Goal: Information Seeking & Learning: Compare options

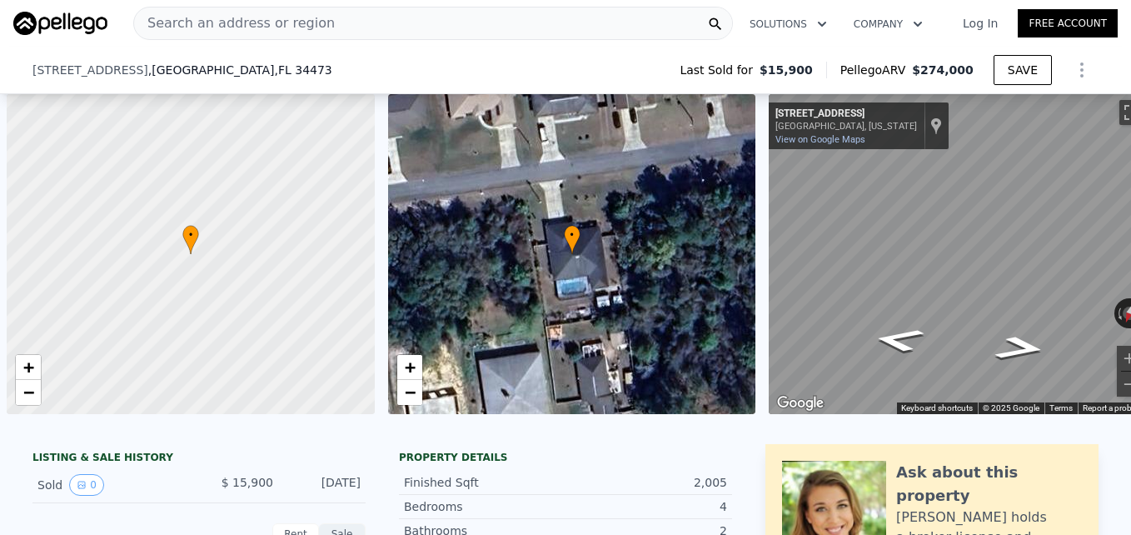
scroll to position [0, 7]
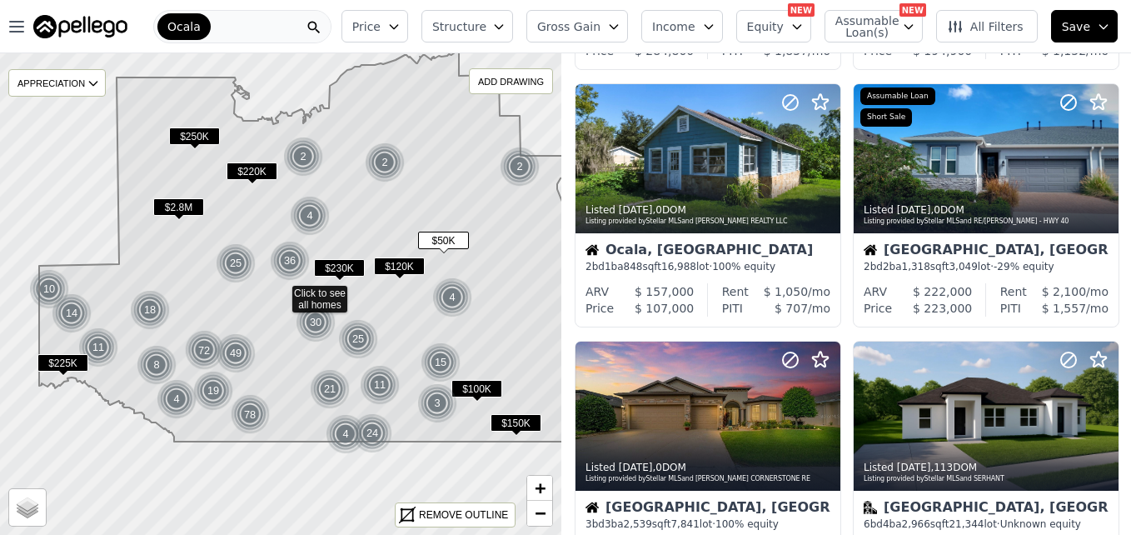
scroll to position [282, 0]
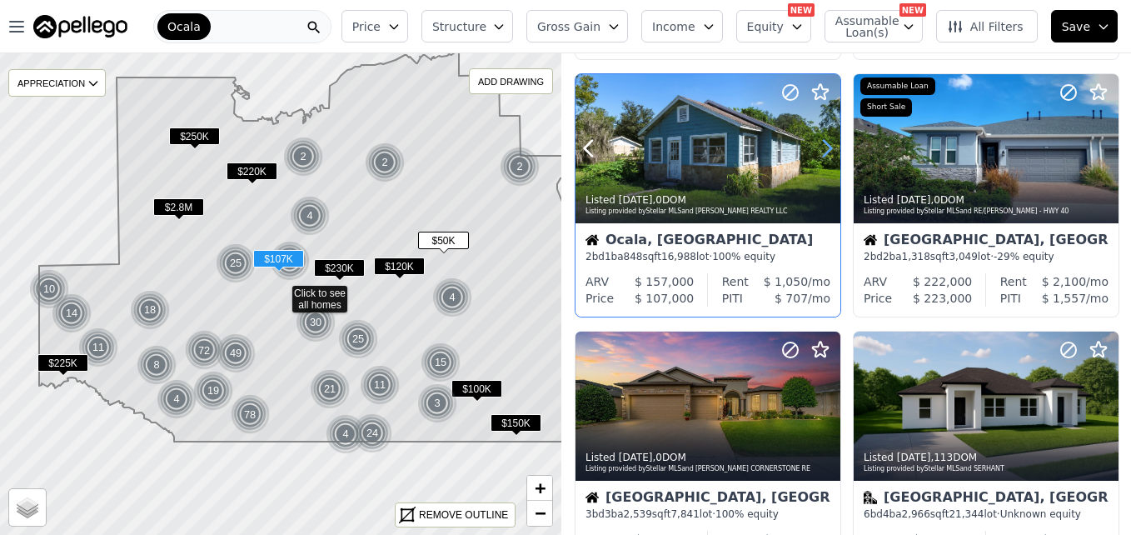
click at [827, 152] on icon at bounding box center [827, 149] width 7 height 16
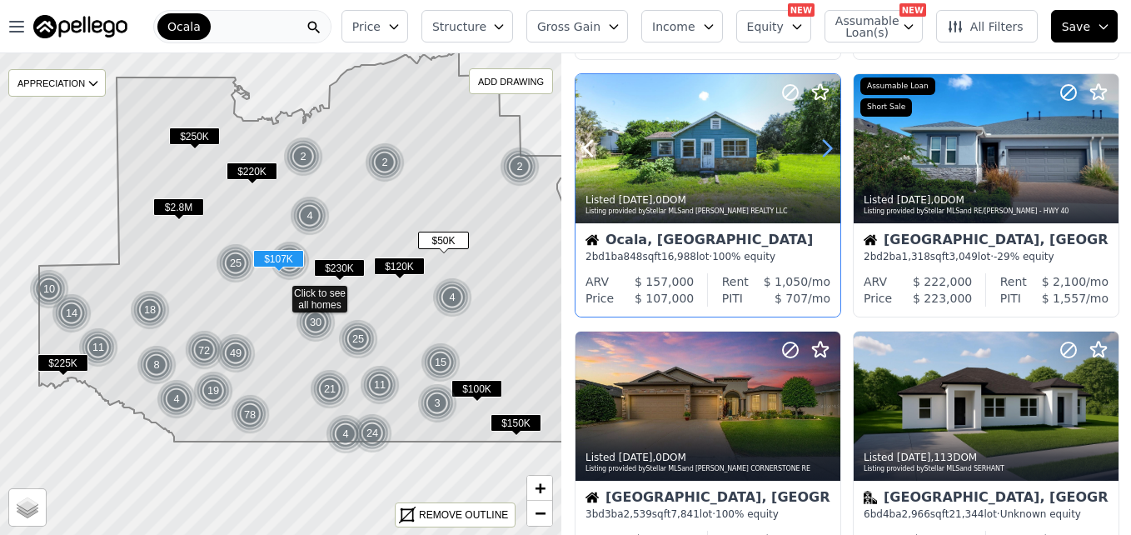
click at [827, 152] on icon at bounding box center [827, 149] width 7 height 16
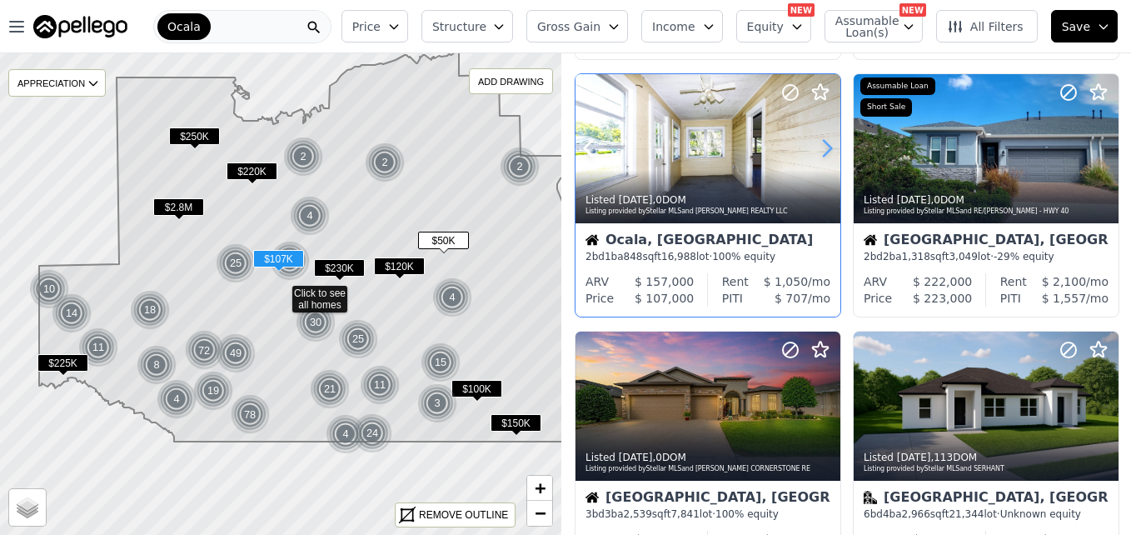
click at [827, 152] on icon at bounding box center [827, 149] width 7 height 16
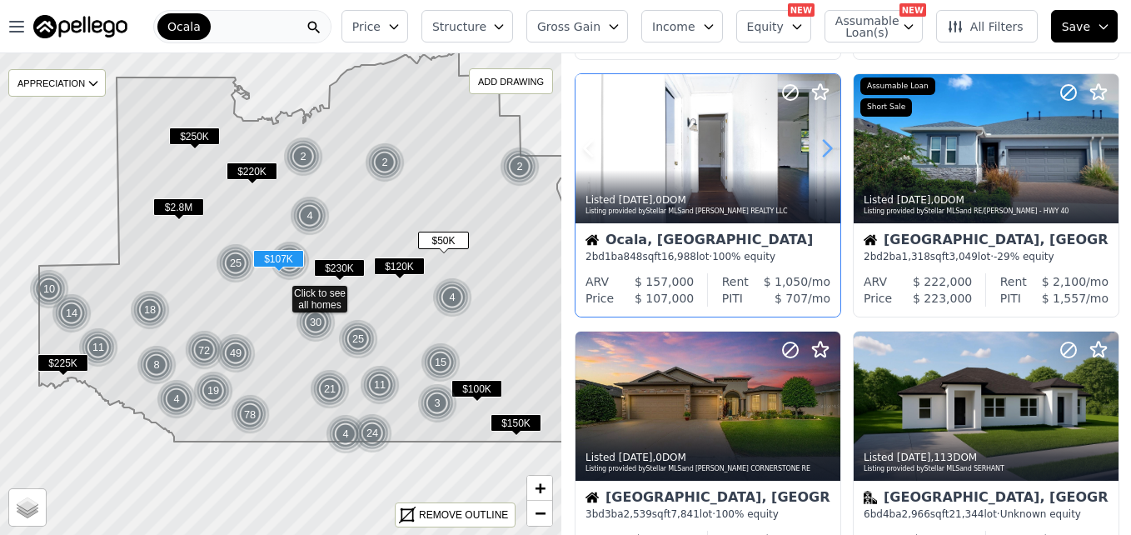
click at [827, 152] on icon at bounding box center [827, 149] width 7 height 16
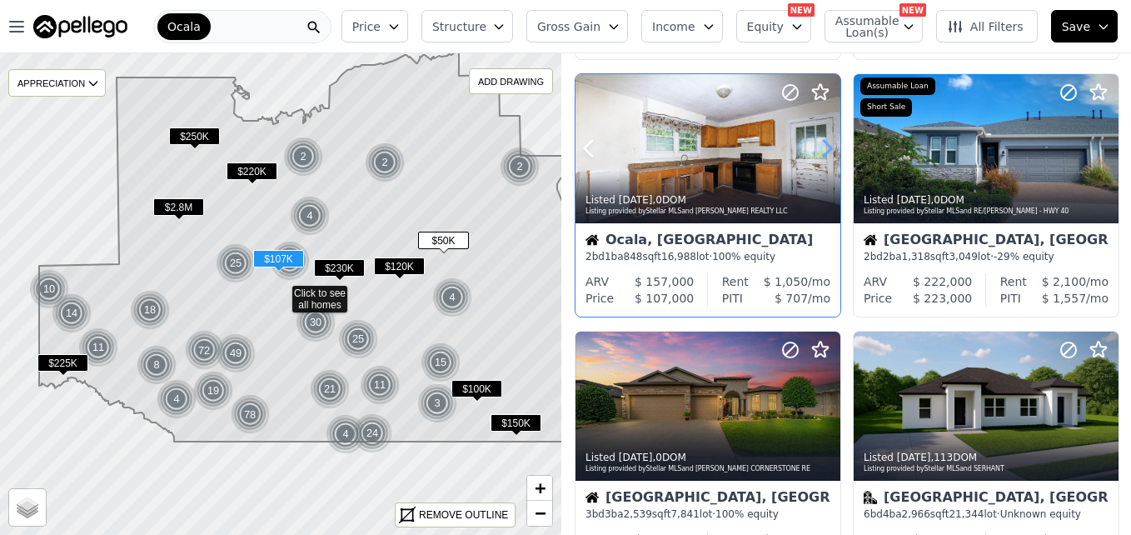
click at [827, 152] on icon at bounding box center [827, 149] width 7 height 16
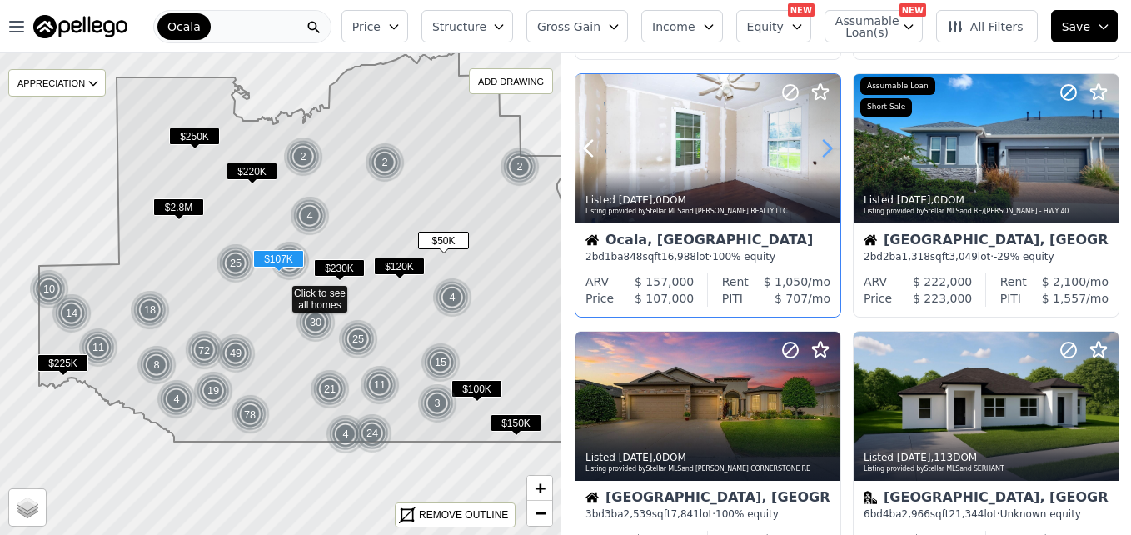
click at [827, 152] on icon at bounding box center [827, 149] width 7 height 16
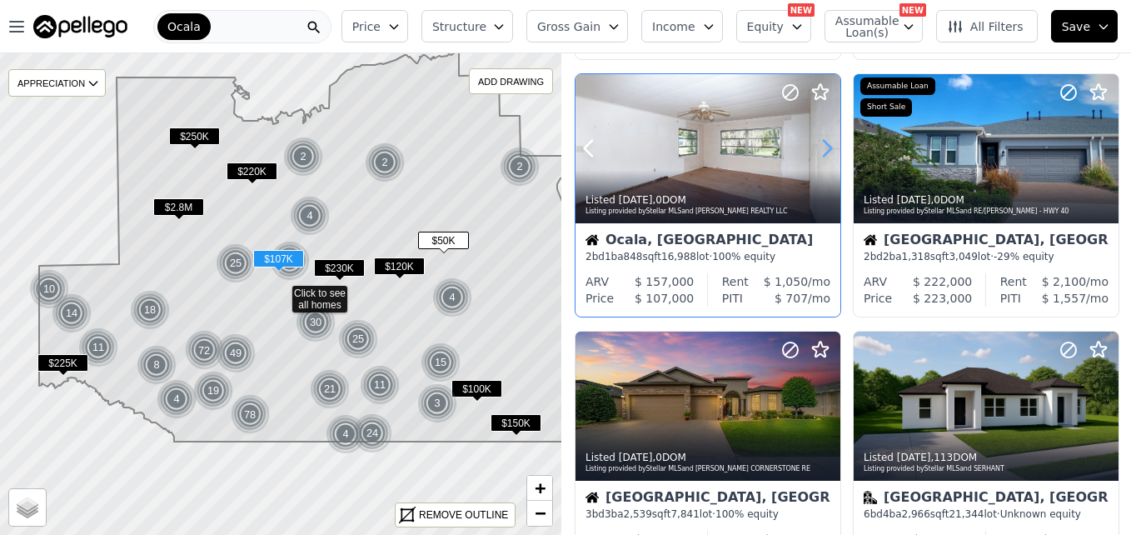
click at [827, 152] on icon at bounding box center [827, 149] width 7 height 16
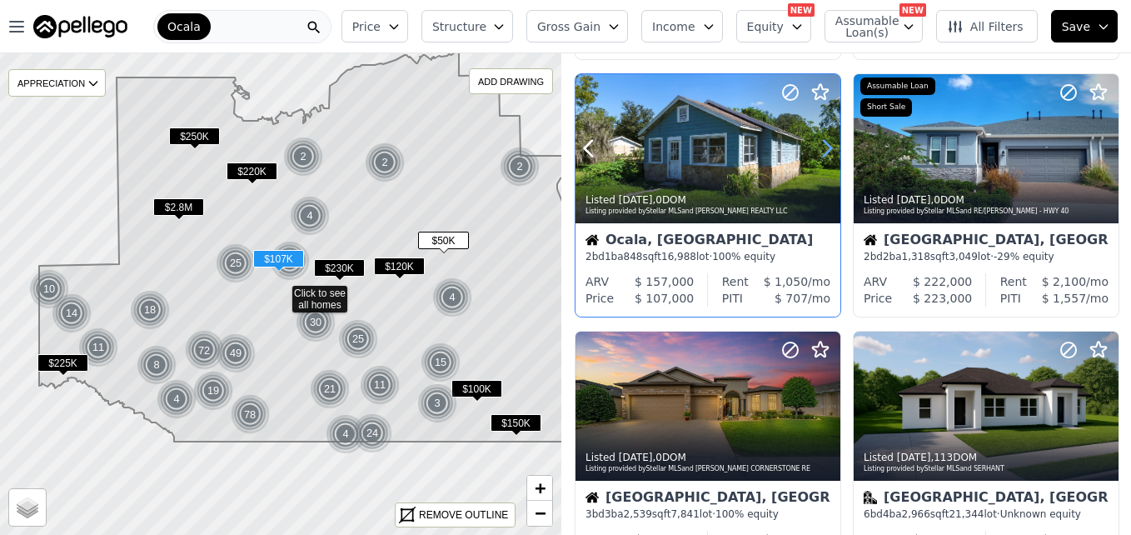
click at [827, 152] on icon at bounding box center [827, 149] width 7 height 16
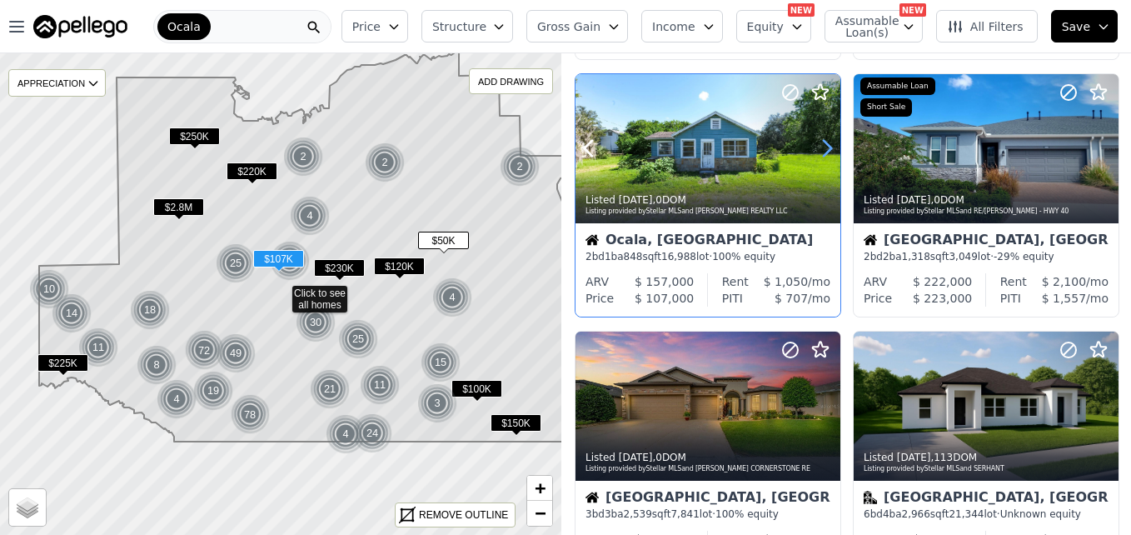
click at [827, 152] on icon at bounding box center [827, 149] width 7 height 16
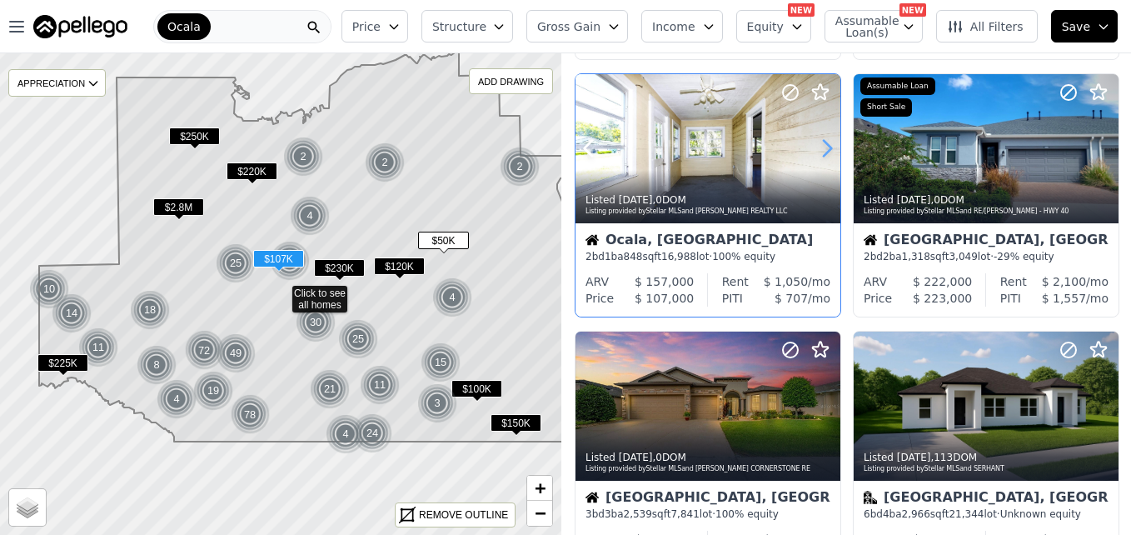
click at [827, 152] on icon at bounding box center [827, 149] width 7 height 16
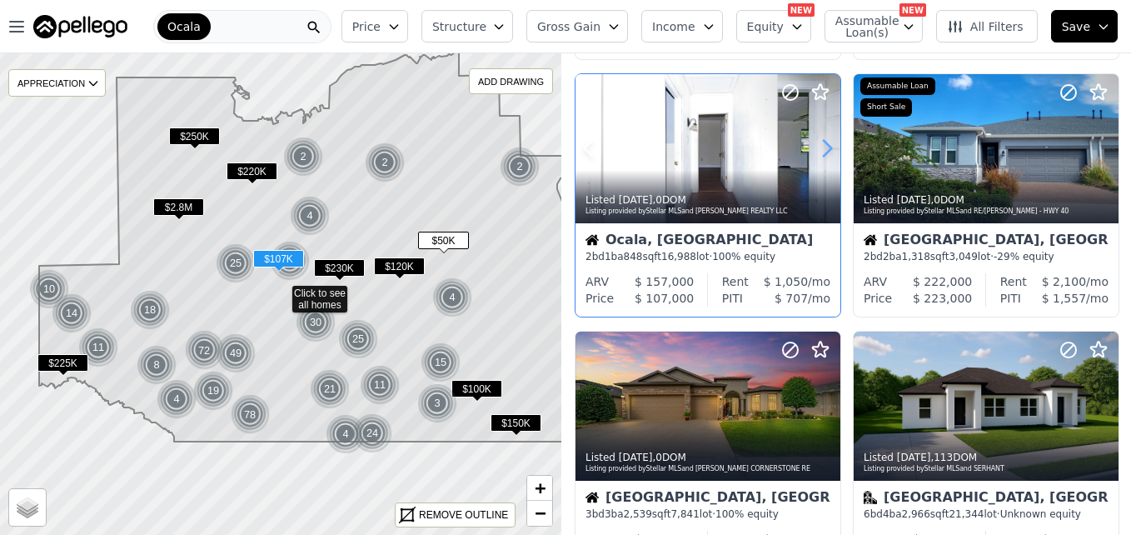
click at [827, 152] on icon at bounding box center [827, 149] width 7 height 16
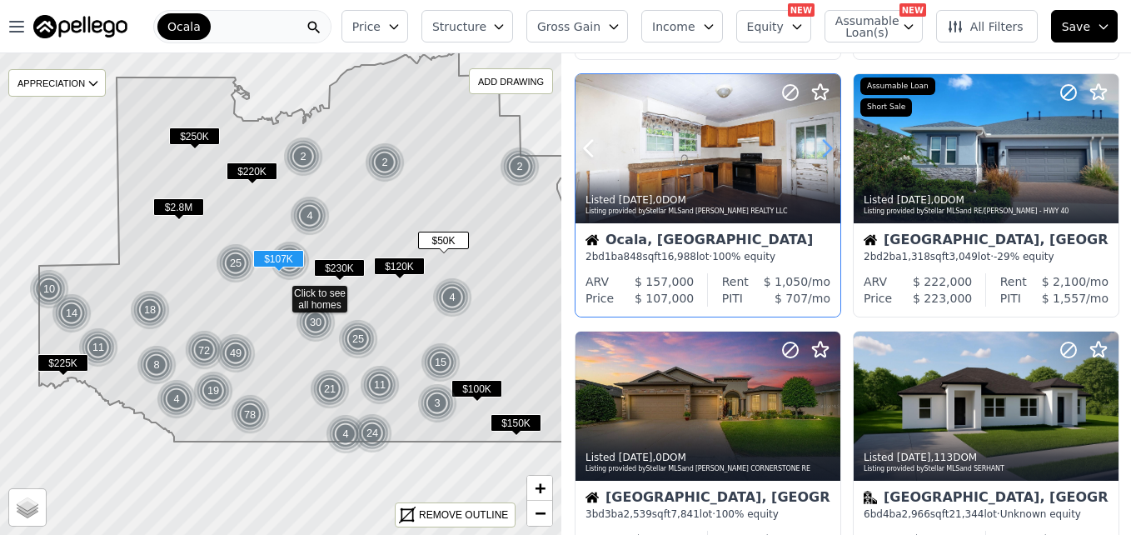
click at [827, 152] on icon at bounding box center [827, 149] width 7 height 16
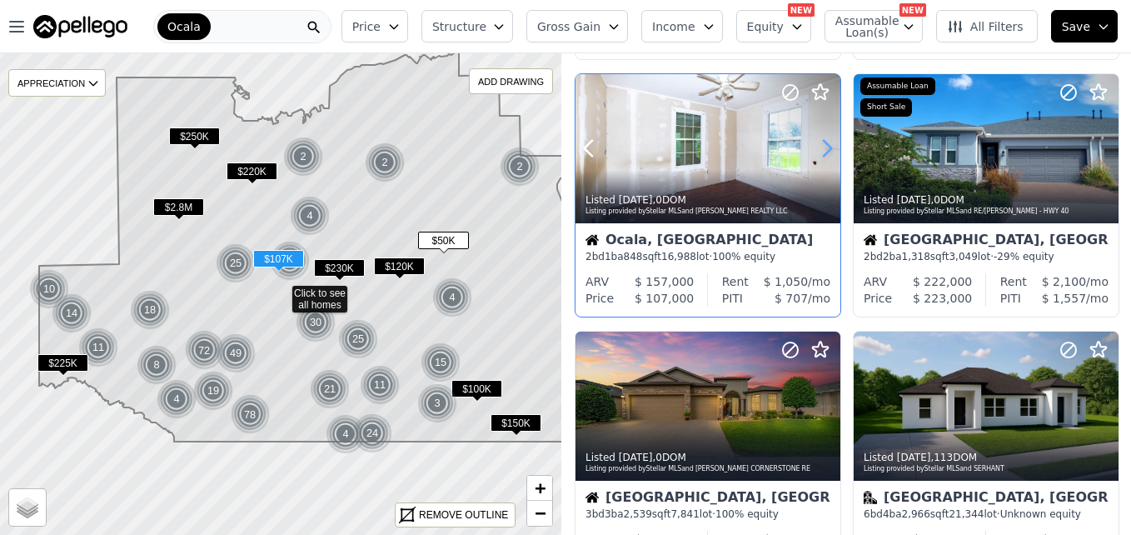
click at [827, 152] on icon at bounding box center [827, 149] width 7 height 16
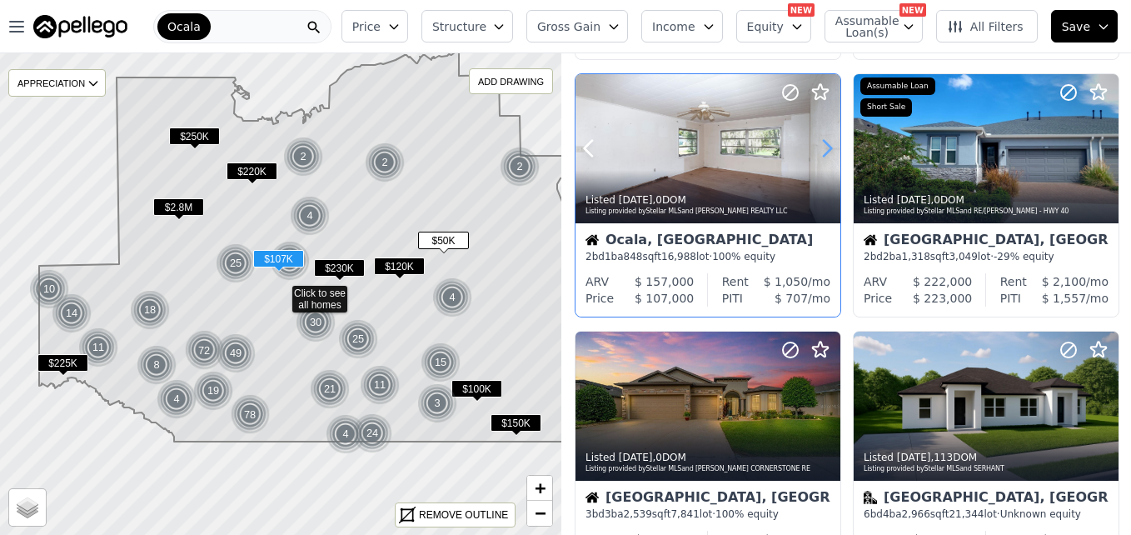
click at [827, 152] on icon at bounding box center [827, 149] width 7 height 16
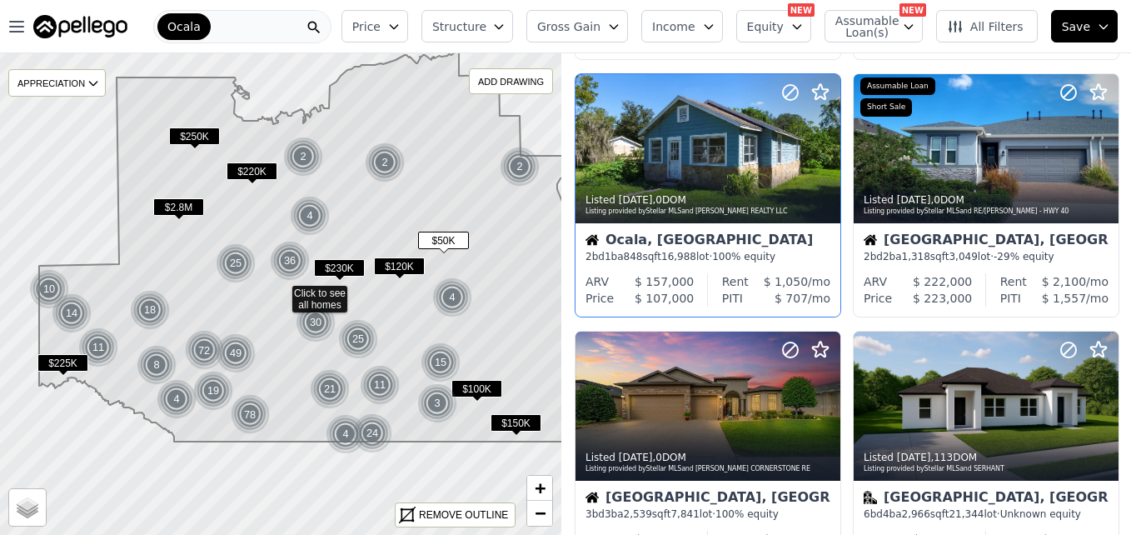
click at [346, 210] on icon at bounding box center [311, 246] width 544 height 391
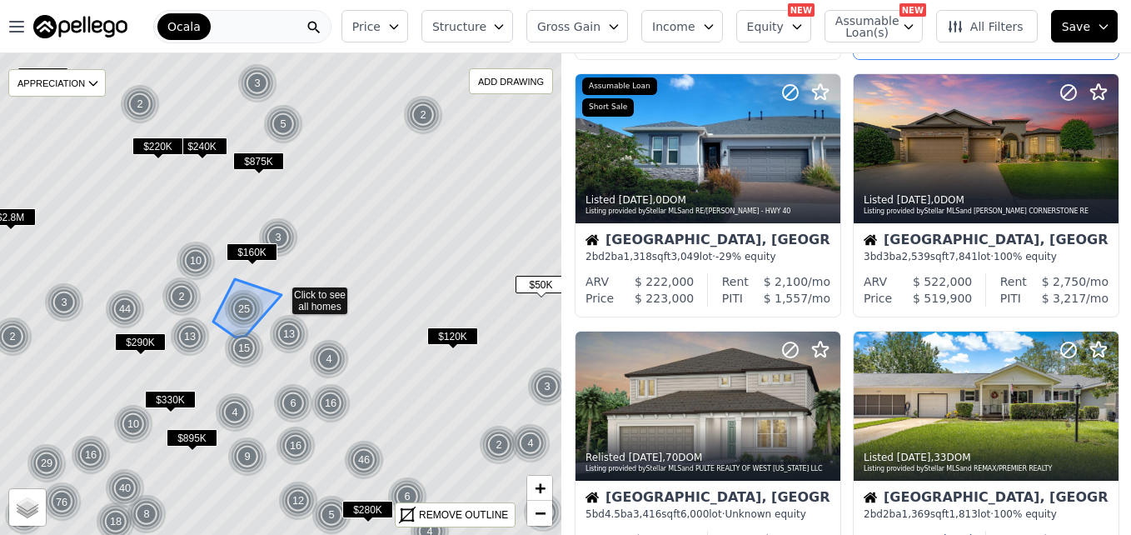
click at [238, 305] on div "25" at bounding box center [244, 309] width 40 height 40
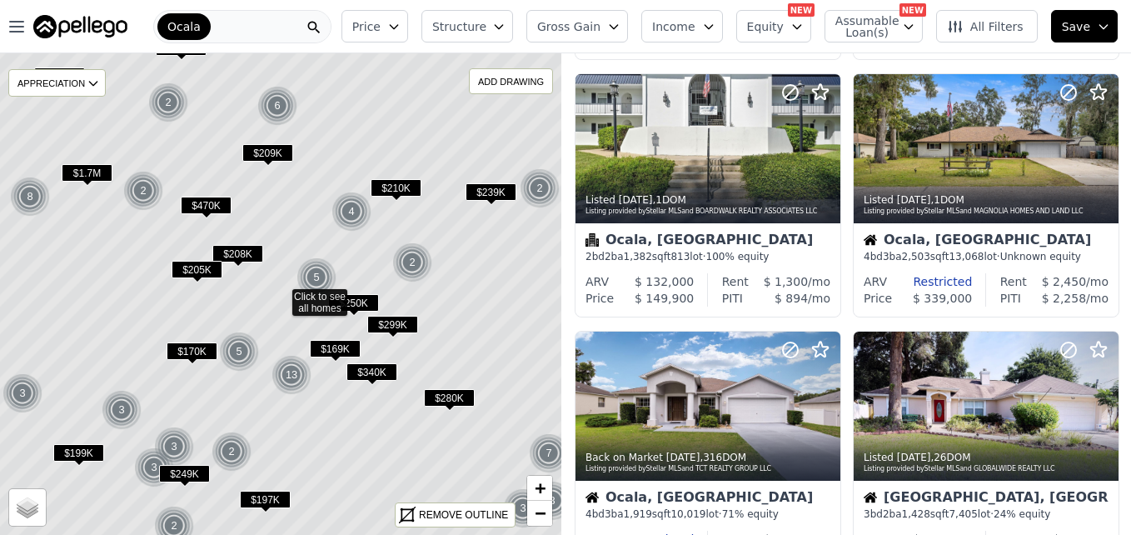
click at [192, 355] on span "$170K" at bounding box center [192, 350] width 51 height 17
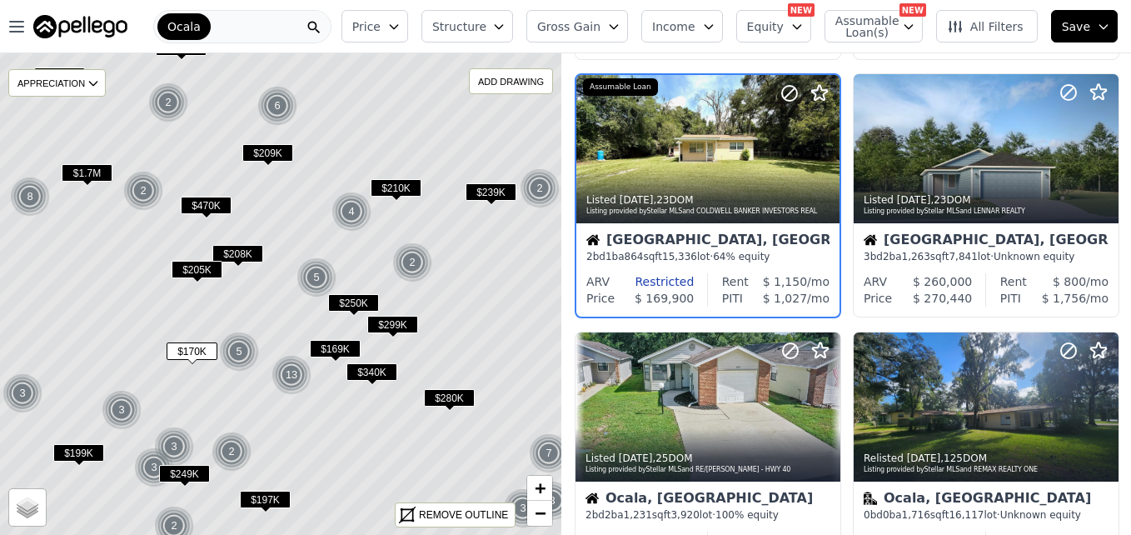
scroll to position [157, 0]
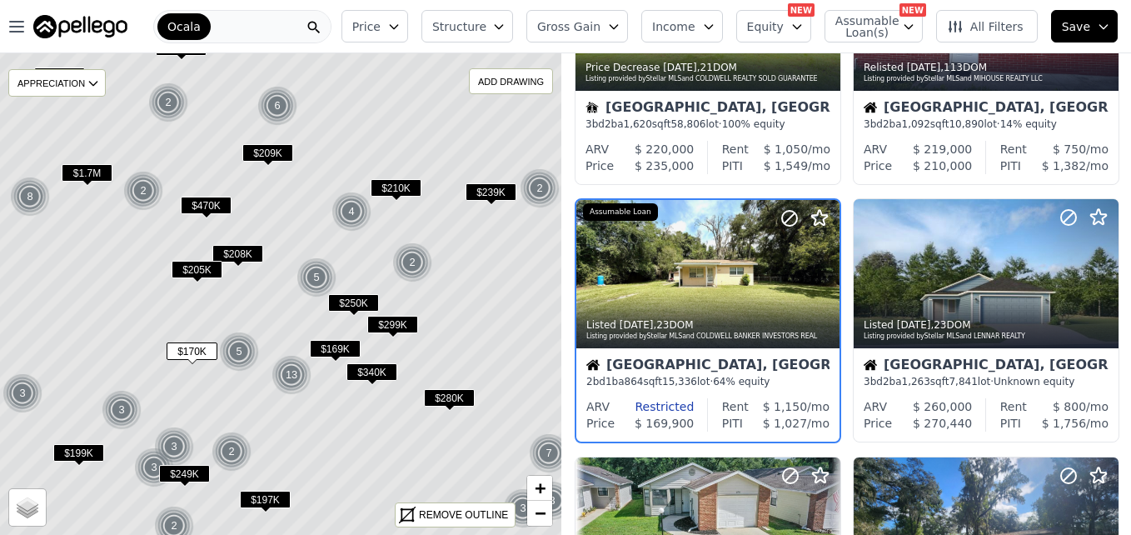
click at [341, 346] on span "$169K" at bounding box center [335, 348] width 51 height 17
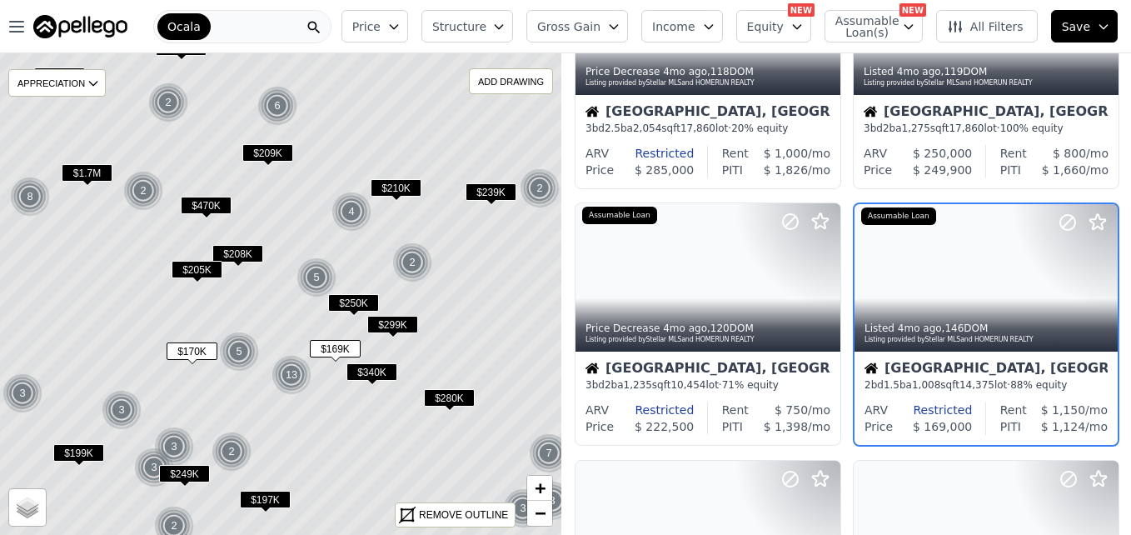
scroll to position [929, 0]
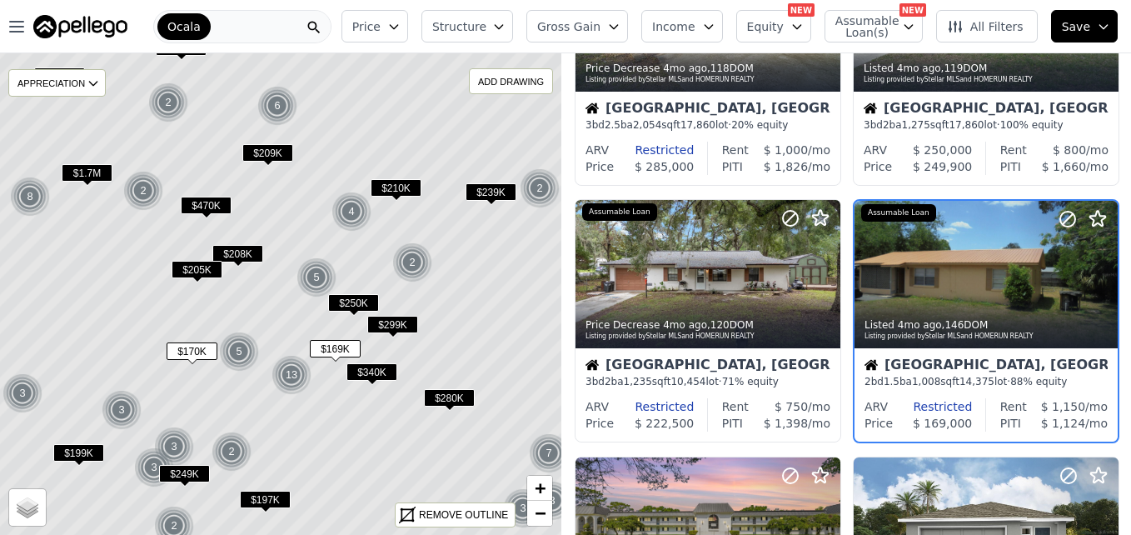
click at [207, 268] on span "$205K" at bounding box center [197, 269] width 51 height 17
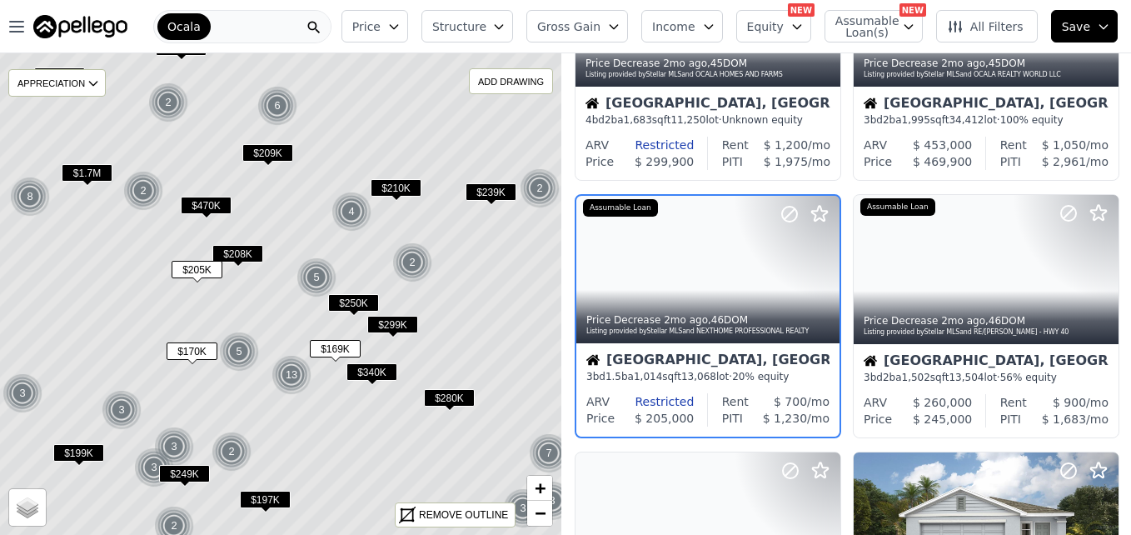
scroll to position [672, 0]
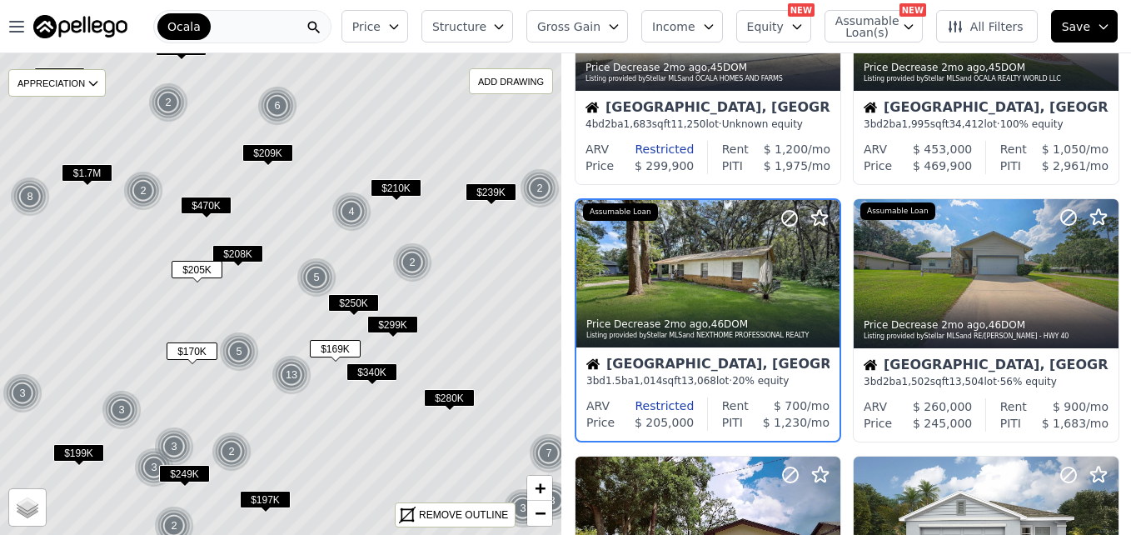
click at [192, 354] on span "$170K" at bounding box center [192, 350] width 51 height 17
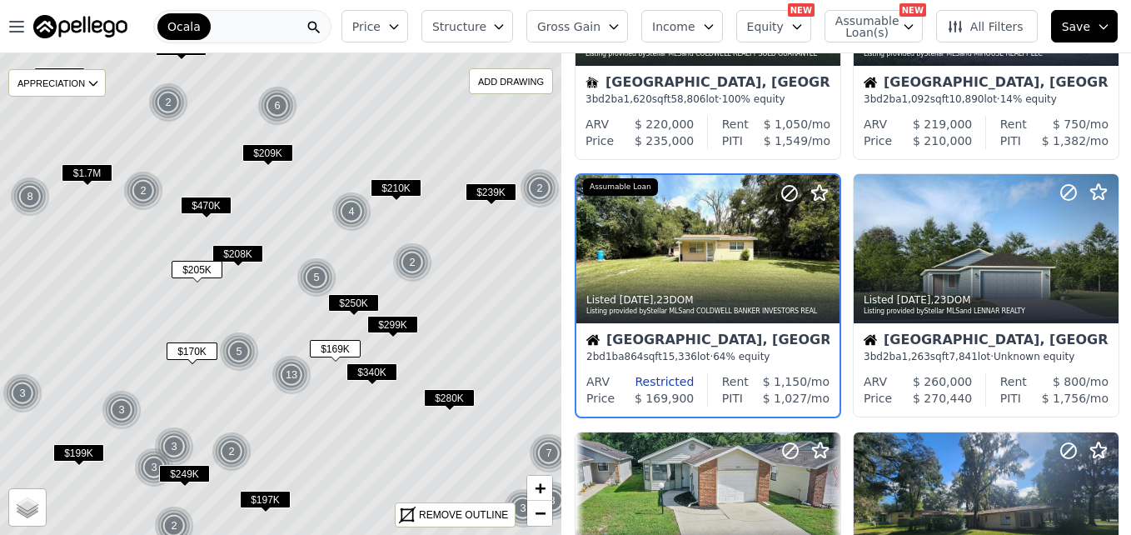
scroll to position [157, 0]
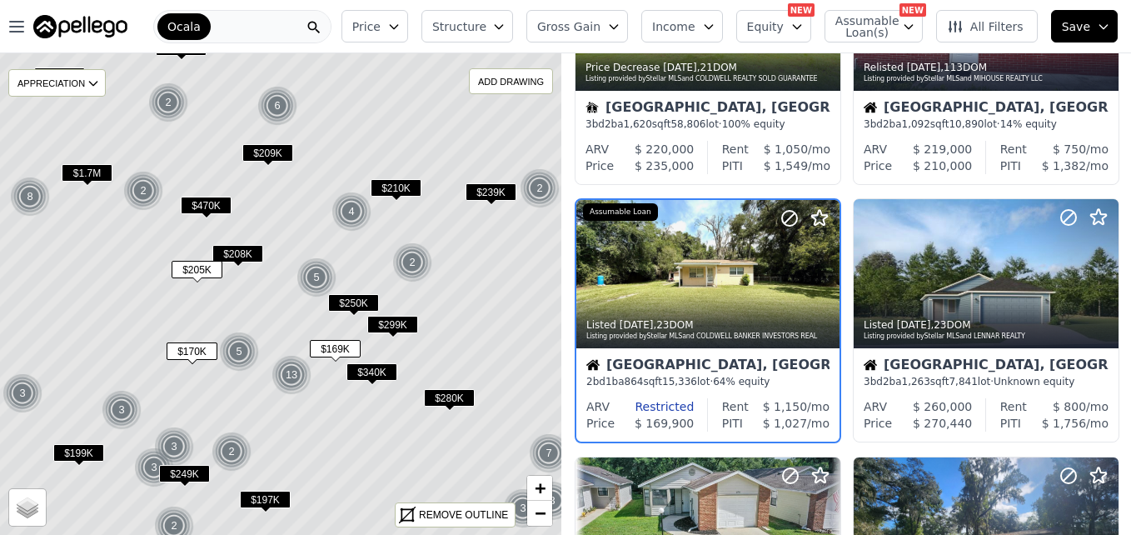
click at [200, 342] on span "$170K" at bounding box center [192, 350] width 51 height 17
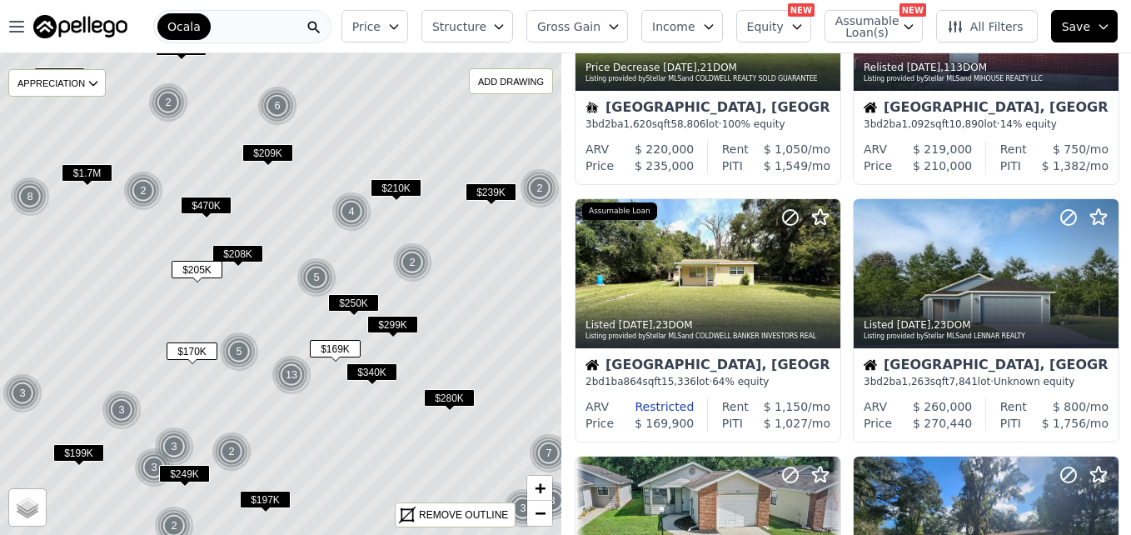
click at [258, 499] on span "$197K" at bounding box center [265, 499] width 51 height 17
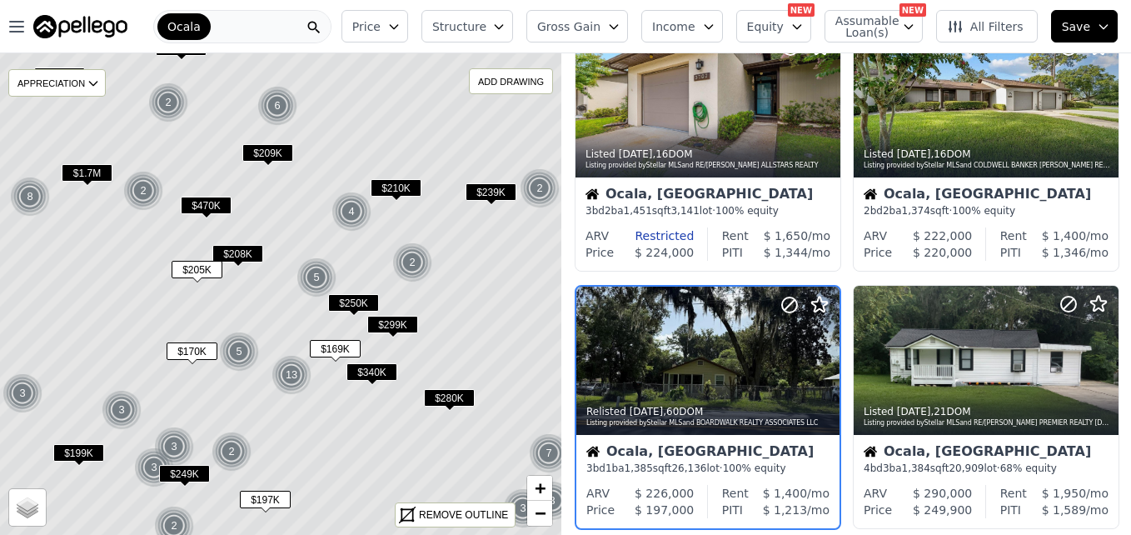
scroll to position [1186, 0]
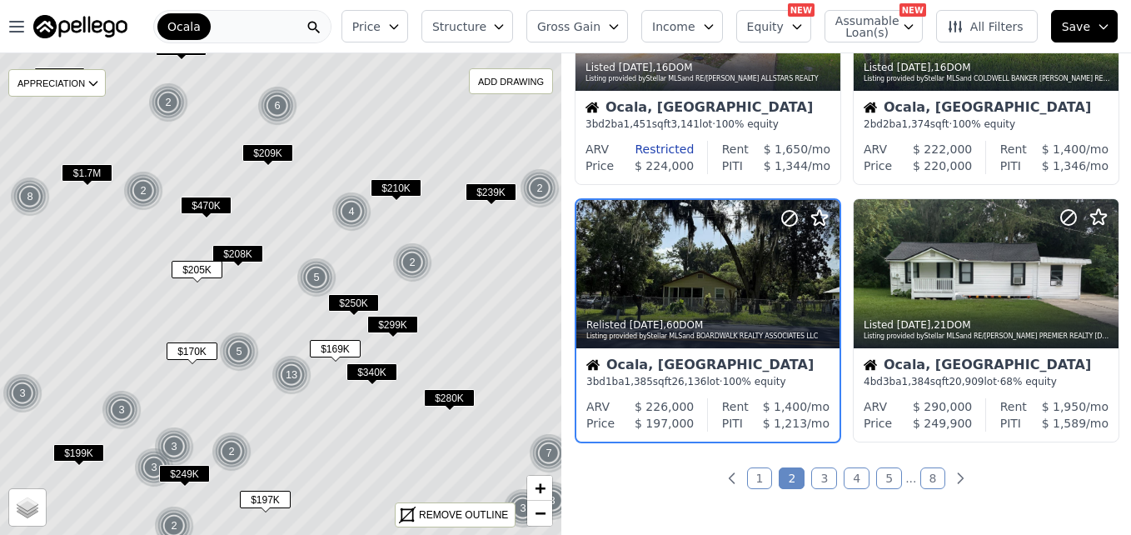
click at [275, 306] on icon at bounding box center [281, 293] width 677 height 581
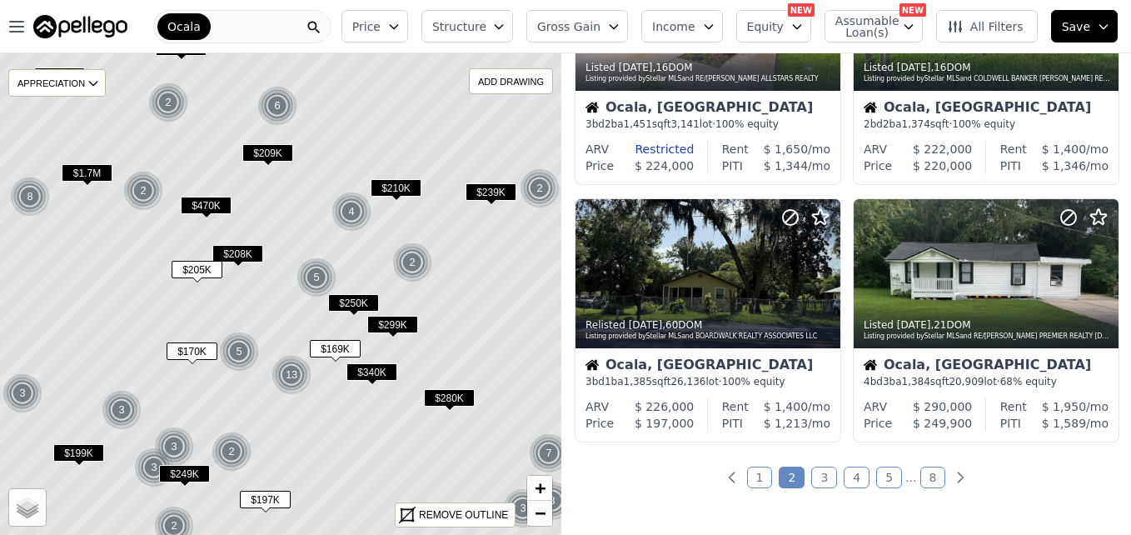
click at [469, 302] on icon at bounding box center [281, 293] width 677 height 581
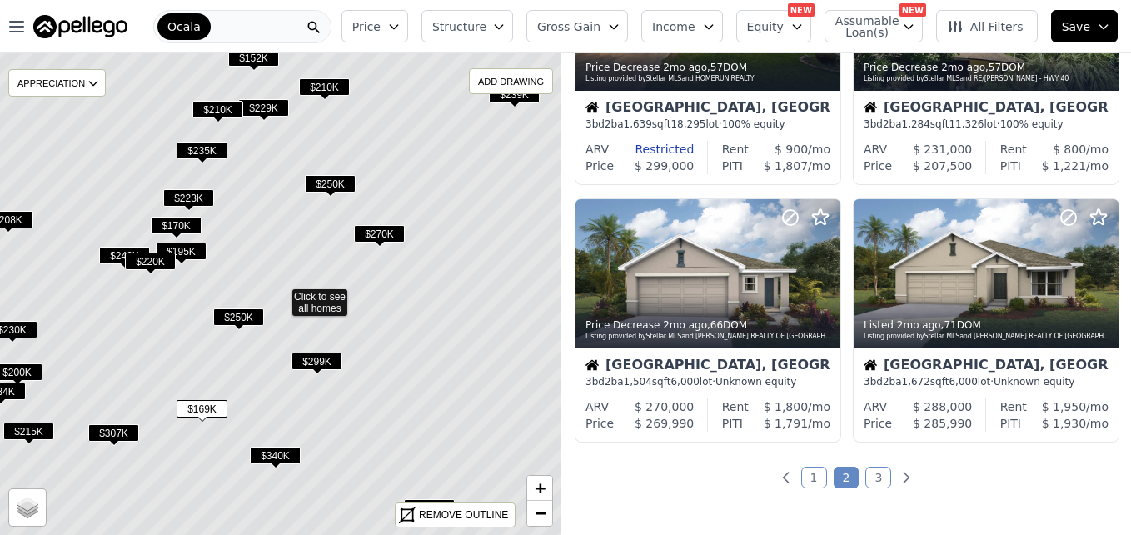
click at [197, 219] on span "$170K" at bounding box center [176, 225] width 51 height 17
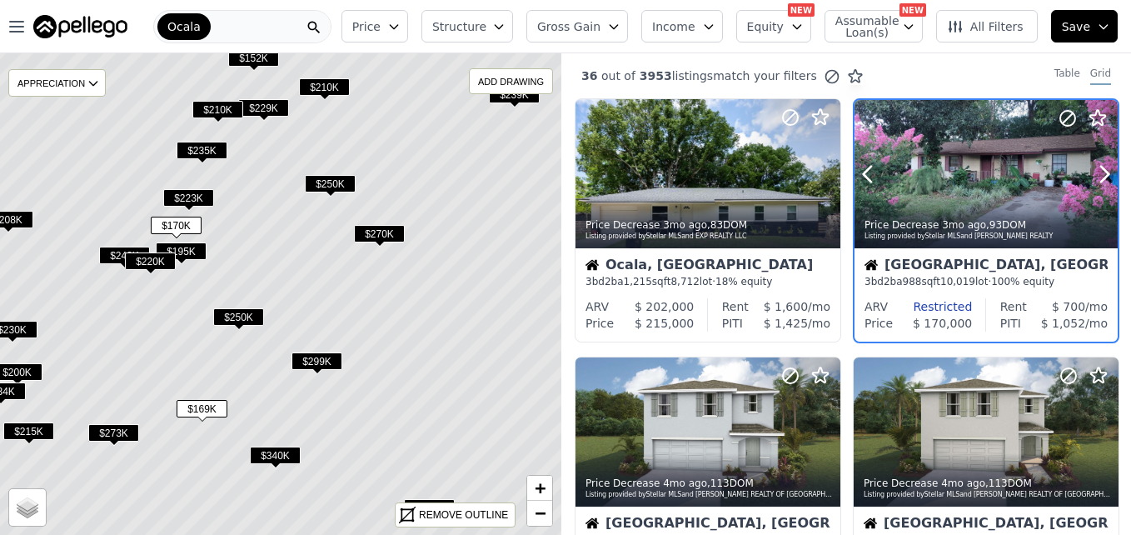
click at [1000, 172] on div at bounding box center [985, 174] width 263 height 148
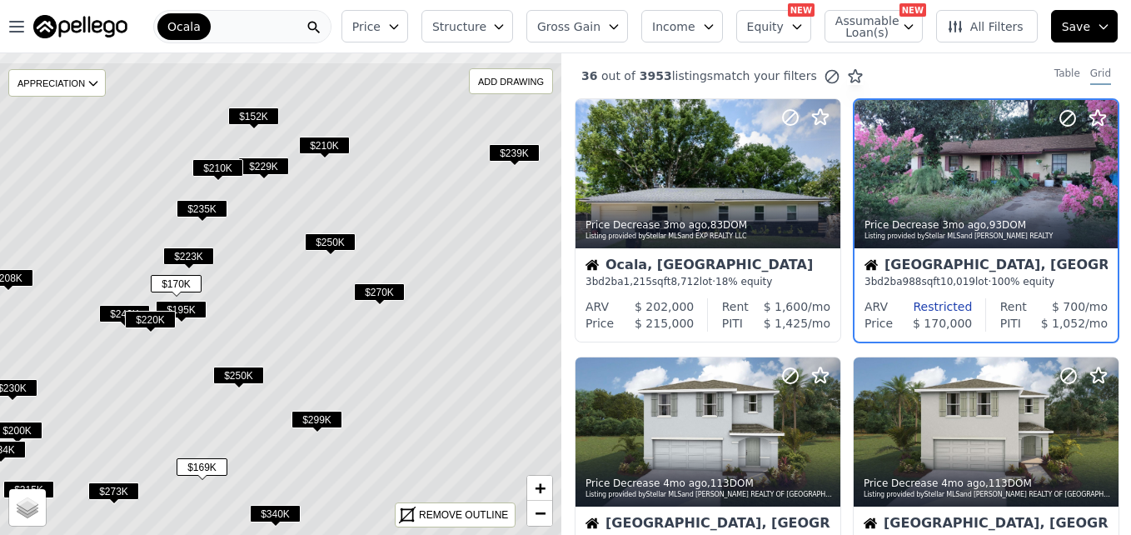
drag, startPoint x: 407, startPoint y: 170, endPoint x: 408, endPoint y: 228, distance: 58.3
click at [408, 228] on icon at bounding box center [281, 352] width 677 height 581
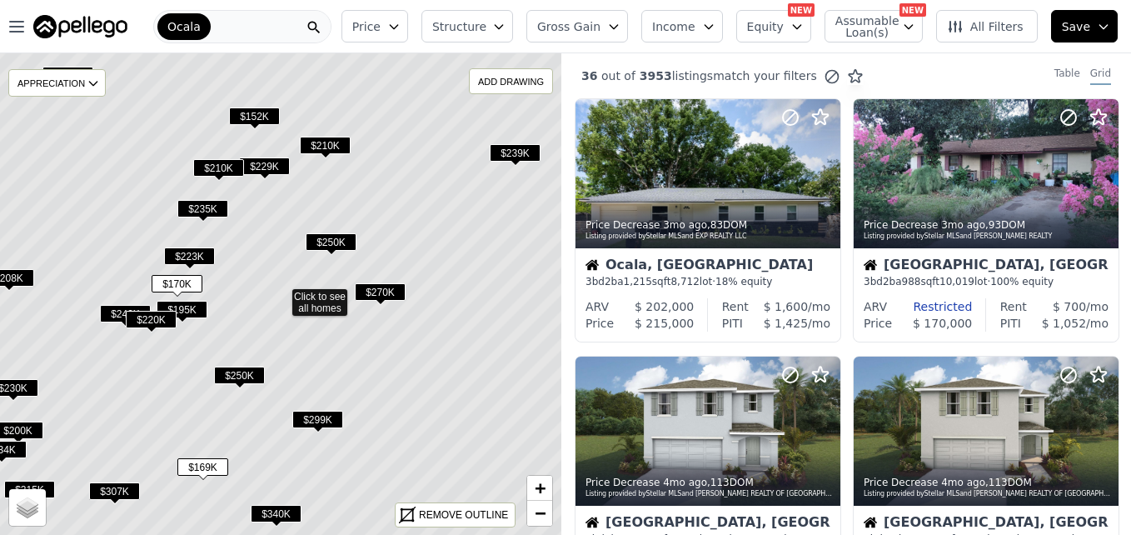
click at [267, 112] on span "$152K" at bounding box center [254, 115] width 51 height 17
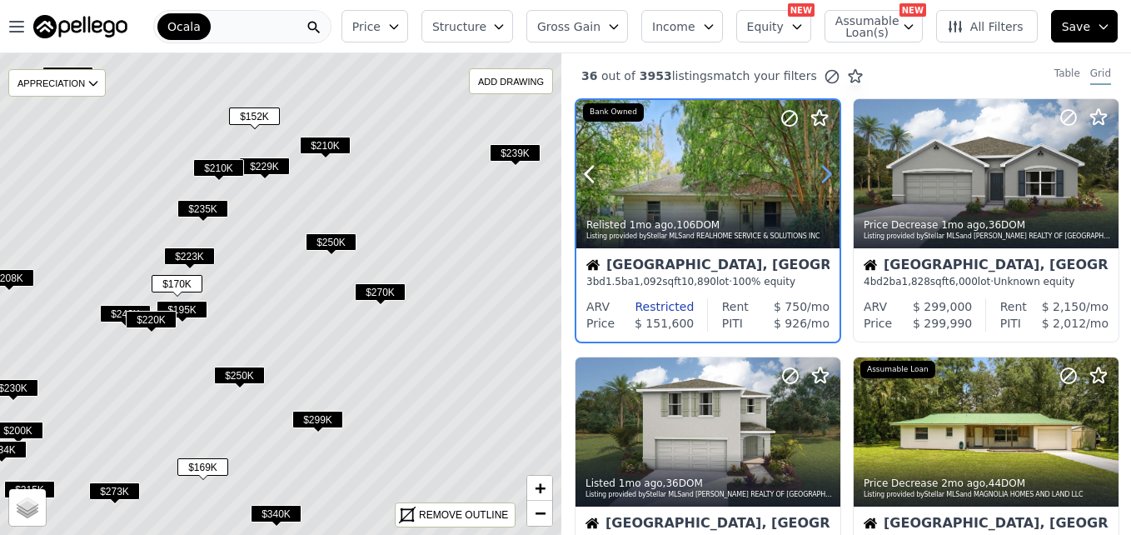
click at [818, 177] on icon at bounding box center [826, 174] width 27 height 27
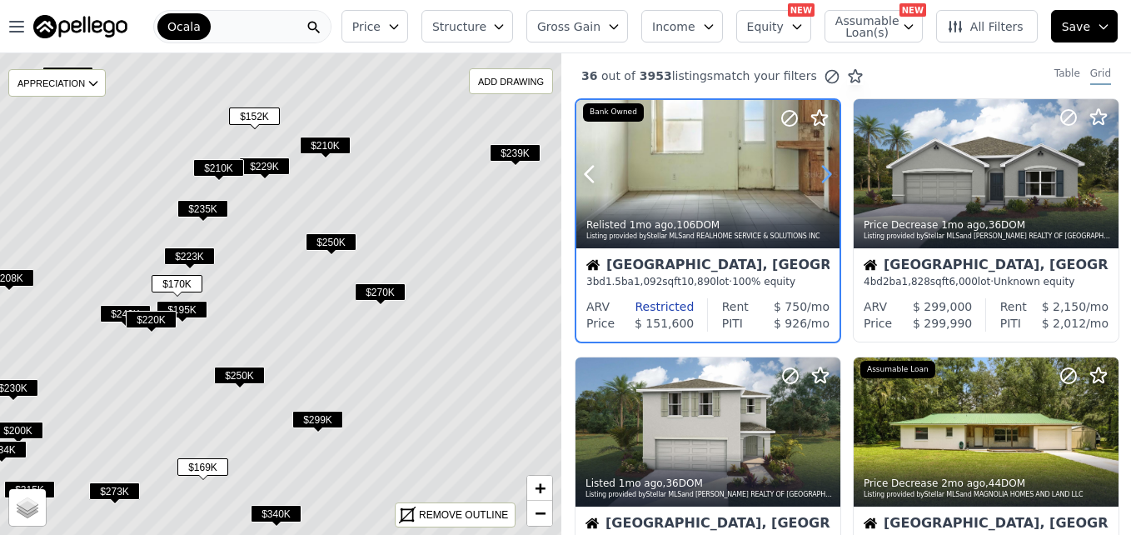
click at [818, 177] on icon at bounding box center [826, 174] width 27 height 27
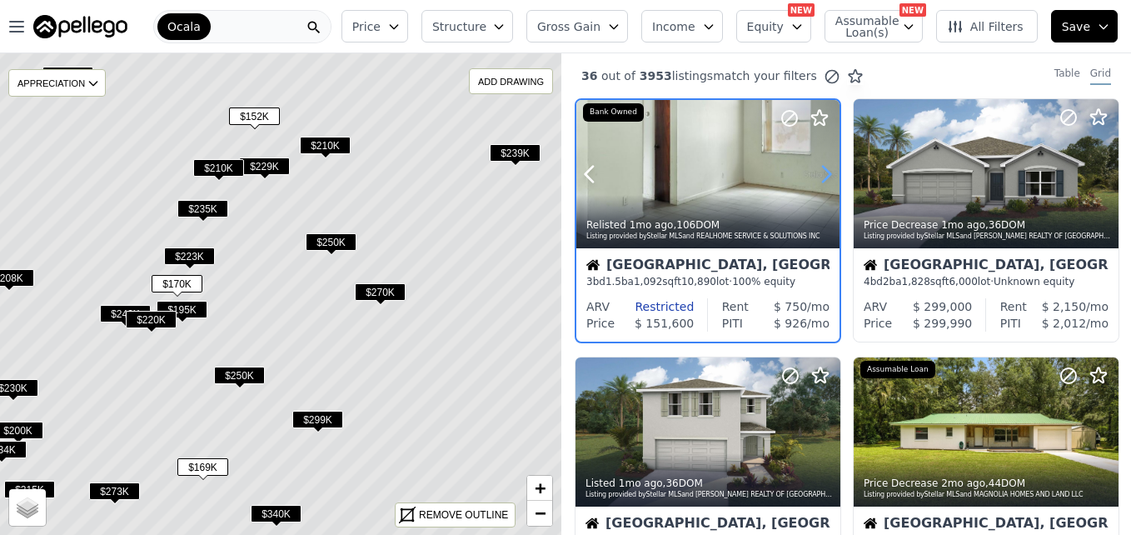
click at [818, 177] on icon at bounding box center [826, 174] width 27 height 27
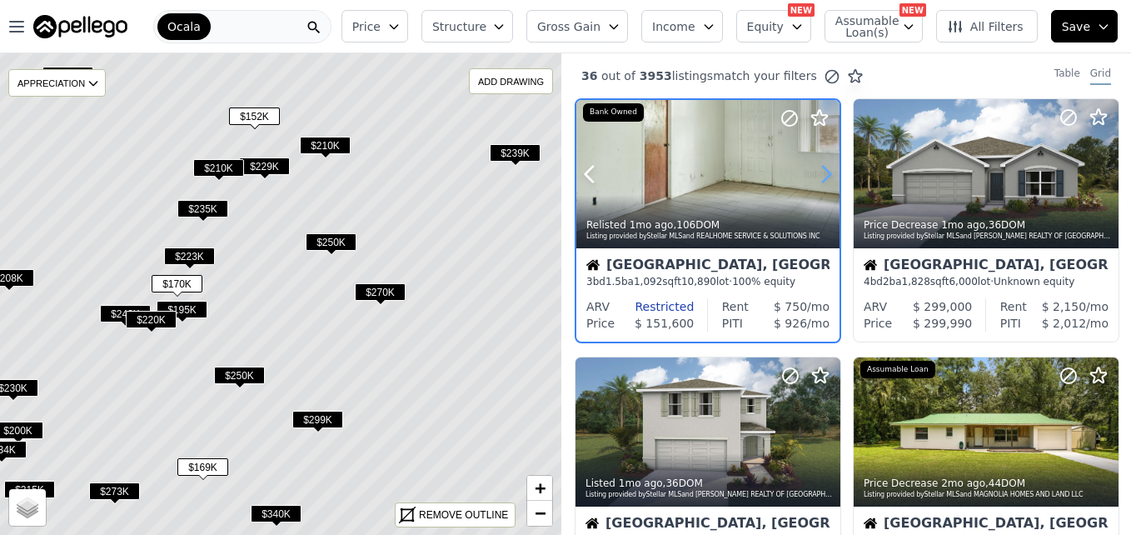
click at [818, 177] on icon at bounding box center [826, 174] width 27 height 27
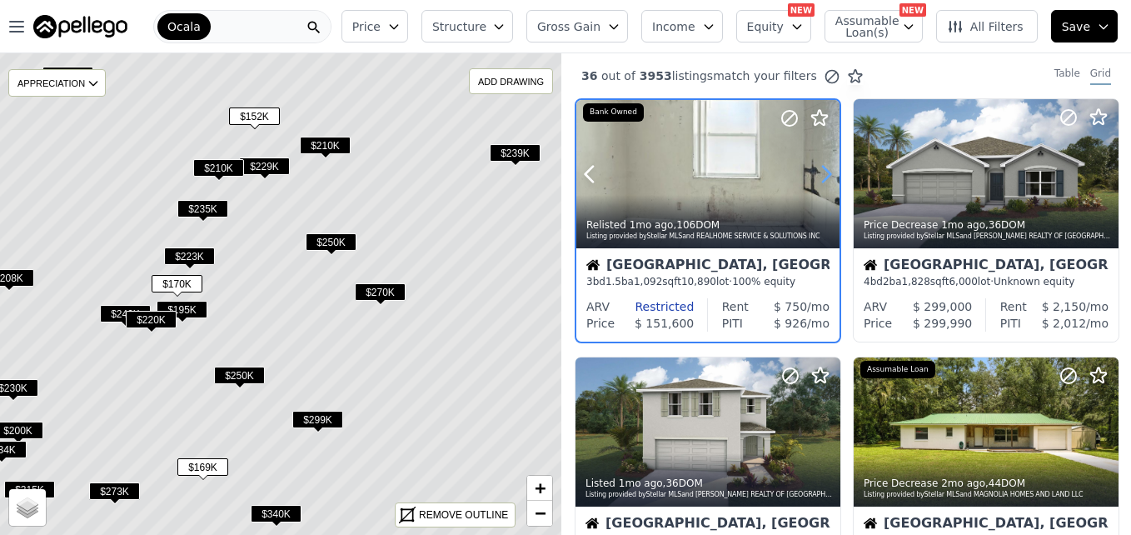
click at [818, 177] on icon at bounding box center [826, 174] width 27 height 27
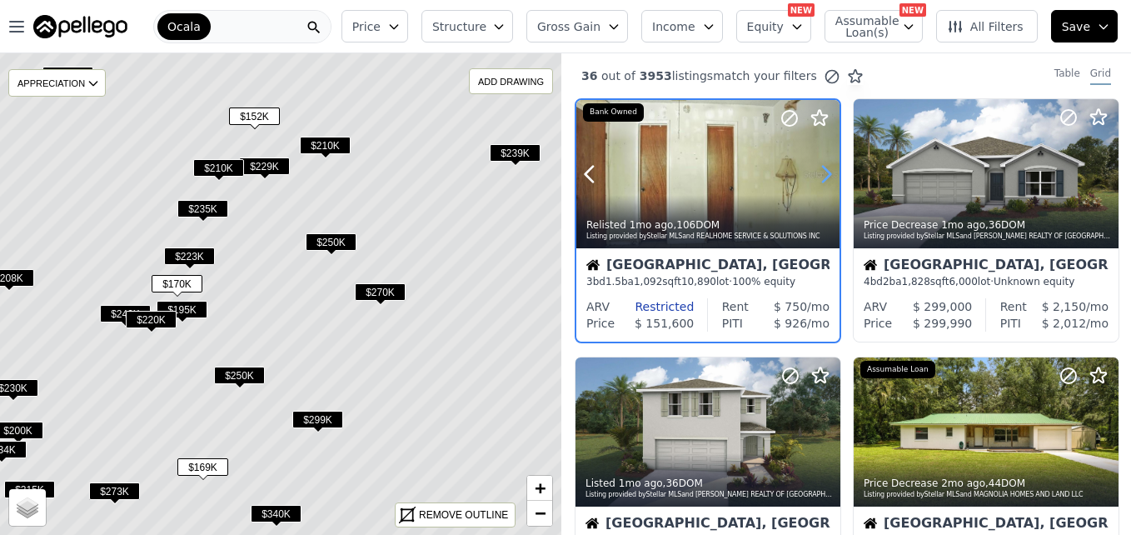
click at [818, 177] on icon at bounding box center [826, 174] width 27 height 27
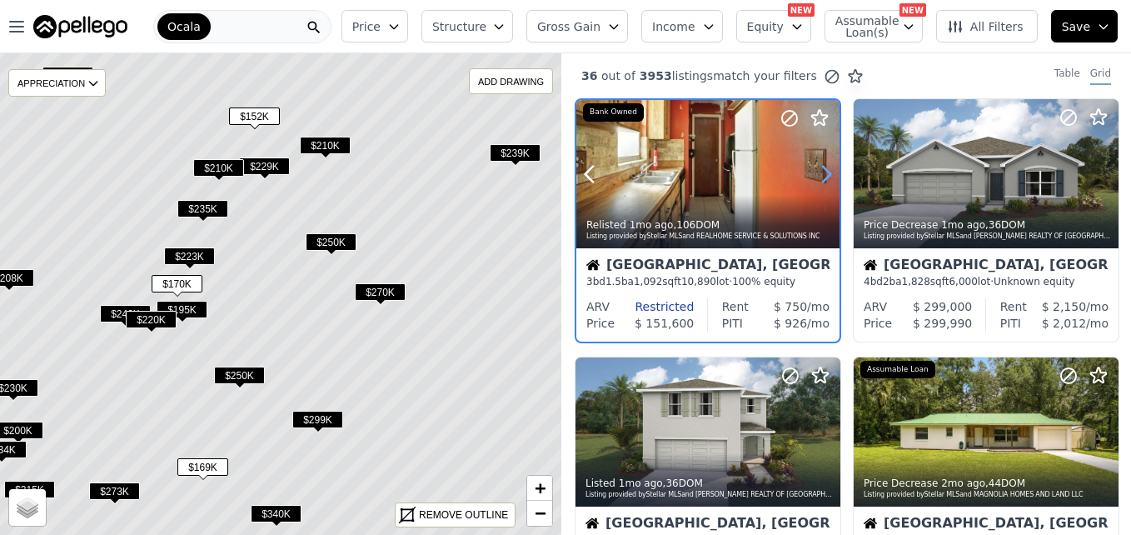
click at [818, 177] on icon at bounding box center [826, 174] width 27 height 27
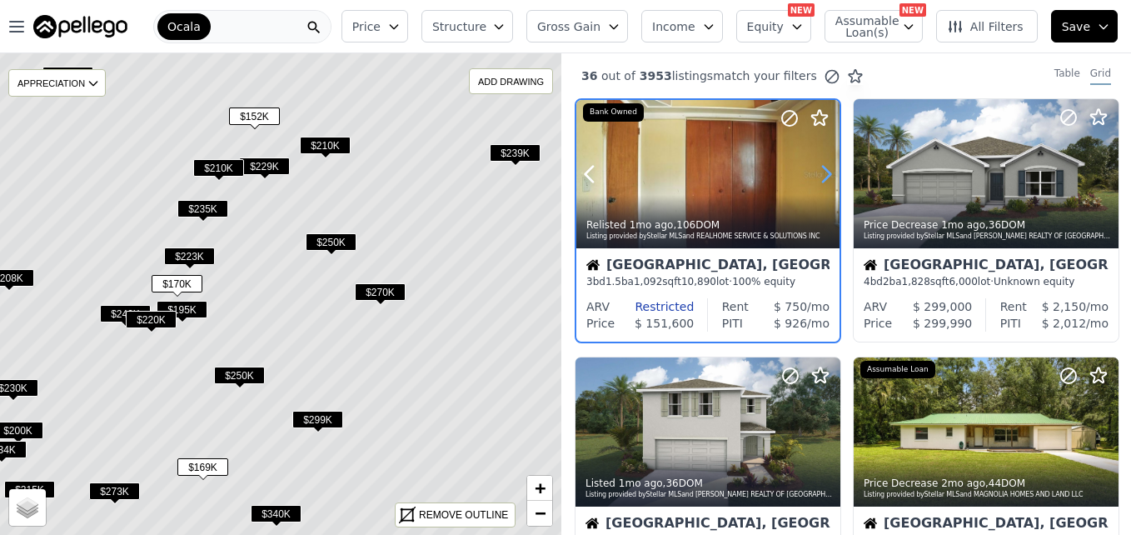
click at [818, 177] on icon at bounding box center [826, 174] width 27 height 27
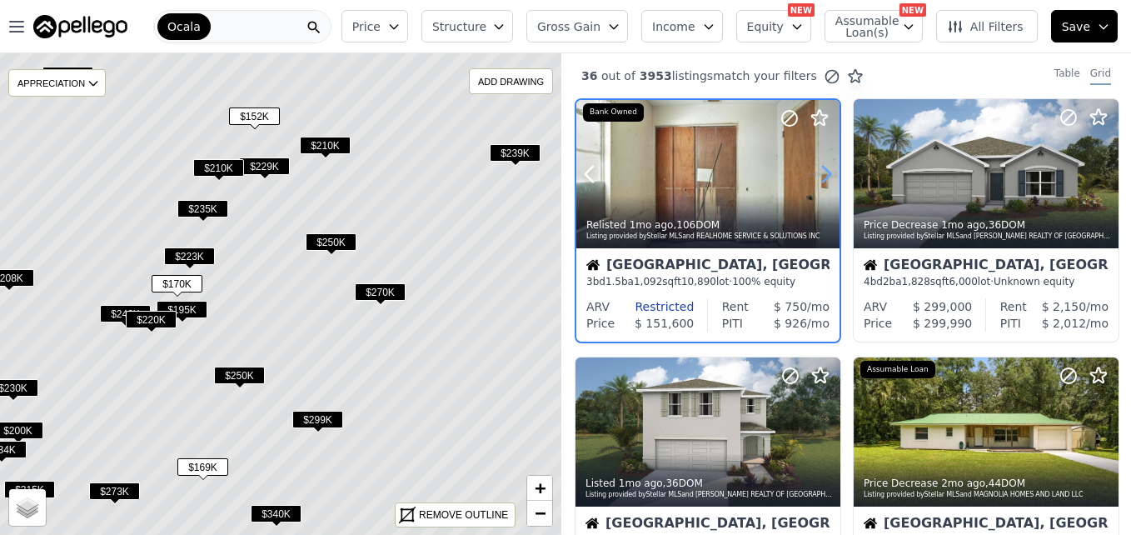
click at [818, 177] on icon at bounding box center [826, 174] width 27 height 27
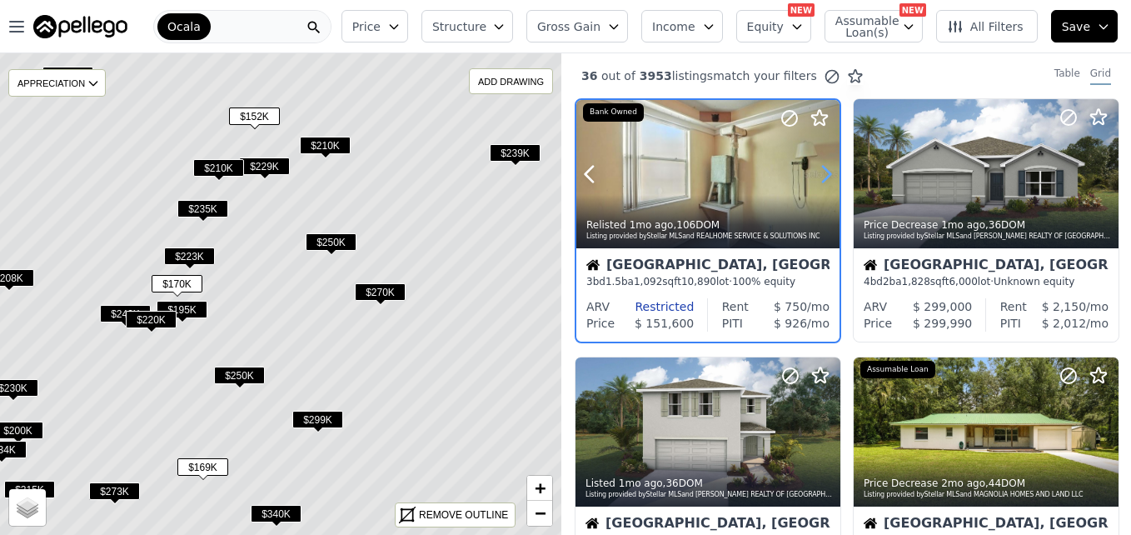
click at [818, 177] on icon at bounding box center [826, 174] width 27 height 27
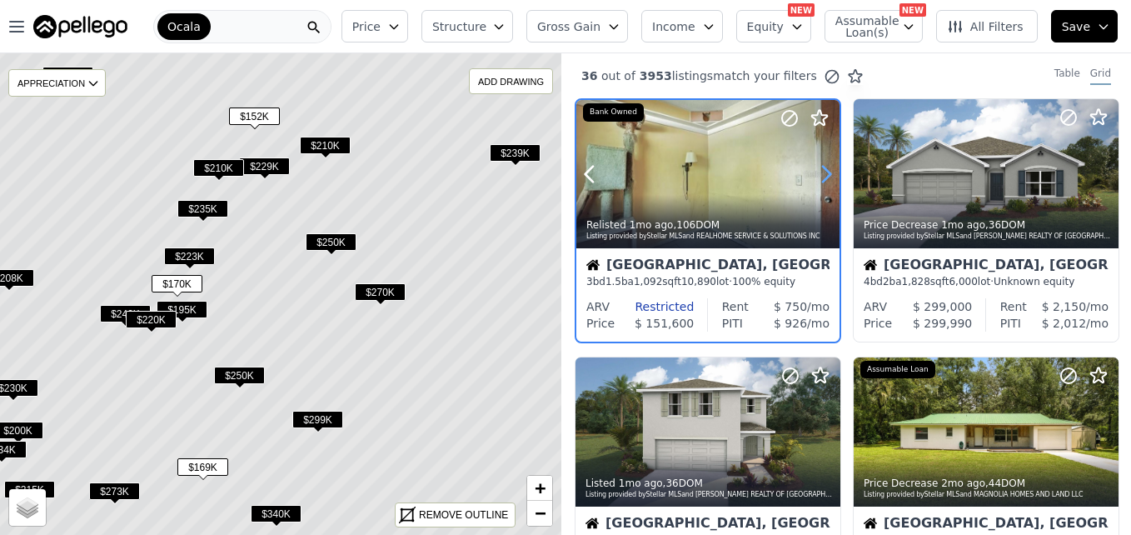
click at [818, 177] on icon at bounding box center [826, 174] width 27 height 27
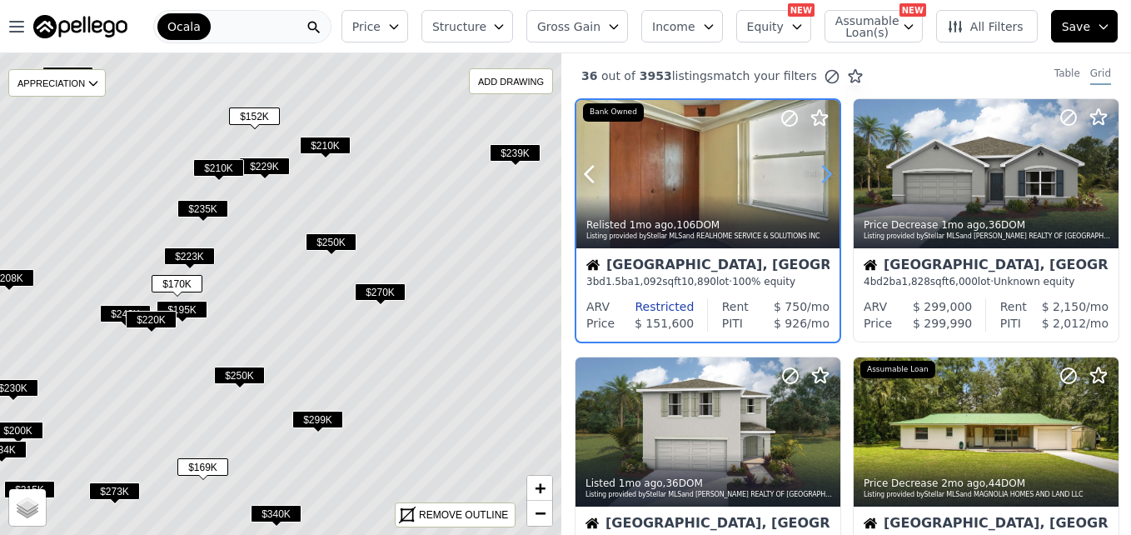
click at [818, 177] on icon at bounding box center [826, 174] width 27 height 27
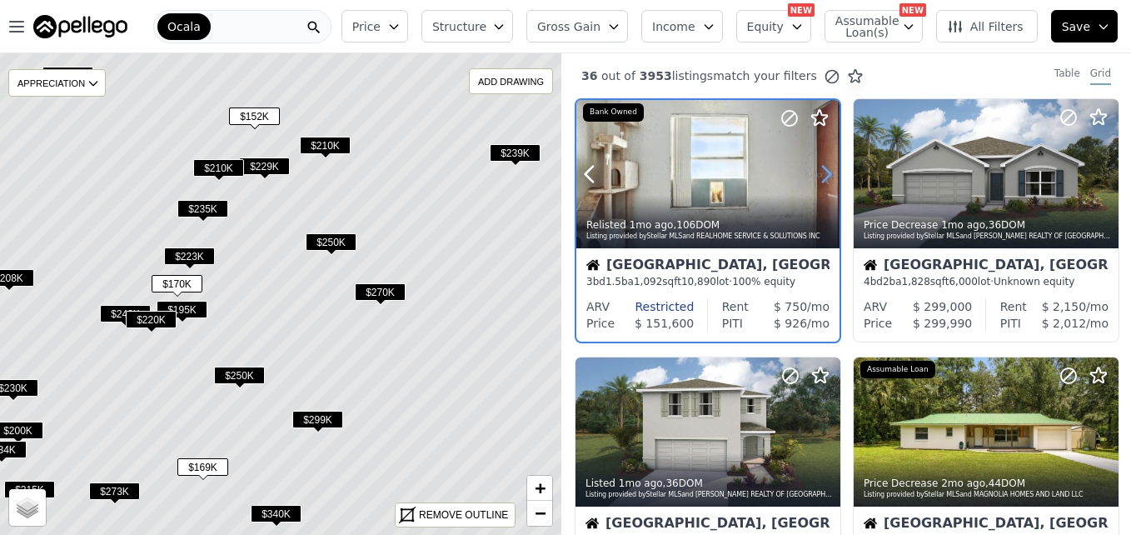
click at [818, 177] on icon at bounding box center [826, 174] width 27 height 27
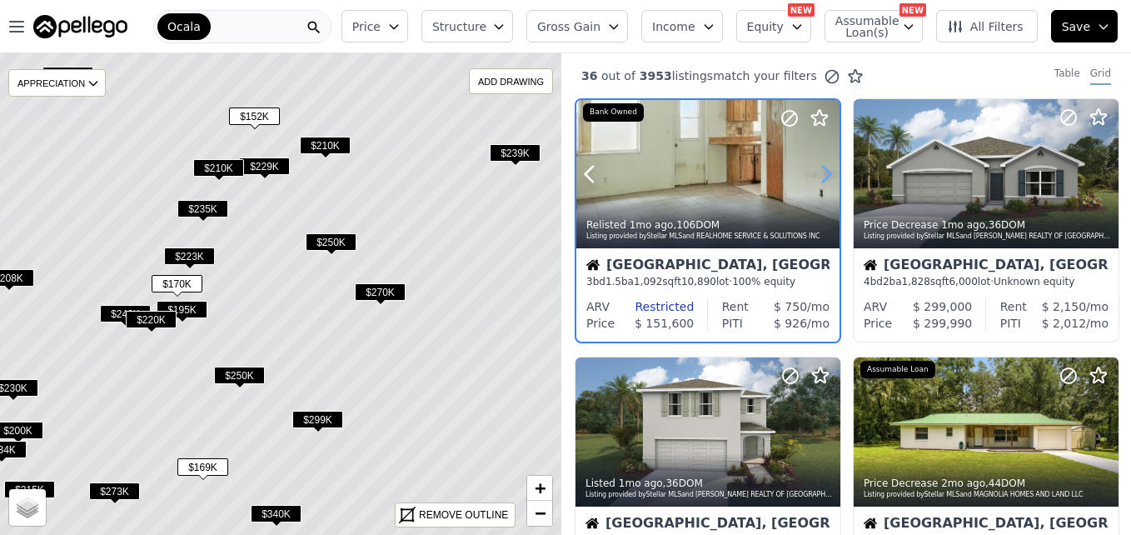
click at [818, 177] on icon at bounding box center [826, 174] width 27 height 27
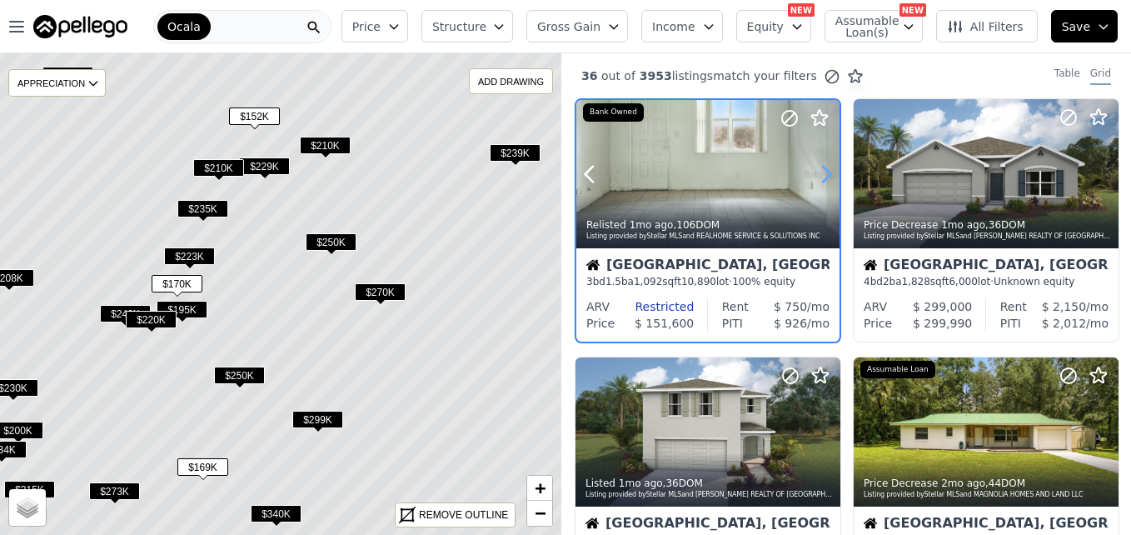
click at [818, 177] on icon at bounding box center [826, 174] width 27 height 27
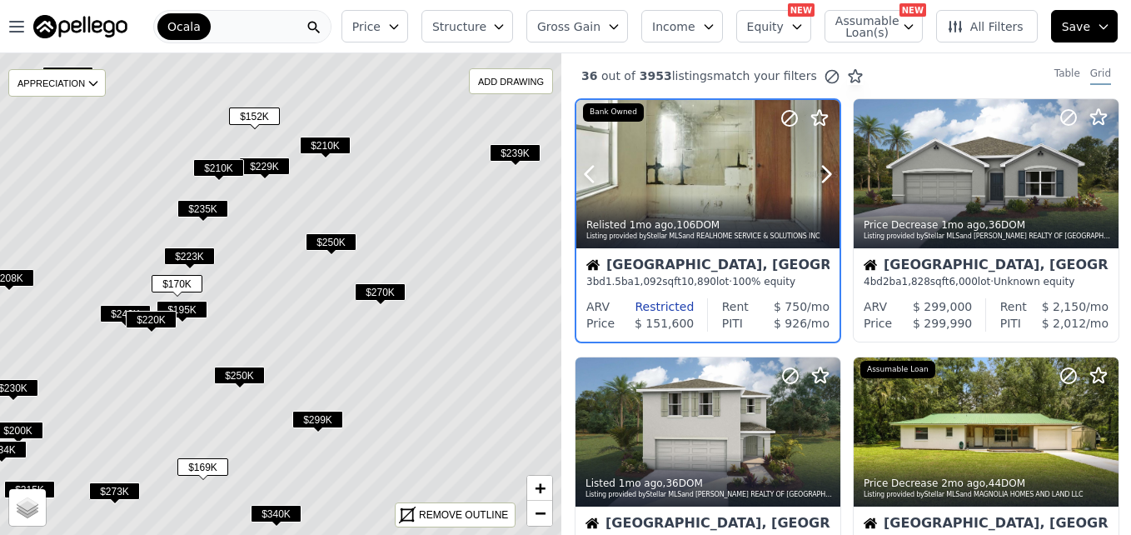
click at [727, 173] on div at bounding box center [707, 174] width 263 height 148
click at [249, 115] on span "$152K" at bounding box center [254, 115] width 51 height 17
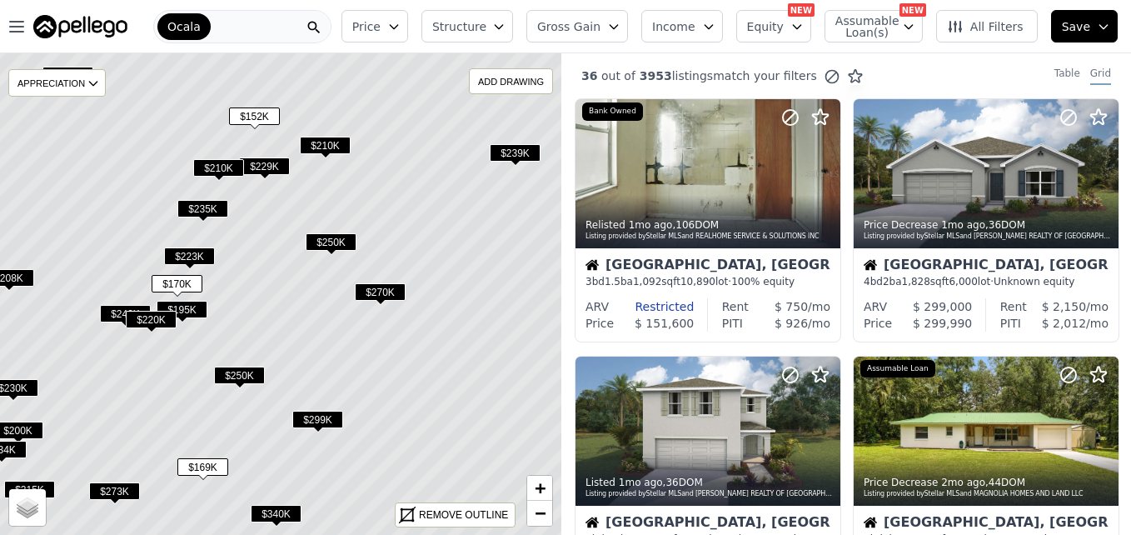
click at [191, 288] on span "$170K" at bounding box center [177, 283] width 51 height 17
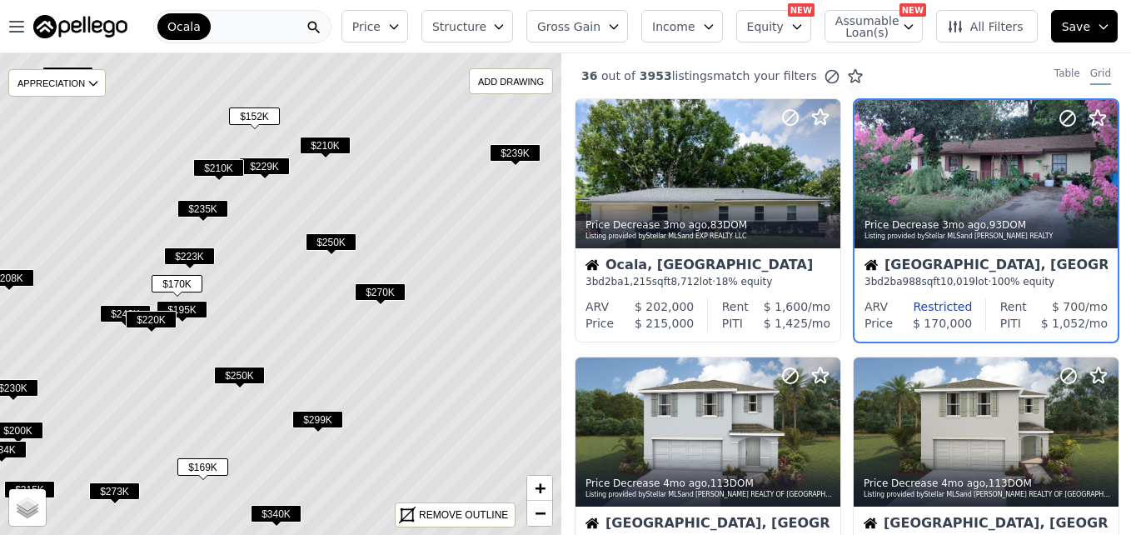
click at [187, 293] on div "$170K" at bounding box center [177, 287] width 51 height 24
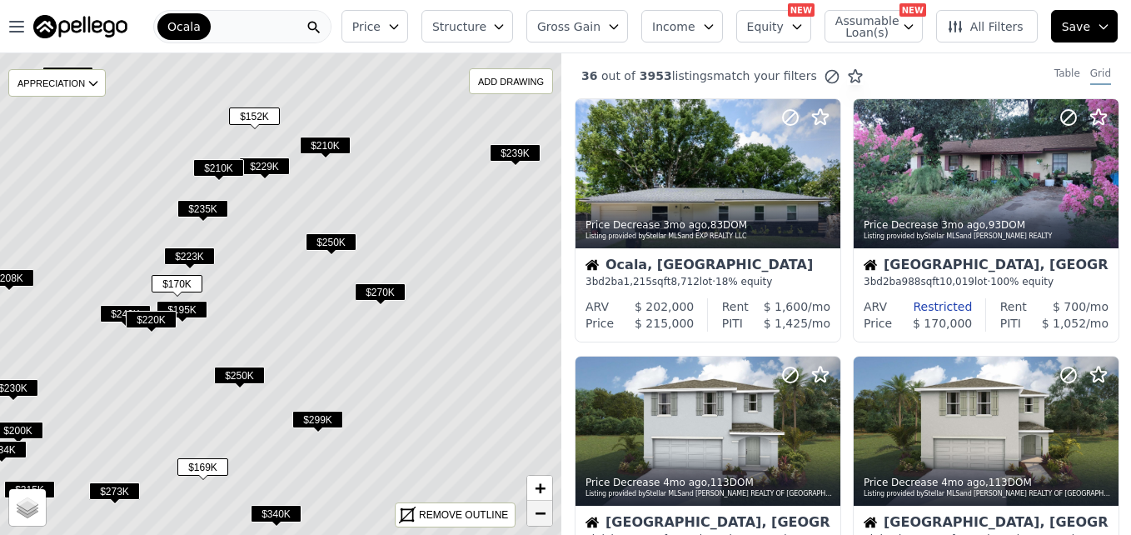
click at [533, 512] on link "−" at bounding box center [539, 513] width 25 height 25
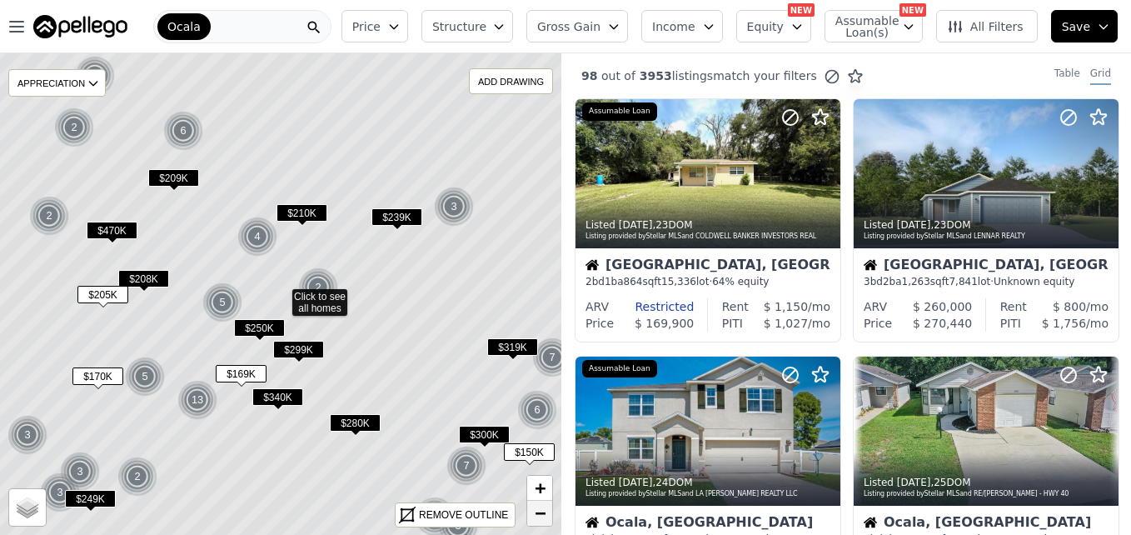
click at [533, 512] on link "−" at bounding box center [539, 513] width 25 height 25
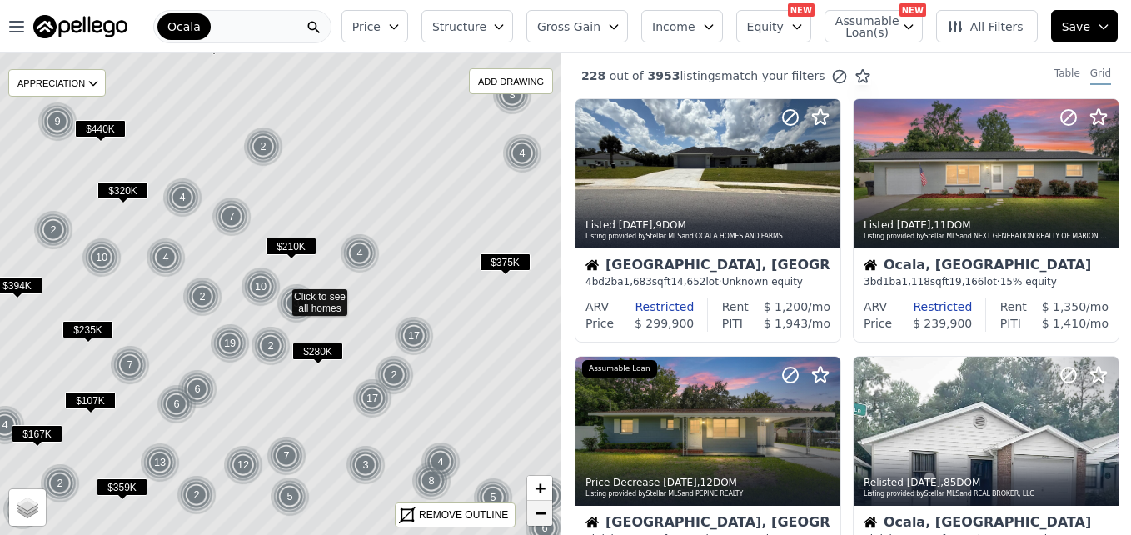
click at [533, 512] on link "−" at bounding box center [539, 513] width 25 height 25
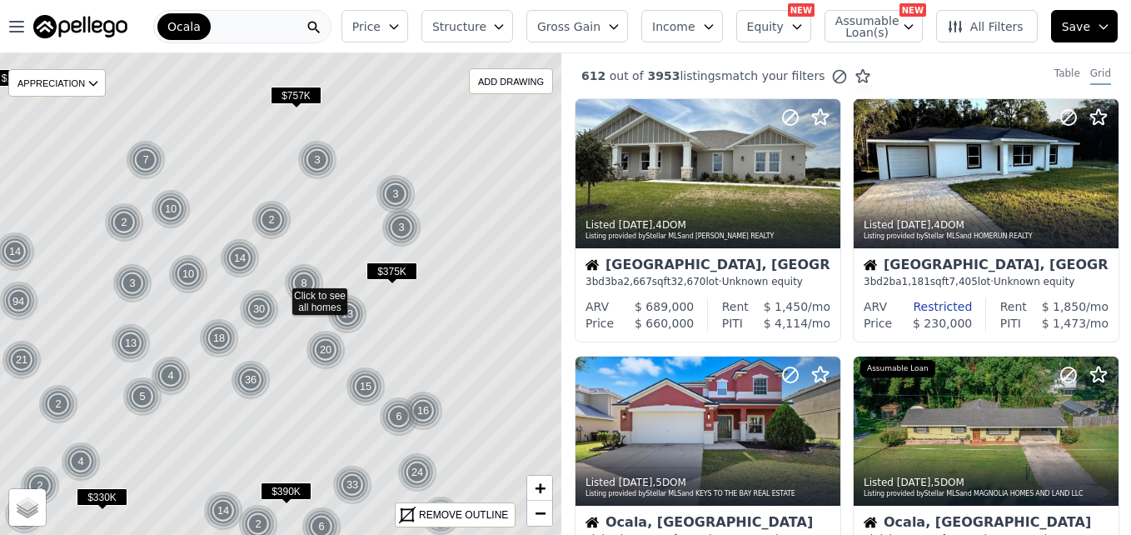
click at [432, 254] on icon at bounding box center [281, 293] width 677 height 581
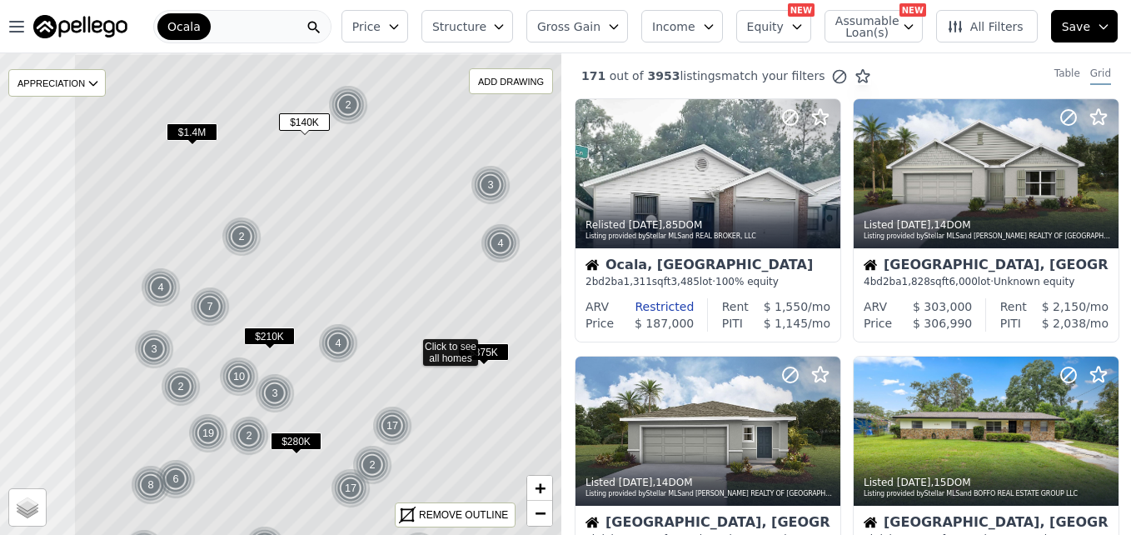
click at [355, 267] on icon at bounding box center [411, 343] width 677 height 581
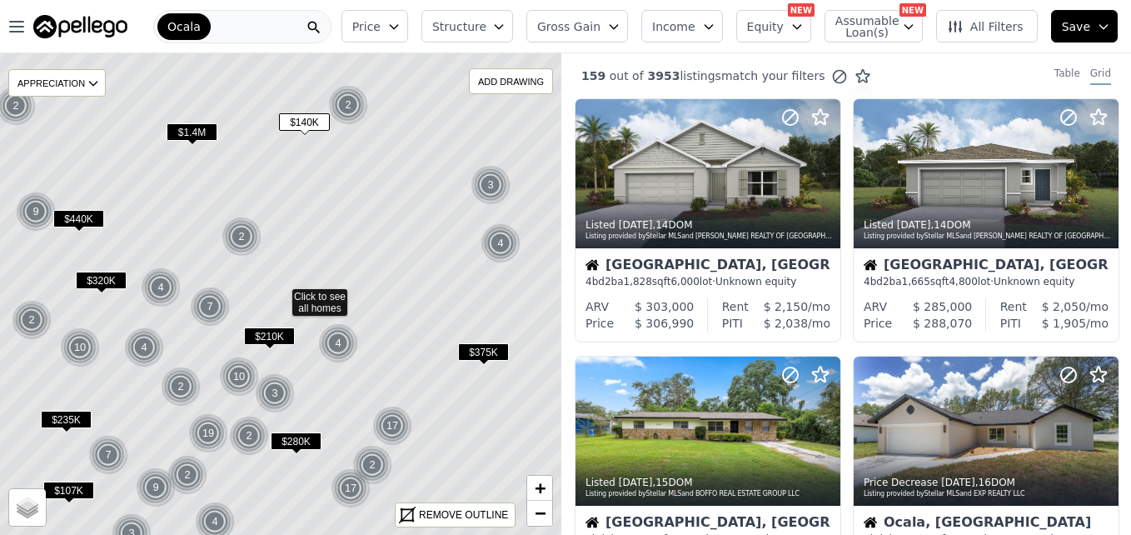
click at [311, 121] on span "$140K" at bounding box center [304, 121] width 51 height 17
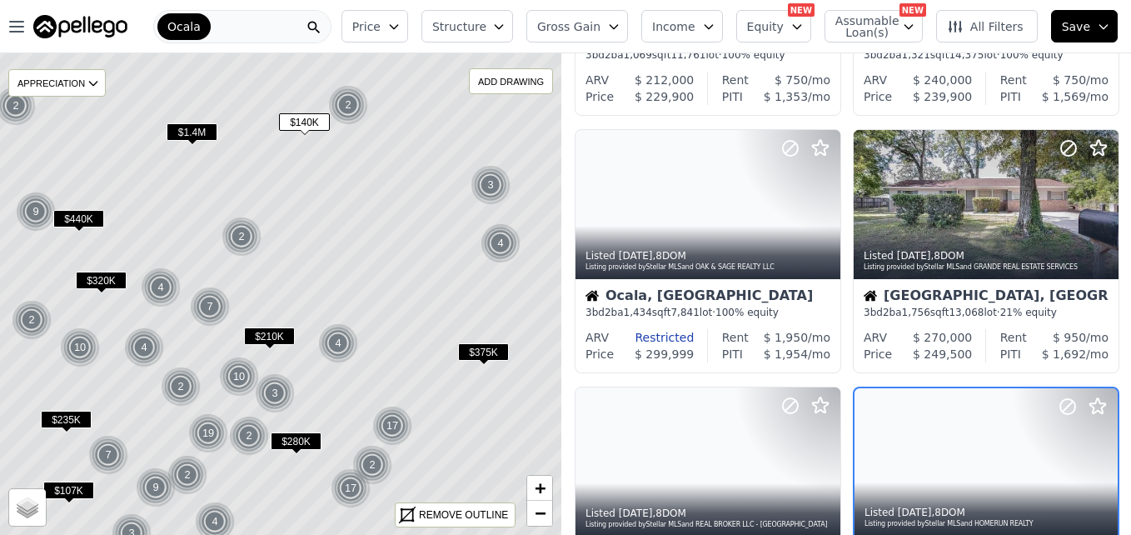
scroll to position [672, 0]
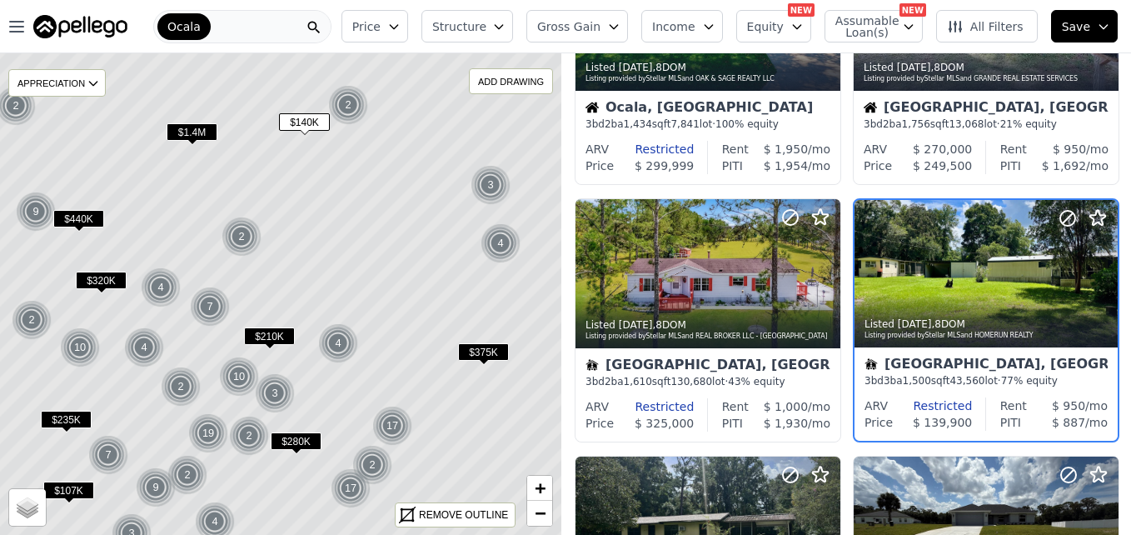
click at [296, 222] on icon at bounding box center [281, 293] width 677 height 581
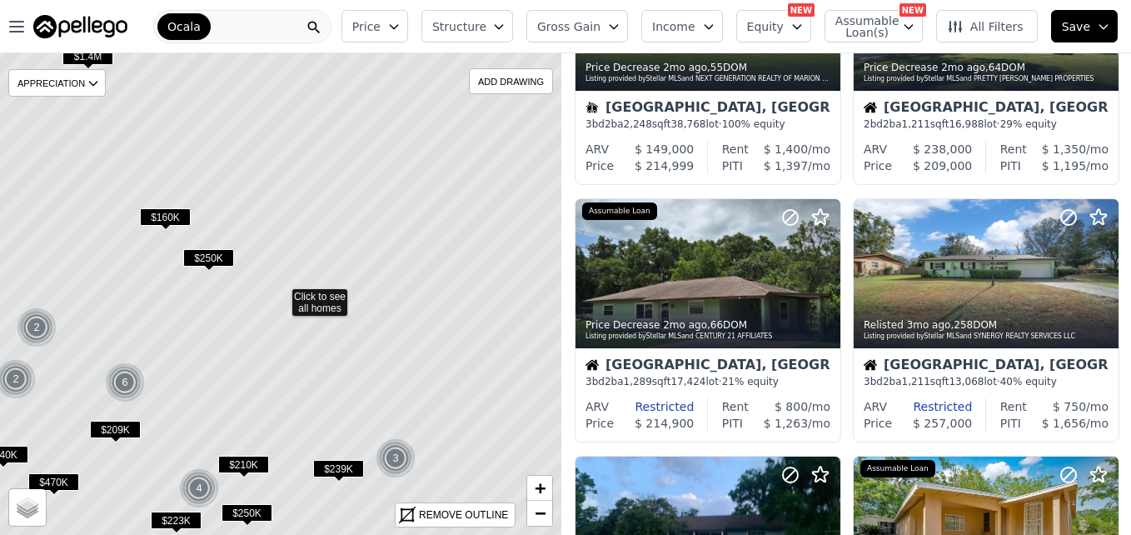
click at [177, 217] on span "$160K" at bounding box center [165, 216] width 51 height 17
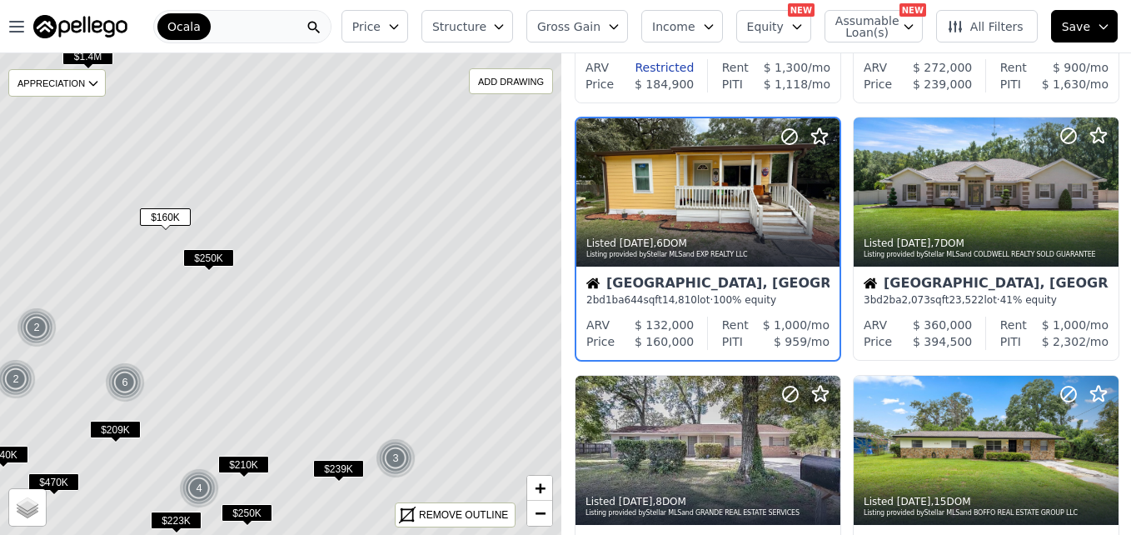
scroll to position [157, 0]
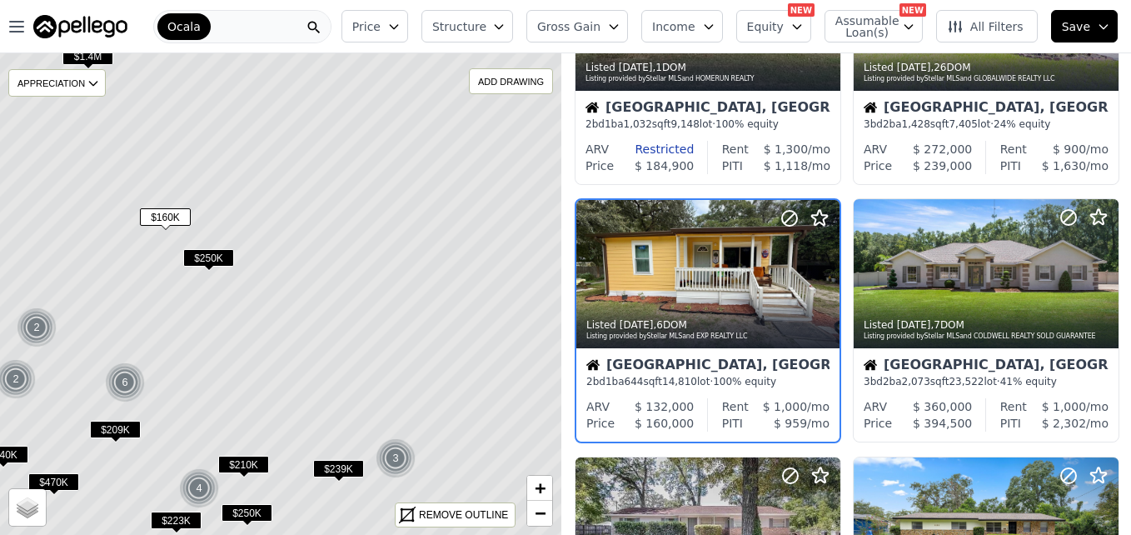
click at [288, 291] on icon at bounding box center [281, 293] width 677 height 581
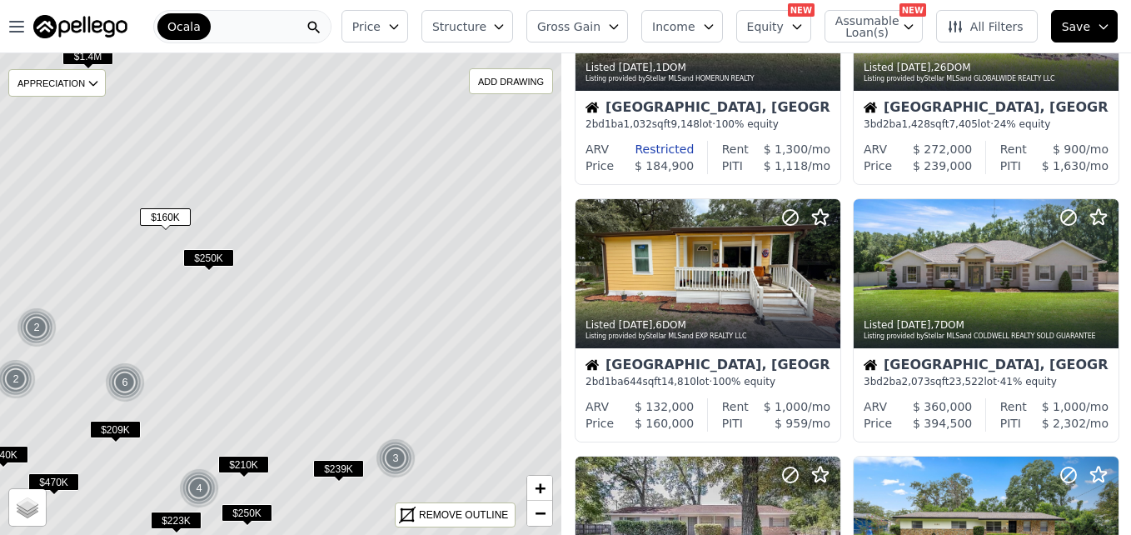
click at [288, 291] on icon at bounding box center [281, 293] width 677 height 581
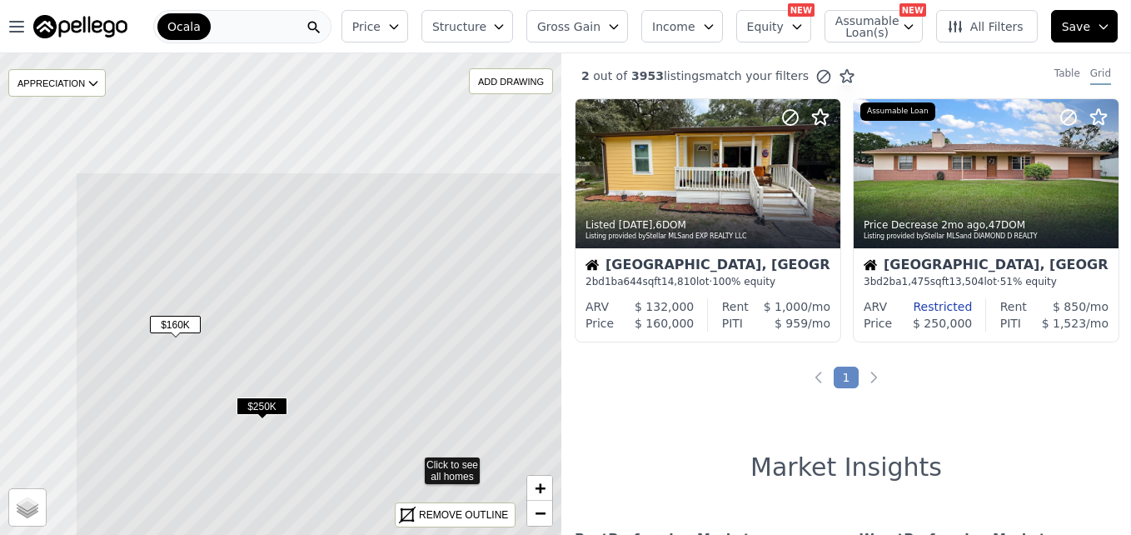
drag, startPoint x: 269, startPoint y: 184, endPoint x: 394, endPoint y: 349, distance: 206.9
click at [394, 349] on icon at bounding box center [413, 462] width 677 height 581
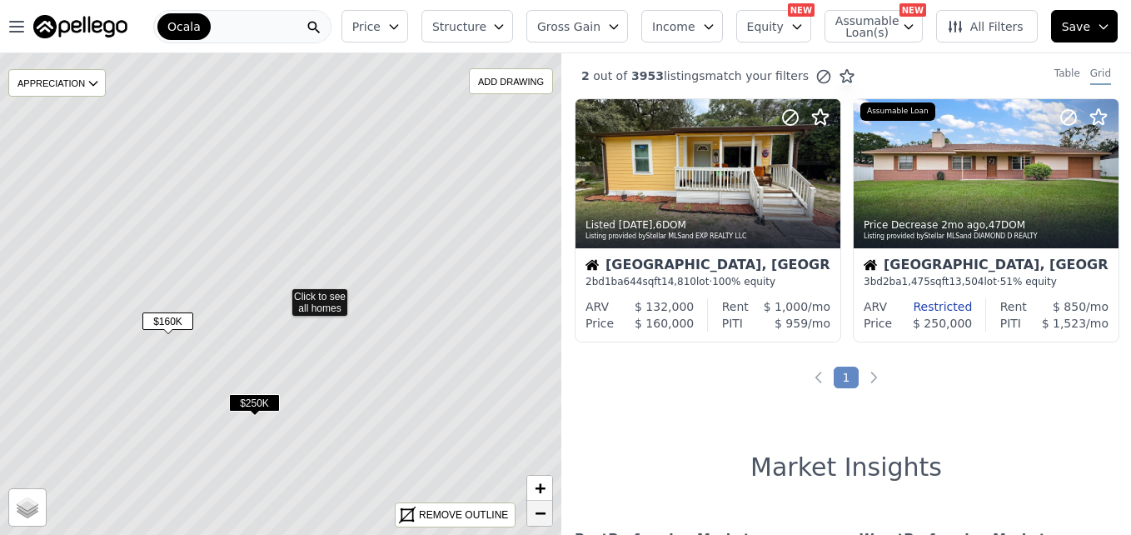
click at [538, 521] on span "−" at bounding box center [540, 512] width 11 height 21
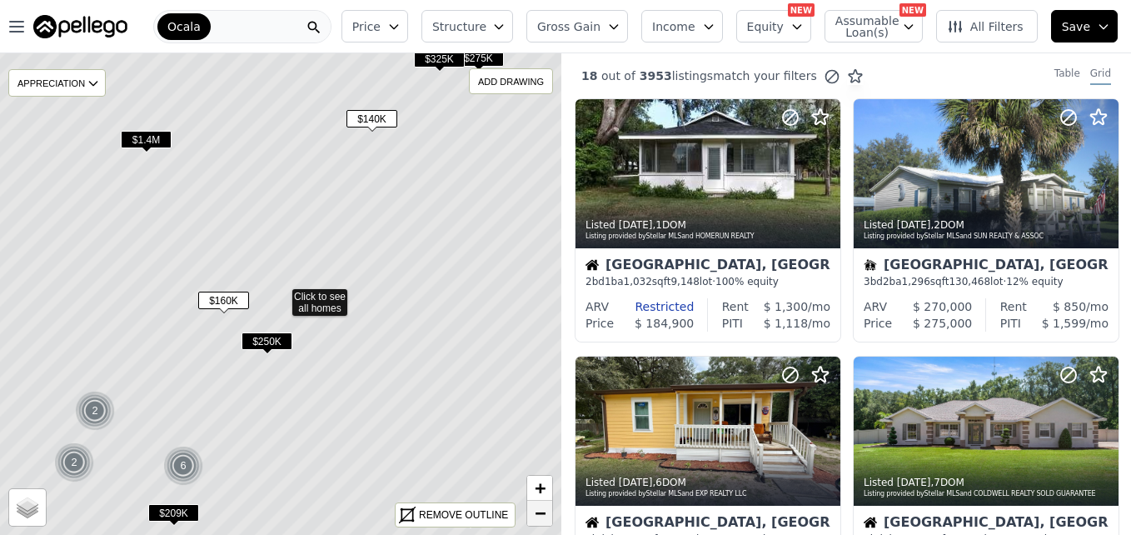
click at [538, 521] on span "−" at bounding box center [540, 512] width 11 height 21
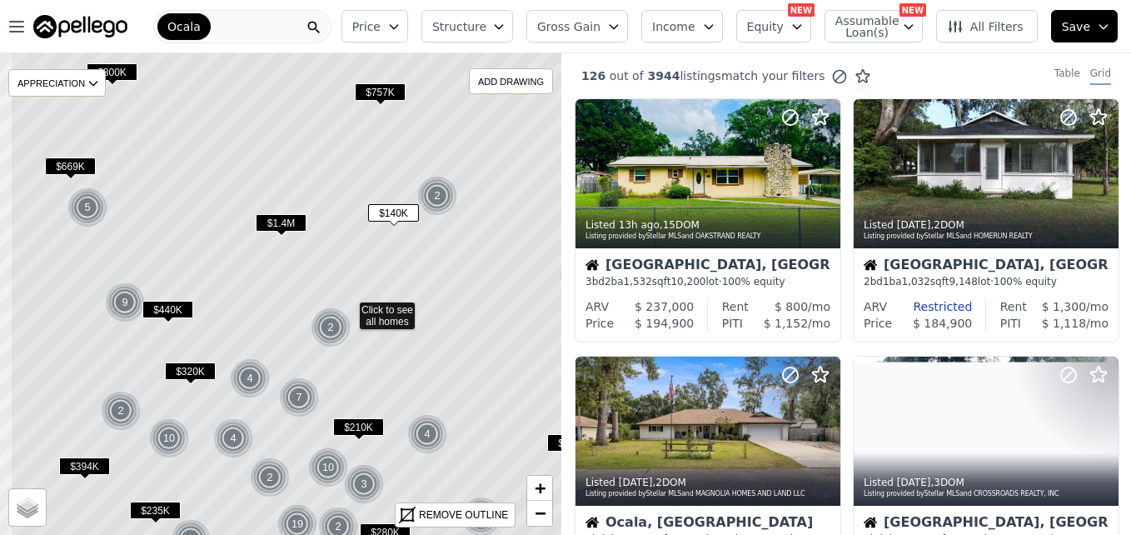
drag, startPoint x: 266, startPoint y: 116, endPoint x: 331, endPoint y: 122, distance: 65.2
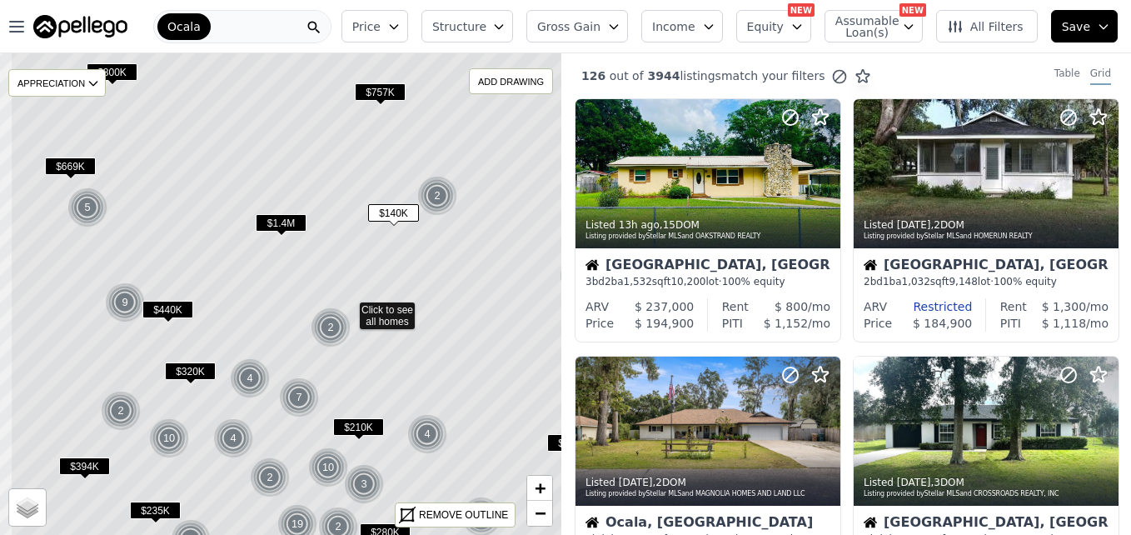
click at [331, 122] on icon at bounding box center [348, 307] width 677 height 581
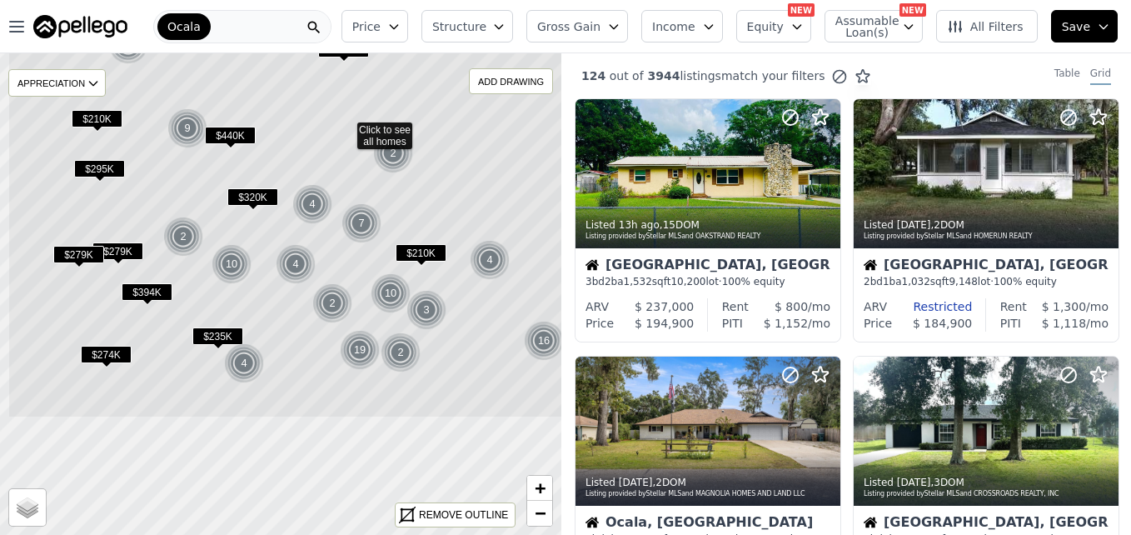
drag, startPoint x: 424, startPoint y: 339, endPoint x: 490, endPoint y: 172, distance: 179.9
click at [490, 172] on icon at bounding box center [345, 127] width 677 height 581
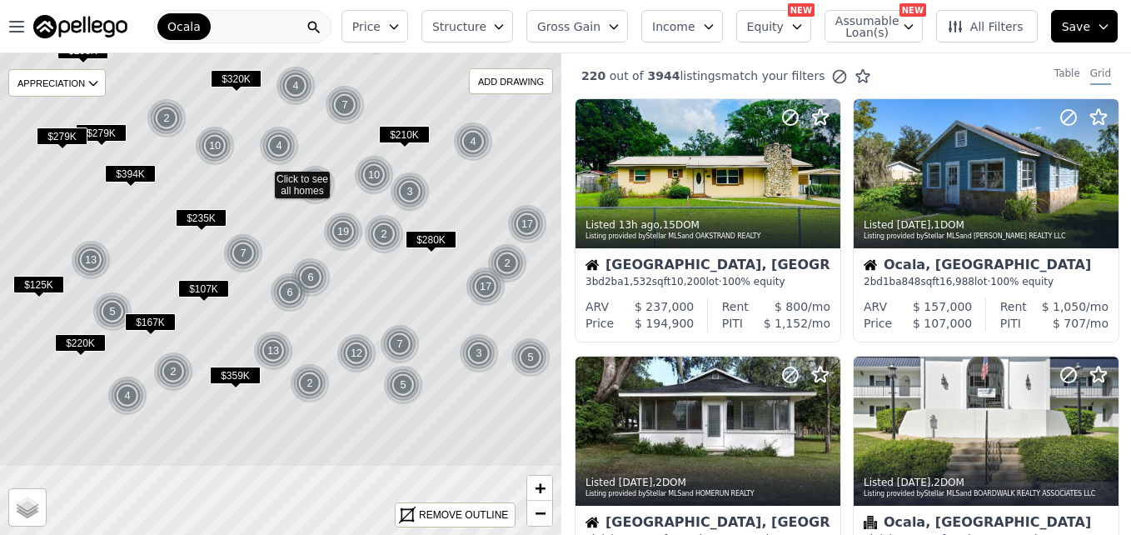
drag, startPoint x: 370, startPoint y: 405, endPoint x: 352, endPoint y: 287, distance: 118.7
click at [352, 287] on icon at bounding box center [263, 176] width 677 height 581
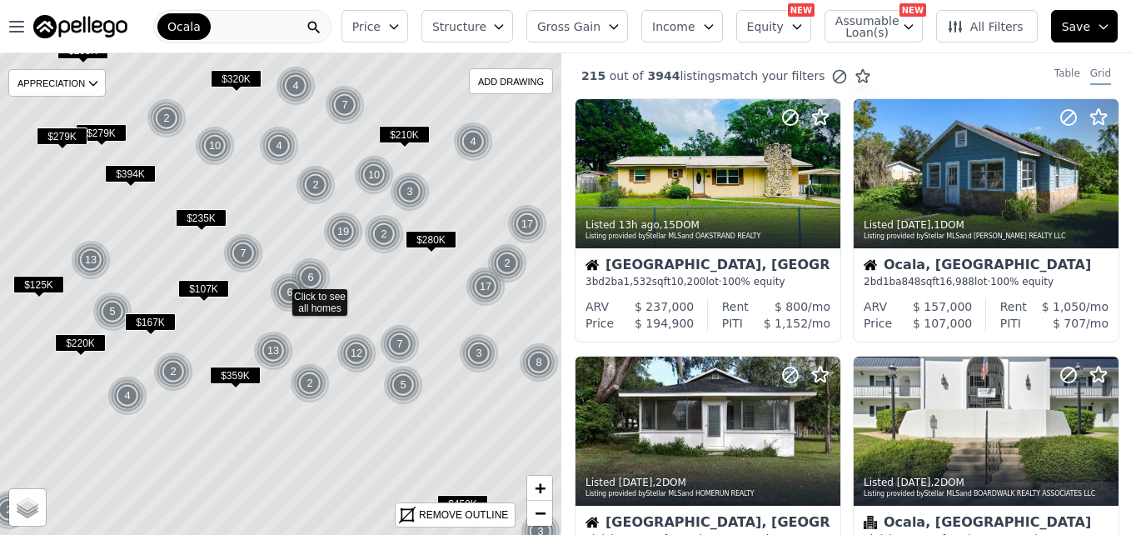
click at [287, 234] on icon at bounding box center [281, 293] width 677 height 581
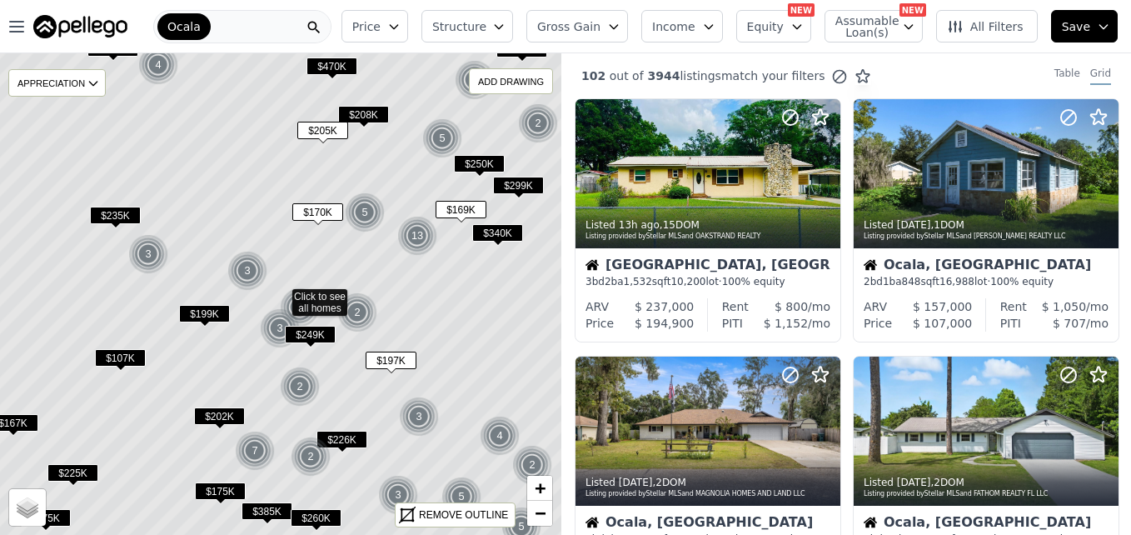
click at [115, 355] on span "$107K" at bounding box center [120, 357] width 51 height 17
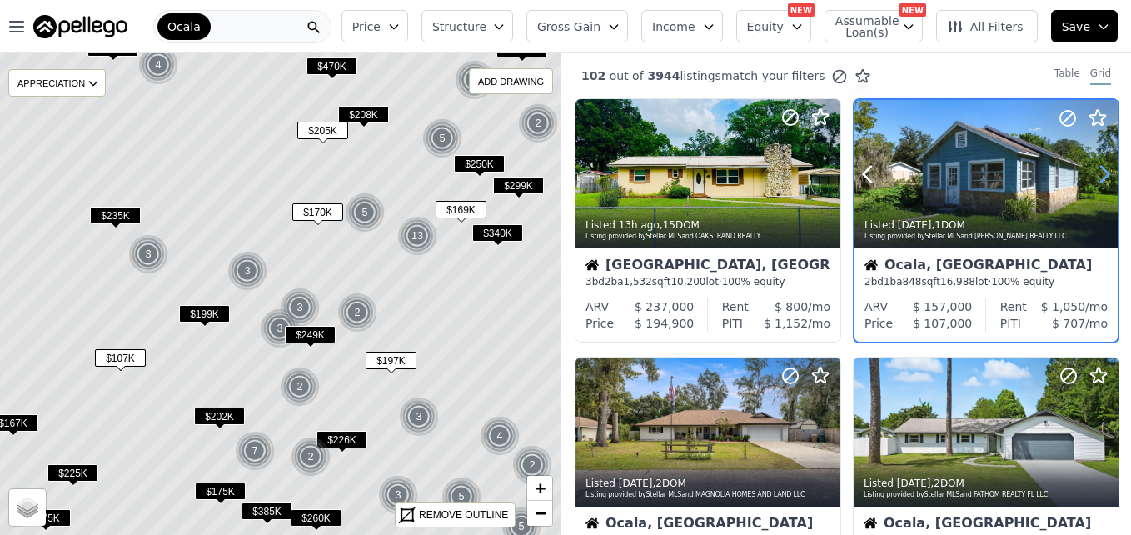
click at [1101, 178] on icon at bounding box center [1104, 175] width 7 height 16
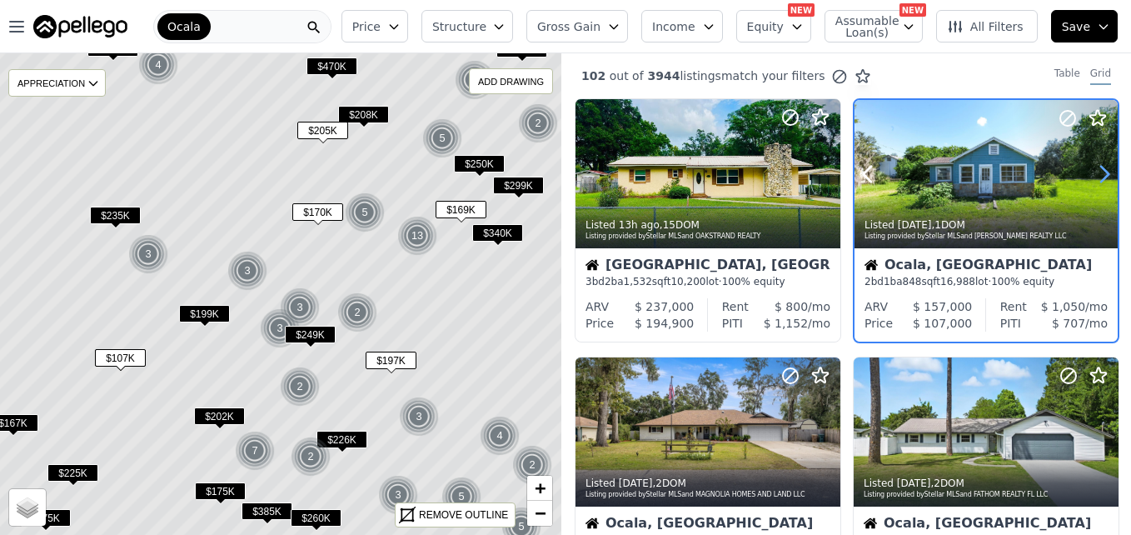
click at [1101, 178] on icon at bounding box center [1104, 175] width 7 height 16
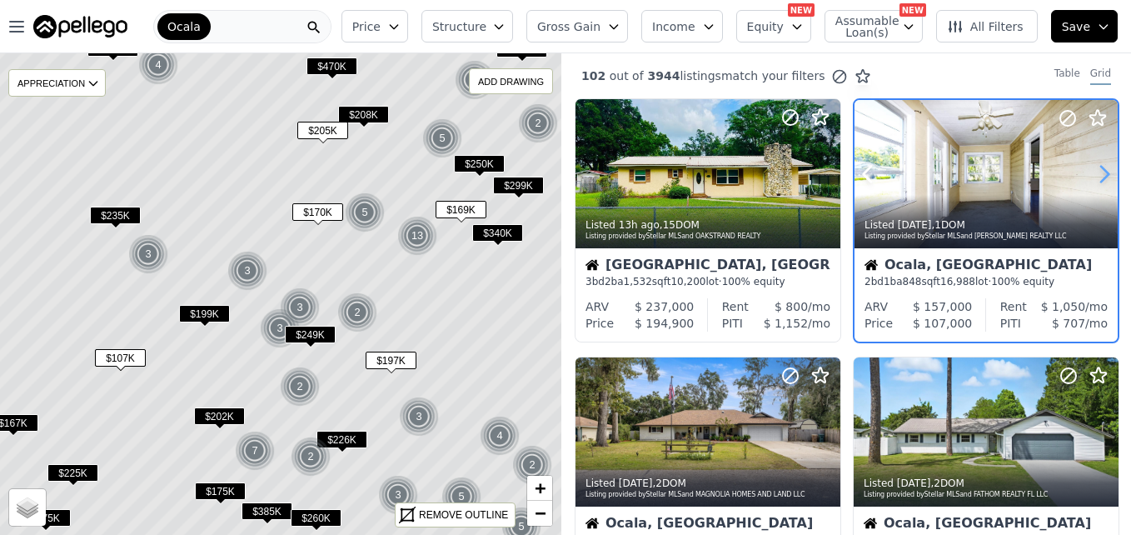
click at [1101, 178] on icon at bounding box center [1104, 175] width 7 height 16
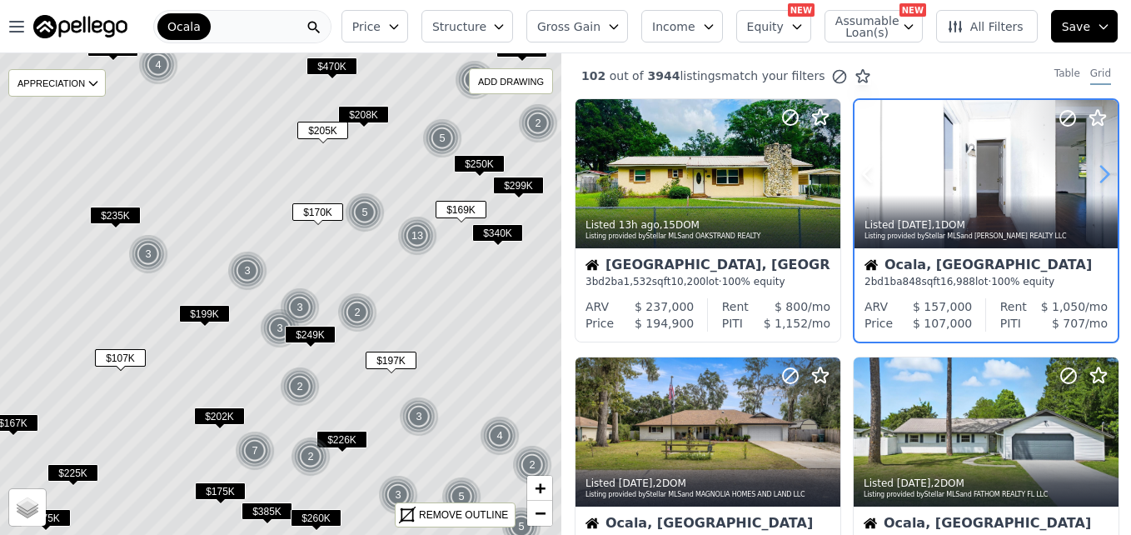
click at [1101, 178] on icon at bounding box center [1104, 175] width 7 height 16
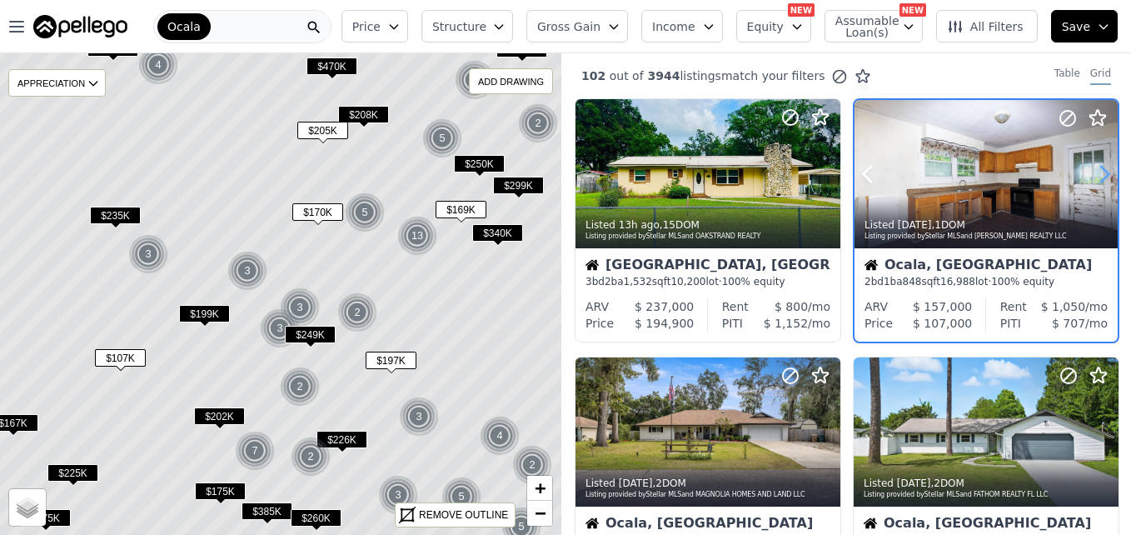
click at [1101, 178] on icon at bounding box center [1104, 175] width 7 height 16
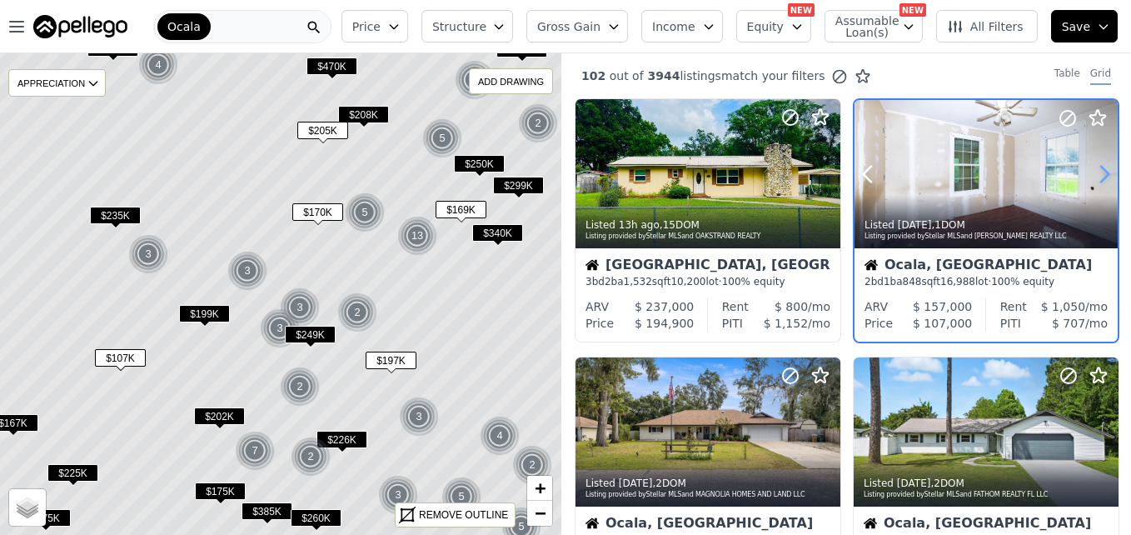
click at [1101, 178] on icon at bounding box center [1104, 175] width 7 height 16
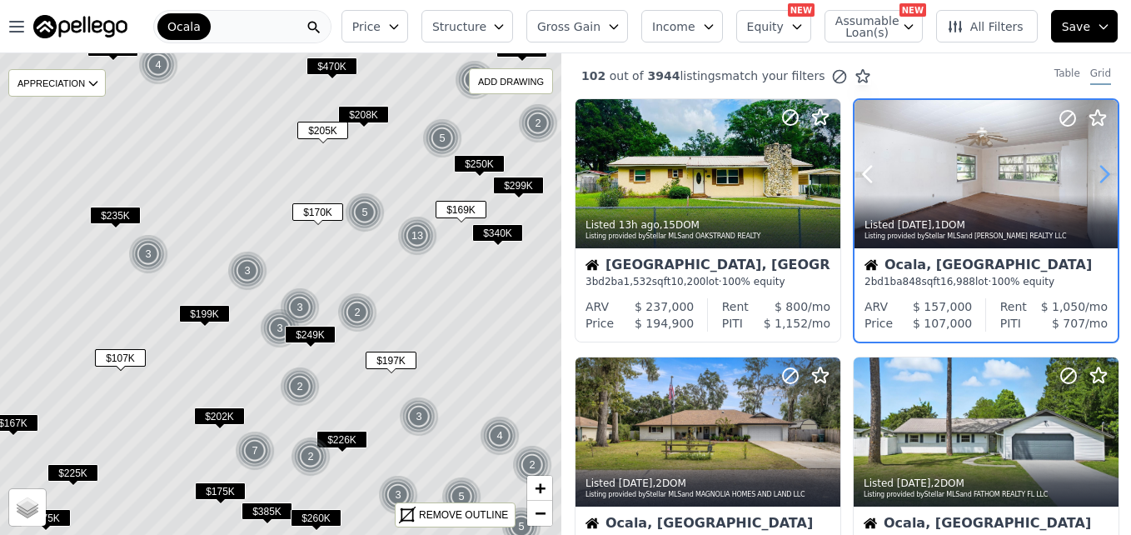
click at [1101, 178] on icon at bounding box center [1104, 175] width 7 height 16
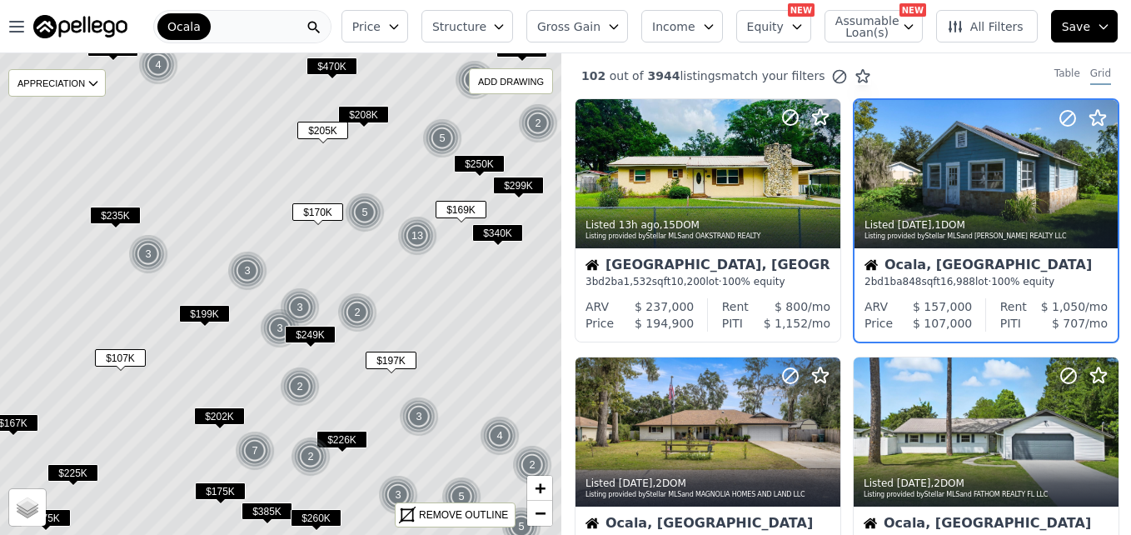
click at [327, 206] on span "$170K" at bounding box center [317, 211] width 51 height 17
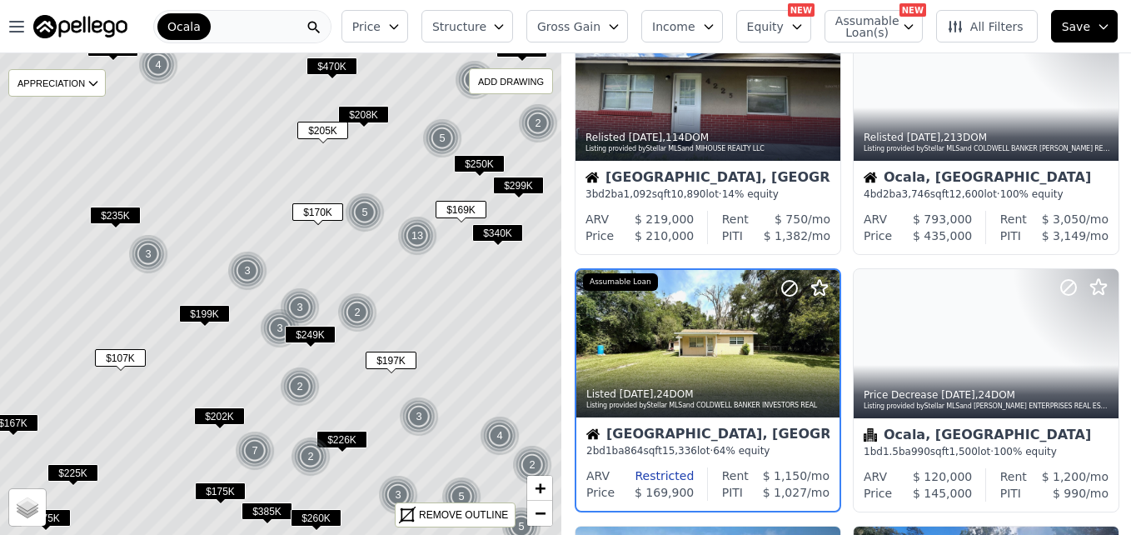
scroll to position [672, 0]
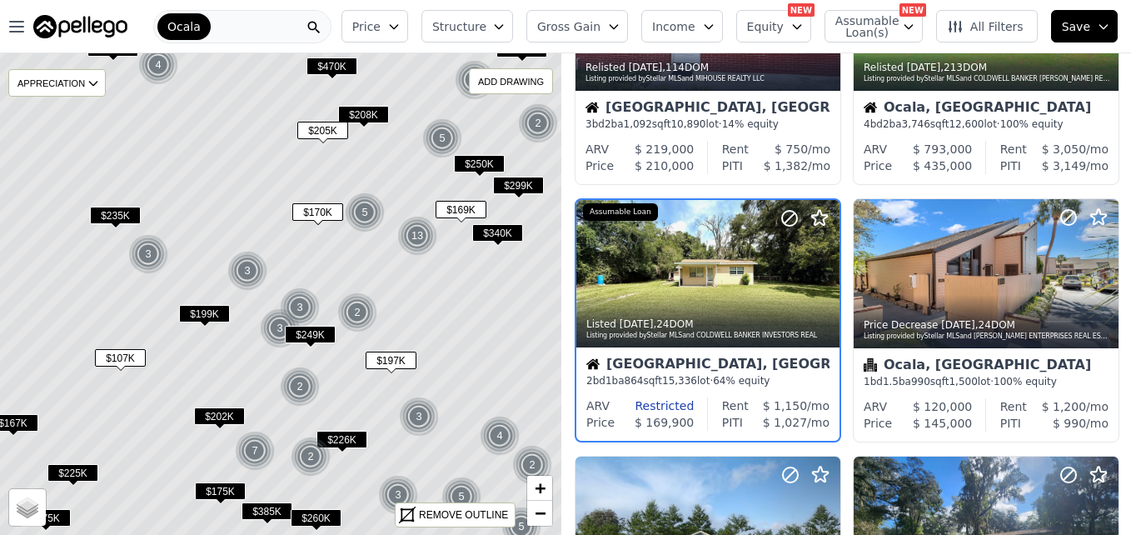
click at [210, 214] on icon at bounding box center [281, 293] width 677 height 581
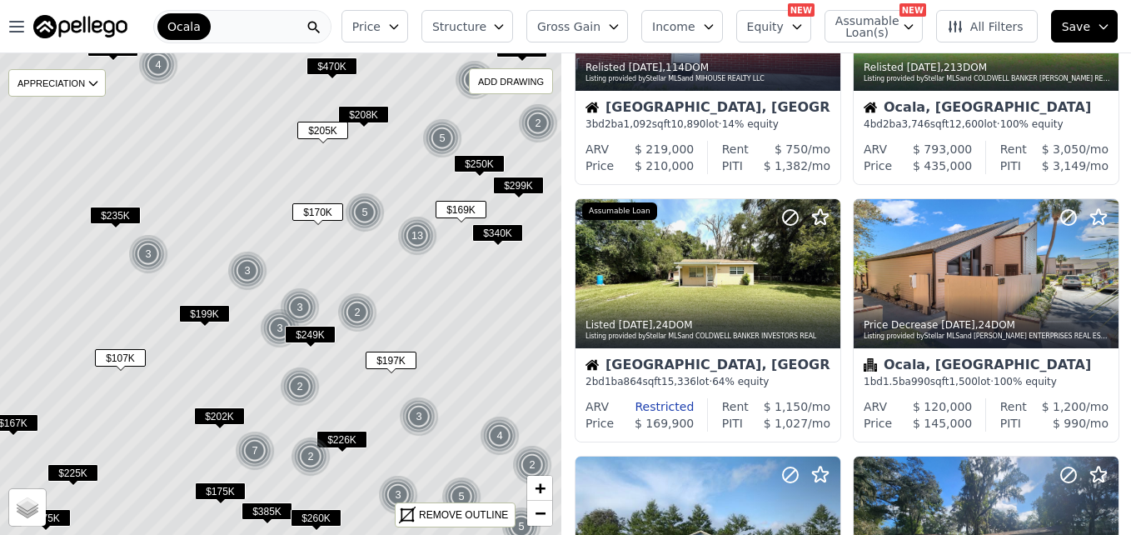
click at [210, 214] on icon at bounding box center [281, 293] width 677 height 581
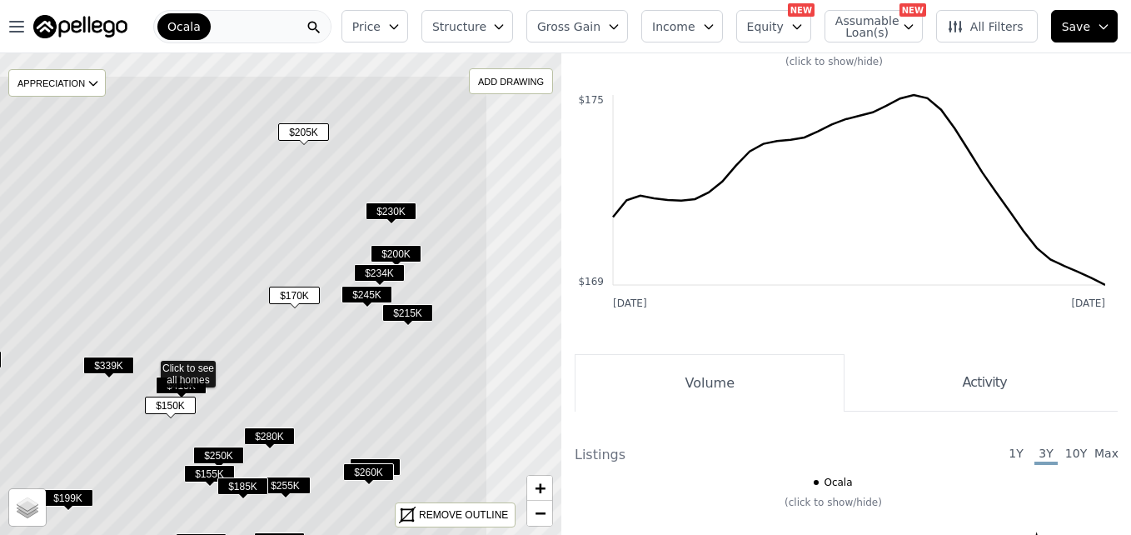
drag, startPoint x: 414, startPoint y: 171, endPoint x: 282, endPoint y: 242, distance: 149.8
click at [282, 242] on icon at bounding box center [149, 365] width 677 height 581
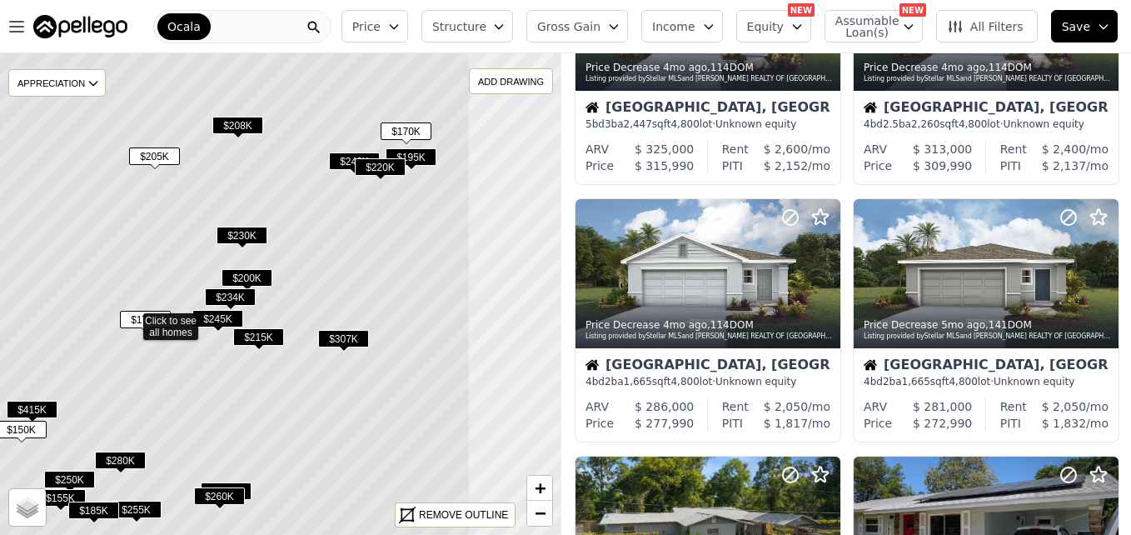
drag, startPoint x: 473, startPoint y: 265, endPoint x: 323, endPoint y: 289, distance: 151.8
click at [323, 289] on icon at bounding box center [131, 317] width 677 height 581
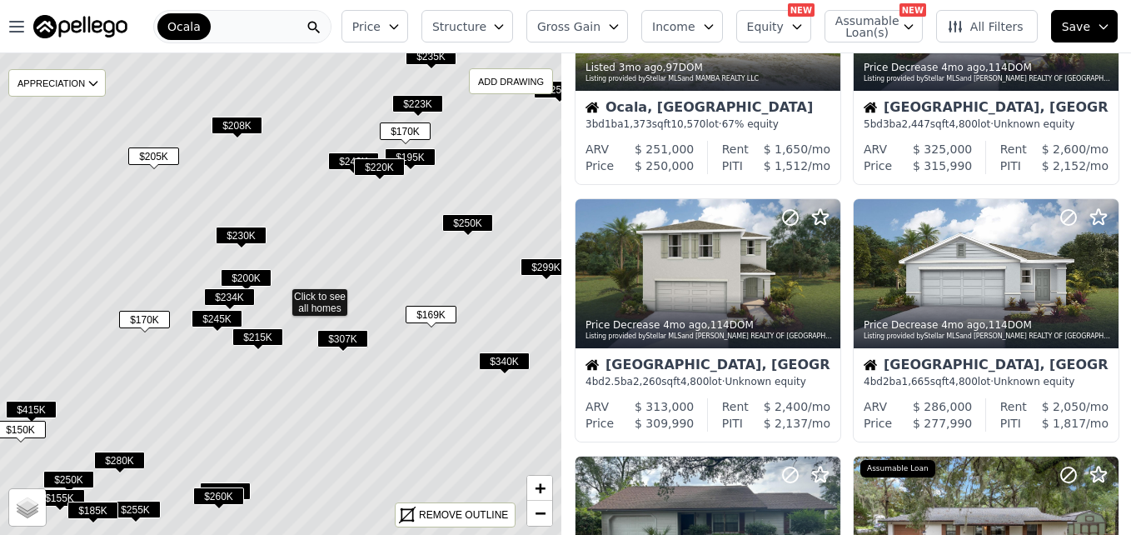
click at [419, 160] on span "$195K" at bounding box center [410, 156] width 51 height 17
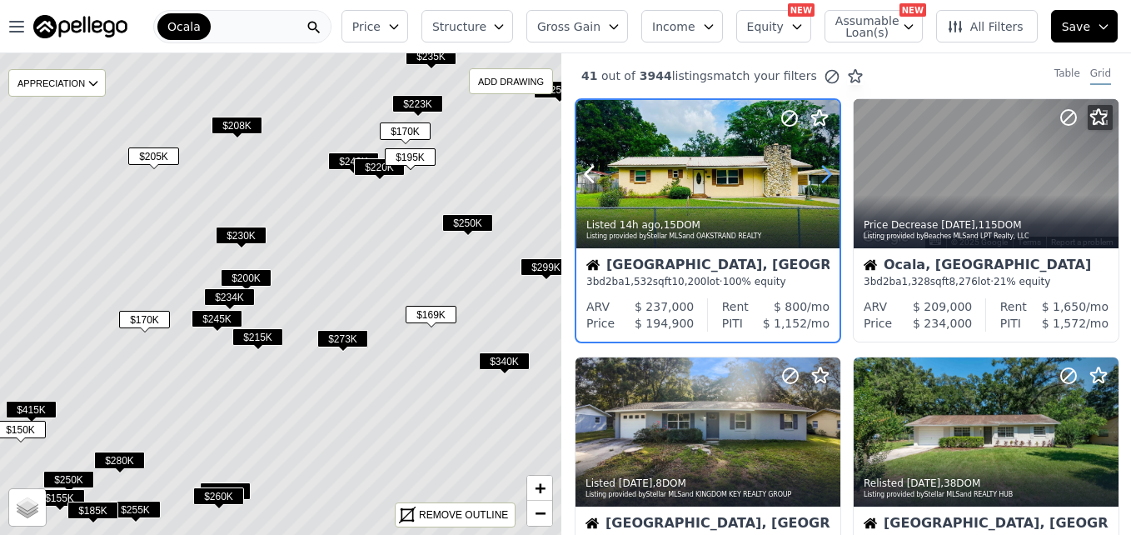
click at [824, 173] on icon at bounding box center [826, 174] width 27 height 27
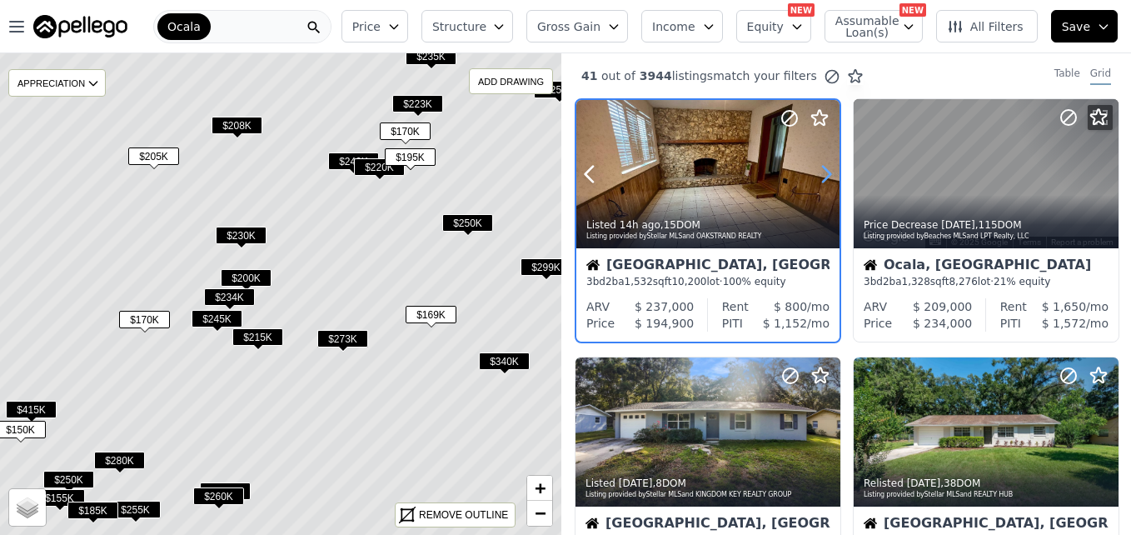
click at [824, 173] on icon at bounding box center [826, 174] width 27 height 27
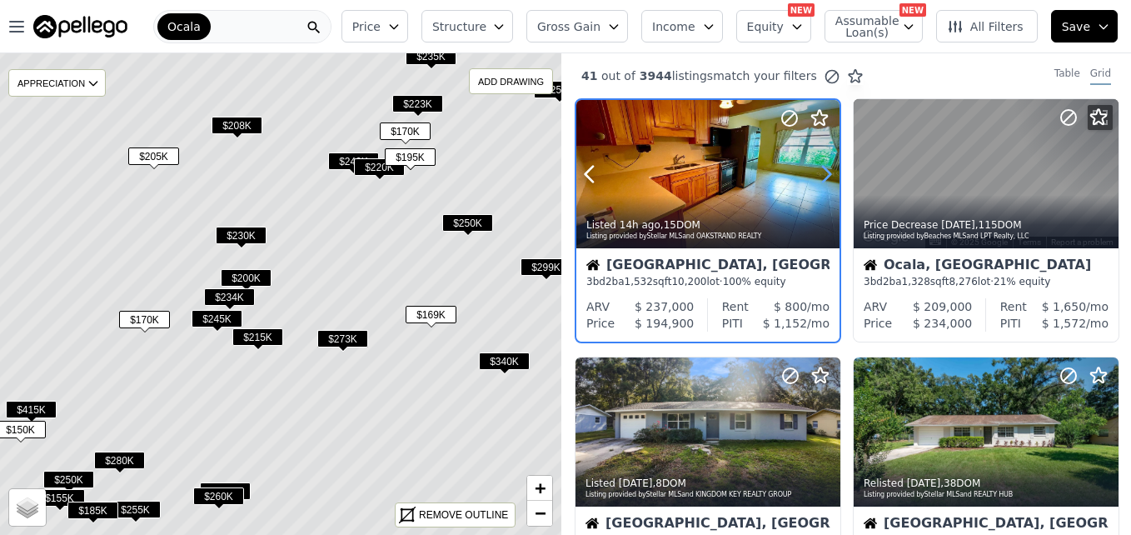
click at [824, 173] on icon at bounding box center [826, 174] width 27 height 27
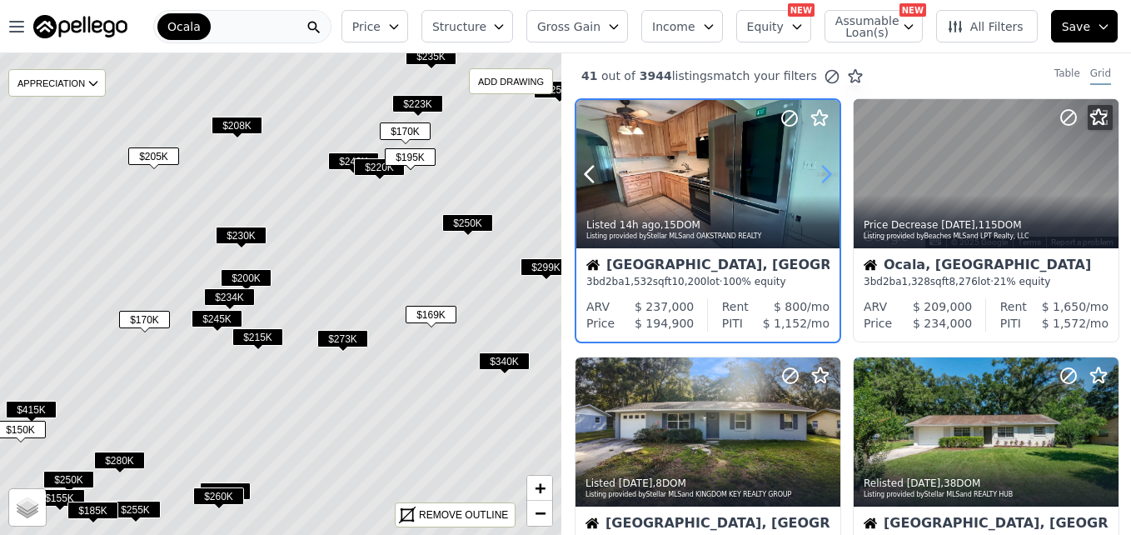
click at [824, 173] on icon at bounding box center [826, 174] width 27 height 27
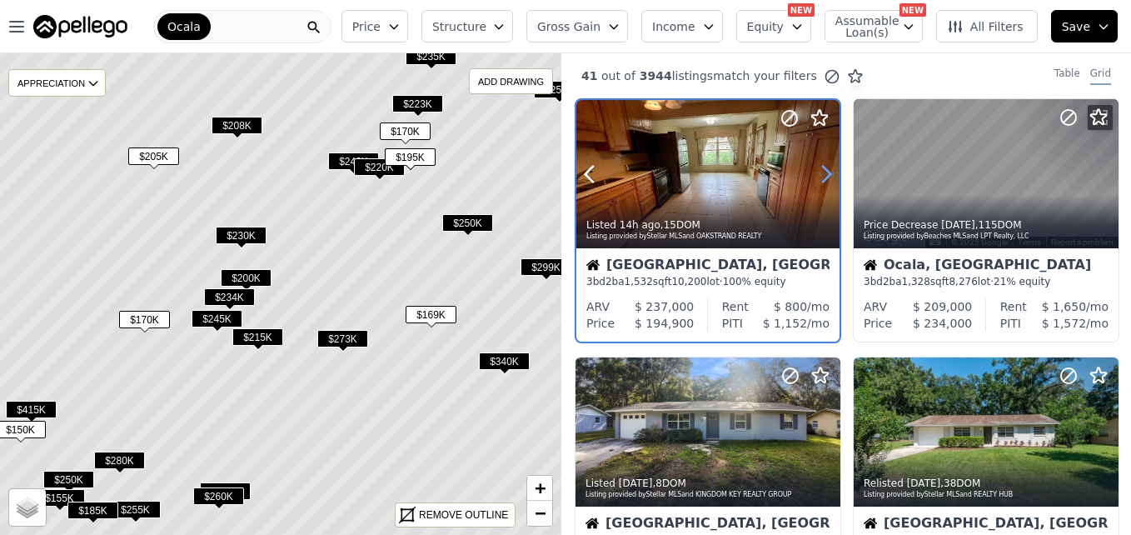
click at [824, 173] on icon at bounding box center [826, 174] width 27 height 27
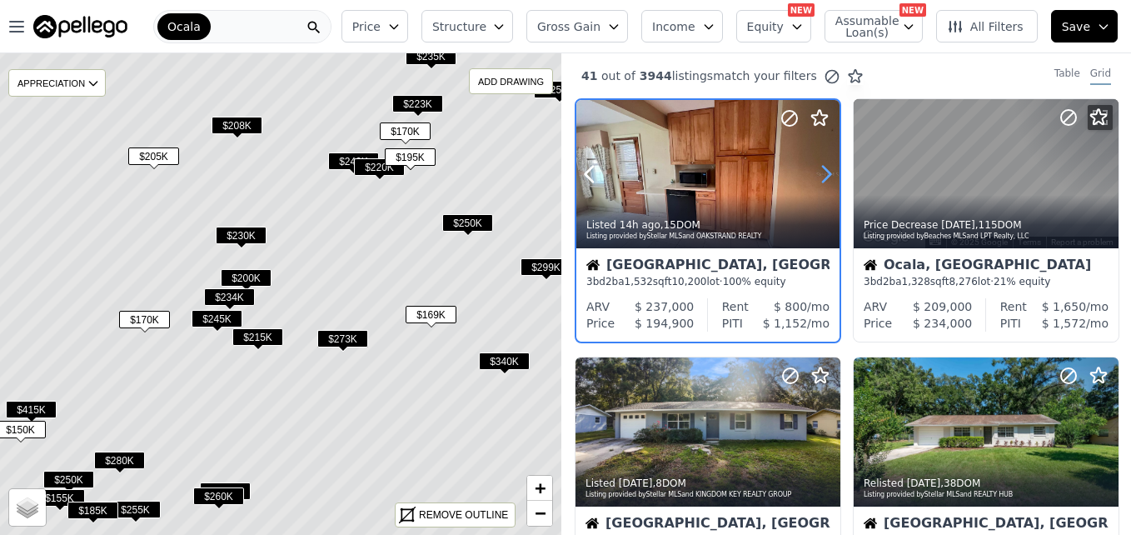
click at [824, 173] on icon at bounding box center [826, 174] width 27 height 27
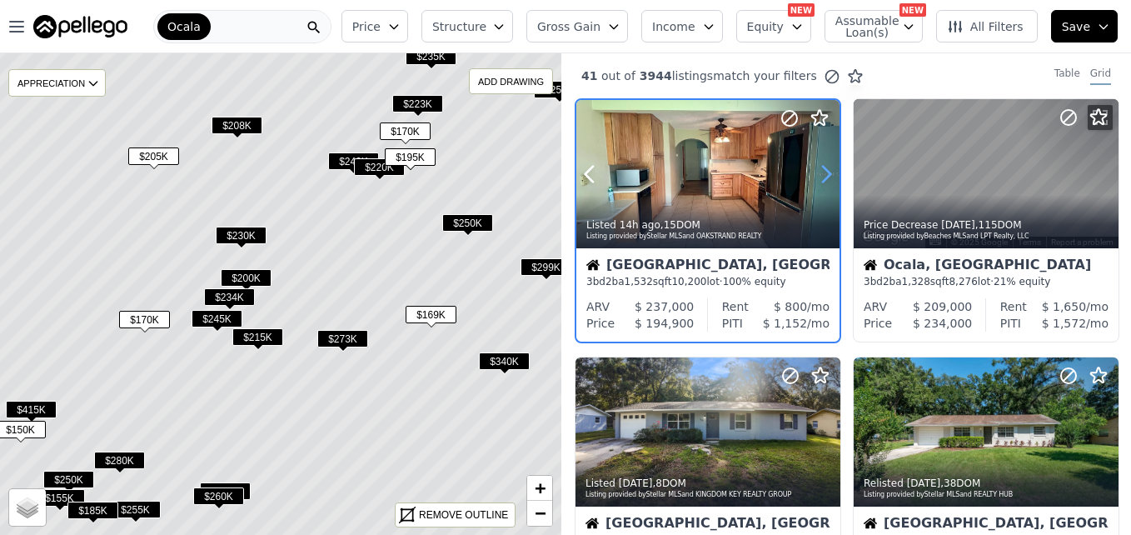
click at [824, 173] on icon at bounding box center [826, 174] width 27 height 27
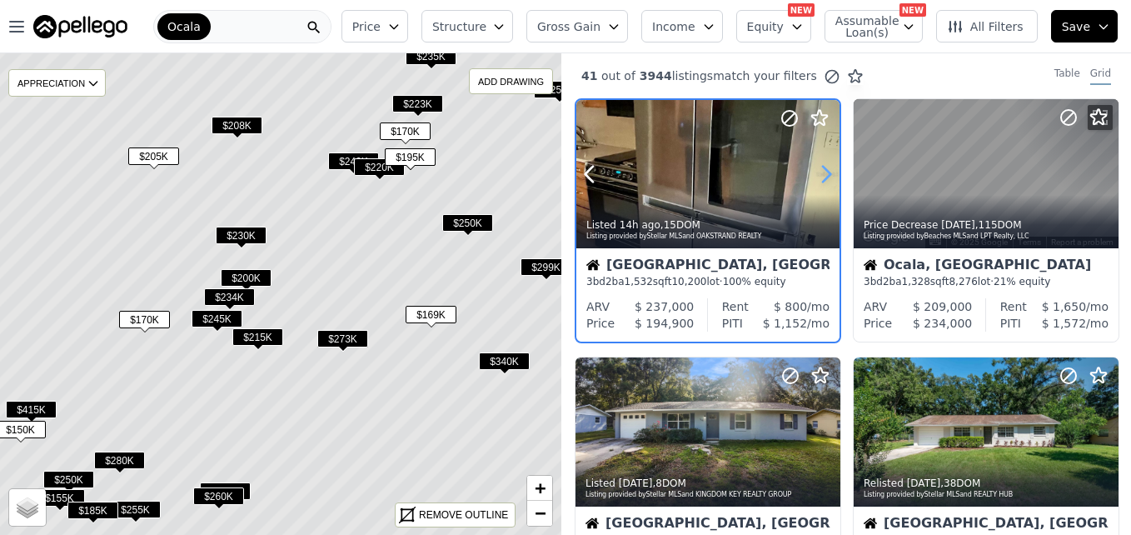
click at [824, 173] on icon at bounding box center [826, 174] width 27 height 27
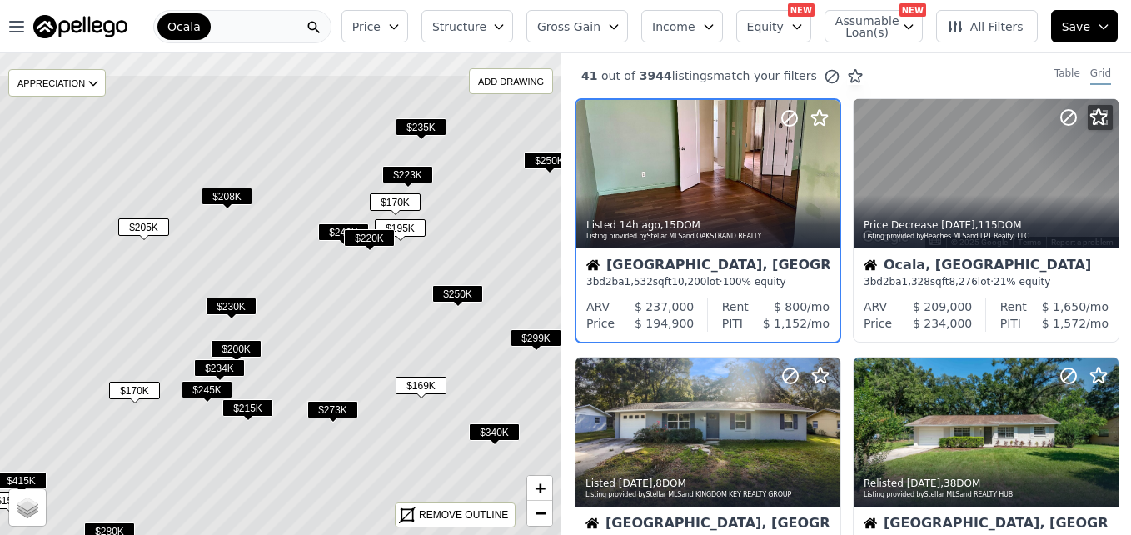
drag, startPoint x: 404, startPoint y: 242, endPoint x: 394, endPoint y: 315, distance: 73.1
click at [394, 315] on icon at bounding box center [271, 364] width 677 height 581
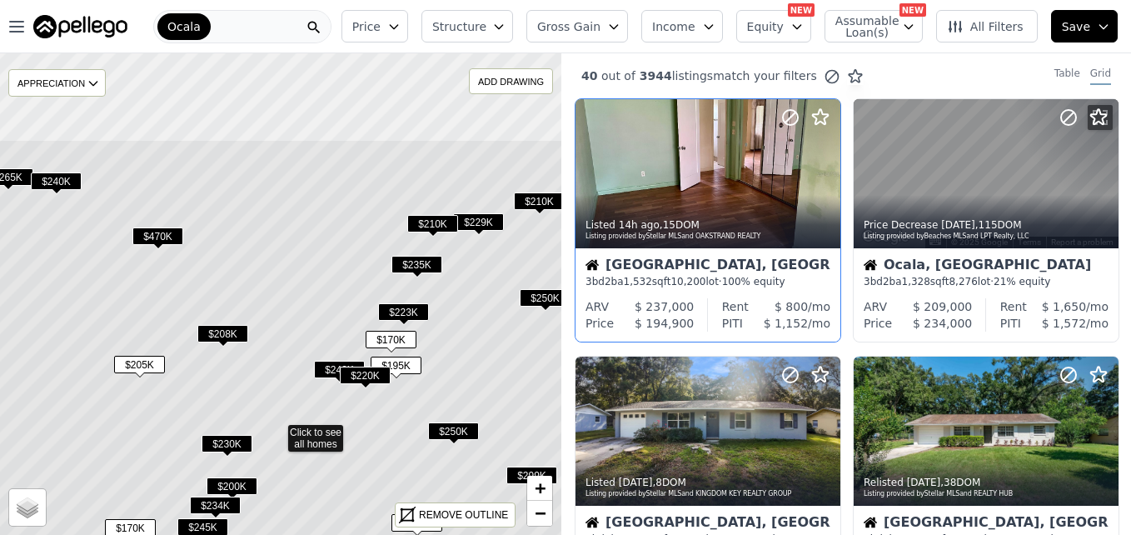
drag, startPoint x: 490, startPoint y: 242, endPoint x: 483, endPoint y: 378, distance: 135.9
click at [483, 378] on icon at bounding box center [276, 429] width 677 height 581
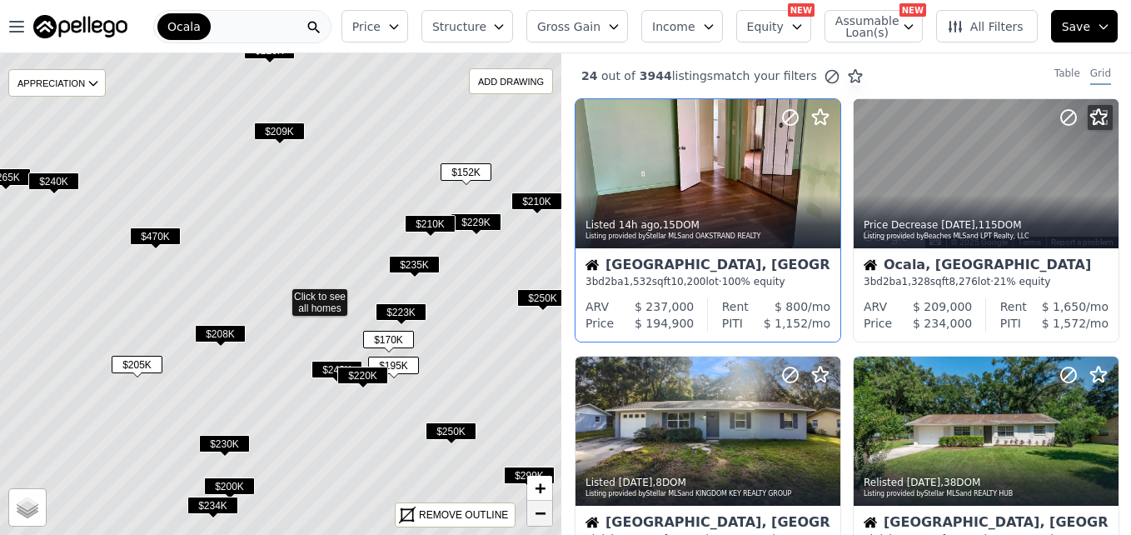
click at [531, 514] on link "−" at bounding box center [539, 513] width 25 height 25
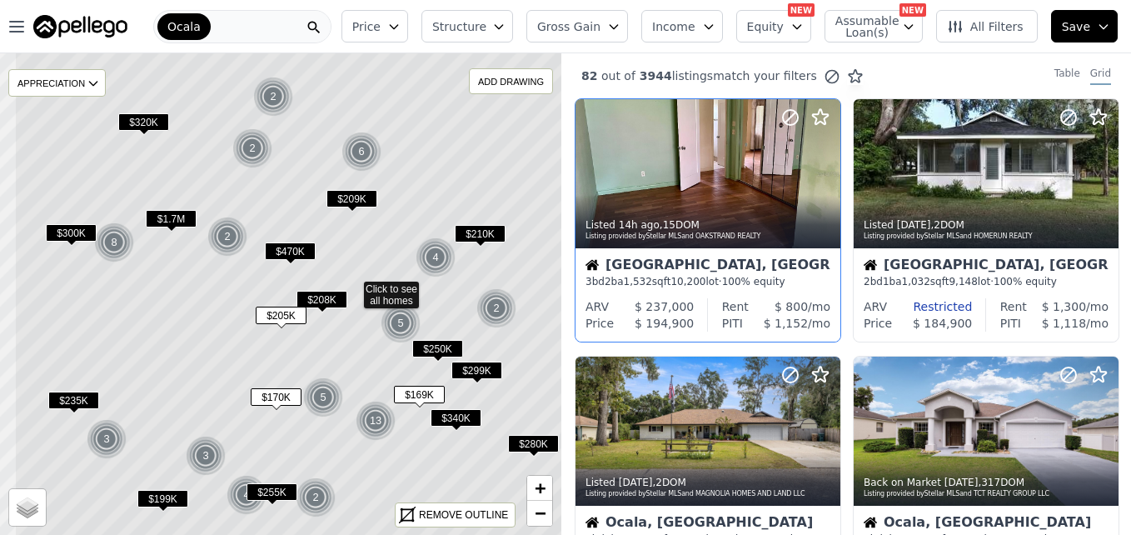
drag, startPoint x: 379, startPoint y: 183, endPoint x: 451, endPoint y: 176, distance: 72.0
click at [451, 176] on icon at bounding box center [352, 286] width 677 height 581
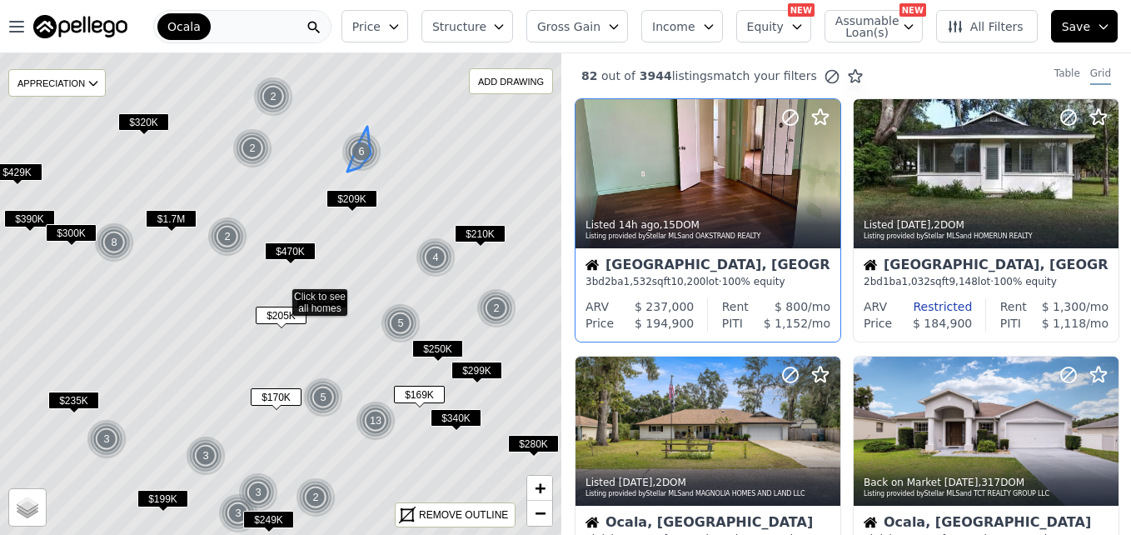
click at [356, 150] on img at bounding box center [361, 152] width 41 height 40
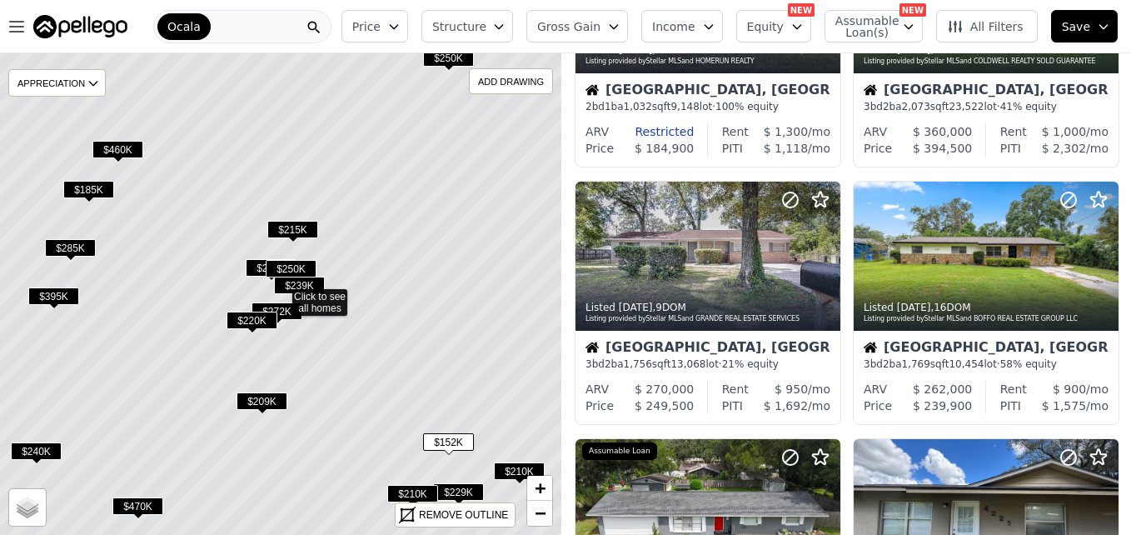
scroll to position [166, 0]
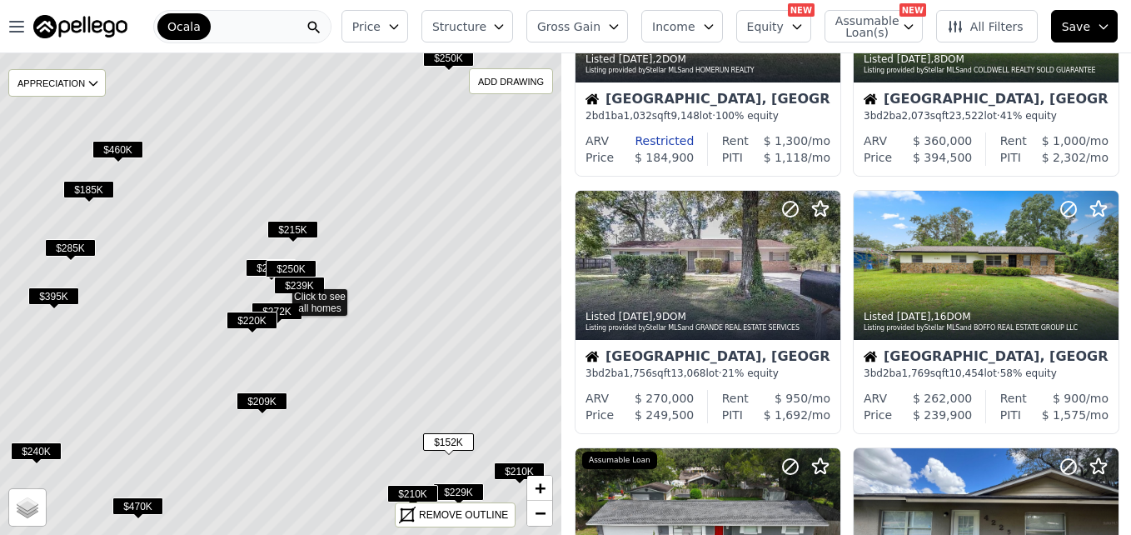
click at [94, 192] on span "$185K" at bounding box center [88, 189] width 51 height 17
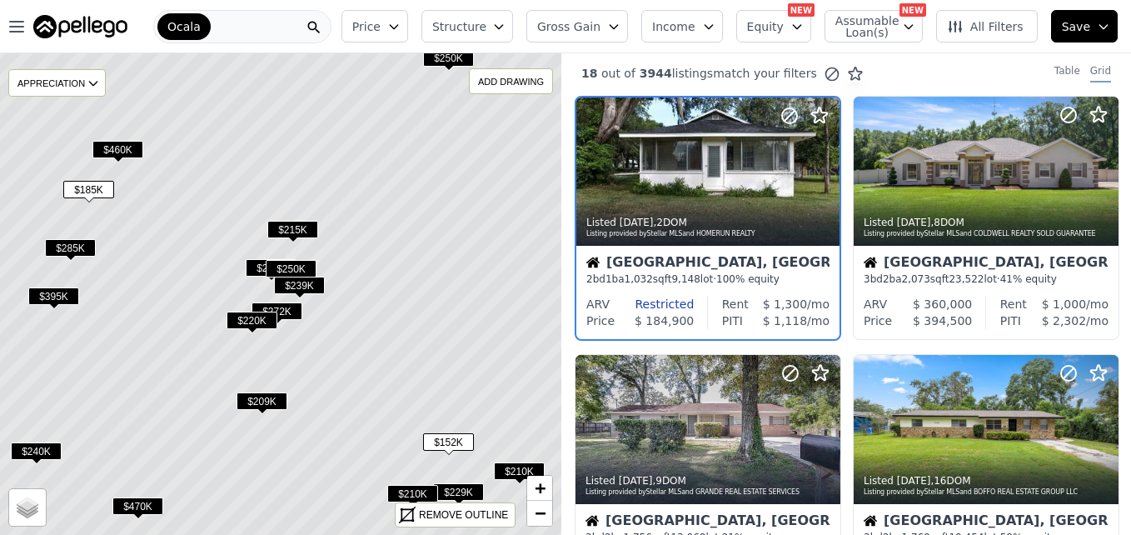
scroll to position [0, 0]
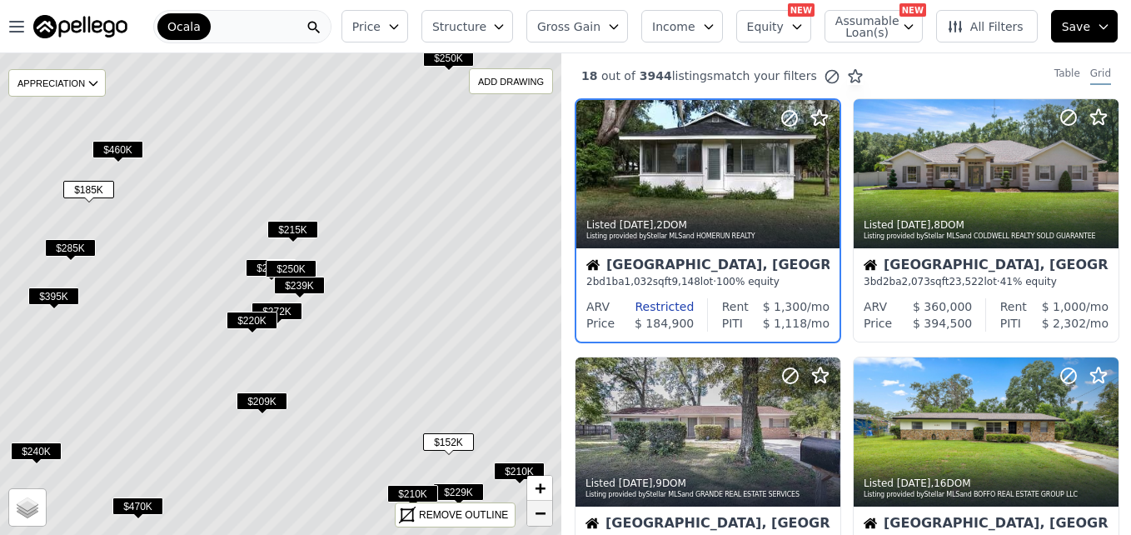
click at [538, 508] on span "−" at bounding box center [540, 512] width 11 height 21
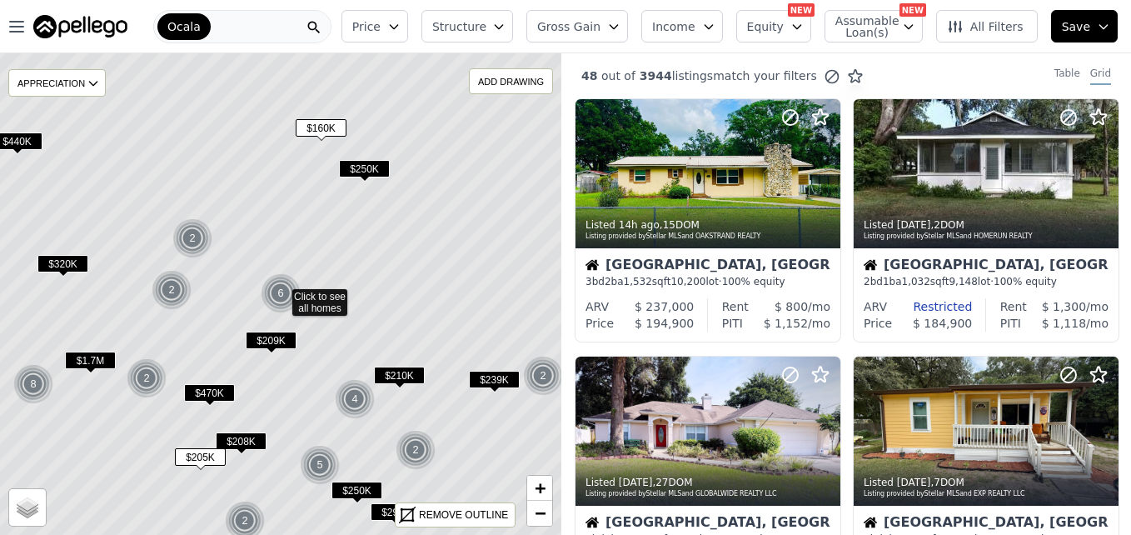
click at [481, 383] on span "$239K" at bounding box center [494, 379] width 51 height 17
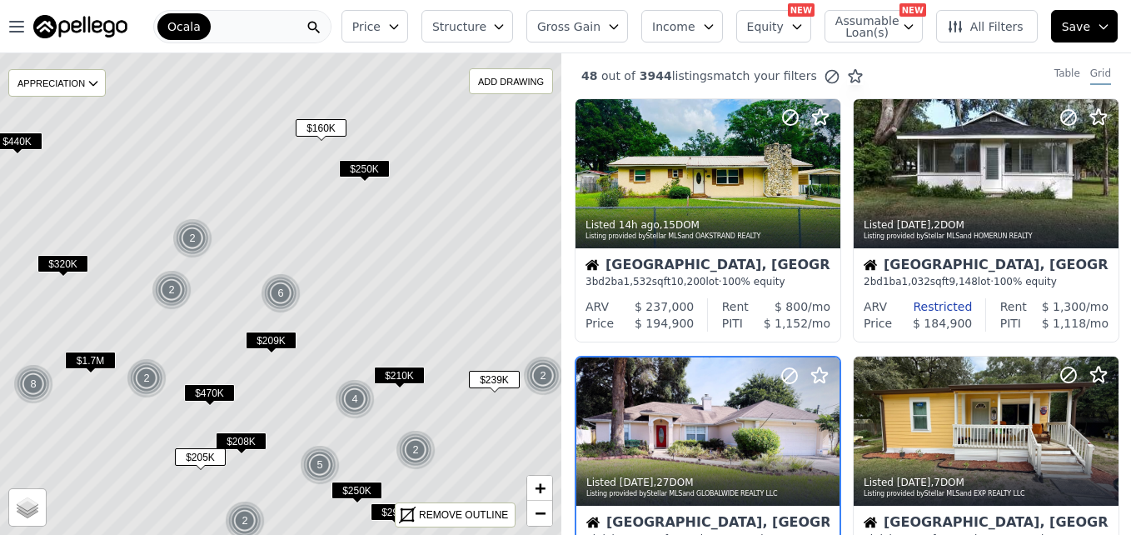
scroll to position [157, 0]
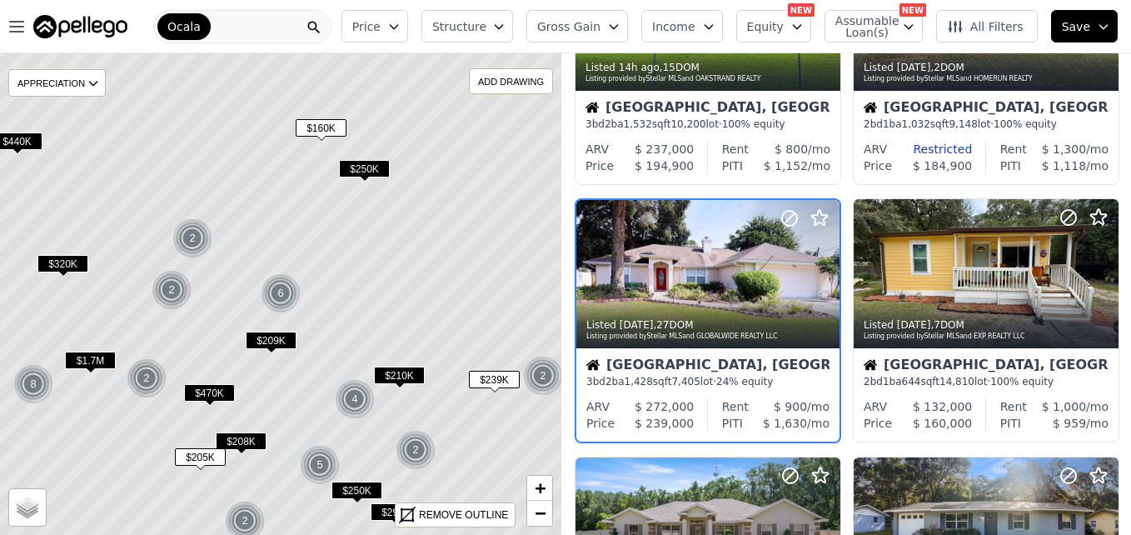
click at [430, 334] on icon at bounding box center [281, 293] width 677 height 581
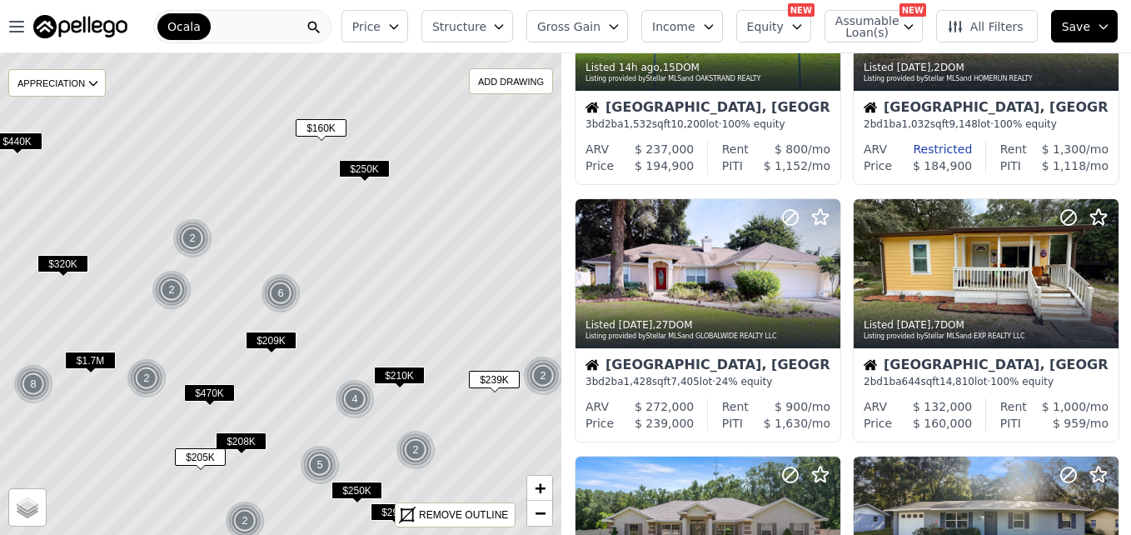
click at [430, 334] on icon at bounding box center [281, 293] width 677 height 581
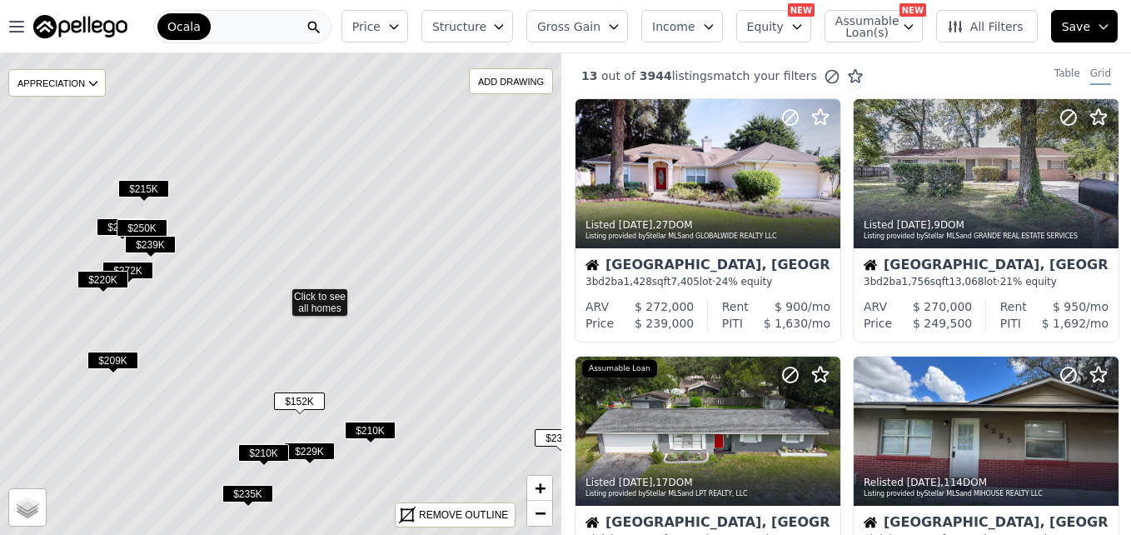
click at [306, 396] on span "$152K" at bounding box center [299, 400] width 51 height 17
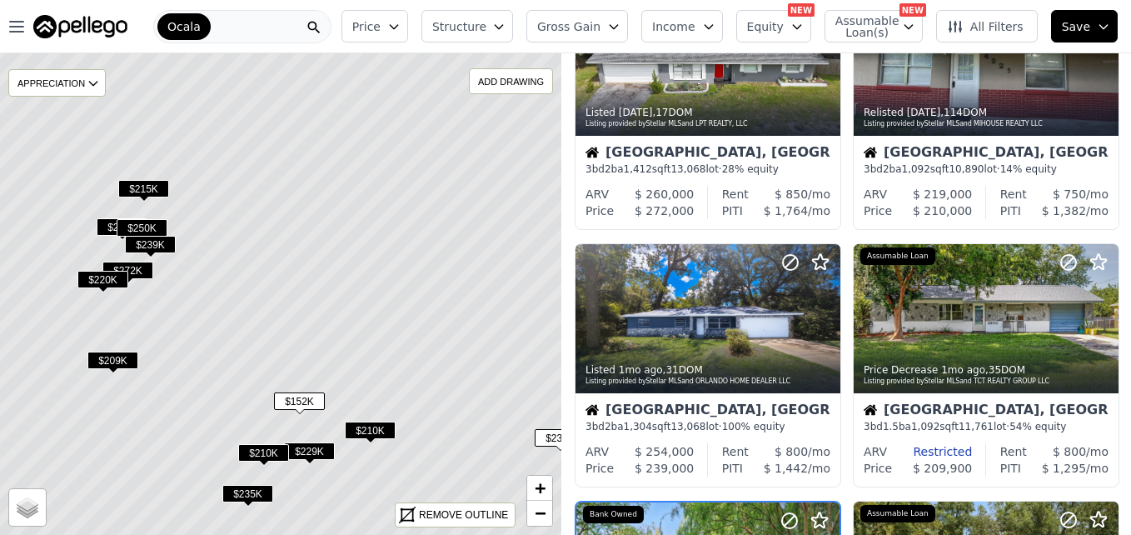
scroll to position [672, 0]
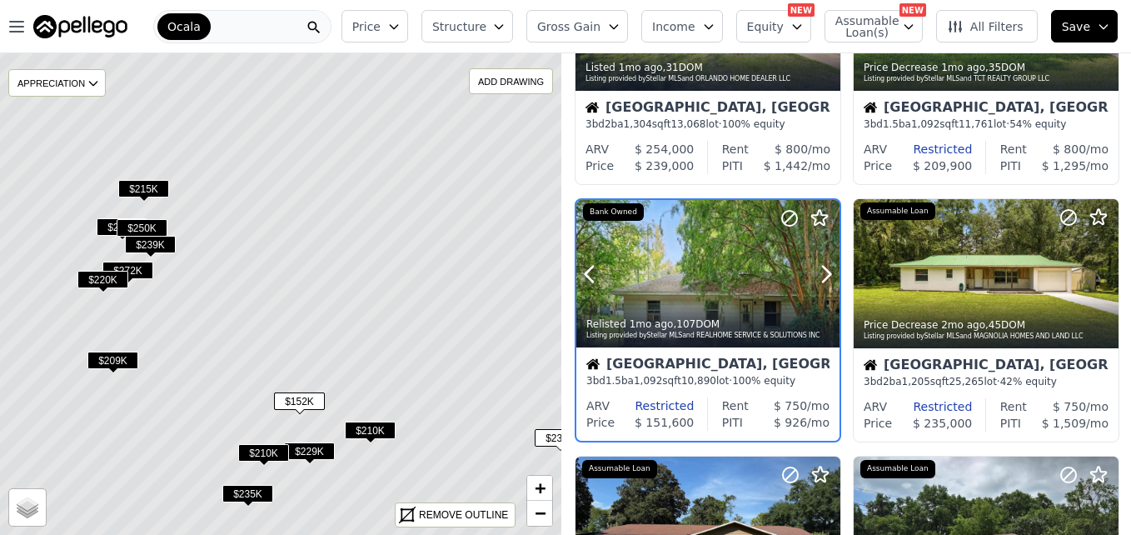
click at [687, 291] on div at bounding box center [707, 274] width 263 height 148
click at [715, 257] on div at bounding box center [707, 274] width 263 height 148
click at [308, 396] on span "$152K" at bounding box center [299, 400] width 51 height 17
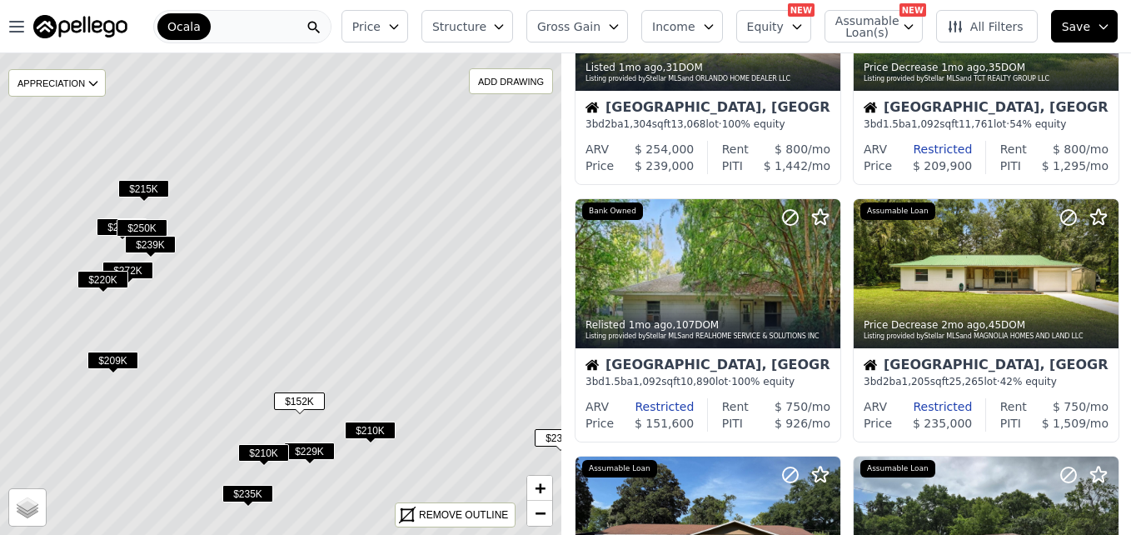
click at [308, 396] on span "$152K" at bounding box center [299, 400] width 51 height 17
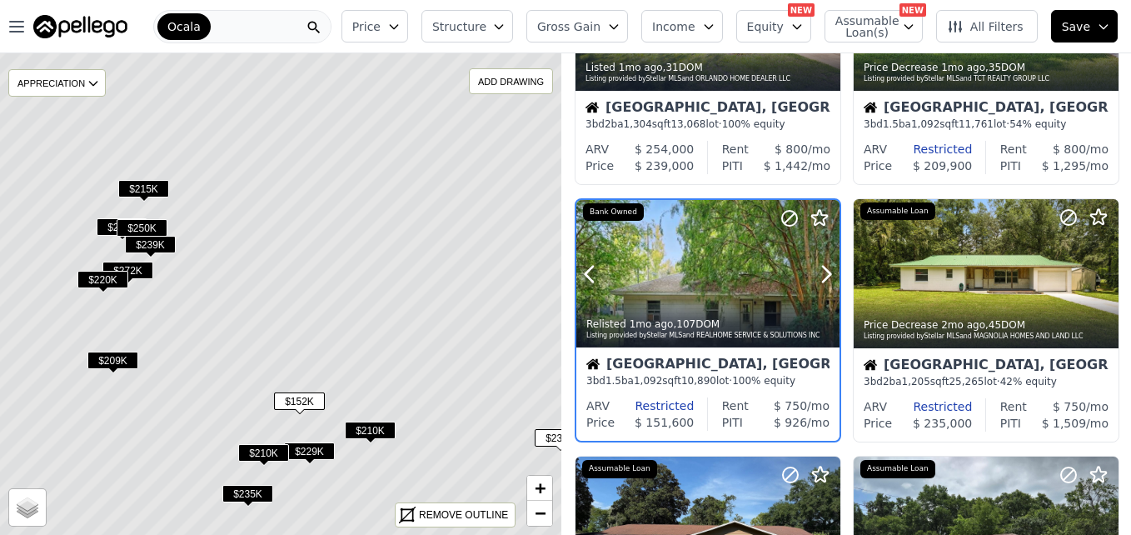
click at [710, 257] on div at bounding box center [707, 274] width 263 height 148
click at [620, 371] on div "Marion, FL" at bounding box center [707, 365] width 243 height 17
click at [272, 304] on icon at bounding box center [281, 293] width 677 height 581
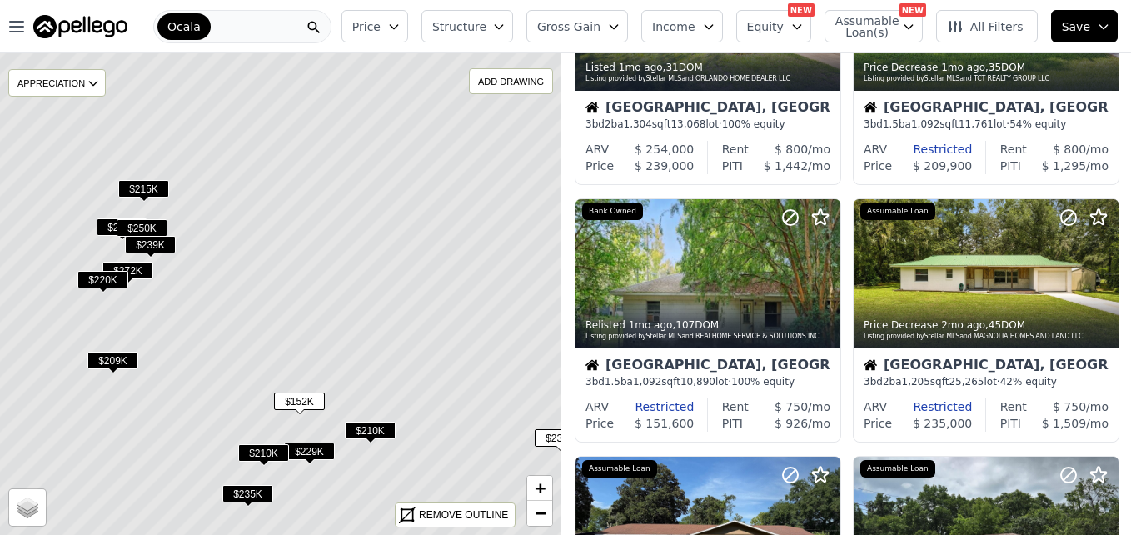
click at [272, 304] on icon at bounding box center [281, 293] width 677 height 581
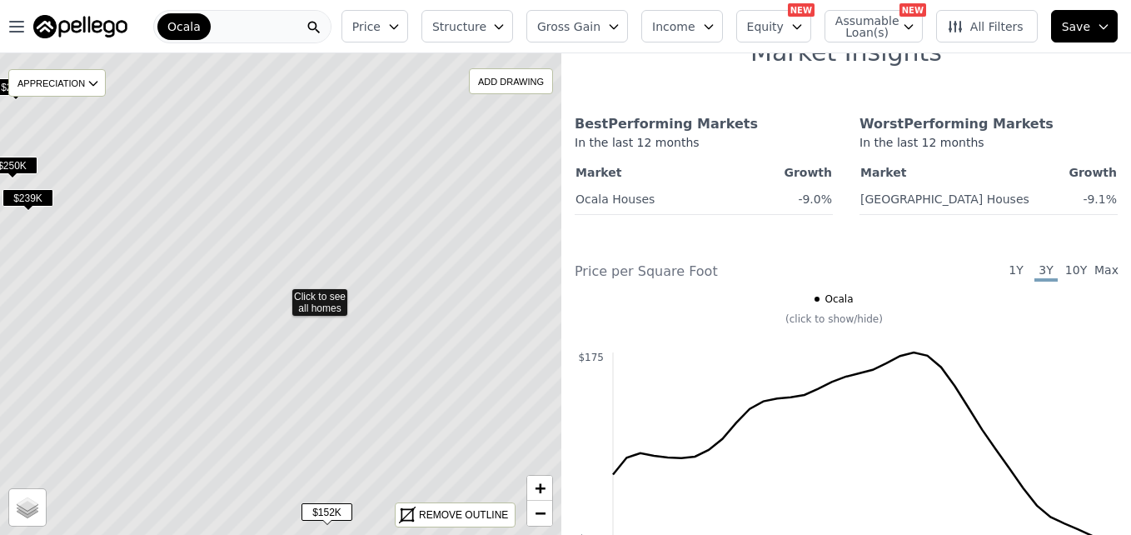
scroll to position [157, 0]
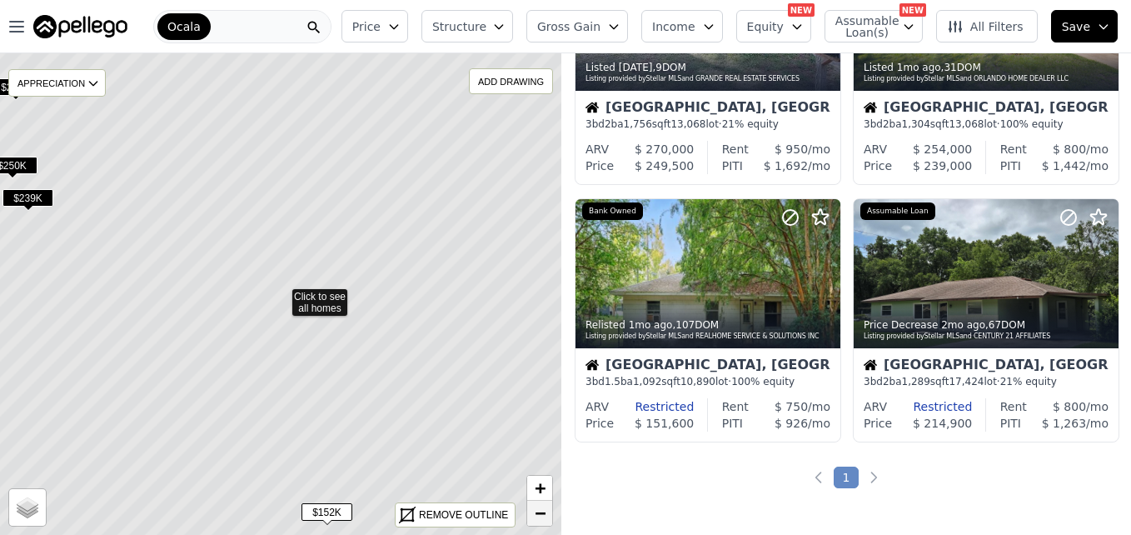
click at [531, 502] on link "−" at bounding box center [539, 513] width 25 height 25
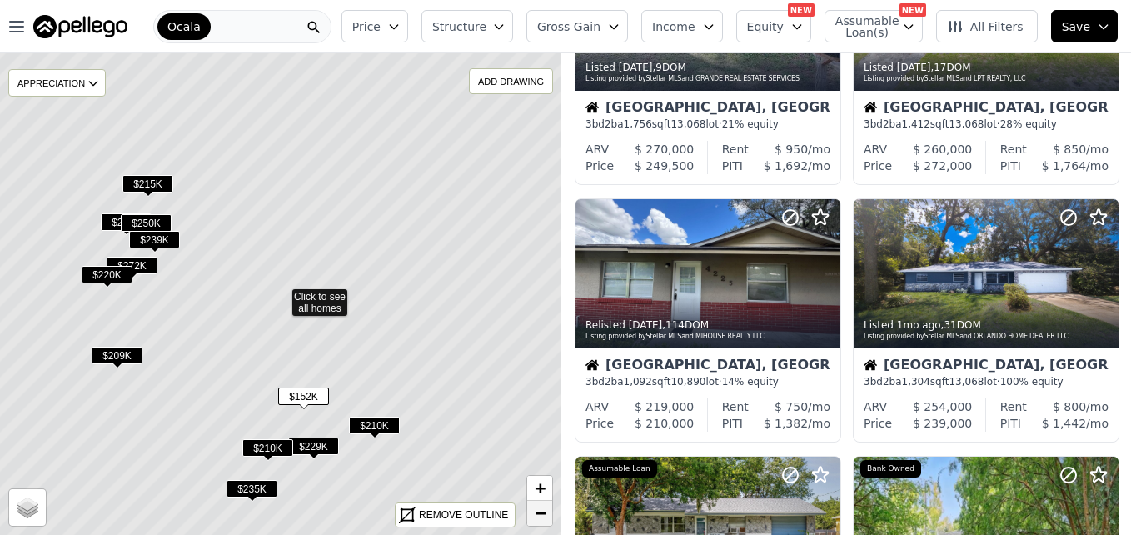
scroll to position [415, 0]
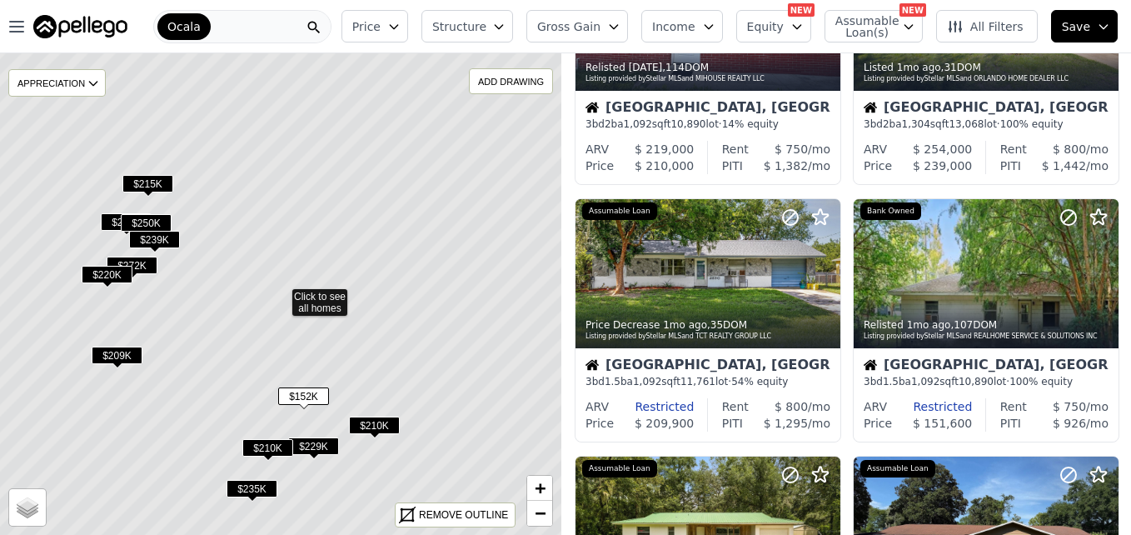
click at [387, 363] on icon at bounding box center [281, 293] width 677 height 581
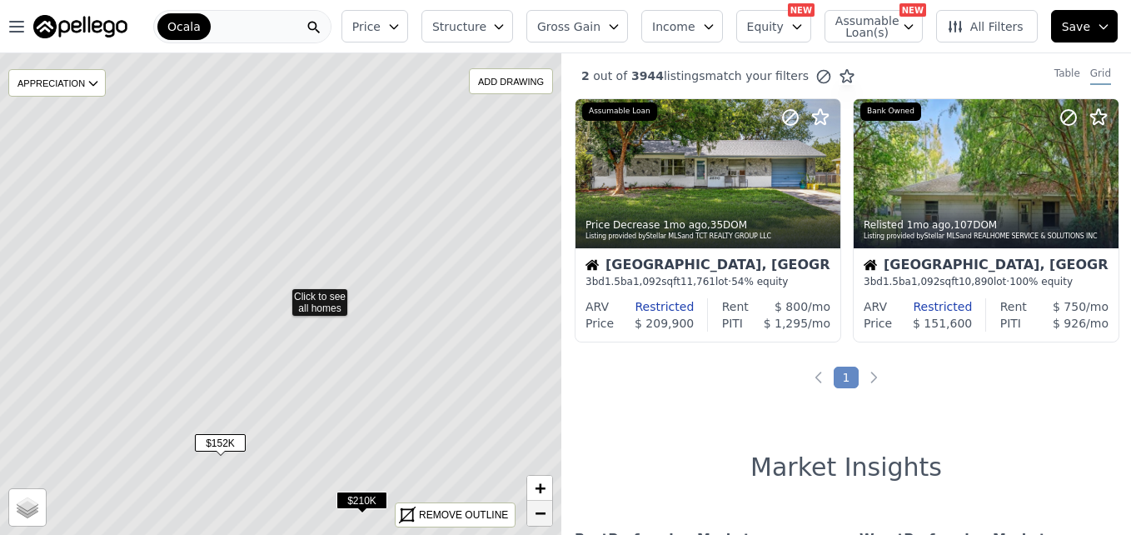
click at [539, 516] on span "−" at bounding box center [540, 512] width 11 height 21
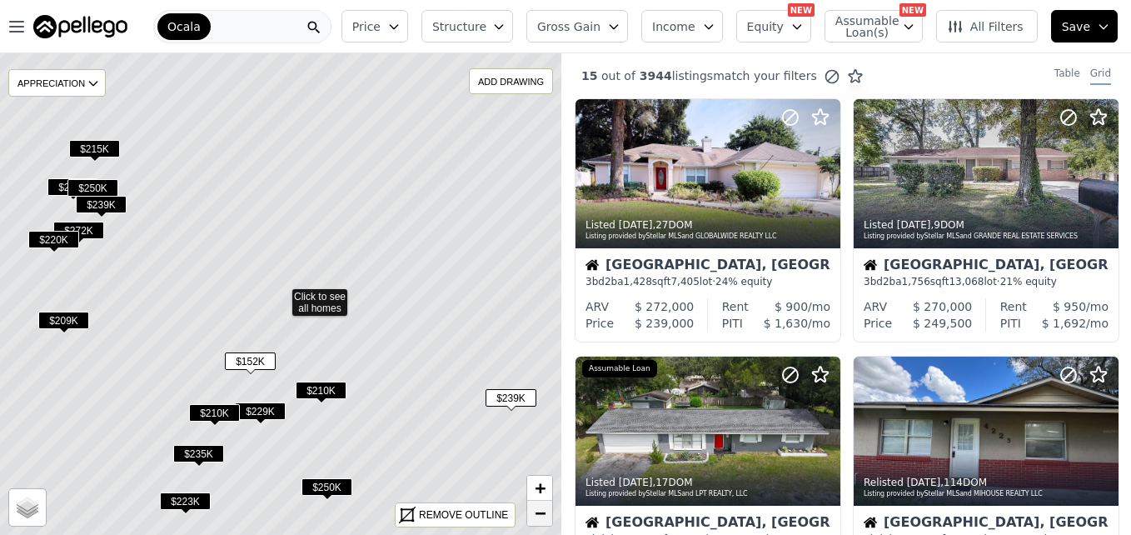
click at [530, 507] on link "−" at bounding box center [539, 513] width 25 height 25
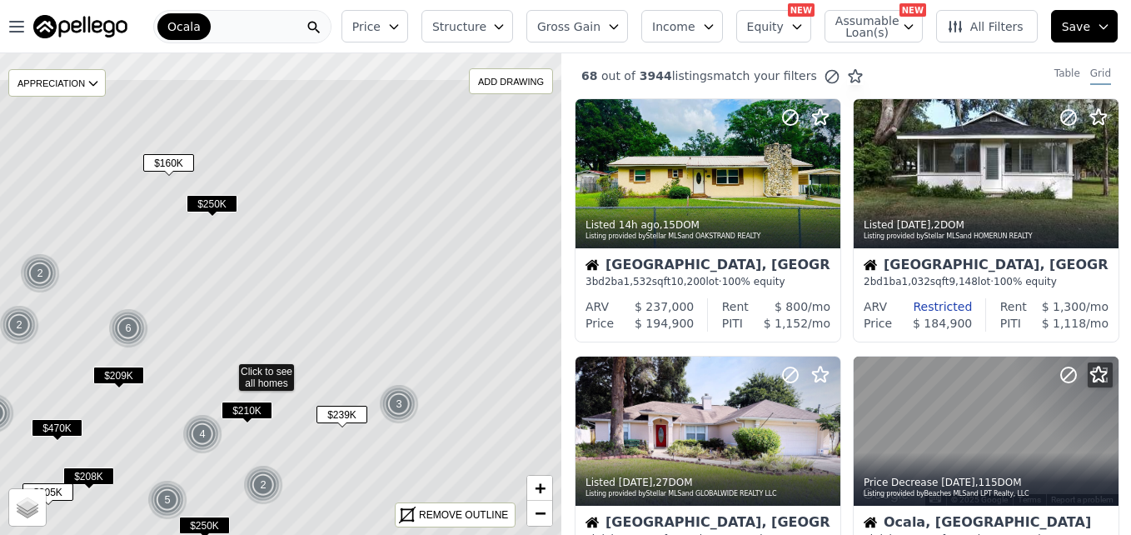
drag, startPoint x: 459, startPoint y: 188, endPoint x: 406, endPoint y: 263, distance: 92.0
click at [406, 263] on icon at bounding box center [227, 368] width 677 height 581
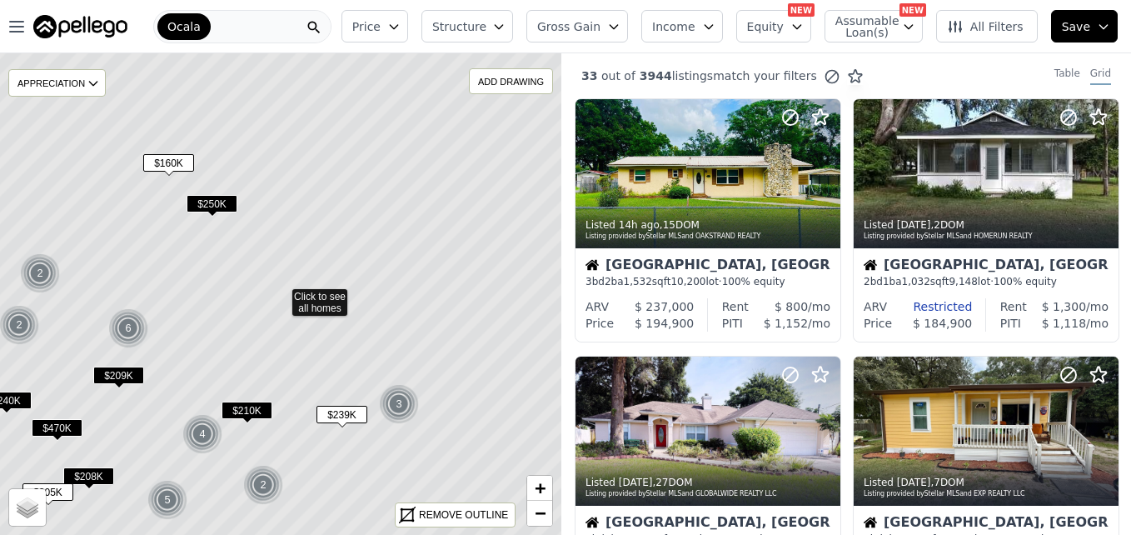
click at [176, 162] on span "$160K" at bounding box center [168, 162] width 51 height 17
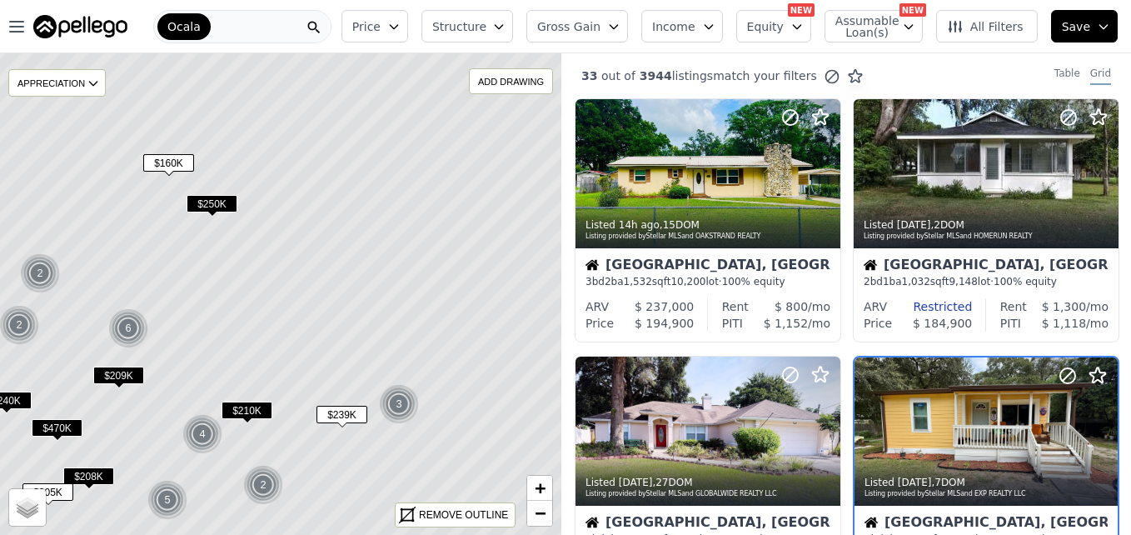
scroll to position [157, 0]
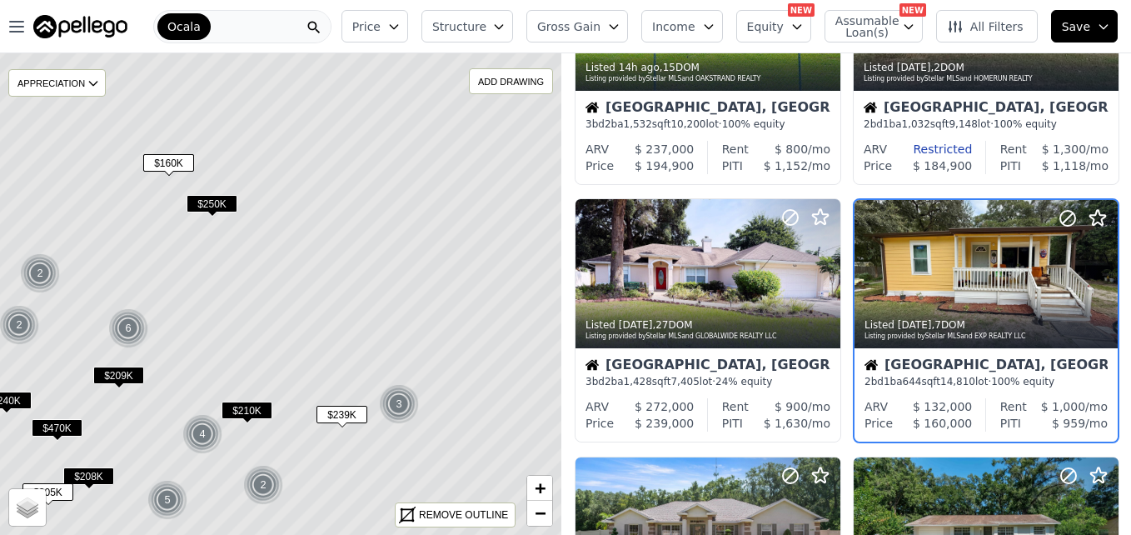
click at [287, 277] on icon at bounding box center [281, 293] width 677 height 581
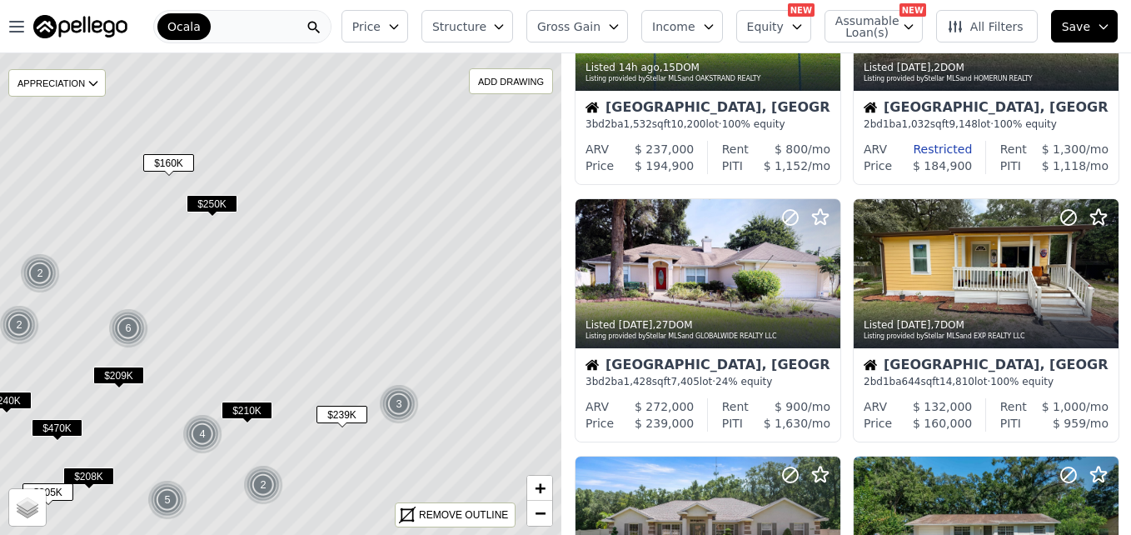
click at [287, 277] on icon at bounding box center [281, 293] width 677 height 581
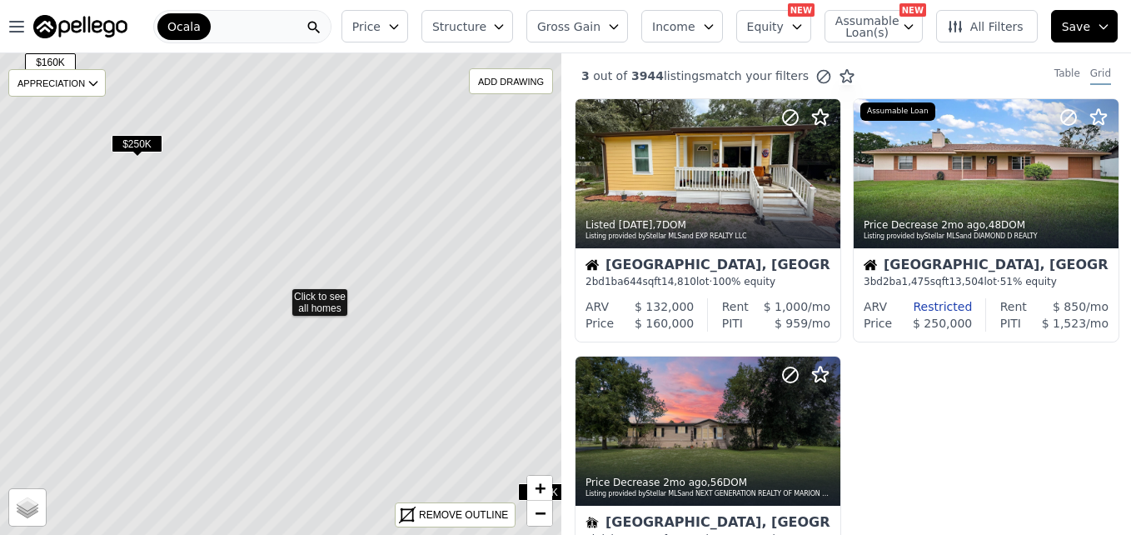
click at [335, 301] on icon at bounding box center [281, 293] width 677 height 581
click at [335, 301] on icon at bounding box center [226, 287] width 1354 height 1163
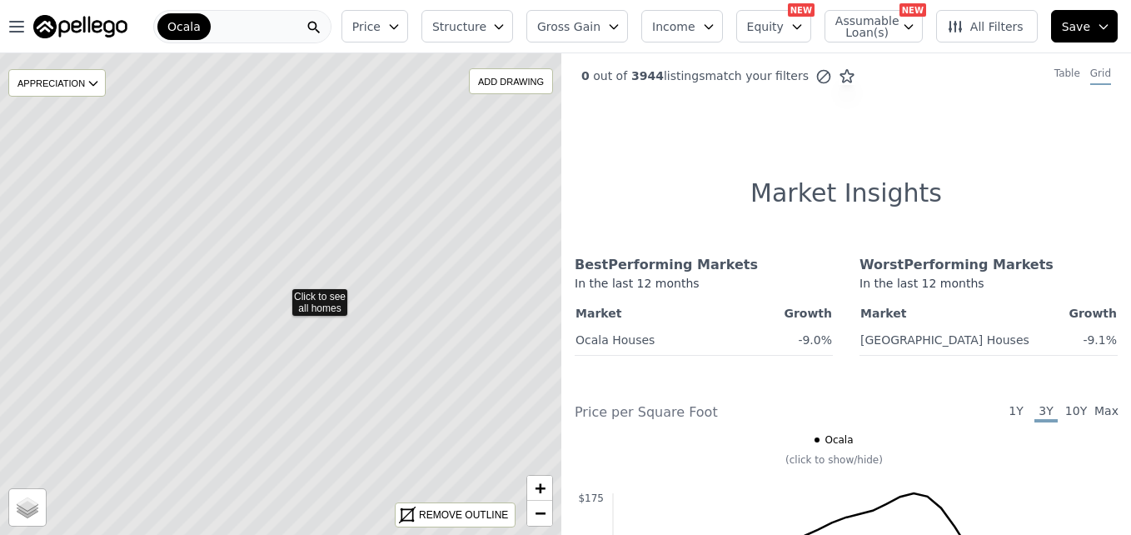
click at [335, 301] on icon at bounding box center [281, 293] width 677 height 581
click at [541, 510] on span "−" at bounding box center [540, 512] width 11 height 21
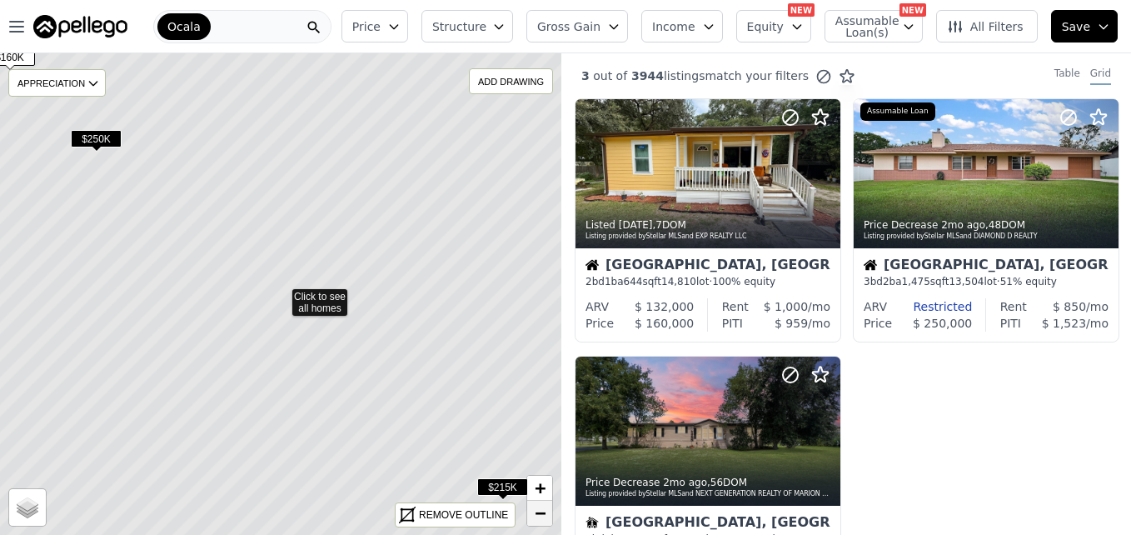
click at [541, 510] on span "−" at bounding box center [540, 512] width 11 height 21
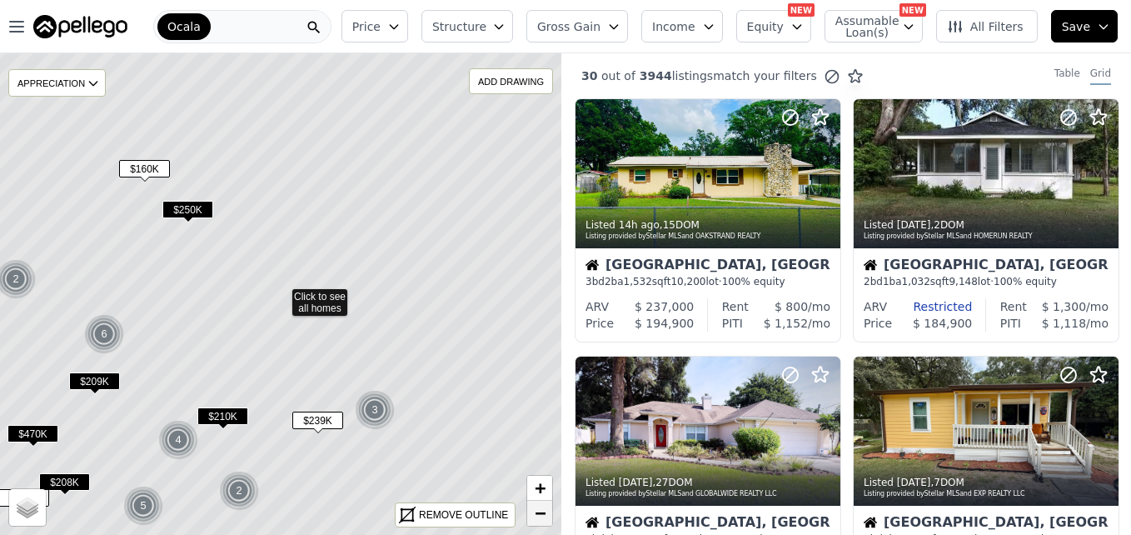
click at [541, 510] on span "−" at bounding box center [540, 512] width 11 height 21
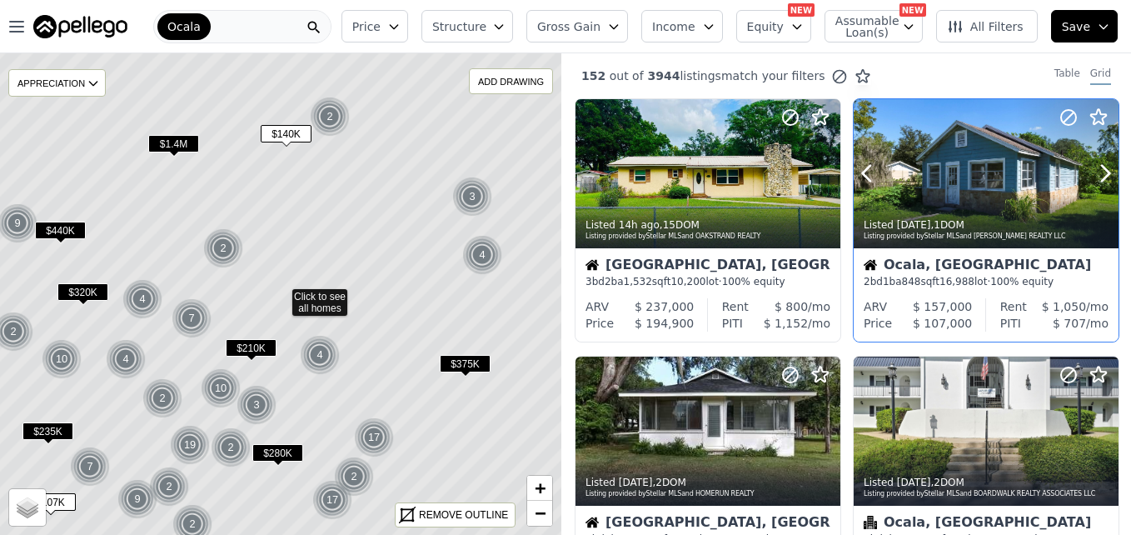
click at [958, 187] on div at bounding box center [986, 173] width 265 height 149
click at [381, 29] on span "Price" at bounding box center [366, 26] width 28 height 17
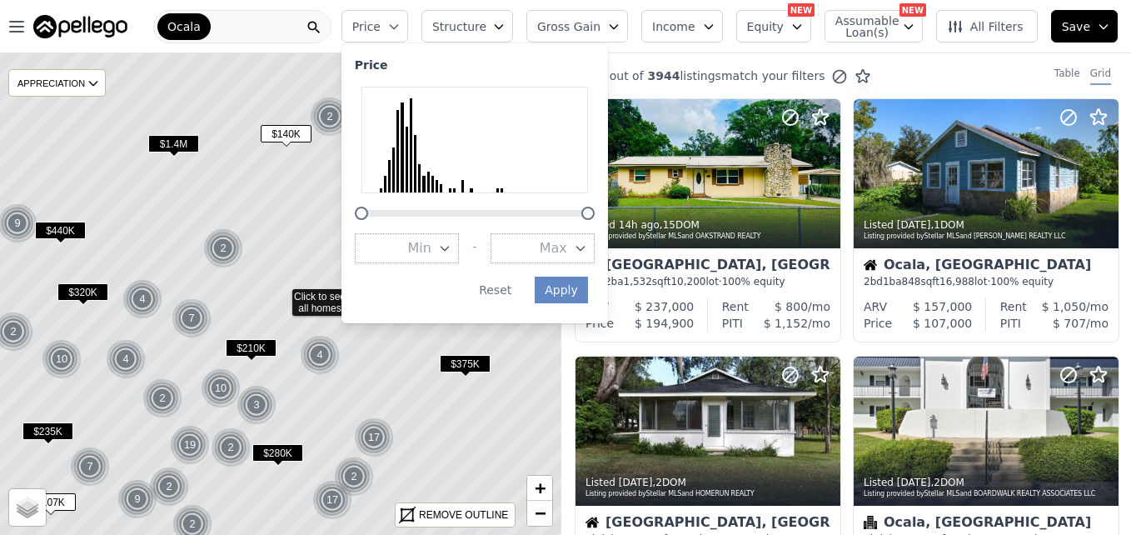
click at [552, 247] on button "Max" at bounding box center [543, 248] width 104 height 30
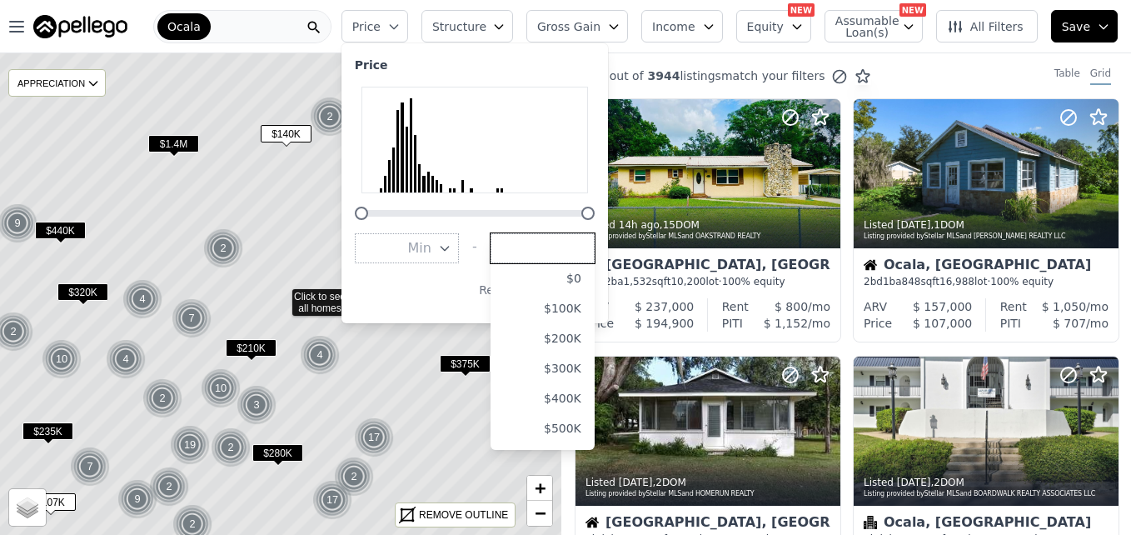
click at [552, 247] on input "number" at bounding box center [543, 248] width 104 height 30
type input "160000"
click at [583, 166] on div at bounding box center [474, 140] width 227 height 107
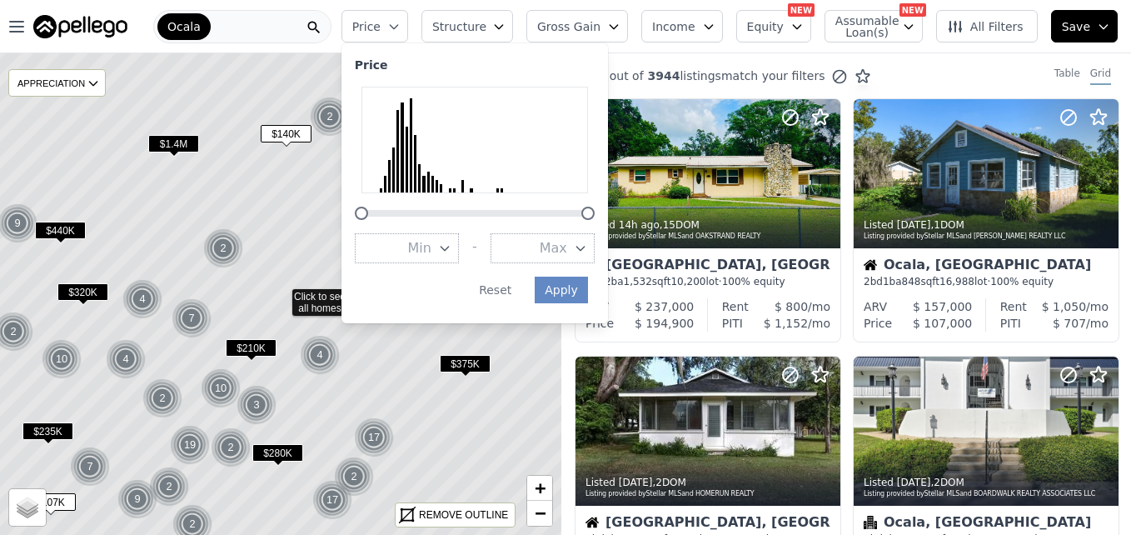
click at [567, 244] on span "Max" at bounding box center [553, 248] width 27 height 20
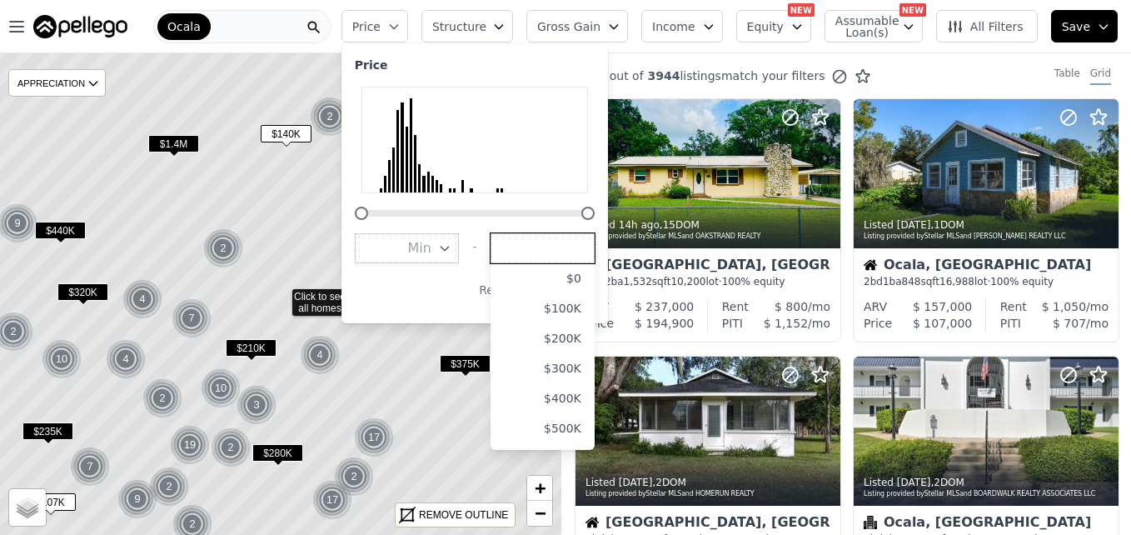
click at [565, 252] on input "number" at bounding box center [543, 248] width 104 height 30
type input "160000"
click at [511, 291] on button "Reset" at bounding box center [495, 289] width 52 height 27
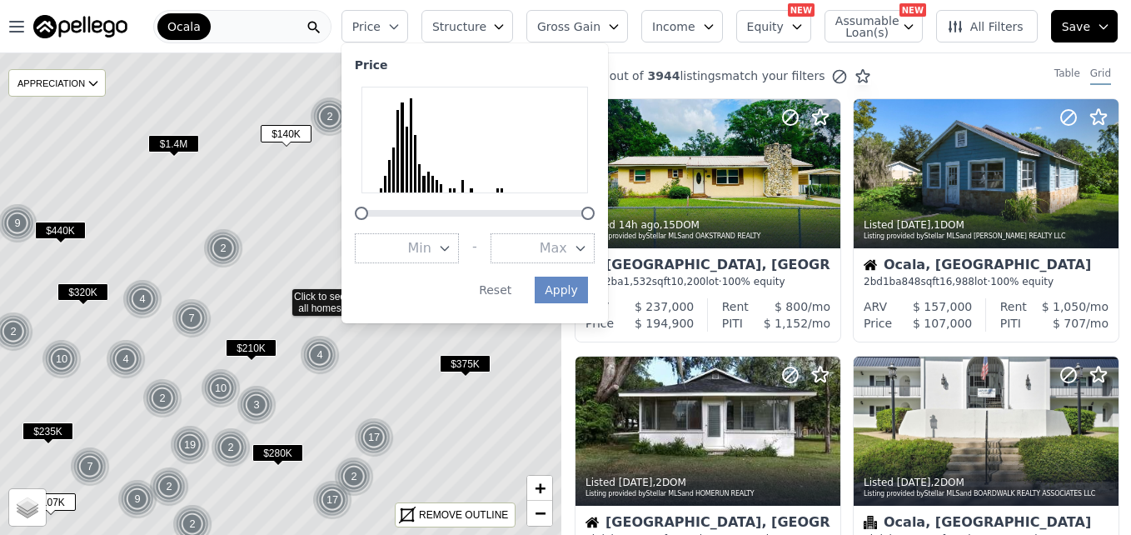
click at [567, 251] on span "Max" at bounding box center [553, 248] width 27 height 20
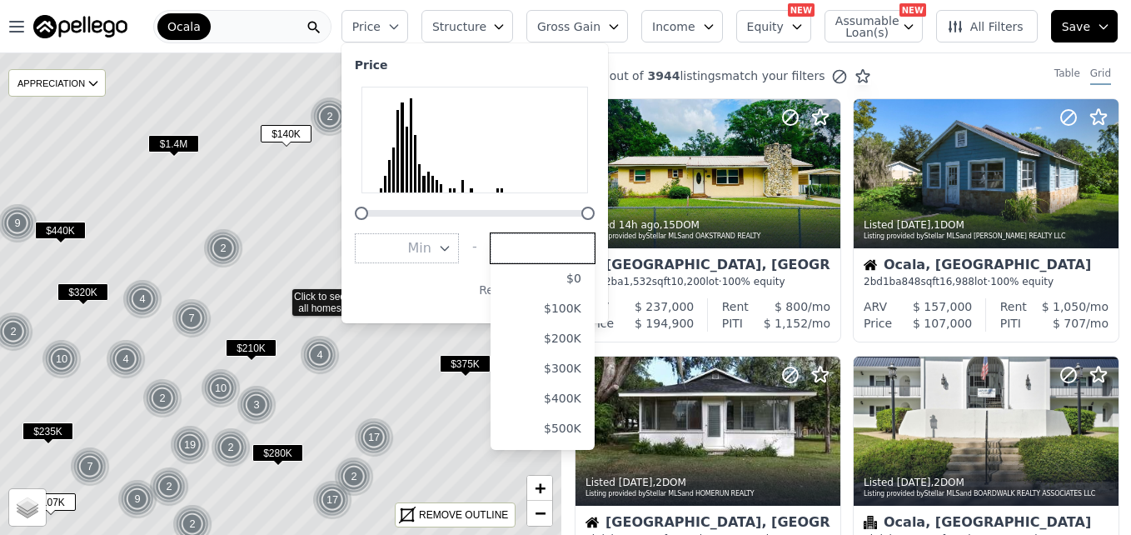
click at [575, 247] on input "number" at bounding box center [543, 248] width 104 height 30
type input "150000"
click at [608, 215] on div "Price Min - Max 150000 $0 $100K $200K $300K $400K $500K $600K $700K $800K $900K…" at bounding box center [474, 183] width 266 height 280
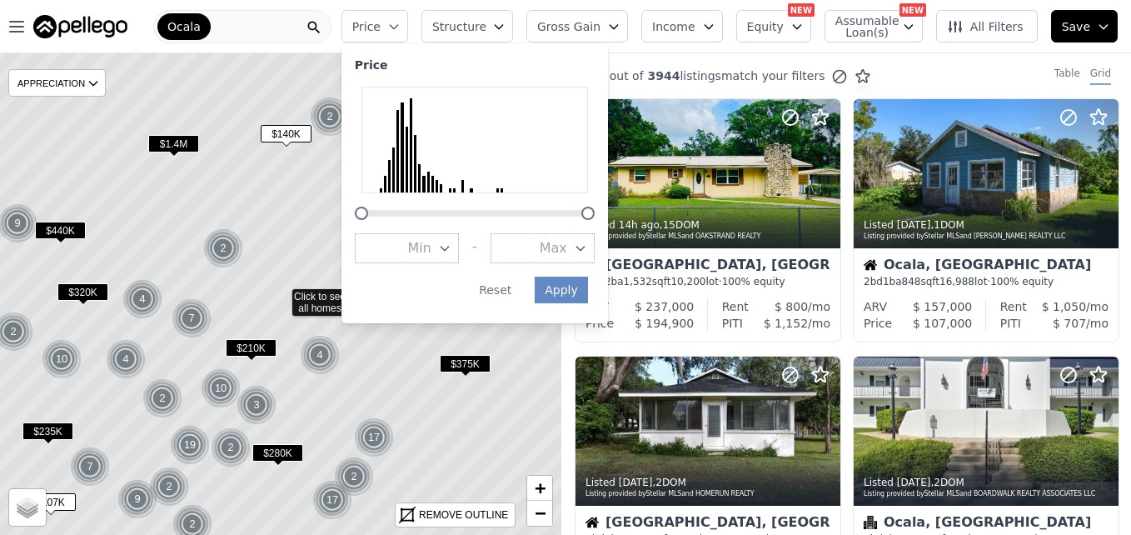
click at [587, 251] on icon "button" at bounding box center [580, 248] width 13 height 13
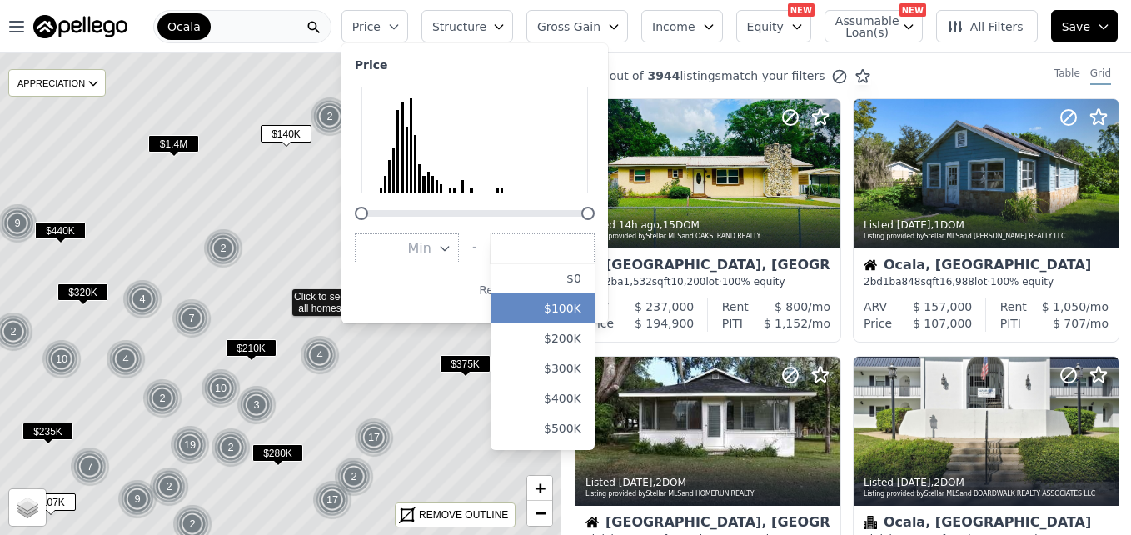
click at [583, 317] on button "$100K" at bounding box center [543, 308] width 104 height 30
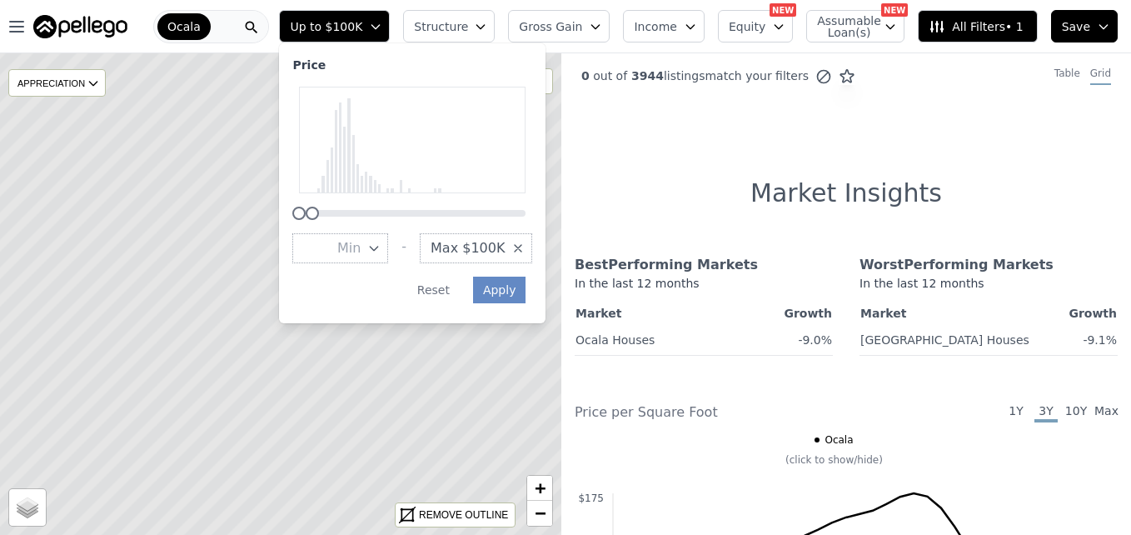
click at [505, 247] on span "Max $100K" at bounding box center [468, 248] width 74 height 20
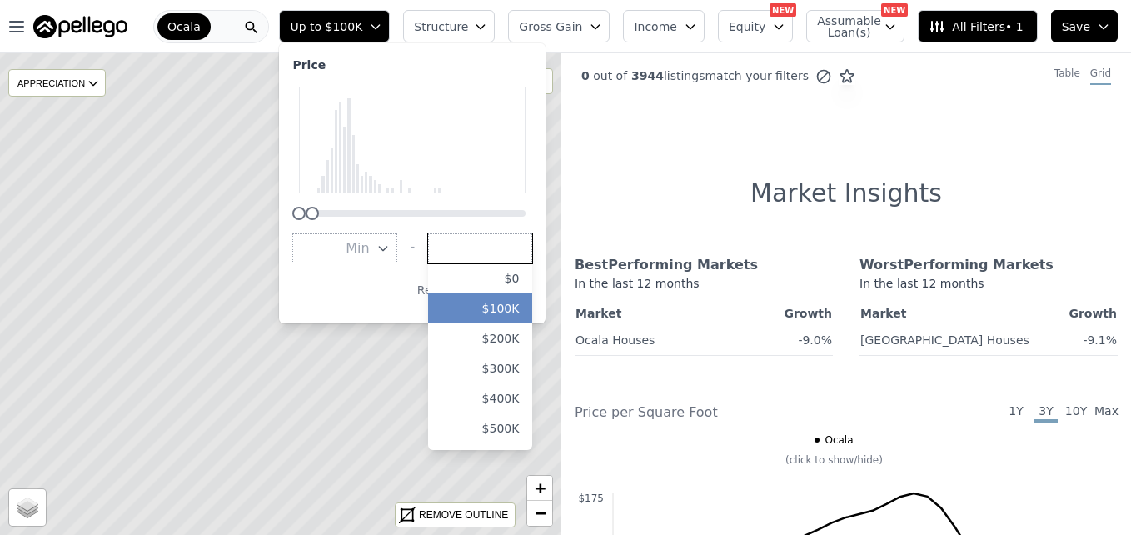
click at [529, 247] on input "number" at bounding box center [480, 248] width 104 height 30
click at [529, 247] on input "150000" at bounding box center [480, 248] width 104 height 30
click at [532, 249] on input "150000" at bounding box center [480, 248] width 104 height 30
type input "150000"
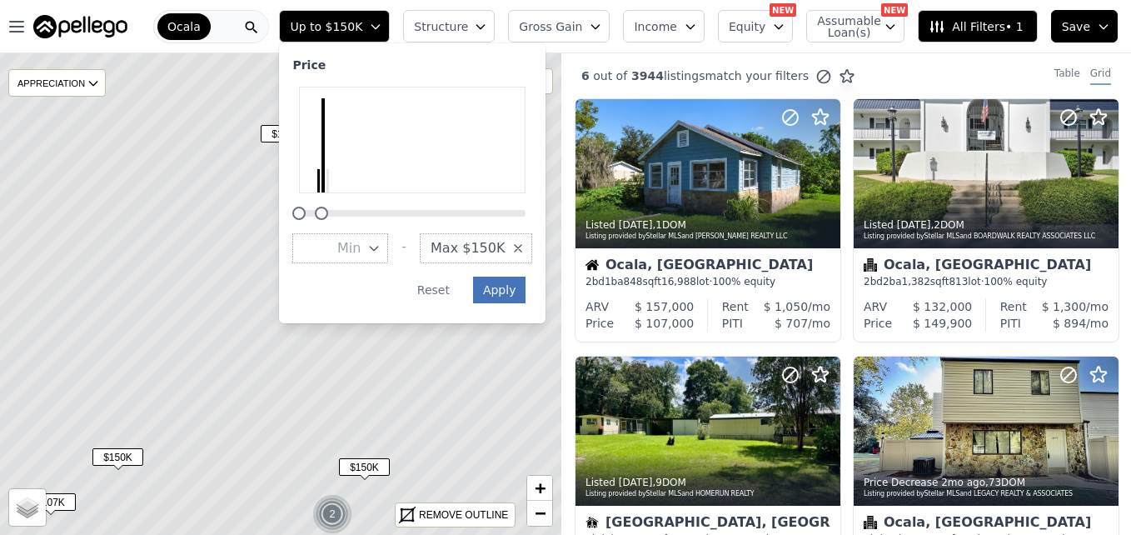
click at [526, 291] on button "Apply" at bounding box center [499, 289] width 53 height 27
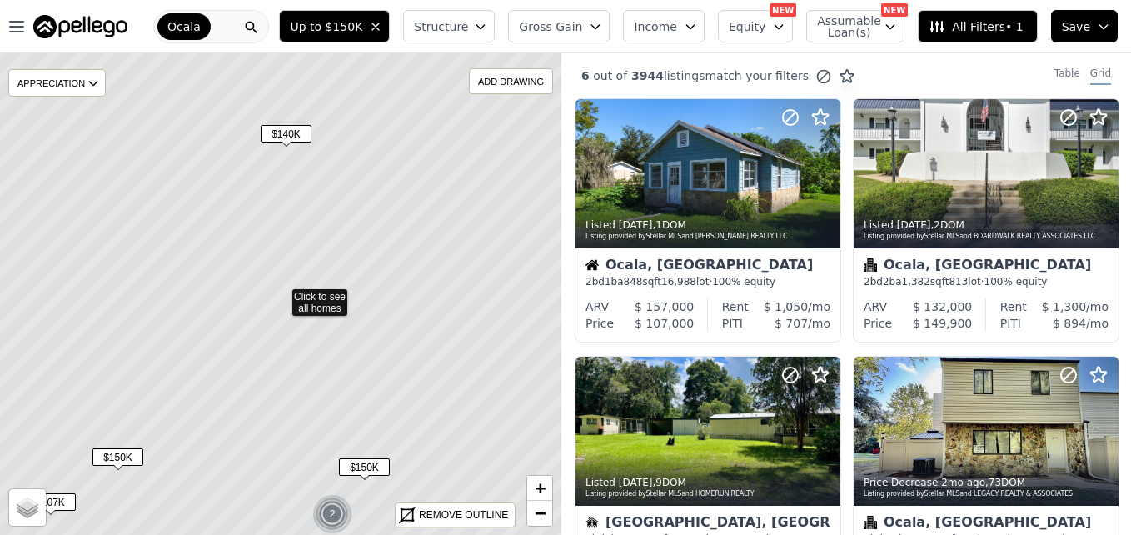
click at [529, 291] on icon at bounding box center [281, 293] width 677 height 581
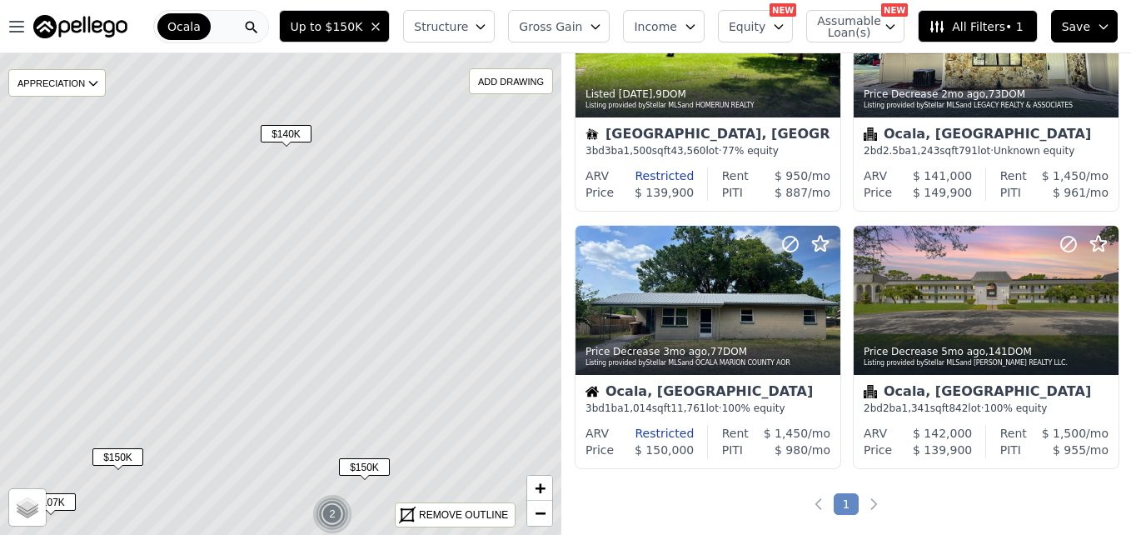
scroll to position [379, 0]
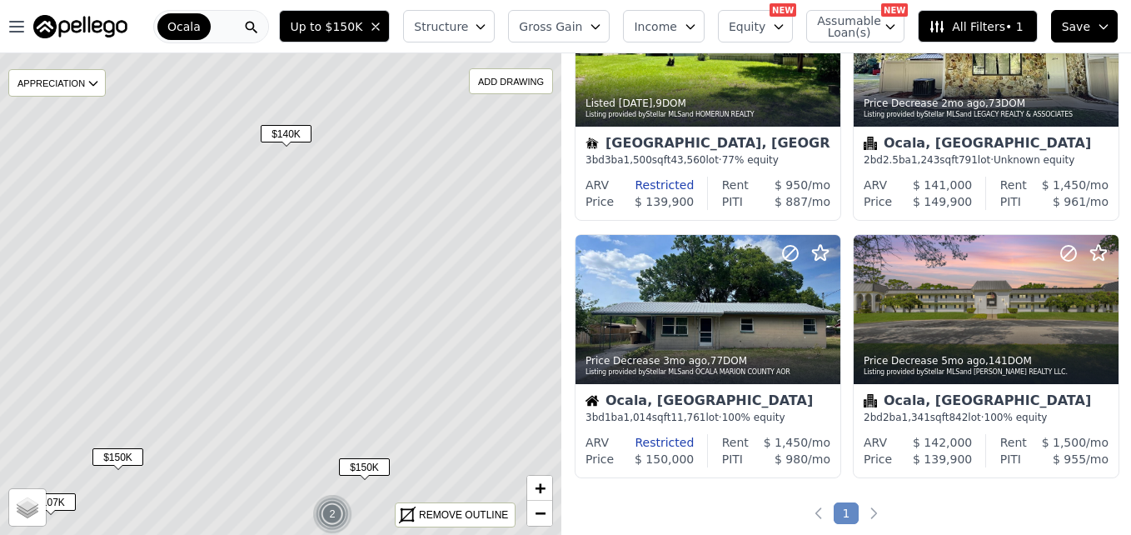
click at [284, 127] on span "$140K" at bounding box center [286, 133] width 51 height 17
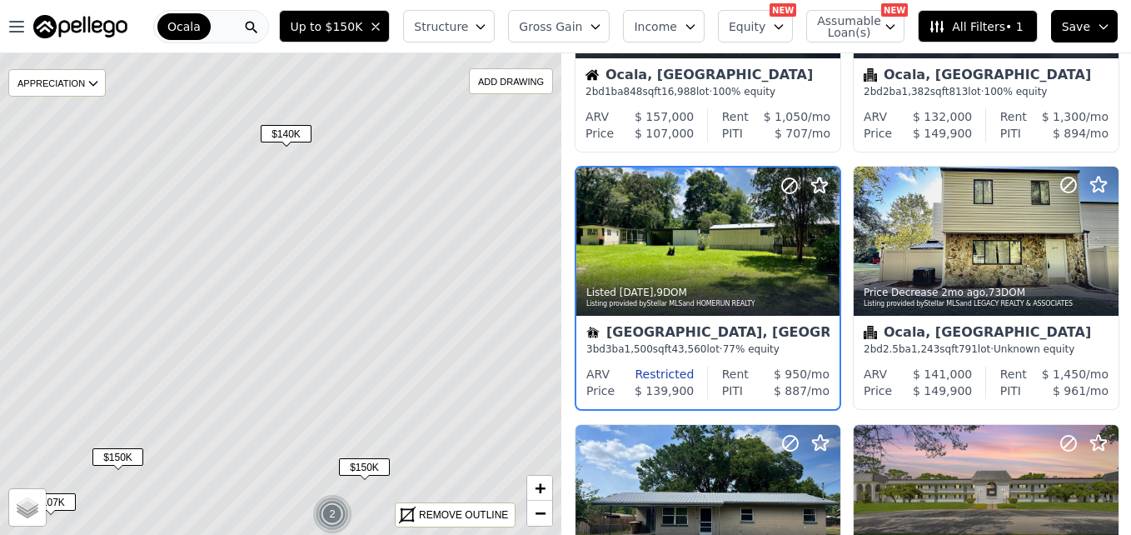
scroll to position [157, 0]
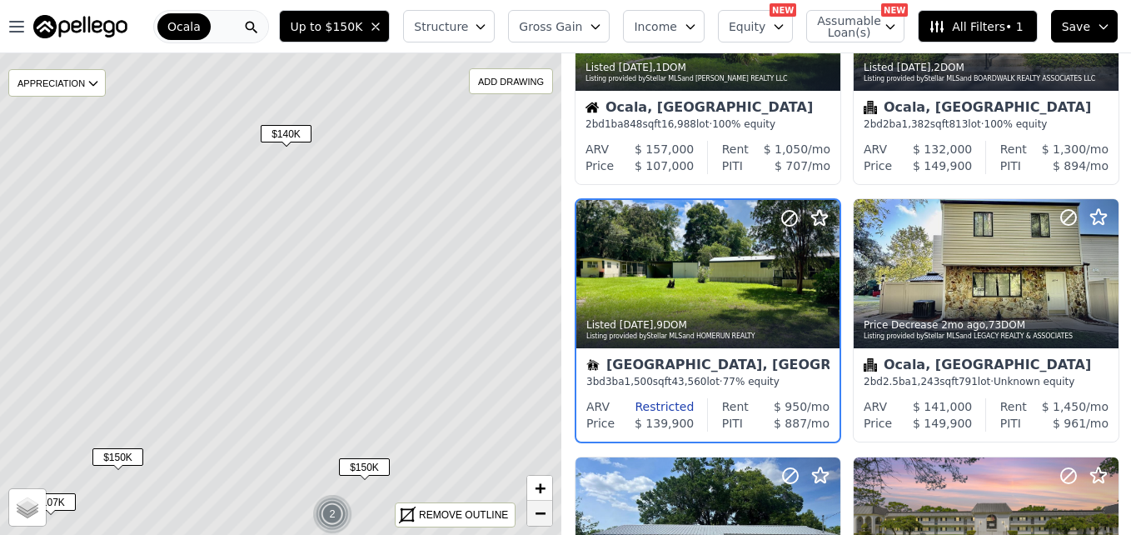
click at [532, 516] on link "−" at bounding box center [539, 513] width 25 height 25
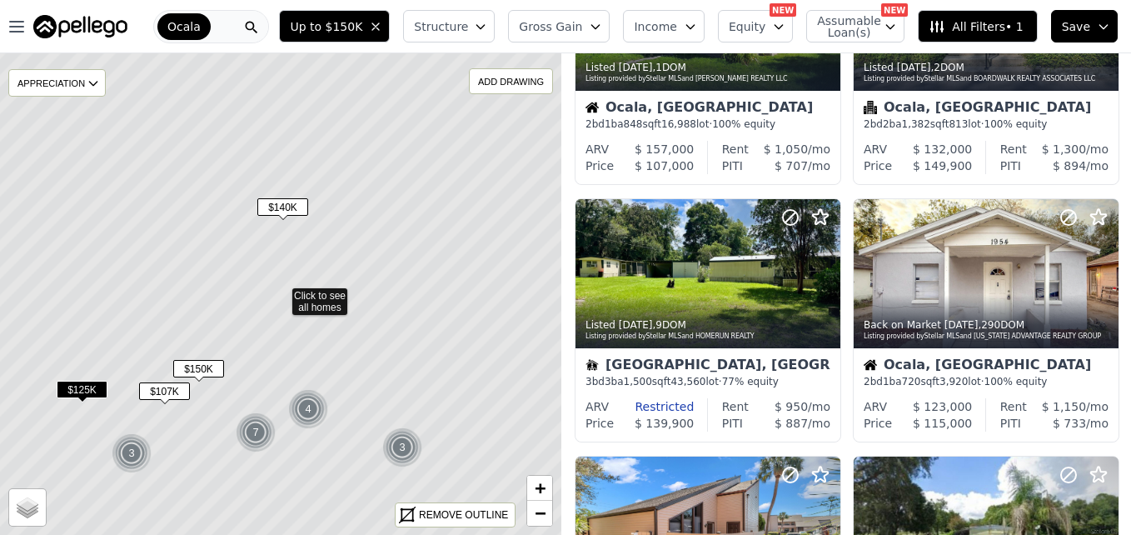
click at [168, 388] on span "$107K" at bounding box center [164, 390] width 51 height 17
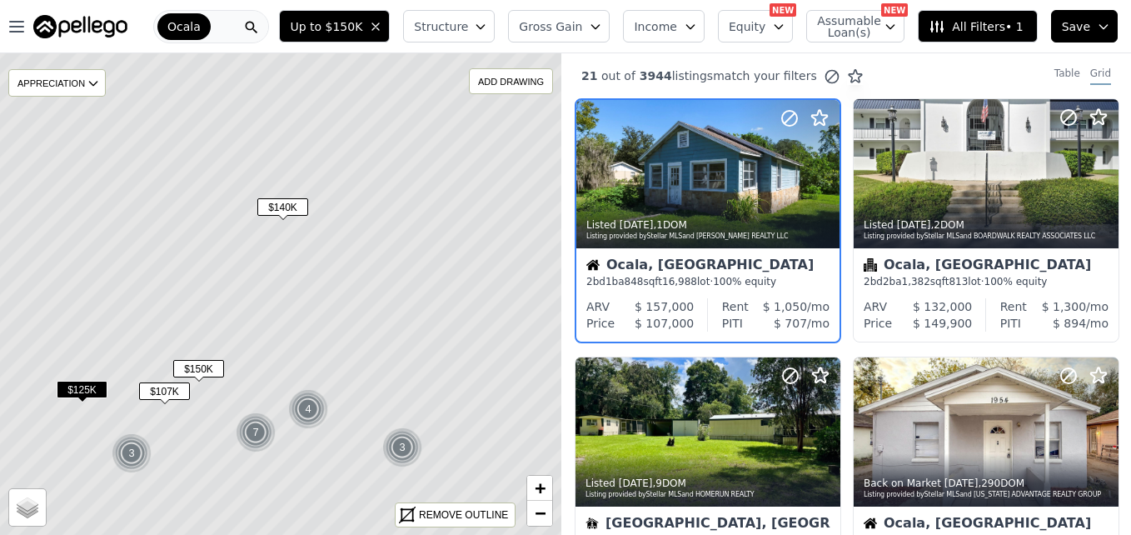
click at [203, 371] on span "$150K" at bounding box center [198, 368] width 51 height 17
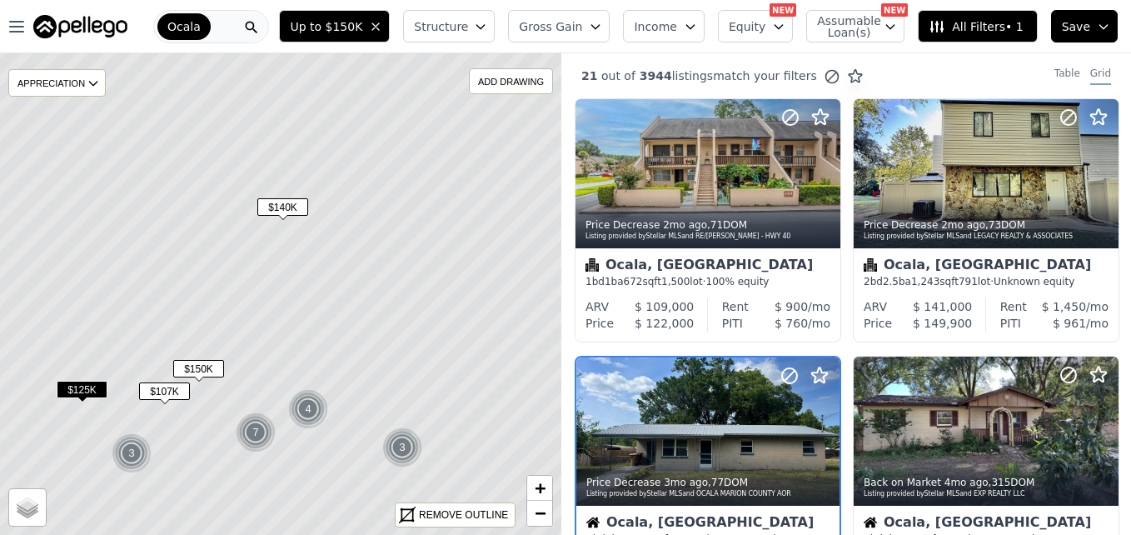
scroll to position [157, 0]
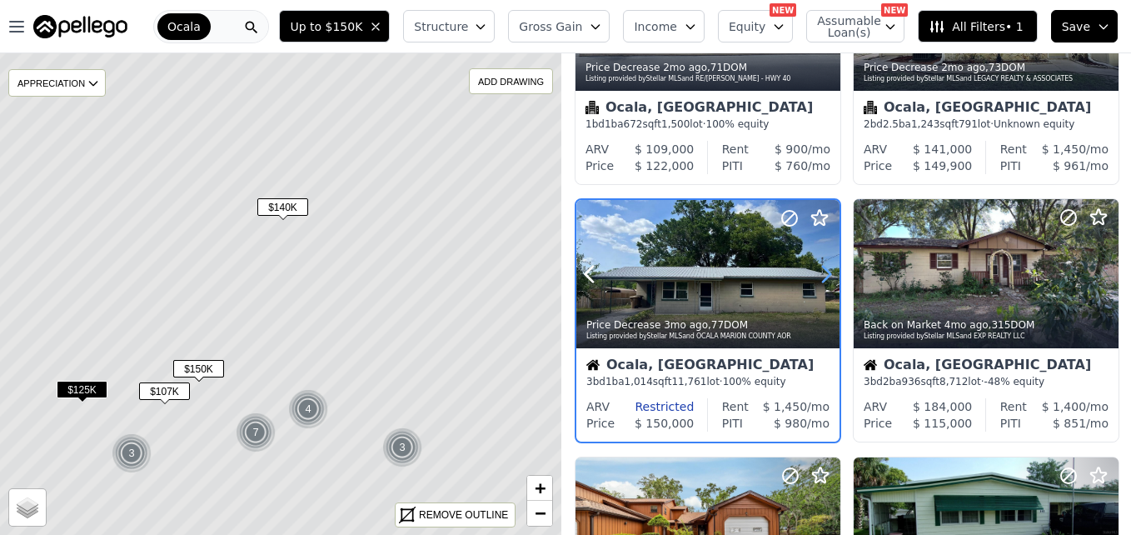
click at [819, 273] on icon at bounding box center [826, 274] width 27 height 27
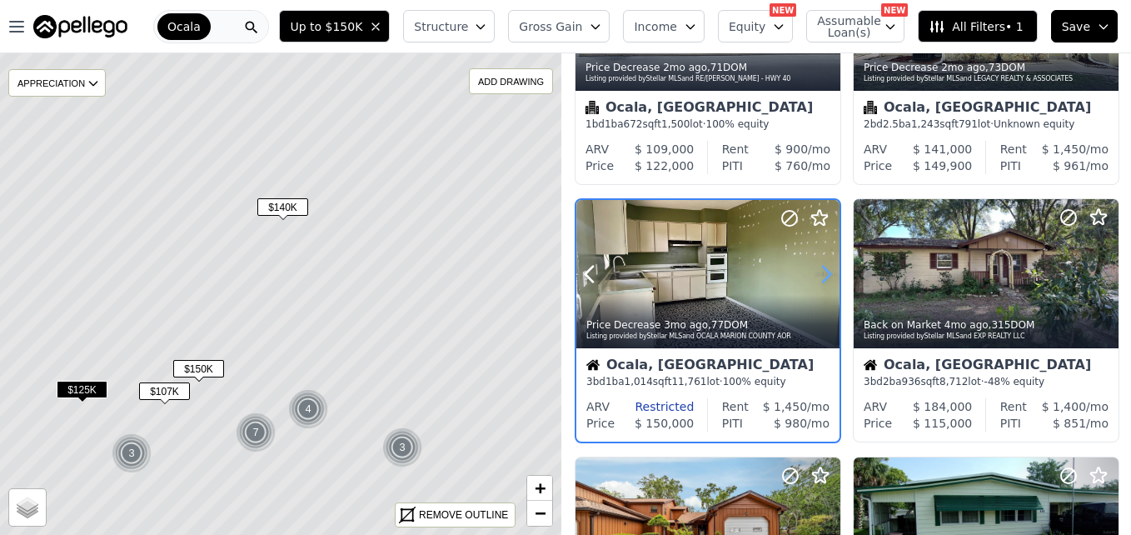
click at [819, 273] on icon at bounding box center [826, 274] width 27 height 27
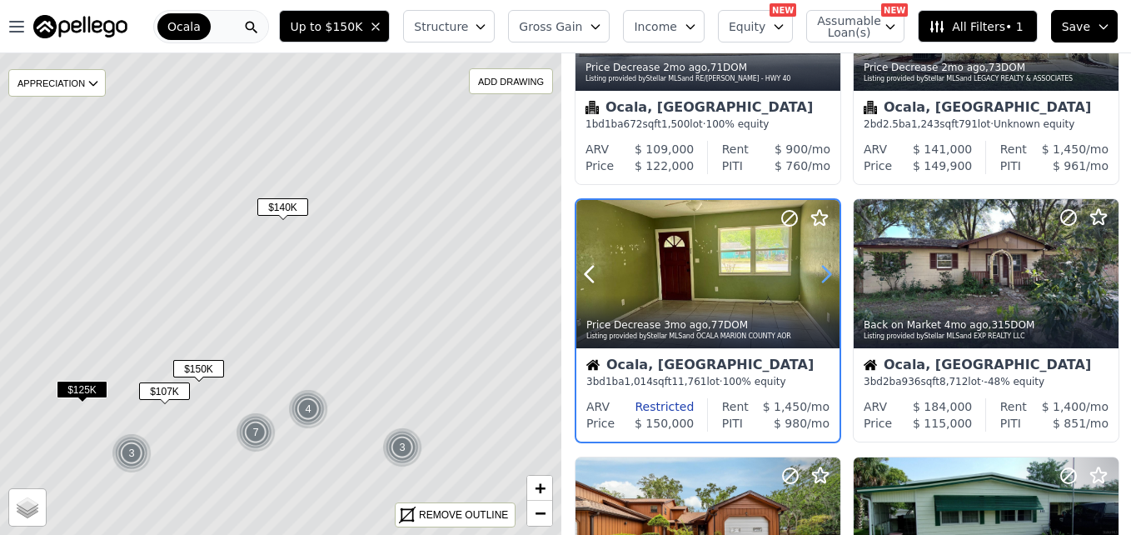
click at [819, 273] on icon at bounding box center [826, 274] width 27 height 27
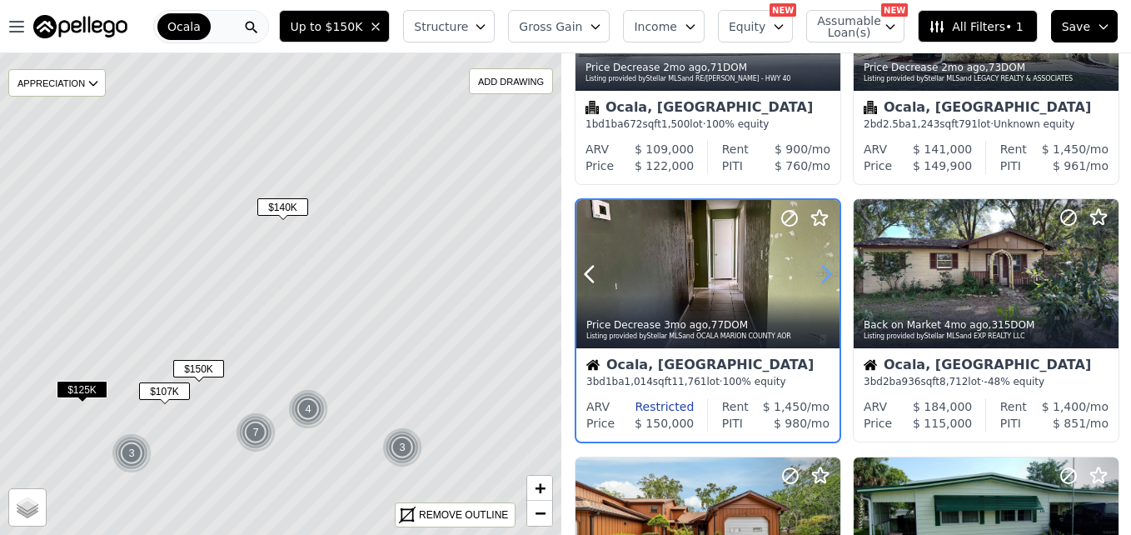
click at [819, 273] on icon at bounding box center [826, 274] width 27 height 27
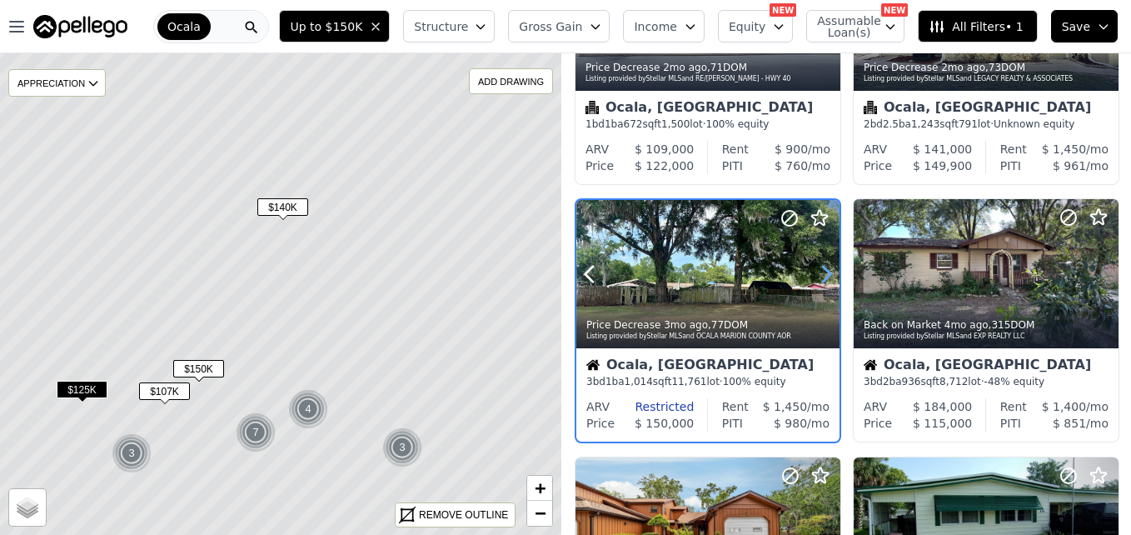
click at [819, 273] on icon at bounding box center [826, 274] width 27 height 27
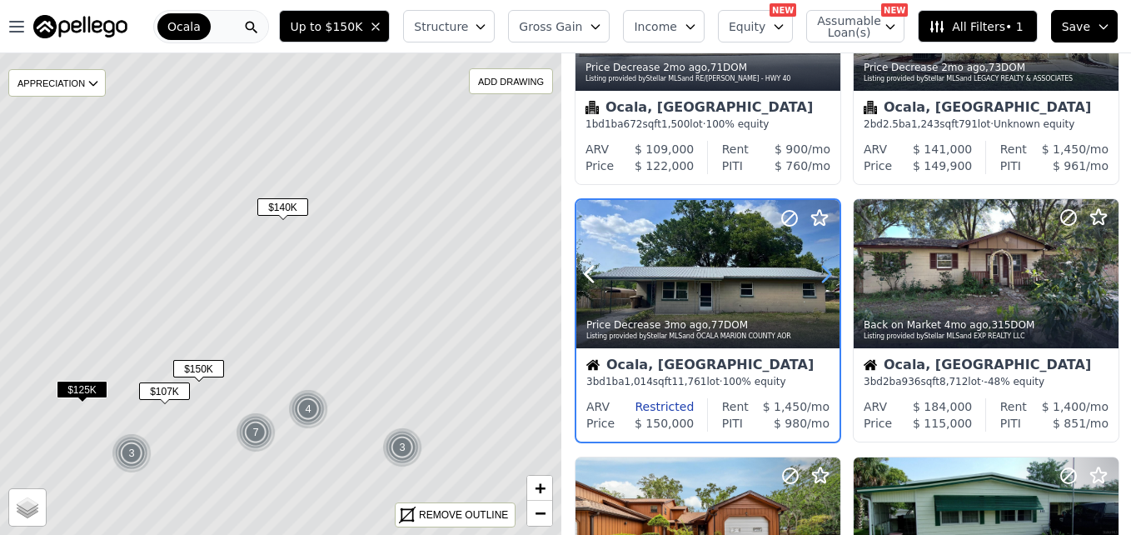
click at [819, 273] on icon at bounding box center [826, 274] width 27 height 27
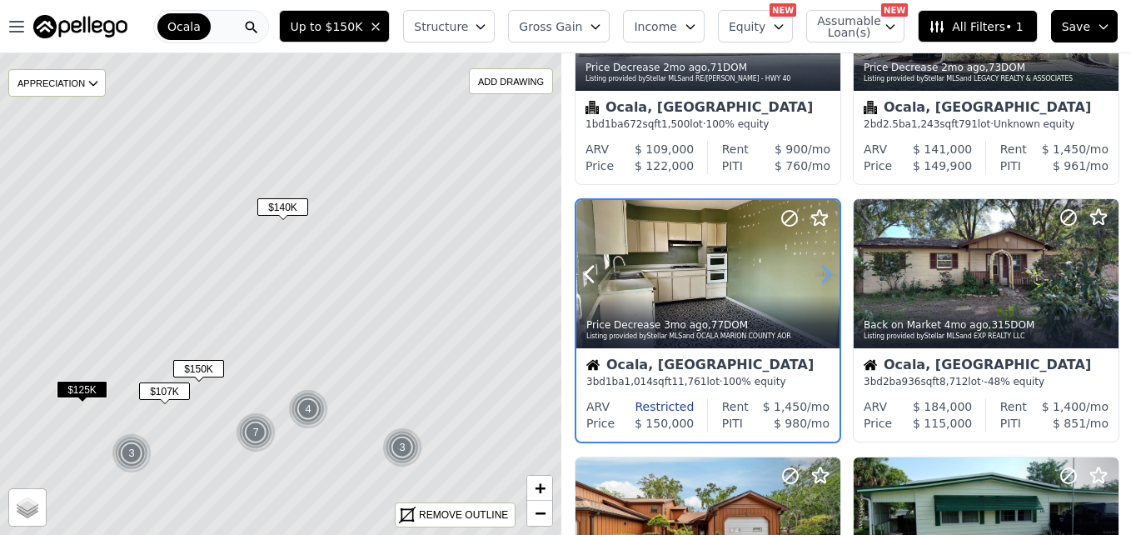
click at [819, 273] on icon at bounding box center [826, 274] width 27 height 27
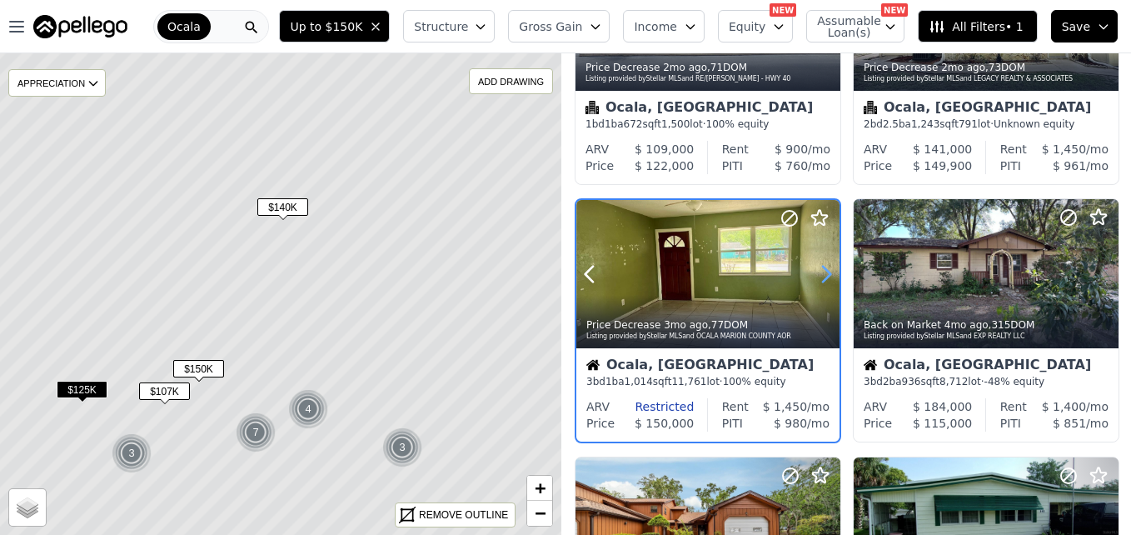
click at [819, 273] on icon at bounding box center [826, 274] width 27 height 27
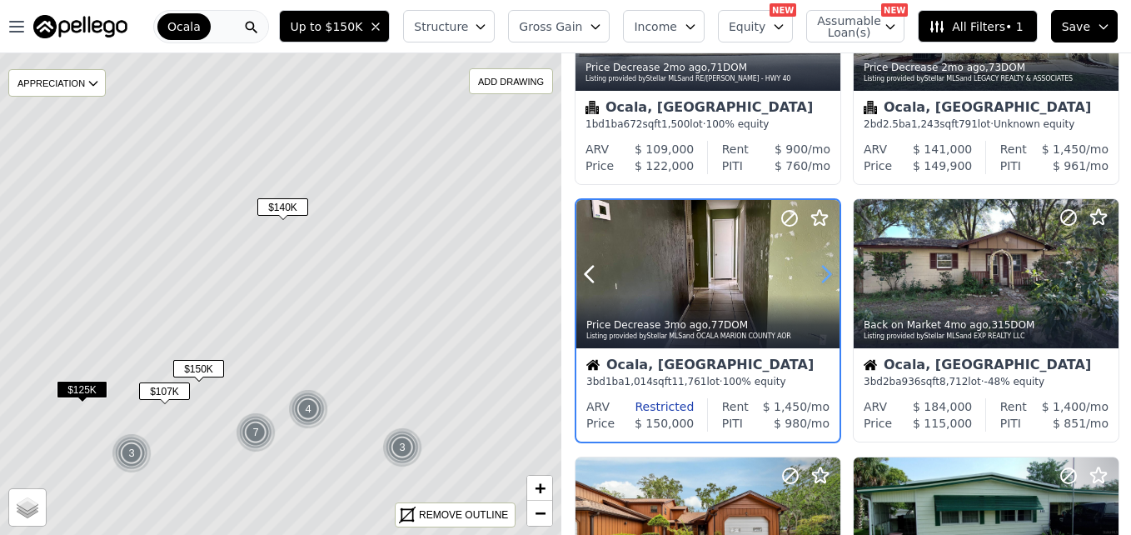
click at [819, 273] on icon at bounding box center [826, 274] width 27 height 27
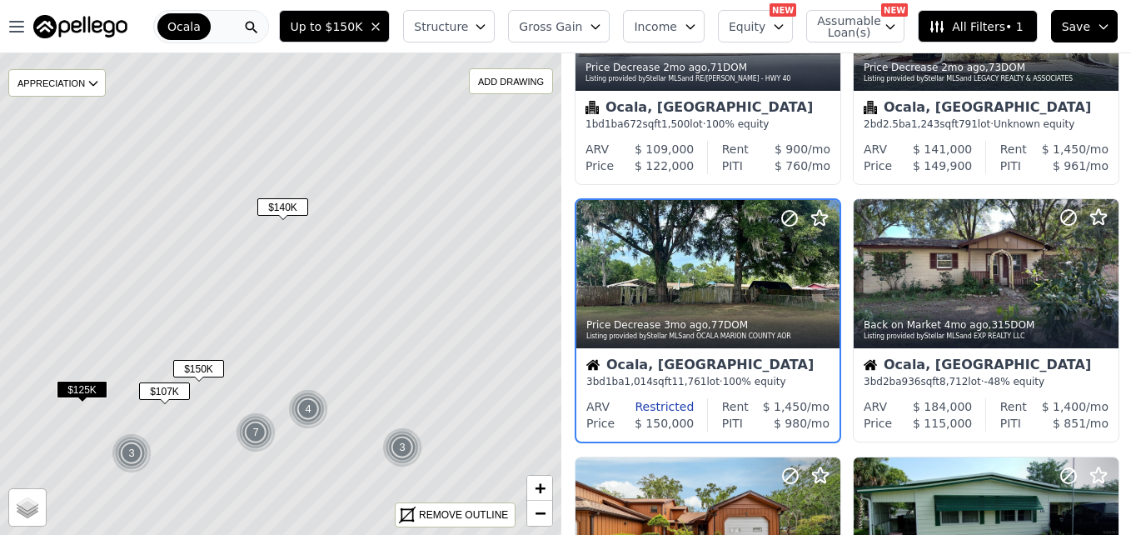
click at [428, 305] on icon at bounding box center [281, 293] width 677 height 581
click at [83, 383] on span "$125K" at bounding box center [82, 389] width 51 height 17
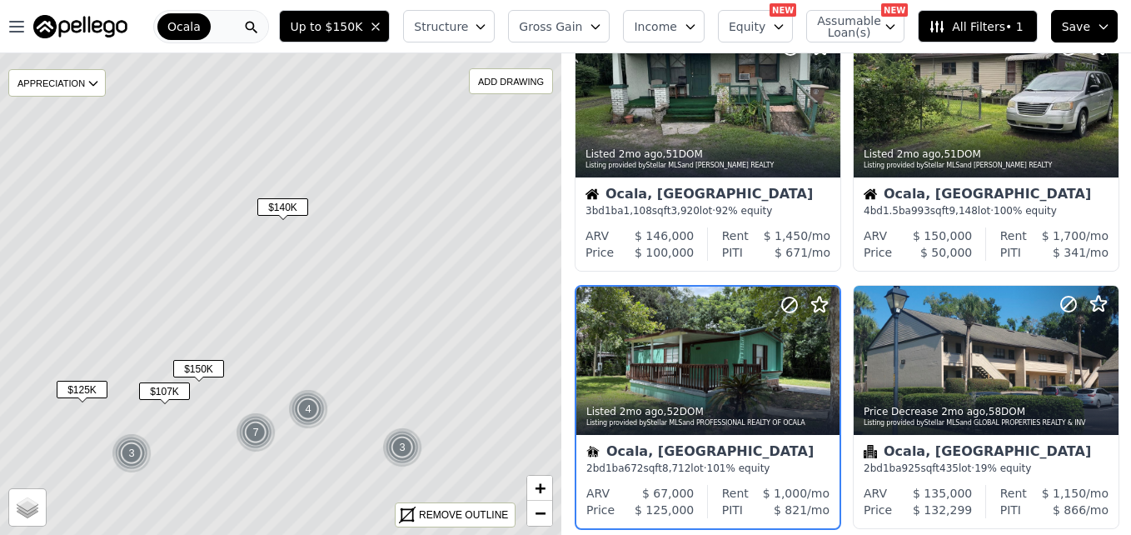
scroll to position [1186, 0]
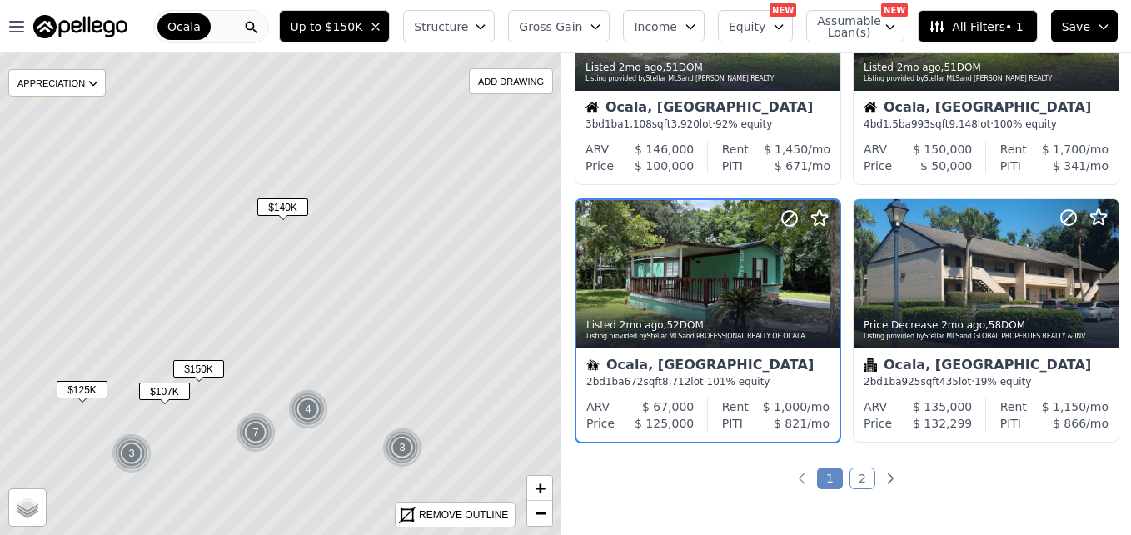
click at [177, 394] on span "$107K" at bounding box center [164, 390] width 51 height 17
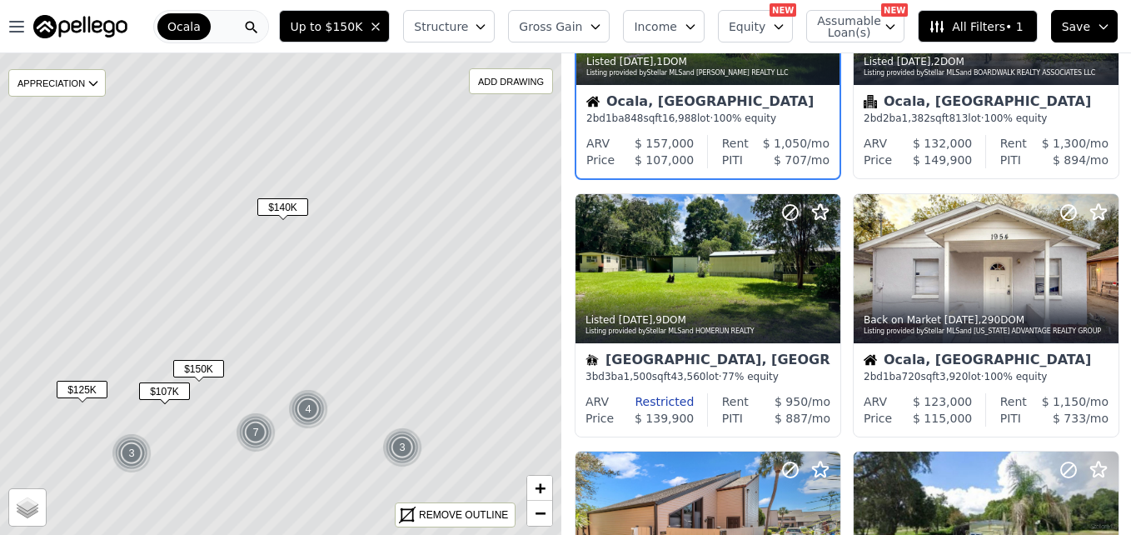
scroll to position [0, 0]
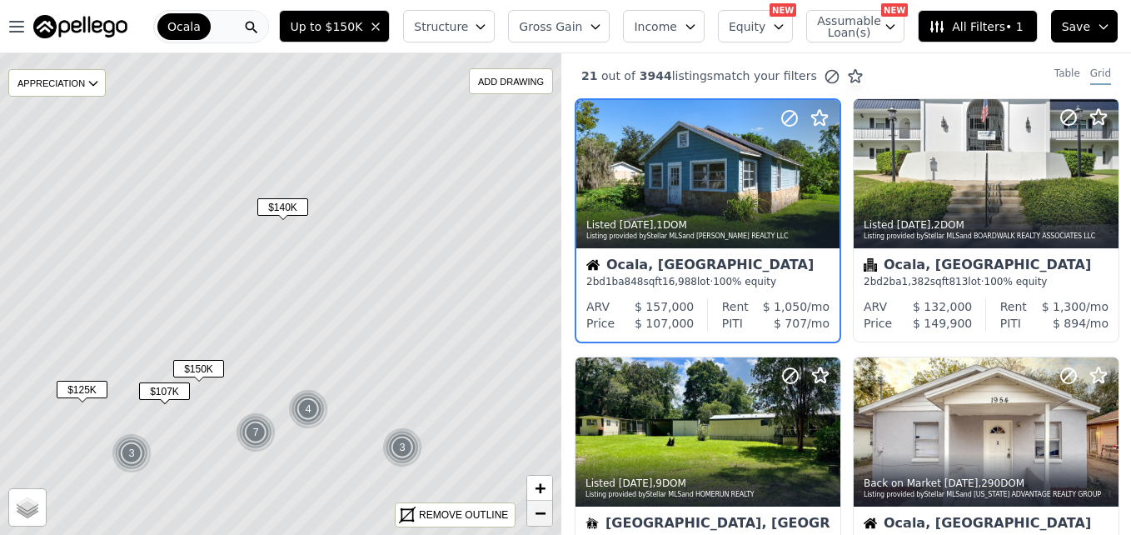
click at [530, 511] on link "−" at bounding box center [539, 513] width 25 height 25
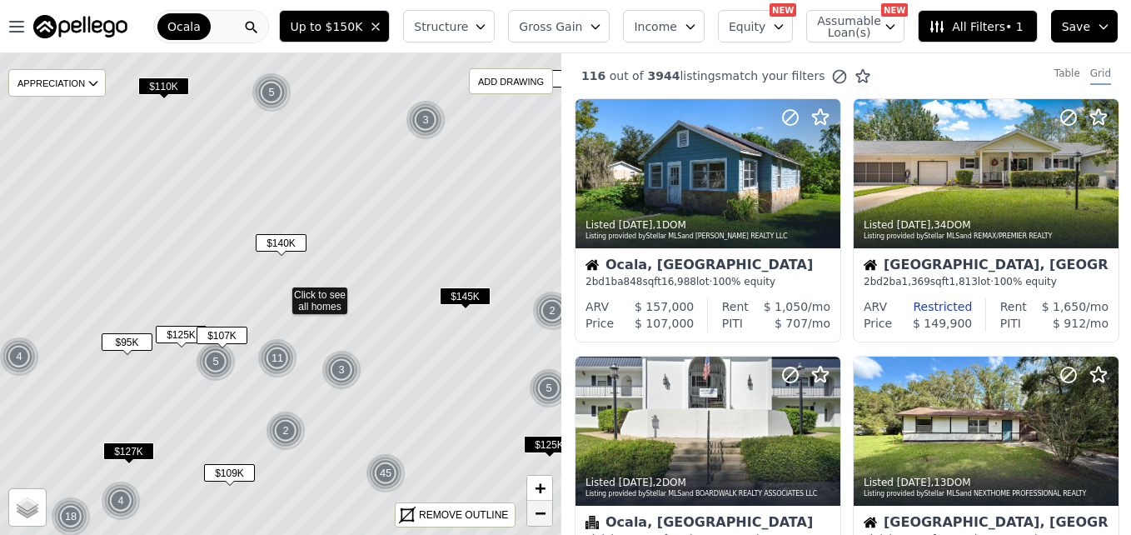
click at [530, 511] on link "−" at bounding box center [539, 513] width 25 height 25
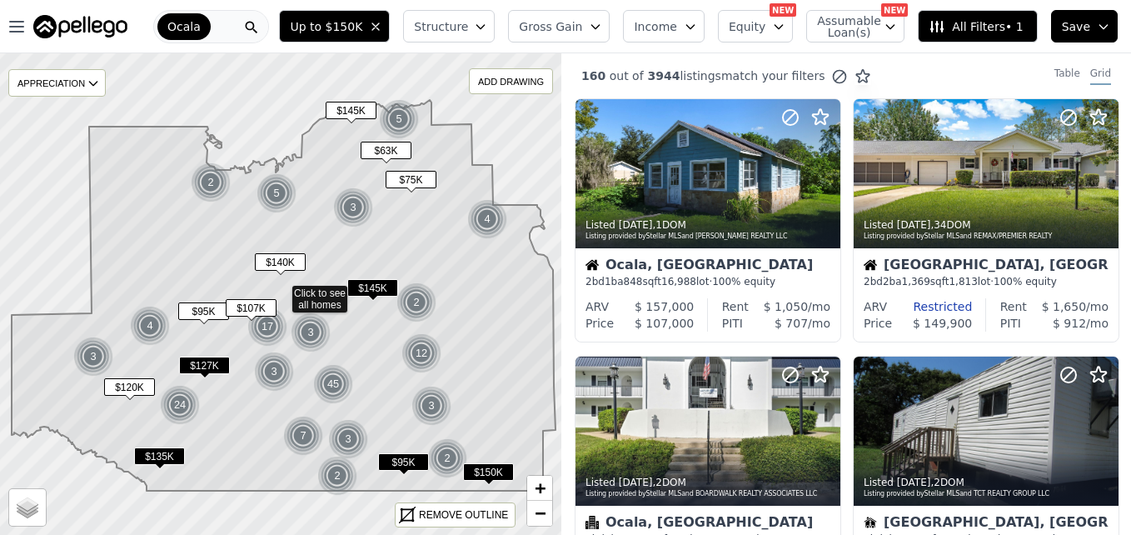
click at [358, 108] on span "$145K" at bounding box center [351, 110] width 51 height 17
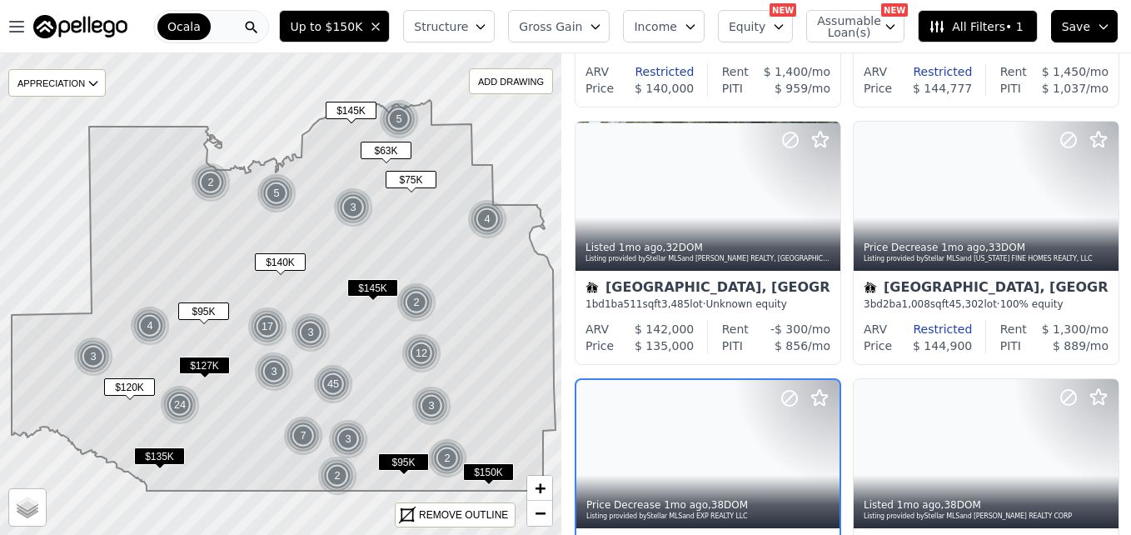
scroll to position [415, 0]
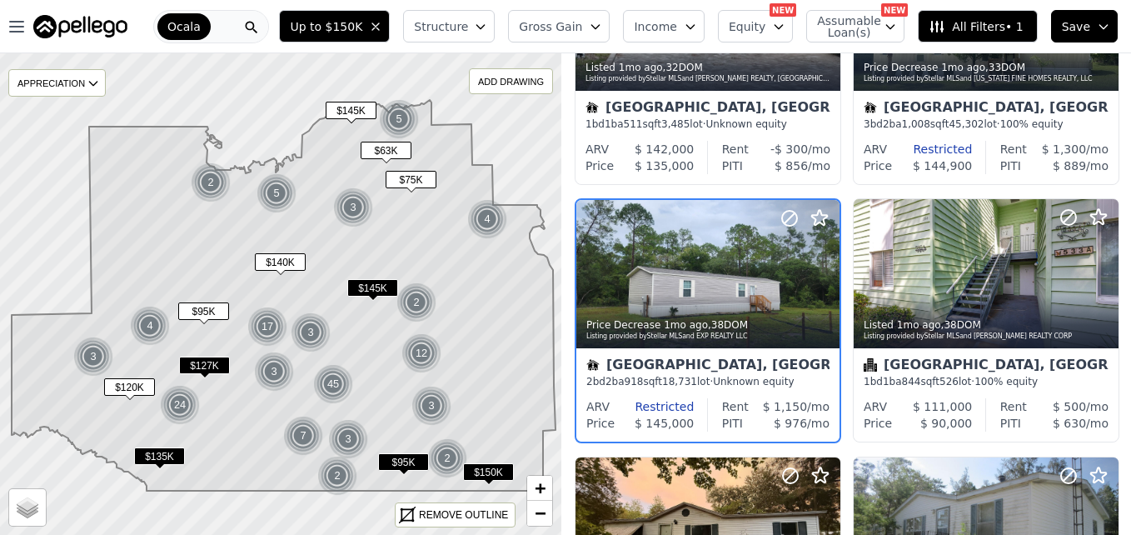
click at [380, 157] on span "$63K" at bounding box center [386, 150] width 51 height 17
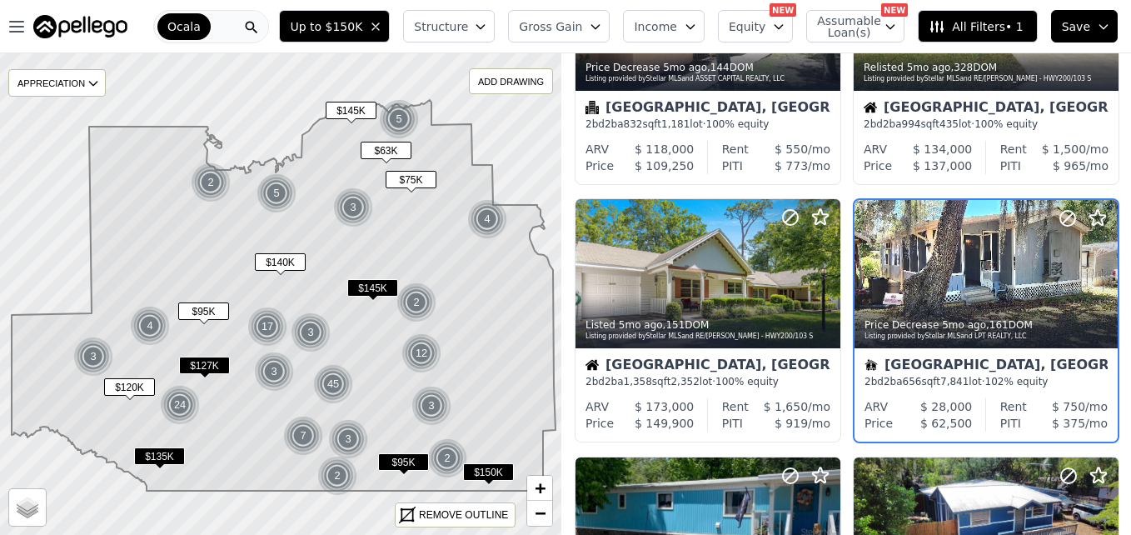
click at [423, 185] on span "$75K" at bounding box center [411, 179] width 51 height 17
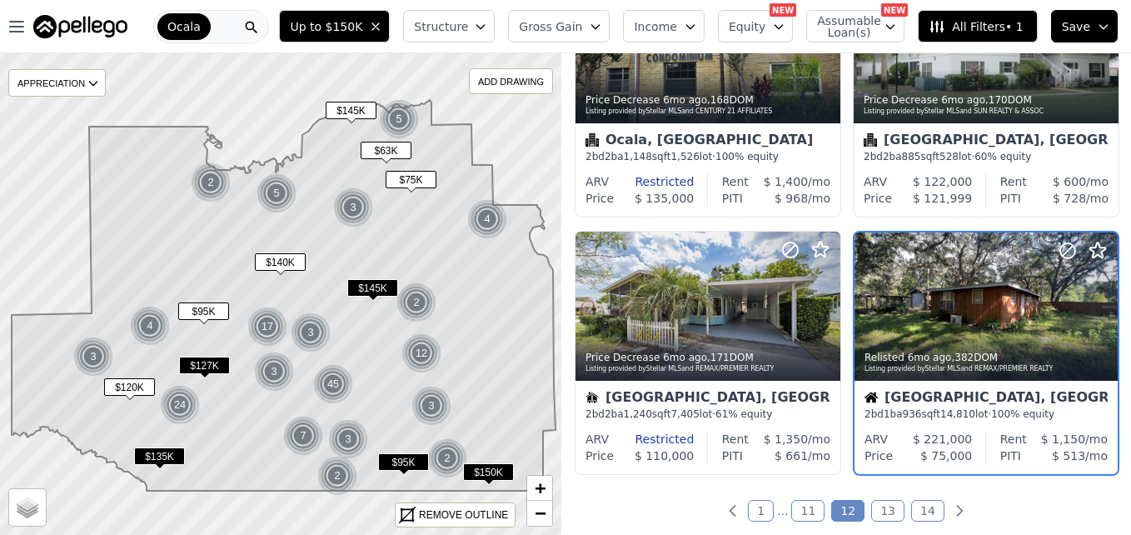
scroll to position [1186, 0]
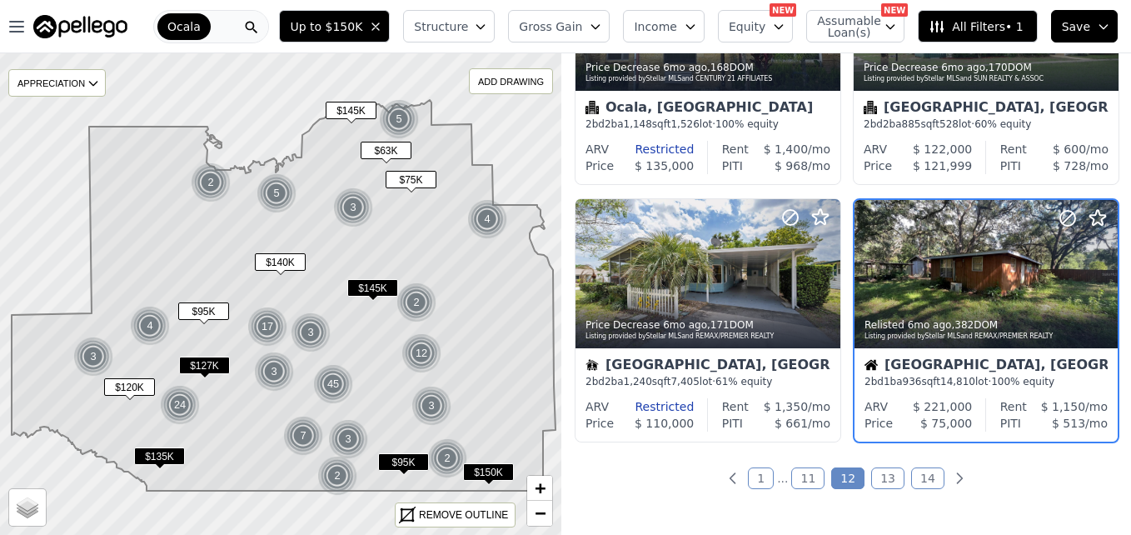
click at [128, 378] on span "$120K" at bounding box center [129, 386] width 51 height 17
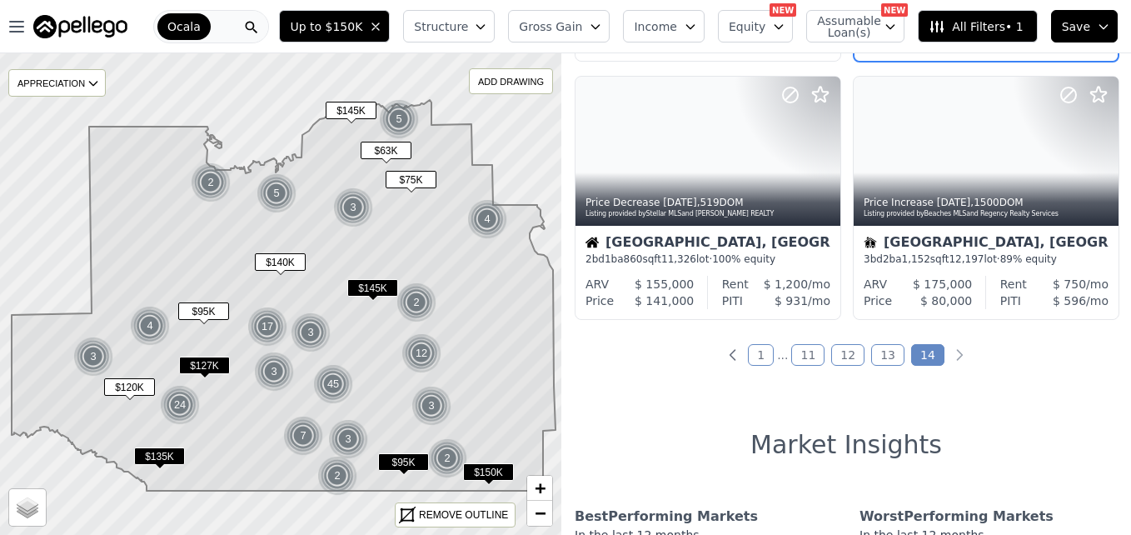
scroll to position [0, 0]
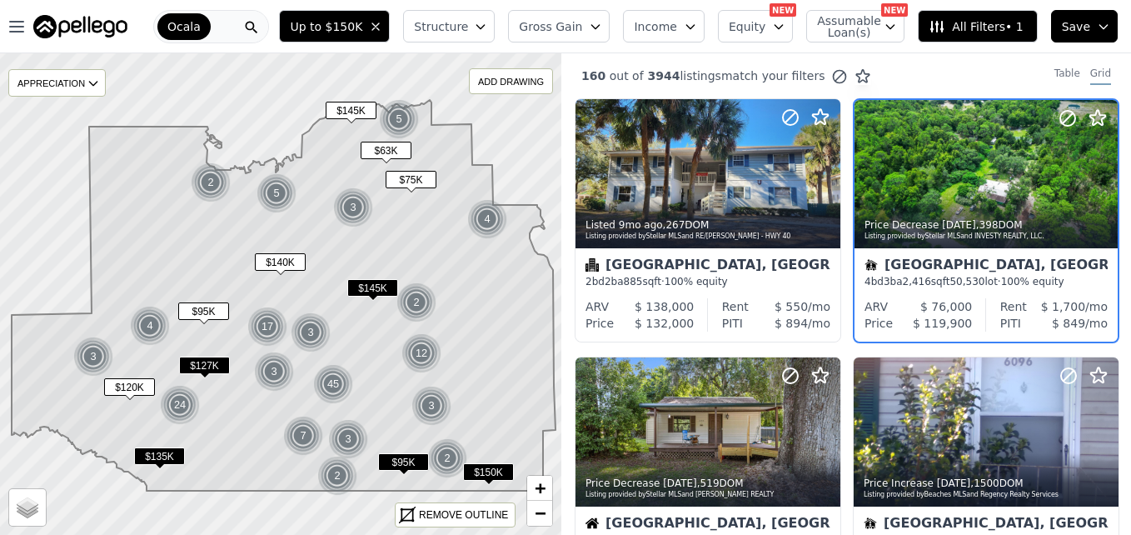
click at [168, 452] on span "$135K" at bounding box center [159, 455] width 51 height 17
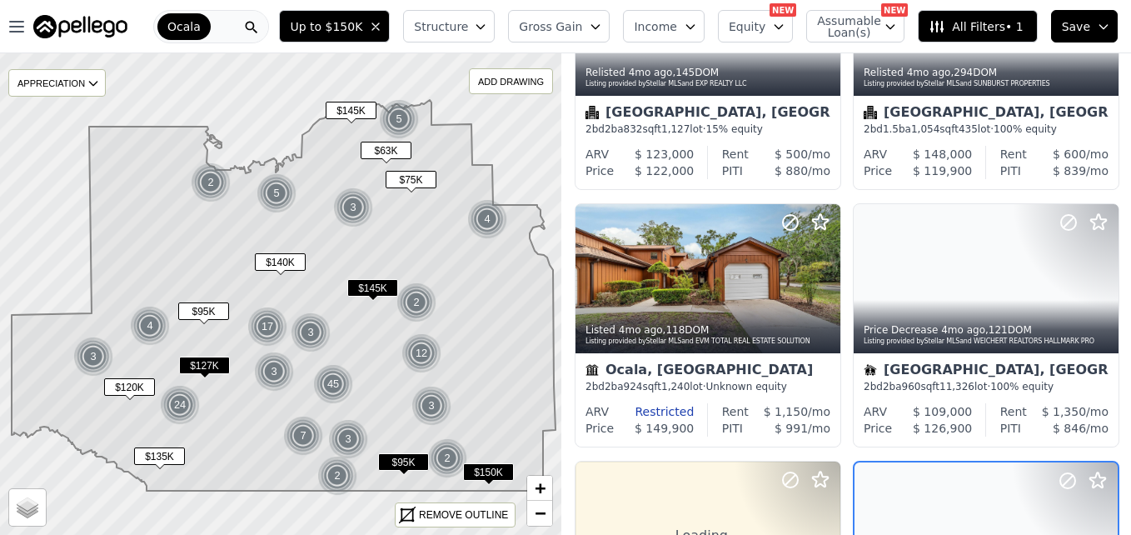
scroll to position [672, 0]
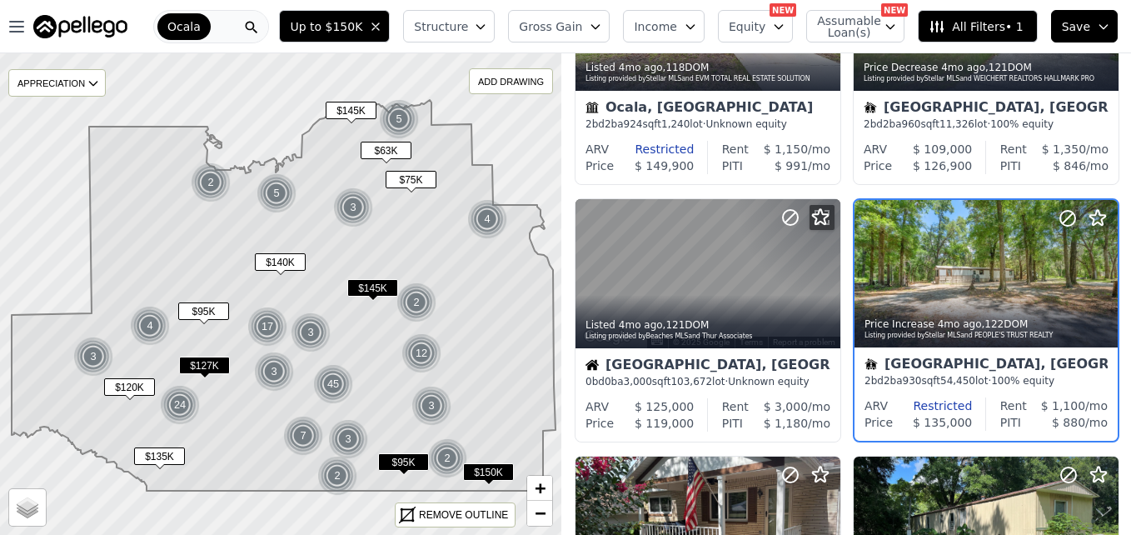
click at [254, 429] on icon at bounding box center [284, 295] width 544 height 391
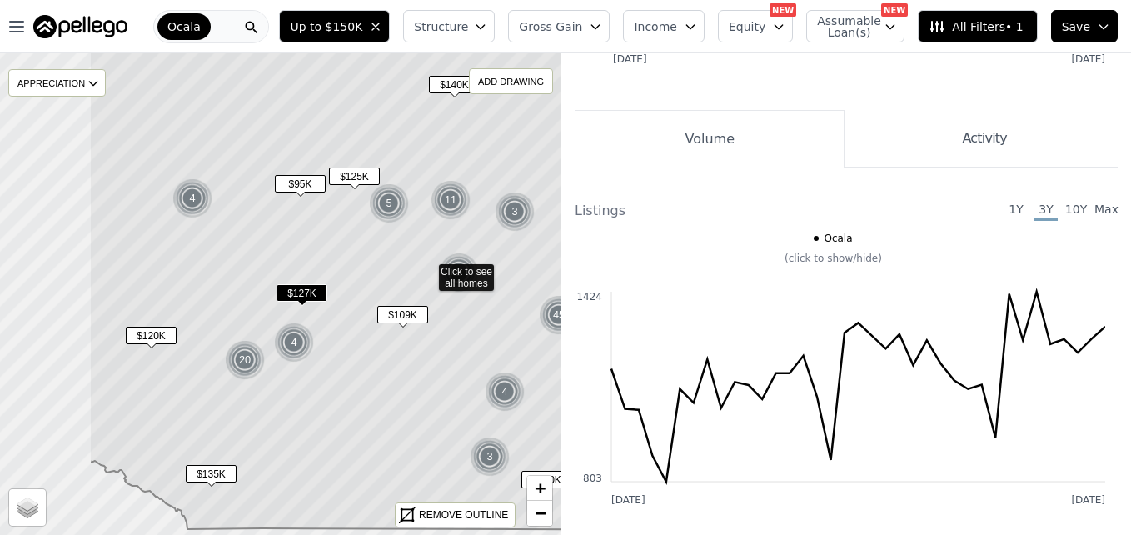
click at [197, 399] on icon at bounding box center [427, 255] width 677 height 550
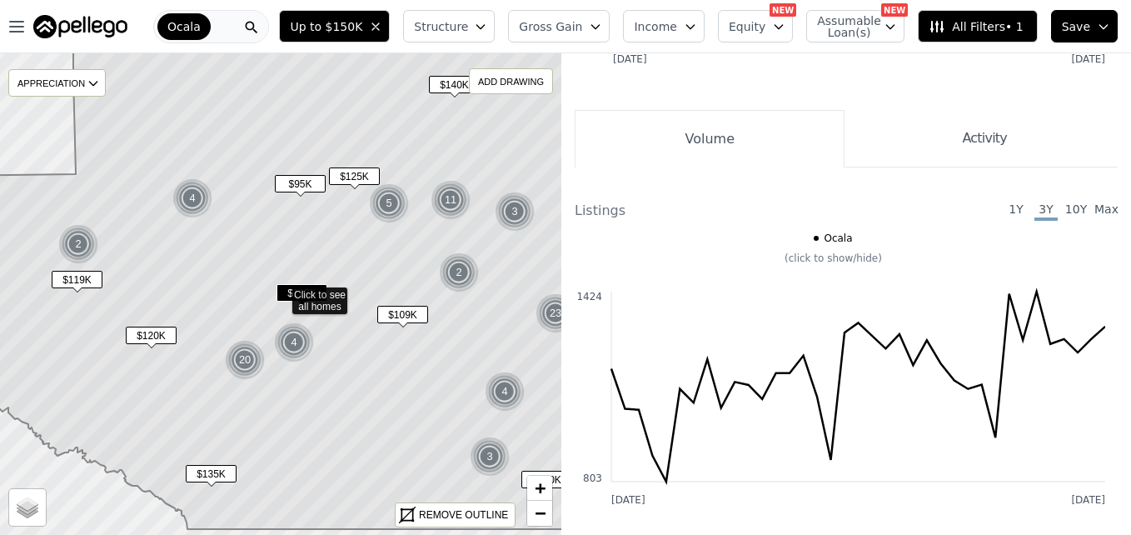
click at [87, 277] on span "$119K" at bounding box center [77, 279] width 51 height 17
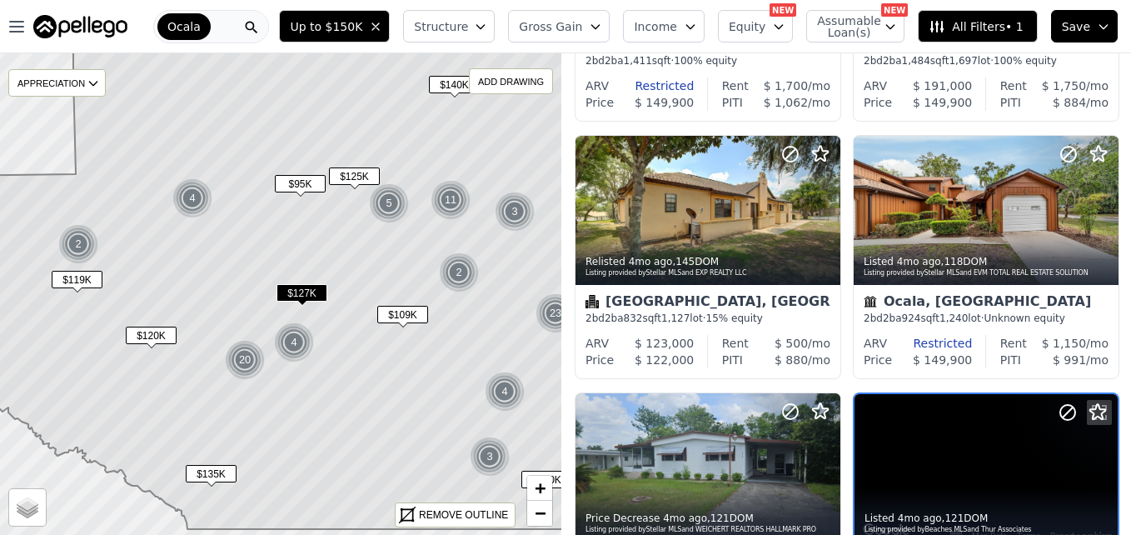
scroll to position [929, 0]
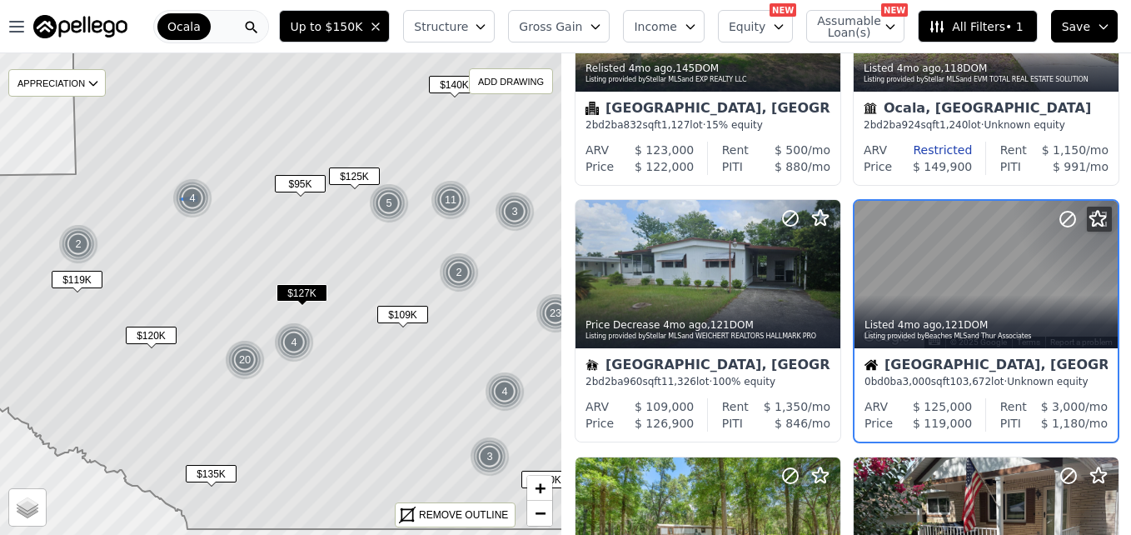
click at [197, 195] on img at bounding box center [192, 198] width 41 height 40
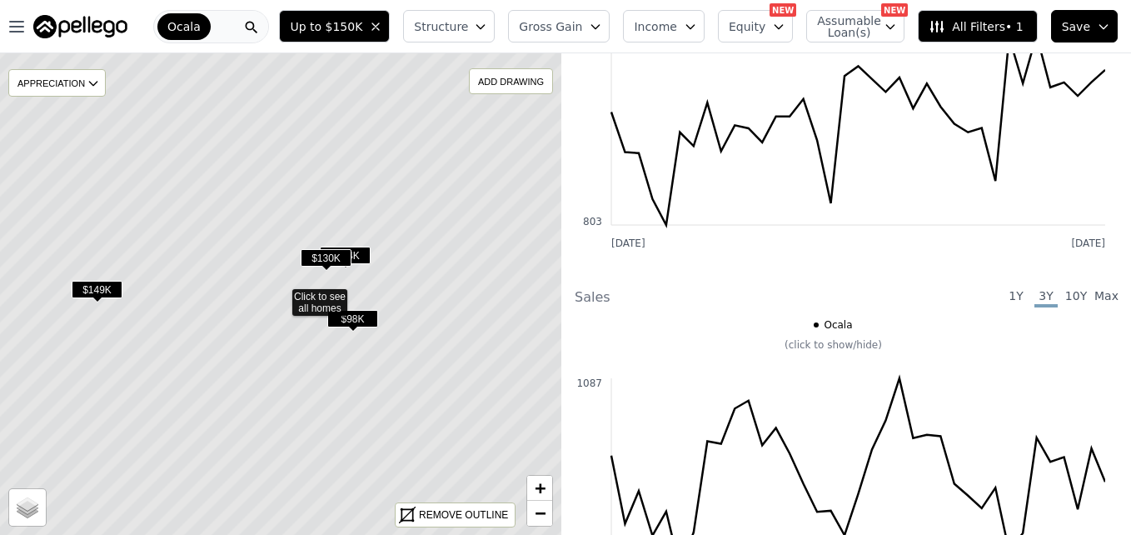
click at [94, 296] on span "$149K" at bounding box center [97, 289] width 51 height 17
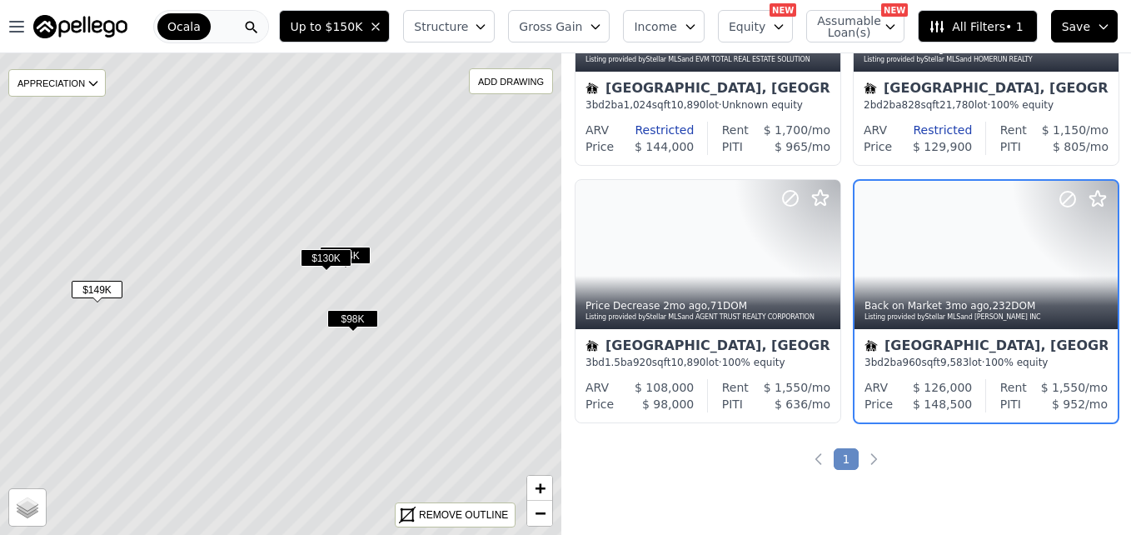
scroll to position [157, 0]
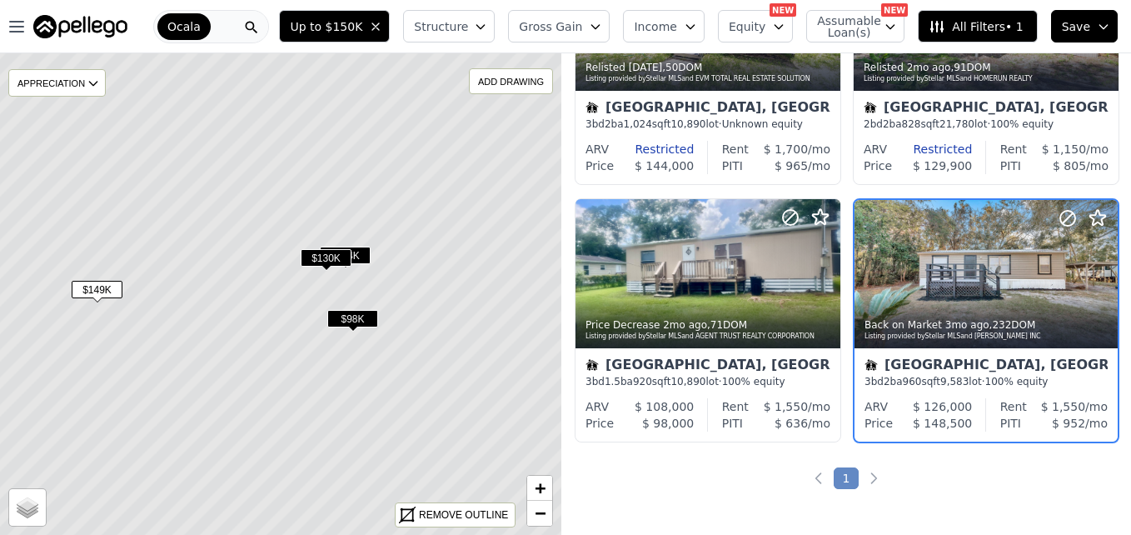
click at [355, 316] on span "$98K" at bounding box center [352, 318] width 51 height 17
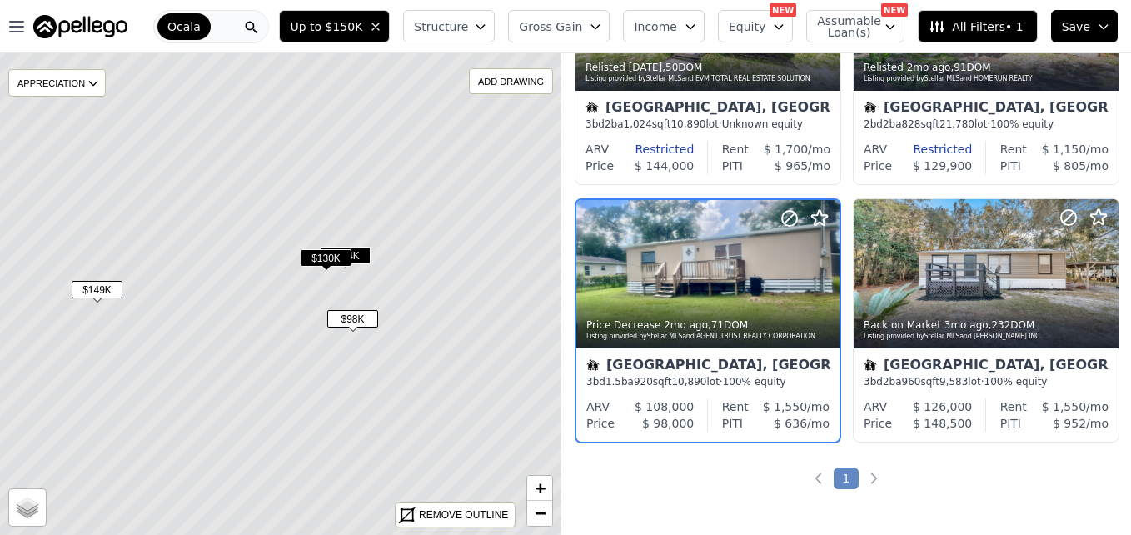
click at [330, 259] on span "$130K" at bounding box center [326, 257] width 51 height 17
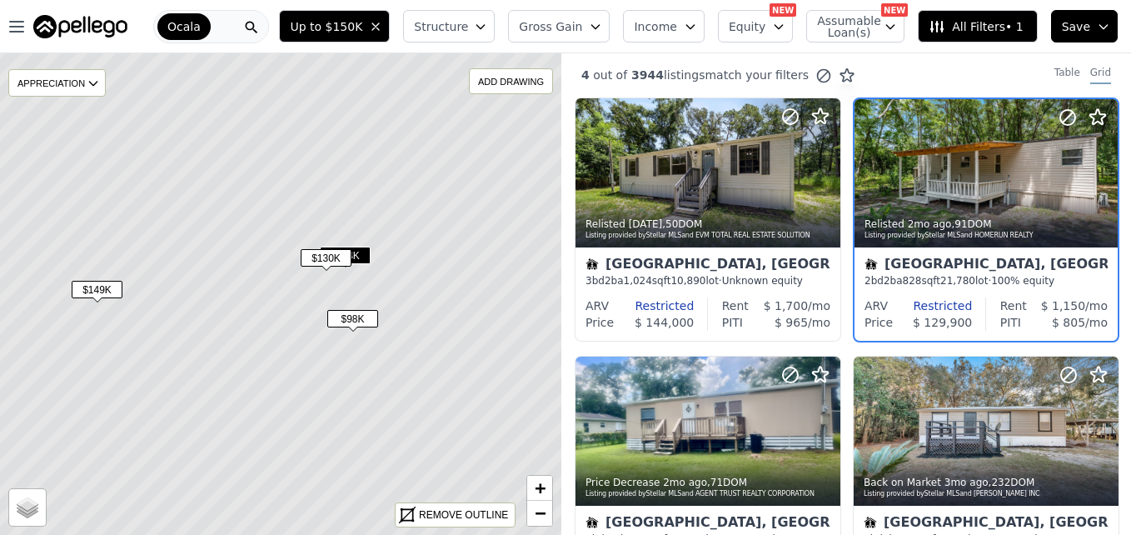
scroll to position [0, 0]
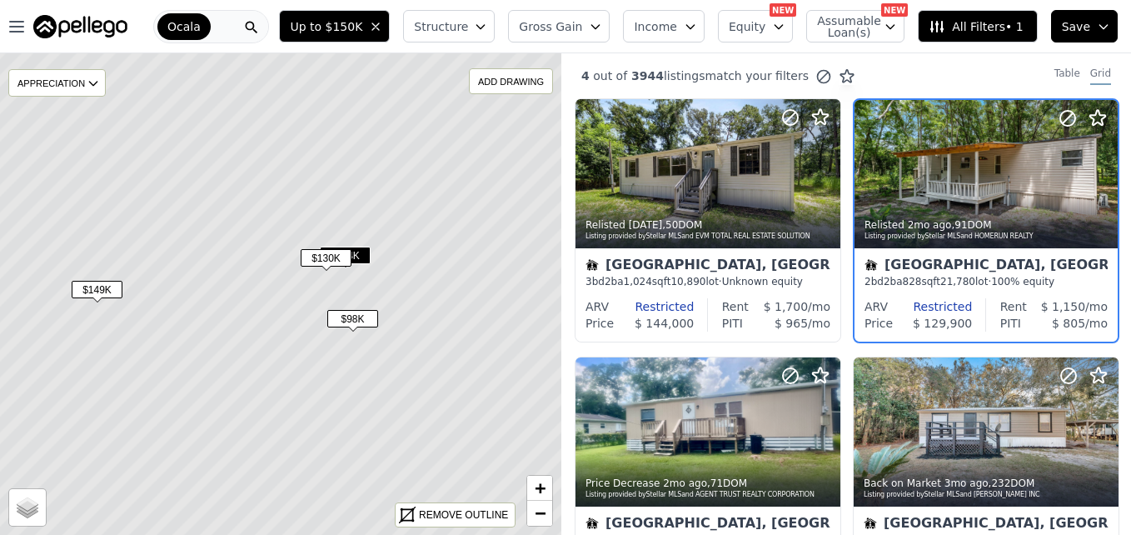
click at [363, 254] on span "$144K" at bounding box center [345, 255] width 51 height 17
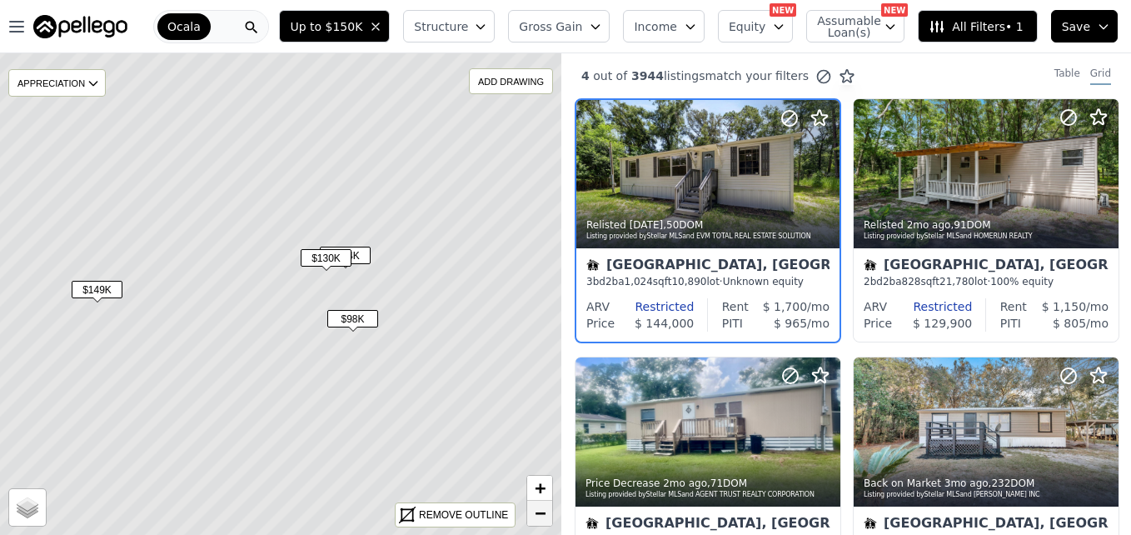
click at [539, 512] on span "−" at bounding box center [540, 512] width 11 height 21
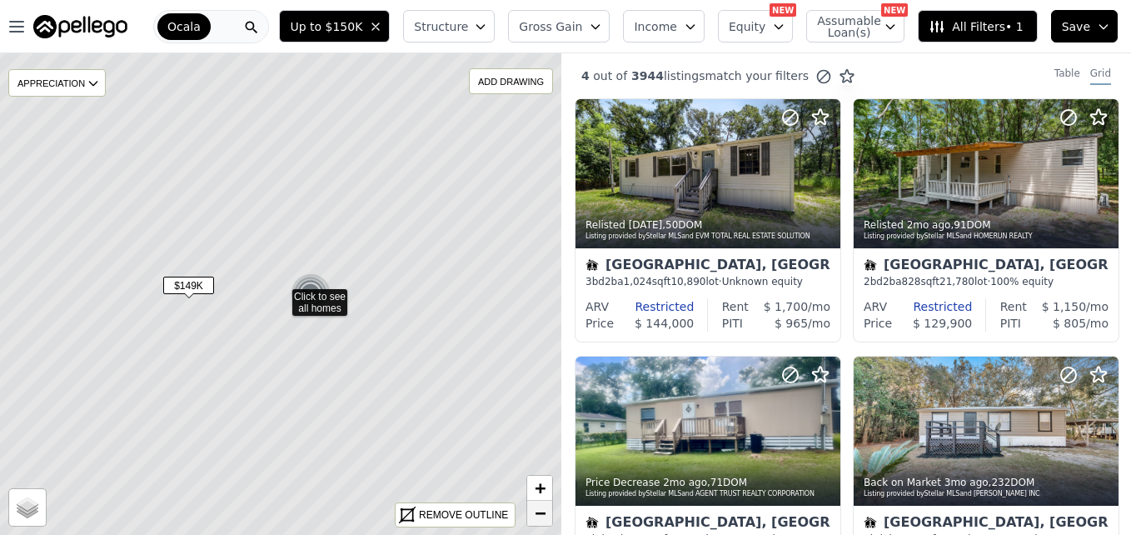
click at [539, 512] on span "−" at bounding box center [540, 512] width 11 height 21
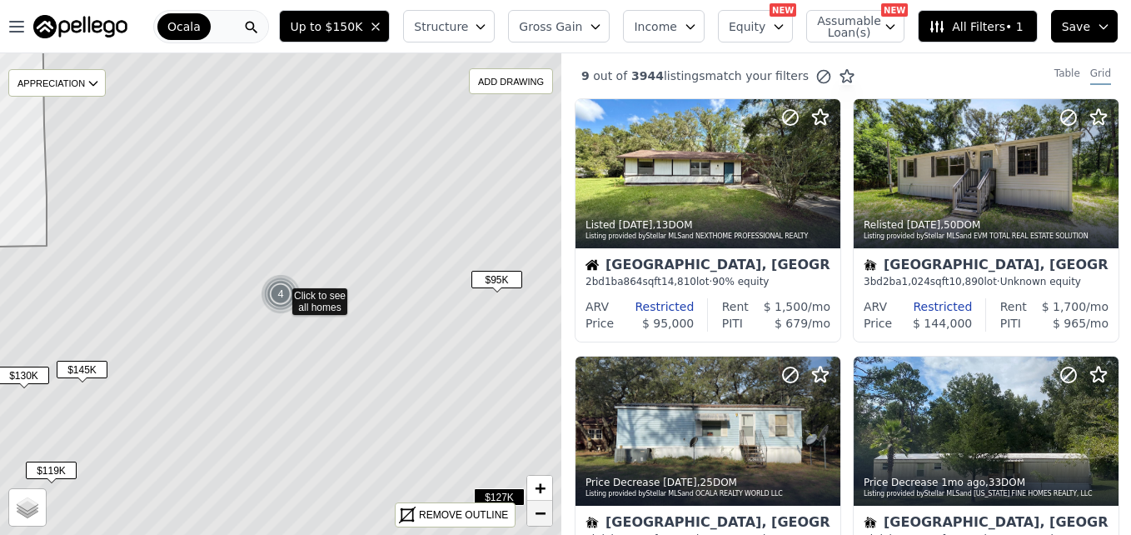
click at [539, 512] on span "−" at bounding box center [540, 512] width 11 height 21
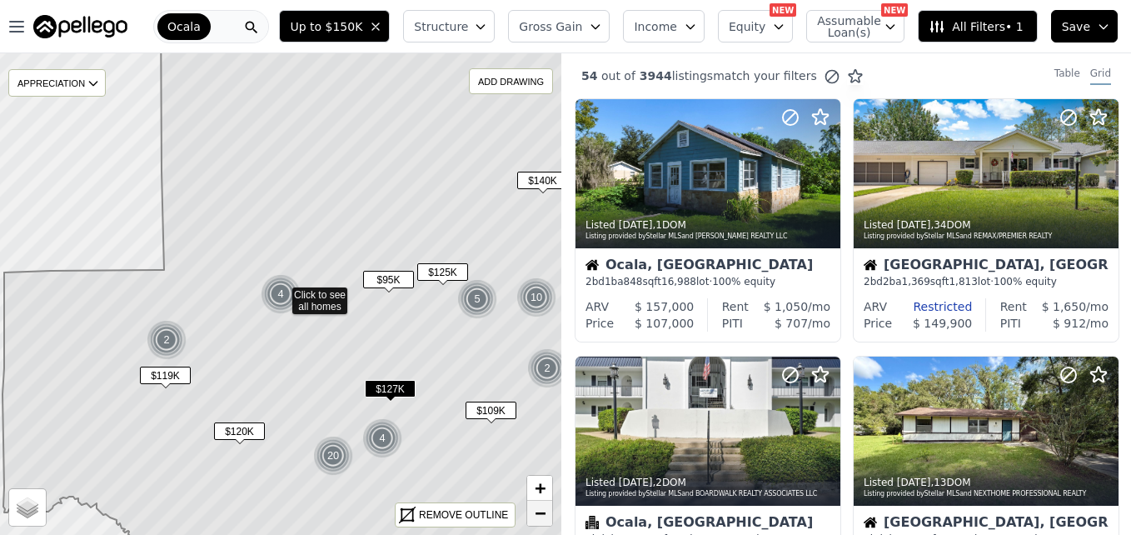
click at [539, 512] on span "−" at bounding box center [540, 512] width 11 height 21
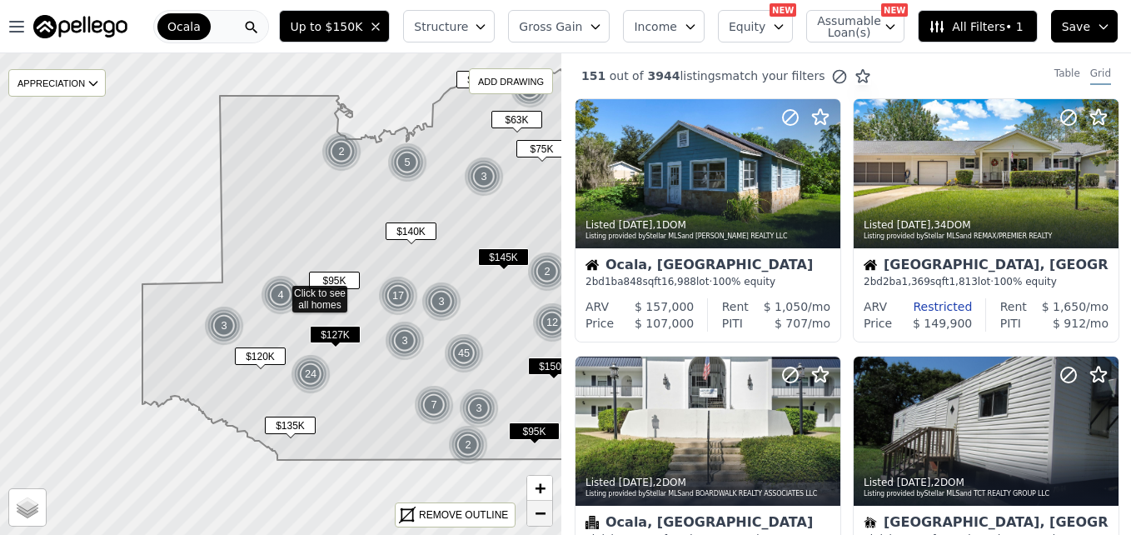
click at [539, 512] on span "−" at bounding box center [540, 512] width 11 height 21
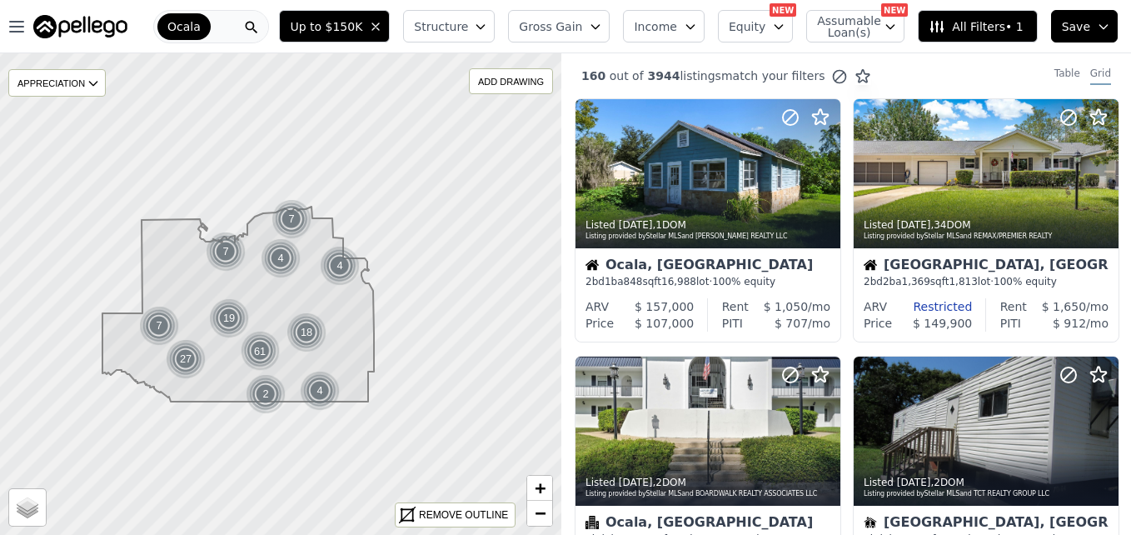
drag, startPoint x: 463, startPoint y: 274, endPoint x: 335, endPoint y: 299, distance: 130.7
click at [335, 299] on icon at bounding box center [237, 304] width 271 height 195
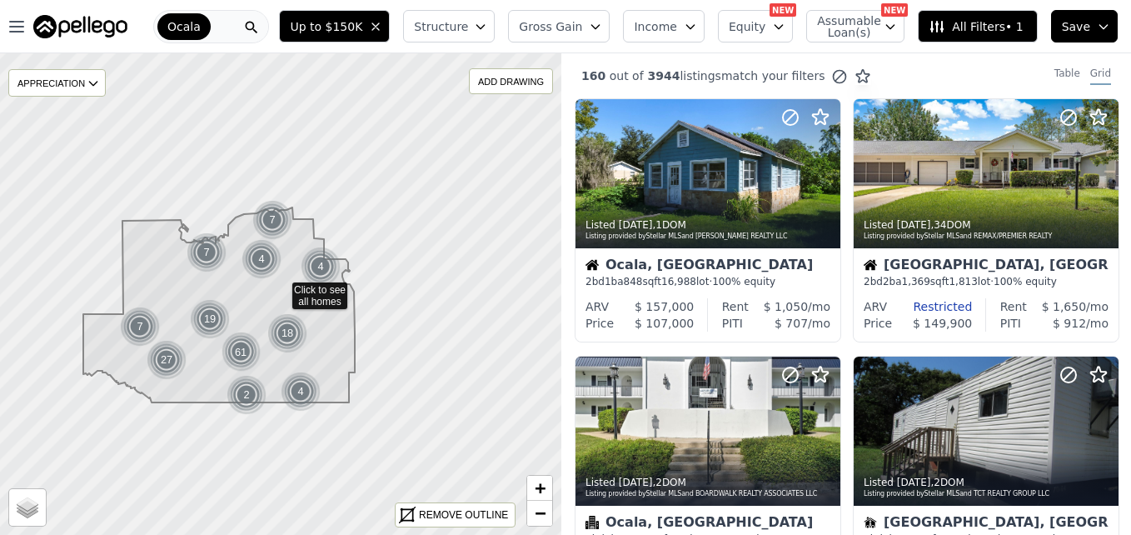
click at [328, 213] on icon at bounding box center [281, 293] width 679 height 583
click at [328, 213] on div at bounding box center [281, 294] width 674 height 578
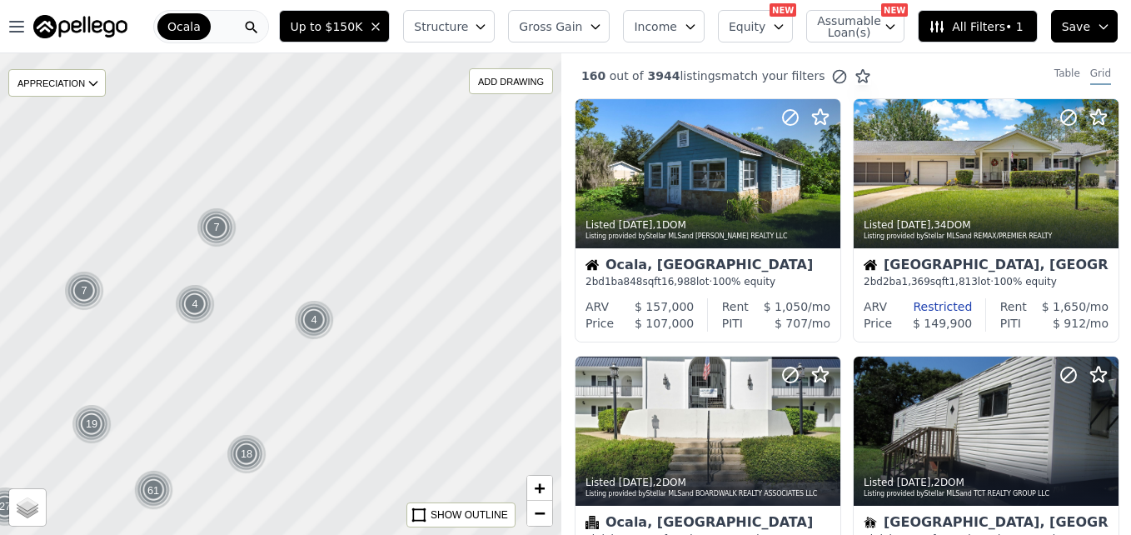
click at [328, 213] on div at bounding box center [281, 294] width 674 height 578
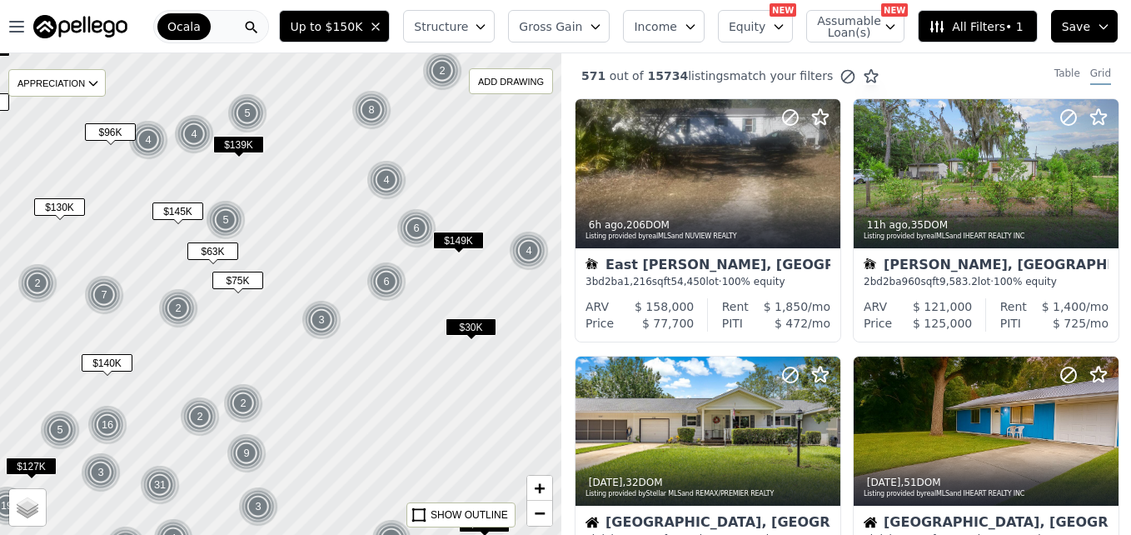
click at [246, 141] on span "$139K" at bounding box center [238, 144] width 51 height 17
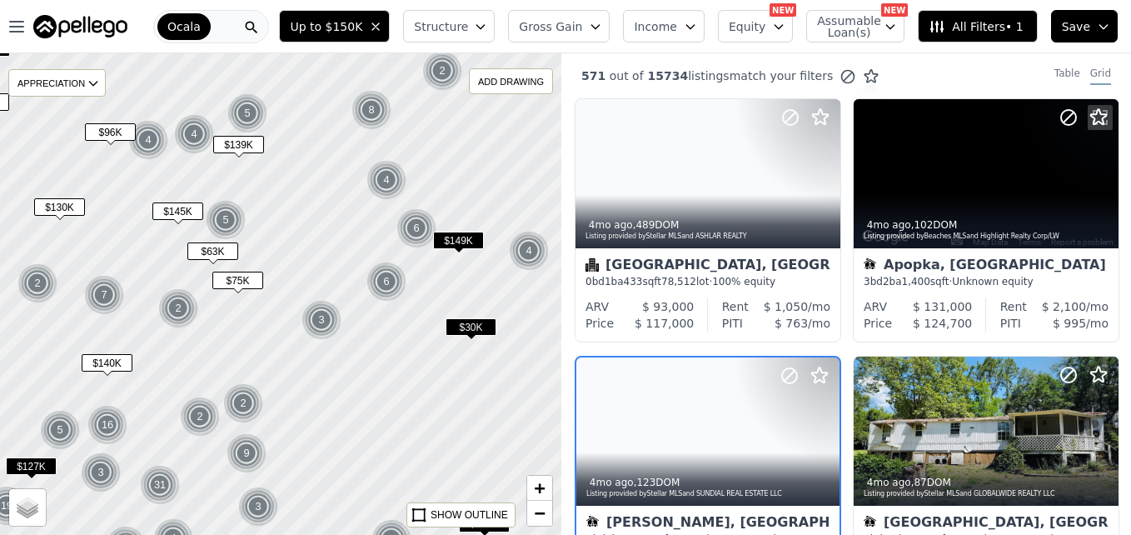
scroll to position [157, 0]
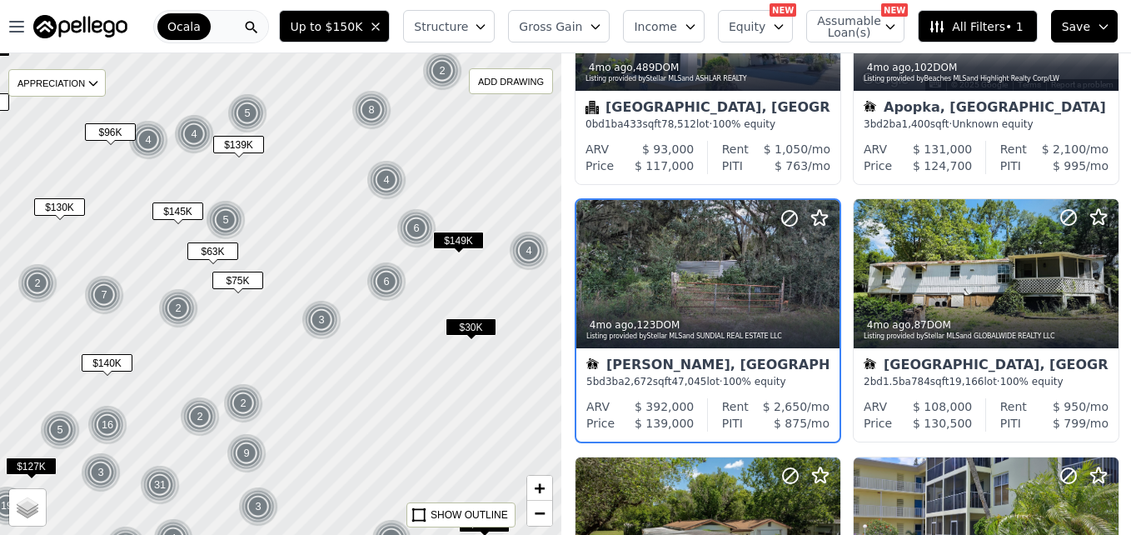
click at [305, 206] on div at bounding box center [281, 294] width 674 height 578
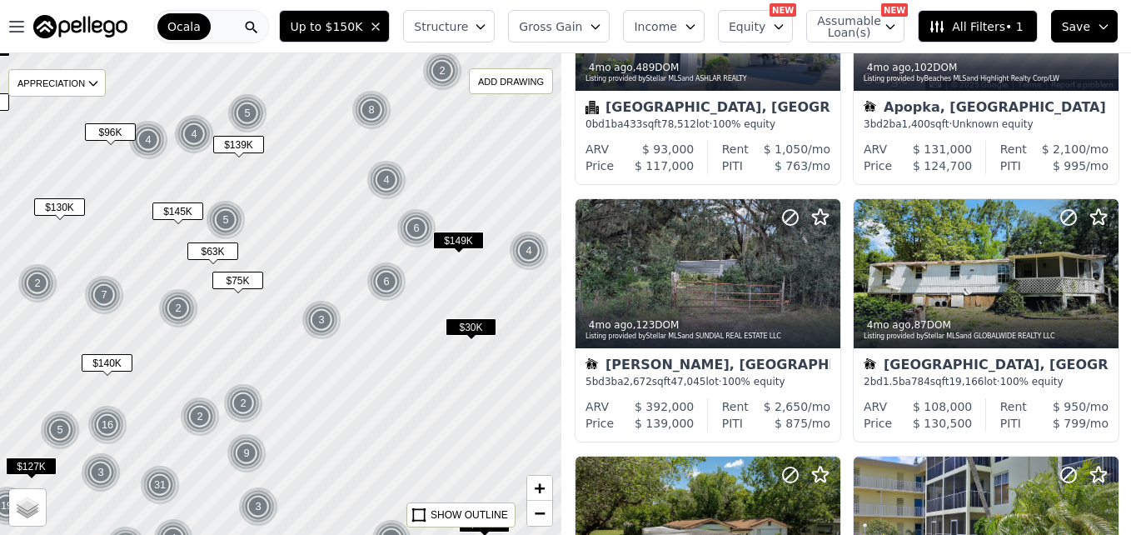
click at [305, 206] on div at bounding box center [281, 294] width 674 height 578
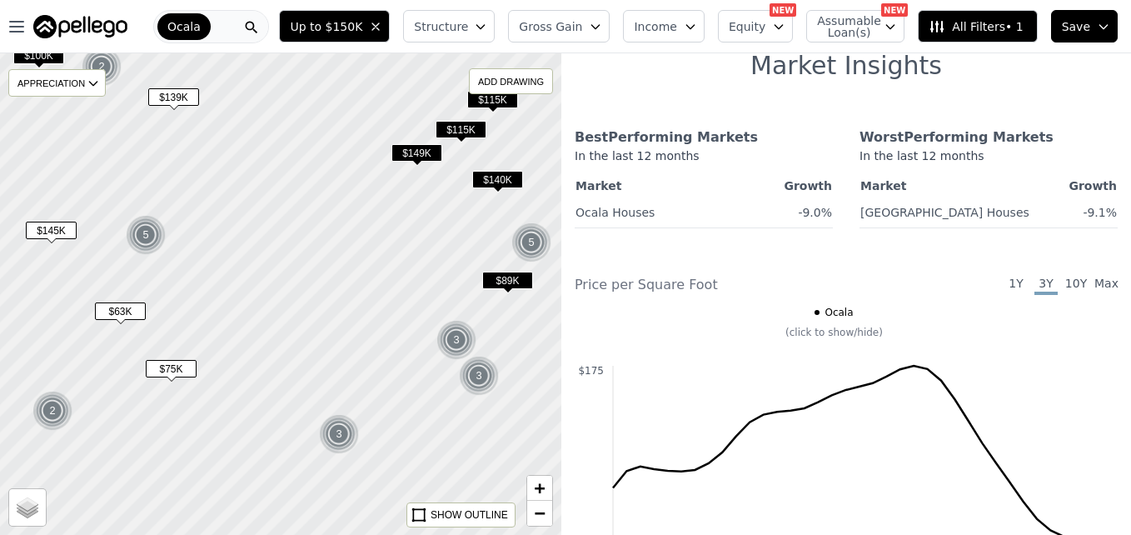
click at [426, 157] on span "$149K" at bounding box center [416, 152] width 51 height 17
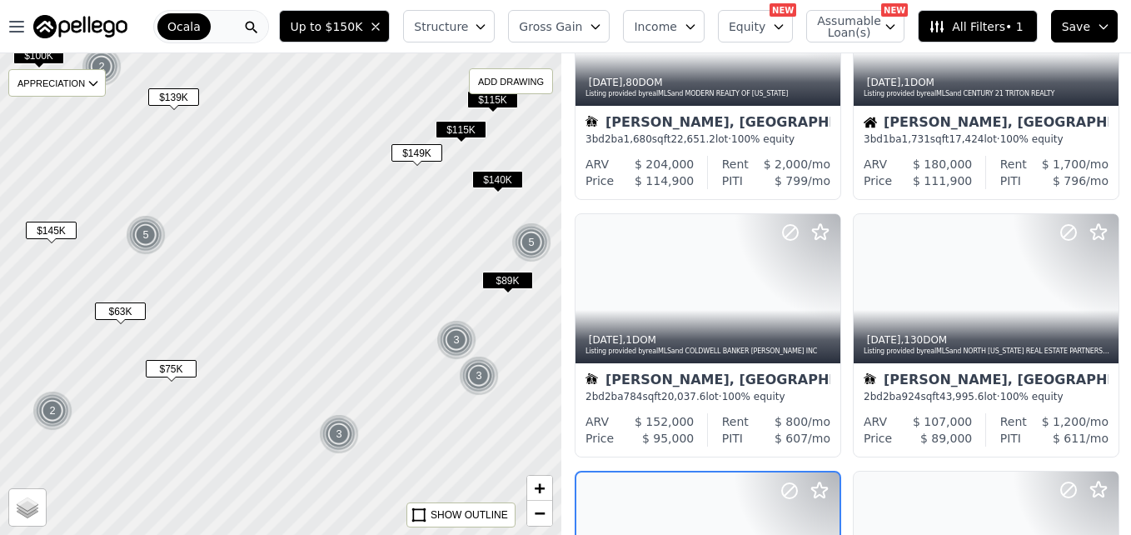
scroll to position [672, 0]
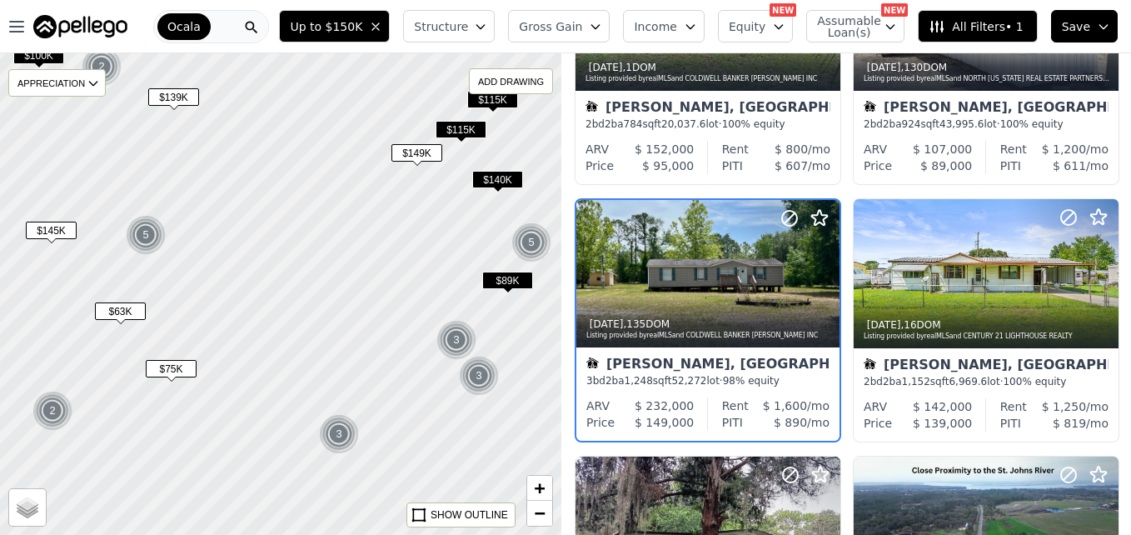
click at [499, 188] on span "$140K" at bounding box center [497, 179] width 51 height 17
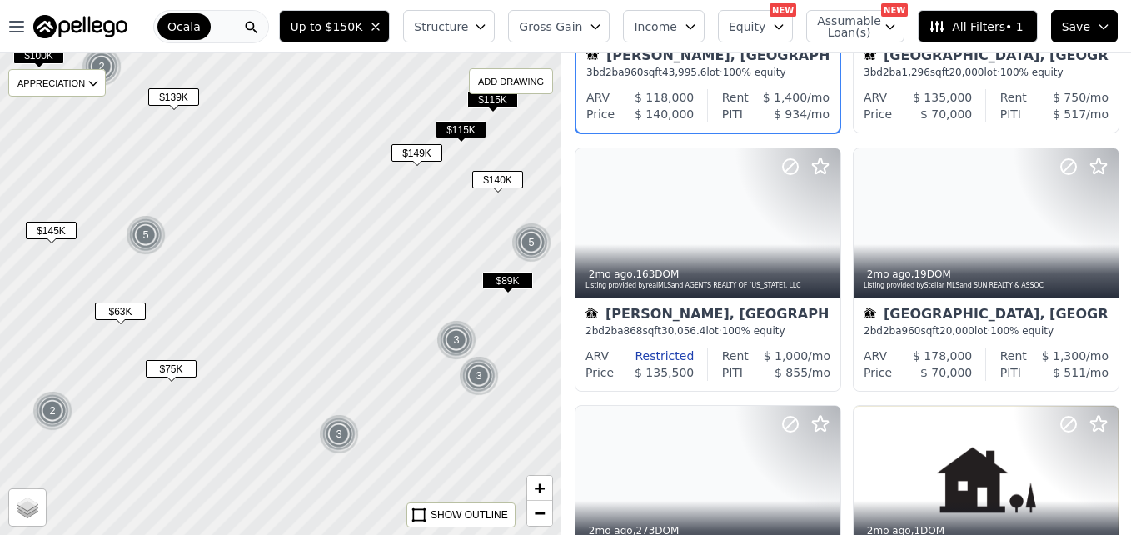
scroll to position [157, 0]
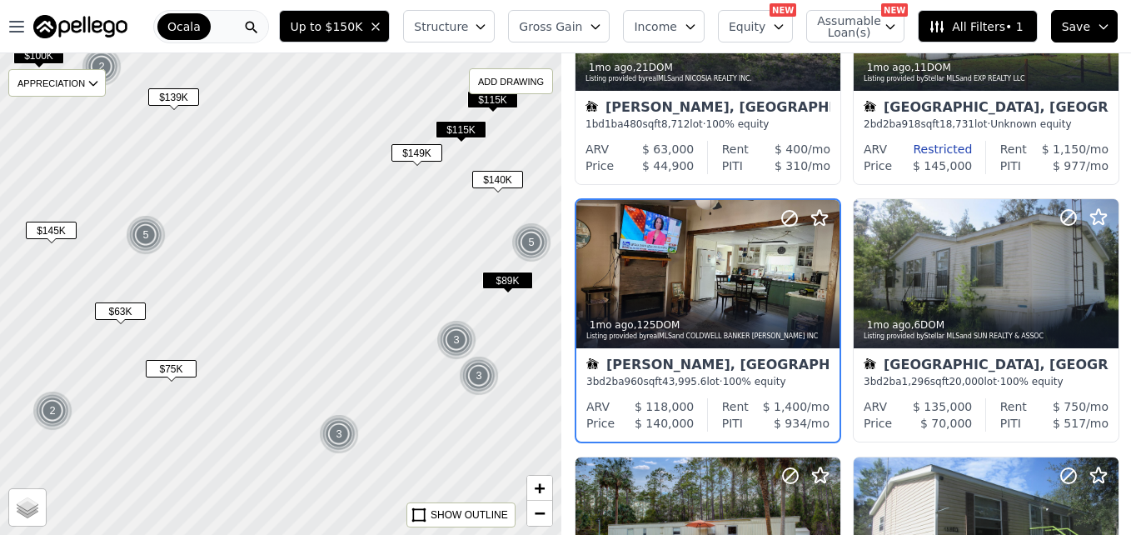
click at [507, 279] on span "$89K" at bounding box center [507, 279] width 51 height 17
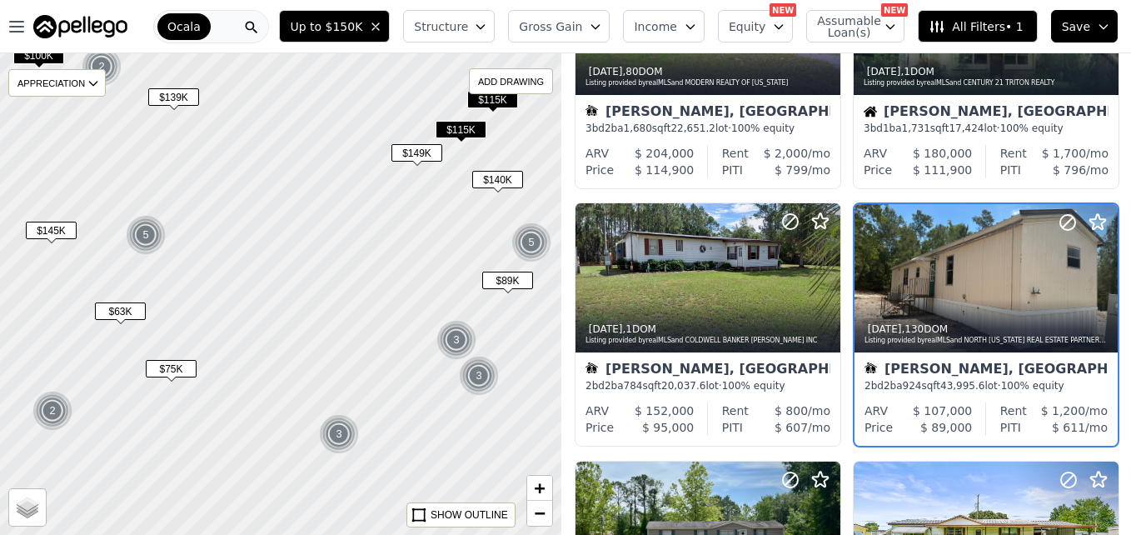
scroll to position [415, 0]
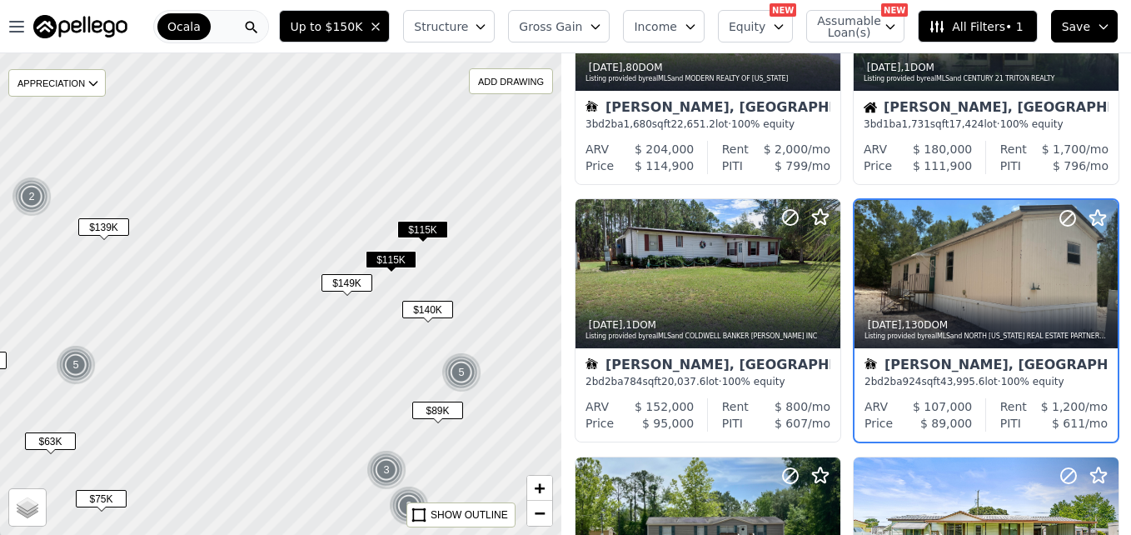
drag, startPoint x: 422, startPoint y: 217, endPoint x: 355, endPoint y: 351, distance: 150.1
click at [355, 351] on div at bounding box center [281, 294] width 674 height 578
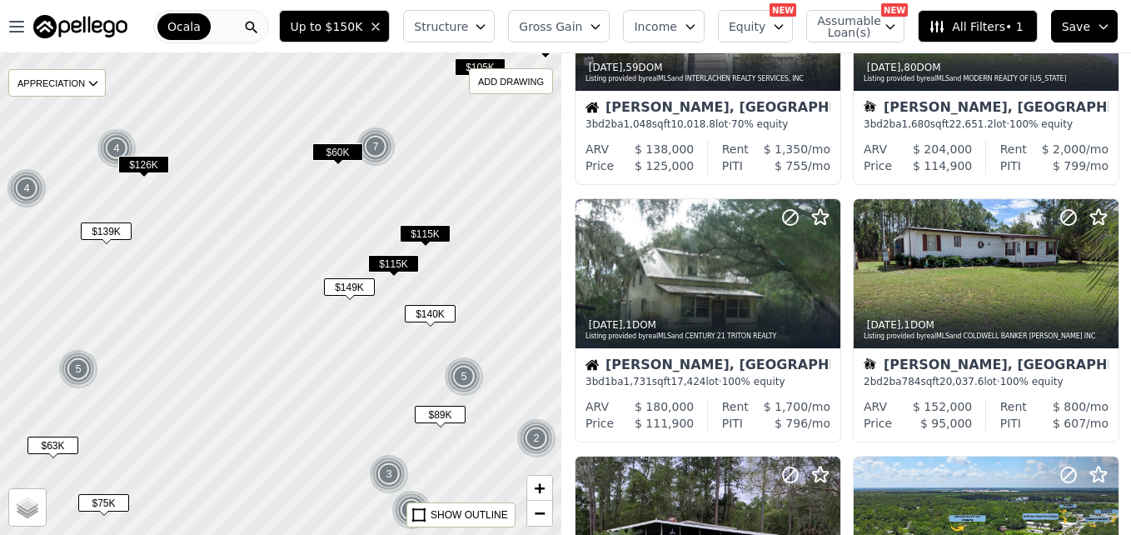
click at [389, 268] on span "$115K" at bounding box center [393, 263] width 51 height 17
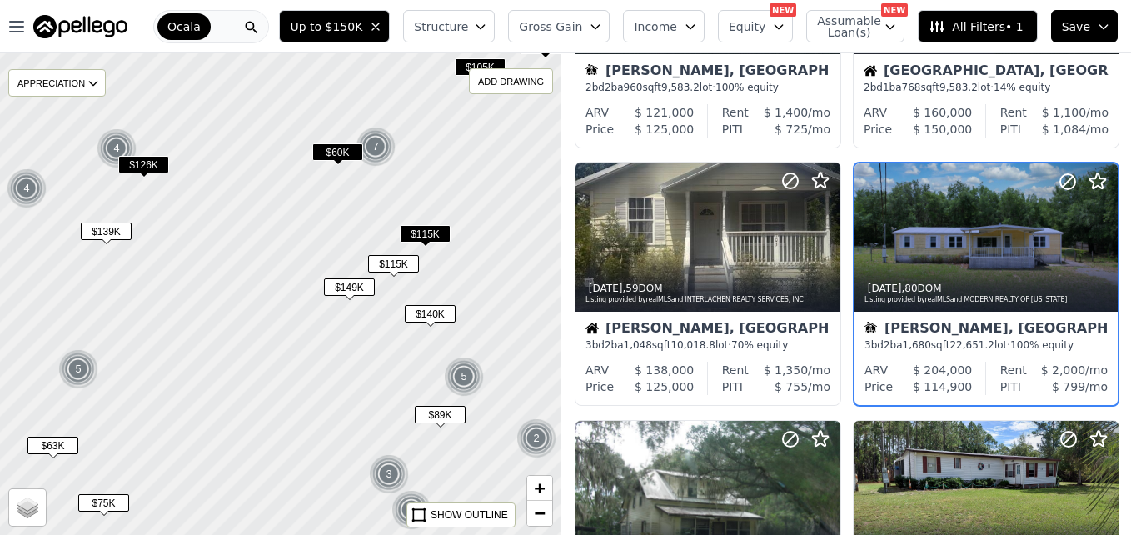
scroll to position [157, 0]
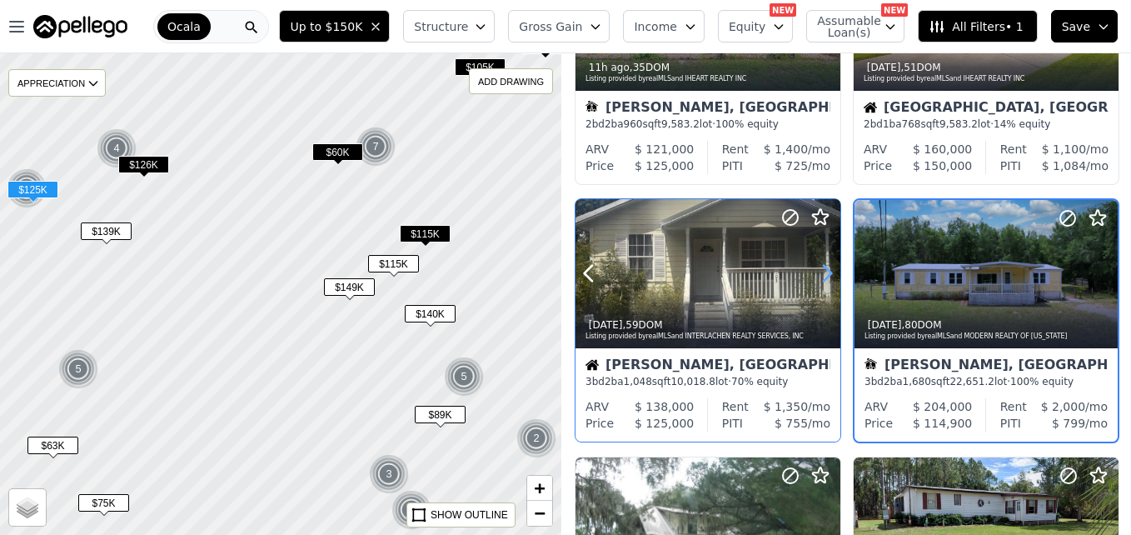
click at [824, 270] on icon at bounding box center [827, 273] width 27 height 27
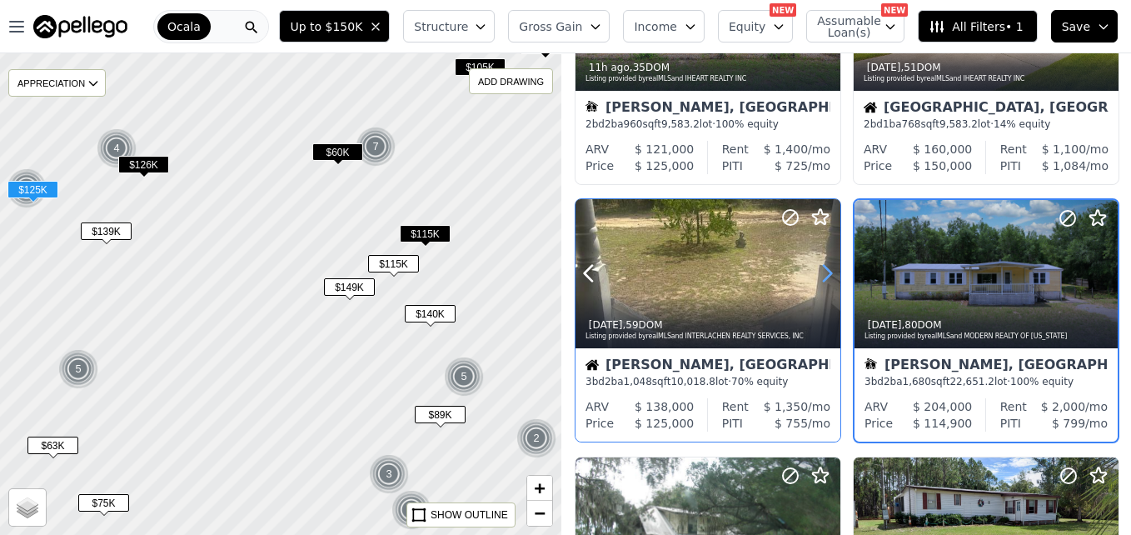
click at [824, 270] on icon at bounding box center [827, 273] width 27 height 27
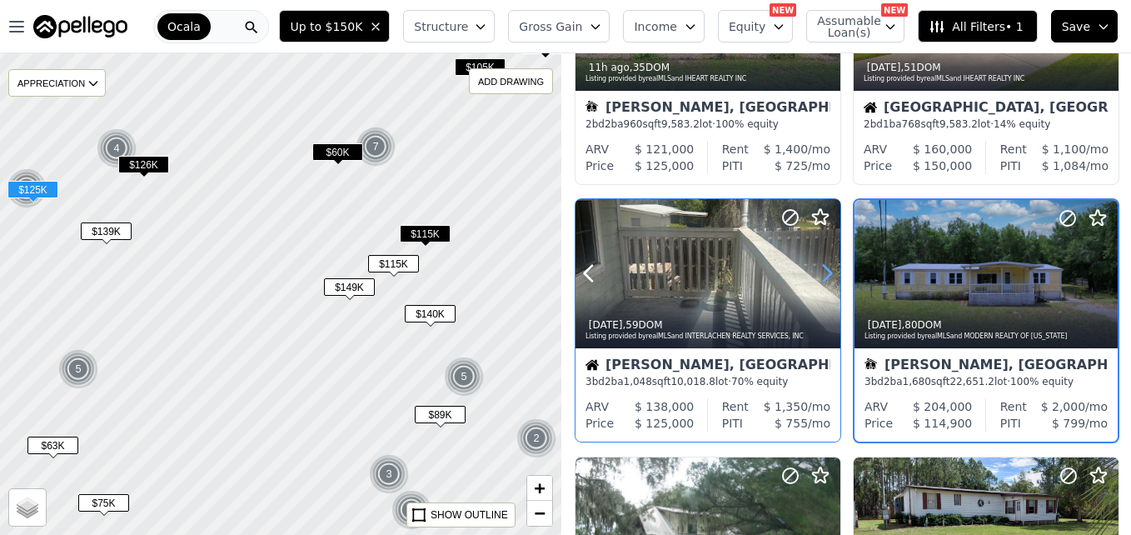
click at [824, 270] on icon at bounding box center [827, 273] width 27 height 27
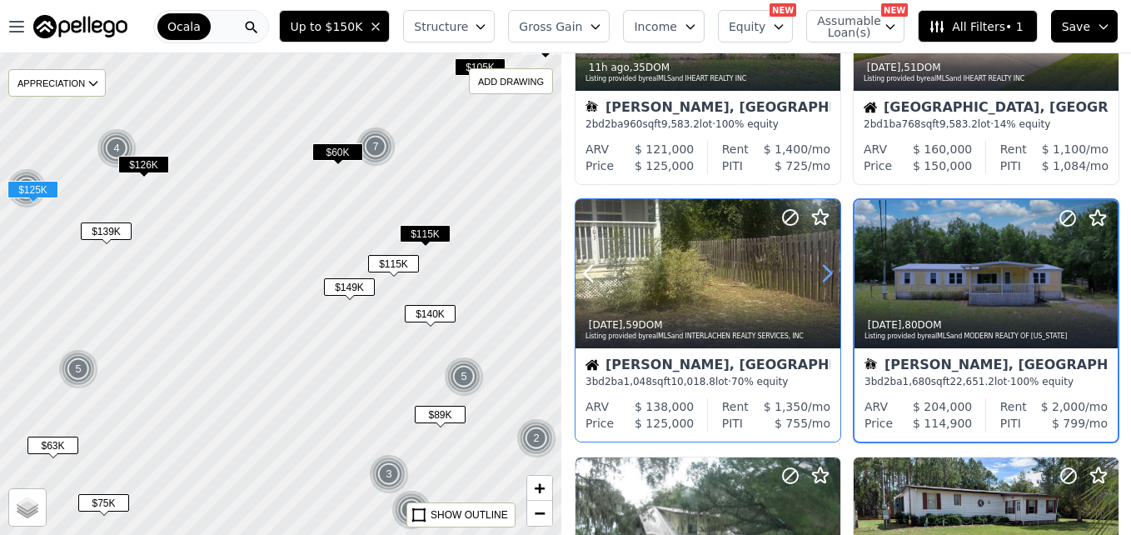
click at [824, 270] on icon at bounding box center [827, 273] width 27 height 27
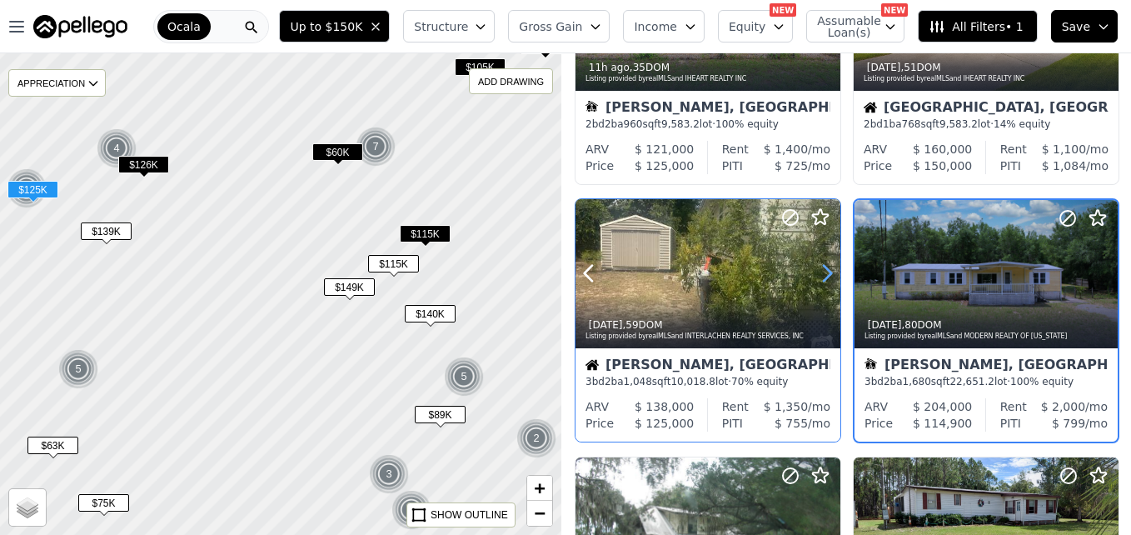
click at [824, 270] on icon at bounding box center [827, 273] width 27 height 27
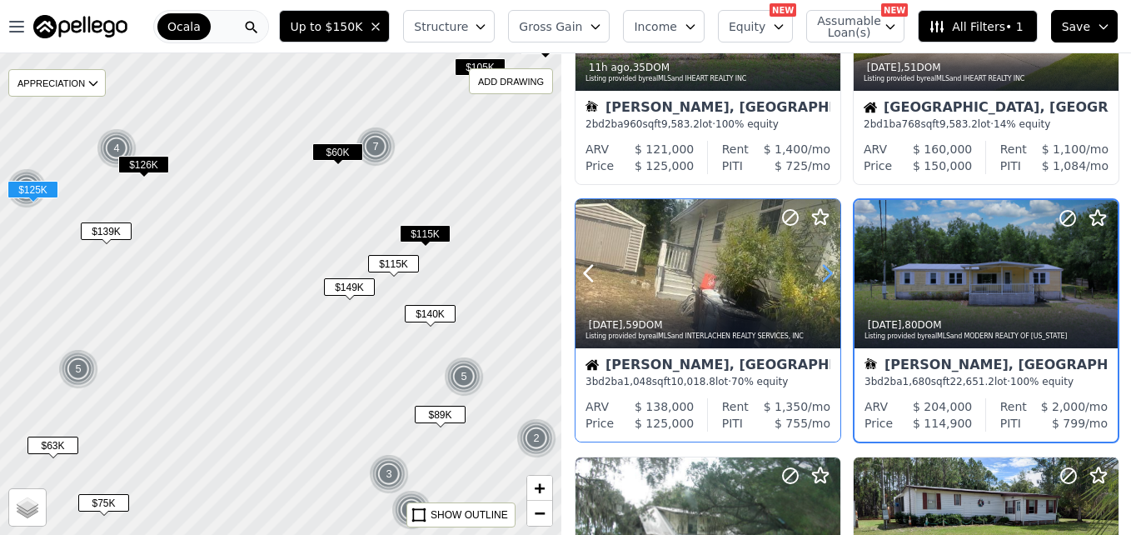
click at [824, 270] on icon at bounding box center [827, 273] width 27 height 27
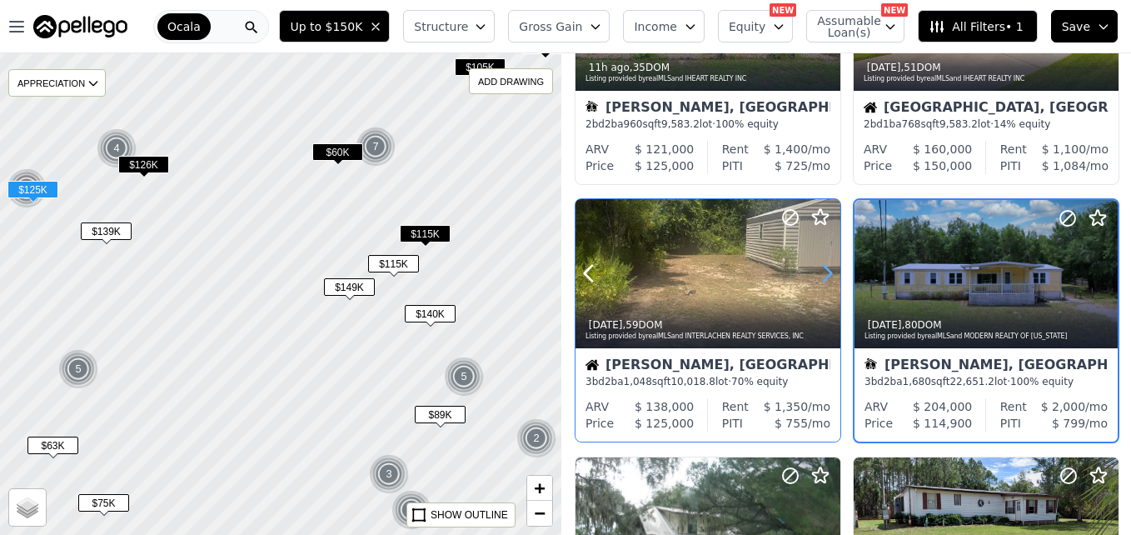
click at [824, 270] on icon at bounding box center [827, 273] width 27 height 27
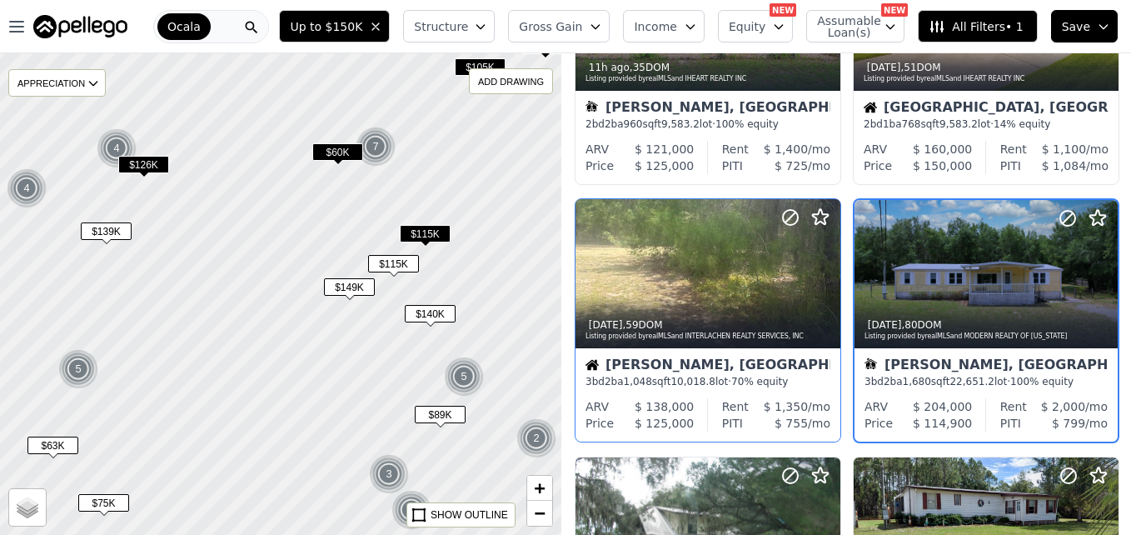
click at [440, 240] on span "$115K" at bounding box center [425, 233] width 51 height 17
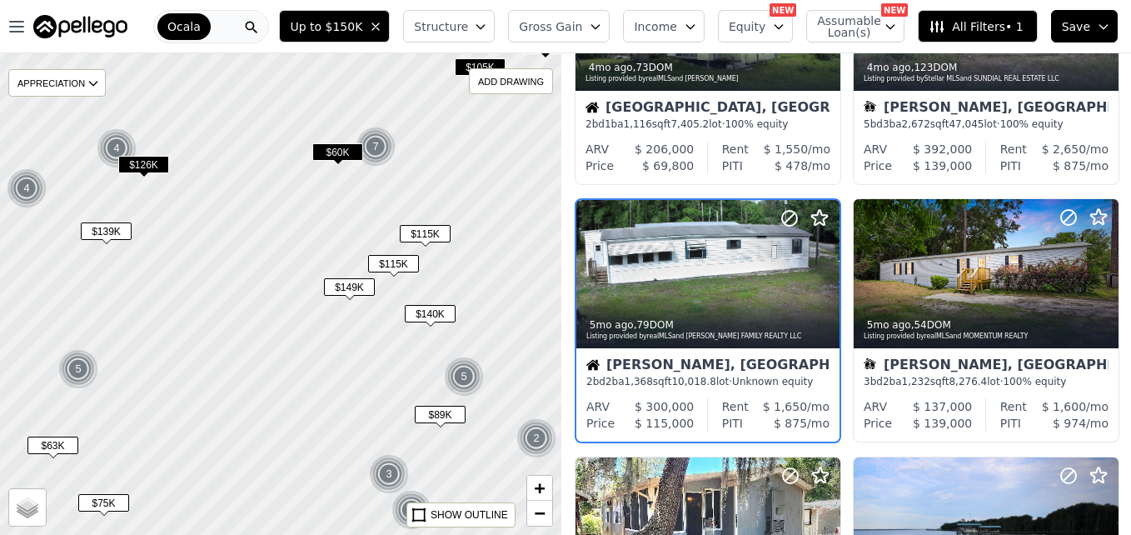
click at [170, 162] on div at bounding box center [281, 294] width 674 height 578
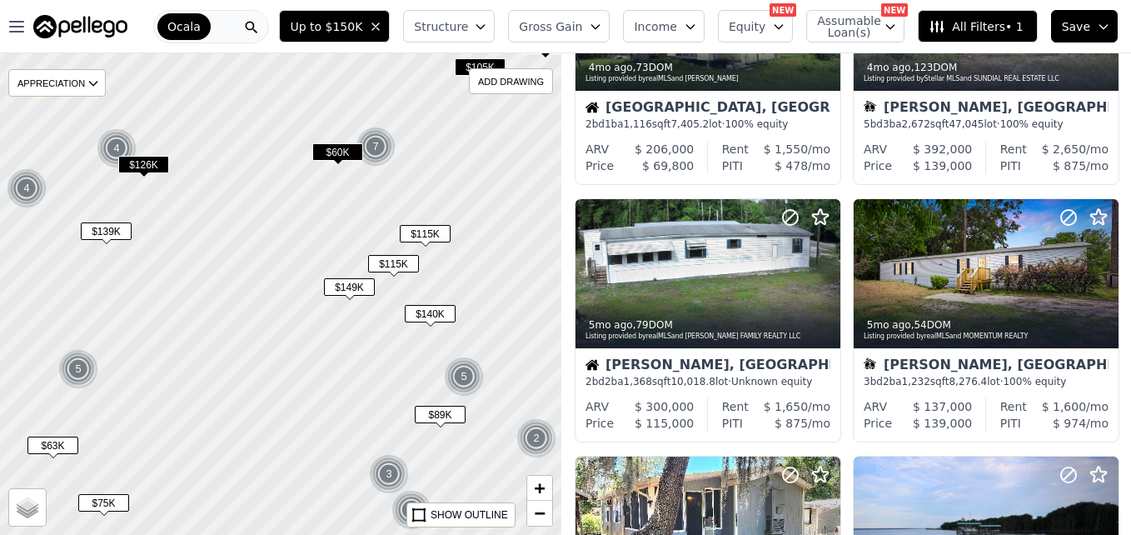
click at [112, 232] on span "$139K" at bounding box center [106, 230] width 51 height 17
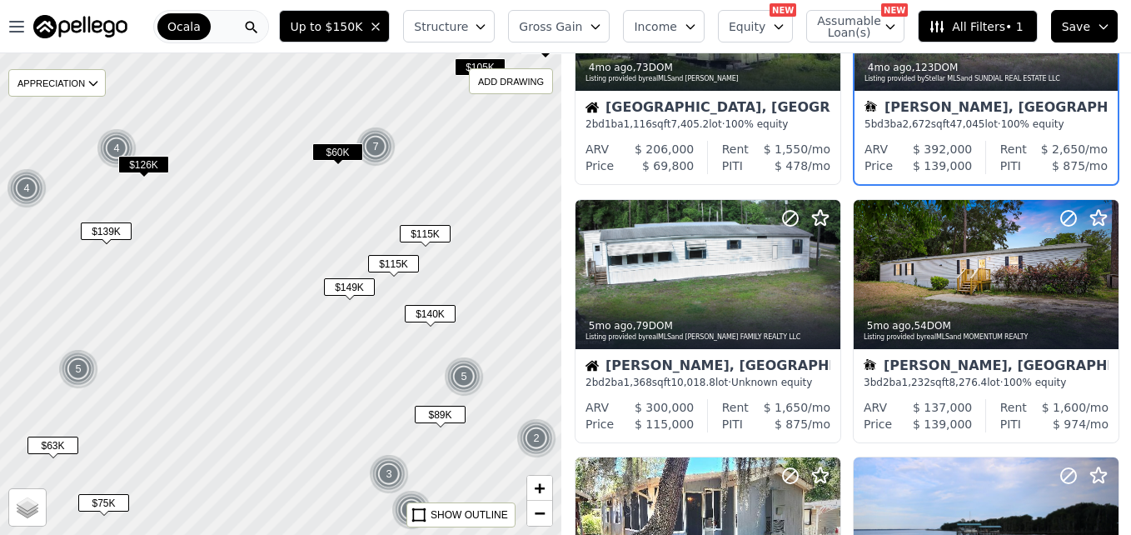
scroll to position [0, 0]
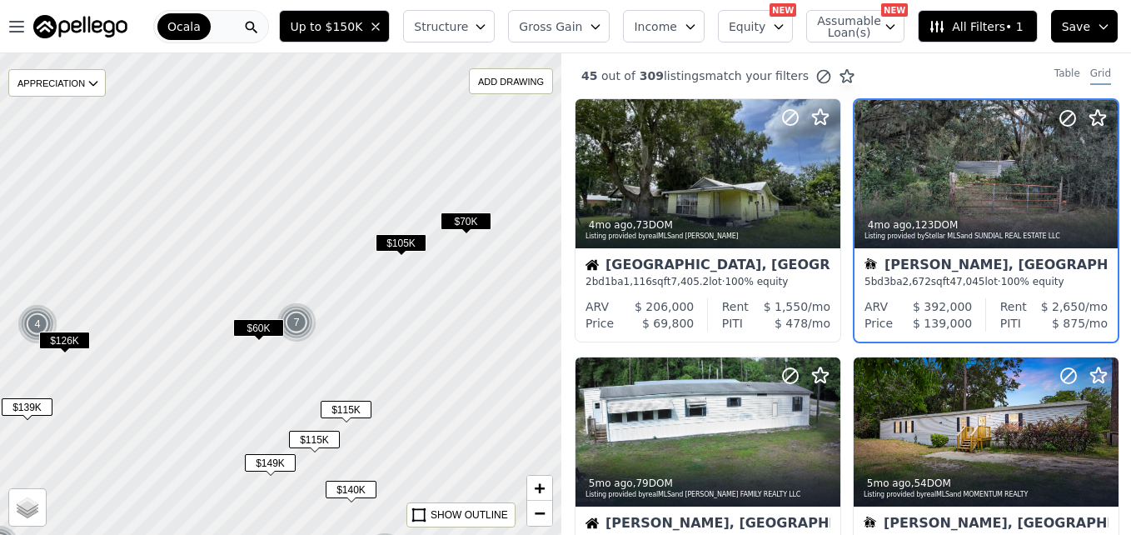
drag, startPoint x: 329, startPoint y: 218, endPoint x: 251, endPoint y: 396, distance: 194.7
click at [251, 396] on div at bounding box center [281, 295] width 674 height 578
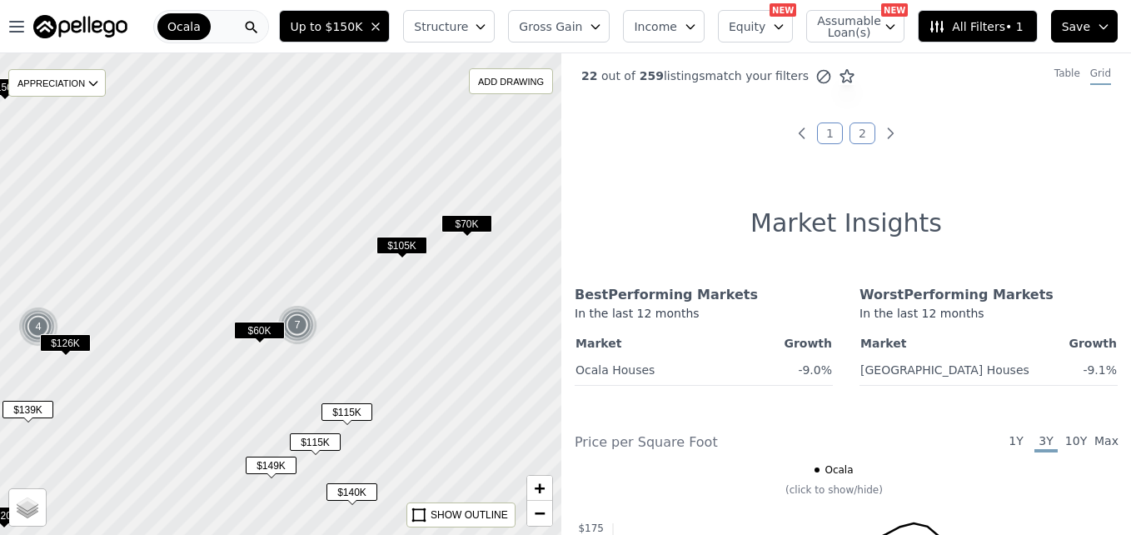
click at [416, 251] on span "$105K" at bounding box center [401, 245] width 51 height 17
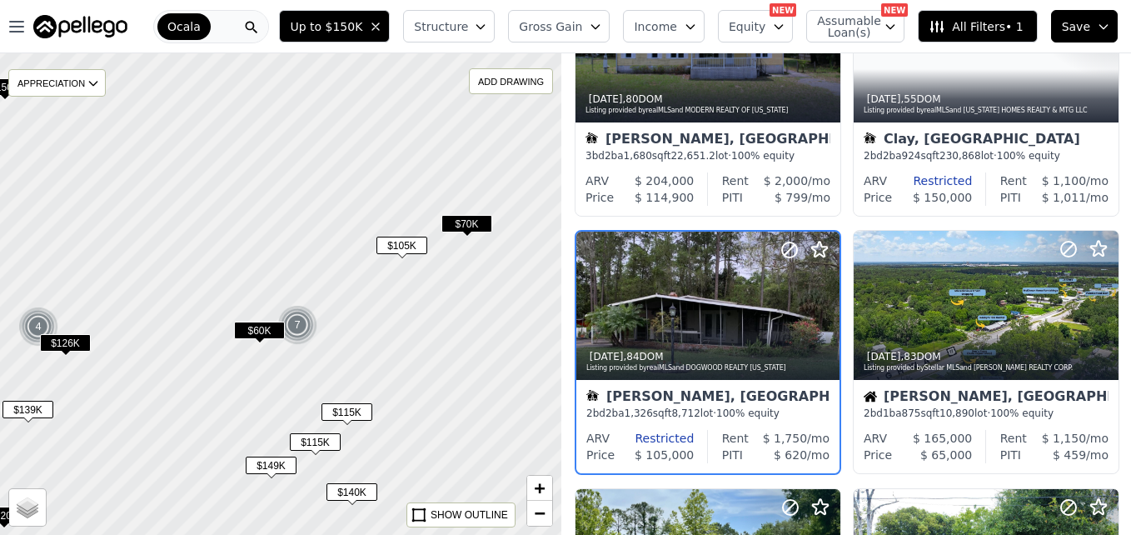
scroll to position [415, 0]
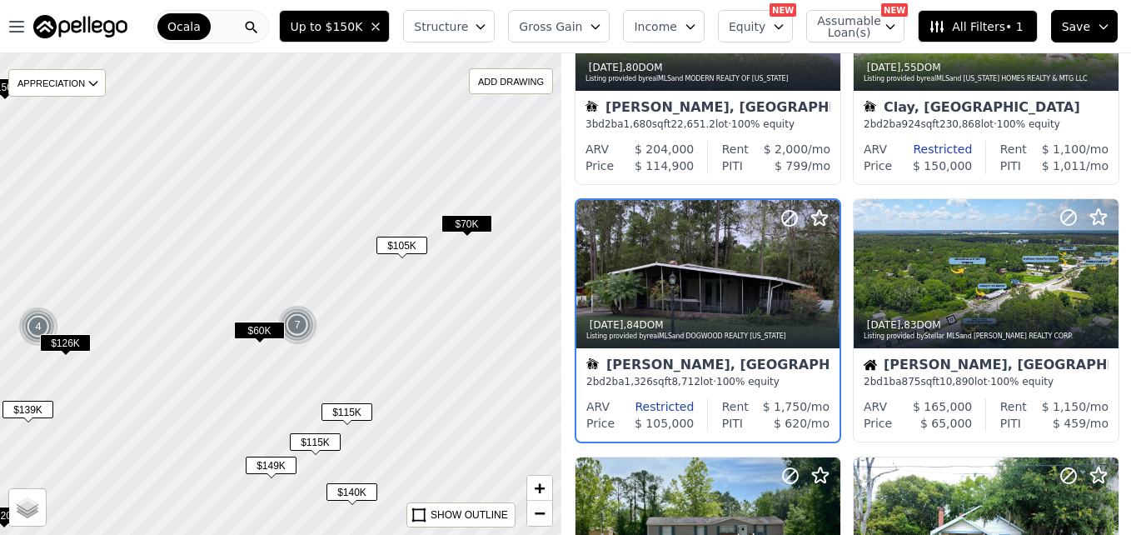
click at [477, 223] on span "$70K" at bounding box center [466, 223] width 51 height 17
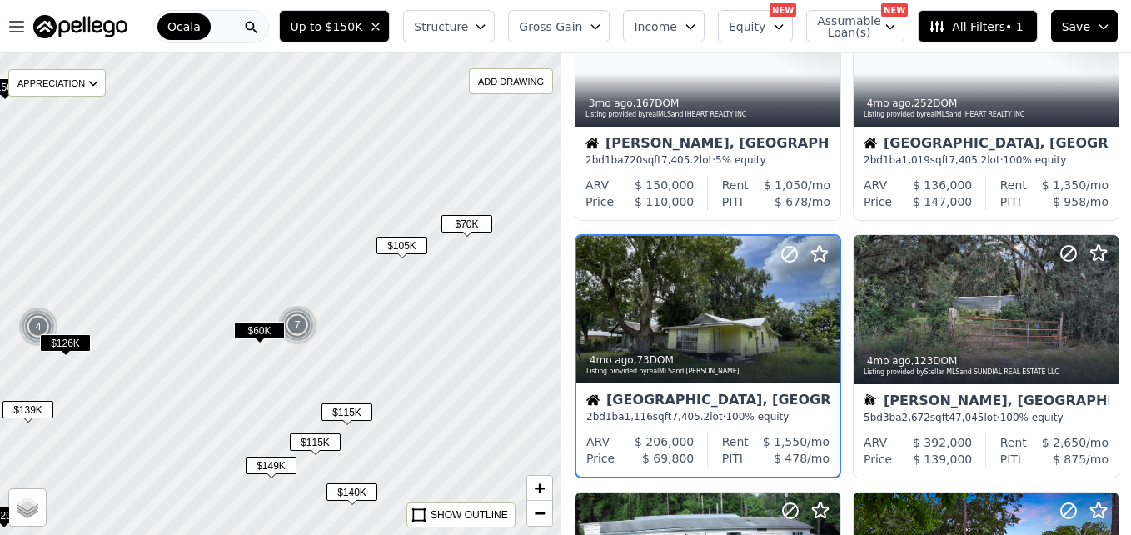
scroll to position [672, 0]
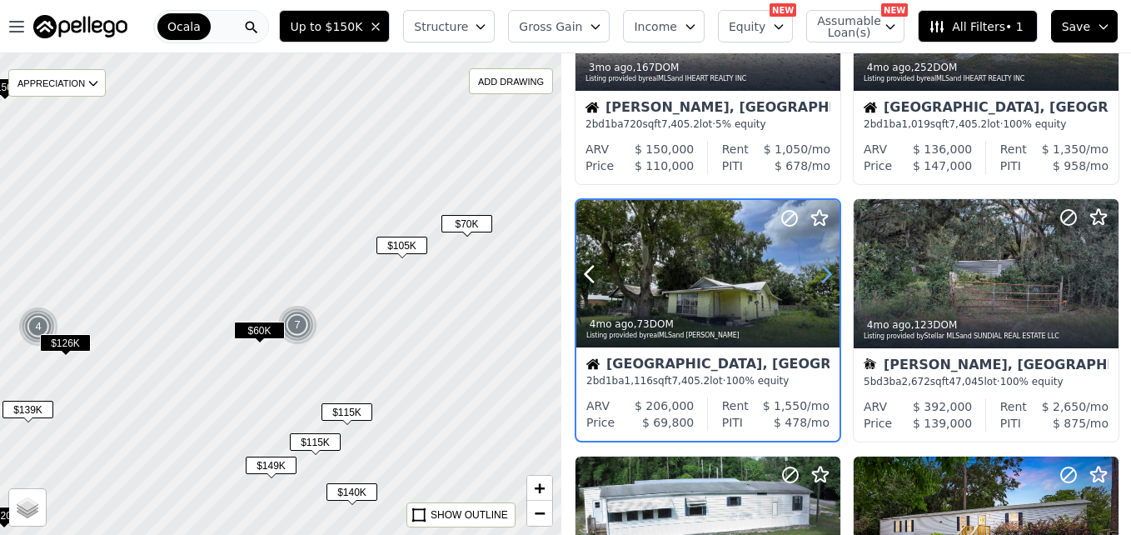
click at [823, 280] on icon at bounding box center [826, 274] width 7 height 16
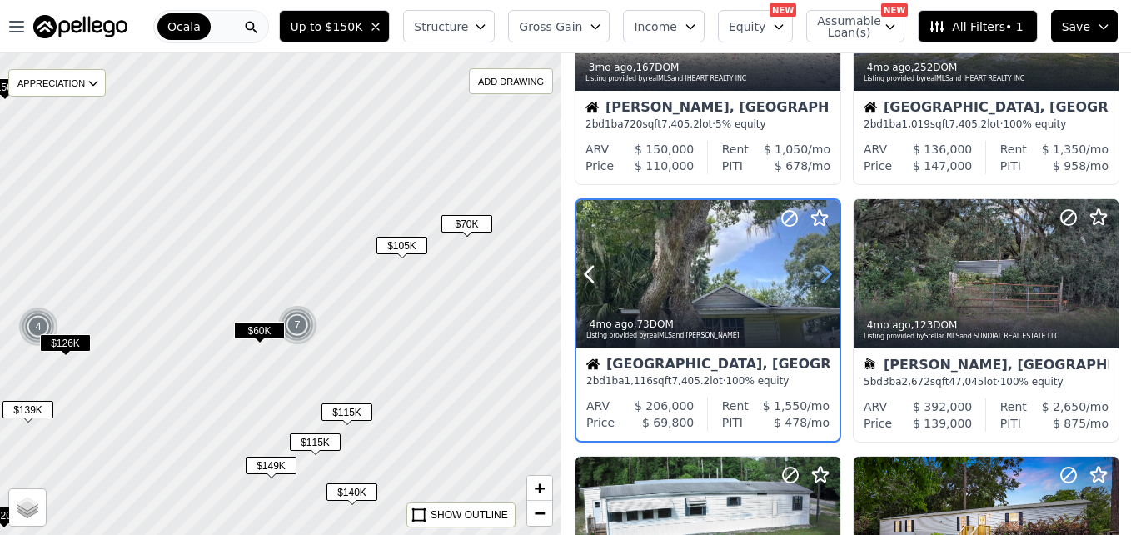
click at [823, 280] on icon at bounding box center [826, 274] width 7 height 16
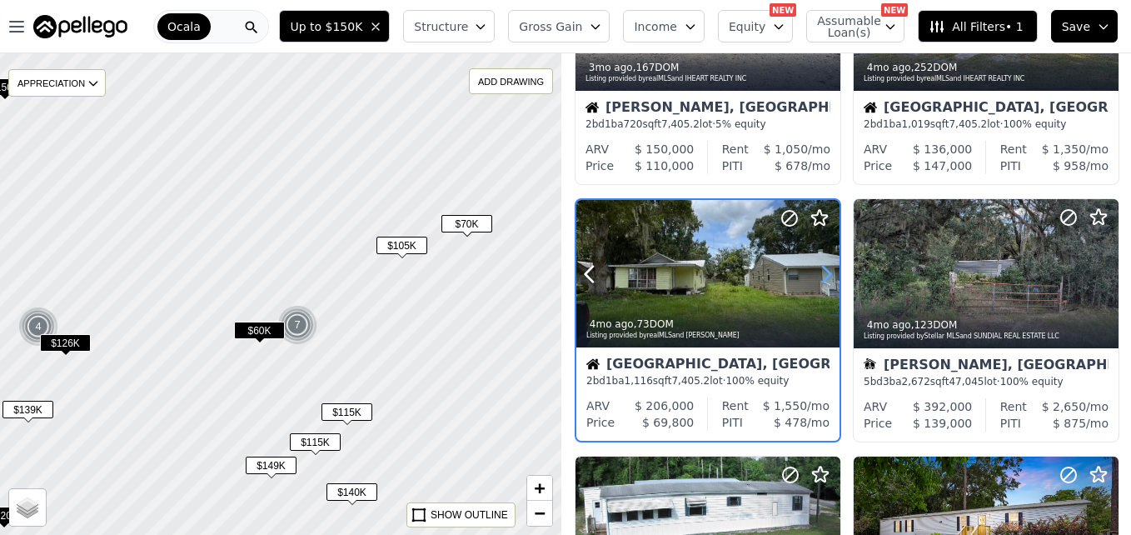
click at [823, 280] on icon at bounding box center [826, 274] width 7 height 16
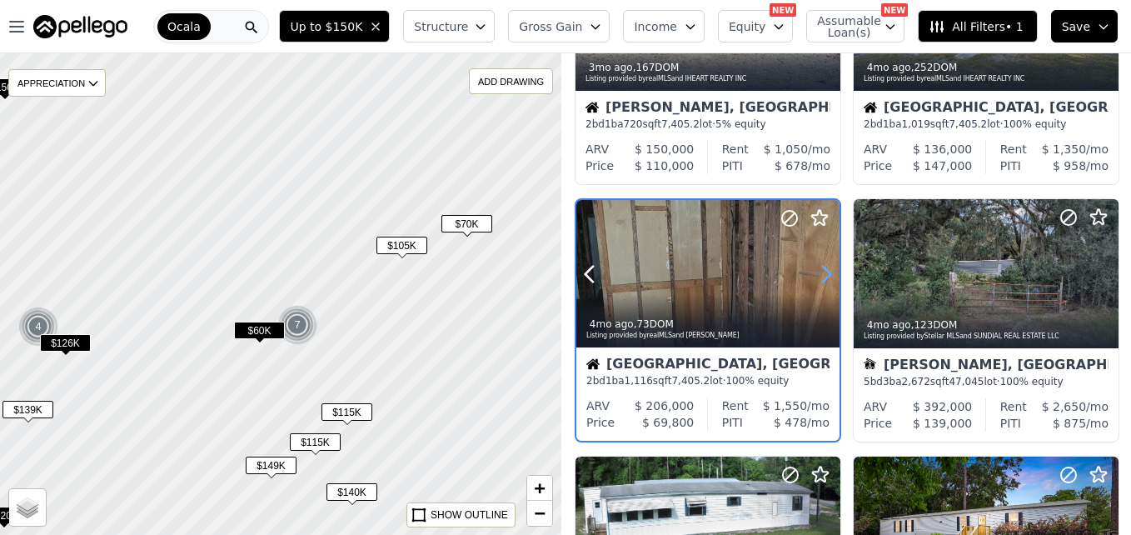
click at [823, 280] on icon at bounding box center [826, 274] width 7 height 16
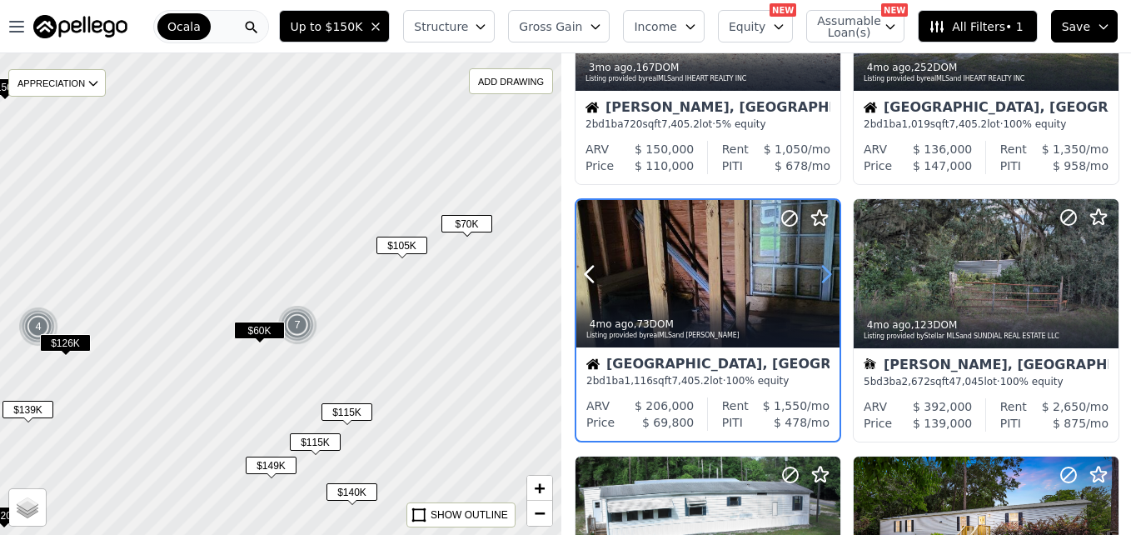
click at [823, 280] on icon at bounding box center [826, 274] width 7 height 16
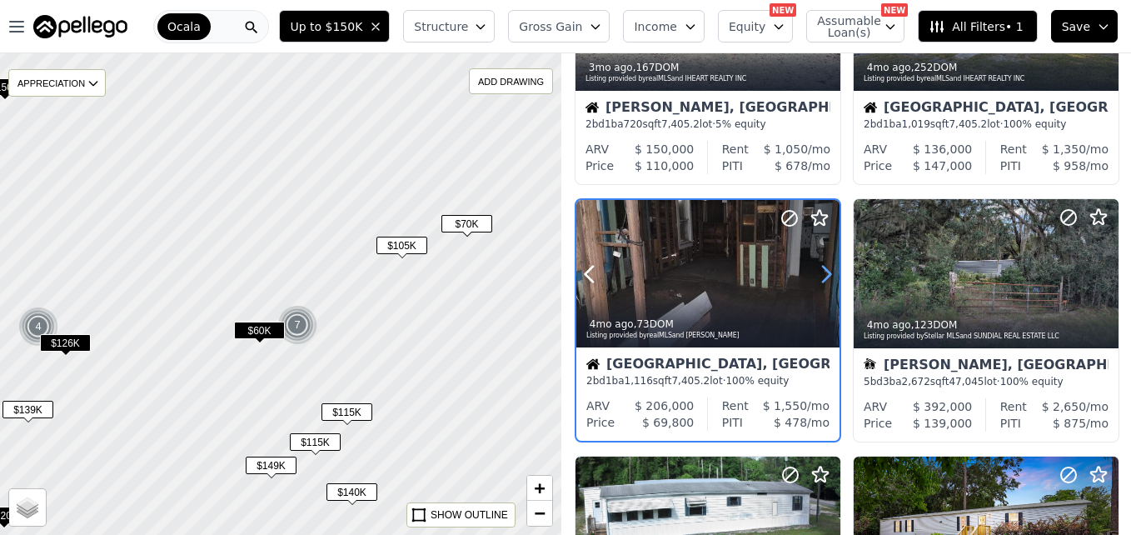
click at [823, 280] on icon at bounding box center [826, 274] width 7 height 16
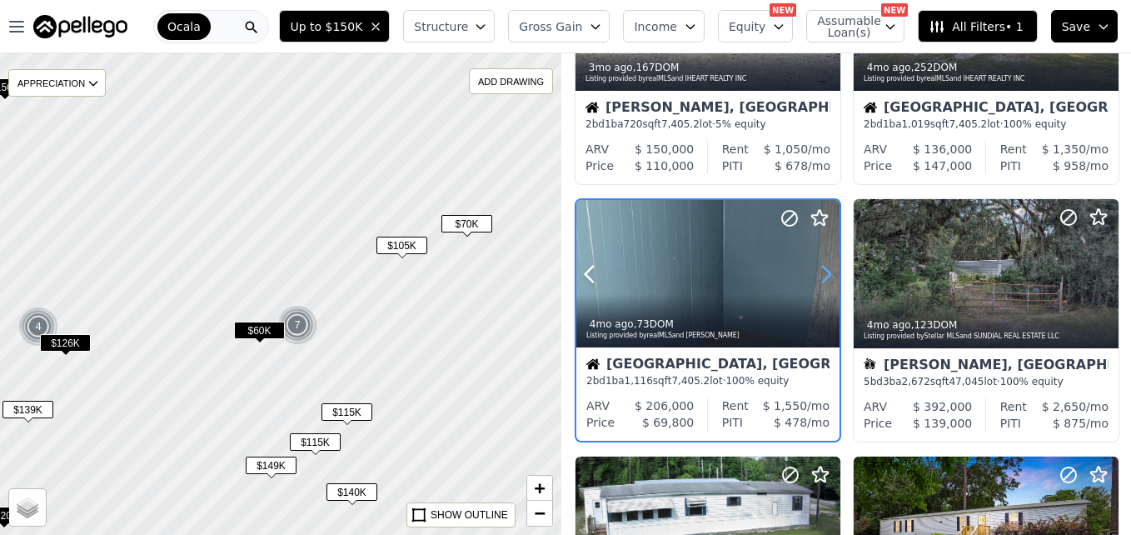
click at [823, 280] on icon at bounding box center [826, 274] width 7 height 16
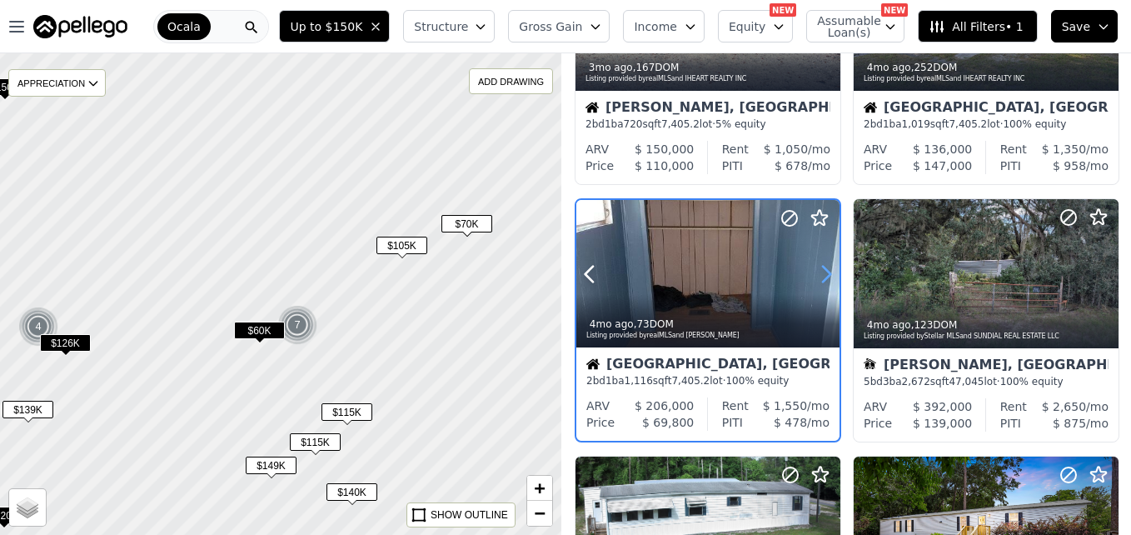
click at [823, 280] on icon at bounding box center [826, 274] width 7 height 16
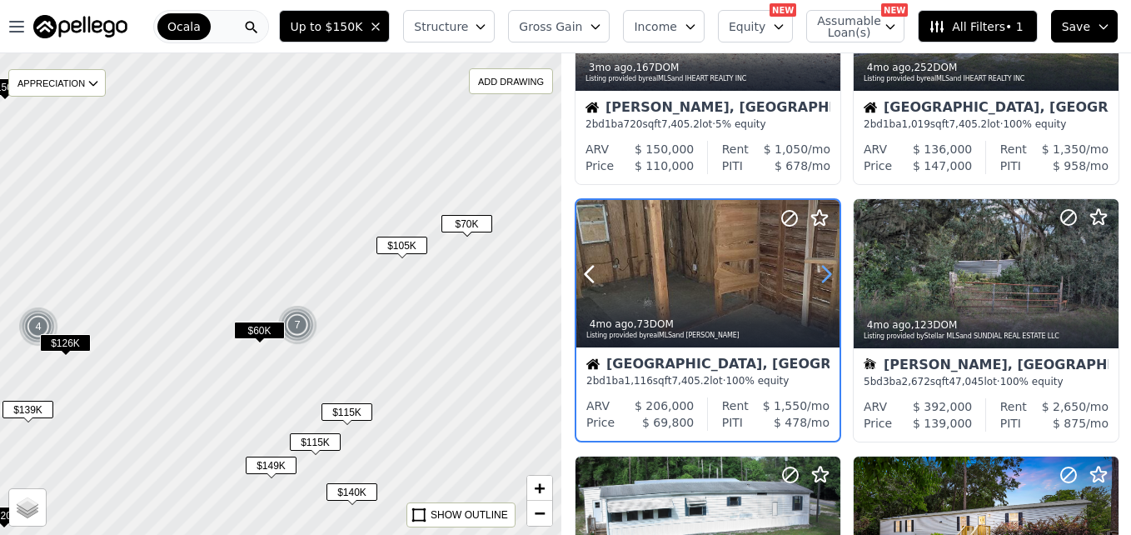
click at [823, 280] on icon at bounding box center [826, 274] width 7 height 16
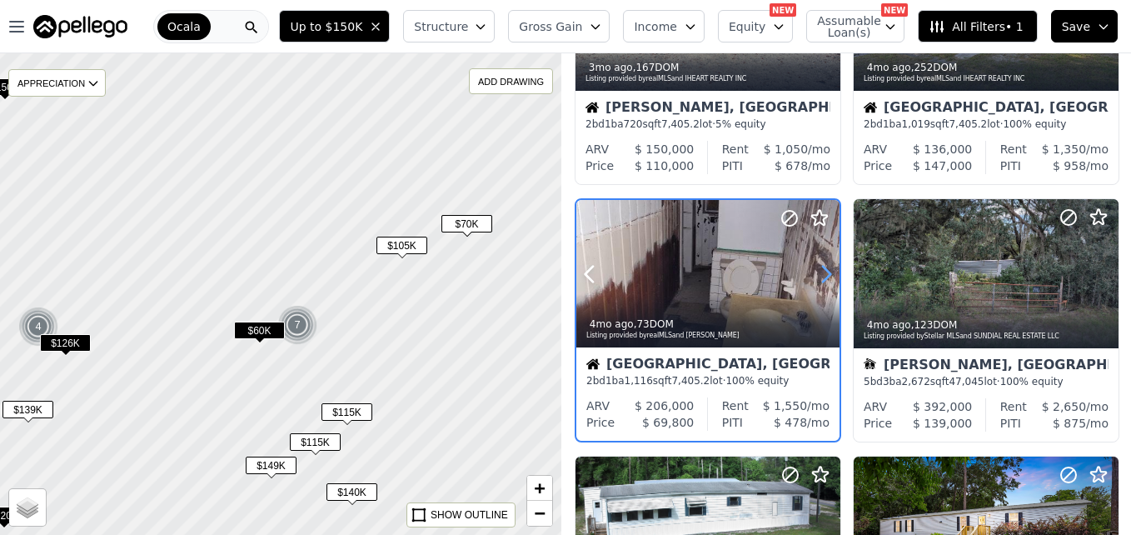
click at [823, 280] on icon at bounding box center [826, 274] width 7 height 16
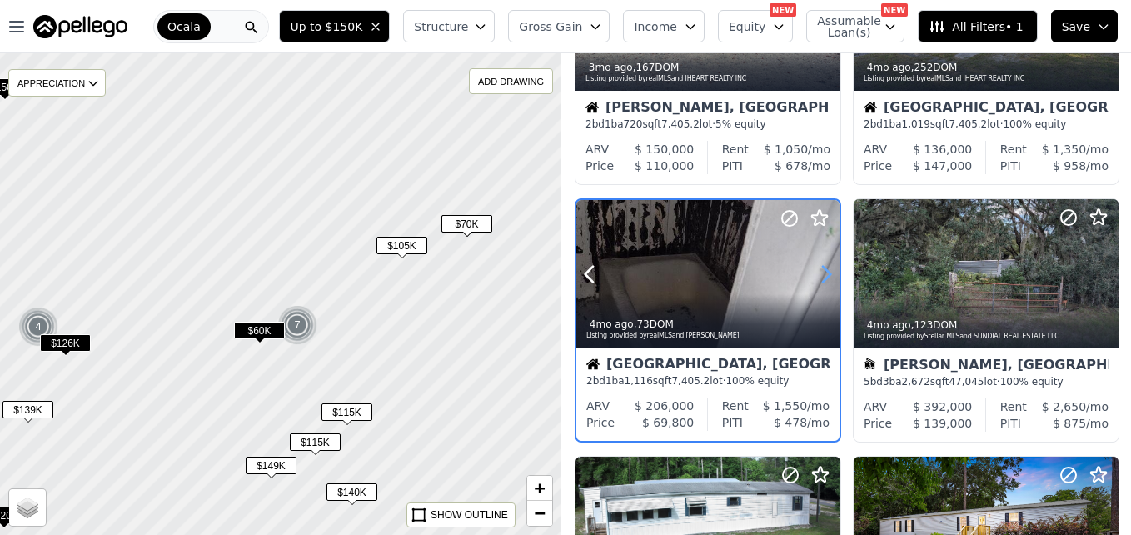
click at [823, 280] on icon at bounding box center [826, 274] width 7 height 16
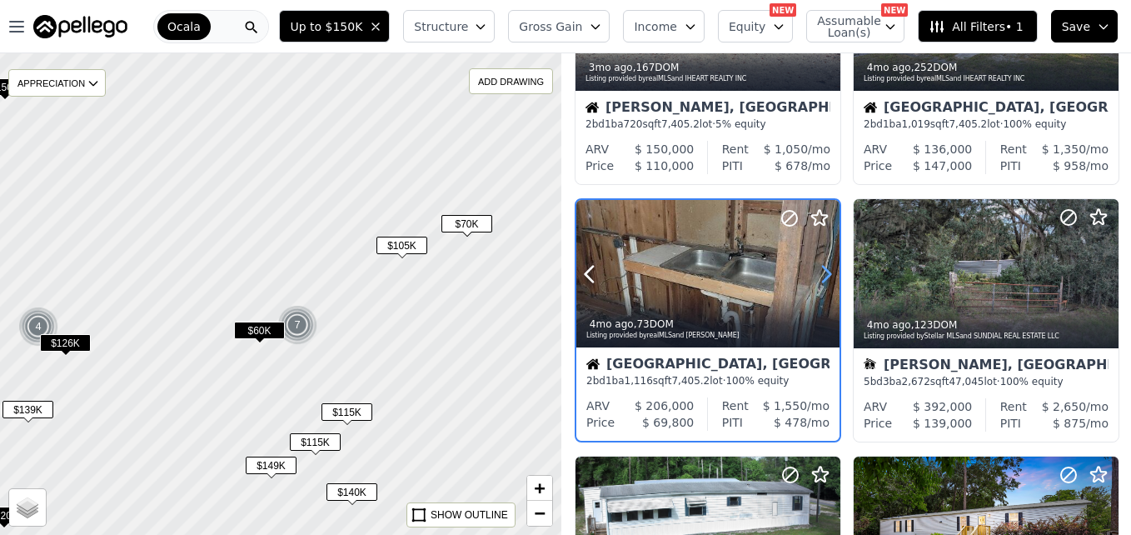
click at [823, 280] on icon at bounding box center [826, 274] width 7 height 16
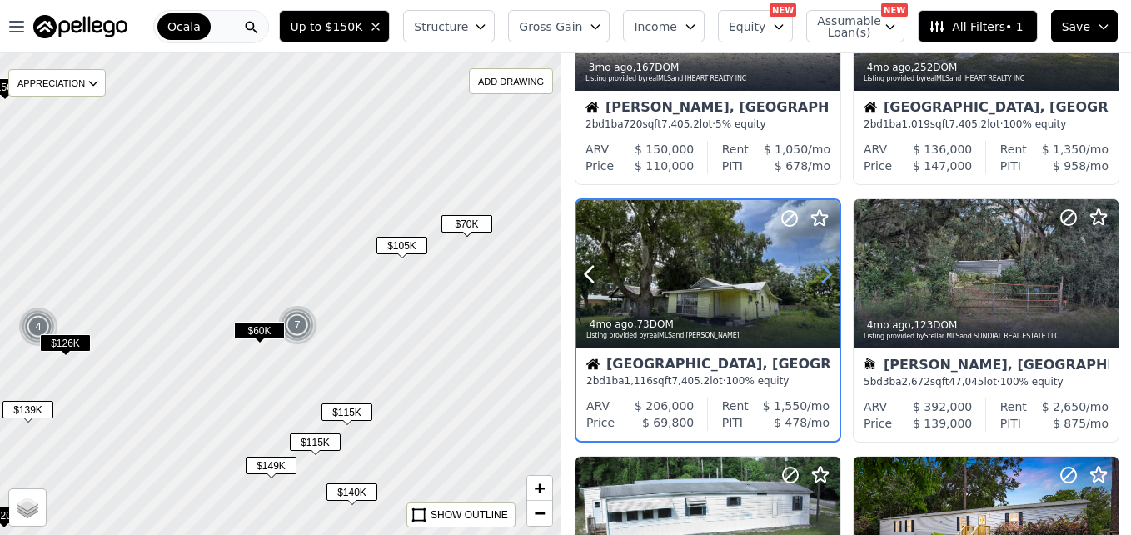
click at [823, 280] on icon at bounding box center [826, 274] width 7 height 16
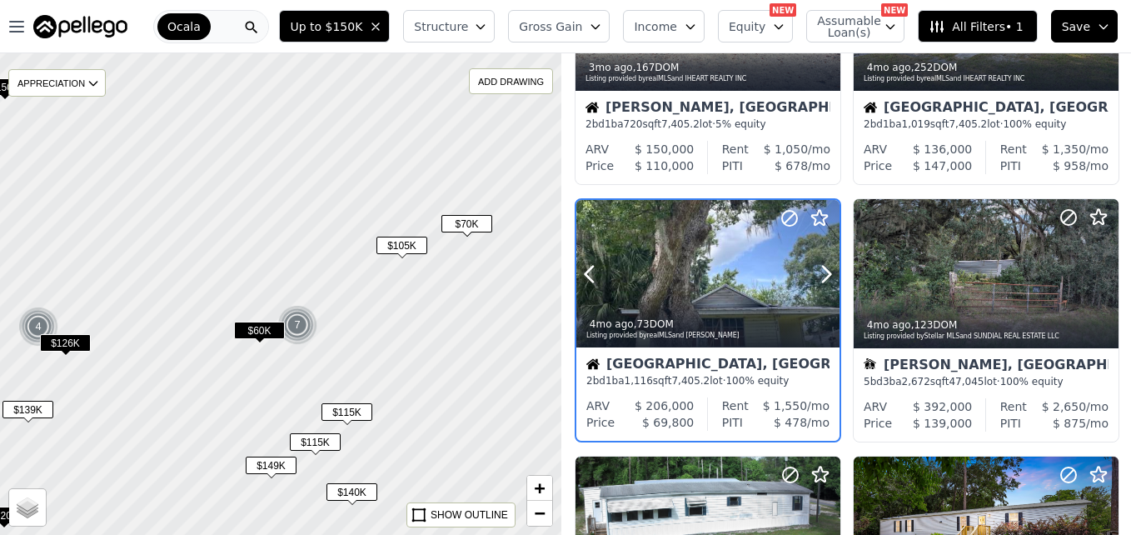
click at [705, 302] on div at bounding box center [707, 309] width 263 height 30
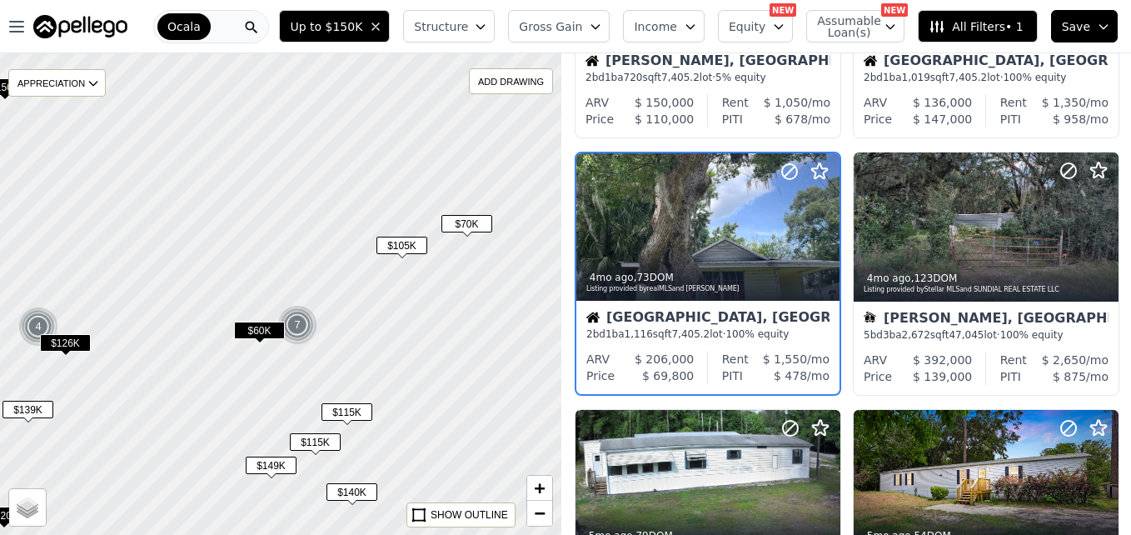
scroll to position [738, 0]
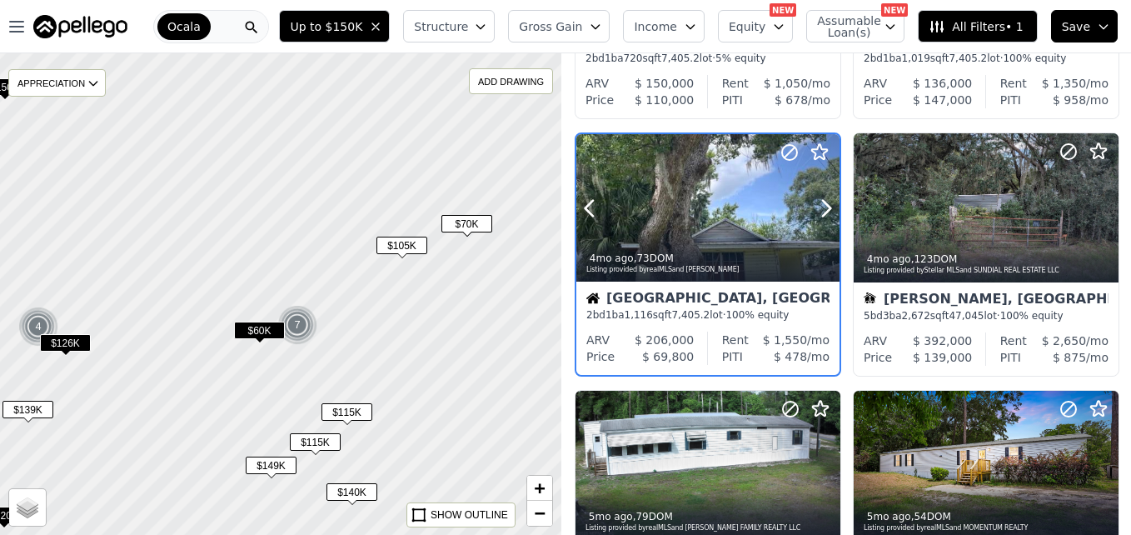
click at [703, 223] on div at bounding box center [707, 208] width 263 height 148
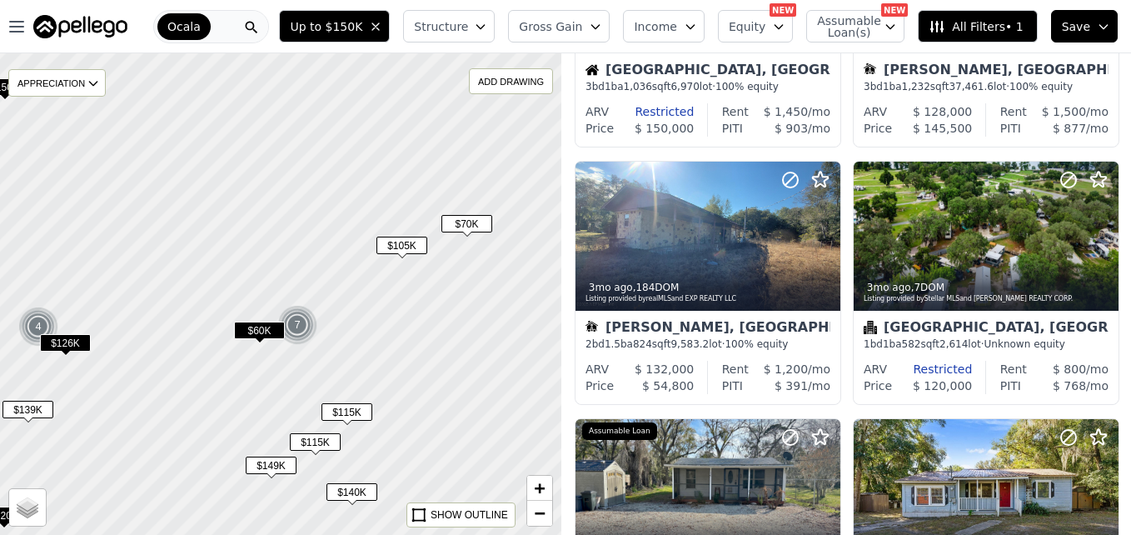
scroll to position [0, 0]
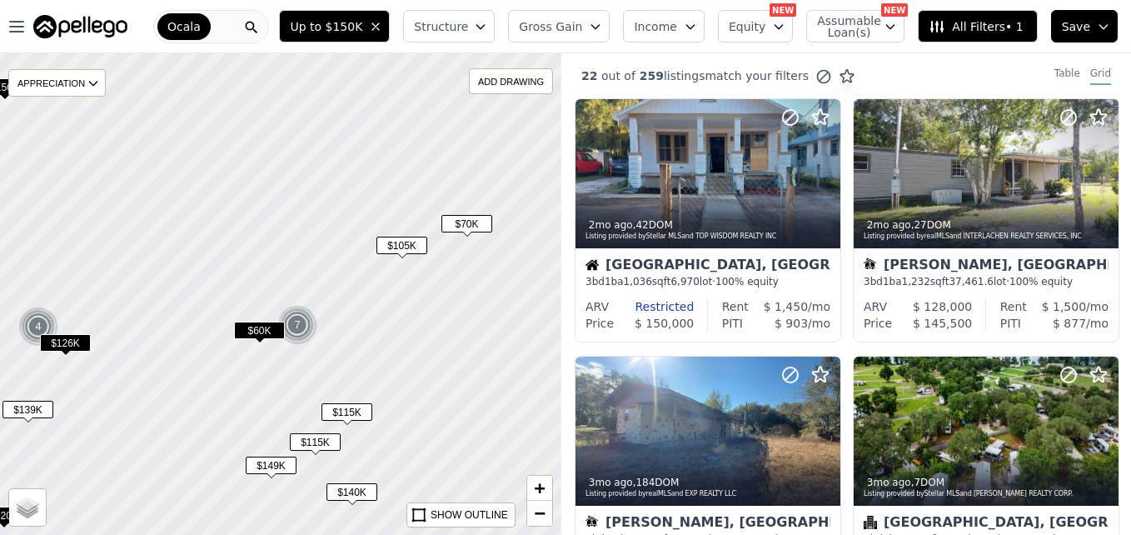
click at [416, 253] on span "$105K" at bounding box center [401, 245] width 51 height 17
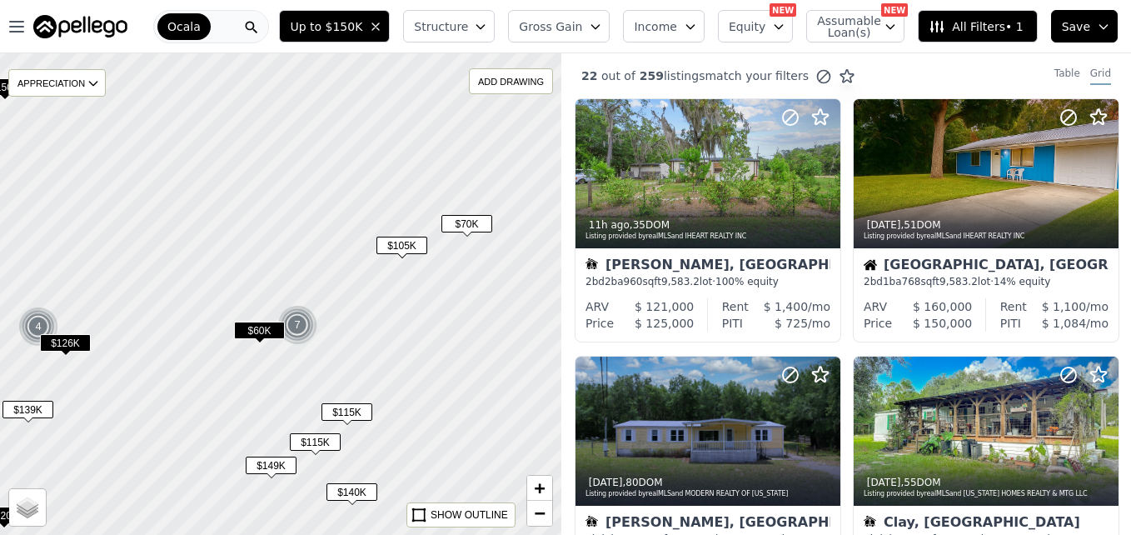
scroll to position [415, 0]
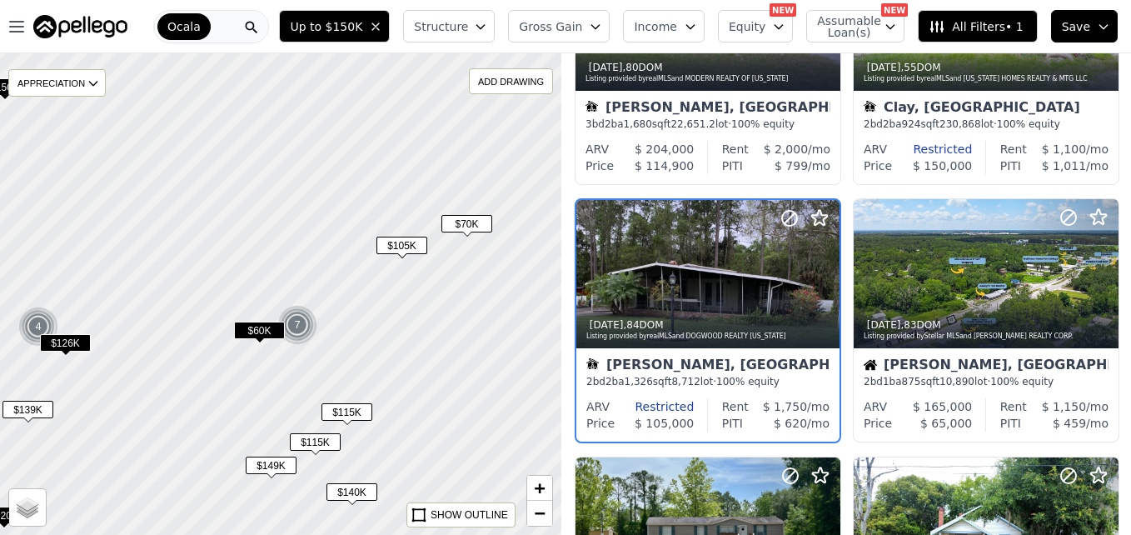
click at [254, 331] on span "$60K" at bounding box center [259, 329] width 51 height 17
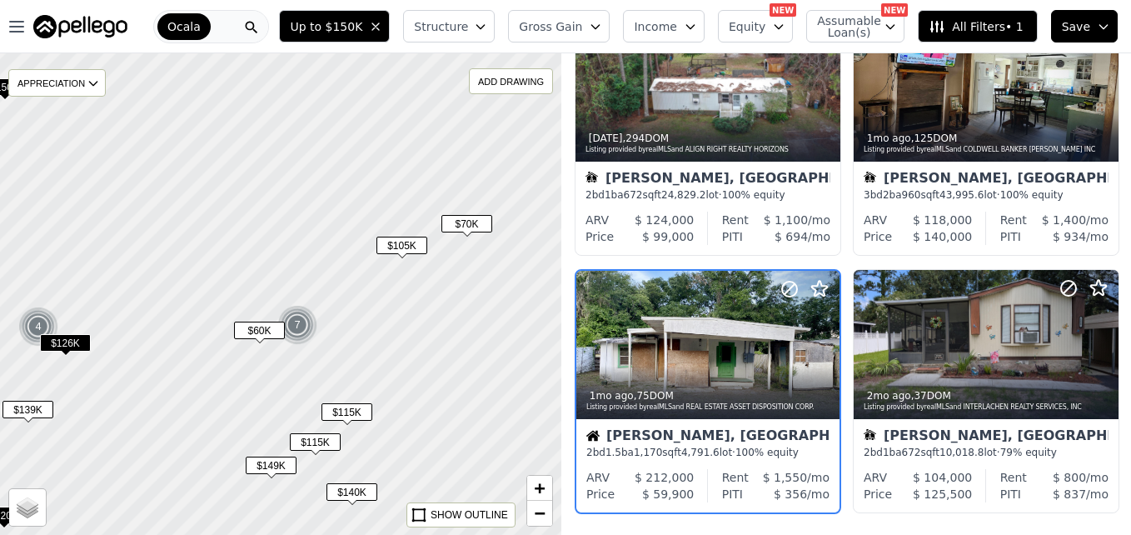
scroll to position [1186, 0]
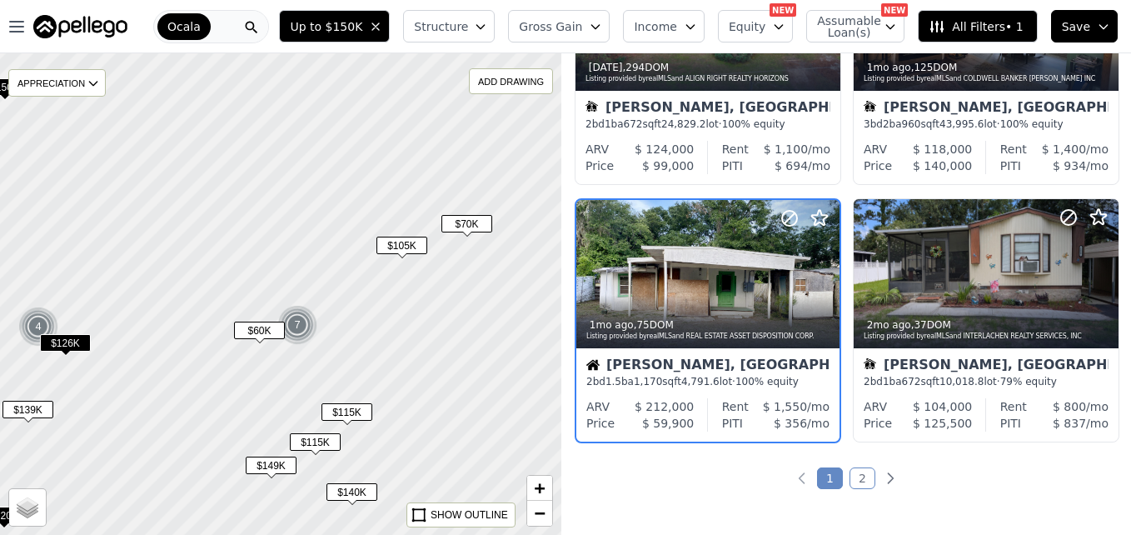
drag, startPoint x: 359, startPoint y: 409, endPoint x: 359, endPoint y: 418, distance: 9.2
click at [359, 418] on span "$115K" at bounding box center [346, 411] width 51 height 17
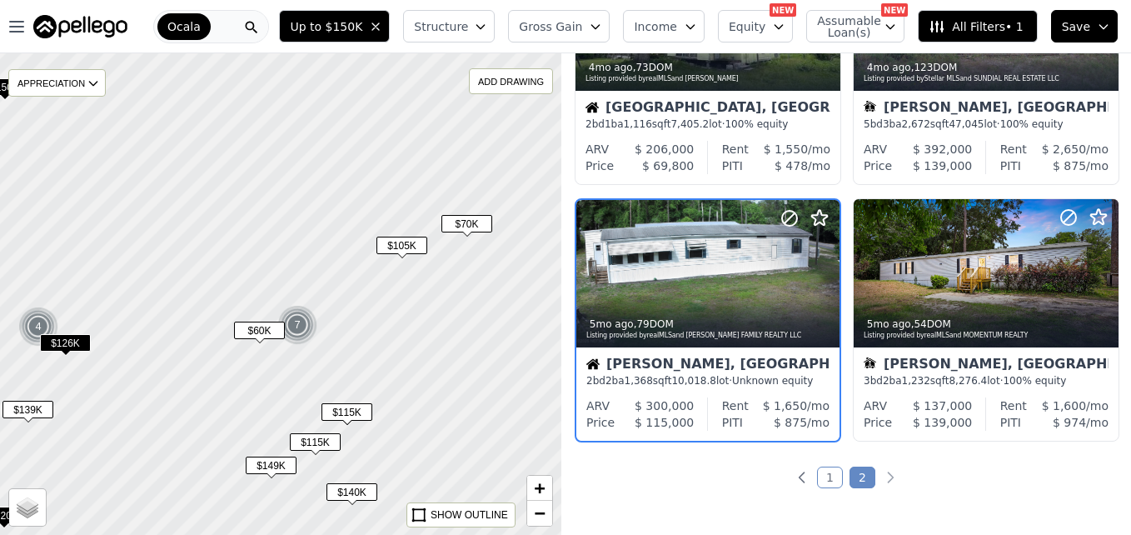
scroll to position [929, 0]
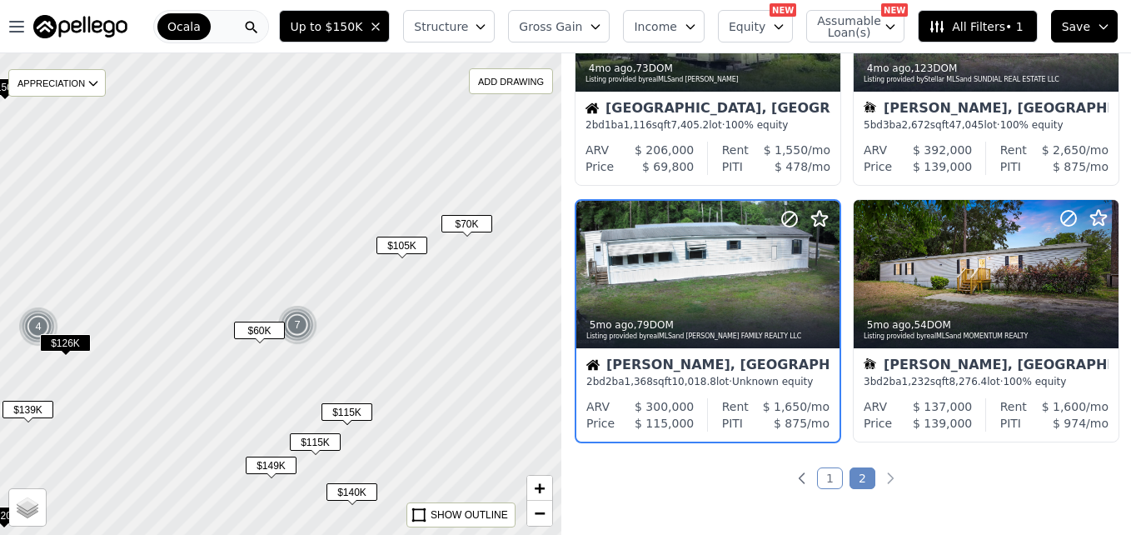
click at [359, 418] on span "$115K" at bounding box center [346, 411] width 51 height 17
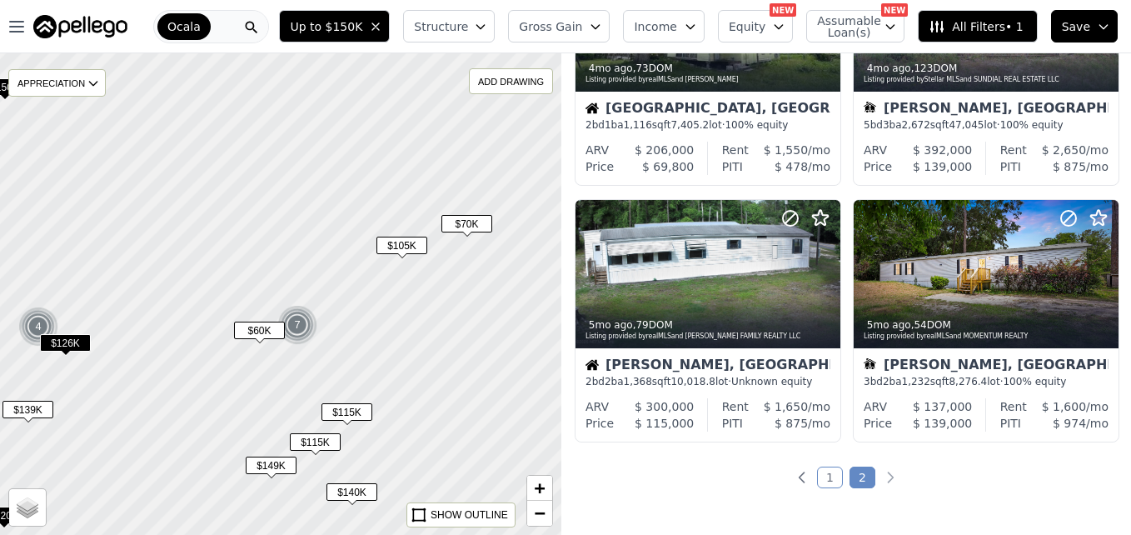
click at [319, 450] on span "$115K" at bounding box center [315, 441] width 51 height 17
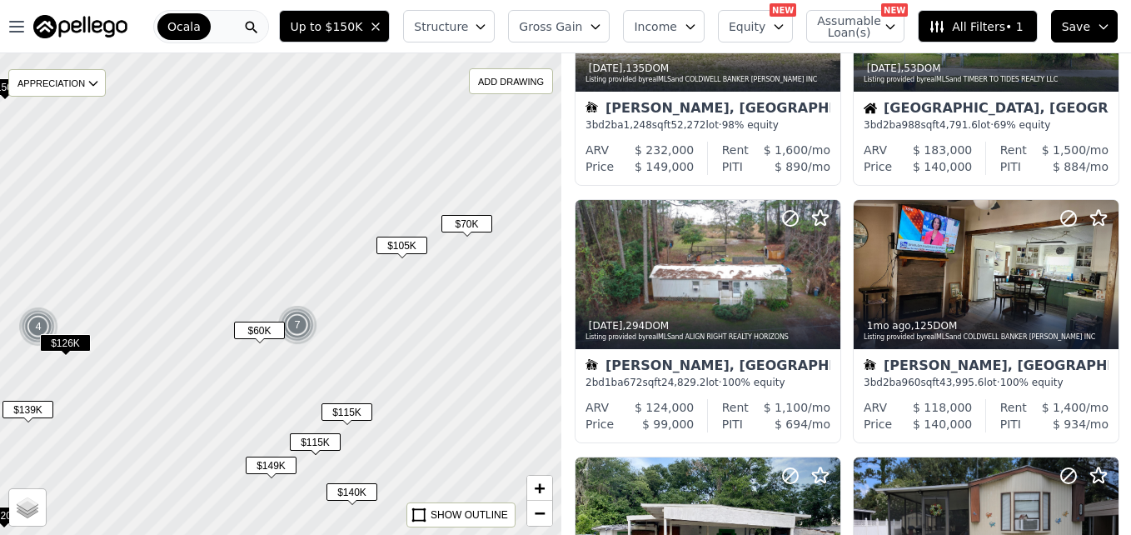
scroll to position [157, 0]
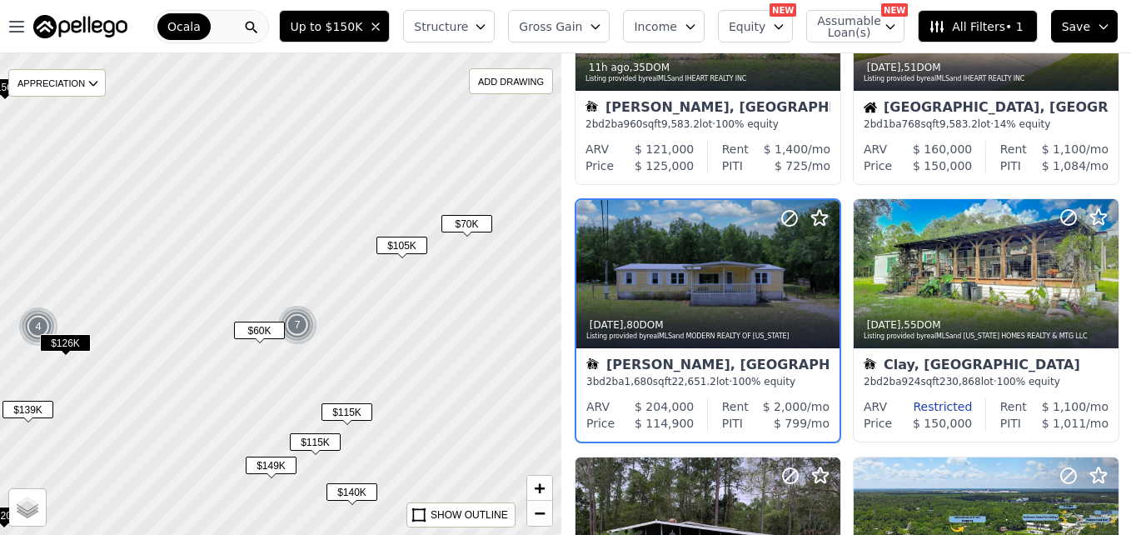
click at [525, 511] on div at bounding box center [281, 294] width 674 height 578
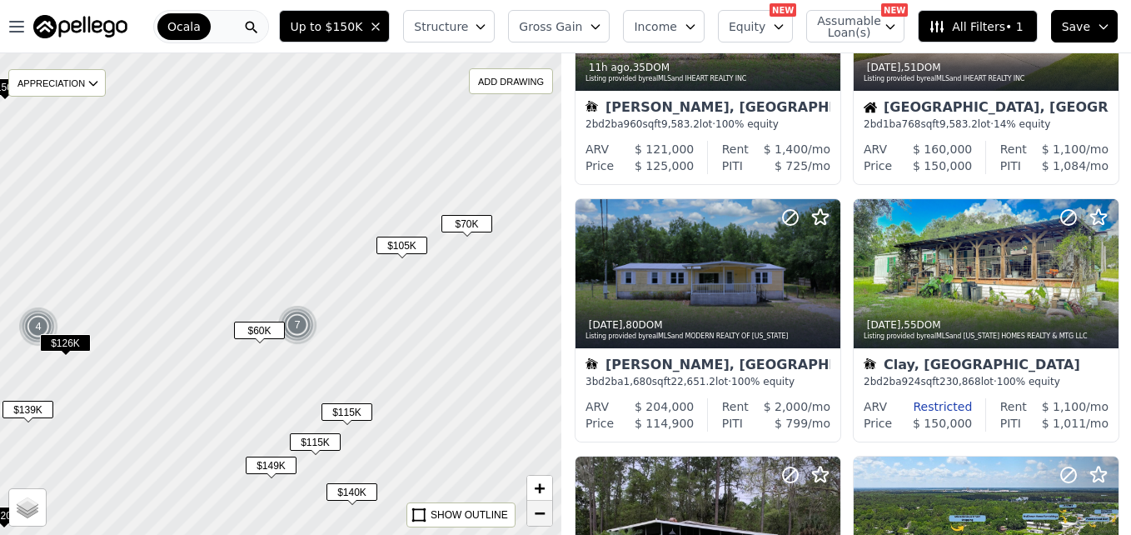
click at [543, 515] on span "−" at bounding box center [540, 512] width 11 height 21
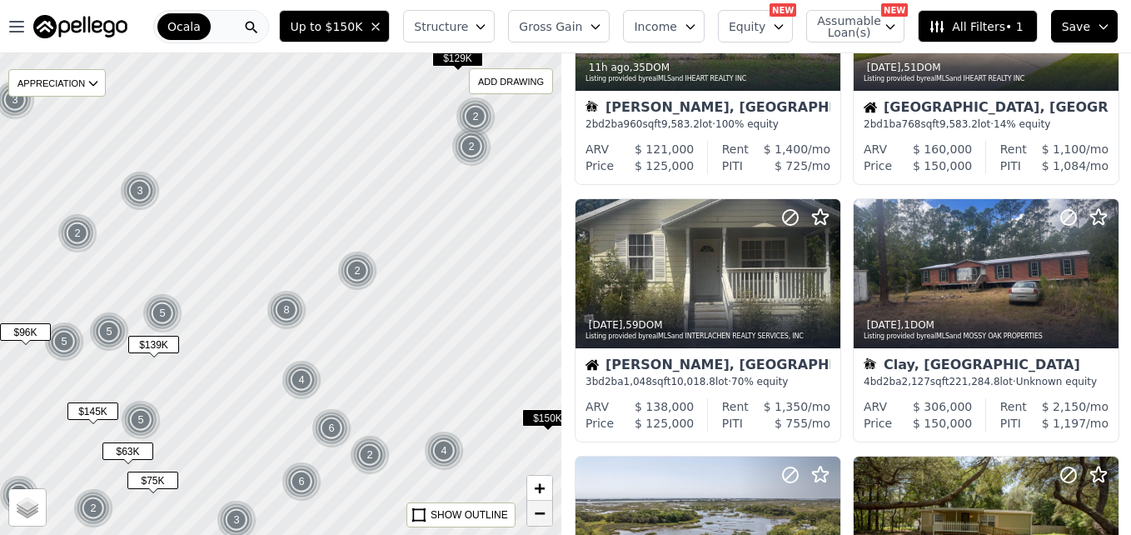
click at [543, 515] on span "−" at bounding box center [540, 512] width 11 height 21
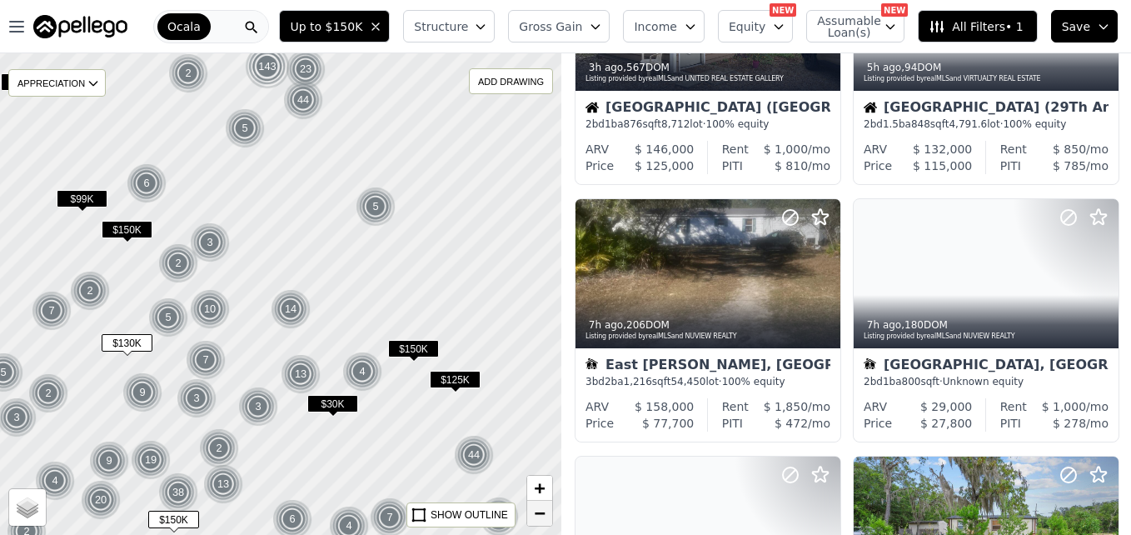
scroll to position [672, 0]
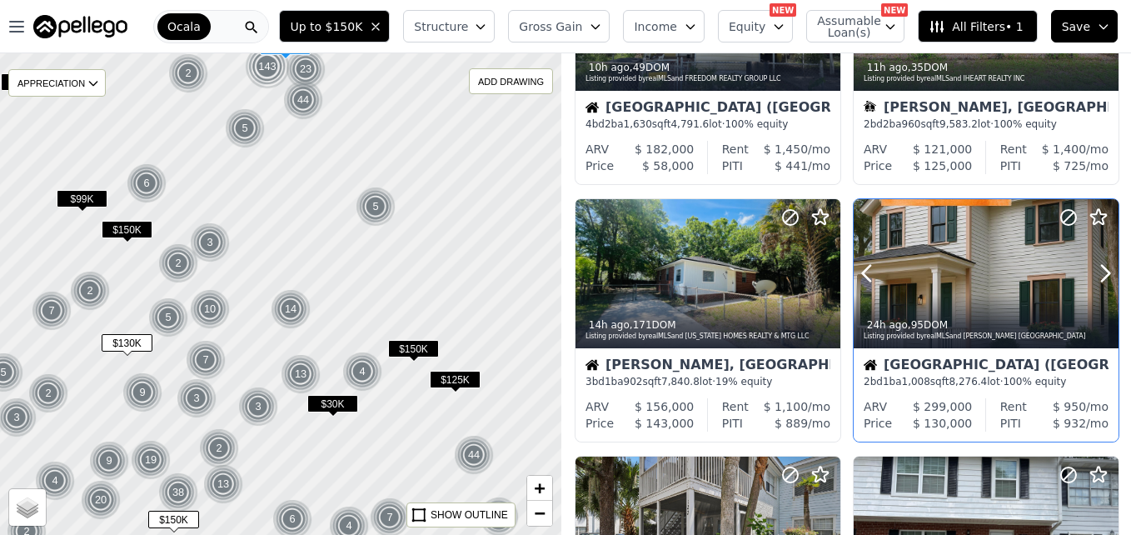
click at [1016, 281] on div at bounding box center [1065, 252] width 107 height 107
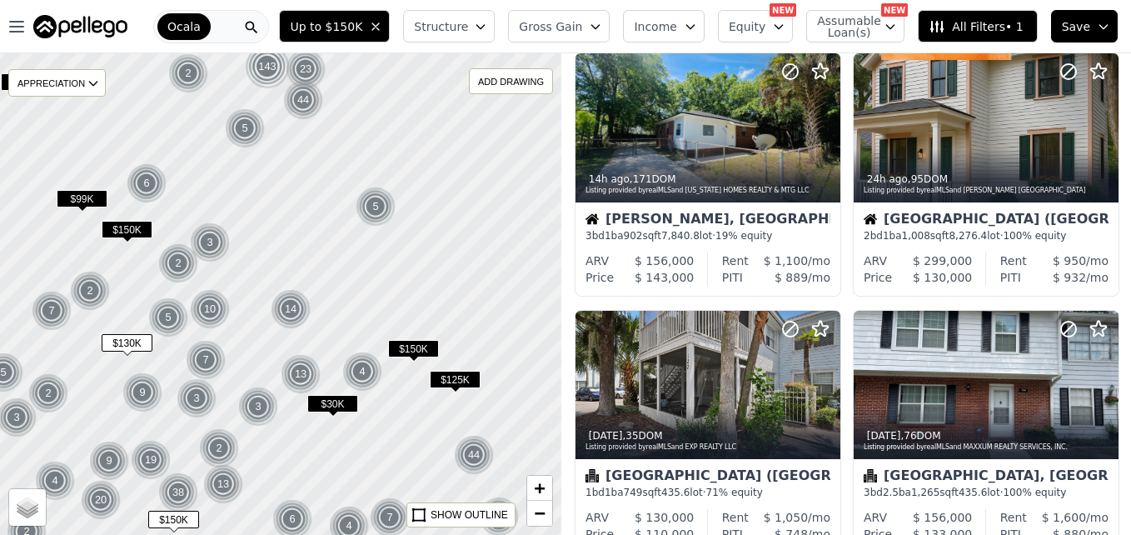
scroll to position [828, 0]
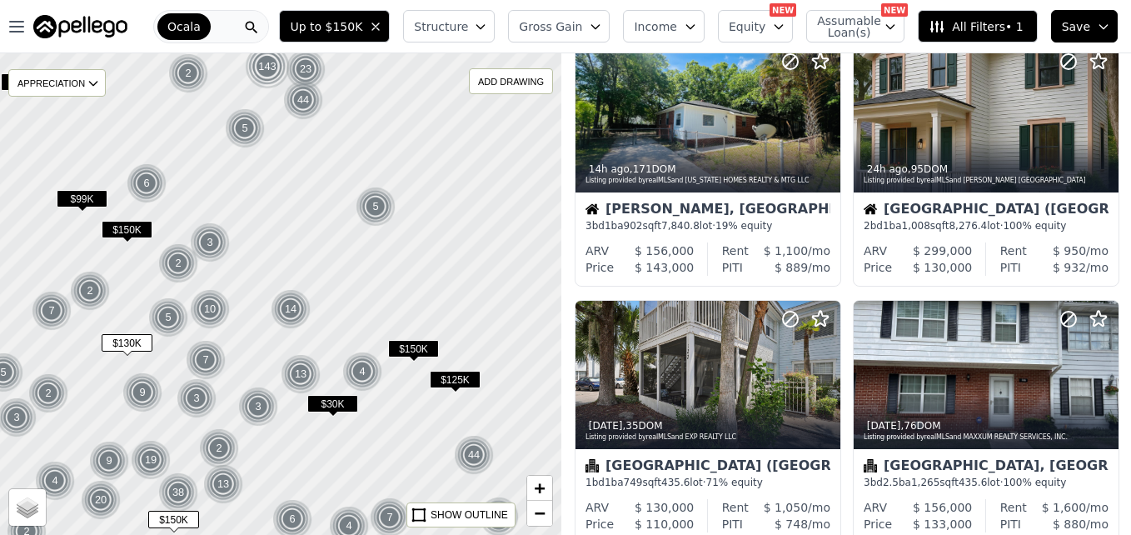
click at [476, 384] on span "$125K" at bounding box center [455, 379] width 51 height 17
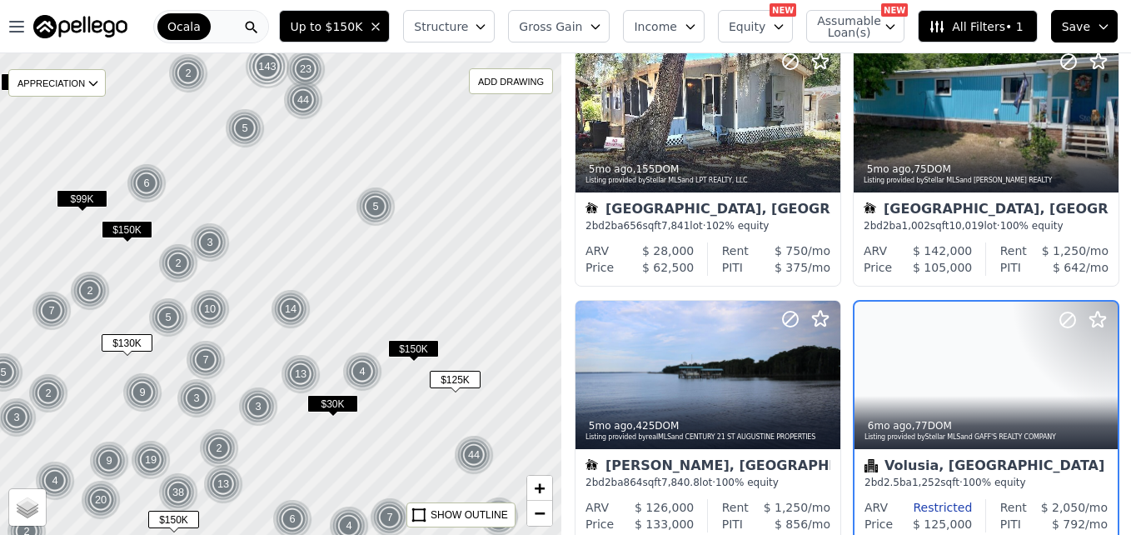
scroll to position [929, 0]
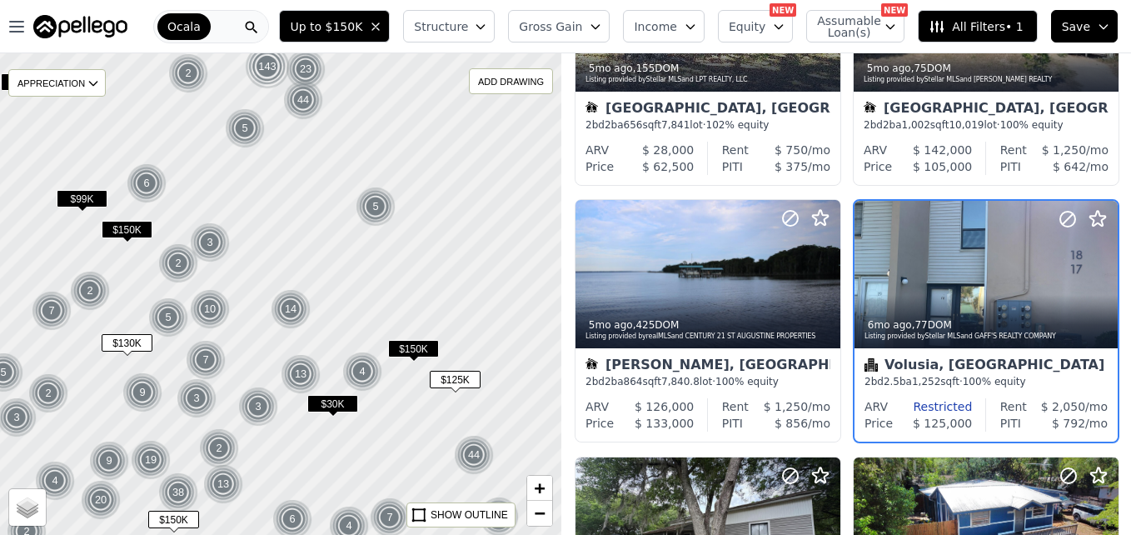
click at [476, 384] on span "$125K" at bounding box center [455, 379] width 51 height 17
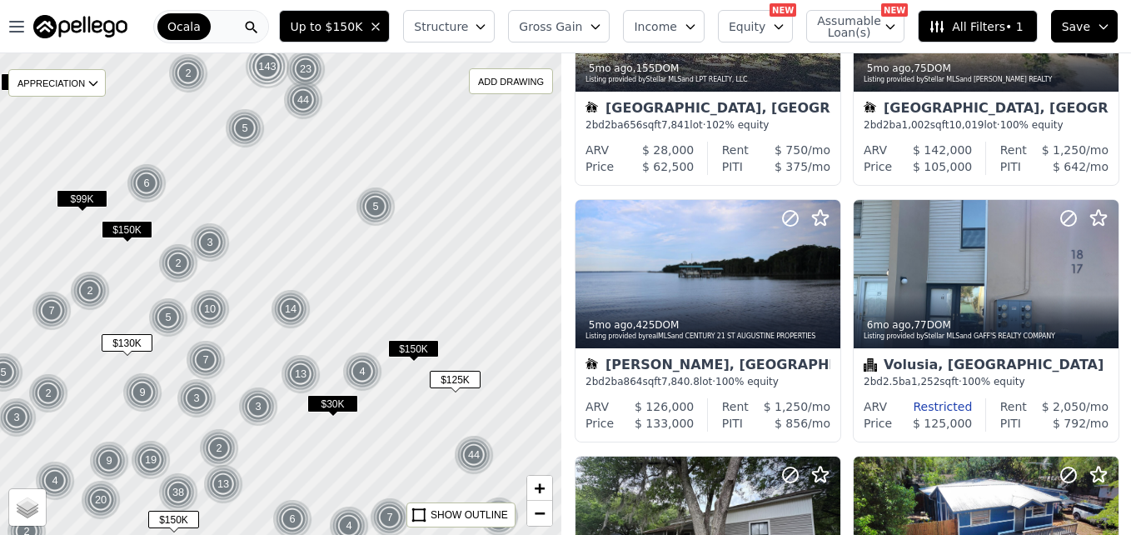
click at [426, 344] on span "$150K" at bounding box center [413, 348] width 51 height 17
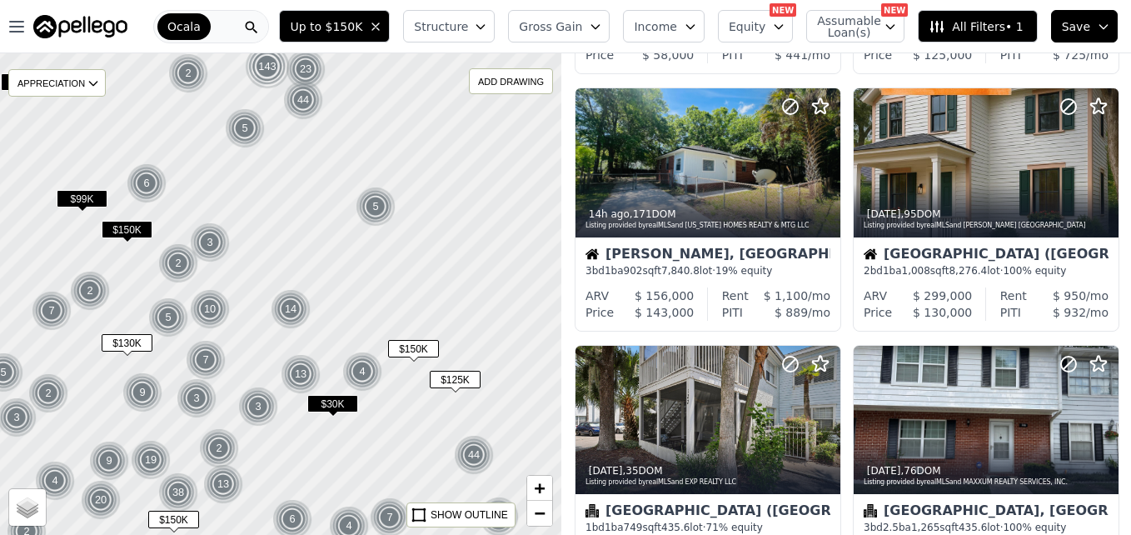
scroll to position [773, 0]
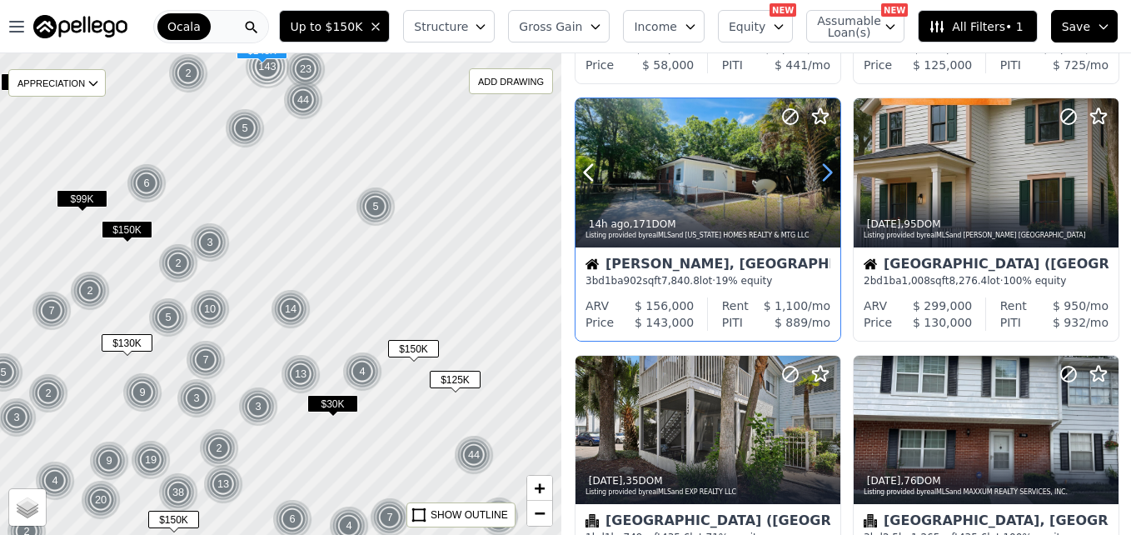
click at [829, 171] on icon at bounding box center [827, 173] width 7 height 16
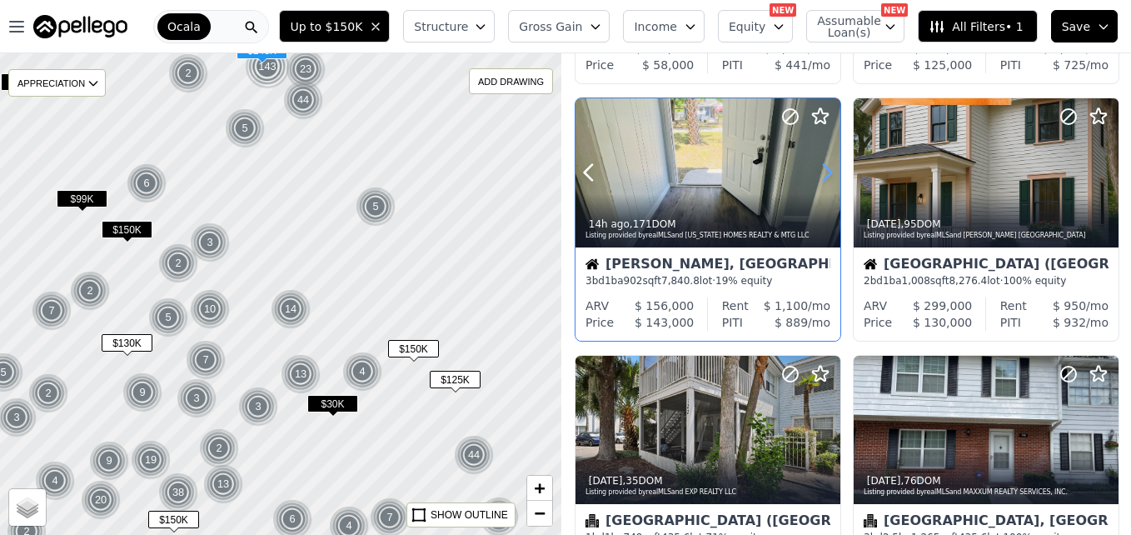
click at [829, 171] on icon at bounding box center [827, 173] width 7 height 16
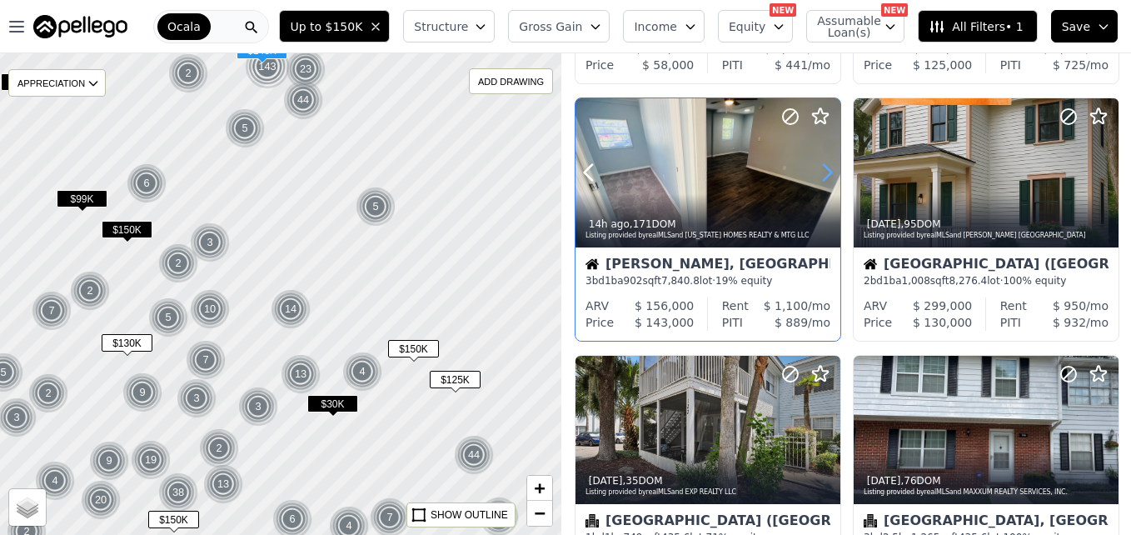
click at [829, 171] on icon at bounding box center [827, 173] width 7 height 16
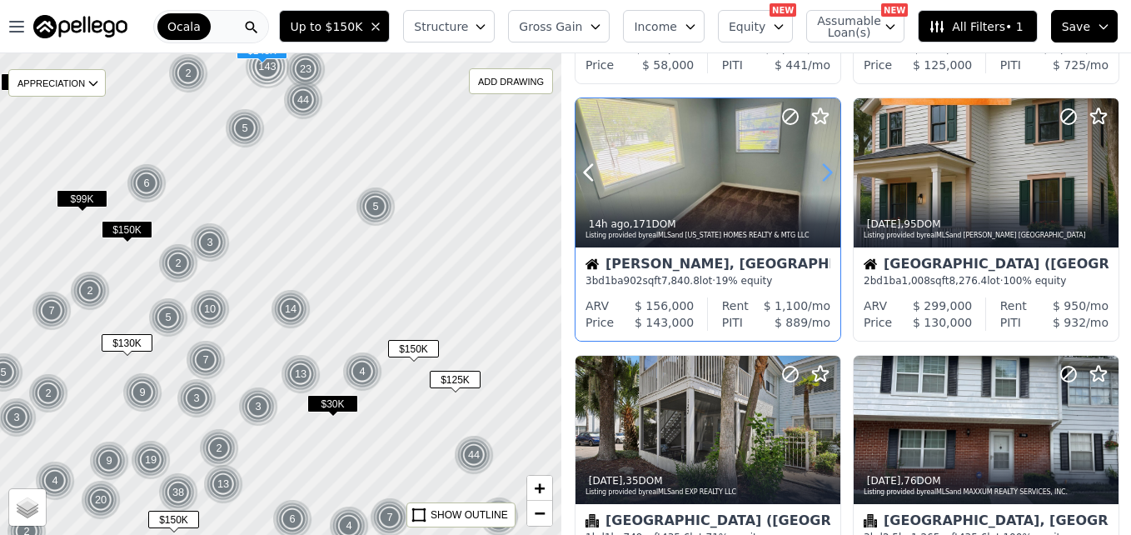
click at [829, 171] on icon at bounding box center [827, 173] width 7 height 16
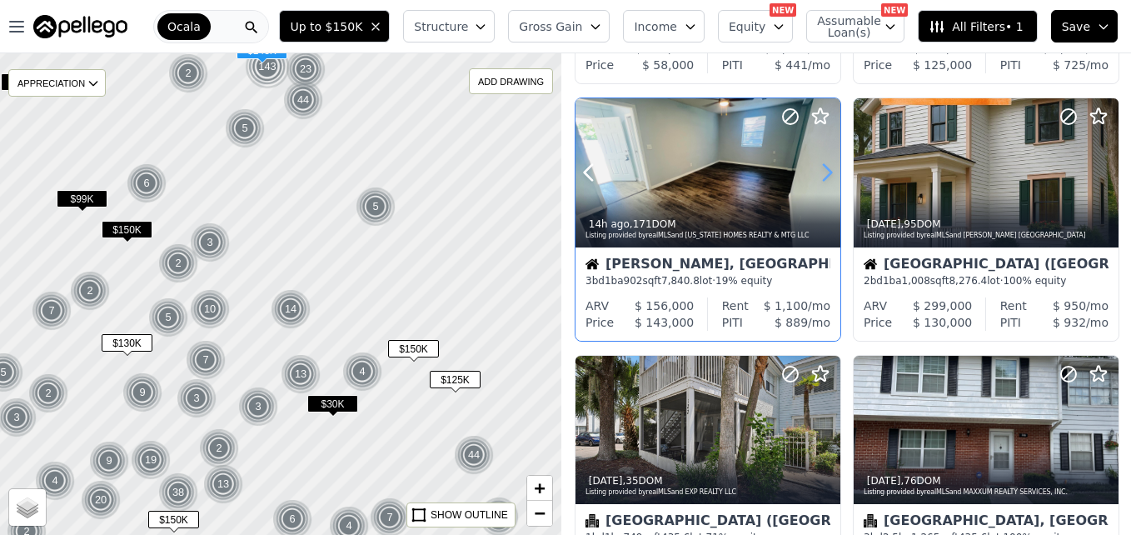
click at [829, 171] on icon at bounding box center [827, 173] width 7 height 16
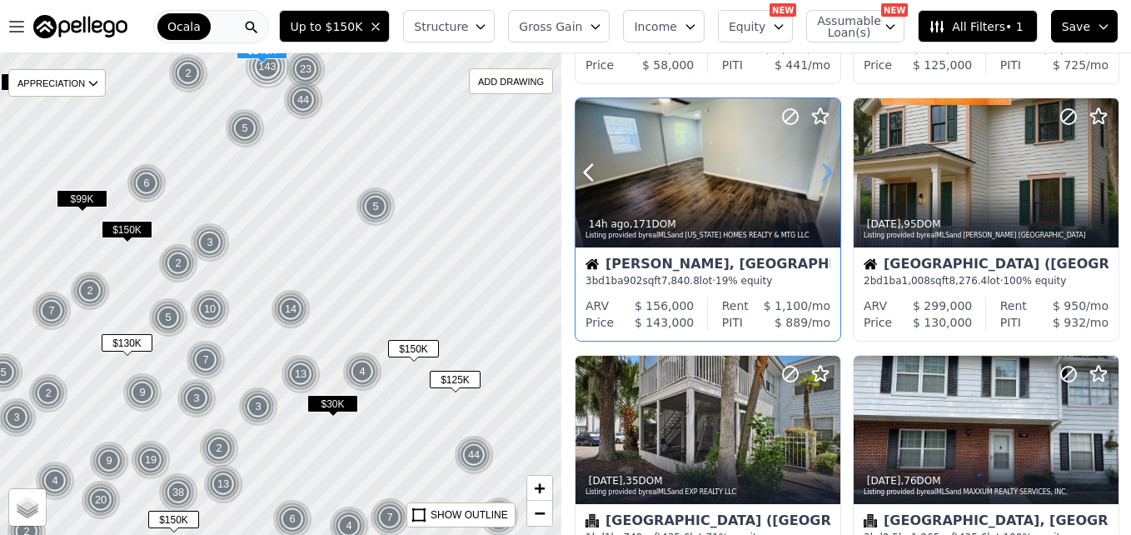
click at [829, 171] on icon at bounding box center [827, 173] width 7 height 16
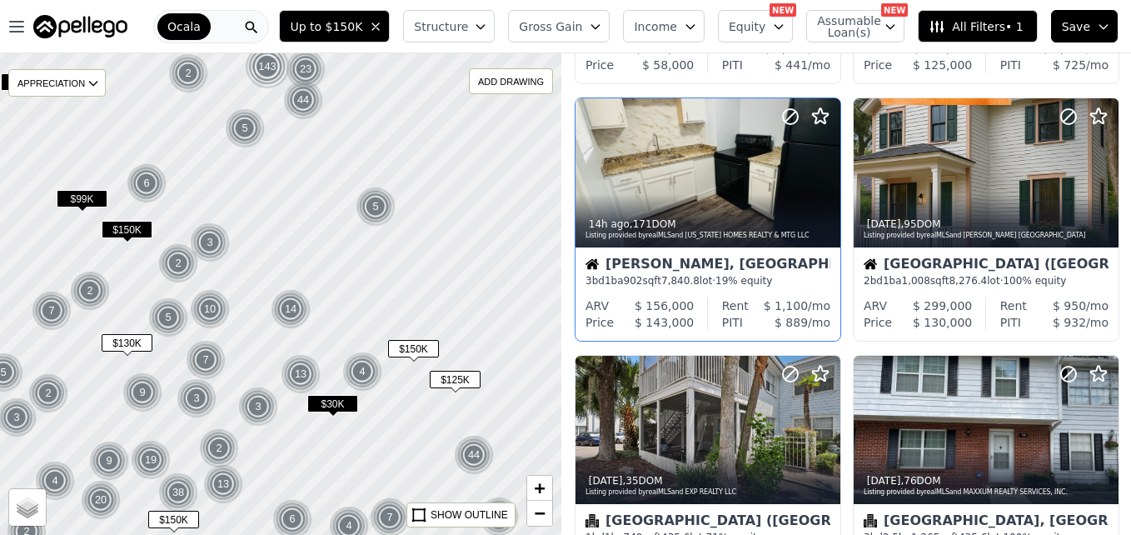
click at [350, 311] on div at bounding box center [281, 294] width 674 height 578
click at [142, 233] on span "$150K" at bounding box center [127, 229] width 51 height 17
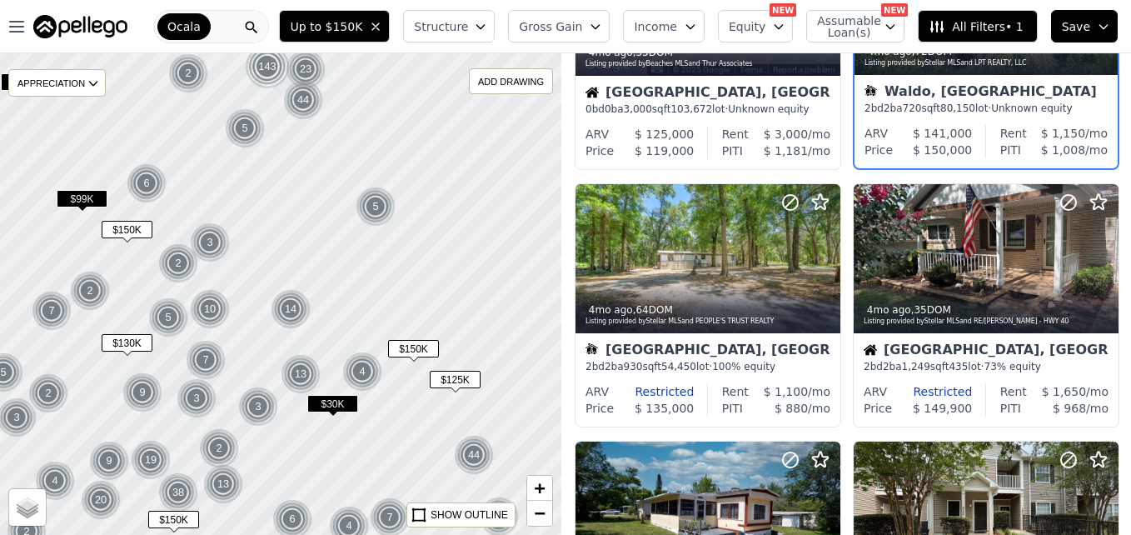
scroll to position [974, 0]
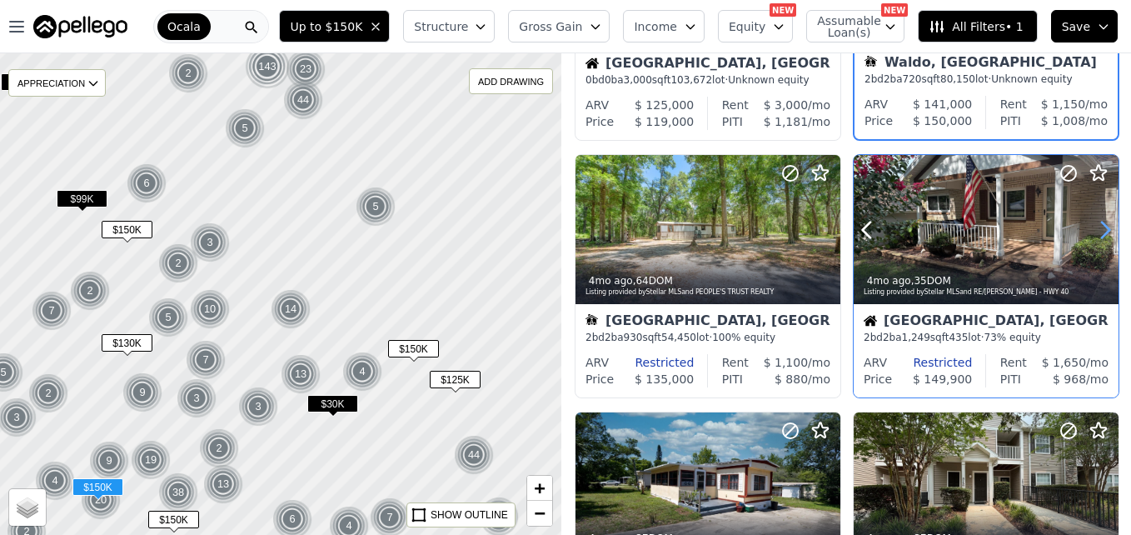
click at [1096, 232] on icon at bounding box center [1105, 230] width 27 height 27
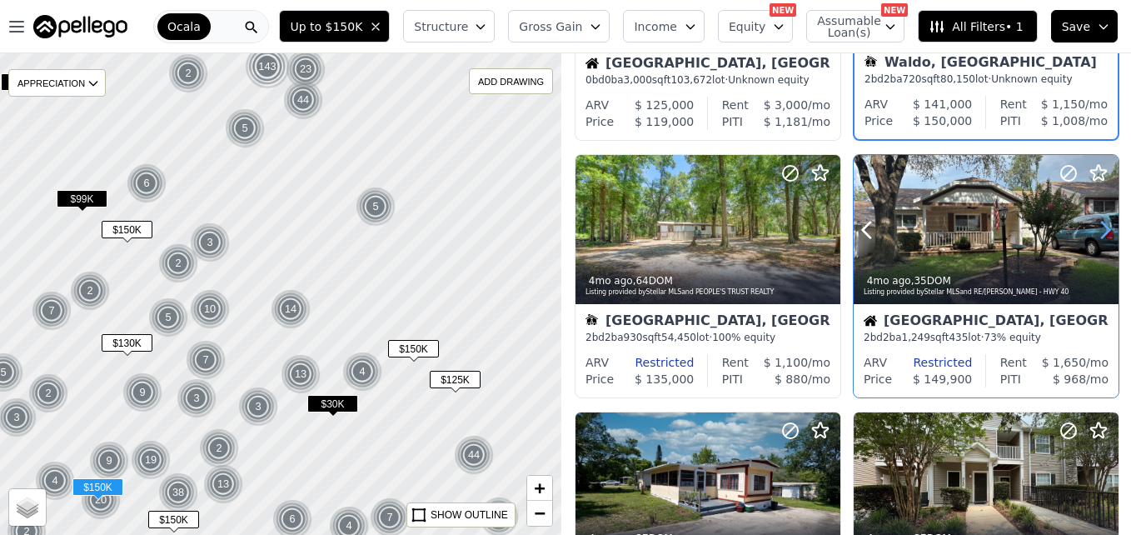
click at [1096, 232] on icon at bounding box center [1105, 230] width 27 height 27
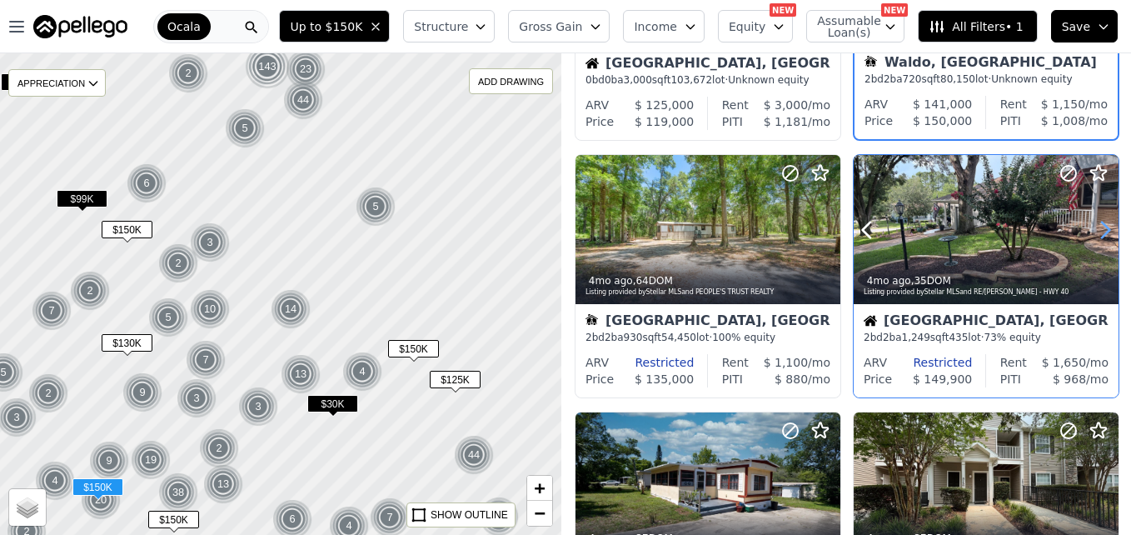
click at [1096, 232] on icon at bounding box center [1105, 230] width 27 height 27
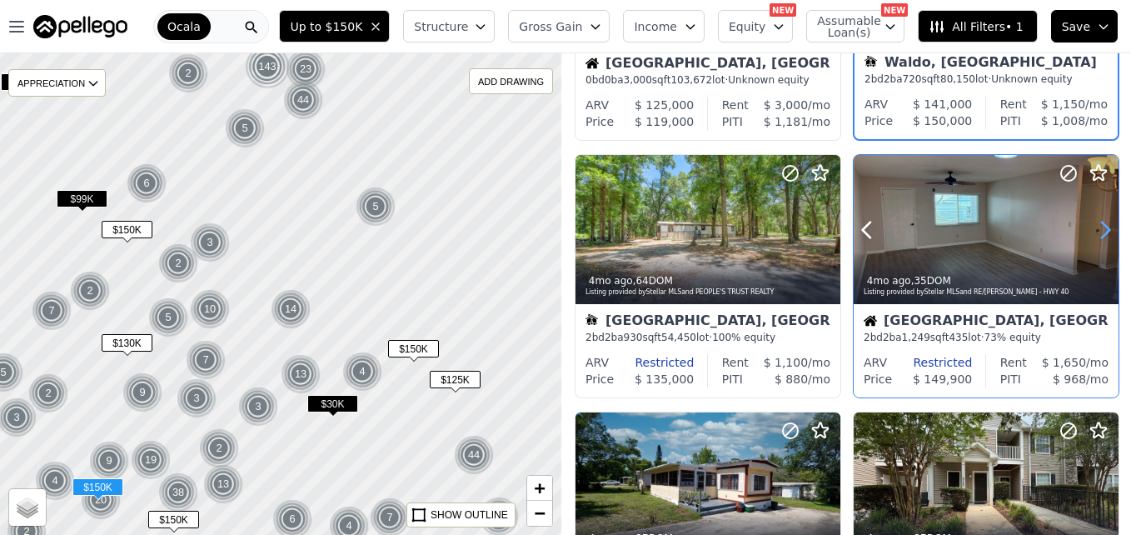
click at [1096, 232] on icon at bounding box center [1105, 230] width 27 height 27
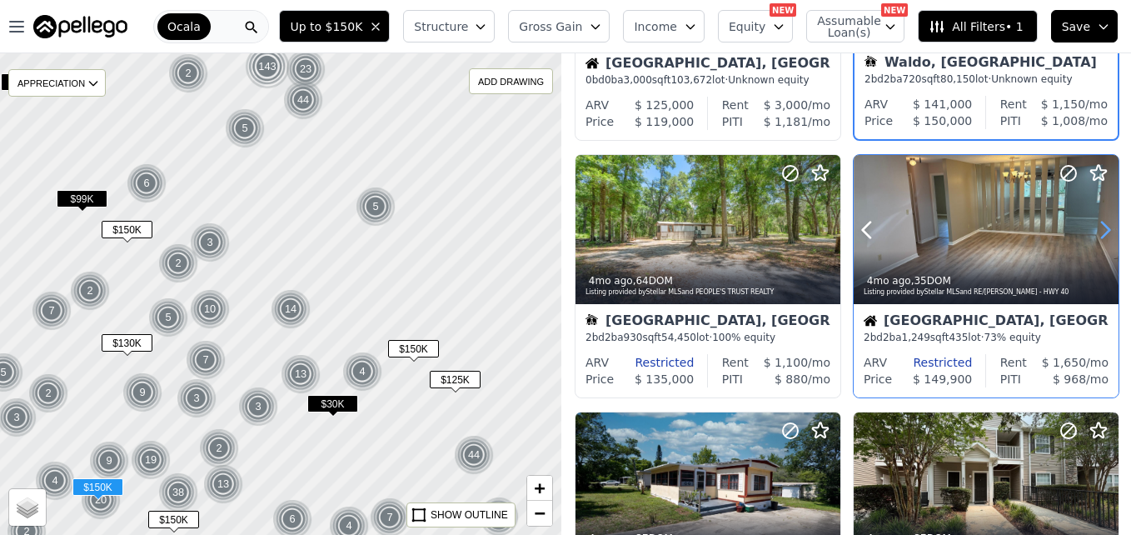
click at [1096, 232] on icon at bounding box center [1105, 230] width 27 height 27
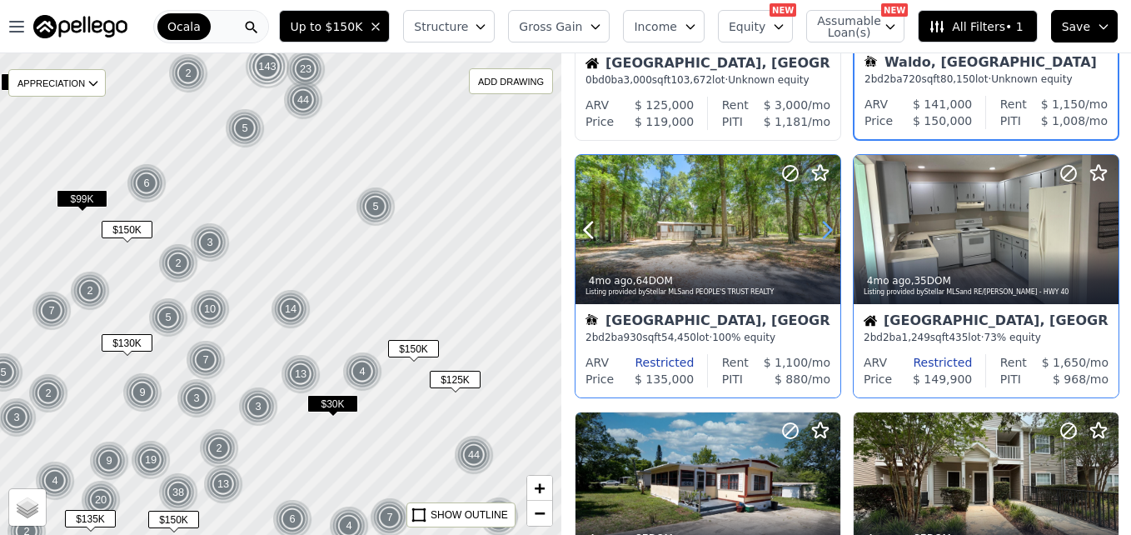
click at [824, 227] on icon at bounding box center [827, 230] width 27 height 27
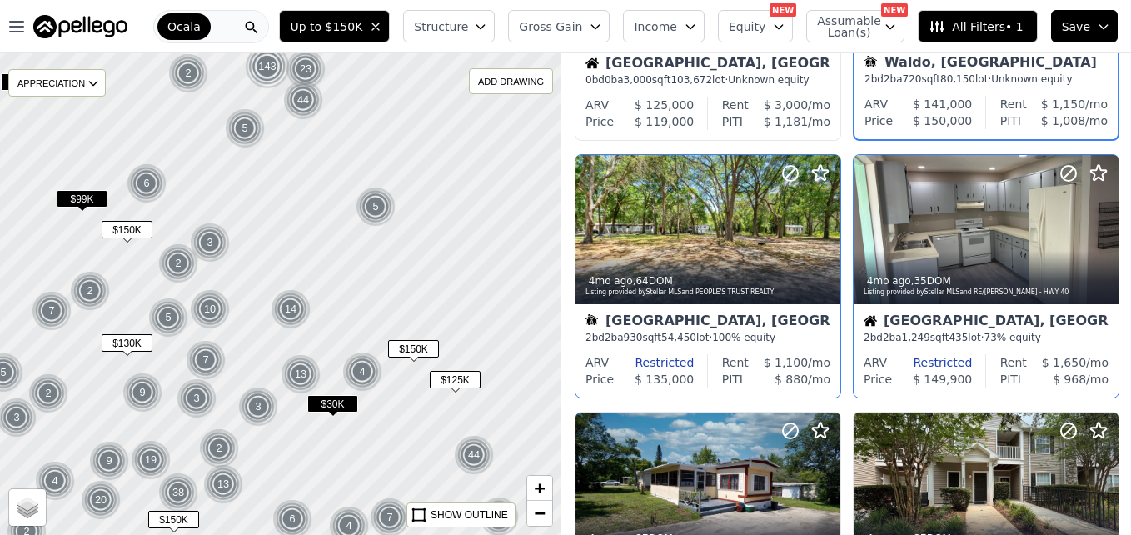
click at [132, 348] on span "$130K" at bounding box center [127, 342] width 51 height 17
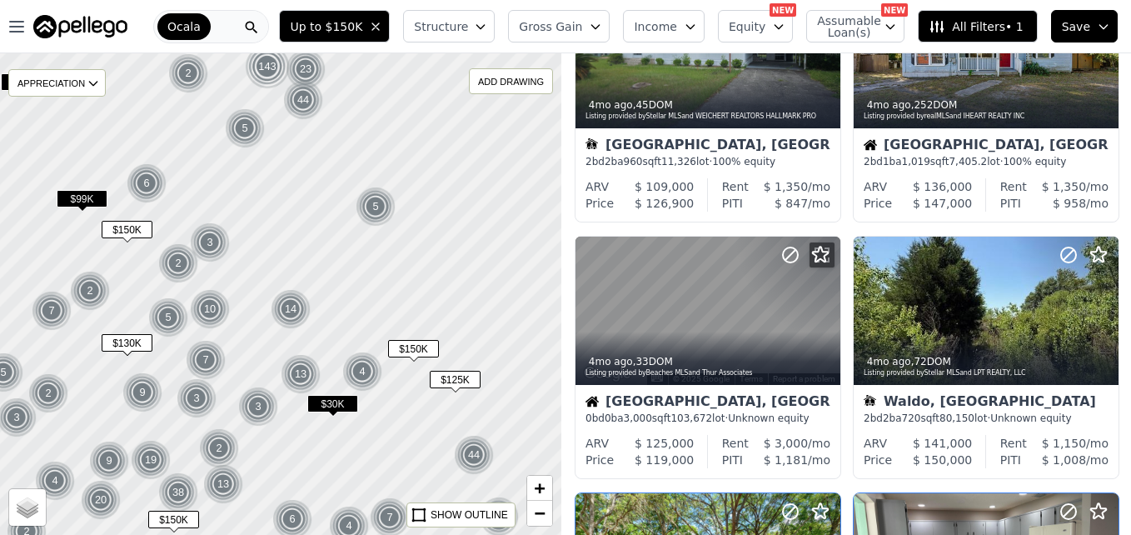
scroll to position [0, 0]
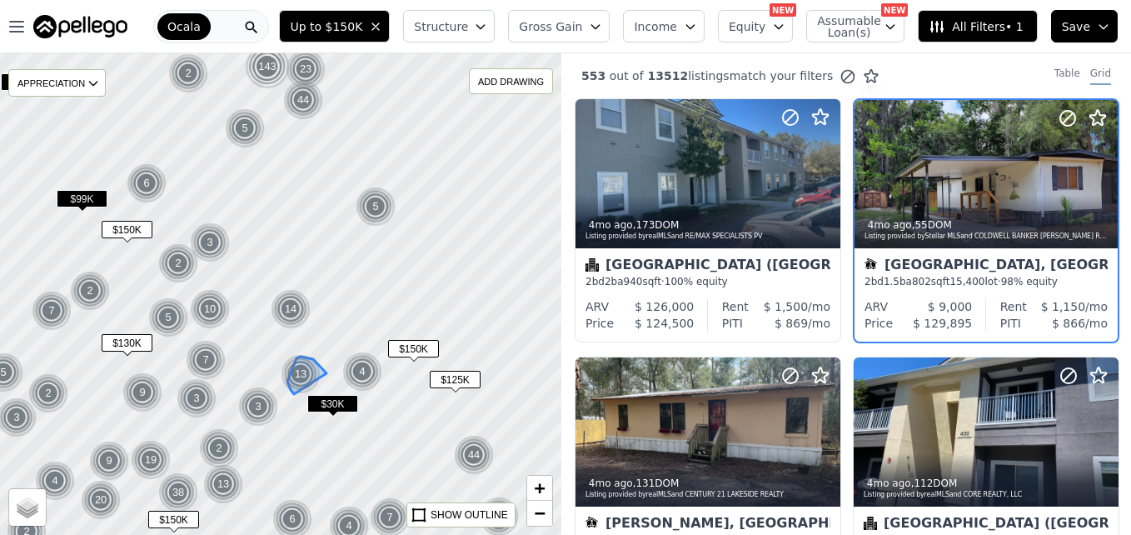
click at [299, 378] on div "13" at bounding box center [301, 374] width 40 height 40
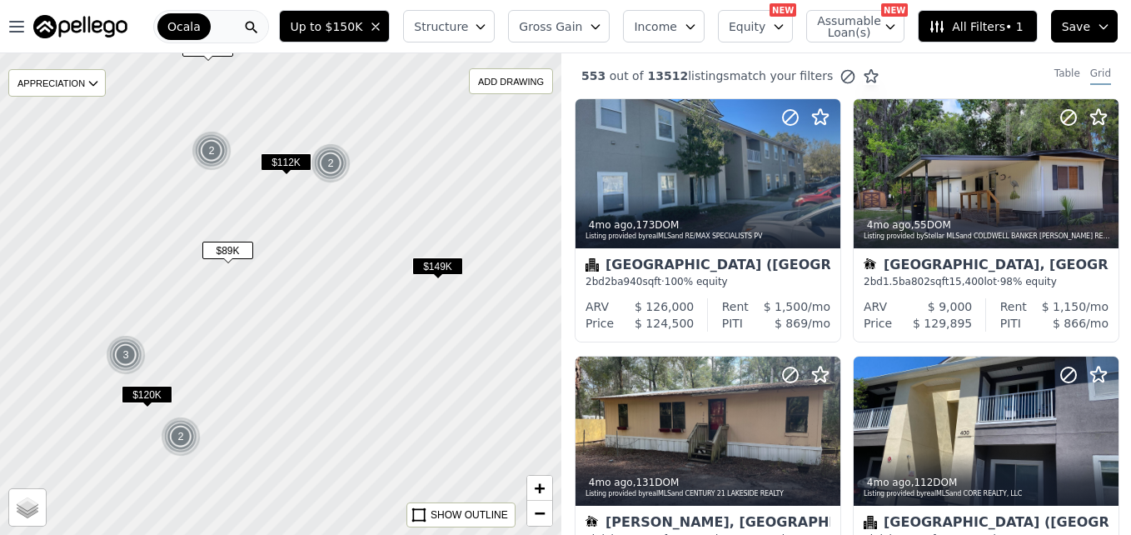
click at [296, 167] on span "$112K" at bounding box center [286, 161] width 51 height 17
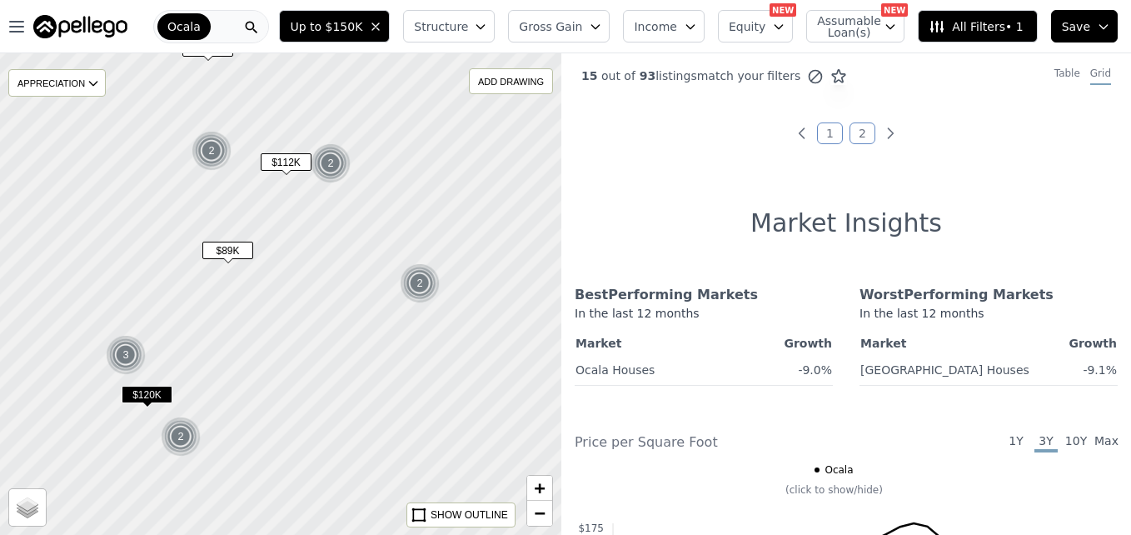
scroll to position [157, 0]
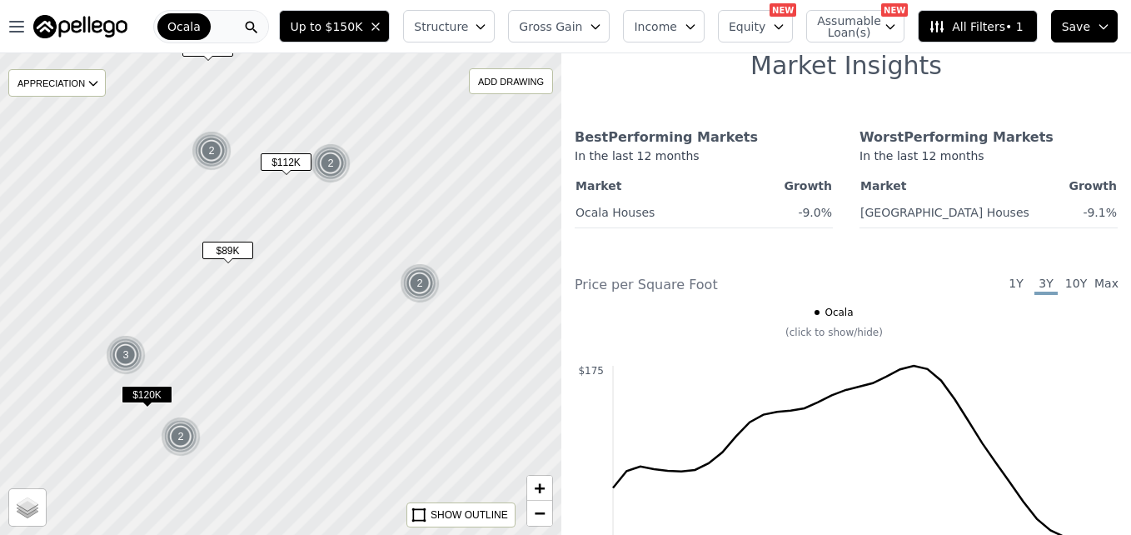
click at [412, 281] on img at bounding box center [420, 283] width 41 height 40
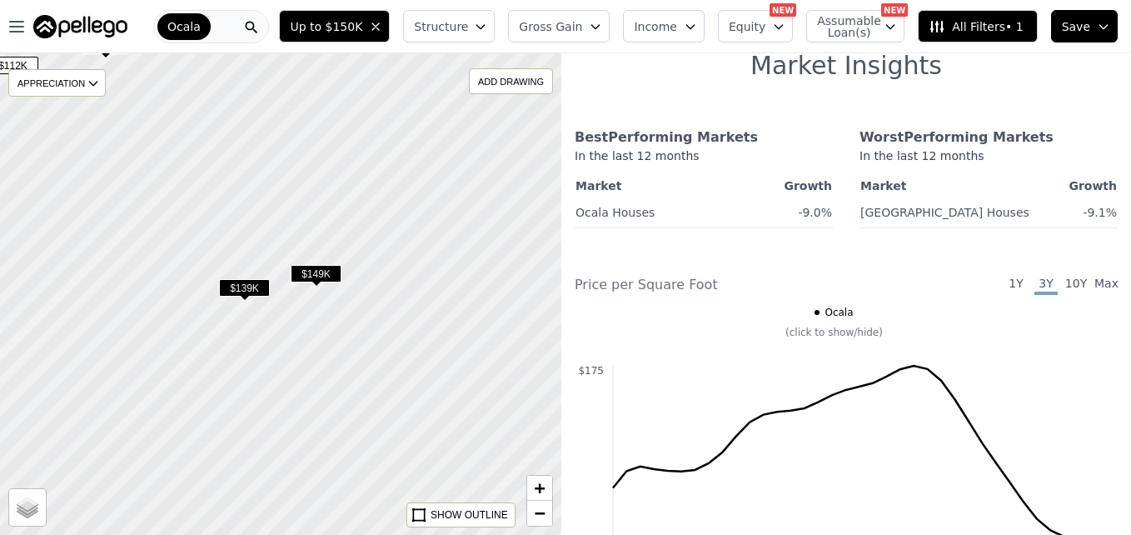
click at [324, 269] on span "$149K" at bounding box center [316, 273] width 51 height 17
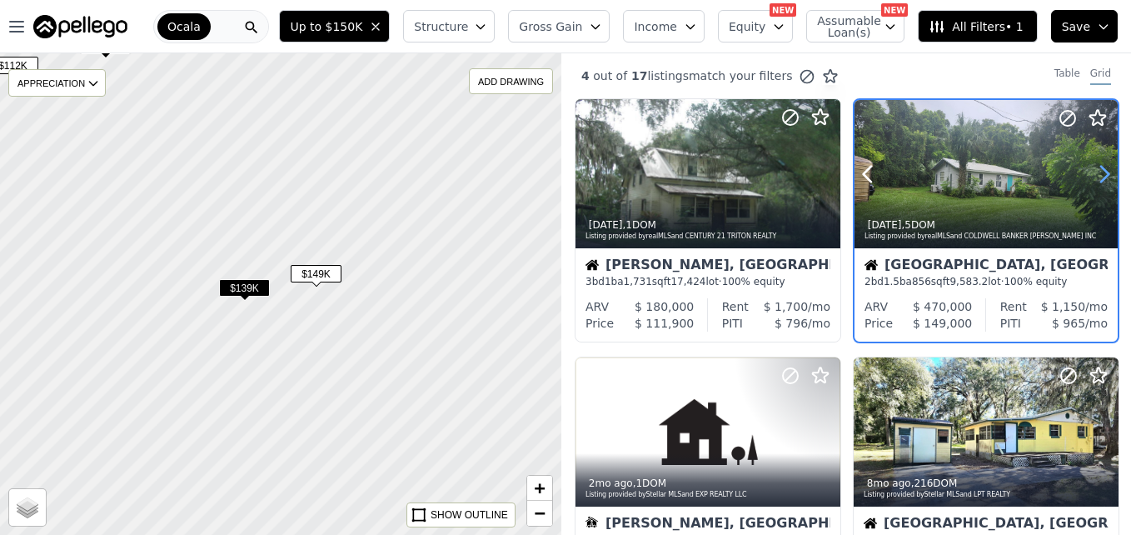
click at [1098, 176] on icon at bounding box center [1104, 174] width 27 height 27
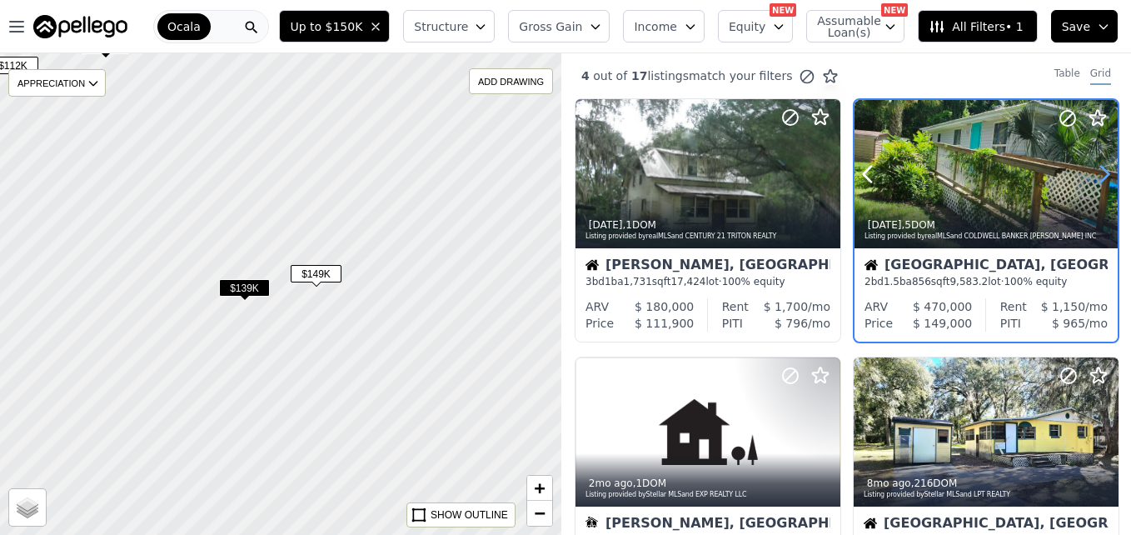
click at [1098, 176] on icon at bounding box center [1104, 174] width 27 height 27
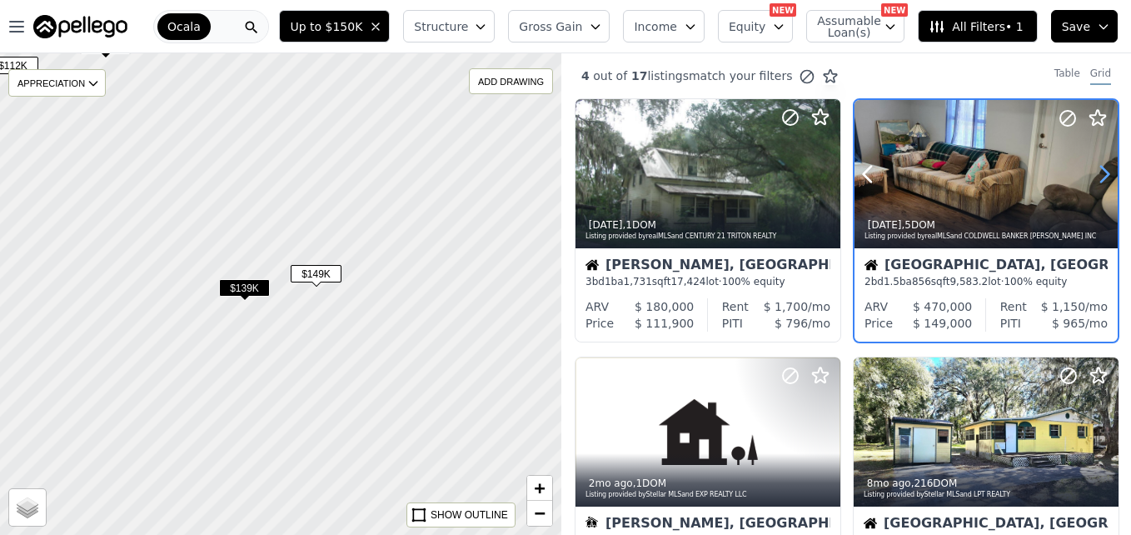
click at [1098, 176] on icon at bounding box center [1104, 174] width 27 height 27
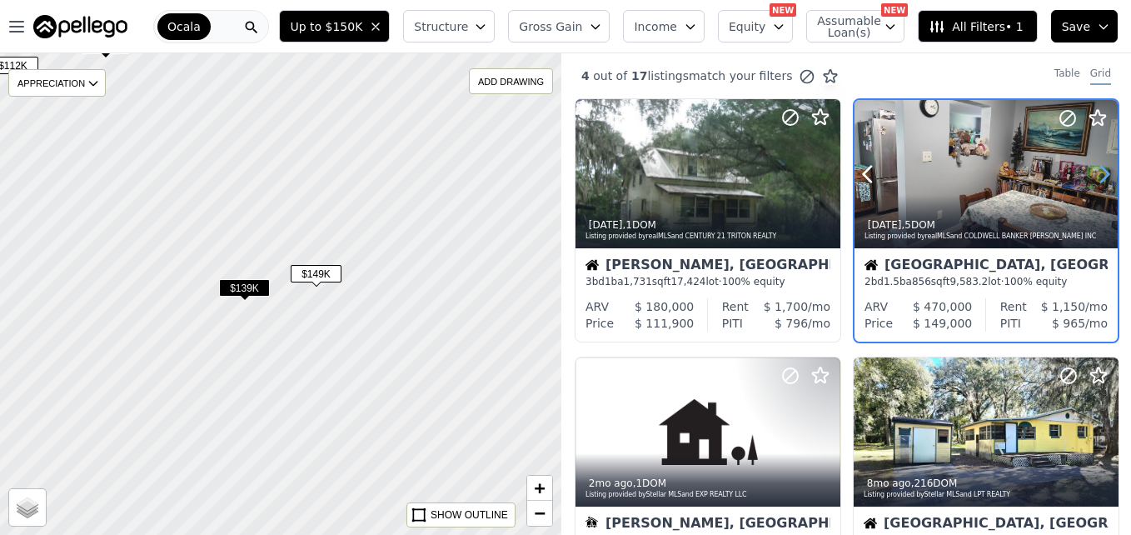
click at [1098, 176] on icon at bounding box center [1104, 174] width 27 height 27
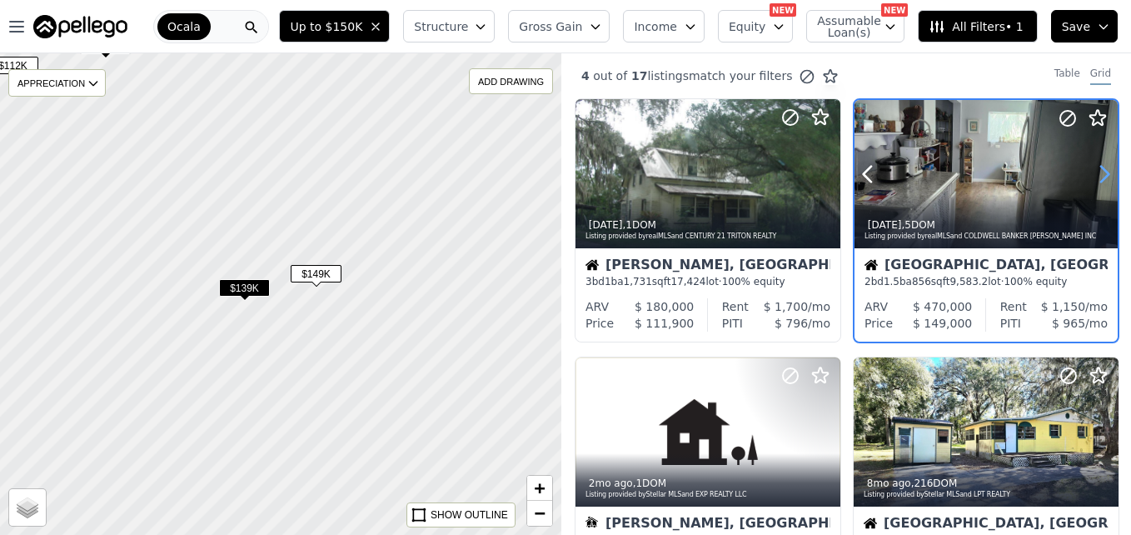
click at [1098, 176] on icon at bounding box center [1104, 174] width 27 height 27
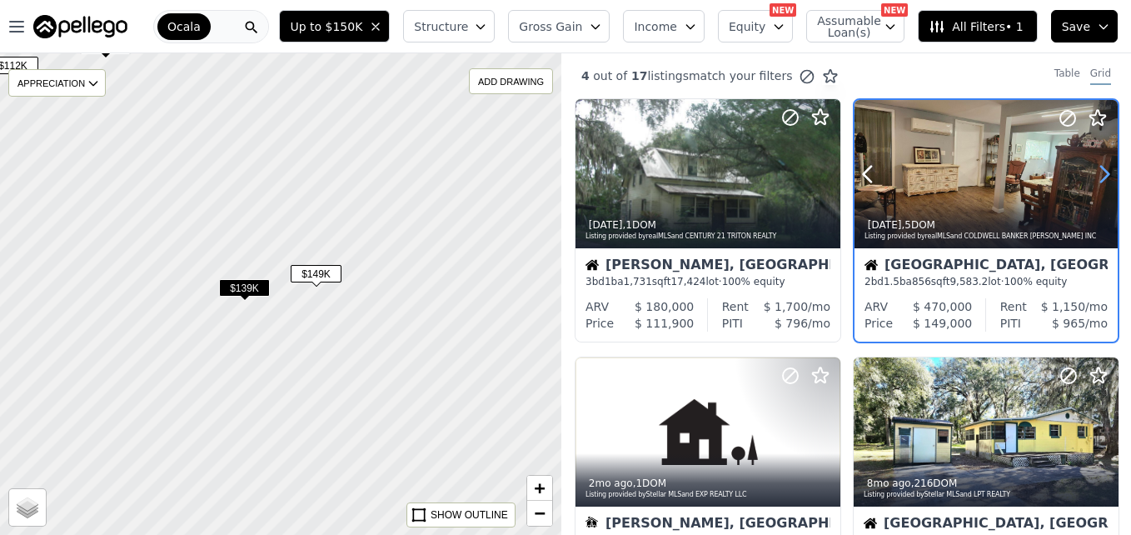
click at [1098, 176] on icon at bounding box center [1104, 174] width 27 height 27
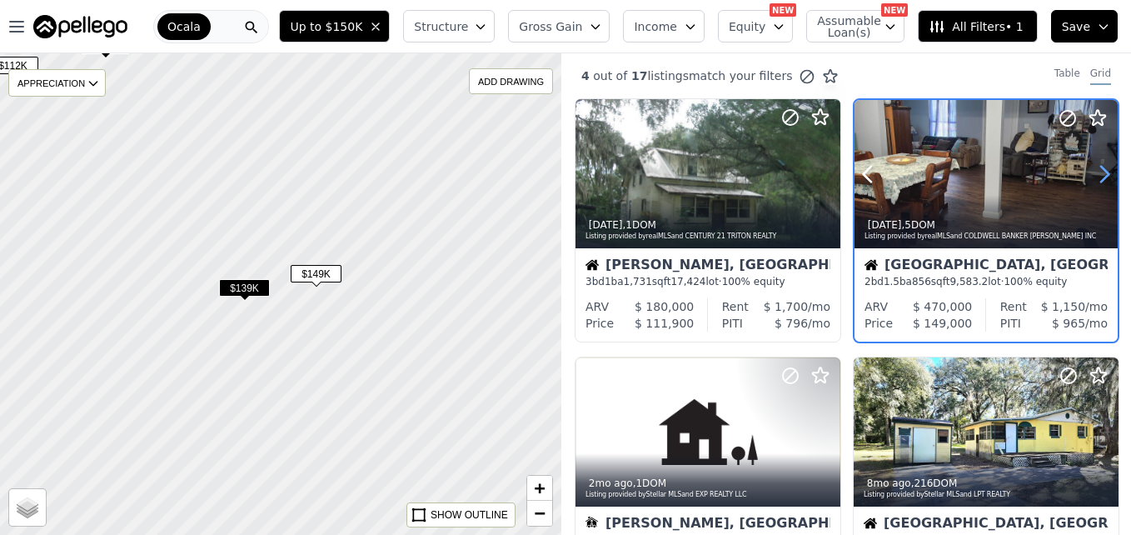
click at [1098, 176] on icon at bounding box center [1104, 174] width 27 height 27
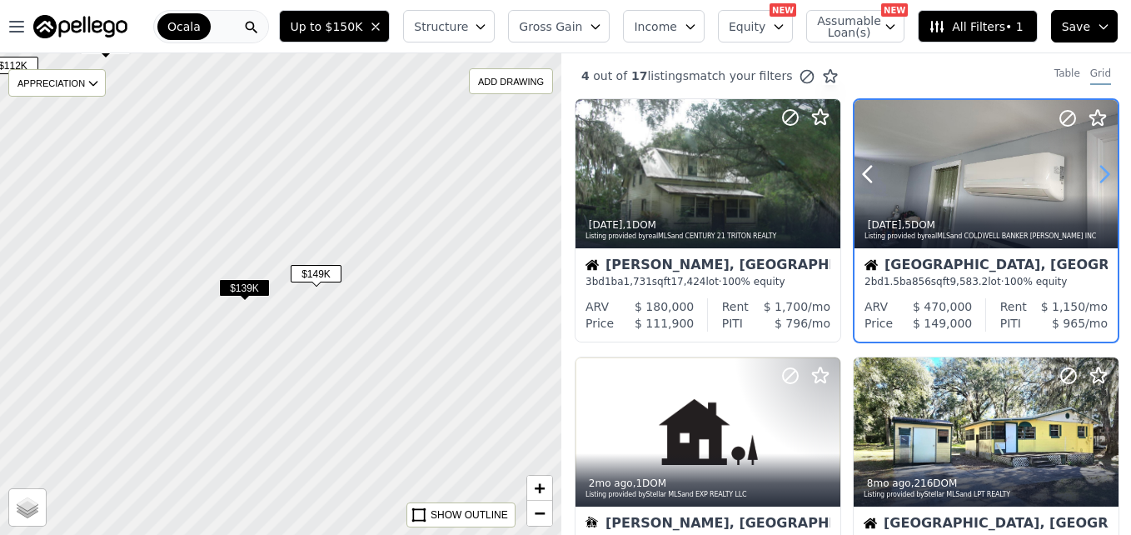
click at [1098, 176] on icon at bounding box center [1104, 174] width 27 height 27
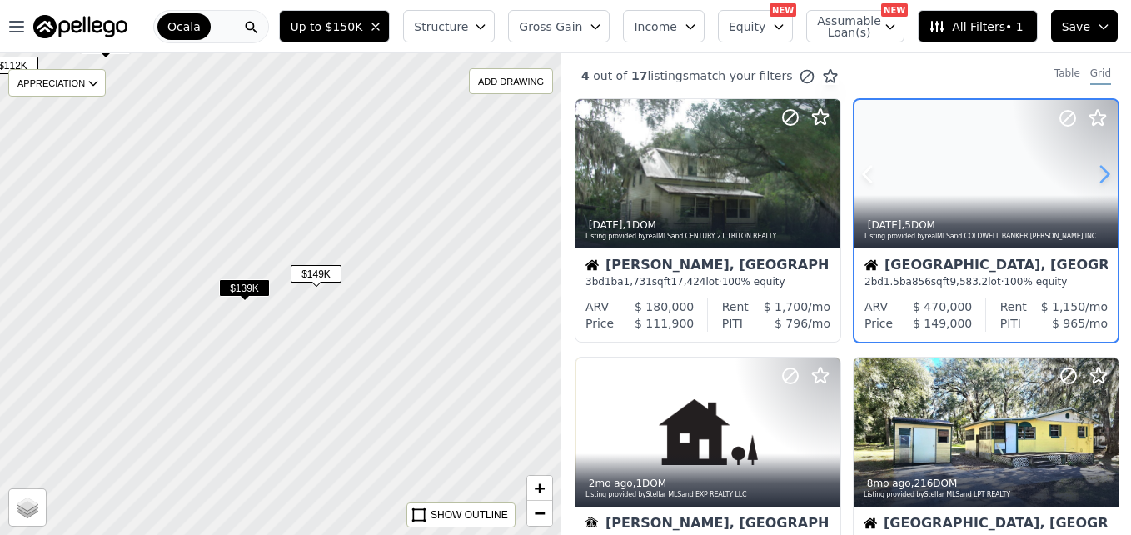
click at [1098, 176] on icon at bounding box center [1104, 174] width 27 height 27
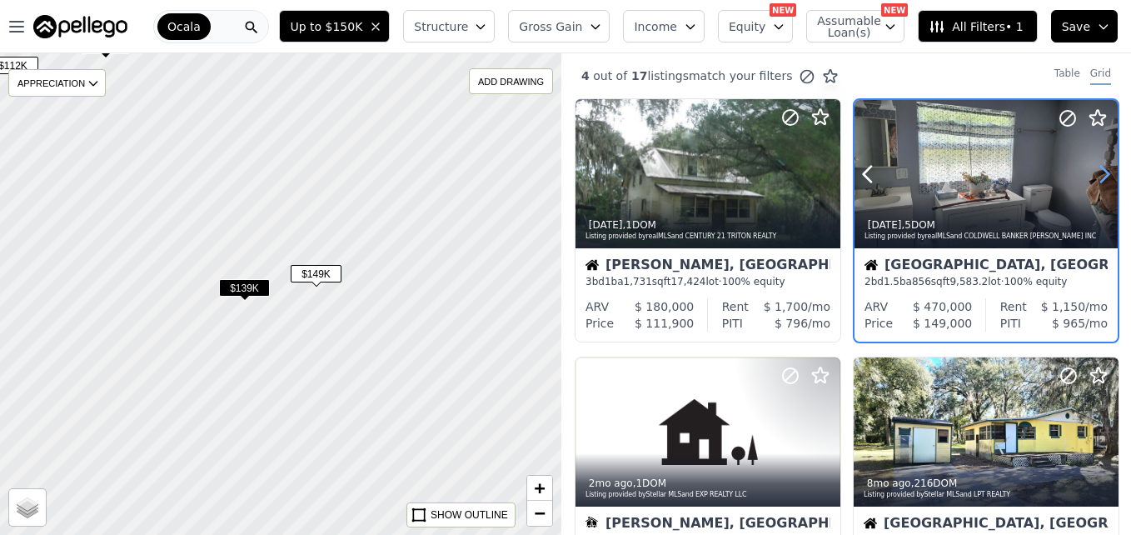
click at [1098, 176] on icon at bounding box center [1104, 174] width 27 height 27
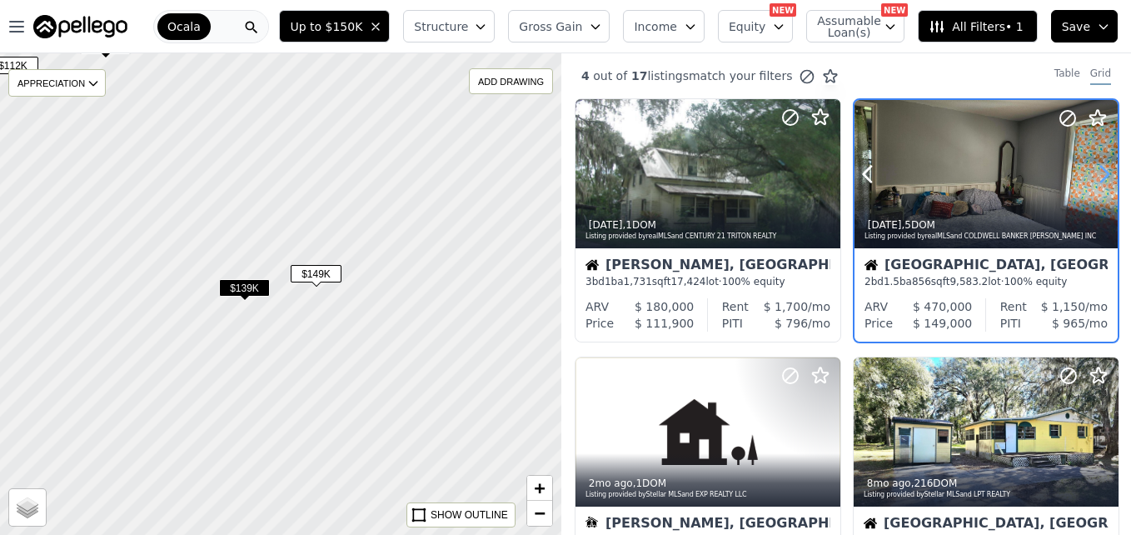
click at [1098, 176] on icon at bounding box center [1104, 174] width 27 height 27
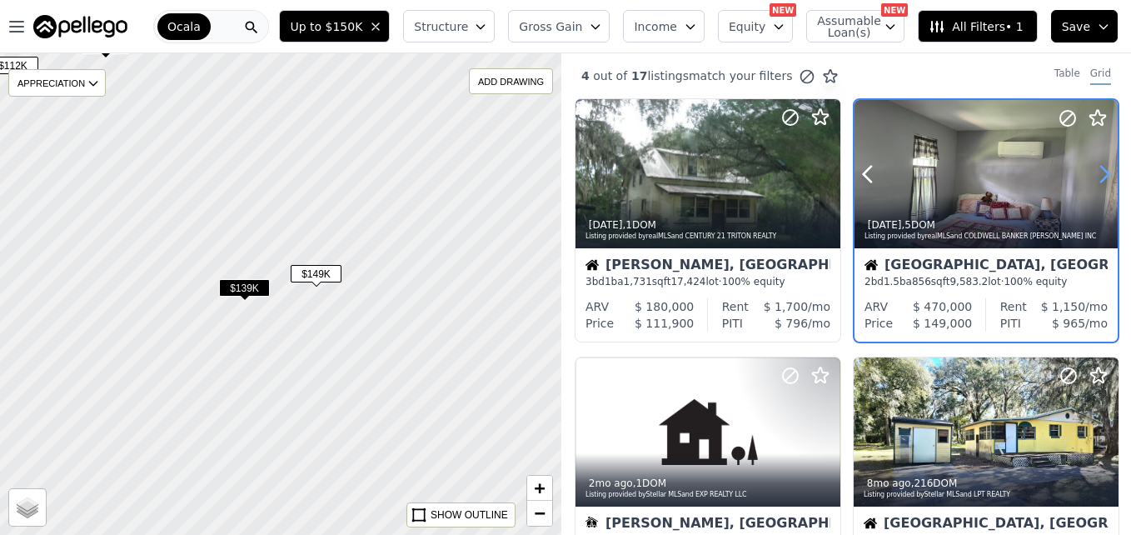
click at [1098, 176] on icon at bounding box center [1104, 174] width 27 height 27
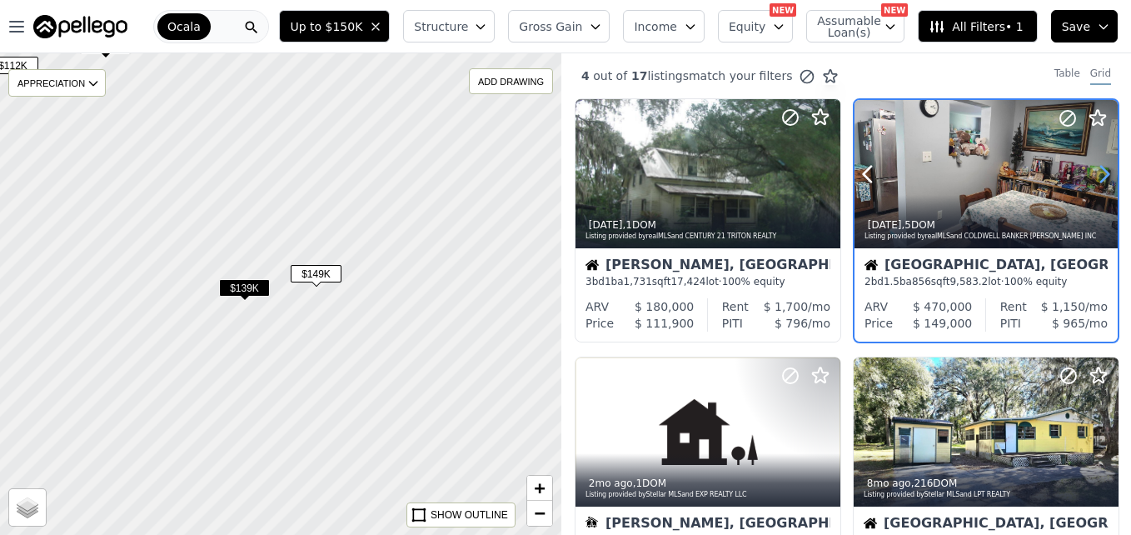
click at [1098, 176] on icon at bounding box center [1104, 174] width 27 height 27
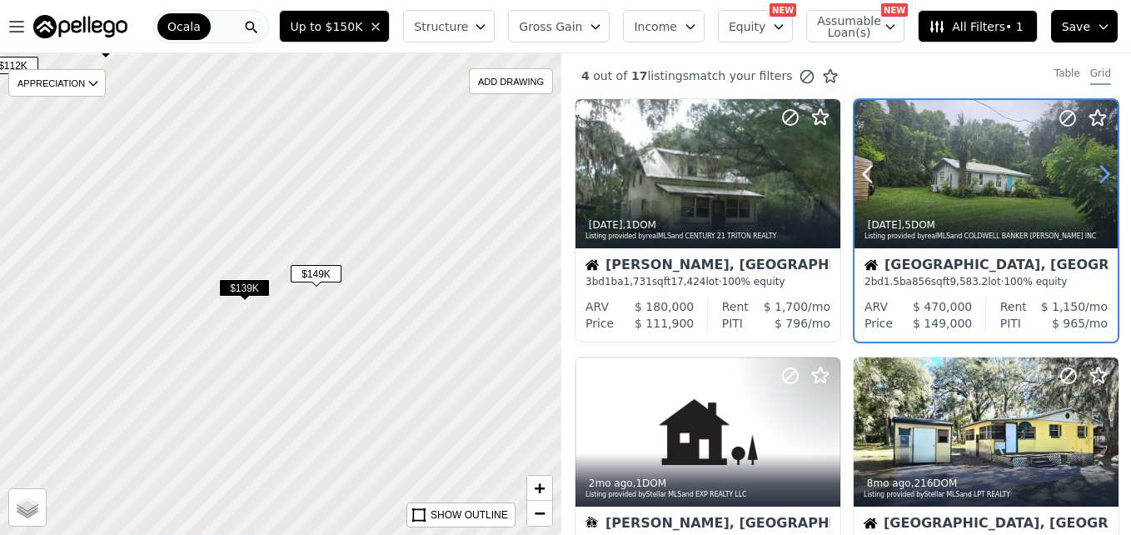
click at [1098, 176] on icon at bounding box center [1104, 174] width 27 height 27
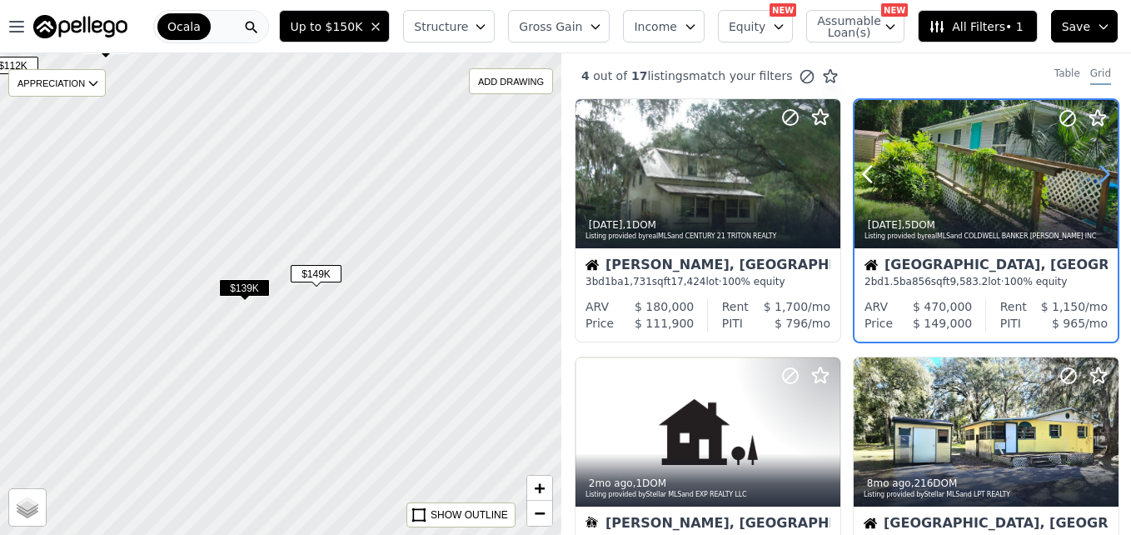
click at [1098, 176] on icon at bounding box center [1104, 174] width 27 height 27
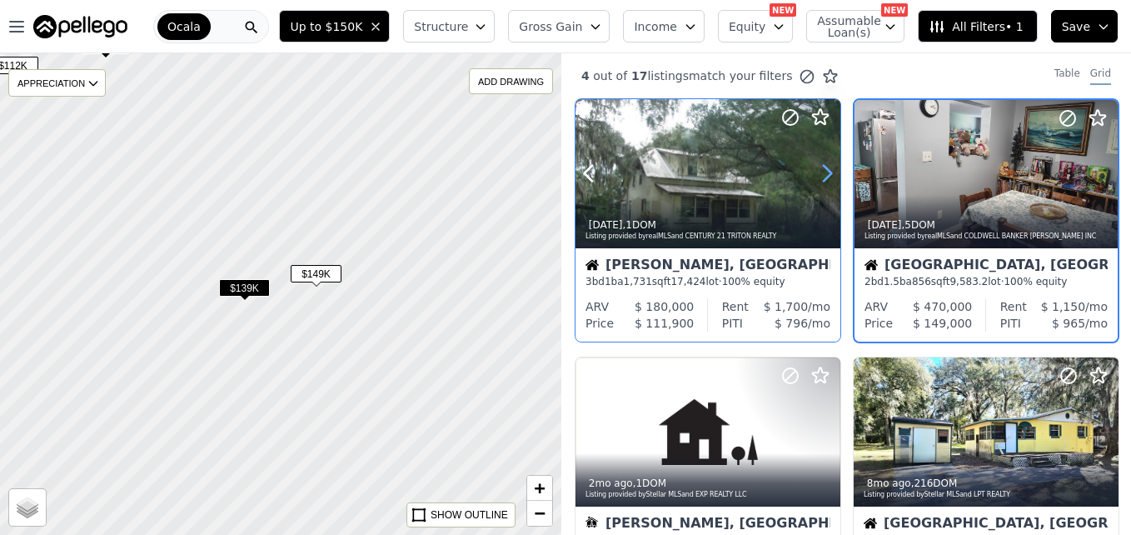
click at [814, 175] on icon at bounding box center [827, 173] width 27 height 27
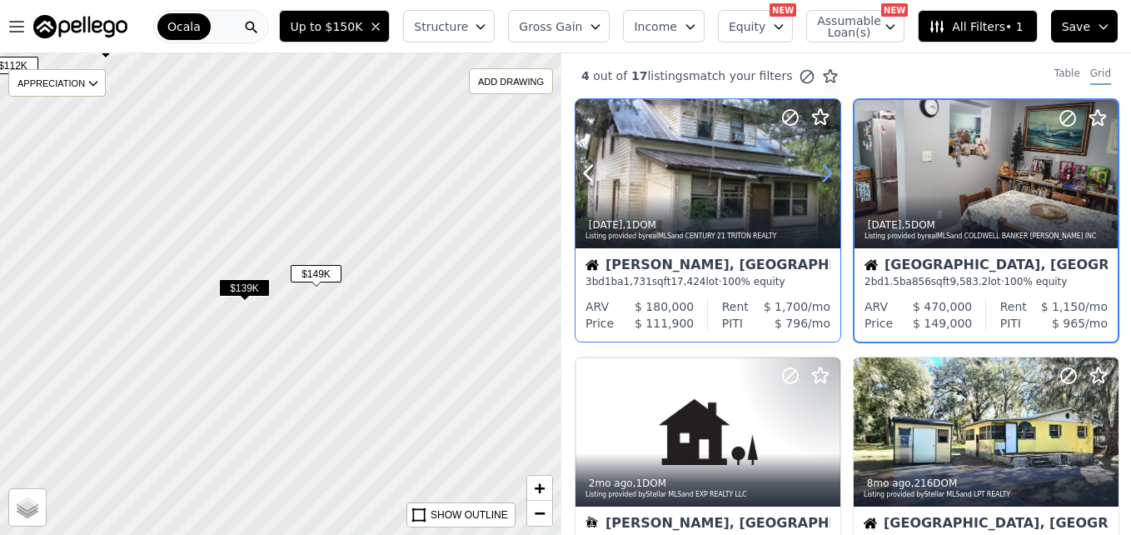
click at [814, 175] on icon at bounding box center [827, 173] width 27 height 27
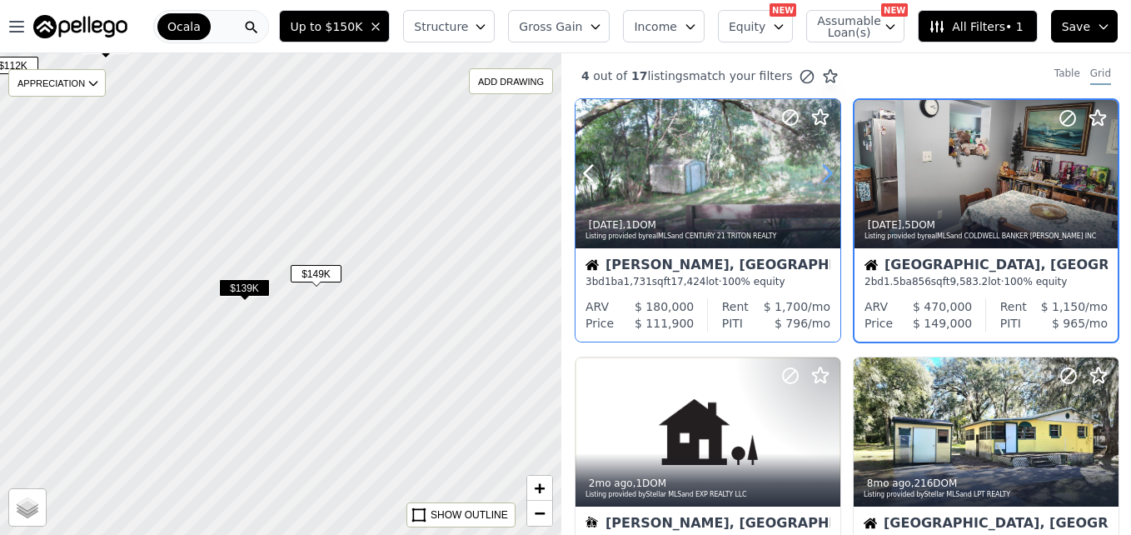
click at [814, 175] on icon at bounding box center [827, 173] width 27 height 27
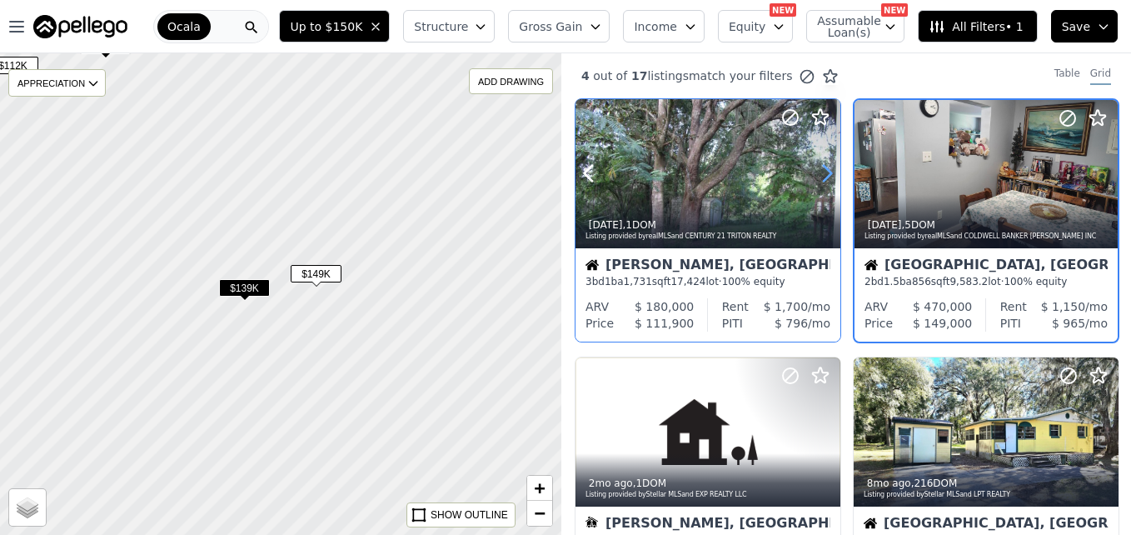
click at [814, 175] on icon at bounding box center [827, 173] width 27 height 27
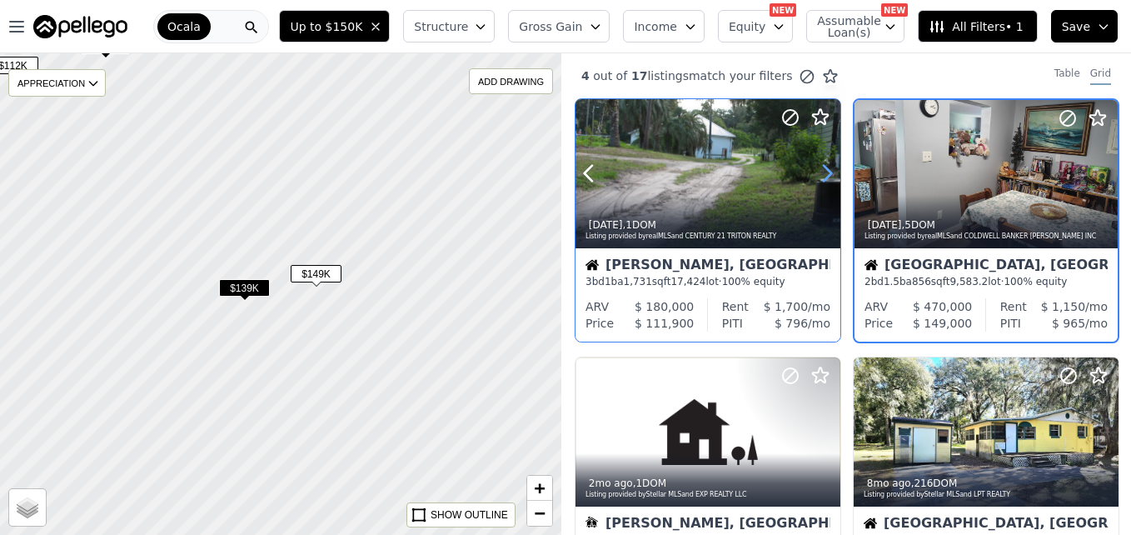
click at [814, 175] on icon at bounding box center [827, 173] width 27 height 27
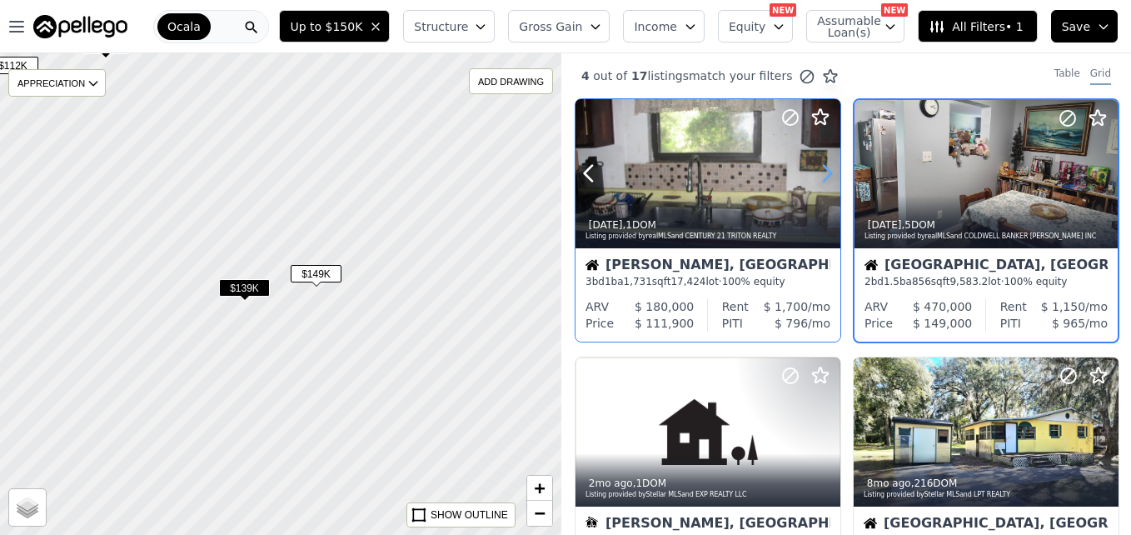
click at [814, 175] on icon at bounding box center [827, 173] width 27 height 27
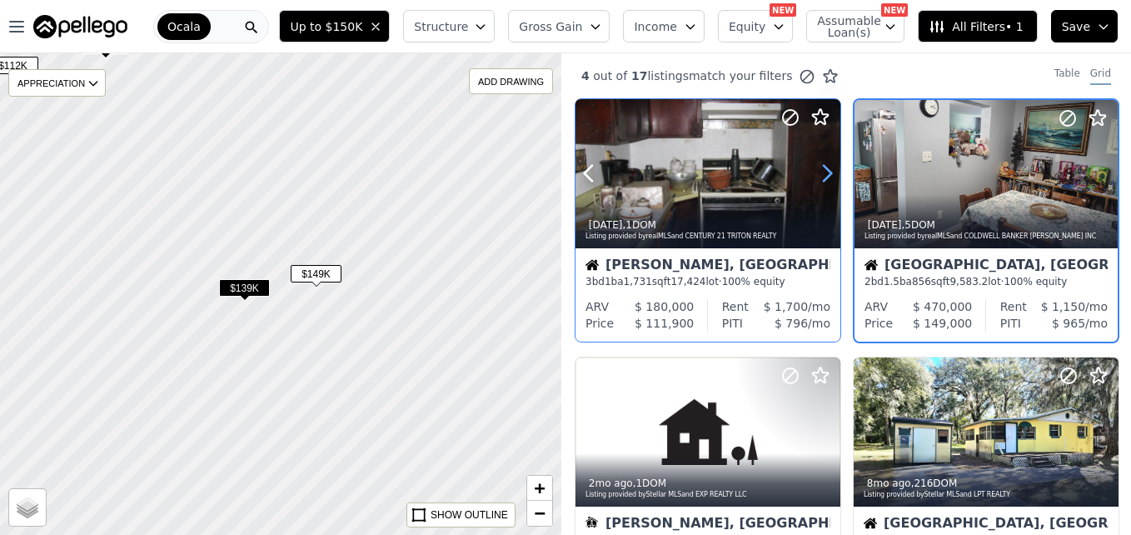
click at [814, 175] on icon at bounding box center [827, 173] width 27 height 27
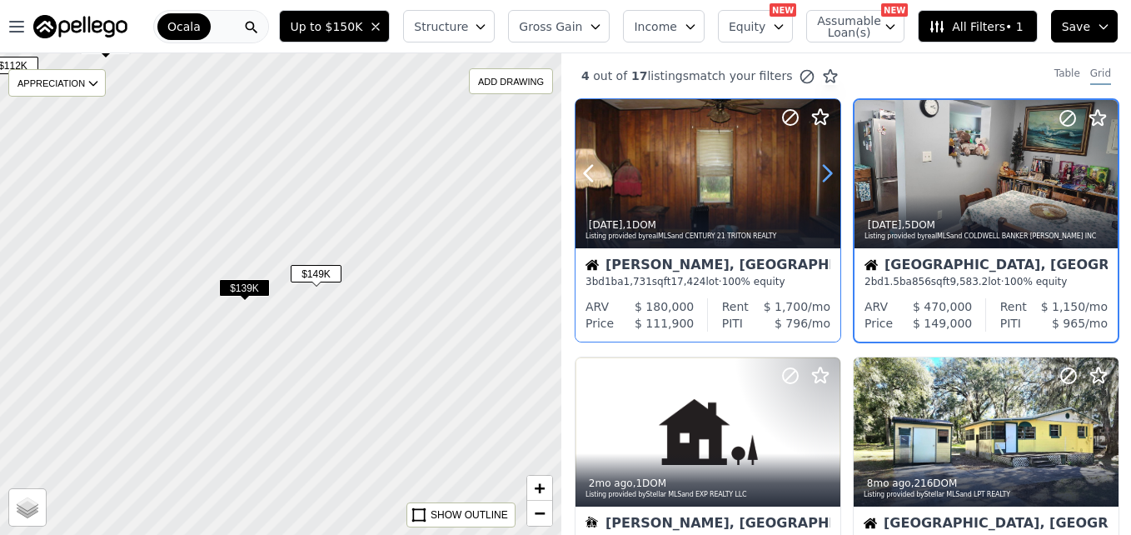
click at [814, 175] on icon at bounding box center [827, 173] width 27 height 27
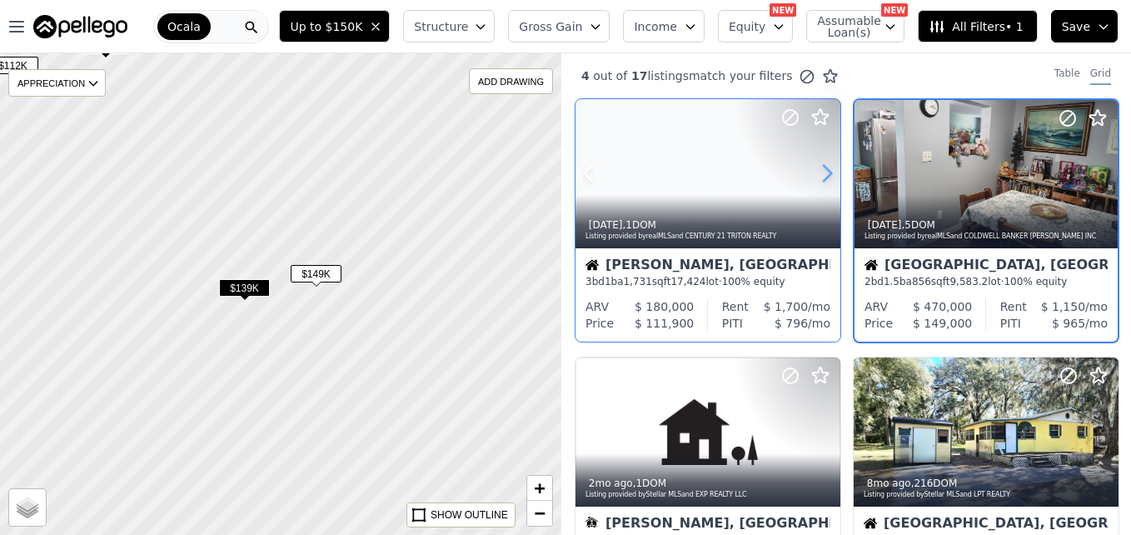
click at [814, 175] on icon at bounding box center [827, 173] width 27 height 27
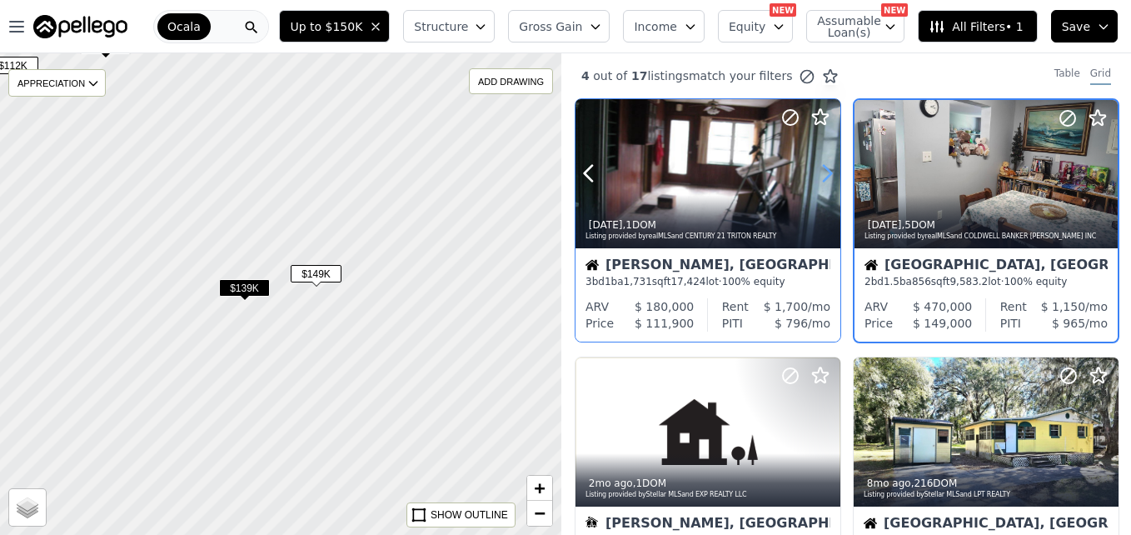
click at [814, 175] on icon at bounding box center [827, 173] width 27 height 27
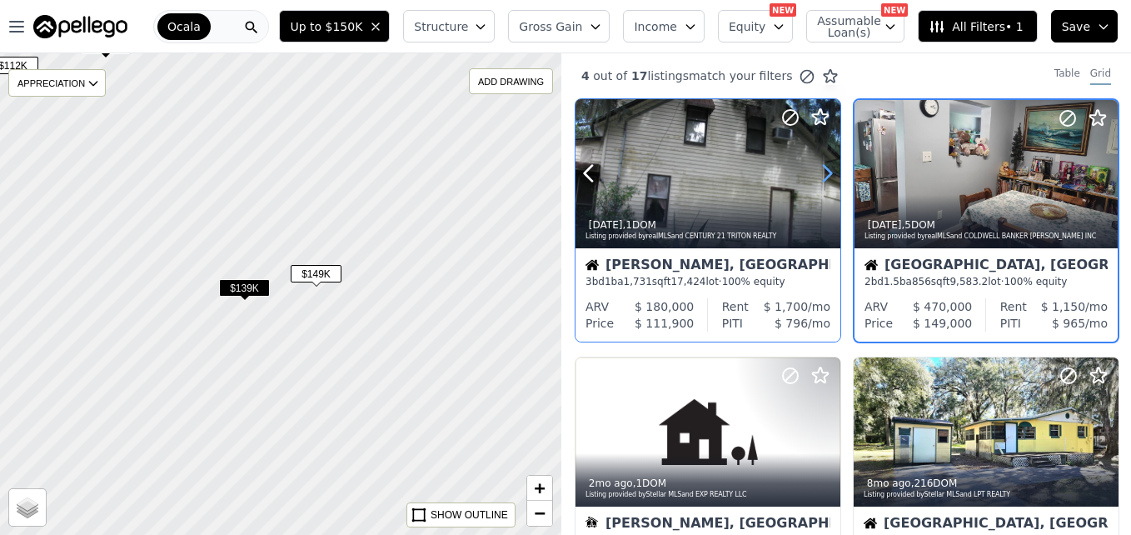
click at [814, 175] on icon at bounding box center [827, 173] width 27 height 27
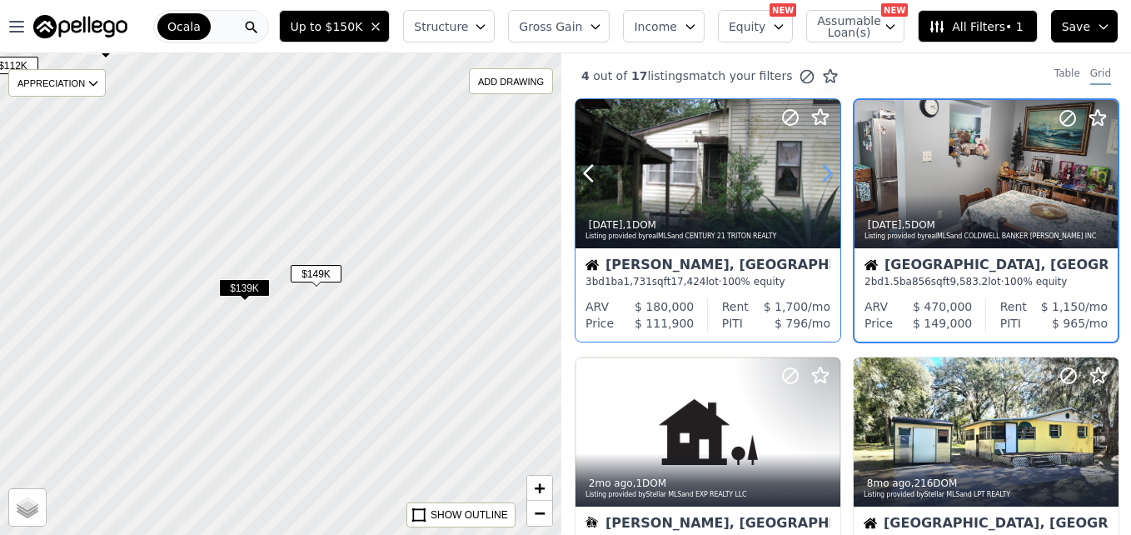
click at [814, 175] on icon at bounding box center [827, 173] width 27 height 27
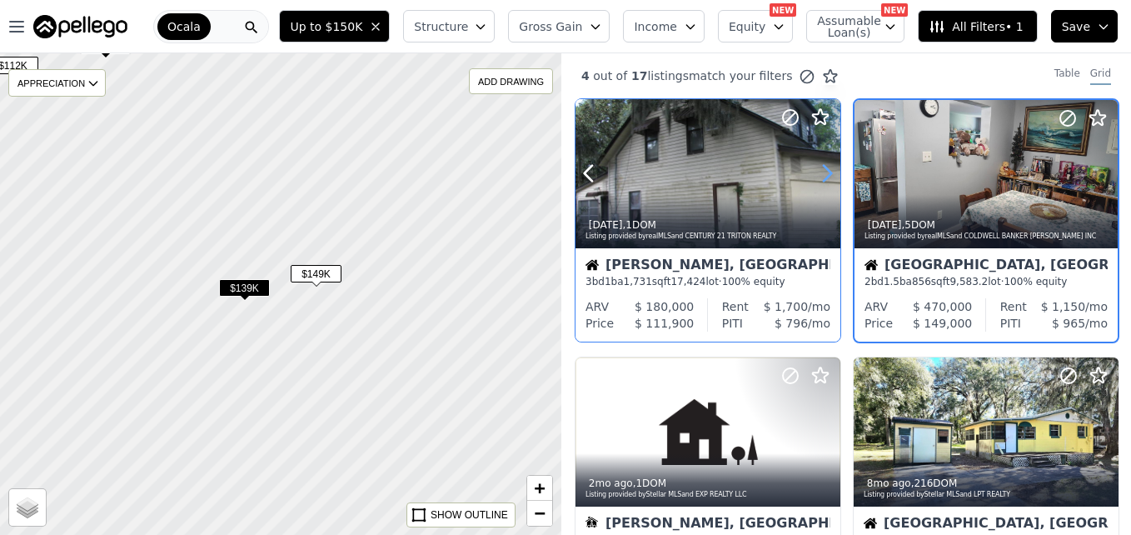
click at [814, 175] on icon at bounding box center [827, 173] width 27 height 27
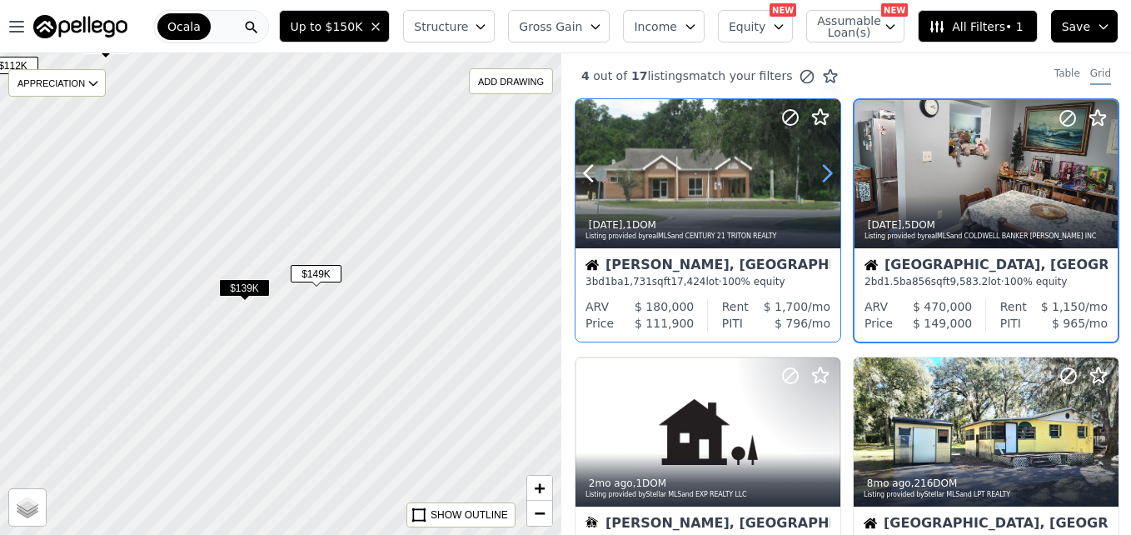
click at [814, 175] on icon at bounding box center [827, 173] width 27 height 27
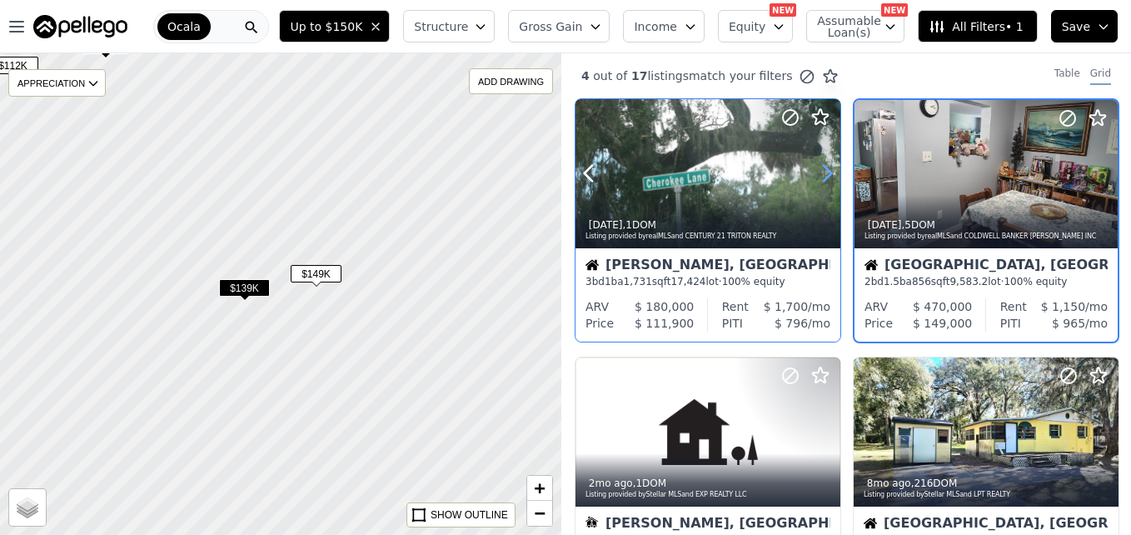
click at [814, 175] on icon at bounding box center [827, 173] width 27 height 27
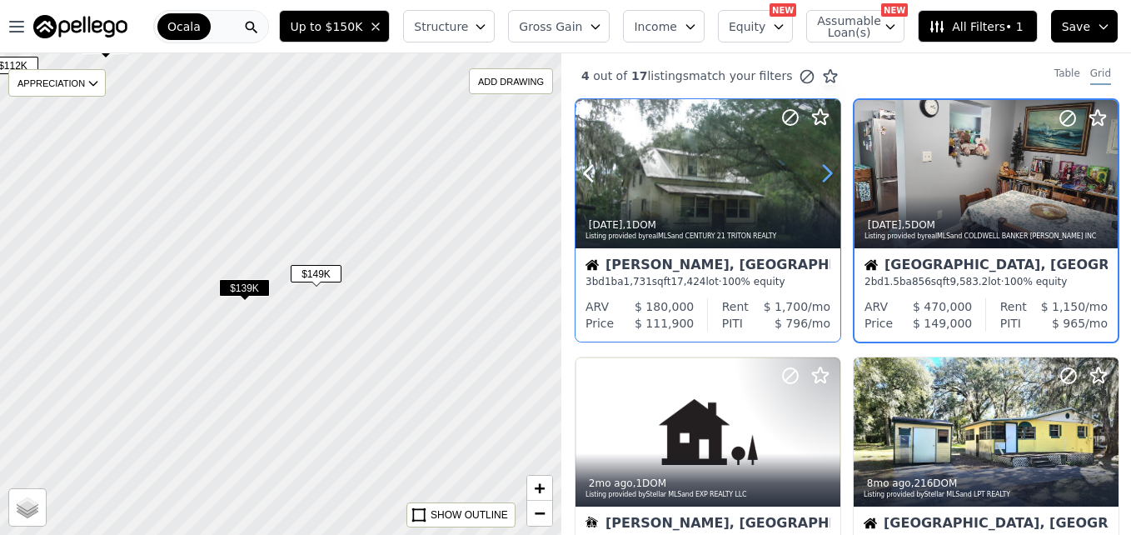
click at [814, 175] on icon at bounding box center [827, 173] width 27 height 27
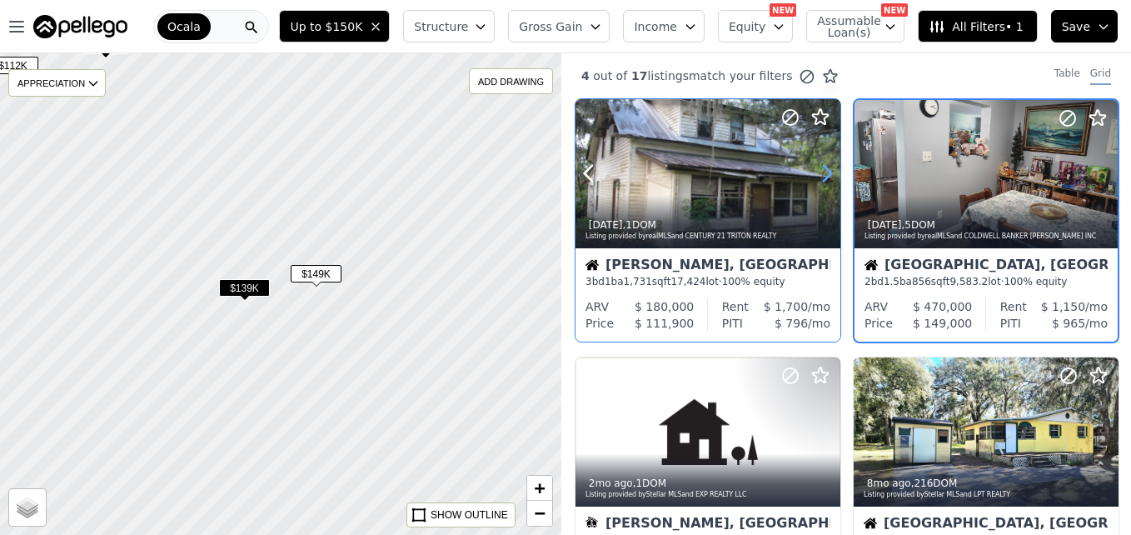
click at [814, 175] on icon at bounding box center [827, 173] width 27 height 27
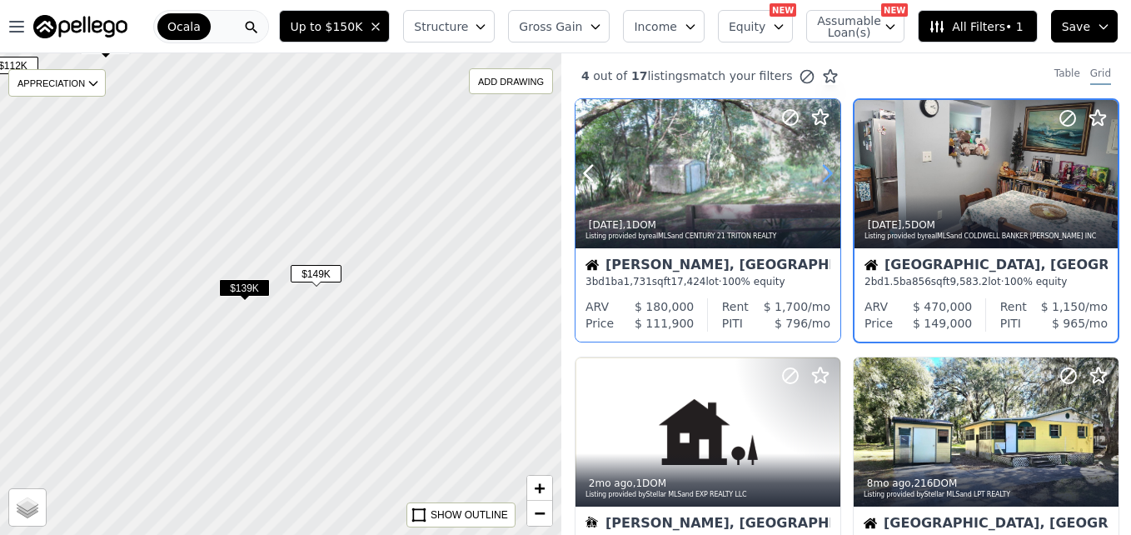
click at [814, 175] on icon at bounding box center [827, 173] width 27 height 27
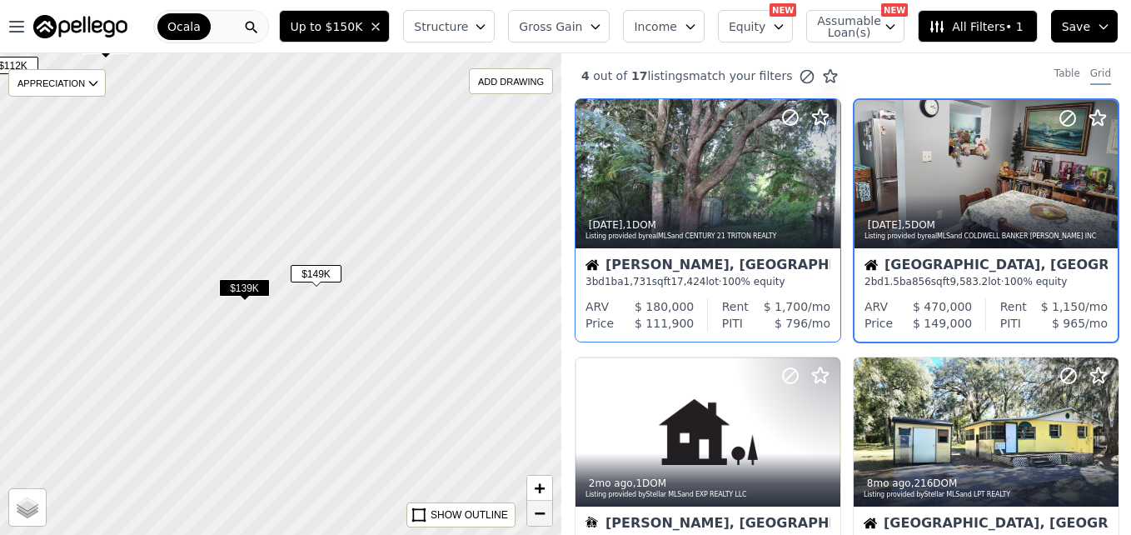
click at [548, 524] on link "−" at bounding box center [539, 513] width 25 height 25
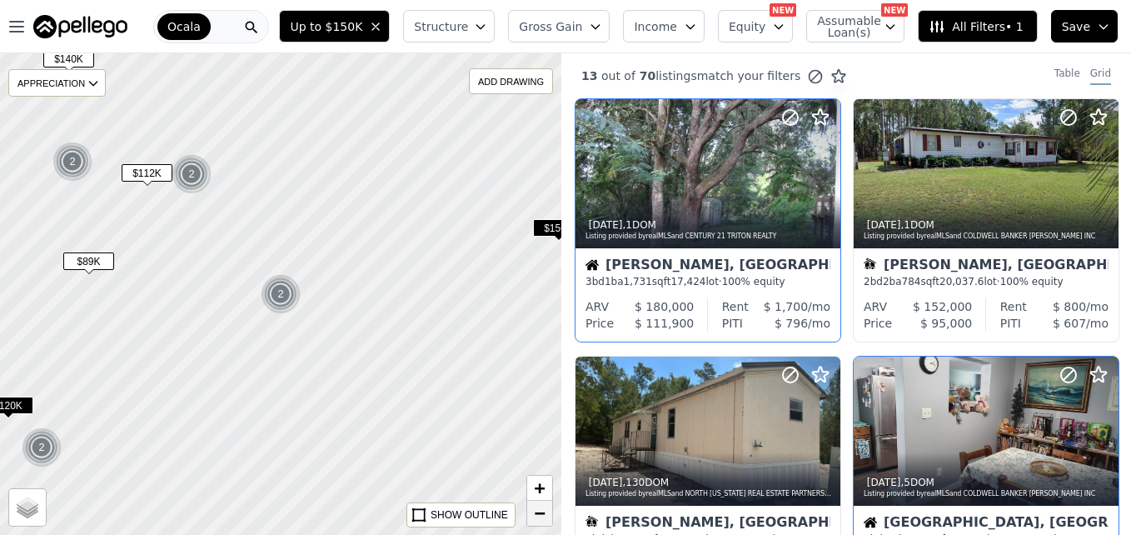
click at [548, 524] on link "−" at bounding box center [539, 513] width 25 height 25
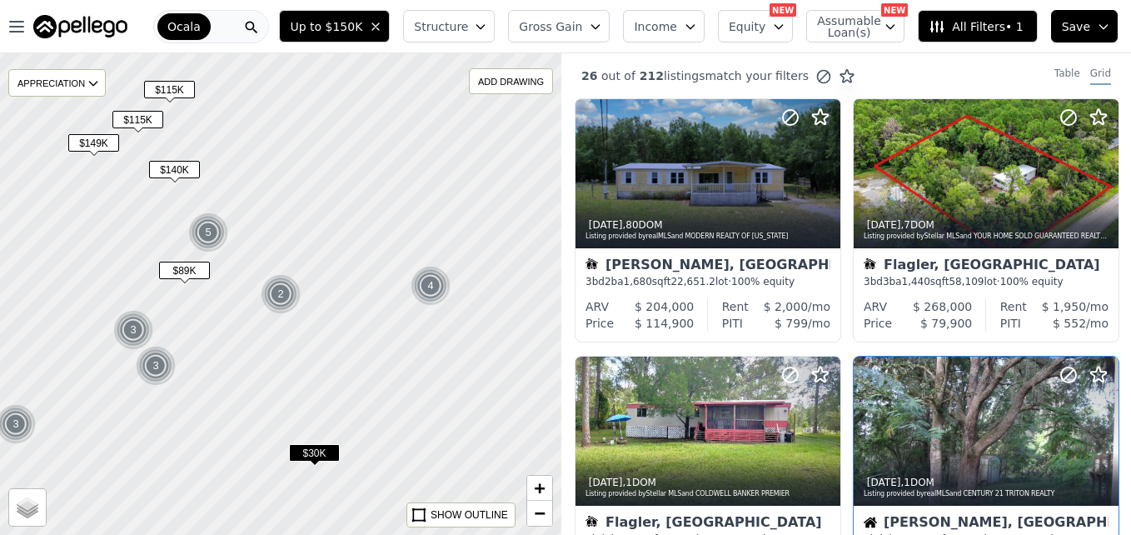
click at [331, 459] on span "$30K" at bounding box center [314, 452] width 51 height 17
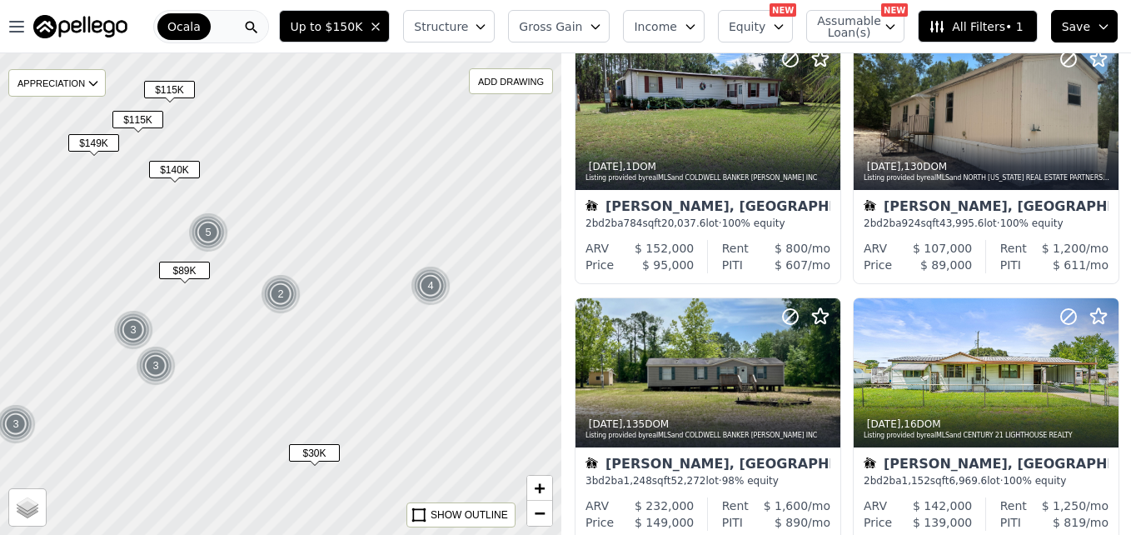
scroll to position [929, 0]
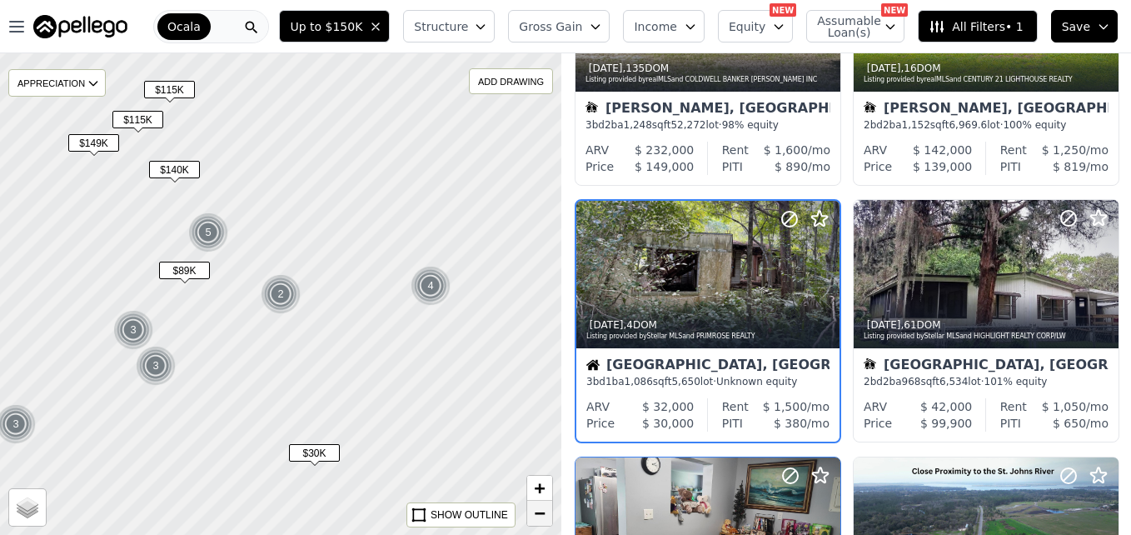
click at [538, 516] on span "−" at bounding box center [540, 512] width 11 height 21
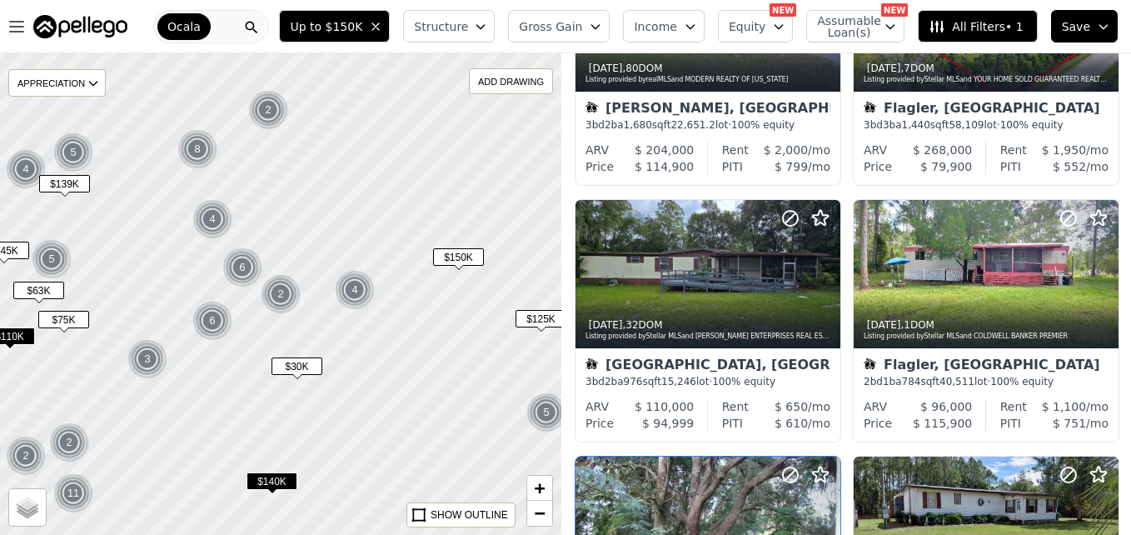
click at [530, 320] on span "$125K" at bounding box center [541, 318] width 51 height 17
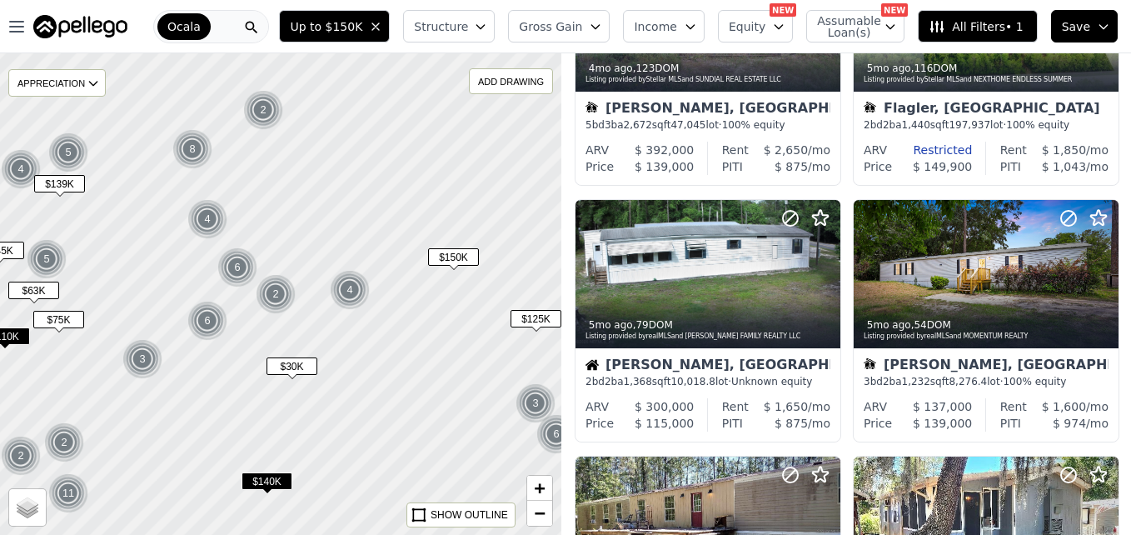
click at [468, 250] on span "$150K" at bounding box center [453, 256] width 51 height 17
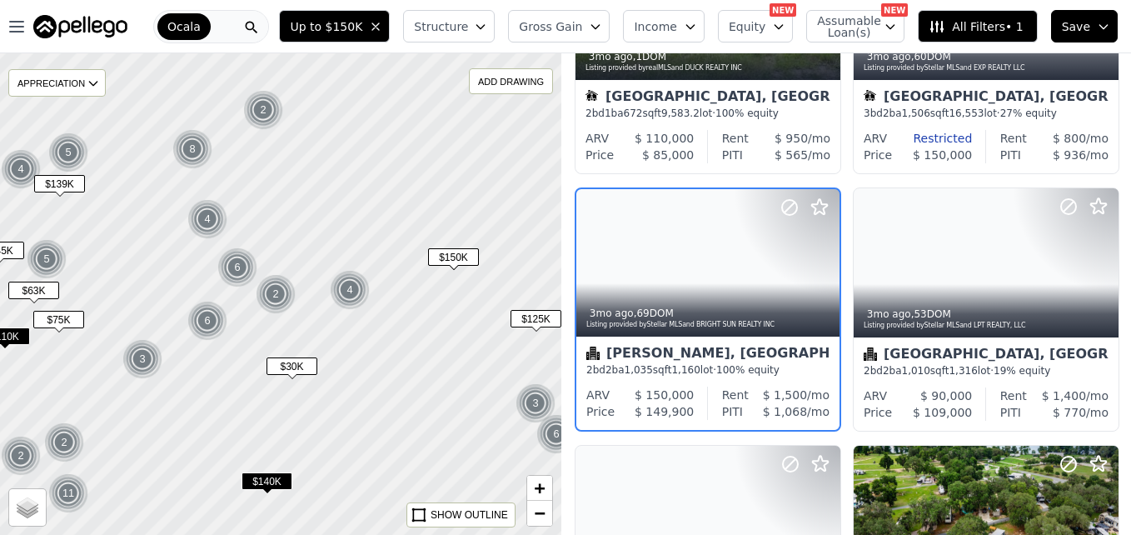
scroll to position [672, 0]
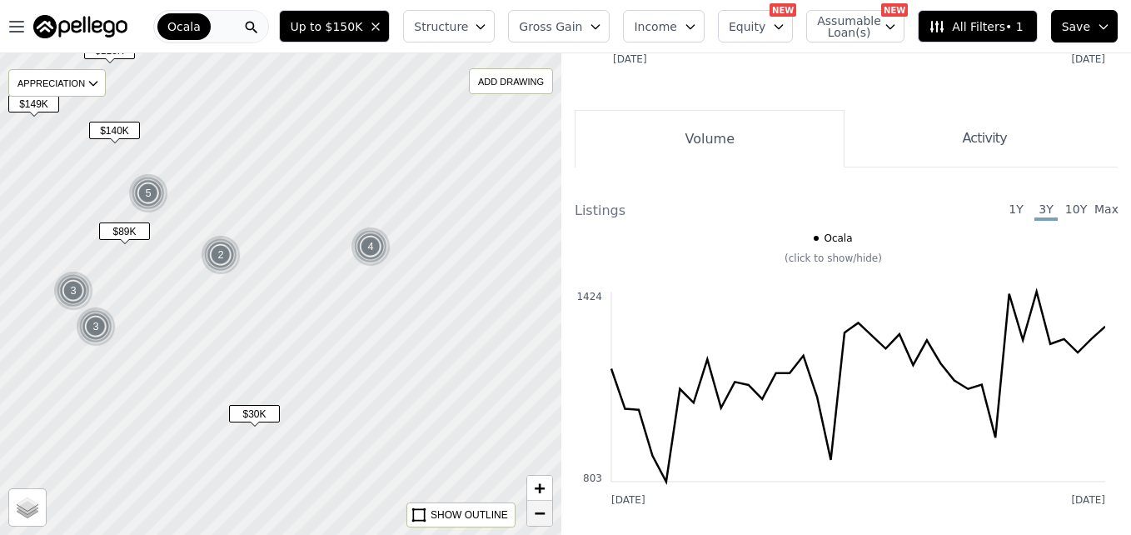
click at [538, 514] on span "−" at bounding box center [540, 512] width 11 height 21
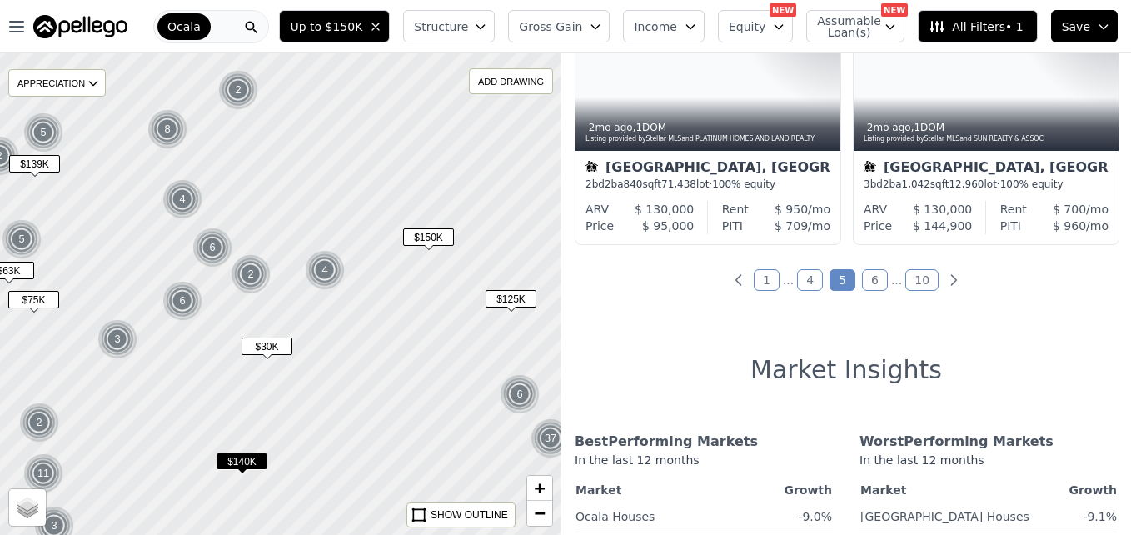
scroll to position [1392, 0]
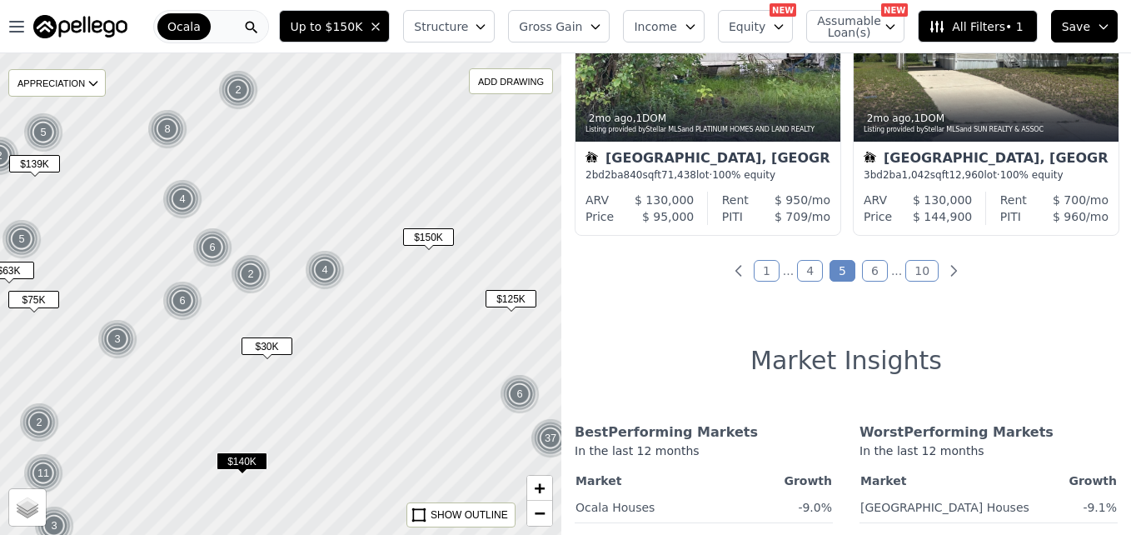
click at [797, 268] on link "4" at bounding box center [810, 271] width 26 height 22
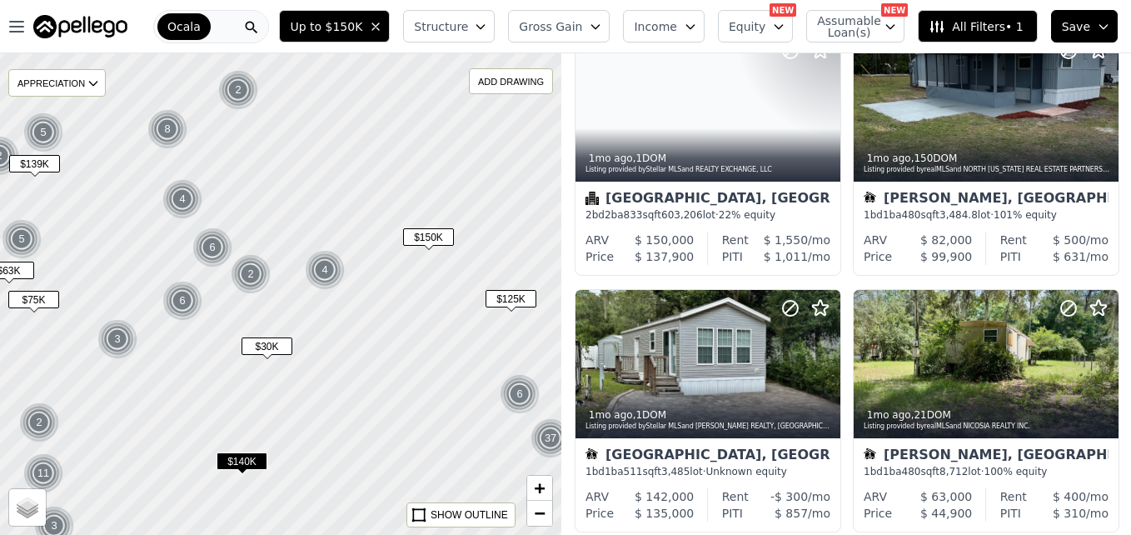
scroll to position [0, 0]
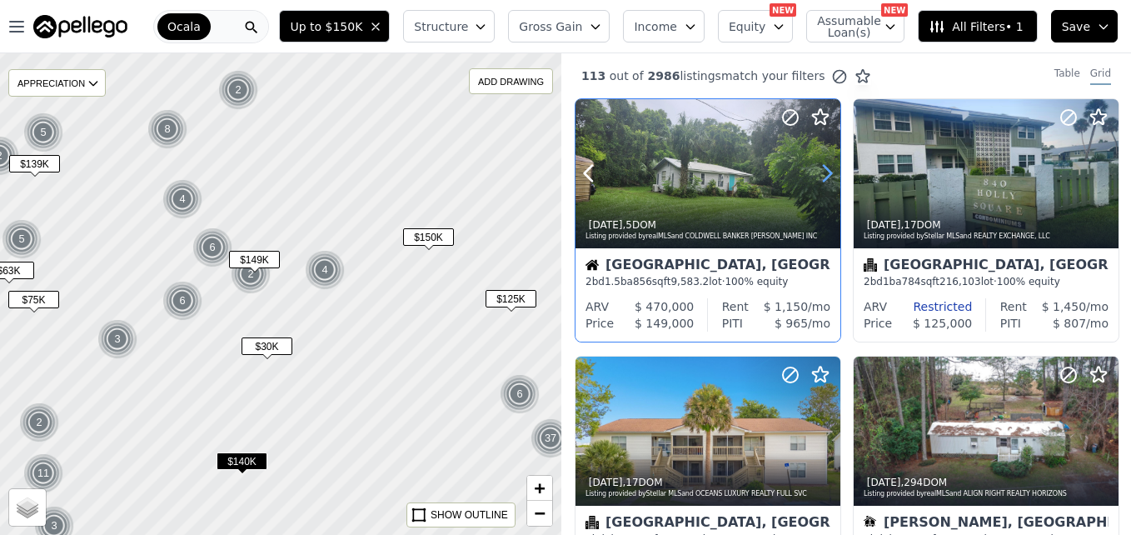
click at [816, 168] on icon at bounding box center [827, 173] width 27 height 27
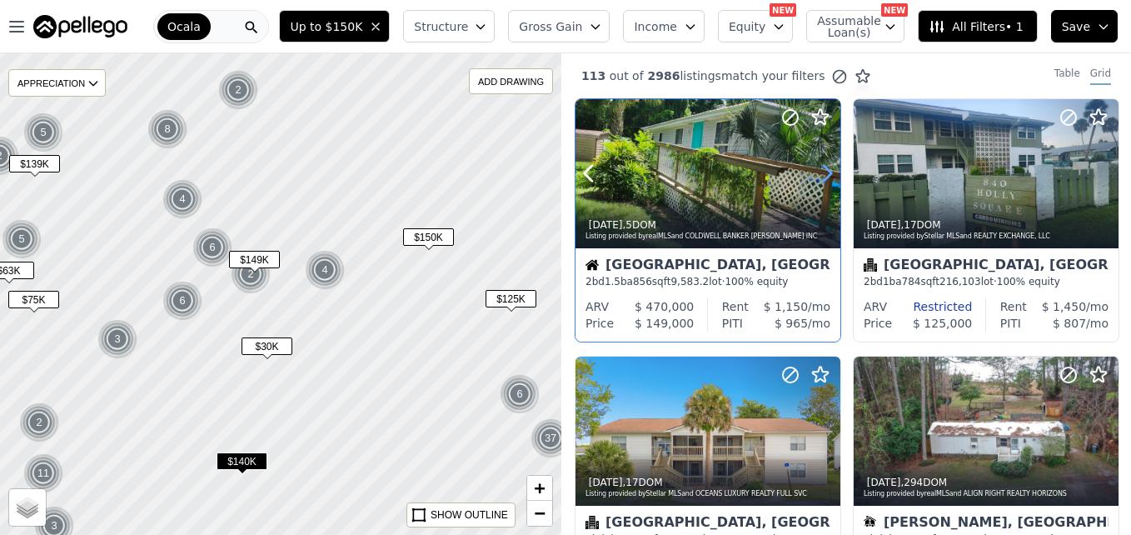
click at [816, 168] on icon at bounding box center [827, 173] width 27 height 27
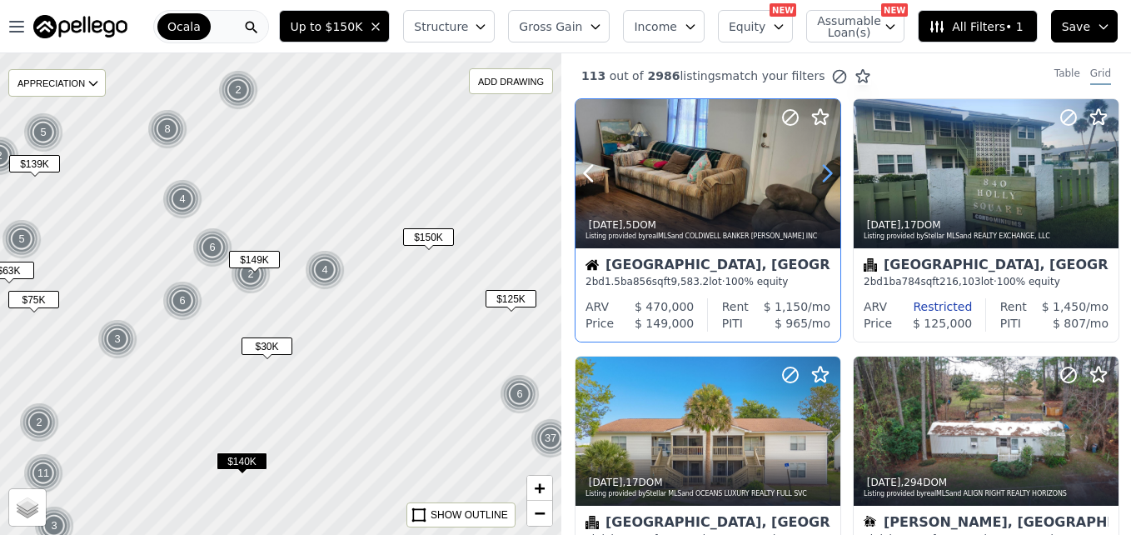
click at [816, 168] on icon at bounding box center [827, 173] width 27 height 27
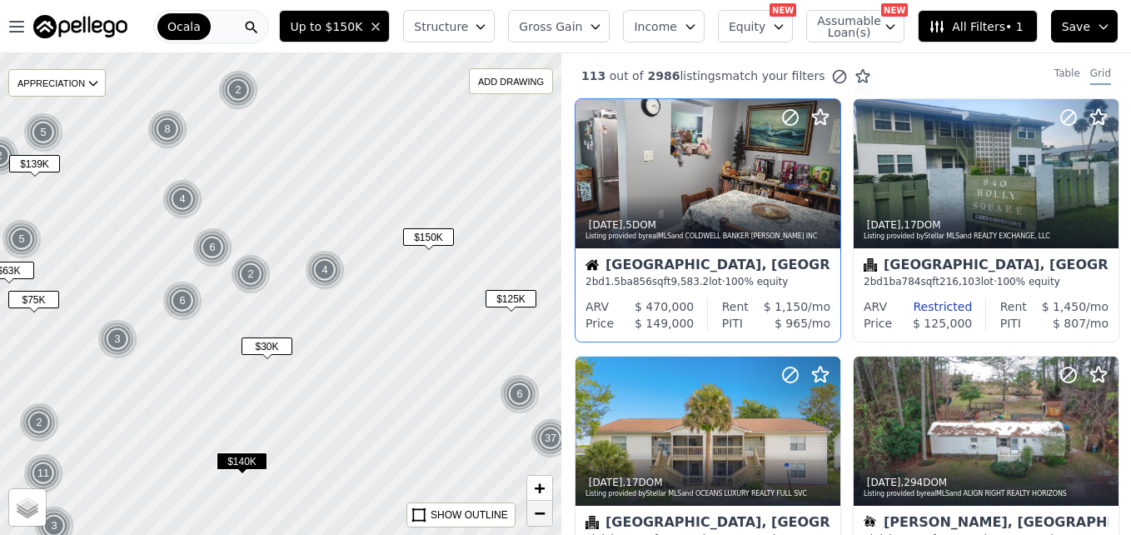
click at [540, 516] on span "−" at bounding box center [540, 512] width 11 height 21
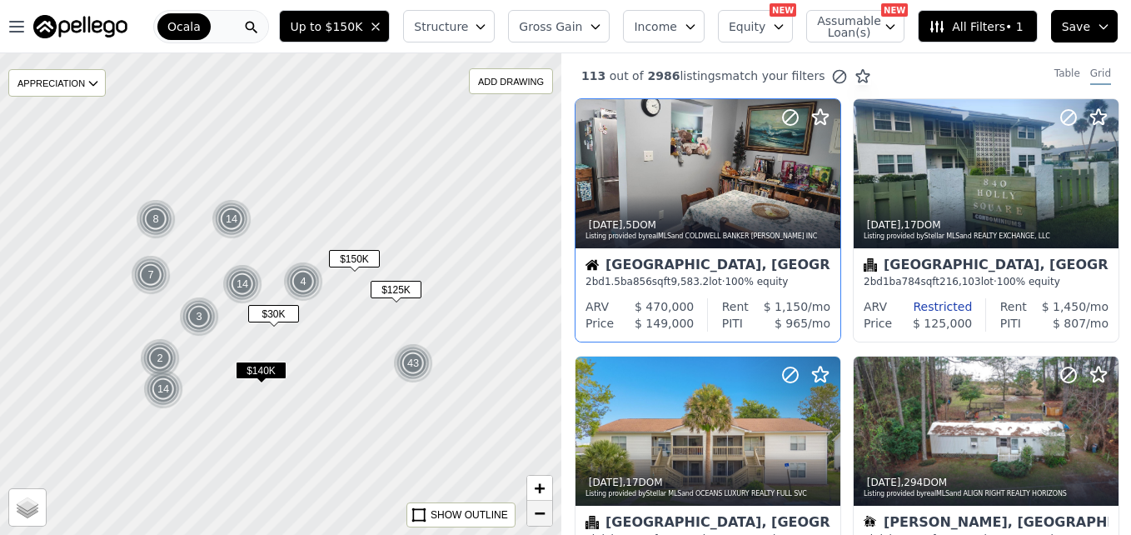
click at [540, 516] on span "−" at bounding box center [540, 512] width 11 height 21
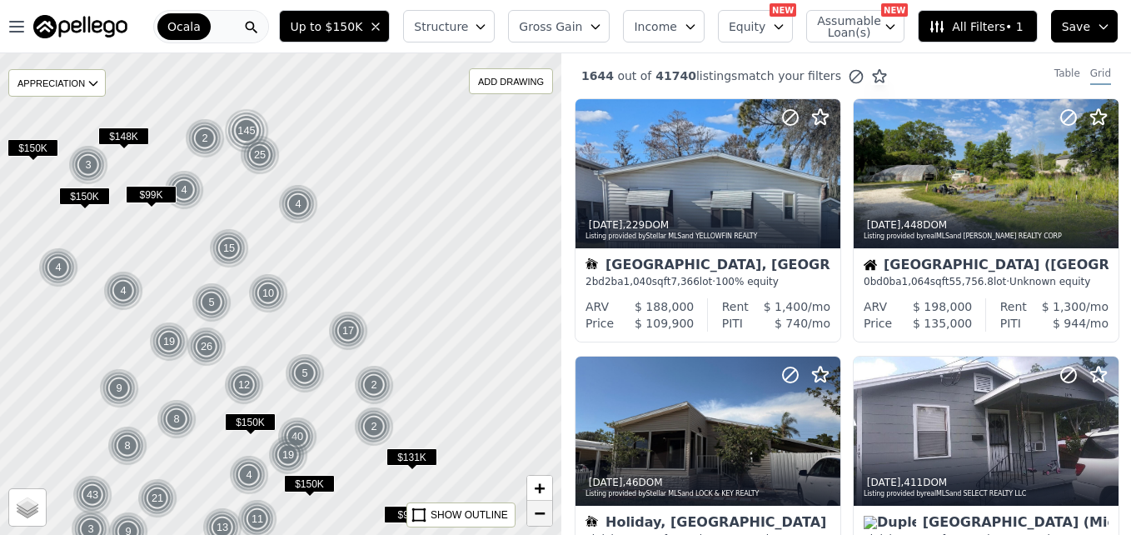
click at [540, 516] on span "−" at bounding box center [540, 512] width 11 height 21
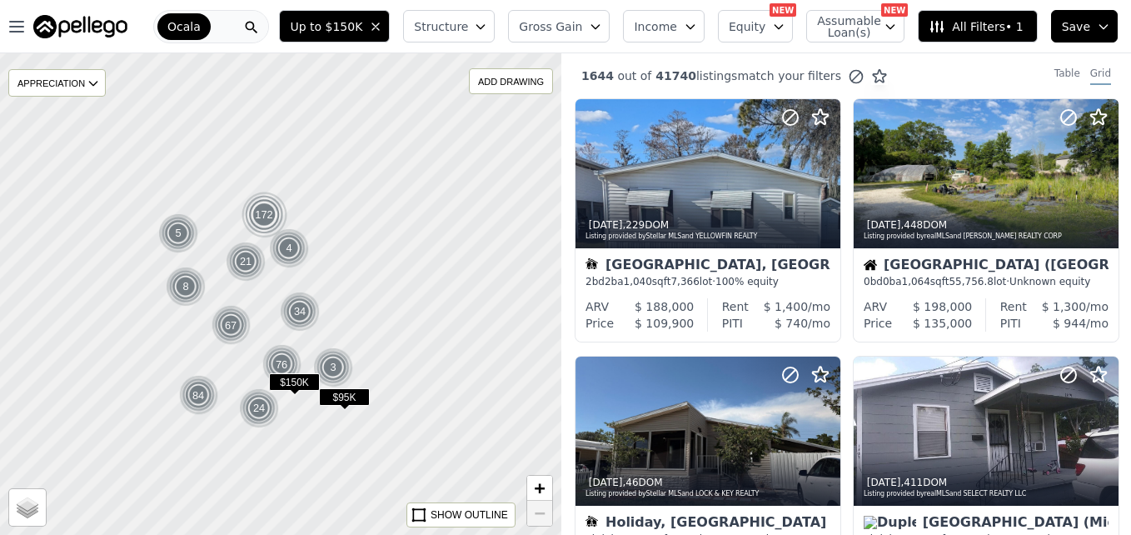
click at [540, 516] on span "−" at bounding box center [540, 512] width 11 height 21
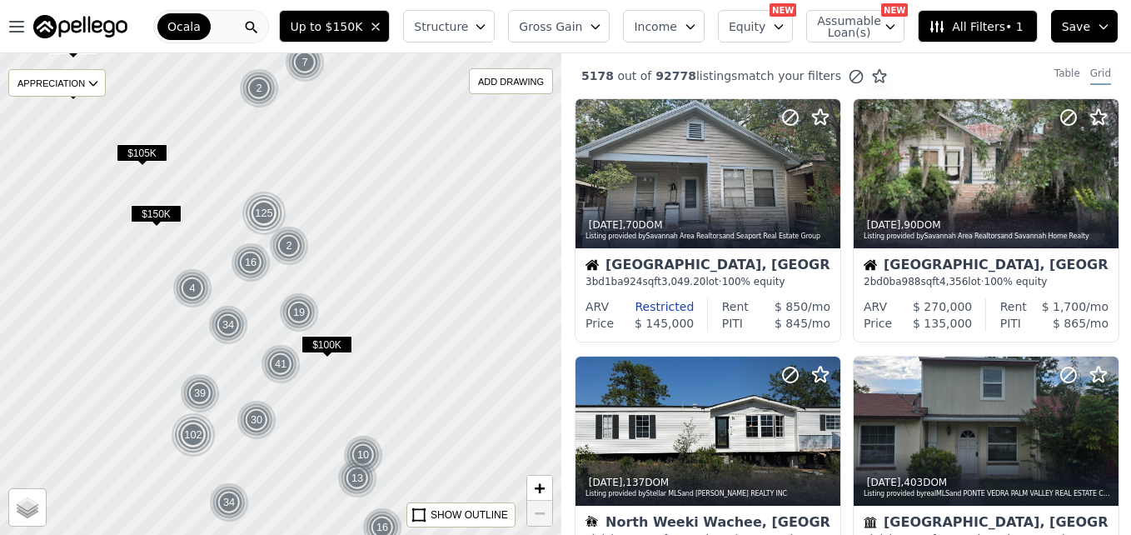
click at [516, 384] on div at bounding box center [281, 294] width 674 height 578
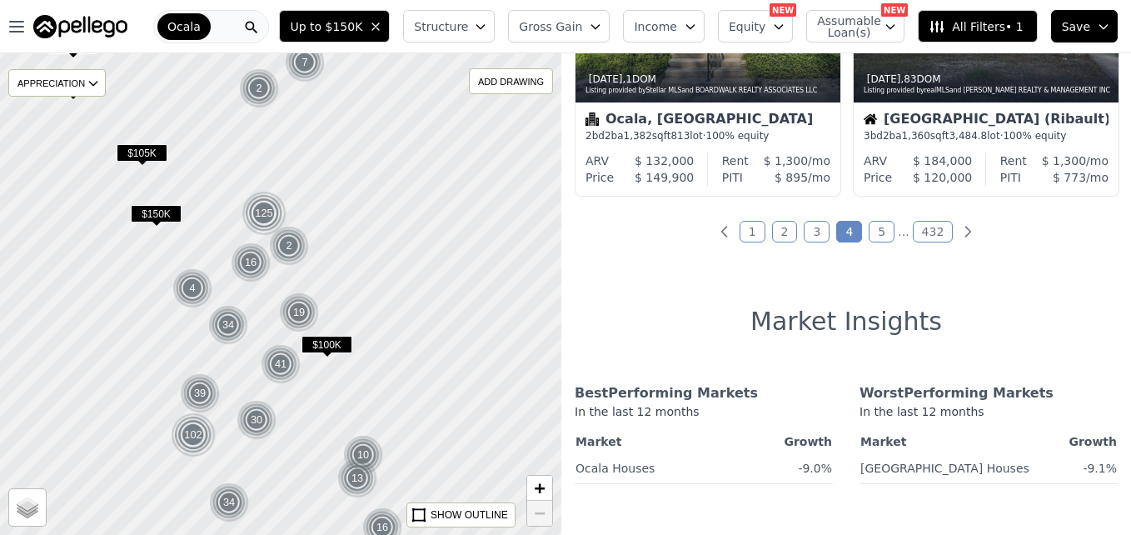
scroll to position [1441, 0]
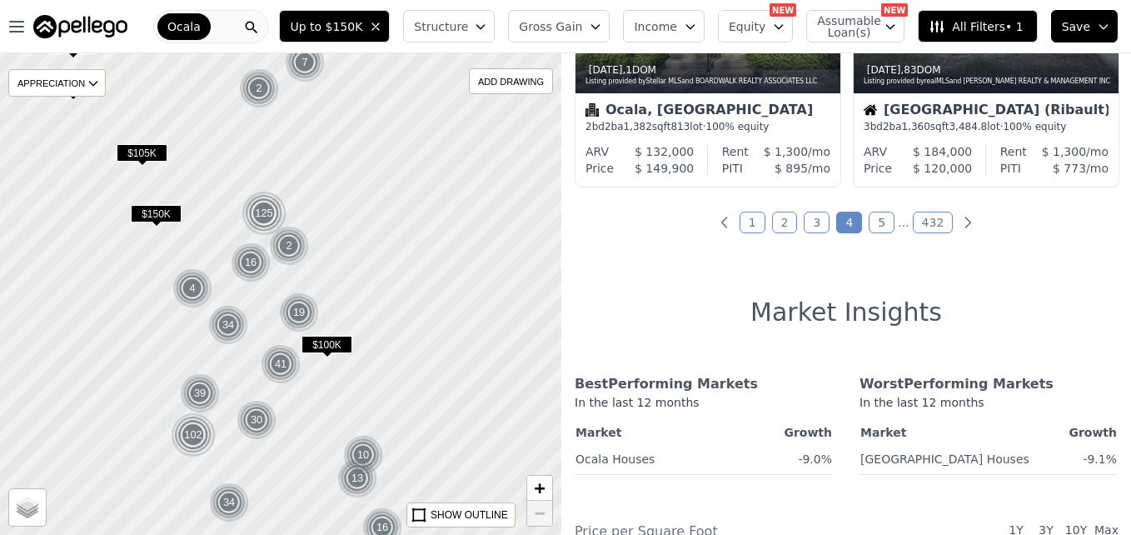
click at [466, 375] on div at bounding box center [281, 294] width 674 height 578
click at [525, 234] on div at bounding box center [281, 294] width 674 height 578
click at [441, 345] on div at bounding box center [281, 294] width 674 height 578
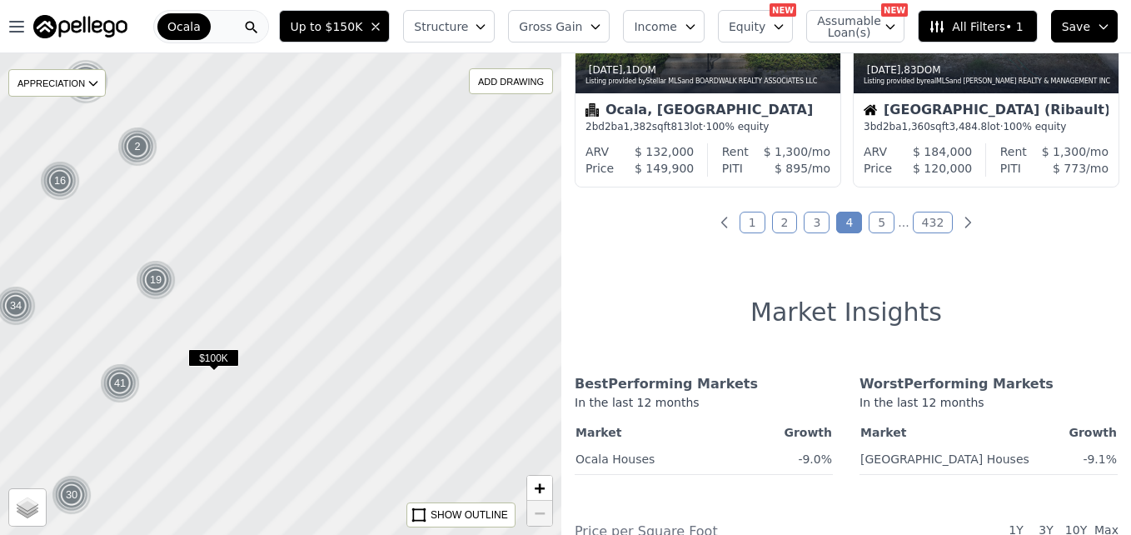
click at [441, 345] on div at bounding box center [281, 294] width 674 height 578
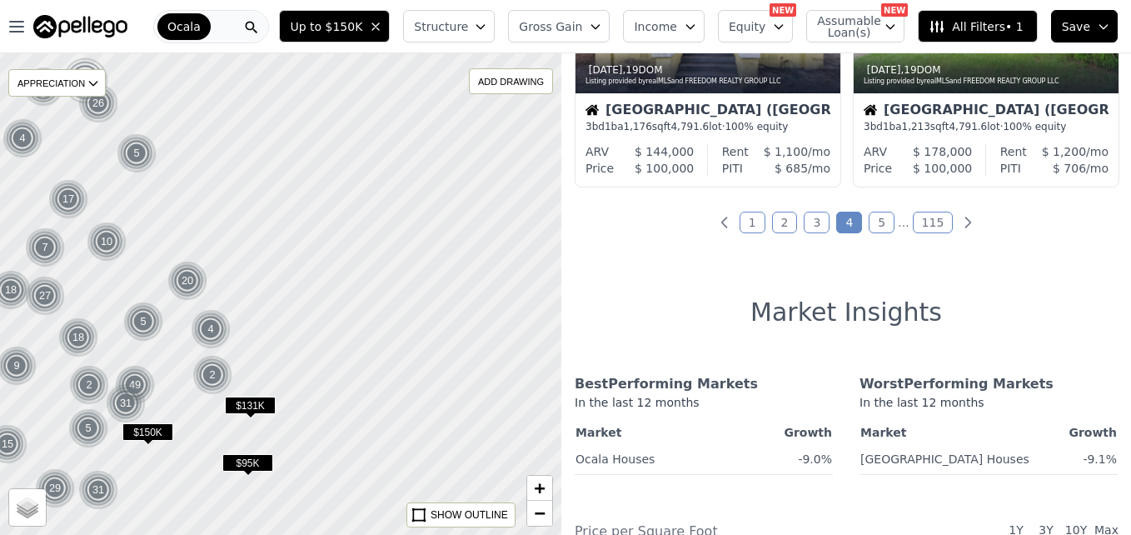
click at [255, 409] on span "$131K" at bounding box center [250, 404] width 51 height 17
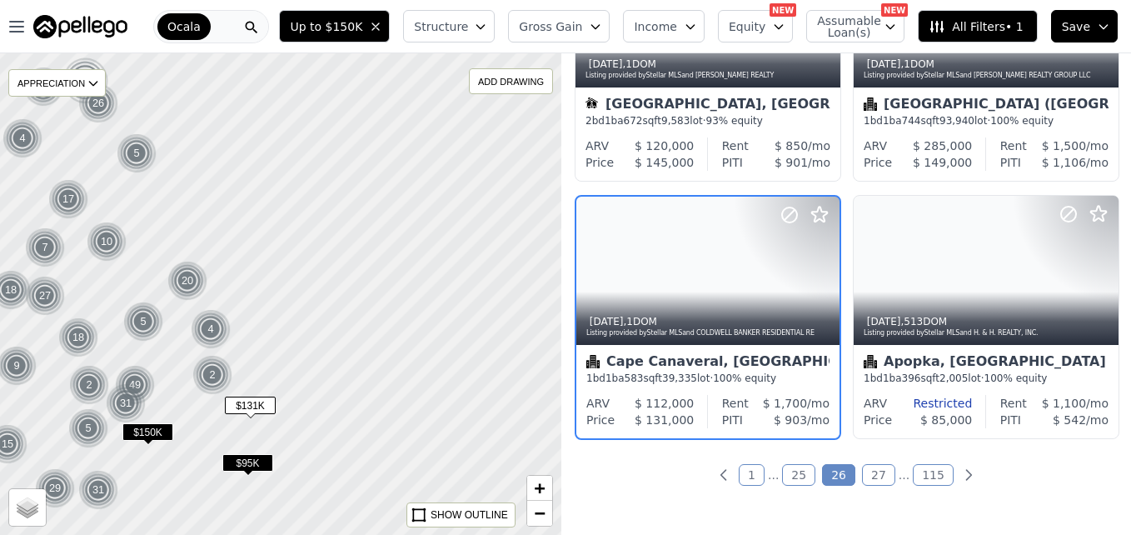
scroll to position [1186, 0]
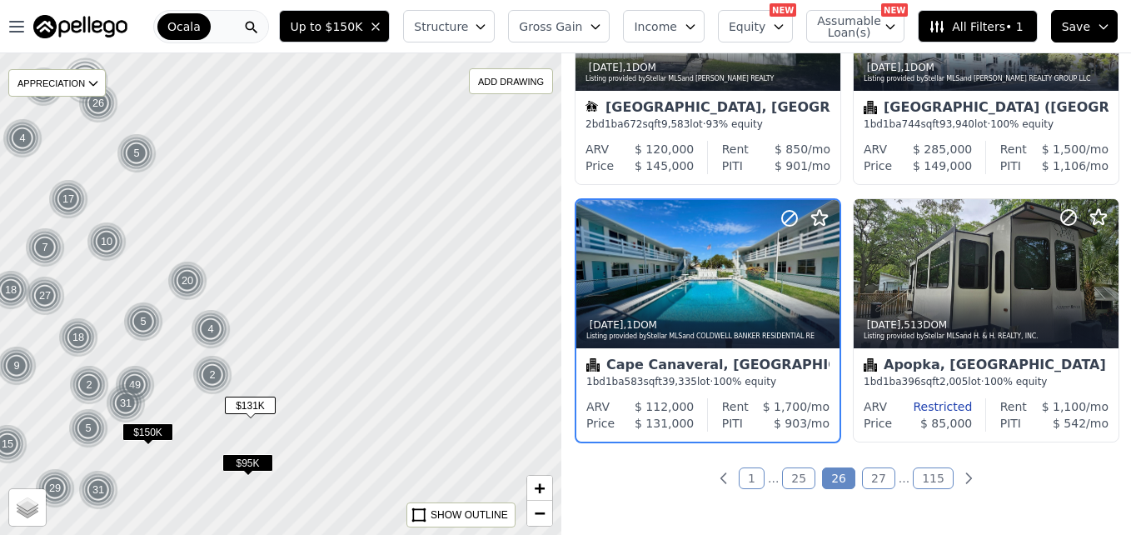
click at [141, 426] on span "$150K" at bounding box center [147, 431] width 51 height 17
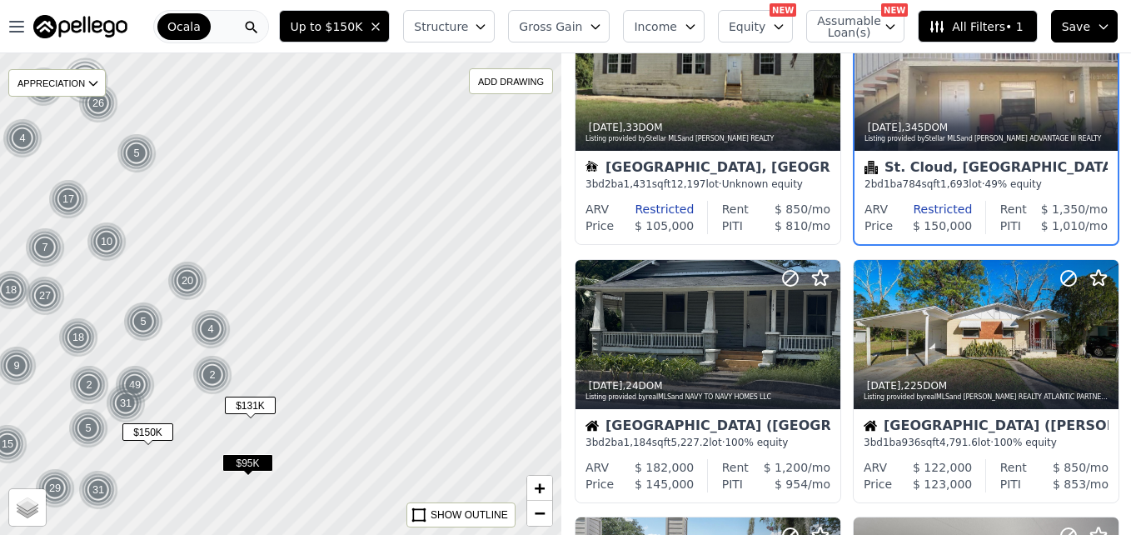
scroll to position [127, 0]
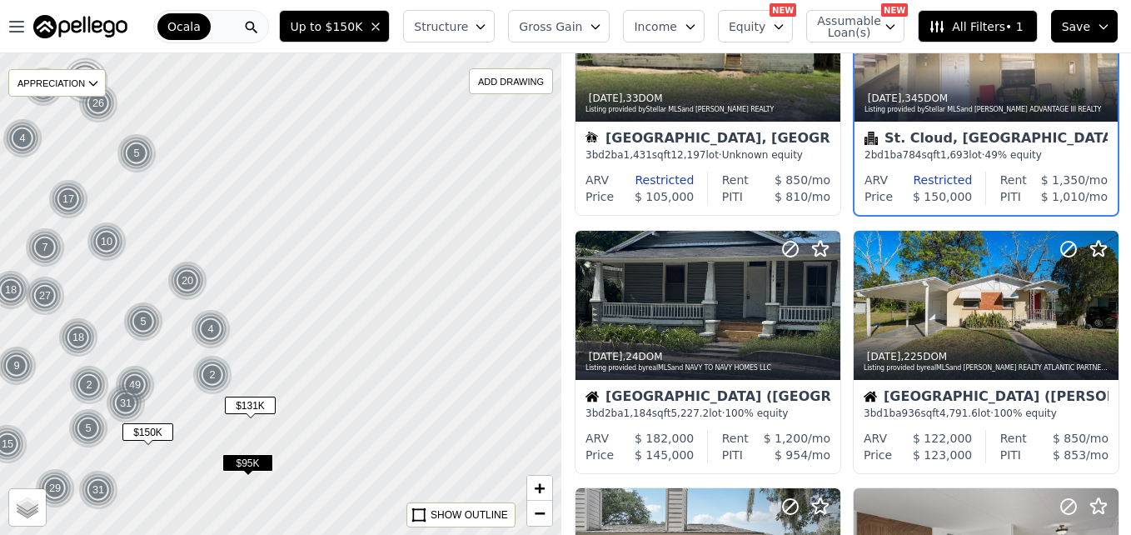
click at [216, 20] on div "Ocala" at bounding box center [211, 26] width 116 height 33
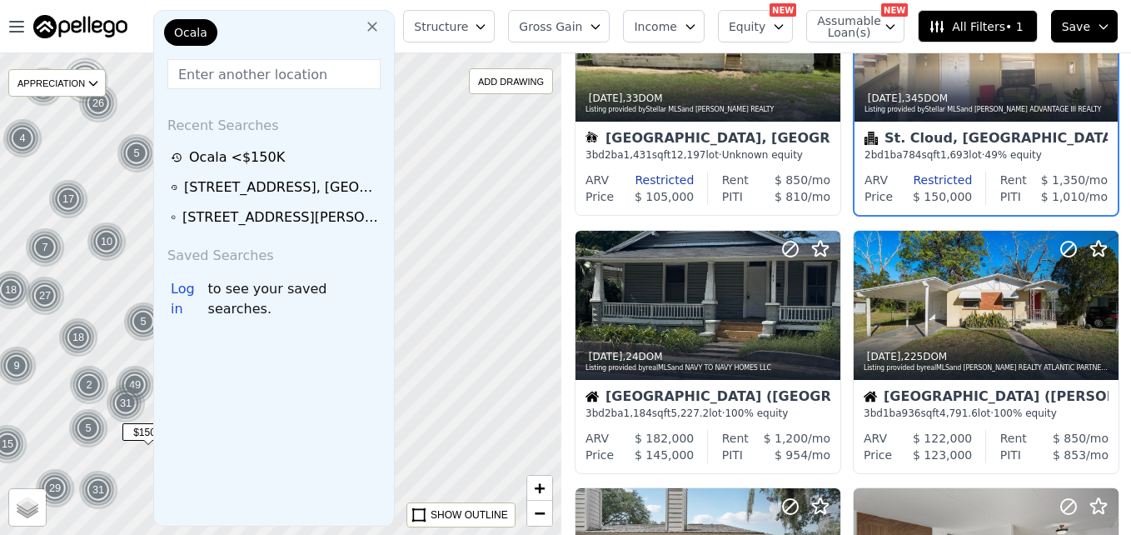
click at [237, 83] on input "text" at bounding box center [273, 74] width 213 height 30
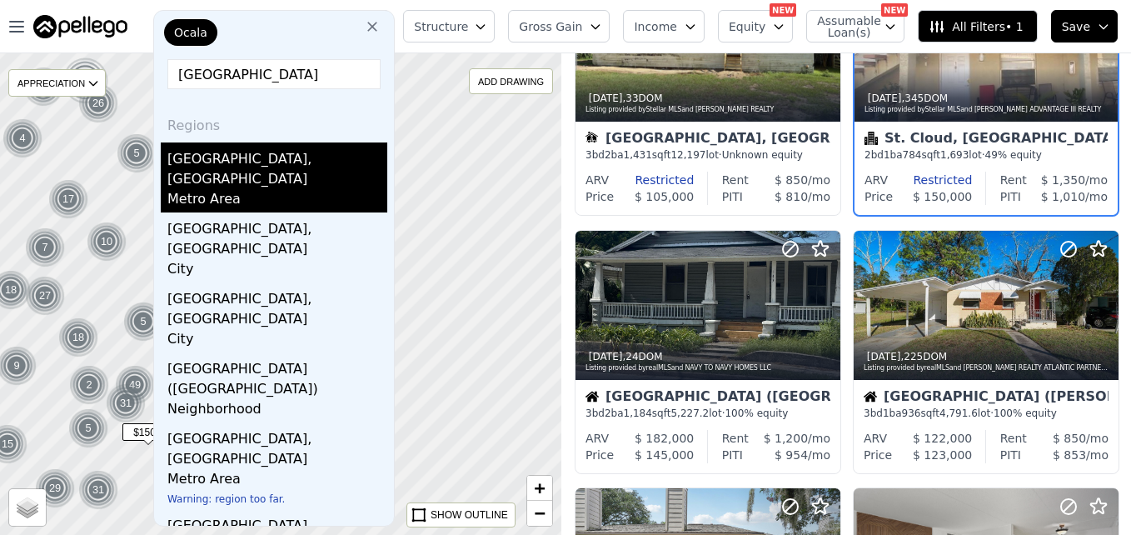
type input "jacksonville"
click at [244, 166] on div "Jacksonville, FL" at bounding box center [277, 165] width 220 height 47
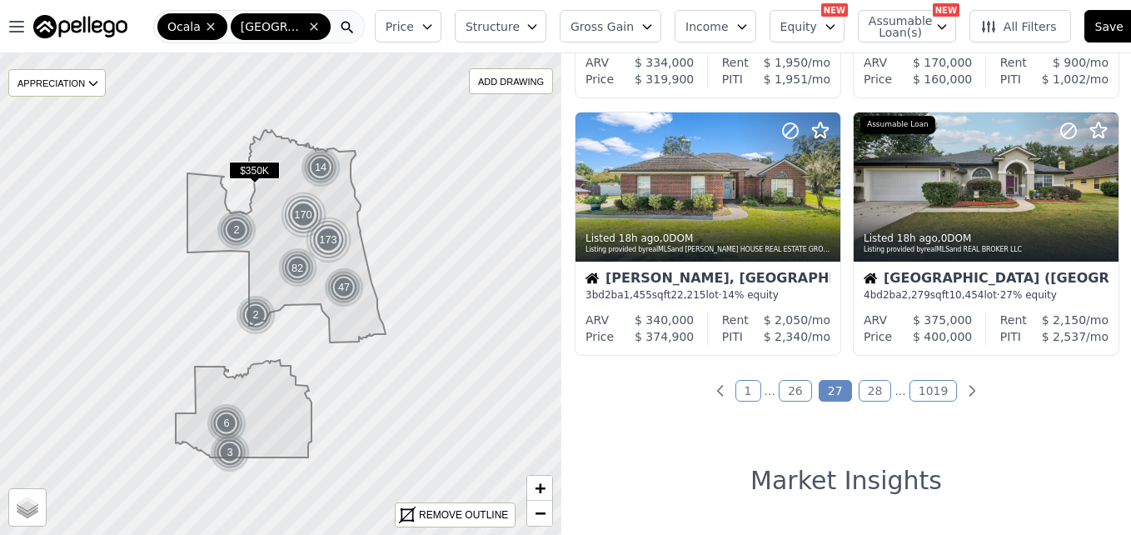
scroll to position [1293, 0]
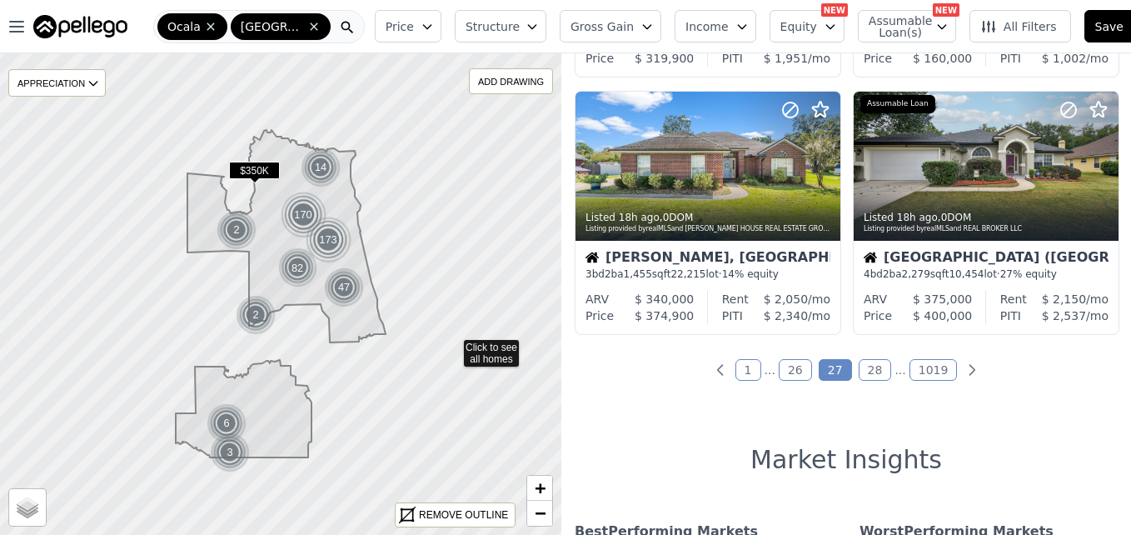
click at [452, 345] on icon at bounding box center [281, 293] width 679 height 583
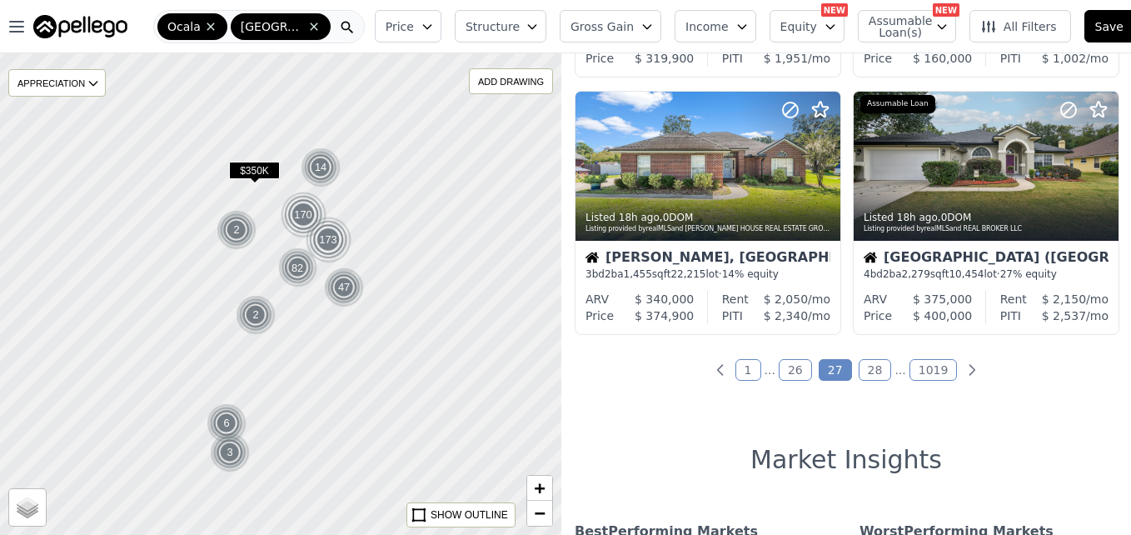
click at [421, 330] on div at bounding box center [281, 294] width 674 height 578
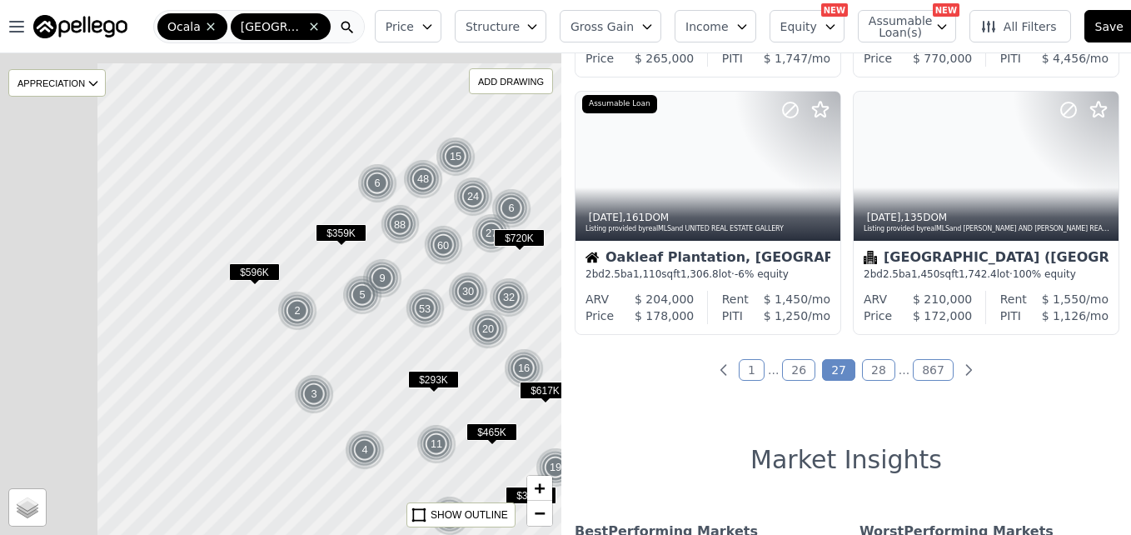
drag, startPoint x: 203, startPoint y: 312, endPoint x: 441, endPoint y: 405, distance: 254.7
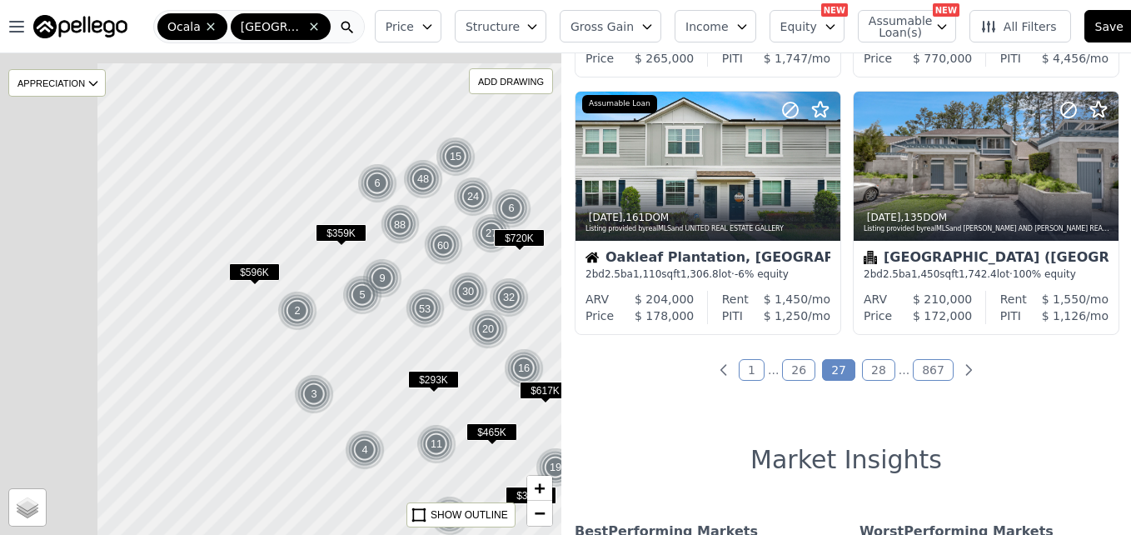
click at [441, 405] on div at bounding box center [434, 352] width 674 height 578
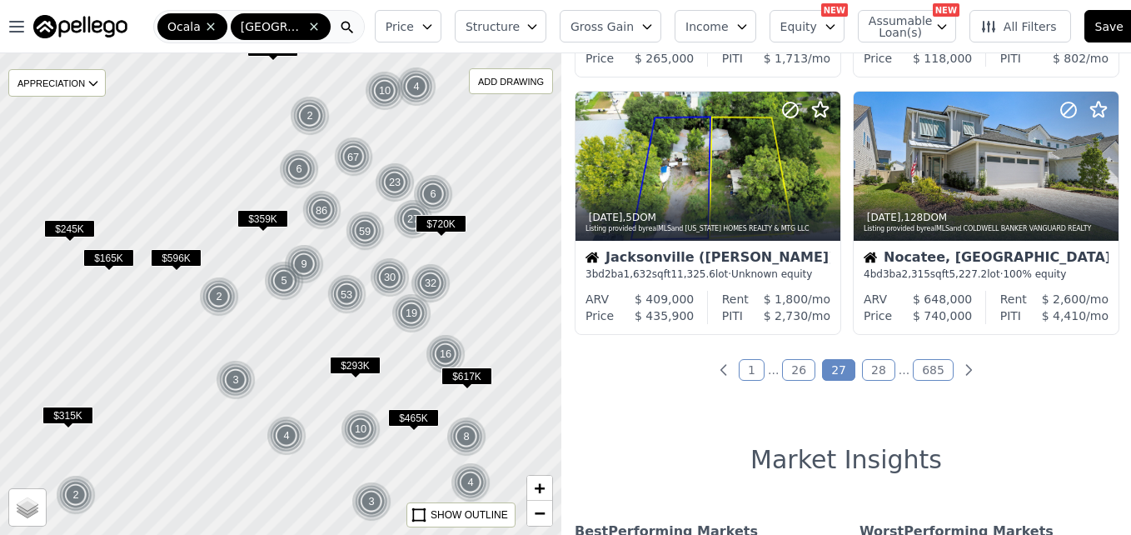
drag, startPoint x: 384, startPoint y: 366, endPoint x: 304, endPoint y: 354, distance: 80.8
click at [304, 354] on div at bounding box center [281, 294] width 674 height 578
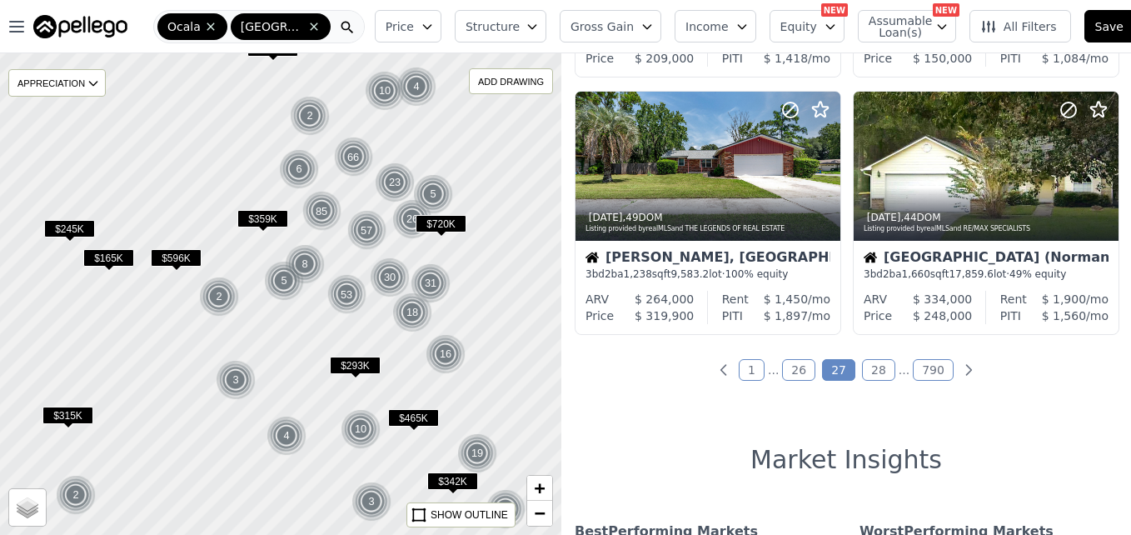
click at [461, 265] on div at bounding box center [281, 294] width 674 height 578
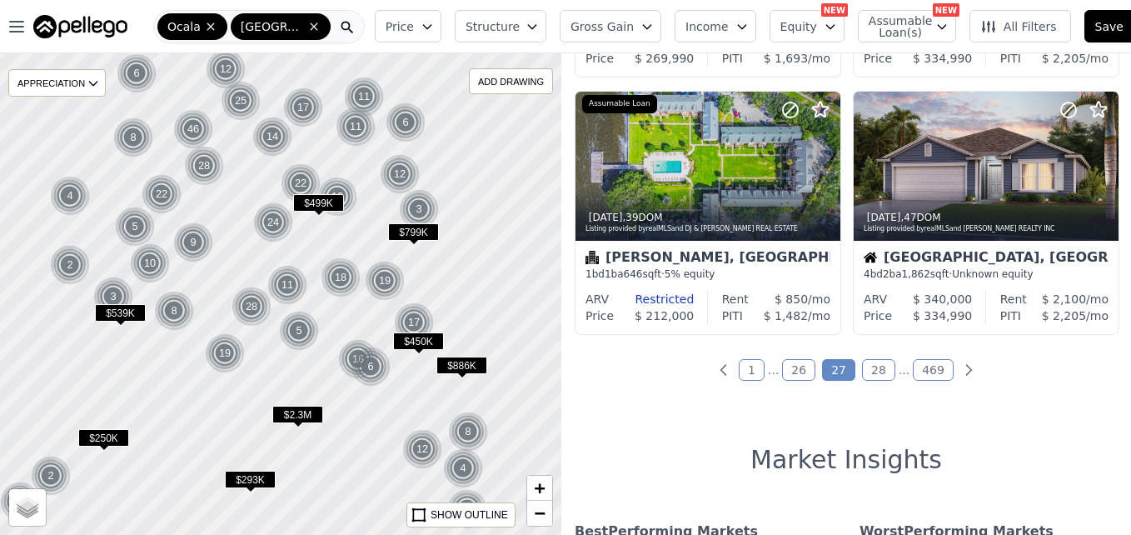
click at [461, 265] on div at bounding box center [281, 294] width 674 height 578
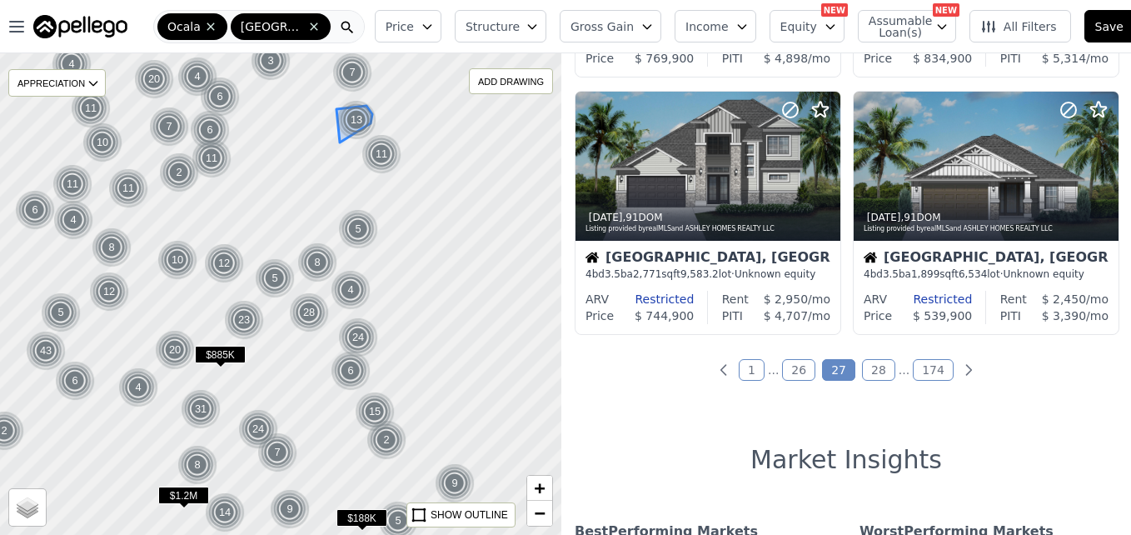
click at [356, 127] on div "13" at bounding box center [356, 120] width 40 height 40
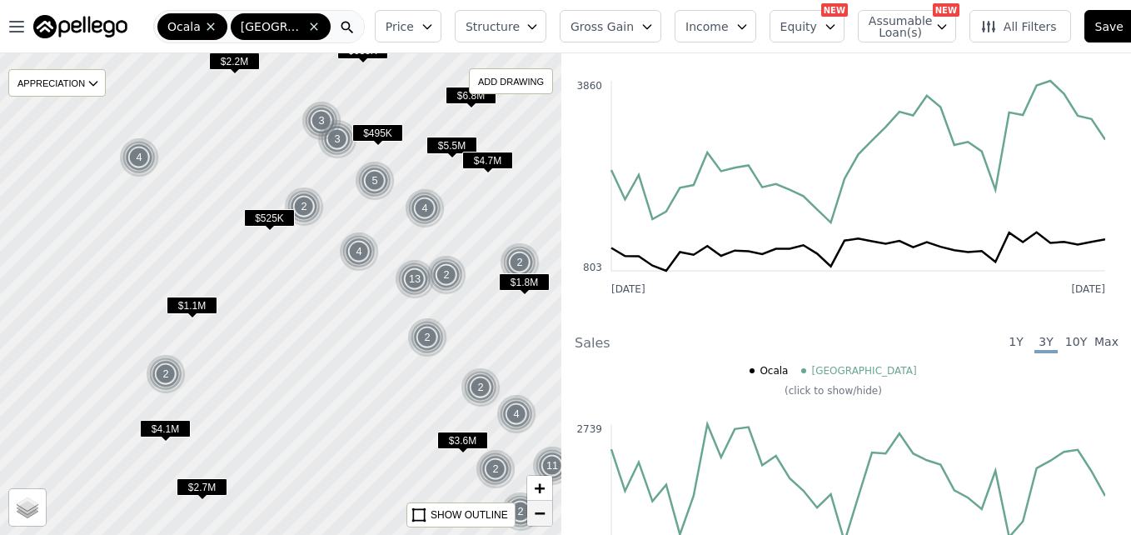
click at [530, 511] on link "−" at bounding box center [539, 513] width 25 height 25
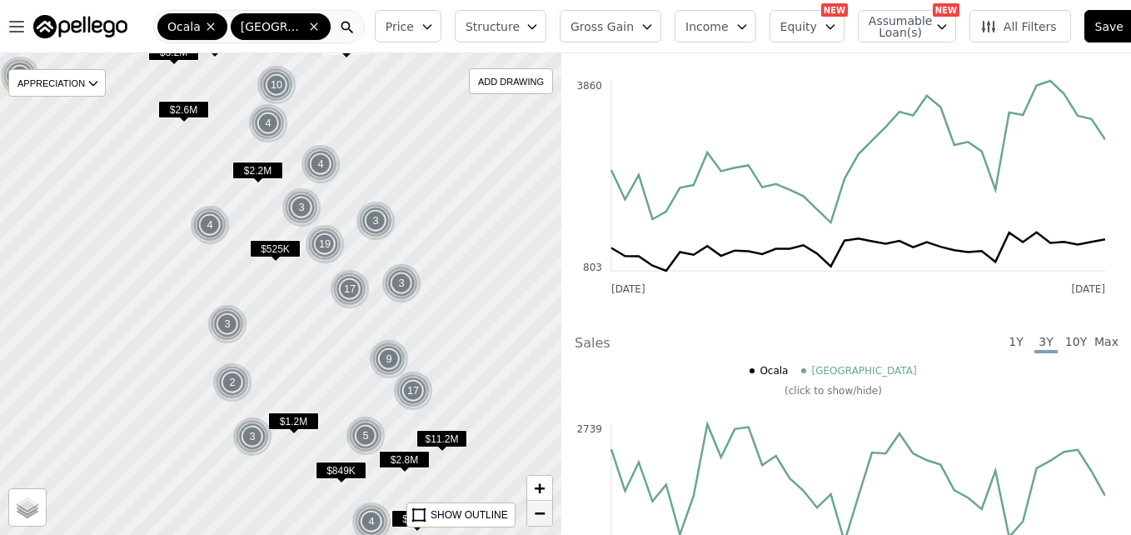
click at [543, 520] on span "−" at bounding box center [540, 512] width 11 height 21
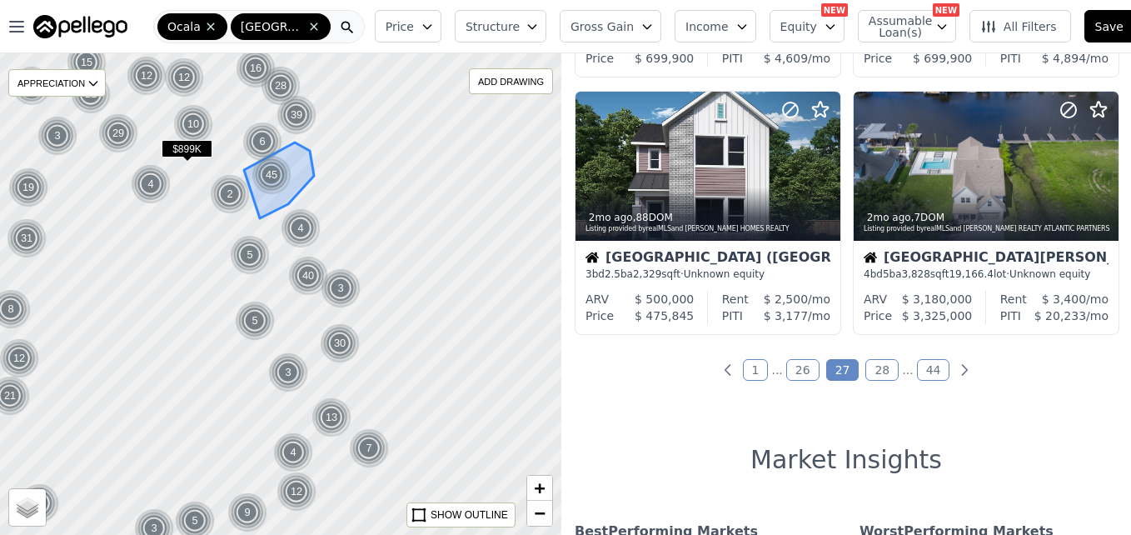
click at [288, 187] on img at bounding box center [272, 175] width 41 height 40
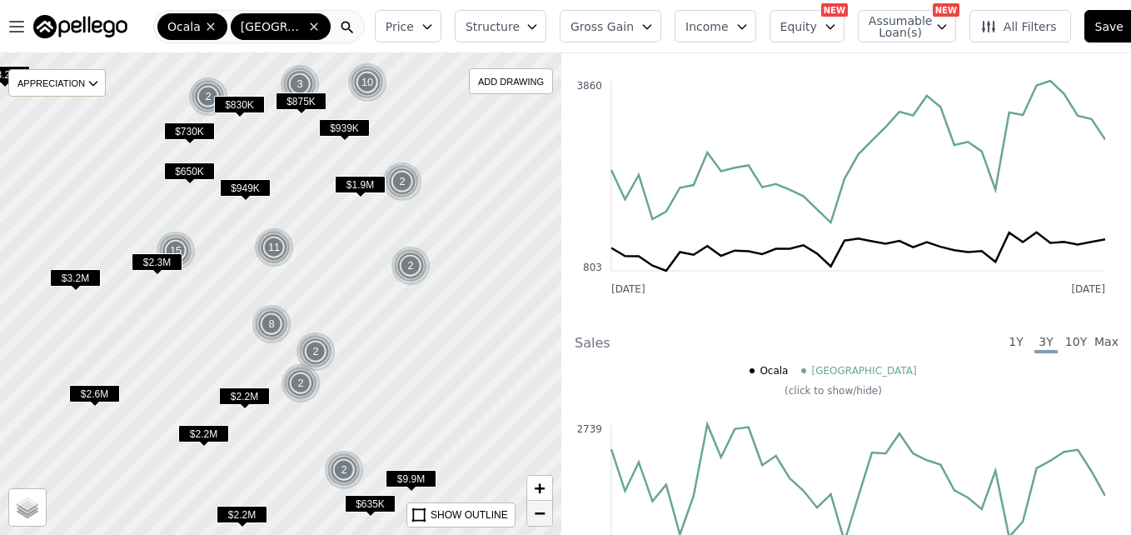
click at [542, 524] on link "−" at bounding box center [539, 513] width 25 height 25
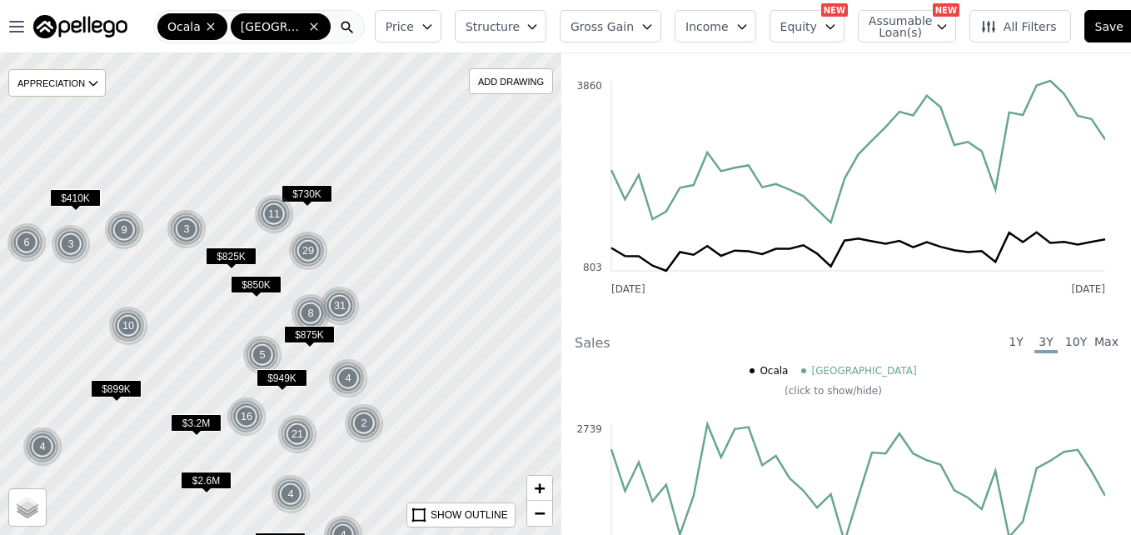
drag, startPoint x: 505, startPoint y: 189, endPoint x: 524, endPoint y: 333, distance: 145.3
click at [524, 333] on div at bounding box center [281, 295] width 674 height 578
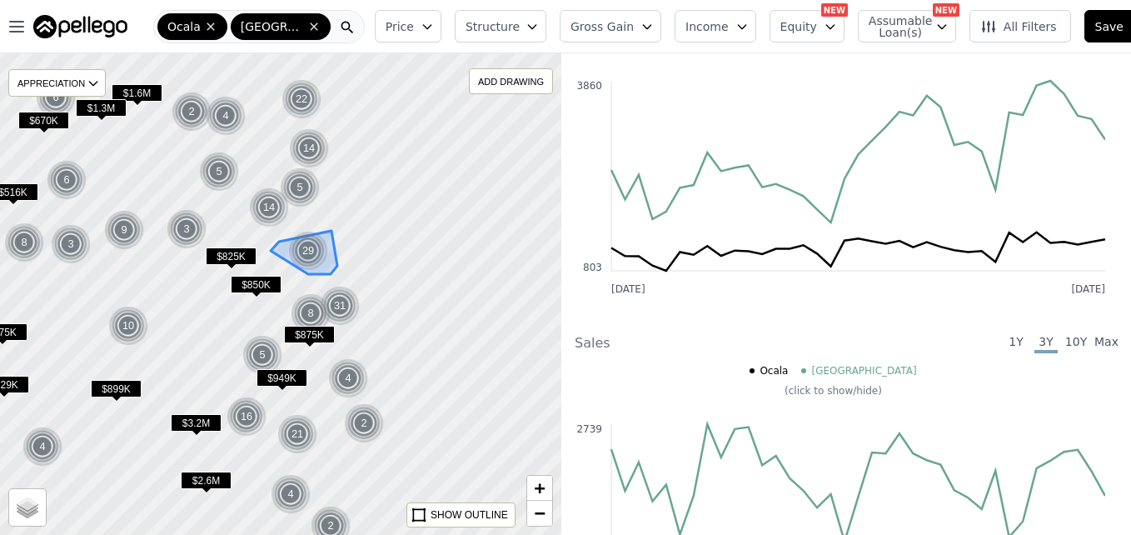
click at [318, 256] on img at bounding box center [308, 251] width 41 height 40
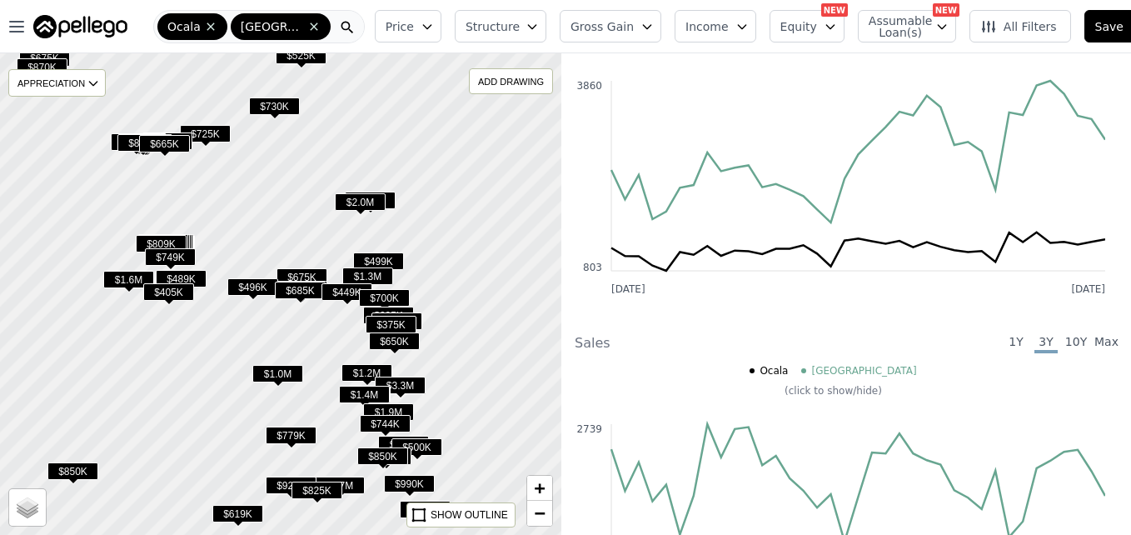
click at [520, 213] on div at bounding box center [281, 294] width 674 height 578
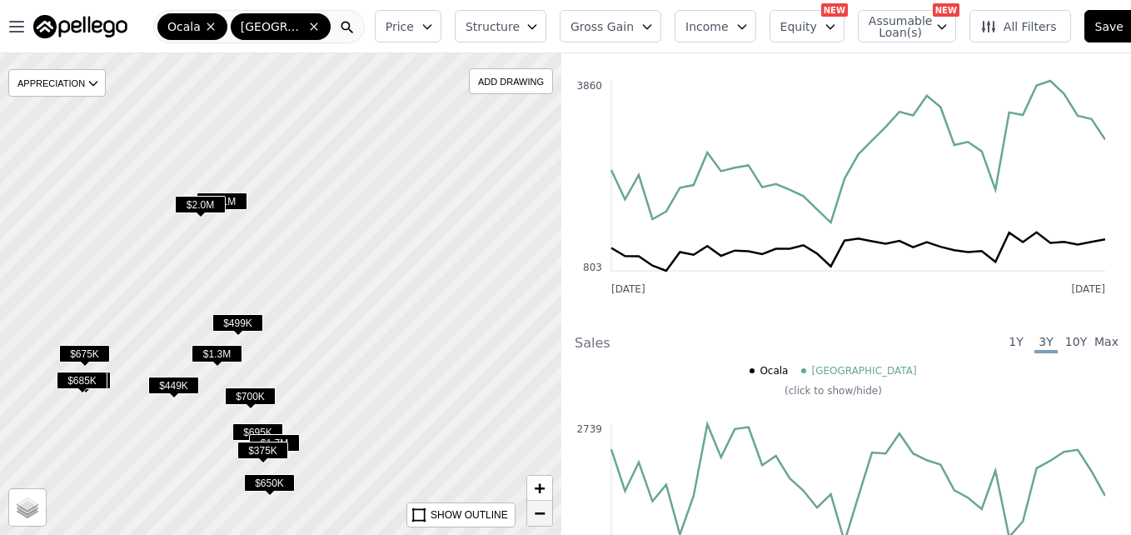
click at [535, 517] on span "−" at bounding box center [540, 512] width 11 height 21
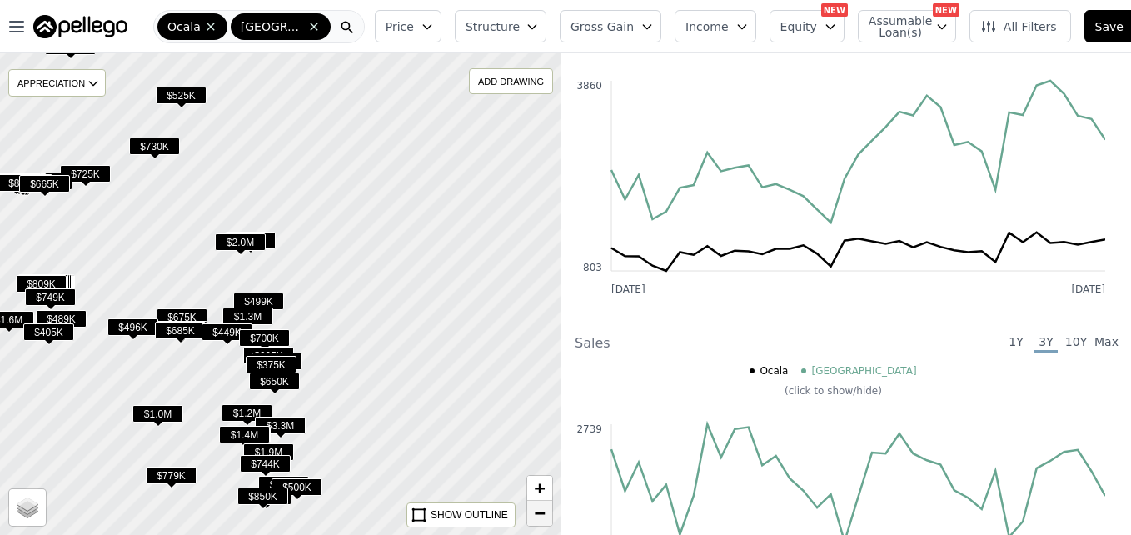
click at [535, 517] on span "−" at bounding box center [540, 512] width 11 height 21
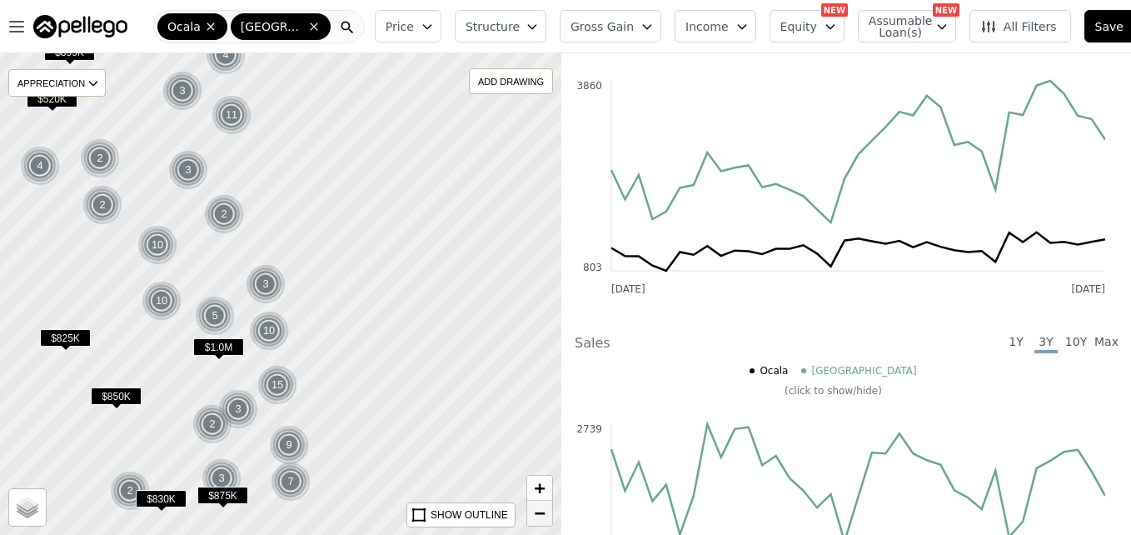
click at [537, 518] on span "−" at bounding box center [540, 512] width 11 height 21
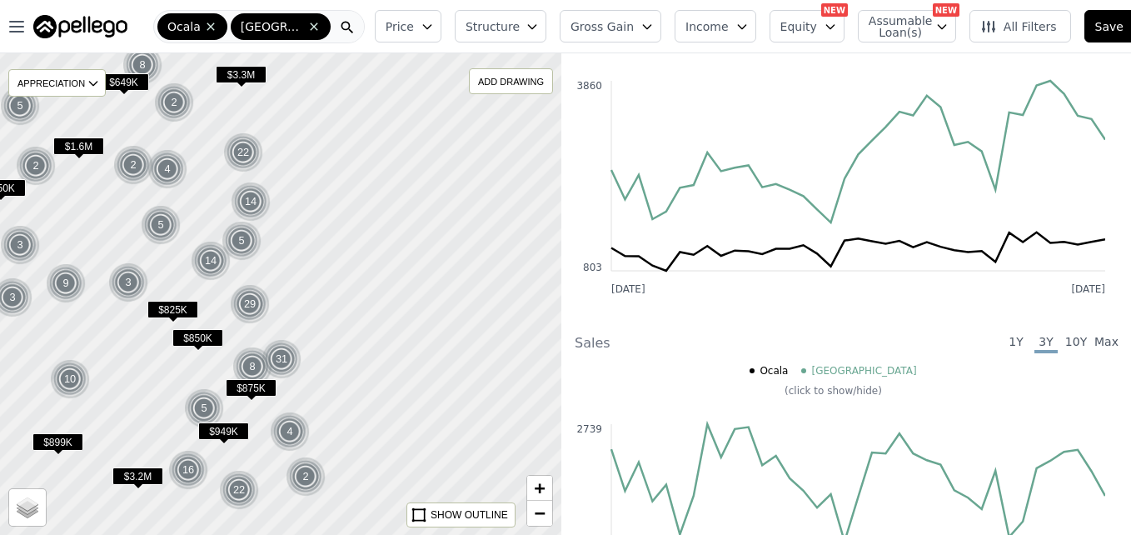
click at [301, 197] on div at bounding box center [281, 294] width 674 height 578
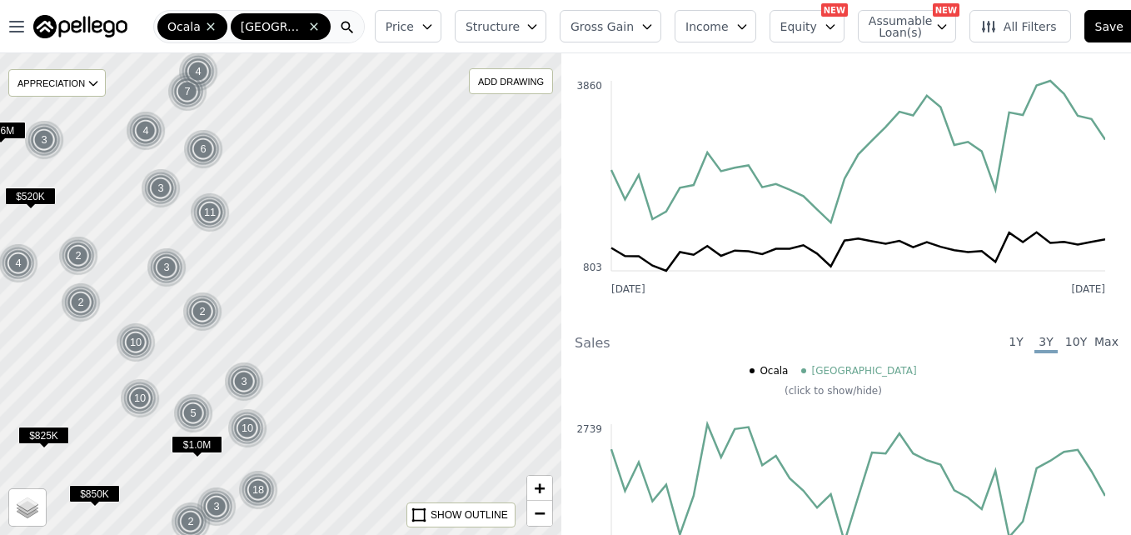
click at [301, 197] on div at bounding box center [281, 294] width 674 height 578
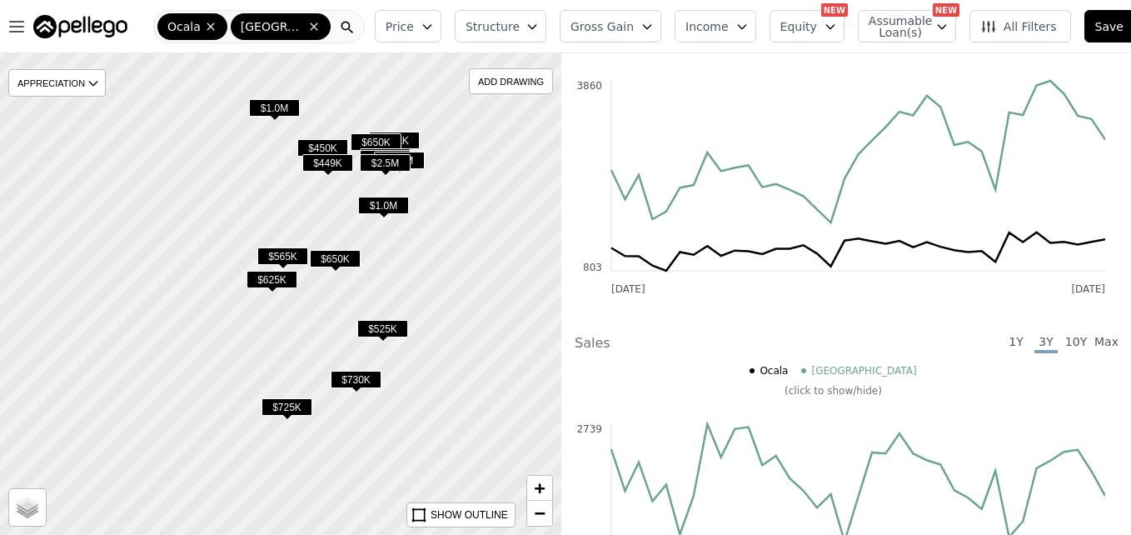
drag, startPoint x: 176, startPoint y: 295, endPoint x: 440, endPoint y: 233, distance: 271.1
click at [440, 233] on div at bounding box center [282, 293] width 674 height 578
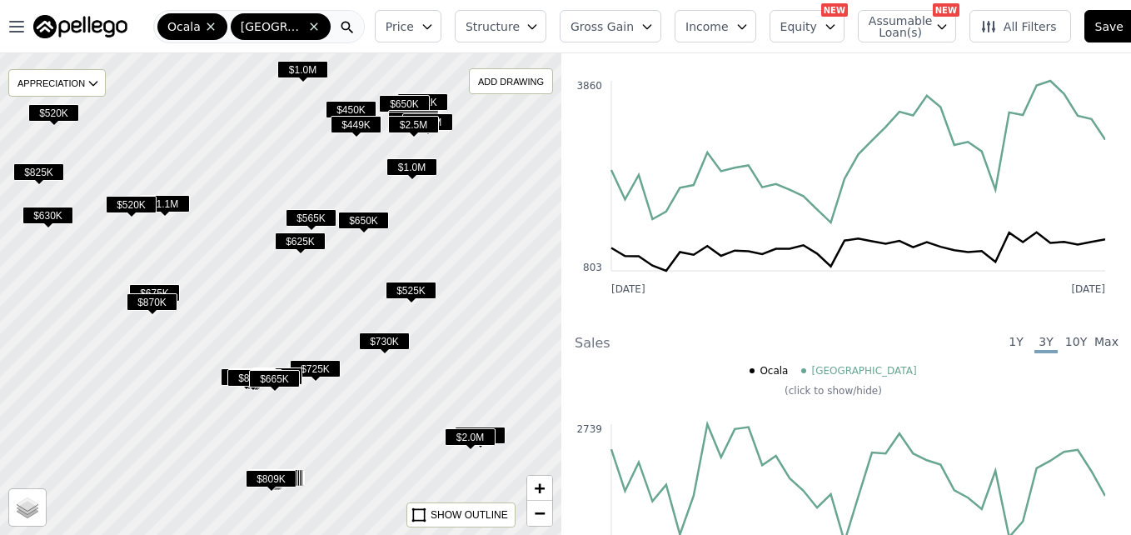
drag, startPoint x: 275, startPoint y: 349, endPoint x: 302, endPoint y: 311, distance: 47.1
click at [302, 311] on div at bounding box center [281, 294] width 674 height 578
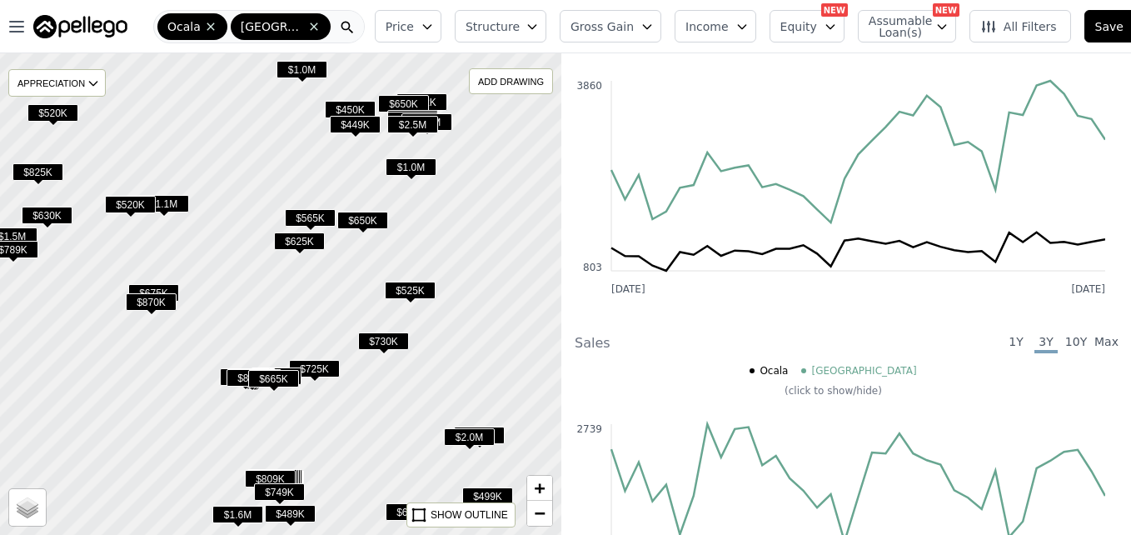
click at [406, 23] on button "Price" at bounding box center [408, 26] width 67 height 32
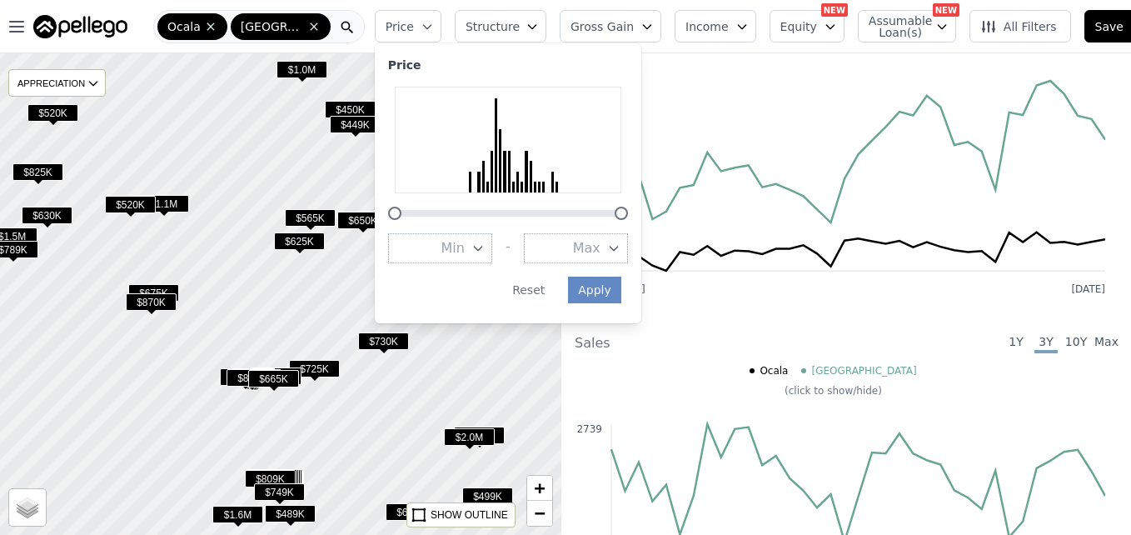
click at [576, 249] on span "Max" at bounding box center [586, 248] width 27 height 20
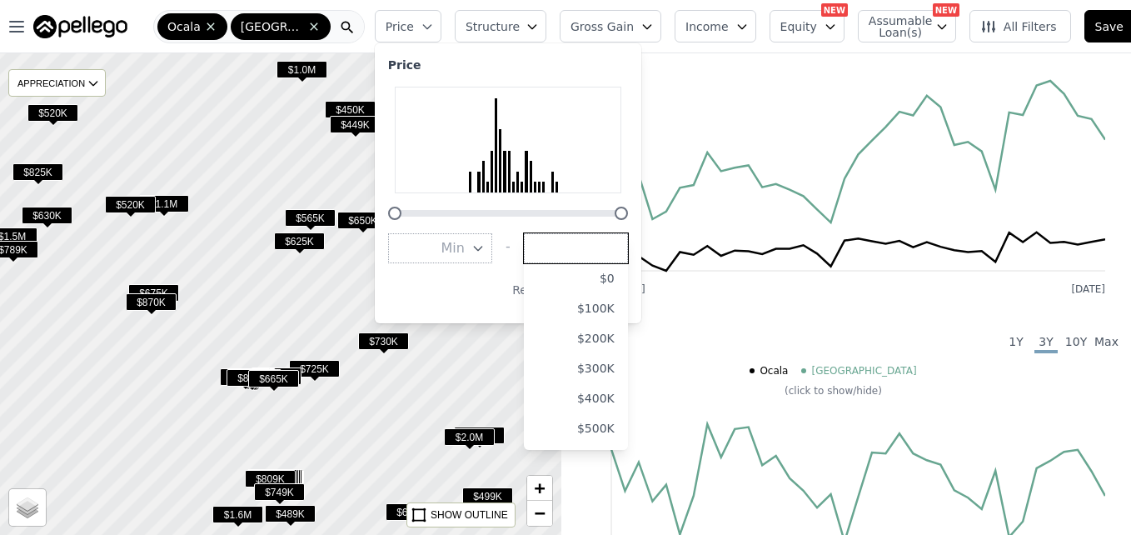
click at [555, 244] on input "number" at bounding box center [576, 248] width 104 height 30
type input "150000"
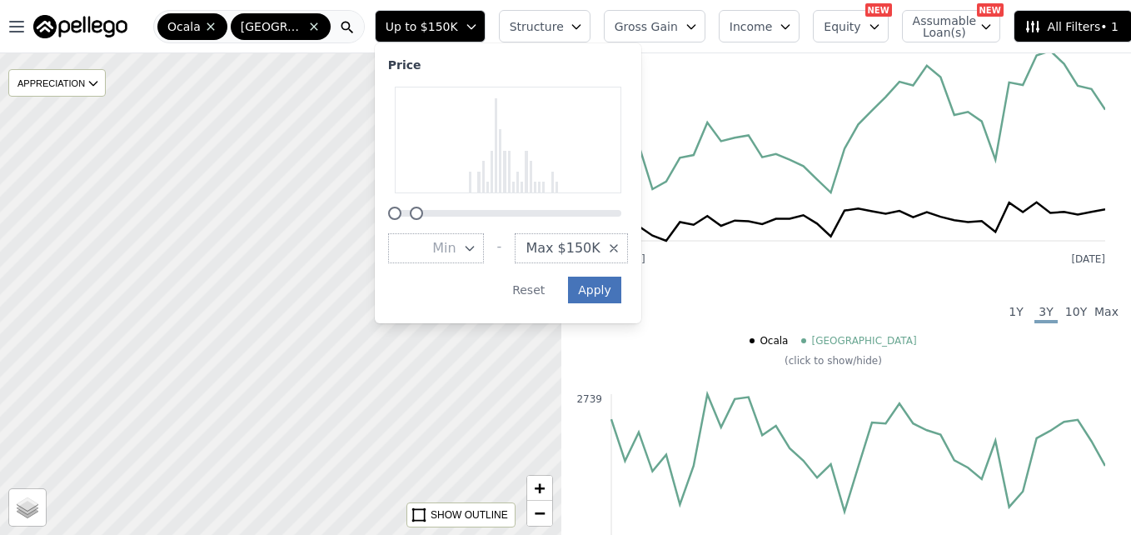
click at [600, 291] on button "Apply" at bounding box center [594, 289] width 53 height 27
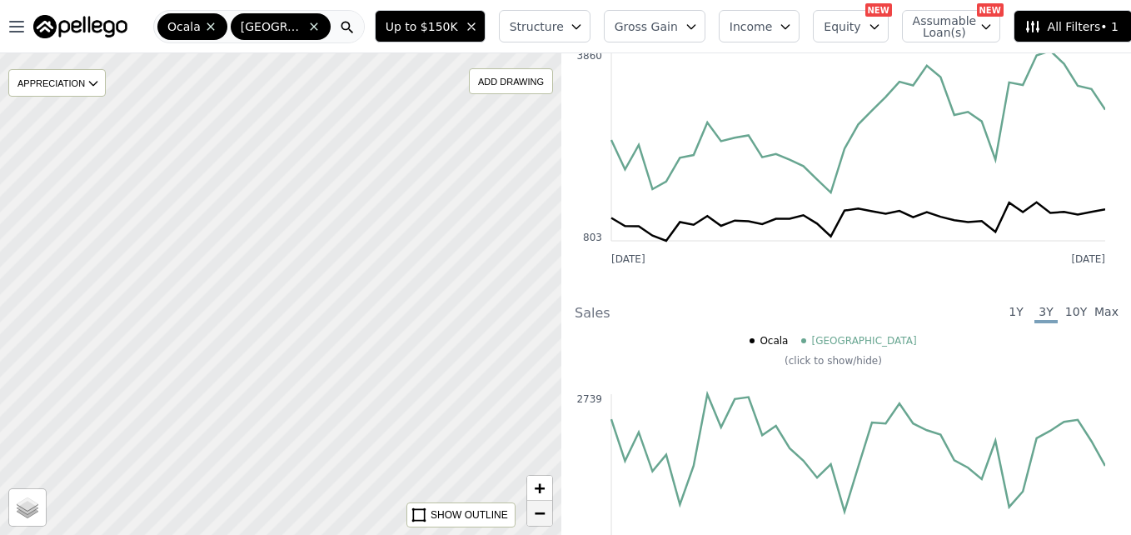
click at [533, 517] on link "−" at bounding box center [539, 513] width 25 height 25
click at [208, 30] on icon at bounding box center [210, 26] width 13 height 13
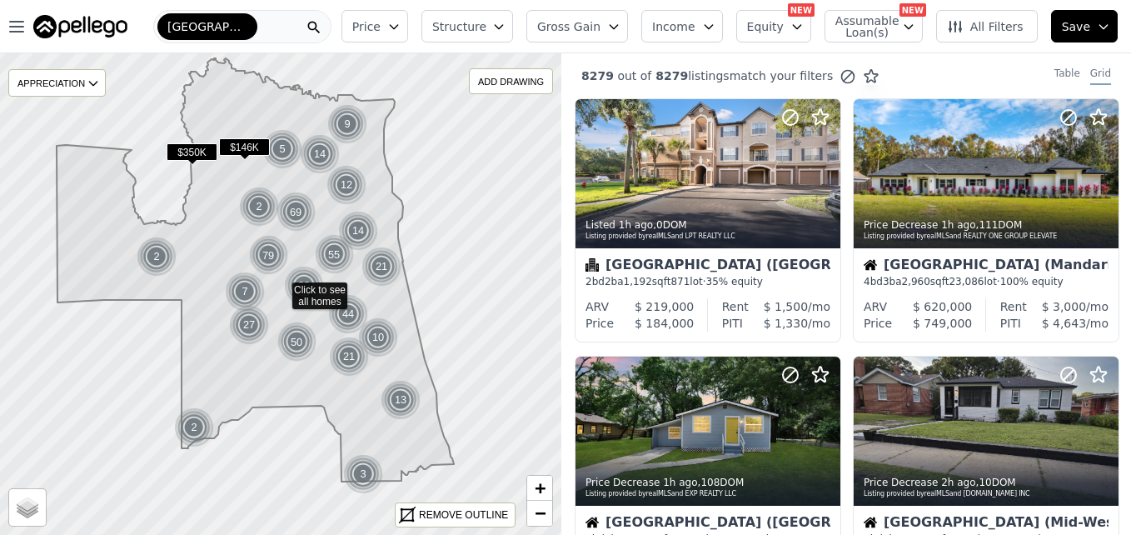
click at [255, 29] on div "[GEOGRAPHIC_DATA]" at bounding box center [242, 26] width 178 height 33
click at [421, 137] on icon at bounding box center [281, 293] width 679 height 583
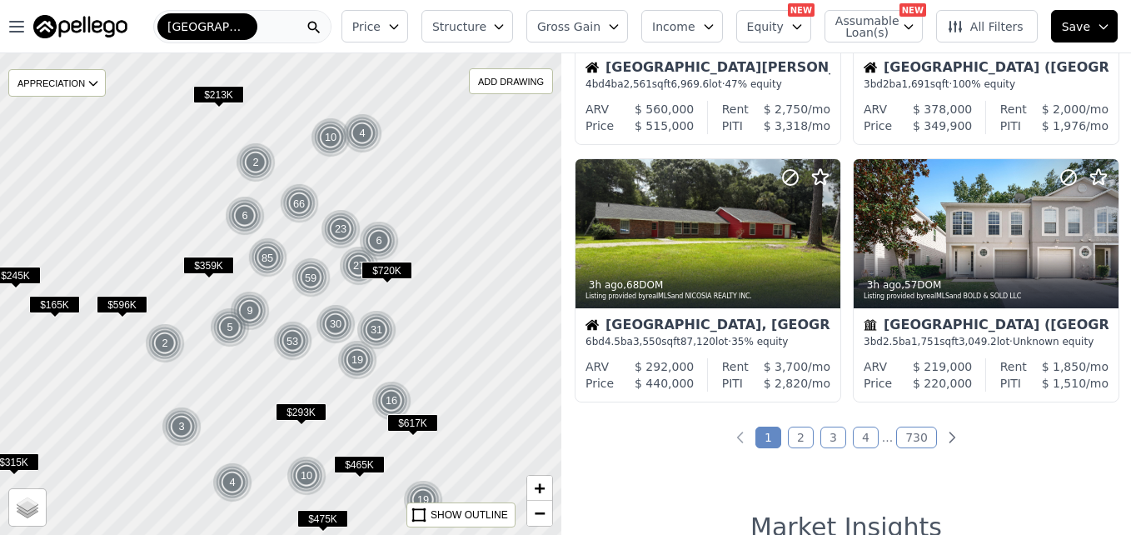
scroll to position [1312, 0]
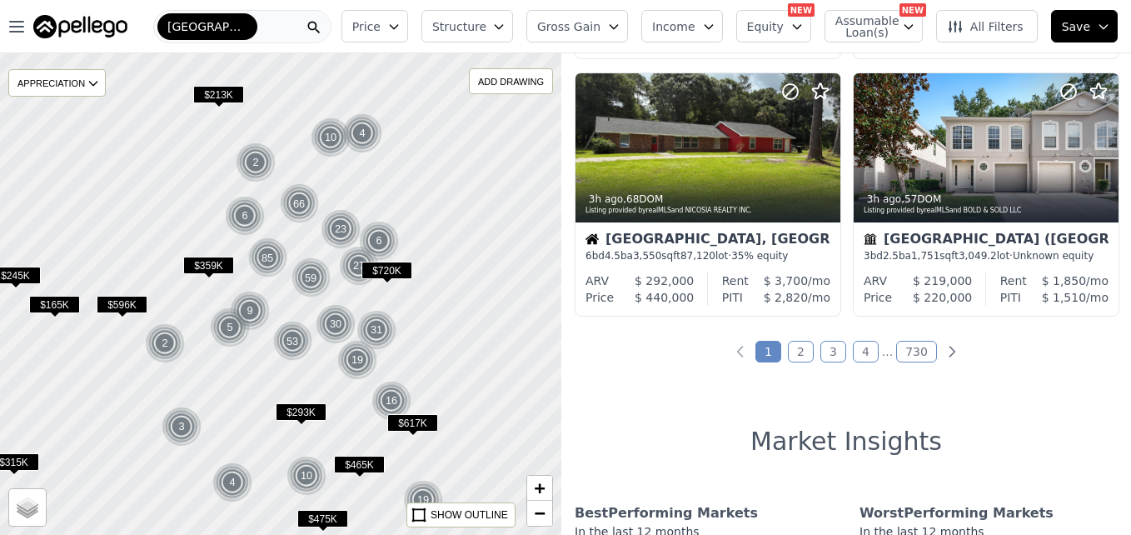
click at [797, 357] on link "2" at bounding box center [801, 352] width 26 height 22
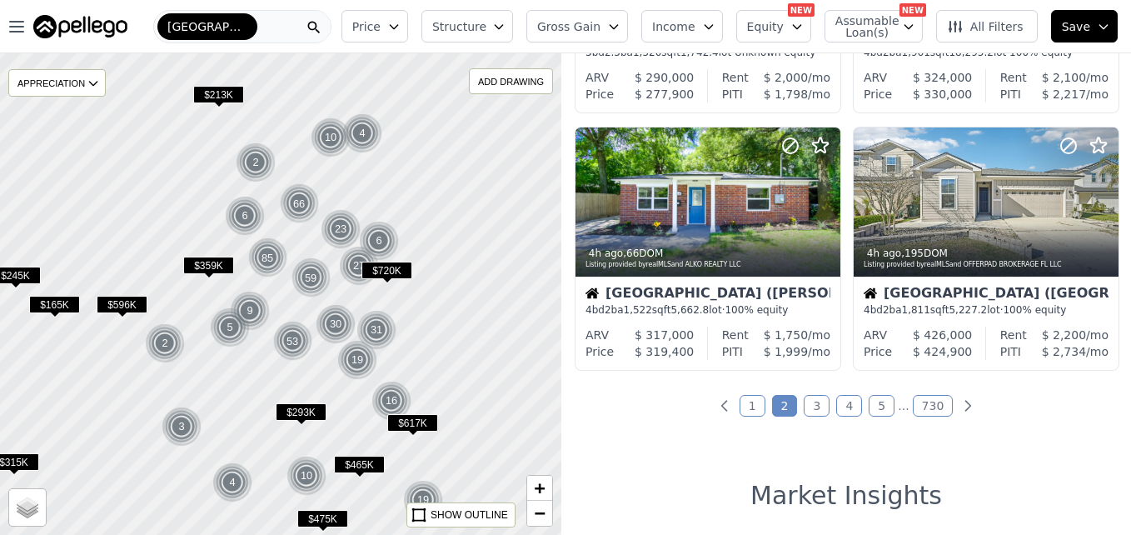
scroll to position [1268, 0]
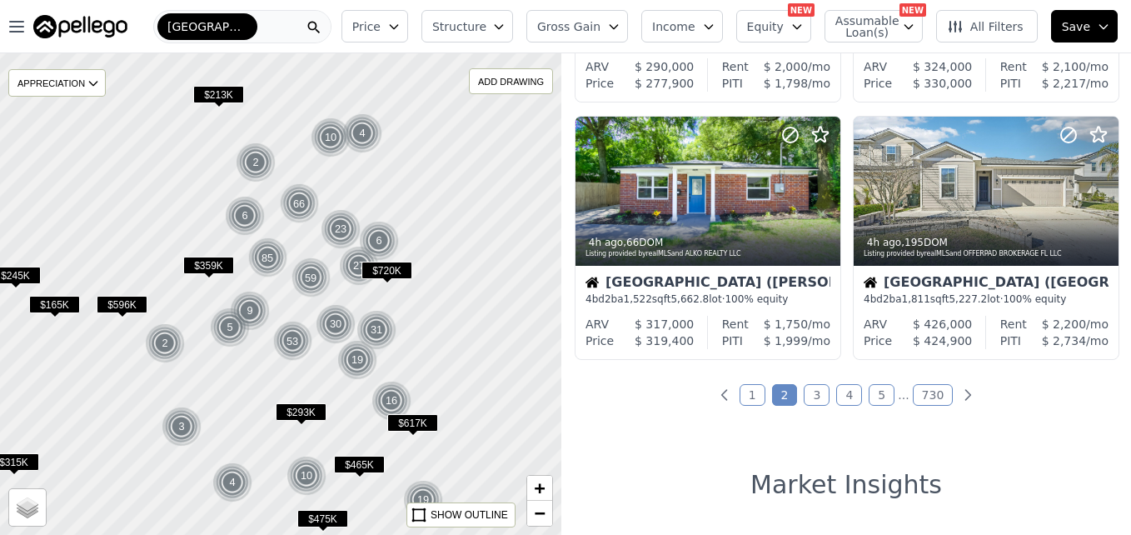
click at [816, 388] on link "3" at bounding box center [817, 395] width 26 height 22
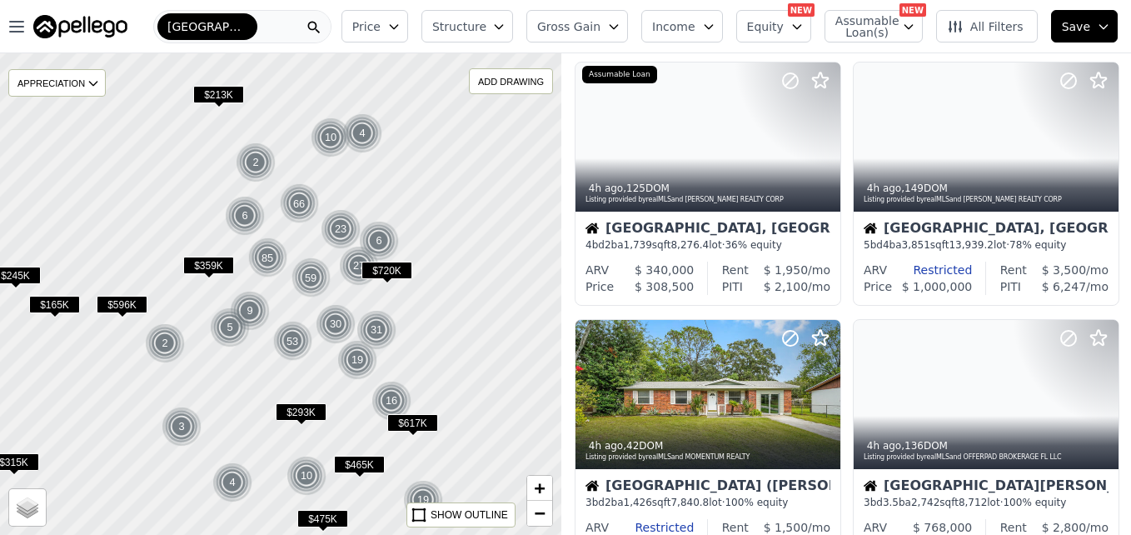
scroll to position [0, 0]
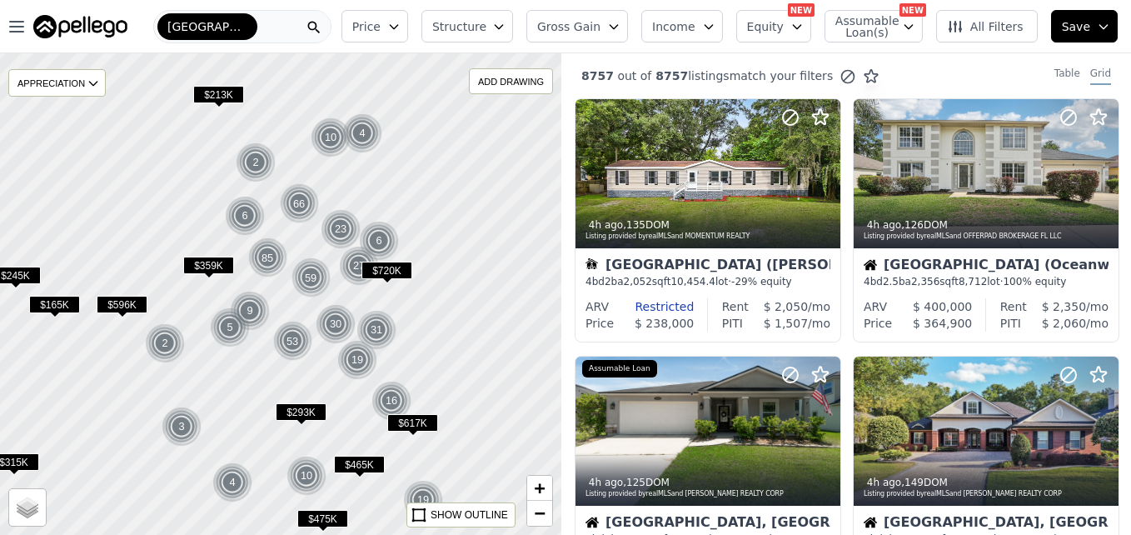
click at [345, 421] on div at bounding box center [281, 294] width 674 height 578
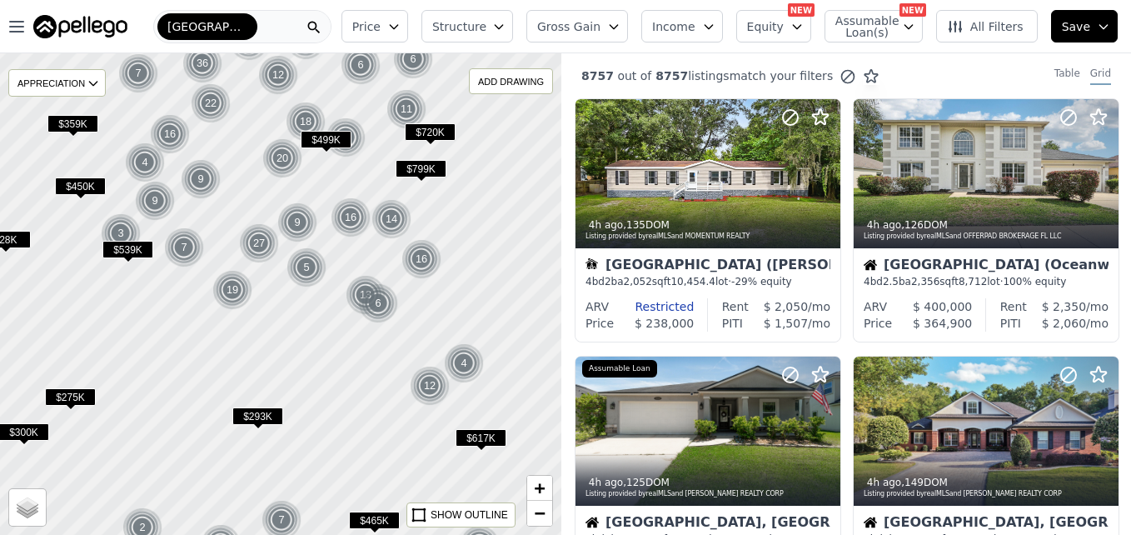
click at [369, 459] on div at bounding box center [281, 294] width 674 height 578
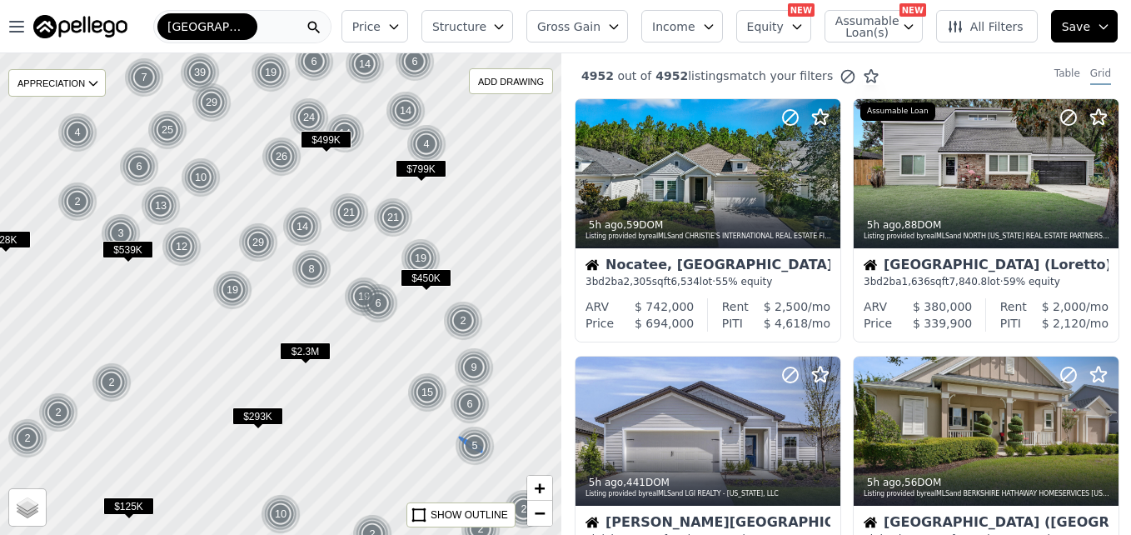
click at [478, 446] on img at bounding box center [475, 446] width 41 height 40
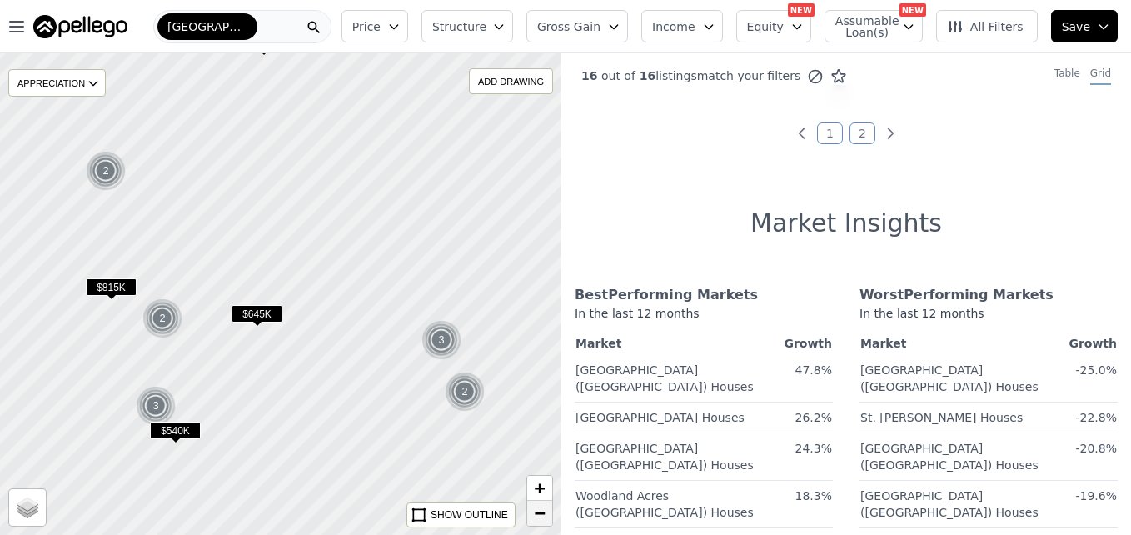
drag, startPoint x: 535, startPoint y: 519, endPoint x: 571, endPoint y: 488, distance: 47.2
click at [535, 519] on span "−" at bounding box center [540, 512] width 11 height 21
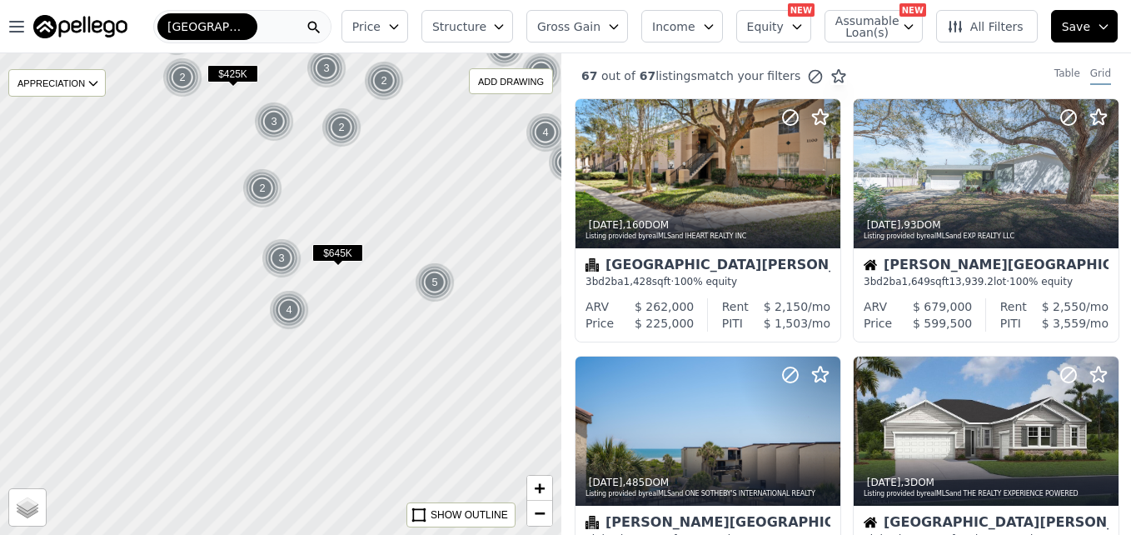
drag, startPoint x: 314, startPoint y: 430, endPoint x: 382, endPoint y: 386, distance: 81.3
click at [382, 386] on div at bounding box center [282, 294] width 674 height 578
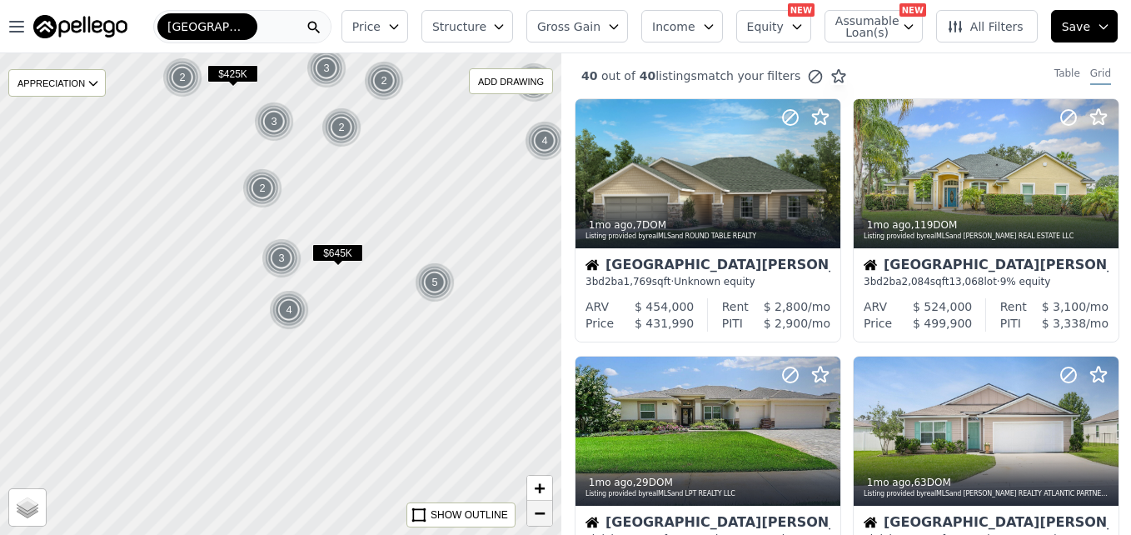
click at [535, 517] on span "−" at bounding box center [540, 512] width 11 height 21
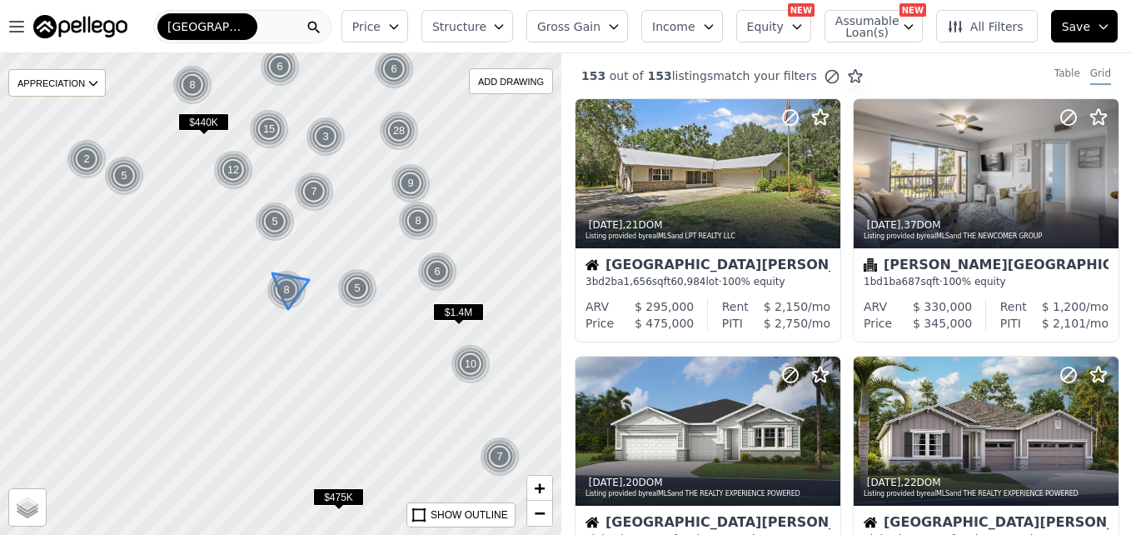
click at [292, 297] on img at bounding box center [286, 290] width 41 height 40
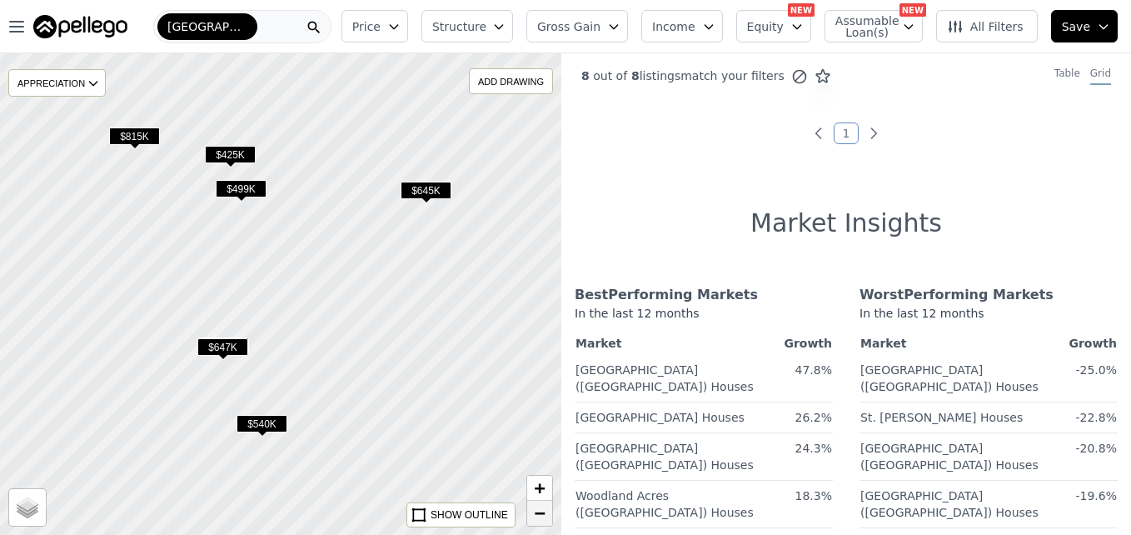
click at [539, 520] on span "−" at bounding box center [540, 512] width 11 height 21
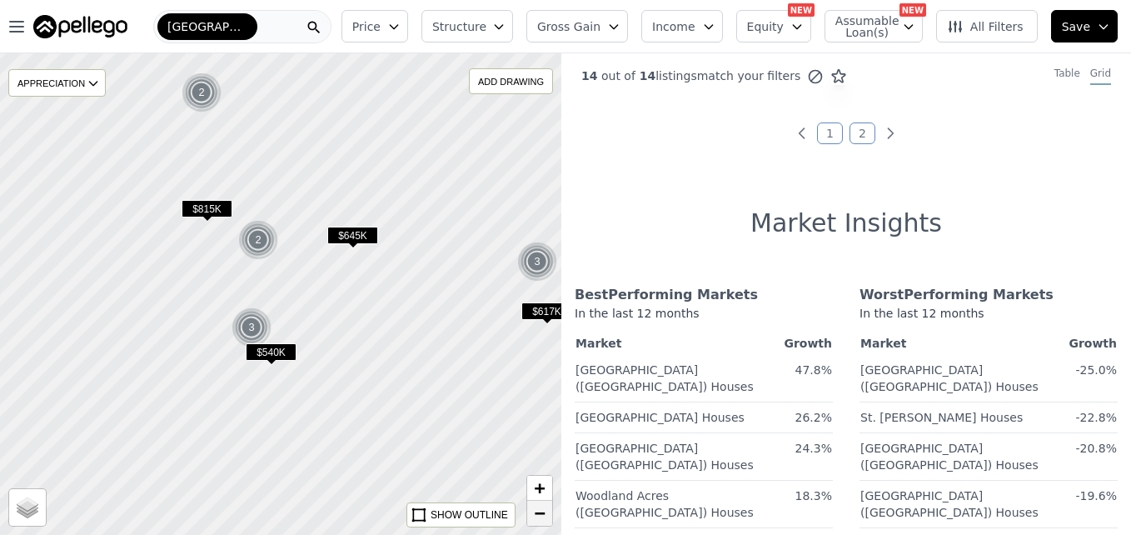
click at [539, 520] on span "−" at bounding box center [540, 512] width 11 height 21
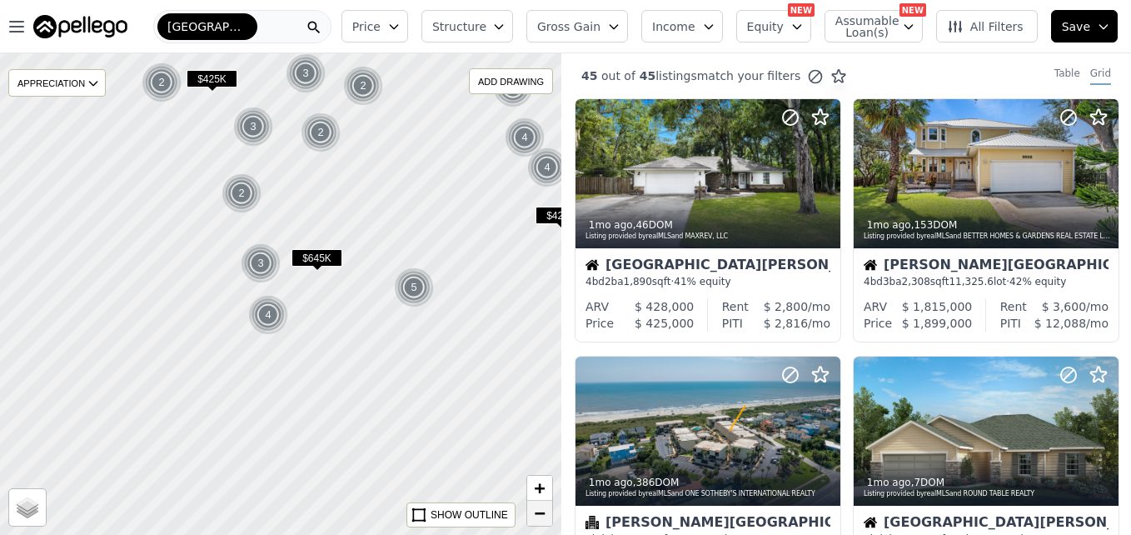
click at [539, 520] on span "−" at bounding box center [540, 512] width 11 height 21
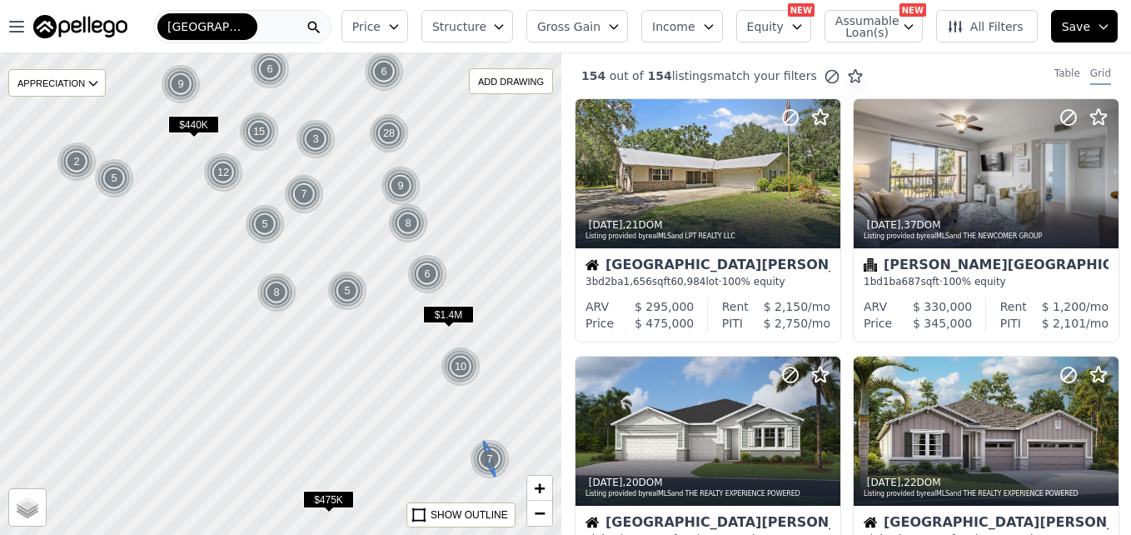
click at [498, 462] on img at bounding box center [490, 459] width 41 height 40
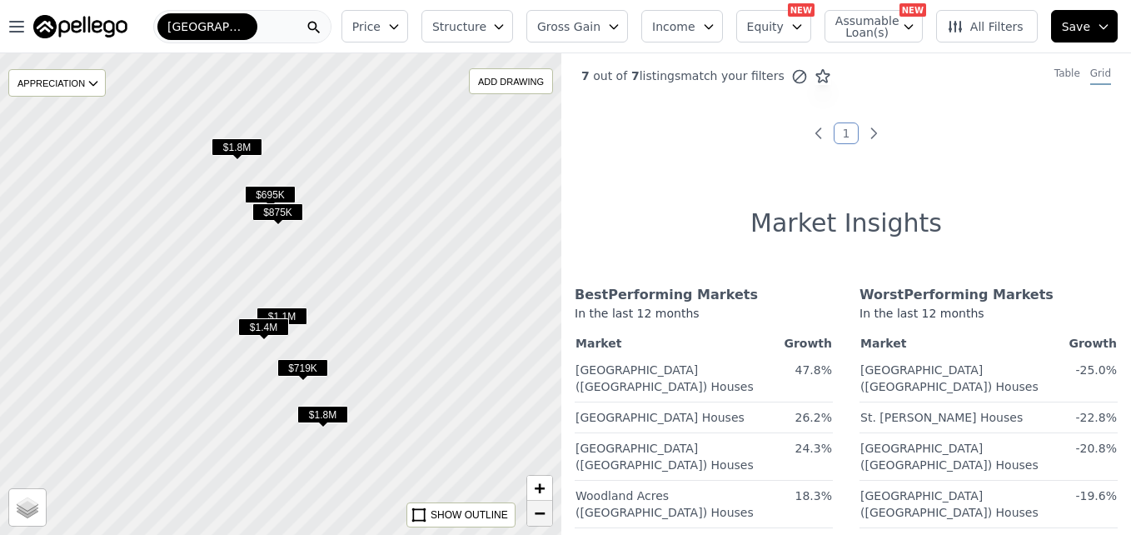
click at [547, 517] on link "−" at bounding box center [539, 513] width 25 height 25
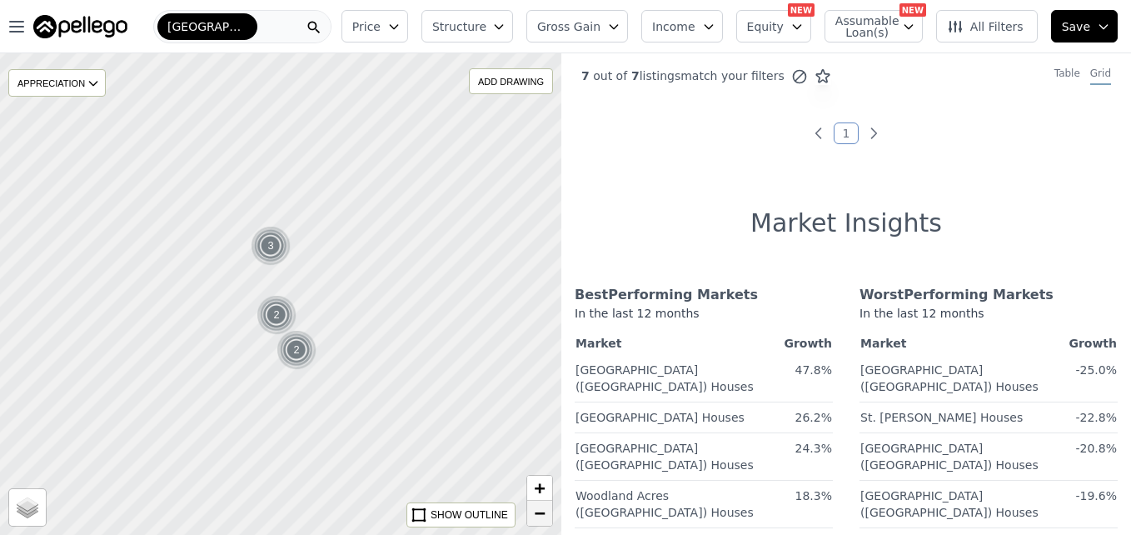
click at [547, 517] on link "−" at bounding box center [539, 513] width 25 height 25
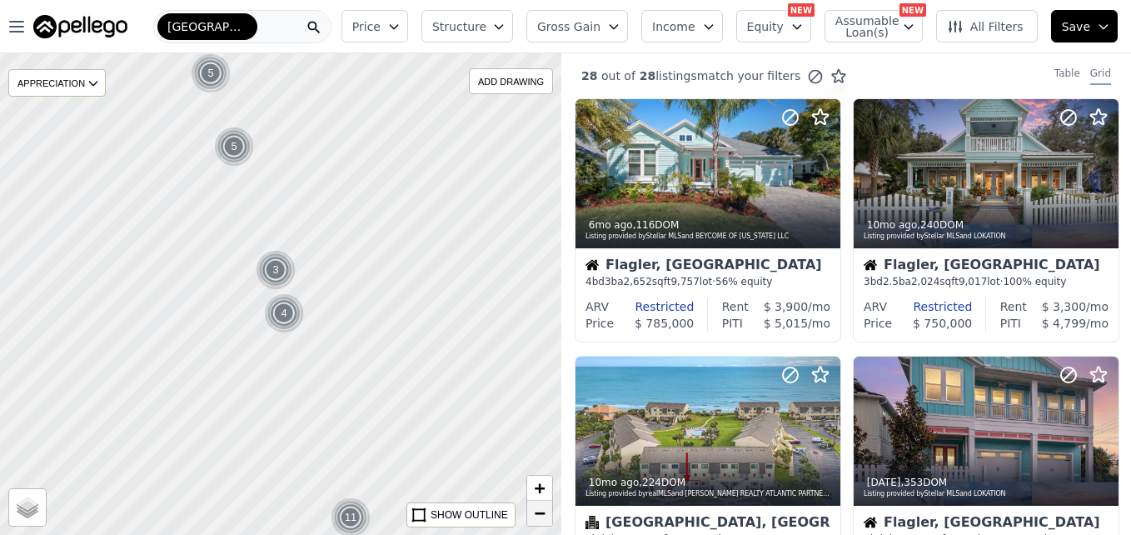
click at [538, 513] on span "−" at bounding box center [540, 512] width 11 height 21
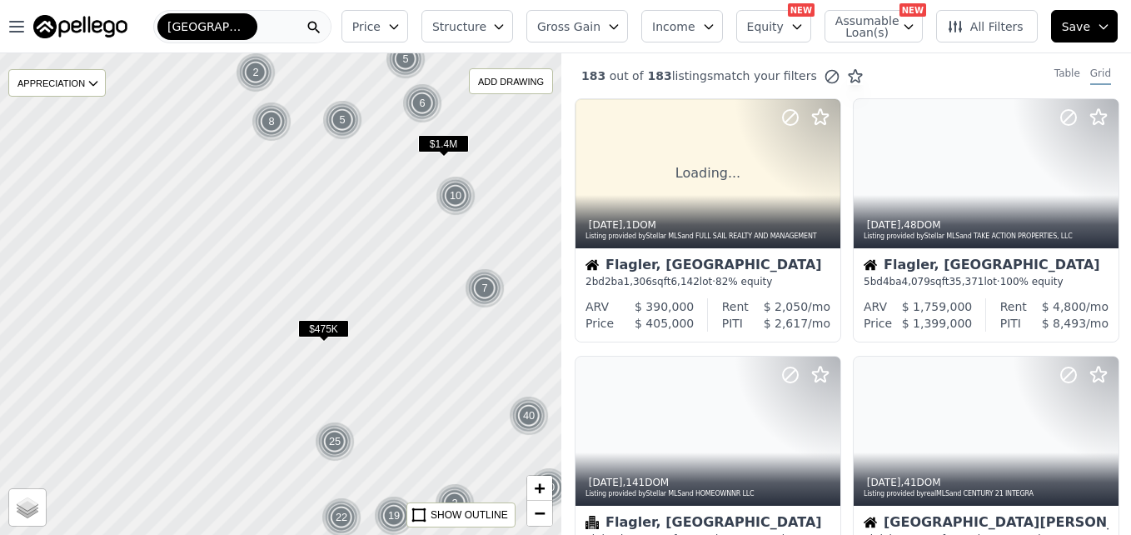
drag, startPoint x: 109, startPoint y: 370, endPoint x: 314, endPoint y: 364, distance: 205.0
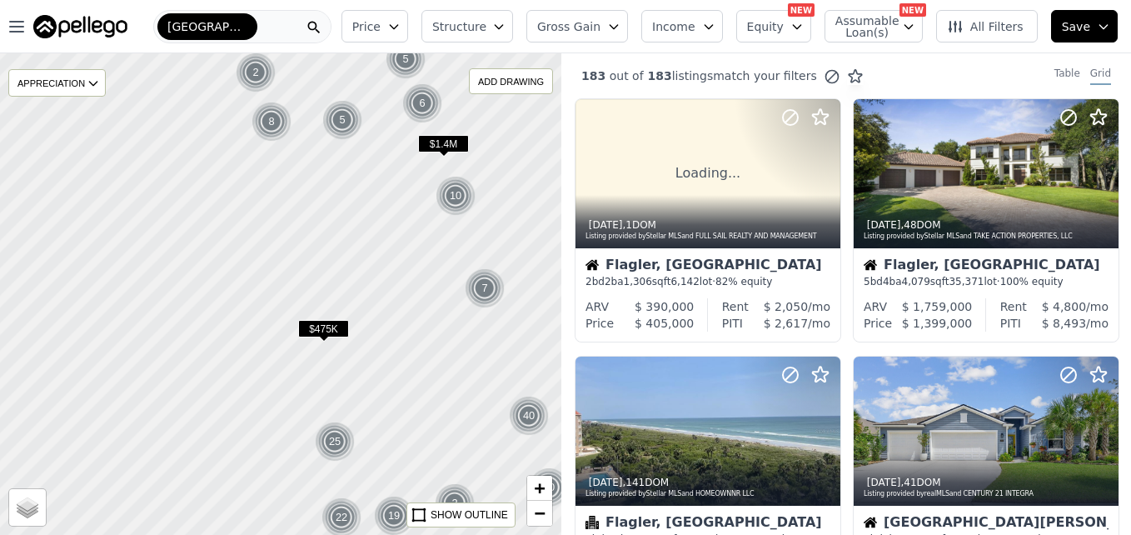
click at [314, 364] on div at bounding box center [282, 294] width 674 height 578
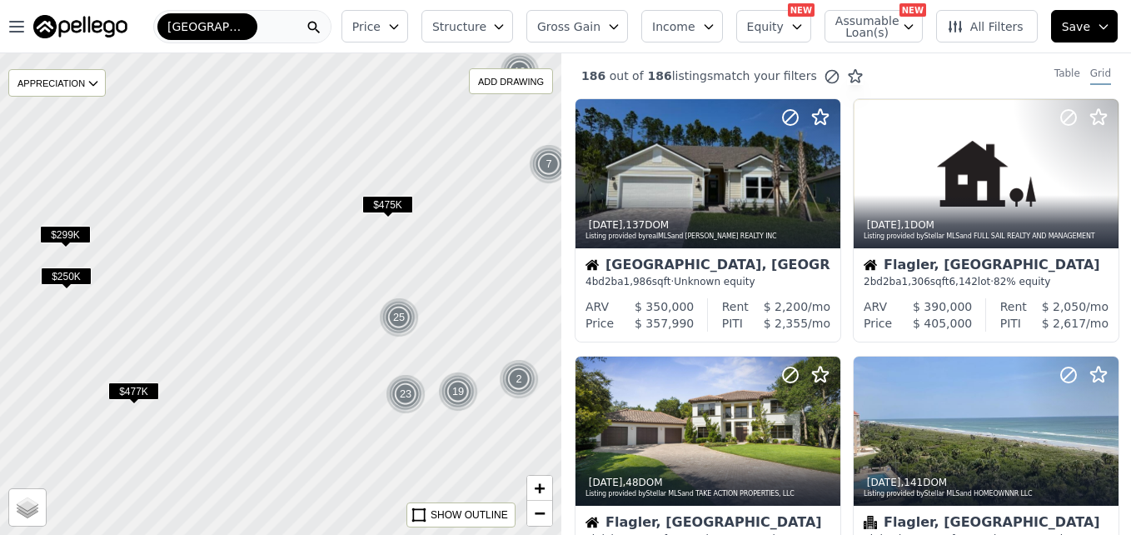
drag, startPoint x: 424, startPoint y: 406, endPoint x: 487, endPoint y: 282, distance: 139.3
click at [487, 282] on div at bounding box center [281, 294] width 674 height 578
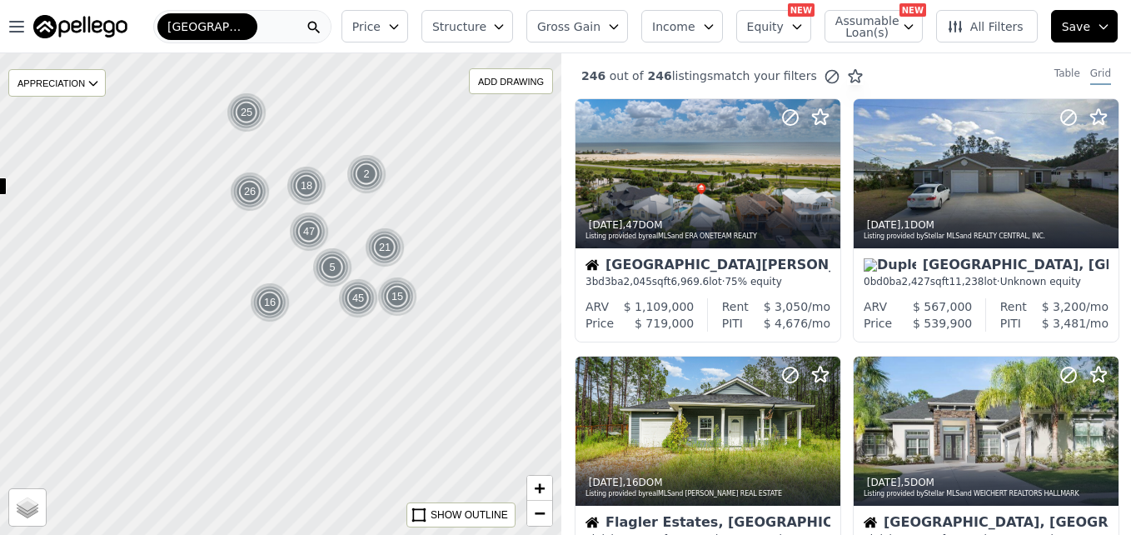
drag, startPoint x: 475, startPoint y: 318, endPoint x: 326, endPoint y: 124, distance: 244.7
click at [326, 124] on div at bounding box center [281, 294] width 674 height 578
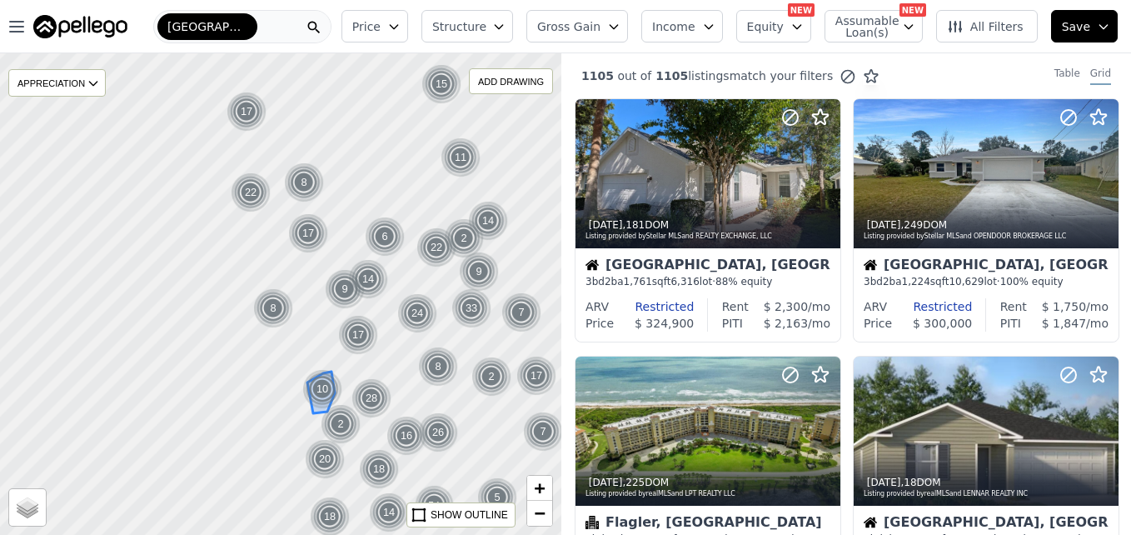
click at [312, 371] on img at bounding box center [322, 389] width 41 height 40
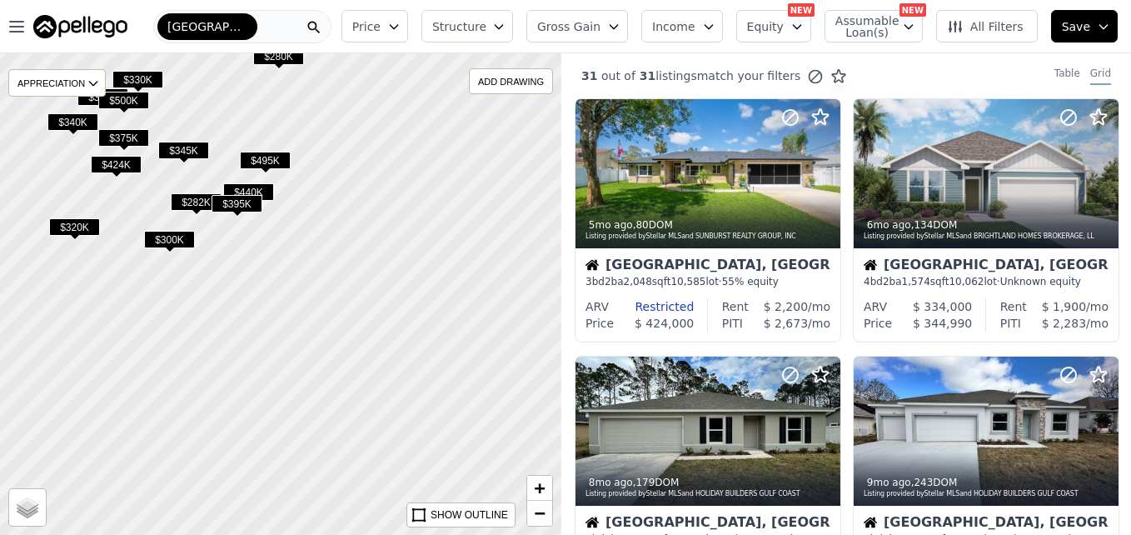
drag, startPoint x: 496, startPoint y: 464, endPoint x: 241, endPoint y: 254, distance: 330.1
click at [241, 254] on div at bounding box center [281, 294] width 674 height 578
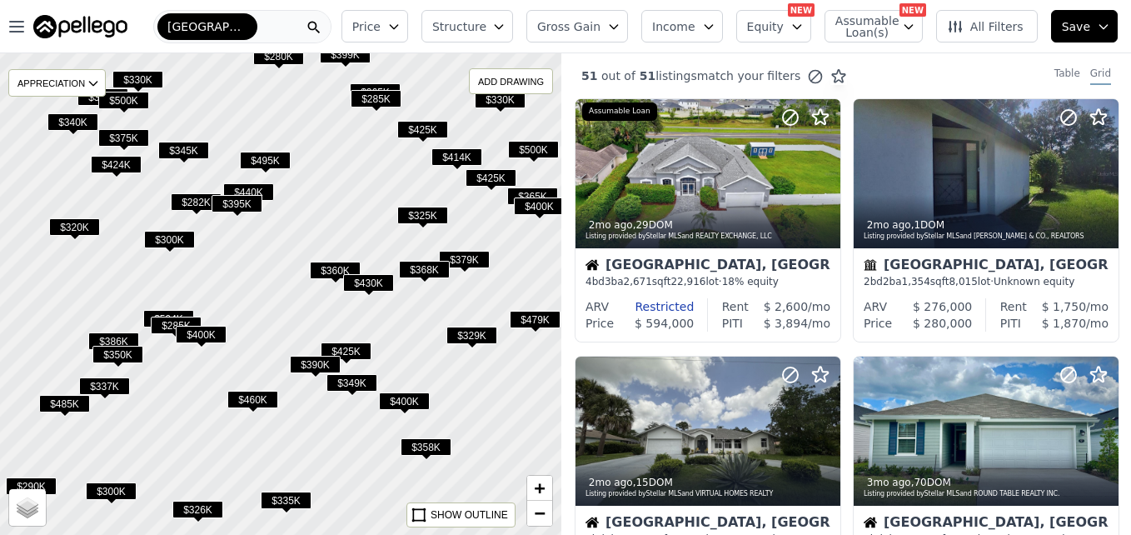
click at [533, 525] on div "+ −" at bounding box center [539, 501] width 27 height 52
click at [536, 515] on span "−" at bounding box center [540, 512] width 11 height 21
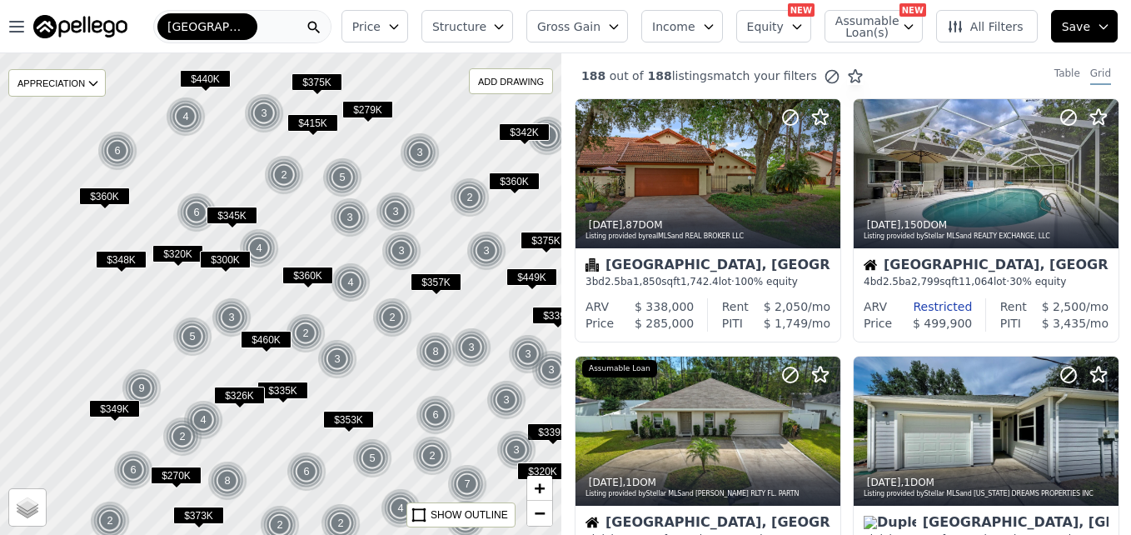
click at [373, 112] on span "$279K" at bounding box center [367, 109] width 51 height 17
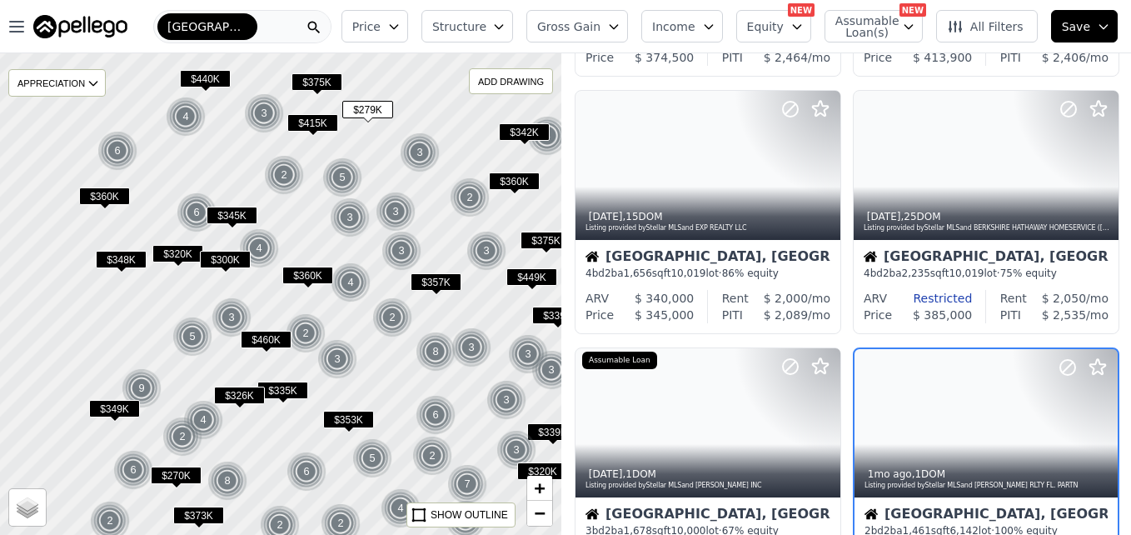
scroll to position [415, 0]
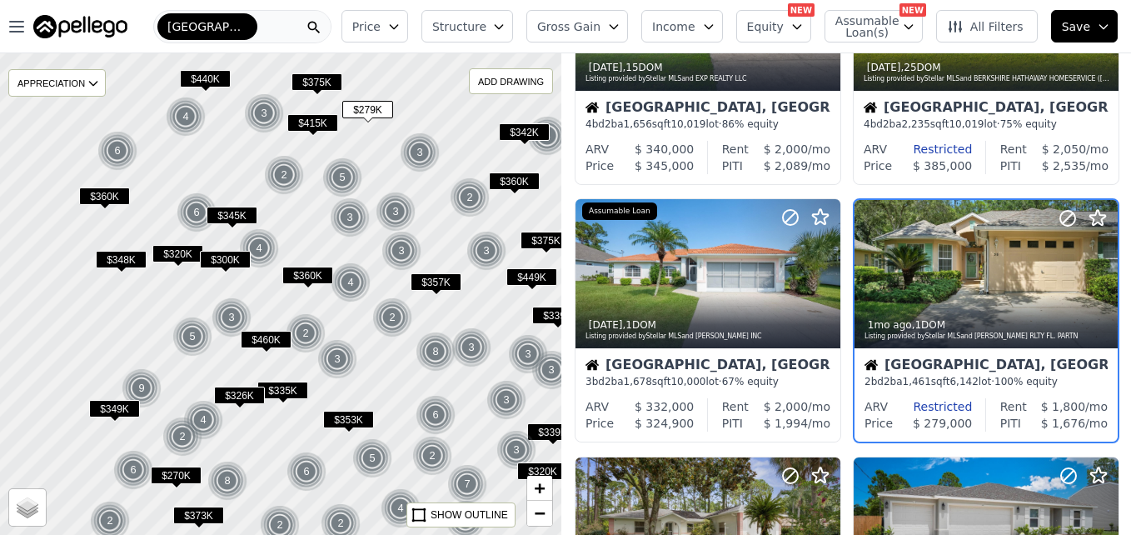
click at [184, 183] on div at bounding box center [281, 294] width 674 height 578
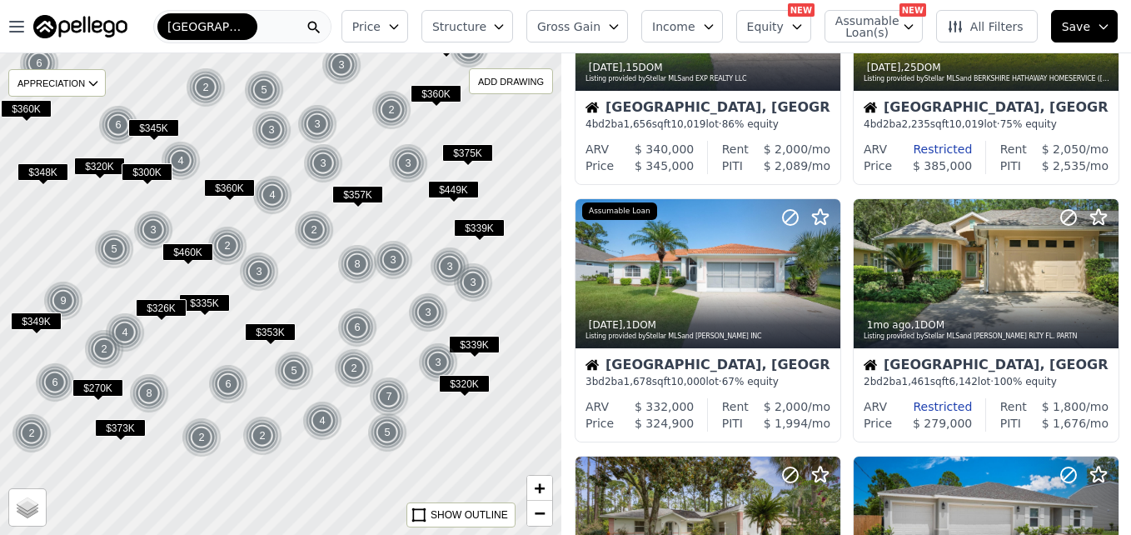
drag, startPoint x: 399, startPoint y: 391, endPoint x: 321, endPoint y: 303, distance: 117.4
click at [321, 303] on div at bounding box center [281, 294] width 674 height 578
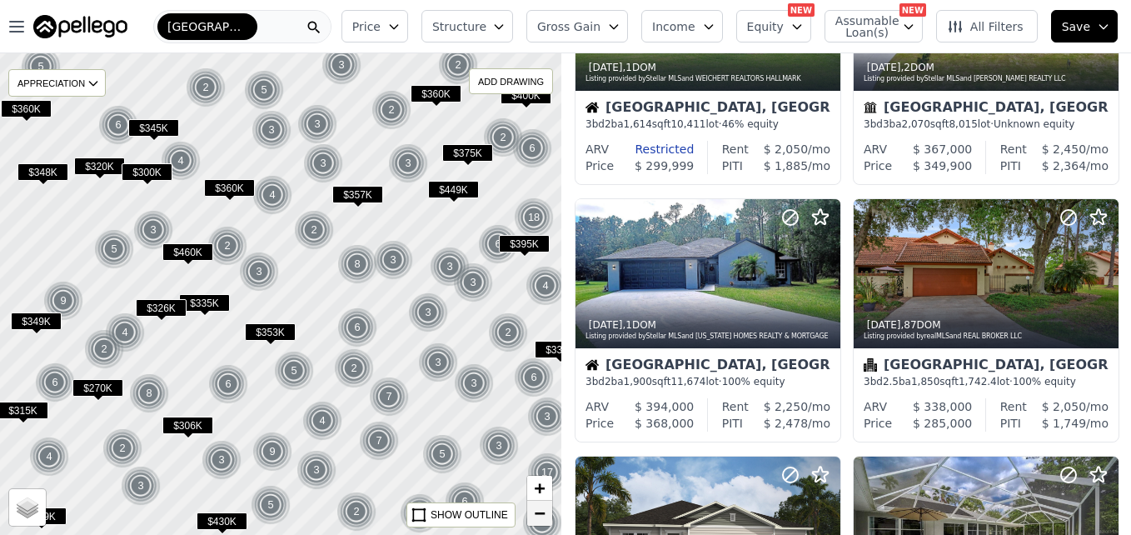
click at [535, 516] on span "−" at bounding box center [540, 512] width 11 height 21
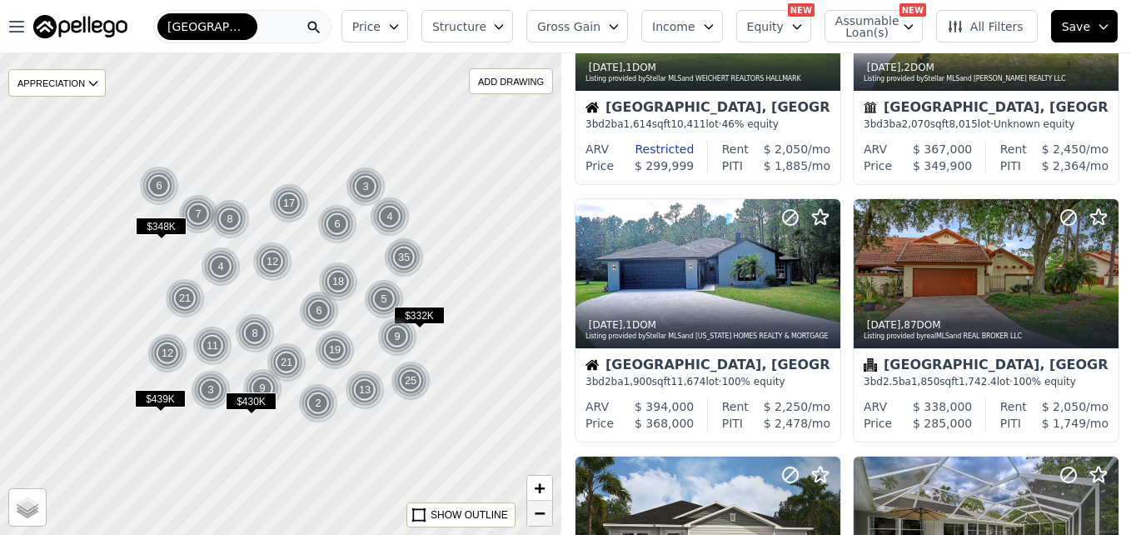
click at [535, 516] on span "−" at bounding box center [540, 512] width 11 height 21
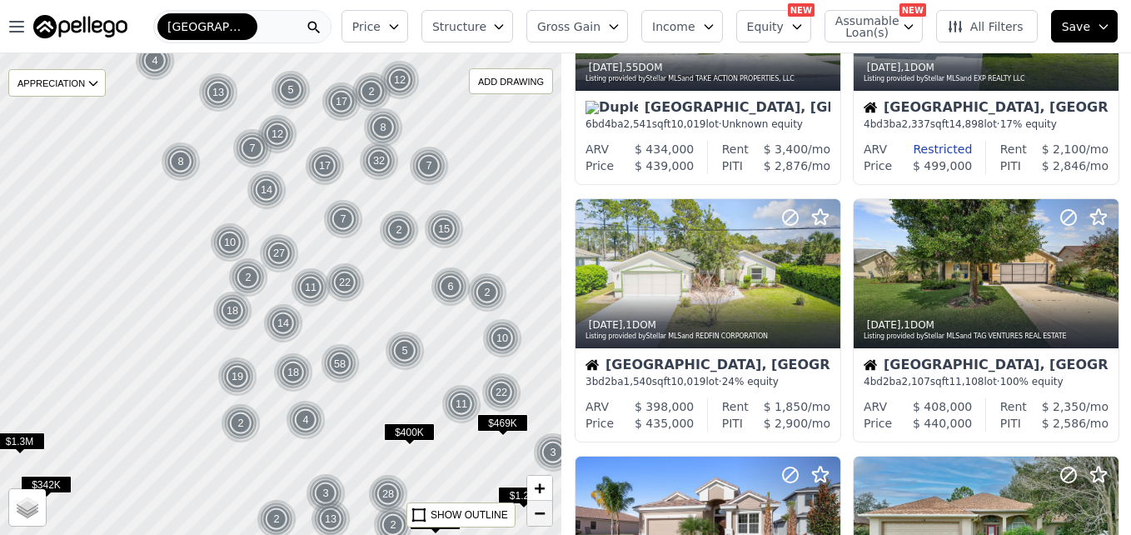
click at [533, 520] on link "−" at bounding box center [539, 513] width 25 height 25
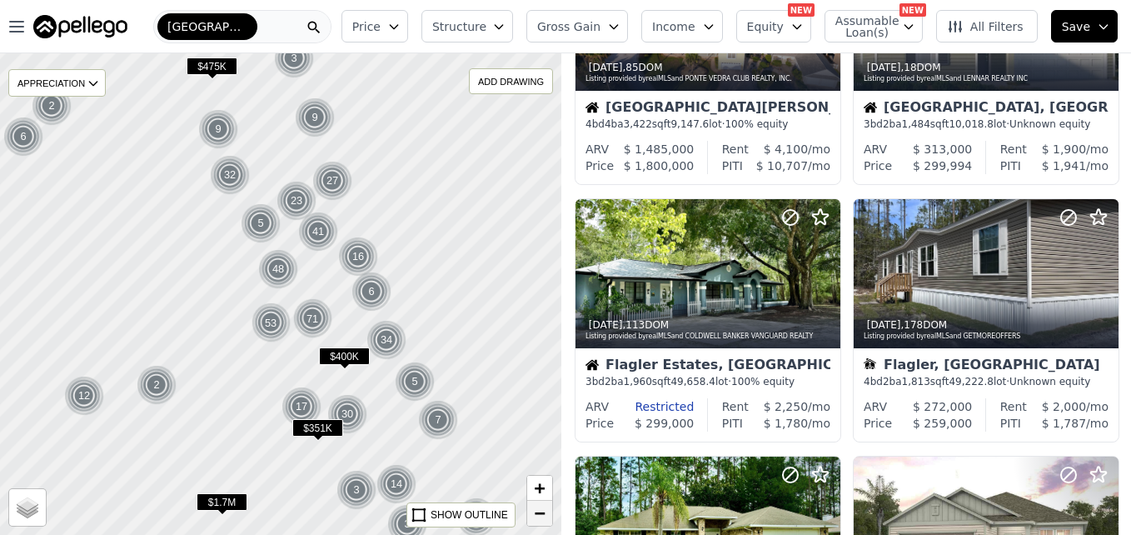
click at [533, 520] on link "−" at bounding box center [539, 513] width 25 height 25
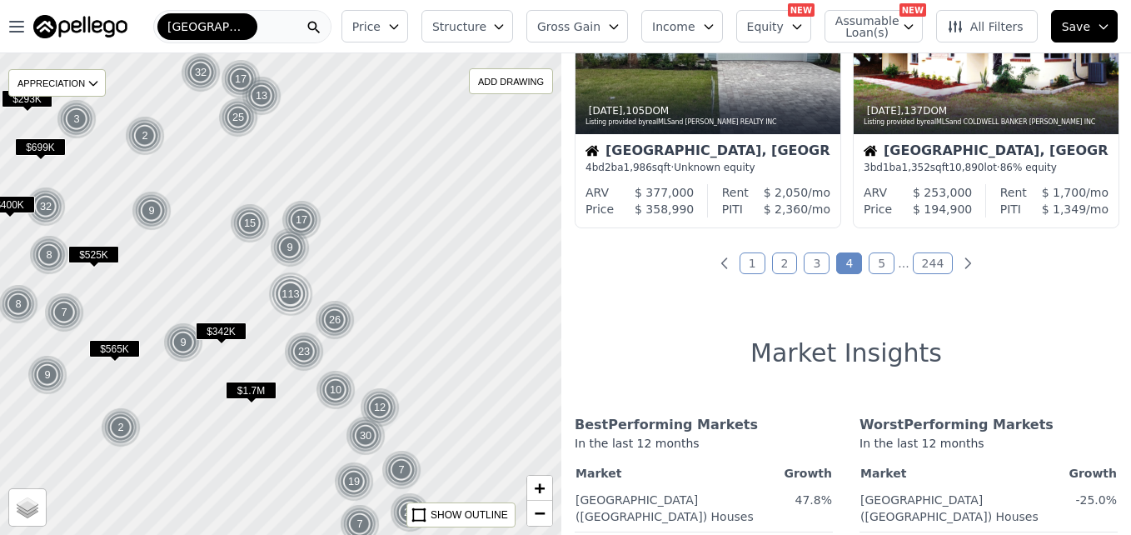
scroll to position [1422, 0]
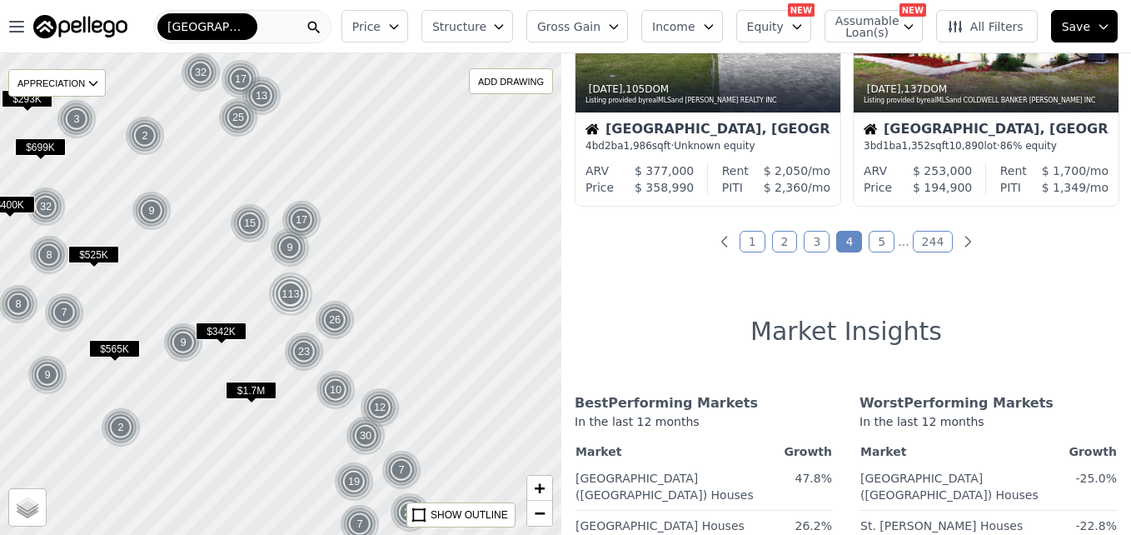
click at [874, 247] on link "5" at bounding box center [882, 242] width 26 height 22
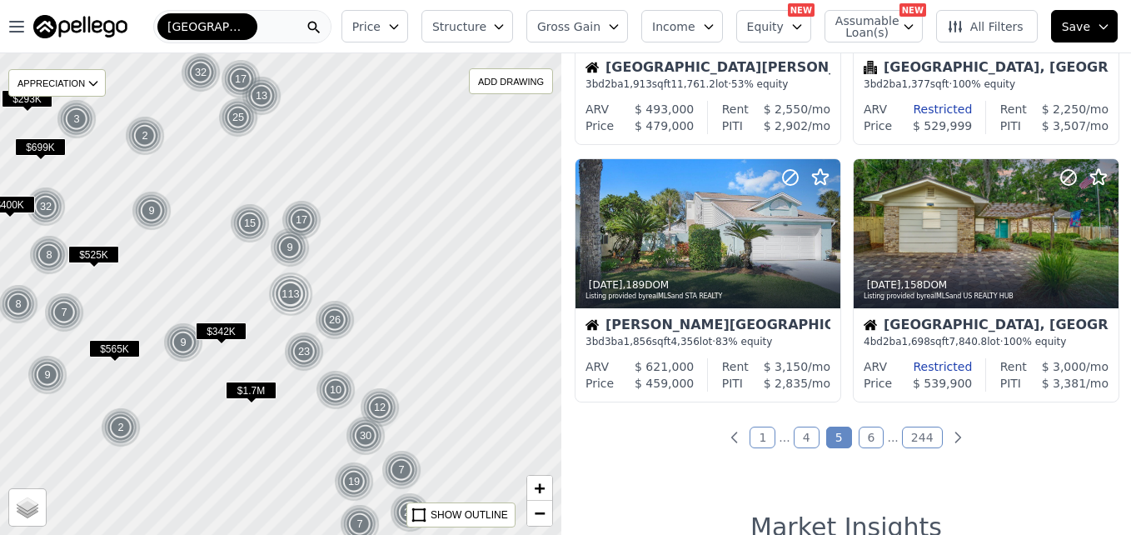
scroll to position [1386, 0]
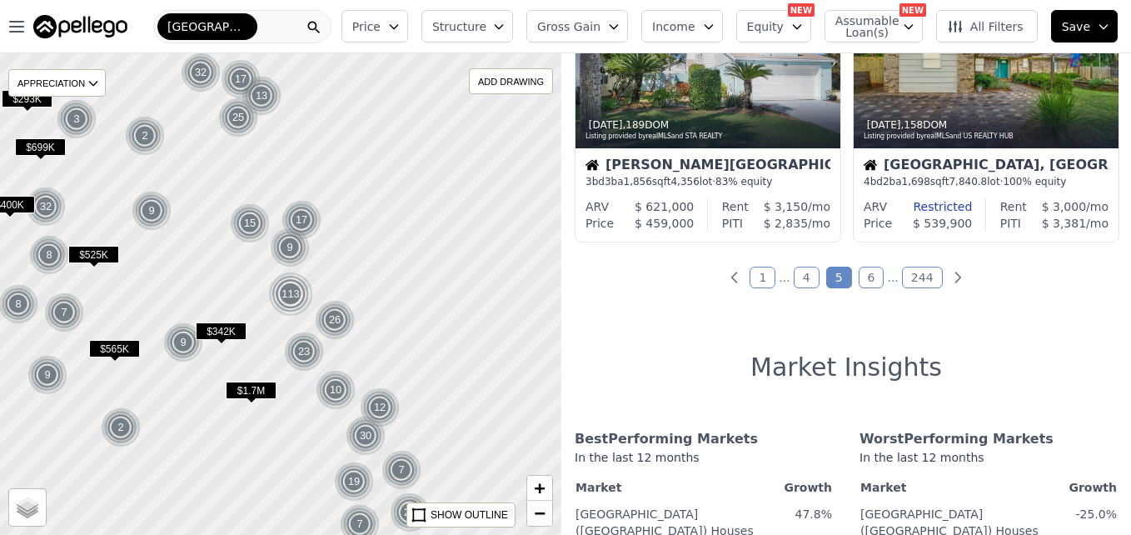
click at [247, 456] on div at bounding box center [281, 294] width 674 height 578
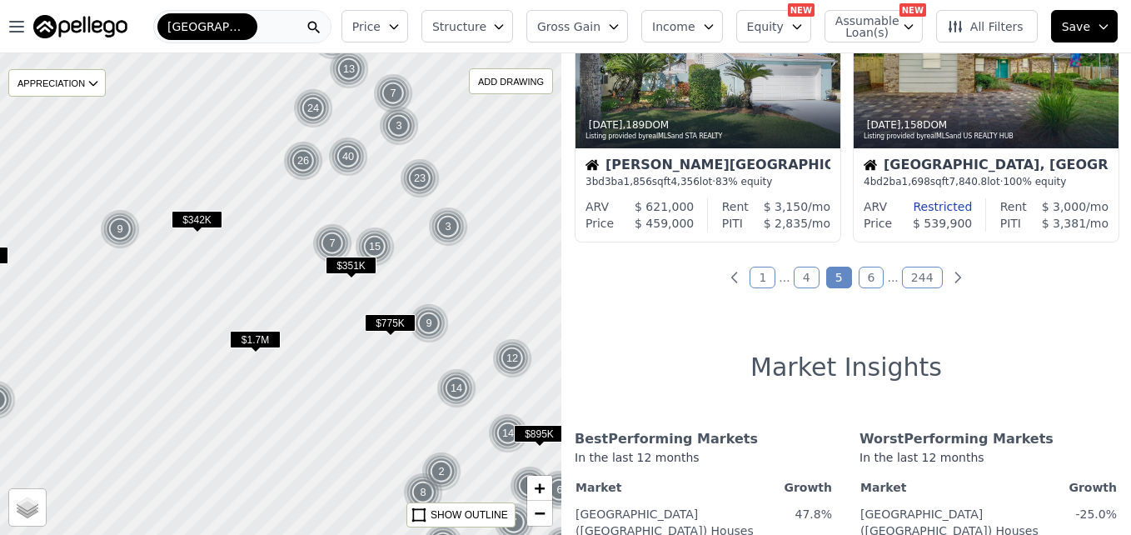
click at [381, 33] on span "Price" at bounding box center [366, 26] width 28 height 17
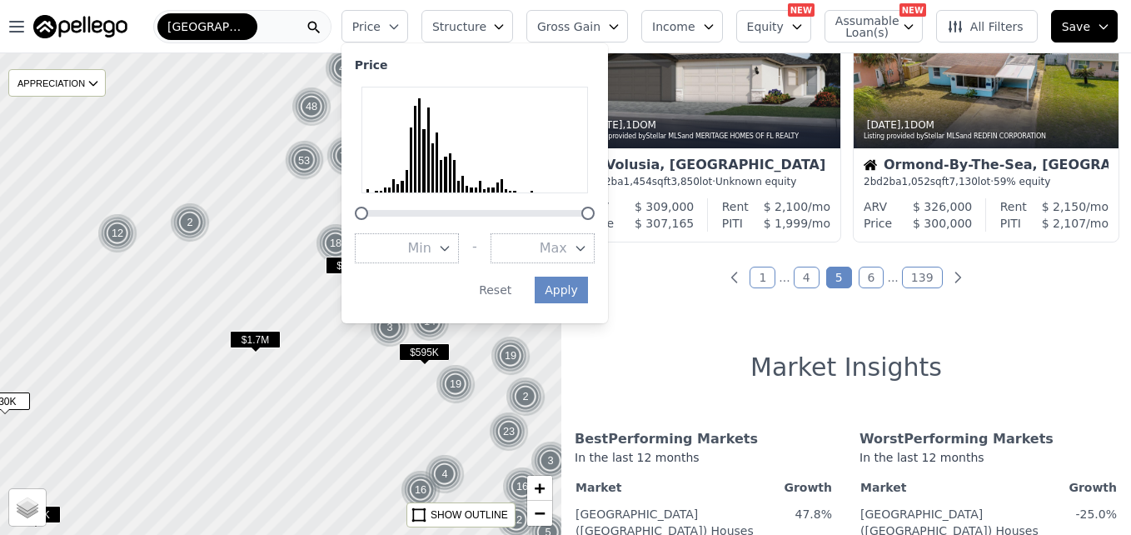
click at [547, 250] on button "Max" at bounding box center [543, 248] width 104 height 30
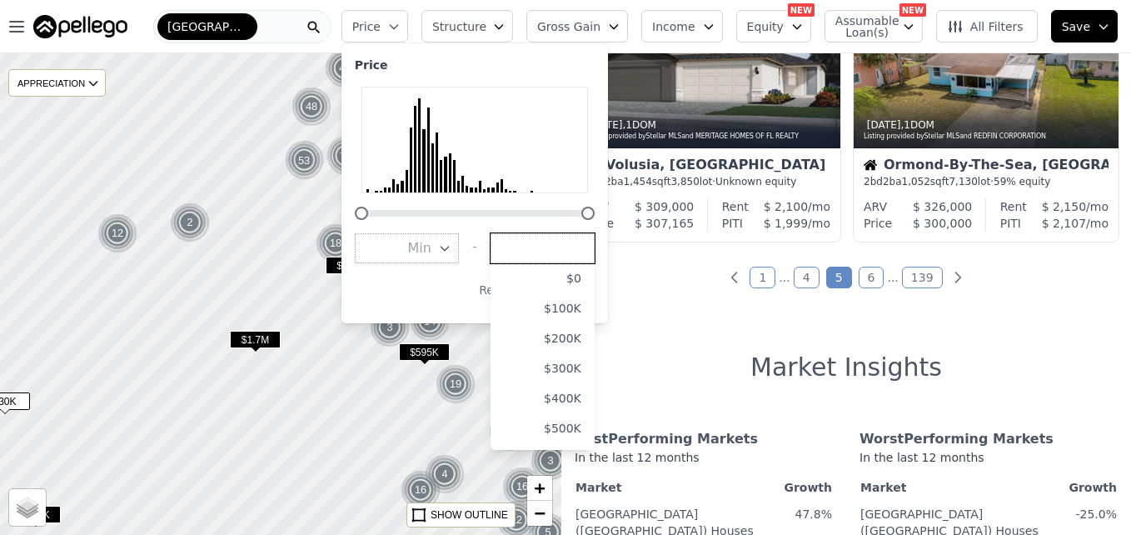
click at [547, 250] on input "number" at bounding box center [543, 248] width 104 height 30
type input "160000"
click at [539, 224] on div "Price Min - Max 160000 $0 $100K $200K $300K $400K $500K $600K $700K $800K $900K…" at bounding box center [474, 183] width 266 height 280
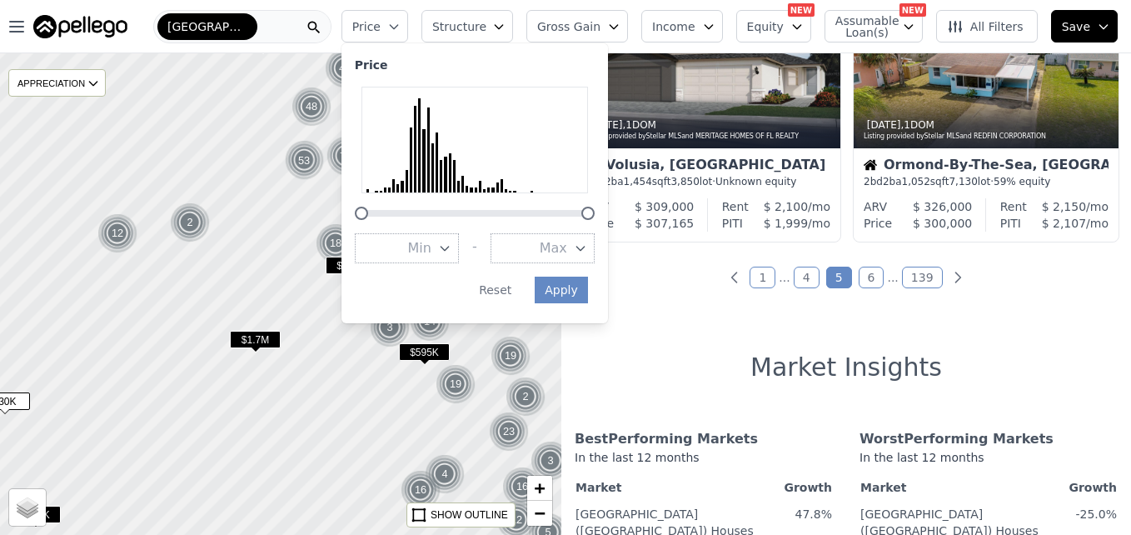
click at [567, 256] on span "Max" at bounding box center [553, 248] width 27 height 20
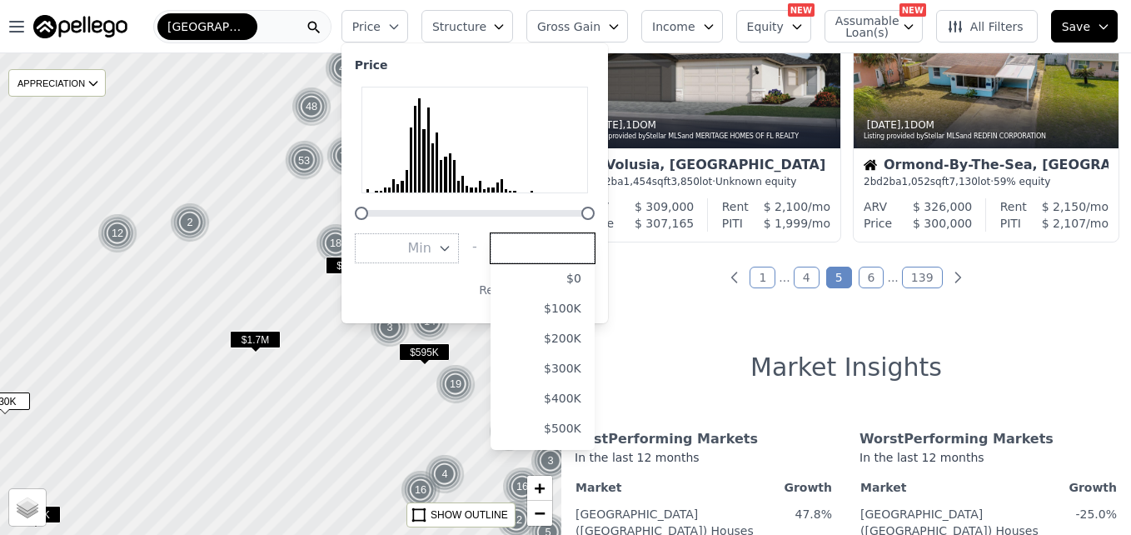
click at [575, 256] on input "number" at bounding box center [543, 248] width 104 height 30
type input "160000"
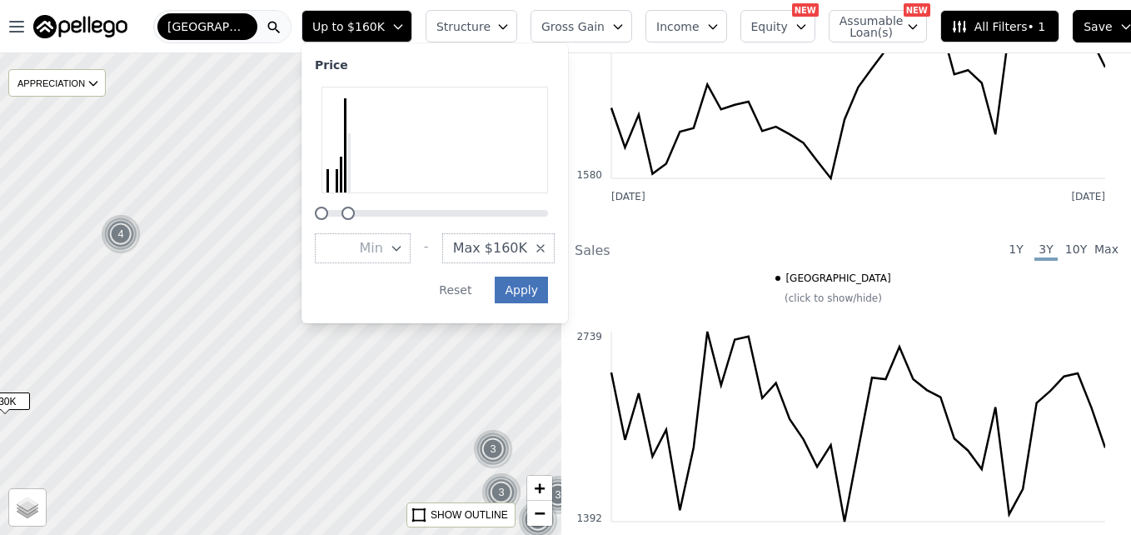
click at [538, 288] on button "Apply" at bounding box center [521, 289] width 53 height 27
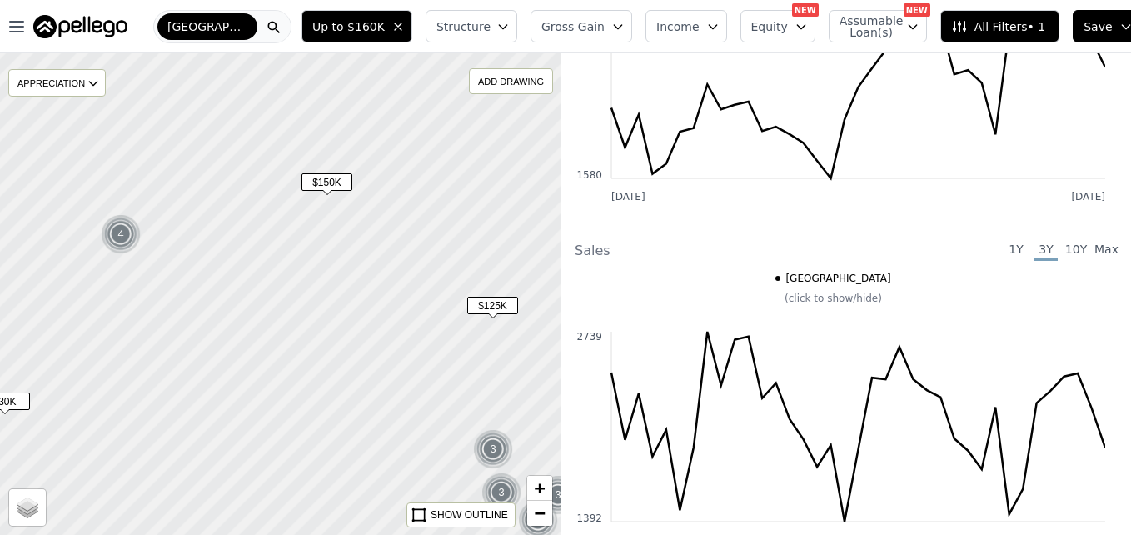
click at [497, 306] on span "$125K" at bounding box center [492, 304] width 51 height 17
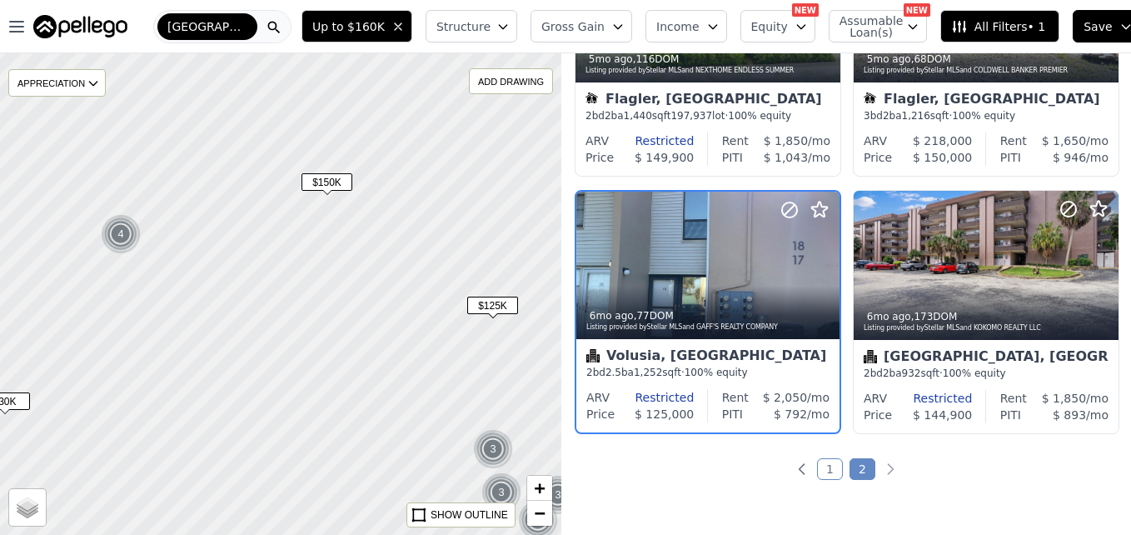
scroll to position [672, 0]
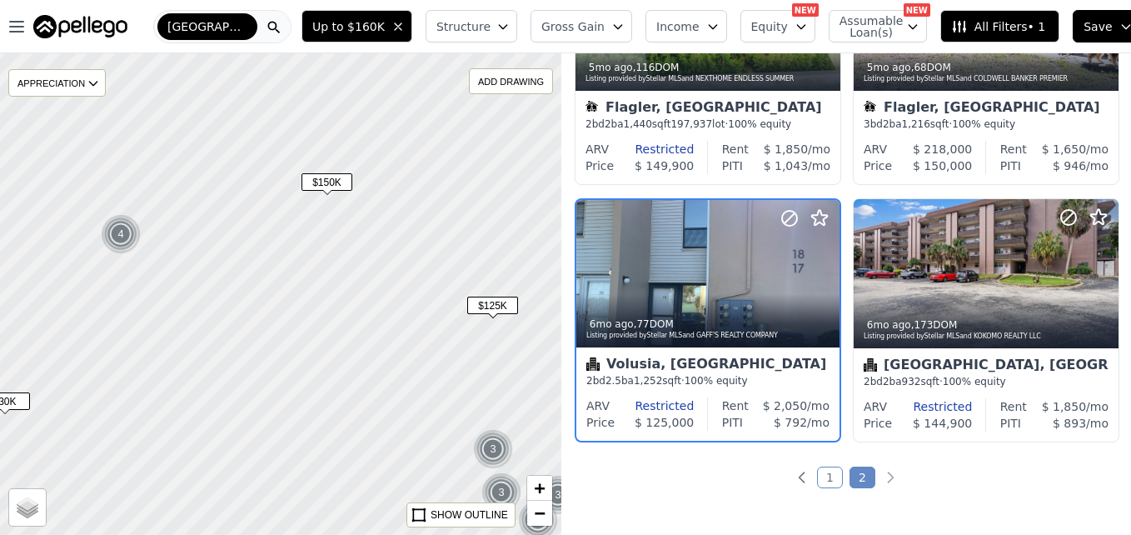
click at [324, 185] on span "$150K" at bounding box center [326, 181] width 51 height 17
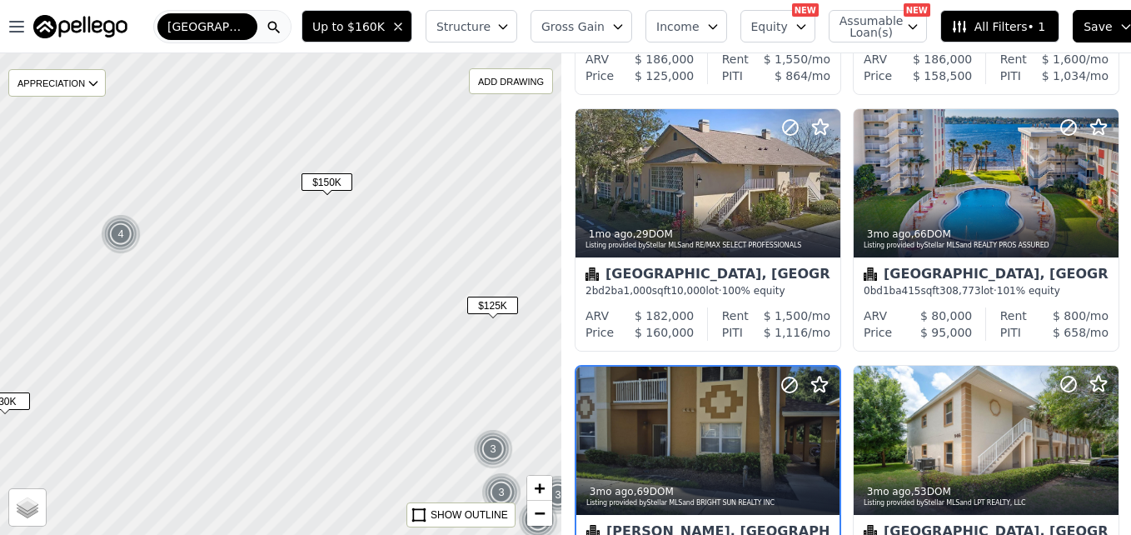
scroll to position [1186, 0]
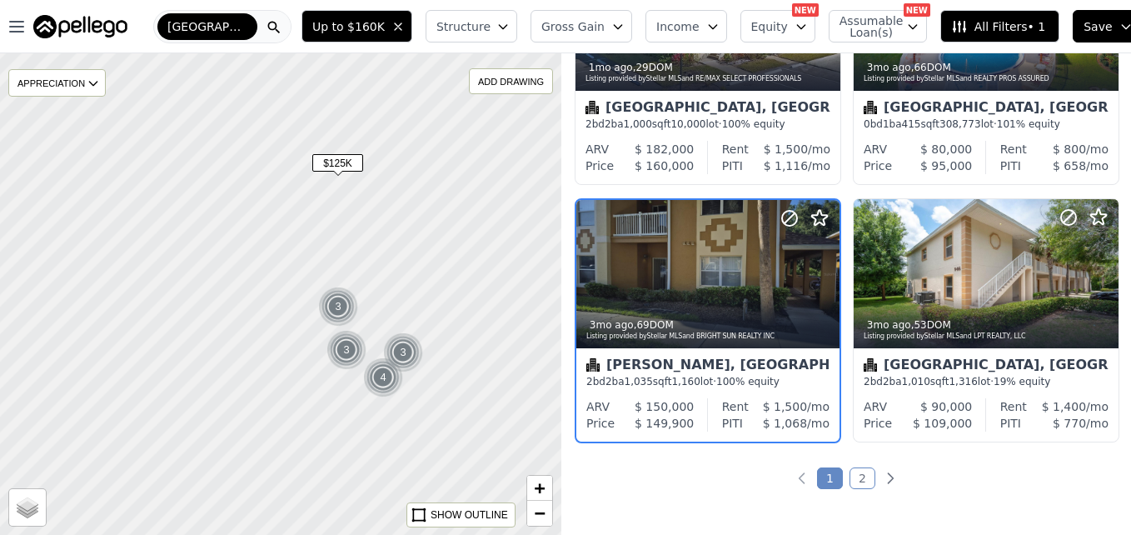
drag, startPoint x: 436, startPoint y: 457, endPoint x: 281, endPoint y: 315, distance: 210.4
click at [281, 315] on div at bounding box center [281, 294] width 674 height 578
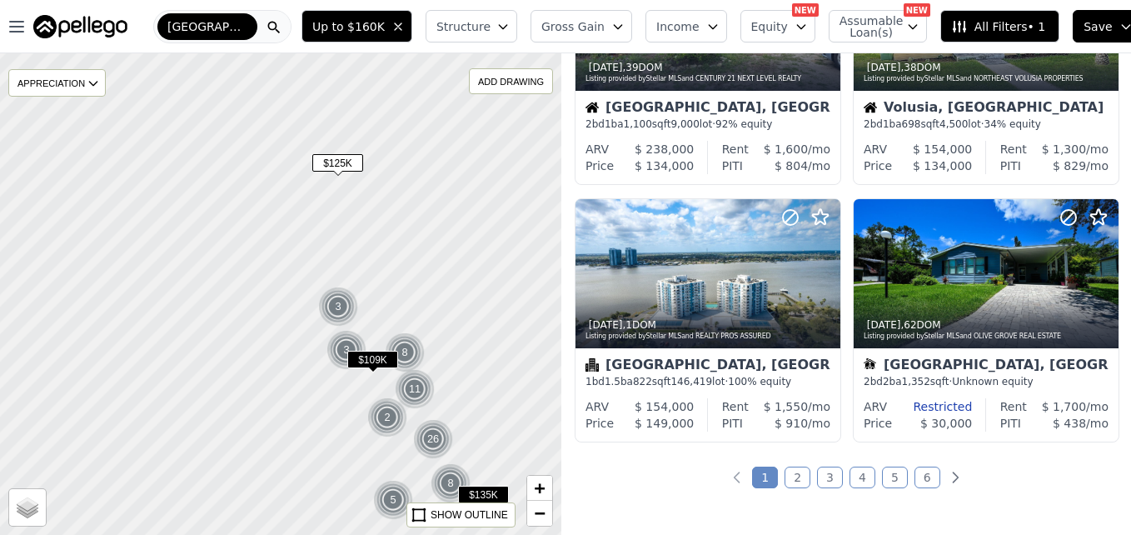
click at [332, 308] on img at bounding box center [338, 306] width 41 height 40
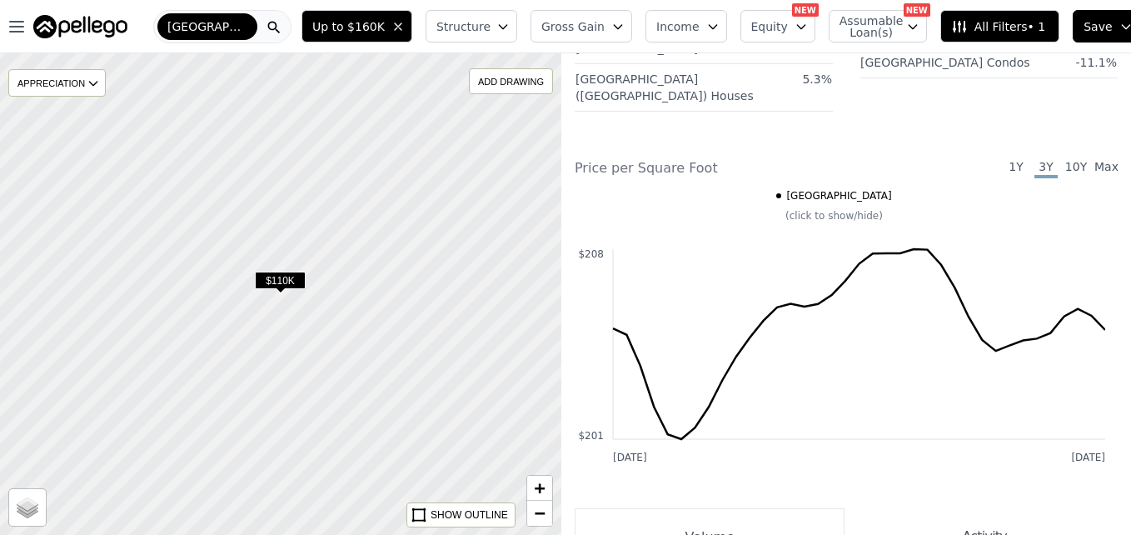
click at [267, 286] on span "$110K" at bounding box center [280, 279] width 51 height 17
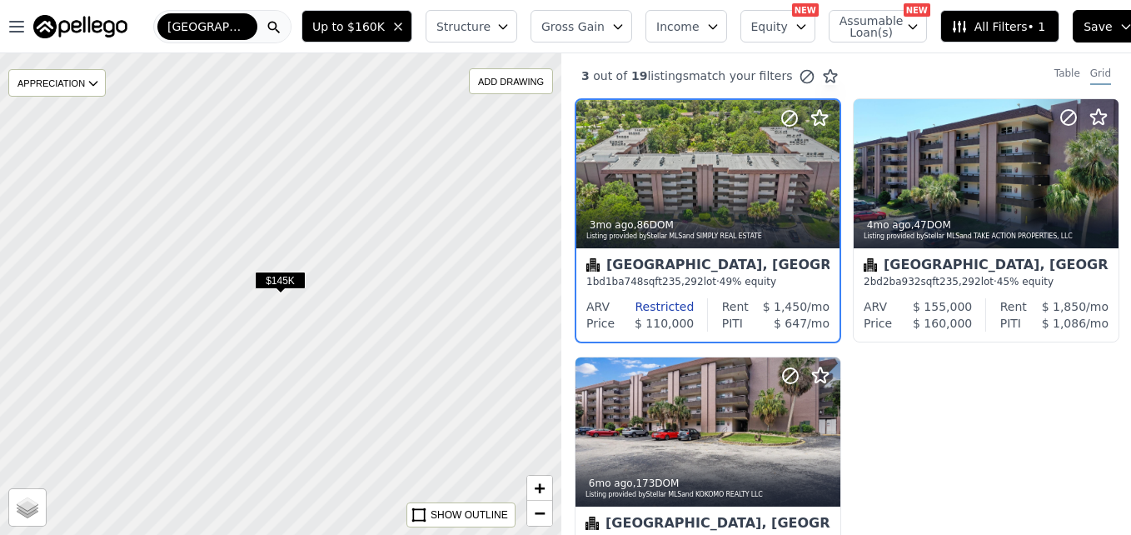
click at [286, 346] on div at bounding box center [281, 294] width 674 height 578
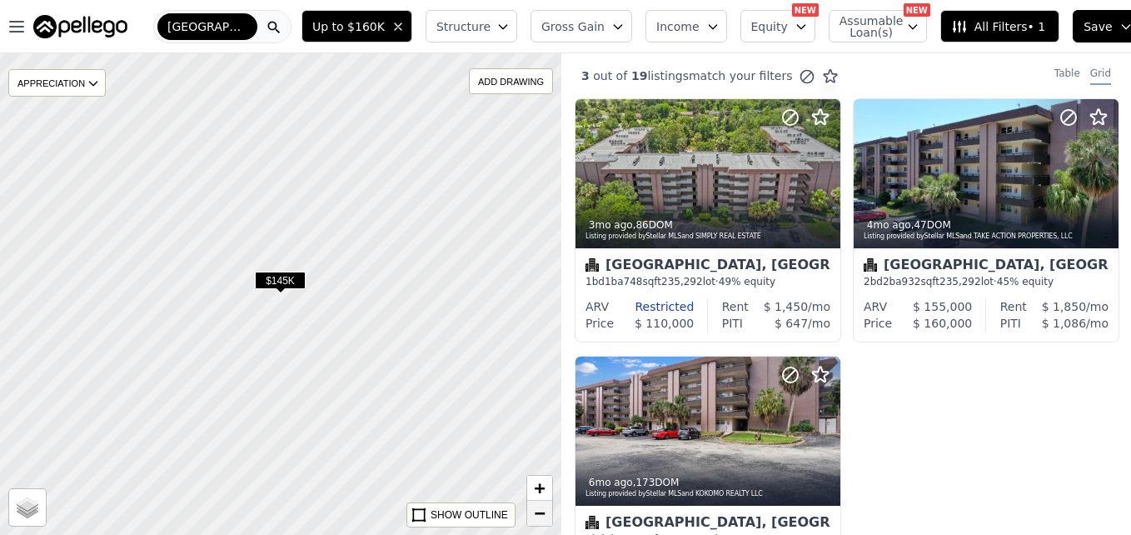
click at [532, 512] on link "−" at bounding box center [539, 513] width 25 height 25
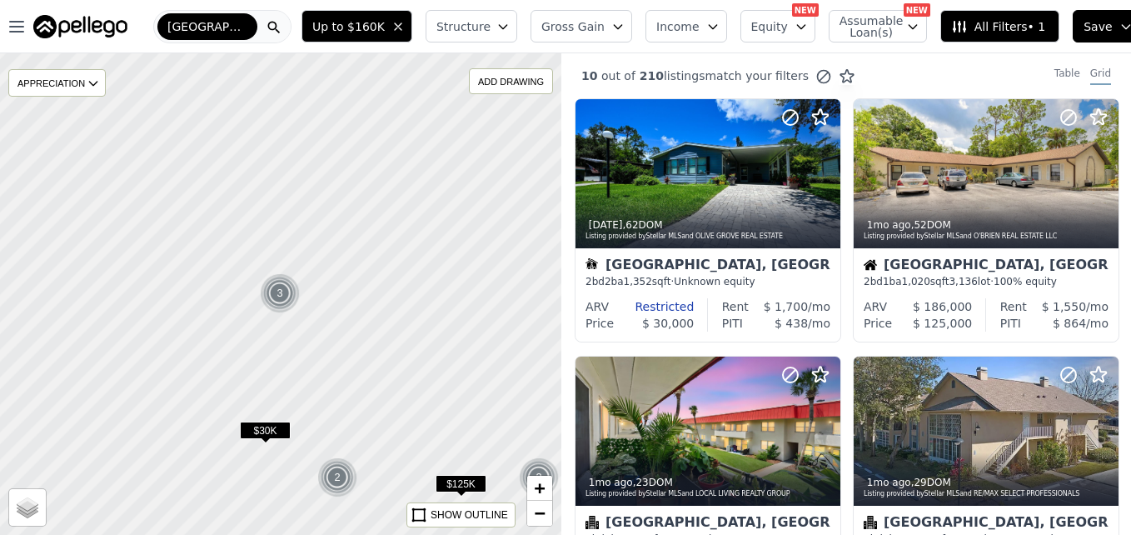
click at [461, 491] on span "$125K" at bounding box center [461, 483] width 51 height 17
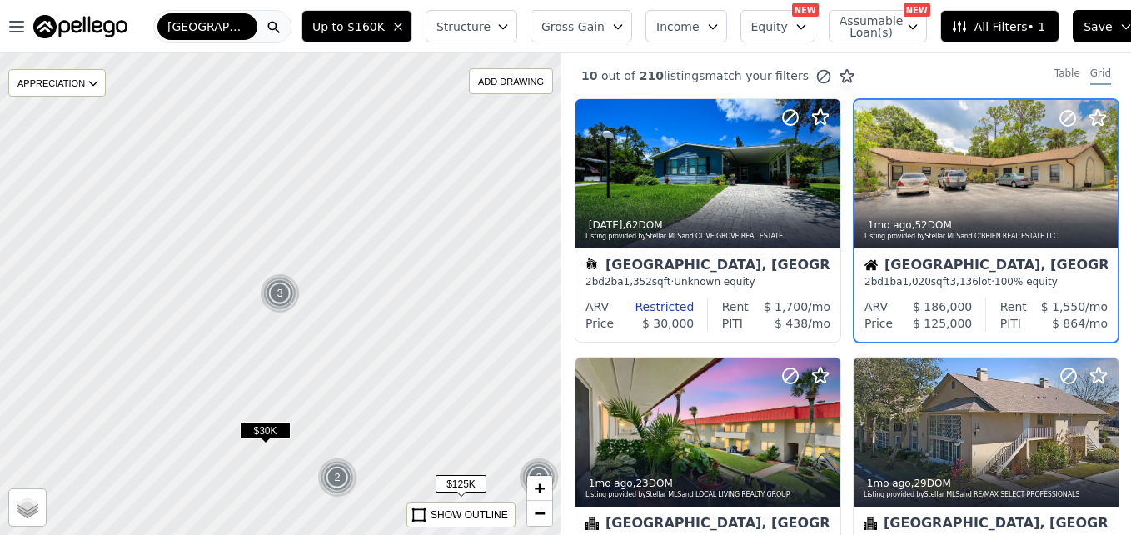
click at [458, 485] on span "$125K" at bounding box center [461, 483] width 51 height 17
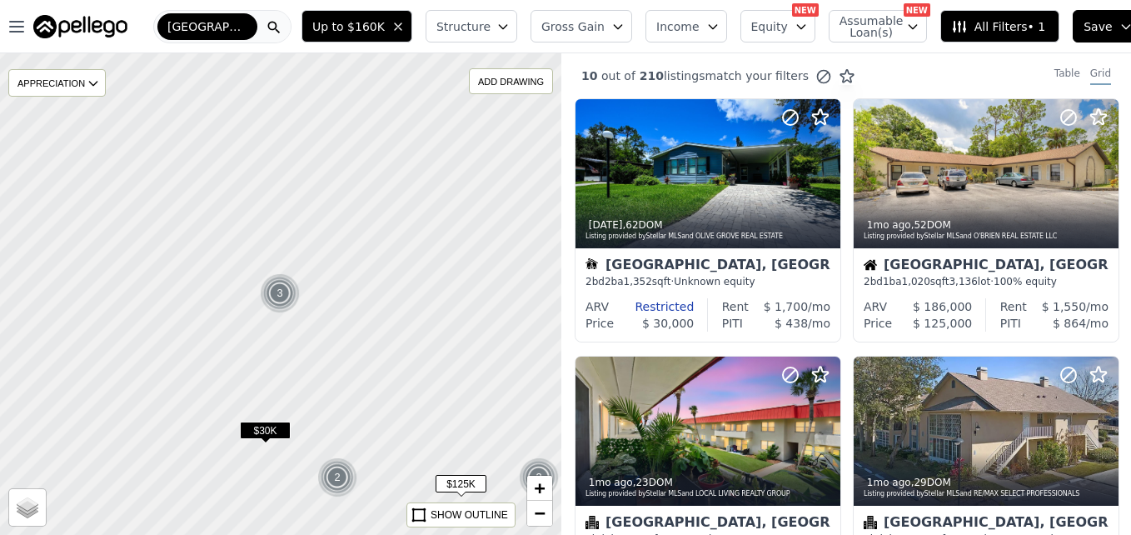
click at [460, 487] on span "$125K" at bounding box center [461, 483] width 51 height 17
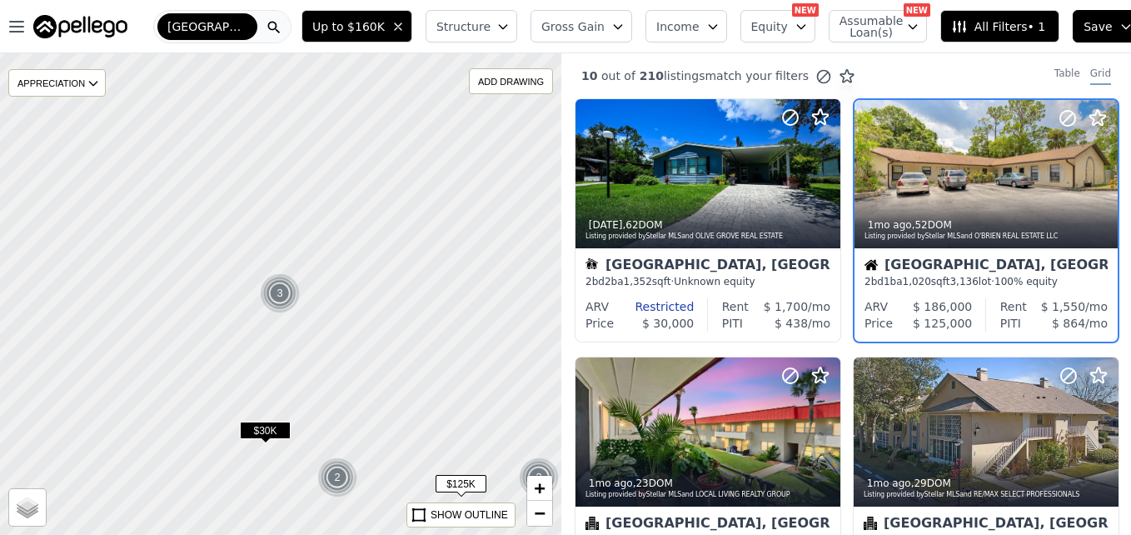
click at [337, 466] on div "2" at bounding box center [337, 477] width 40 height 40
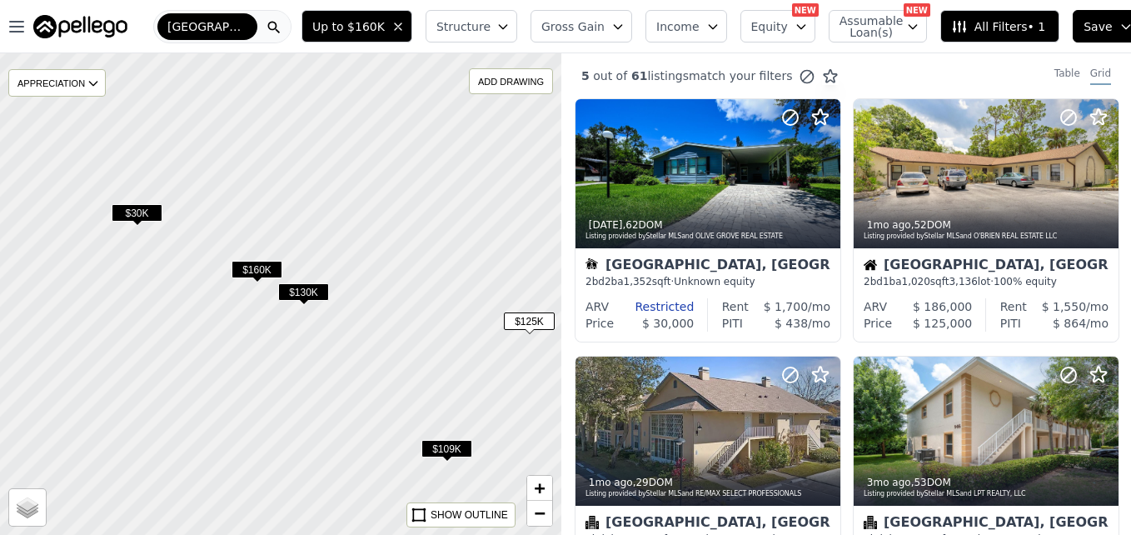
click at [311, 296] on span "$130K" at bounding box center [303, 291] width 51 height 17
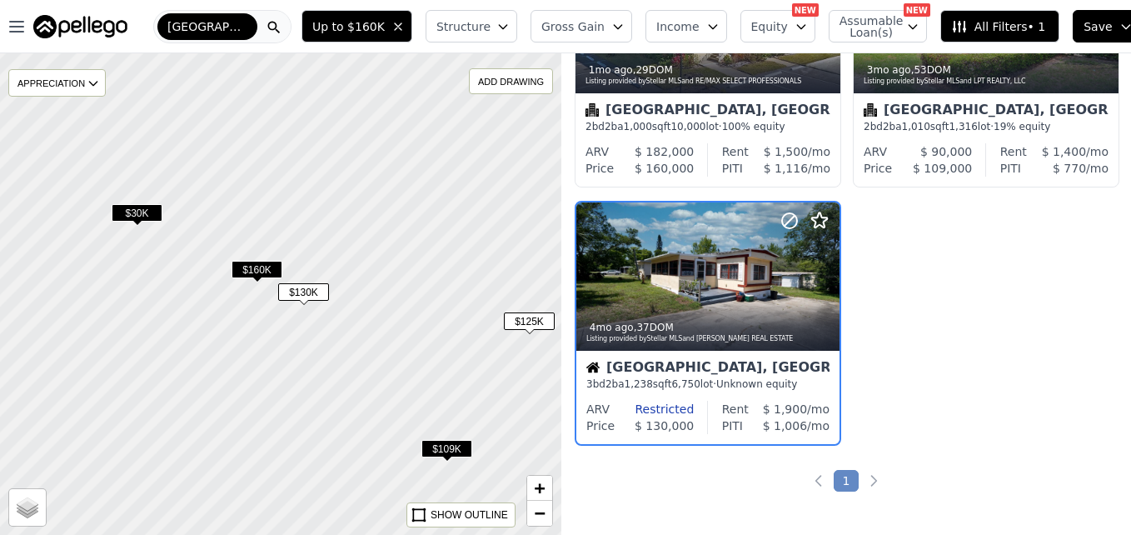
scroll to position [415, 0]
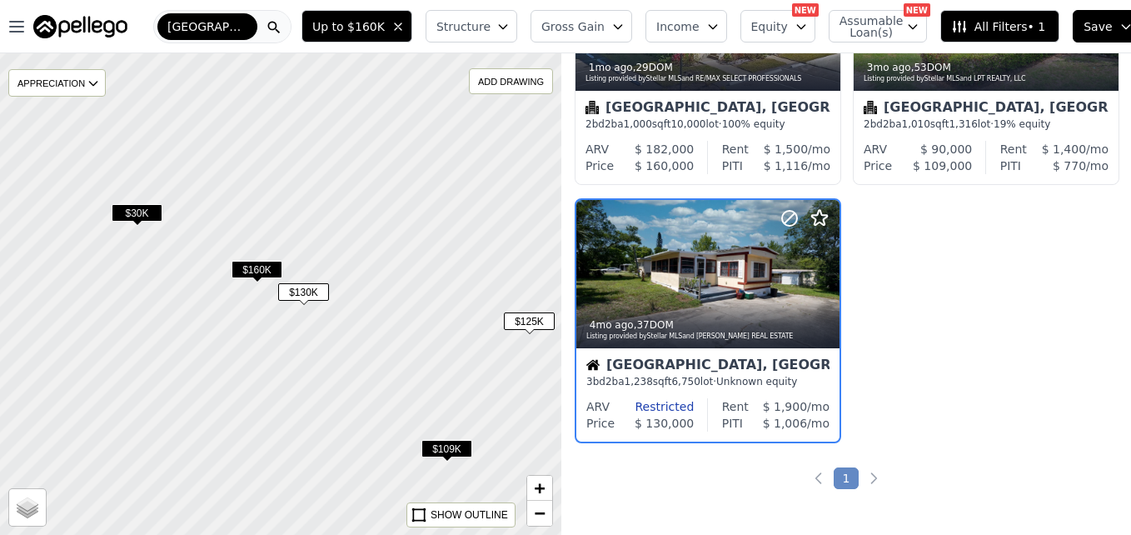
click at [252, 271] on span "$160K" at bounding box center [257, 269] width 51 height 17
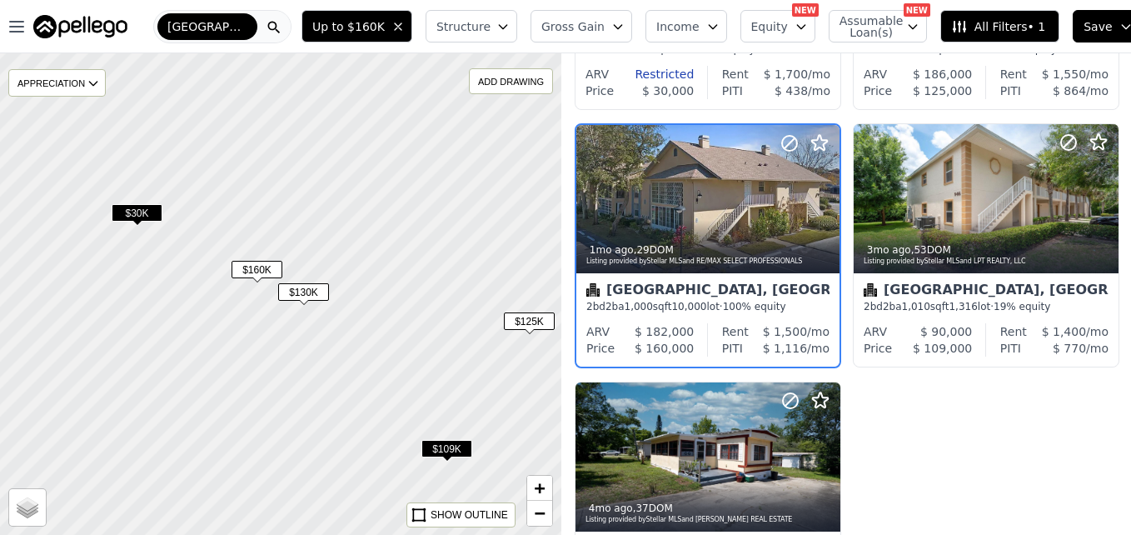
scroll to position [242, 0]
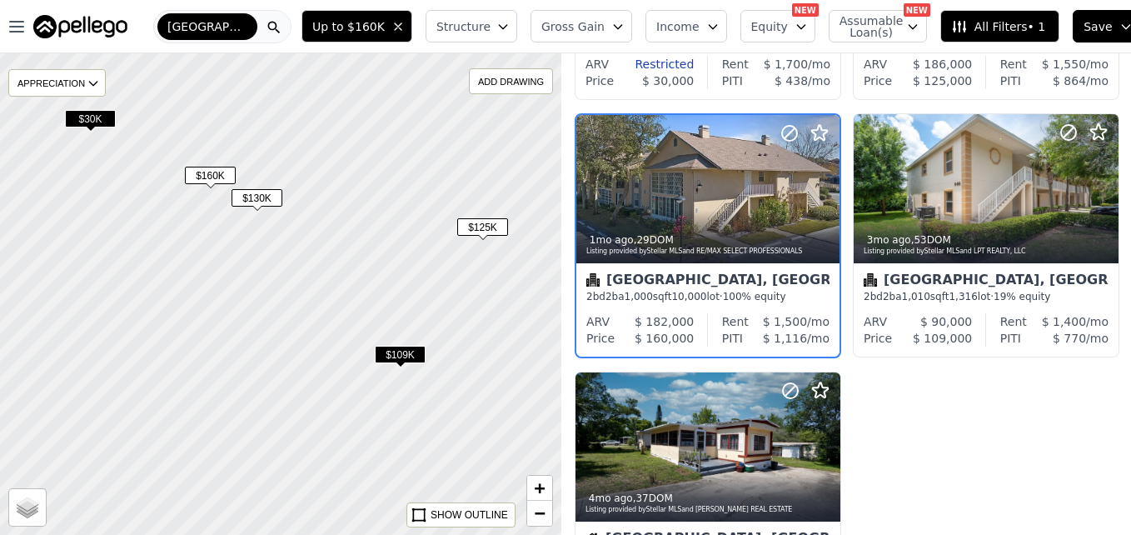
drag, startPoint x: 435, startPoint y: 348, endPoint x: 388, endPoint y: 253, distance: 105.8
click at [388, 253] on div at bounding box center [281, 294] width 674 height 578
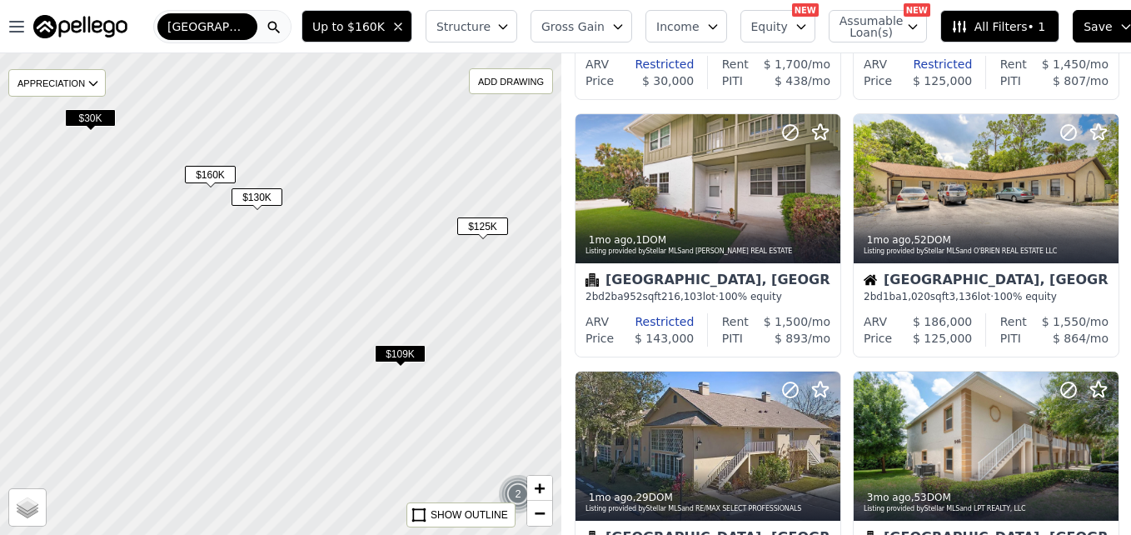
click at [483, 222] on span "$125K" at bounding box center [482, 225] width 51 height 17
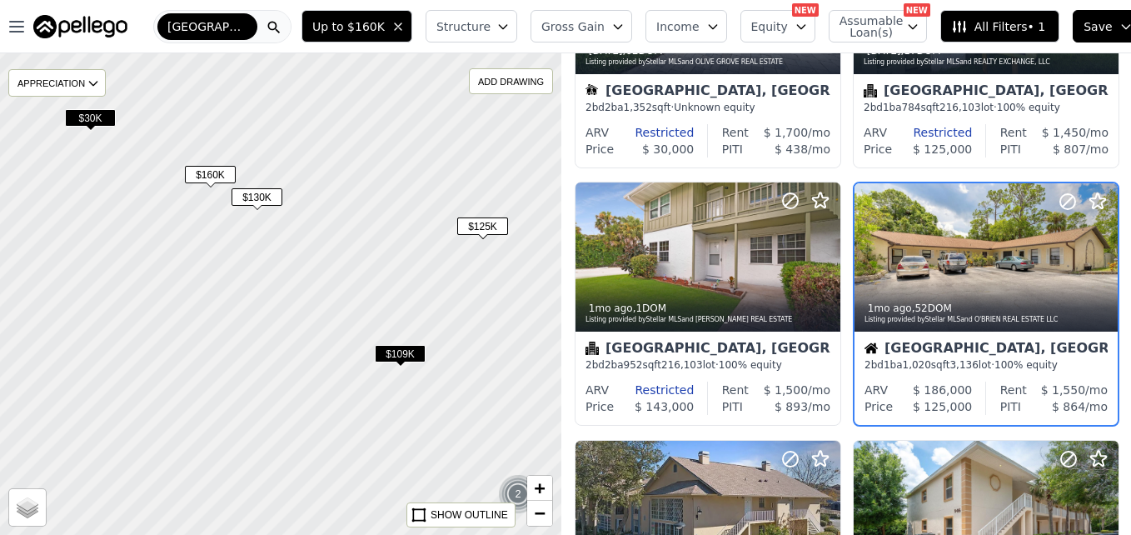
scroll to position [157, 0]
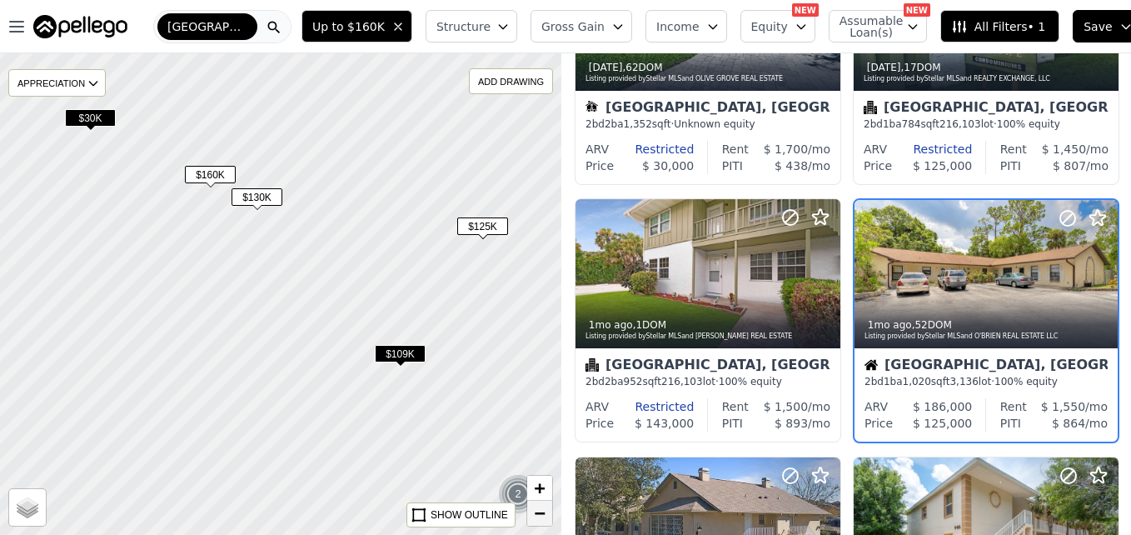
click at [538, 508] on span "−" at bounding box center [540, 512] width 11 height 21
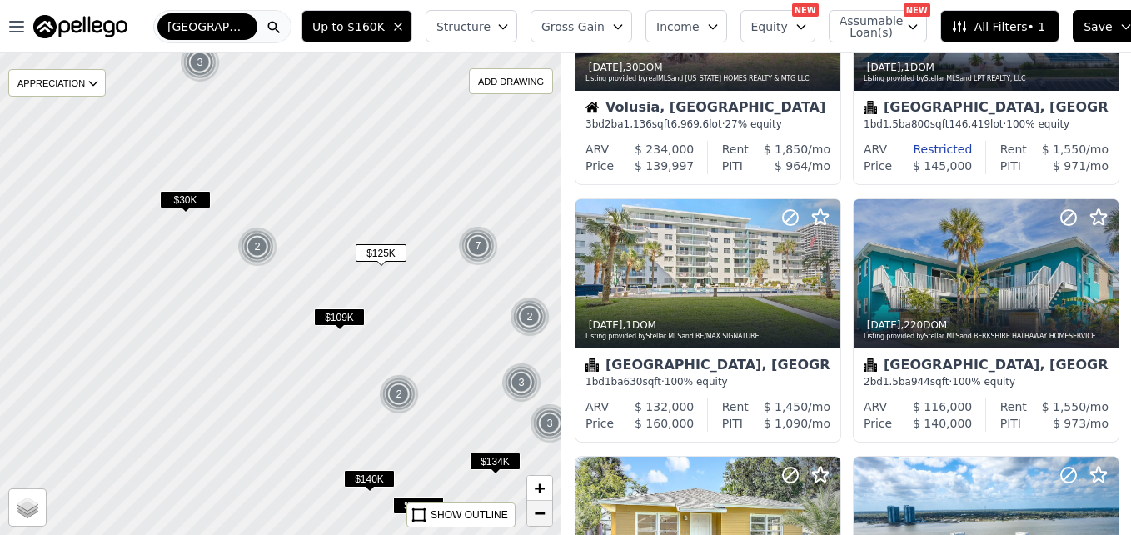
scroll to position [929, 0]
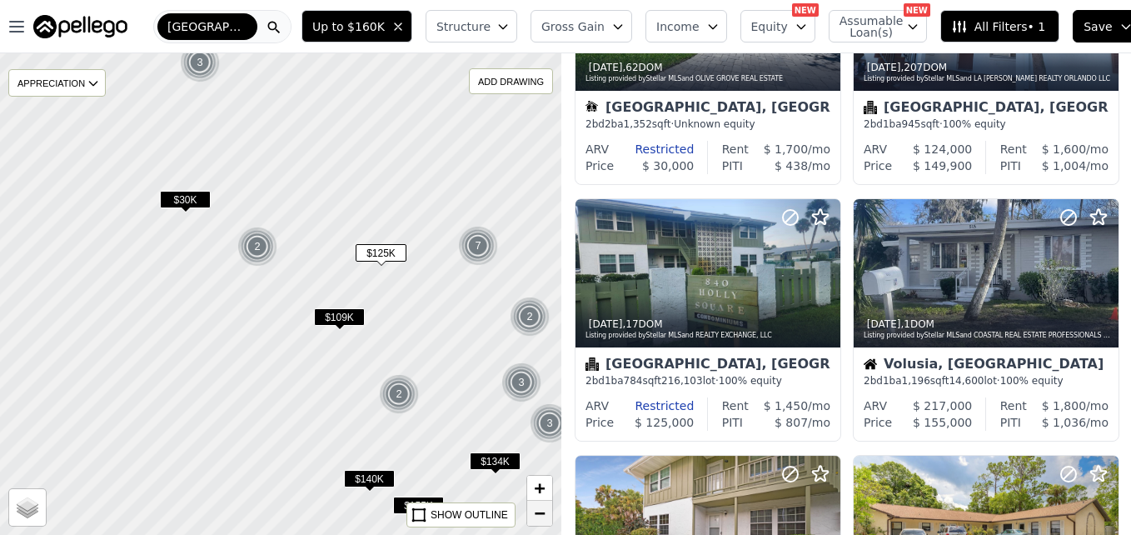
click at [538, 519] on span "−" at bounding box center [540, 512] width 11 height 21
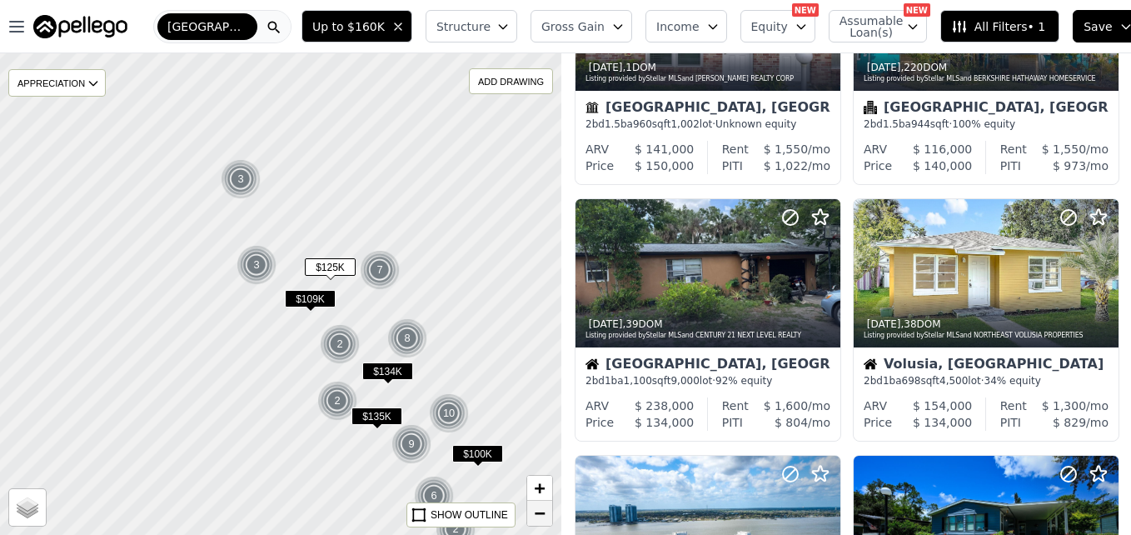
scroll to position [1443, 0]
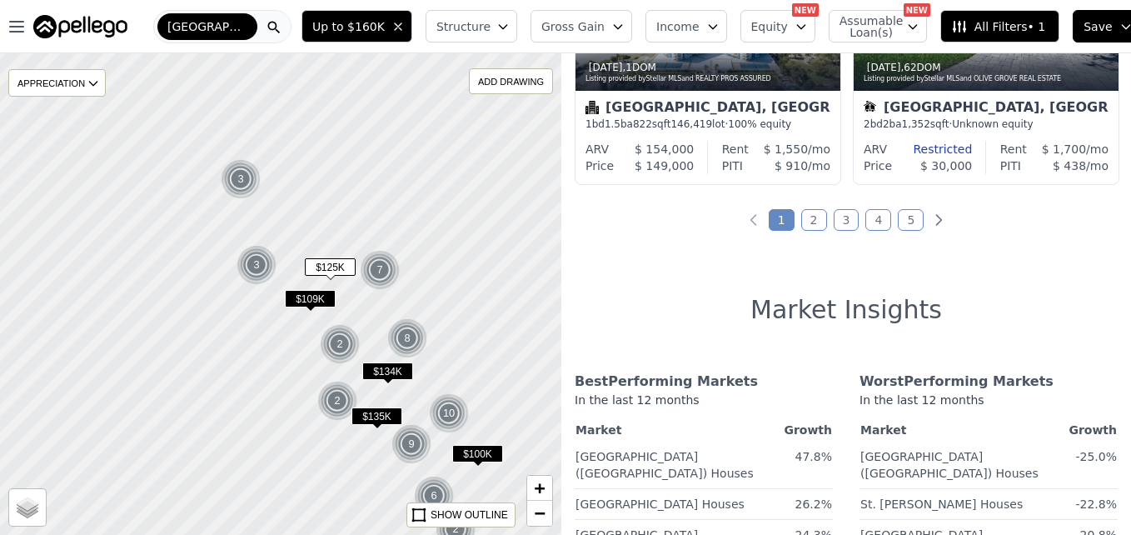
click at [486, 452] on span "$100K" at bounding box center [477, 453] width 51 height 17
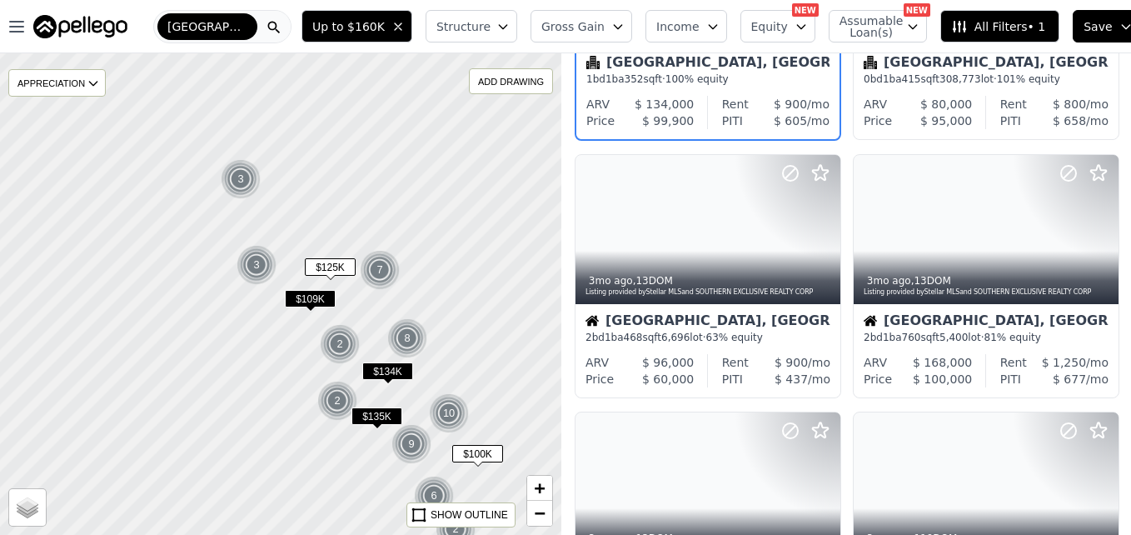
scroll to position [234, 0]
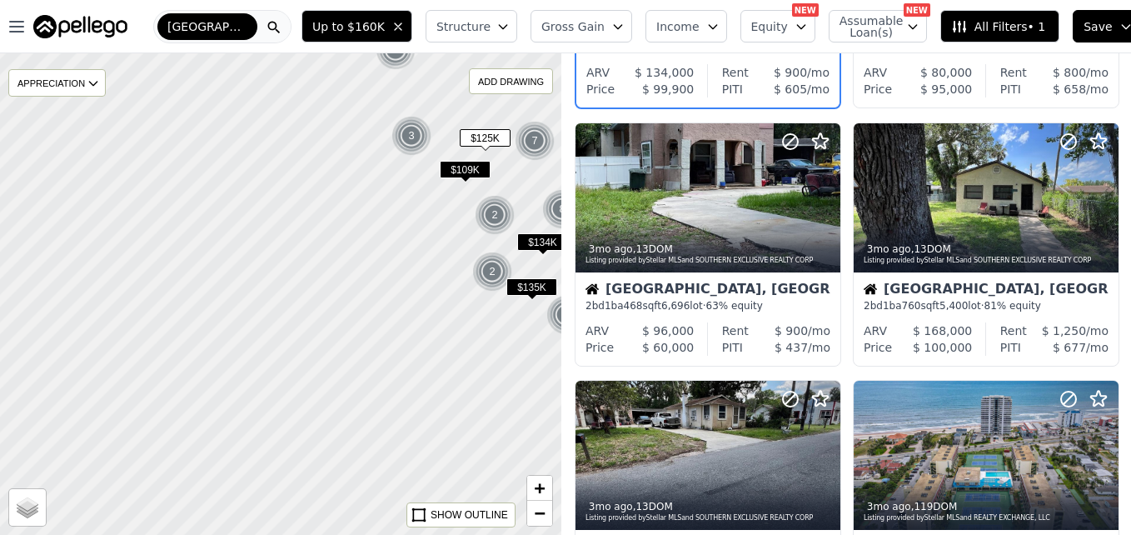
drag, startPoint x: 292, startPoint y: 422, endPoint x: 447, endPoint y: 293, distance: 201.6
click at [447, 293] on div at bounding box center [281, 294] width 674 height 578
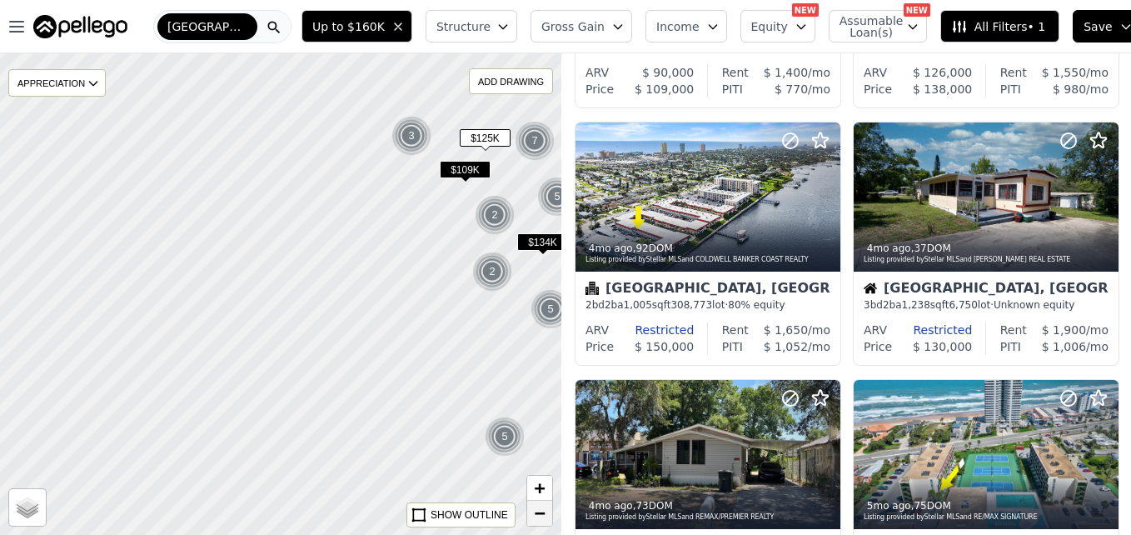
click at [535, 517] on span "−" at bounding box center [540, 512] width 11 height 21
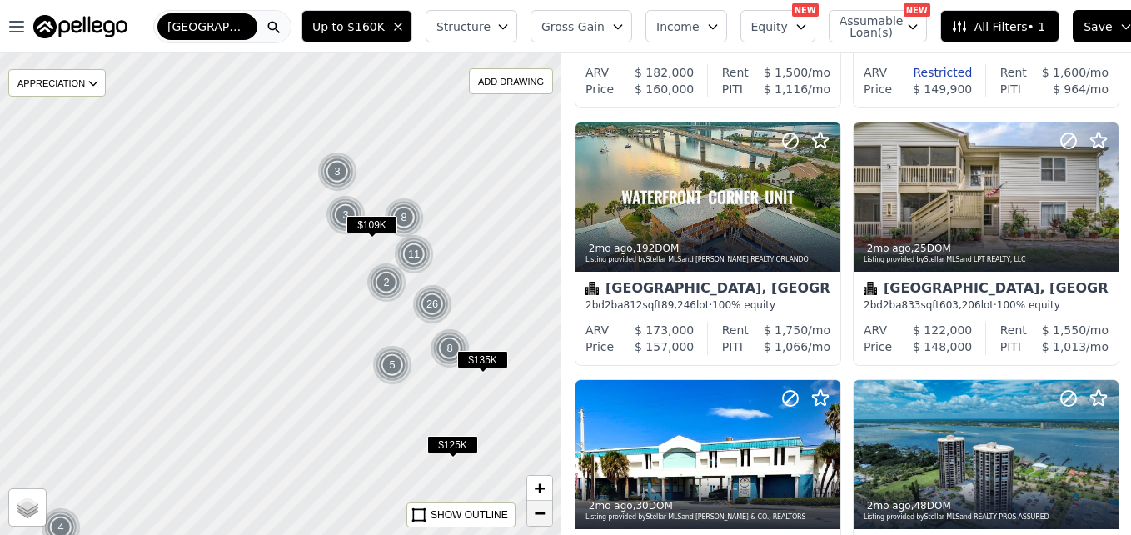
click at [535, 517] on span "−" at bounding box center [540, 512] width 11 height 21
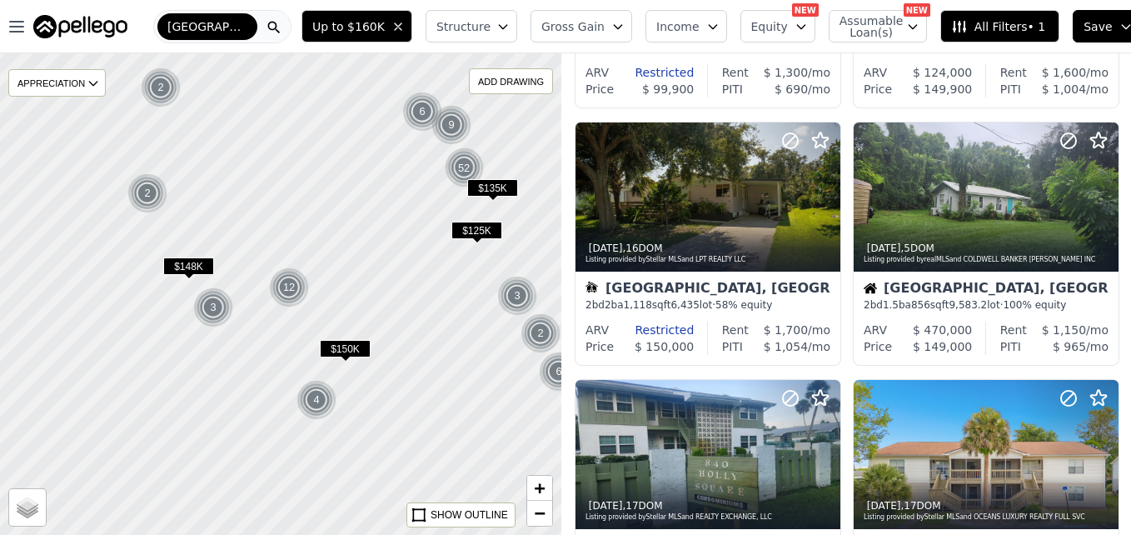
drag, startPoint x: 204, startPoint y: 370, endPoint x: 315, endPoint y: 238, distance: 172.0
click at [315, 238] on div at bounding box center [281, 294] width 674 height 578
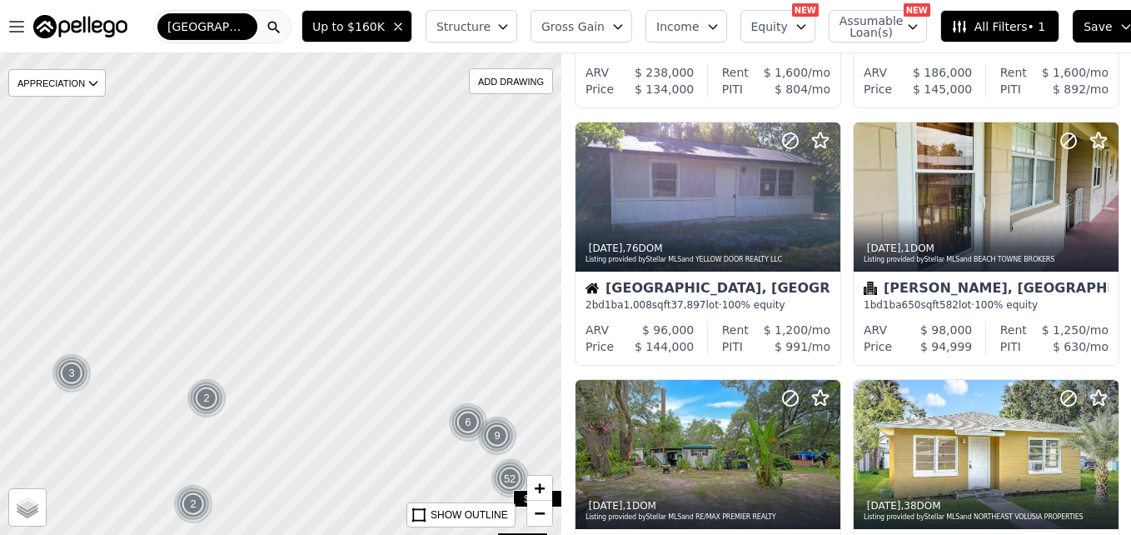
drag, startPoint x: 338, startPoint y: 217, endPoint x: 384, endPoint y: 528, distance: 314.0
click at [384, 528] on div at bounding box center [281, 294] width 674 height 578
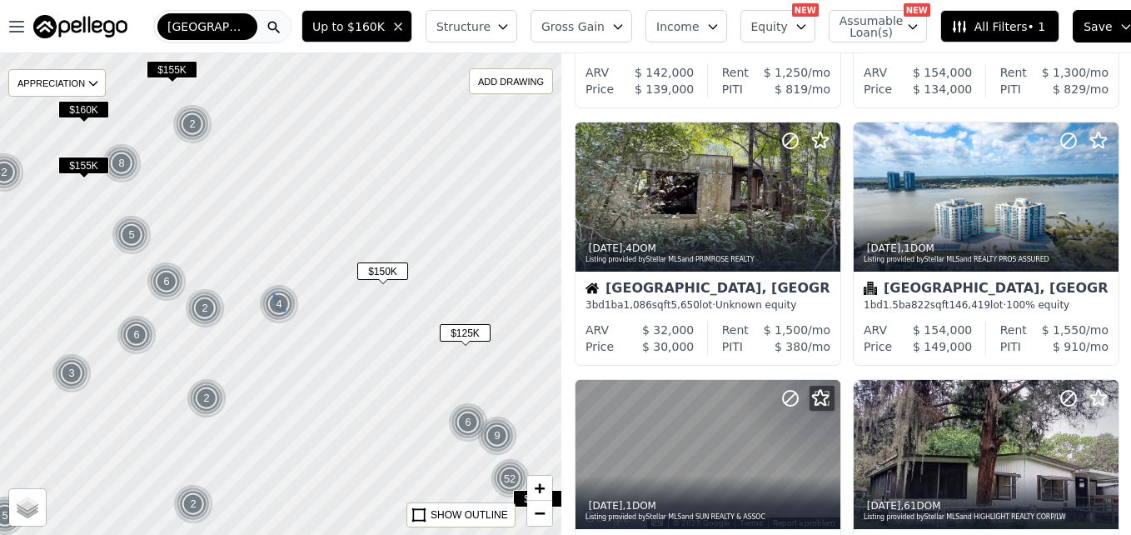
click at [286, 304] on img at bounding box center [279, 304] width 41 height 40
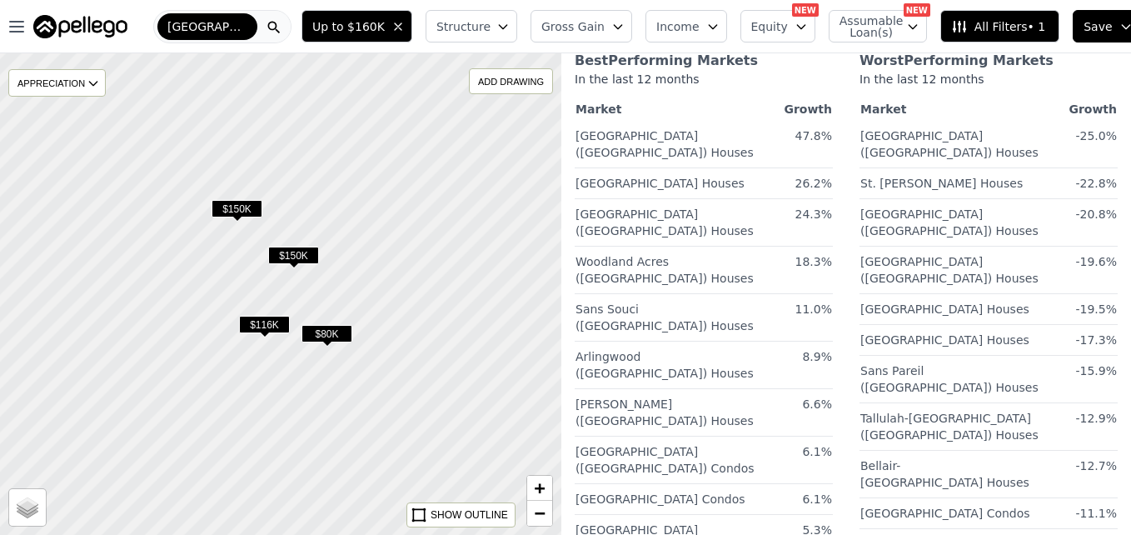
click at [305, 255] on span "$150K" at bounding box center [293, 255] width 51 height 17
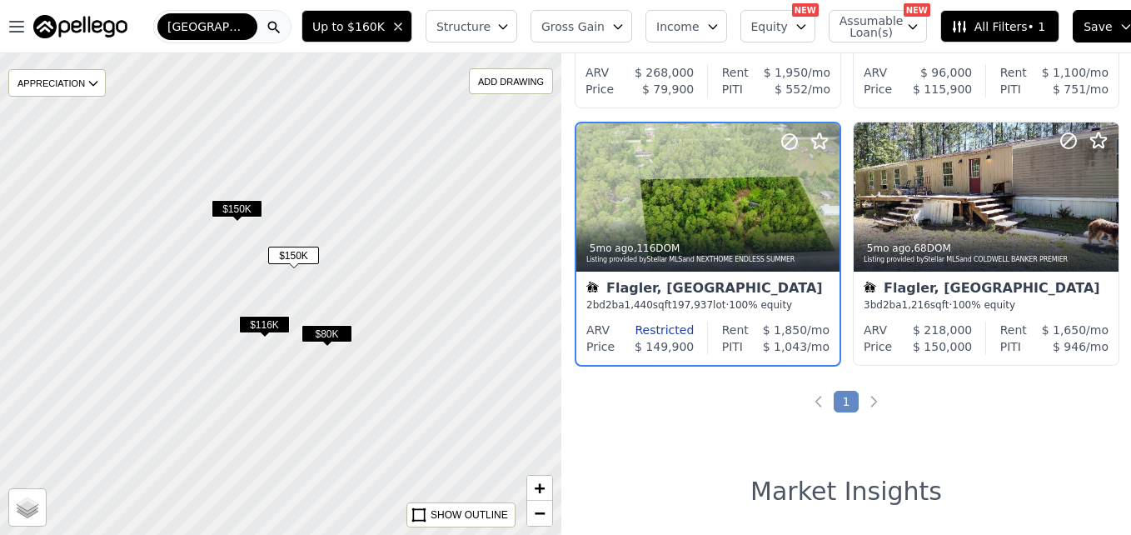
scroll to position [157, 0]
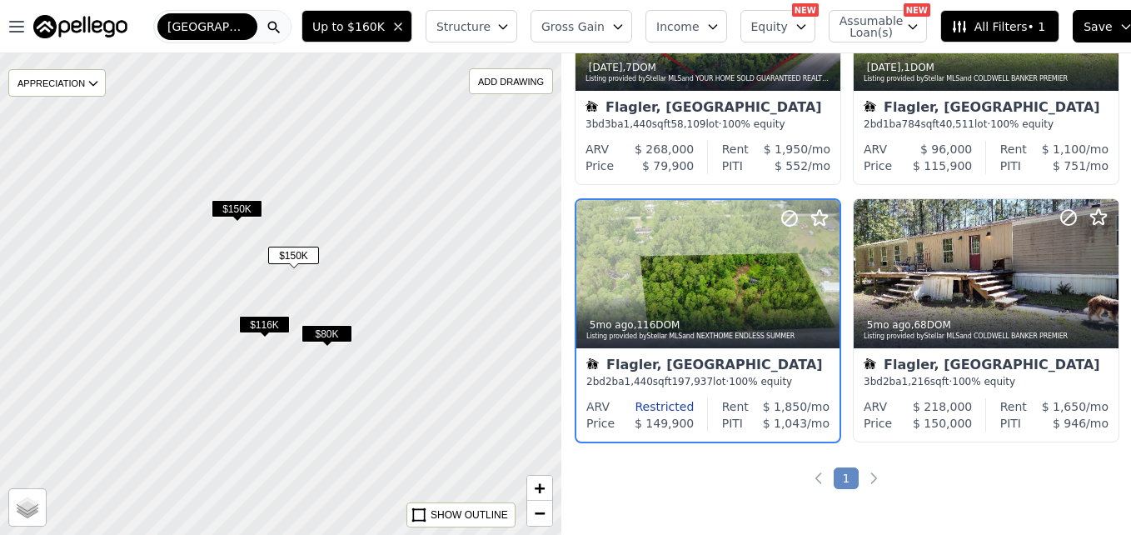
click at [245, 213] on span "$150K" at bounding box center [237, 208] width 51 height 17
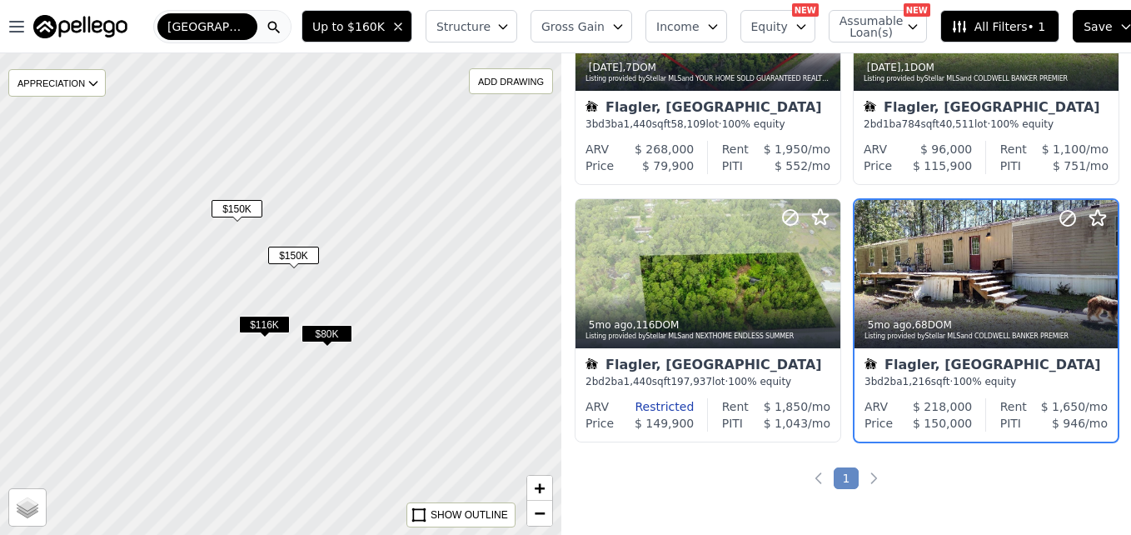
click at [266, 329] on span "$116K" at bounding box center [264, 324] width 51 height 17
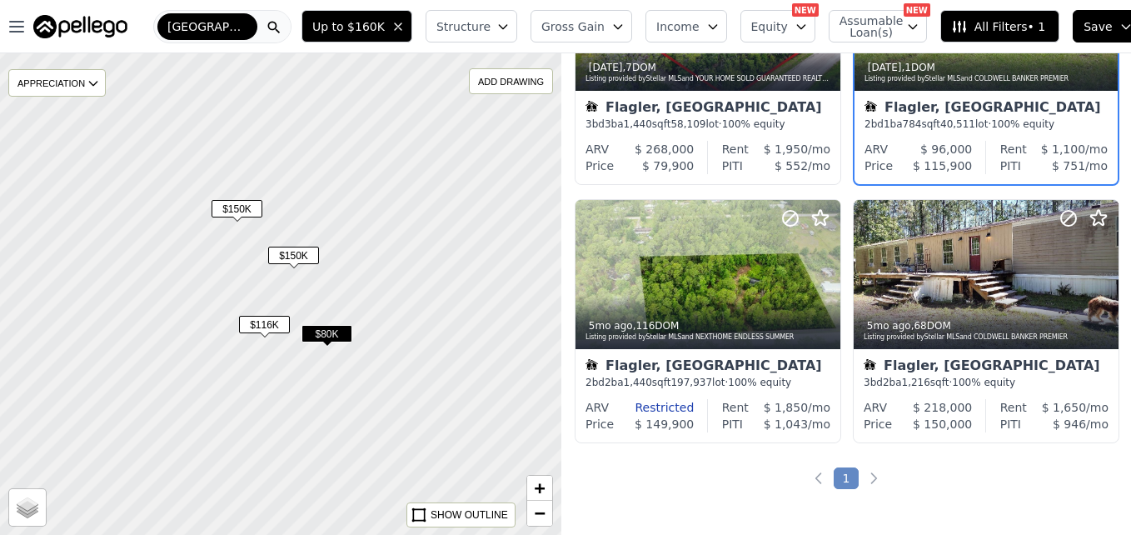
scroll to position [0, 0]
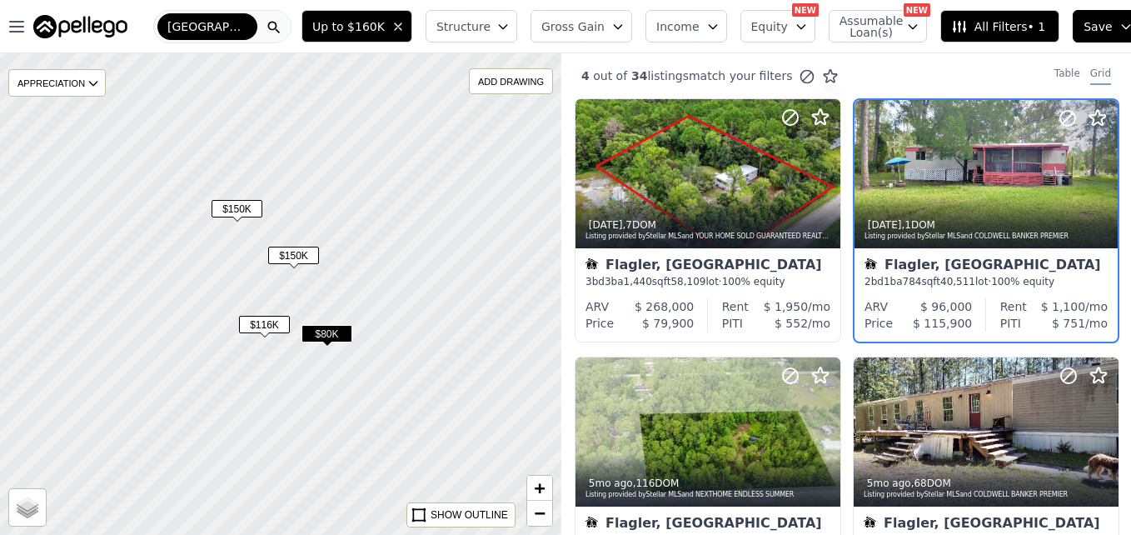
click at [343, 333] on span "$80K" at bounding box center [326, 333] width 51 height 17
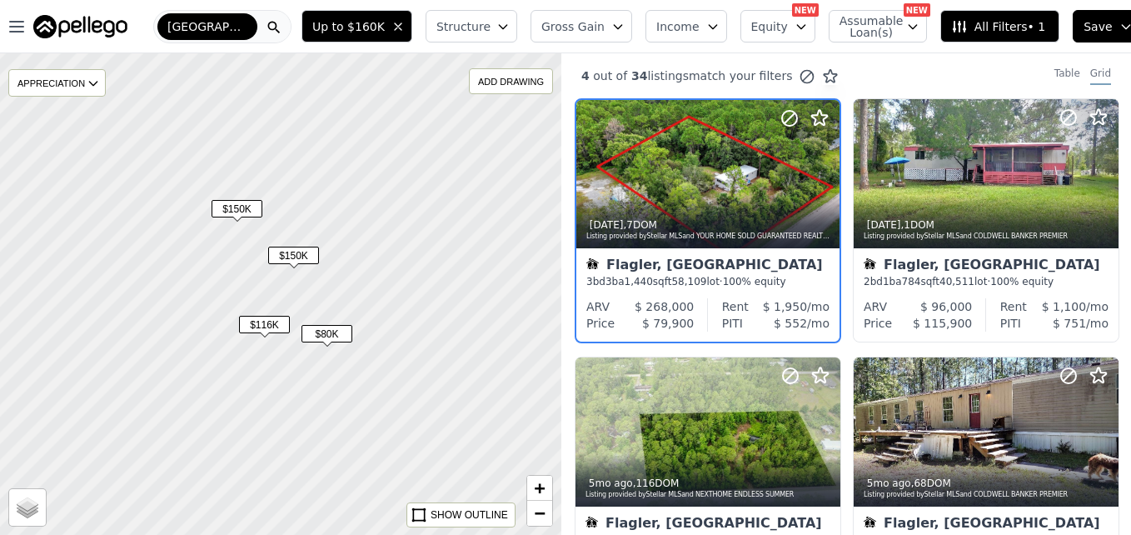
click at [335, 400] on div at bounding box center [281, 294] width 674 height 578
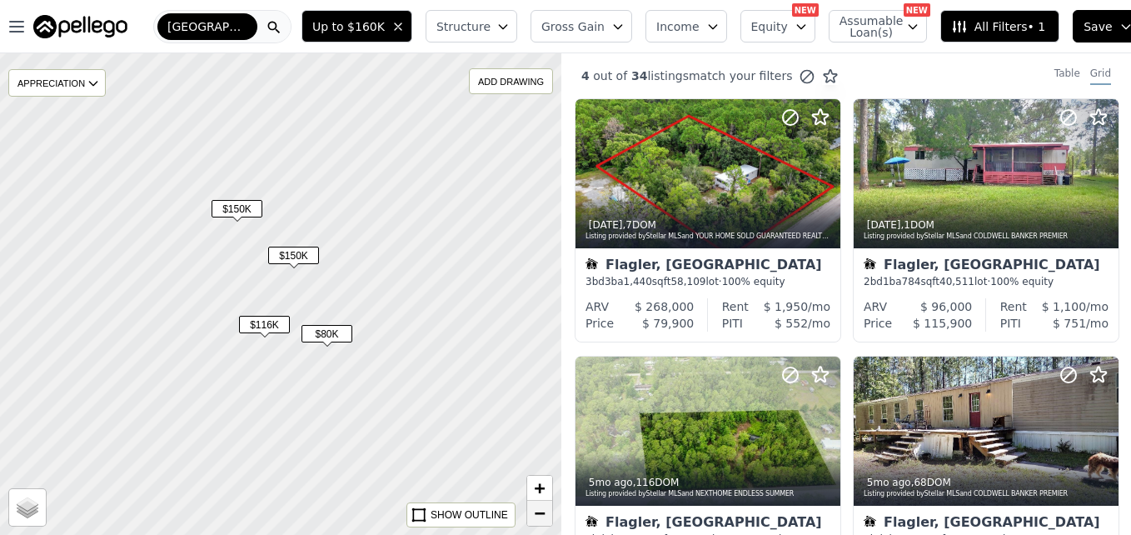
click at [540, 512] on span "−" at bounding box center [540, 512] width 11 height 21
click at [281, 236] on div at bounding box center [281, 294] width 674 height 578
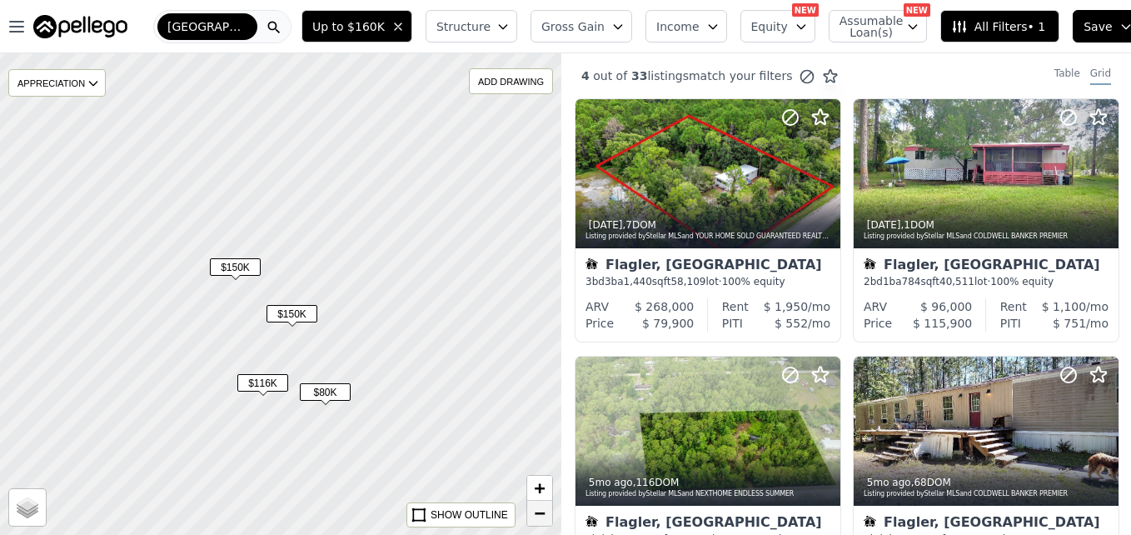
click at [539, 516] on span "−" at bounding box center [540, 512] width 11 height 21
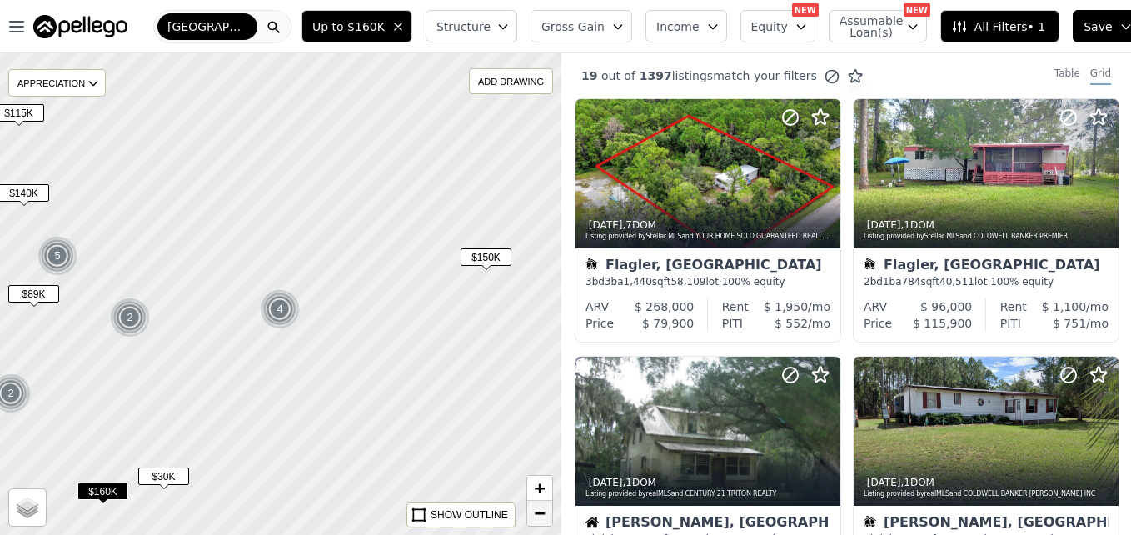
click at [539, 516] on span "−" at bounding box center [540, 512] width 11 height 21
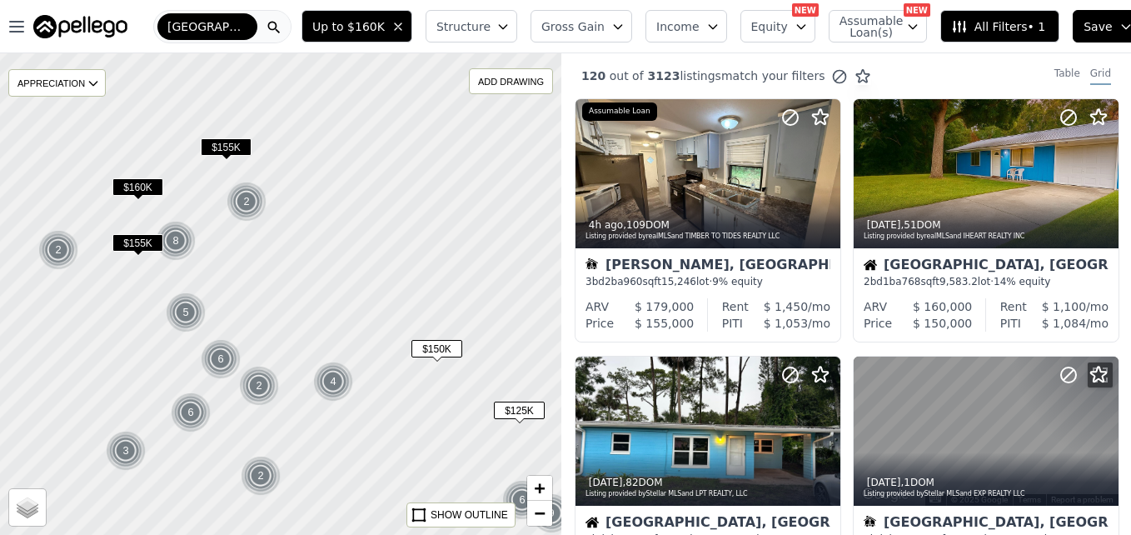
drag, startPoint x: 161, startPoint y: 179, endPoint x: 217, endPoint y: 255, distance: 94.6
click at [217, 255] on div at bounding box center [282, 295] width 674 height 578
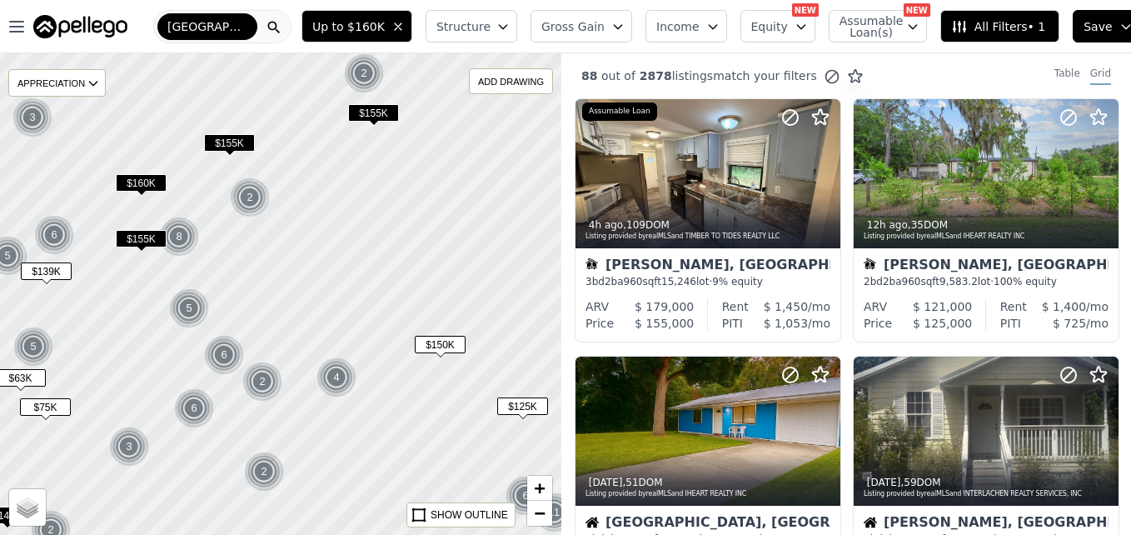
click at [145, 178] on span "$160K" at bounding box center [141, 182] width 51 height 17
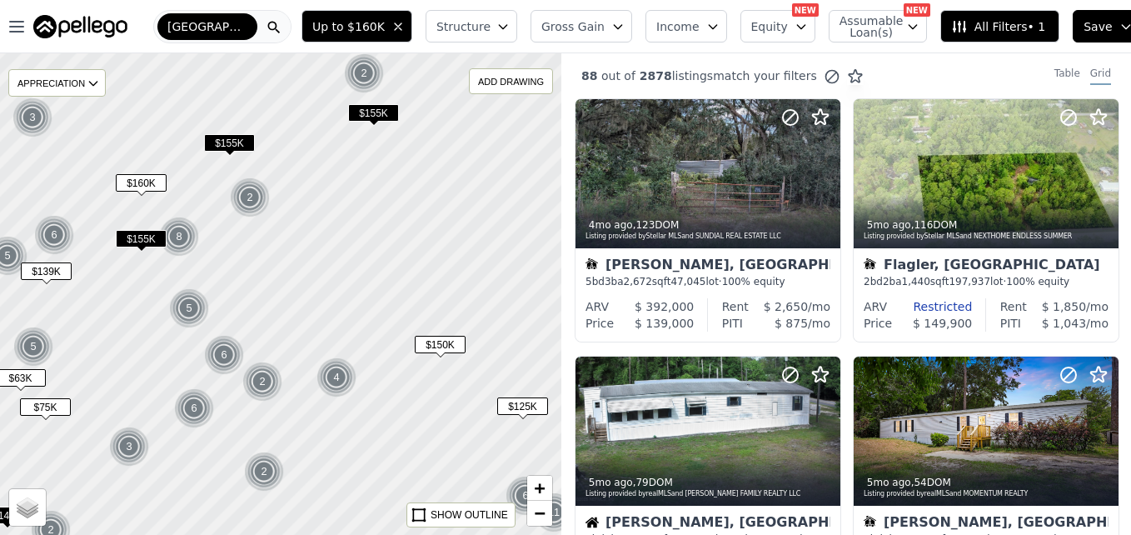
scroll to position [1186, 0]
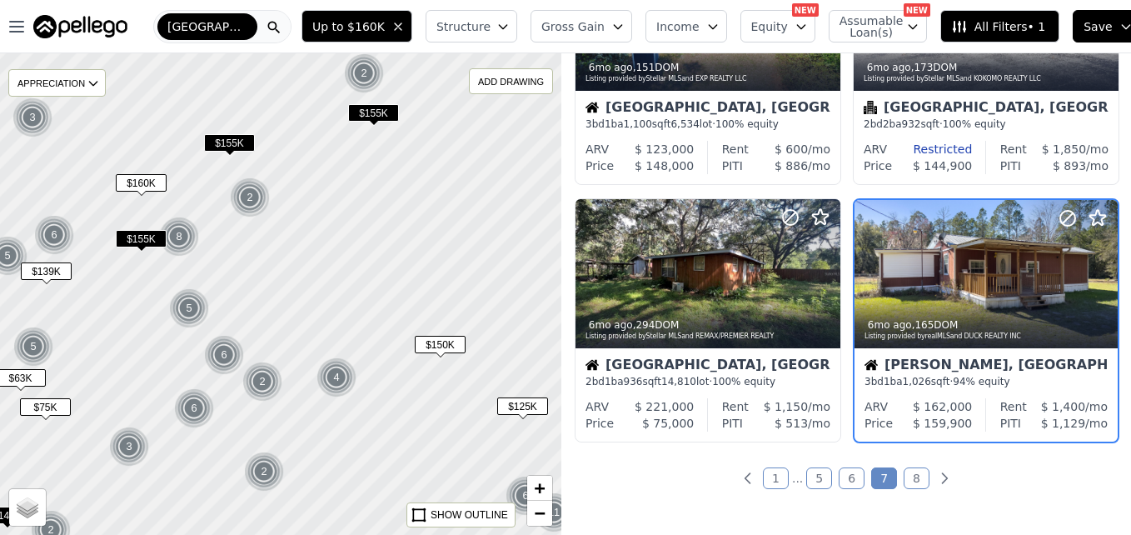
click at [237, 153] on div "$155K" at bounding box center [229, 146] width 51 height 24
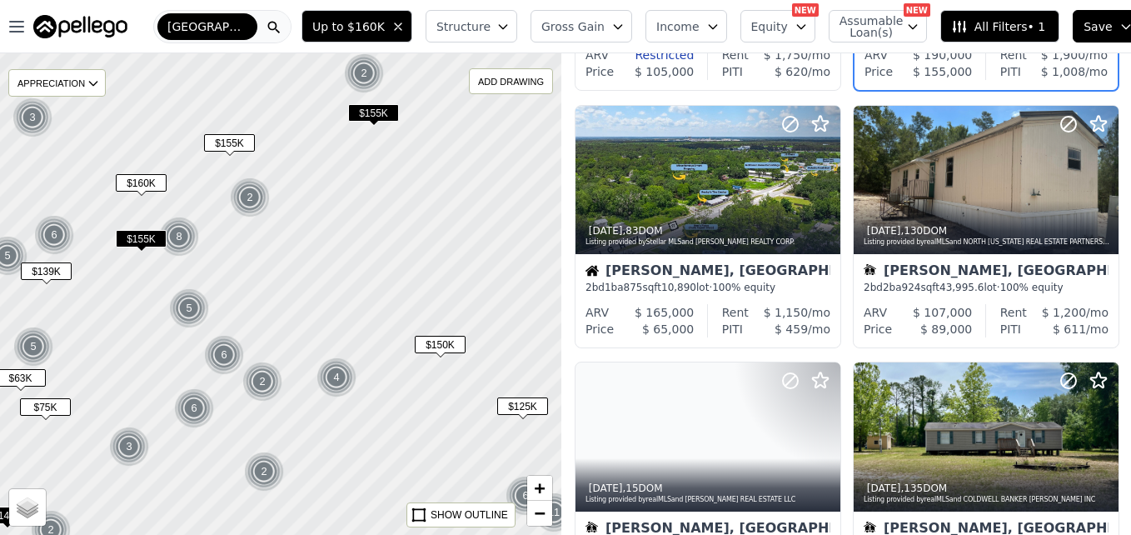
scroll to position [415, 0]
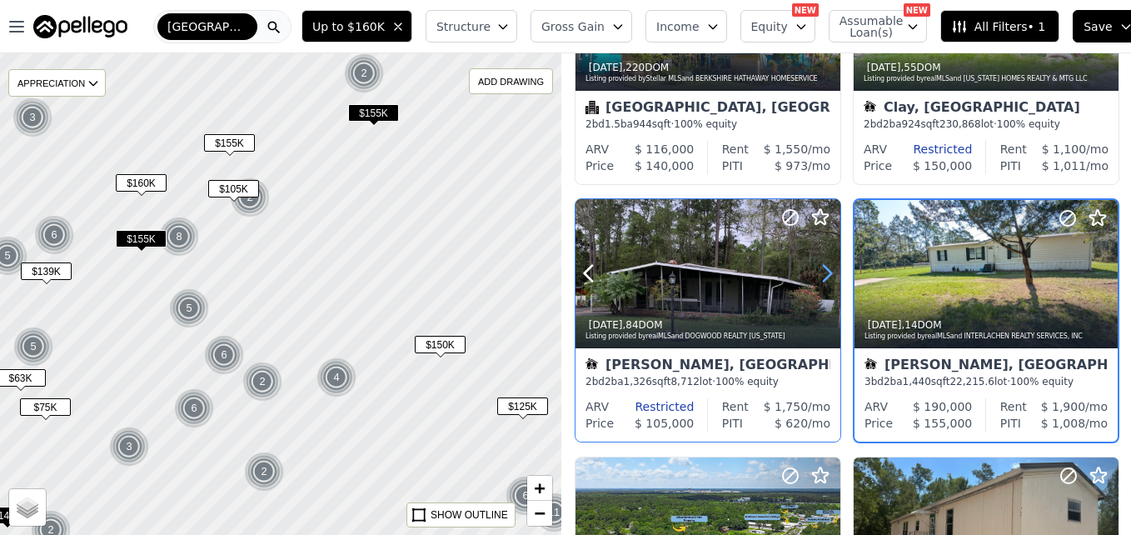
click at [822, 277] on icon at bounding box center [827, 273] width 27 height 27
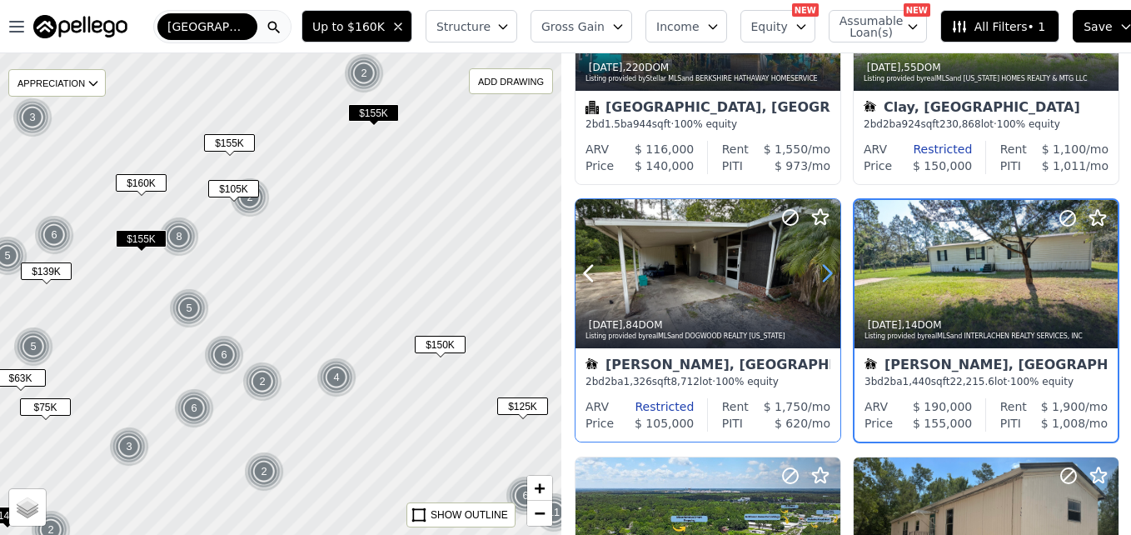
click at [822, 277] on icon at bounding box center [827, 273] width 27 height 27
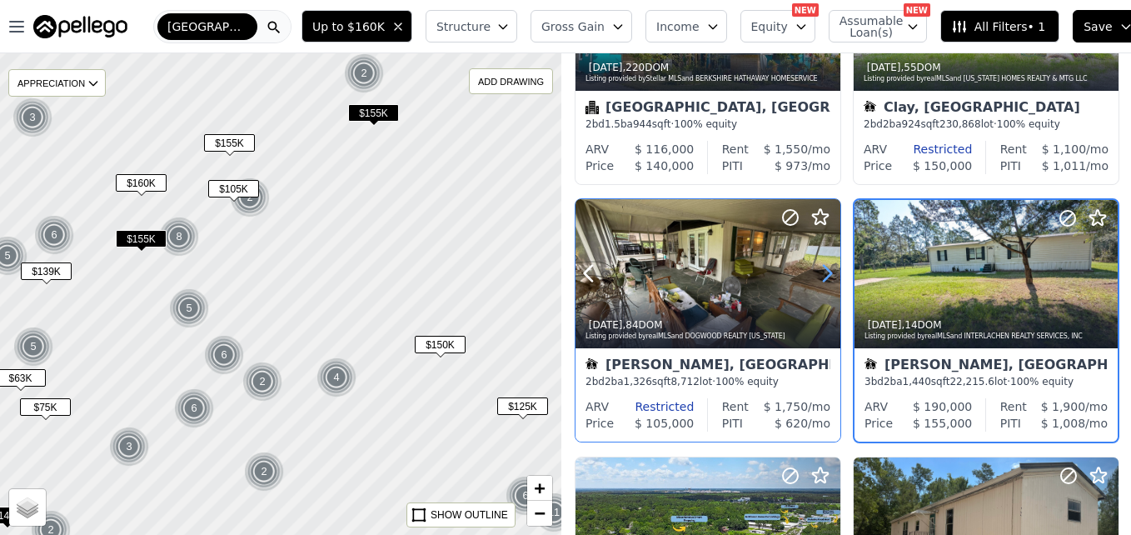
click at [822, 277] on icon at bounding box center [827, 273] width 27 height 27
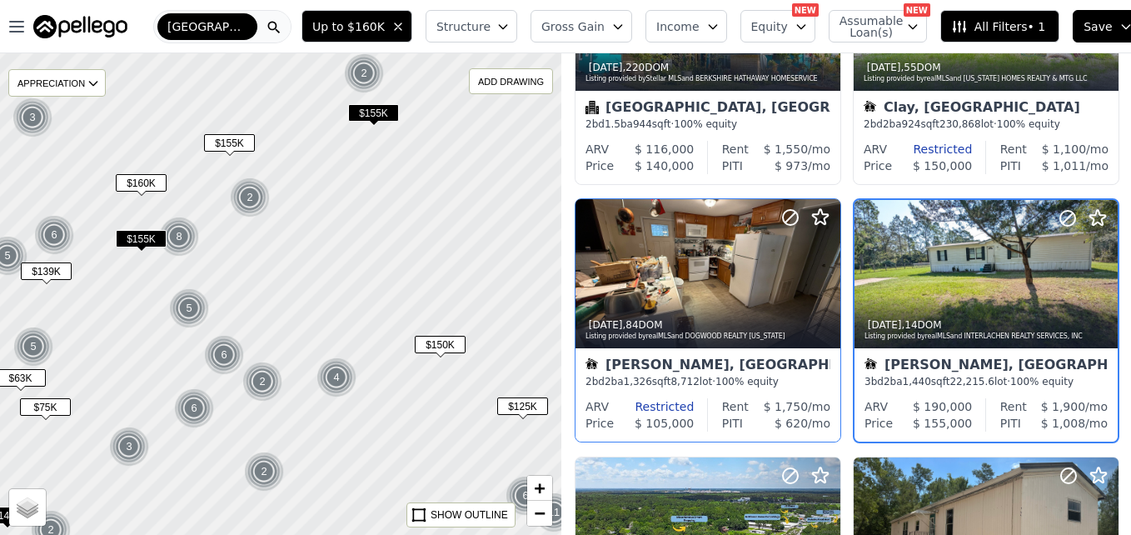
click at [374, 122] on span "$155K" at bounding box center [373, 112] width 51 height 17
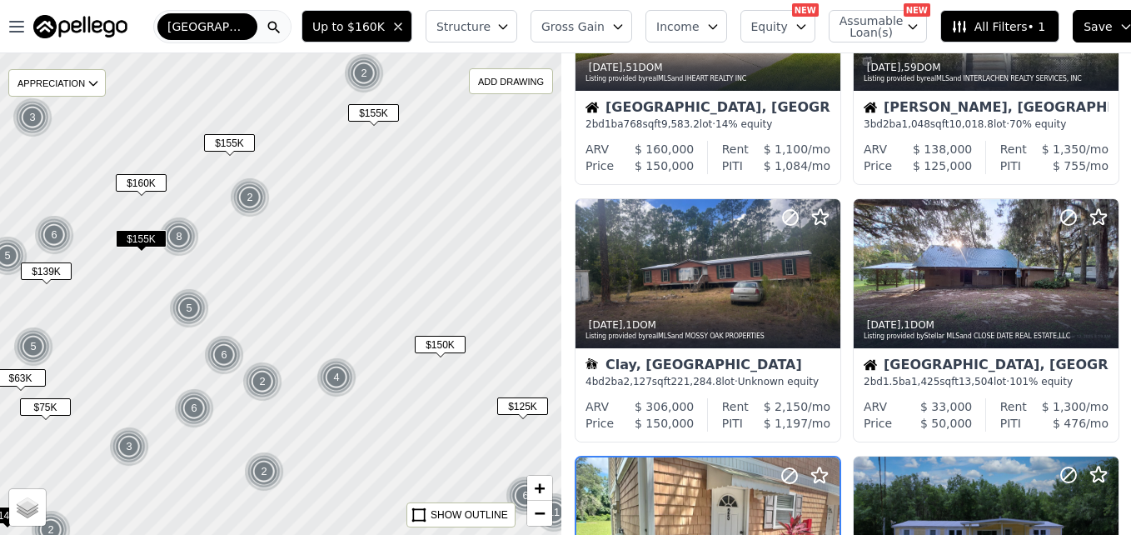
scroll to position [672, 0]
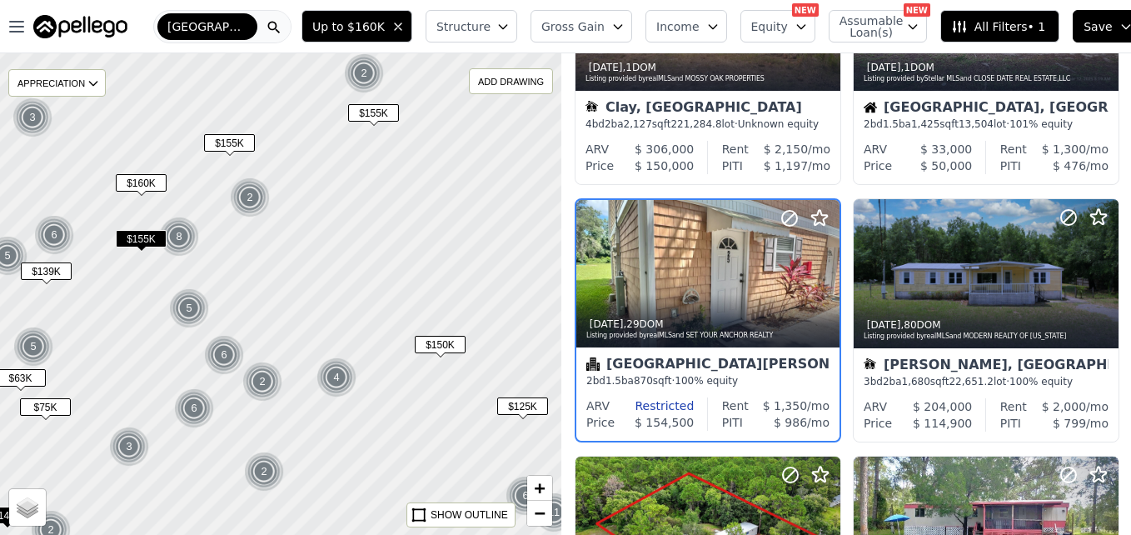
click at [50, 268] on span "$139K" at bounding box center [46, 270] width 51 height 17
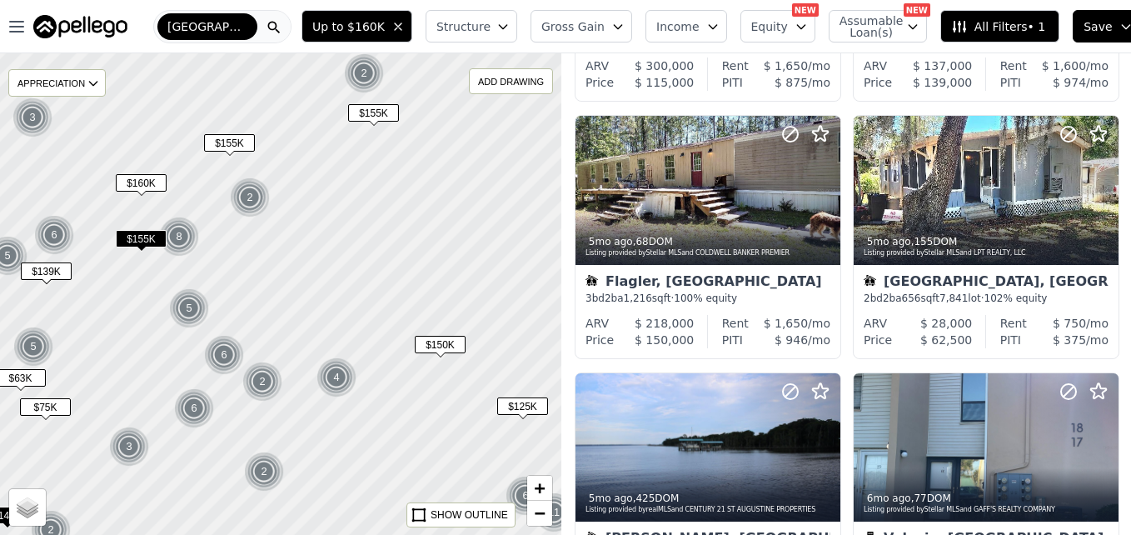
scroll to position [0, 0]
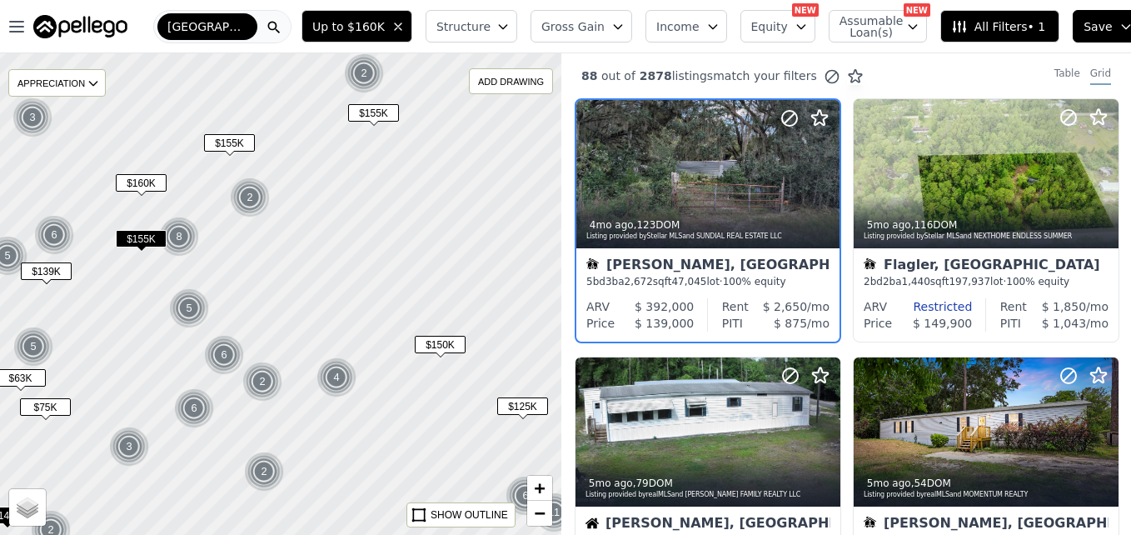
click at [25, 370] on span "$63K" at bounding box center [20, 377] width 51 height 17
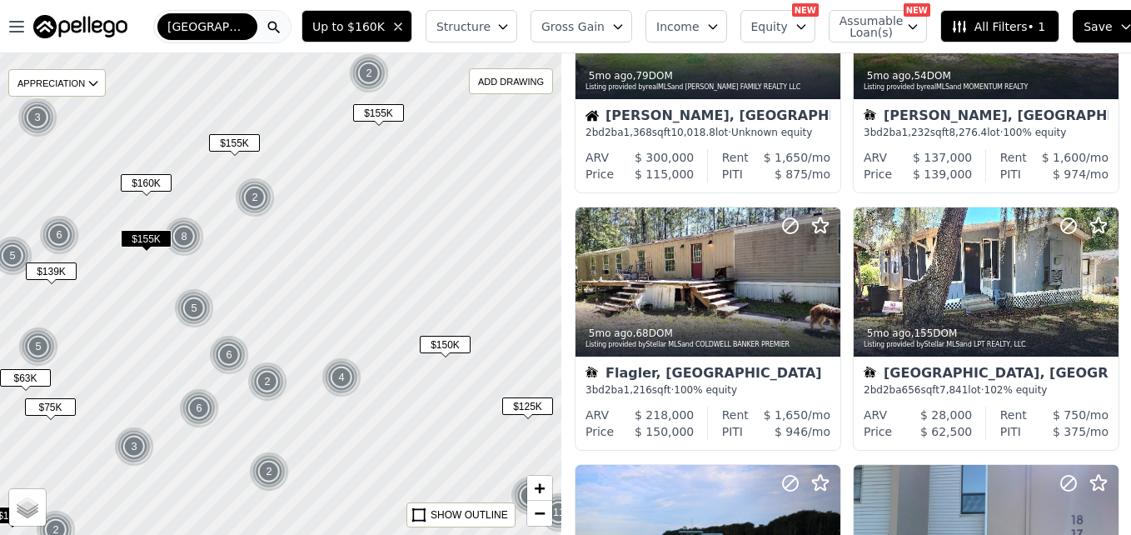
scroll to position [415, 0]
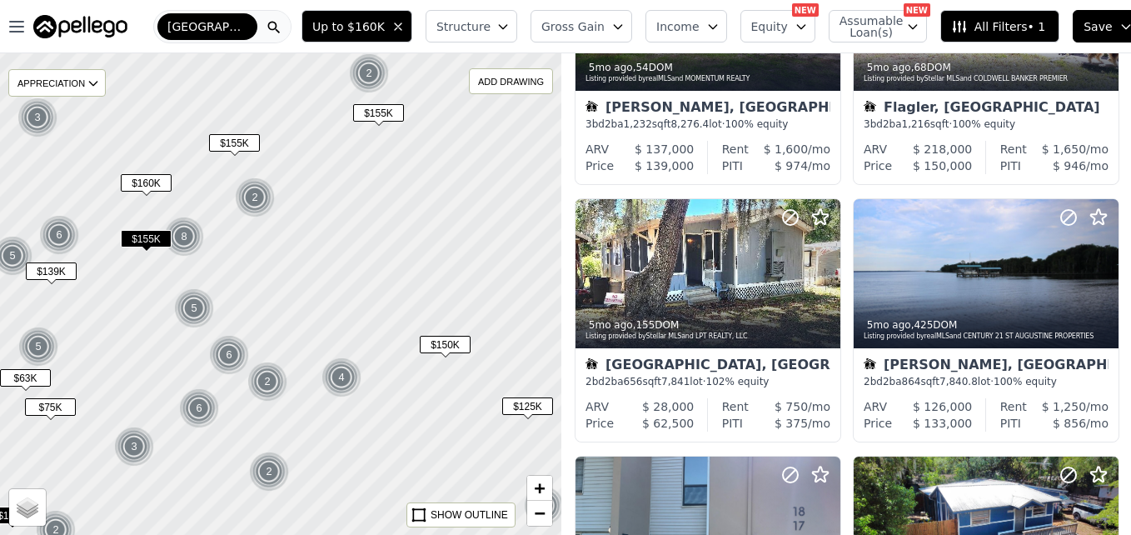
click at [44, 401] on span "$75K" at bounding box center [50, 406] width 51 height 17
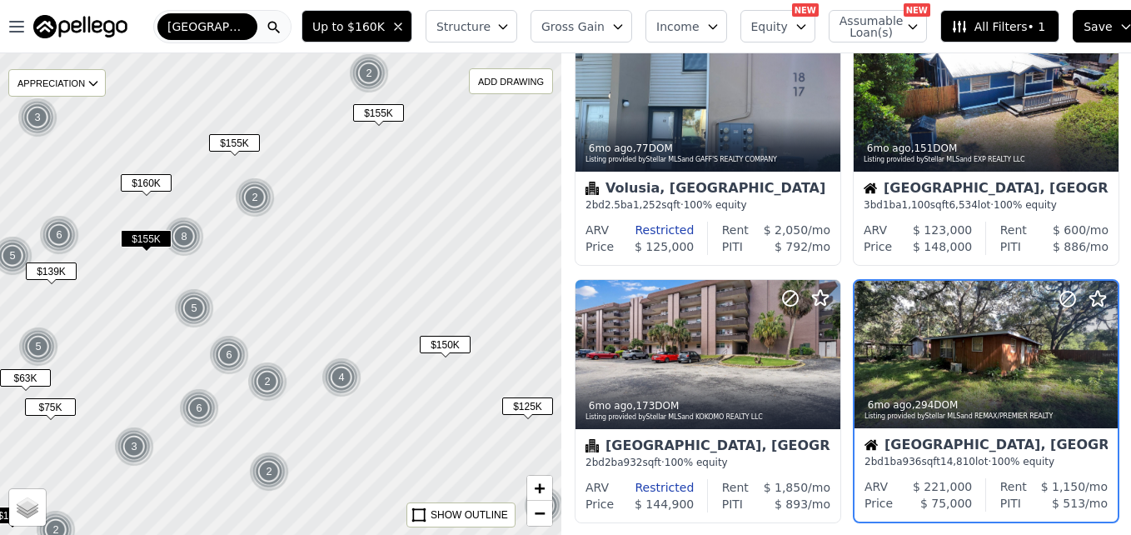
scroll to position [672, 0]
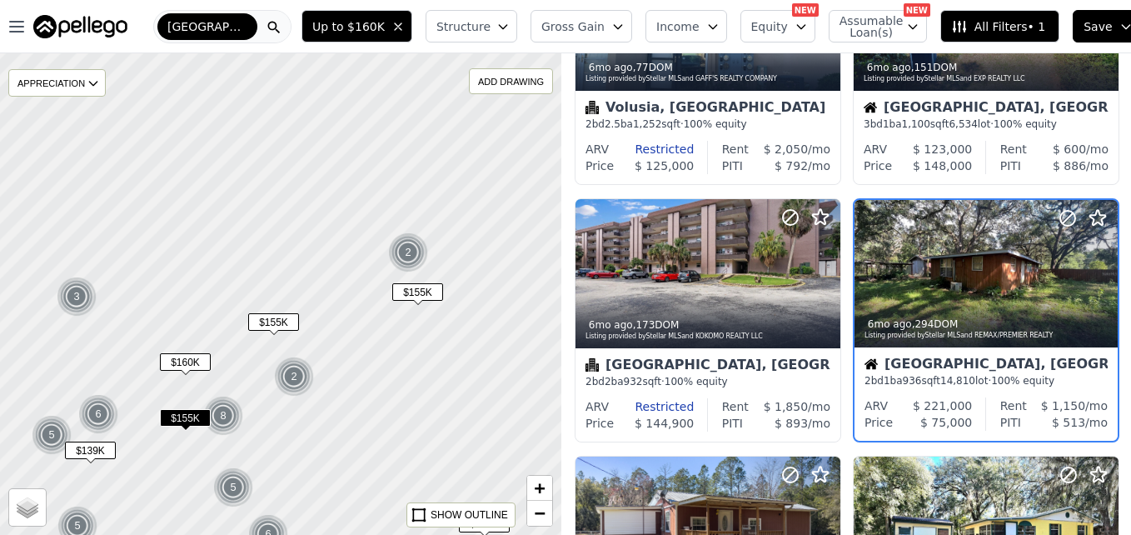
drag, startPoint x: 300, startPoint y: 218, endPoint x: 339, endPoint y: 397, distance: 183.3
click at [339, 397] on div at bounding box center [281, 294] width 674 height 578
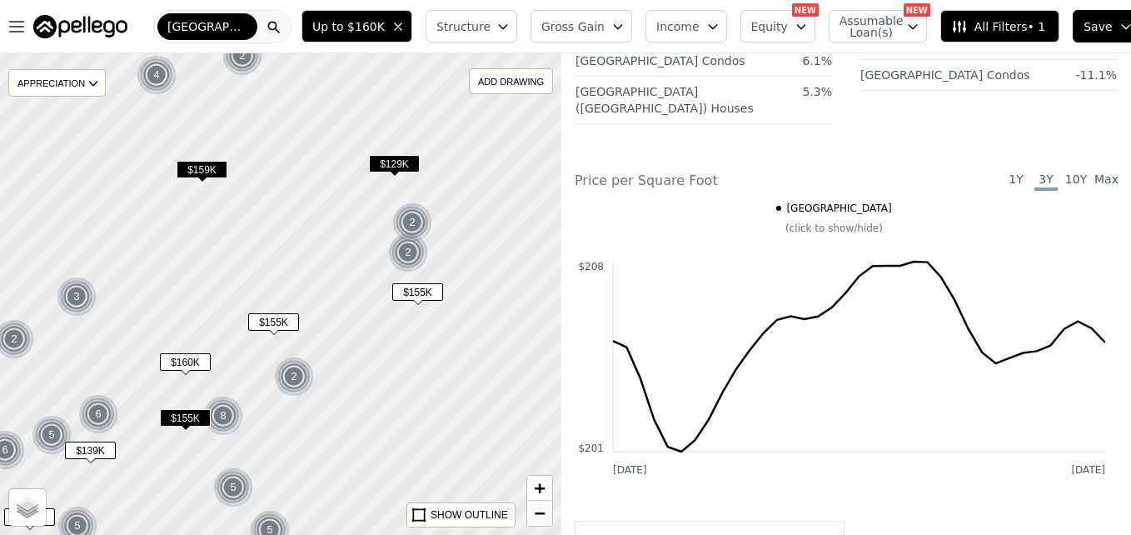
click at [399, 164] on span "$129K" at bounding box center [394, 163] width 51 height 17
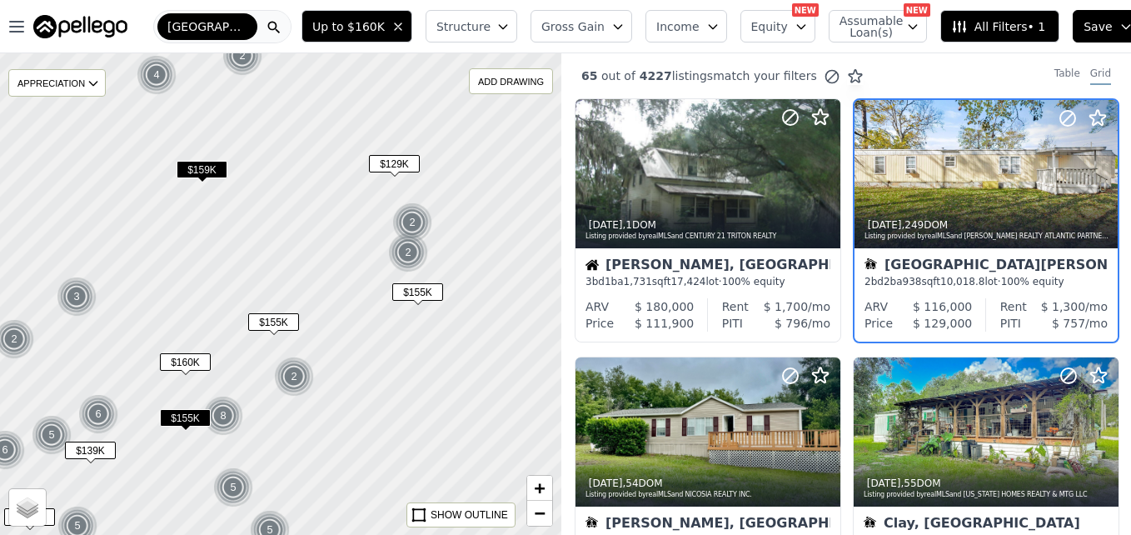
click at [198, 164] on span "$159K" at bounding box center [202, 169] width 51 height 17
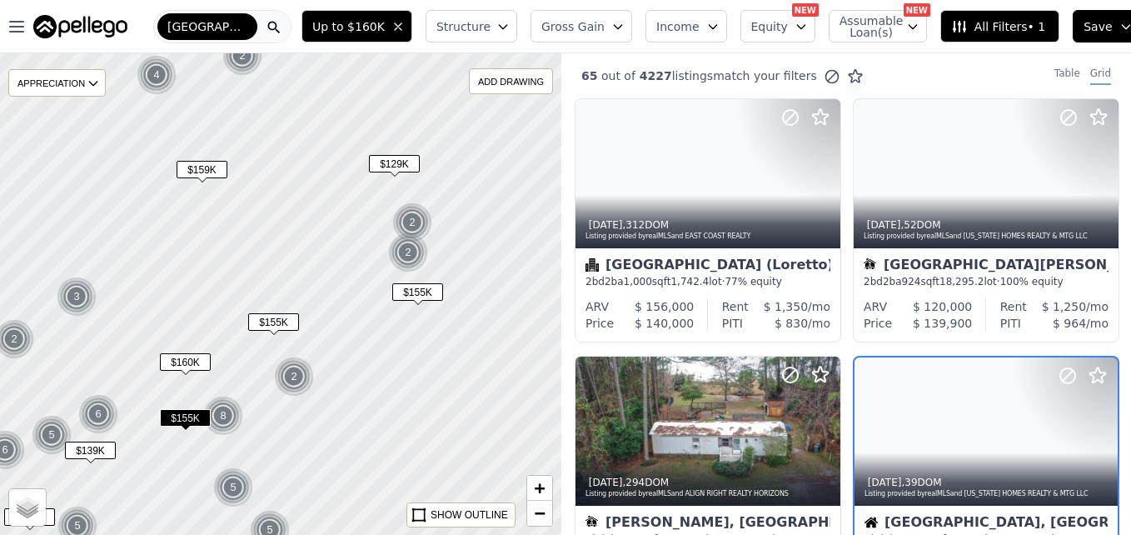
scroll to position [157, 0]
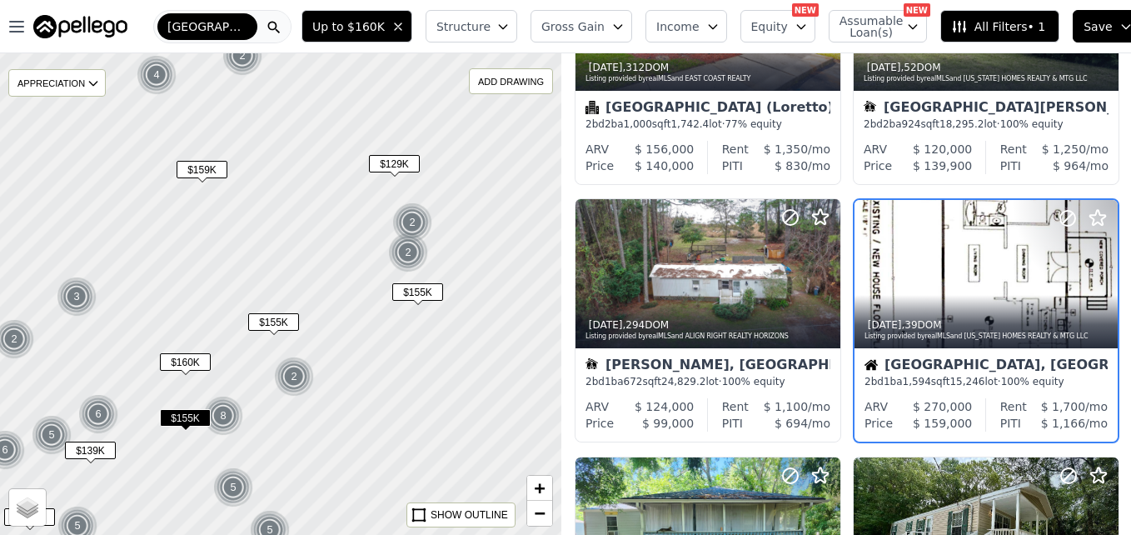
click at [284, 324] on span "$155K" at bounding box center [273, 321] width 51 height 17
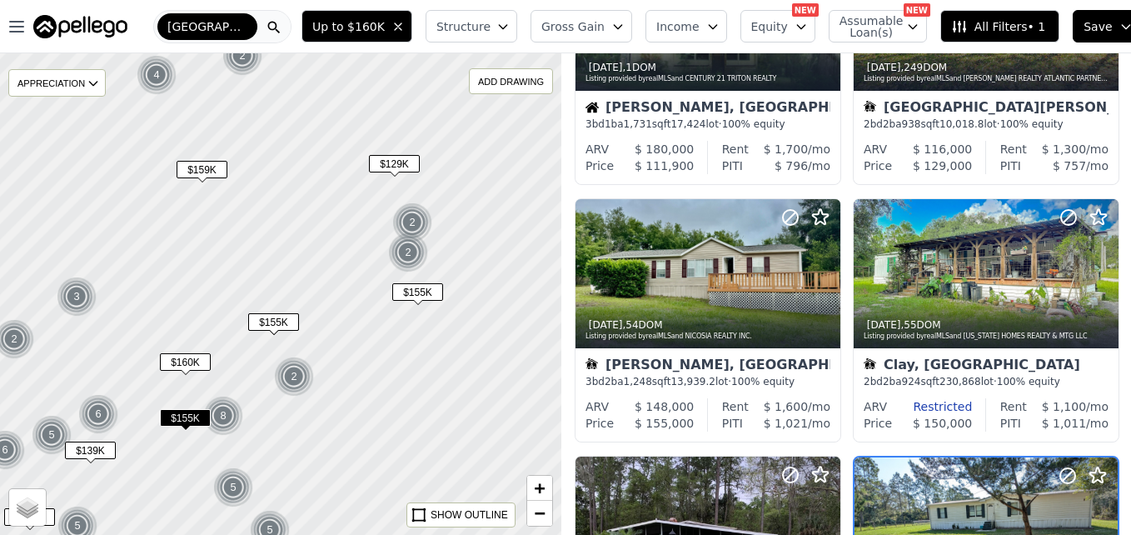
scroll to position [415, 0]
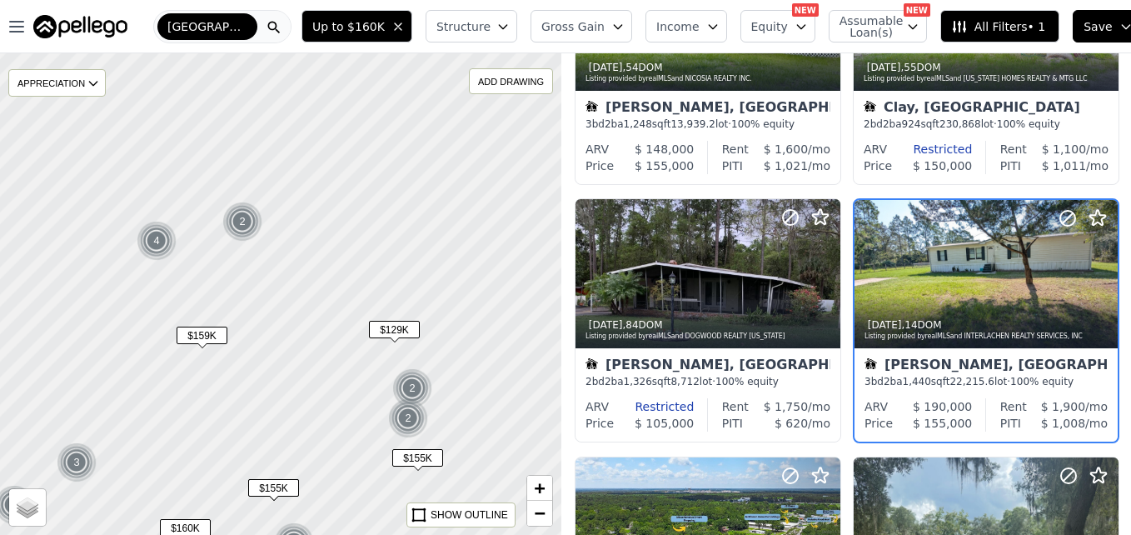
drag, startPoint x: 334, startPoint y: 262, endPoint x: 332, endPoint y: 426, distance: 164.1
click at [332, 426] on div at bounding box center [281, 294] width 674 height 578
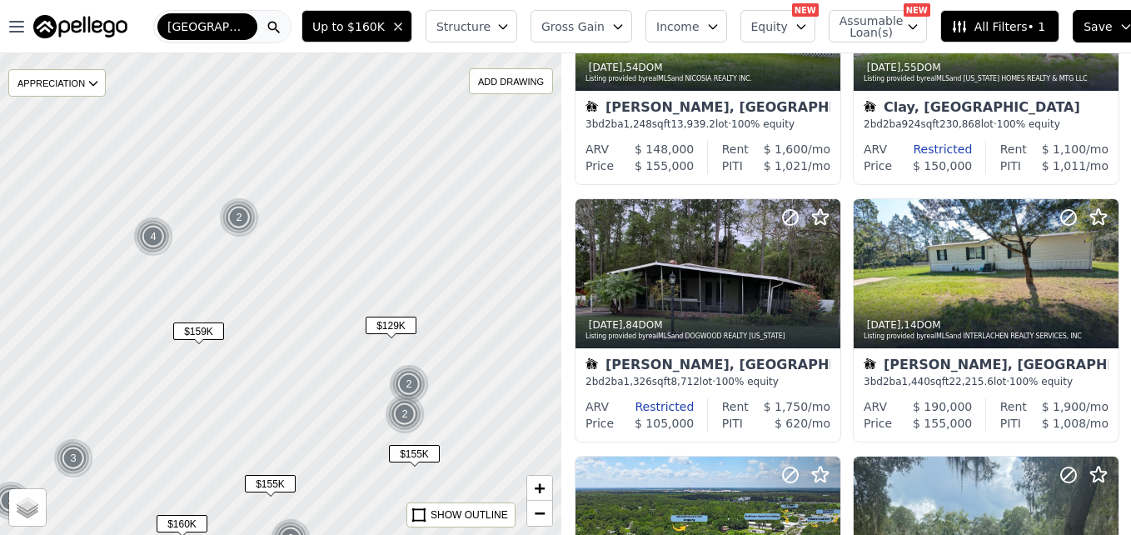
click at [383, 336] on div "$129K" at bounding box center [391, 328] width 51 height 24
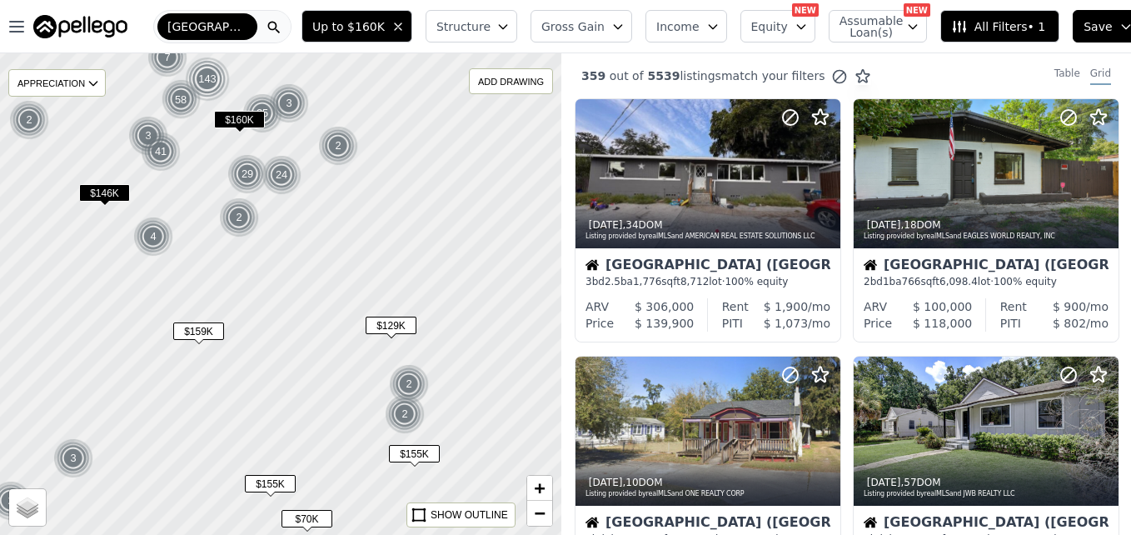
click at [381, 396] on div at bounding box center [281, 294] width 674 height 578
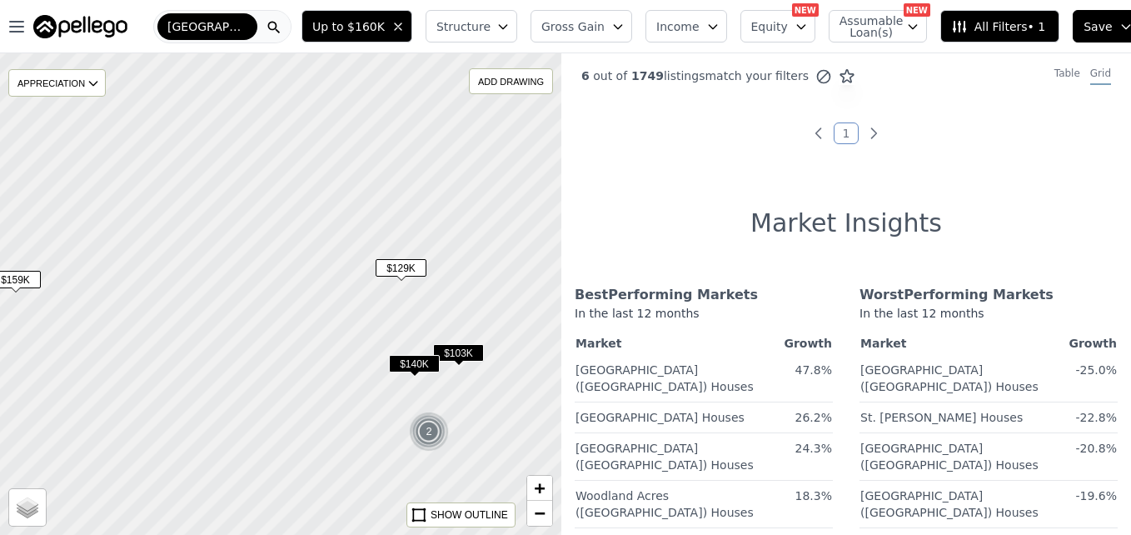
click at [471, 353] on span "$103K" at bounding box center [458, 352] width 51 height 17
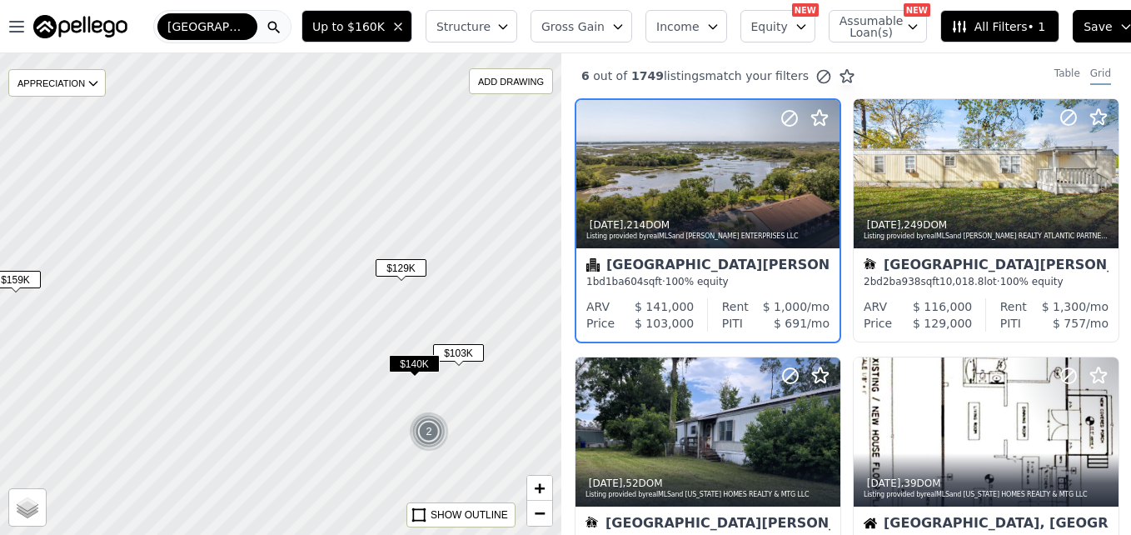
click at [408, 368] on span "$140K" at bounding box center [414, 363] width 51 height 17
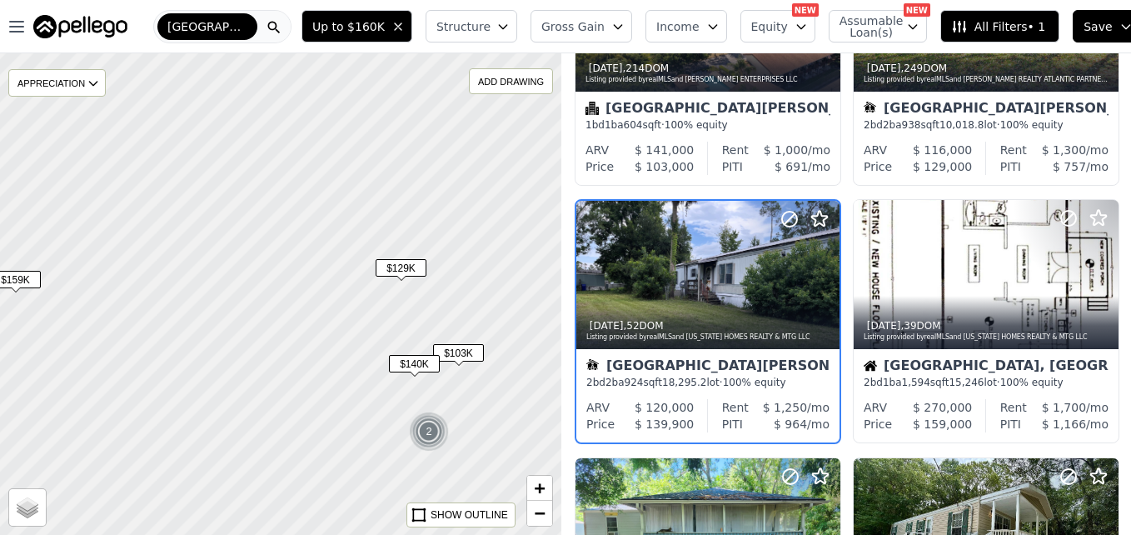
scroll to position [157, 0]
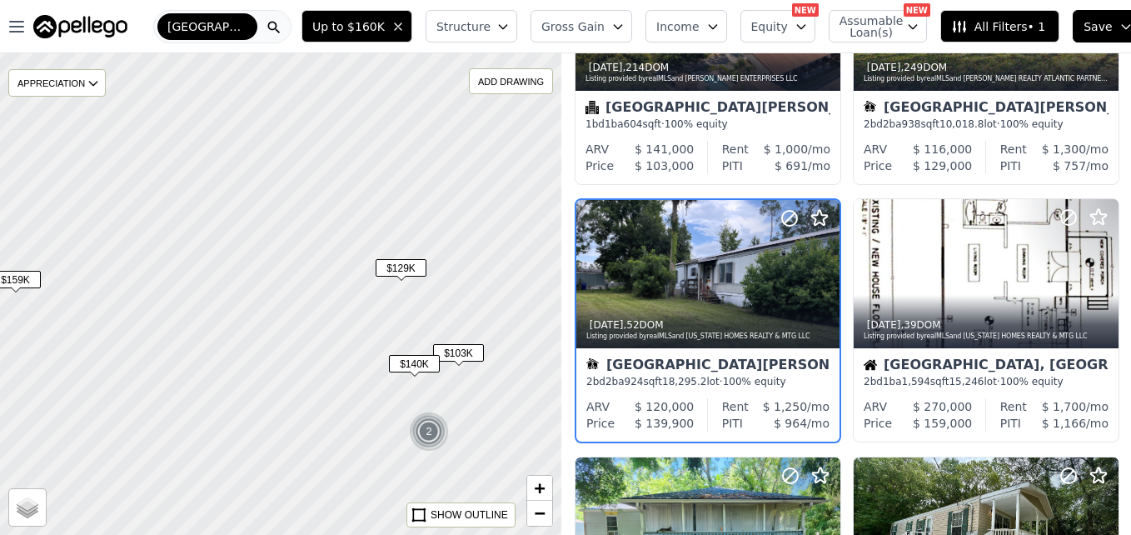
click at [320, 247] on div at bounding box center [281, 294] width 674 height 578
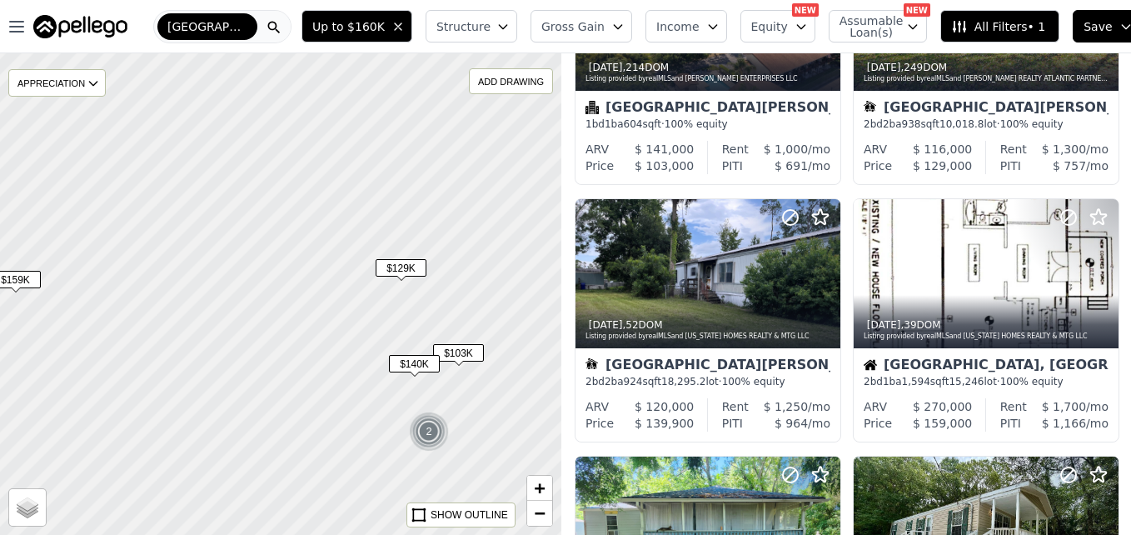
click at [320, 247] on div at bounding box center [281, 294] width 674 height 578
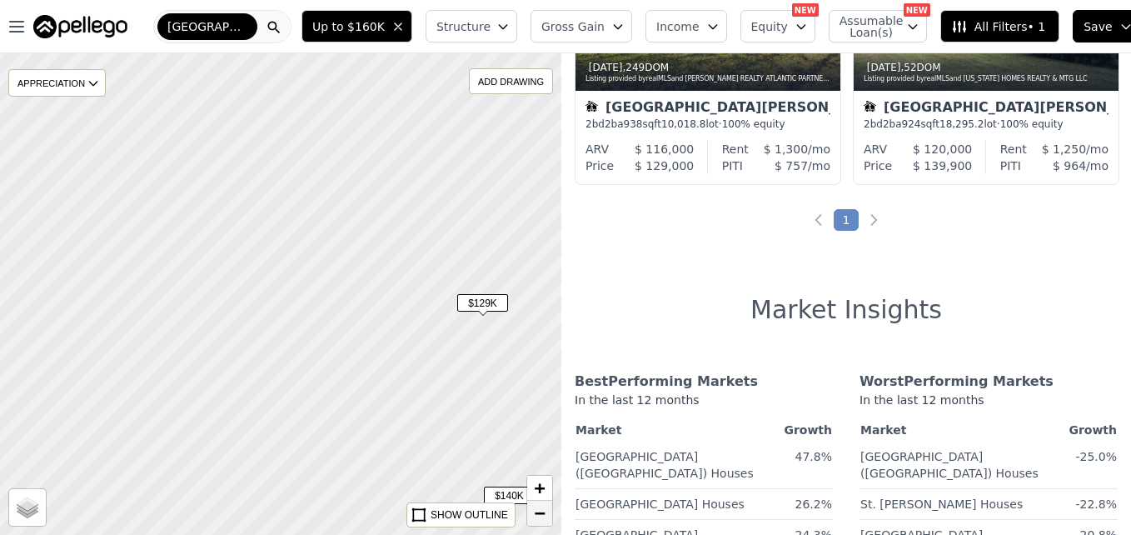
click at [544, 517] on span "−" at bounding box center [540, 512] width 11 height 21
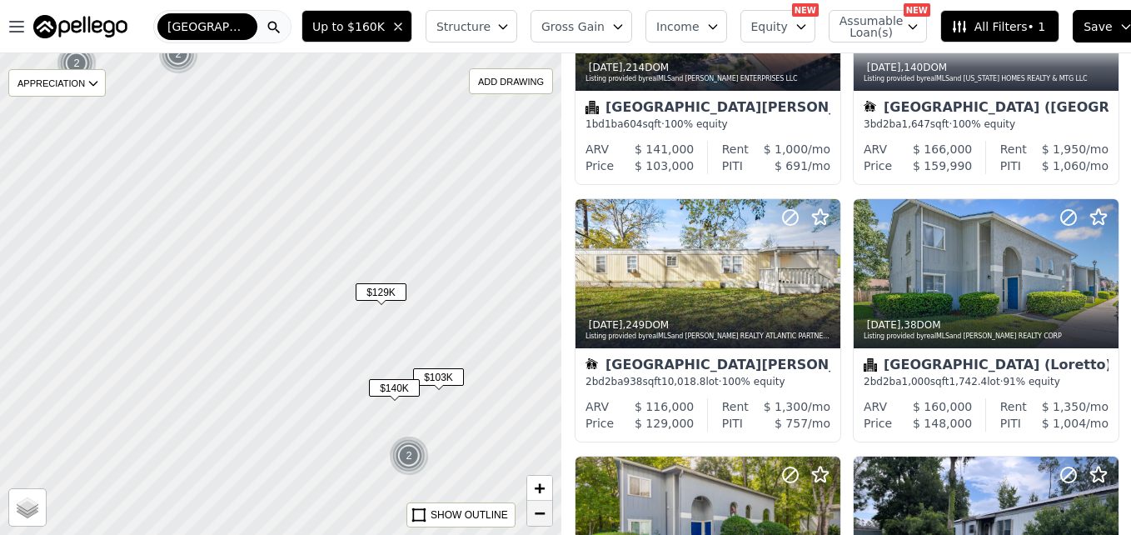
scroll to position [415, 0]
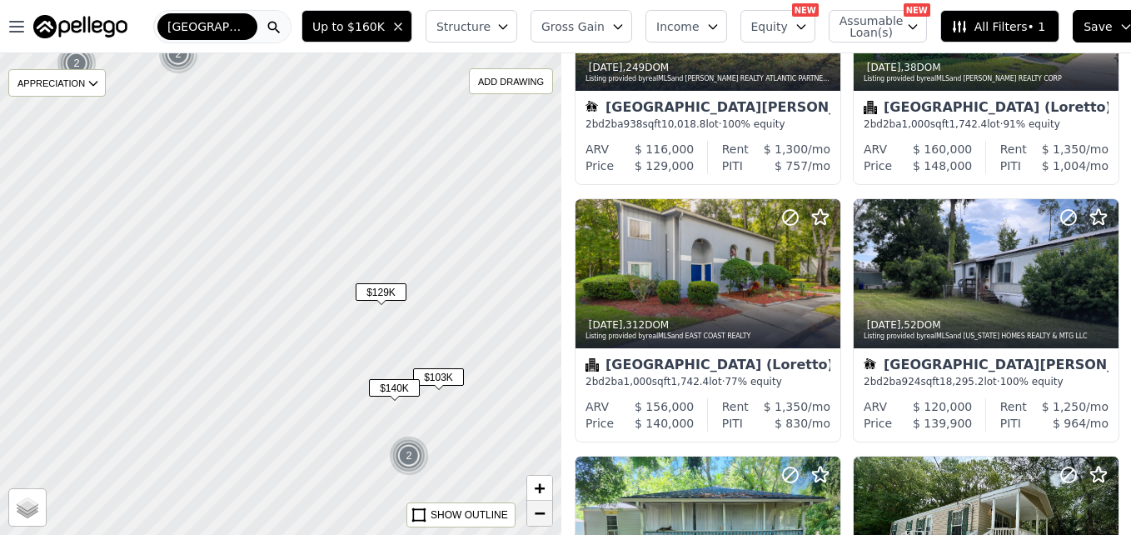
click at [544, 517] on span "−" at bounding box center [540, 512] width 11 height 21
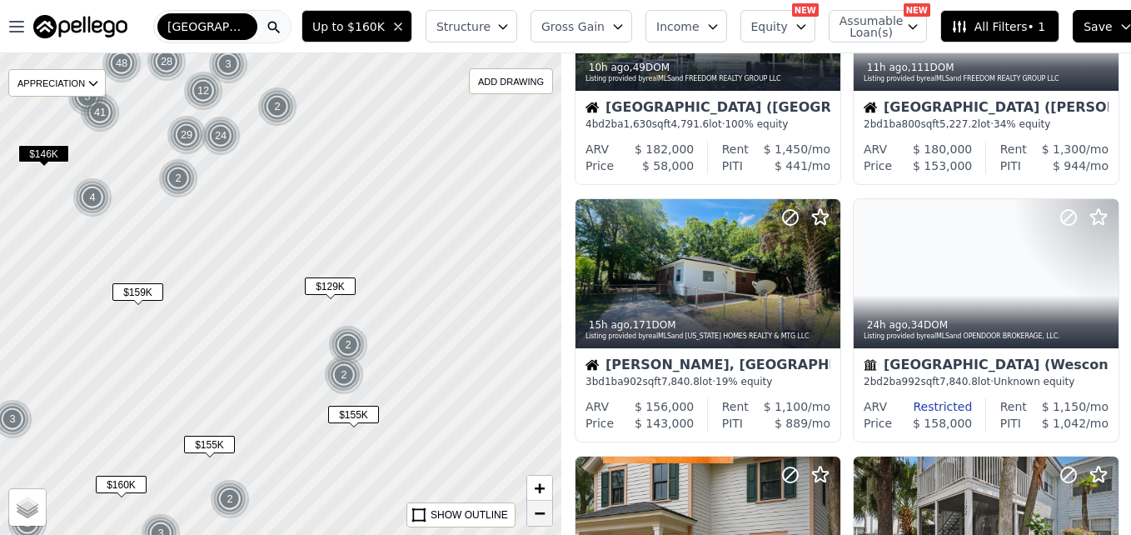
click at [544, 517] on span "−" at bounding box center [540, 512] width 11 height 21
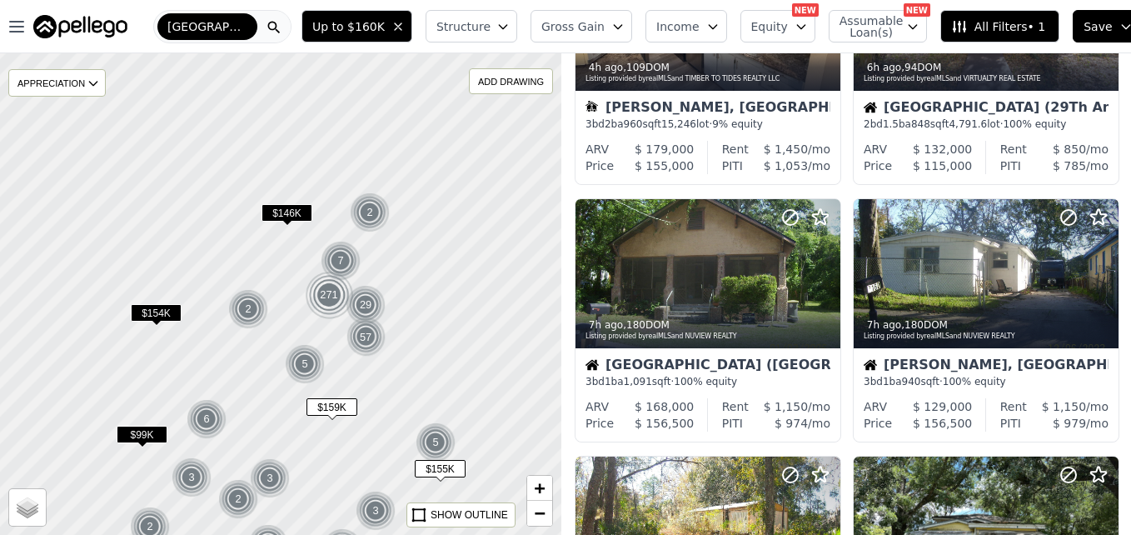
drag, startPoint x: 272, startPoint y: 238, endPoint x: 396, endPoint y: 360, distance: 173.1
click at [396, 360] on div at bounding box center [281, 294] width 674 height 578
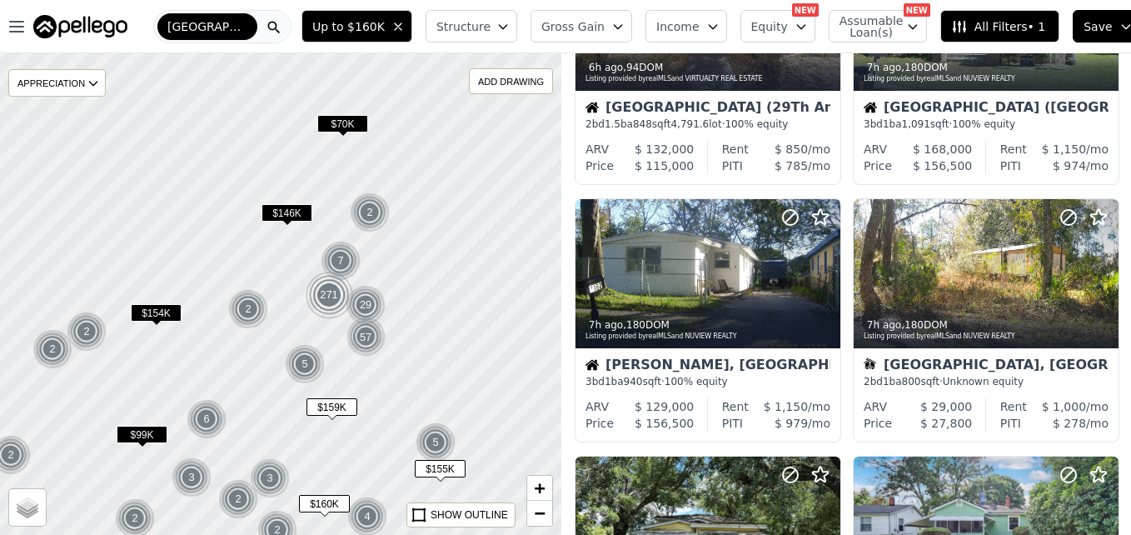
click at [164, 316] on span "$154K" at bounding box center [156, 312] width 51 height 17
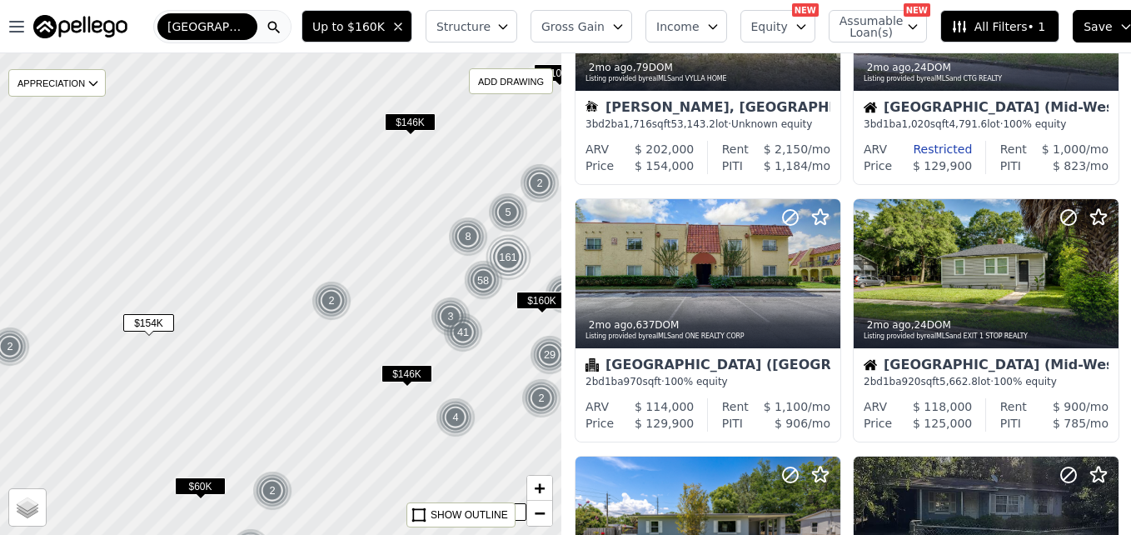
scroll to position [157, 0]
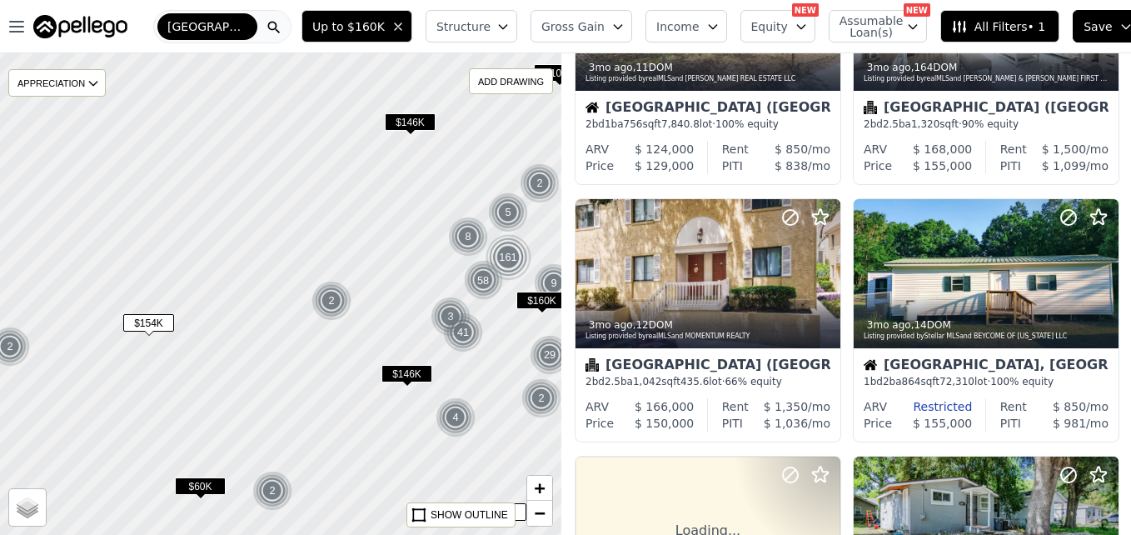
click at [198, 491] on span "$60K" at bounding box center [200, 485] width 51 height 17
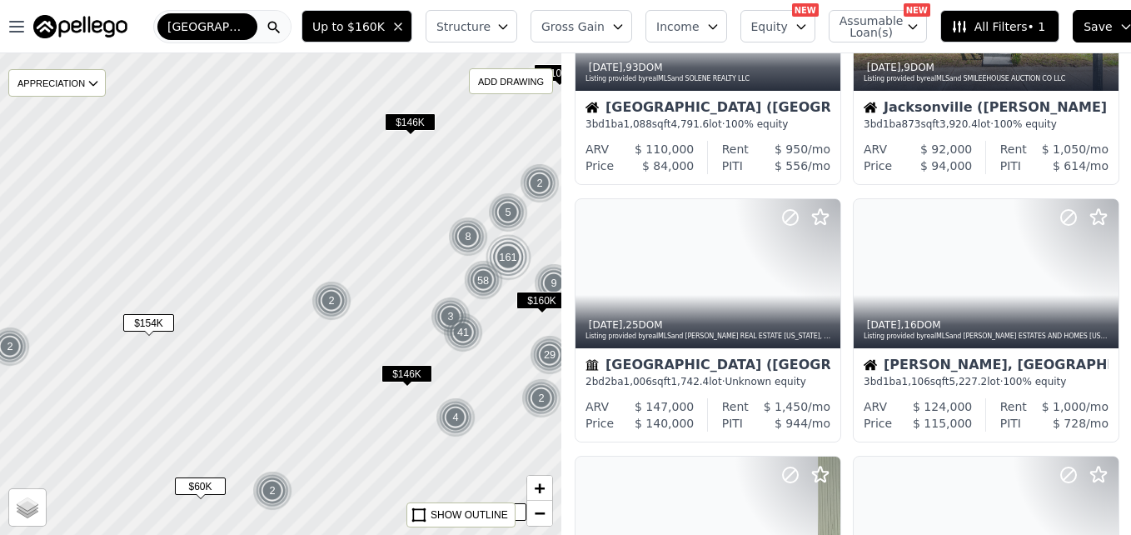
scroll to position [672, 0]
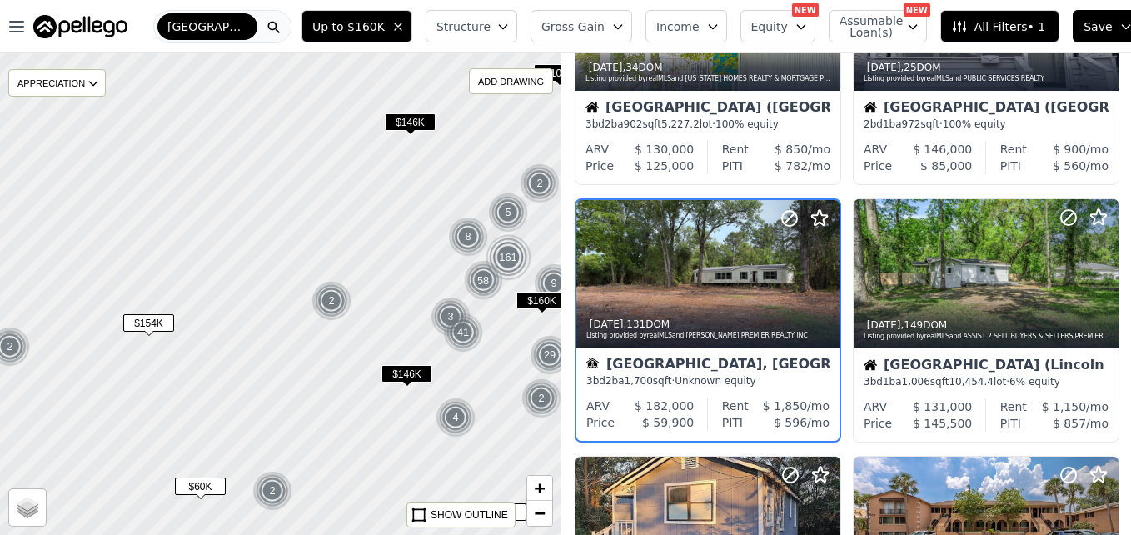
click at [198, 490] on span "$60K" at bounding box center [200, 485] width 51 height 17
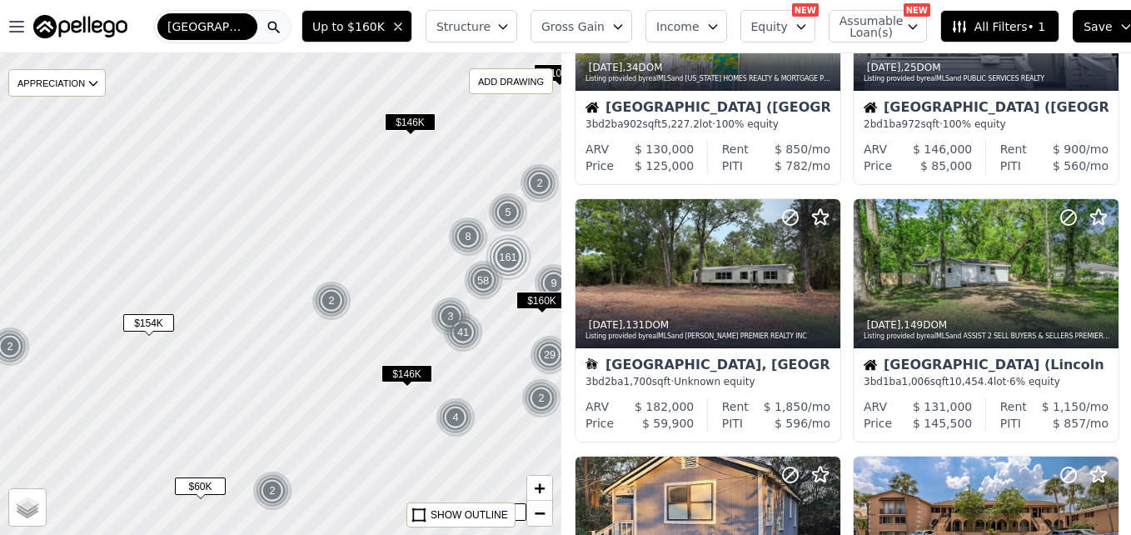
click at [211, 485] on span "$60K" at bounding box center [200, 485] width 51 height 17
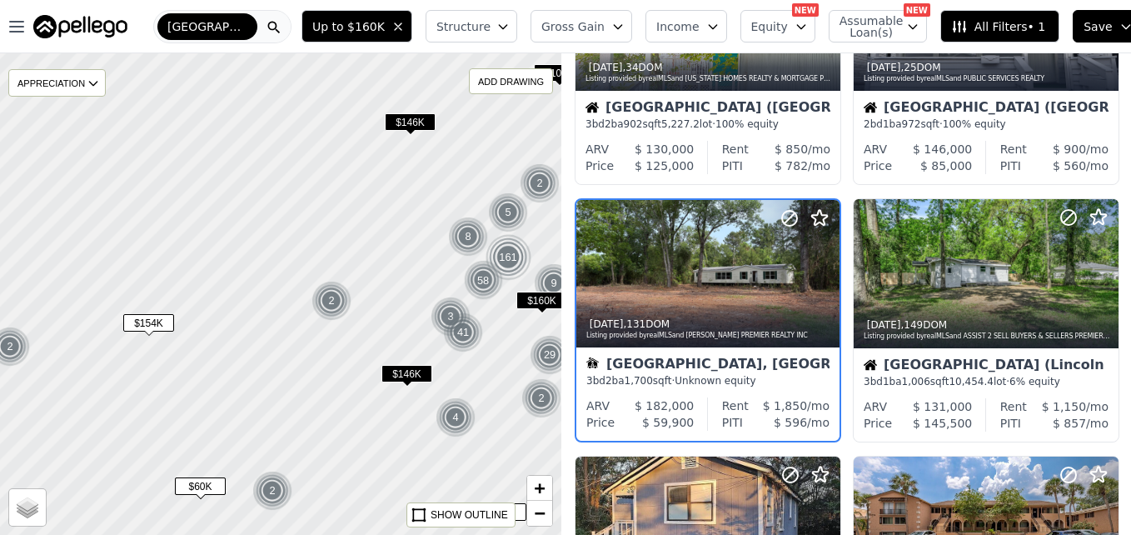
click at [200, 471] on div at bounding box center [281, 294] width 674 height 578
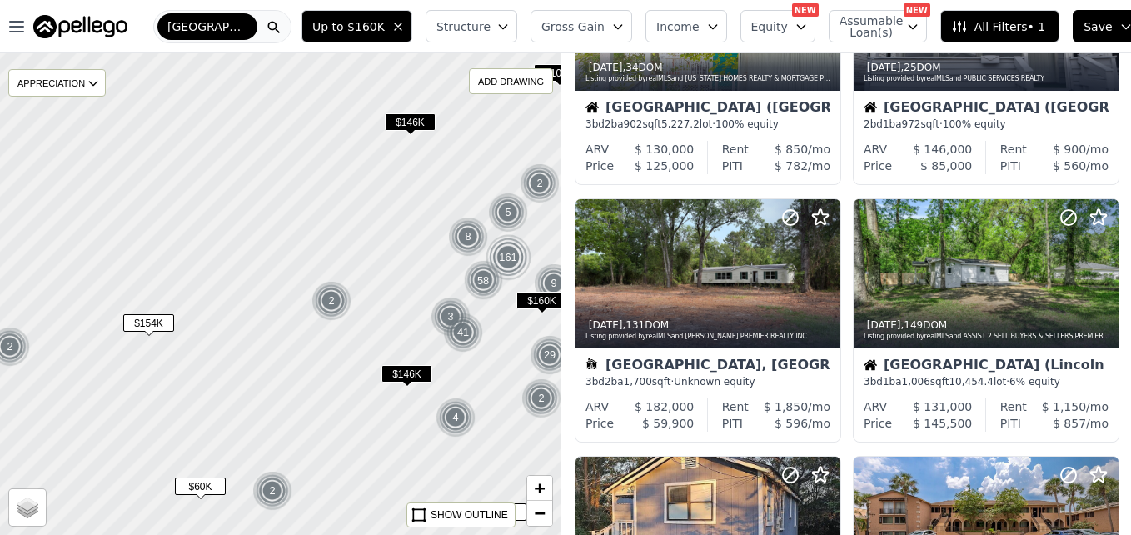
click at [200, 471] on div at bounding box center [281, 294] width 674 height 578
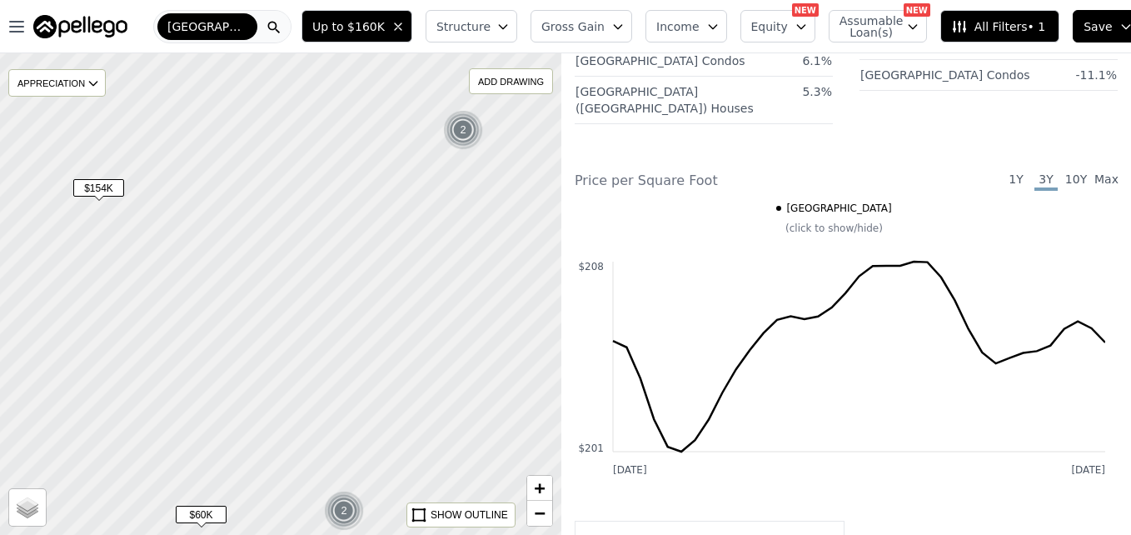
click at [216, 516] on span "$60K" at bounding box center [201, 514] width 51 height 17
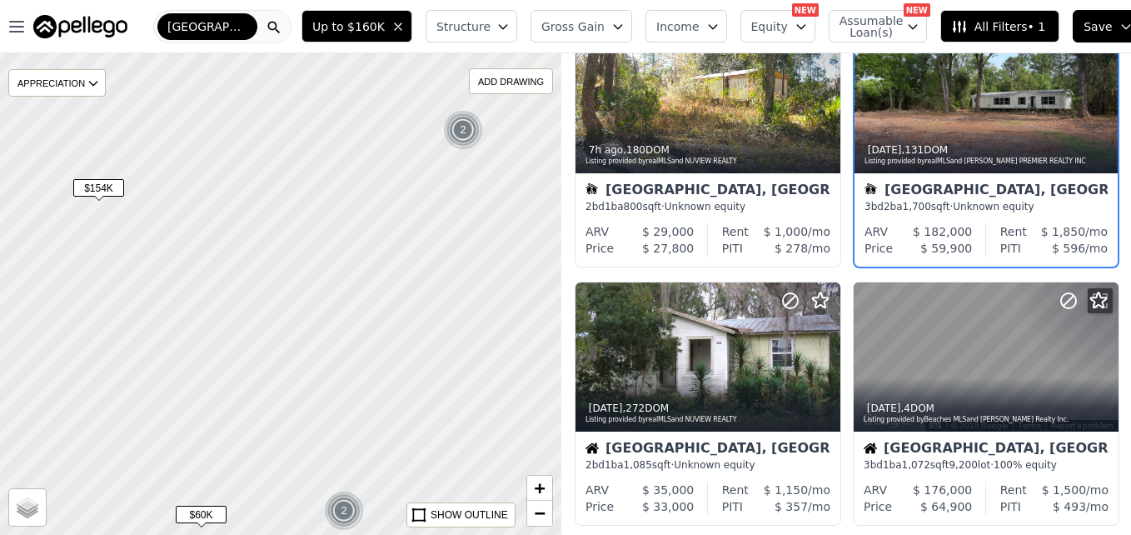
scroll to position [122, 0]
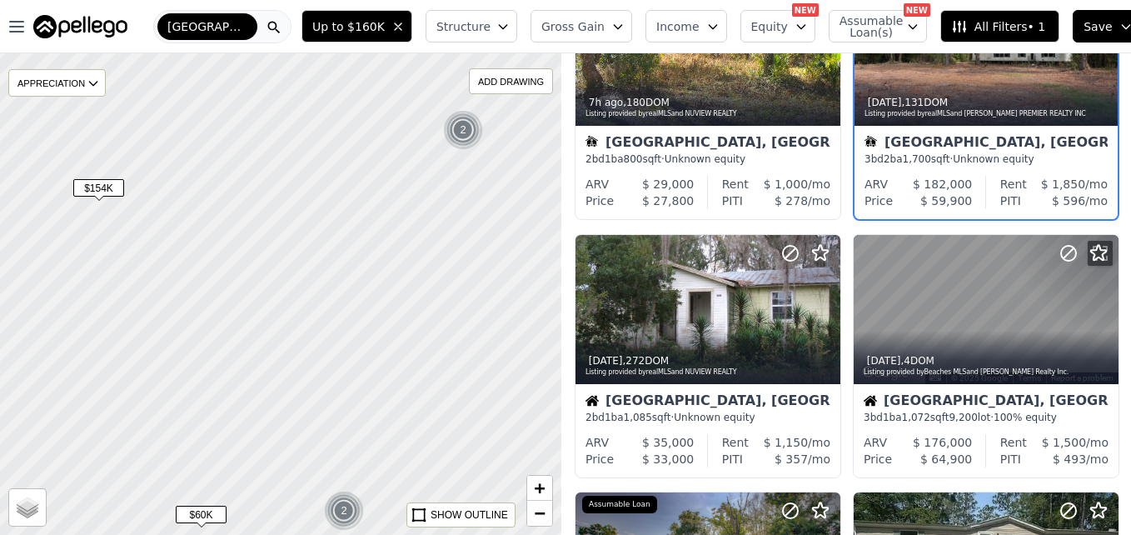
click at [451, 358] on div at bounding box center [281, 294] width 674 height 578
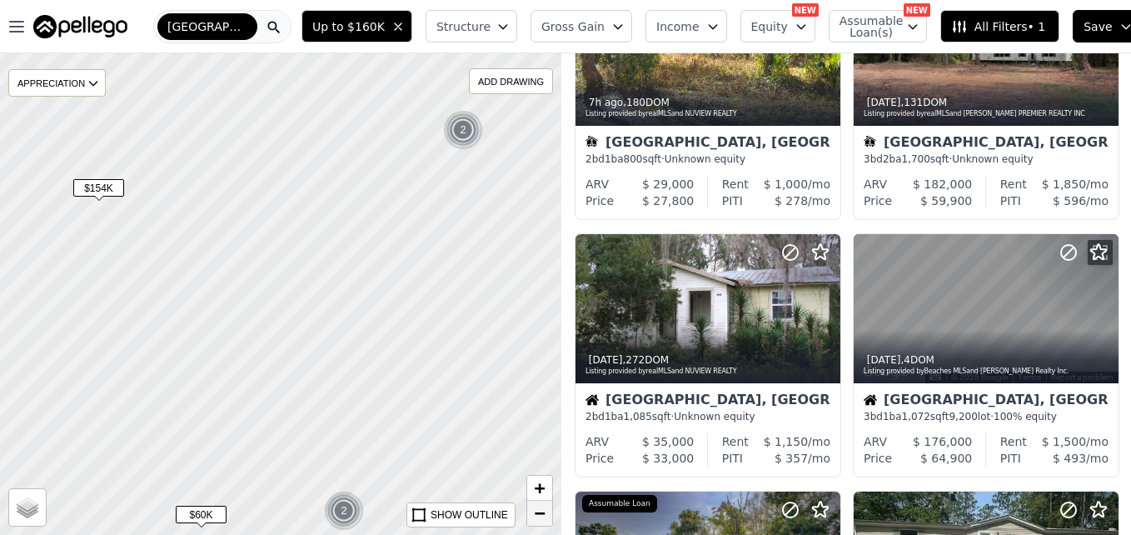
click at [529, 516] on link "−" at bounding box center [539, 513] width 25 height 25
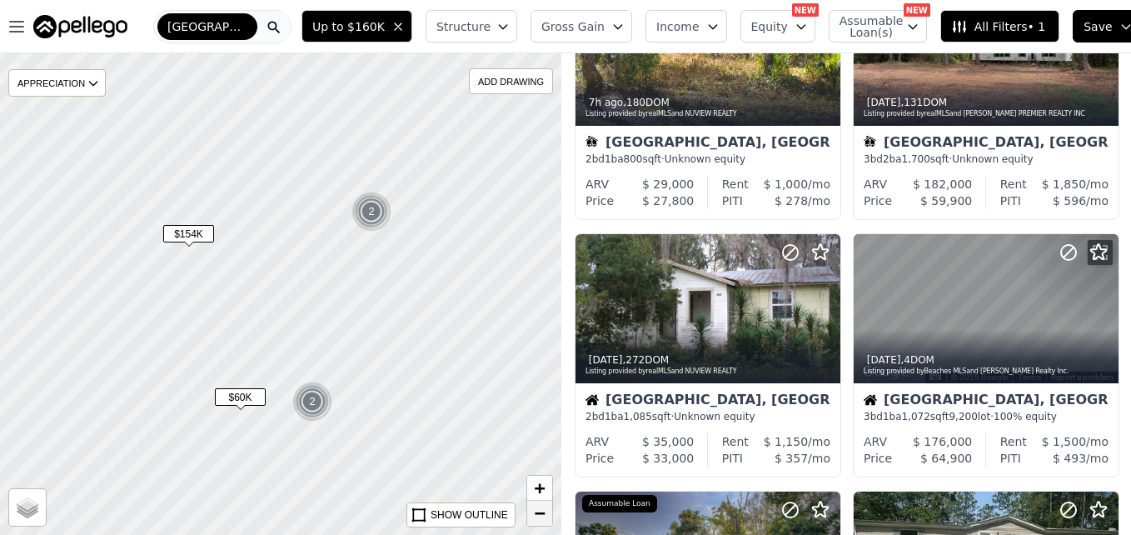
click at [529, 516] on link "−" at bounding box center [539, 513] width 25 height 25
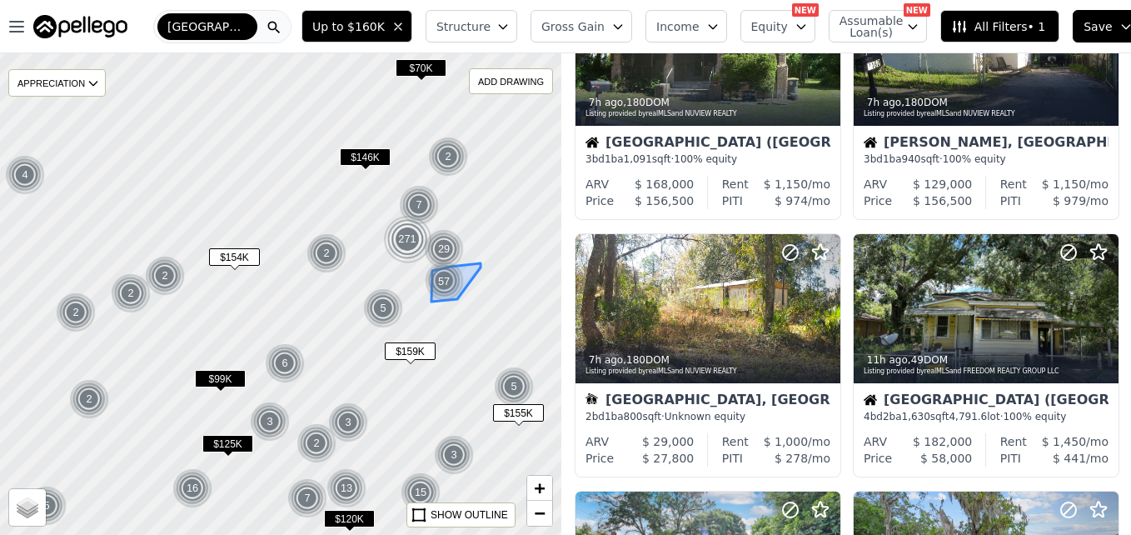
scroll to position [894, 0]
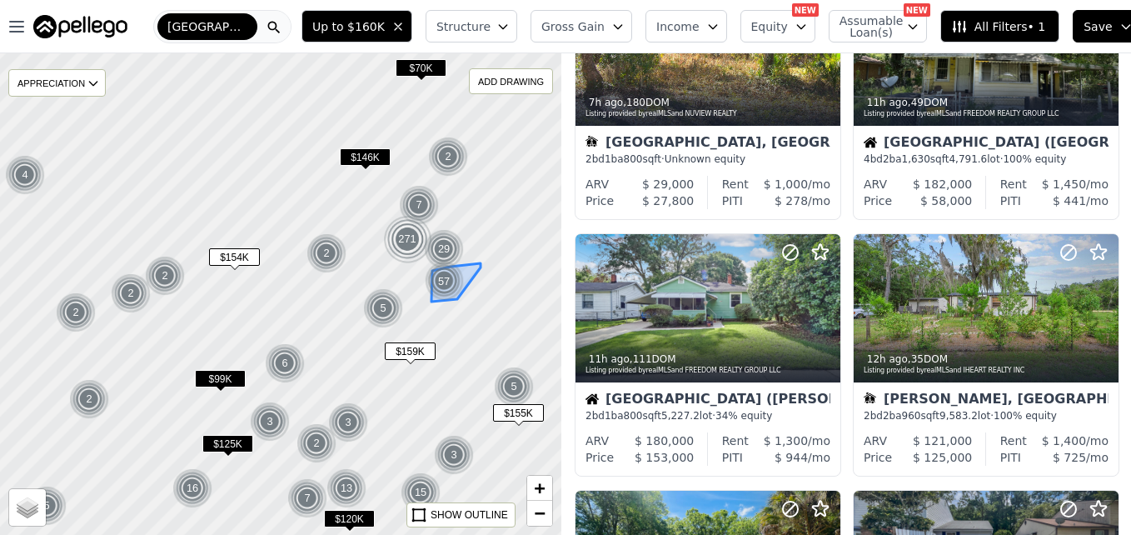
click at [440, 280] on div "57" at bounding box center [444, 281] width 42 height 42
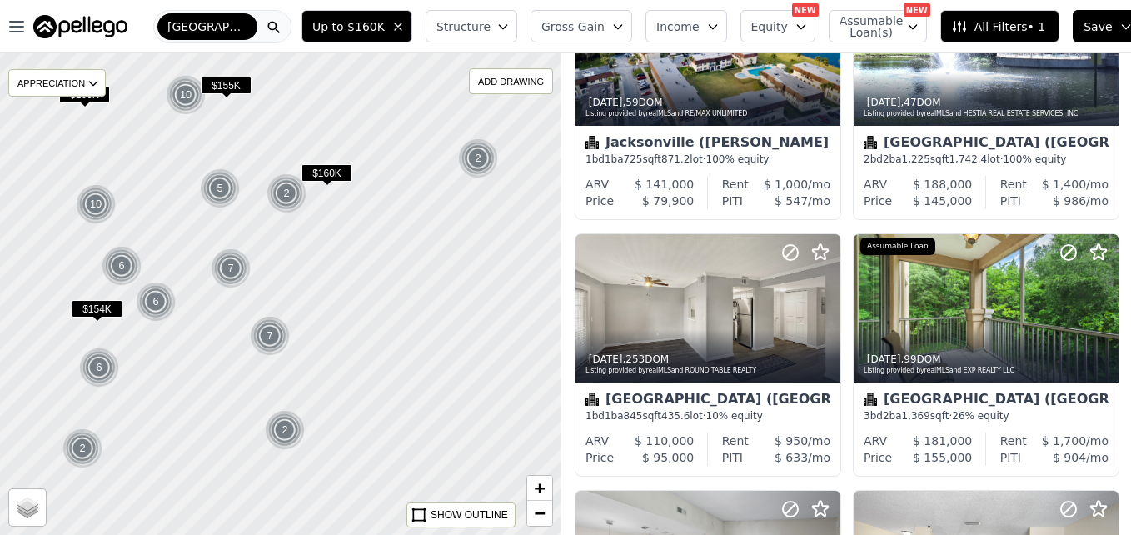
drag, startPoint x: 440, startPoint y: 280, endPoint x: 334, endPoint y: 169, distance: 153.1
click at [334, 169] on span "$160K" at bounding box center [326, 172] width 51 height 17
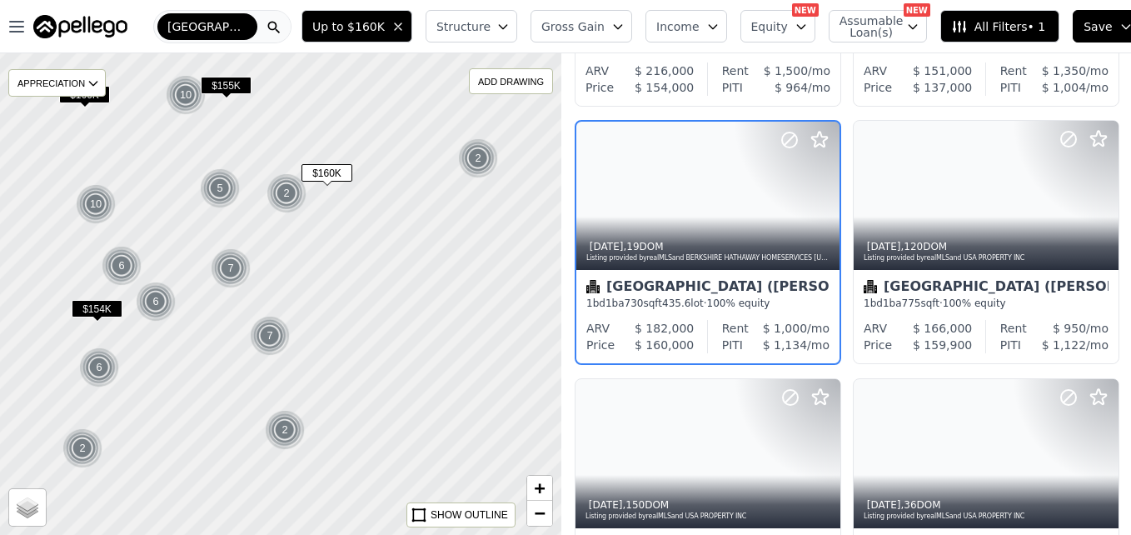
scroll to position [157, 0]
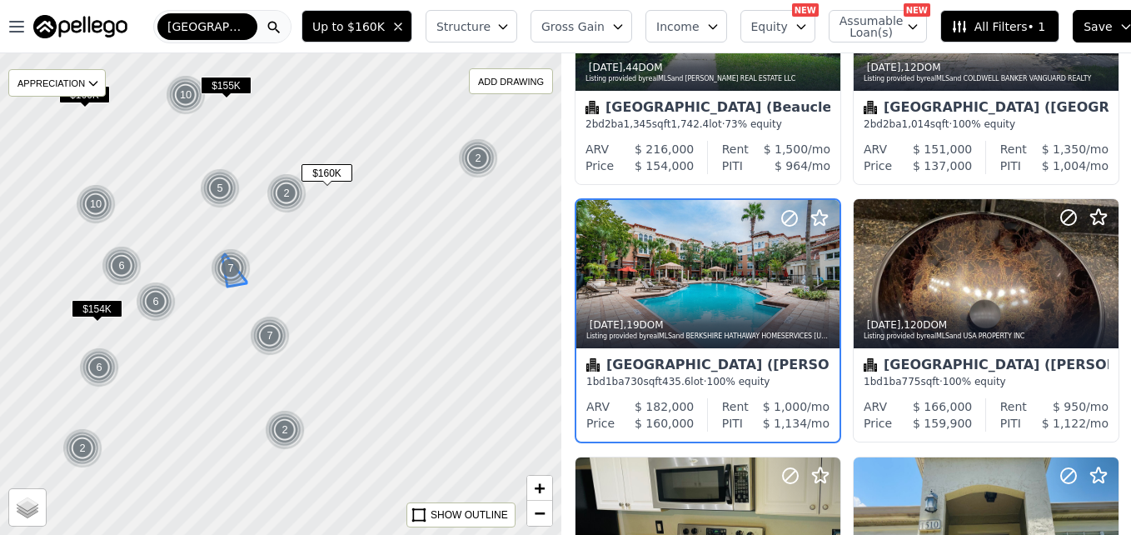
click at [229, 266] on div "7" at bounding box center [231, 268] width 40 height 40
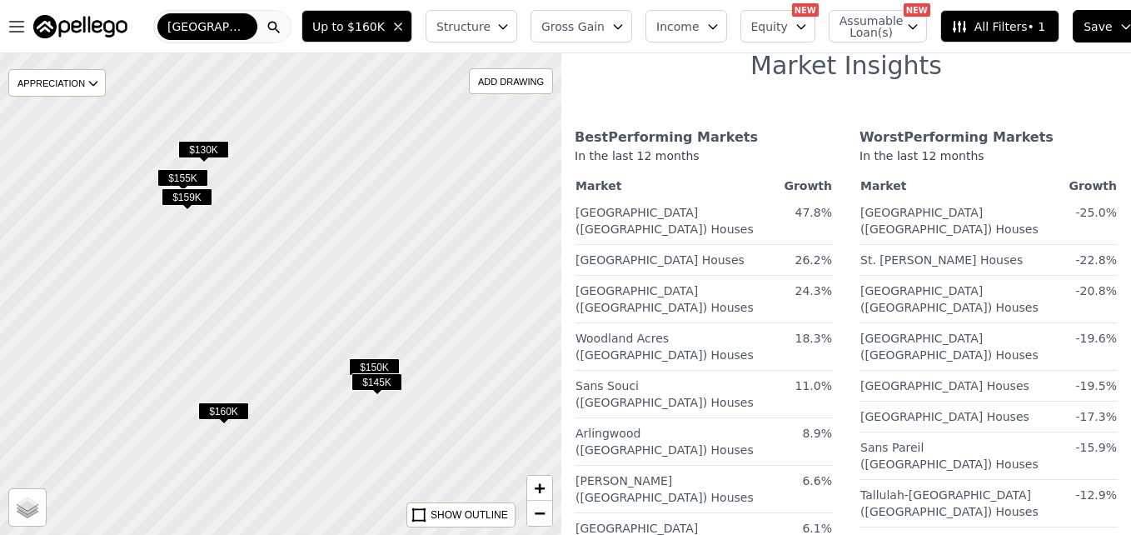
click at [217, 153] on span "$130K" at bounding box center [203, 149] width 51 height 17
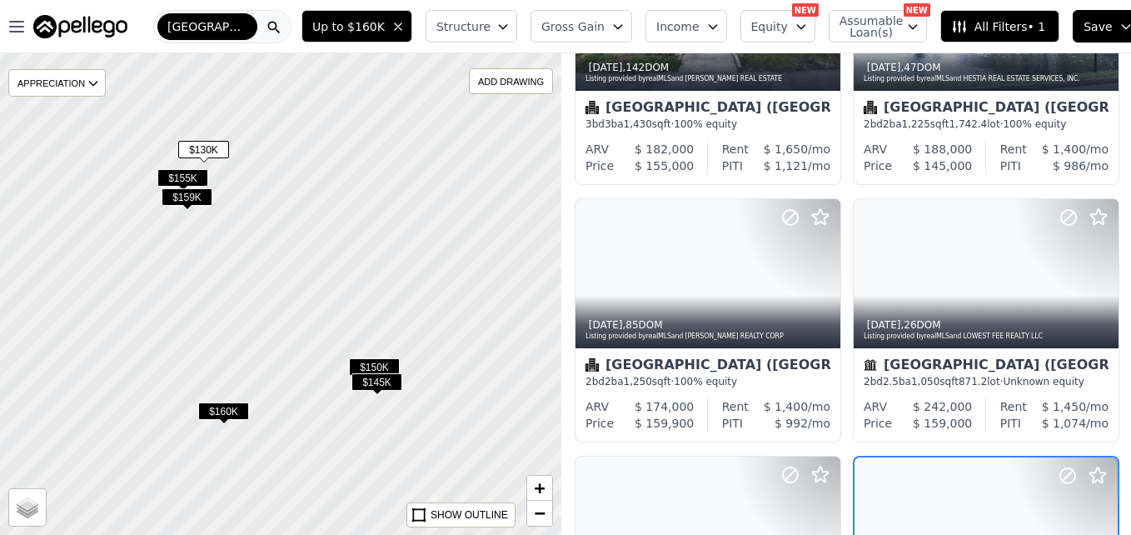
scroll to position [415, 0]
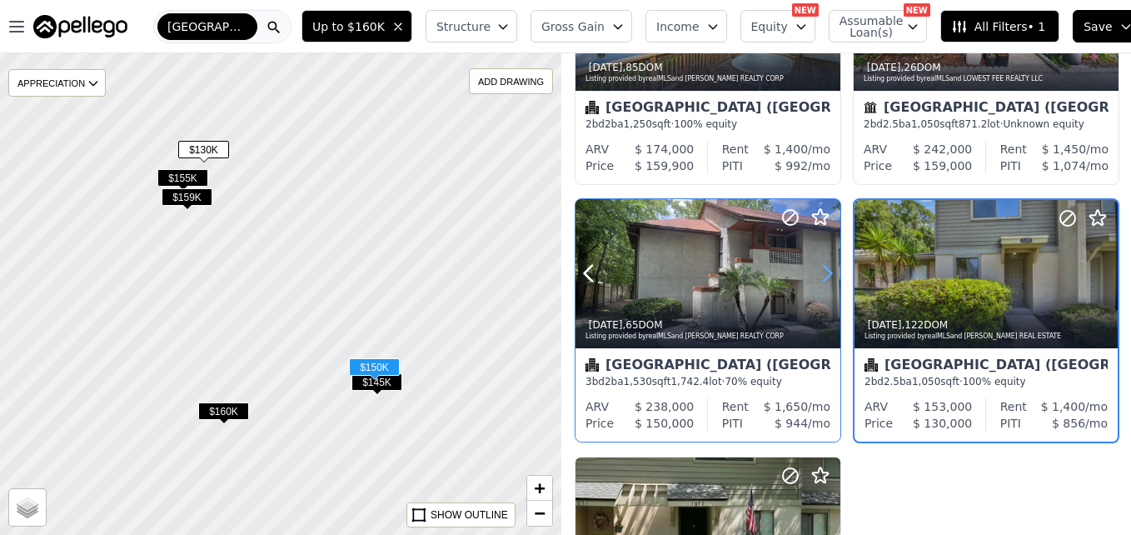
click at [819, 276] on icon at bounding box center [827, 273] width 27 height 27
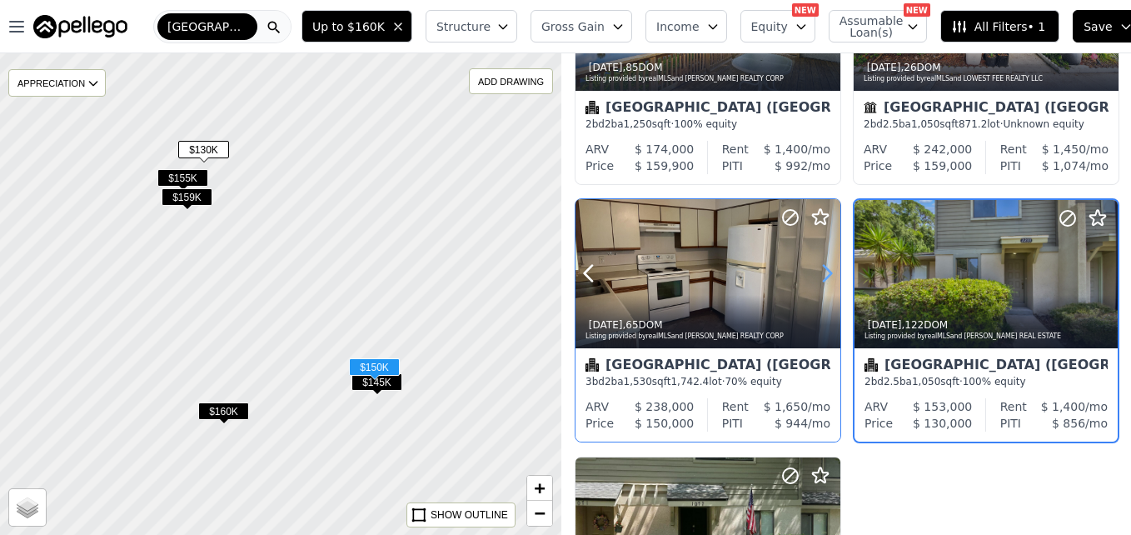
click at [819, 276] on icon at bounding box center [827, 273] width 27 height 27
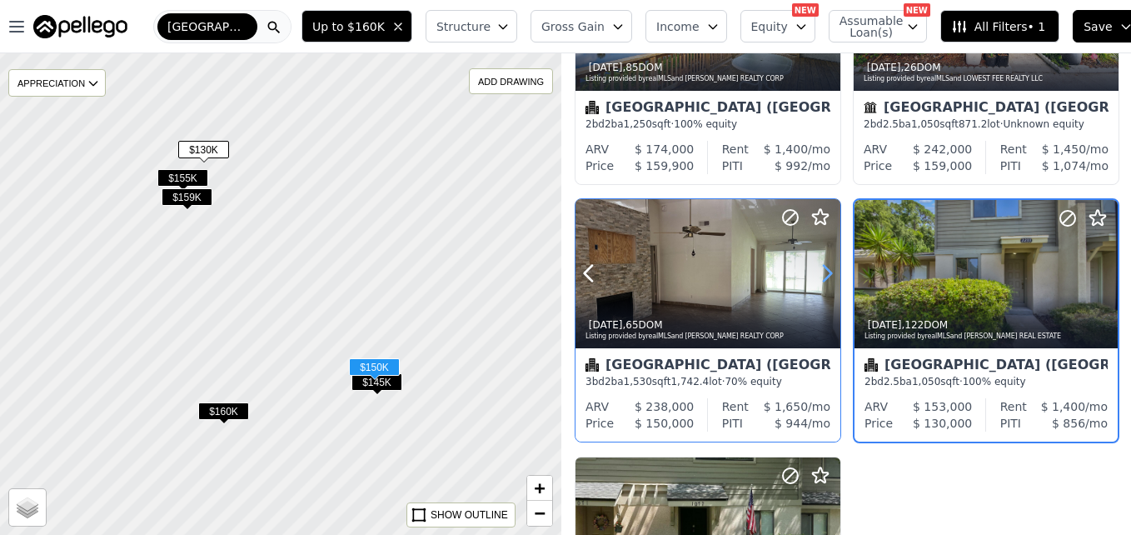
click at [819, 276] on icon at bounding box center [827, 273] width 27 height 27
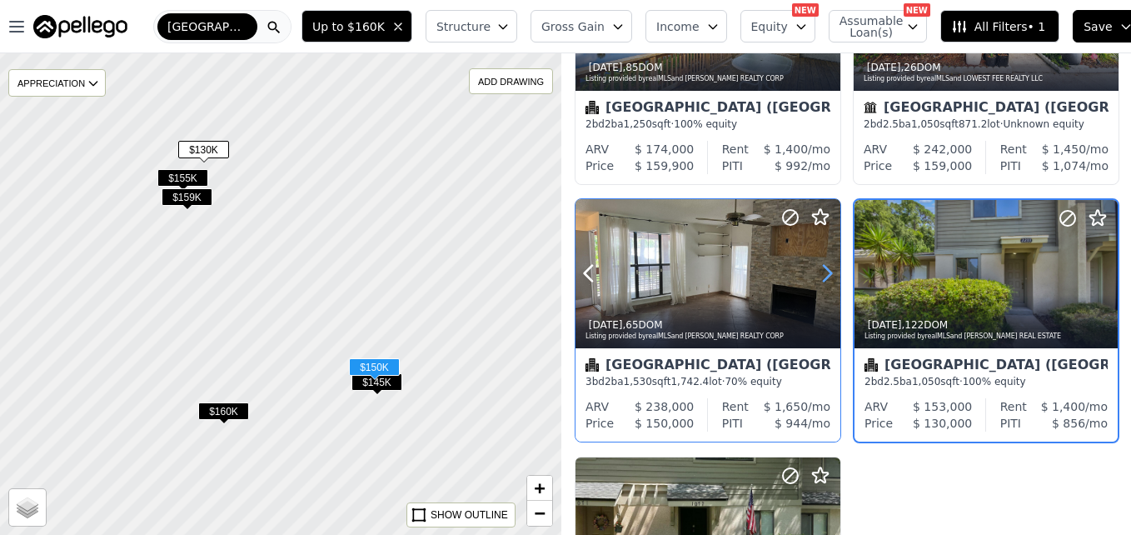
click at [819, 276] on icon at bounding box center [827, 273] width 27 height 27
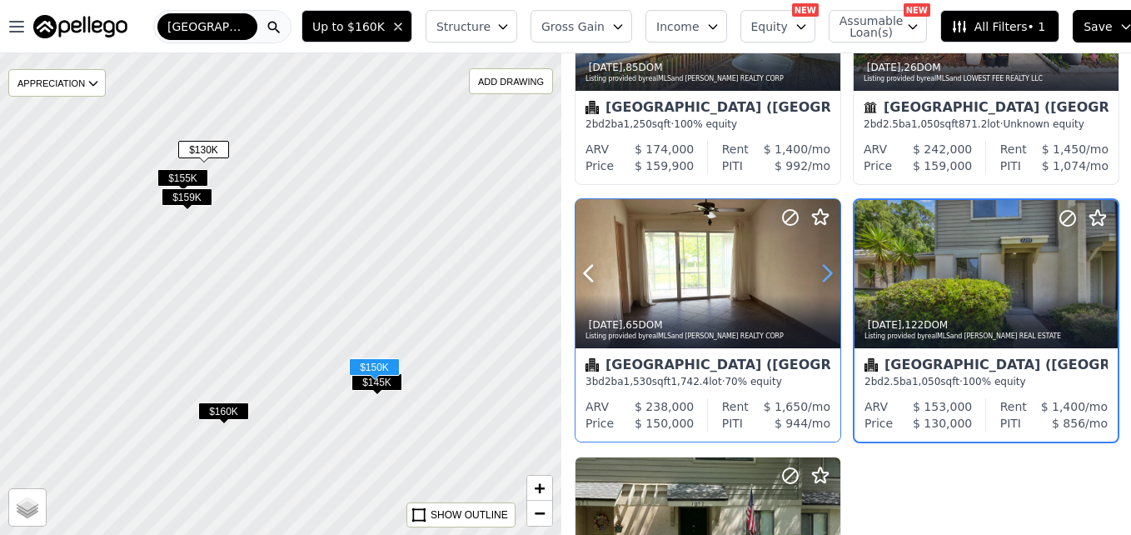
click at [819, 276] on icon at bounding box center [827, 273] width 27 height 27
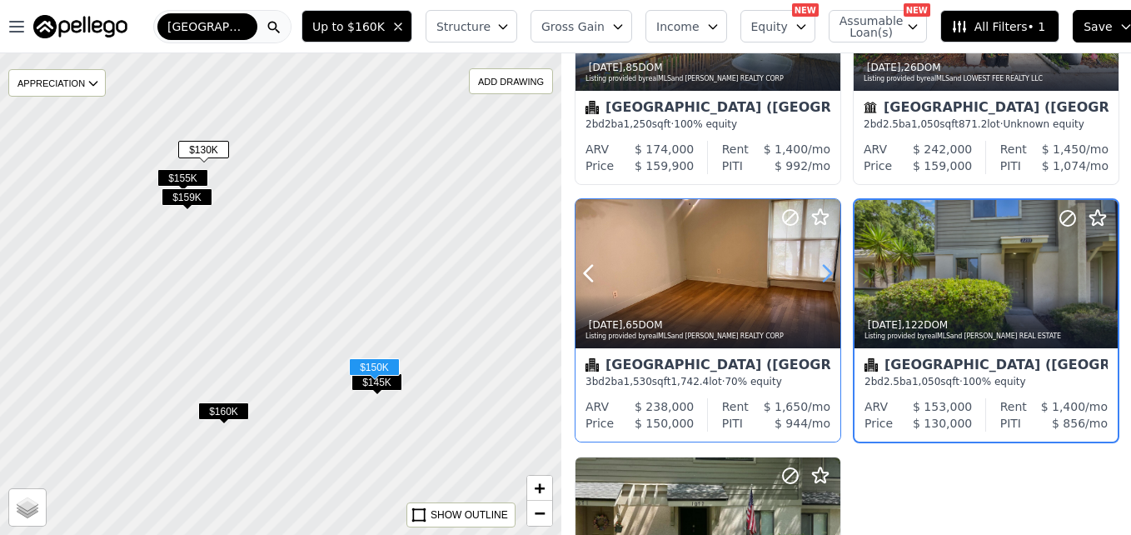
click at [819, 276] on icon at bounding box center [827, 273] width 27 height 27
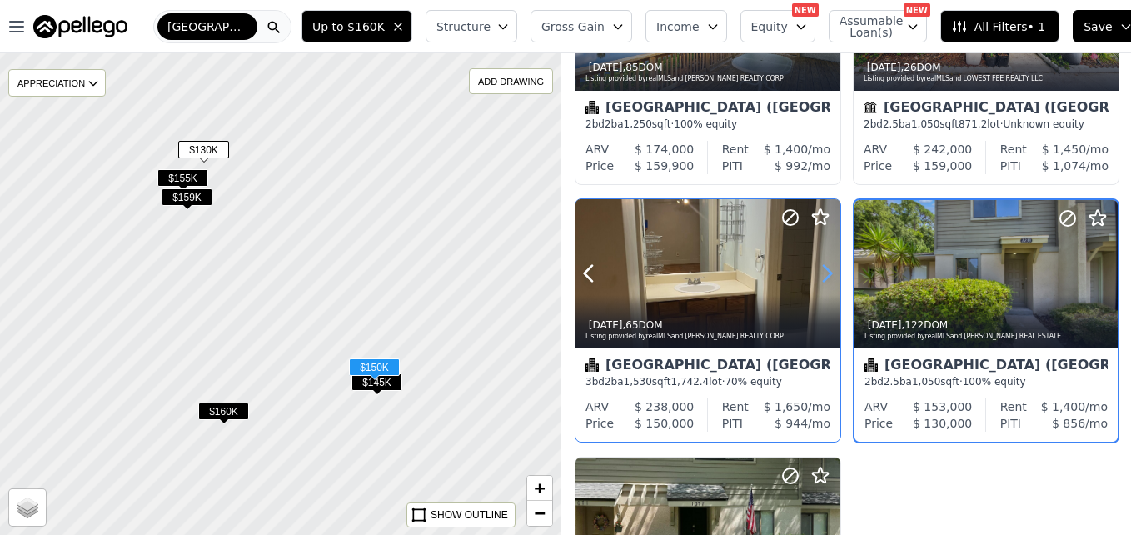
click at [819, 276] on icon at bounding box center [827, 273] width 27 height 27
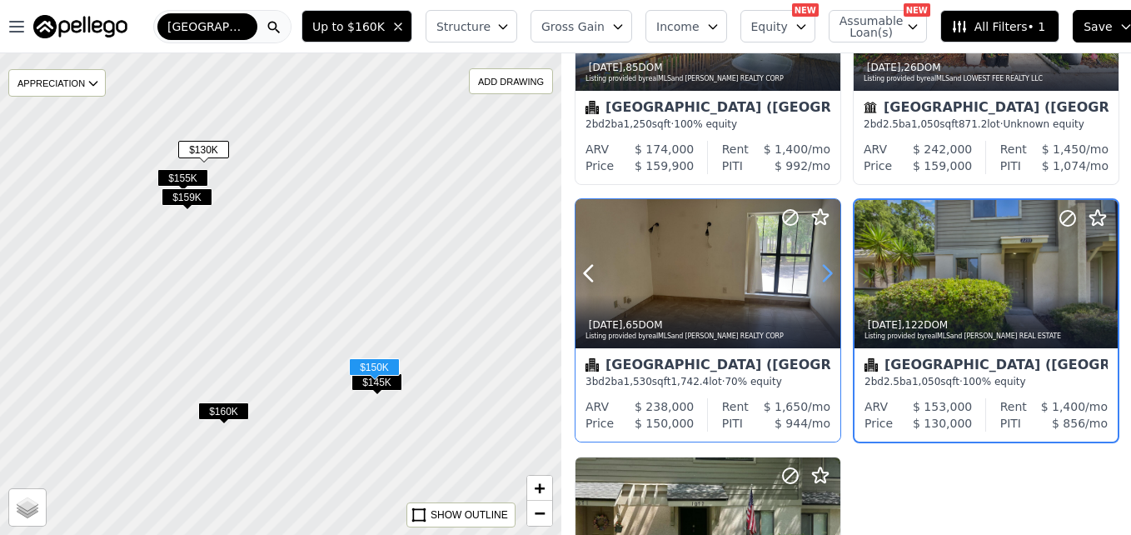
click at [819, 276] on icon at bounding box center [827, 273] width 27 height 27
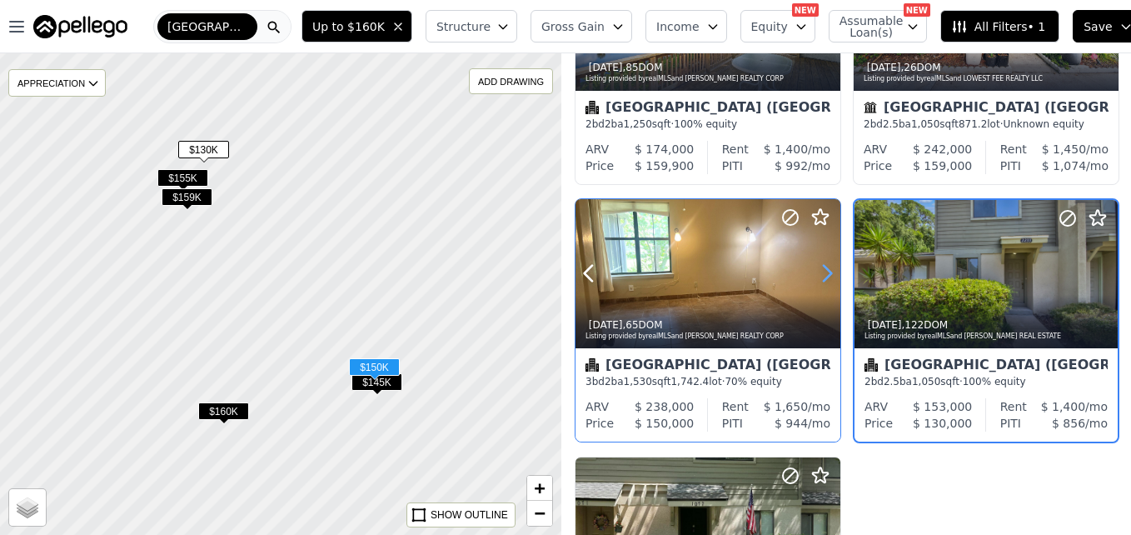
click at [819, 276] on icon at bounding box center [827, 273] width 27 height 27
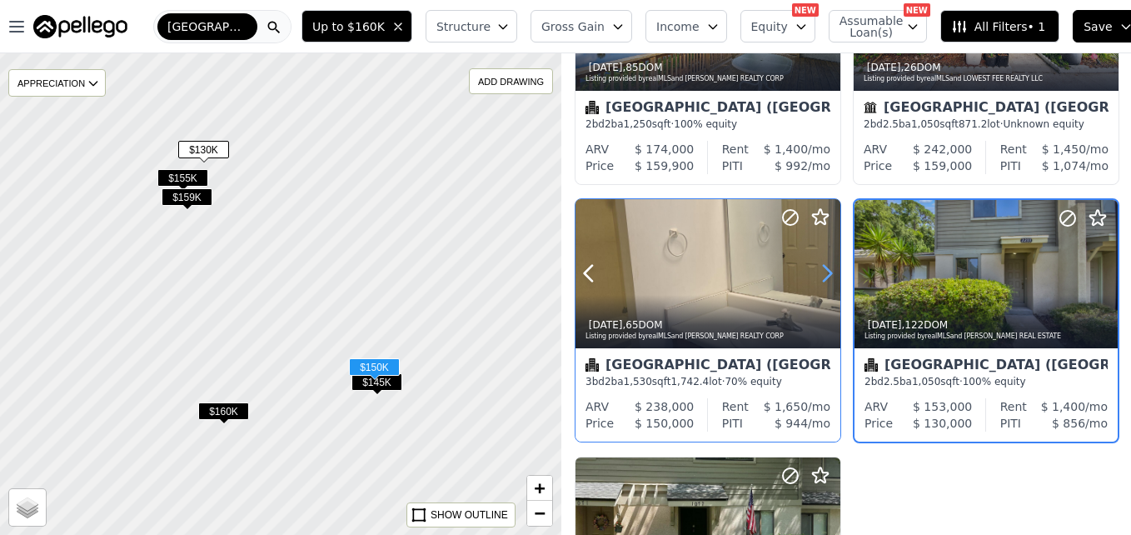
click at [819, 276] on icon at bounding box center [827, 273] width 27 height 27
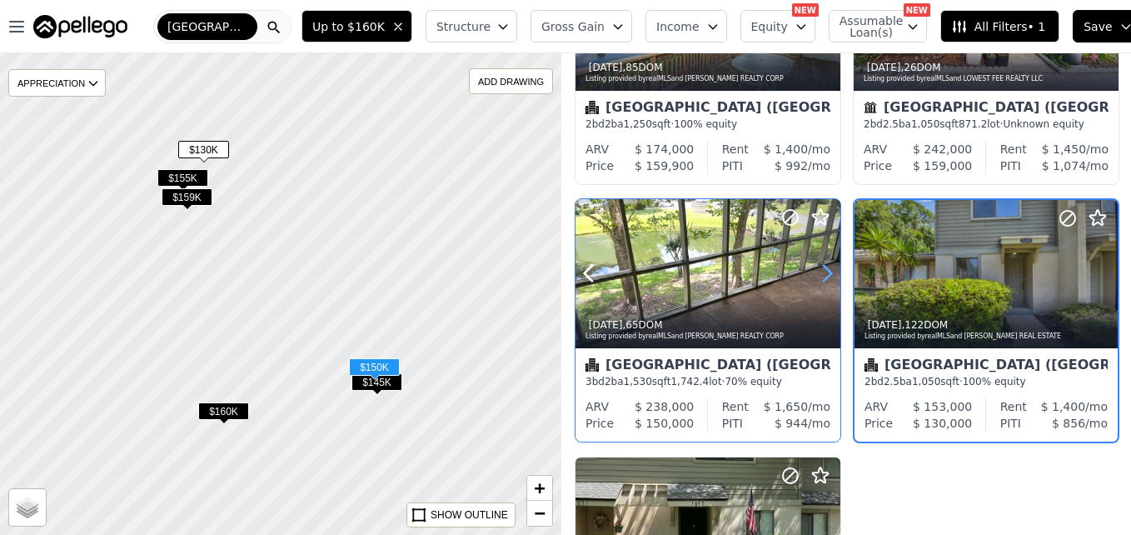
click at [819, 276] on icon at bounding box center [827, 273] width 27 height 27
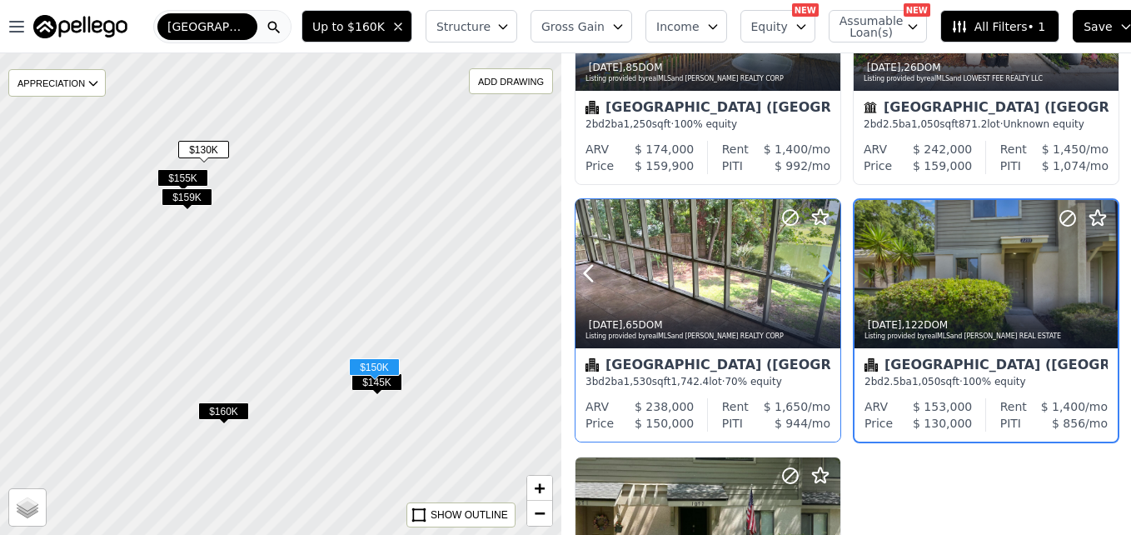
click at [819, 276] on icon at bounding box center [827, 273] width 27 height 27
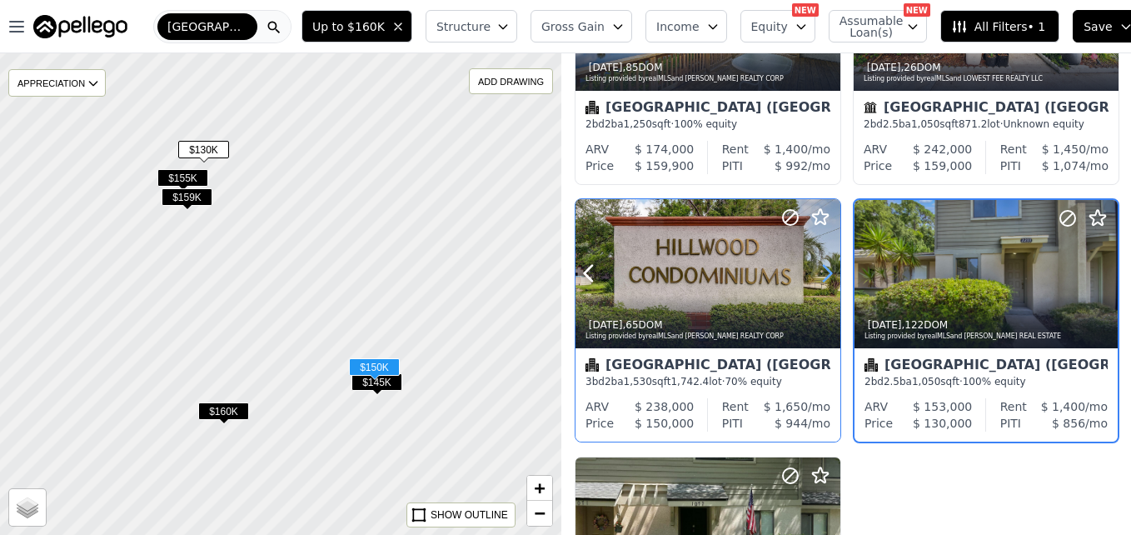
click at [819, 276] on icon at bounding box center [827, 273] width 27 height 27
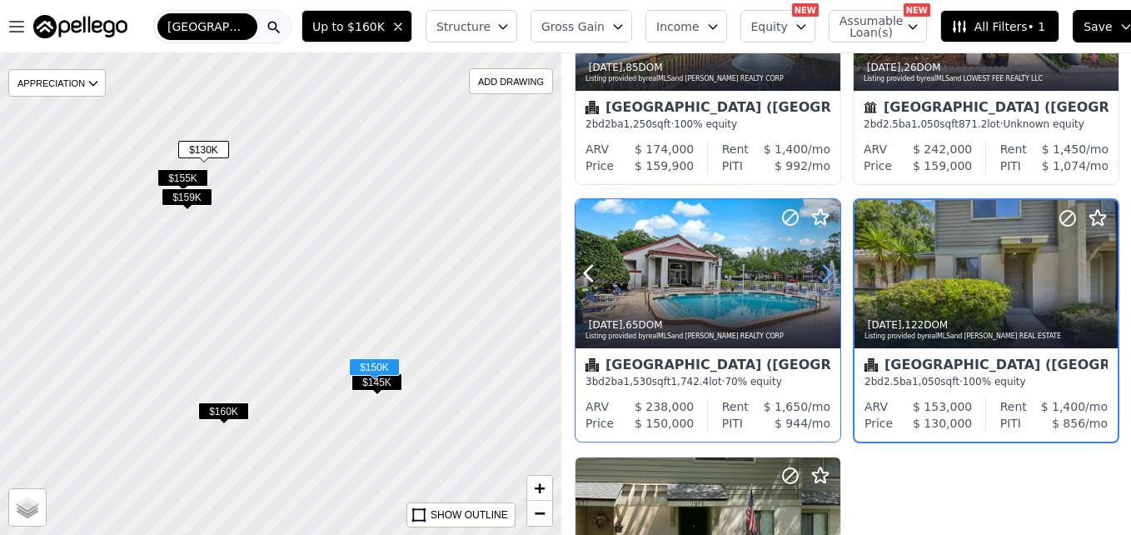
click at [819, 276] on icon at bounding box center [827, 273] width 27 height 27
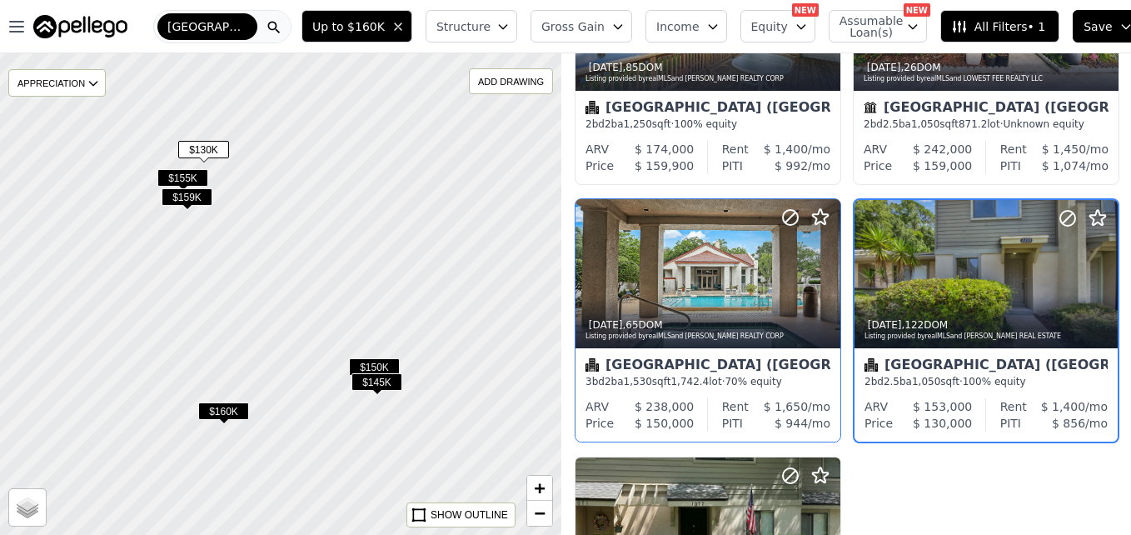
click at [375, 363] on span "$150K" at bounding box center [374, 366] width 51 height 17
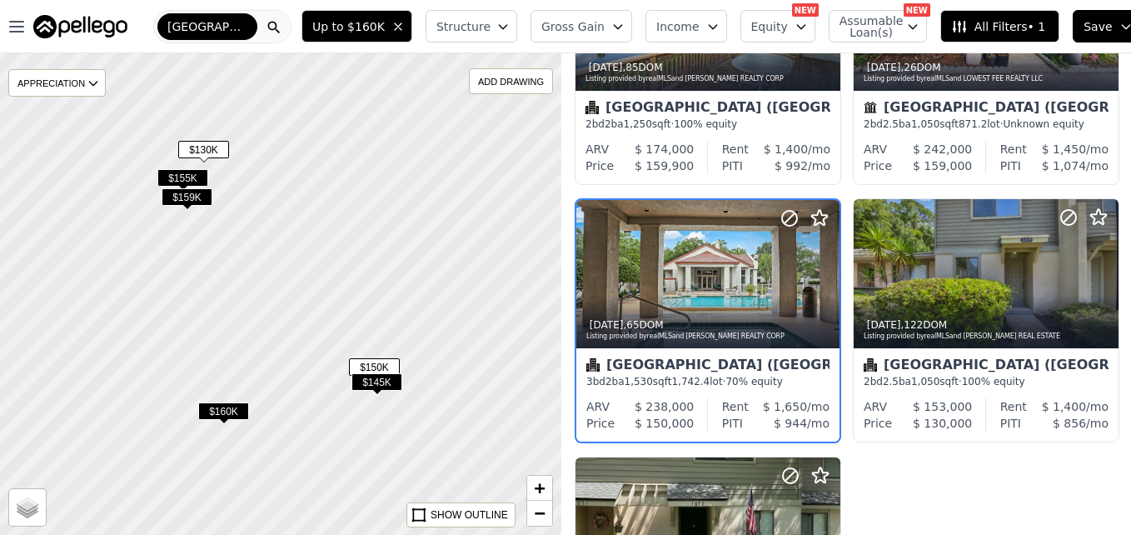
click at [388, 386] on span "$145K" at bounding box center [376, 381] width 51 height 17
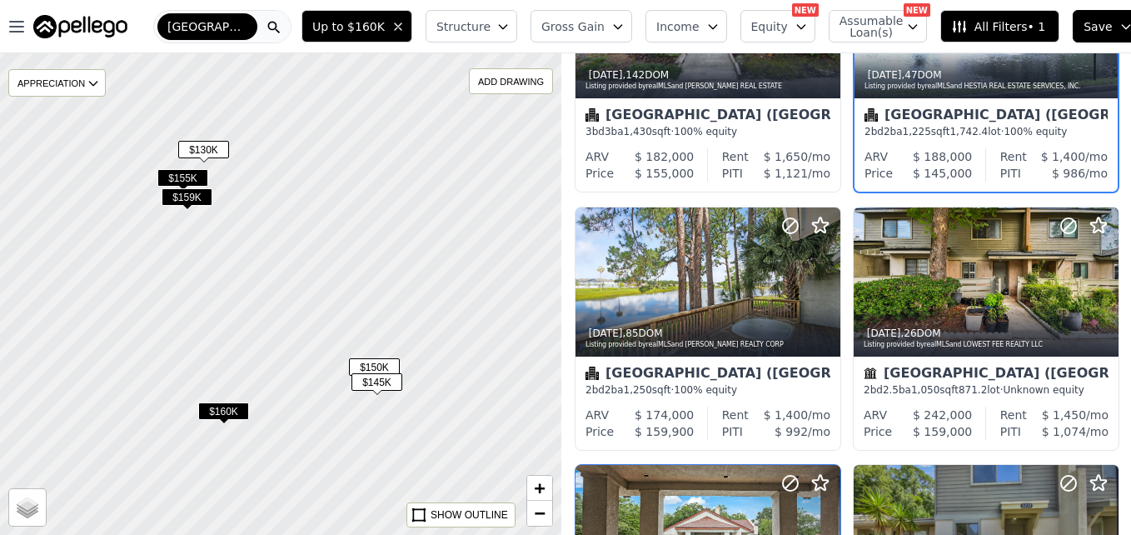
scroll to position [0, 0]
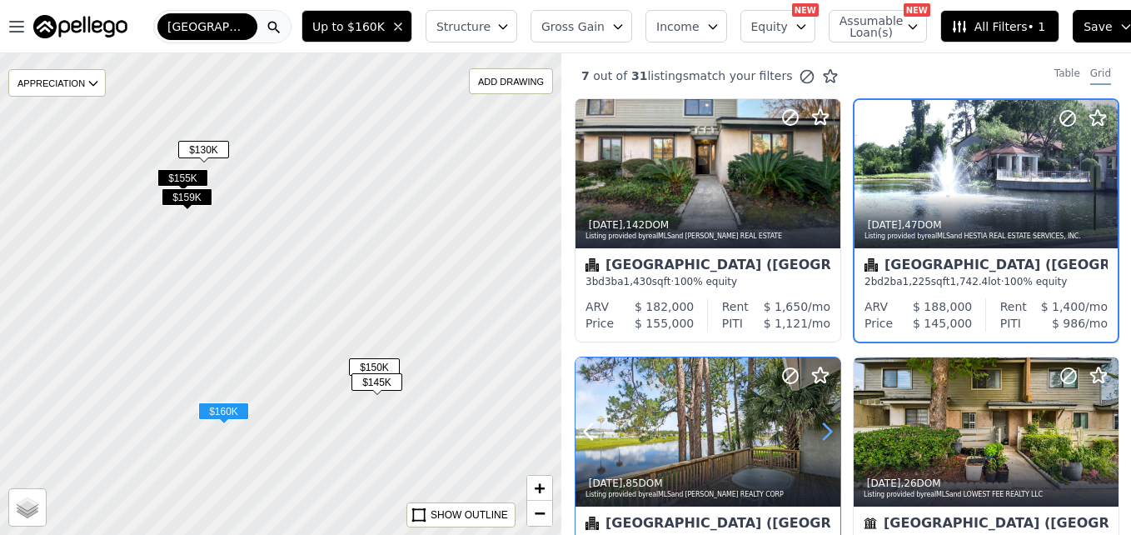
click at [825, 428] on icon at bounding box center [827, 431] width 27 height 27
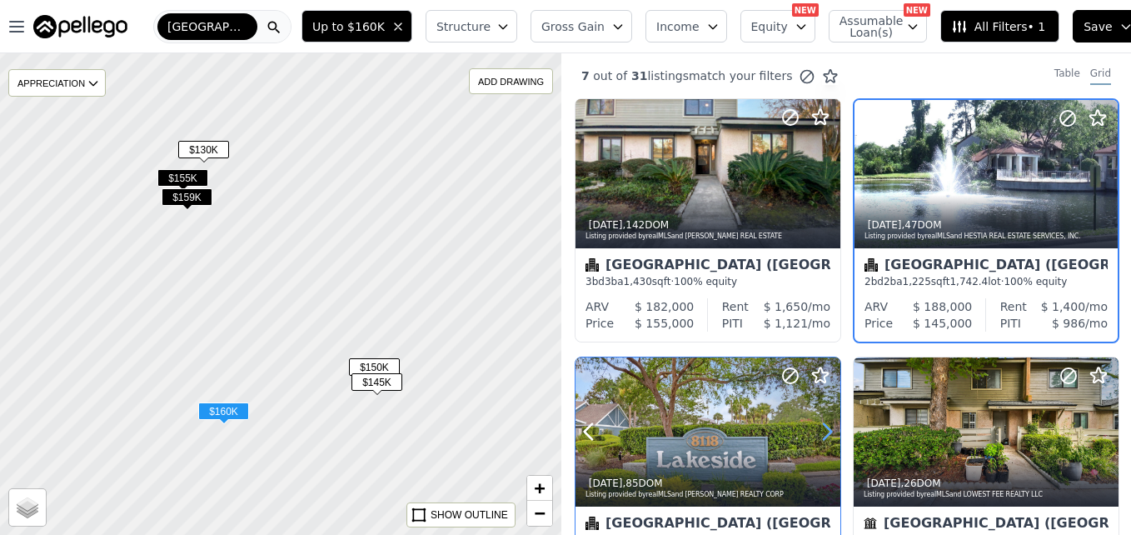
click at [825, 428] on icon at bounding box center [827, 431] width 27 height 27
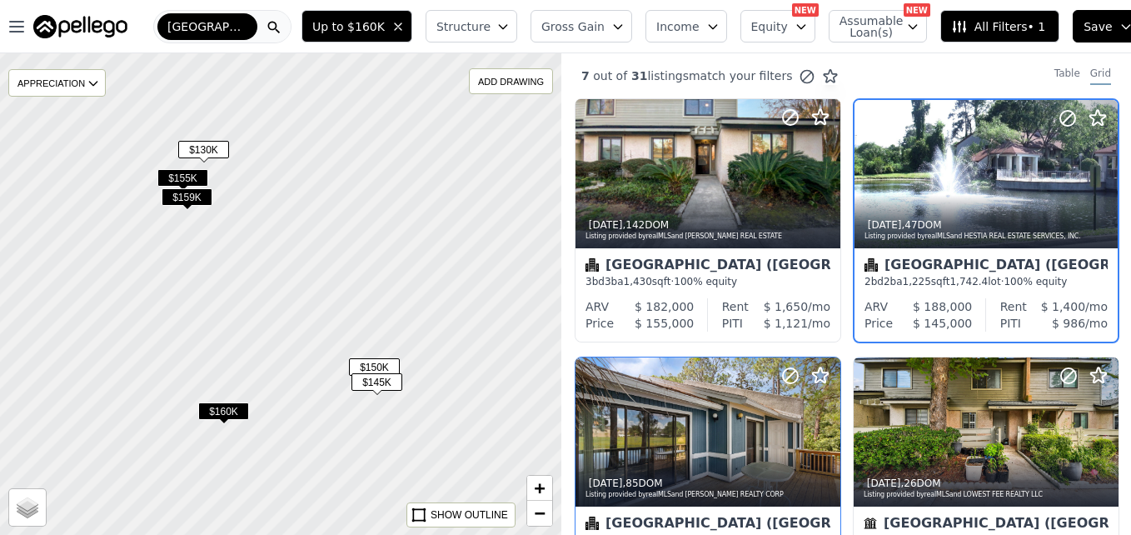
click at [227, 415] on span "$160K" at bounding box center [223, 410] width 51 height 17
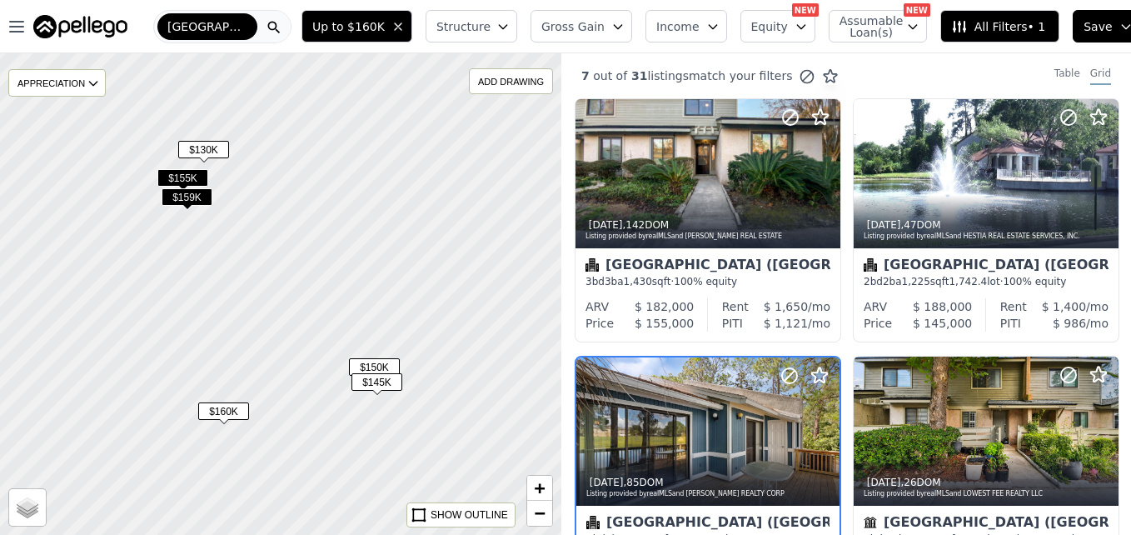
scroll to position [157, 0]
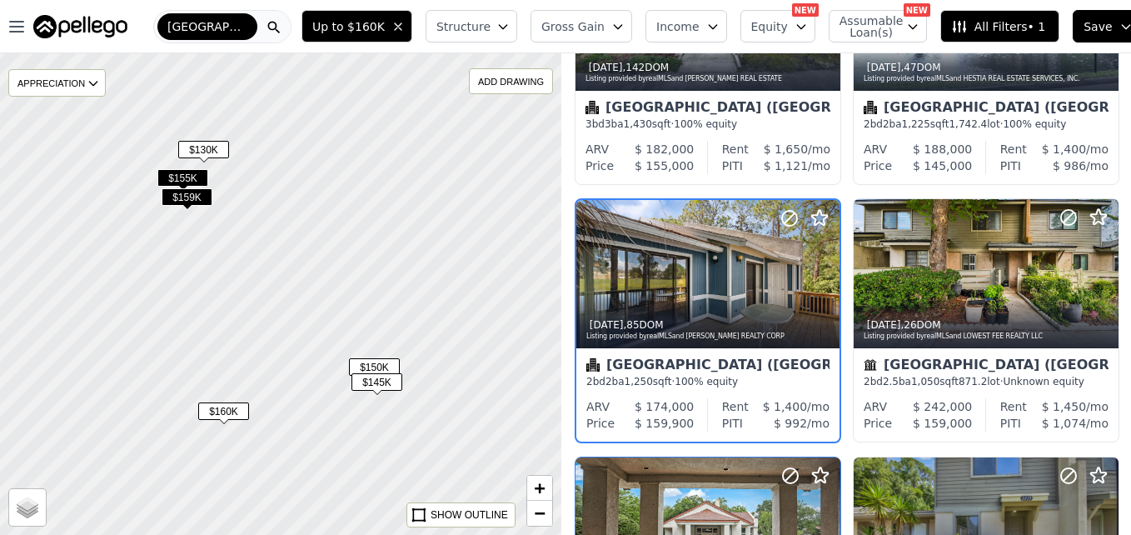
click at [171, 192] on span "$159K" at bounding box center [187, 196] width 51 height 17
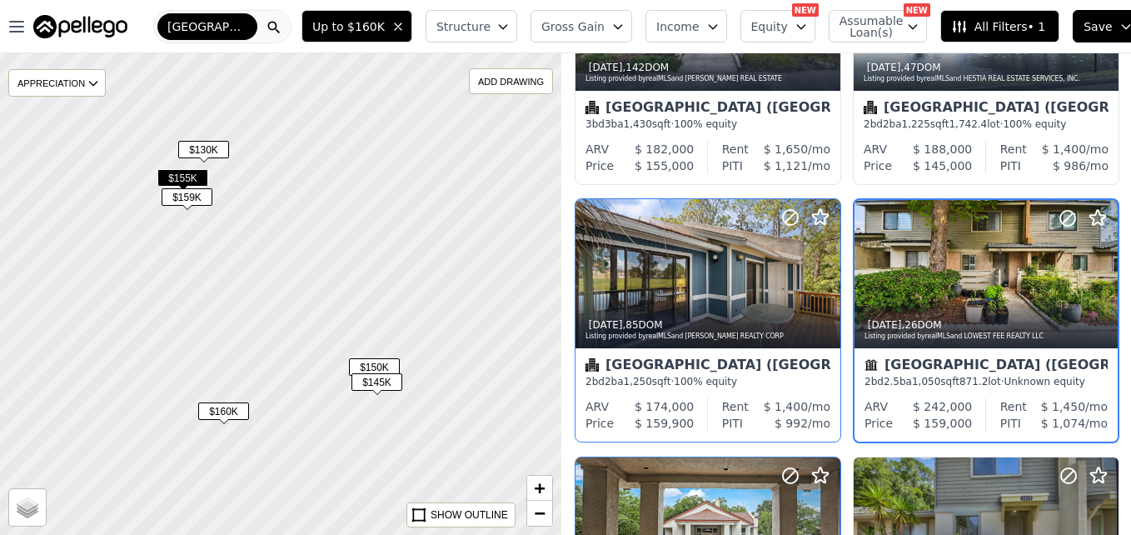
click at [192, 173] on span "$155K" at bounding box center [182, 177] width 51 height 17
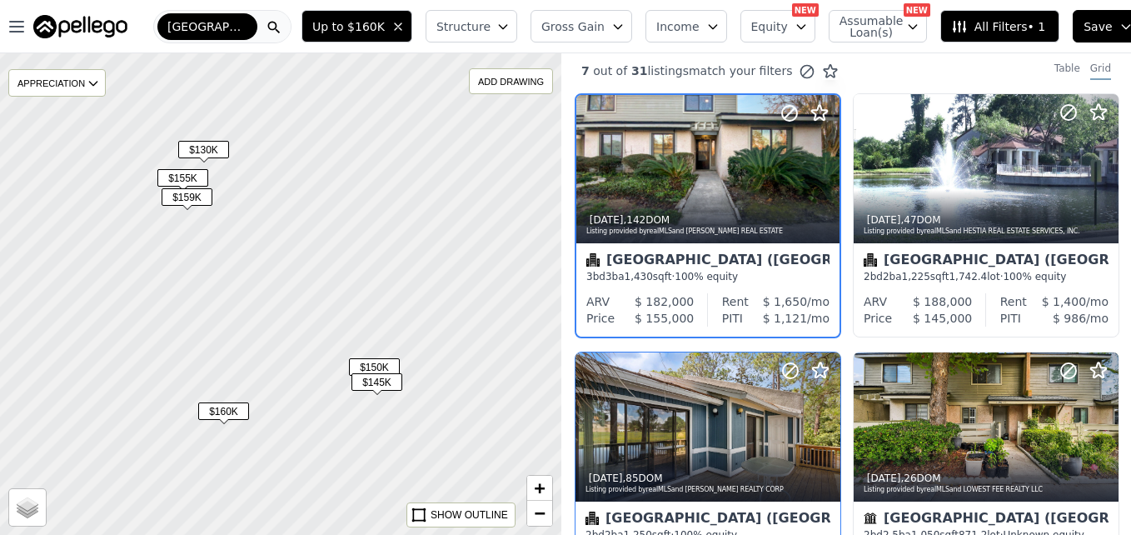
scroll to position [0, 0]
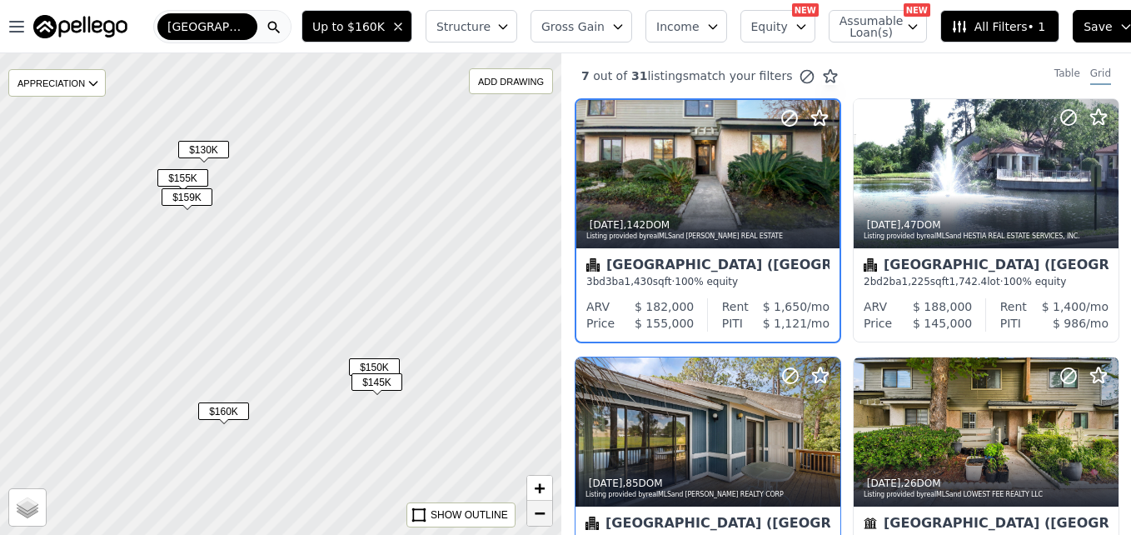
click at [530, 516] on link "−" at bounding box center [539, 513] width 25 height 25
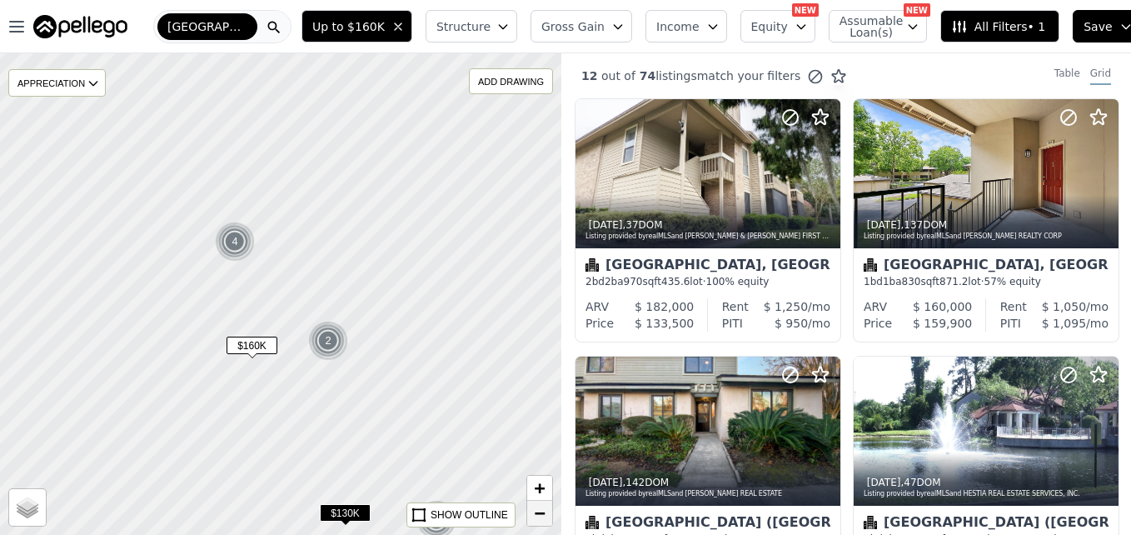
click at [530, 516] on link "−" at bounding box center [539, 513] width 25 height 25
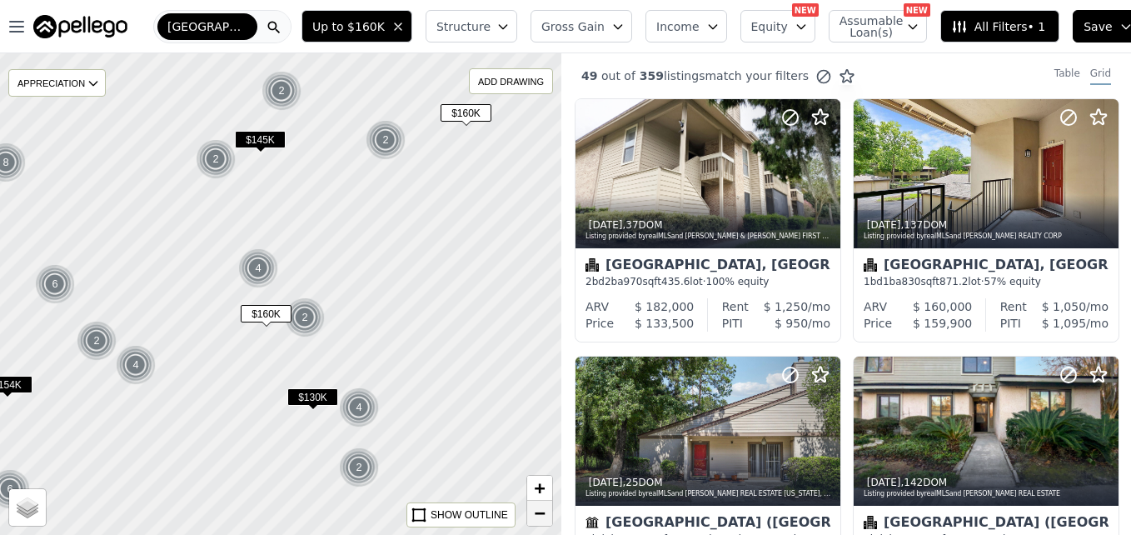
click at [537, 512] on span "−" at bounding box center [540, 512] width 11 height 21
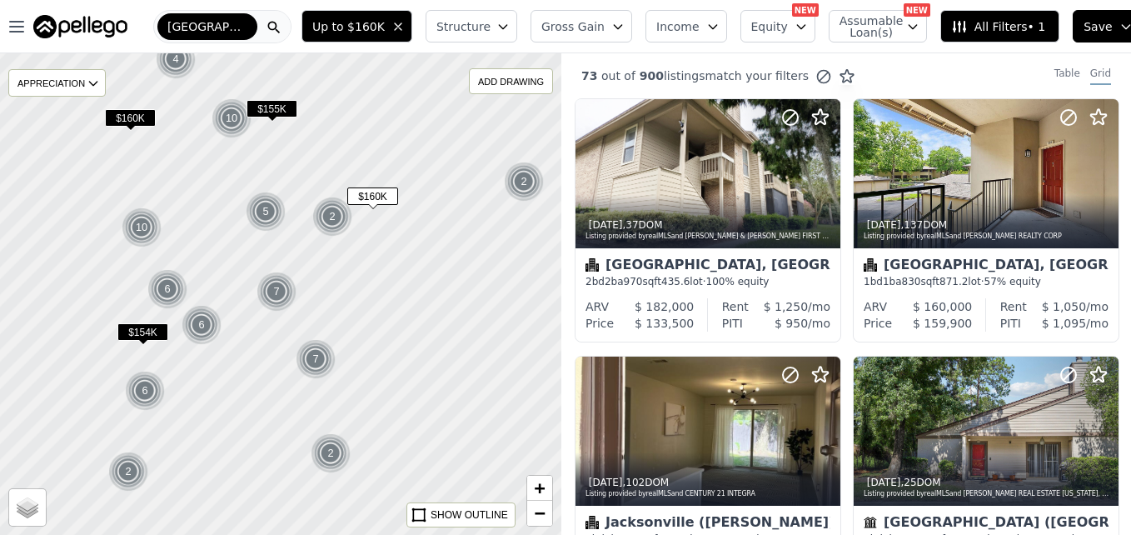
click at [381, 198] on span "$160K" at bounding box center [372, 195] width 51 height 17
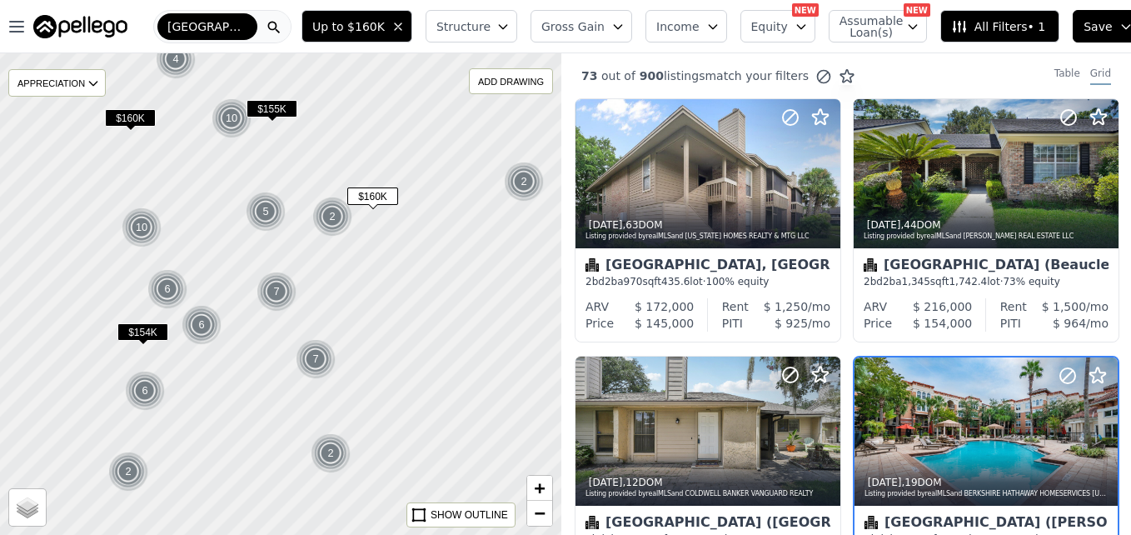
scroll to position [157, 0]
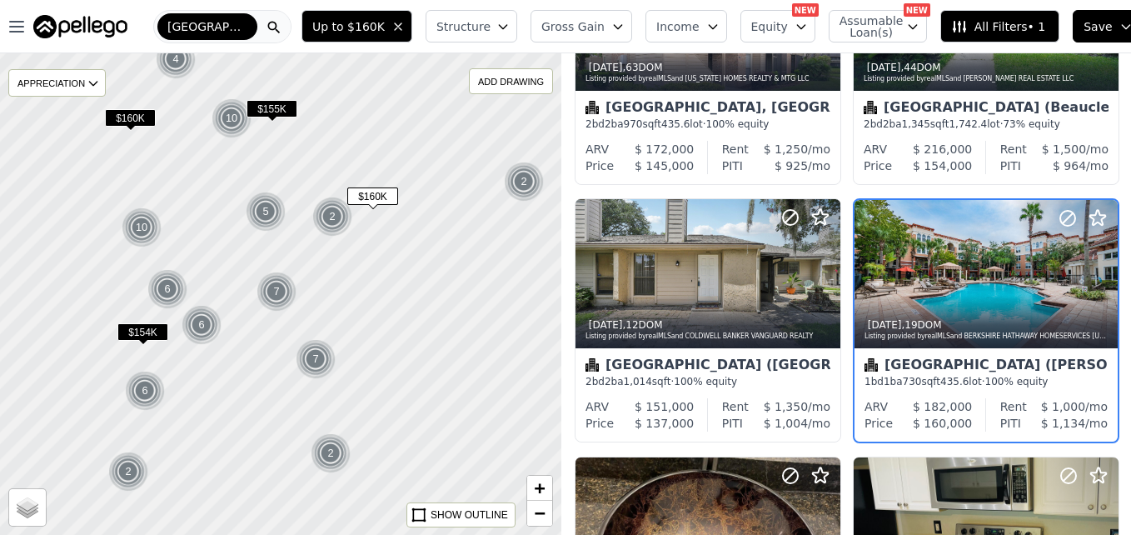
click at [279, 119] on div "$155K" at bounding box center [272, 112] width 51 height 24
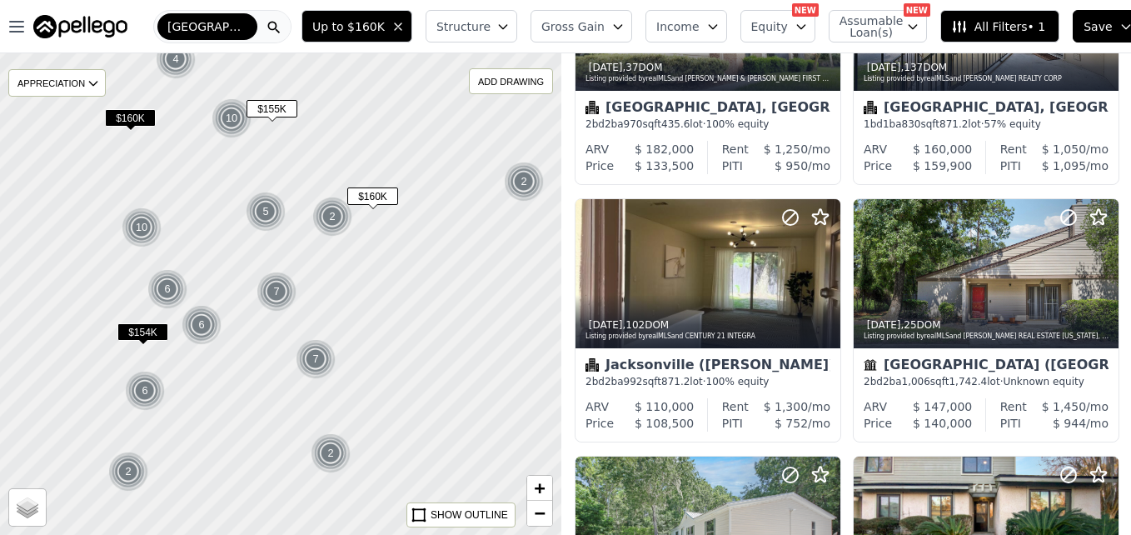
scroll to position [929, 0]
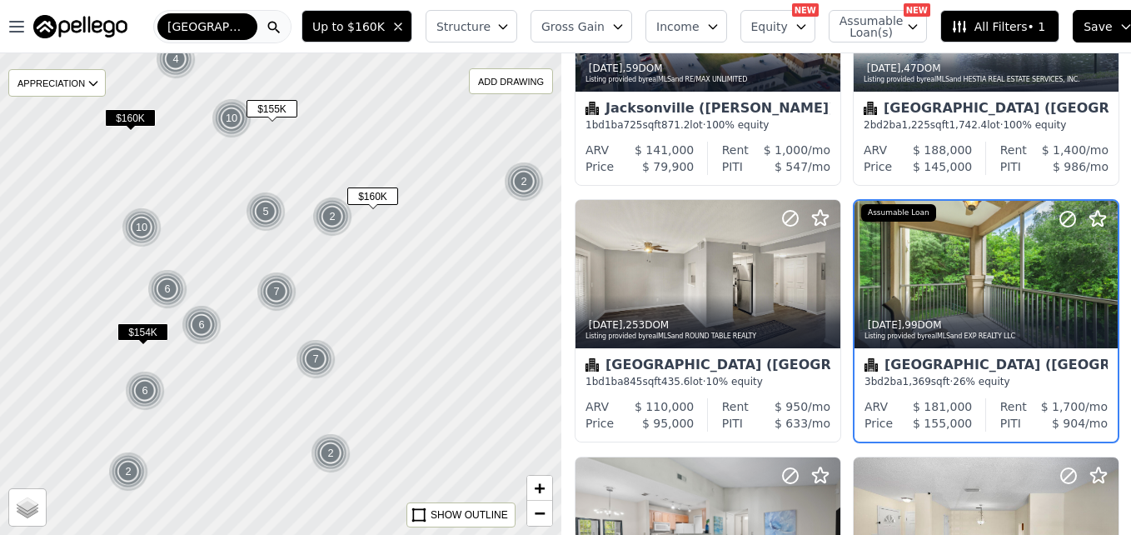
click at [131, 117] on span "$160K" at bounding box center [130, 117] width 51 height 17
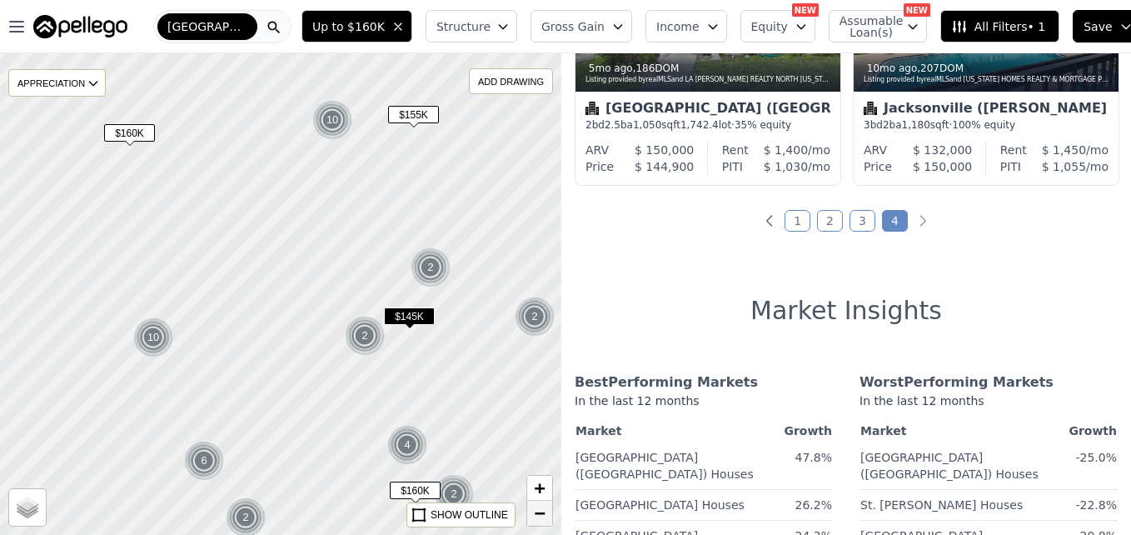
click at [536, 519] on span "−" at bounding box center [540, 512] width 11 height 21
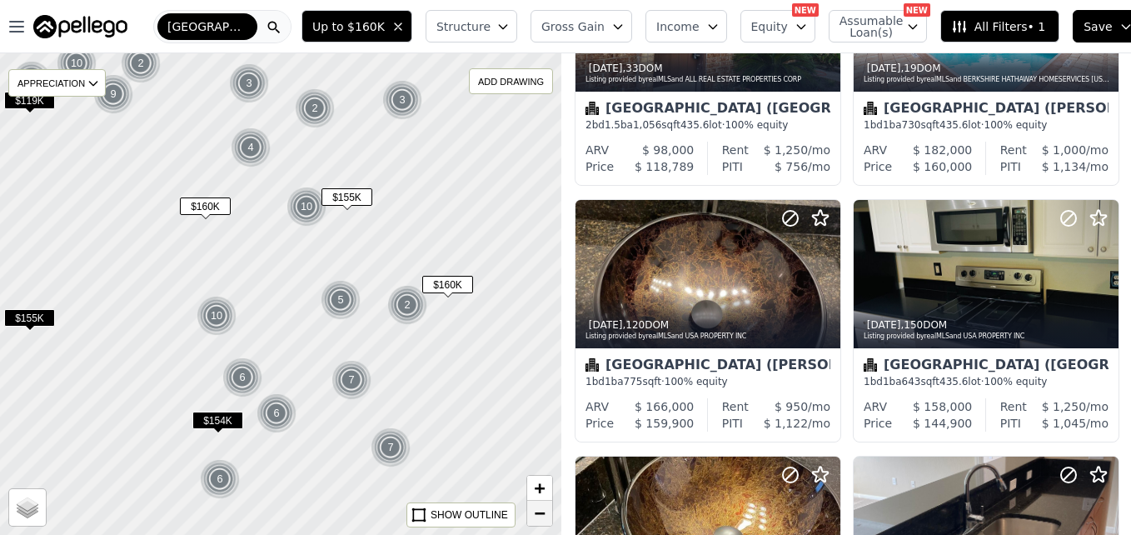
click at [536, 519] on span "−" at bounding box center [540, 512] width 11 height 21
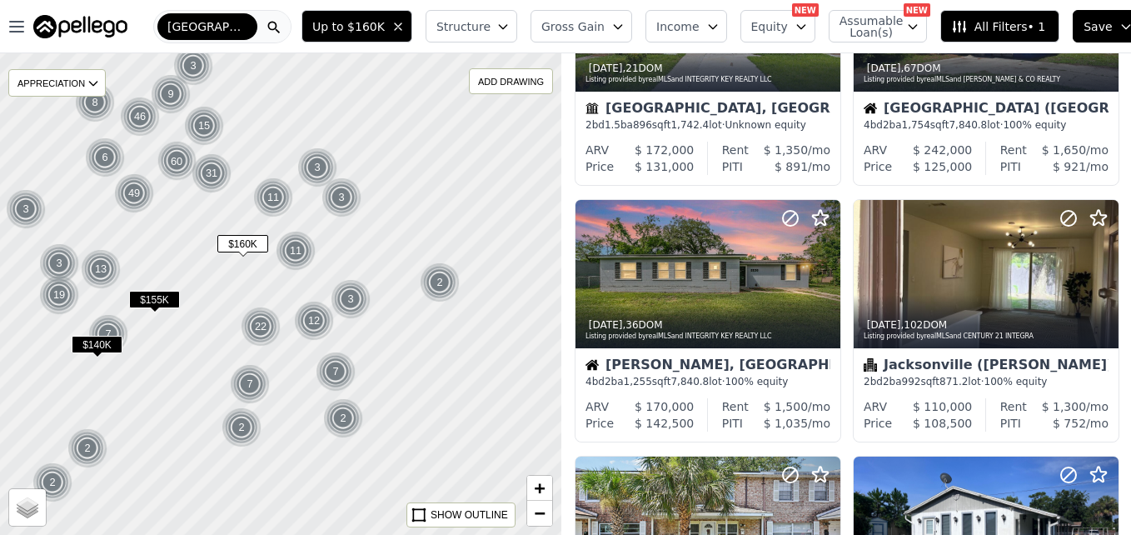
click at [166, 301] on span "$155K" at bounding box center [154, 299] width 51 height 17
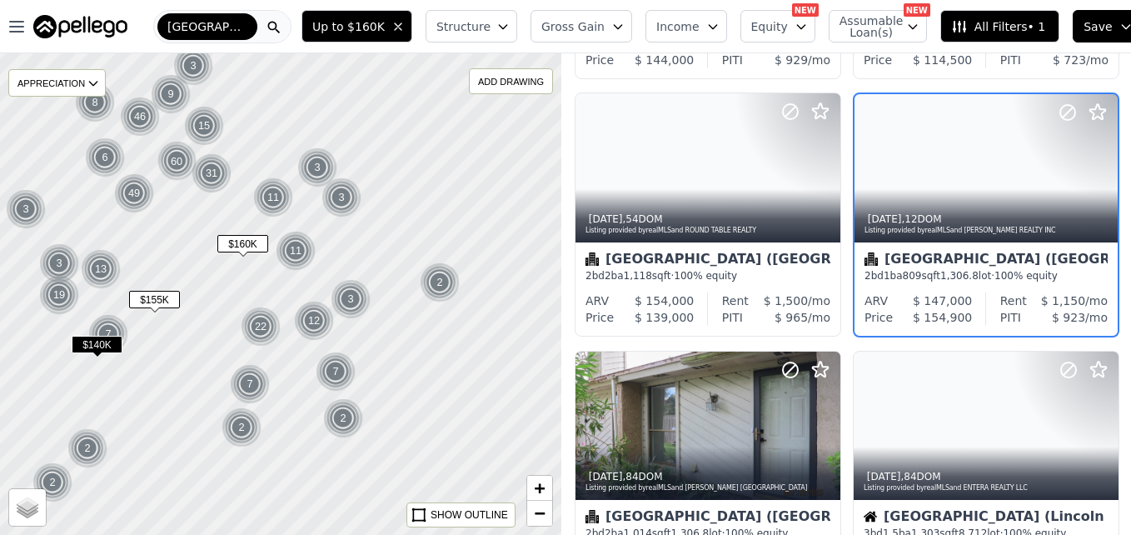
scroll to position [415, 0]
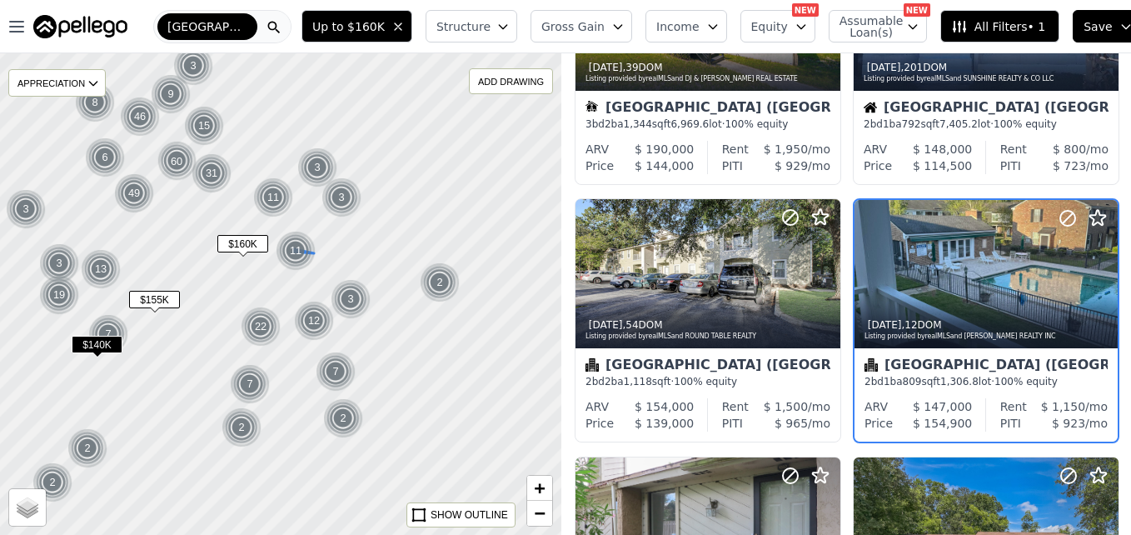
click at [301, 242] on div "11" at bounding box center [296, 251] width 40 height 40
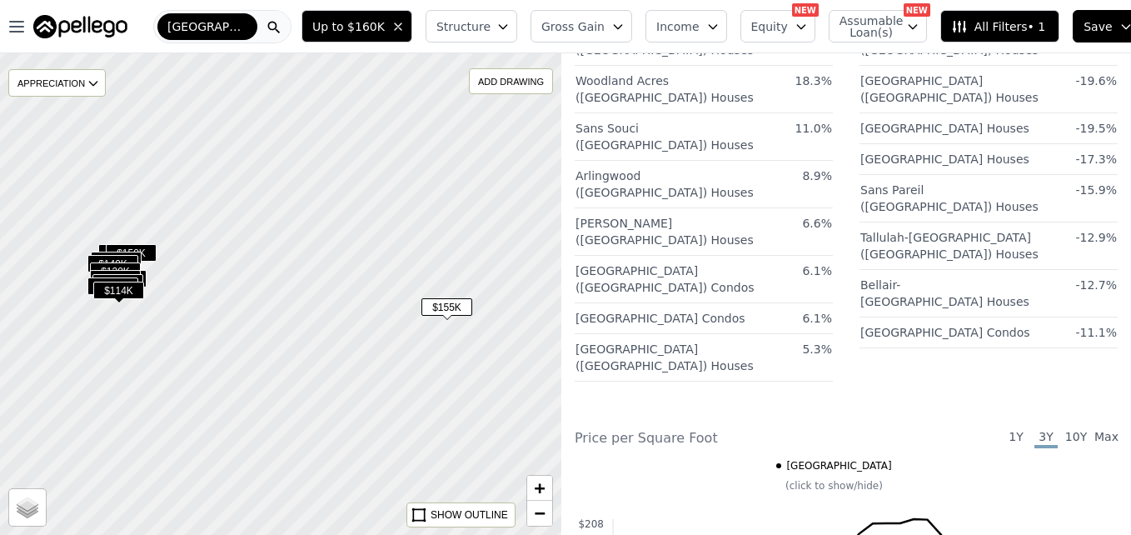
click at [238, 300] on div at bounding box center [281, 294] width 674 height 578
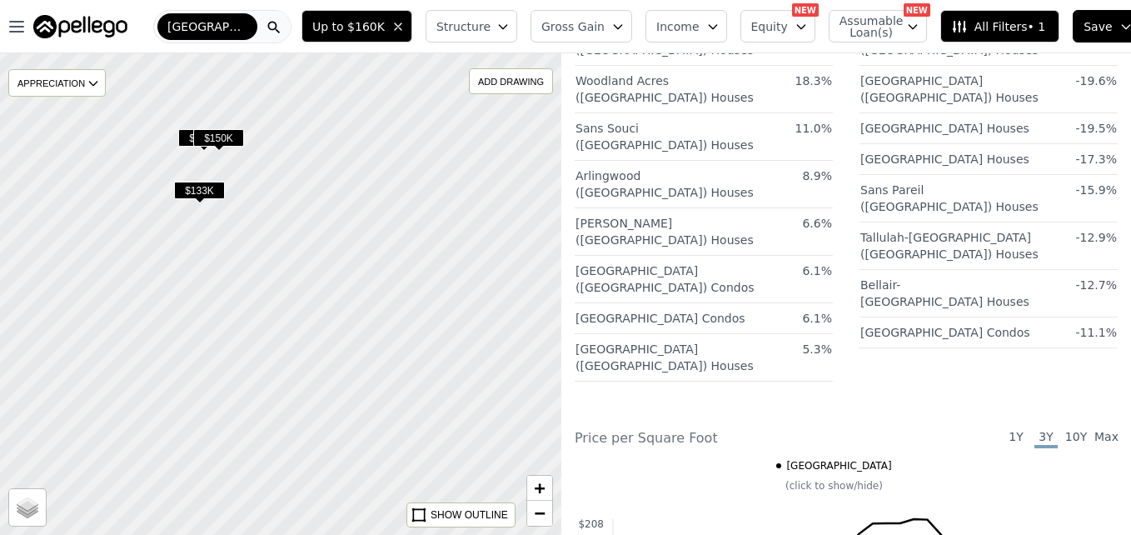
drag, startPoint x: 152, startPoint y: 271, endPoint x: 355, endPoint y: 189, distance: 219.3
click at [355, 189] on div at bounding box center [283, 294] width 674 height 578
click at [291, 219] on div at bounding box center [281, 294] width 674 height 578
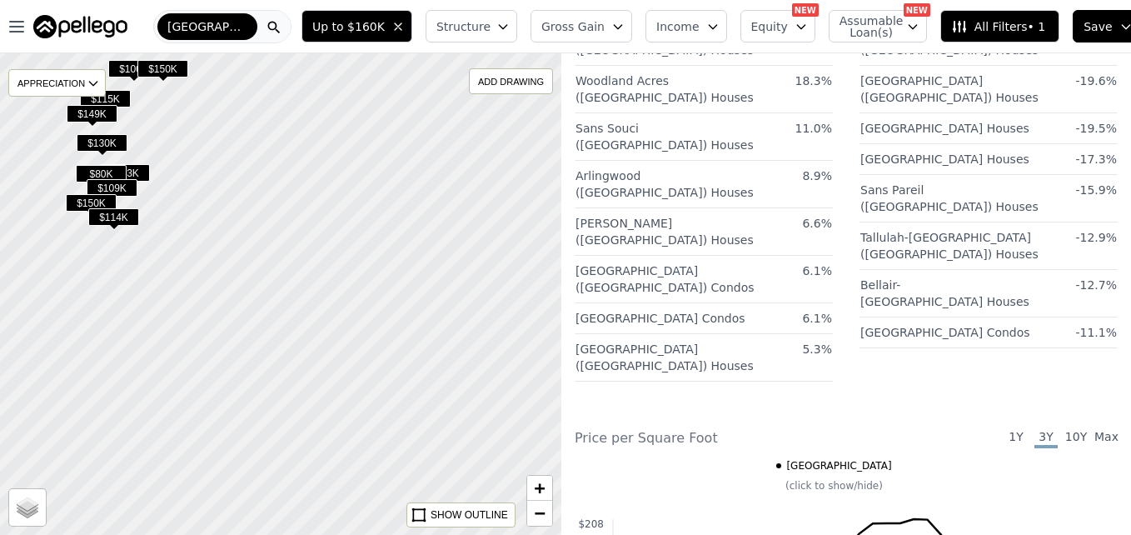
click at [125, 220] on span "$114K" at bounding box center [113, 216] width 51 height 17
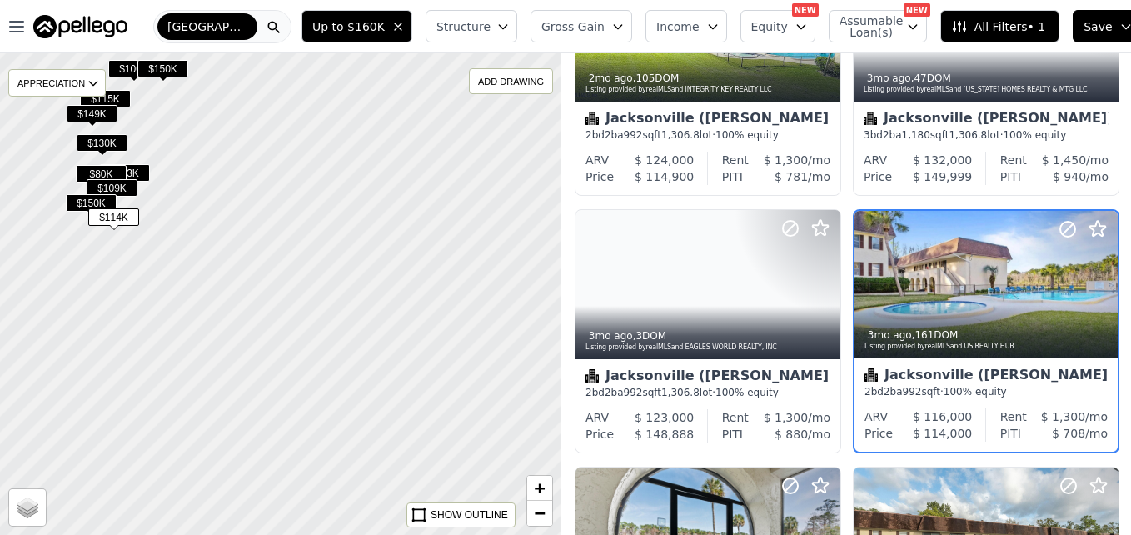
scroll to position [672, 0]
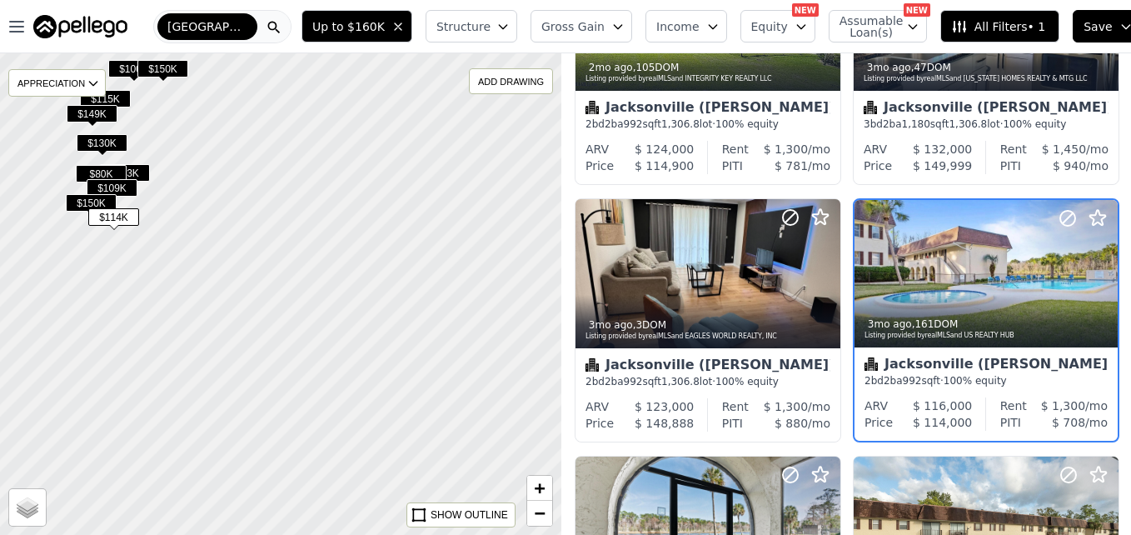
click at [75, 200] on span "$150K" at bounding box center [91, 202] width 51 height 17
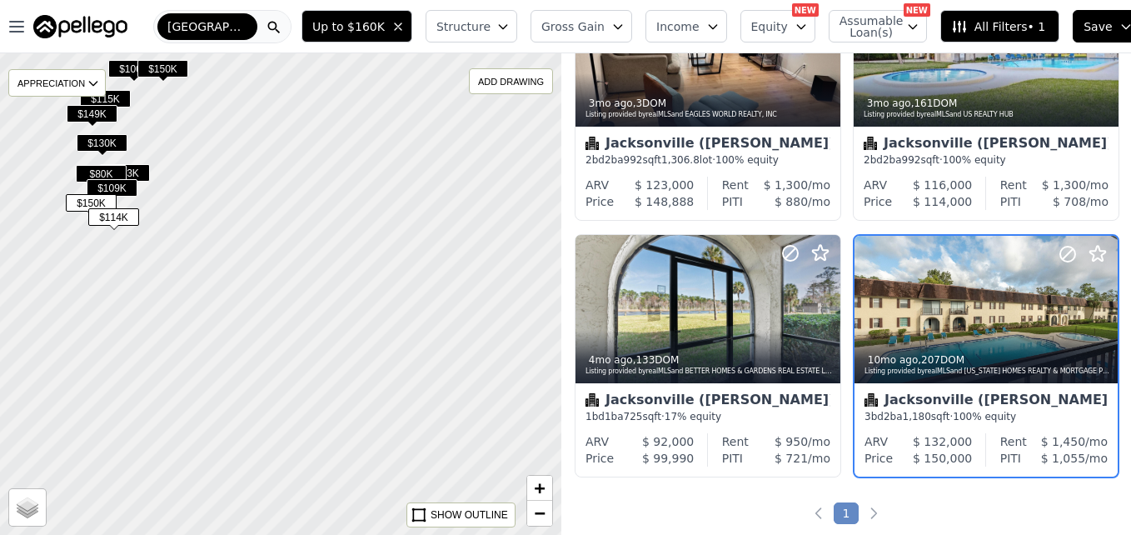
scroll to position [929, 0]
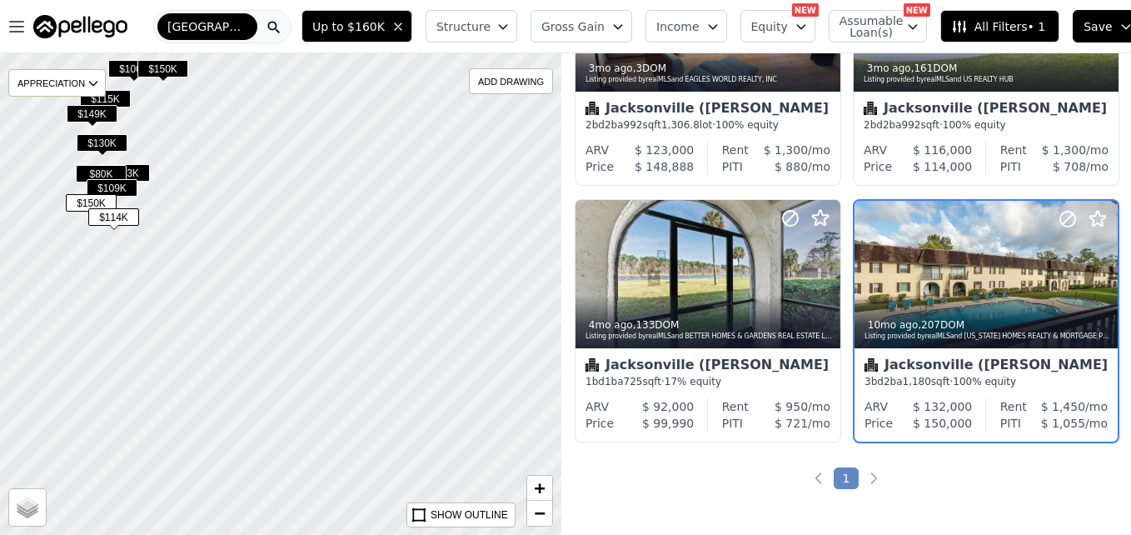
click at [122, 187] on span "$109K" at bounding box center [112, 187] width 51 height 17
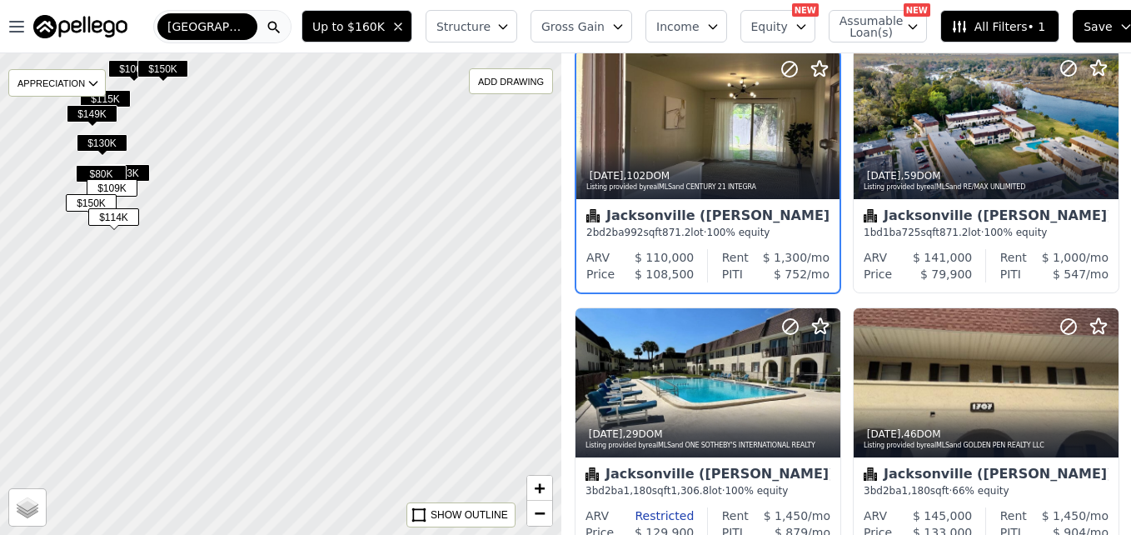
scroll to position [0, 0]
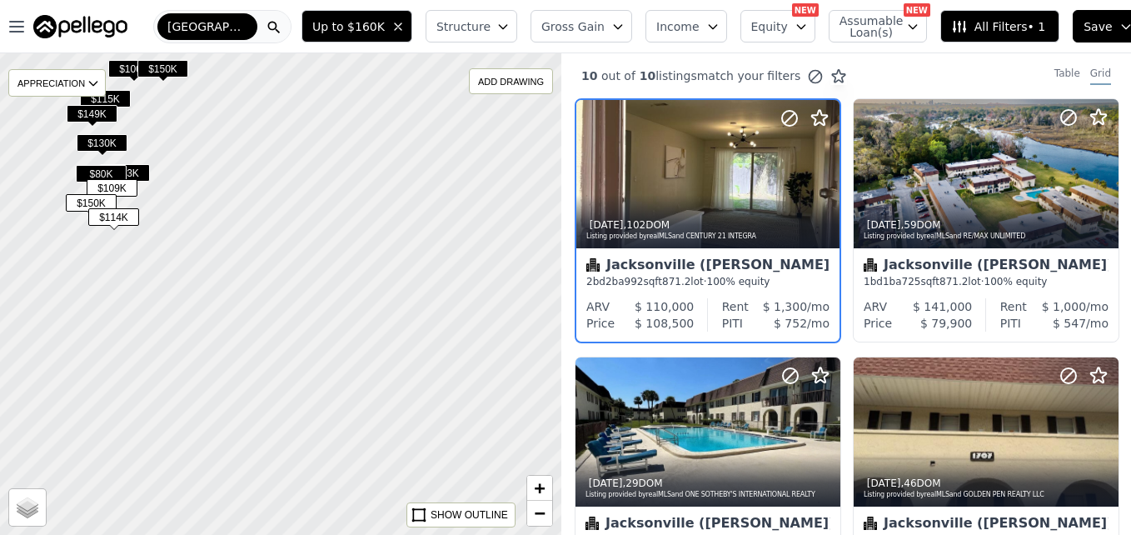
click at [136, 172] on span "$133K" at bounding box center [124, 172] width 51 height 17
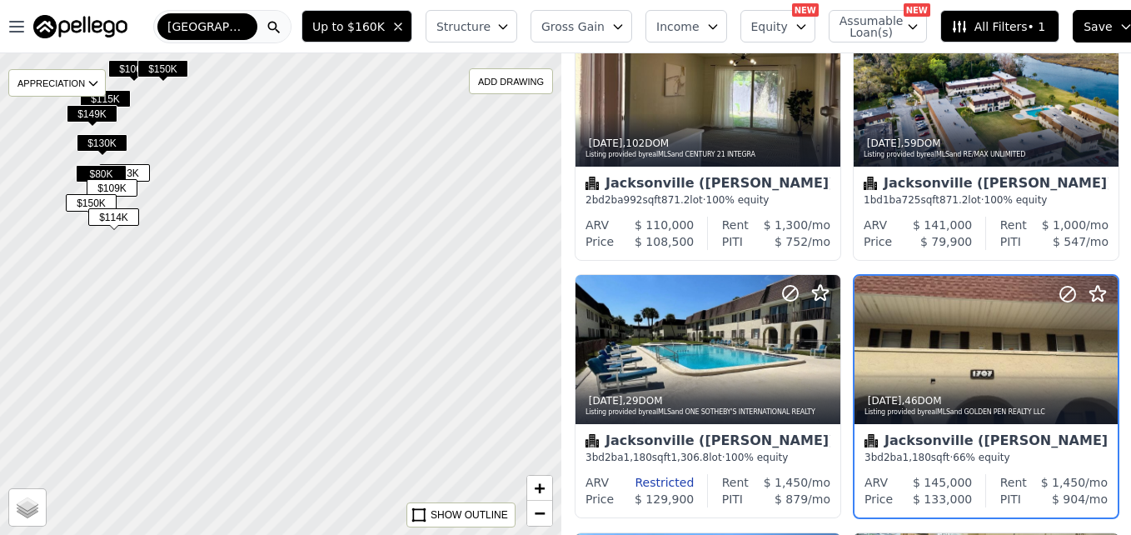
scroll to position [157, 0]
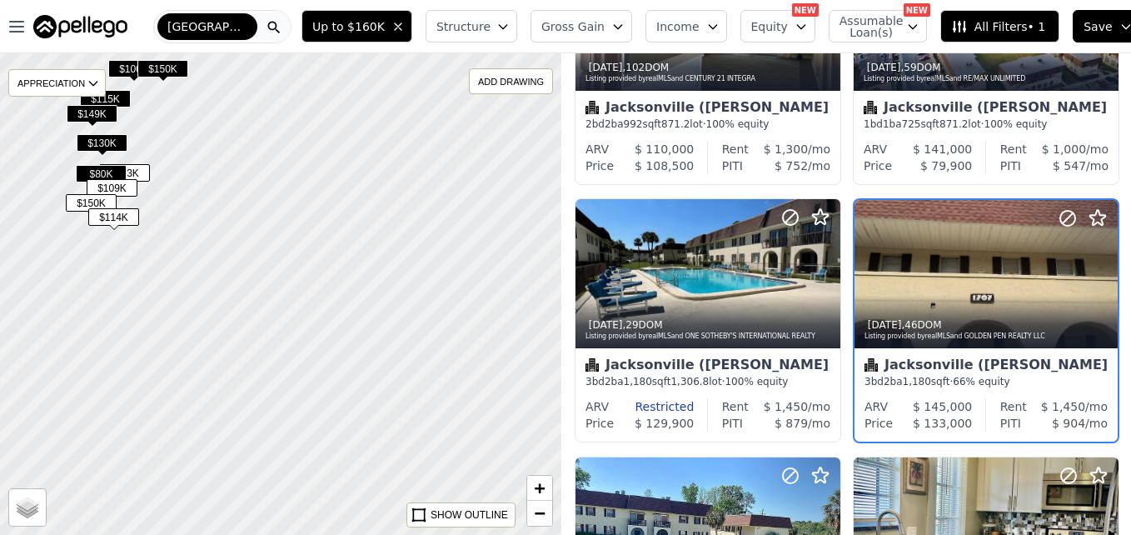
click at [98, 168] on span "$80K" at bounding box center [101, 173] width 51 height 17
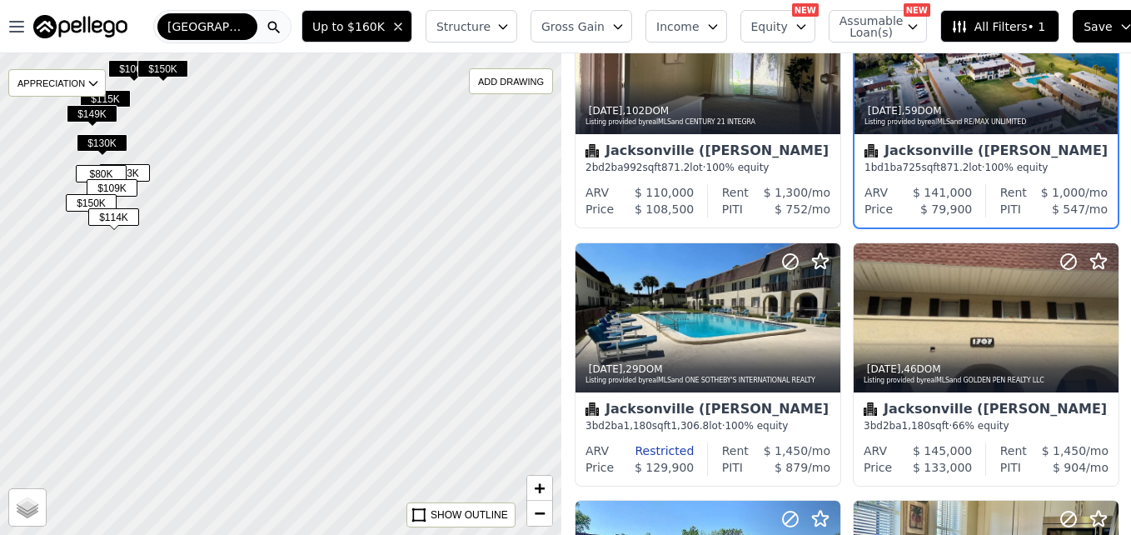
scroll to position [0, 0]
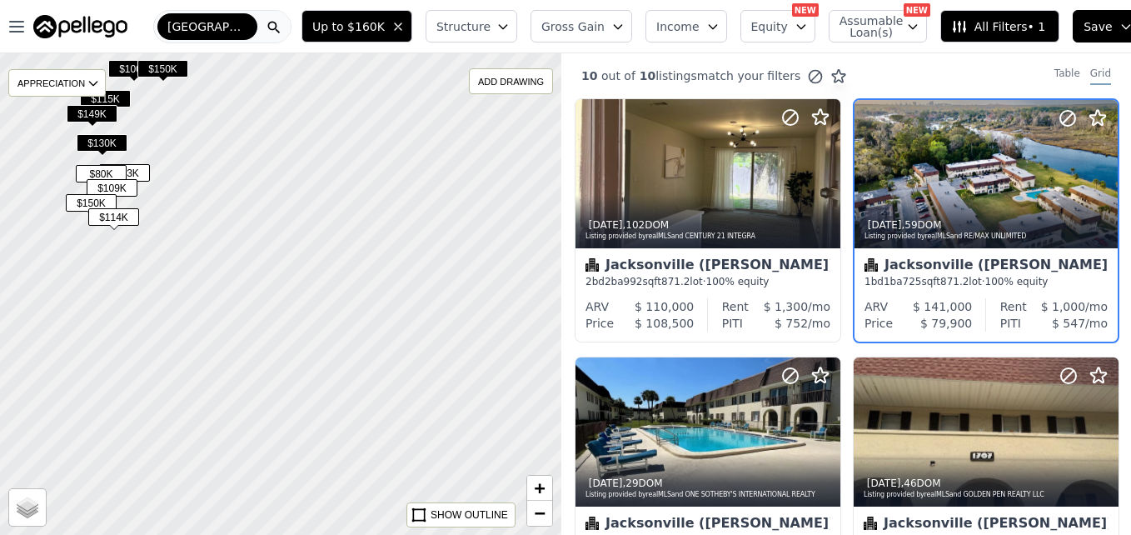
click at [100, 127] on div "$149K" at bounding box center [92, 117] width 51 height 24
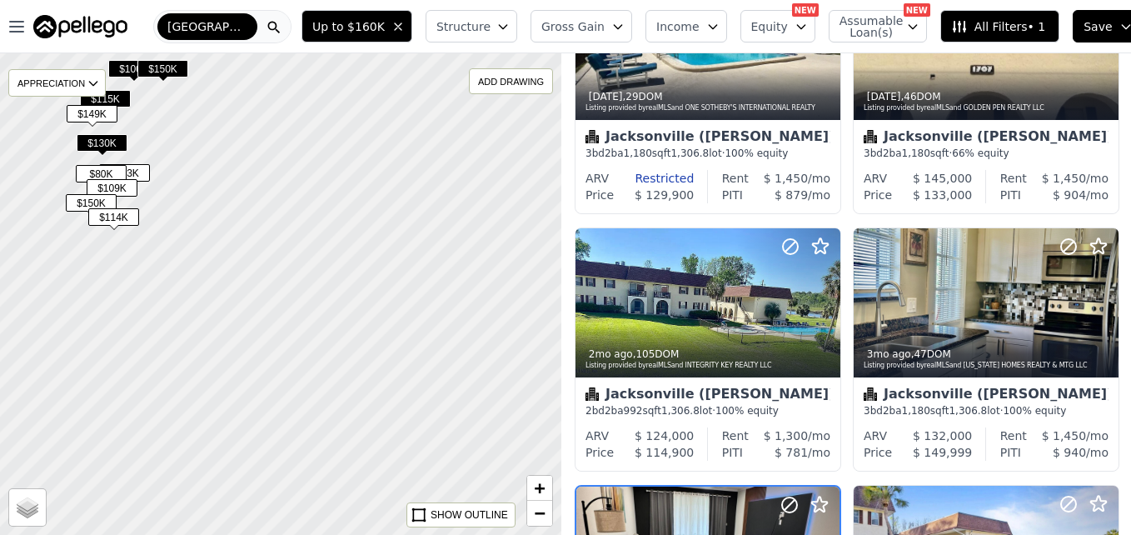
scroll to position [314, 0]
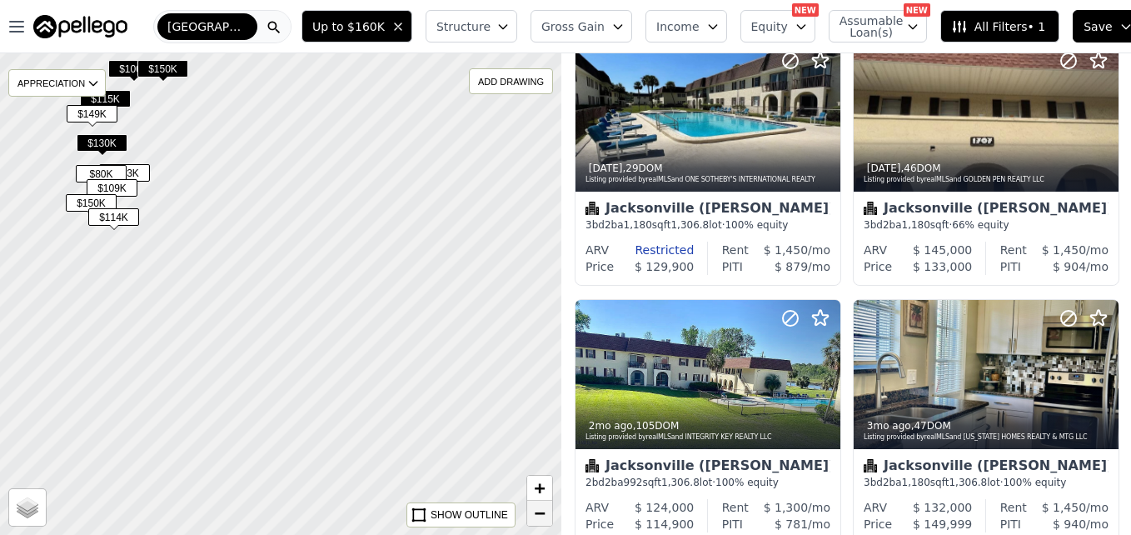
click at [541, 507] on span "−" at bounding box center [540, 512] width 11 height 21
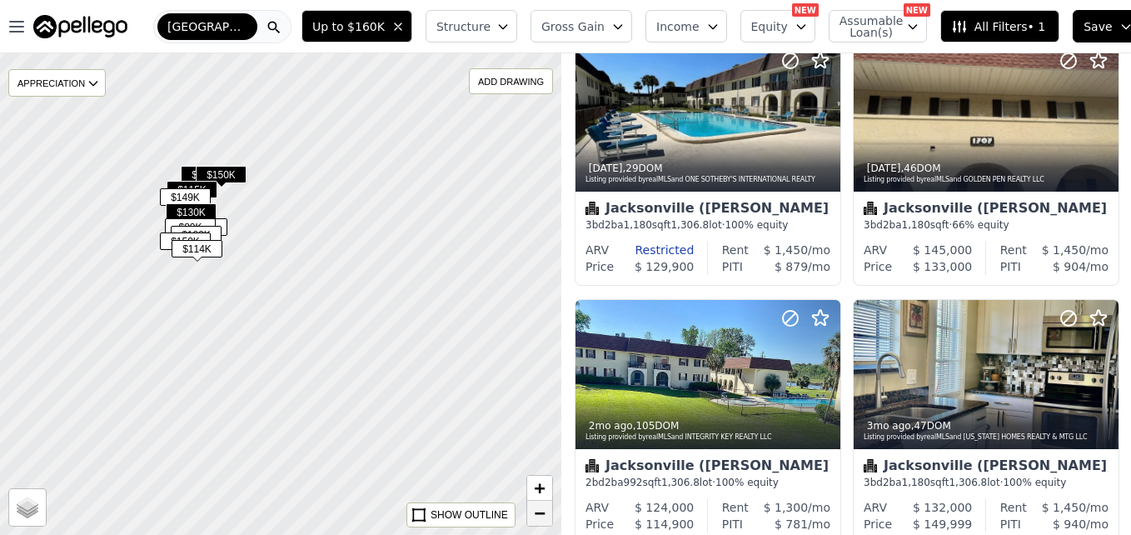
click at [541, 507] on span "−" at bounding box center [540, 512] width 11 height 21
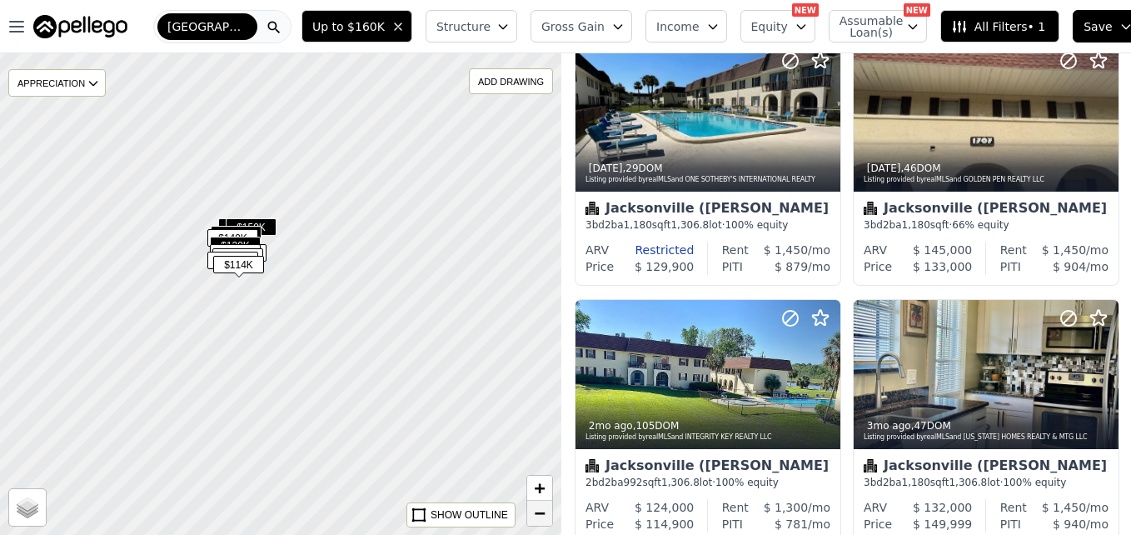
click at [541, 507] on span "−" at bounding box center [540, 512] width 11 height 21
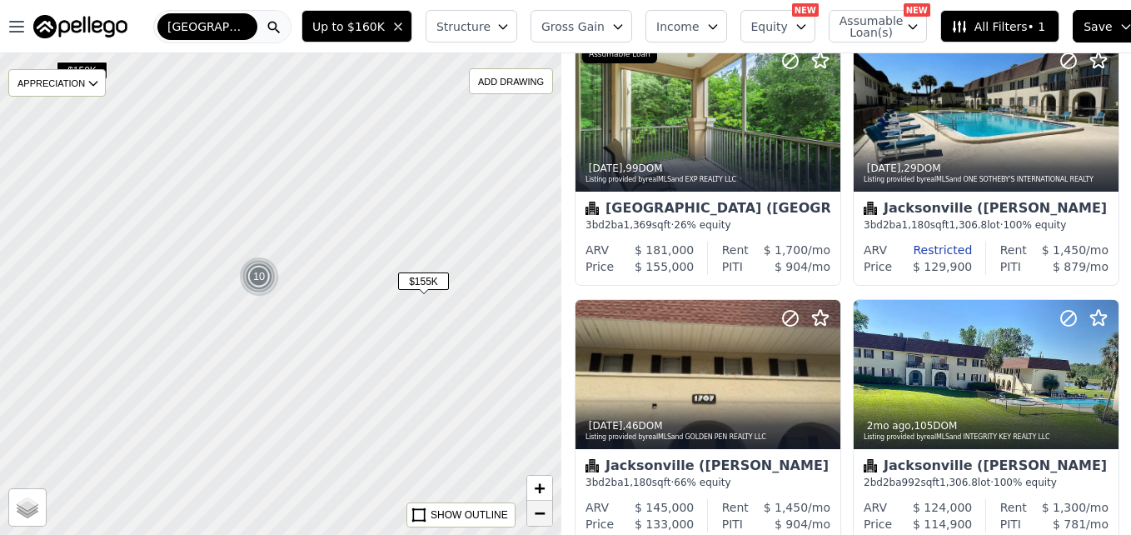
click at [541, 507] on span "−" at bounding box center [540, 512] width 11 height 21
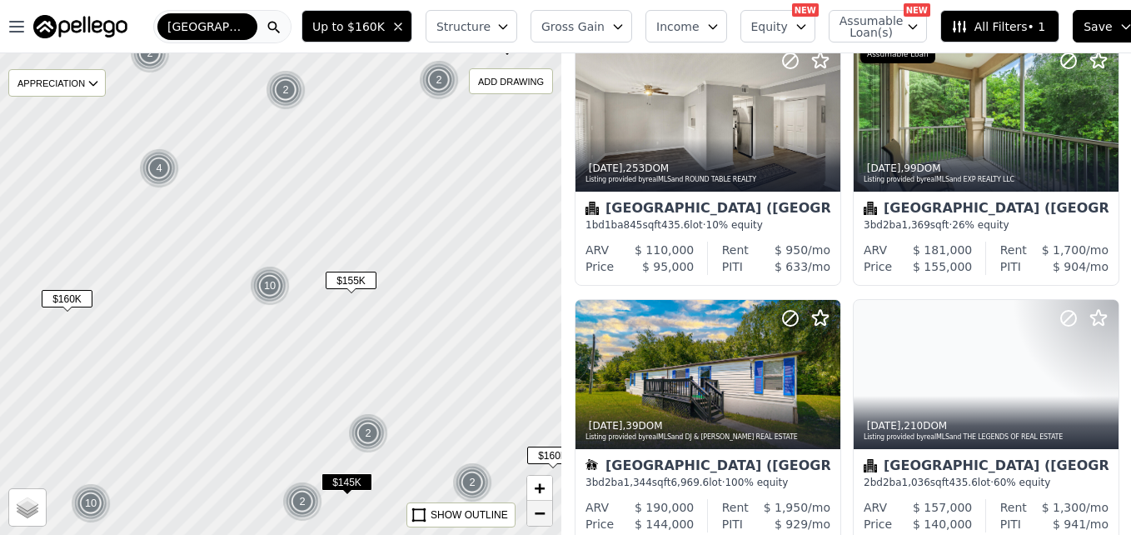
scroll to position [829, 0]
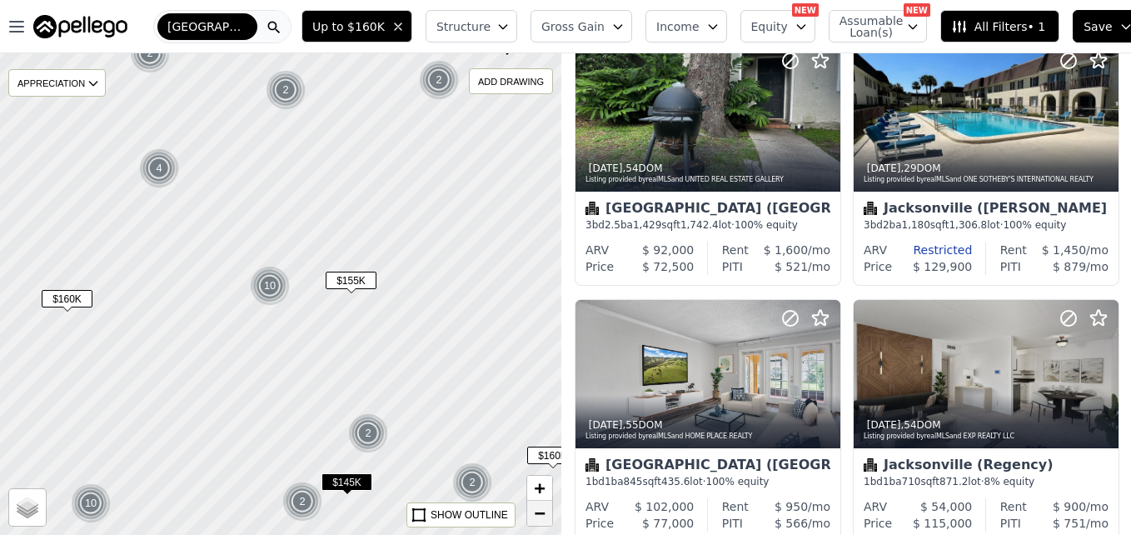
click at [541, 507] on span "−" at bounding box center [540, 512] width 11 height 21
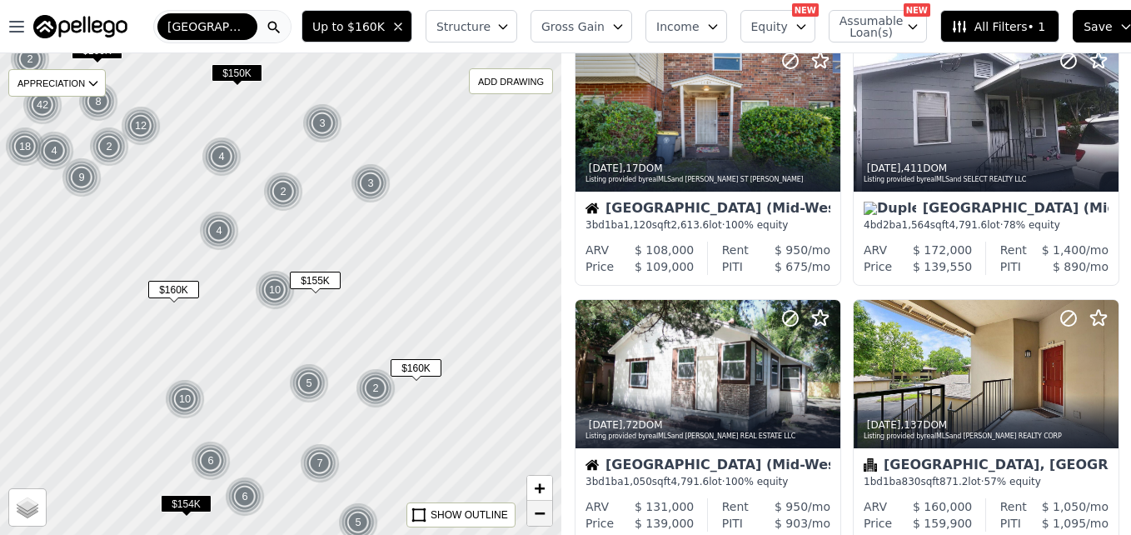
click at [541, 507] on span "−" at bounding box center [540, 512] width 11 height 21
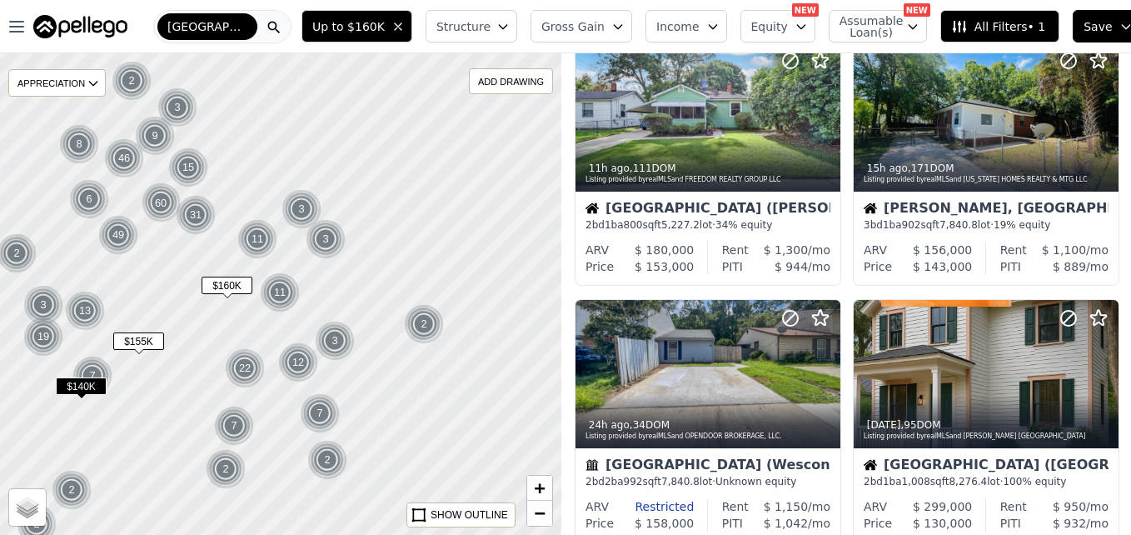
click at [451, 196] on div at bounding box center [281, 294] width 674 height 578
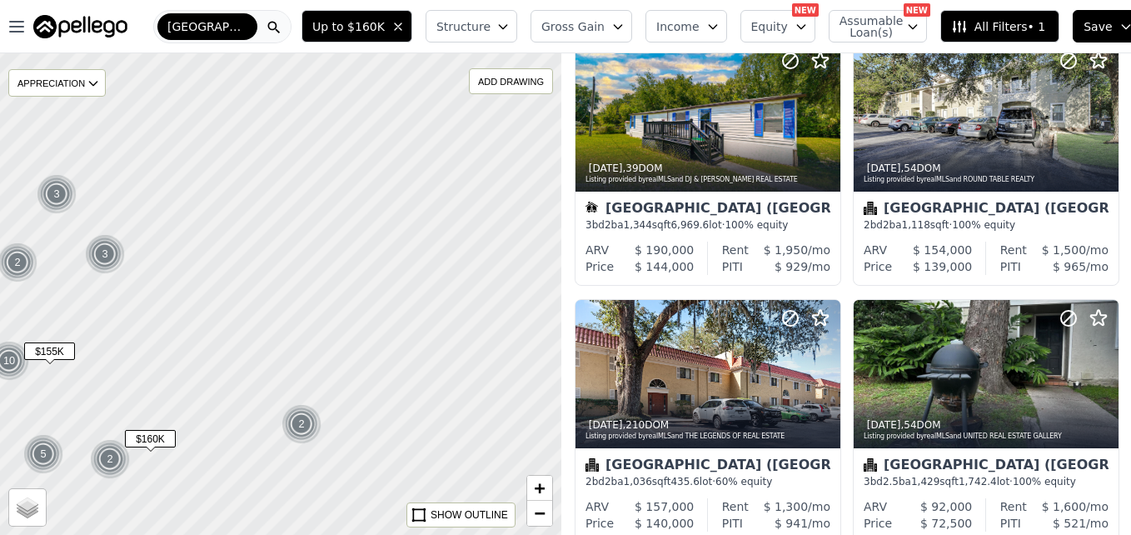
drag, startPoint x: 416, startPoint y: 316, endPoint x: 311, endPoint y: 287, distance: 108.9
click at [311, 287] on div at bounding box center [280, 294] width 674 height 578
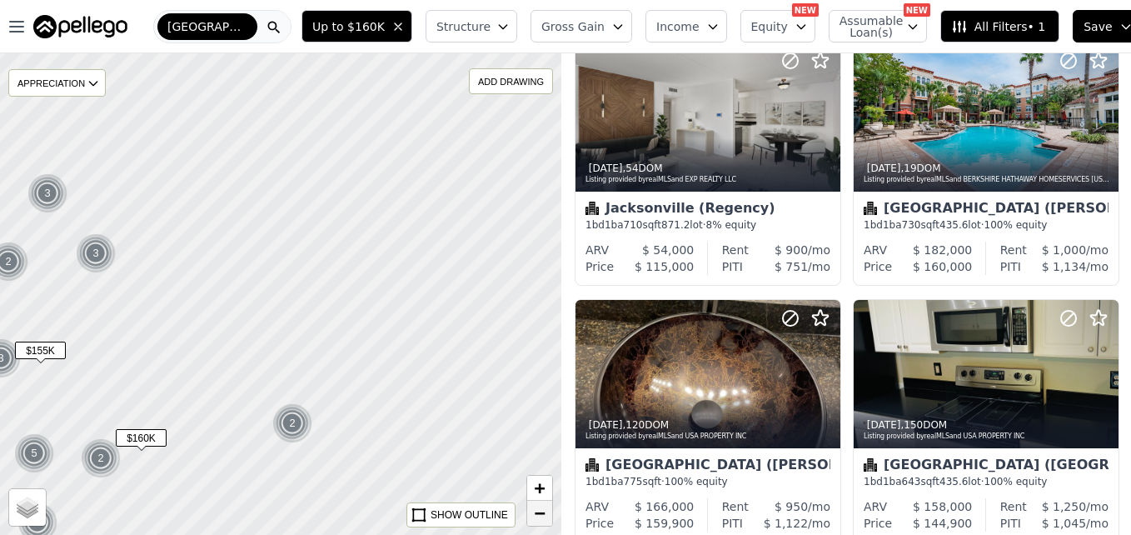
click at [532, 516] on link "−" at bounding box center [539, 513] width 25 height 25
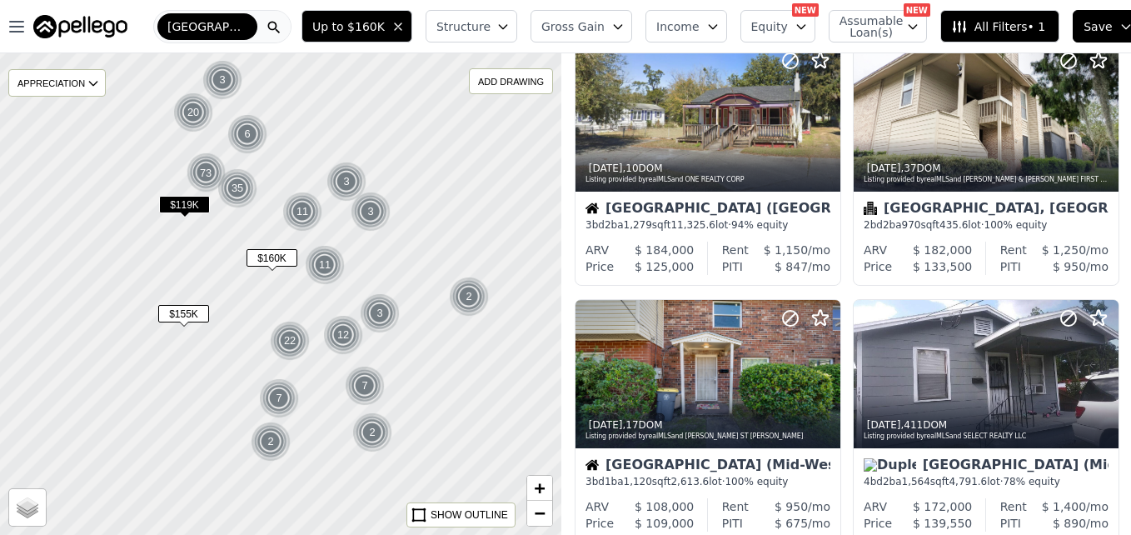
drag, startPoint x: 249, startPoint y: 304, endPoint x: 431, endPoint y: 242, distance: 192.5
click at [431, 242] on div at bounding box center [281, 294] width 674 height 578
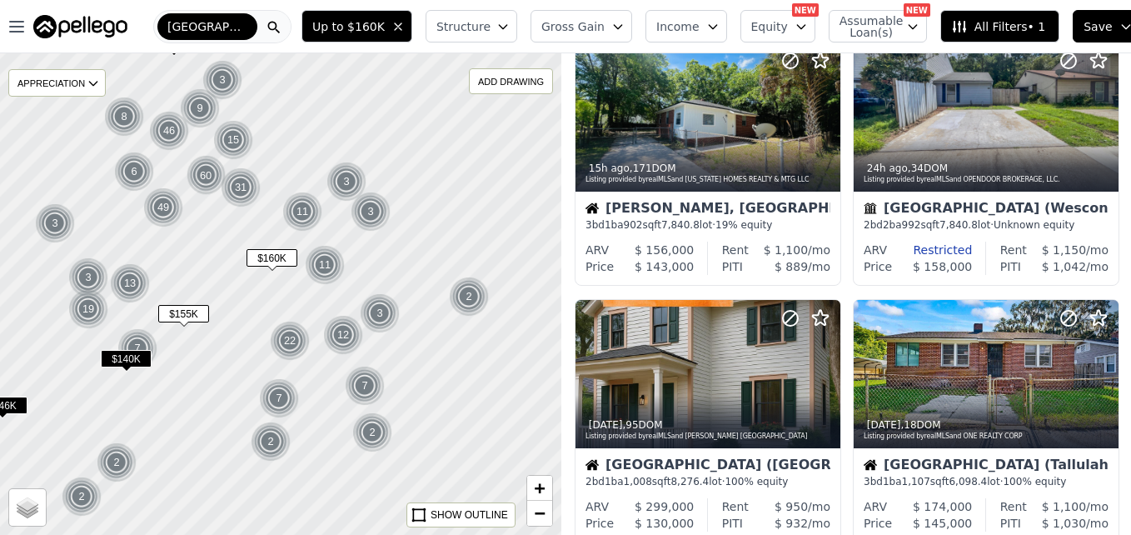
click at [179, 234] on div at bounding box center [281, 294] width 674 height 578
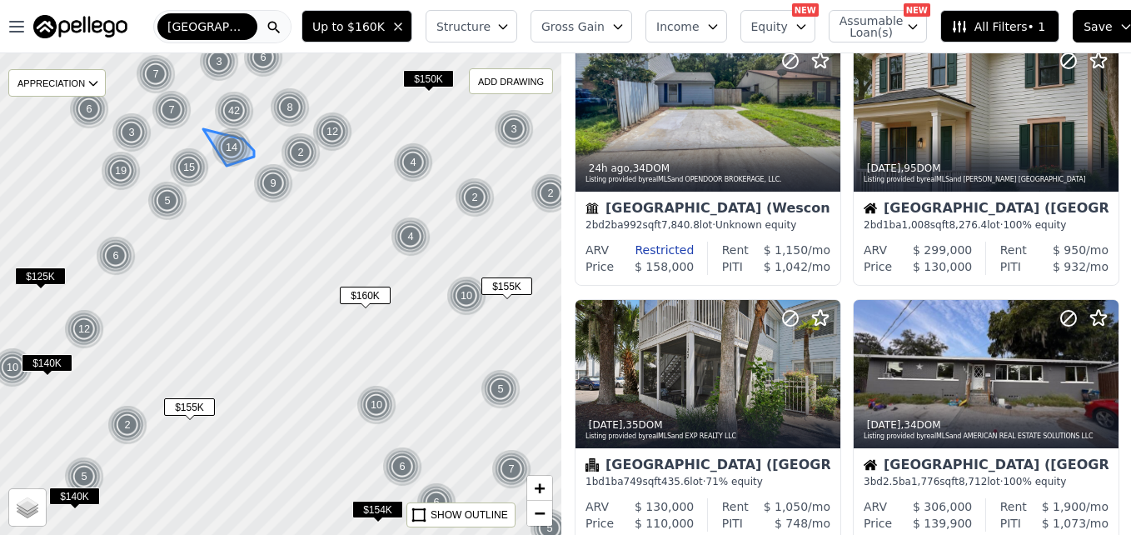
click at [237, 142] on div "14" at bounding box center [232, 147] width 40 height 40
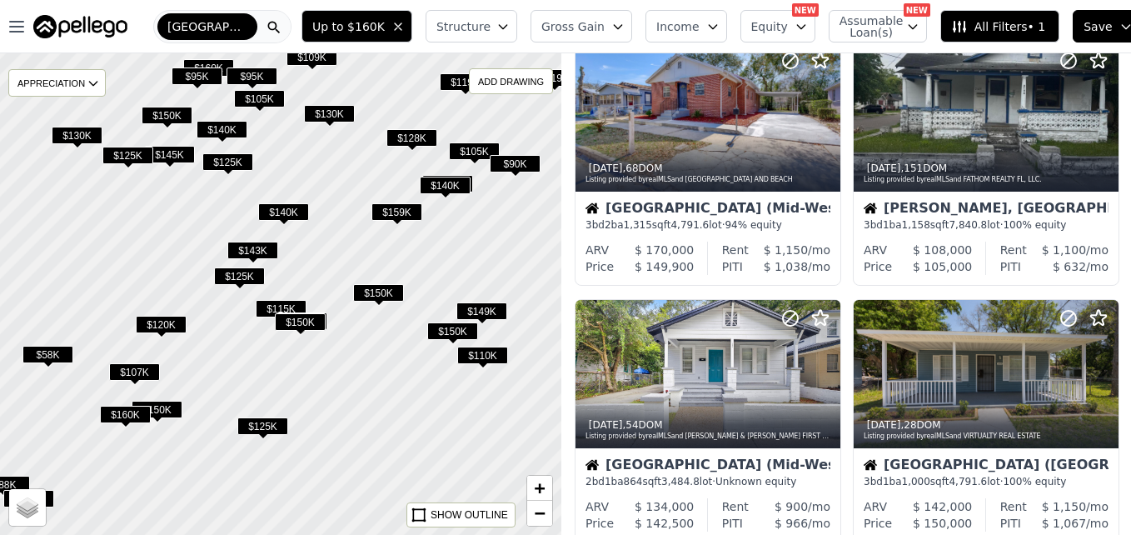
click at [242, 276] on span "$125K" at bounding box center [239, 275] width 51 height 17
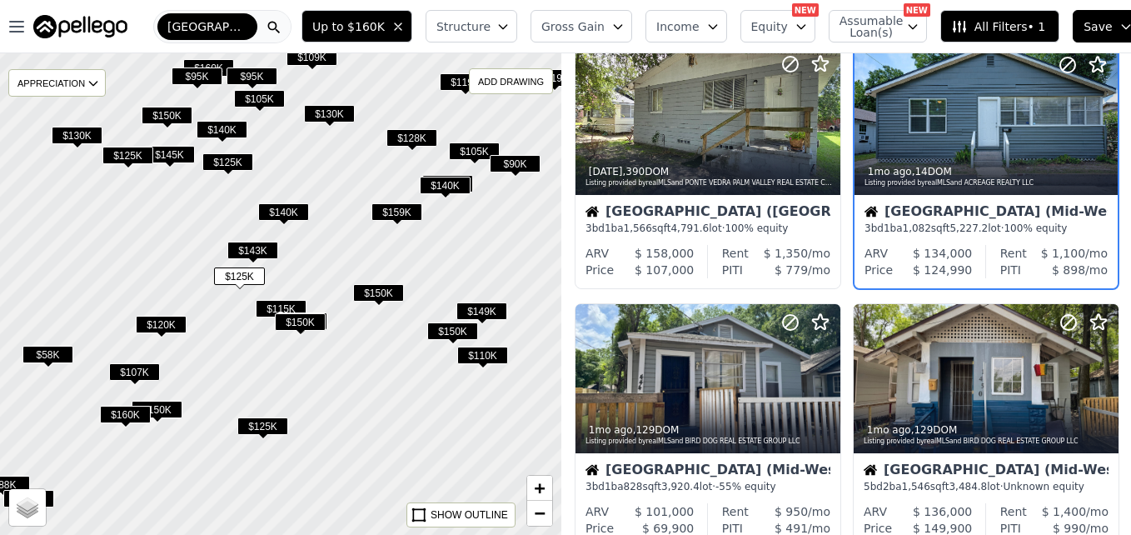
scroll to position [157, 0]
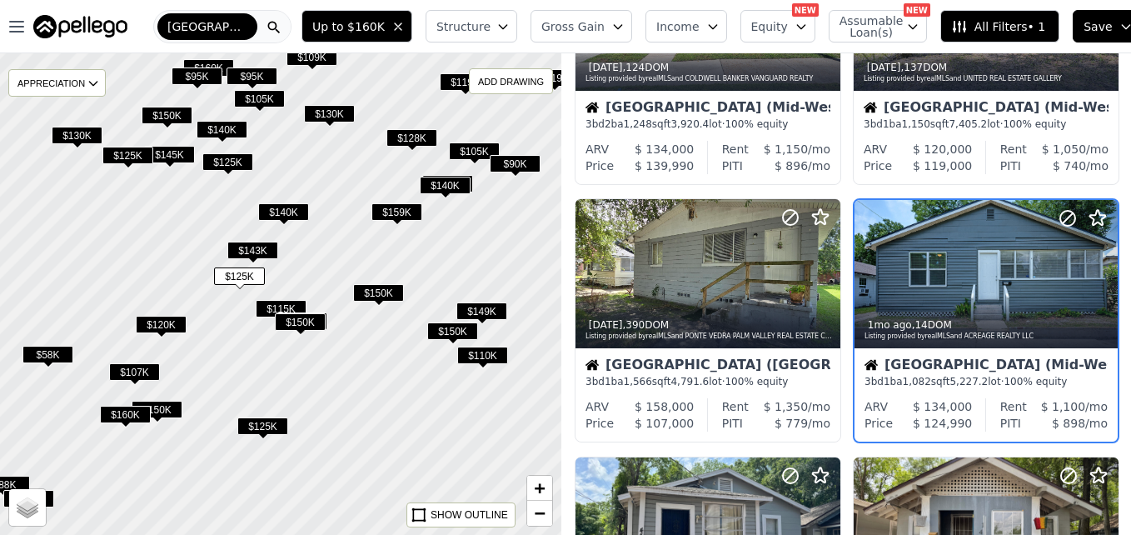
click at [251, 27] on div "[GEOGRAPHIC_DATA]" at bounding box center [222, 26] width 138 height 33
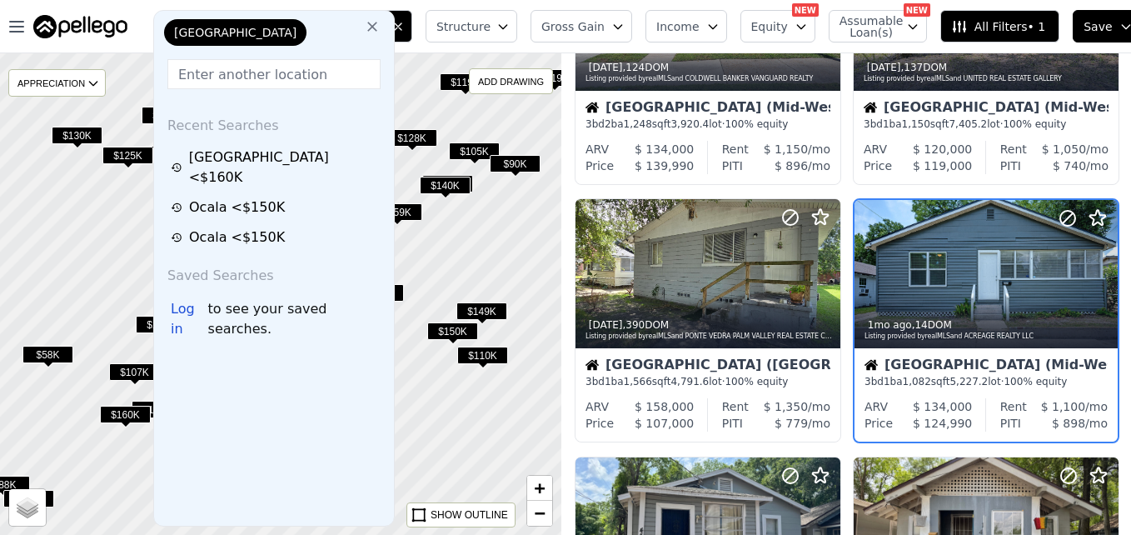
click at [237, 71] on input "text" at bounding box center [273, 74] width 213 height 30
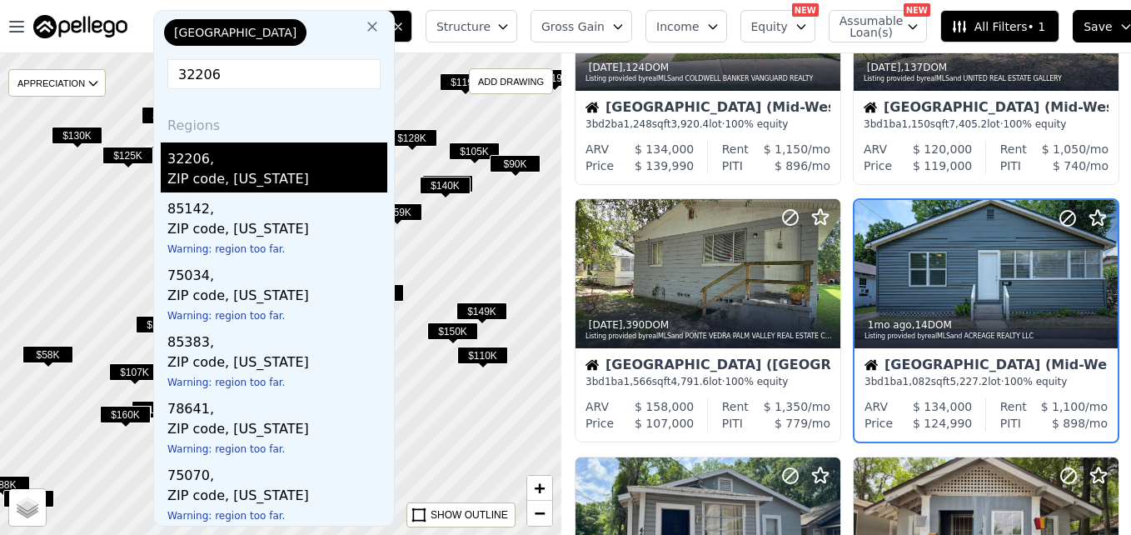
type input "32206"
click at [224, 161] on div "32206," at bounding box center [277, 155] width 220 height 27
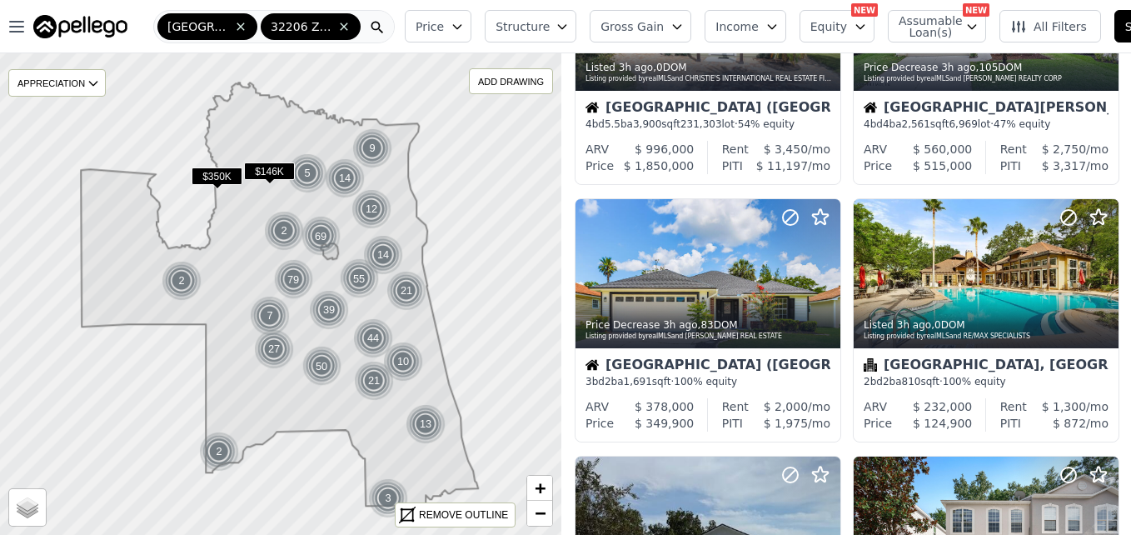
click at [265, 169] on span "$146K" at bounding box center [269, 170] width 51 height 17
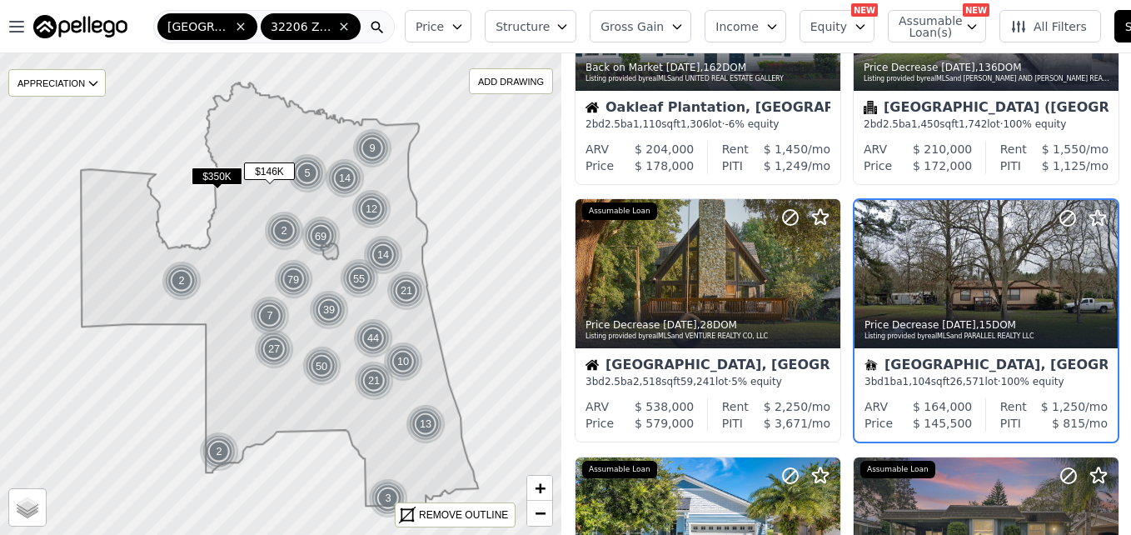
click at [242, 245] on icon at bounding box center [279, 293] width 397 height 423
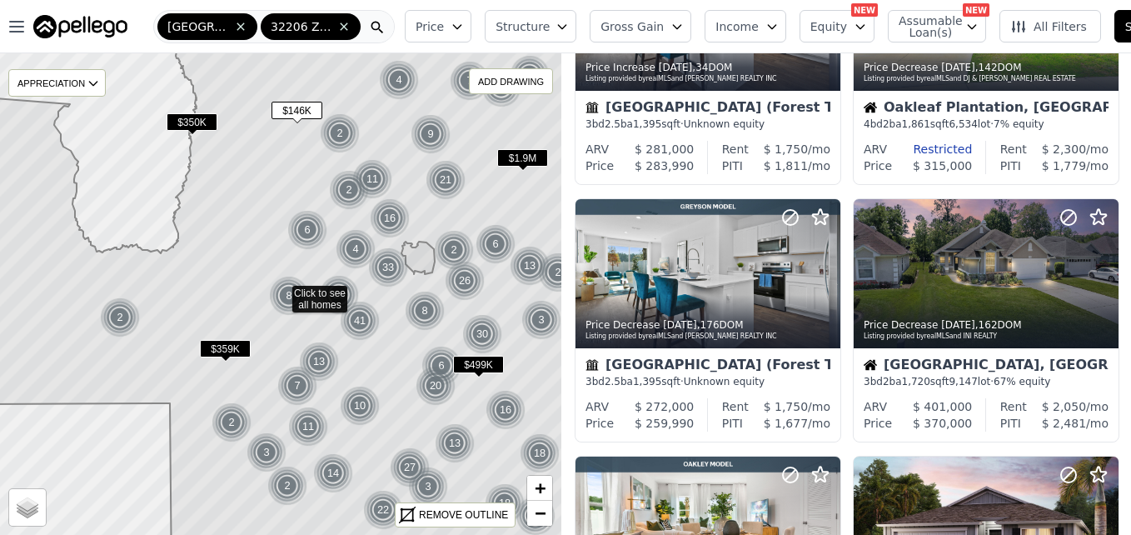
click at [281, 108] on span "$146K" at bounding box center [296, 110] width 51 height 17
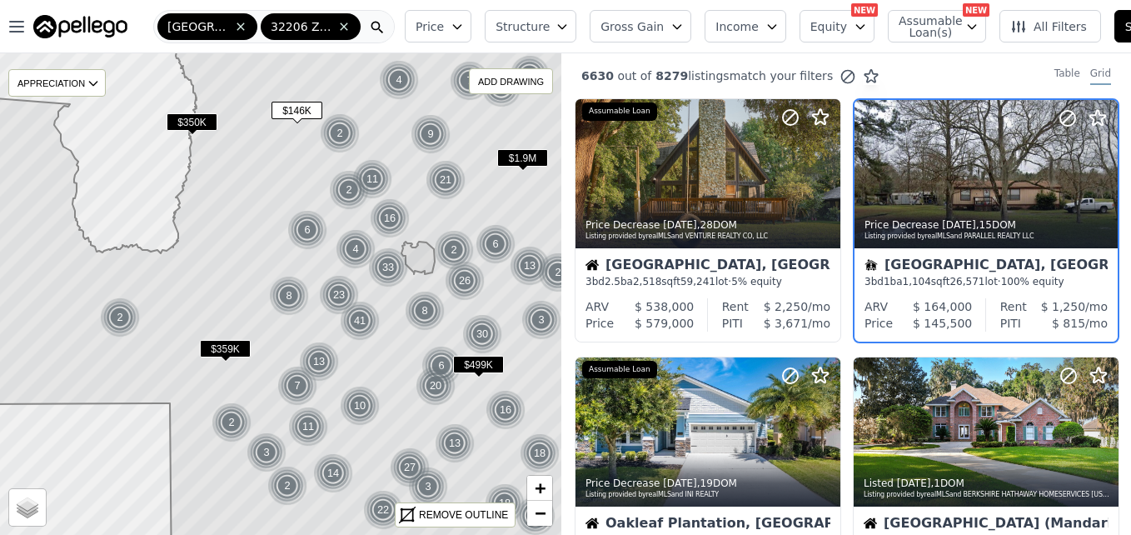
click at [206, 278] on icon at bounding box center [281, 293] width 677 height 581
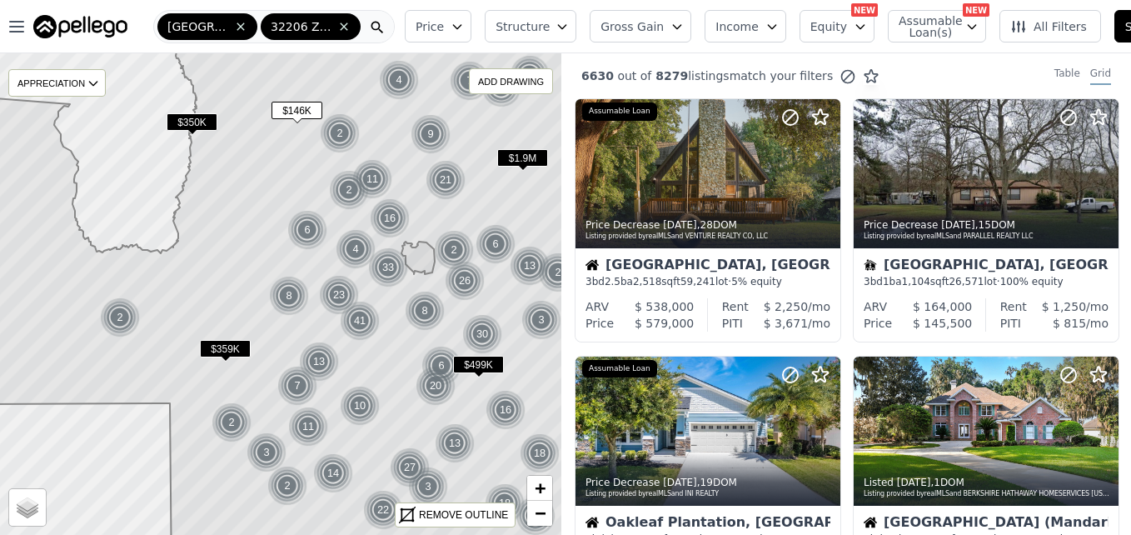
click at [206, 278] on icon at bounding box center [281, 293] width 677 height 581
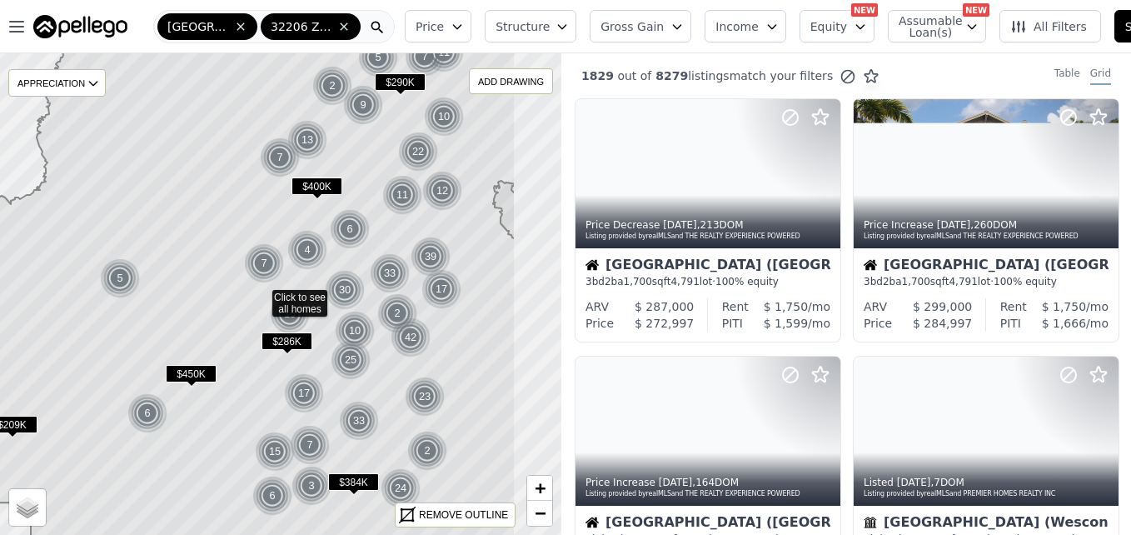
drag, startPoint x: 301, startPoint y: 340, endPoint x: 217, endPoint y: 312, distance: 88.5
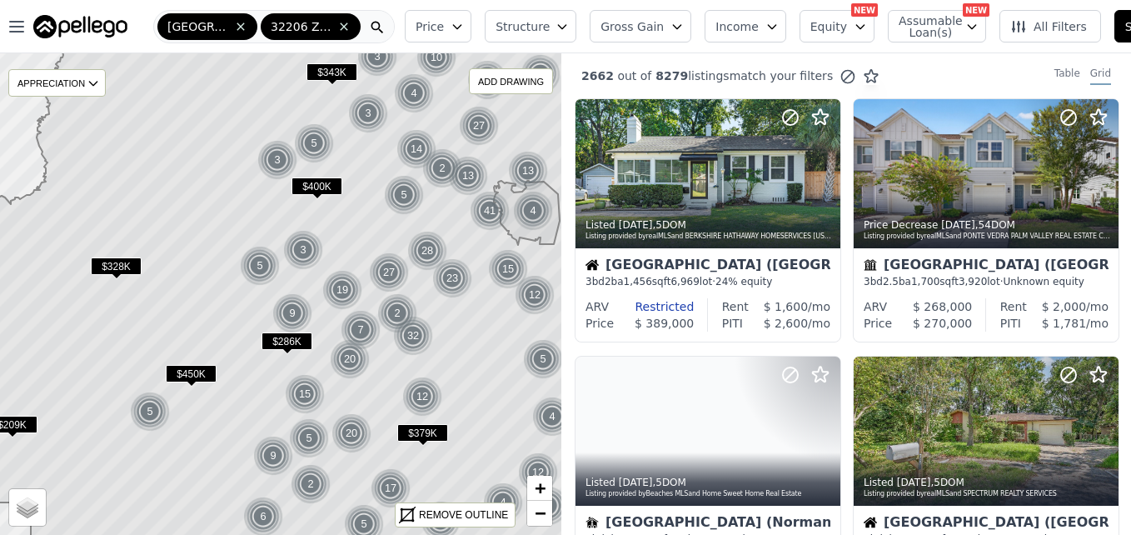
click at [200, 223] on icon at bounding box center [281, 293] width 677 height 581
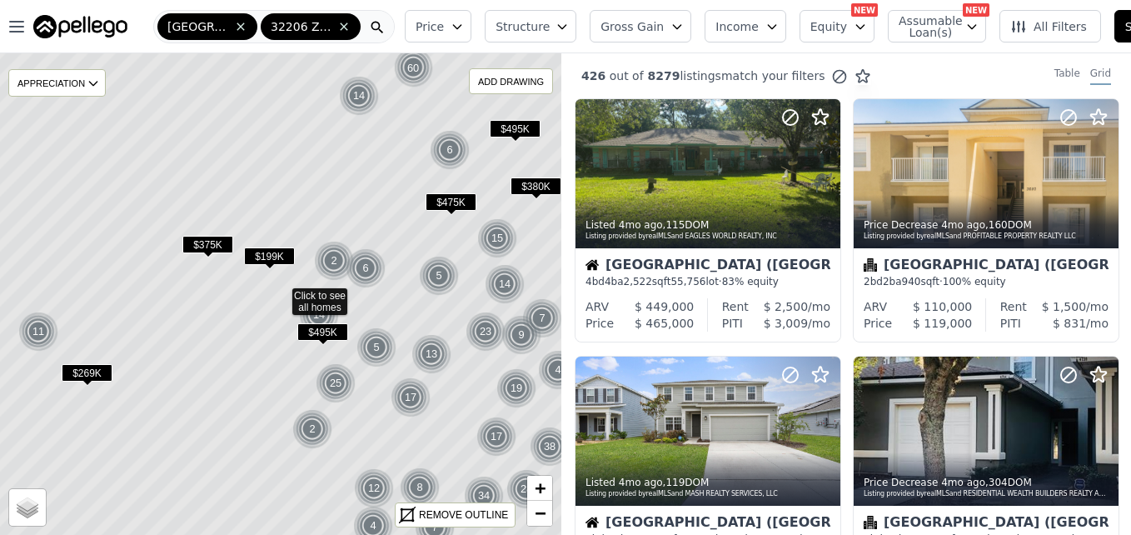
click at [247, 253] on span "$199K" at bounding box center [269, 255] width 51 height 17
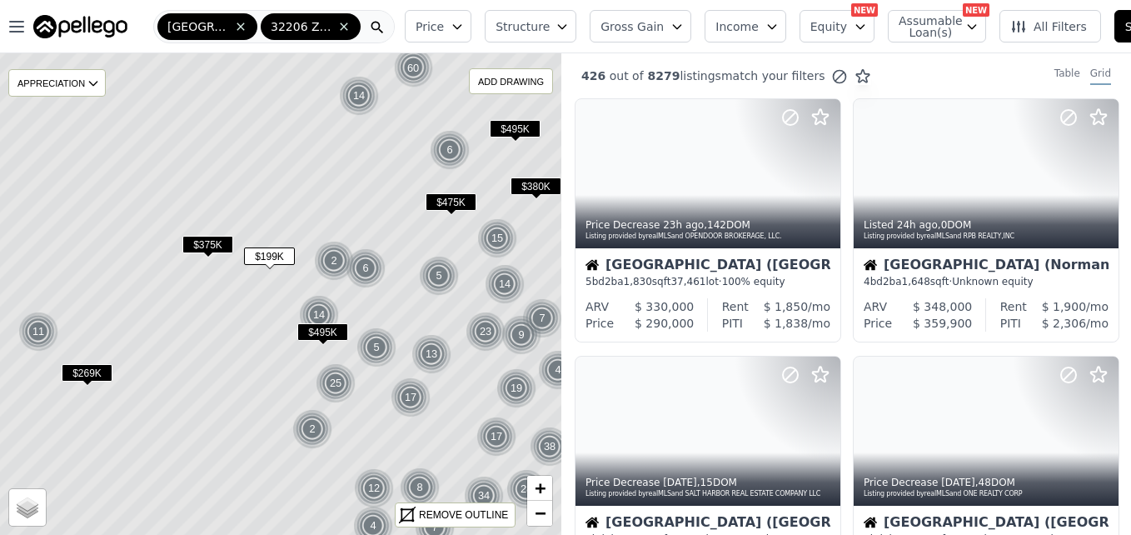
scroll to position [1186, 0]
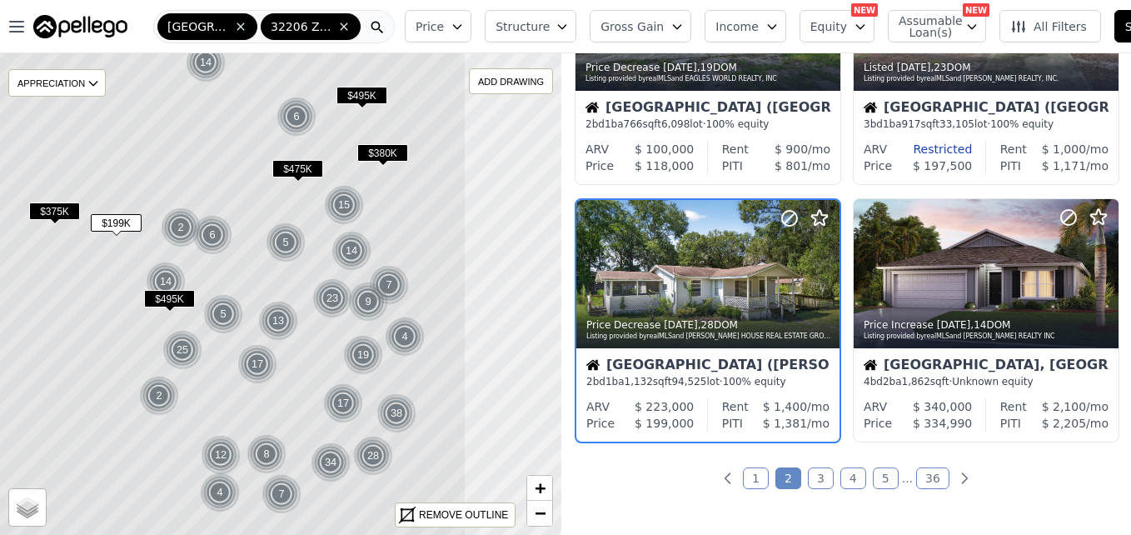
drag, startPoint x: 357, startPoint y: 171, endPoint x: 204, endPoint y: 137, distance: 157.0
click at [204, 137] on icon at bounding box center [127, 260] width 677 height 581
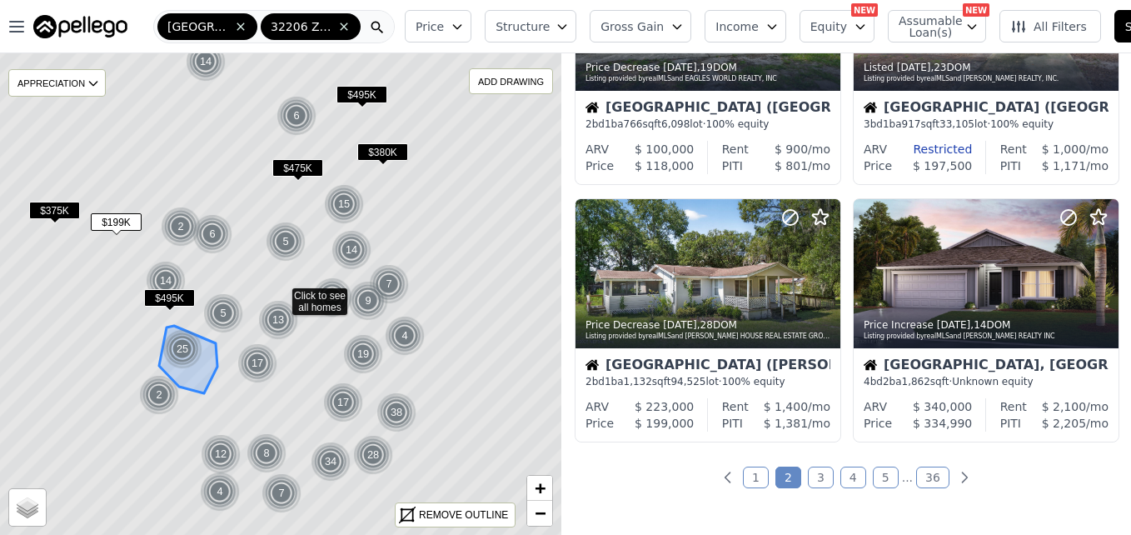
click at [193, 347] on icon at bounding box center [188, 359] width 58 height 67
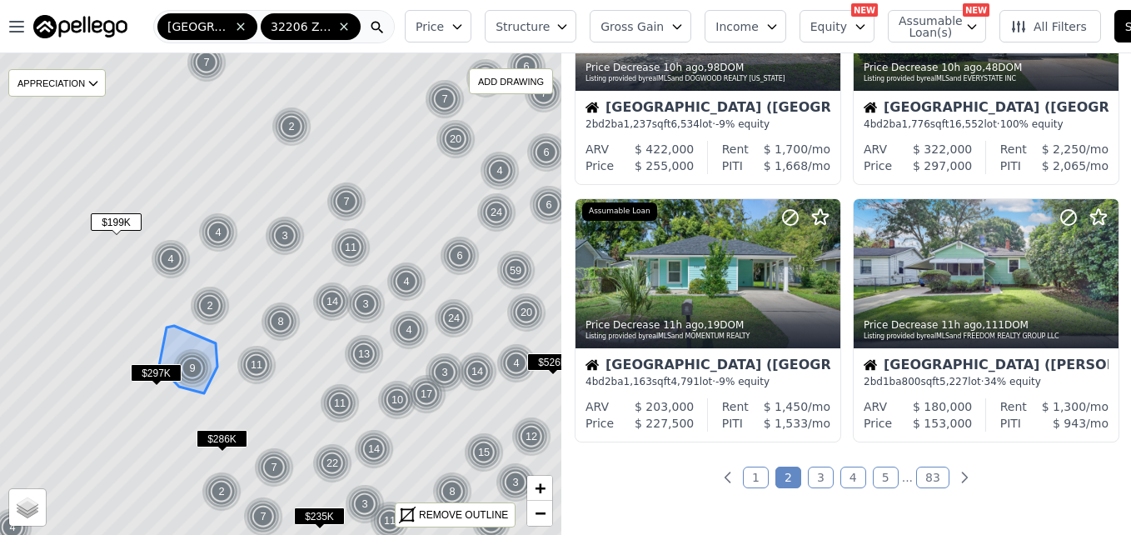
click at [193, 347] on icon at bounding box center [188, 359] width 58 height 67
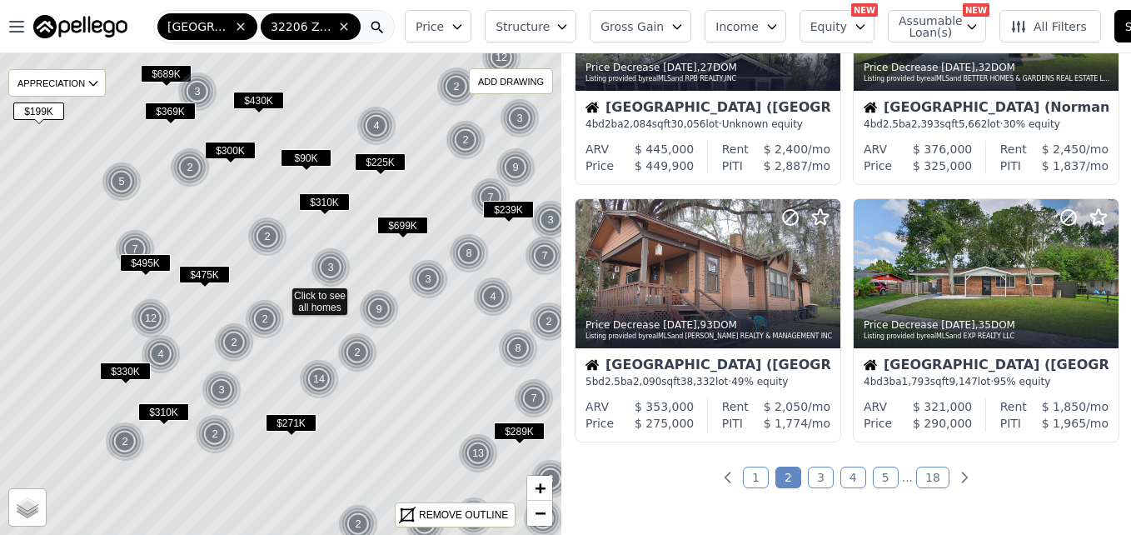
click at [299, 160] on span "$90K" at bounding box center [306, 157] width 51 height 17
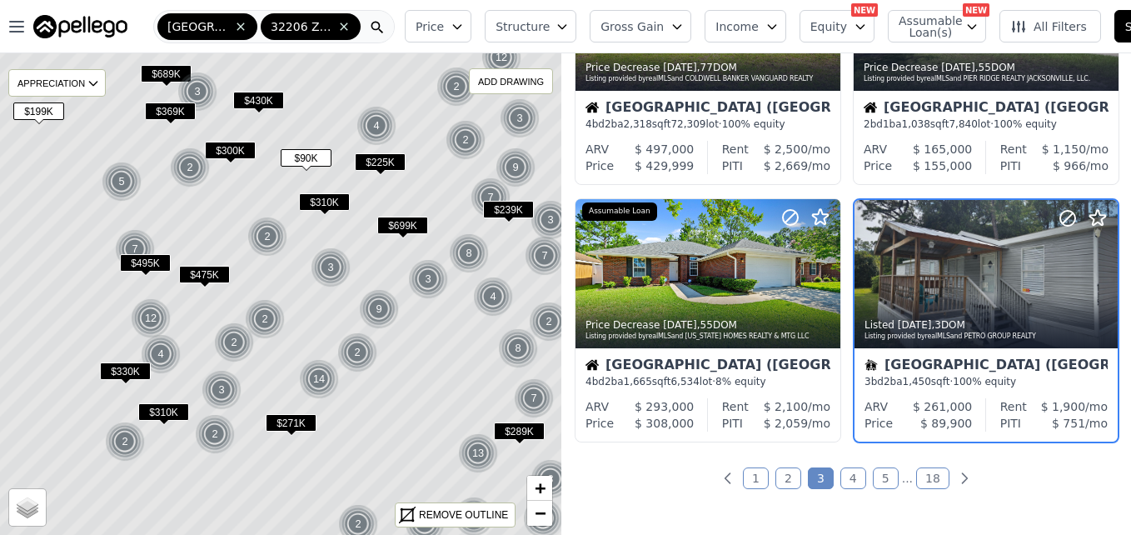
click at [280, 261] on icon at bounding box center [281, 293] width 677 height 581
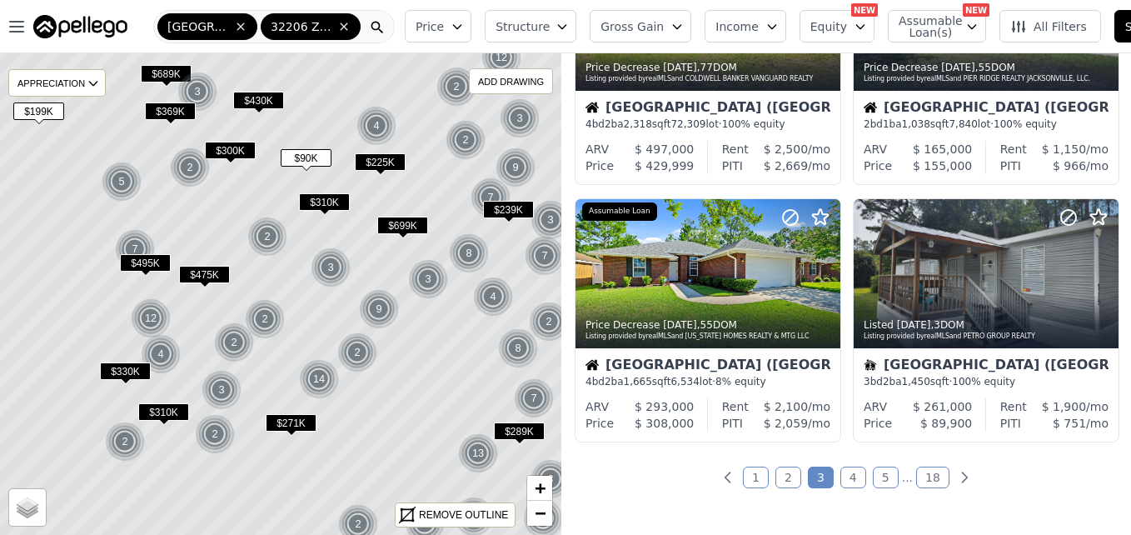
click at [280, 261] on icon at bounding box center [281, 293] width 677 height 581
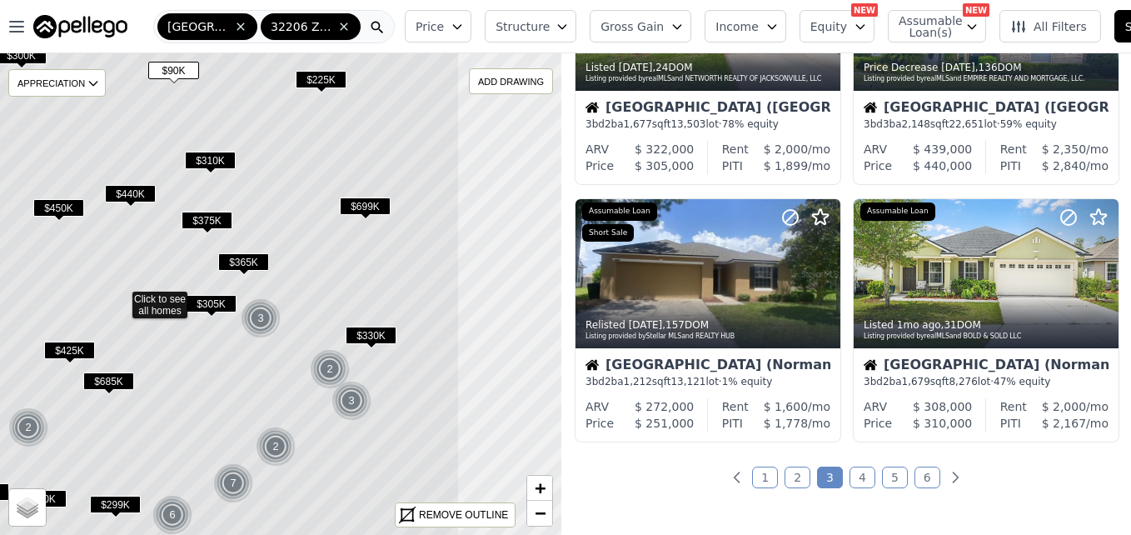
drag, startPoint x: 367, startPoint y: 368, endPoint x: 203, endPoint y: 370, distance: 164.1
click at [203, 370] on icon at bounding box center [121, 296] width 677 height 581
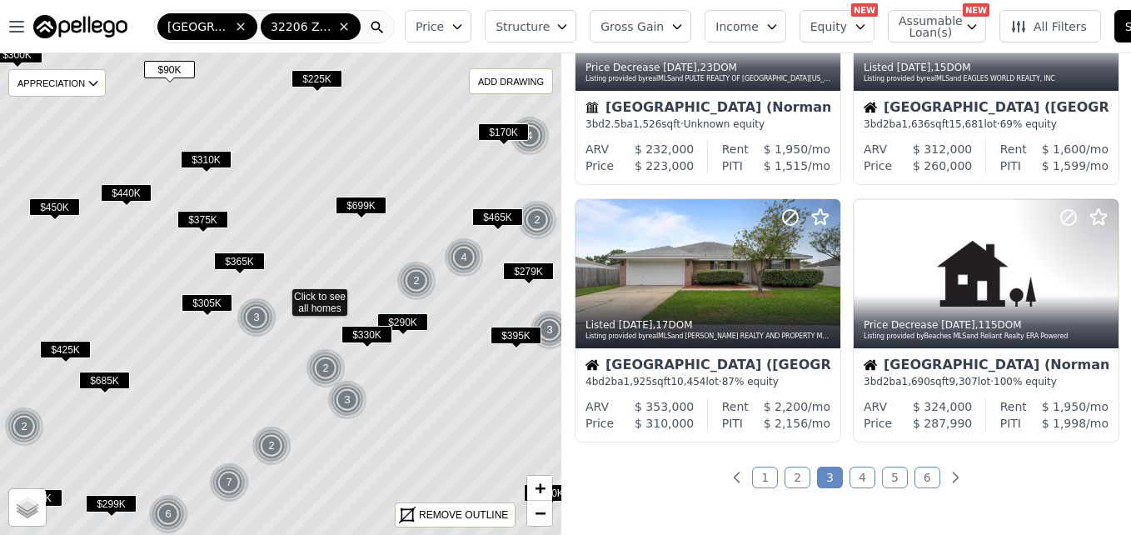
click at [260, 369] on icon at bounding box center [281, 293] width 677 height 581
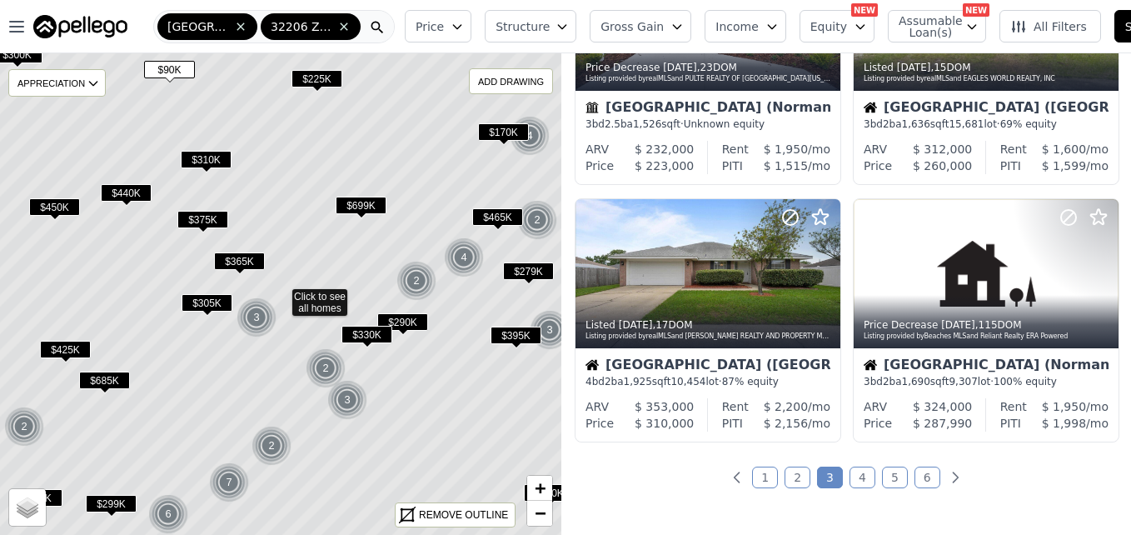
click at [260, 369] on icon at bounding box center [281, 293] width 677 height 581
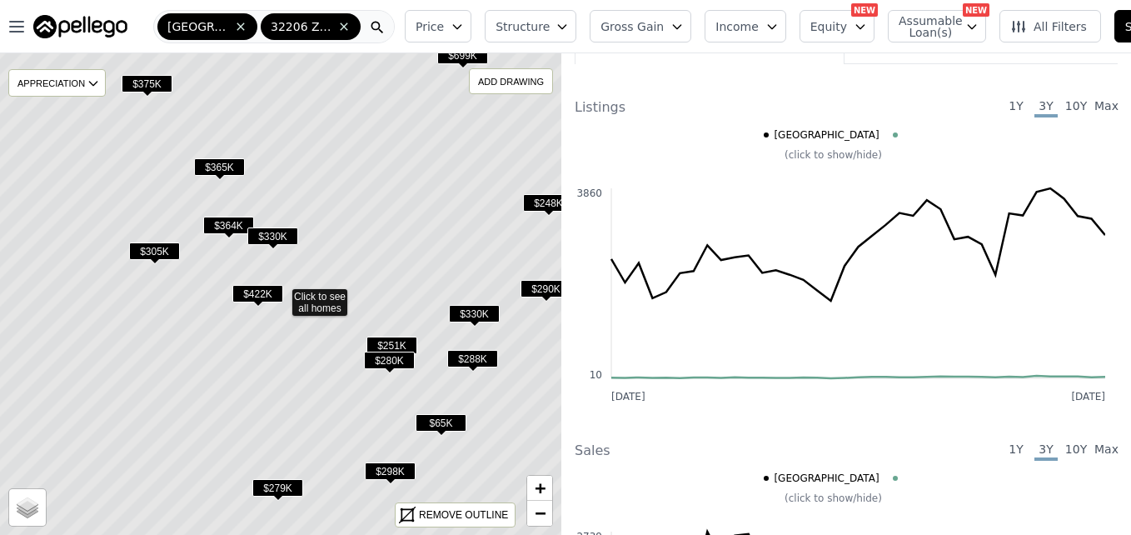
click at [434, 417] on span "$65K" at bounding box center [441, 422] width 51 height 17
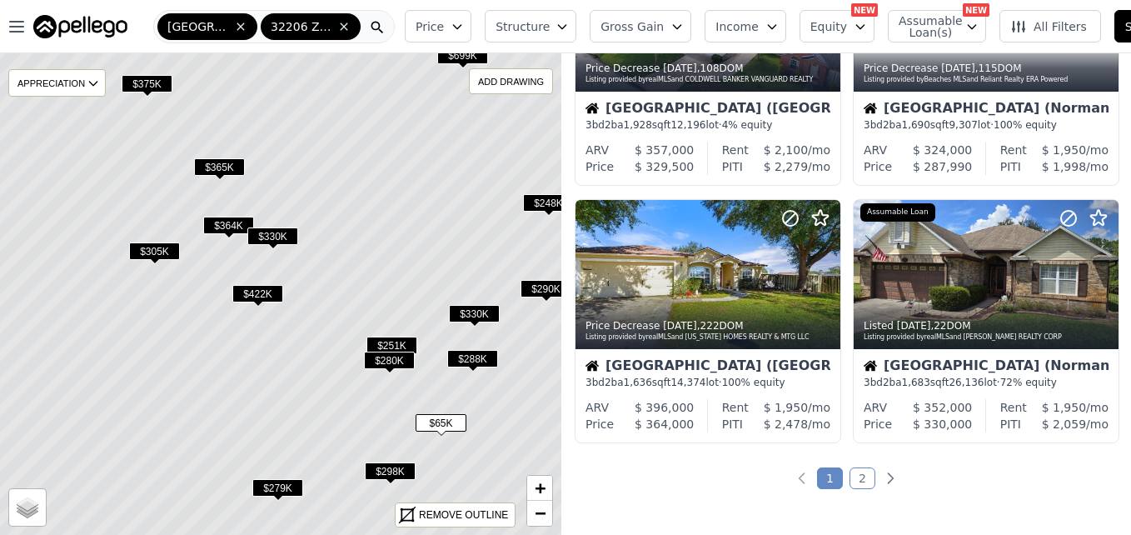
scroll to position [157, 0]
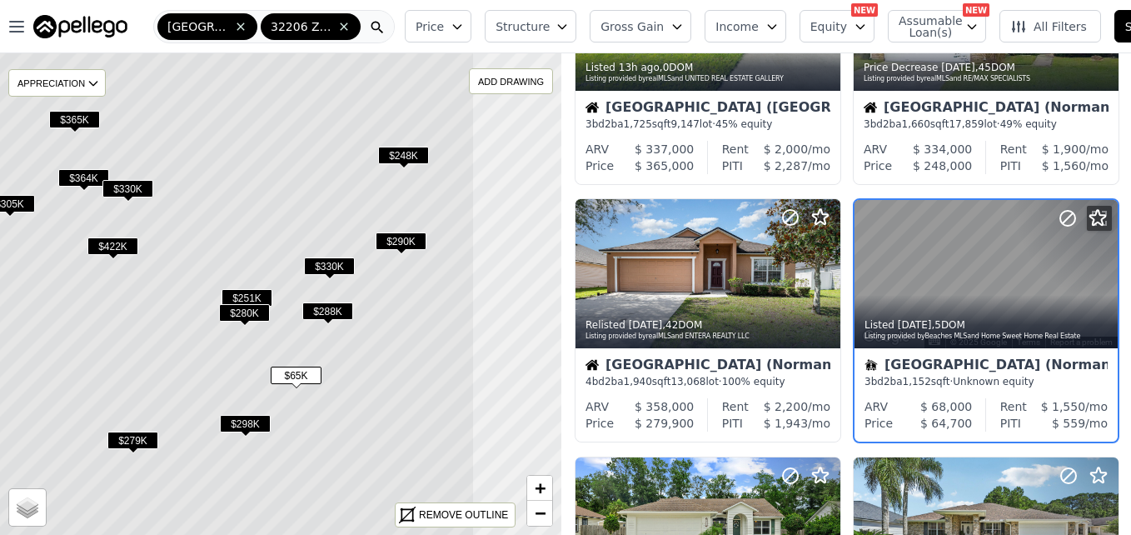
drag, startPoint x: 332, startPoint y: 387, endPoint x: 187, endPoint y: 340, distance: 152.5
click at [187, 340] on icon at bounding box center [136, 246] width 677 height 581
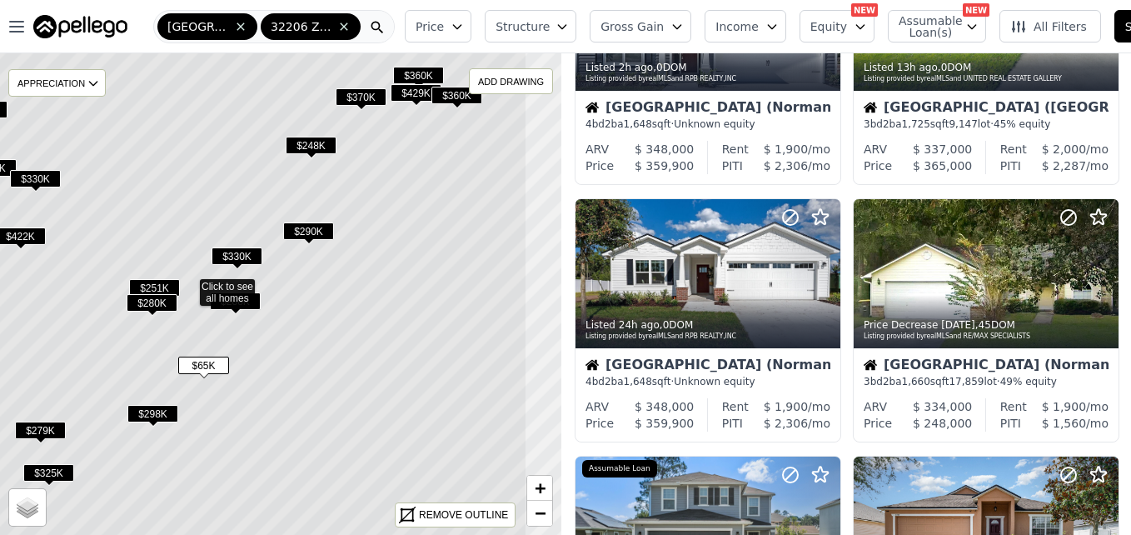
drag, startPoint x: 394, startPoint y: 363, endPoint x: 301, endPoint y: 353, distance: 93.0
click at [301, 353] on icon at bounding box center [188, 283] width 677 height 581
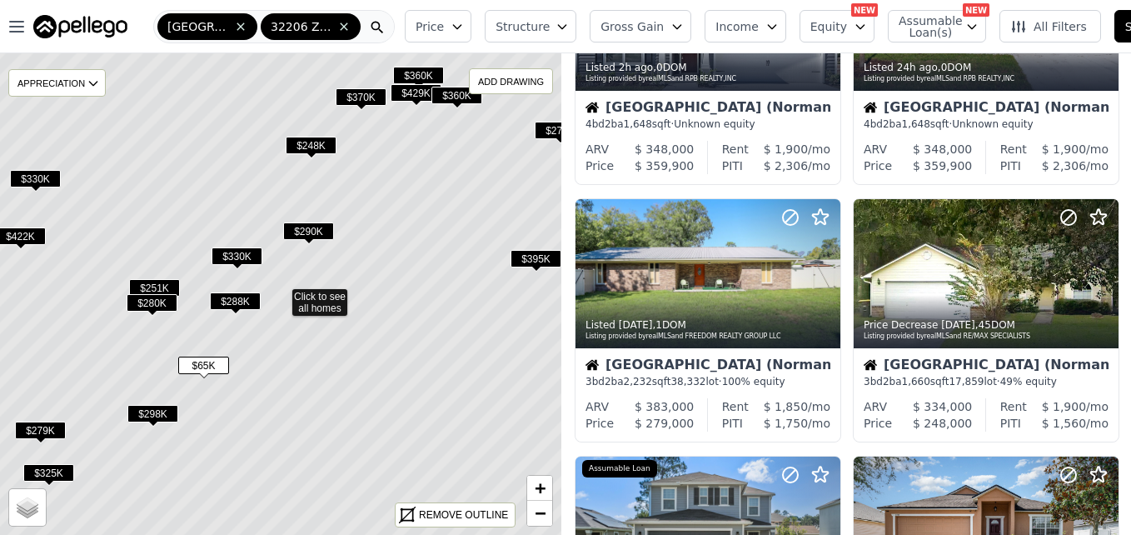
click at [197, 370] on span "$65K" at bounding box center [203, 364] width 51 height 17
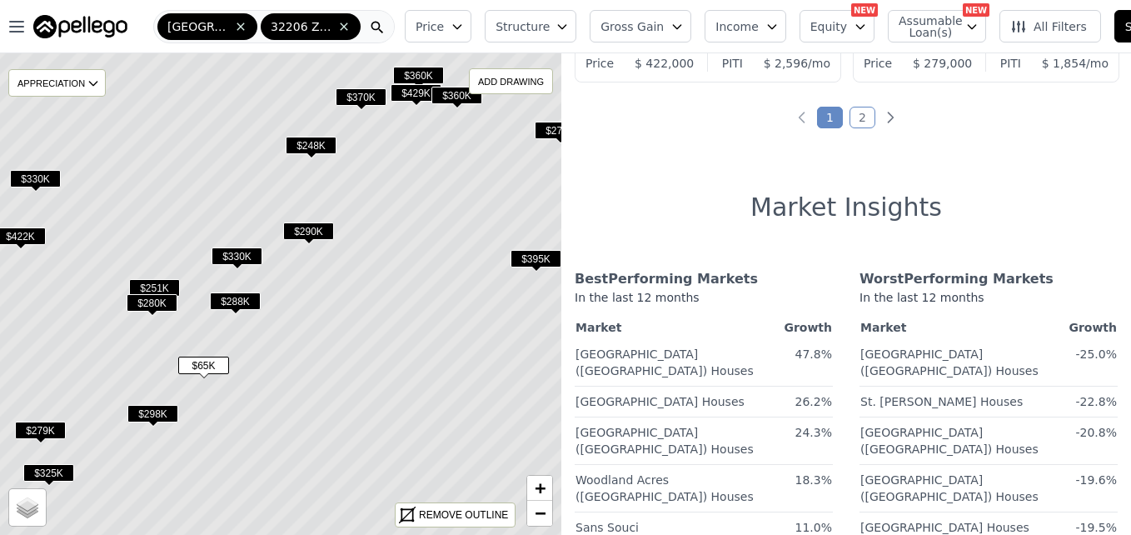
scroll to position [1781, 0]
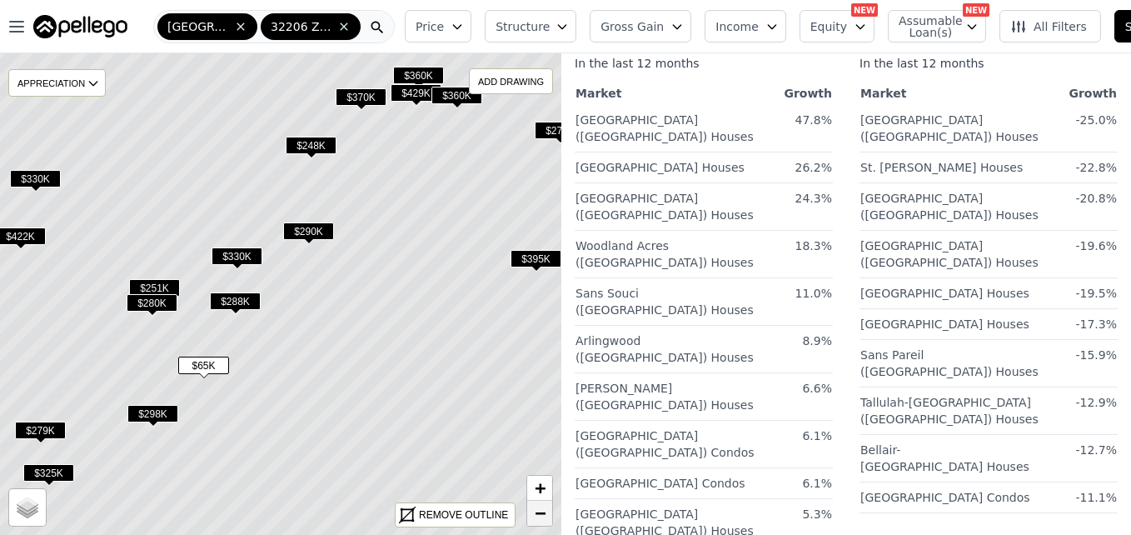
click at [539, 514] on span "−" at bounding box center [540, 512] width 11 height 21
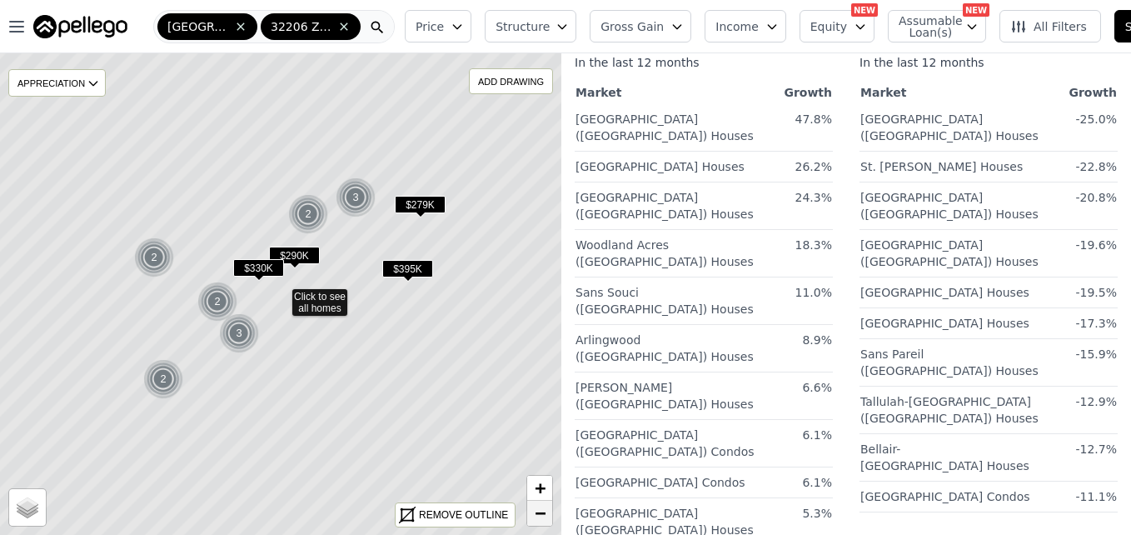
scroll to position [1780, 0]
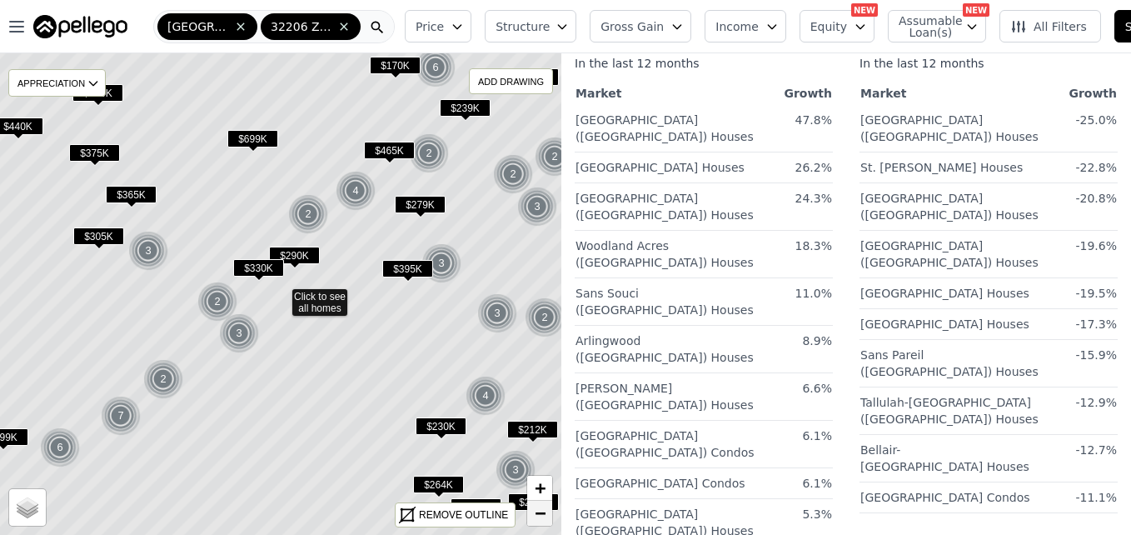
click at [535, 513] on span "−" at bounding box center [540, 512] width 11 height 21
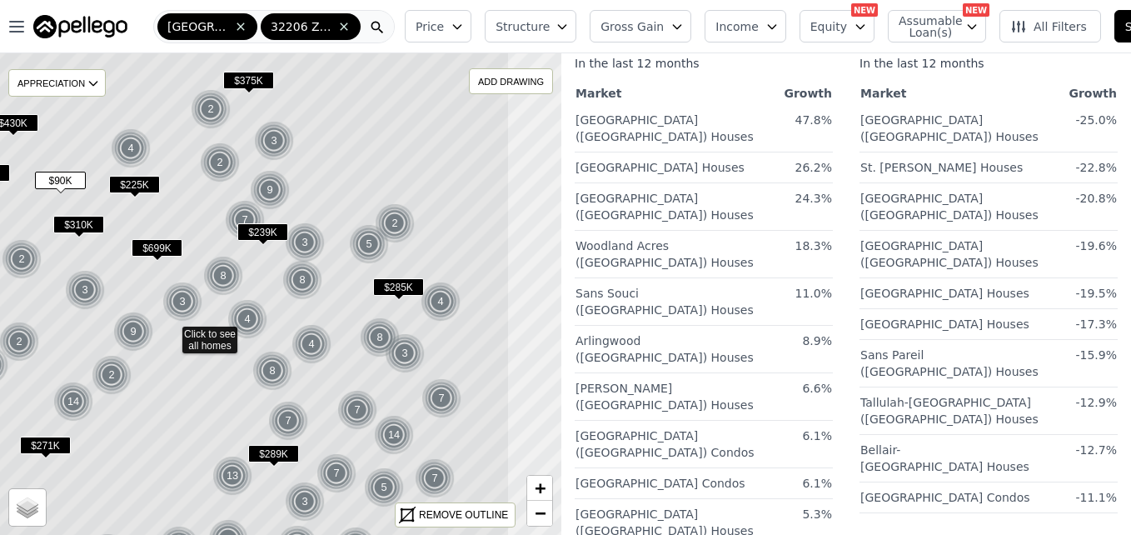
drag, startPoint x: 444, startPoint y: 266, endPoint x: 334, endPoint y: 305, distance: 116.4
click at [334, 305] on icon at bounding box center [171, 332] width 677 height 581
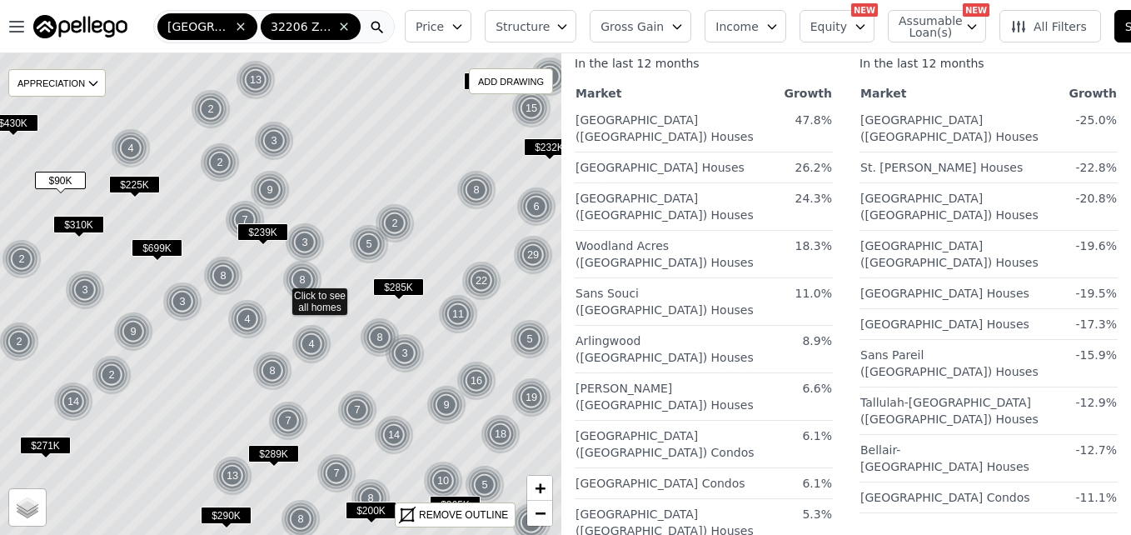
click at [509, 346] on icon at bounding box center [281, 293] width 677 height 581
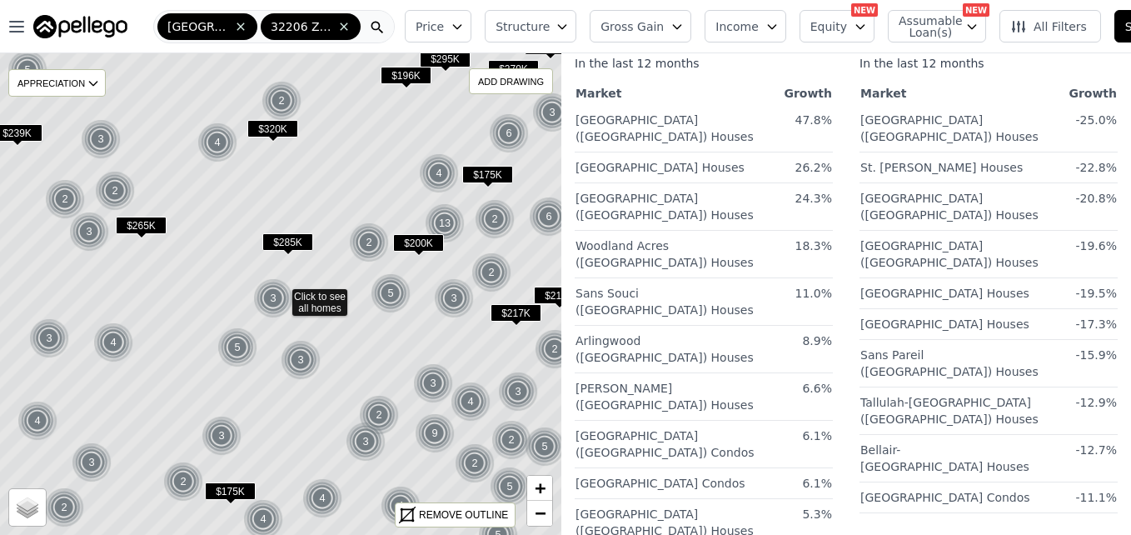
click at [495, 175] on span "$175K" at bounding box center [487, 174] width 51 height 17
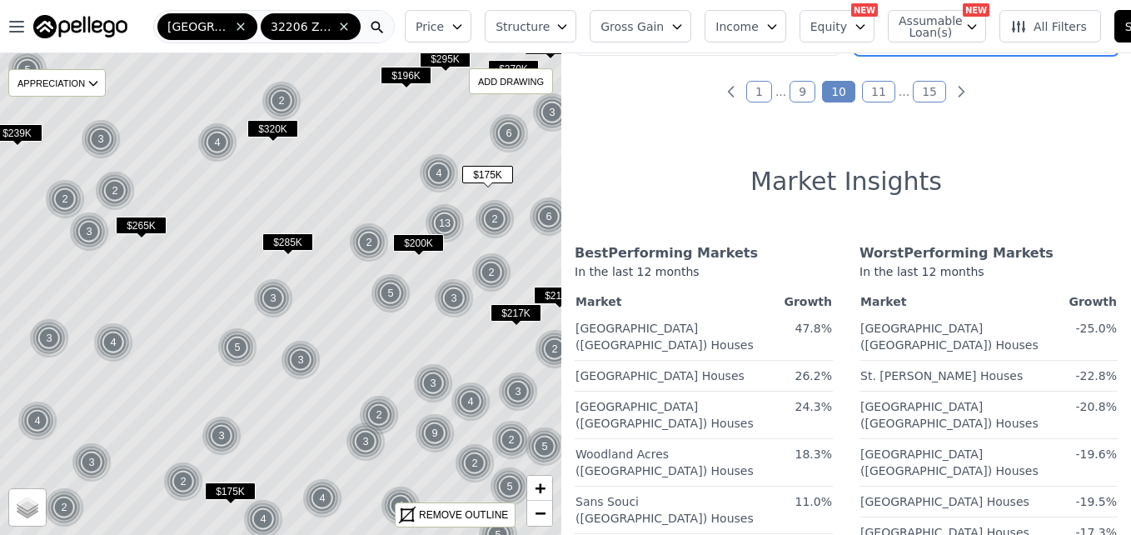
scroll to position [1186, 0]
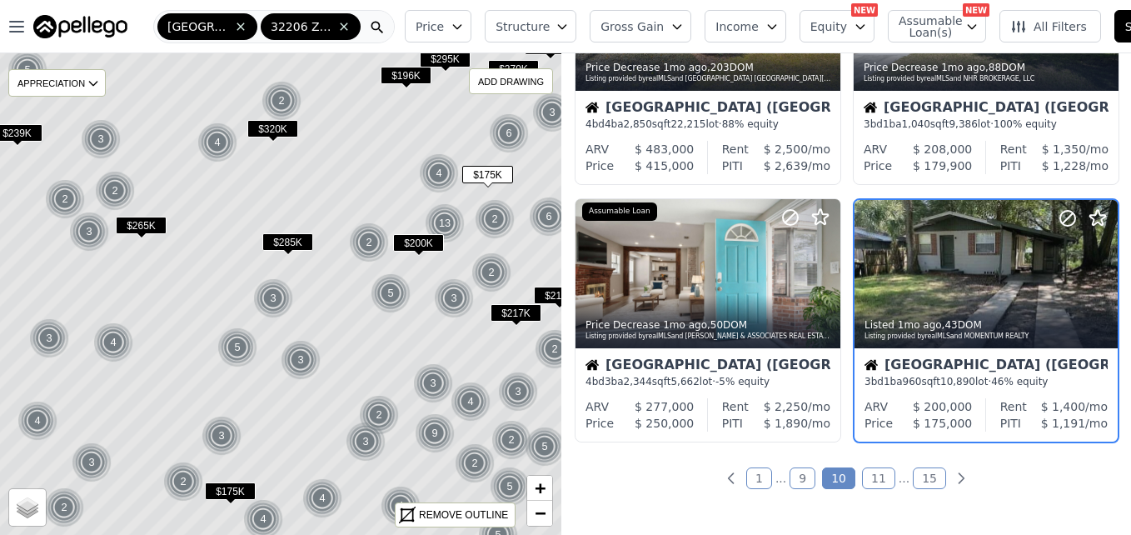
click at [397, 78] on span "$196K" at bounding box center [406, 75] width 51 height 17
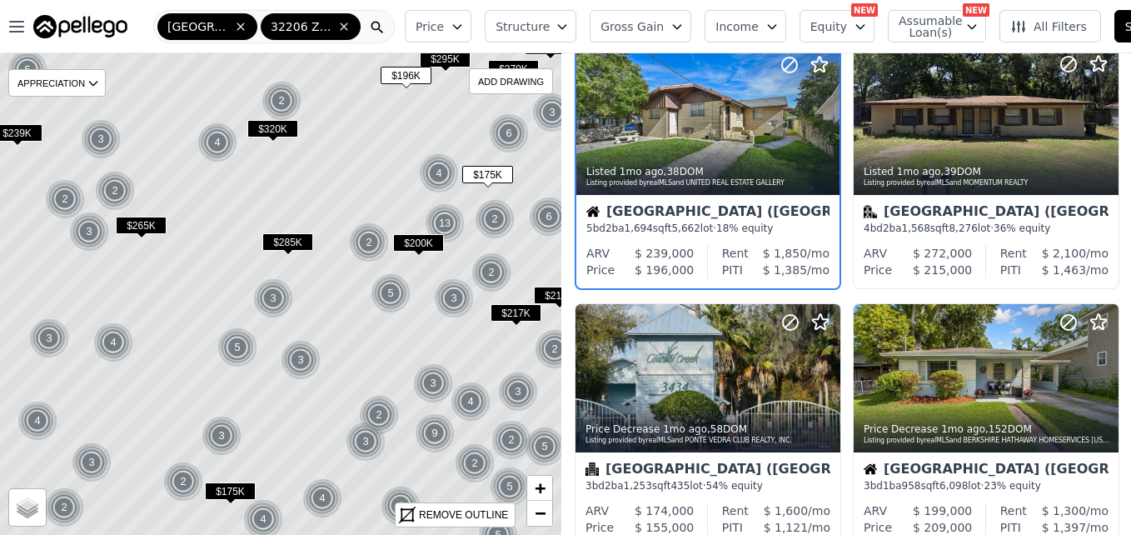
scroll to position [415, 0]
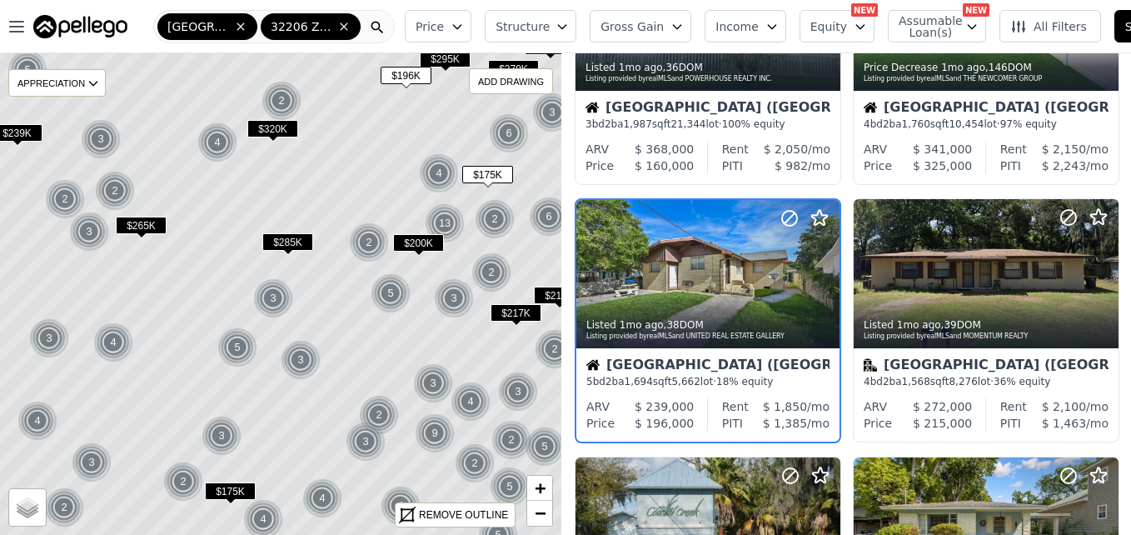
click at [232, 481] on icon at bounding box center [281, 293] width 677 height 581
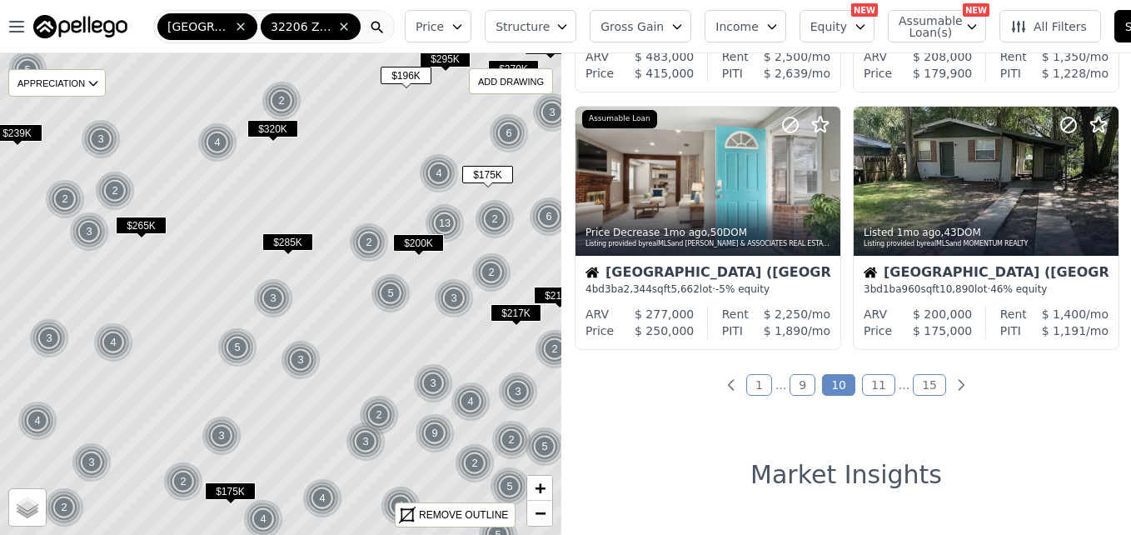
scroll to position [1258, 0]
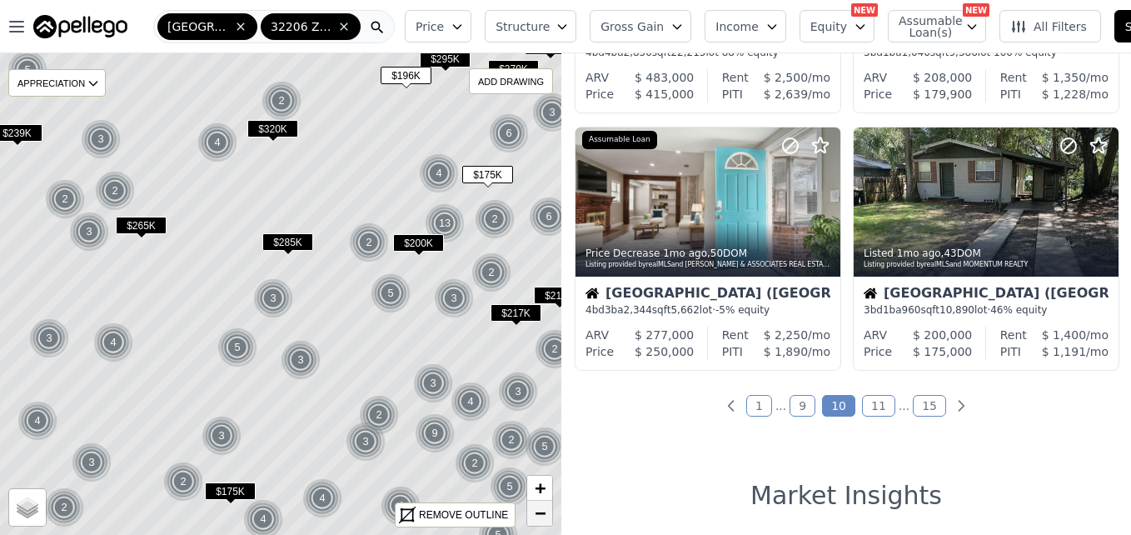
click at [540, 521] on span "−" at bounding box center [540, 512] width 11 height 21
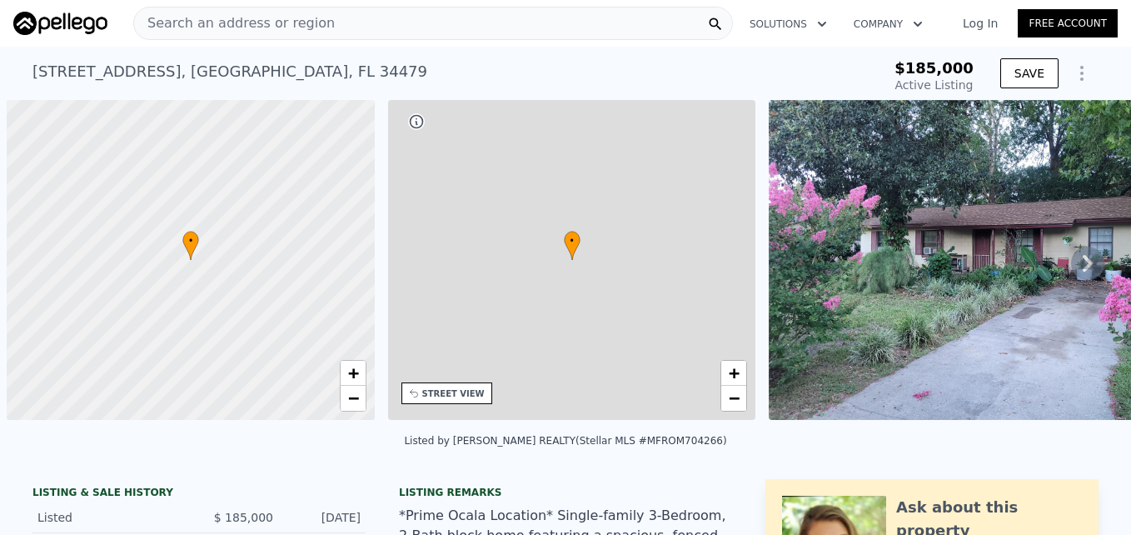
scroll to position [0, 7]
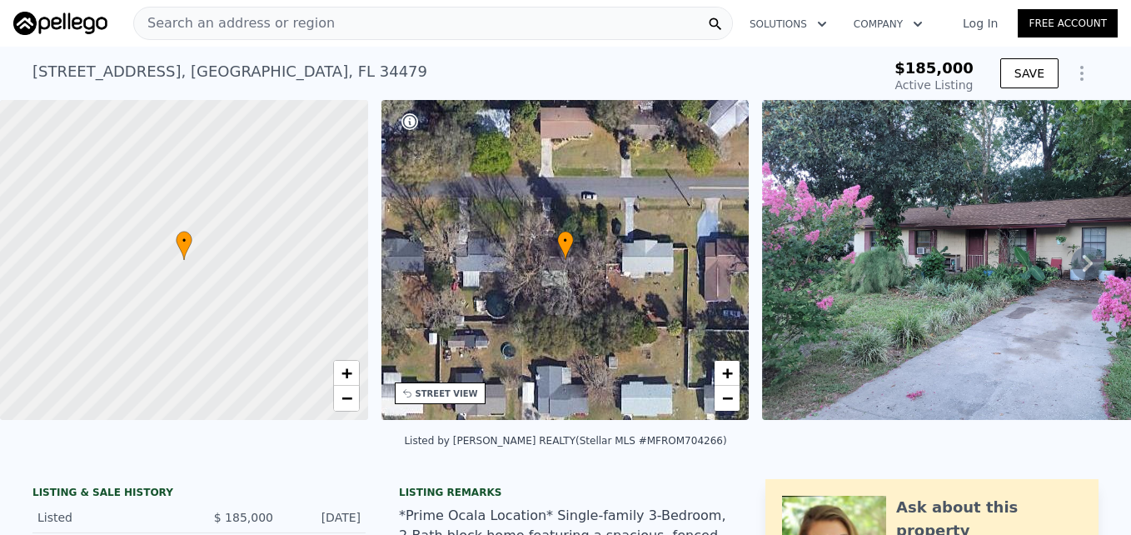
type input "-$ 180,214"
click at [944, 275] on img at bounding box center [975, 260] width 426 height 320
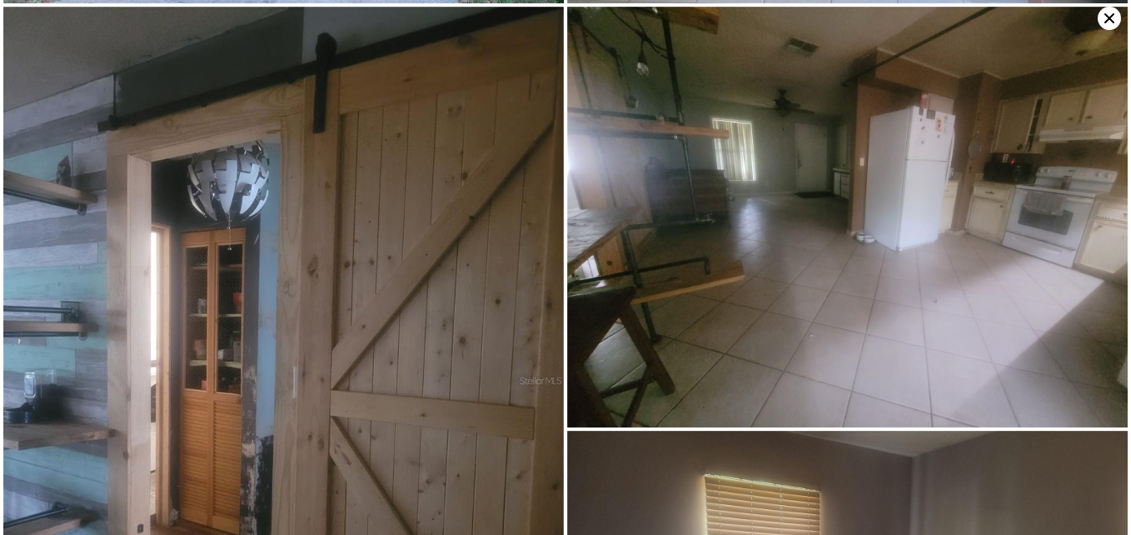
scroll to position [419, 0]
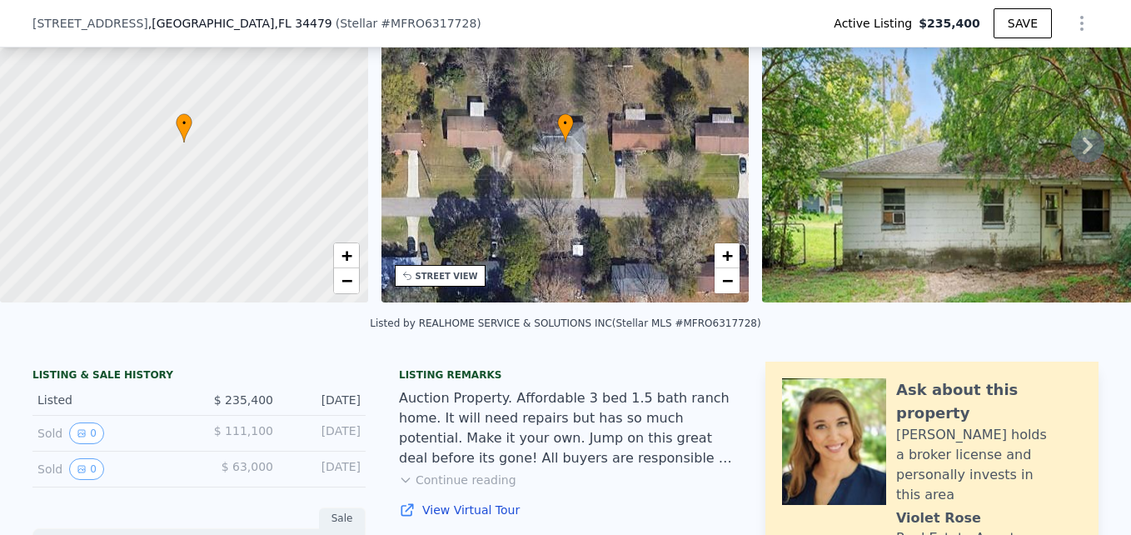
scroll to position [88, 0]
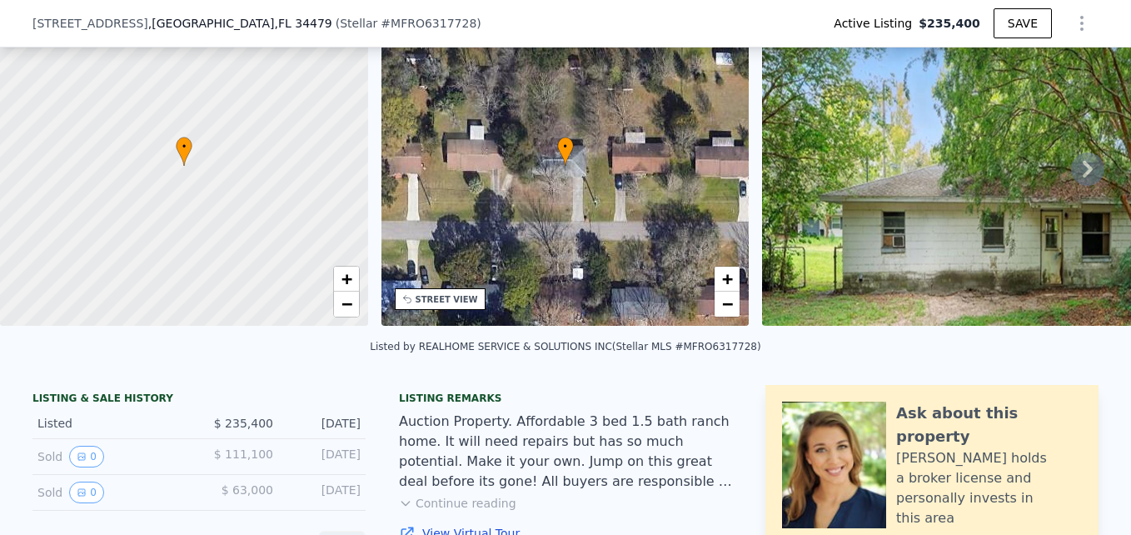
click at [945, 200] on img at bounding box center [986, 166] width 448 height 320
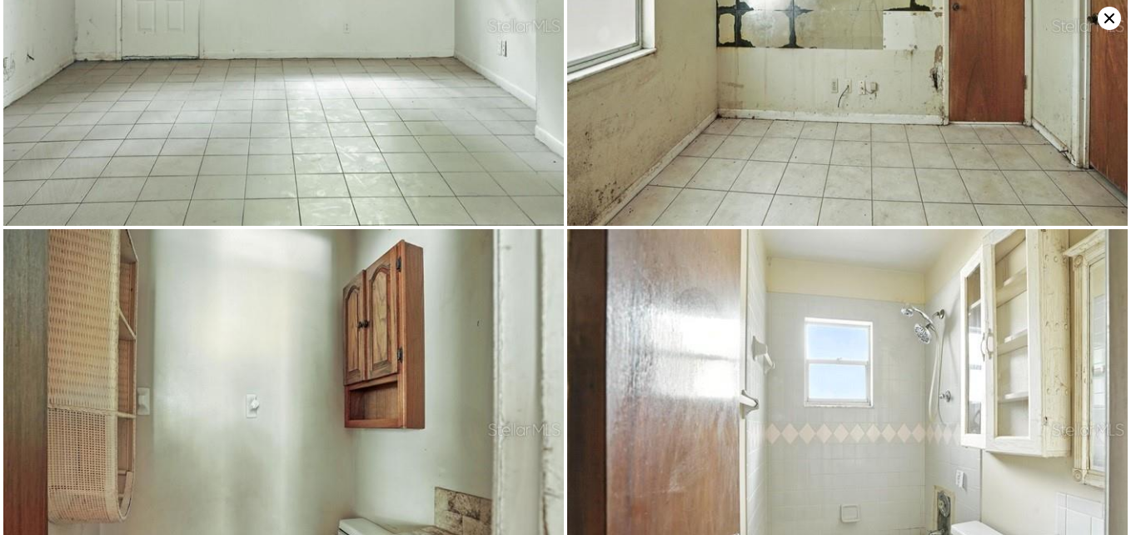
scroll to position [3055, 0]
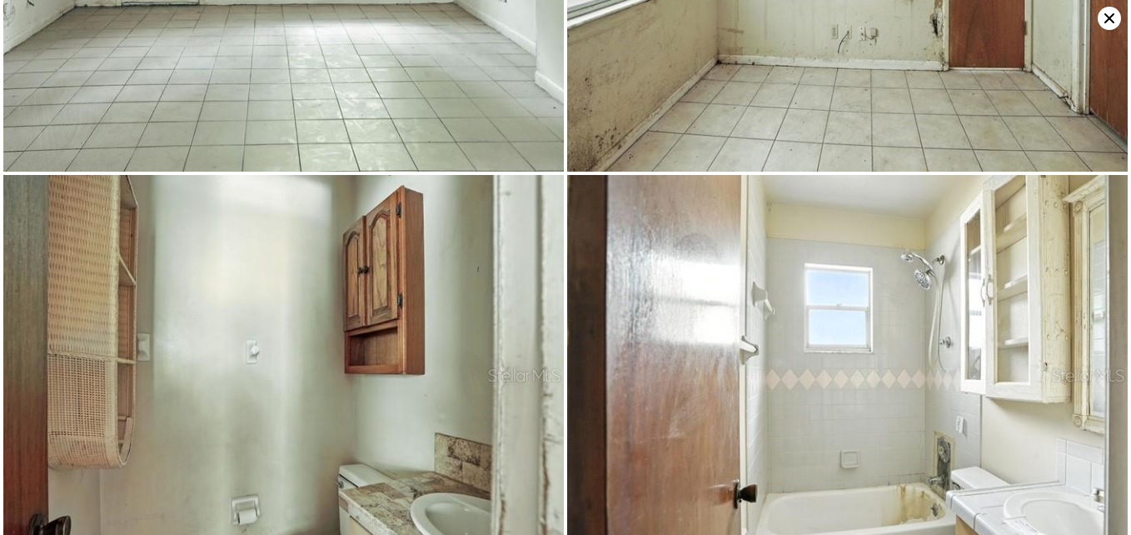
click at [1102, 22] on icon at bounding box center [1109, 18] width 23 height 23
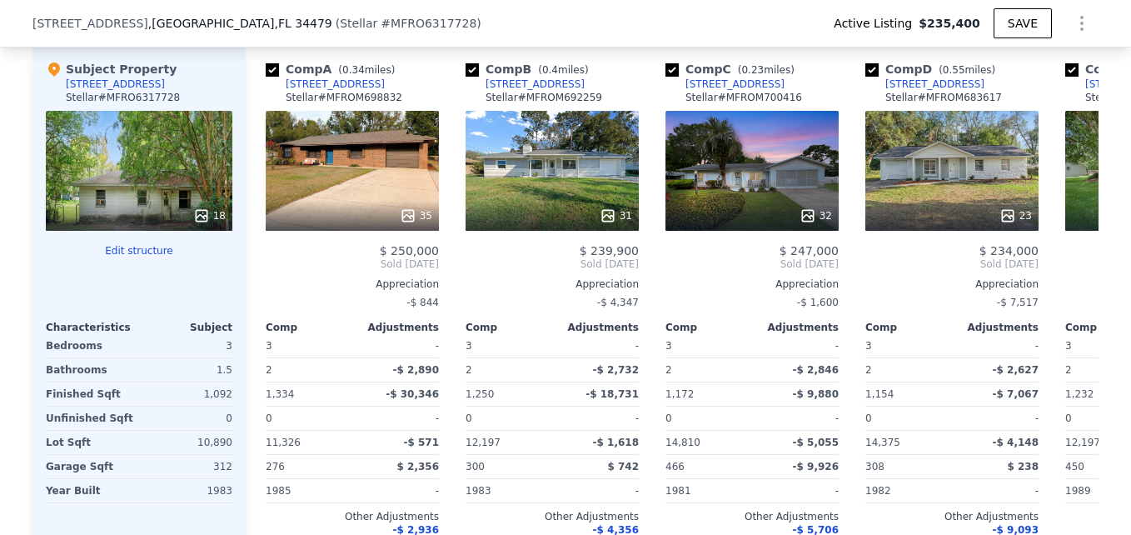
scroll to position [1764, 0]
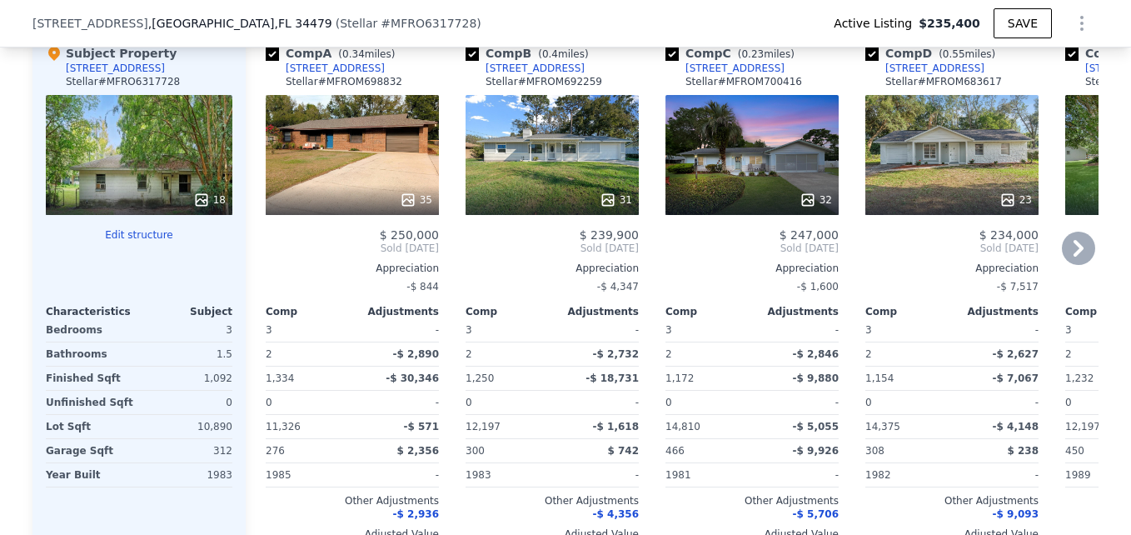
click at [1064, 255] on icon at bounding box center [1078, 248] width 33 height 33
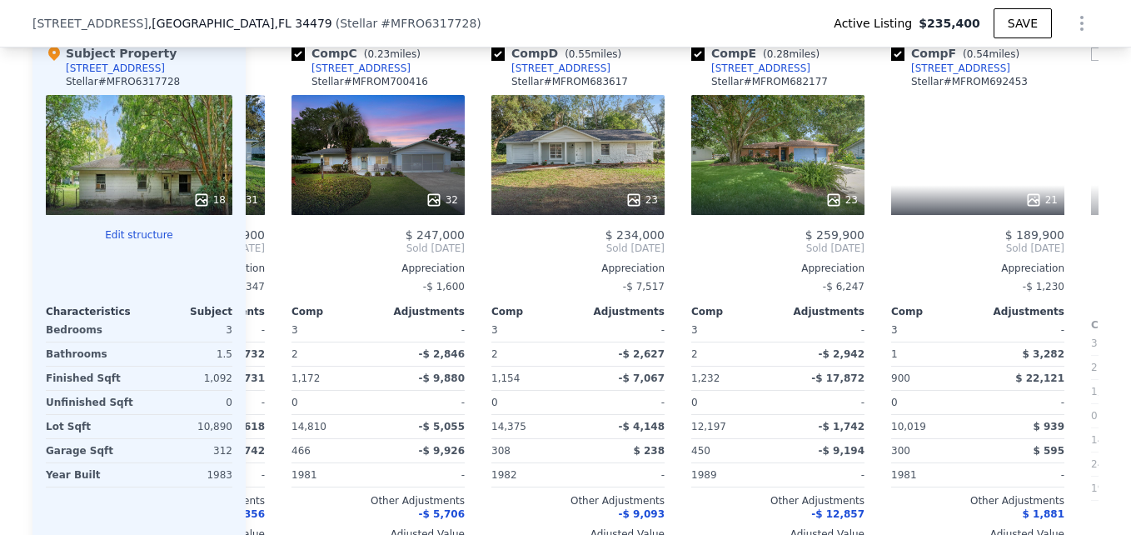
scroll to position [0, 400]
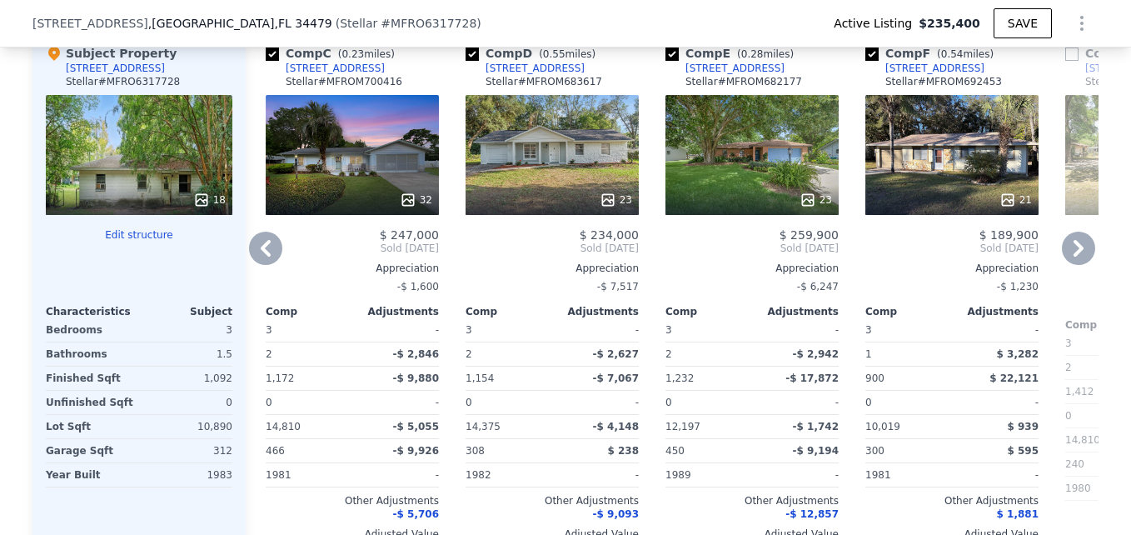
click at [1064, 255] on icon at bounding box center [1078, 248] width 33 height 33
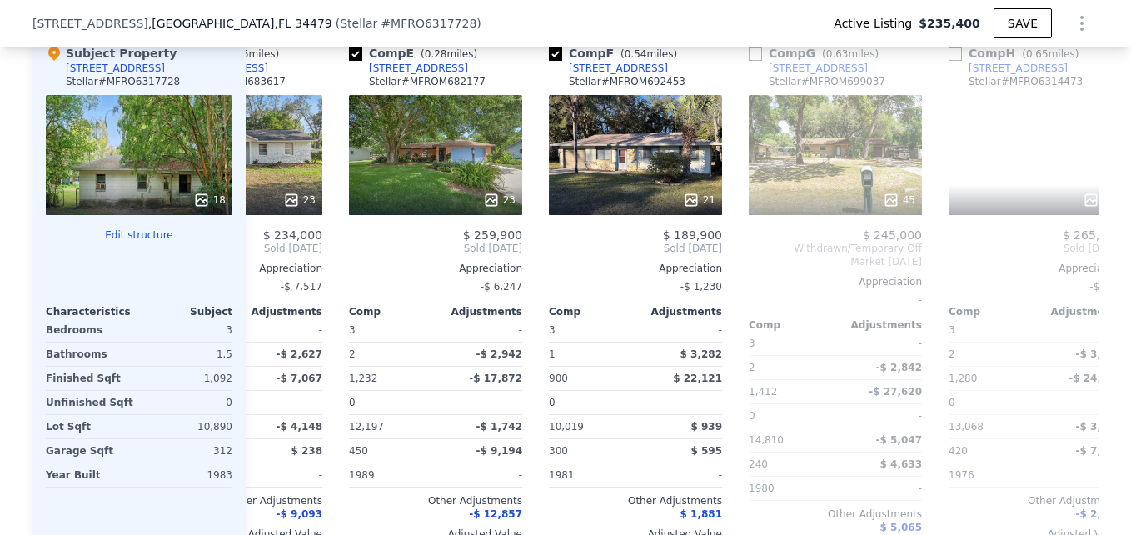
scroll to position [0, 799]
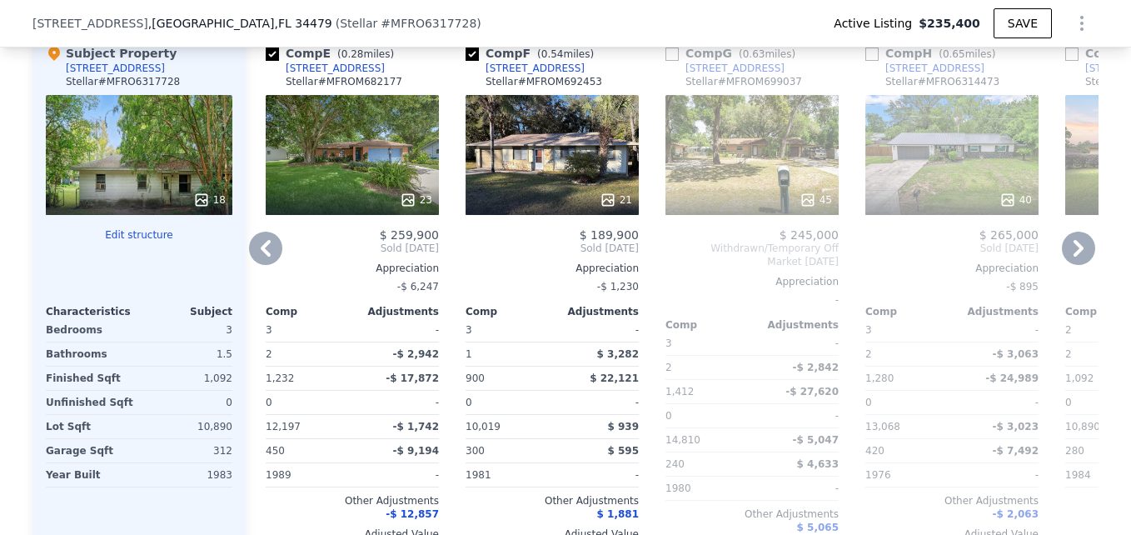
click at [1064, 255] on icon at bounding box center [1078, 248] width 33 height 33
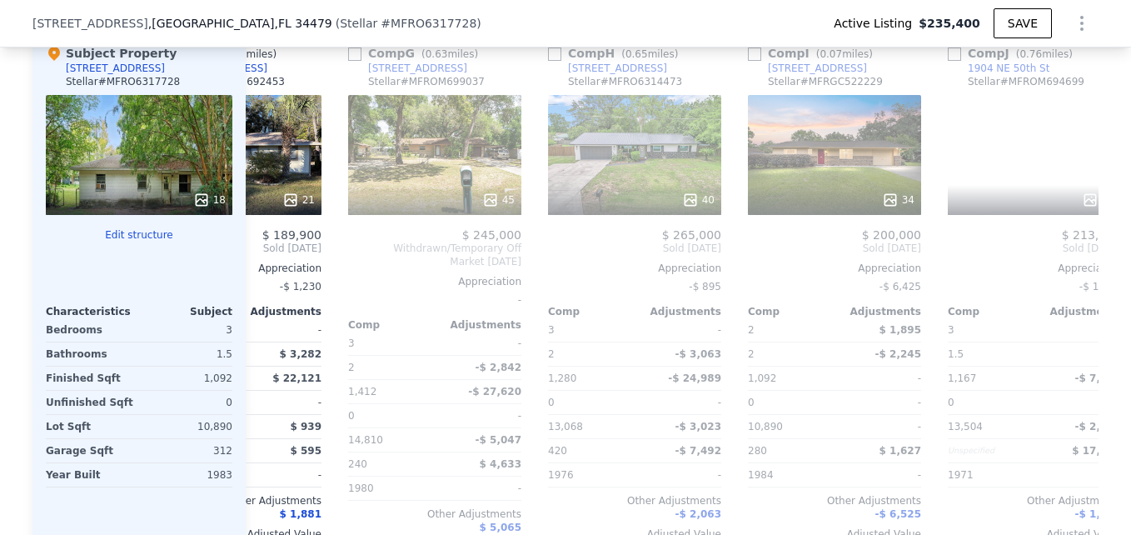
scroll to position [0, 1199]
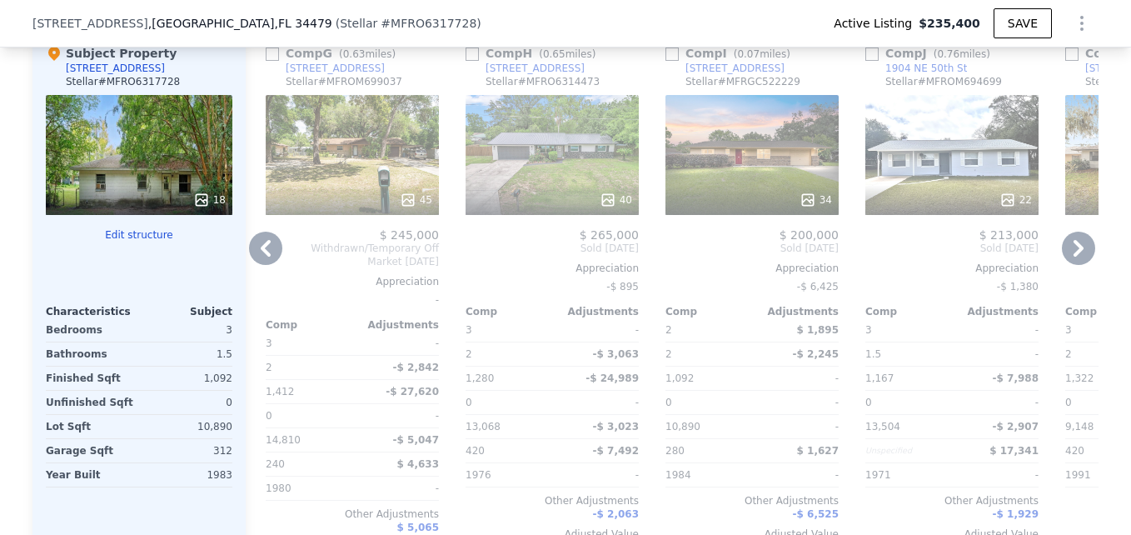
click at [143, 160] on div "18" at bounding box center [139, 155] width 187 height 120
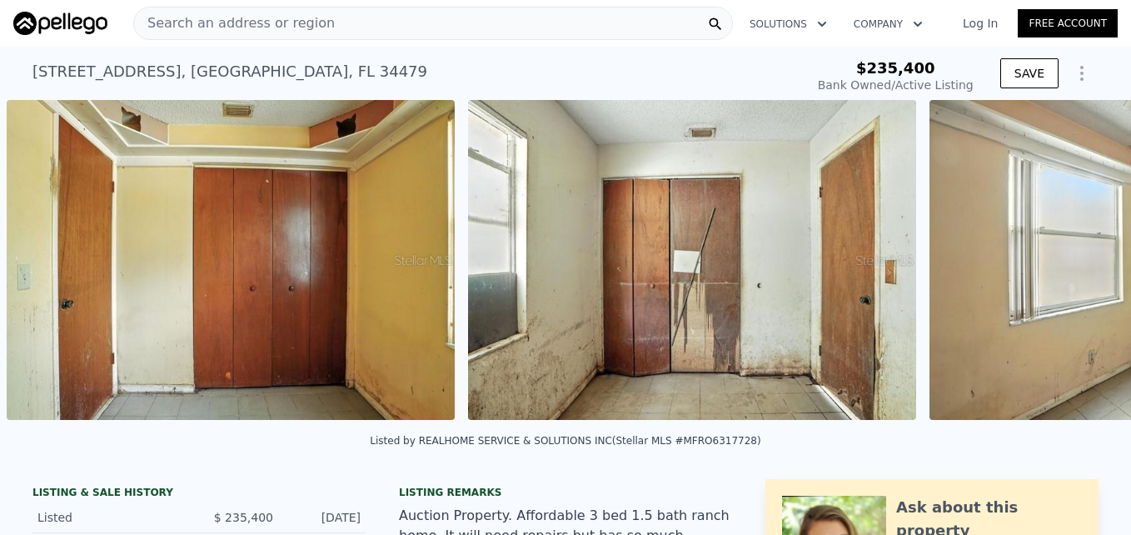
scroll to position [0, 4451]
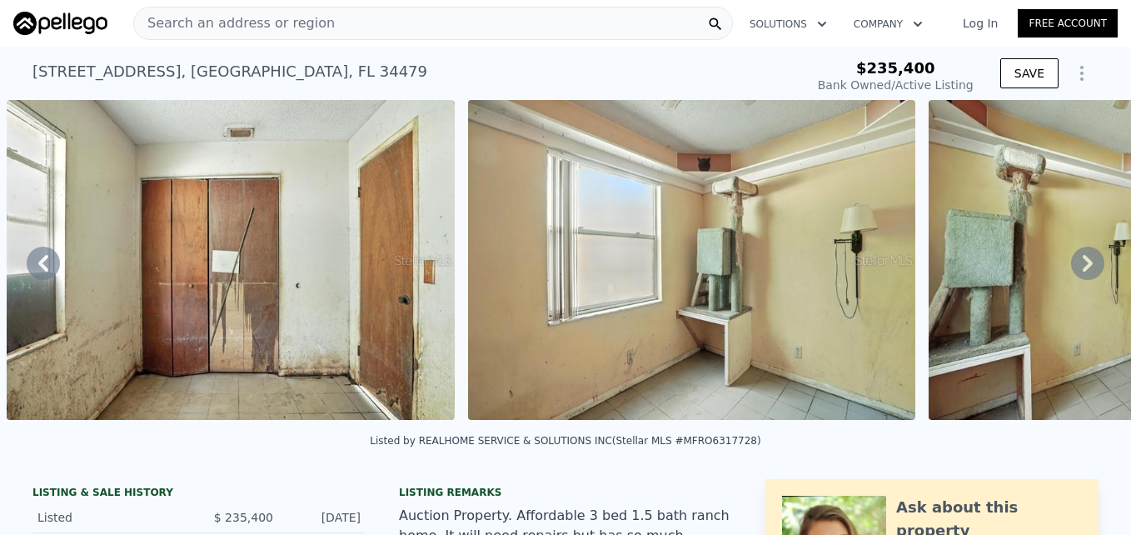
drag, startPoint x: 1107, startPoint y: 429, endPoint x: 630, endPoint y: 170, distance: 543.0
click at [630, 170] on img at bounding box center [692, 260] width 448 height 320
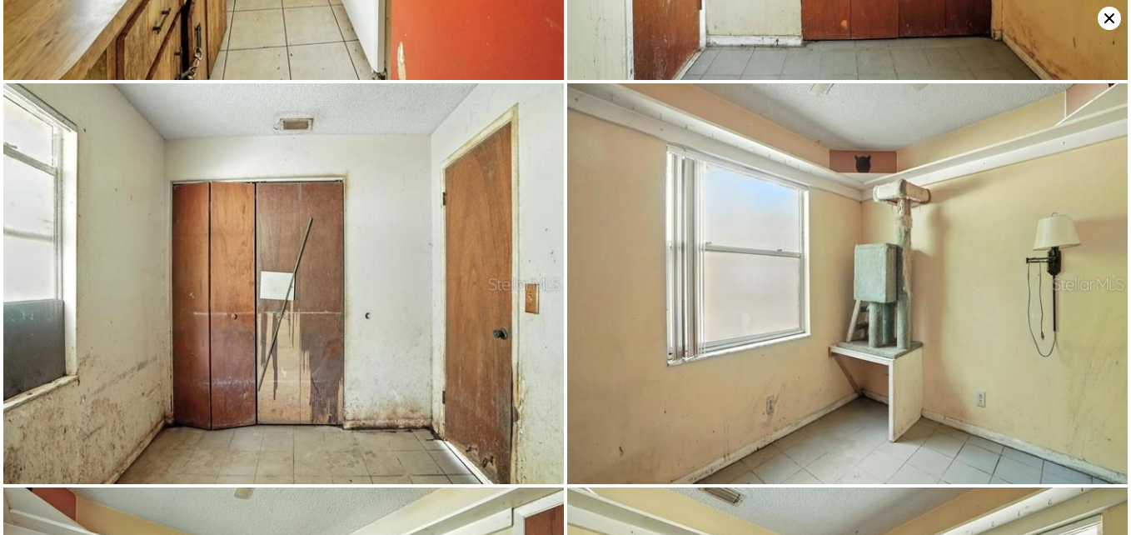
scroll to position [1596, 0]
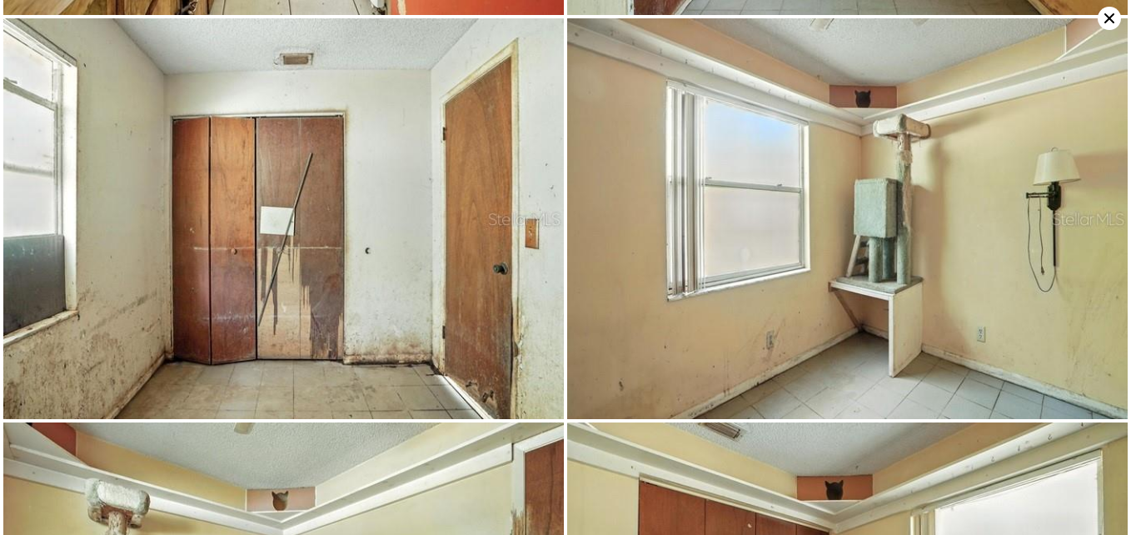
drag, startPoint x: 1129, startPoint y: 523, endPoint x: 698, endPoint y: 31, distance: 654.5
click at [698, 31] on img at bounding box center [847, 218] width 560 height 401
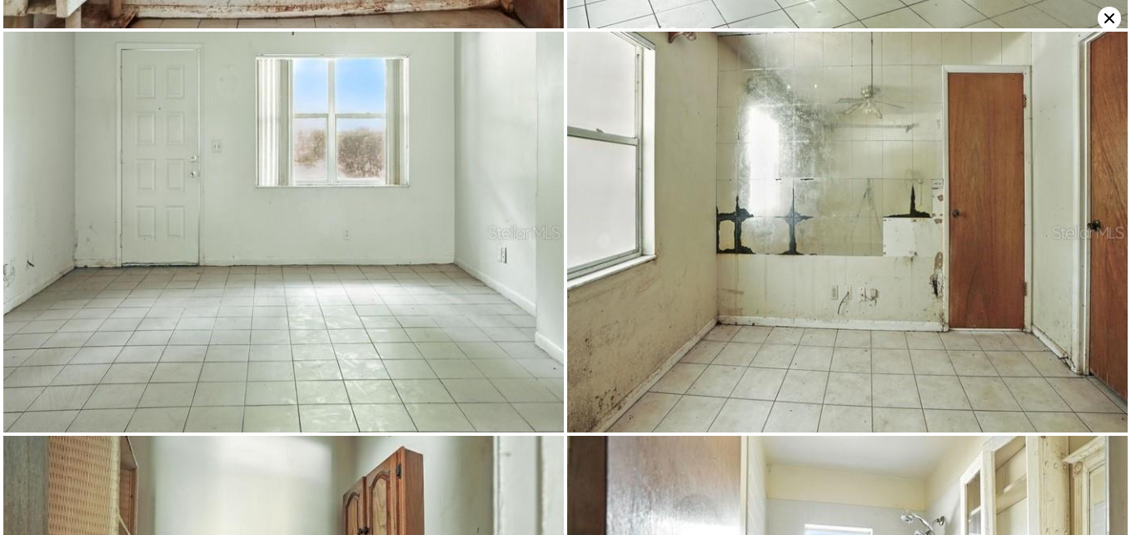
scroll to position [3055, 0]
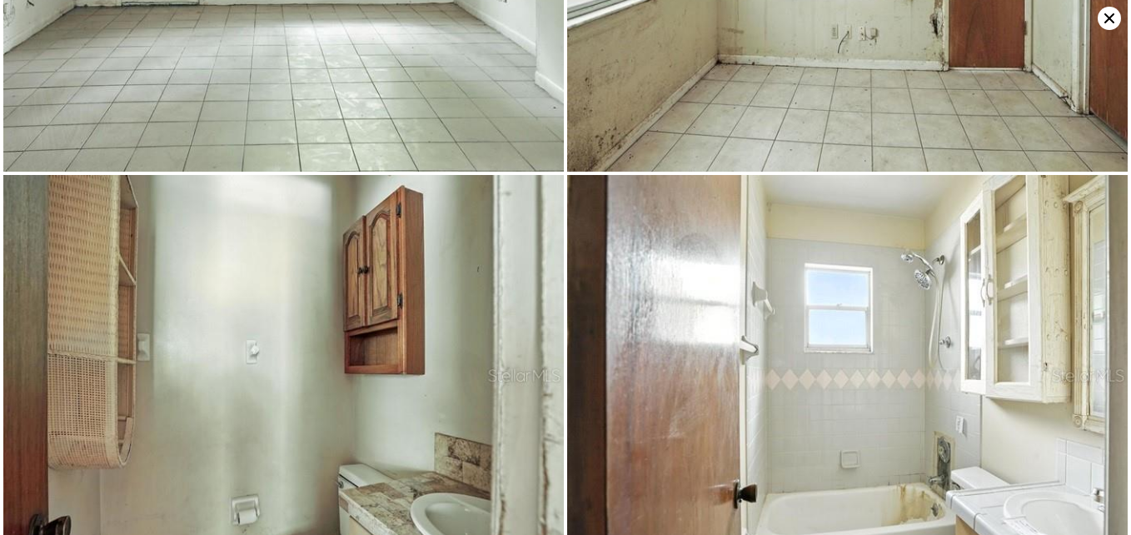
click at [1103, 18] on icon at bounding box center [1109, 18] width 23 height 23
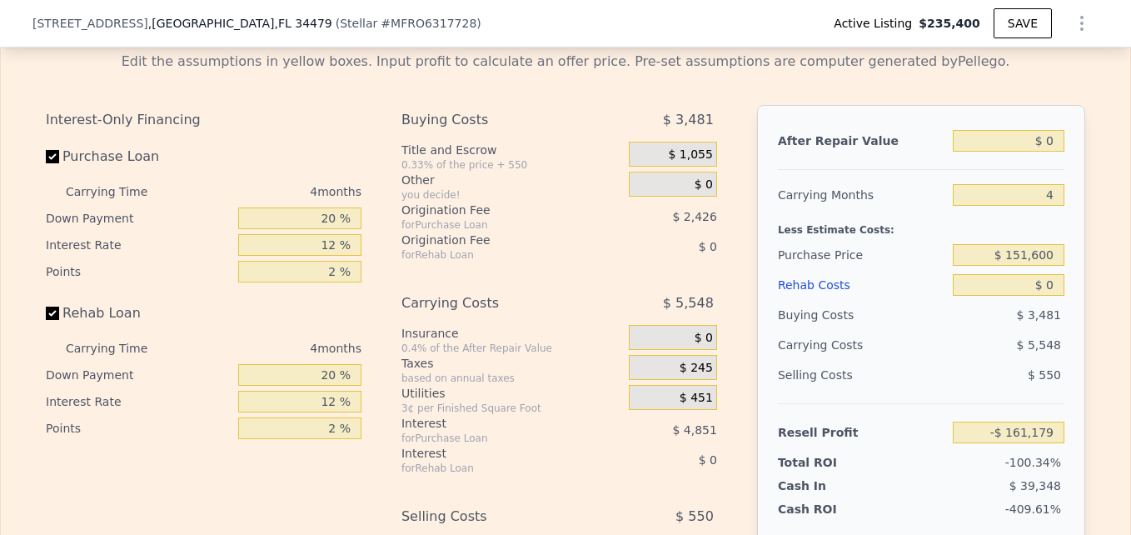
scroll to position [2513, 0]
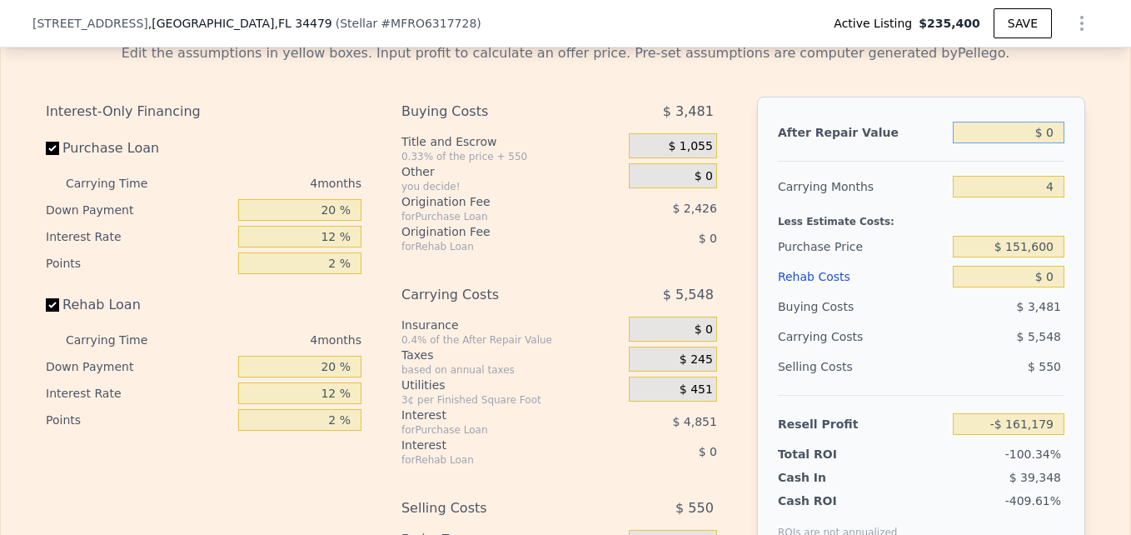
click at [1047, 143] on input "$ 0" at bounding box center [1009, 133] width 112 height 22
type input "$ 235"
type input "-$ 160,959"
type input "$ 2,350"
type input "-$ 158,974"
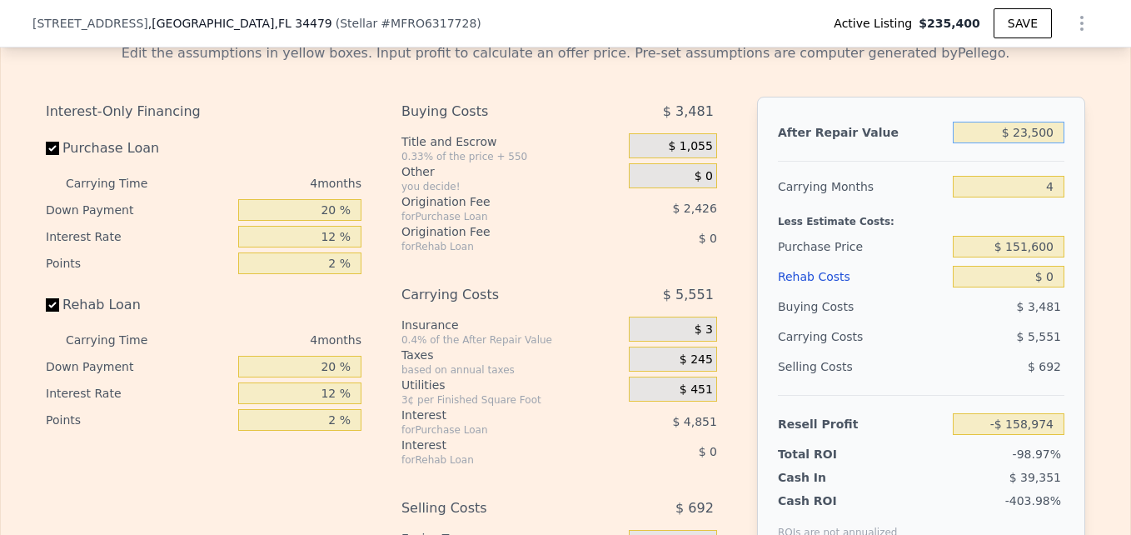
type input "$ 235,000"
type input "$ 59,330"
type input "$ 235,000"
click at [1045, 197] on input "4" at bounding box center [1009, 187] width 112 height 22
type input "3"
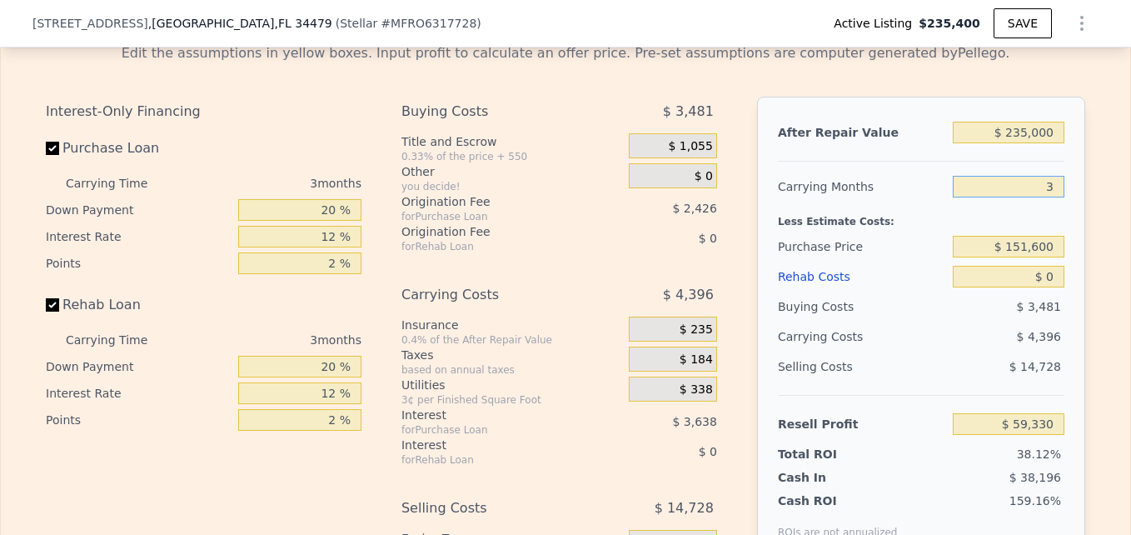
type input "$ 60,795"
type input "3"
click at [1024, 257] on input "$ 151,600" at bounding box center [1009, 247] width 112 height 22
type input "$ 600"
click at [1050, 287] on input "$ 0" at bounding box center [1009, 277] width 112 height 22
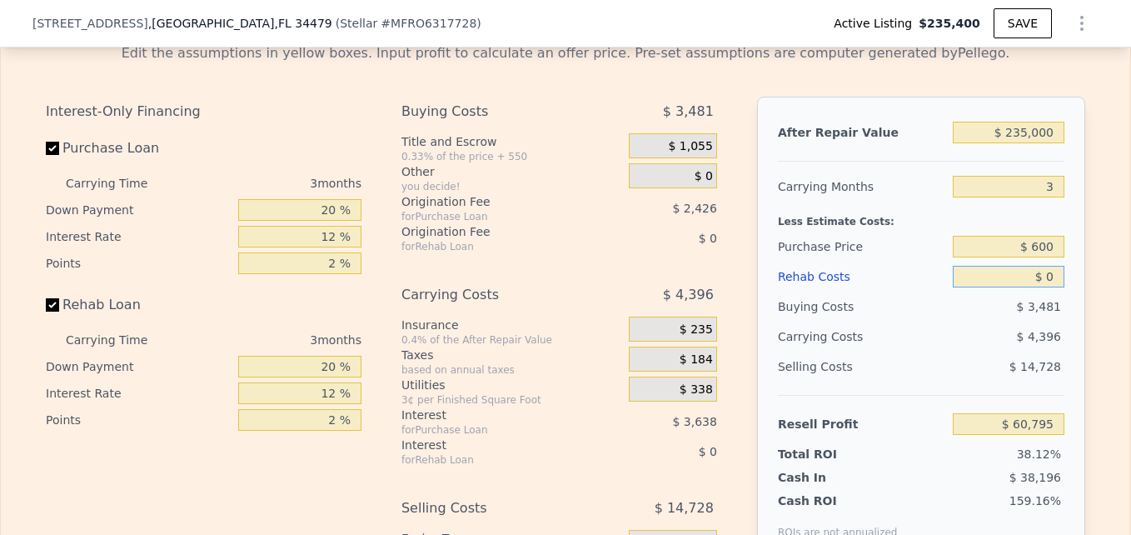
type input "$ 218,338"
type input "$ 6"
type input "$ 218,332"
type input "$ 60"
type input "$ 218,277"
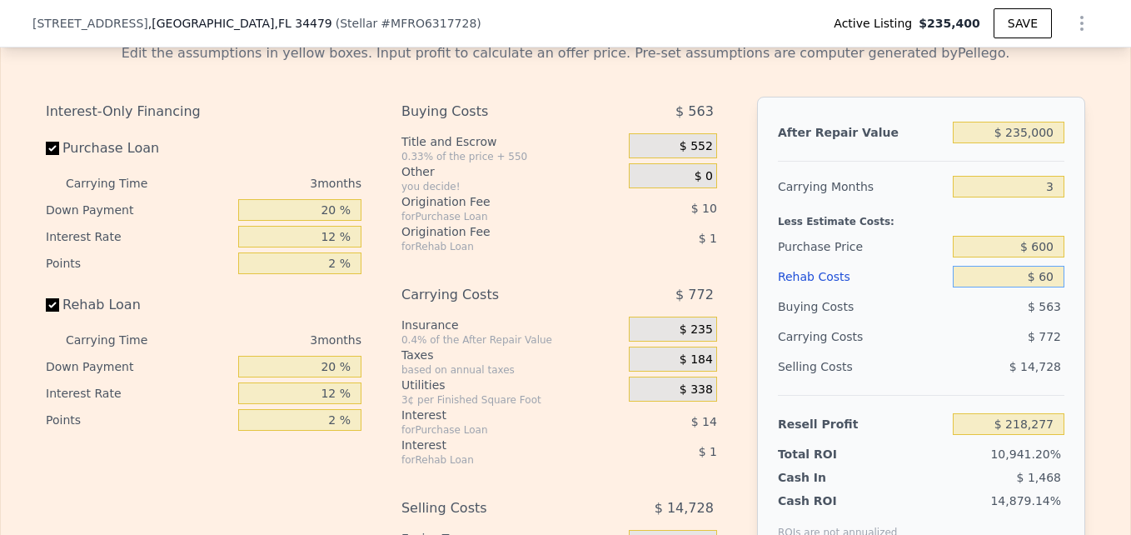
type input "$ 600"
type input "$ 217,713"
type input "$ 6,000"
type input "$ 212,098"
type input "$ 60,000"
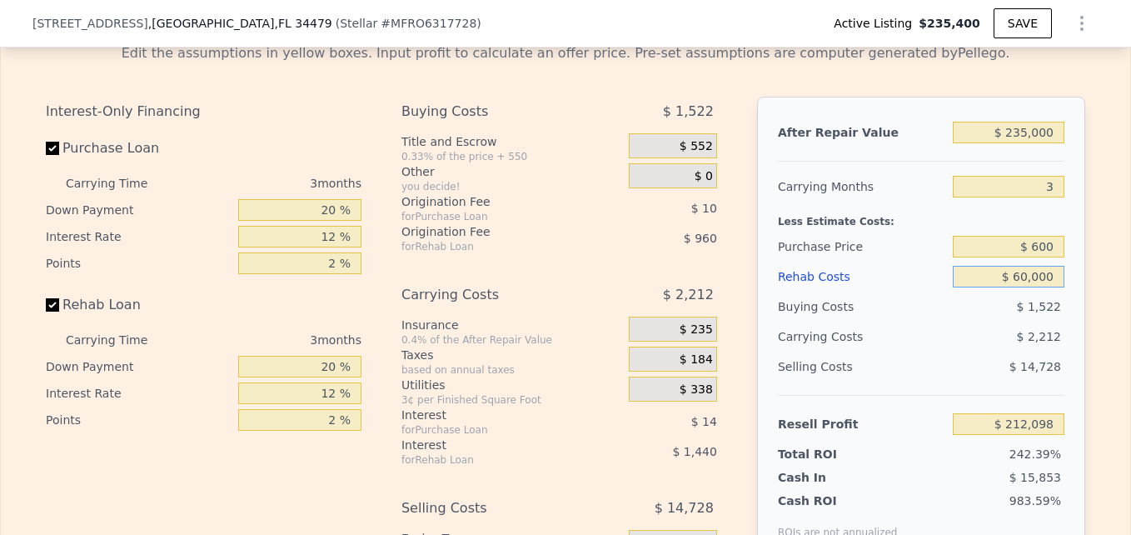
type input "$ 155,938"
type input "$ 60,000"
click at [1092, 327] on div "Edit the assumptions in yellow boxes. Input profit to calculate an offer price.…" at bounding box center [565, 340] width 1066 height 620
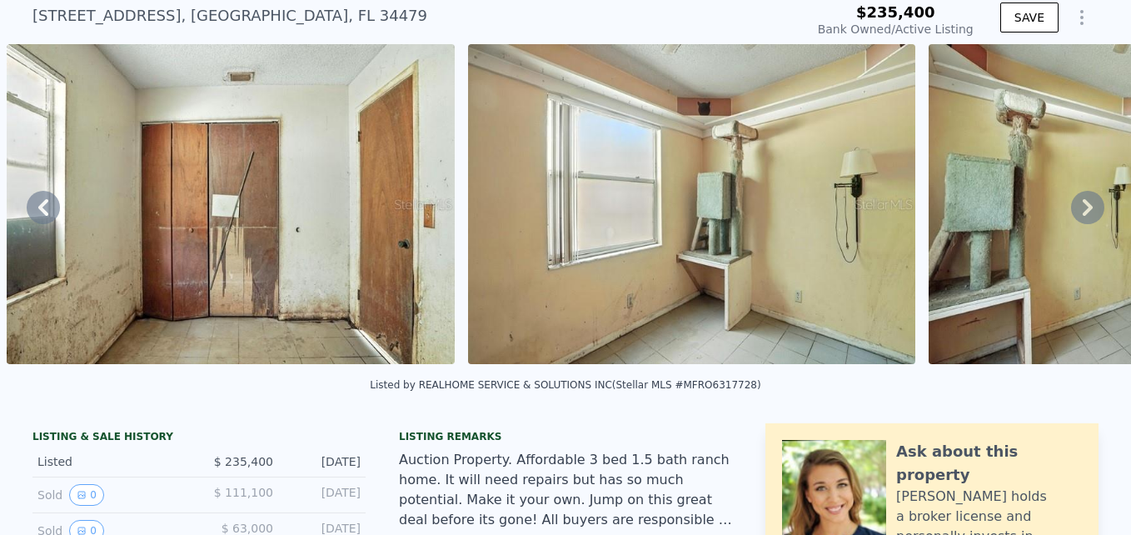
scroll to position [0, 0]
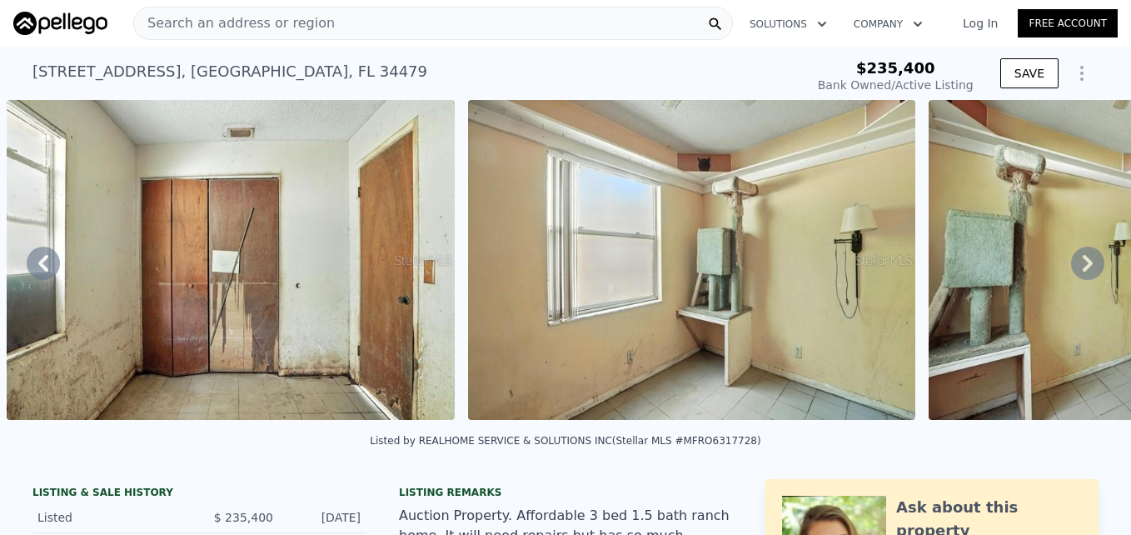
click at [137, 300] on img at bounding box center [231, 260] width 448 height 320
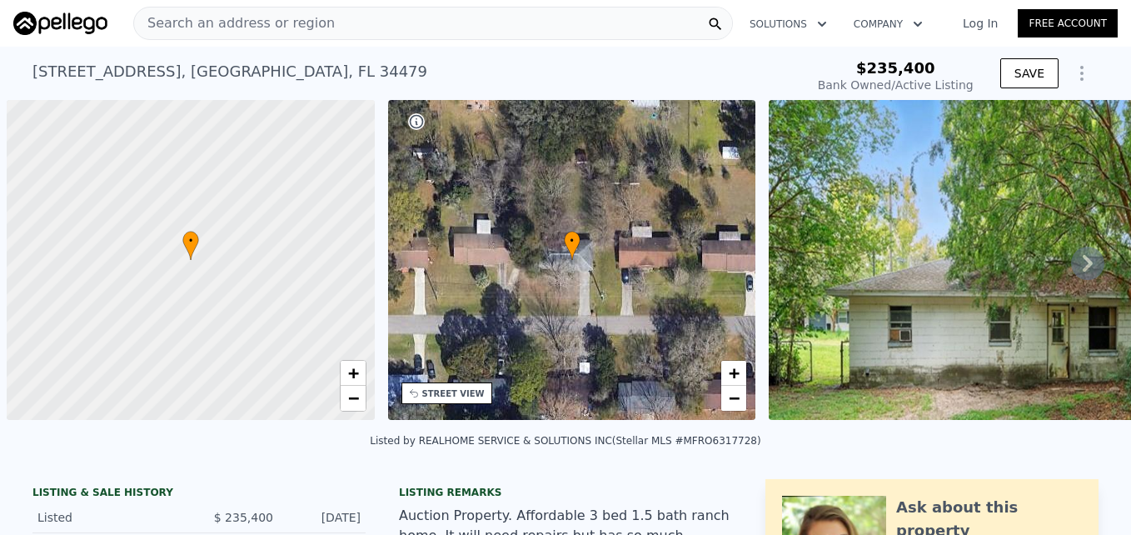
scroll to position [0, 7]
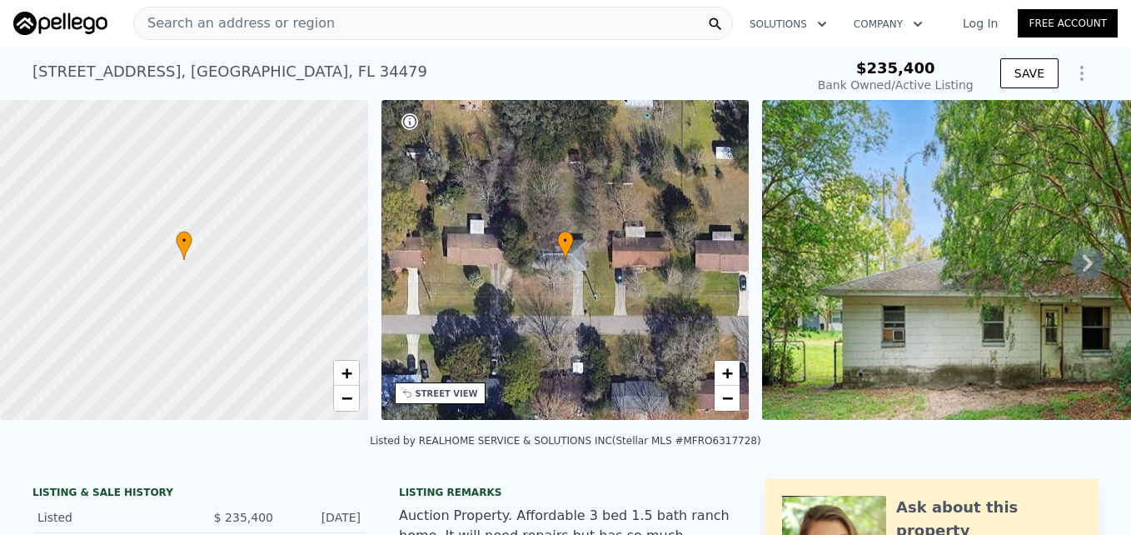
click at [287, 79] on div "[STREET_ADDRESS]" at bounding box center [229, 71] width 395 height 23
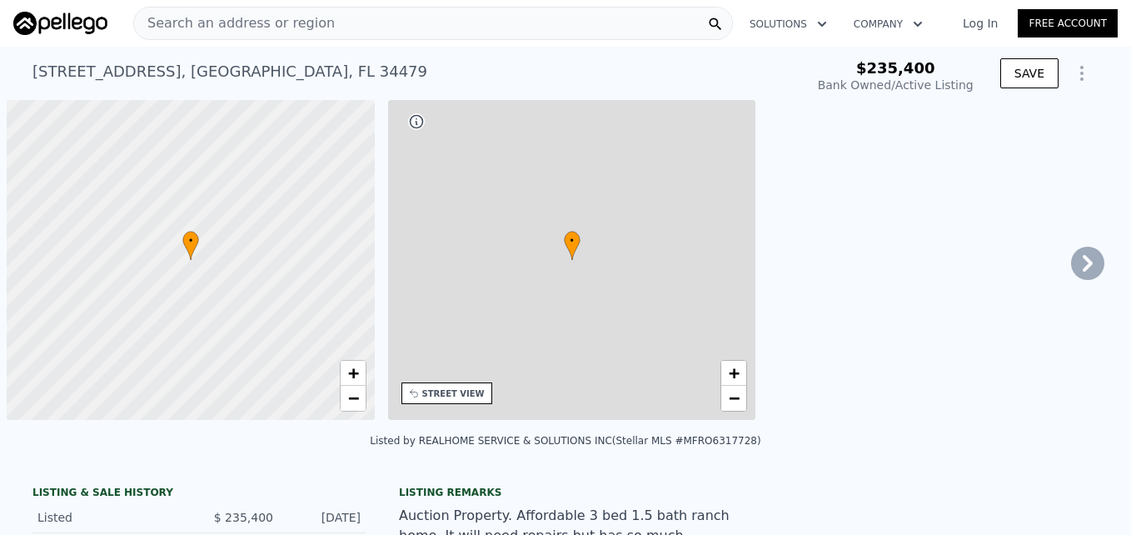
type input "-$ 161,179"
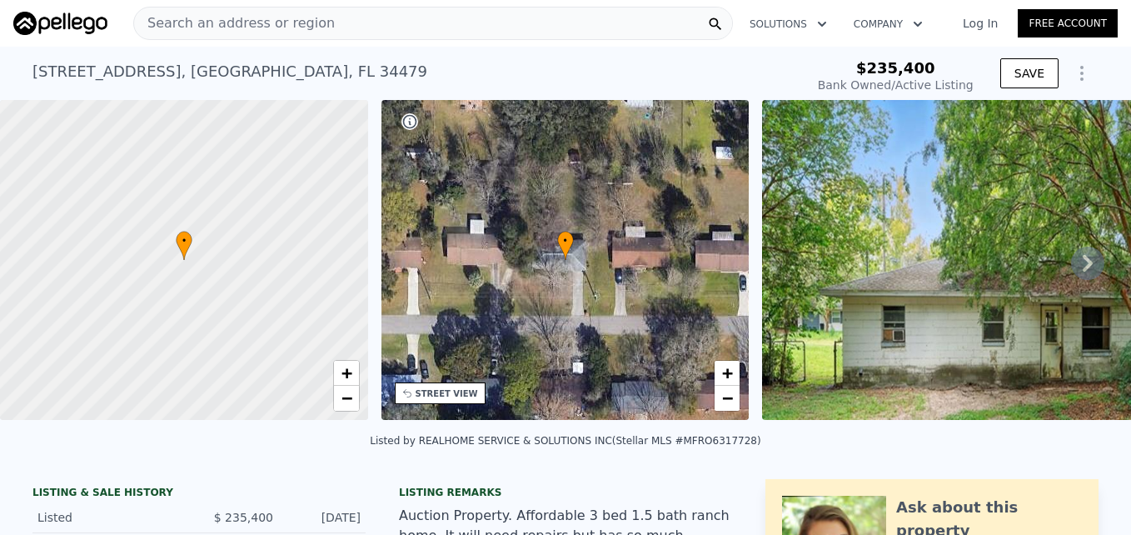
scroll to position [16, 0]
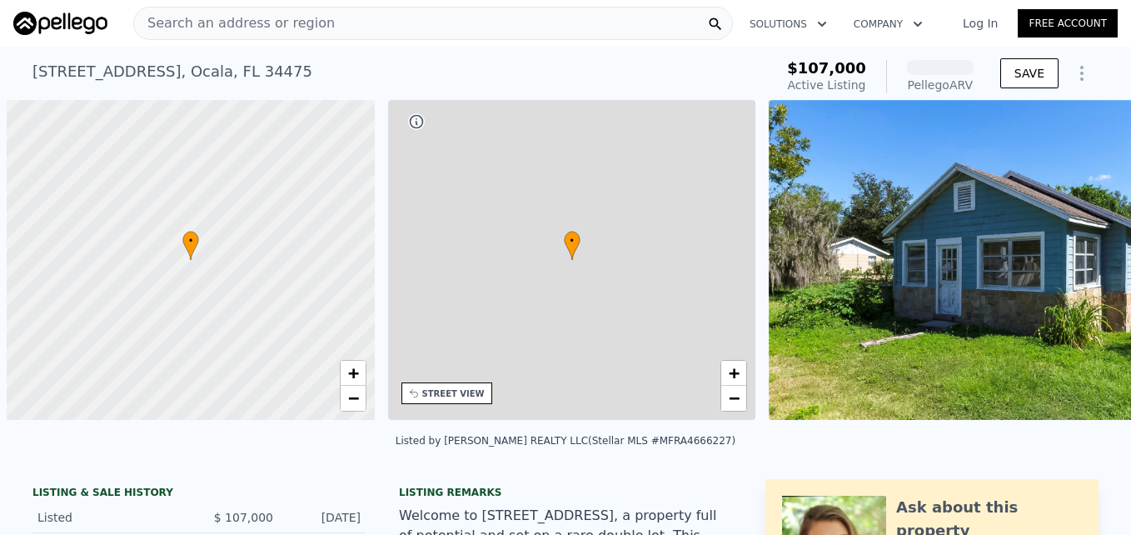
scroll to position [0, 7]
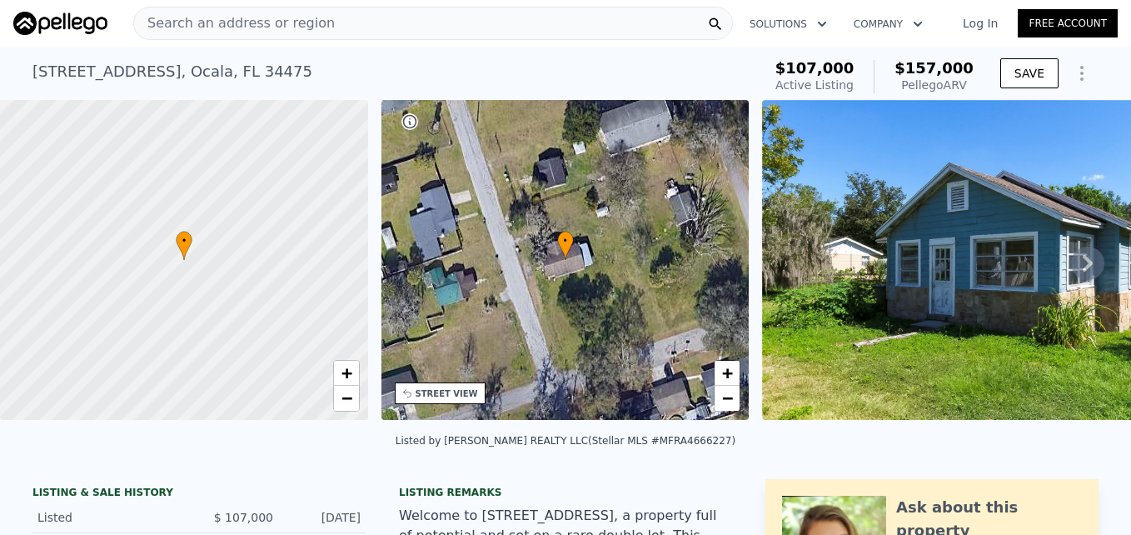
click at [877, 276] on img at bounding box center [1003, 260] width 482 height 320
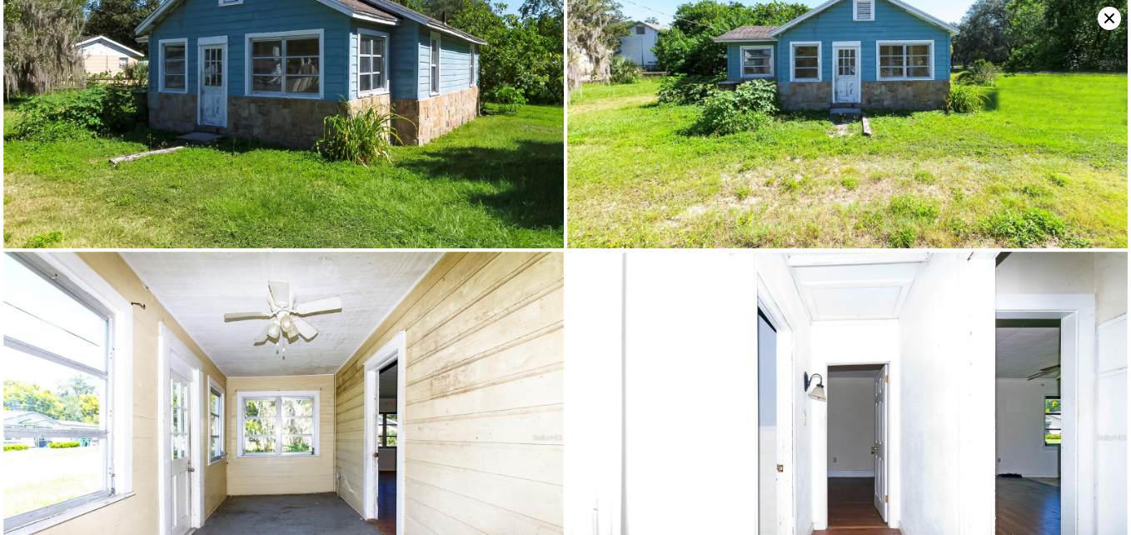
scroll to position [0, 0]
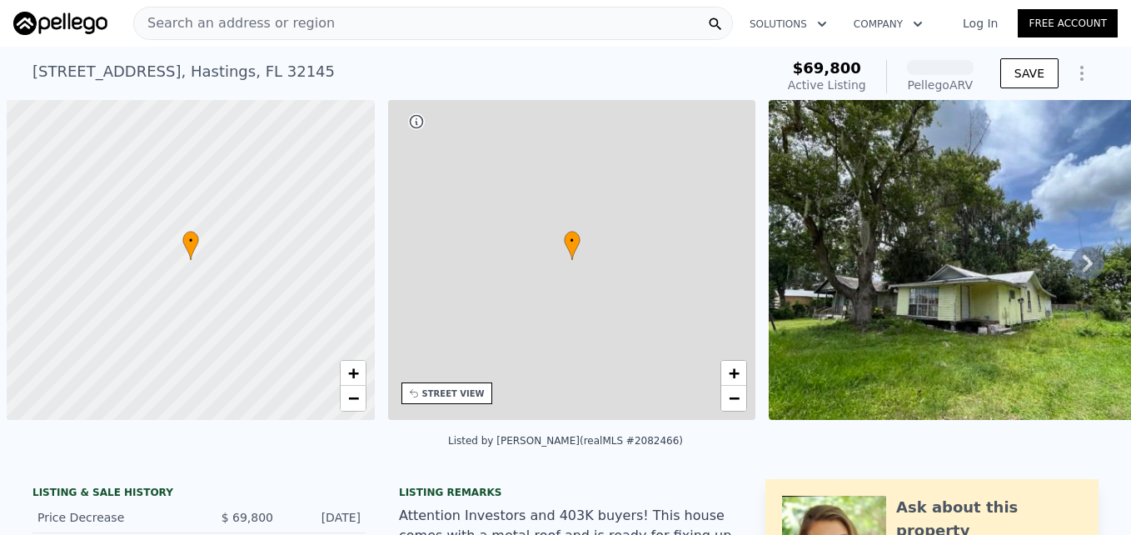
scroll to position [0, 7]
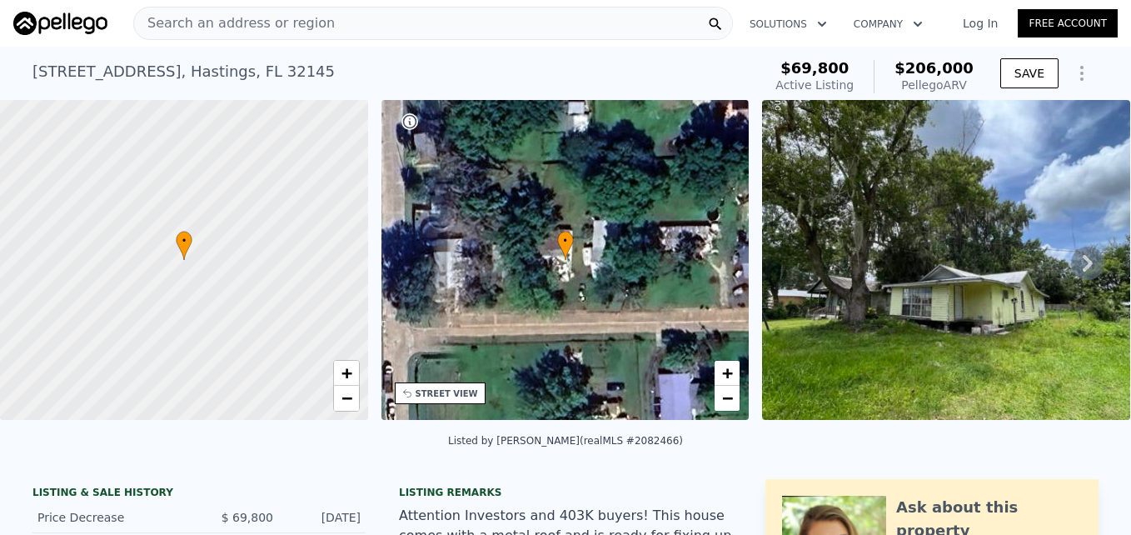
click at [974, 305] on img at bounding box center [946, 260] width 368 height 320
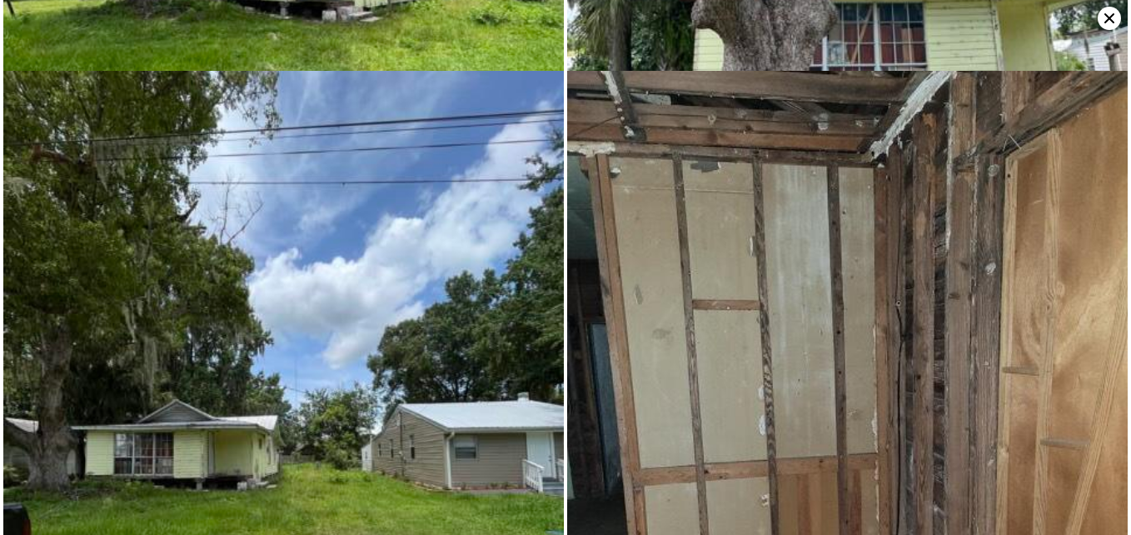
scroll to position [0, 0]
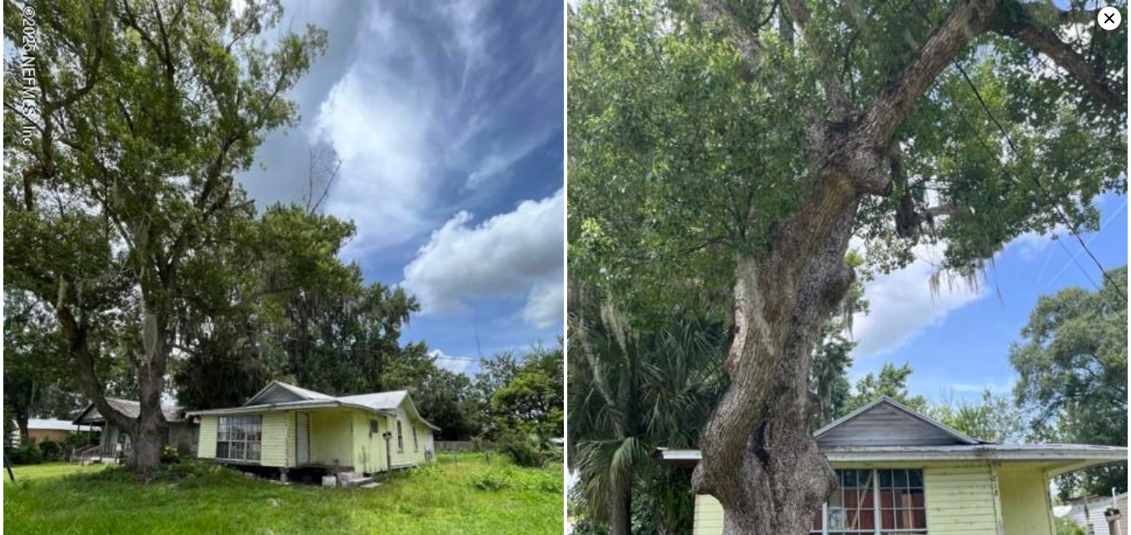
click at [1112, 21] on icon at bounding box center [1109, 18] width 10 height 10
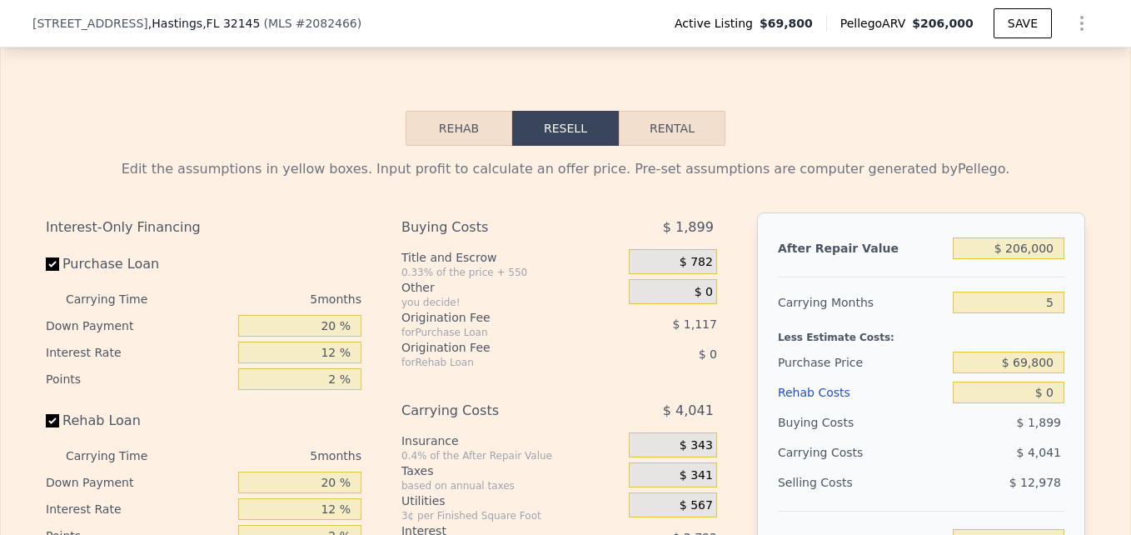
scroll to position [2465, 0]
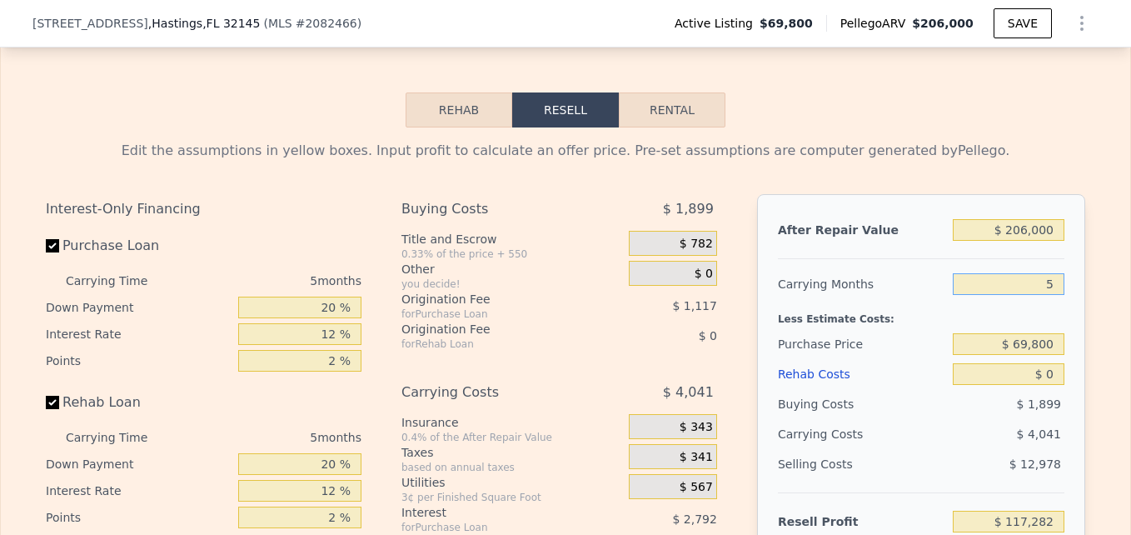
click at [1049, 295] on input "5" at bounding box center [1009, 284] width 112 height 22
type input "4"
type input "$ 118,089"
type input "4"
click at [1054, 324] on div "Less Estimate Costs:" at bounding box center [921, 314] width 286 height 30
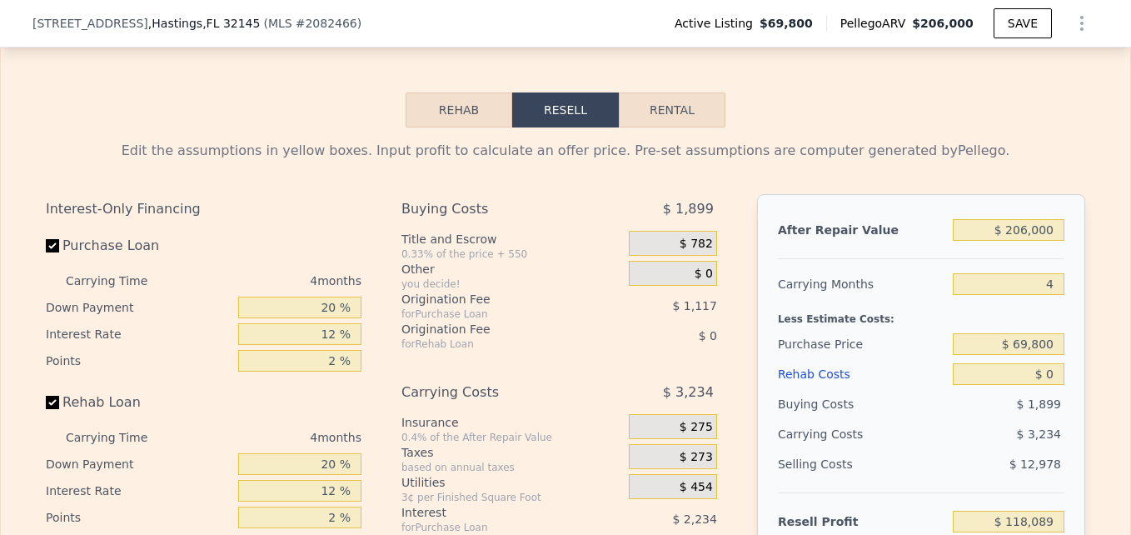
click at [967, 325] on div "Less Estimate Costs:" at bounding box center [921, 314] width 286 height 30
click at [1051, 384] on input "$ 0" at bounding box center [1009, 374] width 112 height 22
type input "$ 5"
type input "$ 118,084"
type input "$ 50"
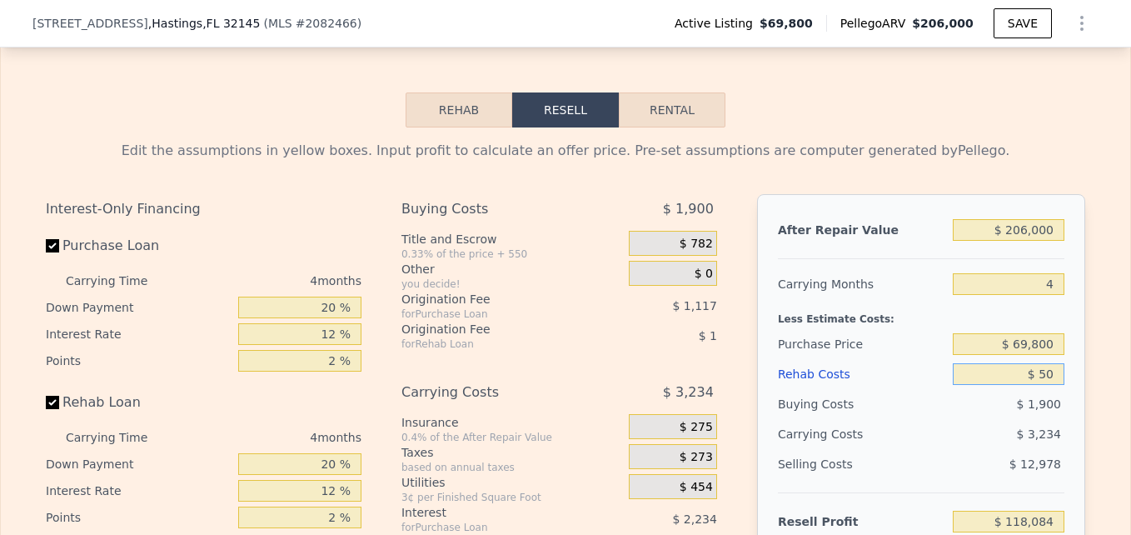
type input "$ 118,038"
type input "$ 500"
type input "$ 117,565"
type input "$ 5,000"
type input "$ 112,849"
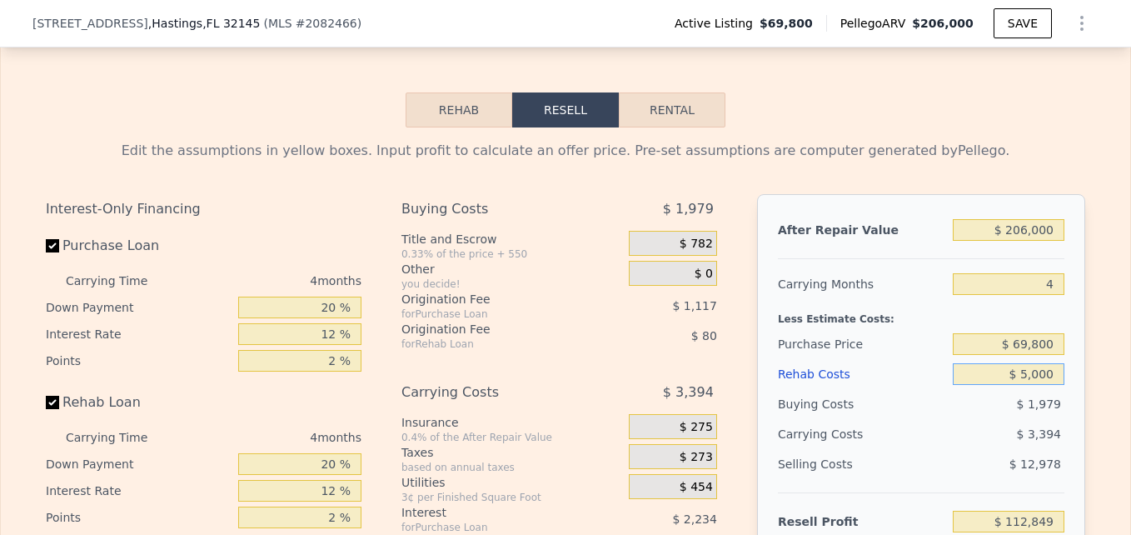
type input "$ 50,000"
type input "$ 65,689"
type input "$ 50,000"
click at [1065, 327] on div "After Repair Value $ 206,000 Carrying Months 4 Less Estimate Costs: Purchase Pr…" at bounding box center [921, 425] width 328 height 463
click at [944, 328] on div "Less Estimate Costs:" at bounding box center [921, 314] width 286 height 30
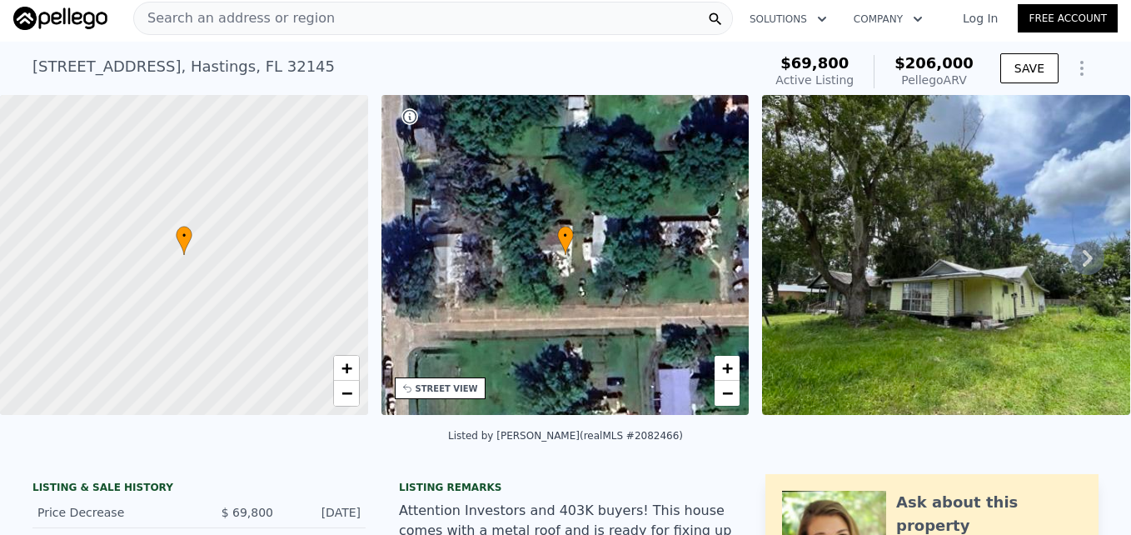
scroll to position [42, 0]
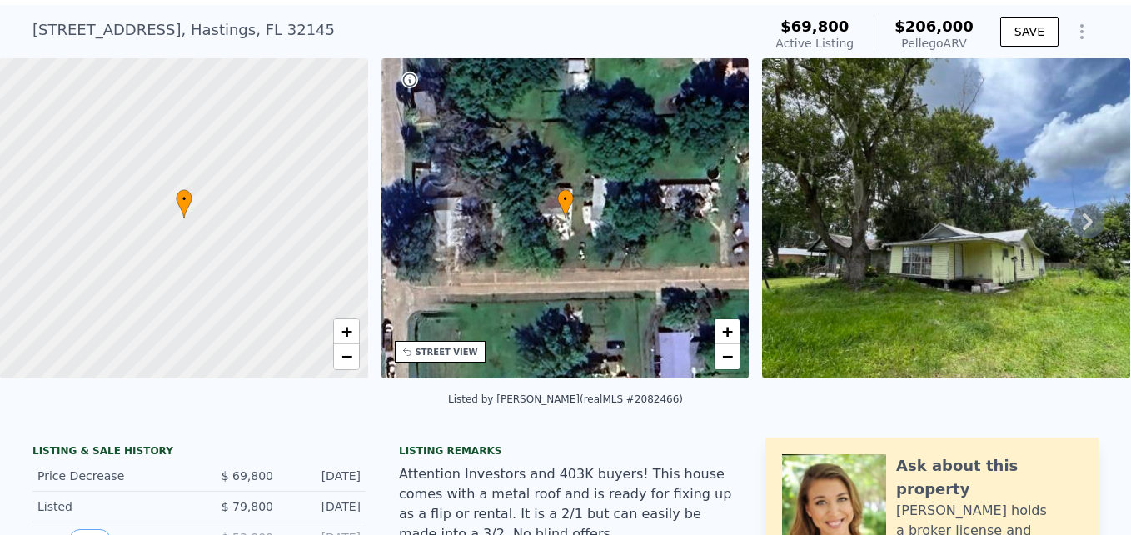
click at [976, 238] on img at bounding box center [946, 218] width 368 height 320
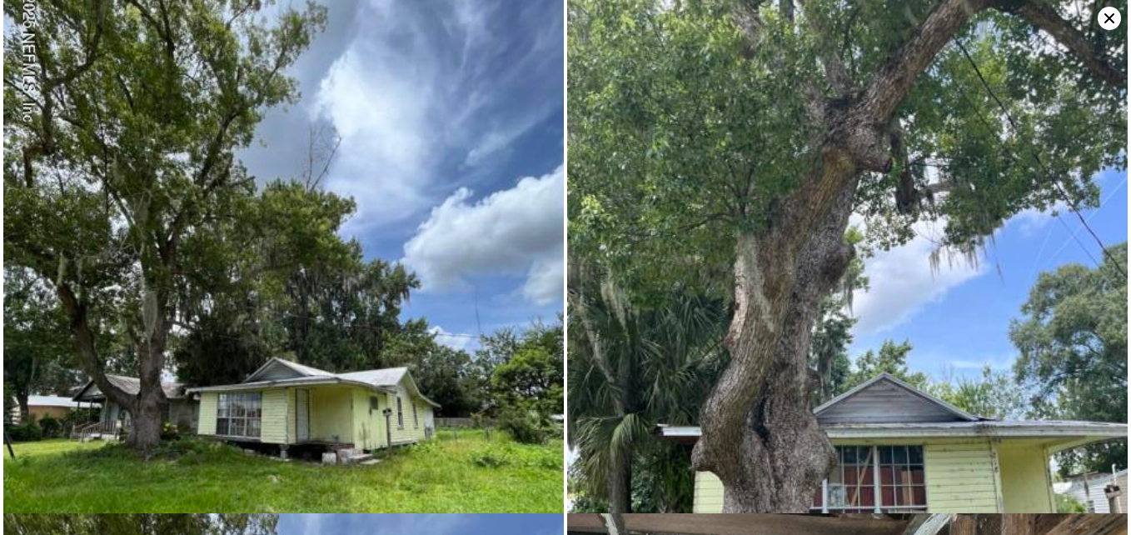
scroll to position [2, 0]
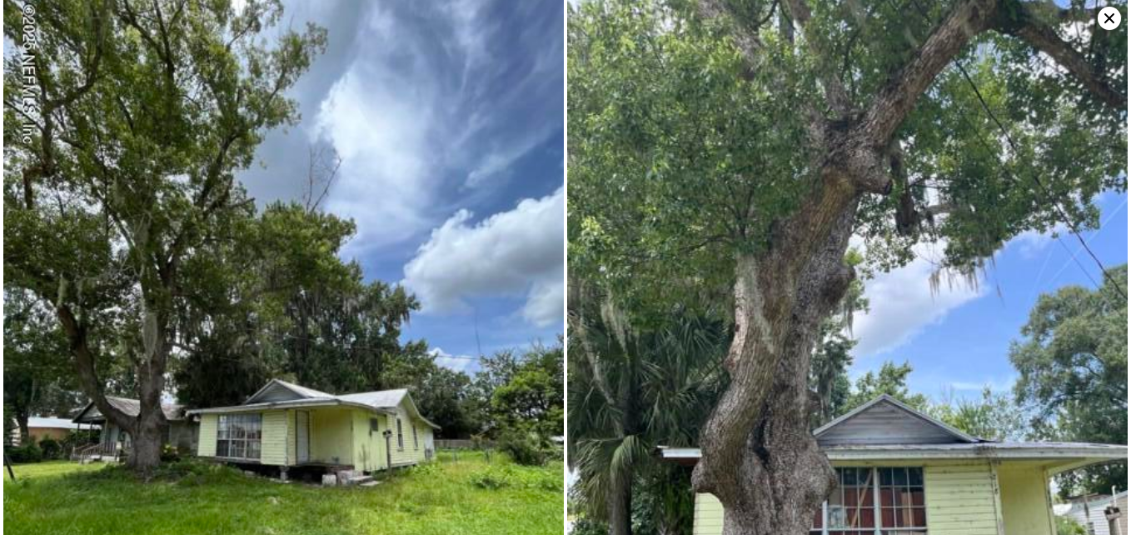
click at [885, 244] on img at bounding box center [847, 371] width 560 height 747
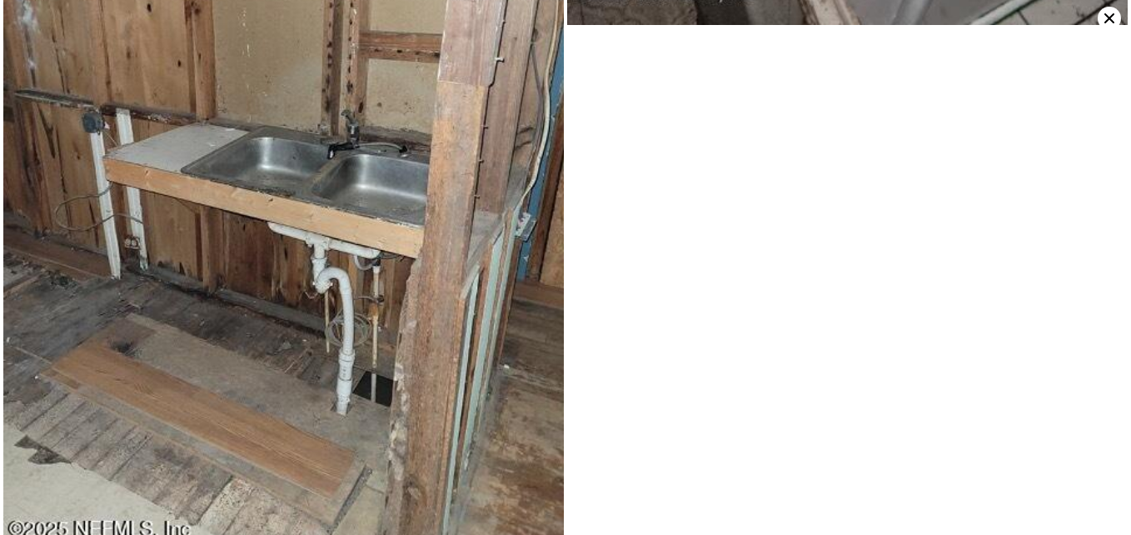
scroll to position [3422, 0]
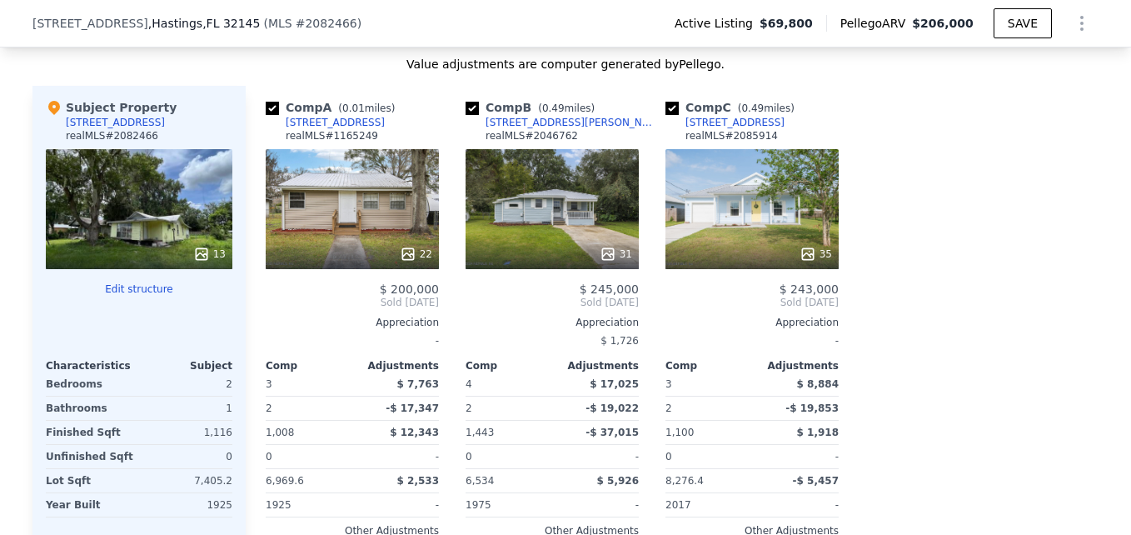
scroll to position [1792, 0]
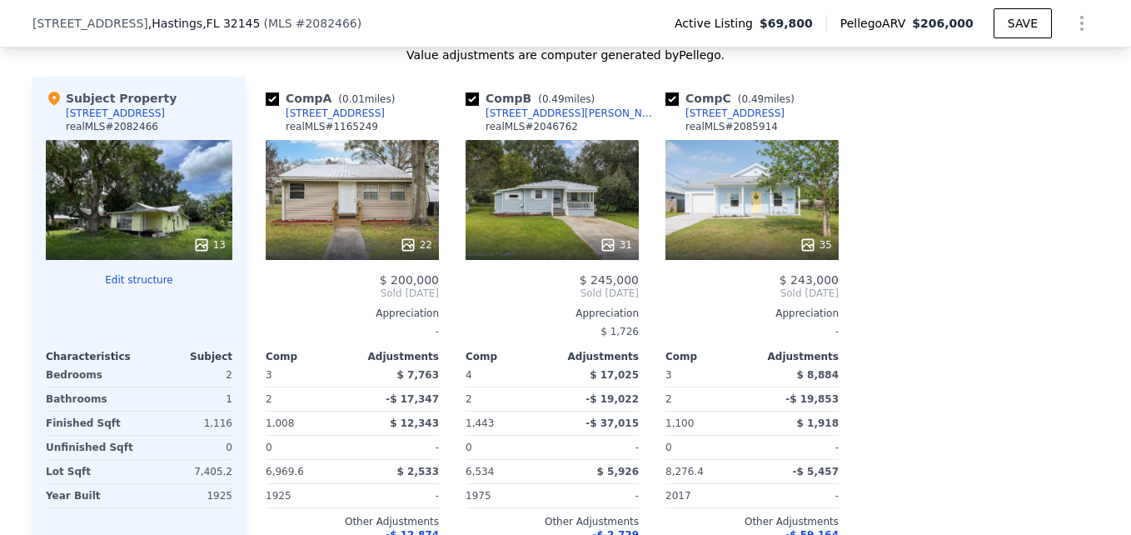
click at [745, 222] on div "35" at bounding box center [751, 200] width 173 height 120
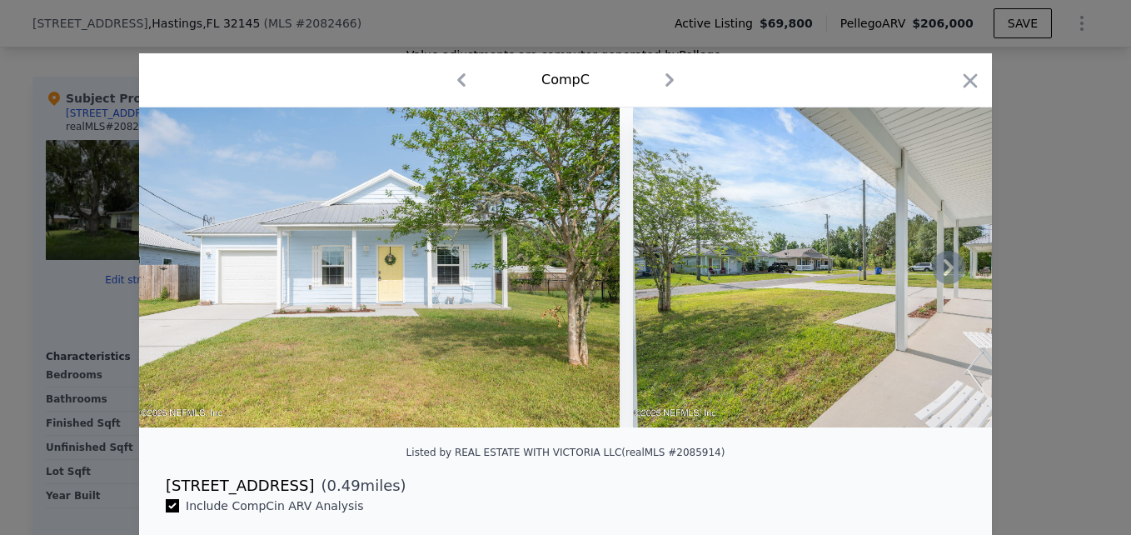
click at [939, 270] on icon at bounding box center [948, 267] width 33 height 33
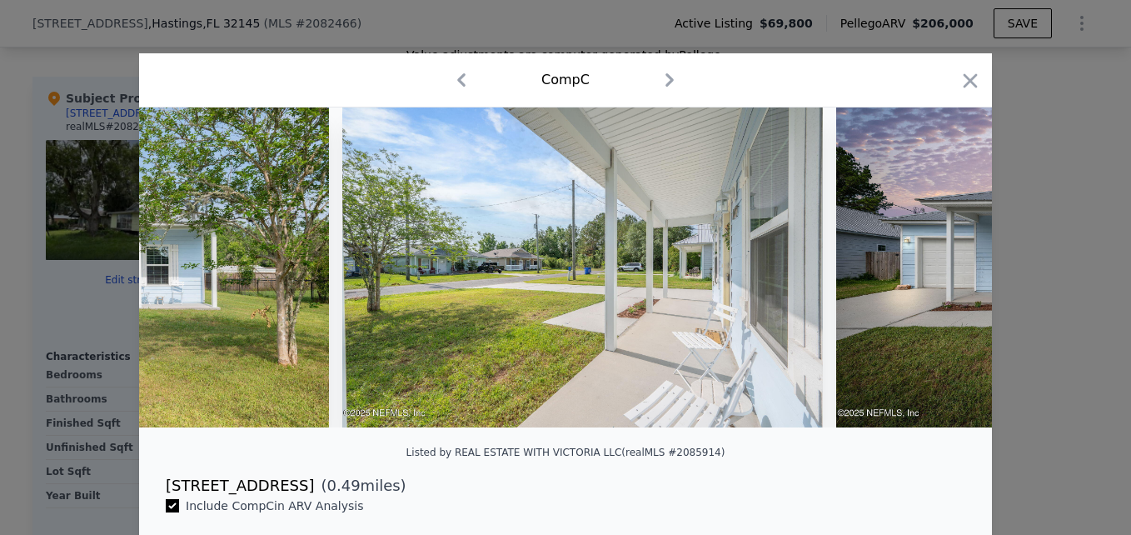
scroll to position [0, 400]
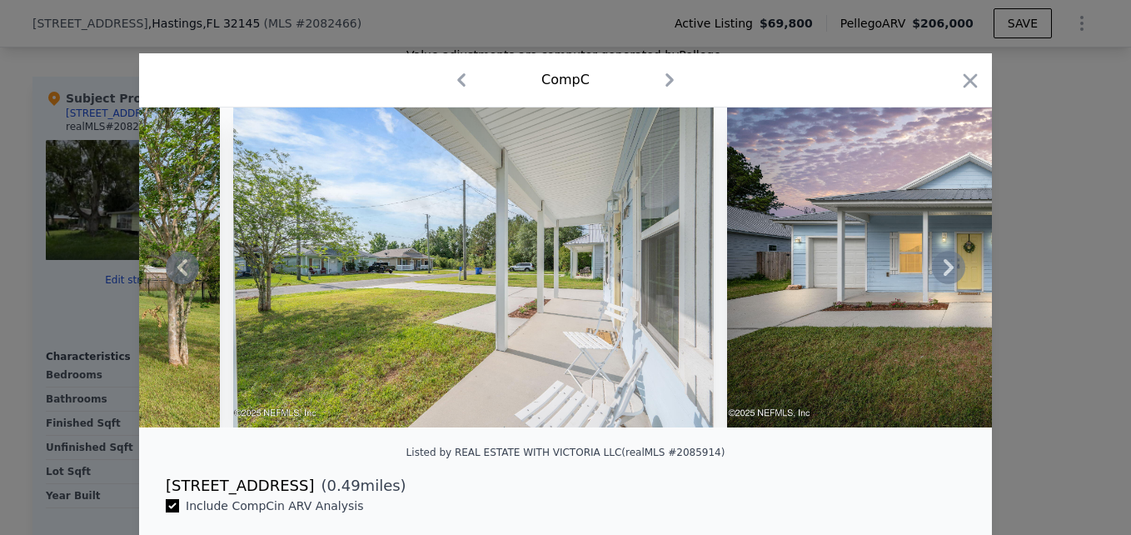
click at [939, 270] on icon at bounding box center [948, 267] width 33 height 33
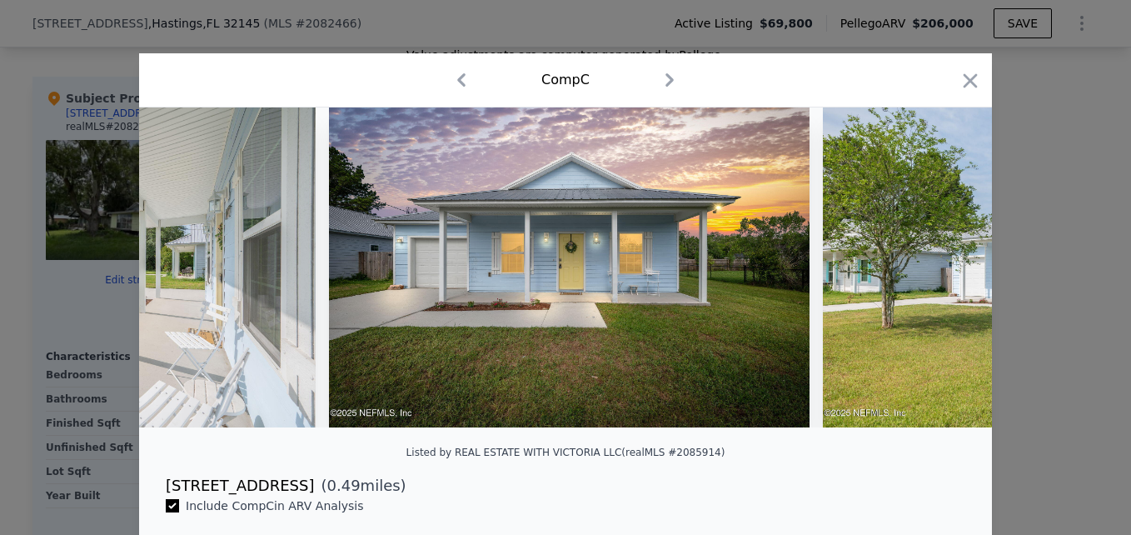
scroll to position [0, 799]
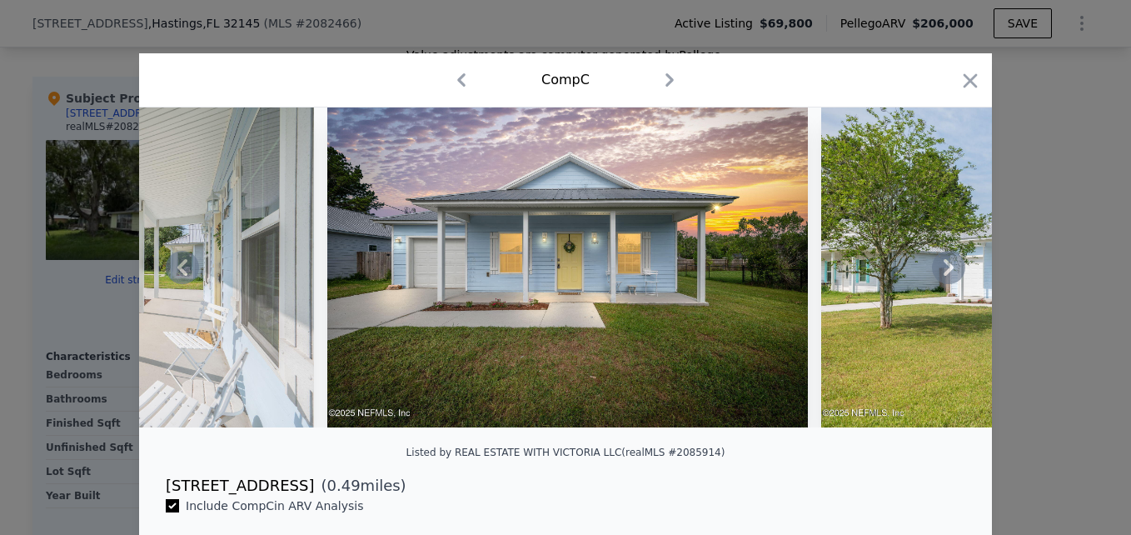
click at [939, 270] on icon at bounding box center [948, 267] width 33 height 33
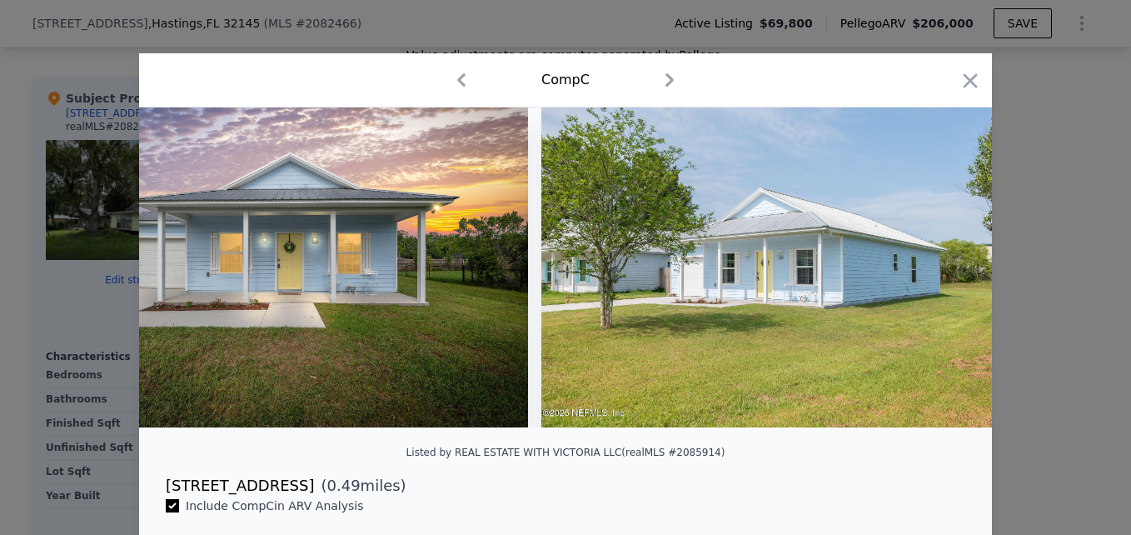
scroll to position [0, 1199]
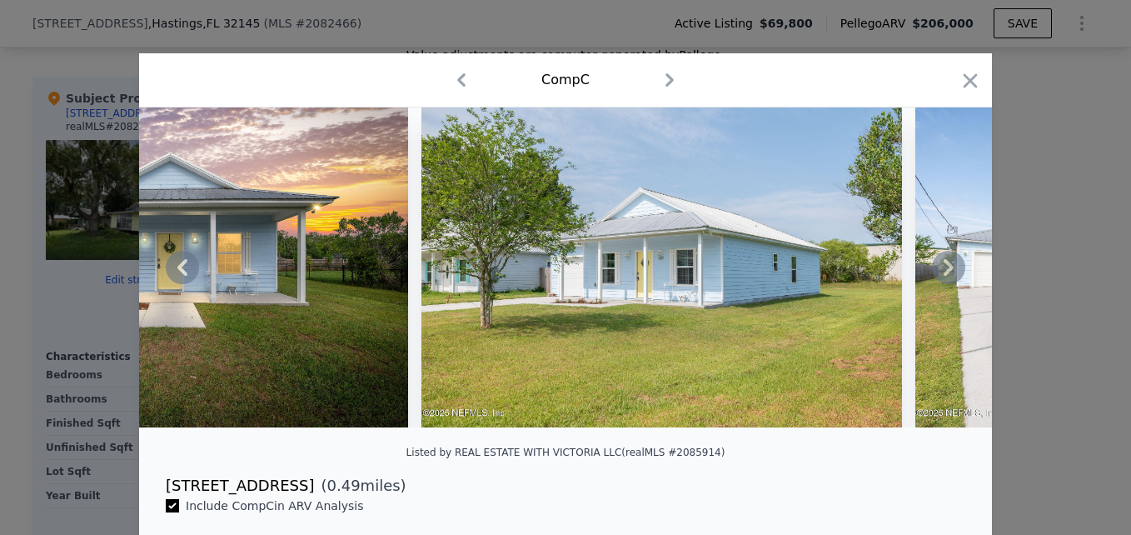
click at [939, 270] on icon at bounding box center [948, 267] width 33 height 33
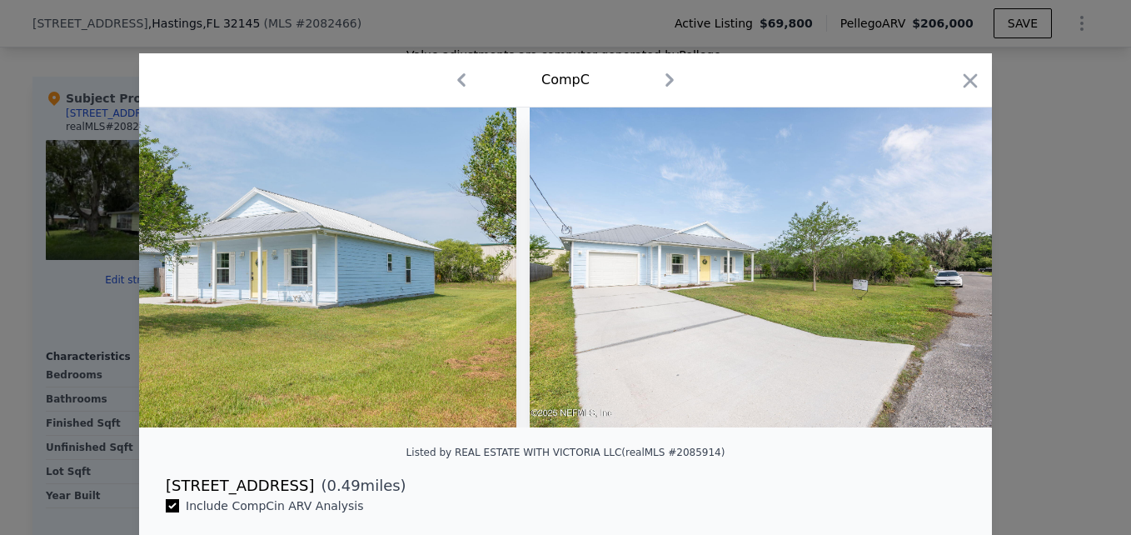
scroll to position [0, 1599]
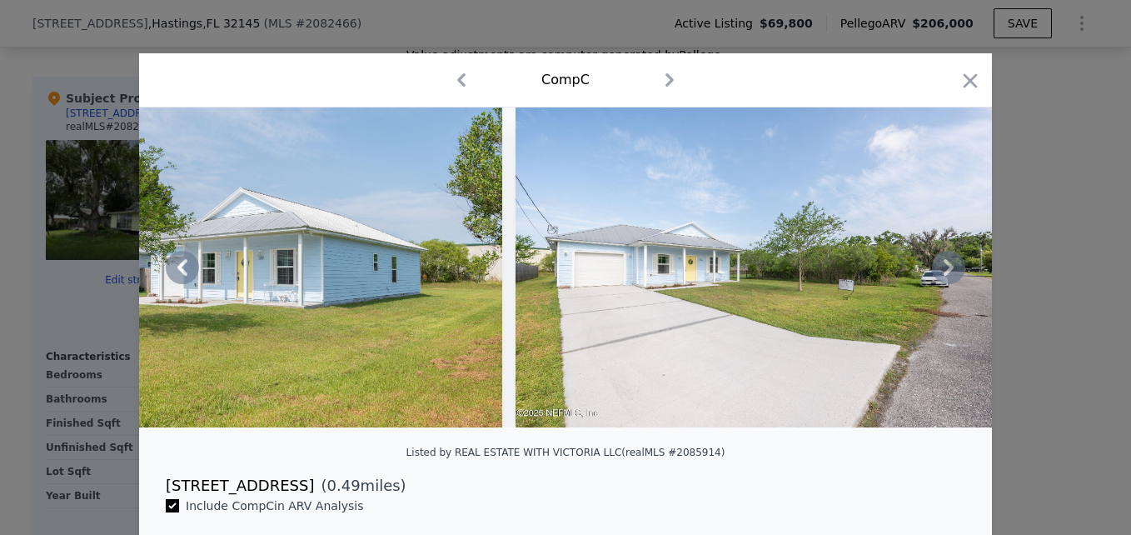
click at [939, 270] on icon at bounding box center [948, 267] width 33 height 33
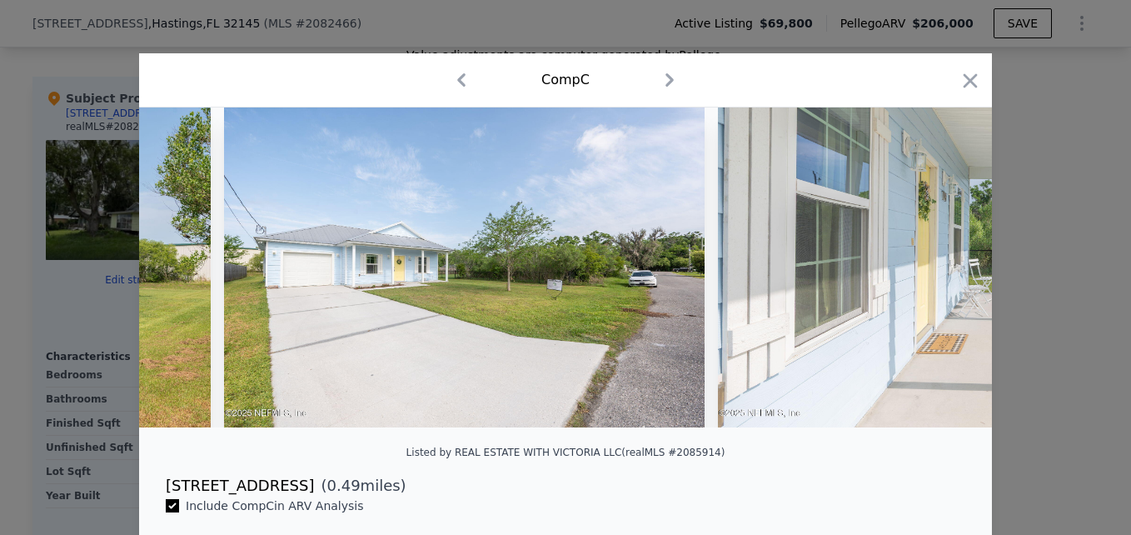
scroll to position [0, 1999]
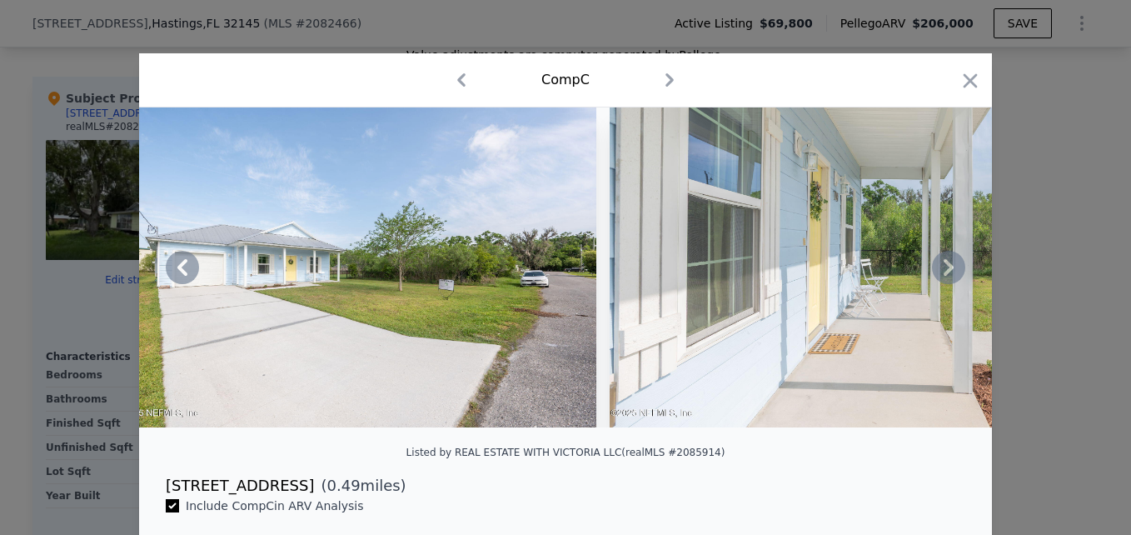
click at [939, 270] on icon at bounding box center [948, 267] width 33 height 33
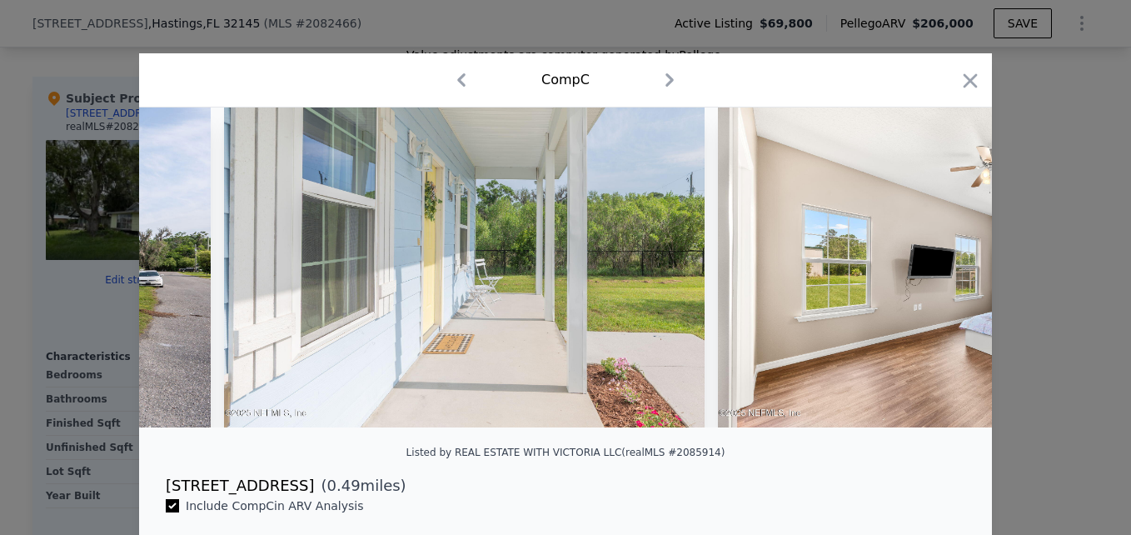
scroll to position [0, 2398]
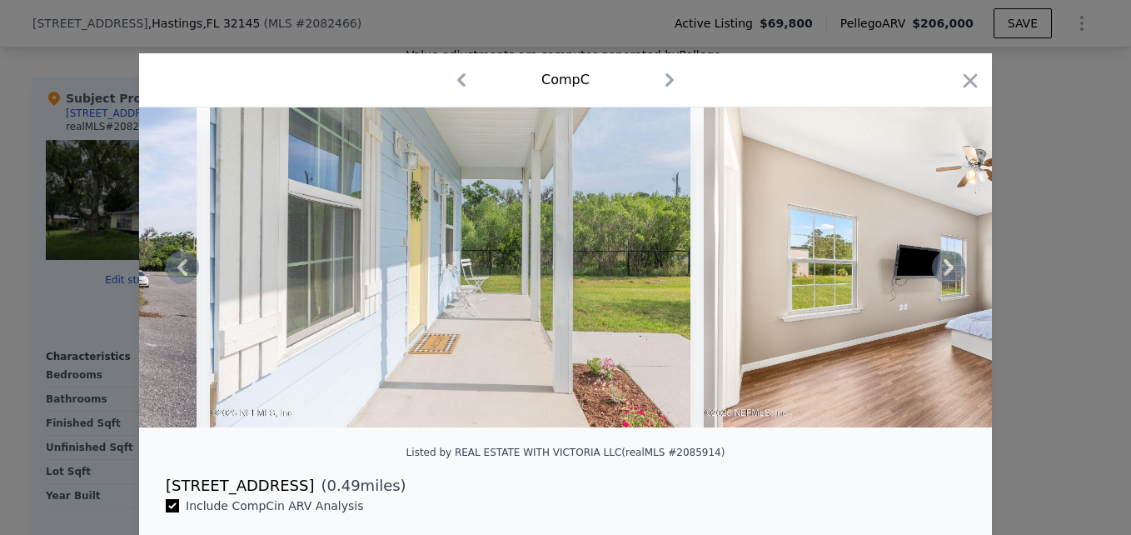
click at [939, 270] on icon at bounding box center [948, 267] width 33 height 33
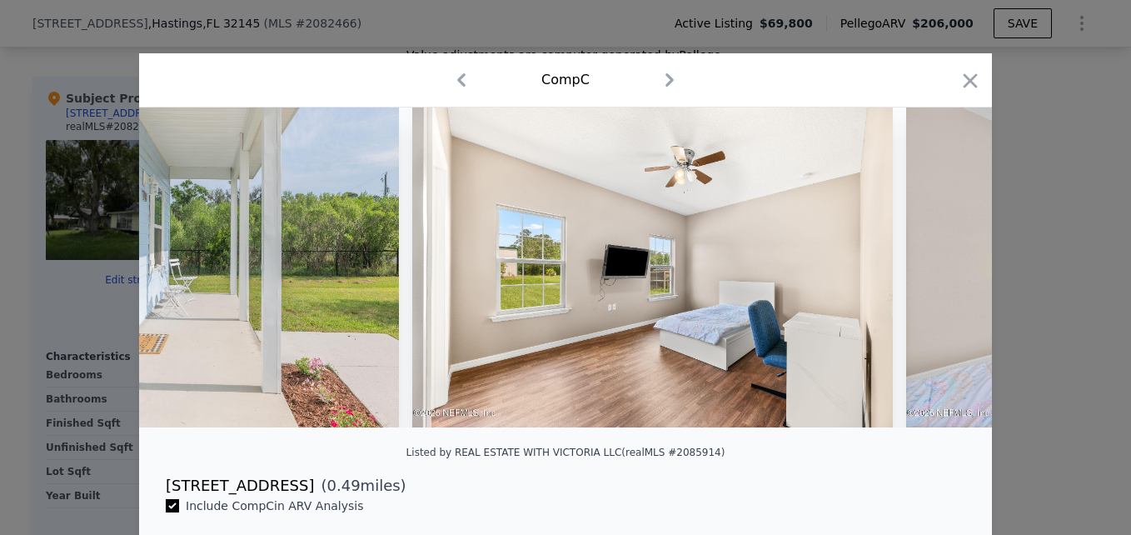
scroll to position [0, 2798]
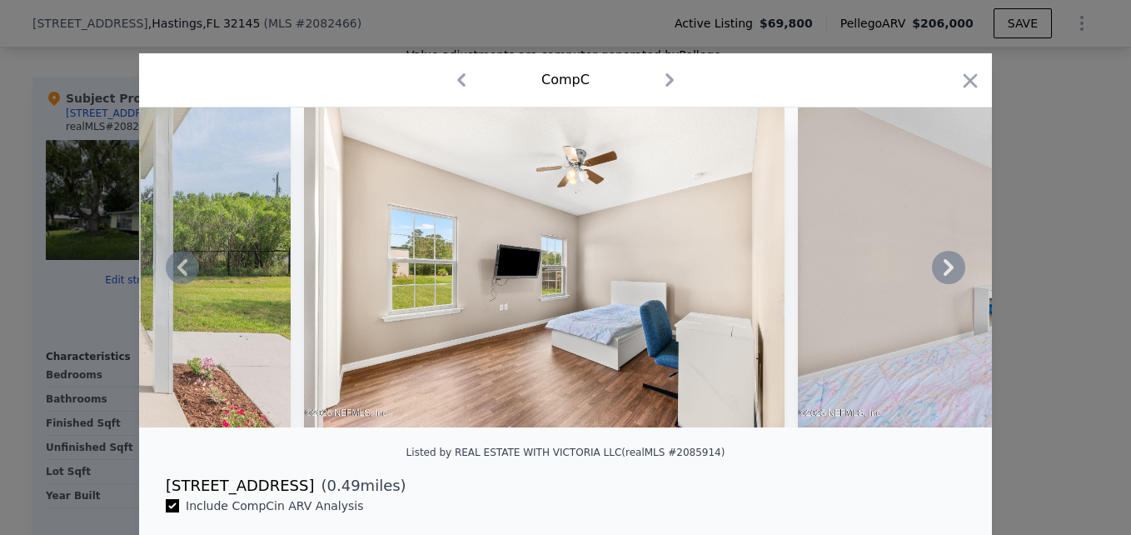
click at [939, 270] on icon at bounding box center [948, 267] width 33 height 33
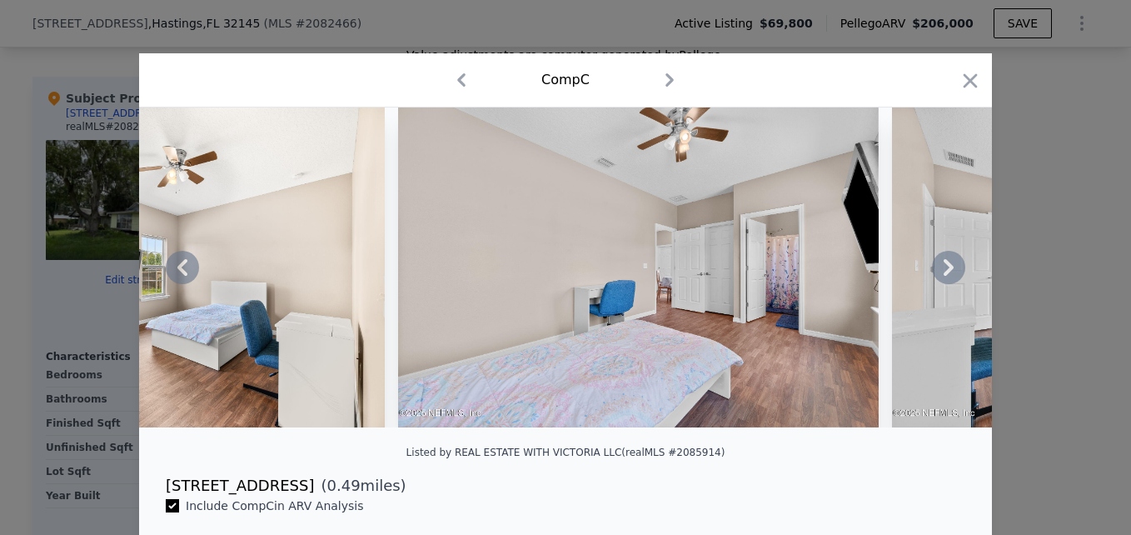
click at [939, 270] on icon at bounding box center [948, 267] width 33 height 33
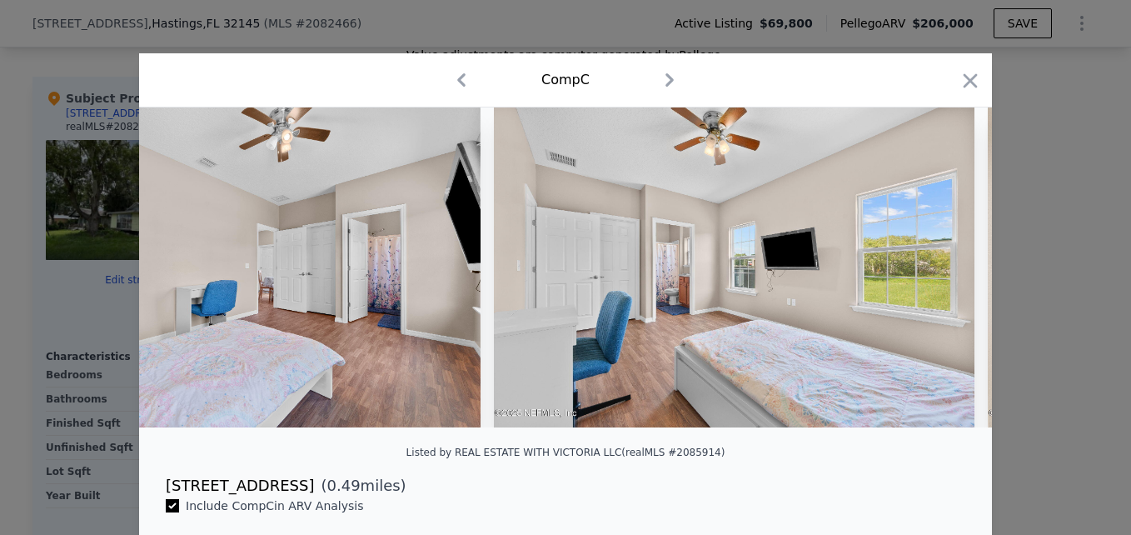
scroll to position [0, 3598]
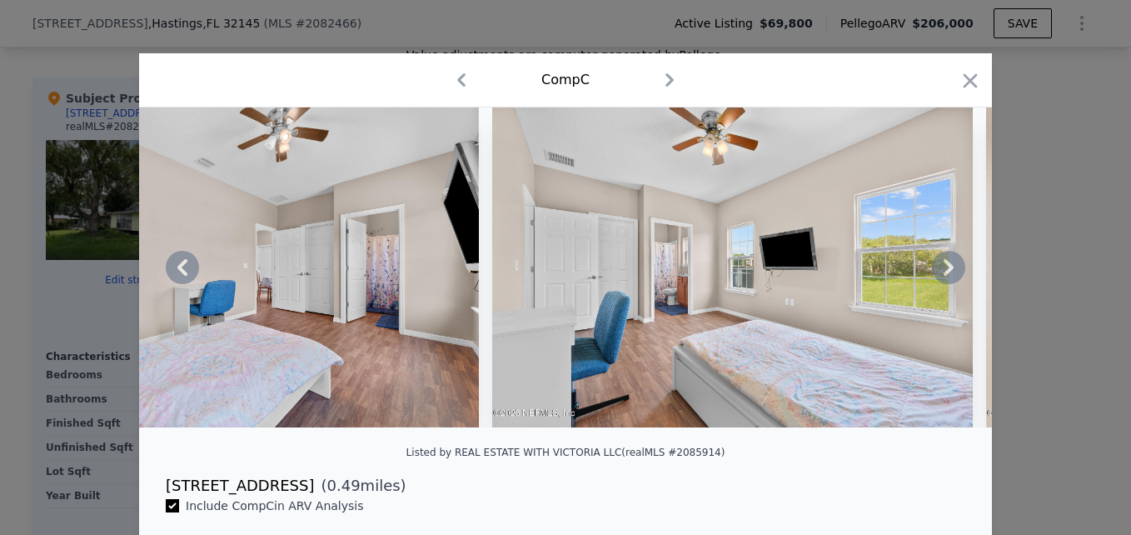
click at [939, 270] on icon at bounding box center [948, 267] width 33 height 33
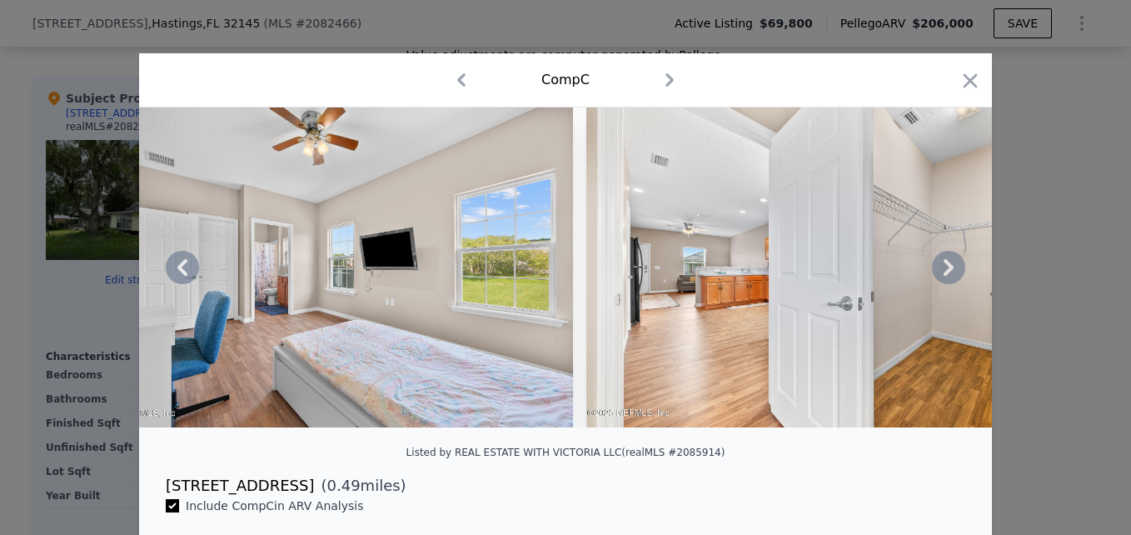
click at [939, 270] on icon at bounding box center [948, 267] width 33 height 33
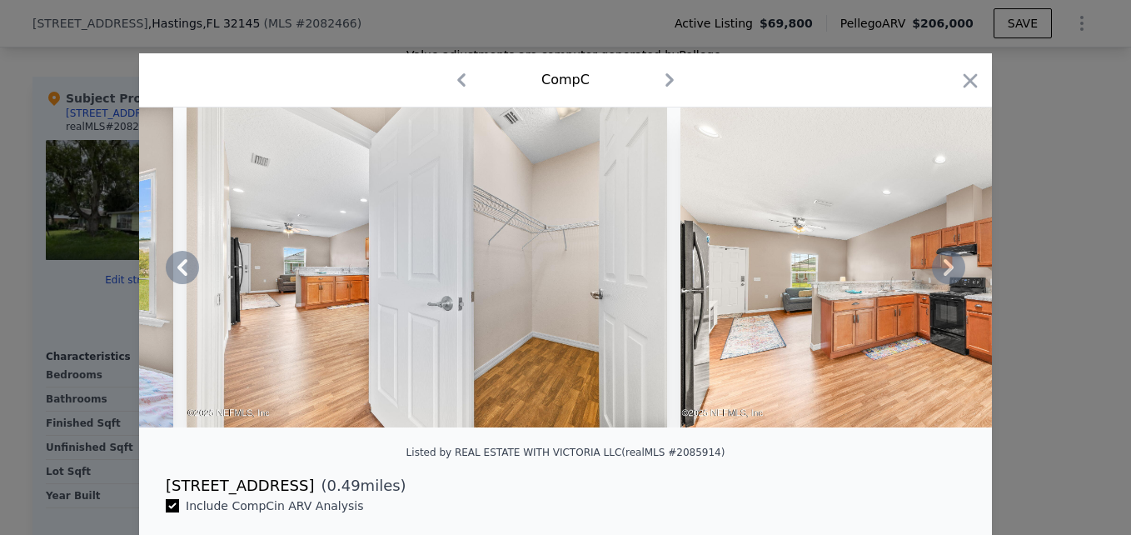
click at [939, 270] on icon at bounding box center [948, 267] width 33 height 33
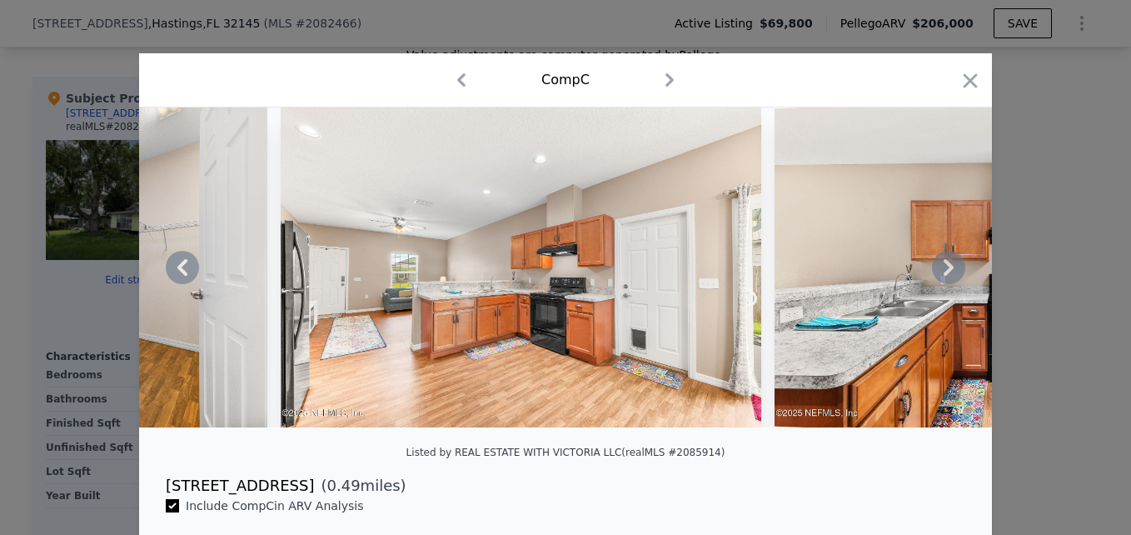
click at [939, 270] on icon at bounding box center [948, 267] width 33 height 33
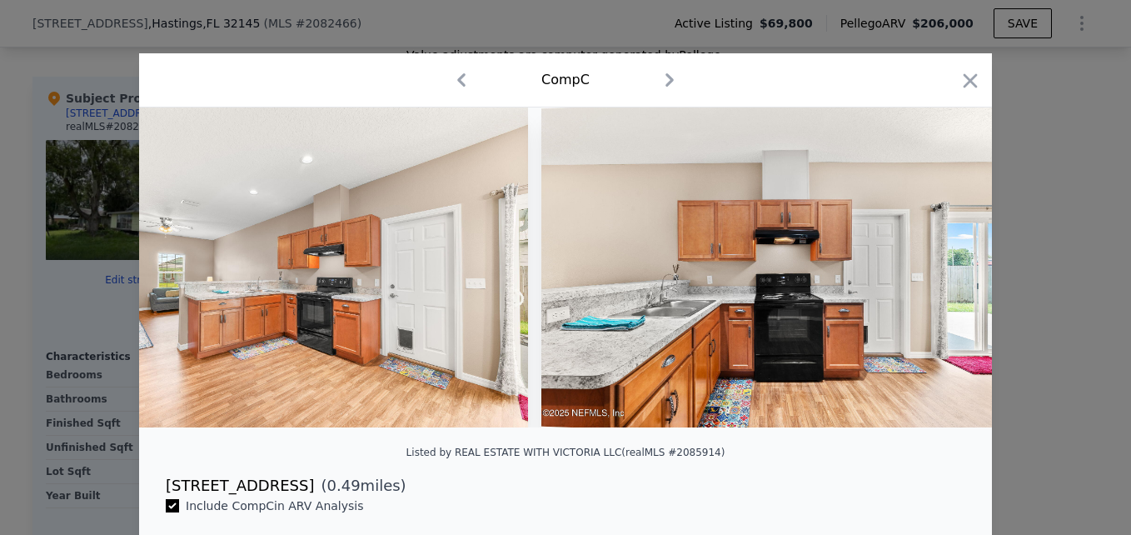
scroll to position [0, 5197]
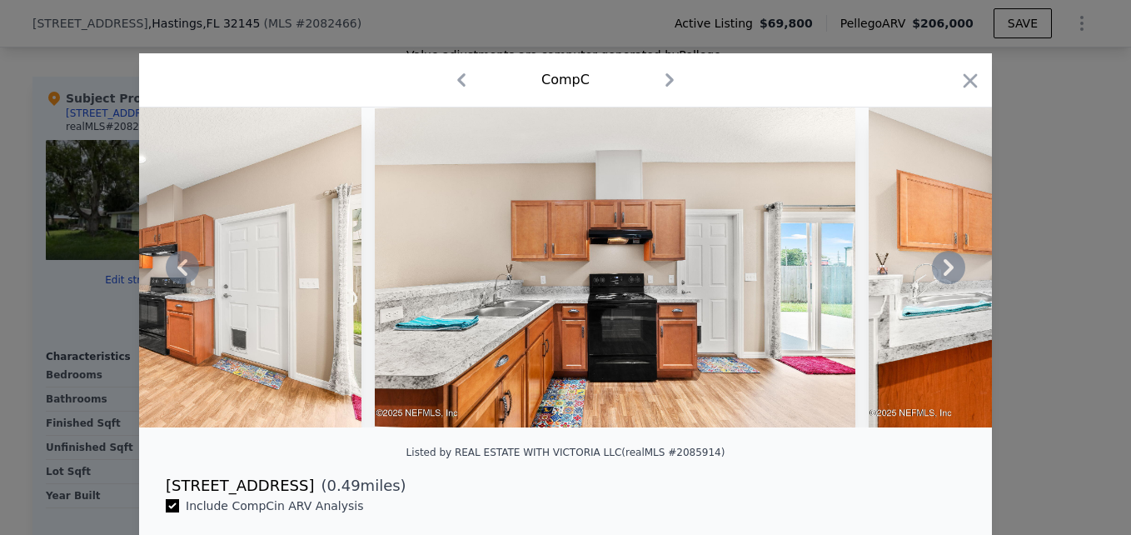
click at [939, 270] on icon at bounding box center [948, 267] width 33 height 33
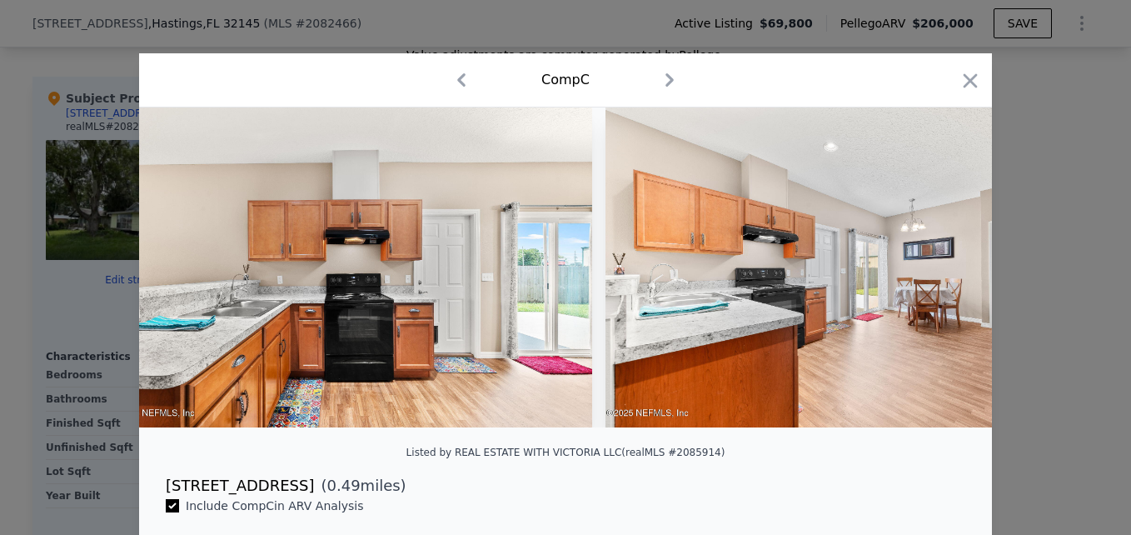
scroll to position [0, 5596]
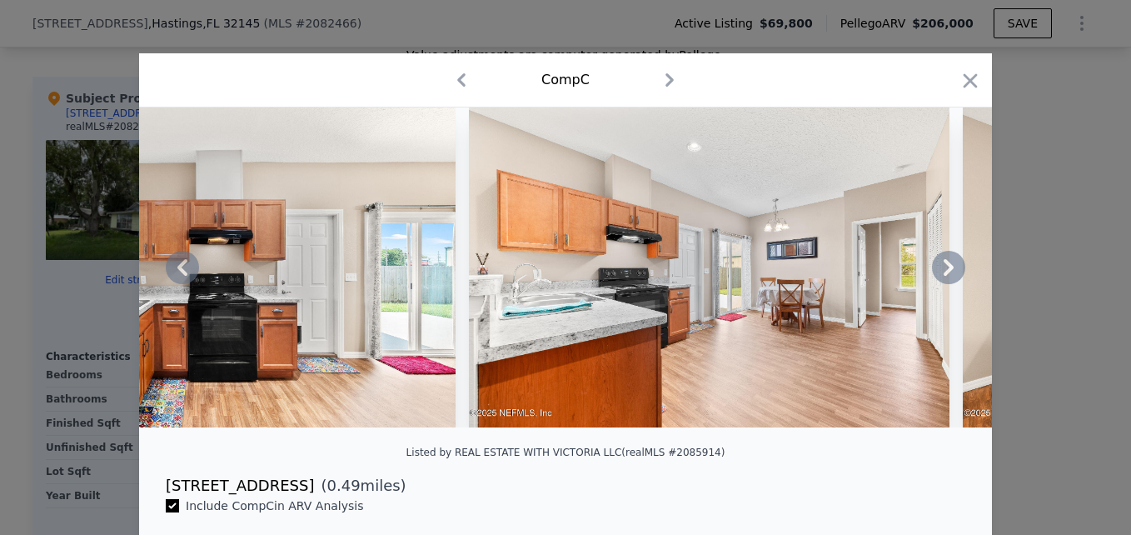
click at [939, 270] on icon at bounding box center [948, 267] width 33 height 33
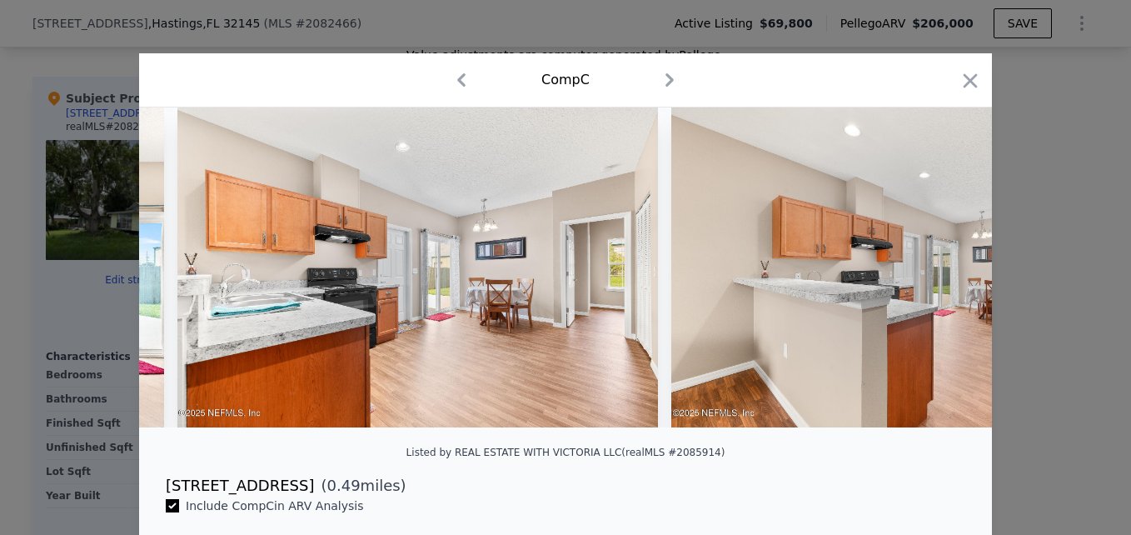
scroll to position [0, 5996]
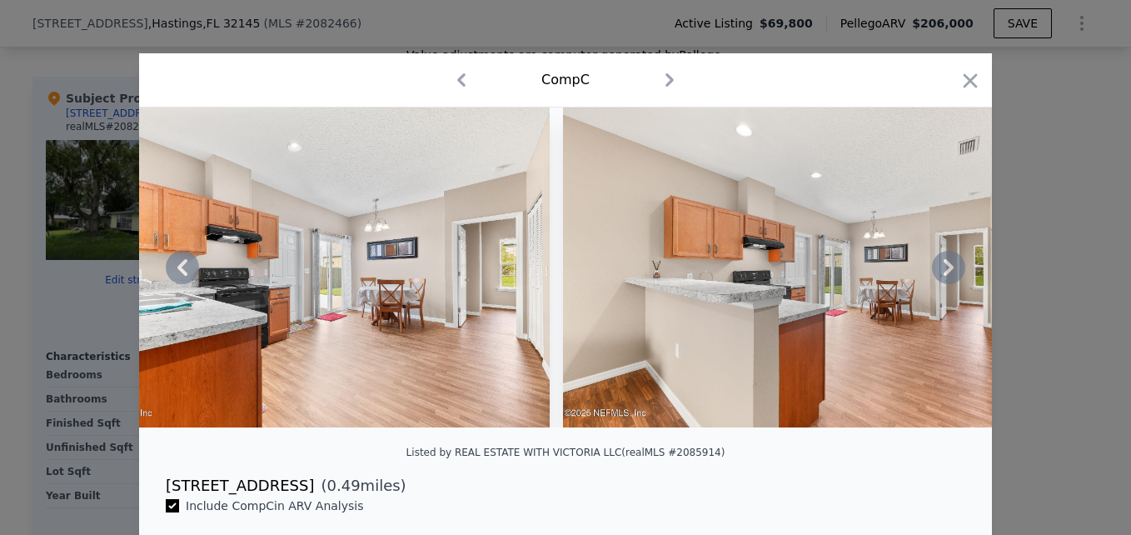
click at [939, 270] on icon at bounding box center [948, 267] width 33 height 33
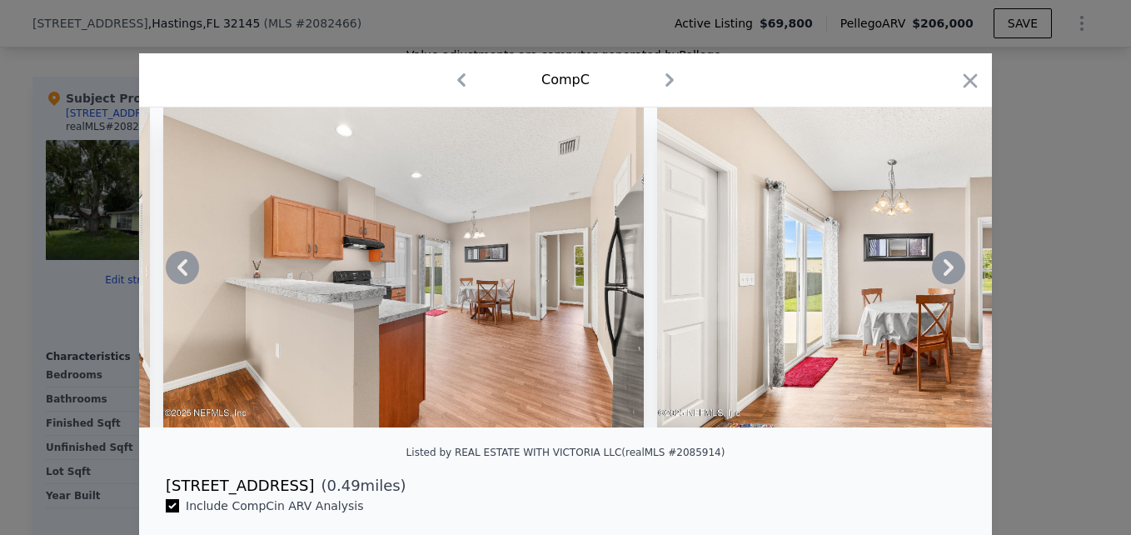
click at [939, 270] on icon at bounding box center [948, 267] width 33 height 33
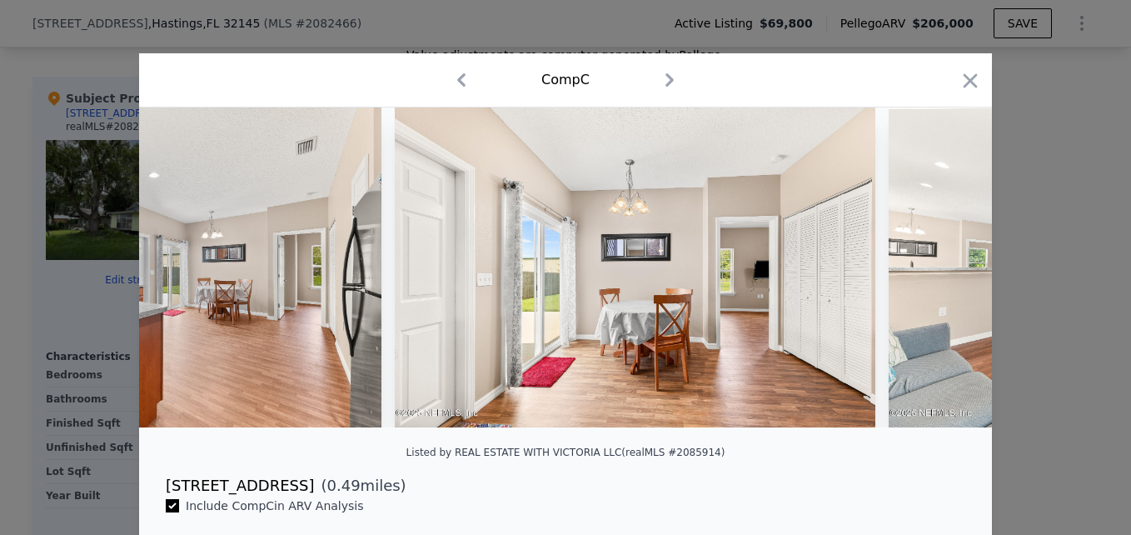
scroll to position [0, 6796]
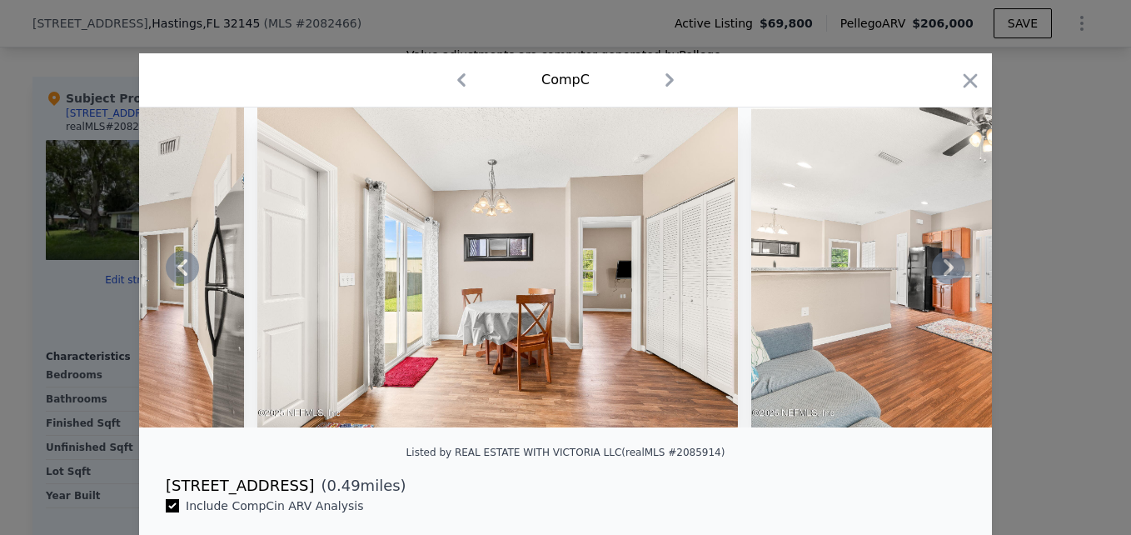
click at [939, 270] on icon at bounding box center [948, 267] width 33 height 33
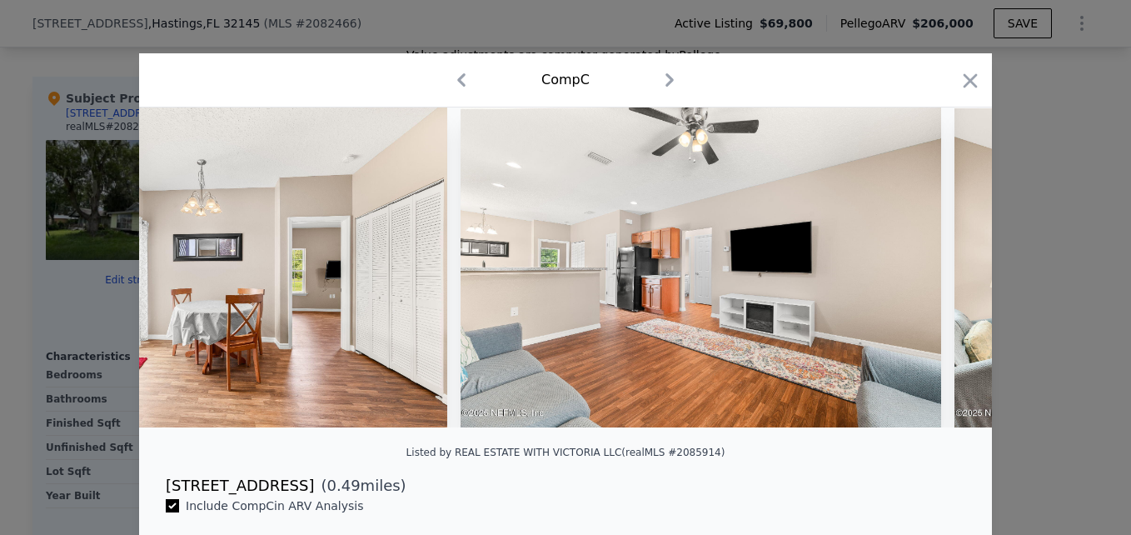
scroll to position [0, 7195]
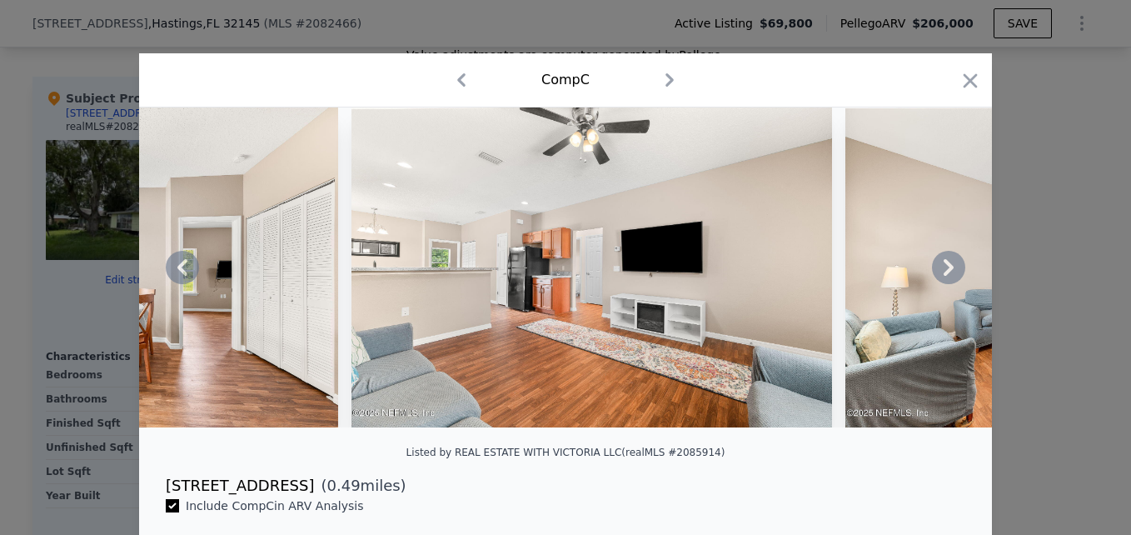
click at [939, 270] on icon at bounding box center [948, 267] width 33 height 33
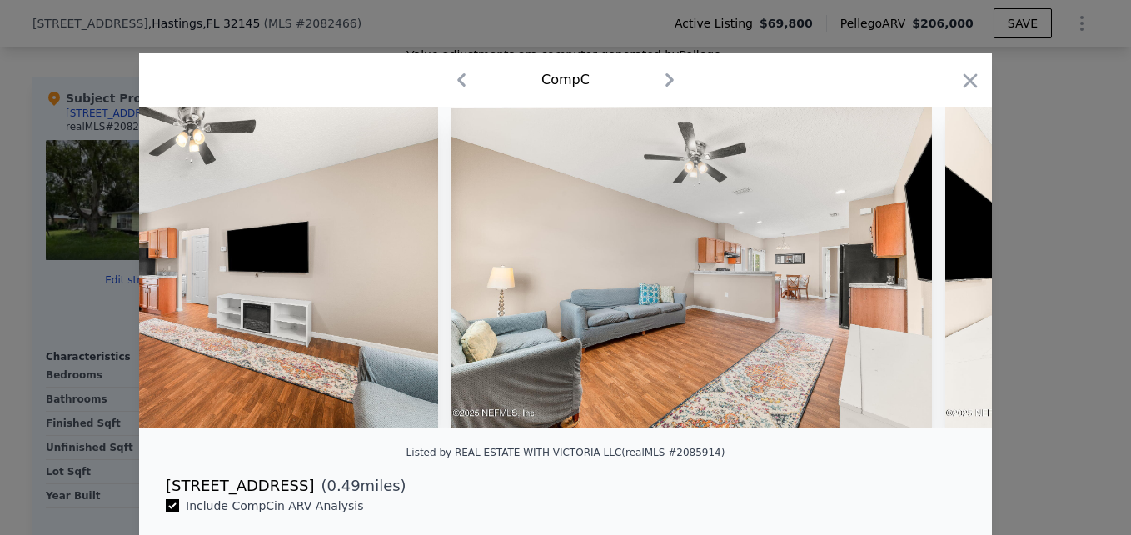
scroll to position [0, 7595]
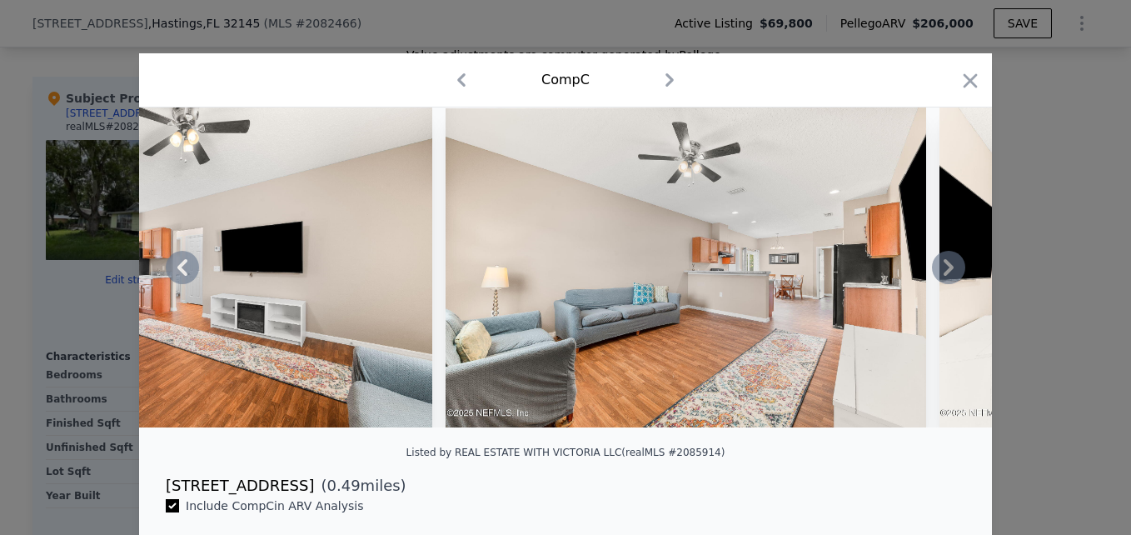
click at [939, 270] on icon at bounding box center [948, 267] width 33 height 33
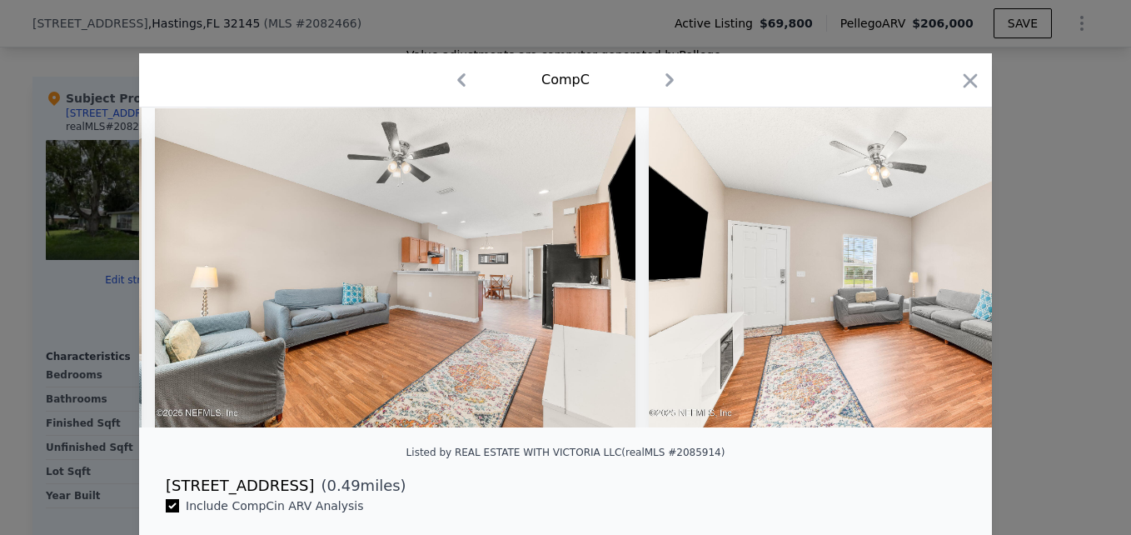
scroll to position [0, 7995]
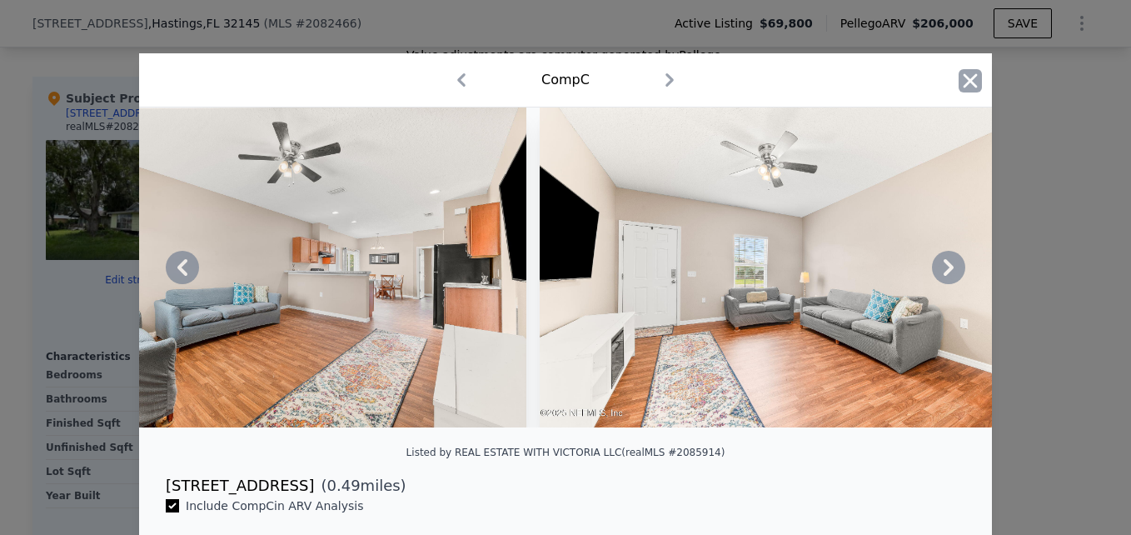
click at [962, 87] on icon "button" at bounding box center [970, 80] width 23 height 23
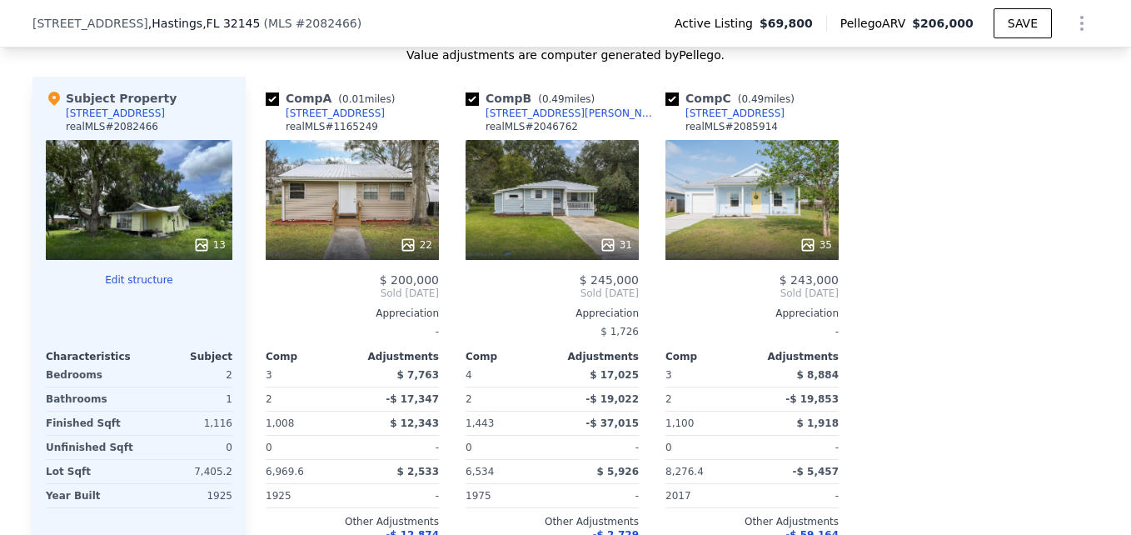
click at [962, 87] on div "Value adjustments are computer generated by Pellego . Subject Property [STREET_…" at bounding box center [565, 332] width 1066 height 571
click at [141, 194] on div "13" at bounding box center [139, 200] width 187 height 120
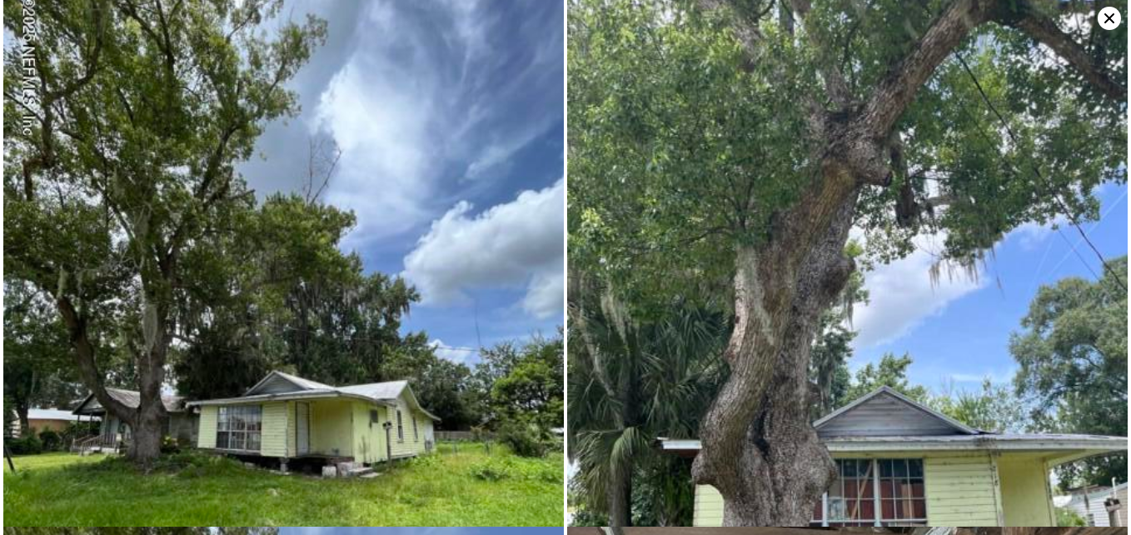
scroll to position [2, 0]
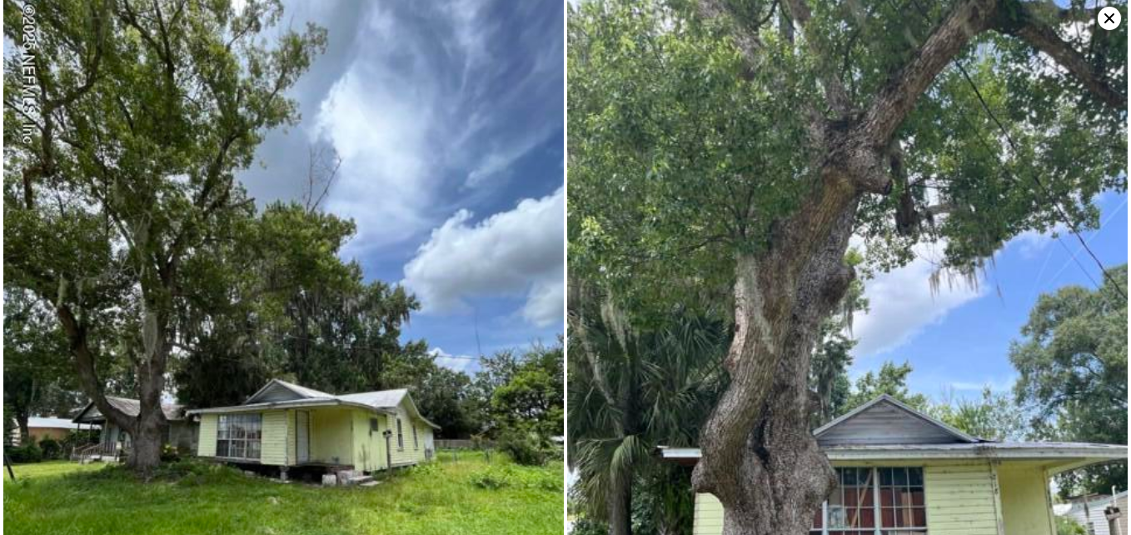
click at [861, 293] on img at bounding box center [847, 371] width 560 height 747
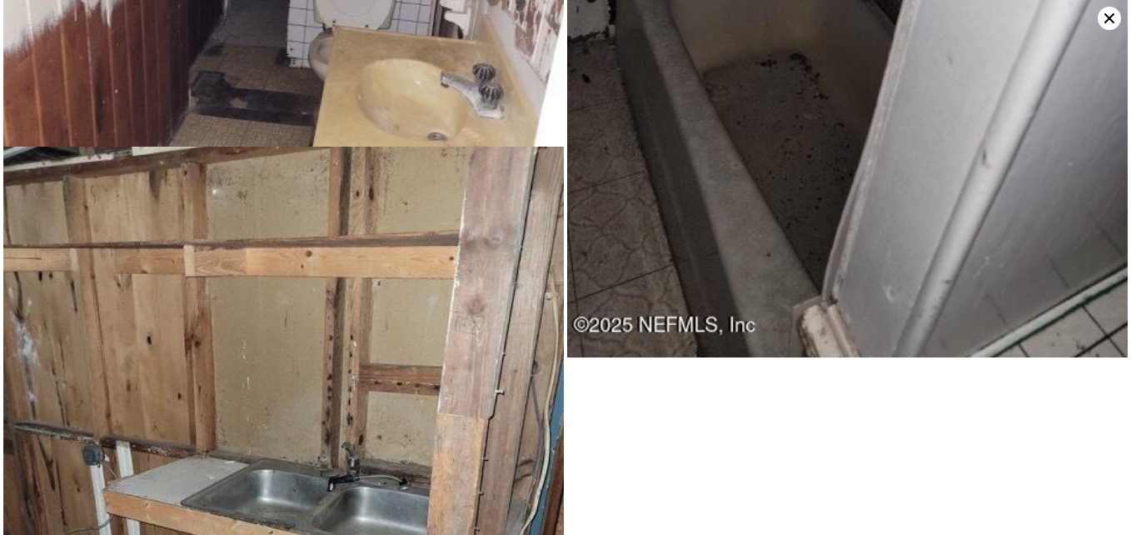
scroll to position [3422, 0]
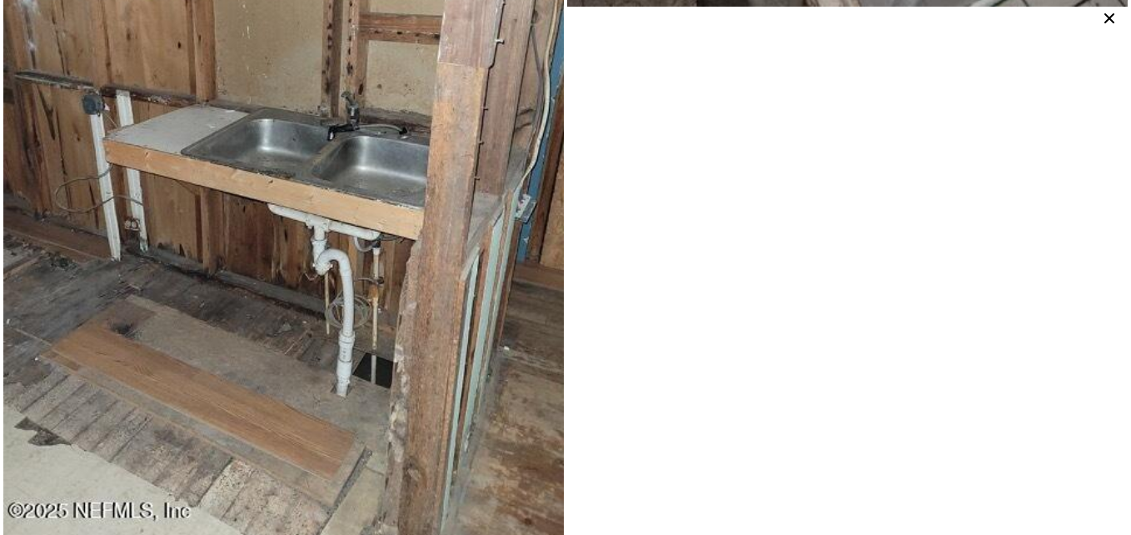
click at [720, 329] on div at bounding box center [565, 267] width 1131 height 535
click at [1105, 17] on icon at bounding box center [1109, 18] width 23 height 23
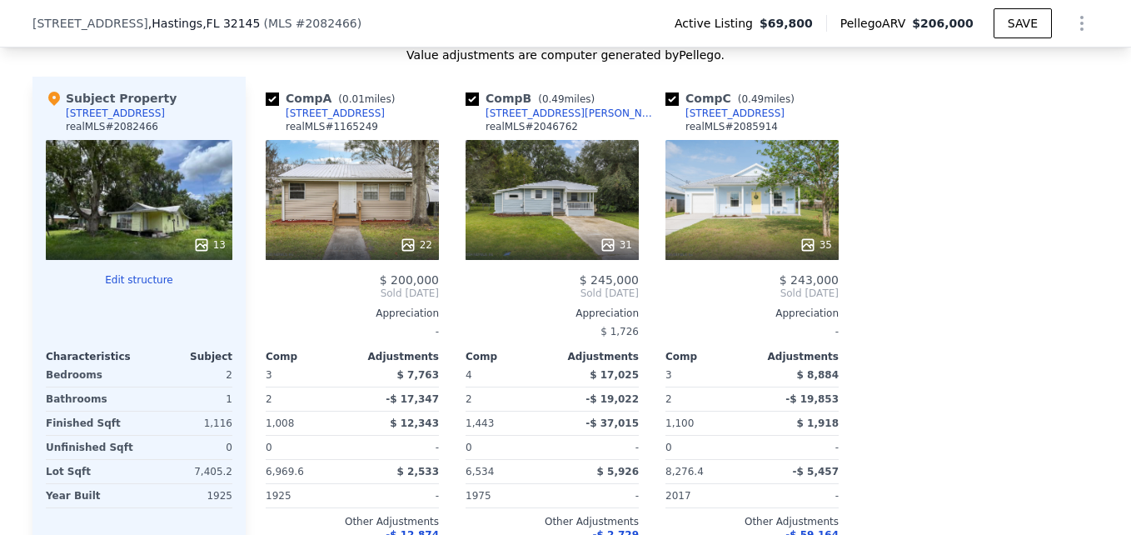
click at [754, 221] on div "35" at bounding box center [751, 200] width 173 height 120
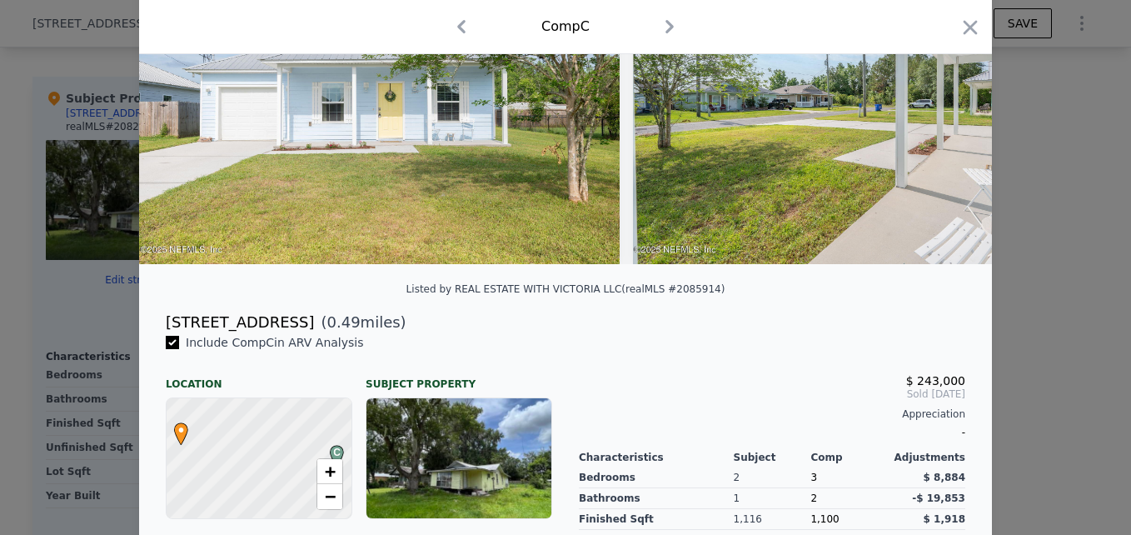
scroll to position [157, 0]
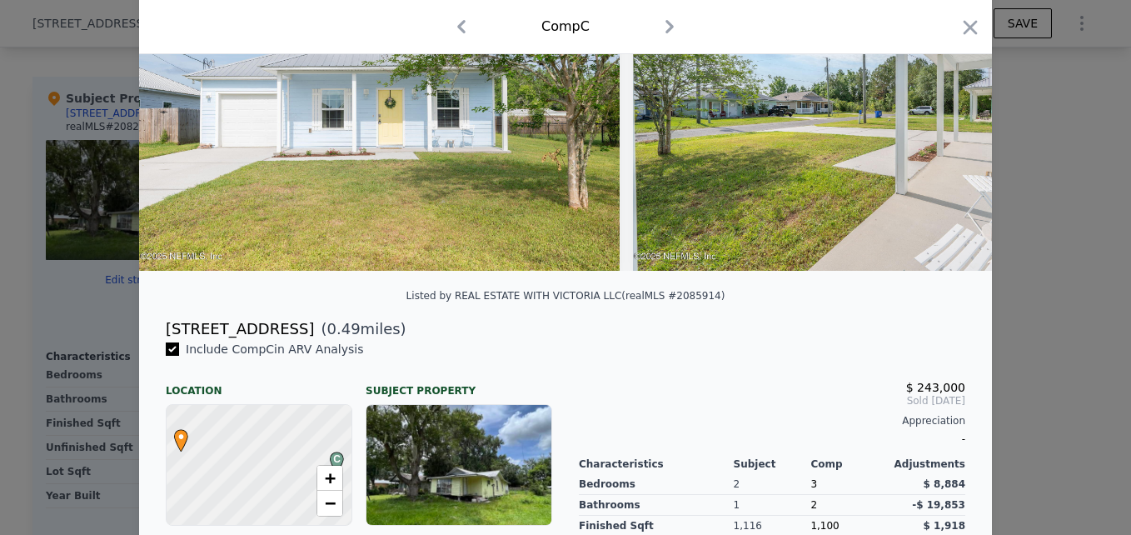
click at [1037, 309] on div at bounding box center [565, 267] width 1131 height 535
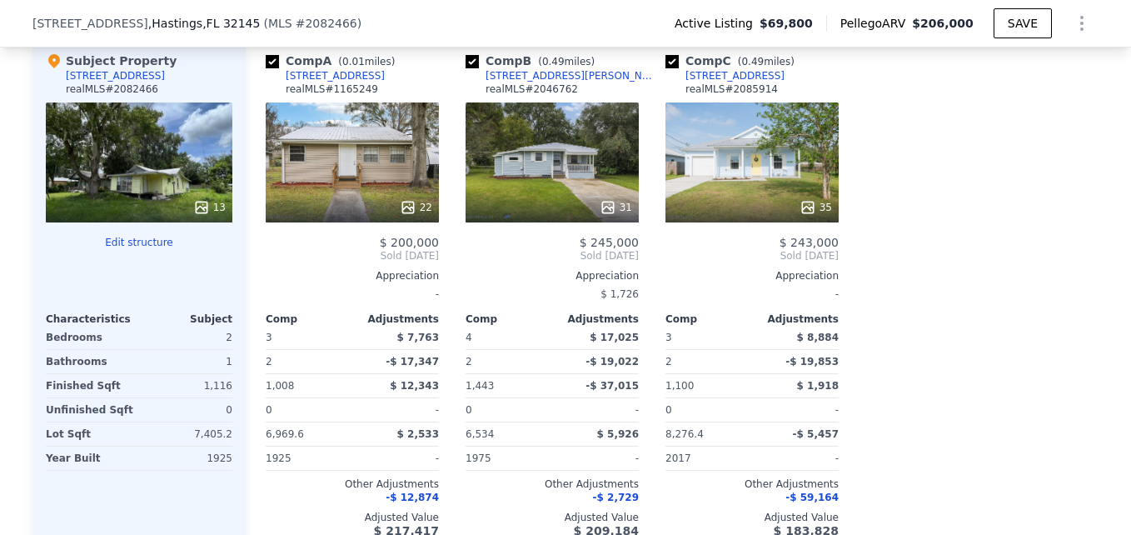
scroll to position [1848, 0]
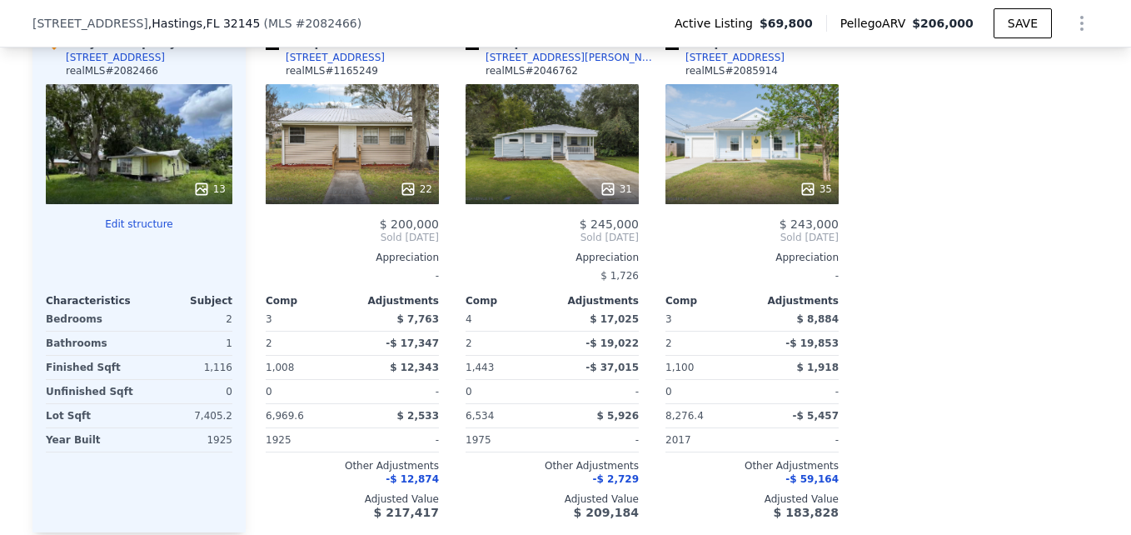
click at [142, 147] on div "13" at bounding box center [139, 144] width 187 height 120
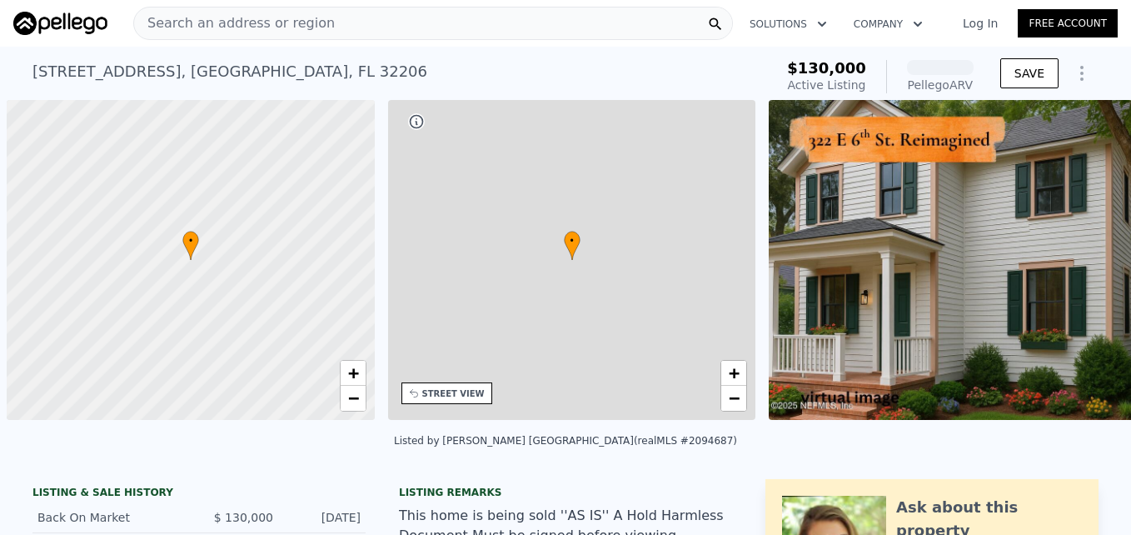
scroll to position [0, 7]
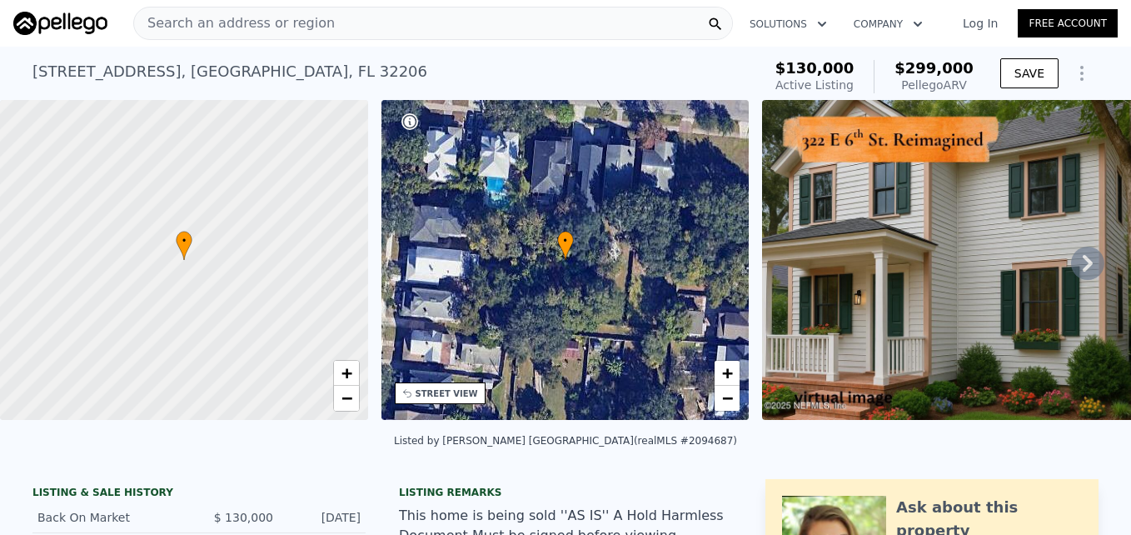
click at [1083, 265] on icon at bounding box center [1088, 263] width 10 height 17
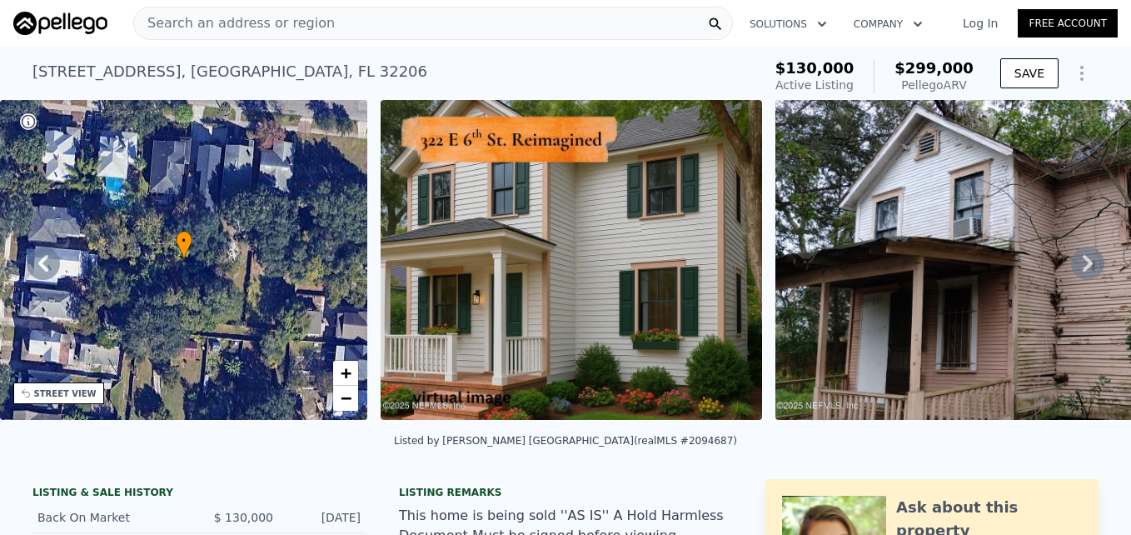
click at [1083, 265] on icon at bounding box center [1088, 263] width 10 height 17
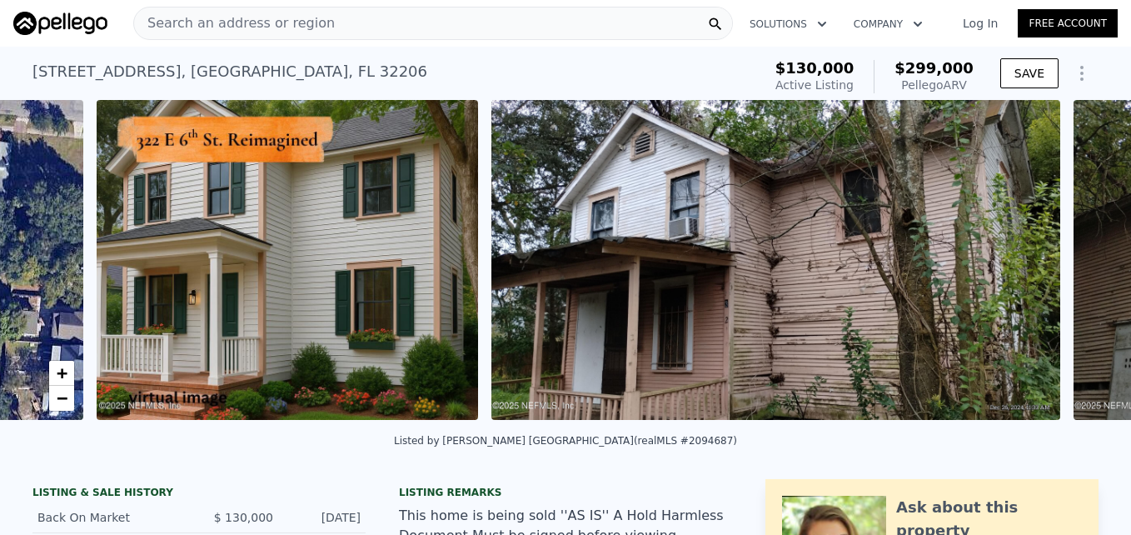
scroll to position [0, 762]
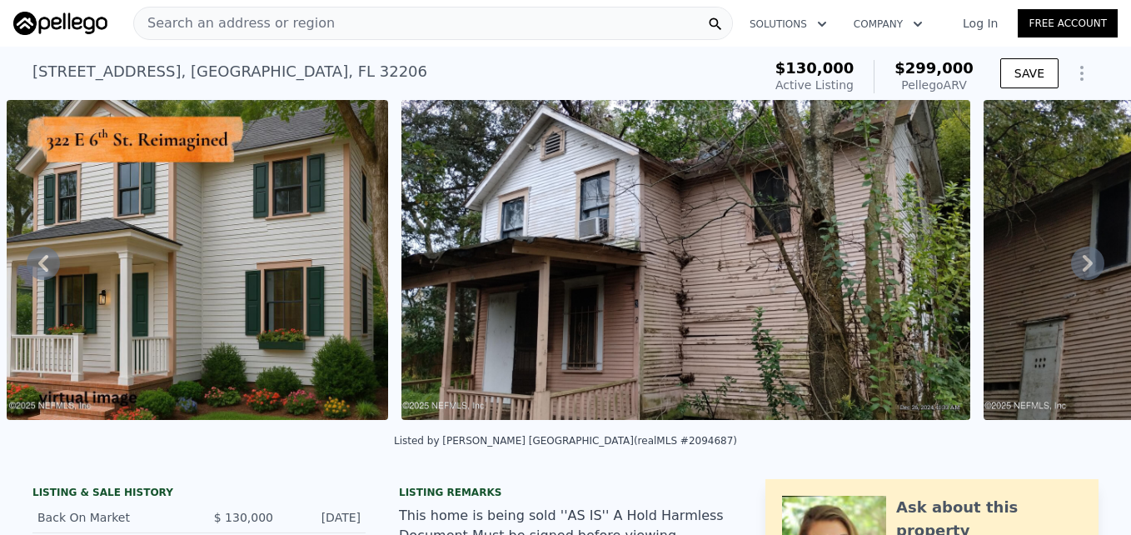
click at [1083, 265] on icon at bounding box center [1088, 263] width 10 height 17
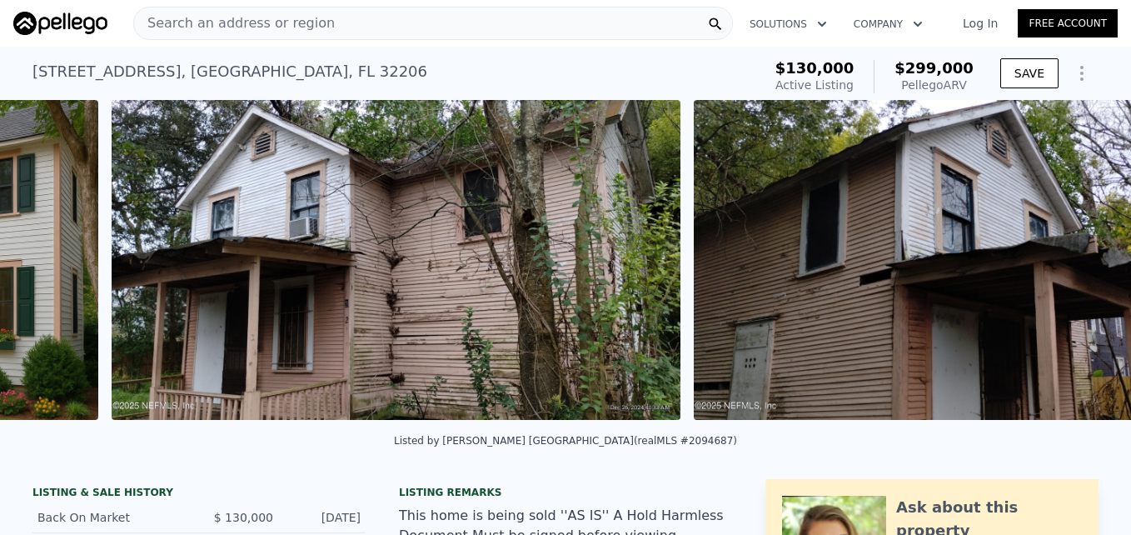
scroll to position [0, 1157]
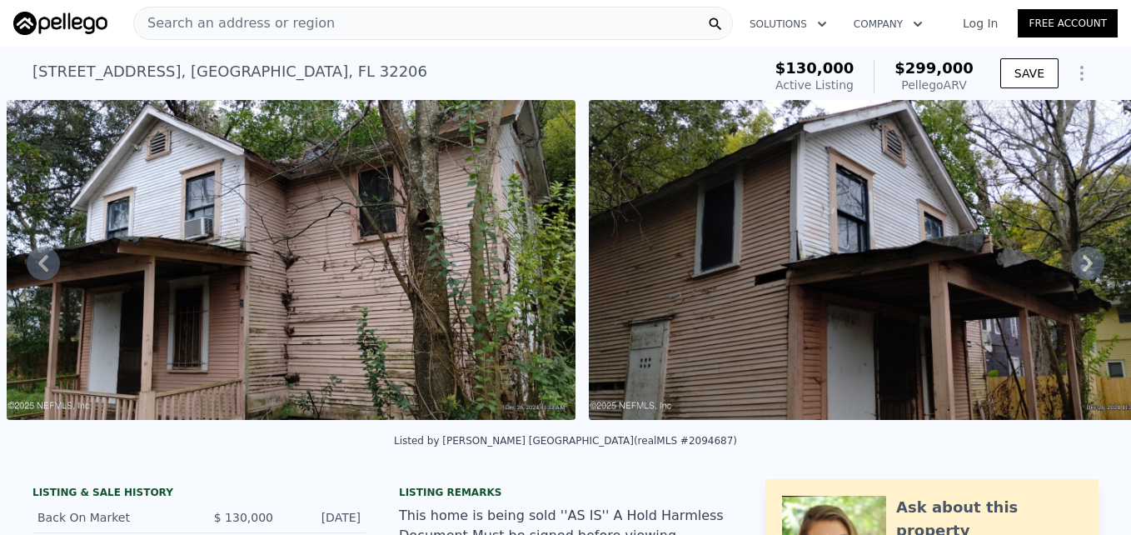
click at [1083, 265] on icon at bounding box center [1088, 263] width 10 height 17
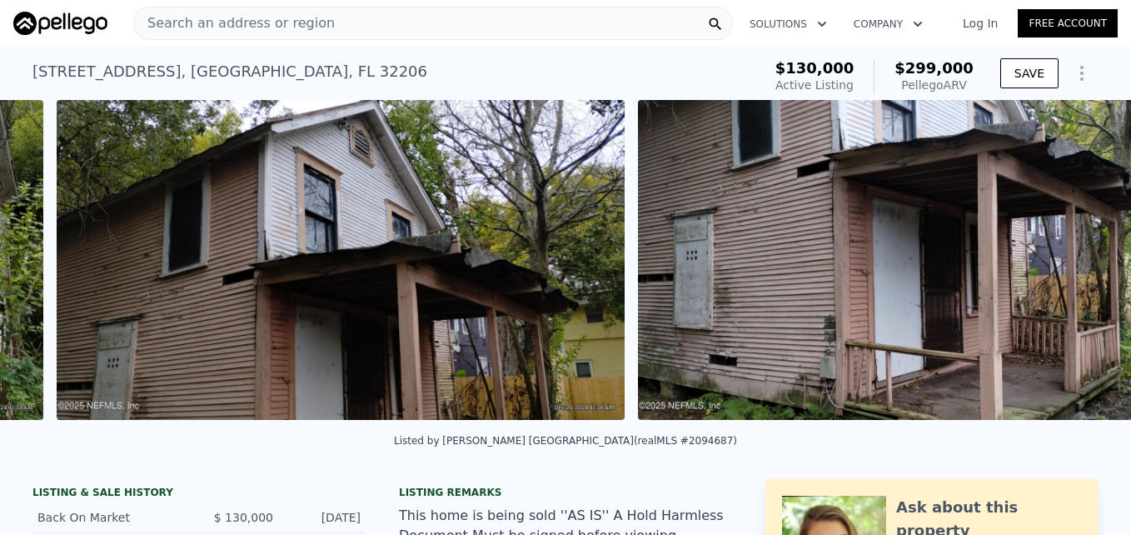
scroll to position [0, 1739]
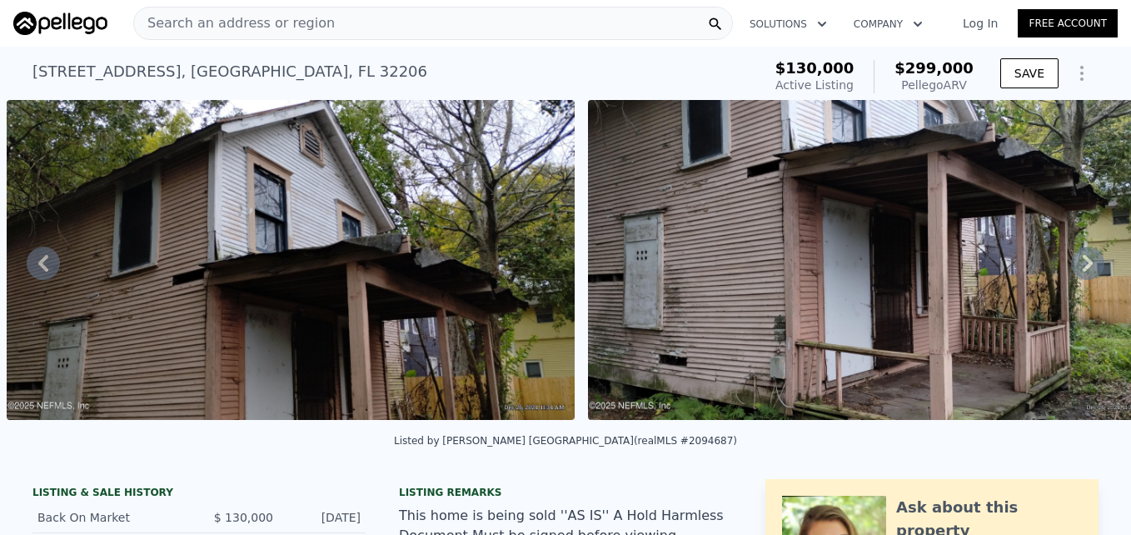
click at [1083, 265] on icon at bounding box center [1088, 263] width 10 height 17
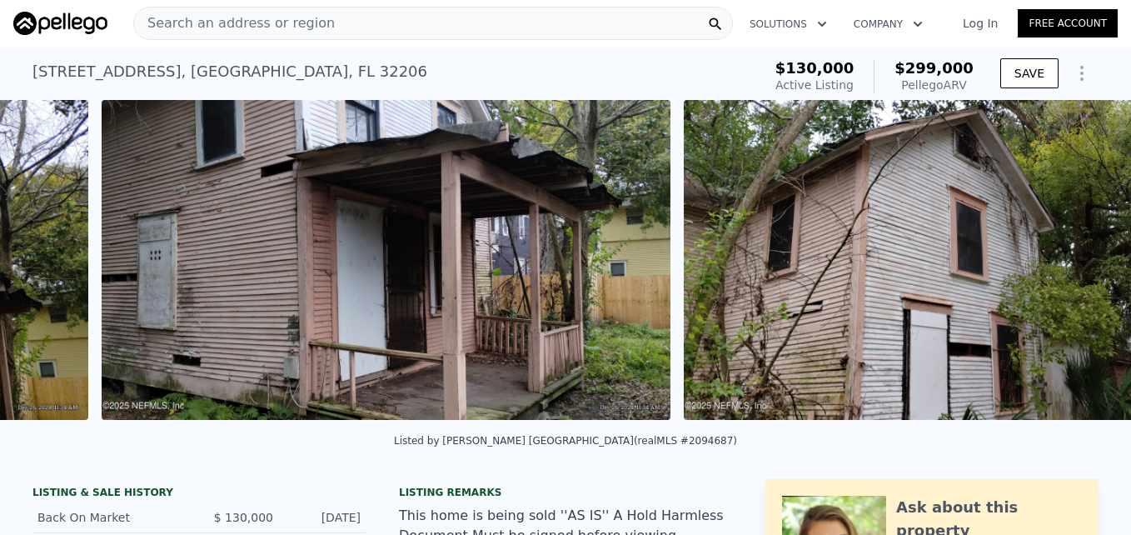
scroll to position [0, 2320]
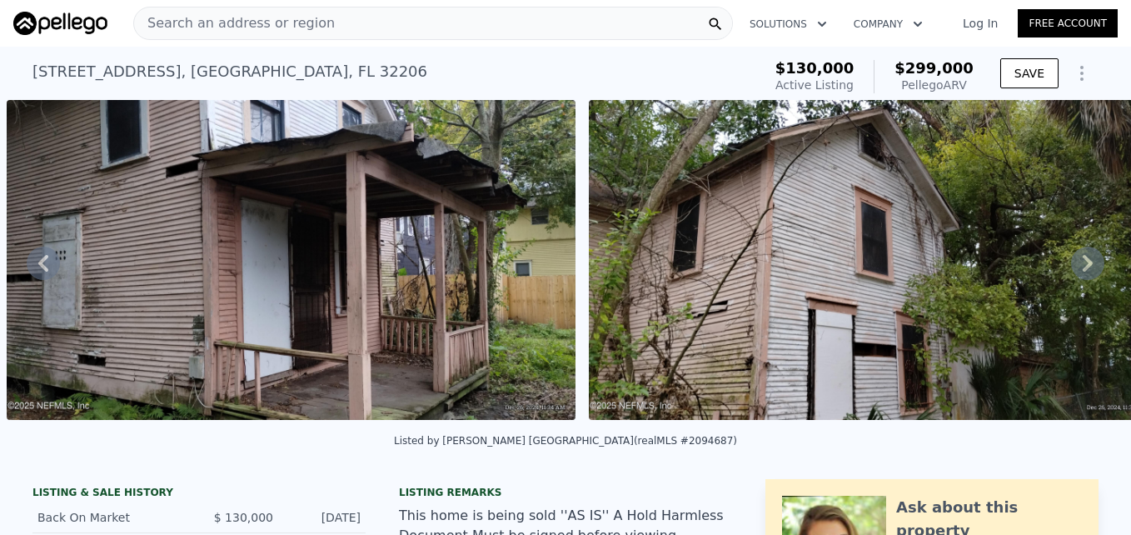
click at [1083, 265] on icon at bounding box center [1088, 263] width 10 height 17
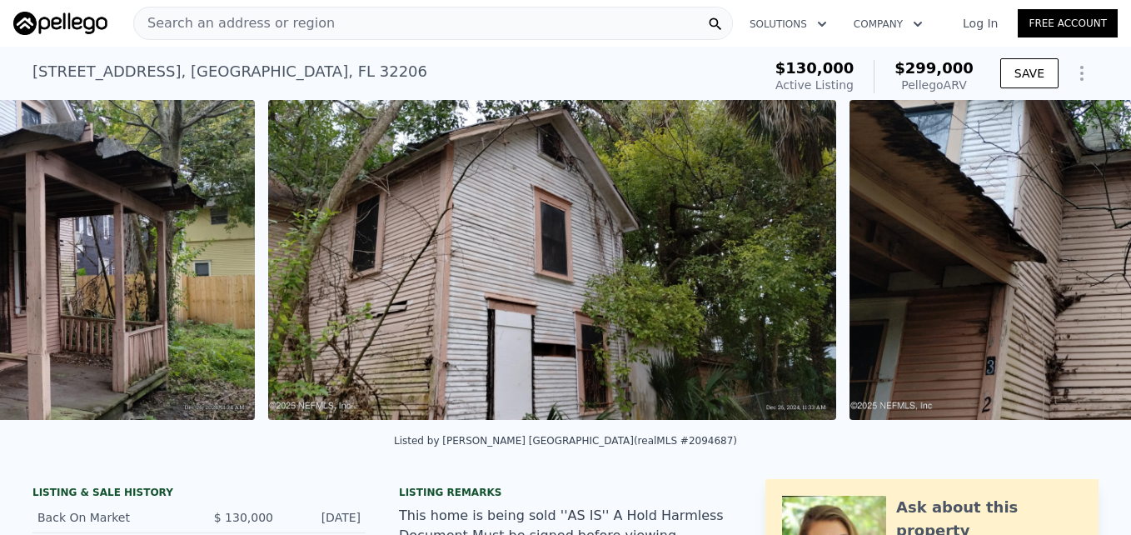
scroll to position [0, 2902]
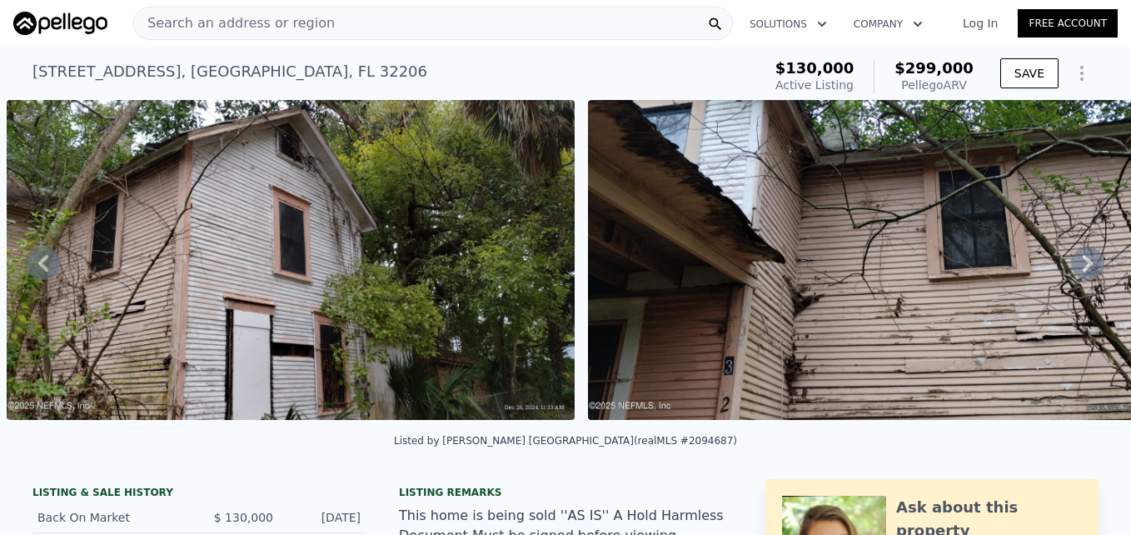
click at [1083, 265] on icon at bounding box center [1088, 263] width 10 height 17
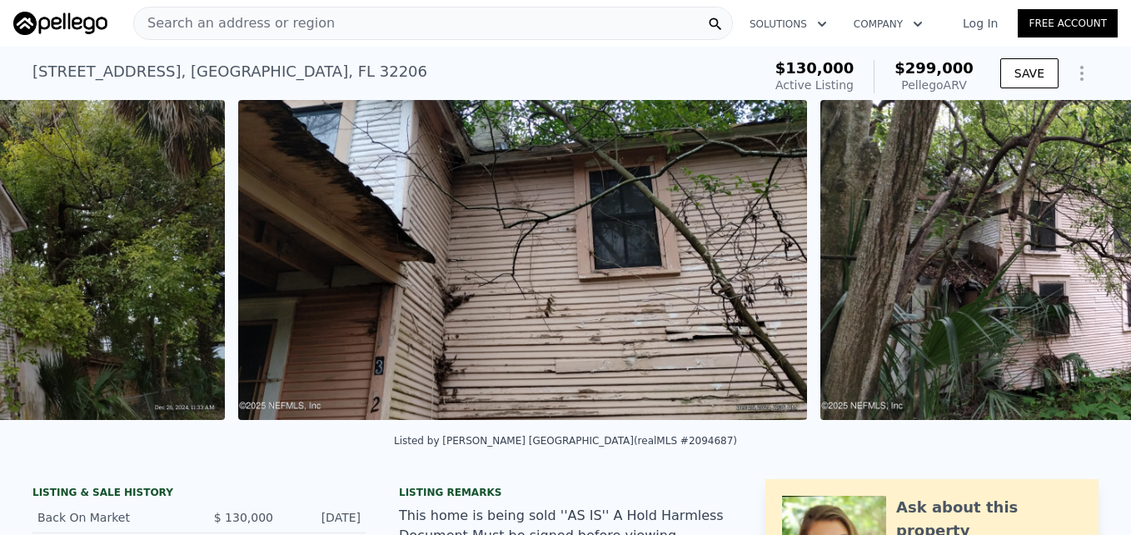
scroll to position [0, 3484]
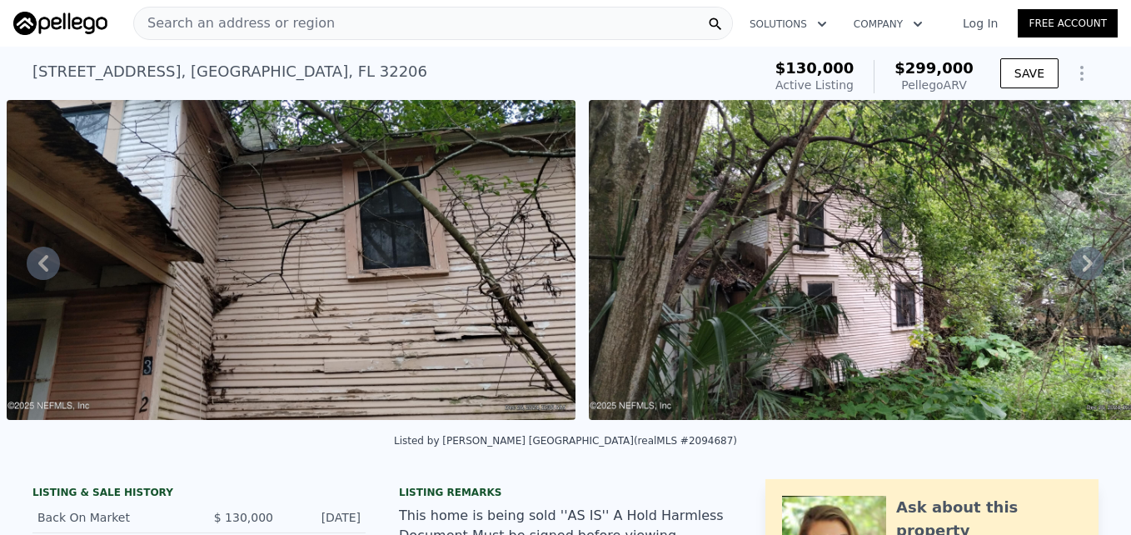
click at [1083, 265] on icon at bounding box center [1088, 263] width 10 height 17
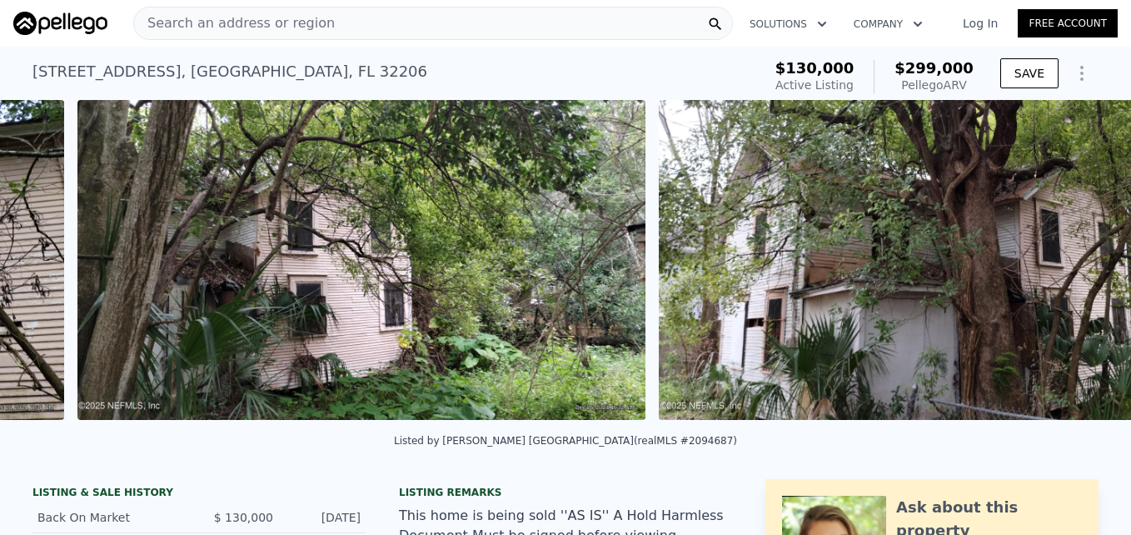
scroll to position [0, 4066]
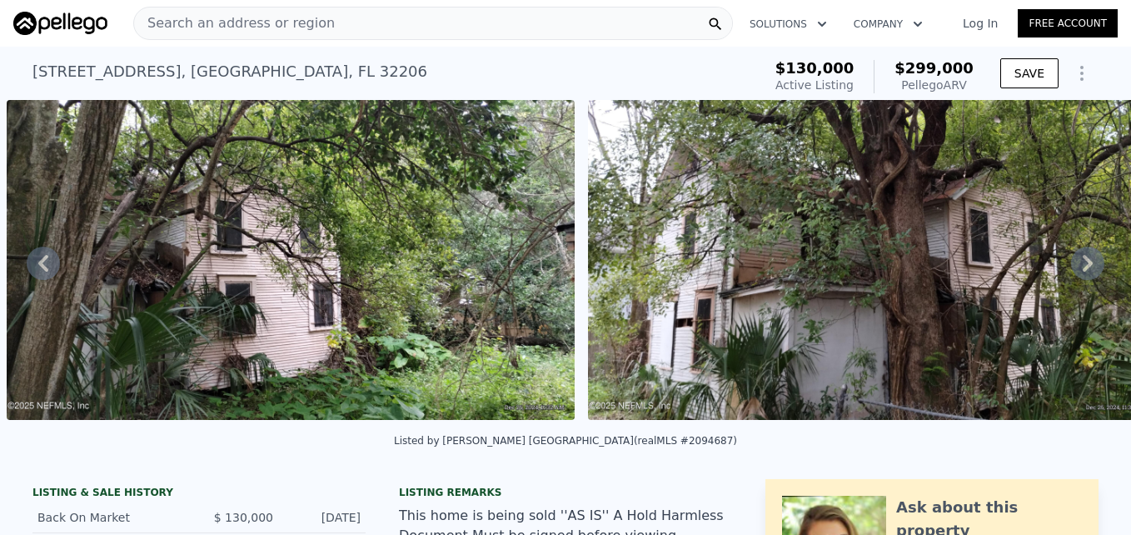
click at [1083, 265] on icon at bounding box center [1088, 263] width 10 height 17
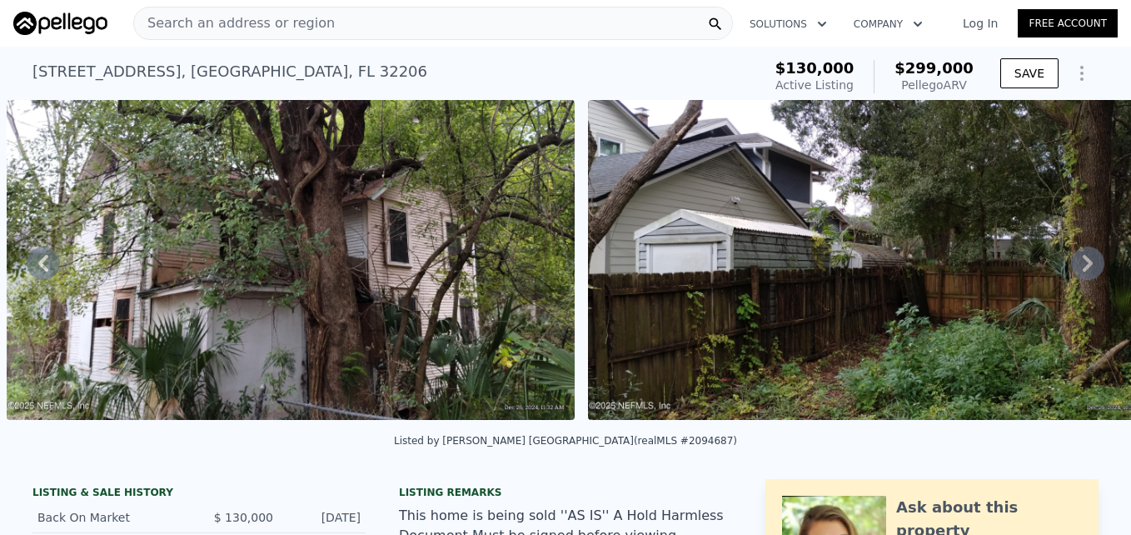
click at [1083, 265] on icon at bounding box center [1088, 263] width 10 height 17
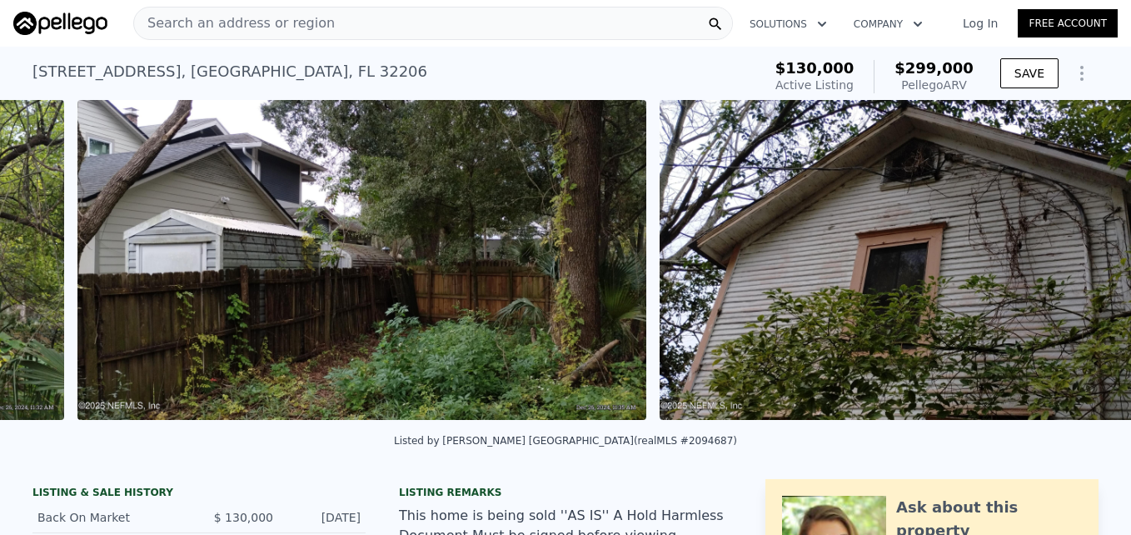
scroll to position [0, 5228]
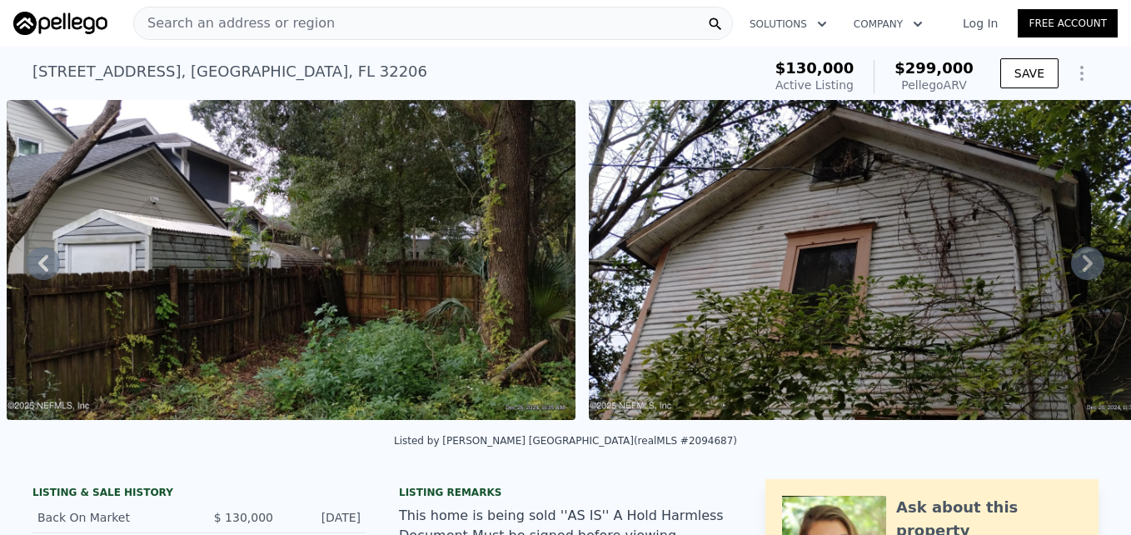
click at [1083, 265] on icon at bounding box center [1088, 263] width 10 height 17
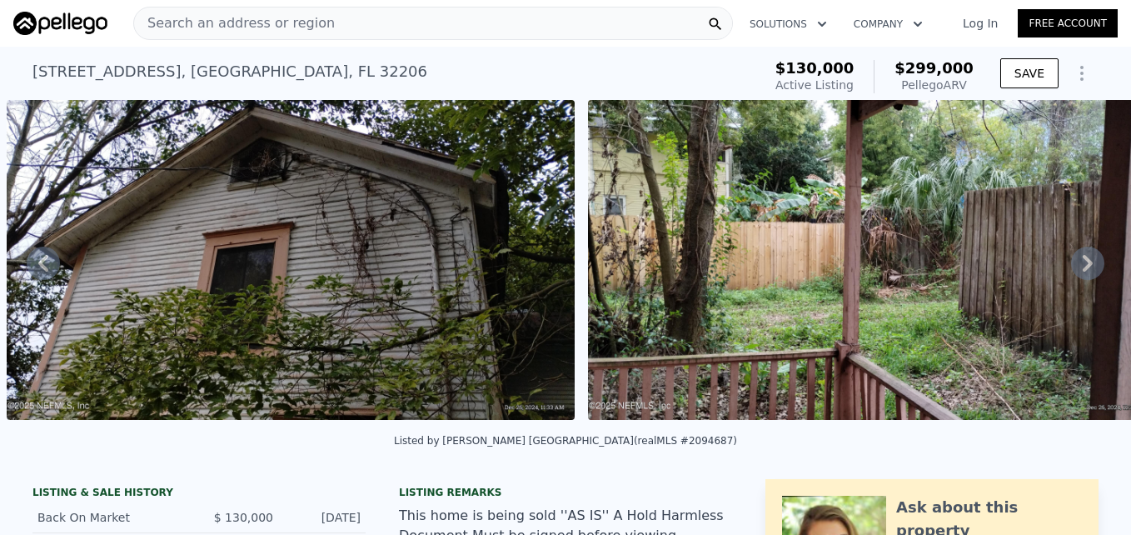
click at [1083, 265] on icon at bounding box center [1088, 263] width 10 height 17
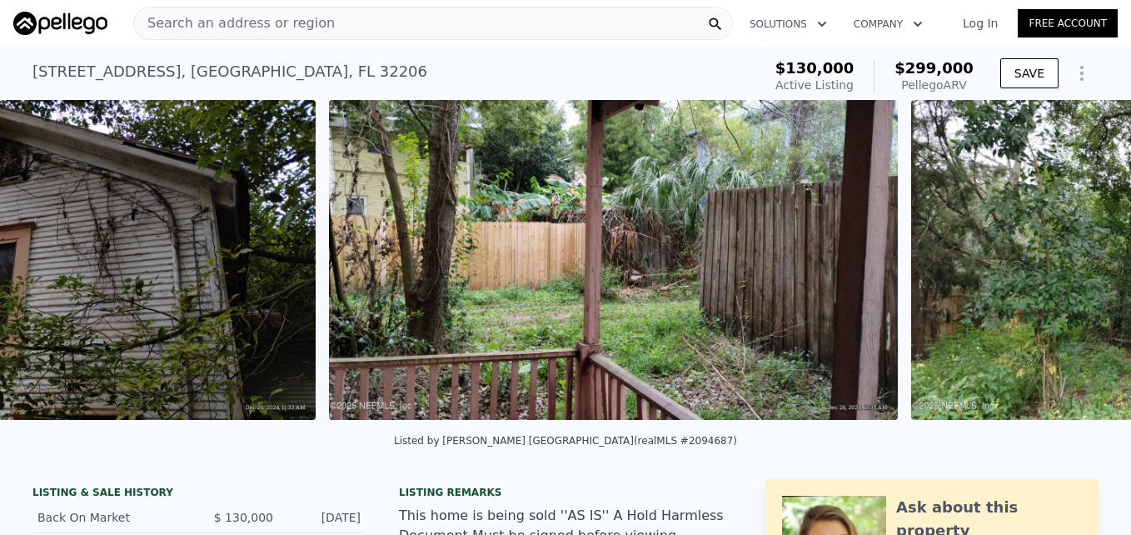
click at [1073, 265] on div "• + − • + − STREET VIEW Loading... SATELLITE VIEW" at bounding box center [565, 263] width 1131 height 326
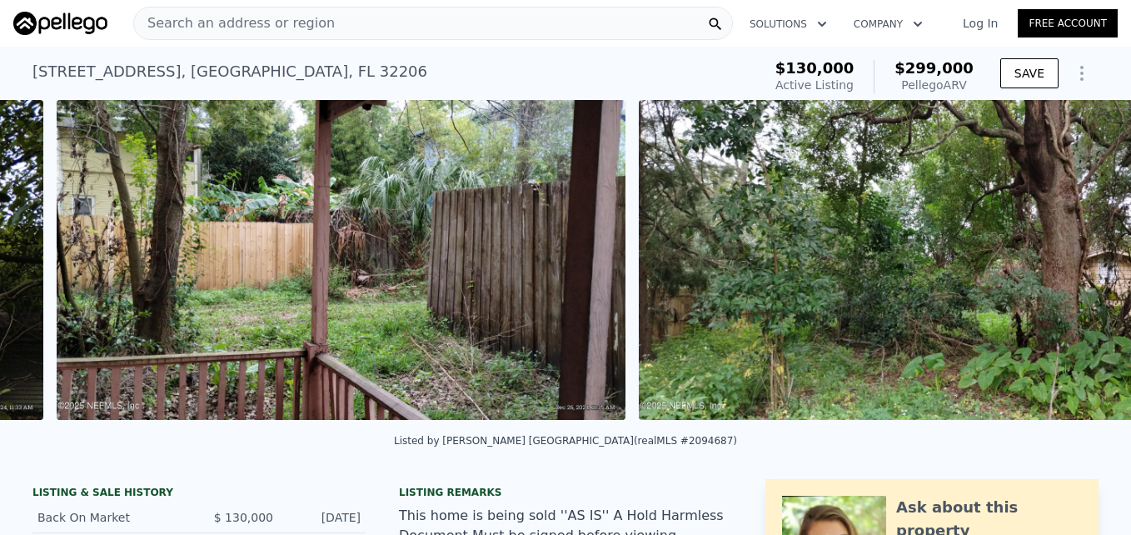
scroll to position [0, 6392]
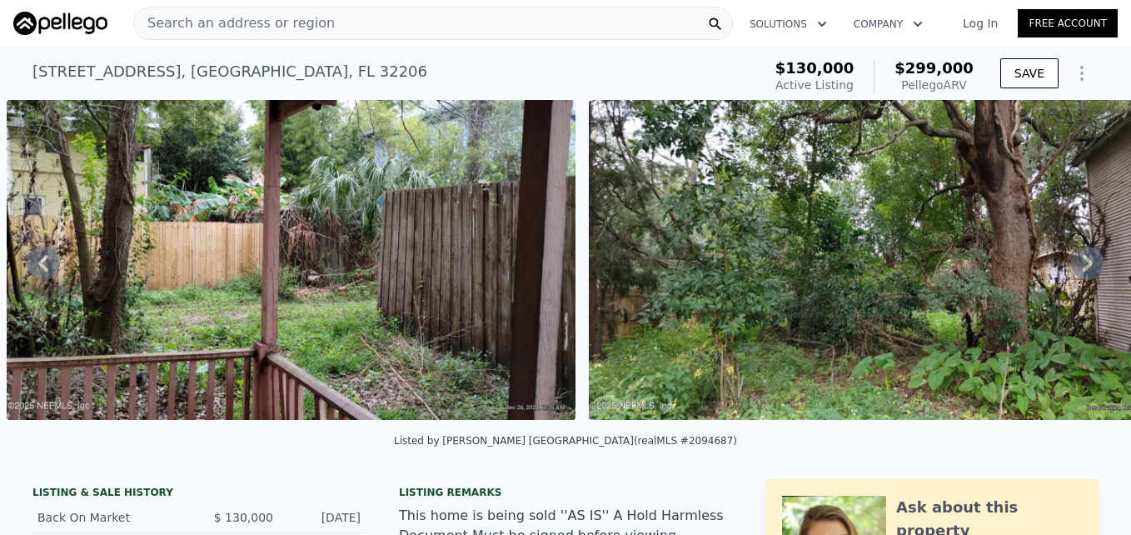
click at [776, 296] on img at bounding box center [873, 260] width 568 height 320
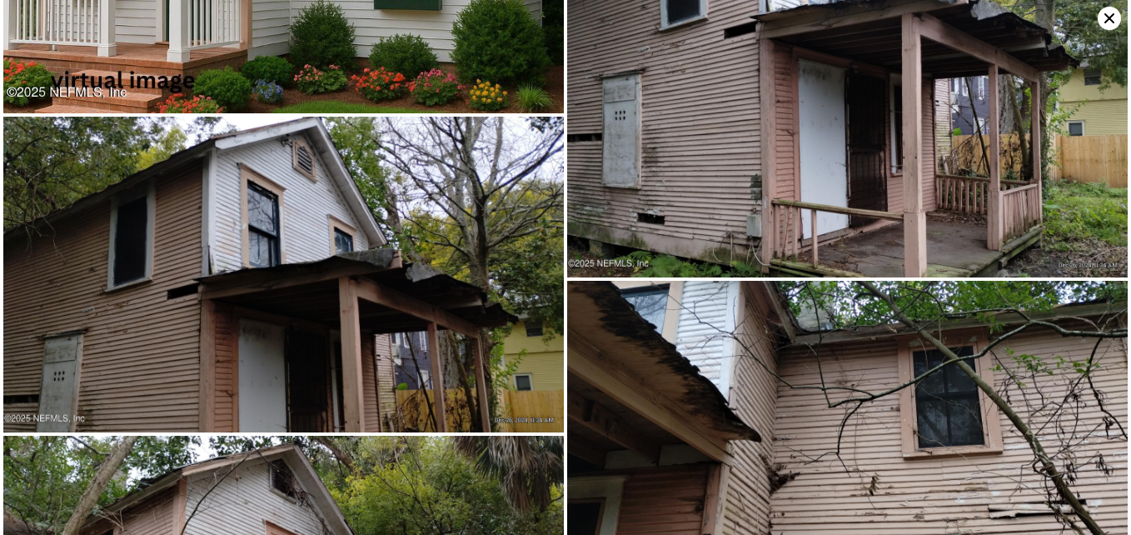
scroll to position [0, 0]
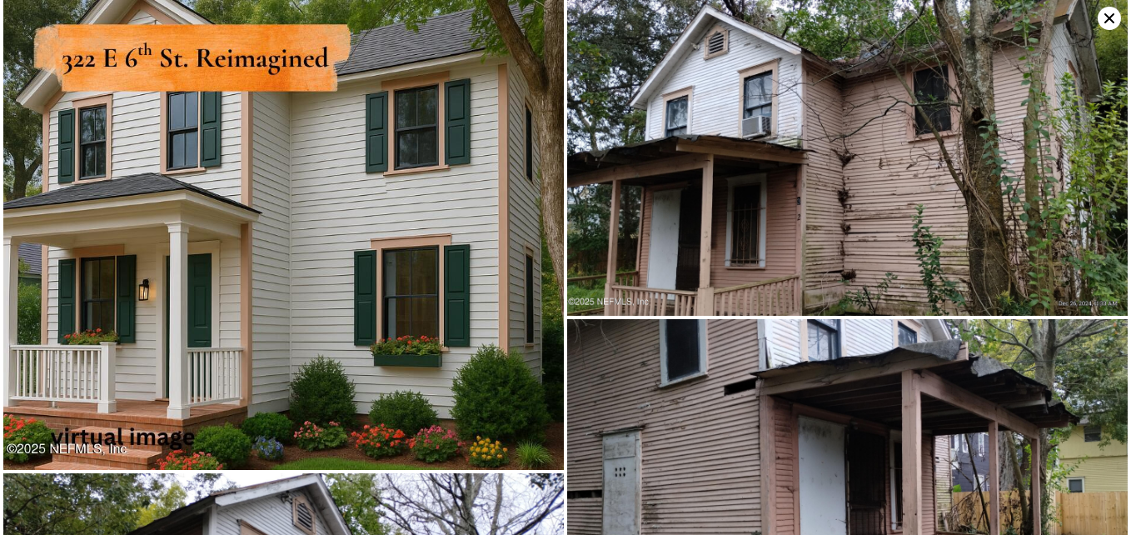
click at [1108, 26] on icon at bounding box center [1109, 18] width 23 height 23
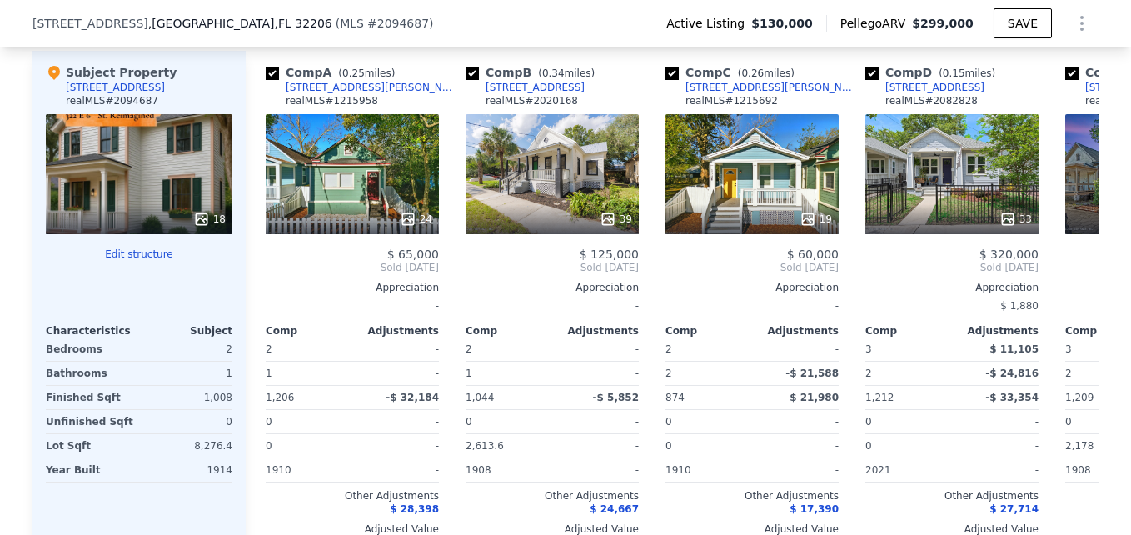
scroll to position [1817, 0]
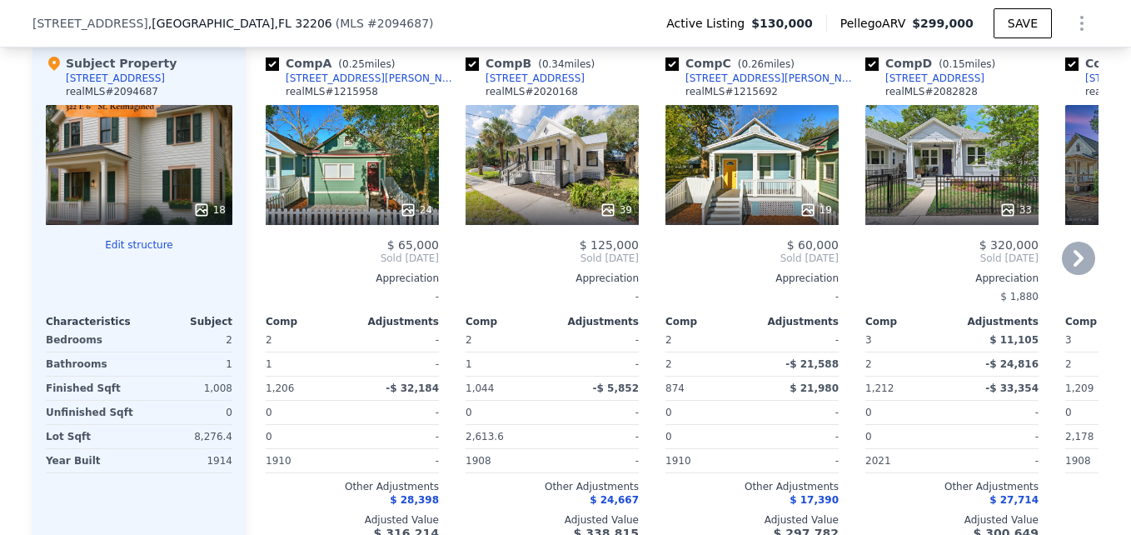
click at [1067, 266] on icon at bounding box center [1078, 258] width 33 height 33
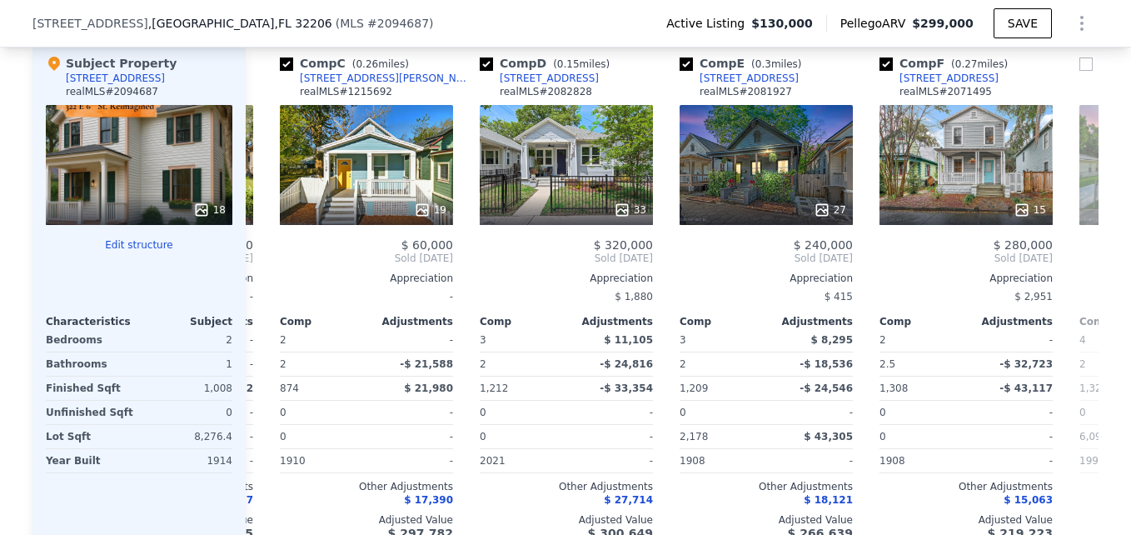
scroll to position [0, 400]
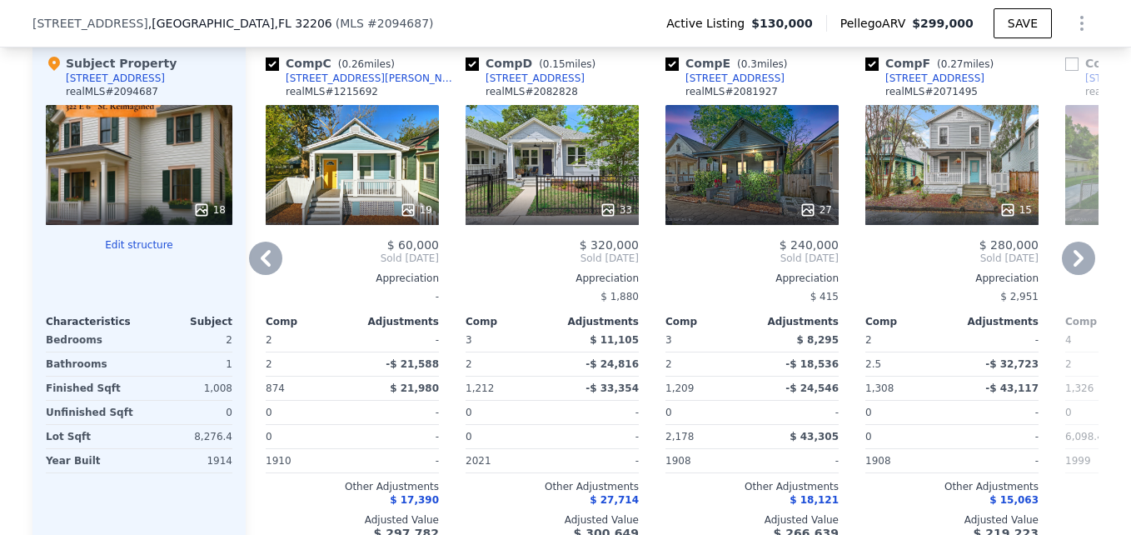
click at [1067, 266] on icon at bounding box center [1078, 258] width 33 height 33
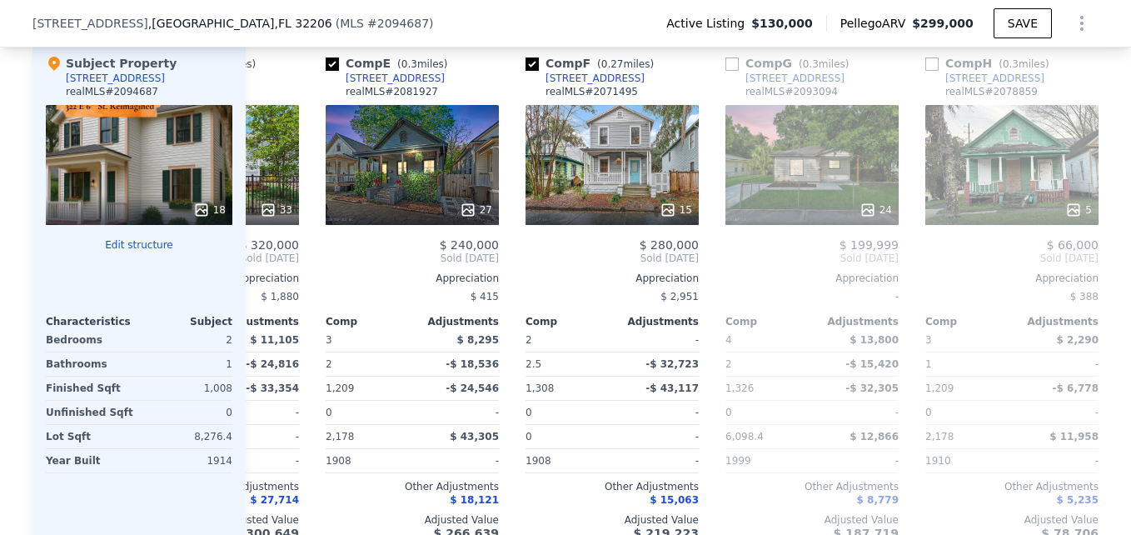
scroll to position [0, 799]
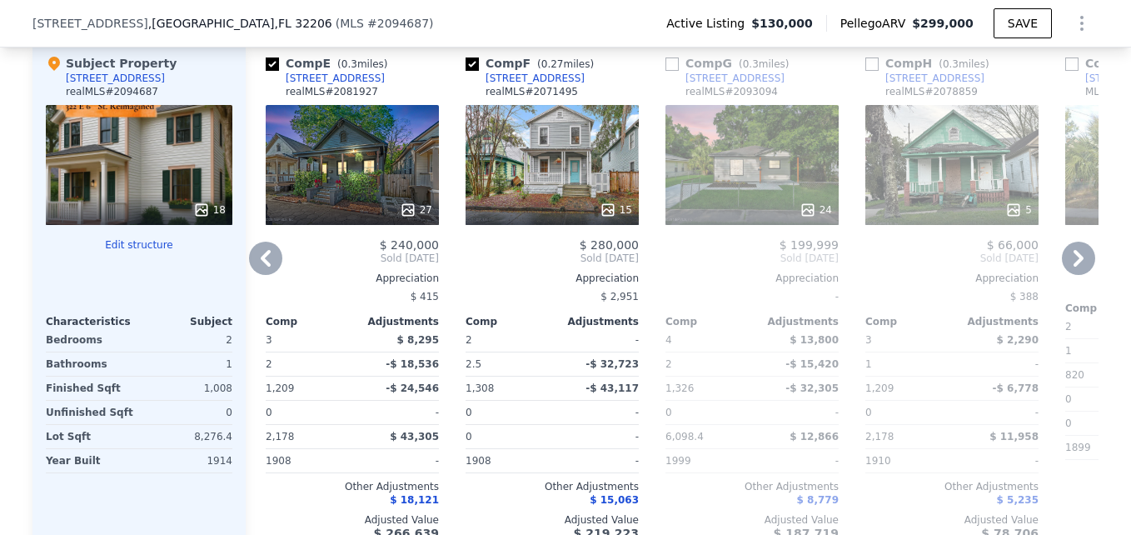
click at [1067, 266] on icon at bounding box center [1078, 258] width 33 height 33
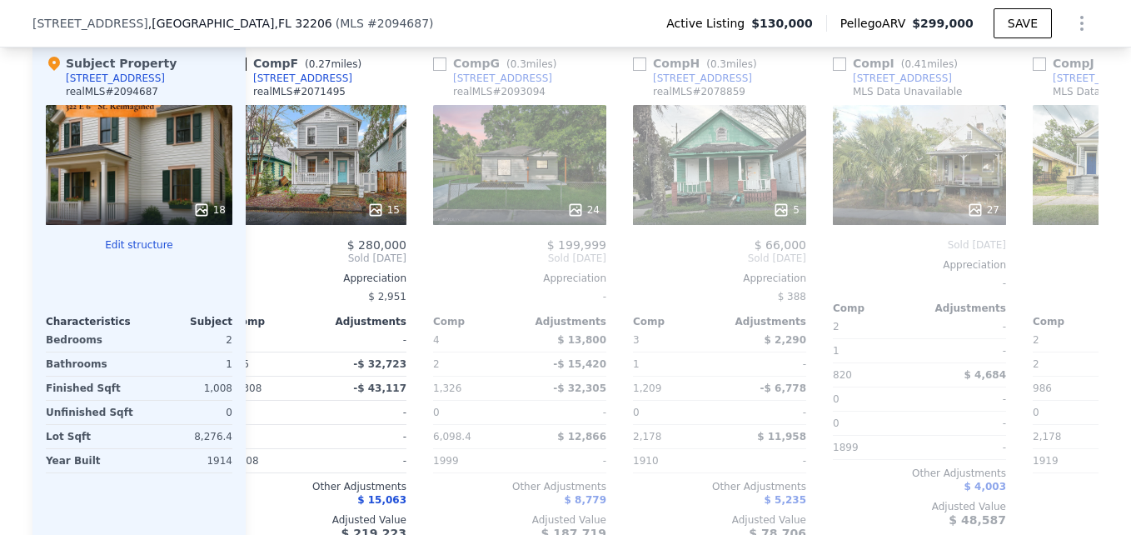
scroll to position [0, 1199]
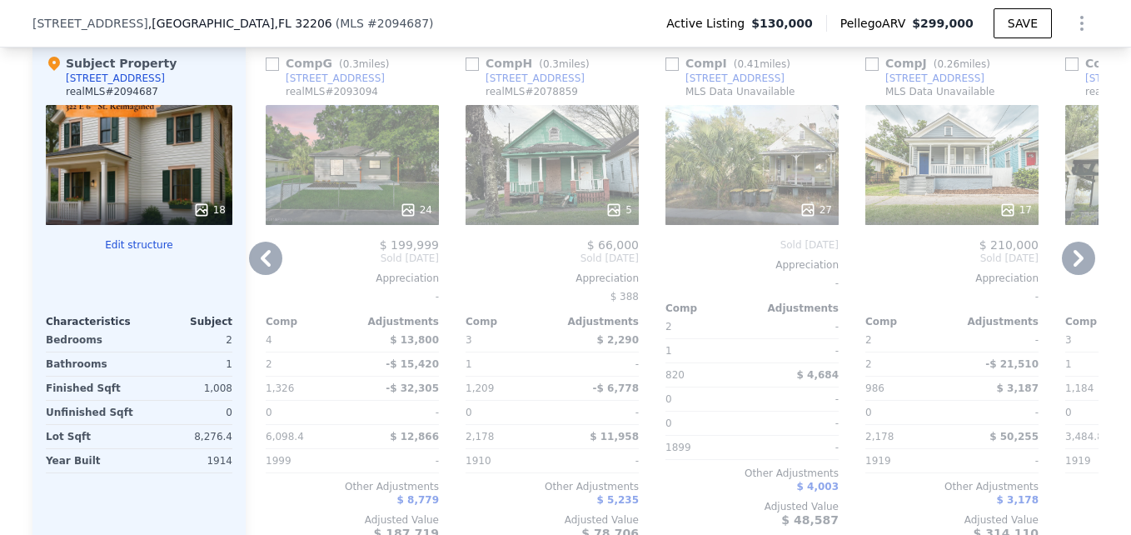
click at [144, 172] on div "18" at bounding box center [139, 165] width 187 height 120
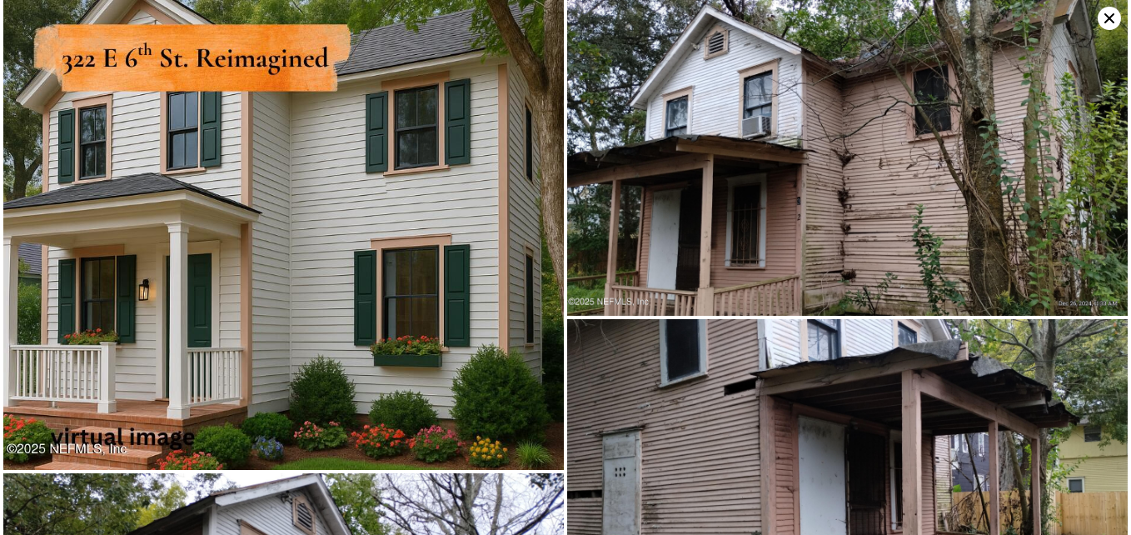
click at [969, 375] on img at bounding box center [847, 477] width 560 height 316
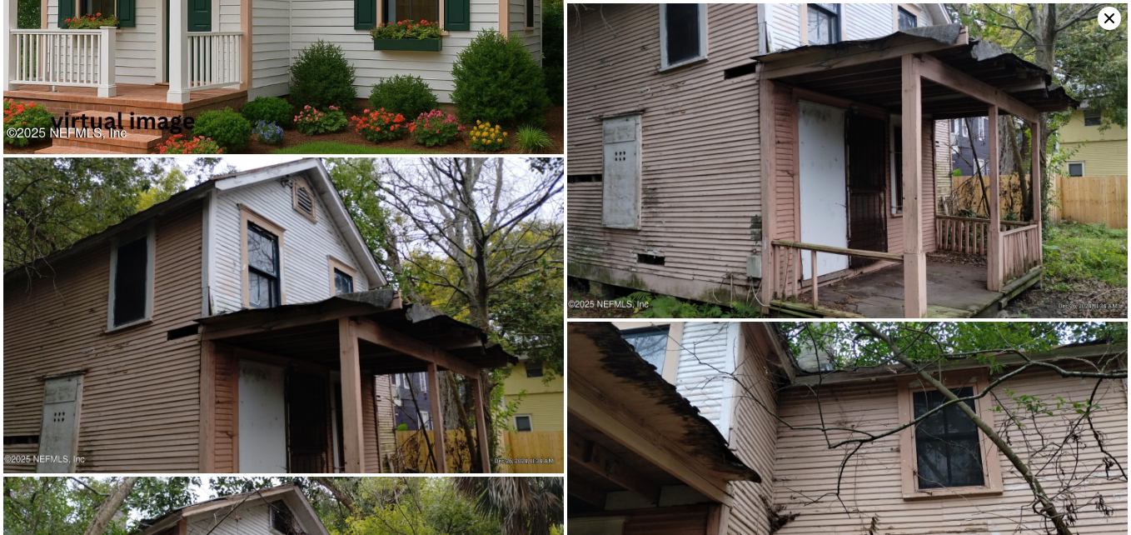
scroll to position [0, 0]
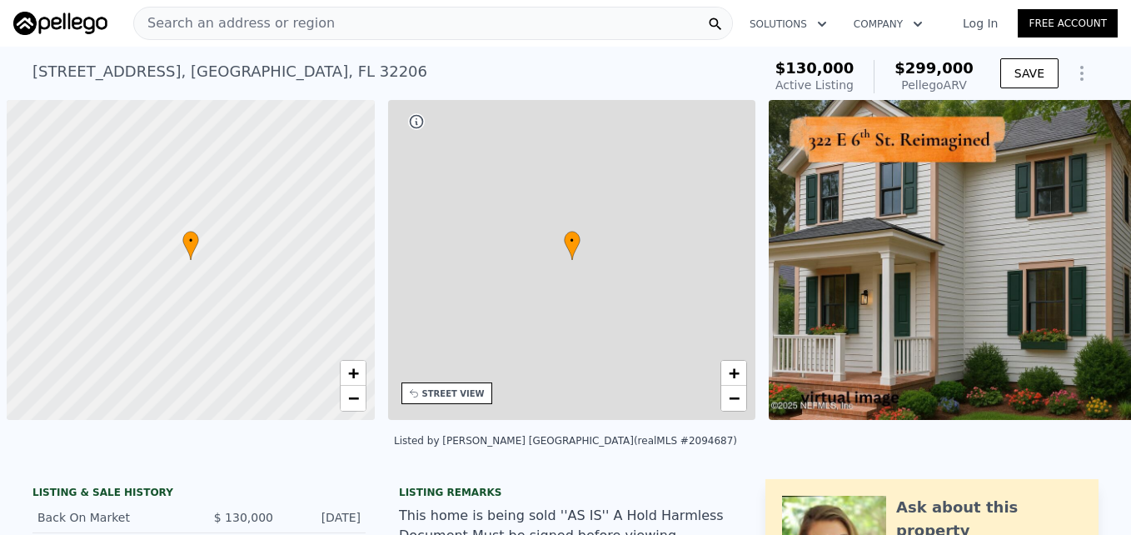
scroll to position [0, 7]
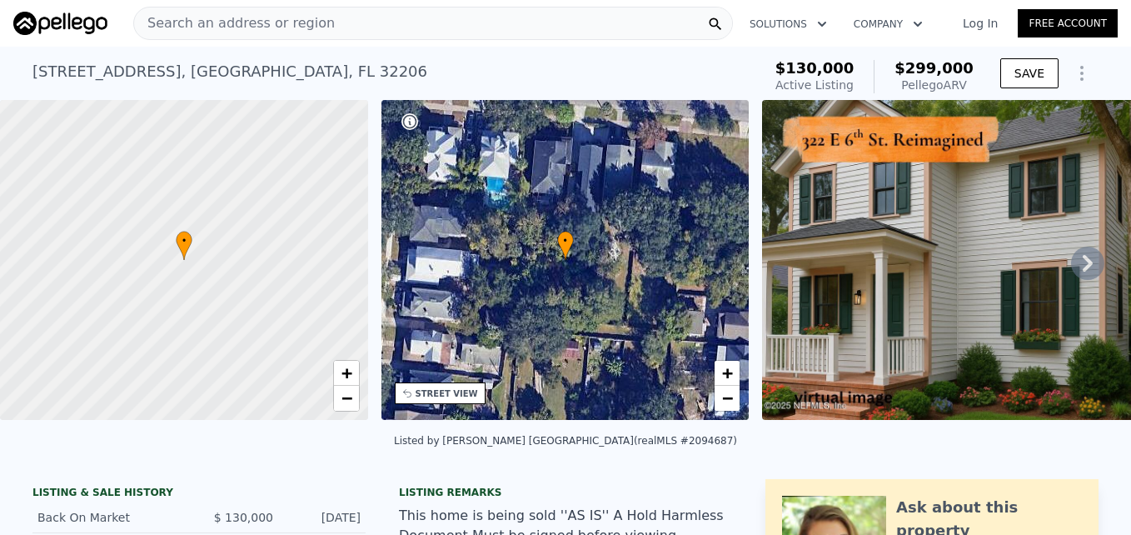
click at [569, 265] on div "• + −" at bounding box center [565, 260] width 368 height 320
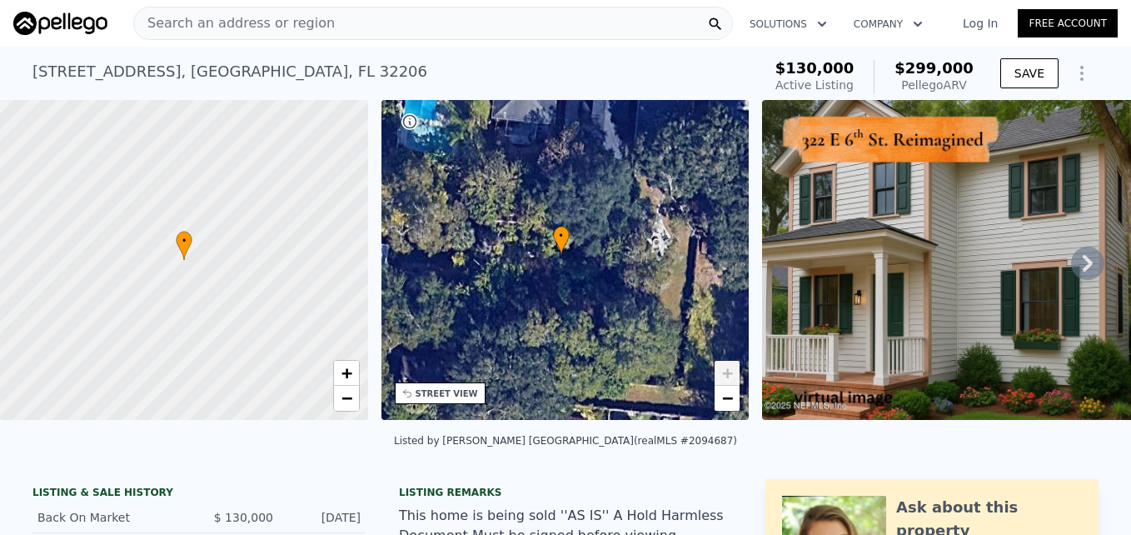
click at [569, 265] on div "• + −" at bounding box center [565, 260] width 368 height 320
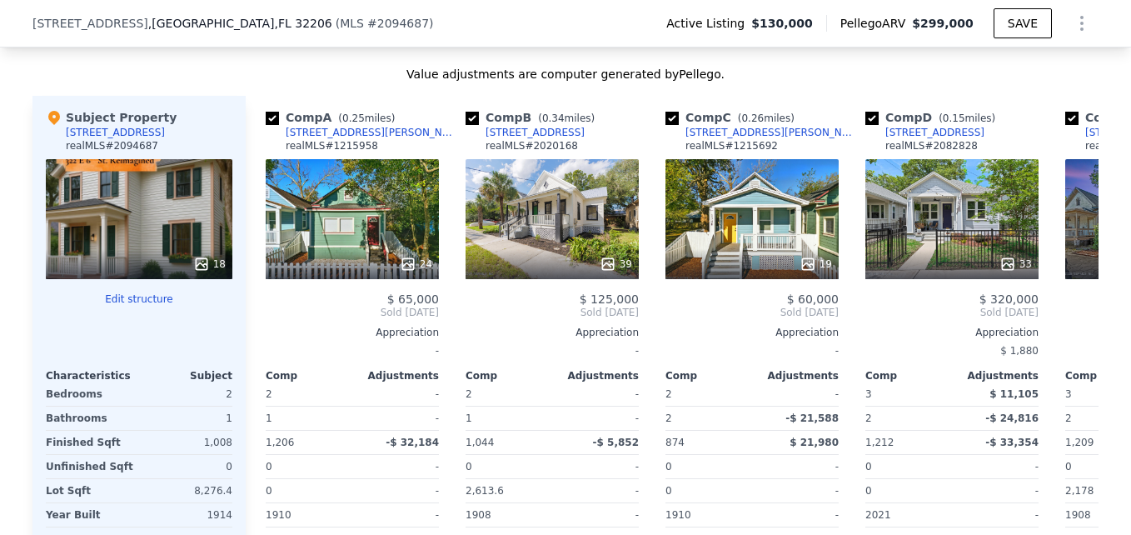
scroll to position [1772, 0]
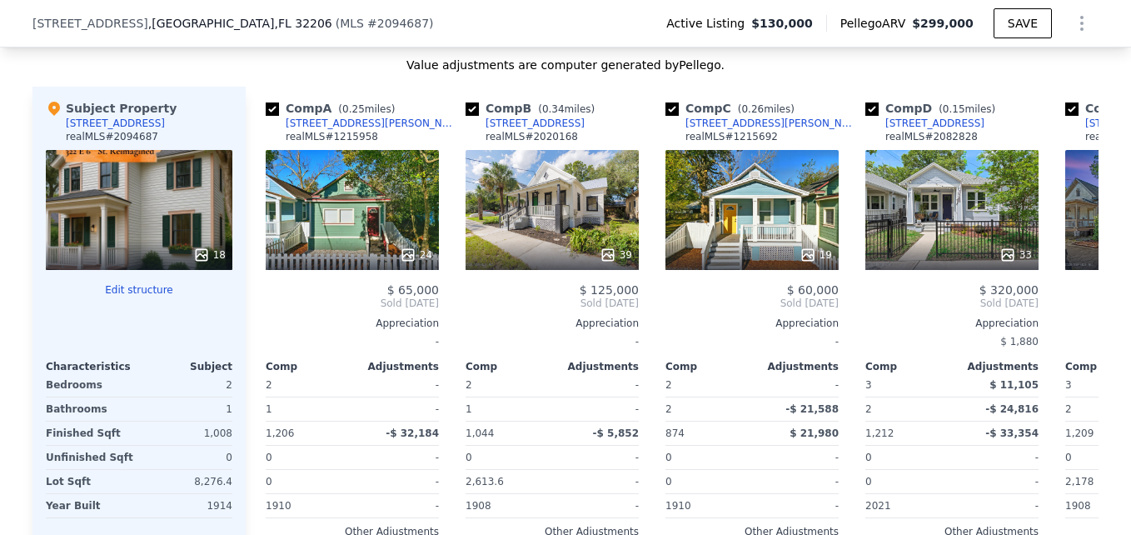
click at [97, 212] on div "18" at bounding box center [139, 210] width 187 height 120
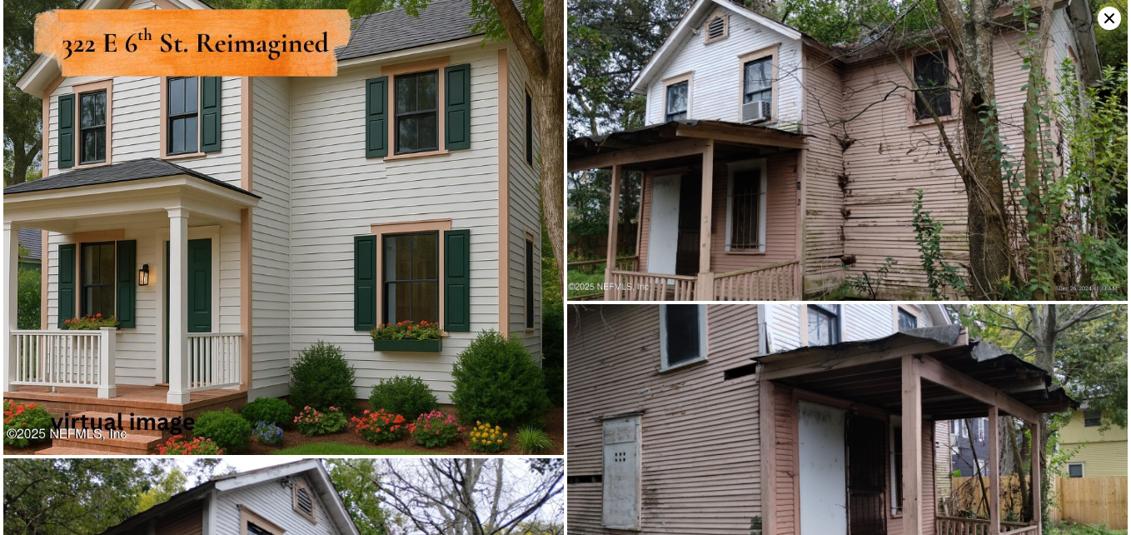
scroll to position [0, 0]
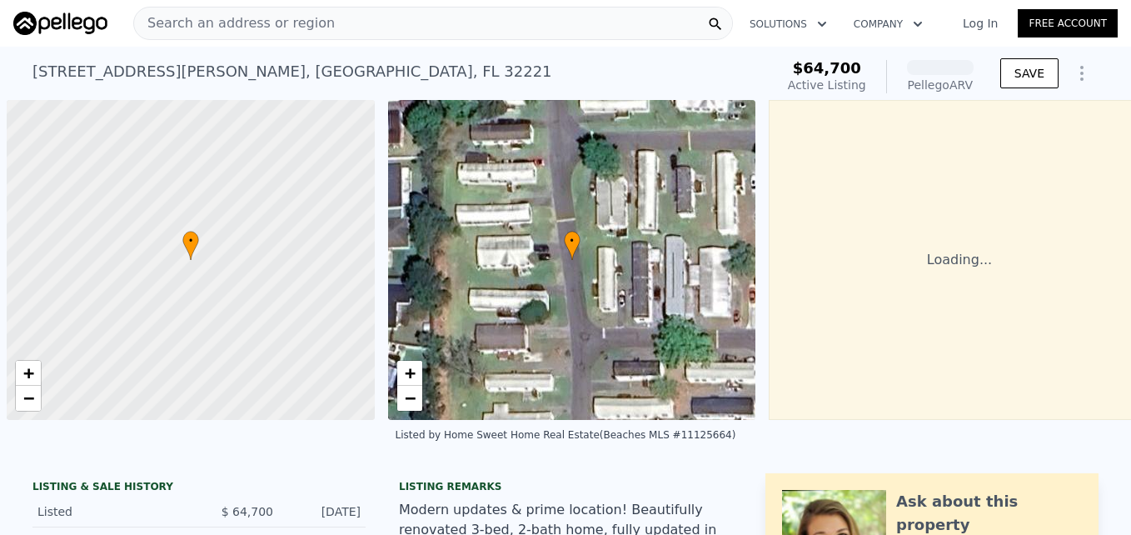
scroll to position [0, 7]
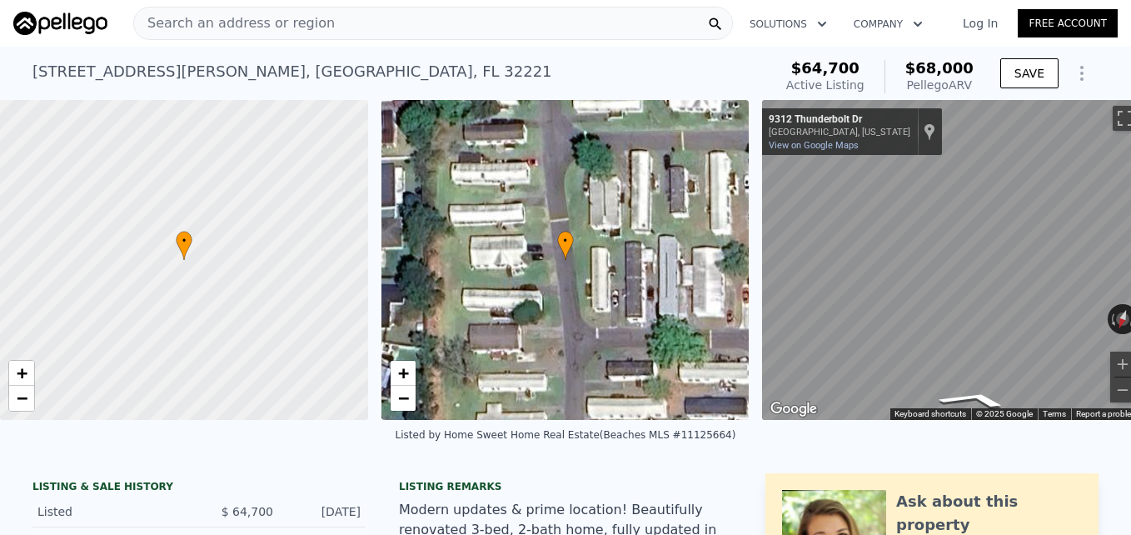
click at [615, 355] on div "• + − • + − ← Move left → Move right ↑ Move up ↓ Move down + Zoom in - Zoom out…" at bounding box center [565, 260] width 1131 height 320
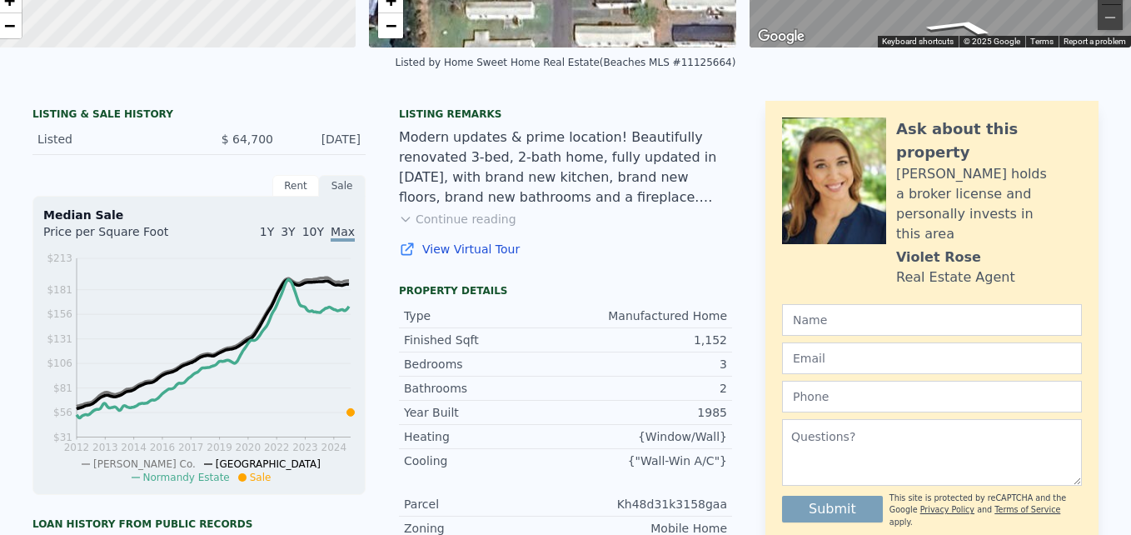
scroll to position [0, 0]
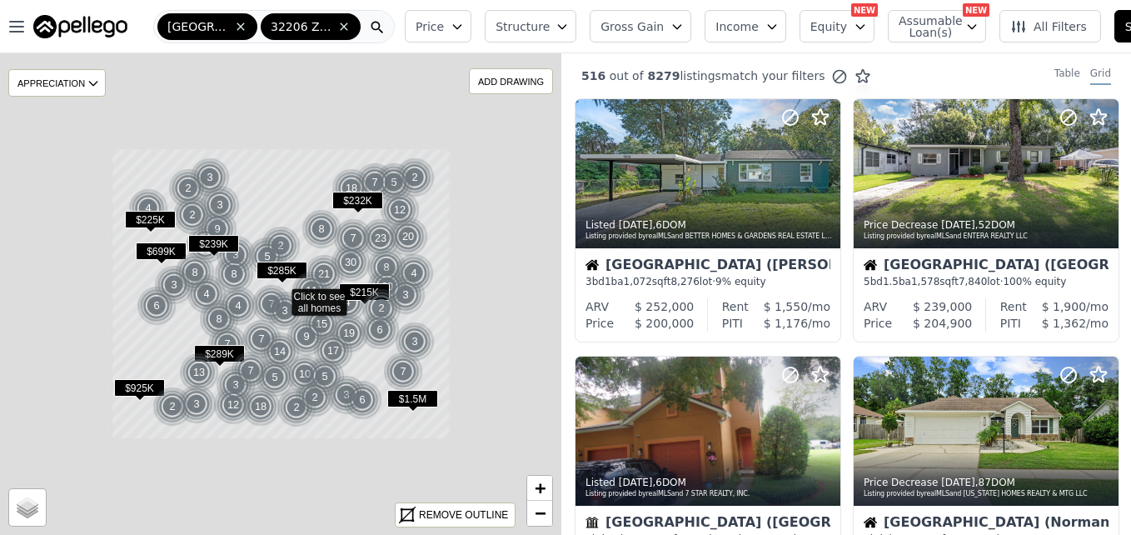
scroll to position [1258, 0]
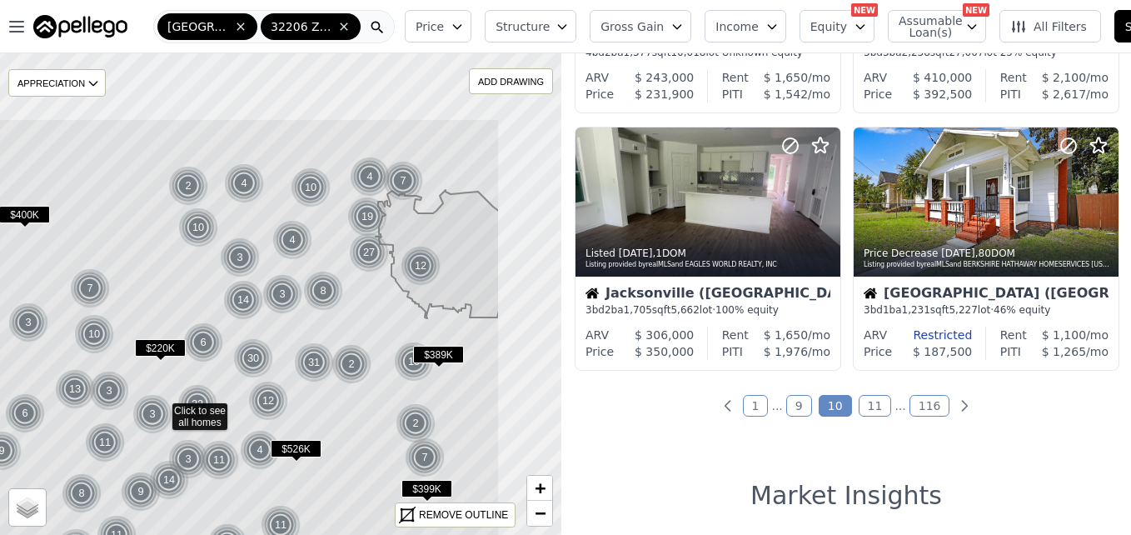
drag, startPoint x: 451, startPoint y: 204, endPoint x: 351, endPoint y: 326, distance: 158.0
click at [351, 326] on icon at bounding box center [161, 408] width 677 height 581
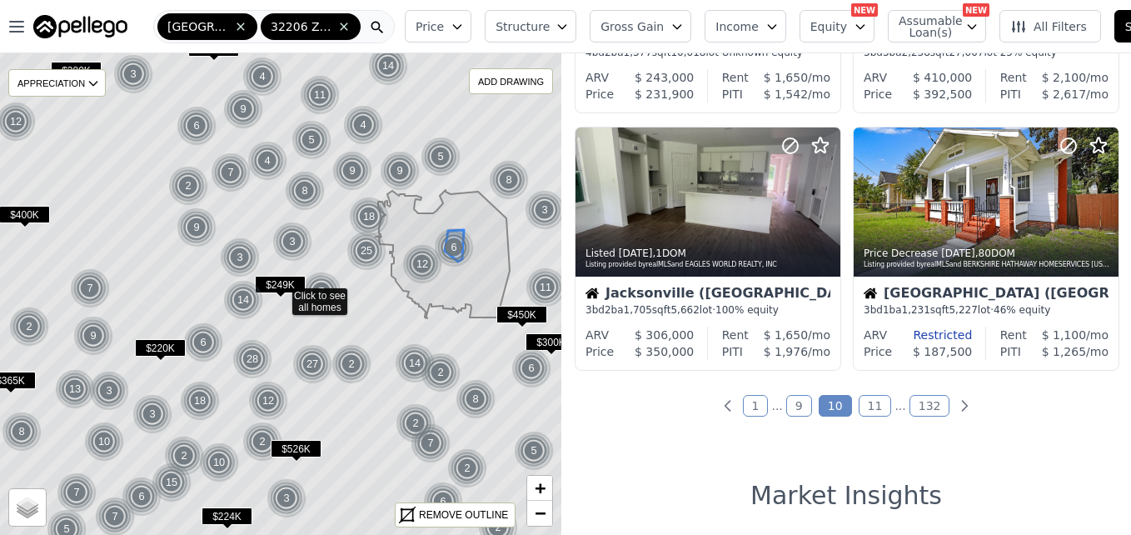
click at [444, 241] on img at bounding box center [454, 247] width 41 height 40
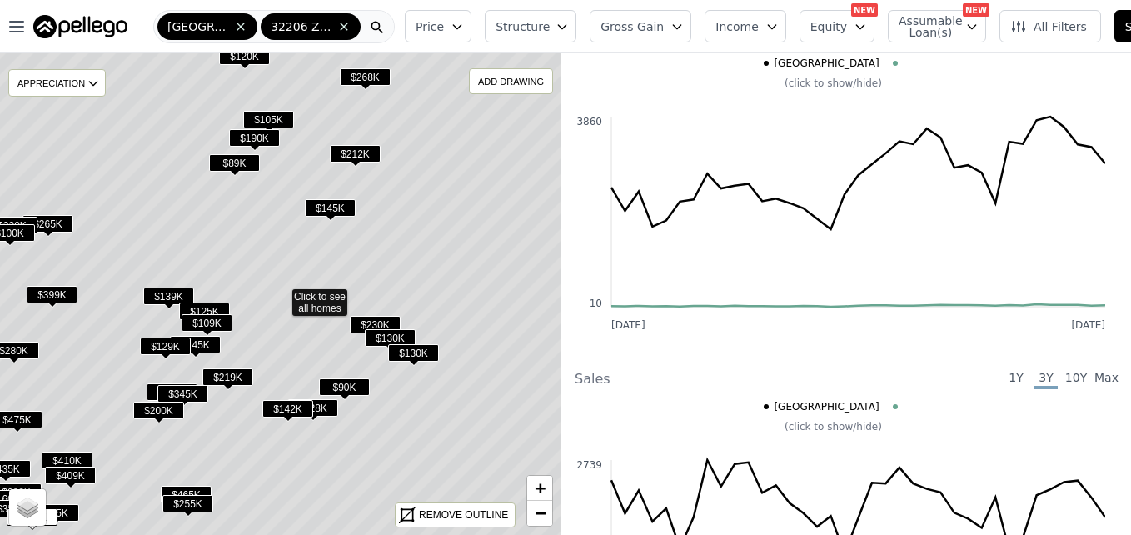
click at [239, 157] on span "$89K" at bounding box center [234, 162] width 51 height 17
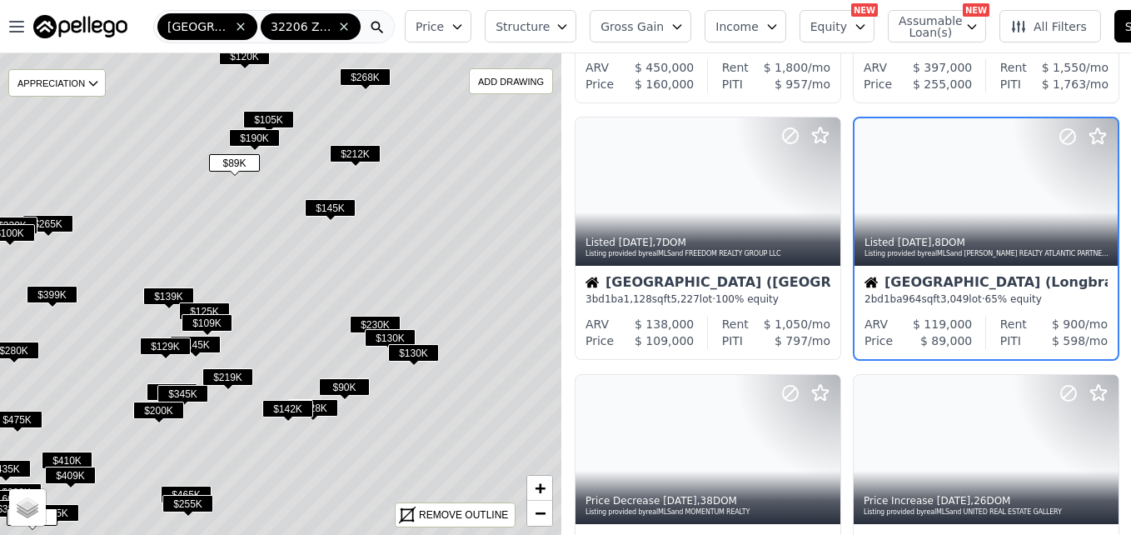
scroll to position [929, 0]
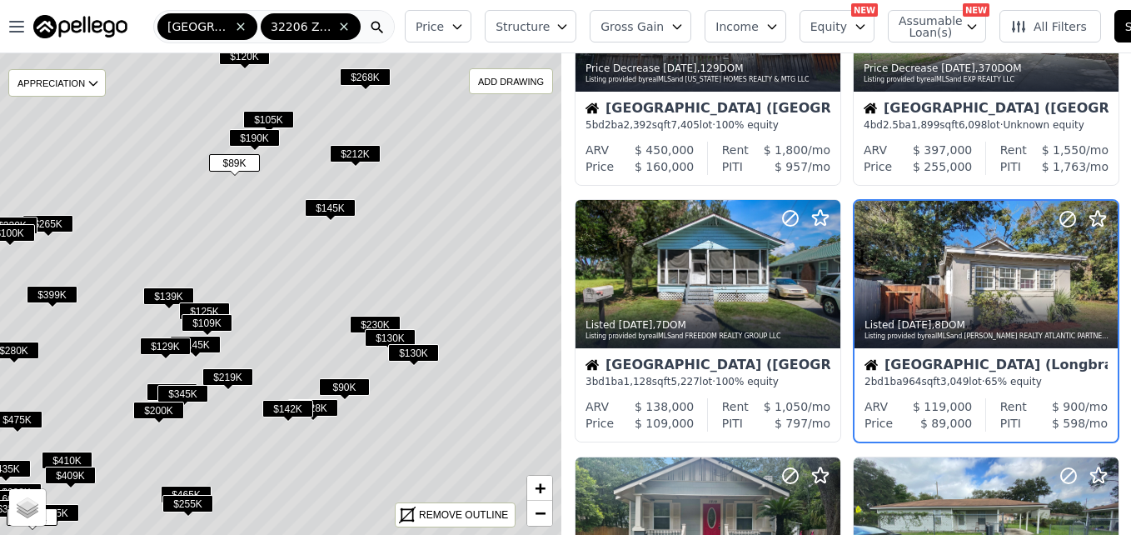
click at [376, 334] on span "$130K" at bounding box center [390, 337] width 51 height 17
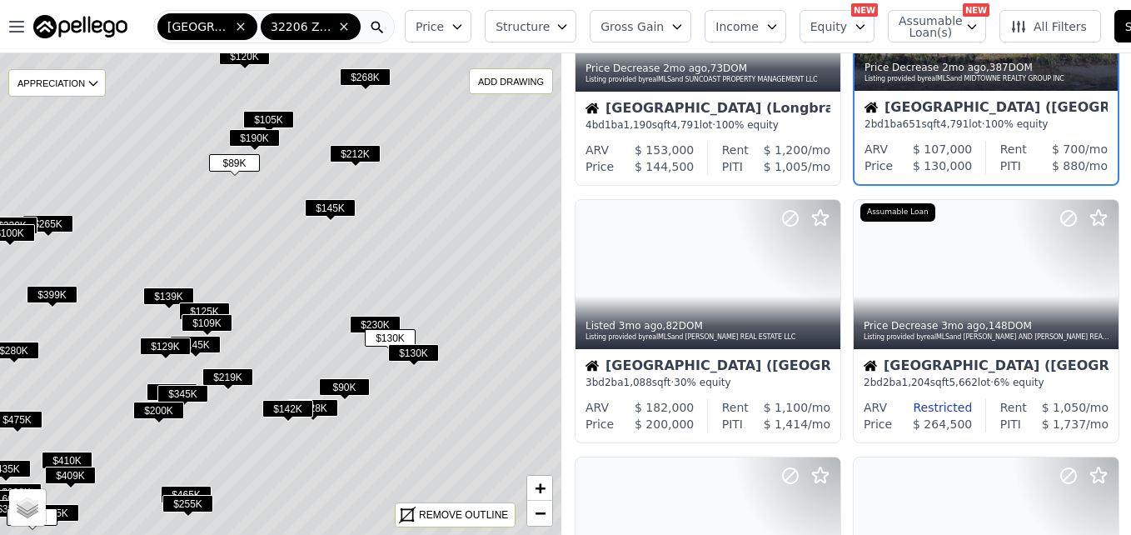
scroll to position [672, 0]
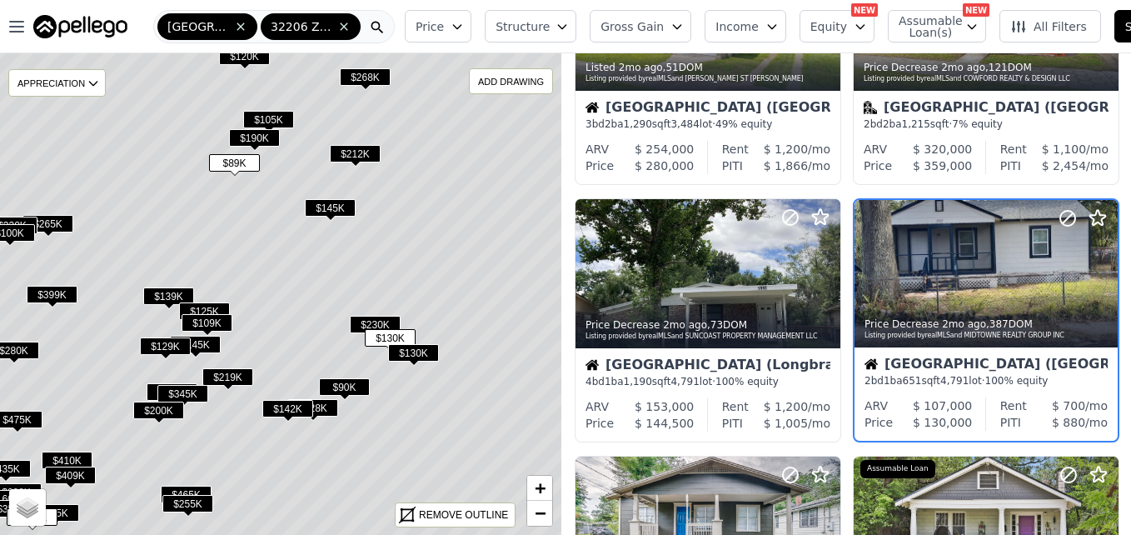
click at [400, 349] on span "$130K" at bounding box center [413, 352] width 51 height 17
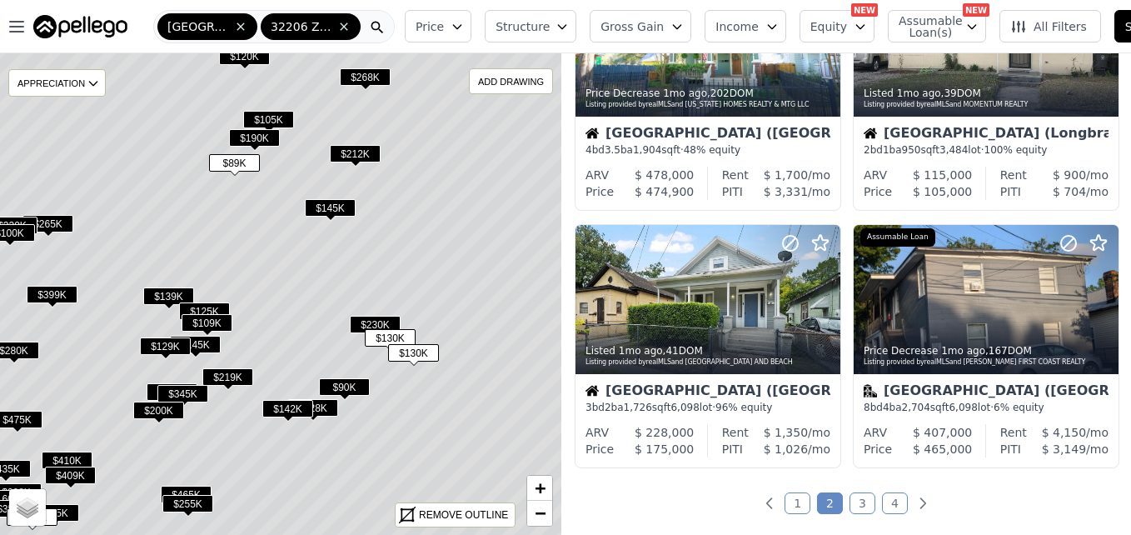
scroll to position [1268, 0]
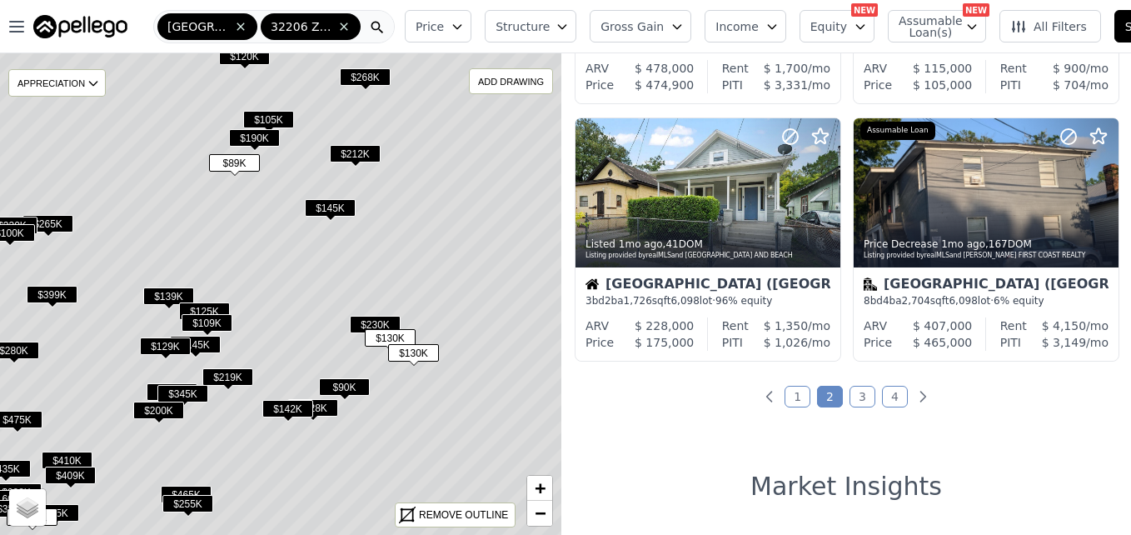
click at [386, 331] on span "$130K" at bounding box center [390, 337] width 51 height 17
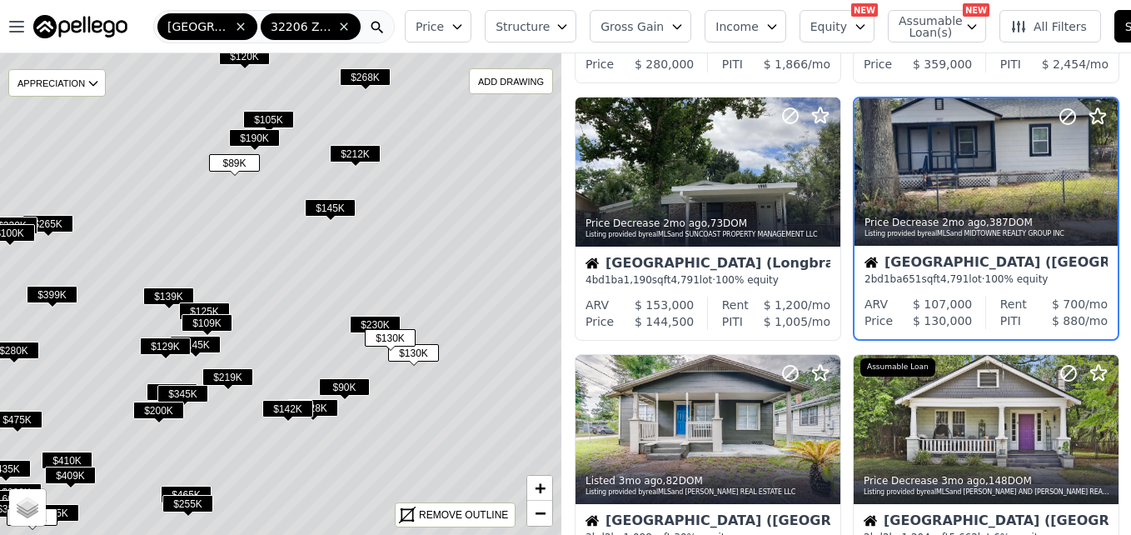
scroll to position [672, 0]
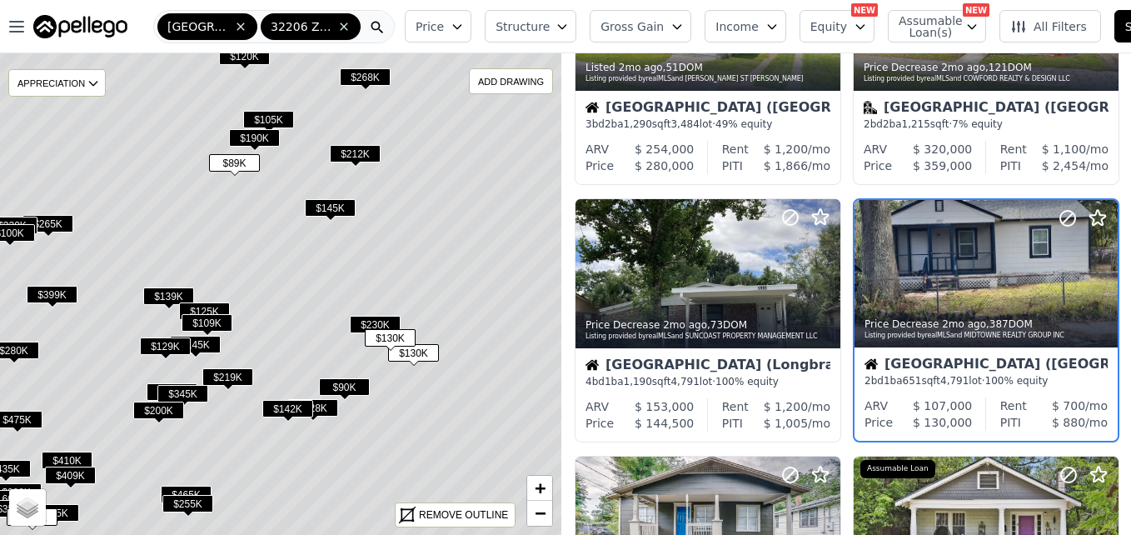
click at [417, 348] on span "$130K" at bounding box center [413, 352] width 51 height 17
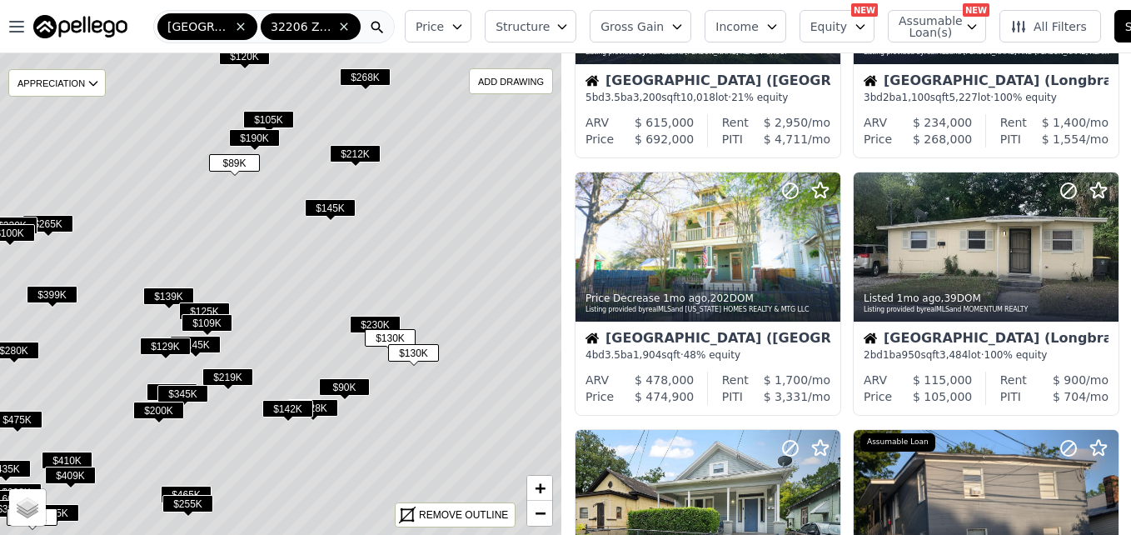
scroll to position [1112, 0]
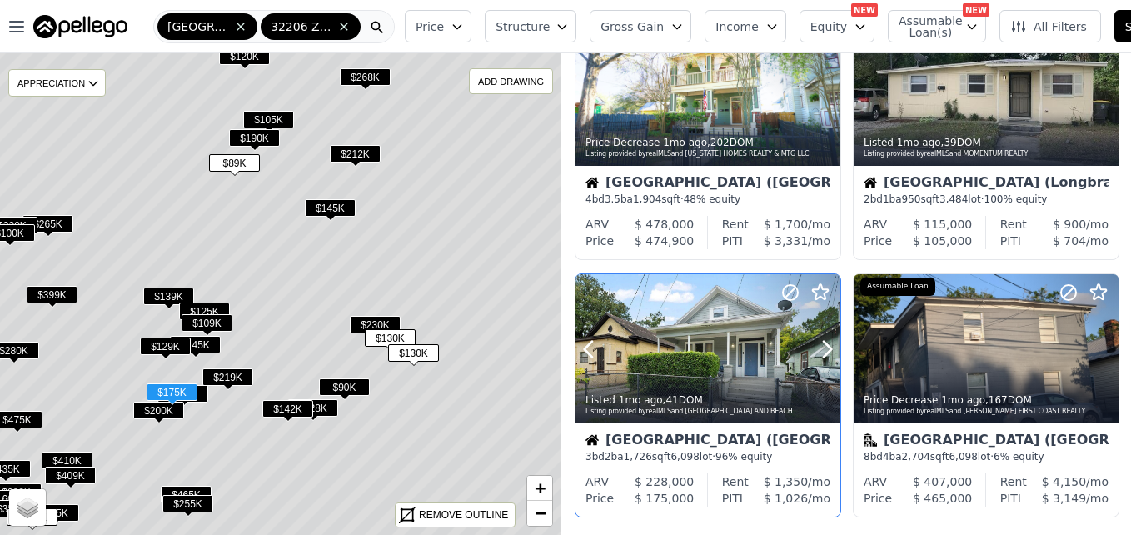
click at [703, 383] on div "Listed 1mo ago , 41 DOM Listing provided by realMLS and JPAR CITY AND BEACH" at bounding box center [707, 403] width 265 height 40
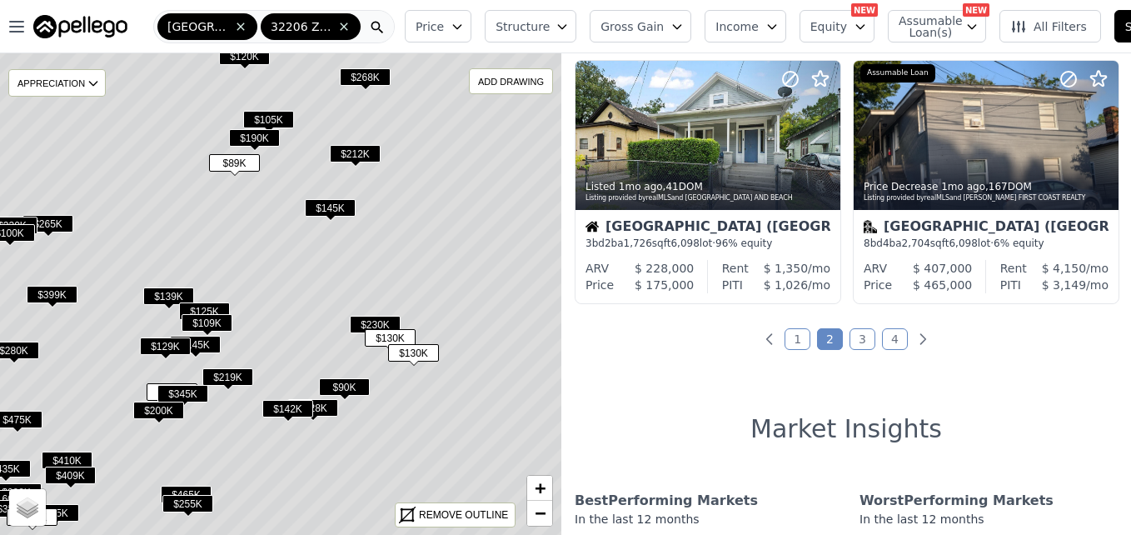
scroll to position [1347, 0]
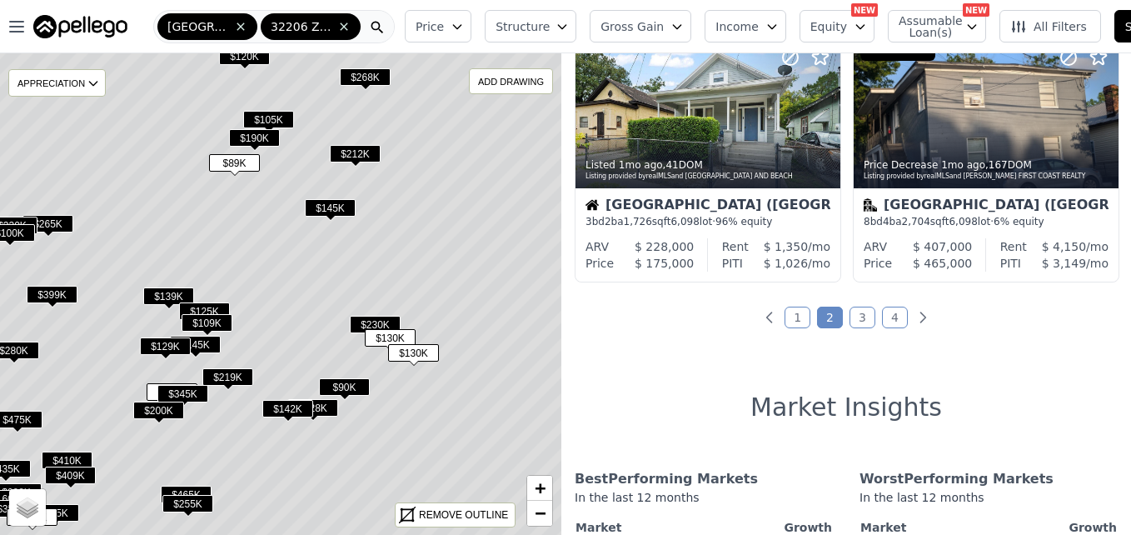
click at [852, 311] on link "3" at bounding box center [862, 317] width 26 height 22
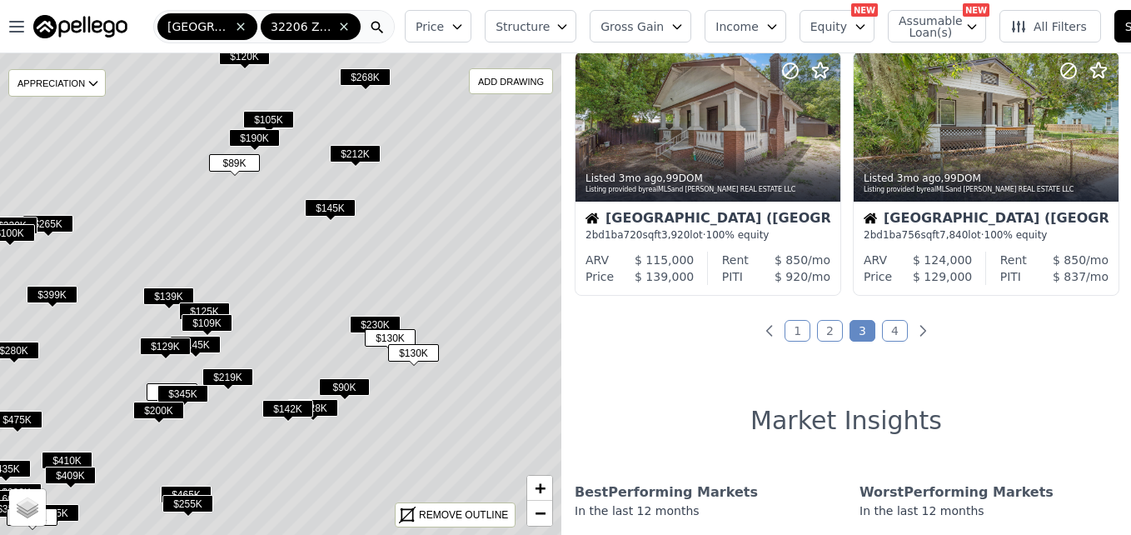
scroll to position [1365, 0]
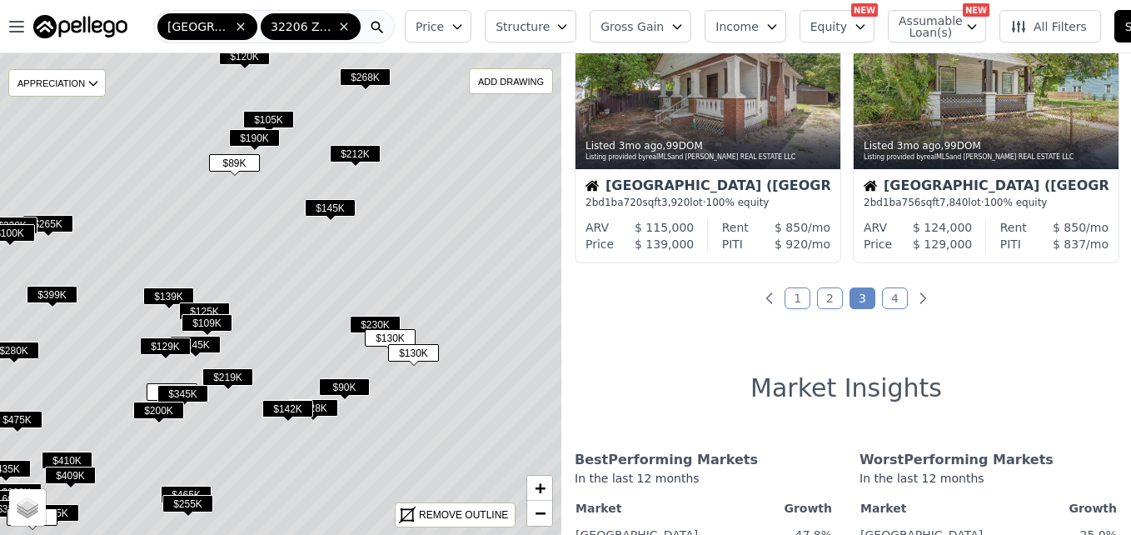
click at [892, 298] on link "4" at bounding box center [895, 298] width 26 height 22
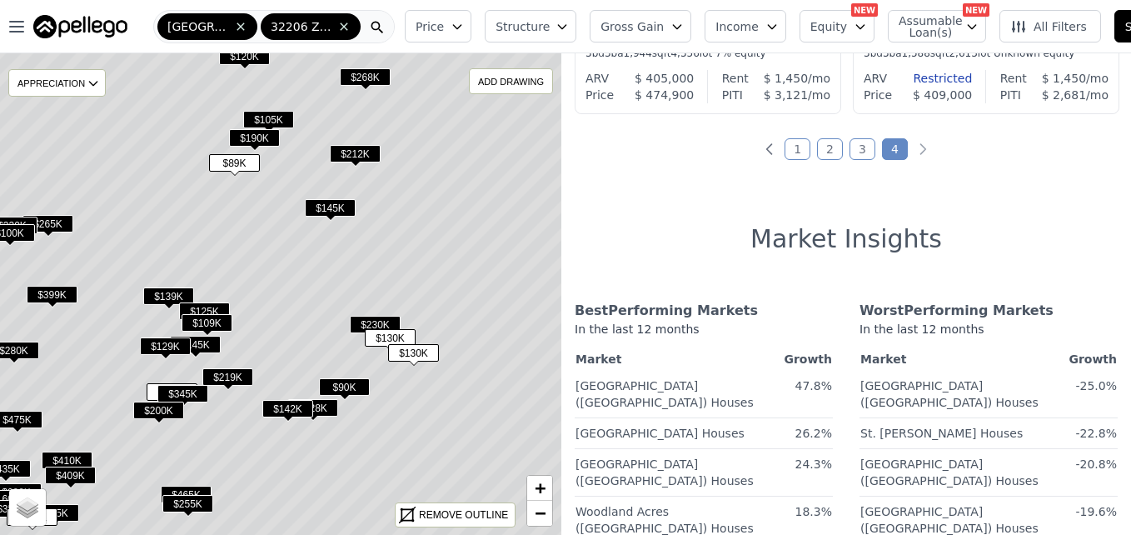
scroll to position [0, 0]
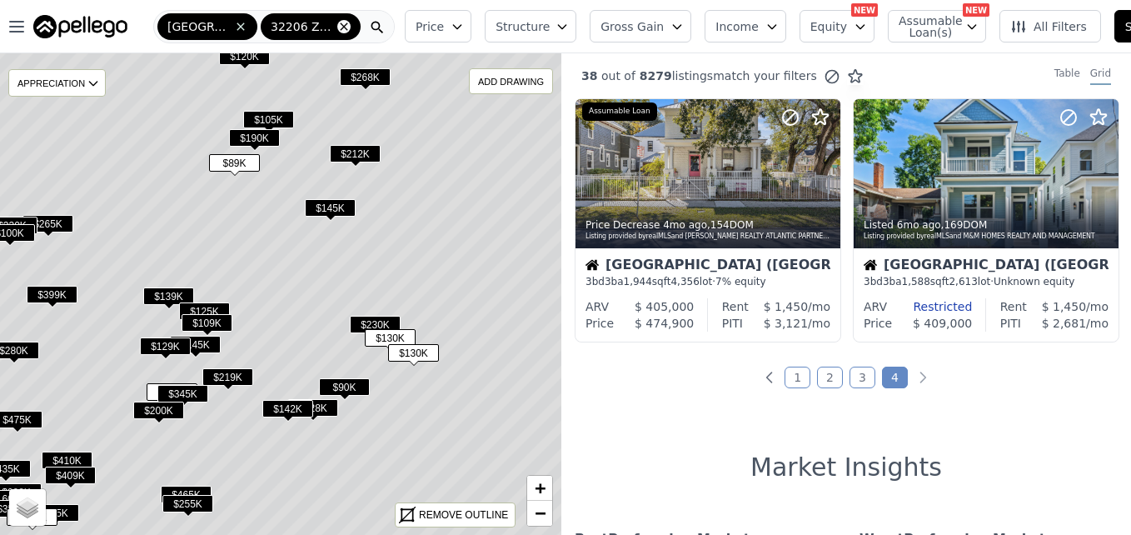
click at [341, 27] on icon at bounding box center [343, 26] width 13 height 13
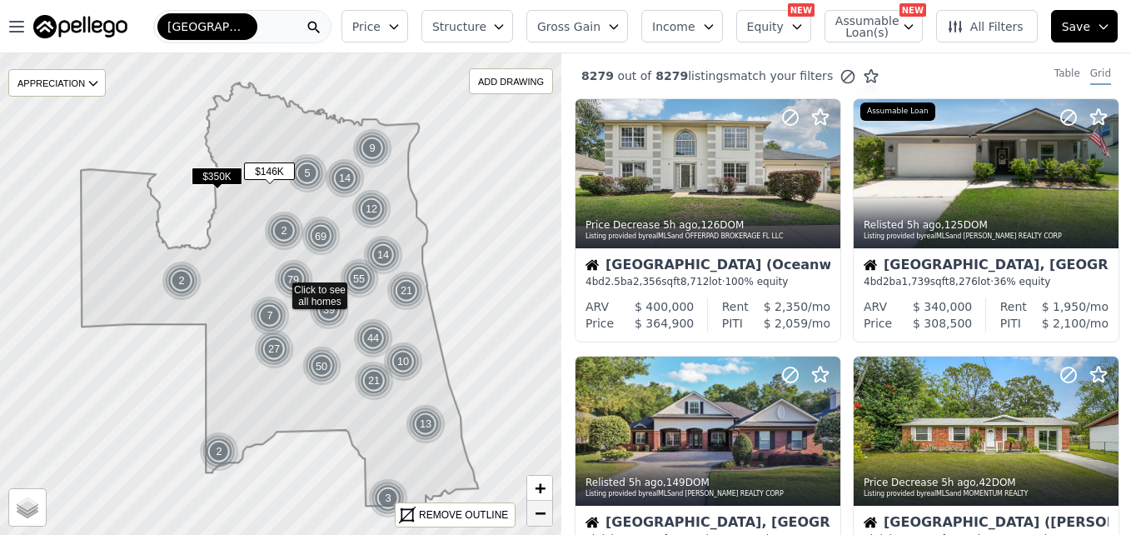
click at [538, 513] on span "−" at bounding box center [540, 512] width 11 height 21
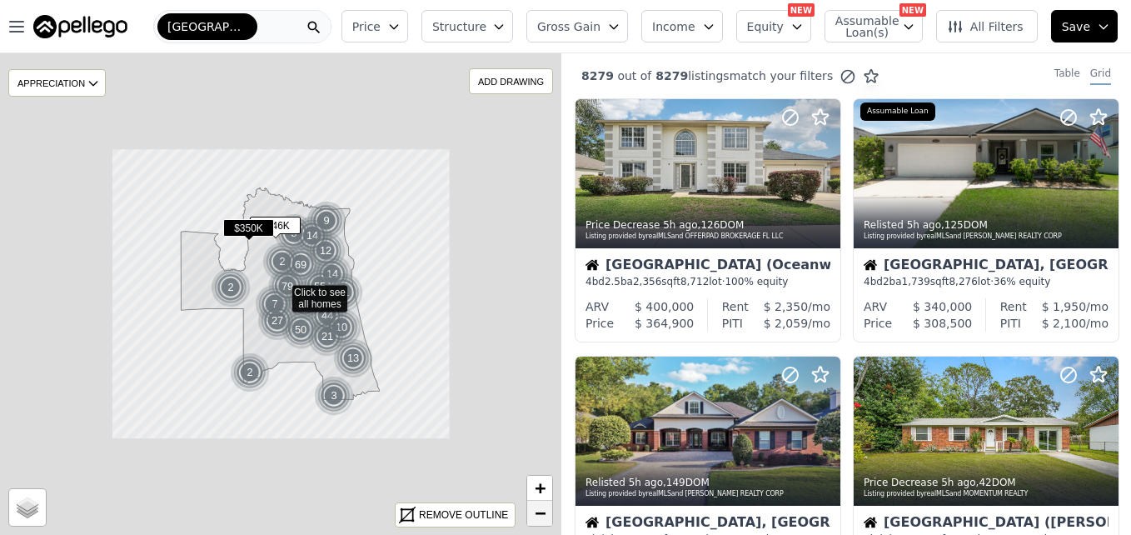
click at [538, 513] on span "−" at bounding box center [540, 512] width 11 height 21
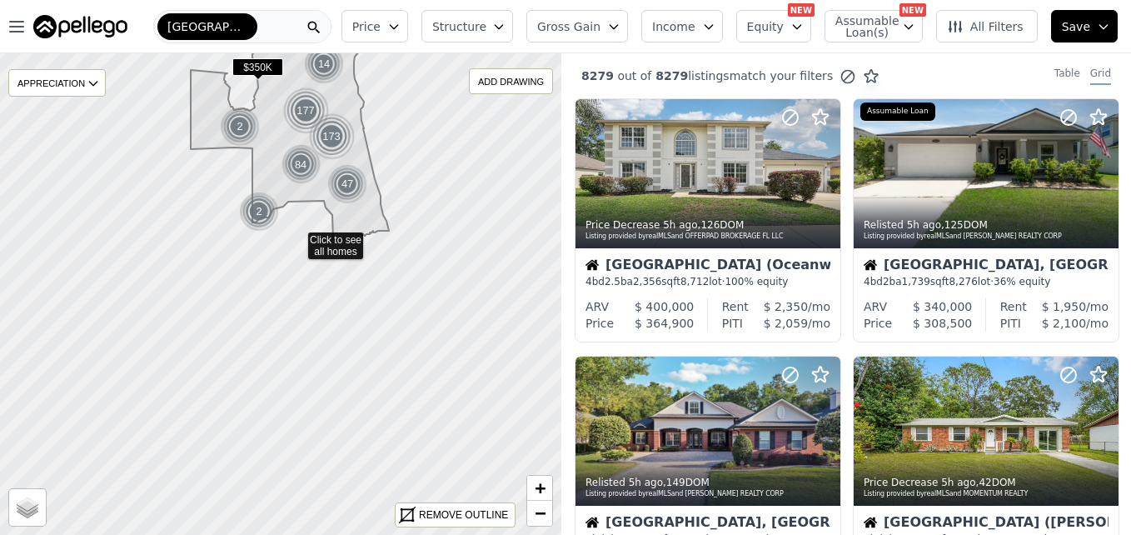
drag, startPoint x: 288, startPoint y: 413, endPoint x: 299, endPoint y: 222, distance: 191.0
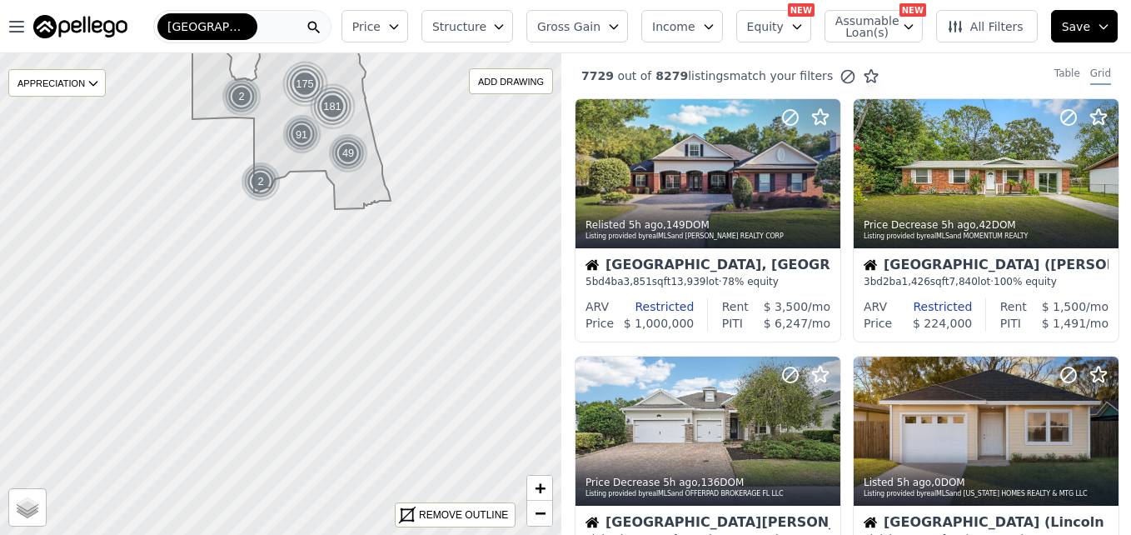
click at [266, 28] on div "[GEOGRAPHIC_DATA]" at bounding box center [242, 26] width 178 height 33
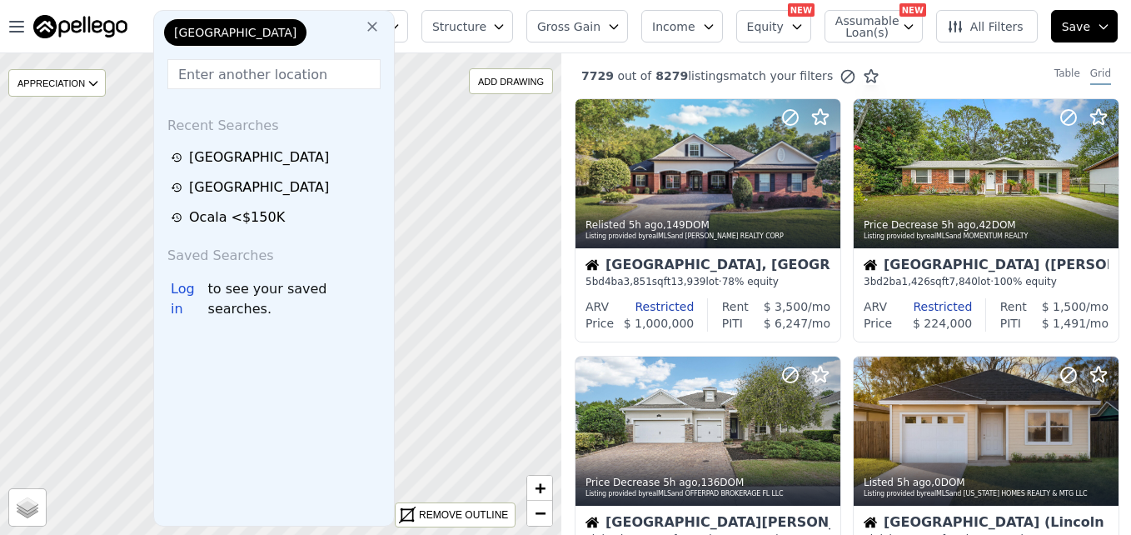
click at [266, 75] on input "text" at bounding box center [273, 74] width 213 height 30
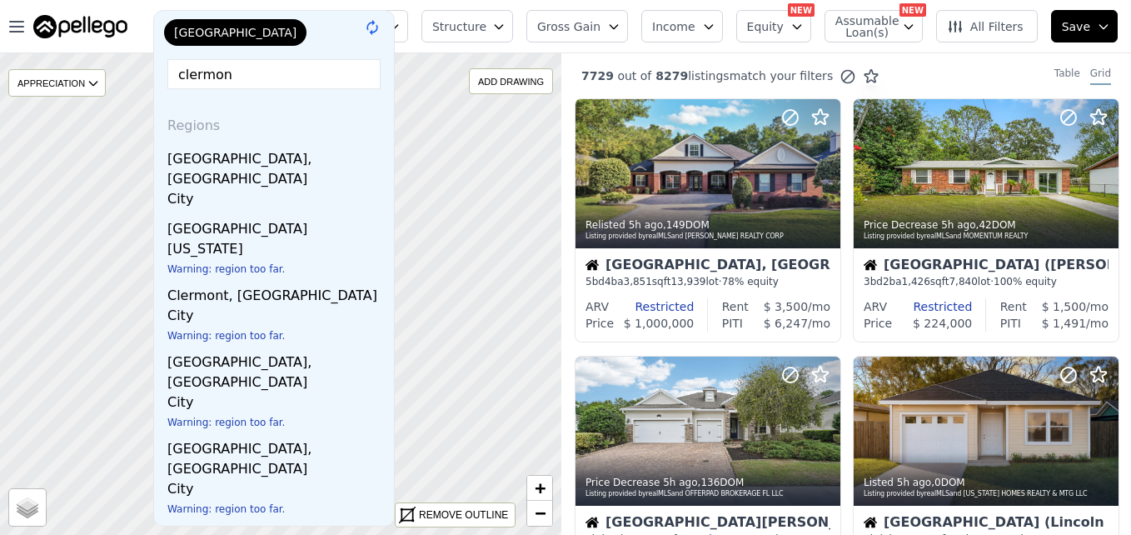
type input "clermont"
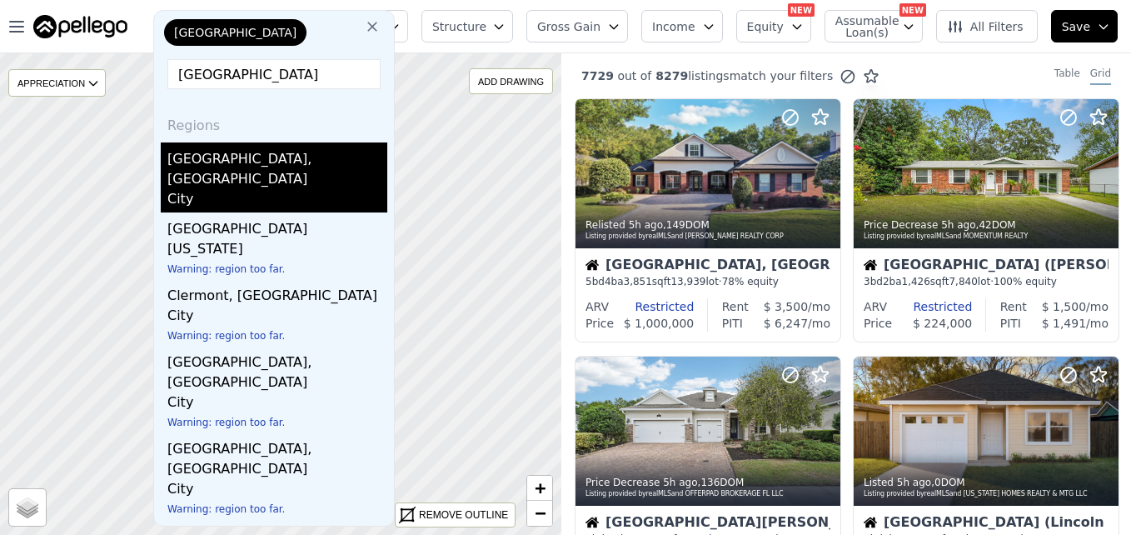
click at [237, 162] on div "Clermont, FL" at bounding box center [277, 165] width 220 height 47
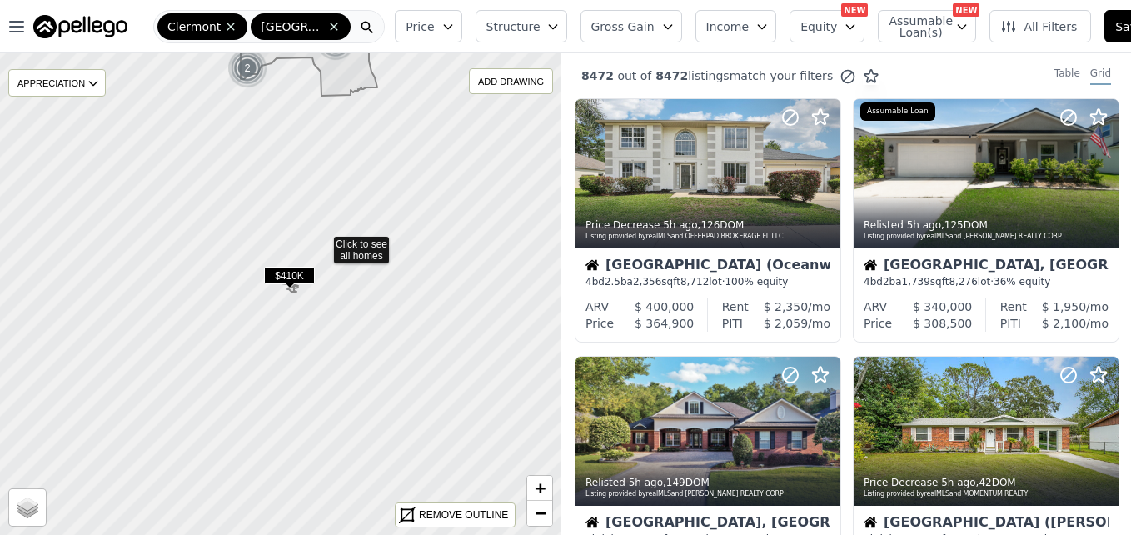
drag, startPoint x: 326, startPoint y: 452, endPoint x: 323, endPoint y: 245, distance: 207.4
click at [318, 436] on div at bounding box center [281, 294] width 674 height 578
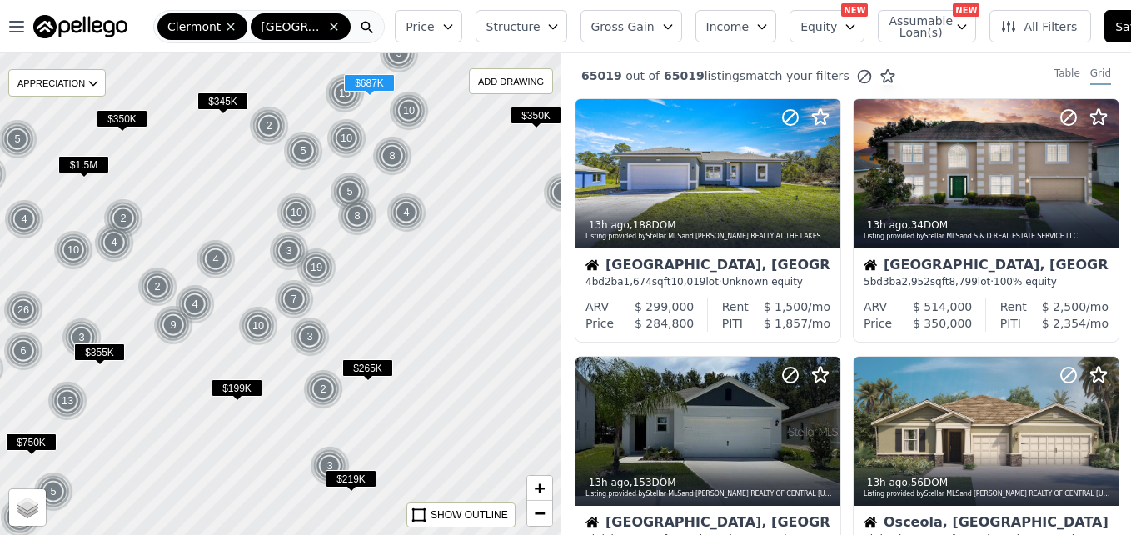
click at [226, 385] on span "$199K" at bounding box center [237, 387] width 51 height 17
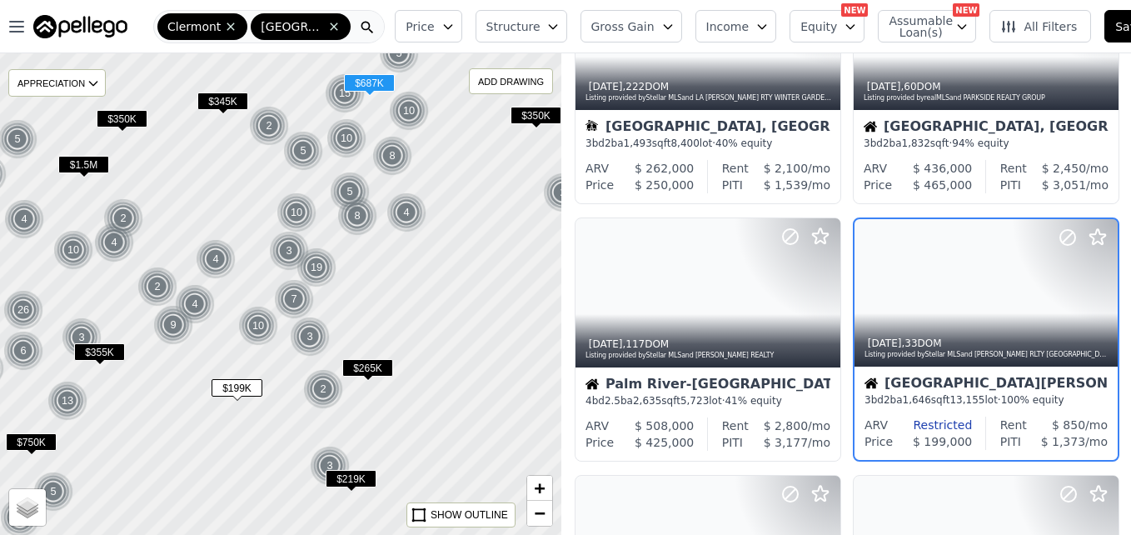
scroll to position [672, 0]
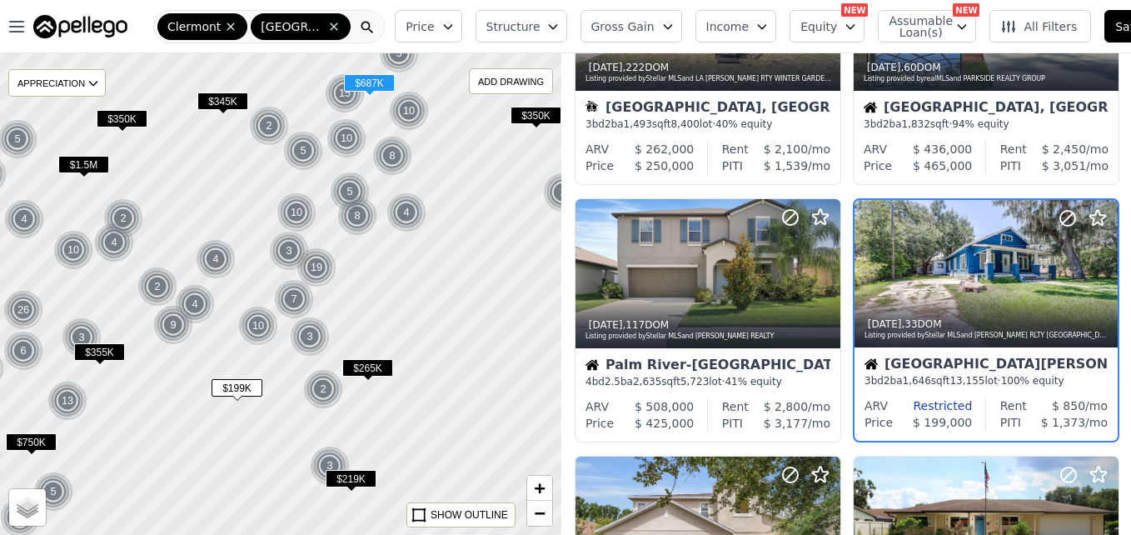
click at [218, 212] on div at bounding box center [281, 294] width 674 height 578
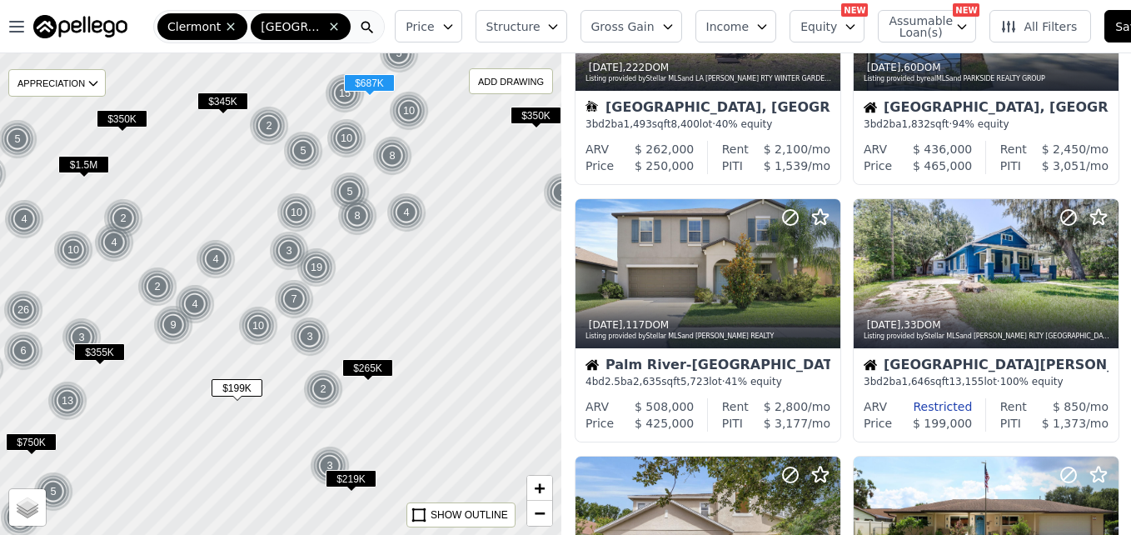
click at [218, 212] on div at bounding box center [281, 294] width 674 height 578
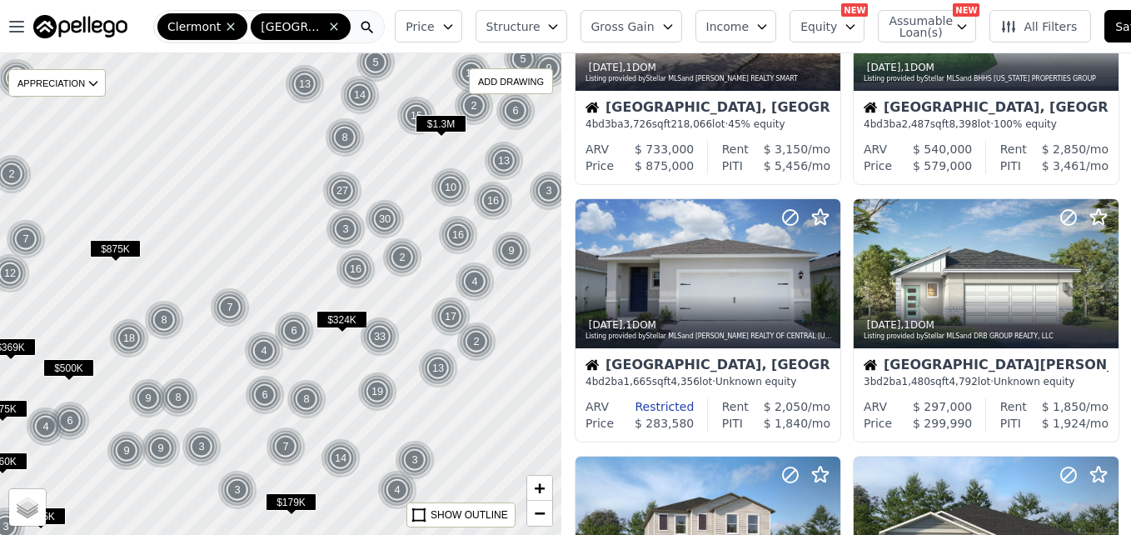
click at [218, 212] on div at bounding box center [281, 294] width 674 height 578
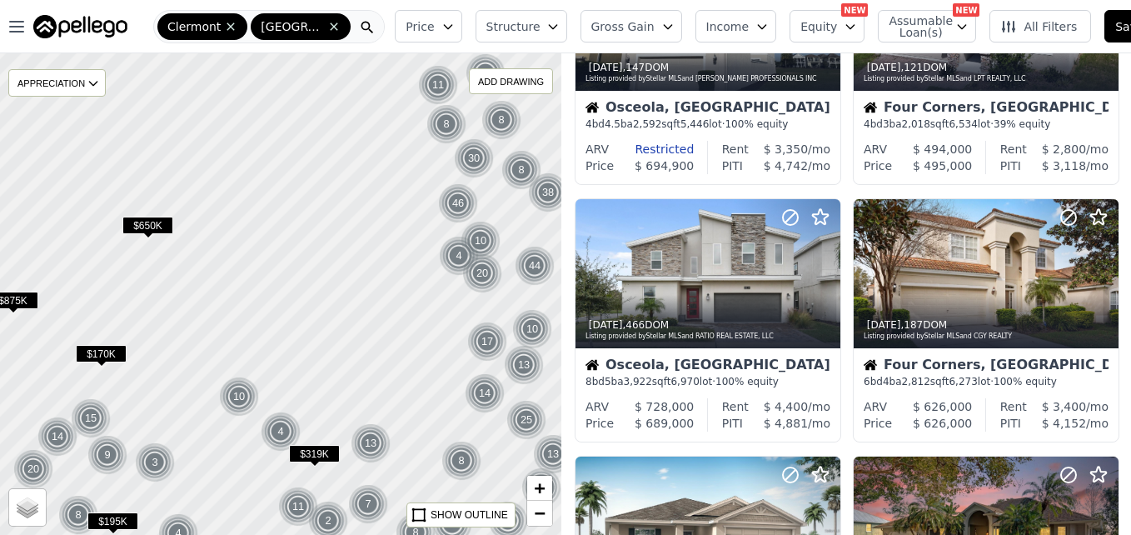
click at [105, 347] on span "$170K" at bounding box center [101, 353] width 51 height 17
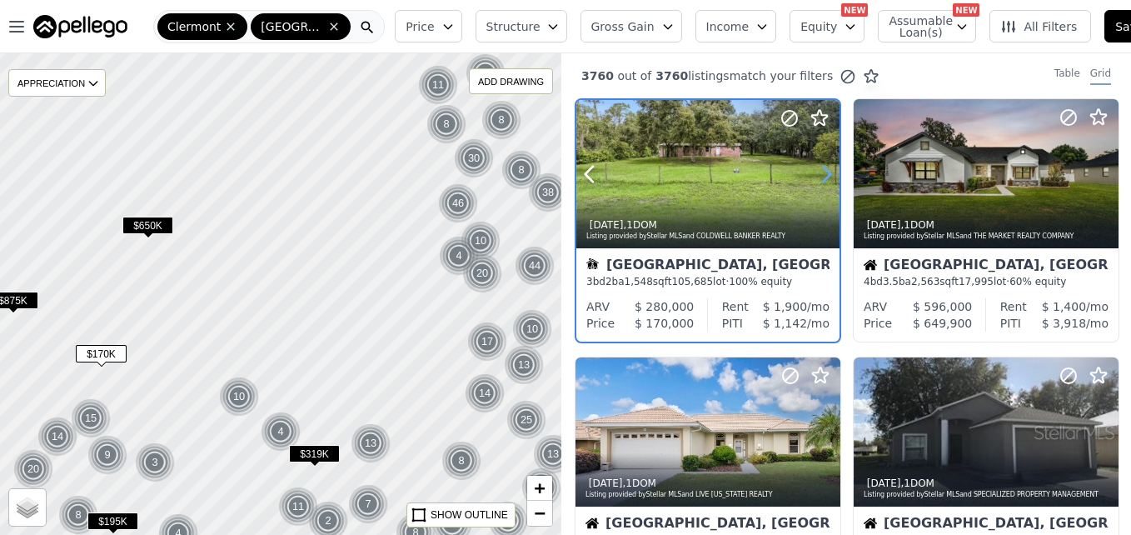
click at [818, 178] on icon at bounding box center [826, 174] width 27 height 27
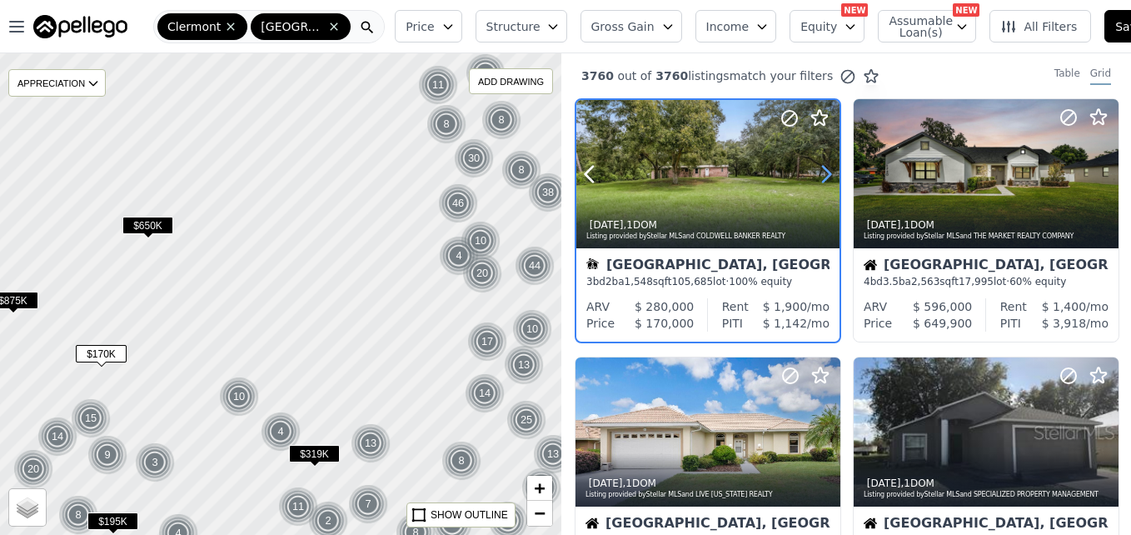
click at [818, 178] on icon at bounding box center [826, 174] width 27 height 27
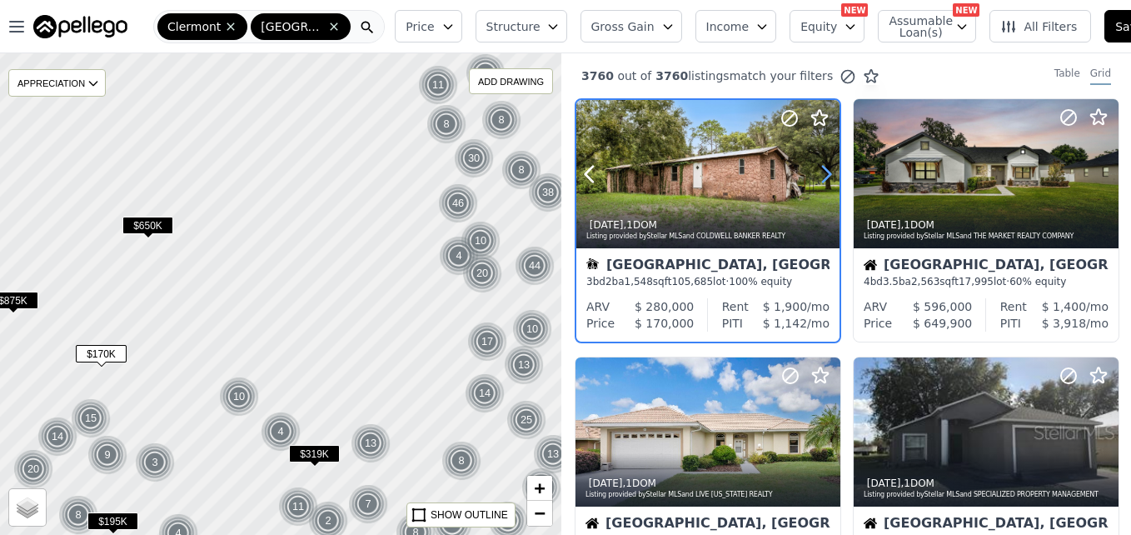
click at [818, 178] on icon at bounding box center [826, 174] width 27 height 27
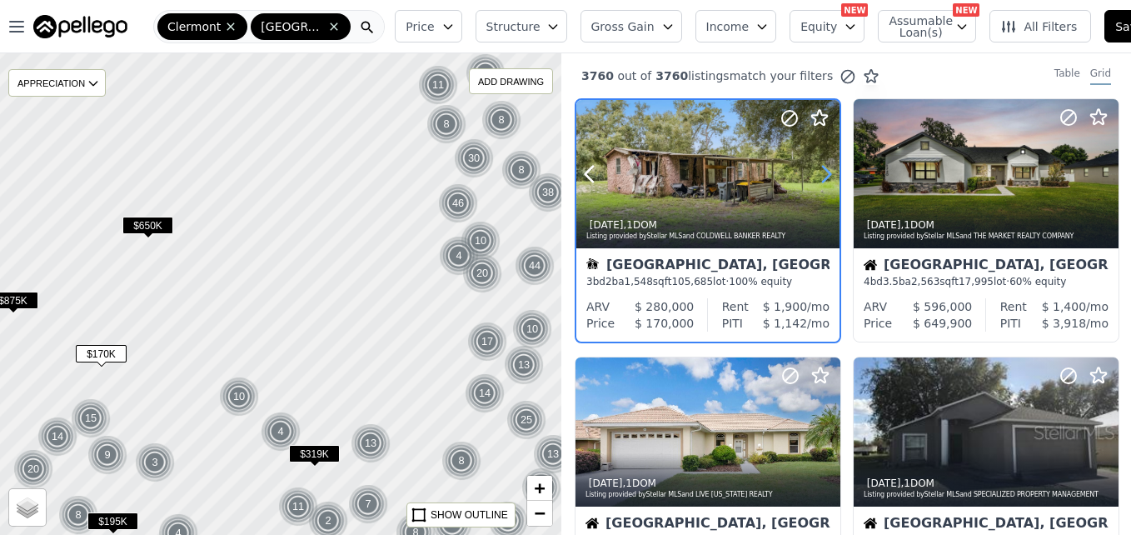
click at [818, 178] on icon at bounding box center [826, 174] width 27 height 27
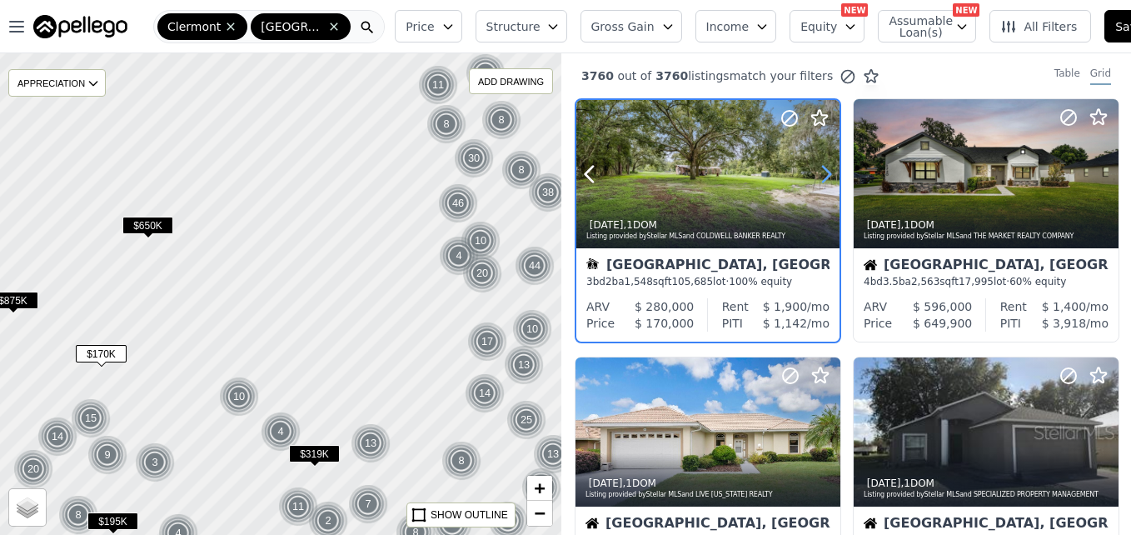
click at [818, 178] on icon at bounding box center [826, 174] width 27 height 27
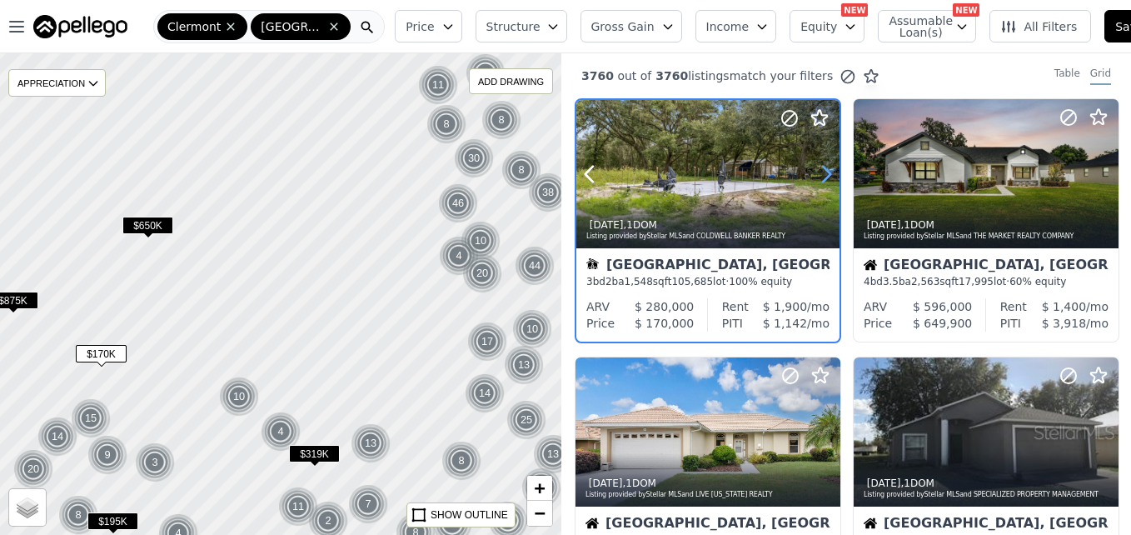
click at [818, 178] on icon at bounding box center [826, 174] width 27 height 27
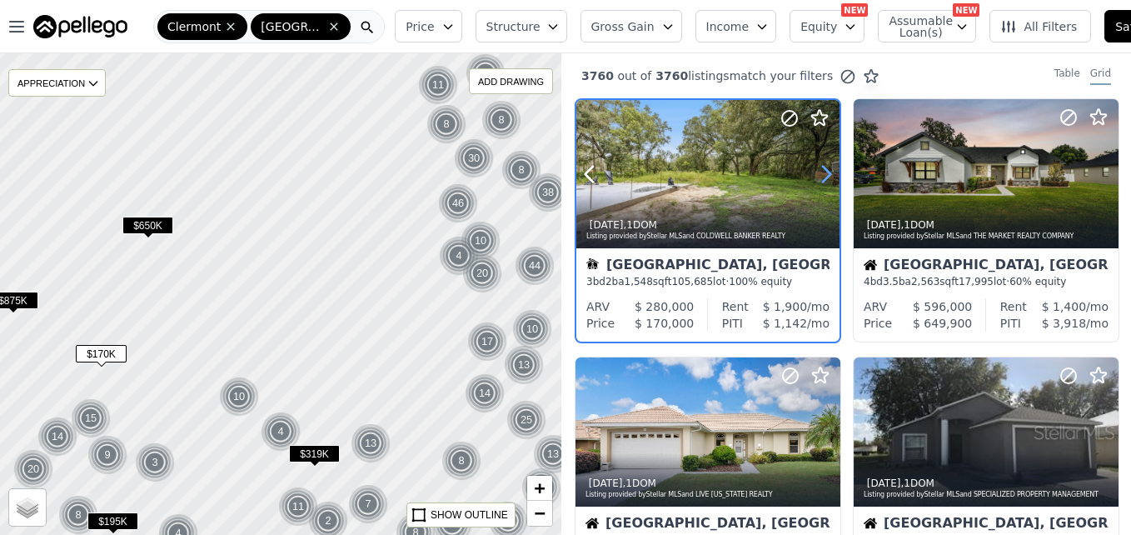
click at [818, 178] on icon at bounding box center [826, 174] width 27 height 27
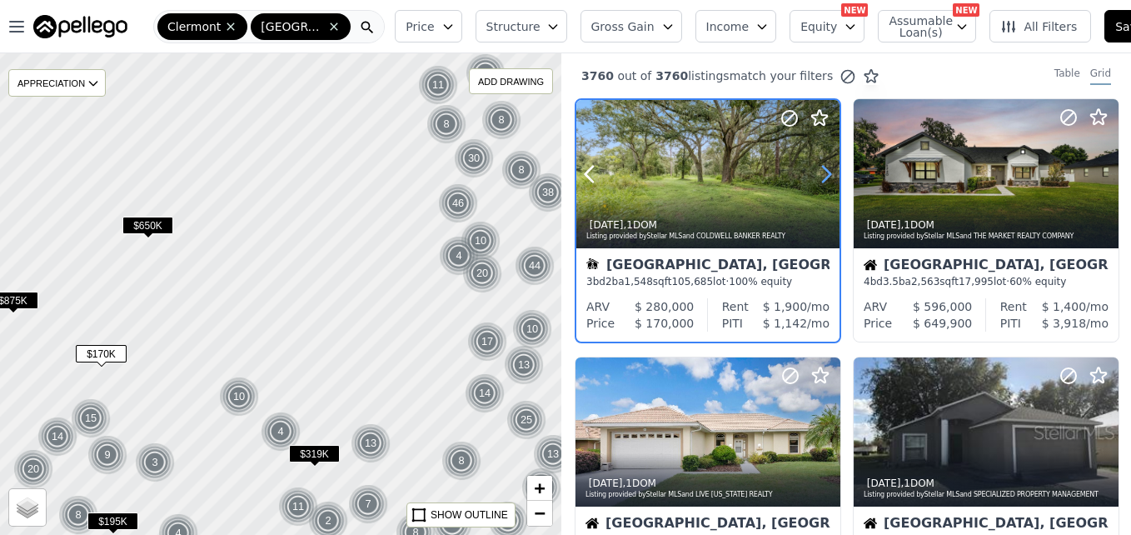
click at [818, 178] on icon at bounding box center [826, 174] width 27 height 27
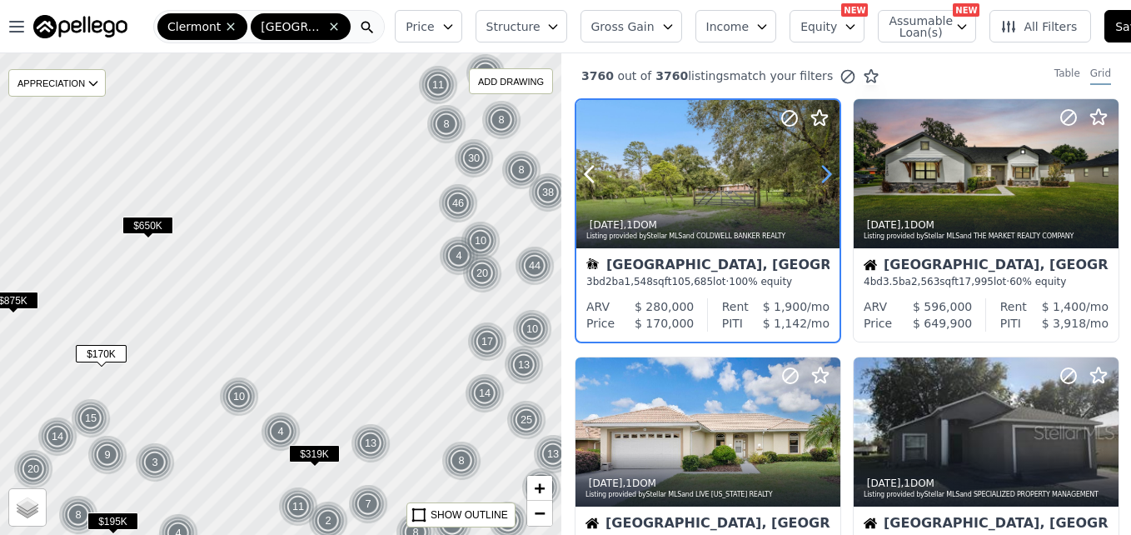
click at [818, 178] on icon at bounding box center [826, 174] width 27 height 27
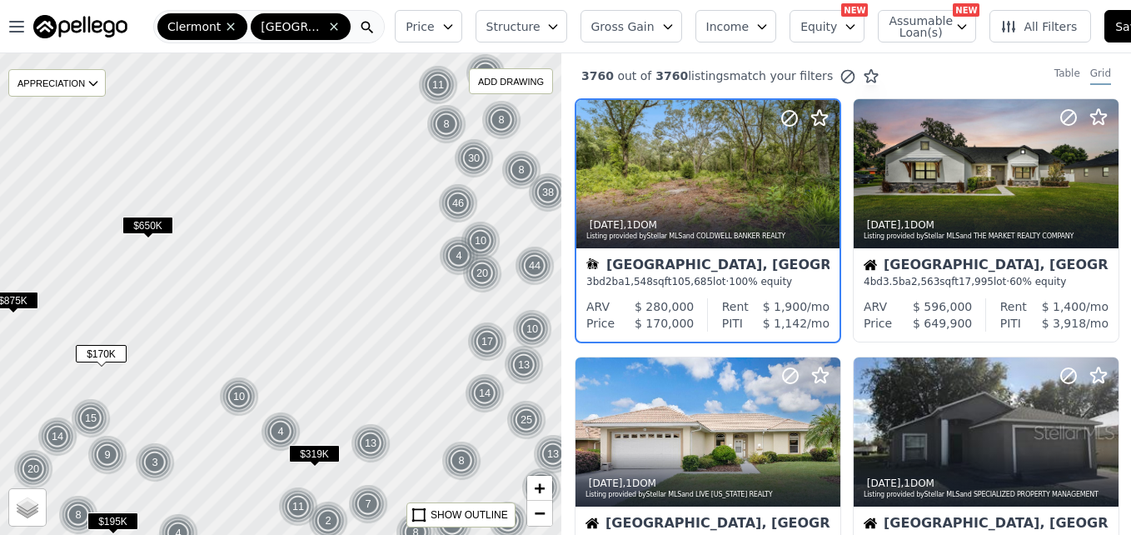
click at [296, 327] on div at bounding box center [281, 294] width 674 height 578
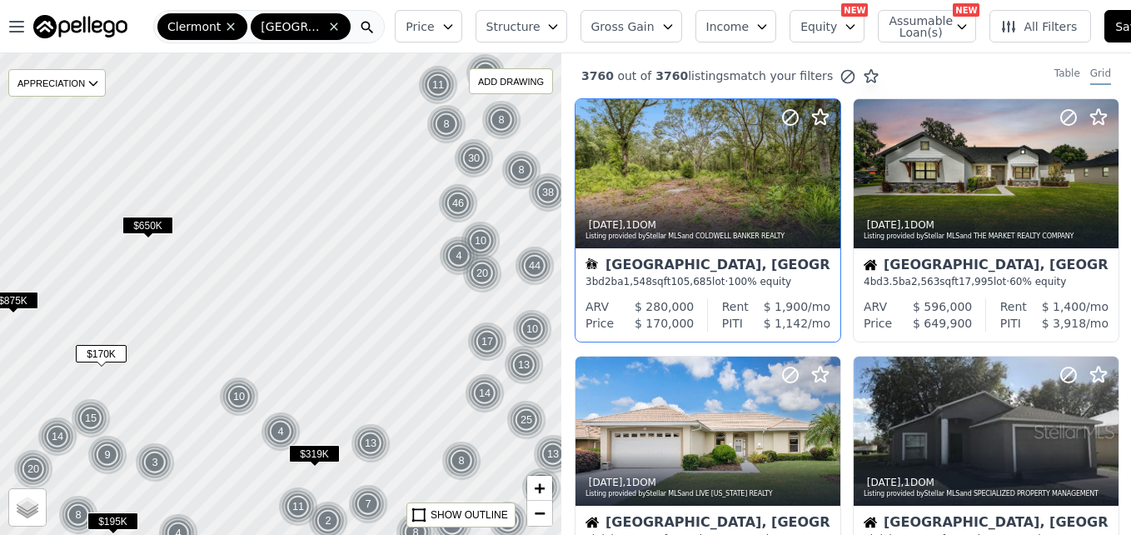
click at [390, 290] on div at bounding box center [281, 294] width 674 height 578
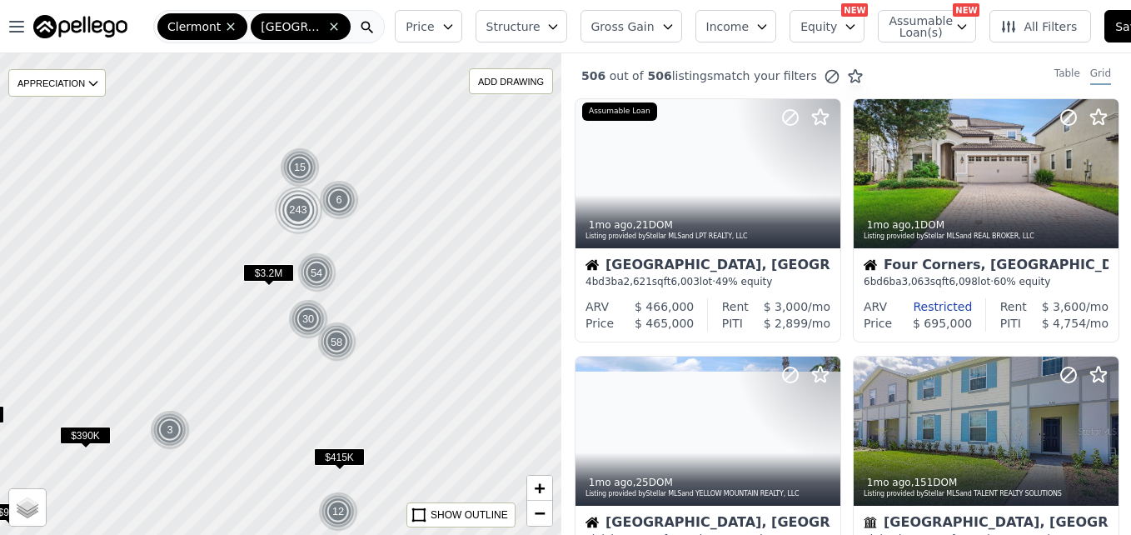
drag, startPoint x: 388, startPoint y: 312, endPoint x: 276, endPoint y: 361, distance: 122.4
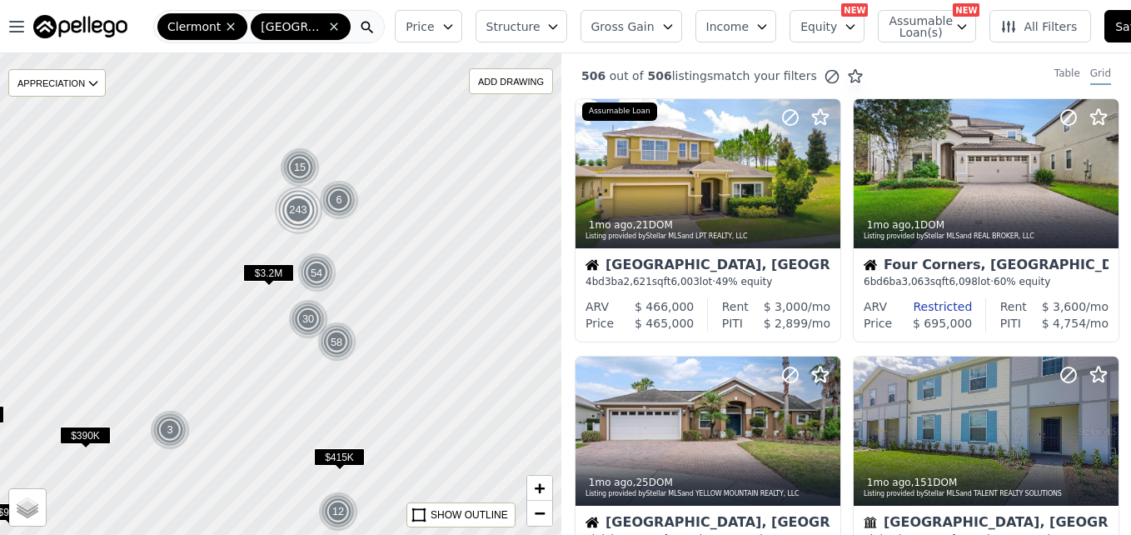
click at [276, 361] on div at bounding box center [281, 294] width 674 height 578
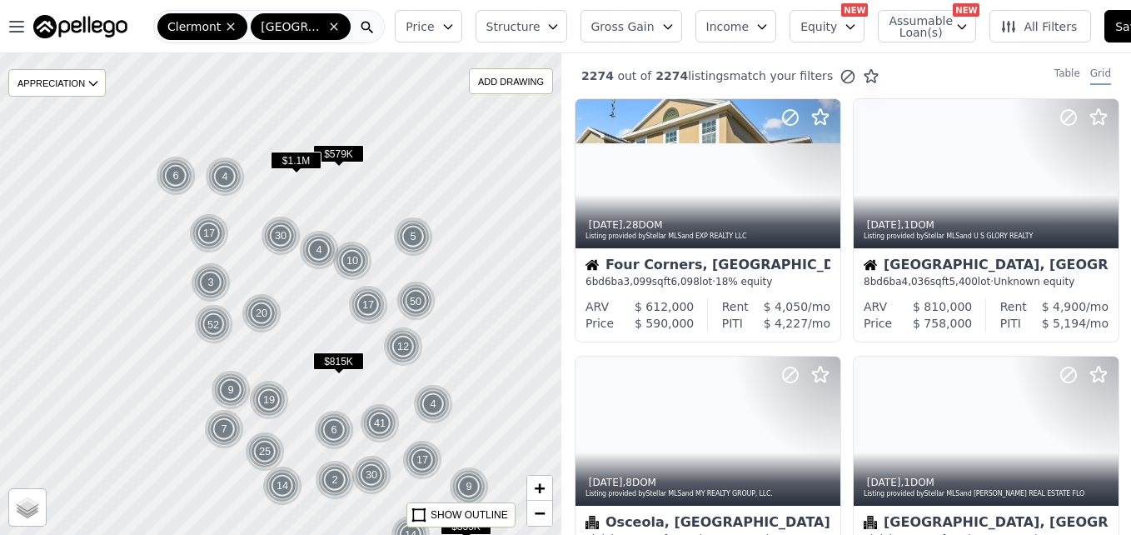
drag, startPoint x: 387, startPoint y: 210, endPoint x: 306, endPoint y: 322, distance: 138.9
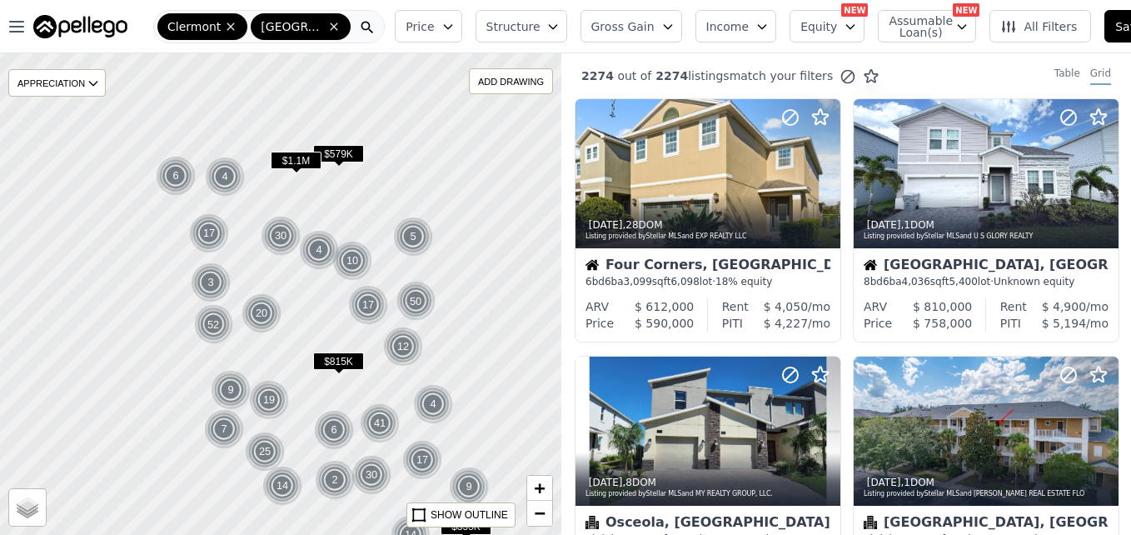
click at [306, 322] on div at bounding box center [281, 294] width 674 height 578
click at [303, 316] on div at bounding box center [281, 294] width 674 height 578
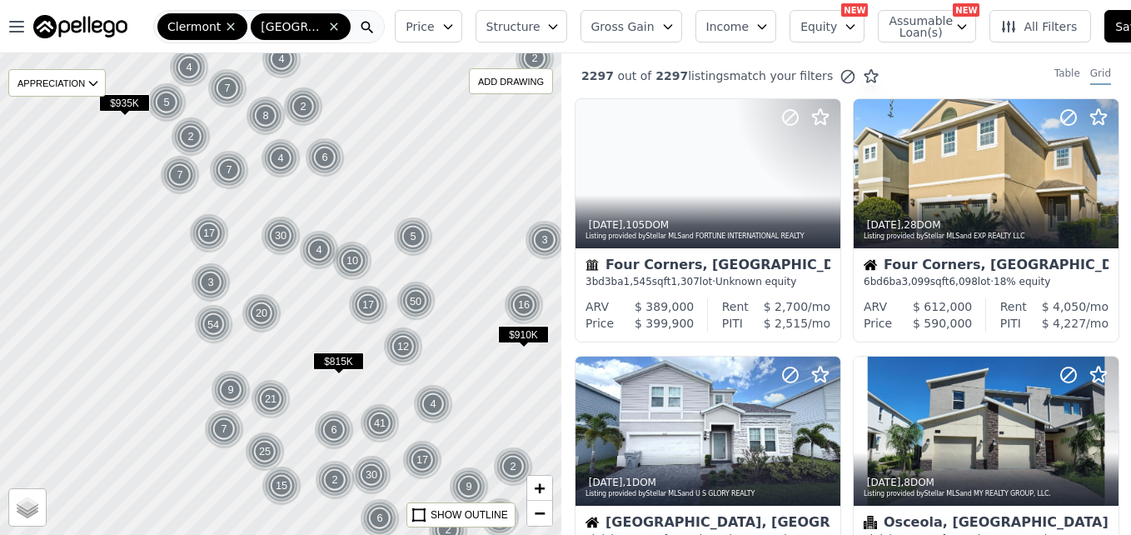
click at [303, 316] on div at bounding box center [281, 294] width 674 height 578
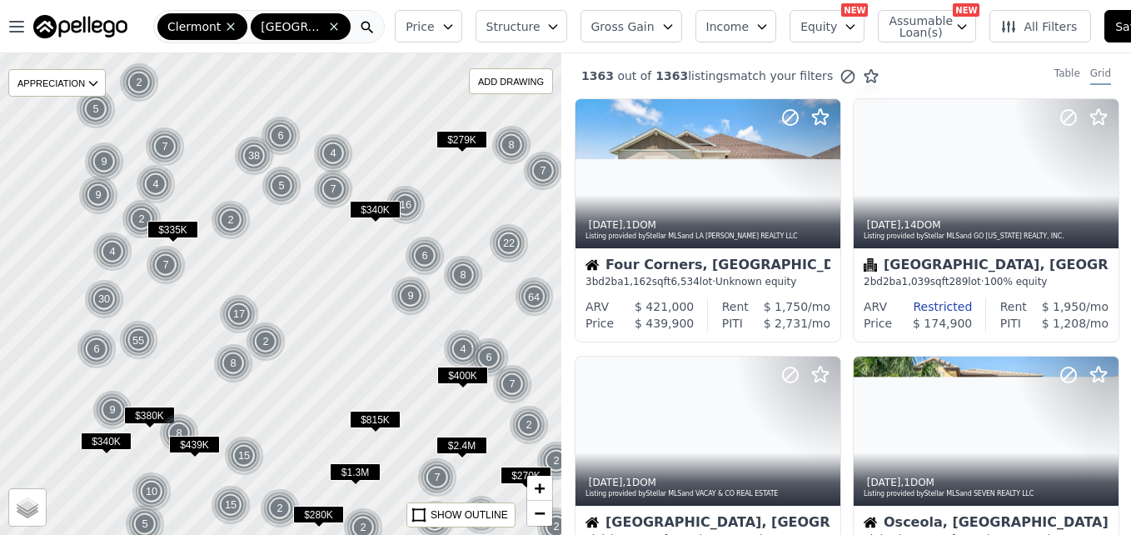
click at [294, 298] on div at bounding box center [281, 294] width 674 height 578
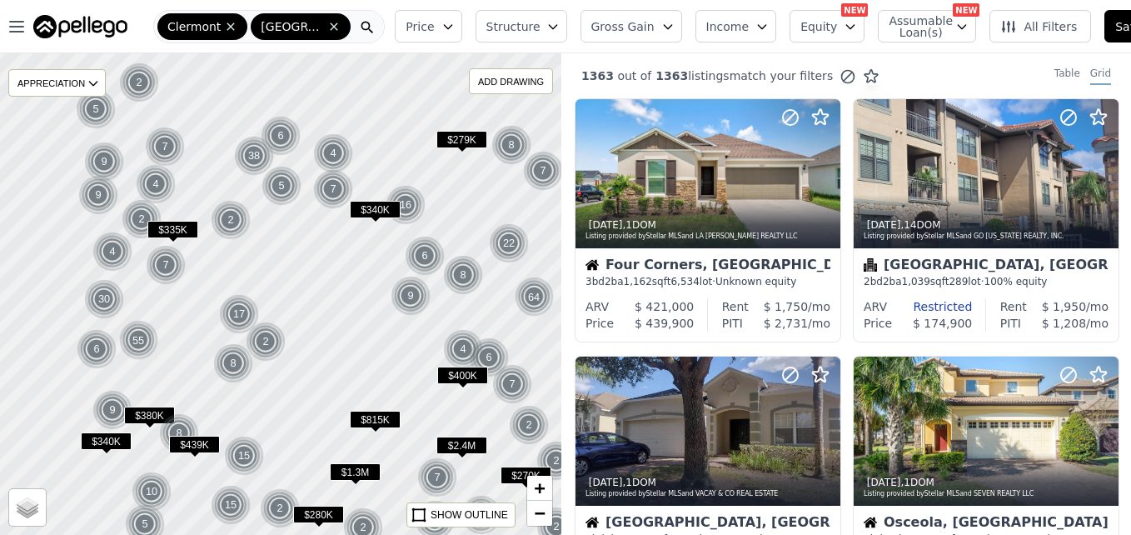
click at [294, 298] on div at bounding box center [281, 294] width 674 height 578
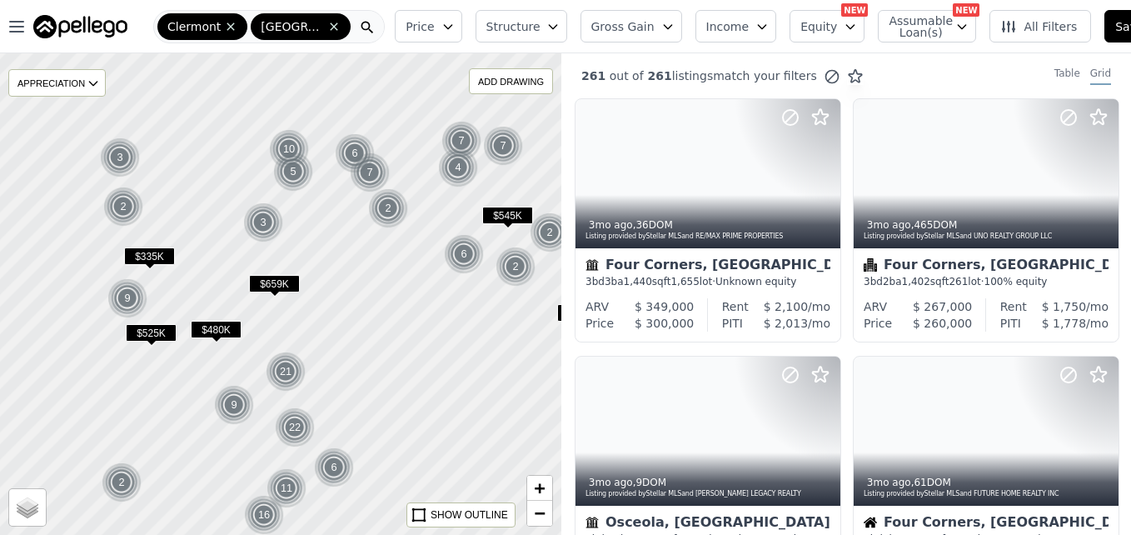
drag, startPoint x: 268, startPoint y: 273, endPoint x: 366, endPoint y: 355, distance: 127.7
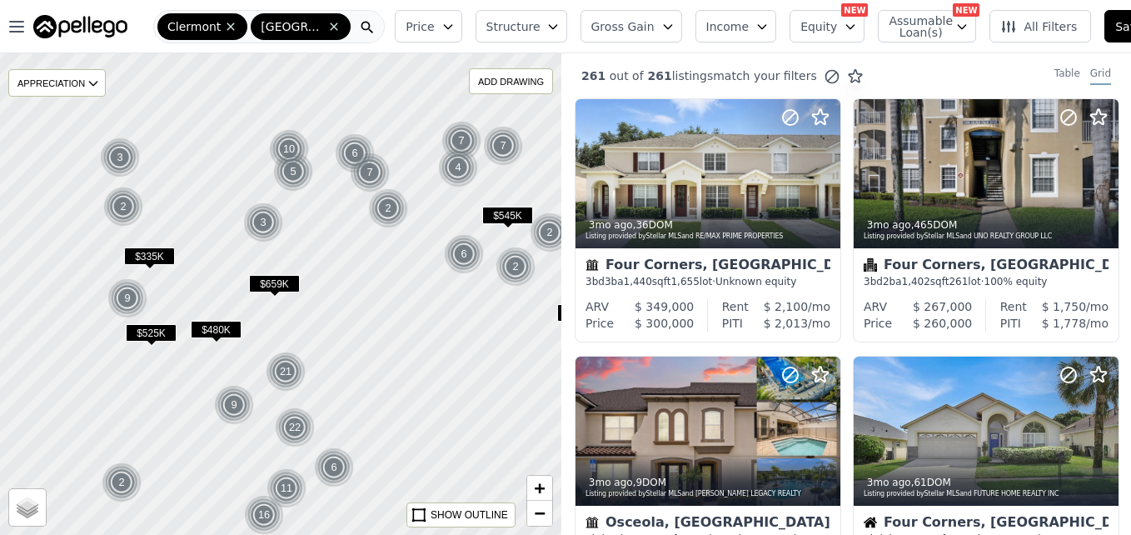
click at [366, 355] on div at bounding box center [281, 294] width 674 height 578
click at [382, 352] on div at bounding box center [281, 294] width 674 height 578
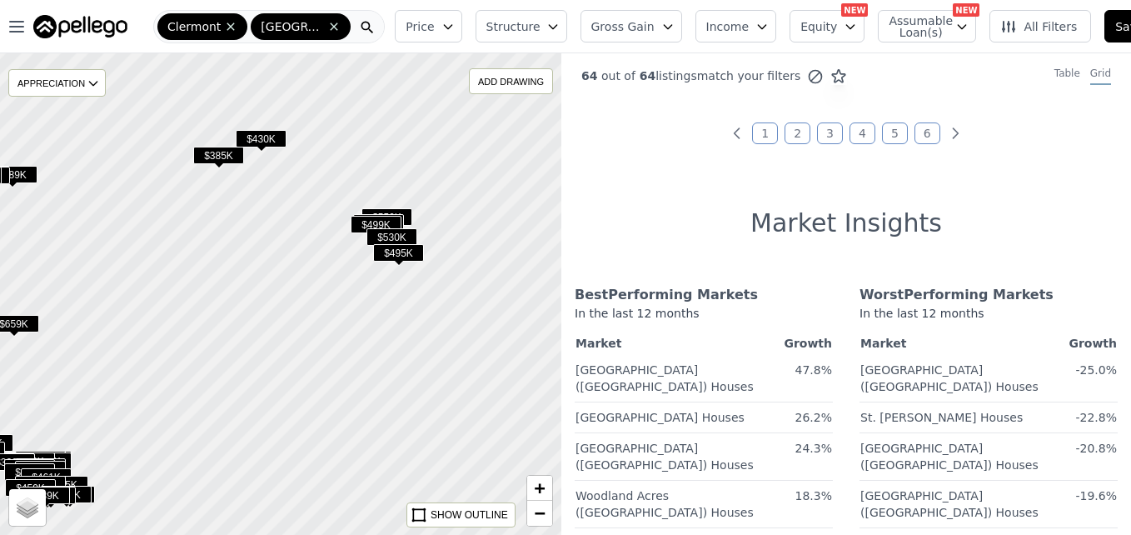
drag, startPoint x: 486, startPoint y: 330, endPoint x: 333, endPoint y: 426, distance: 180.7
click at [333, 426] on div at bounding box center [281, 294] width 674 height 578
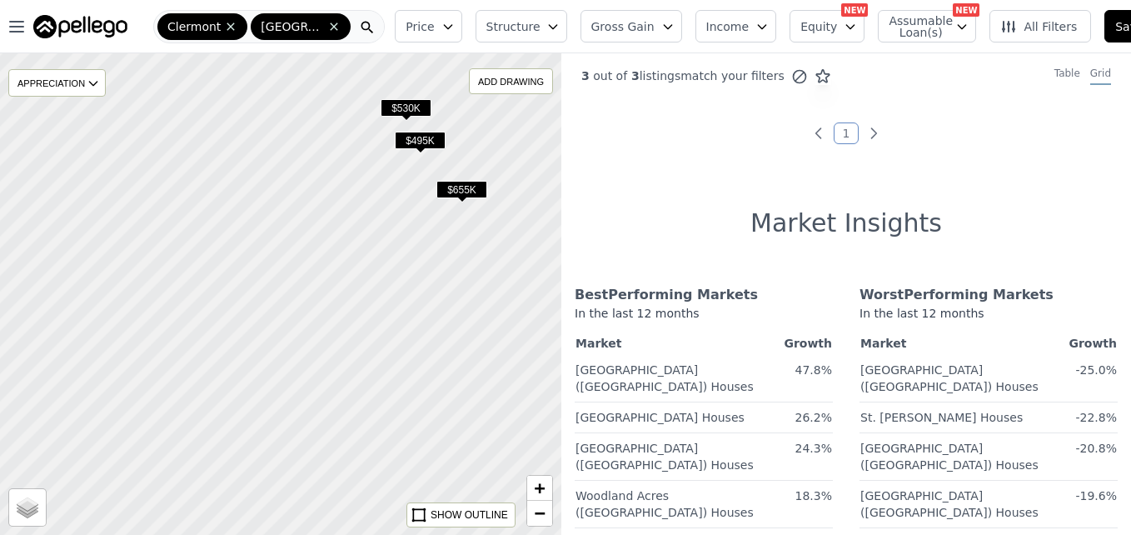
drag, startPoint x: 441, startPoint y: 315, endPoint x: 392, endPoint y: 363, distance: 68.3
click at [392, 363] on div at bounding box center [275, 296] width 674 height 578
click at [529, 516] on link "−" at bounding box center [539, 513] width 25 height 25
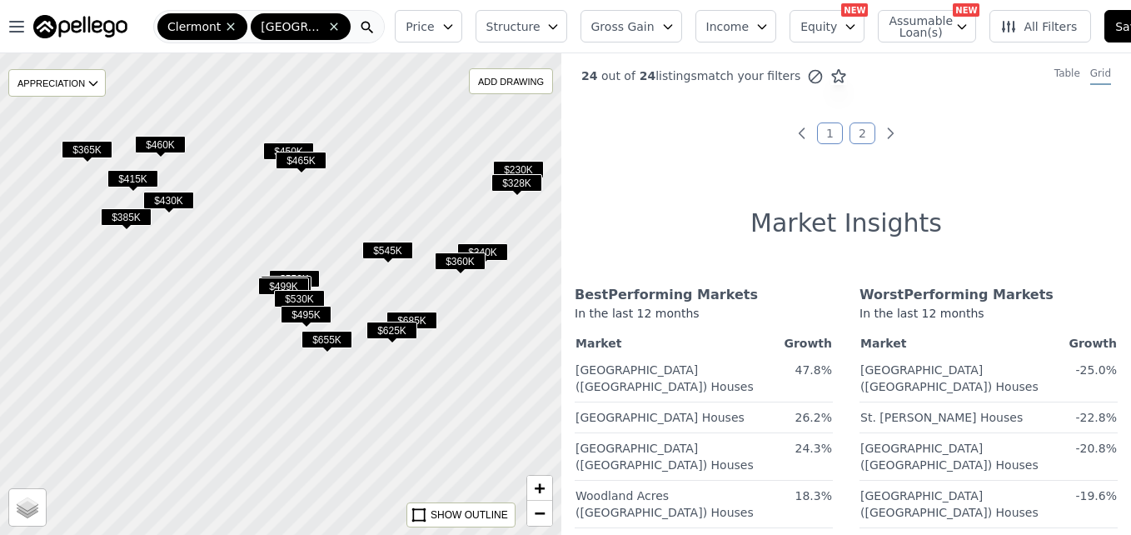
drag, startPoint x: 502, startPoint y: 296, endPoint x: 461, endPoint y: 400, distance: 111.3
click at [461, 400] on div at bounding box center [281, 294] width 674 height 578
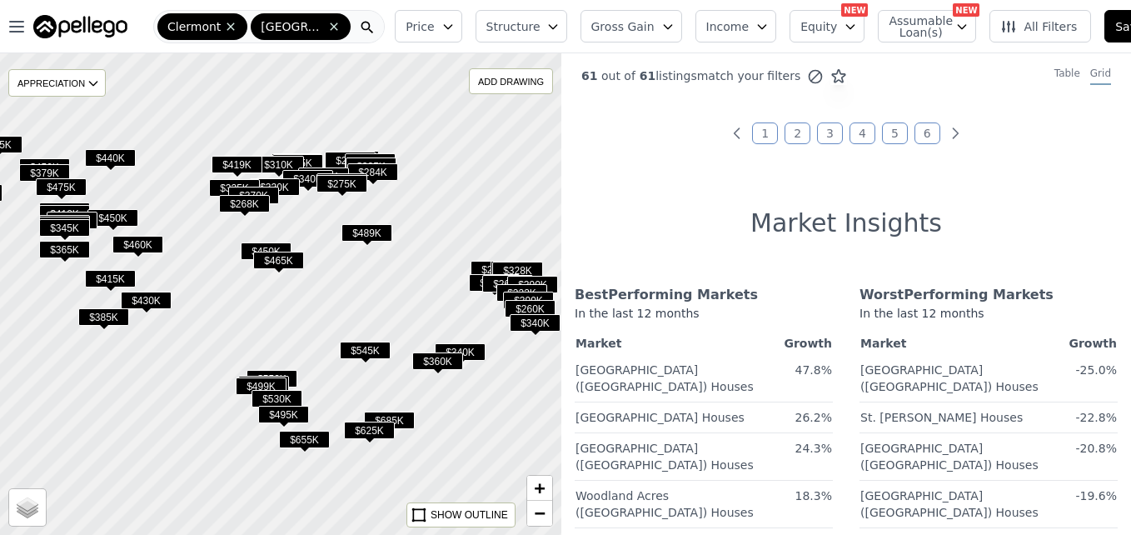
drag, startPoint x: 521, startPoint y: 335, endPoint x: 498, endPoint y: 426, distance: 94.3
click at [498, 426] on div at bounding box center [279, 299] width 674 height 578
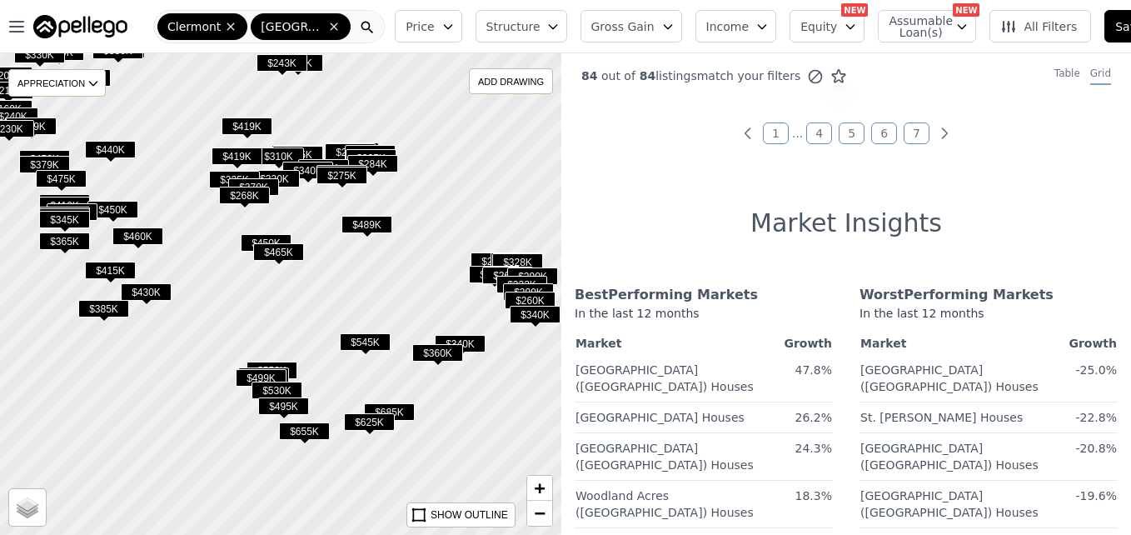
click at [510, 401] on div at bounding box center [281, 294] width 674 height 578
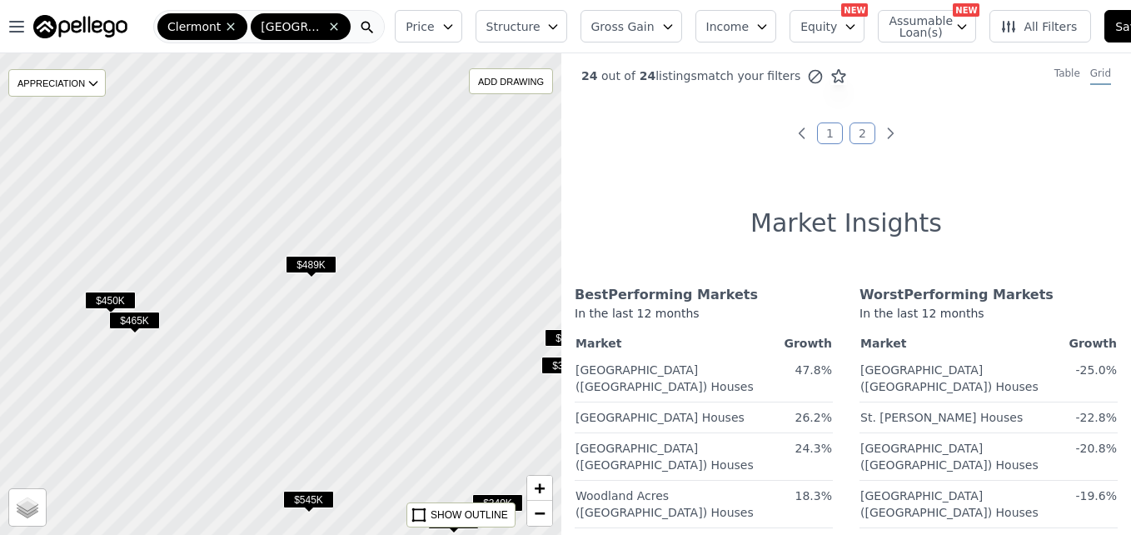
drag, startPoint x: 332, startPoint y: 140, endPoint x: 420, endPoint y: 343, distance: 221.2
click at [420, 343] on div at bounding box center [281, 294] width 674 height 578
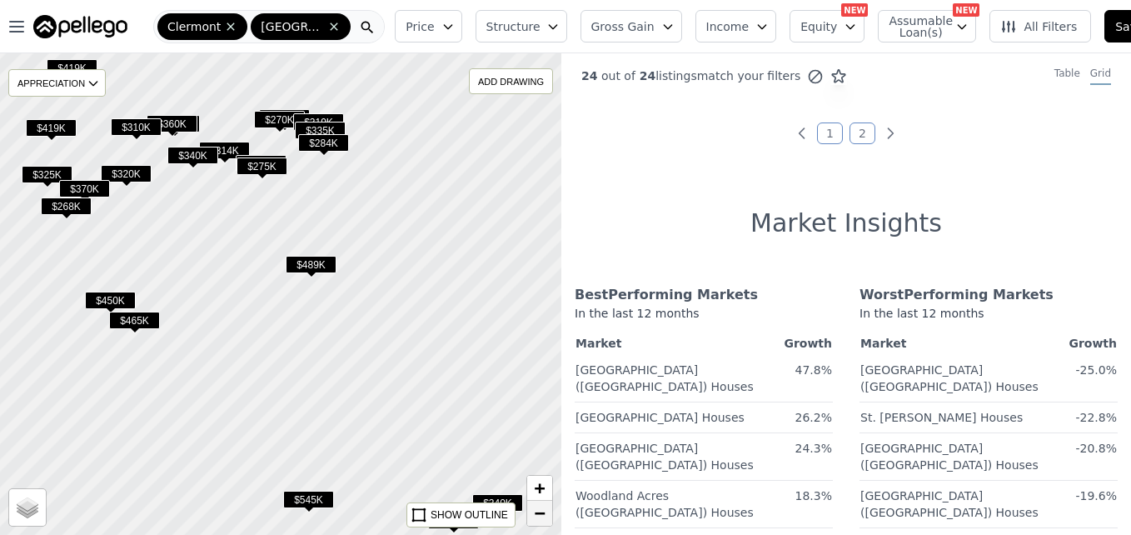
click at [529, 516] on link "−" at bounding box center [539, 513] width 25 height 25
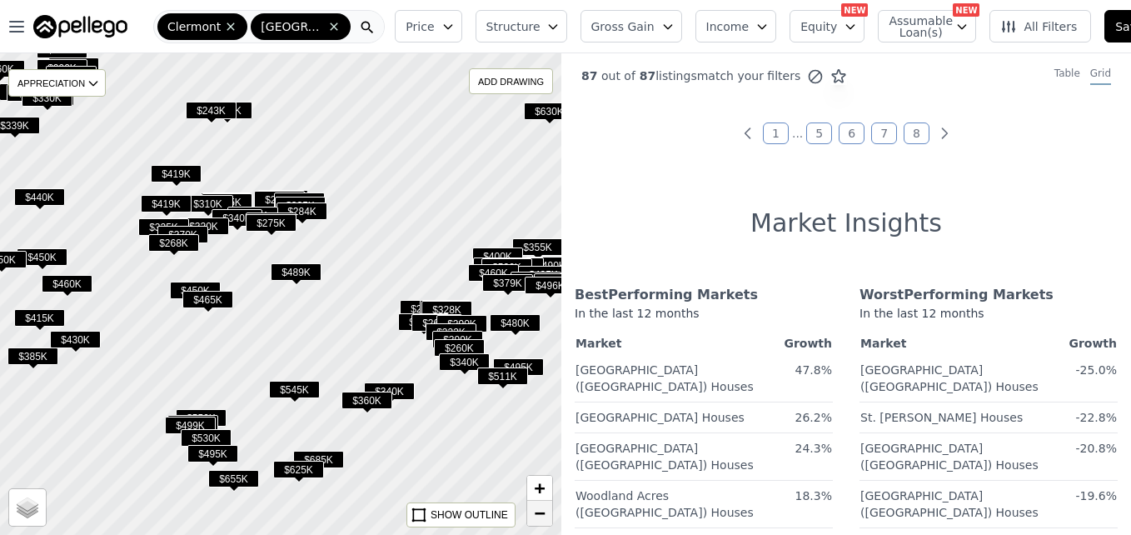
click at [529, 516] on link "−" at bounding box center [539, 513] width 25 height 25
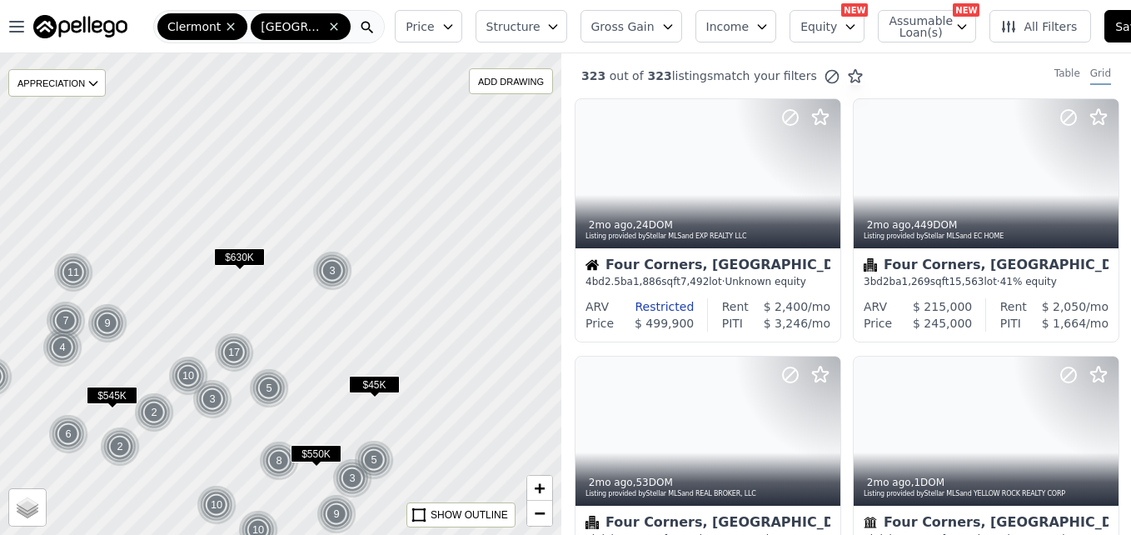
drag, startPoint x: 485, startPoint y: 311, endPoint x: 309, endPoint y: 372, distance: 186.2
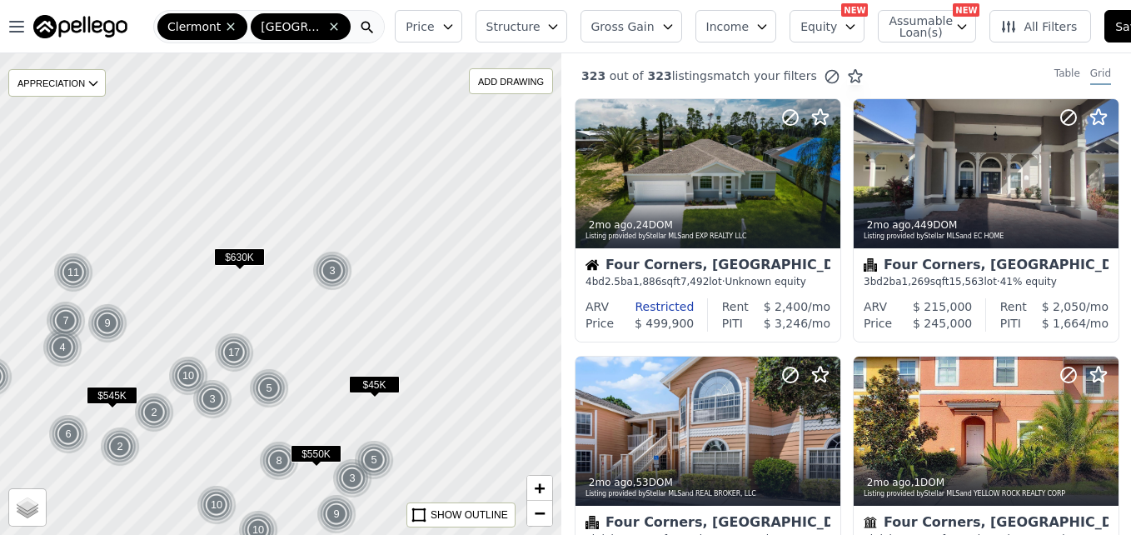
click at [309, 372] on div at bounding box center [272, 297] width 674 height 578
click at [422, 298] on div at bounding box center [281, 294] width 674 height 578
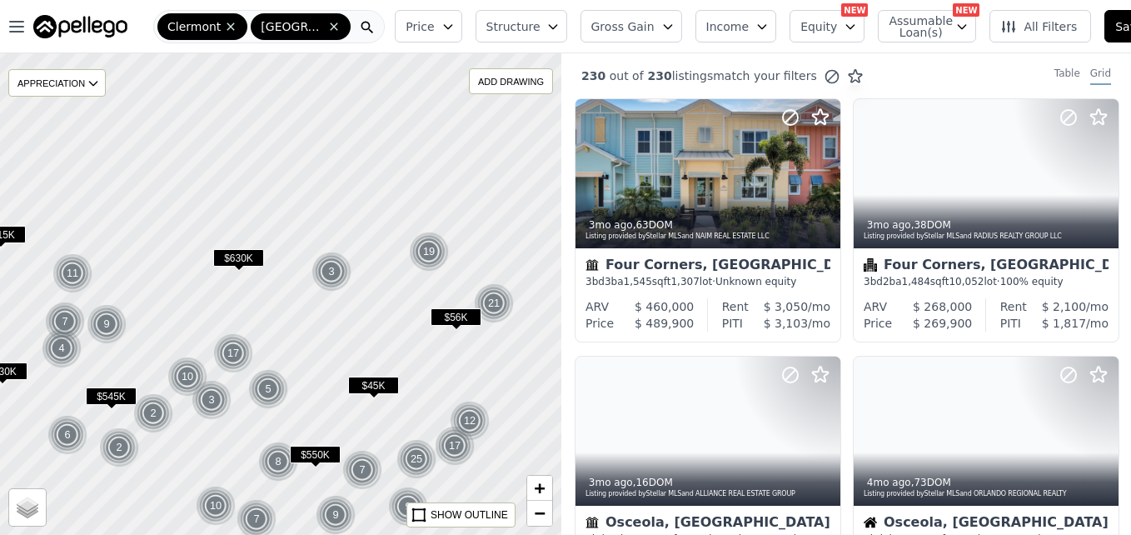
click at [422, 298] on div at bounding box center [281, 294] width 674 height 578
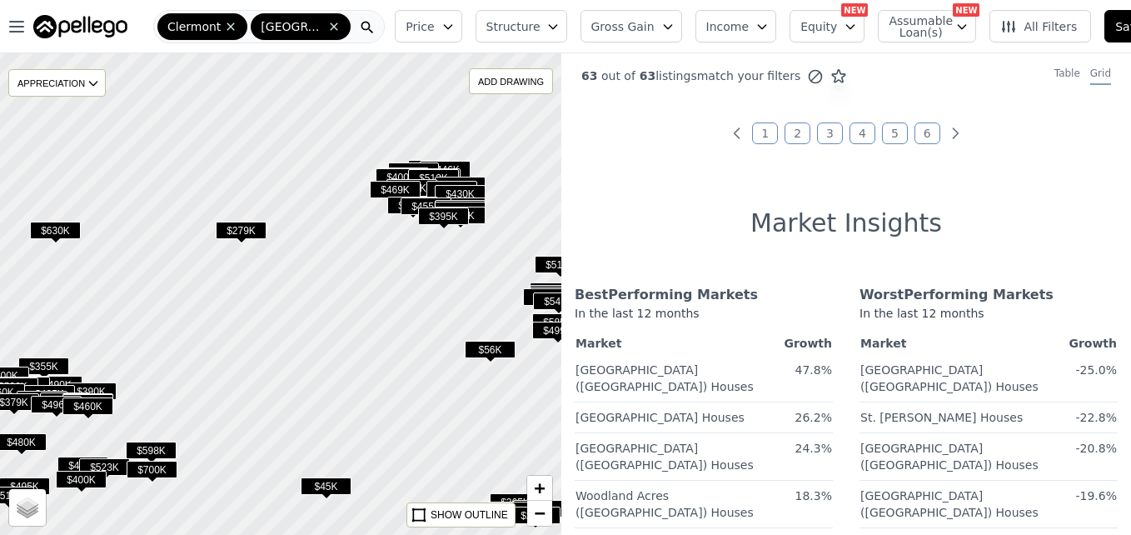
click at [499, 351] on span "$56K" at bounding box center [490, 349] width 51 height 17
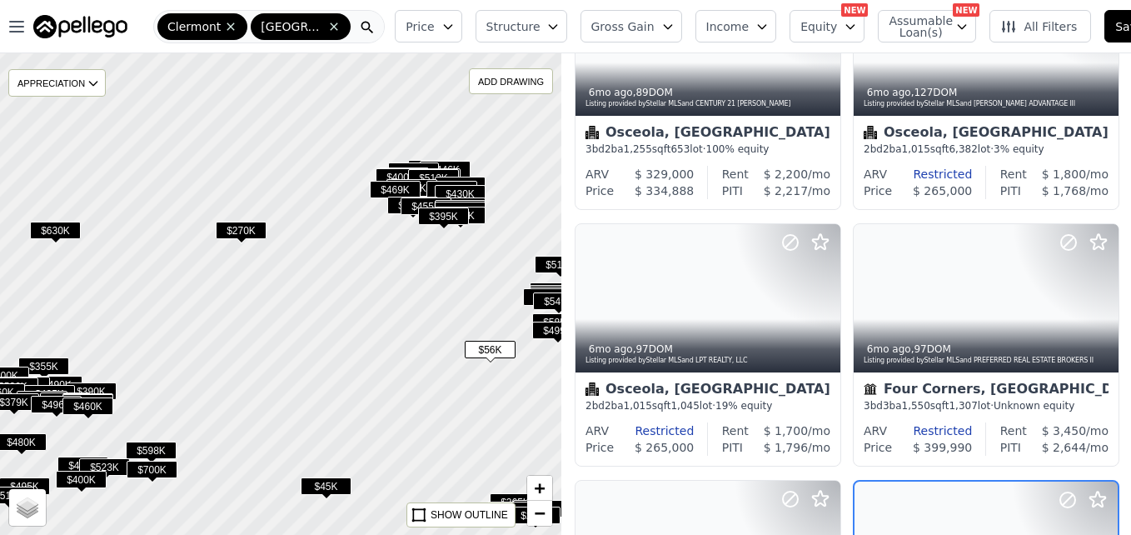
scroll to position [1186, 0]
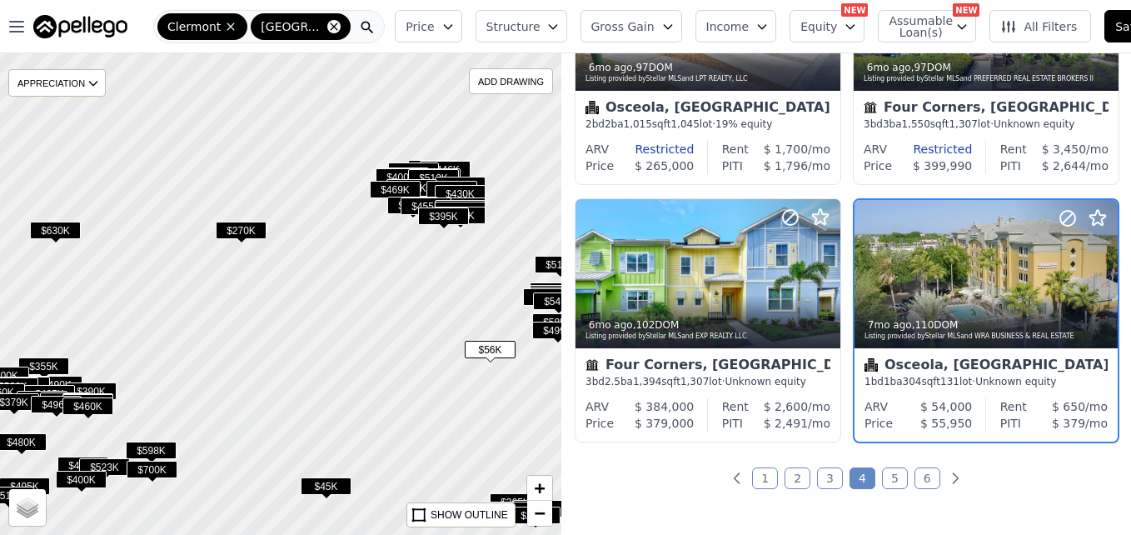
click at [331, 25] on icon at bounding box center [334, 25] width 7 height 7
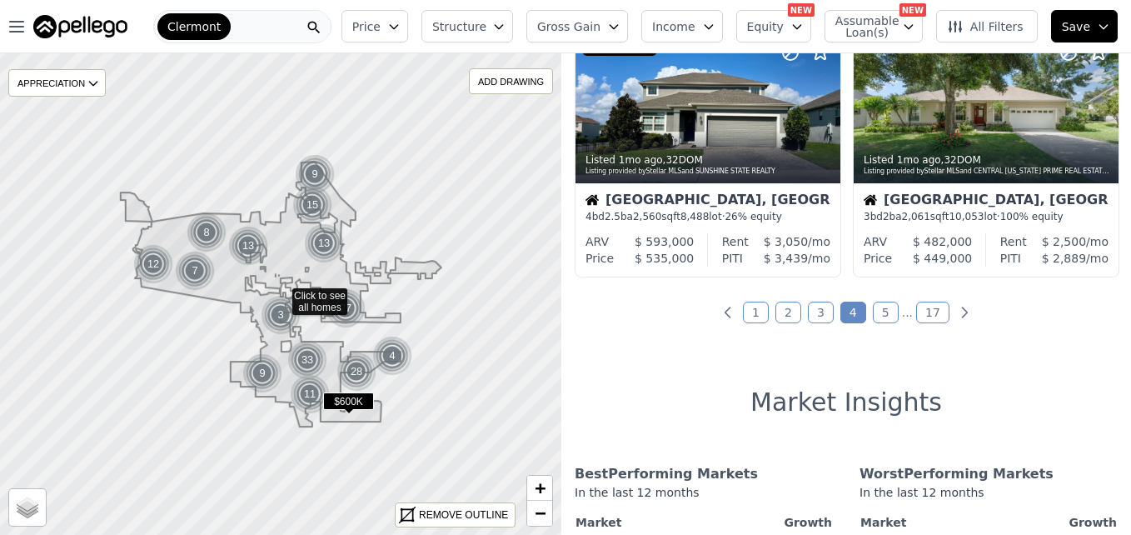
scroll to position [1360, 0]
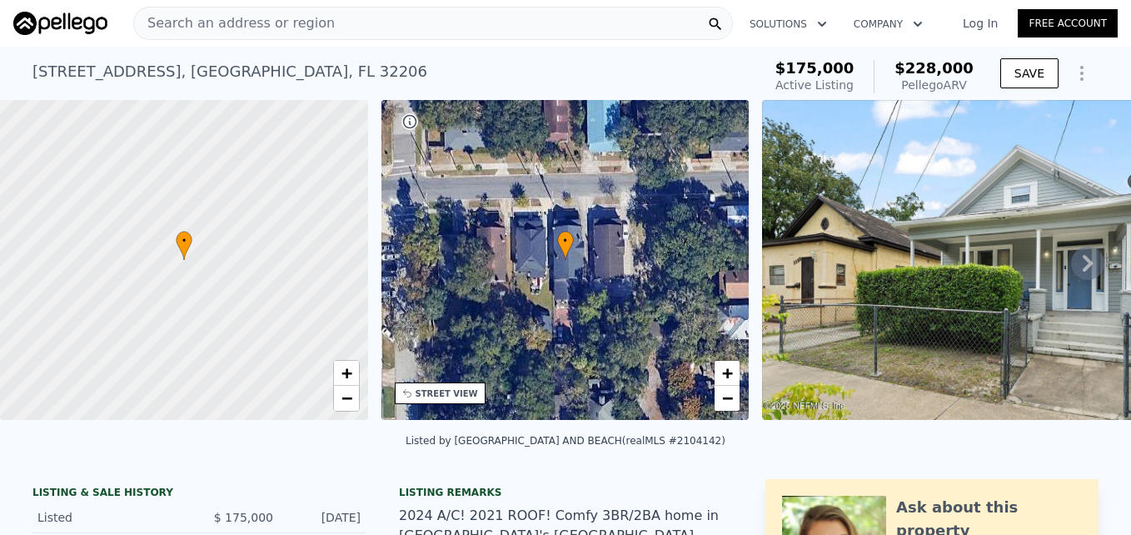
click at [1083, 267] on icon at bounding box center [1088, 263] width 10 height 17
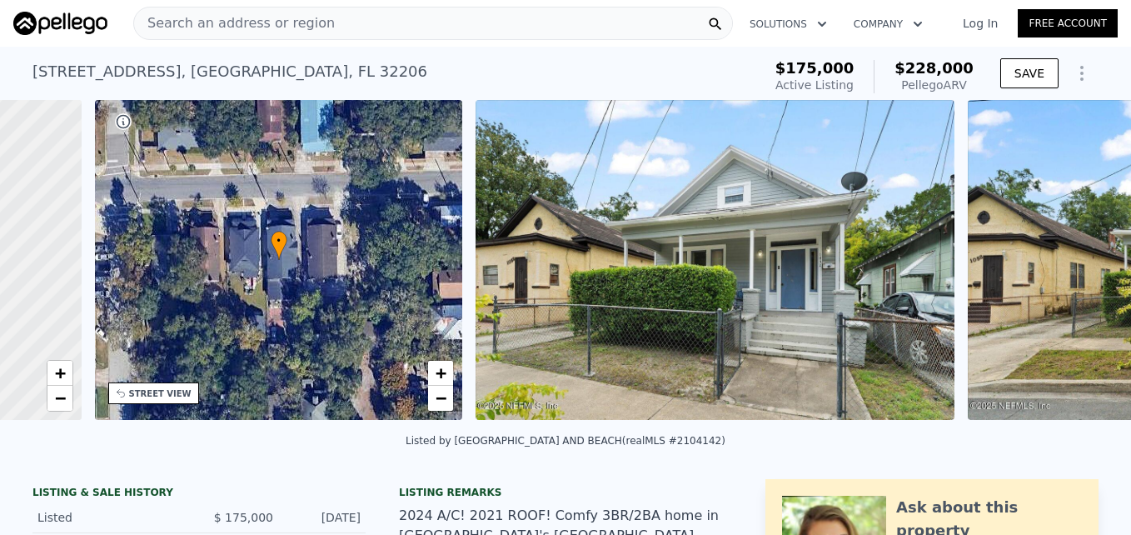
scroll to position [0, 388]
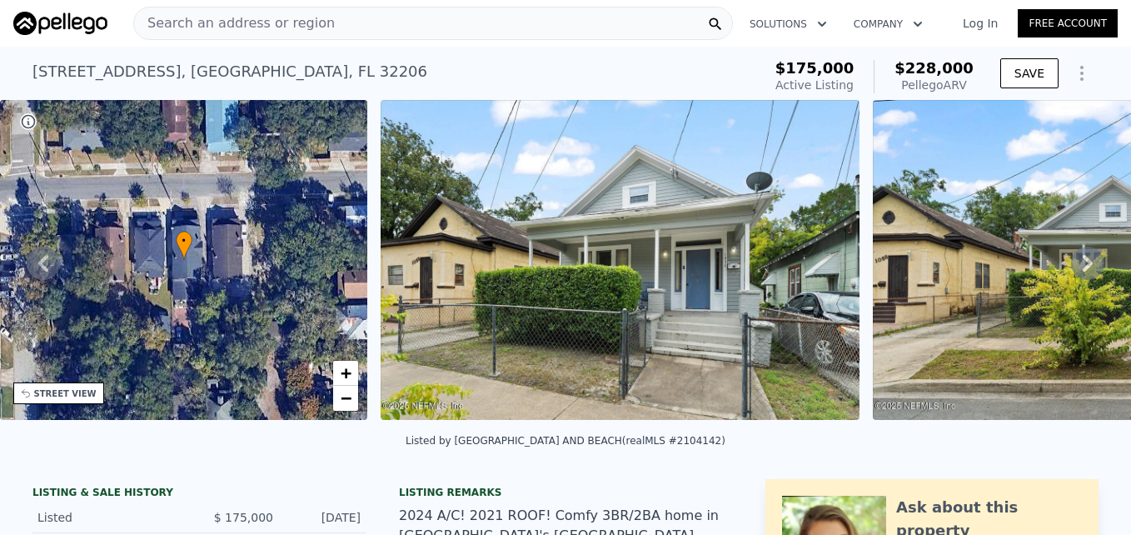
click at [1078, 267] on div "• + − • + − STREET VIEW Loading... SATELLITE VIEW" at bounding box center [565, 263] width 1131 height 326
click at [1083, 267] on icon at bounding box center [1088, 263] width 10 height 17
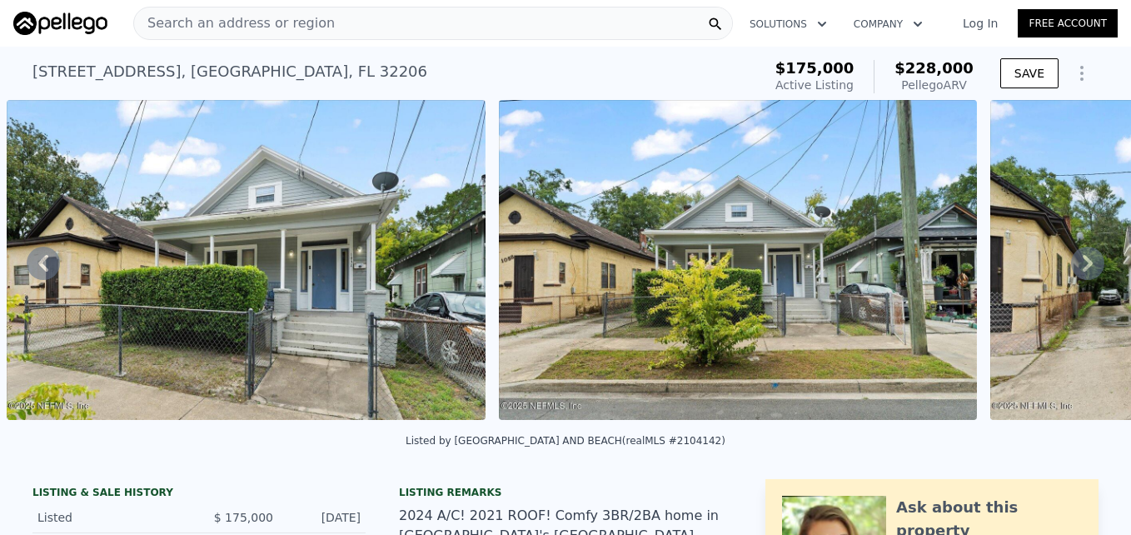
click at [1083, 267] on icon at bounding box center [1088, 263] width 10 height 17
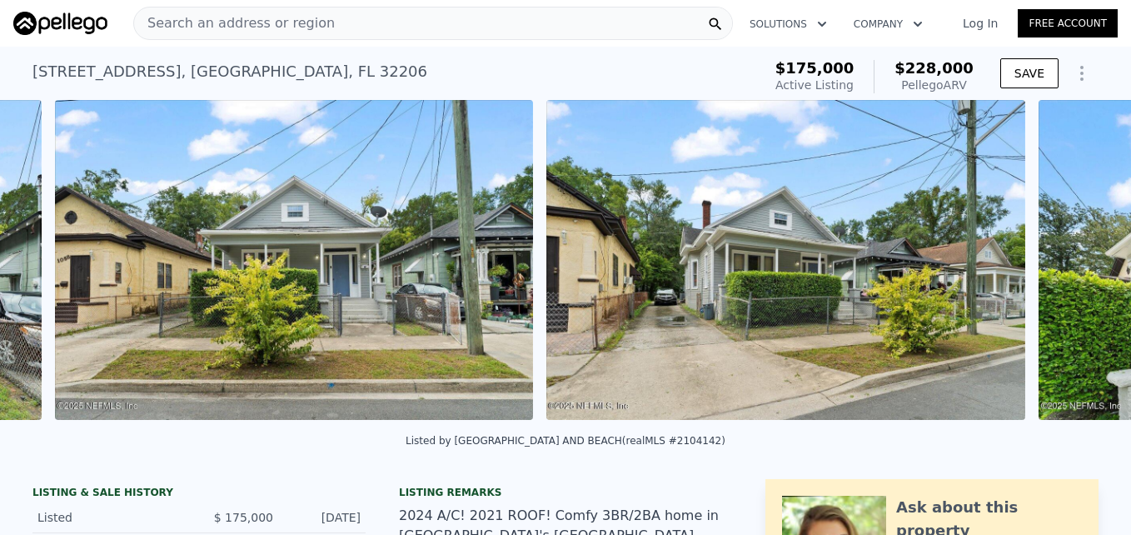
scroll to position [0, 1254]
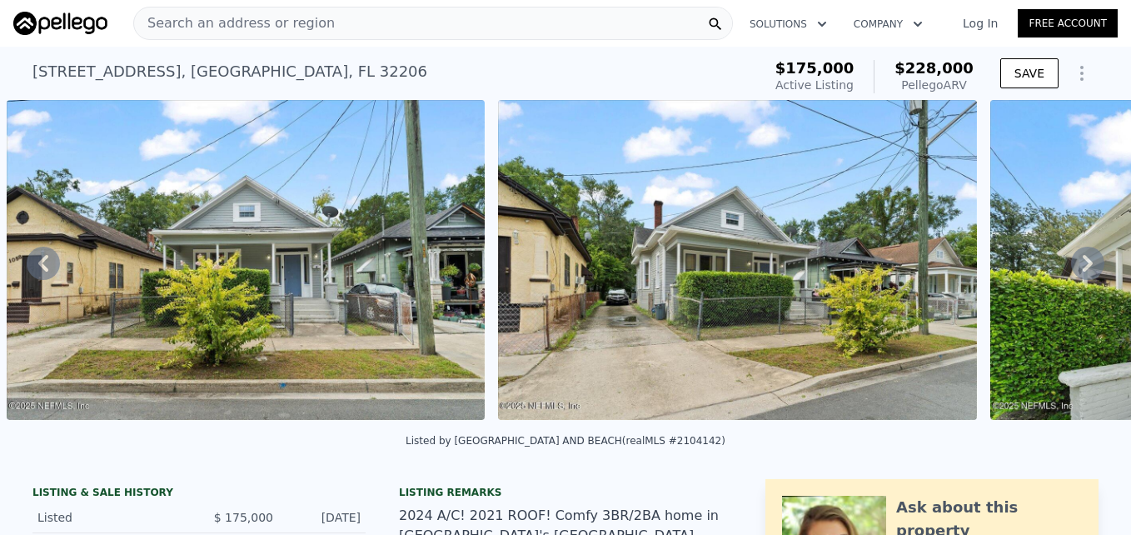
click at [1083, 267] on icon at bounding box center [1088, 263] width 10 height 17
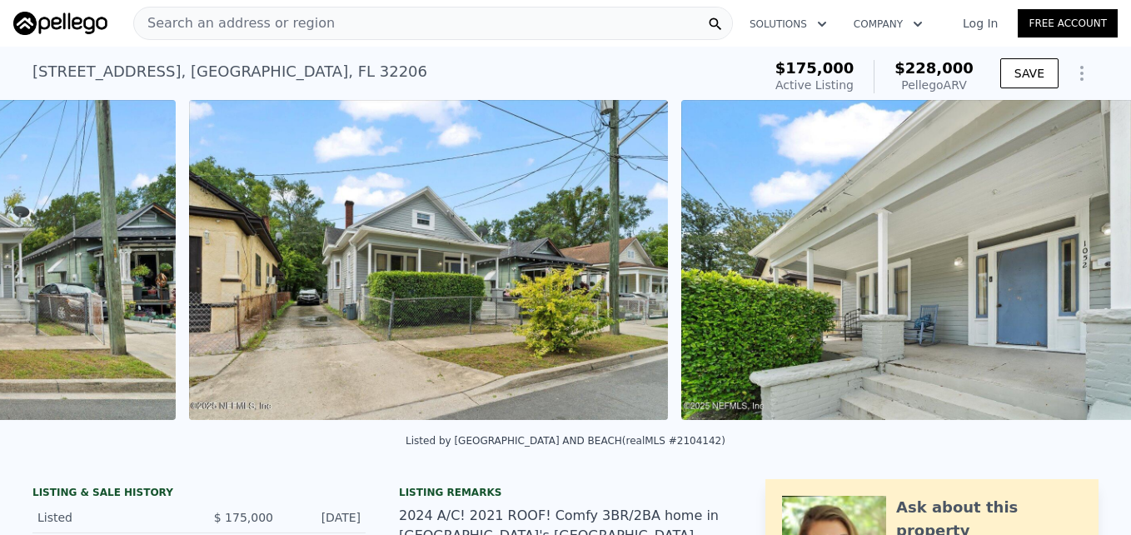
scroll to position [0, 1746]
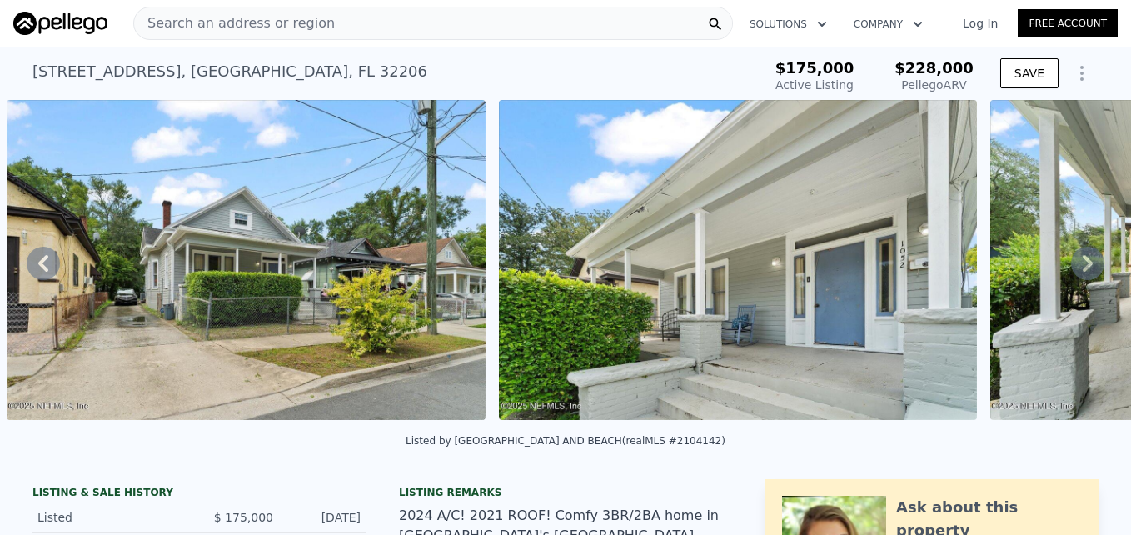
click at [1083, 267] on icon at bounding box center [1088, 263] width 10 height 17
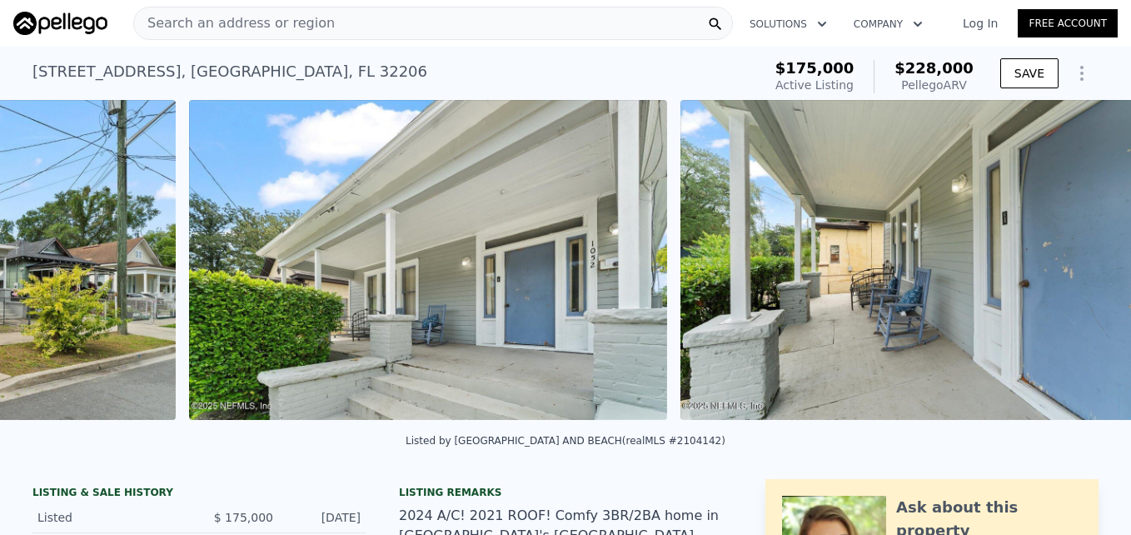
scroll to position [0, 2238]
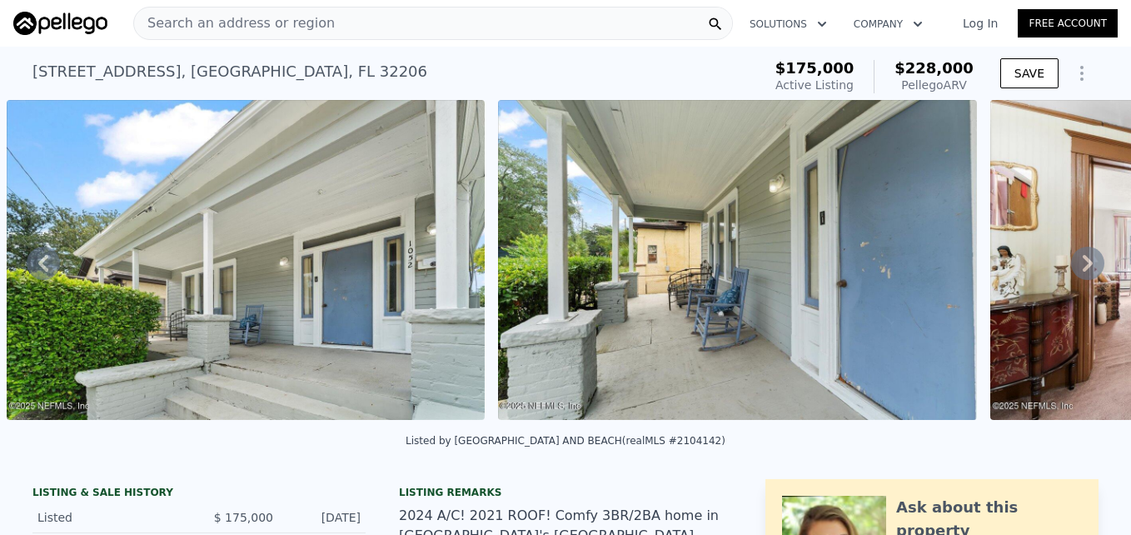
click at [1083, 267] on icon at bounding box center [1088, 263] width 10 height 17
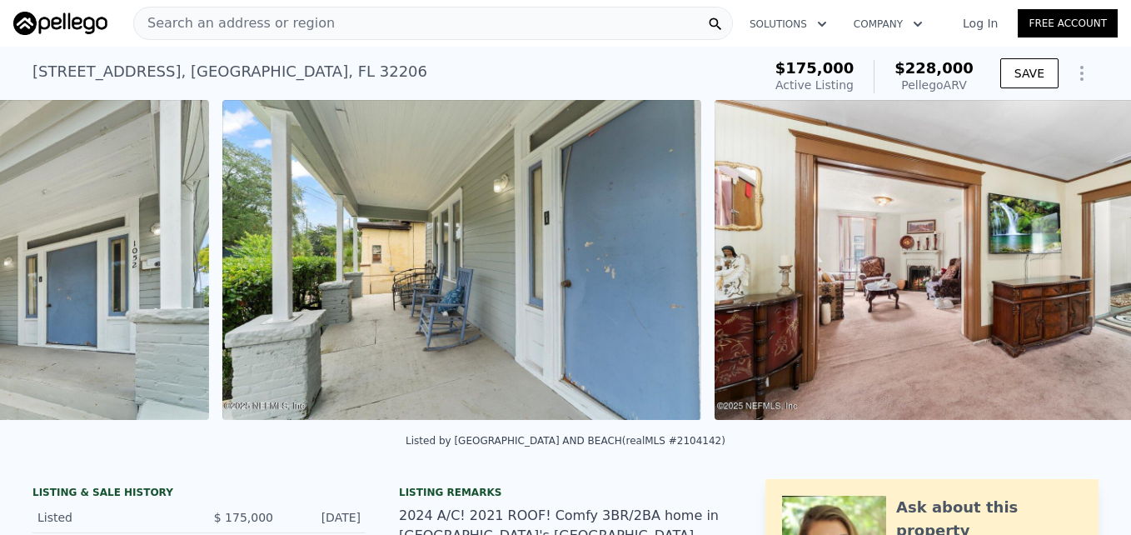
scroll to position [0, 2729]
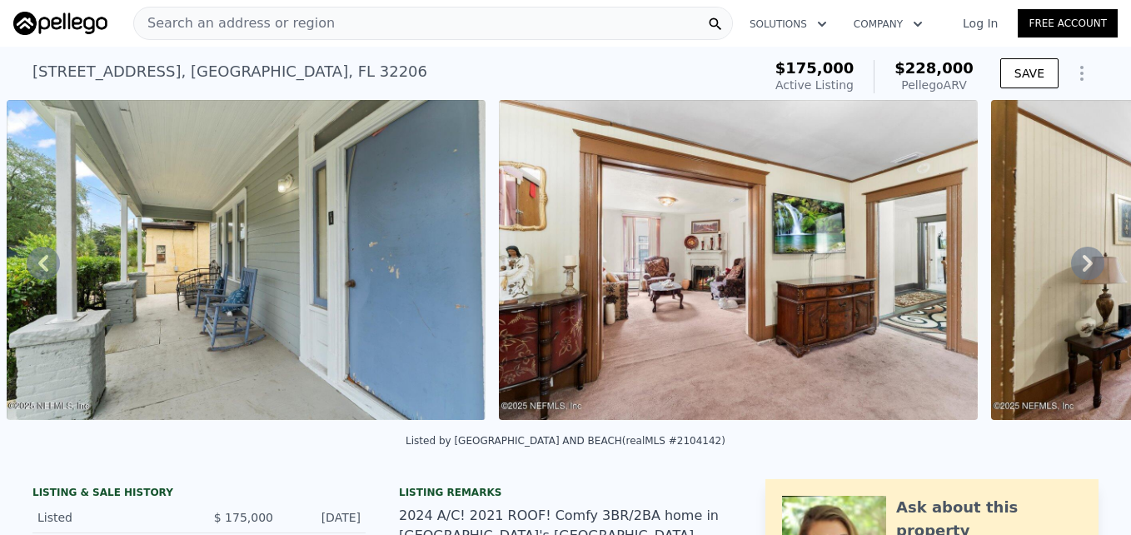
click at [1083, 267] on icon at bounding box center [1088, 263] width 10 height 17
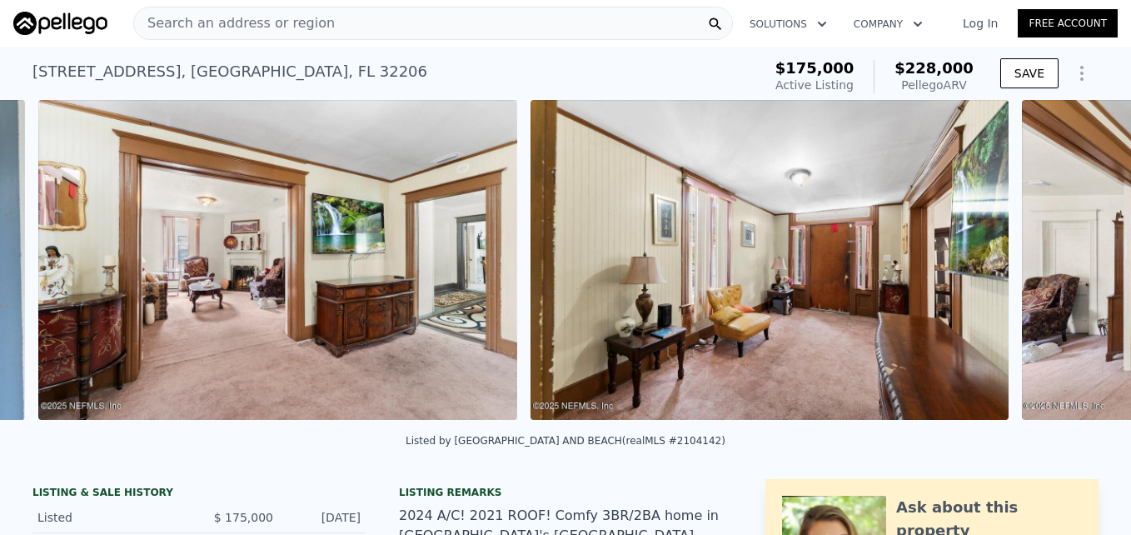
scroll to position [0, 3221]
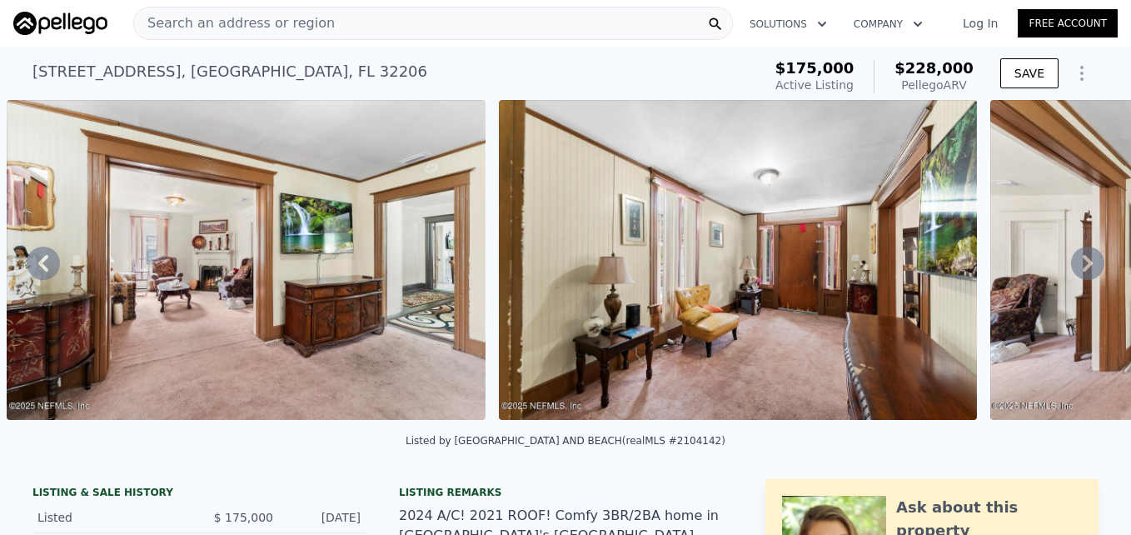
click at [1083, 267] on icon at bounding box center [1088, 263] width 10 height 17
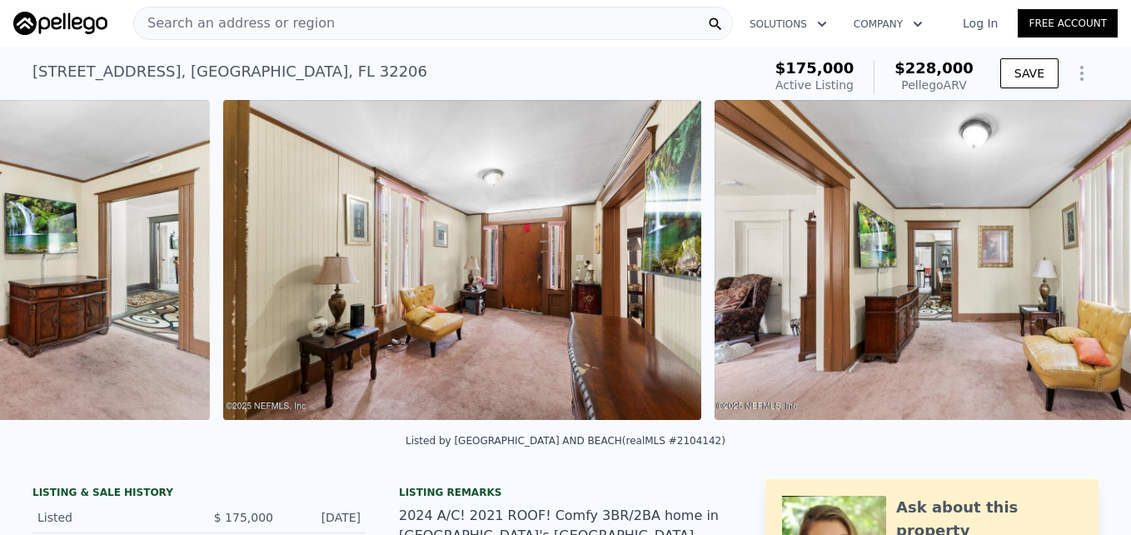
scroll to position [0, 3713]
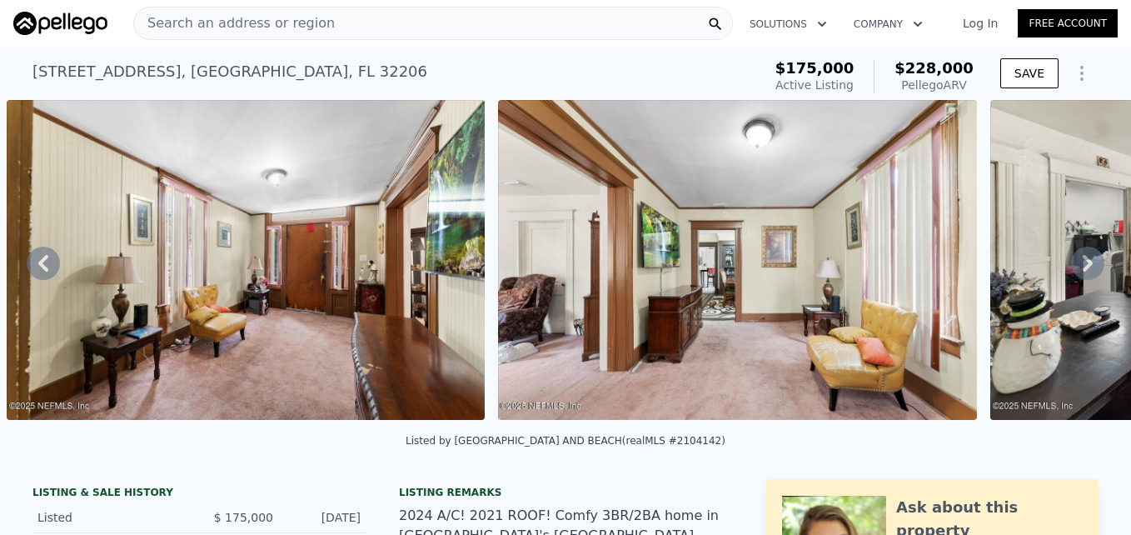
click at [1083, 267] on icon at bounding box center [1088, 263] width 10 height 17
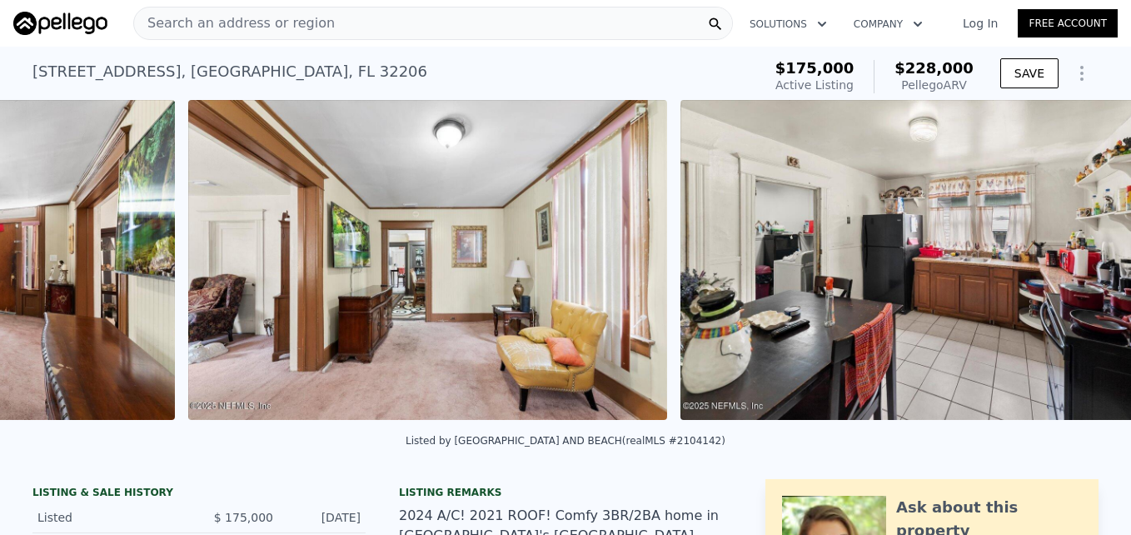
scroll to position [0, 4205]
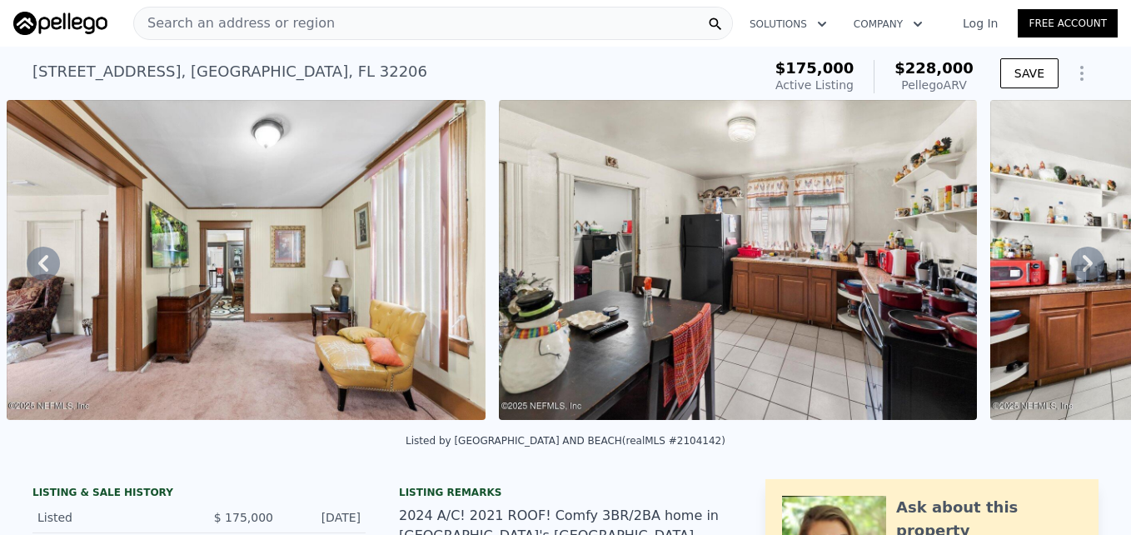
click at [1083, 267] on icon at bounding box center [1088, 263] width 10 height 17
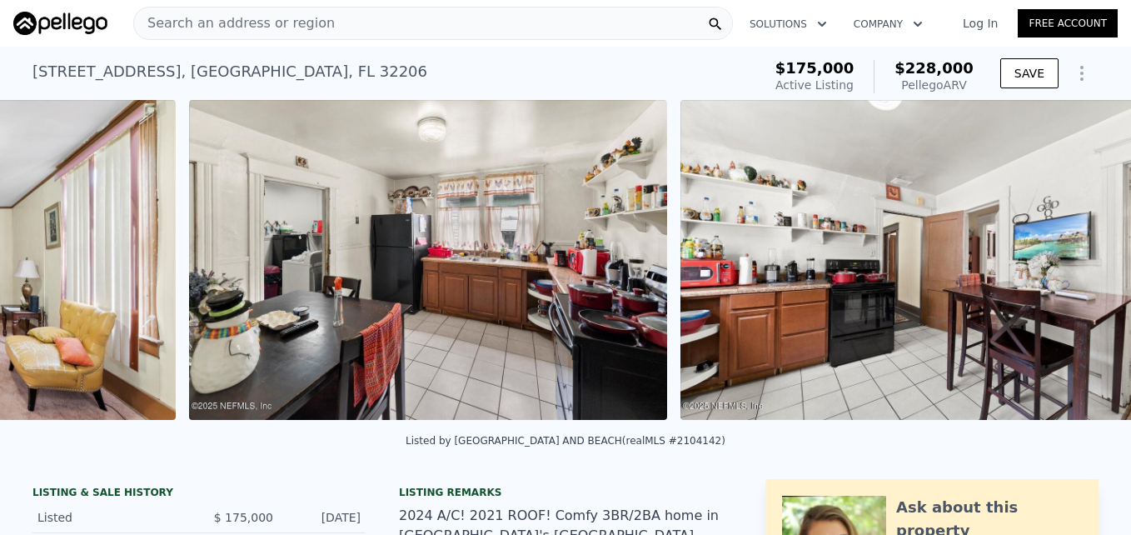
scroll to position [0, 4697]
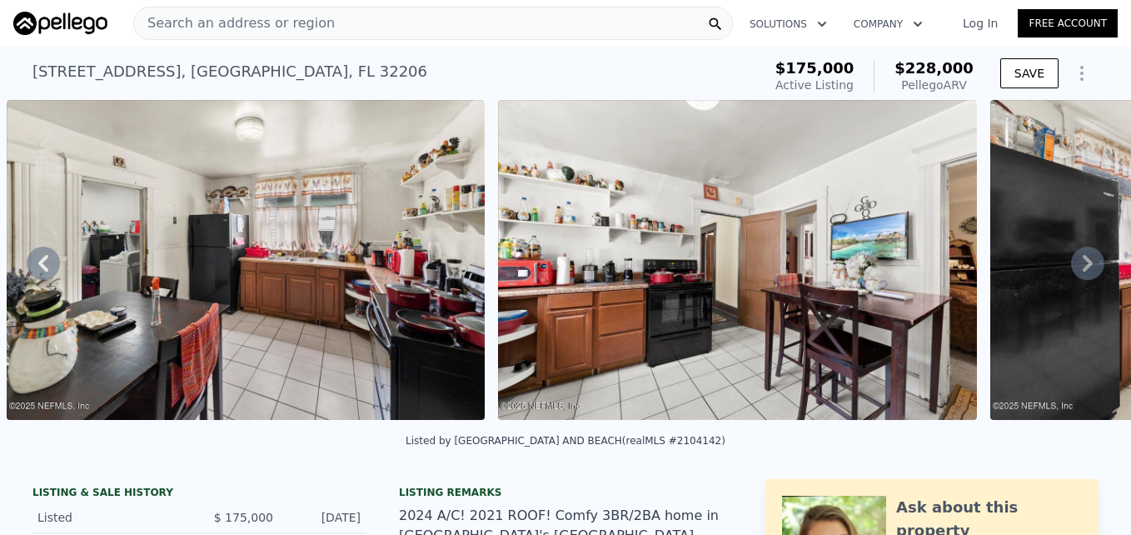
click at [1083, 267] on icon at bounding box center [1088, 263] width 10 height 17
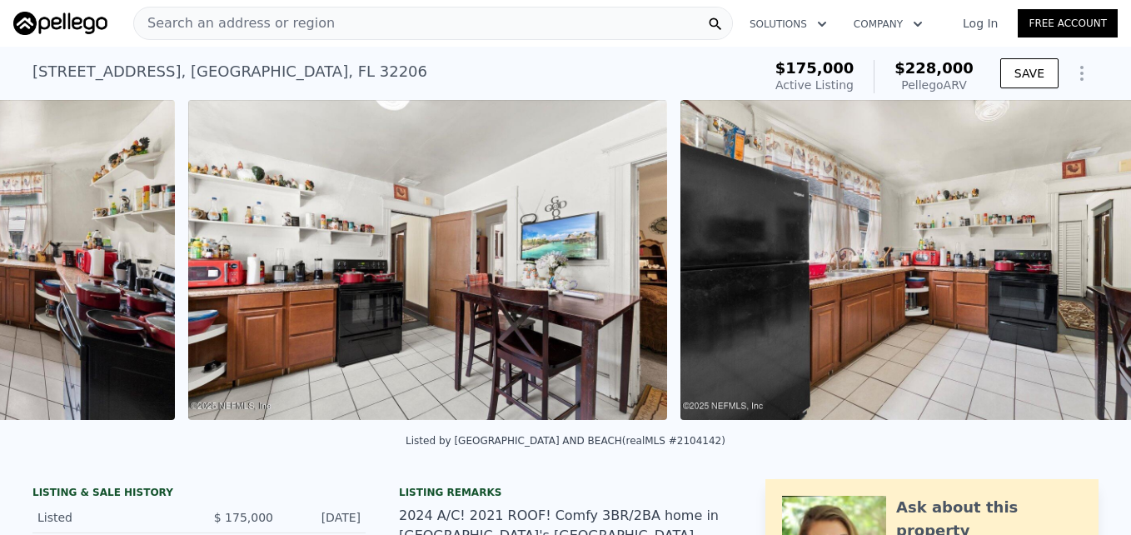
scroll to position [0, 5188]
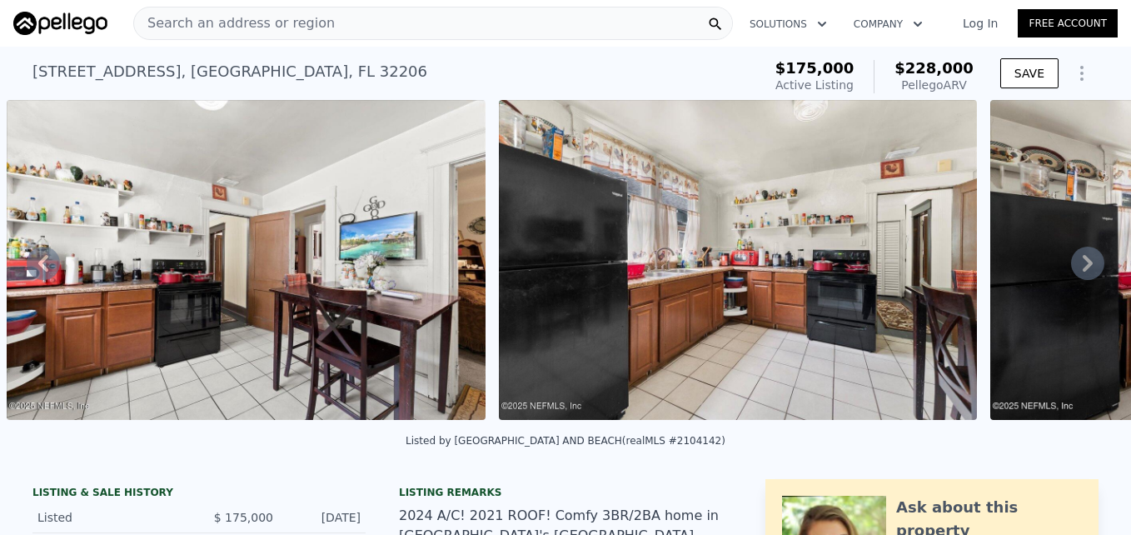
click at [1083, 267] on icon at bounding box center [1088, 263] width 10 height 17
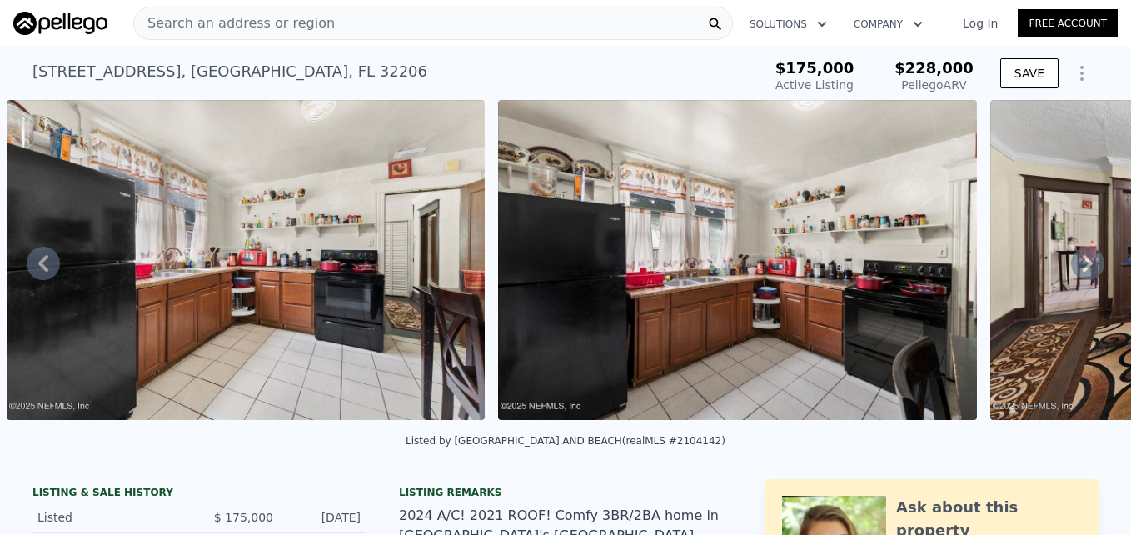
click at [1083, 267] on icon at bounding box center [1088, 263] width 10 height 17
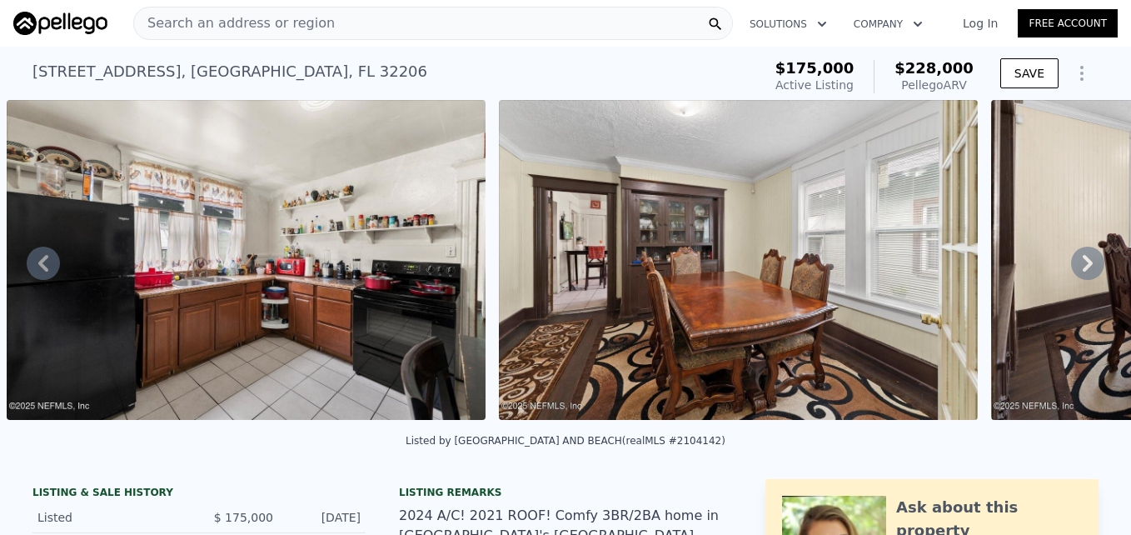
click at [1083, 267] on icon at bounding box center [1088, 263] width 10 height 17
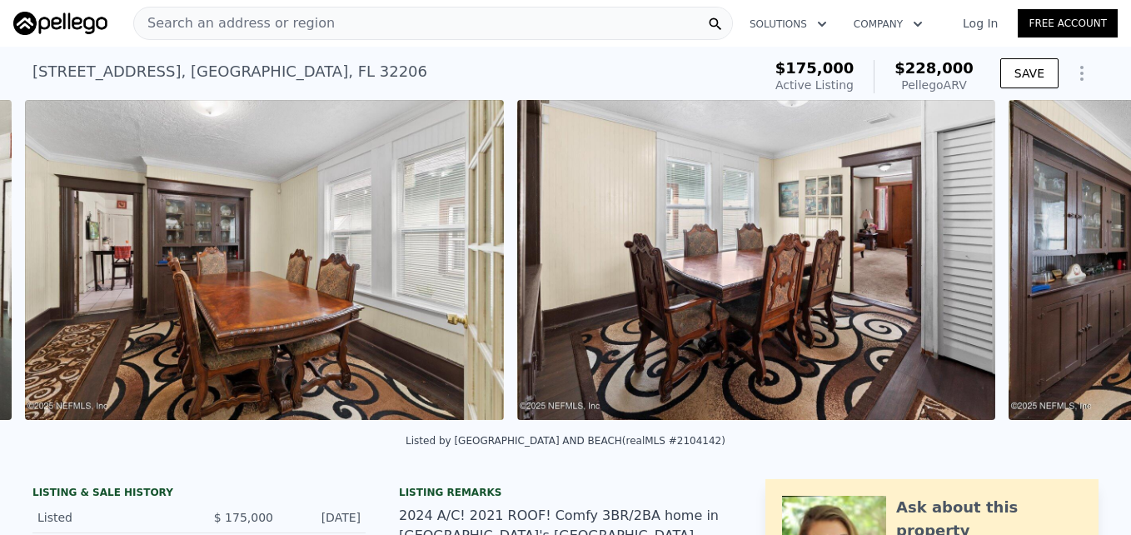
scroll to position [0, 6664]
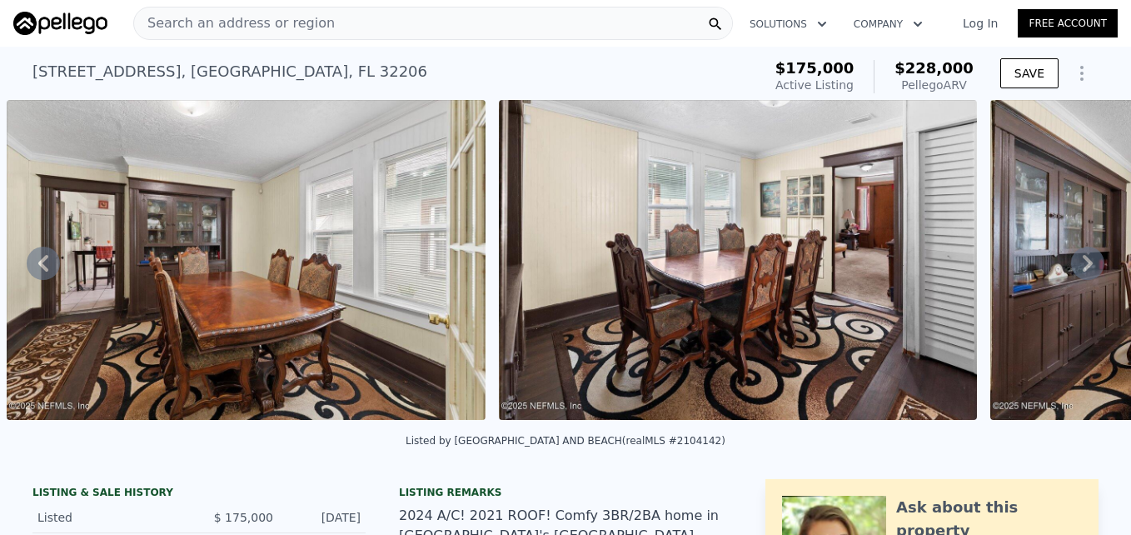
click at [1083, 267] on icon at bounding box center [1088, 263] width 10 height 17
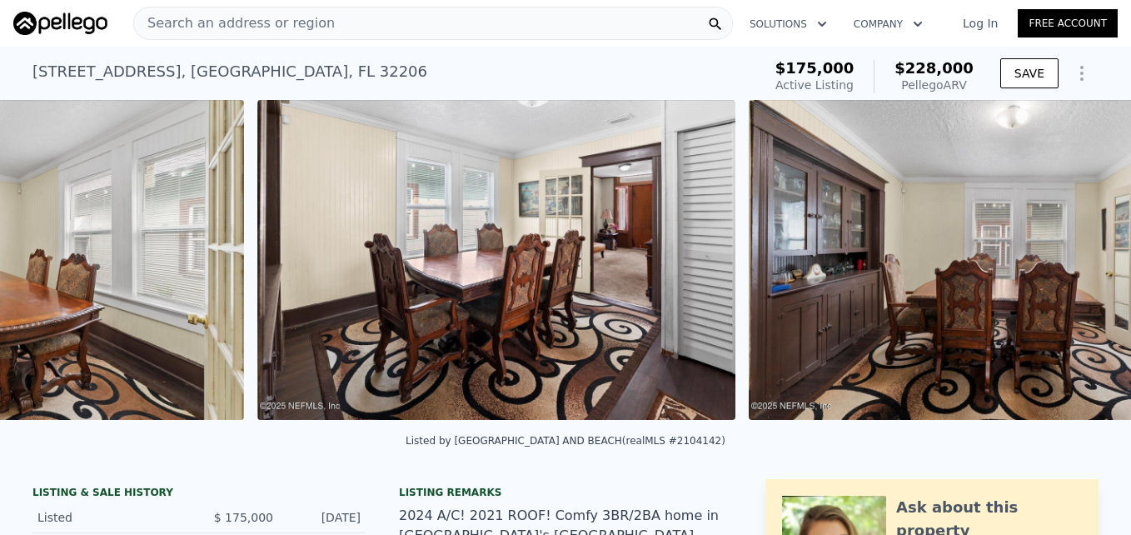
scroll to position [0, 7156]
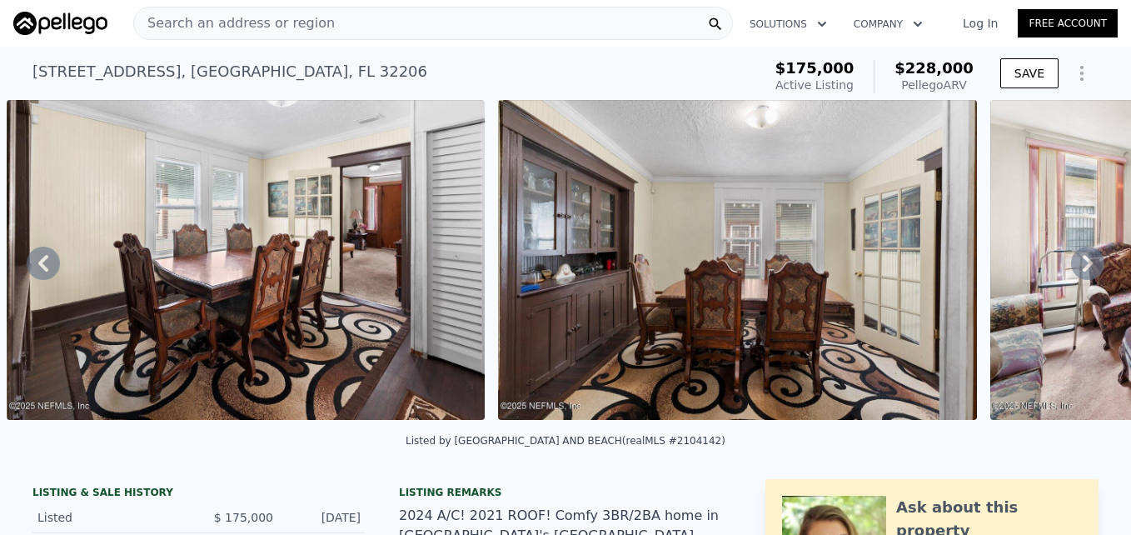
click at [1083, 267] on icon at bounding box center [1088, 263] width 10 height 17
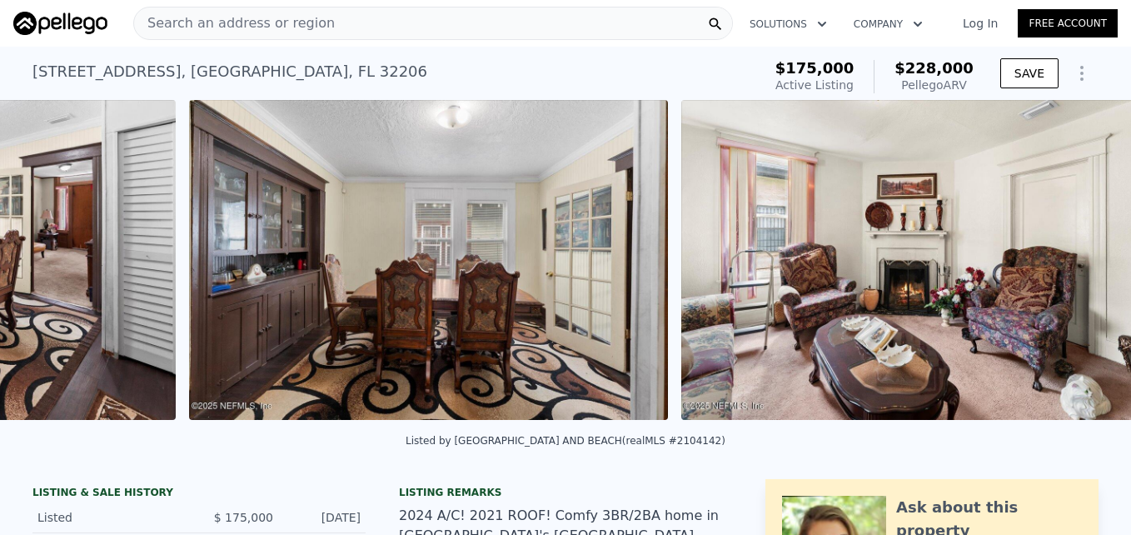
scroll to position [0, 7648]
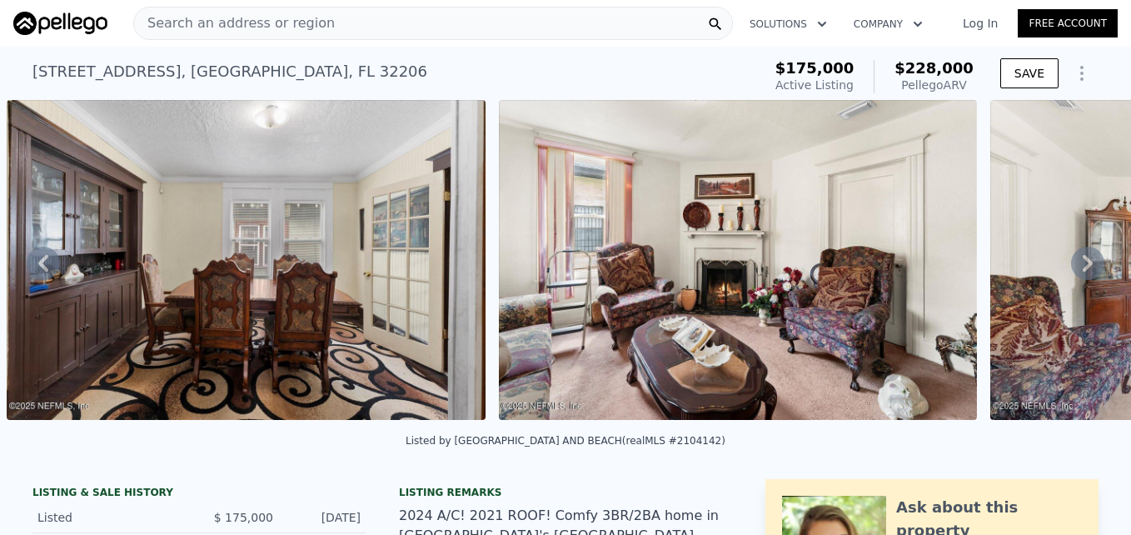
click at [1083, 267] on icon at bounding box center [1088, 263] width 10 height 17
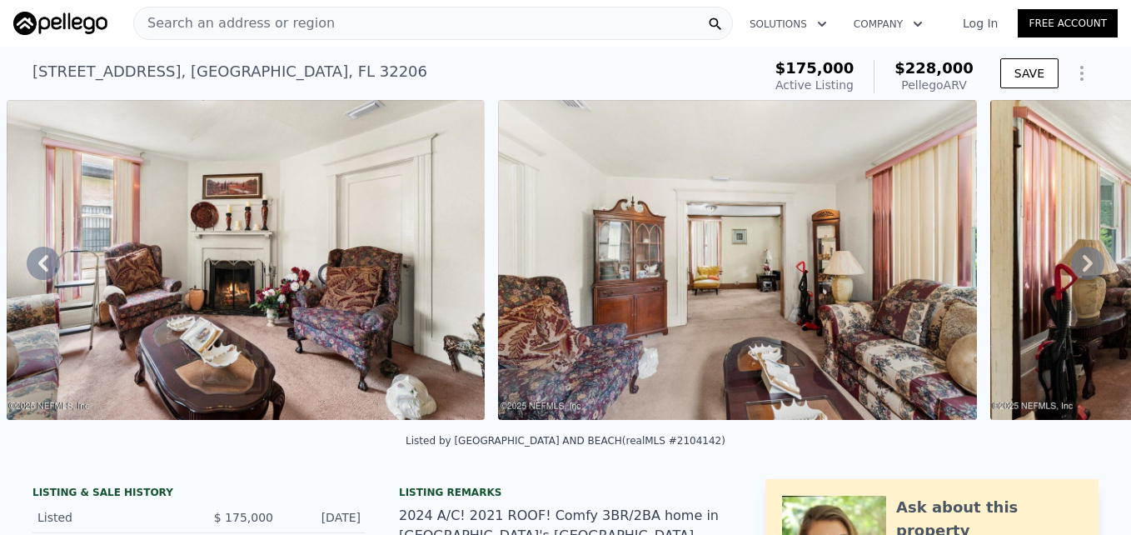
click at [1083, 267] on icon at bounding box center [1088, 263] width 10 height 17
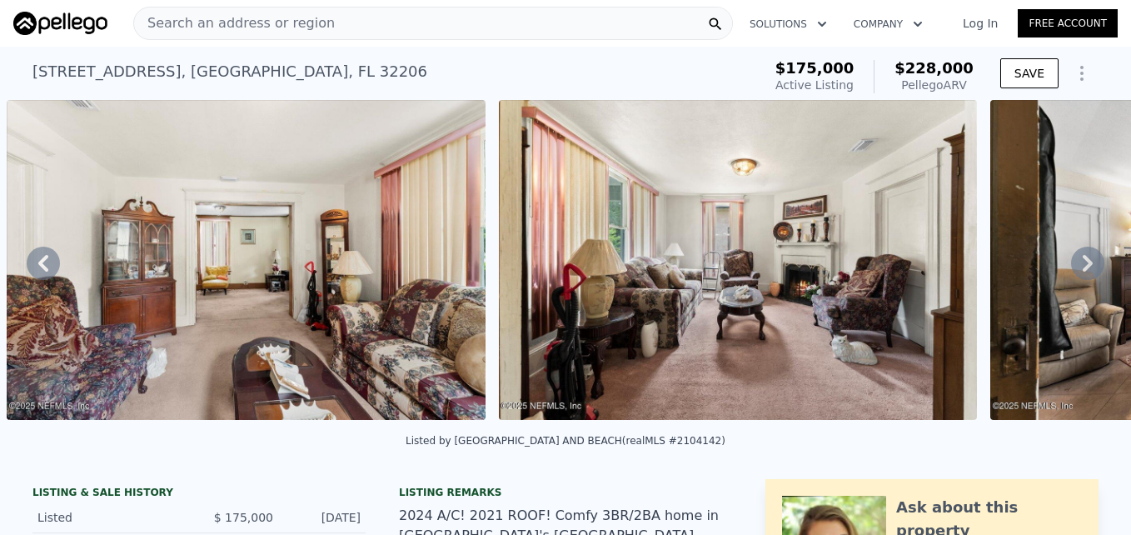
click at [1083, 267] on icon at bounding box center [1088, 263] width 10 height 17
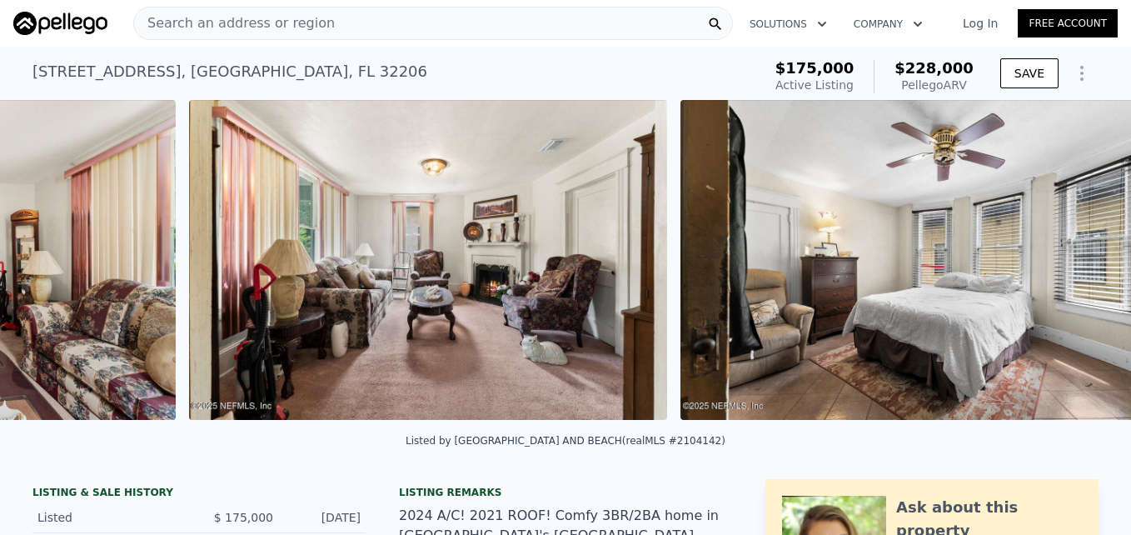
scroll to position [0, 9123]
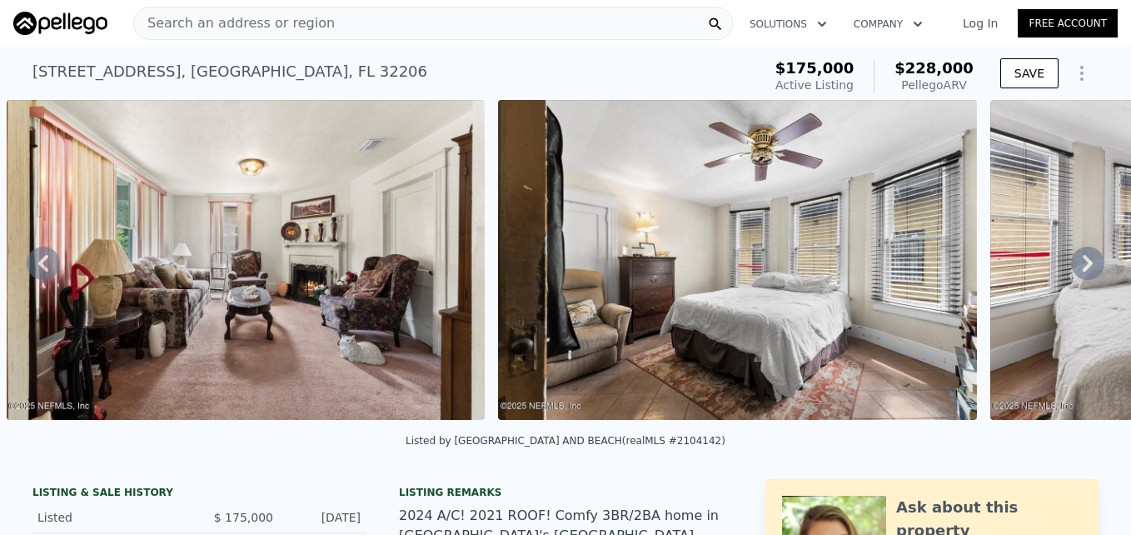
click at [1083, 267] on icon at bounding box center [1088, 263] width 10 height 17
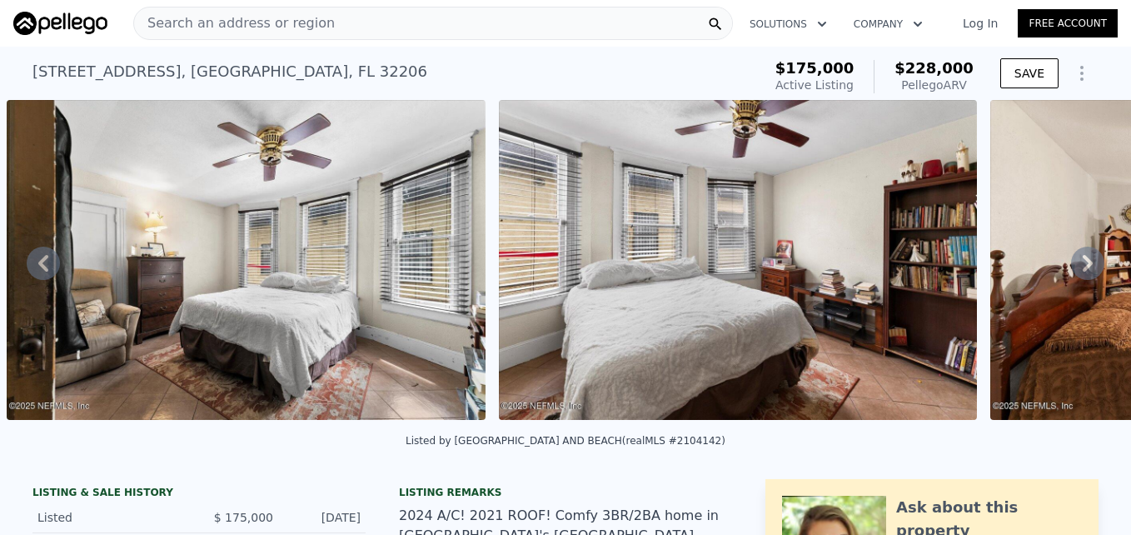
click at [1083, 267] on icon at bounding box center [1088, 263] width 10 height 17
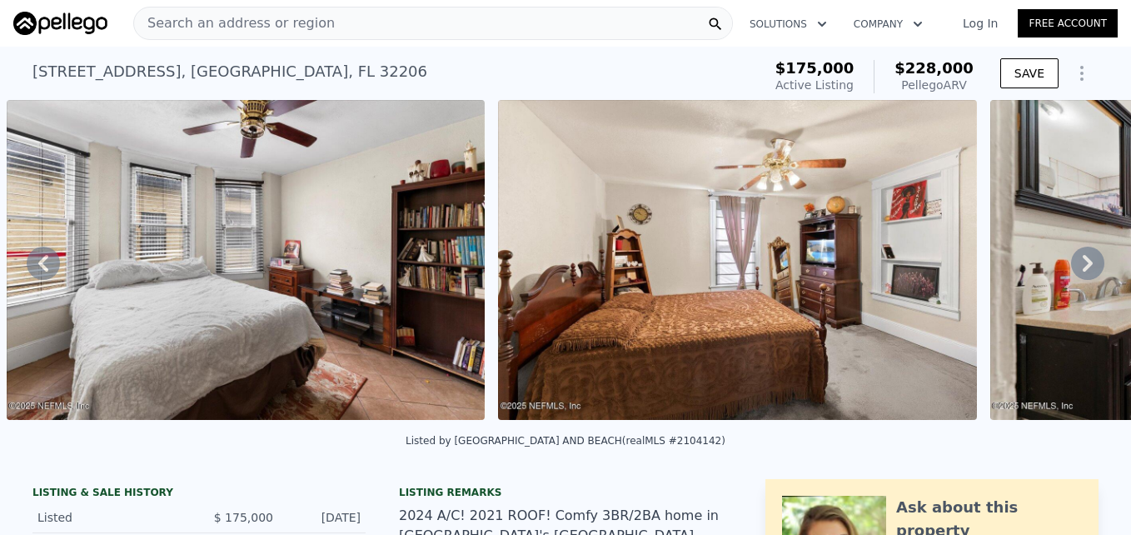
click at [1083, 267] on icon at bounding box center [1088, 263] width 10 height 17
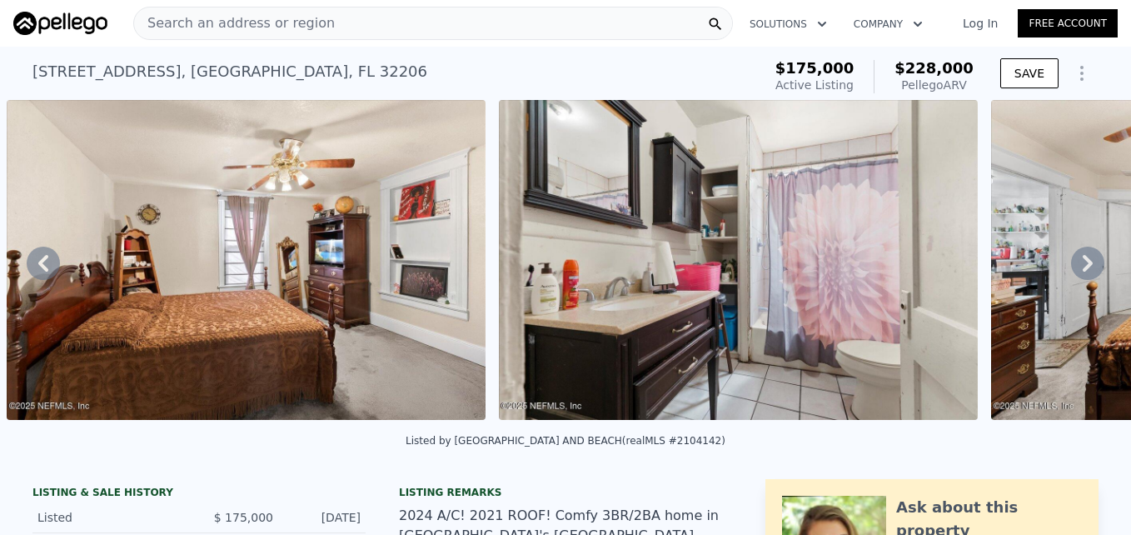
click at [1083, 267] on icon at bounding box center [1088, 263] width 10 height 17
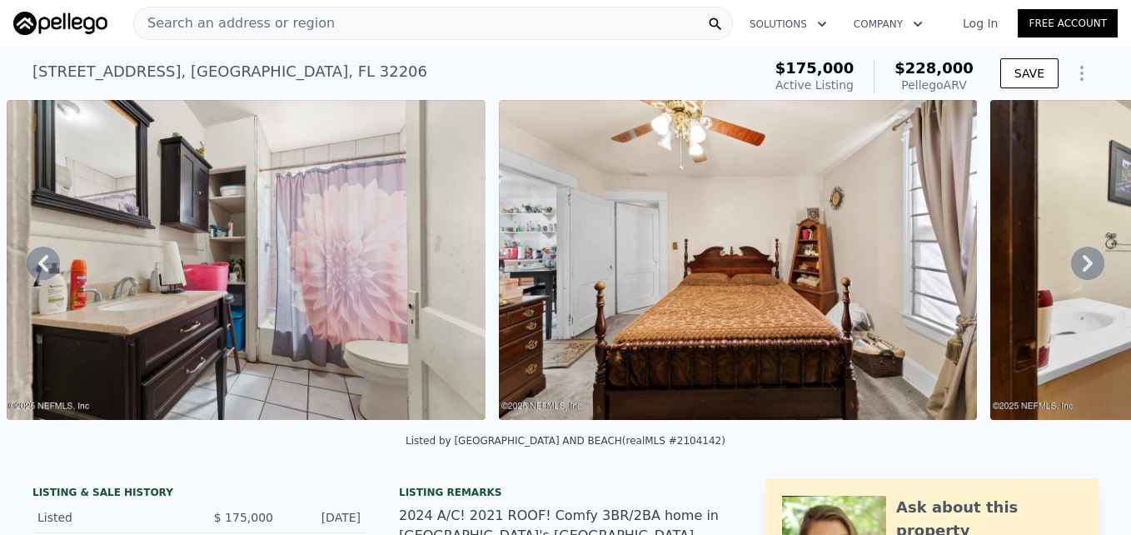
click at [1083, 267] on icon at bounding box center [1088, 263] width 10 height 17
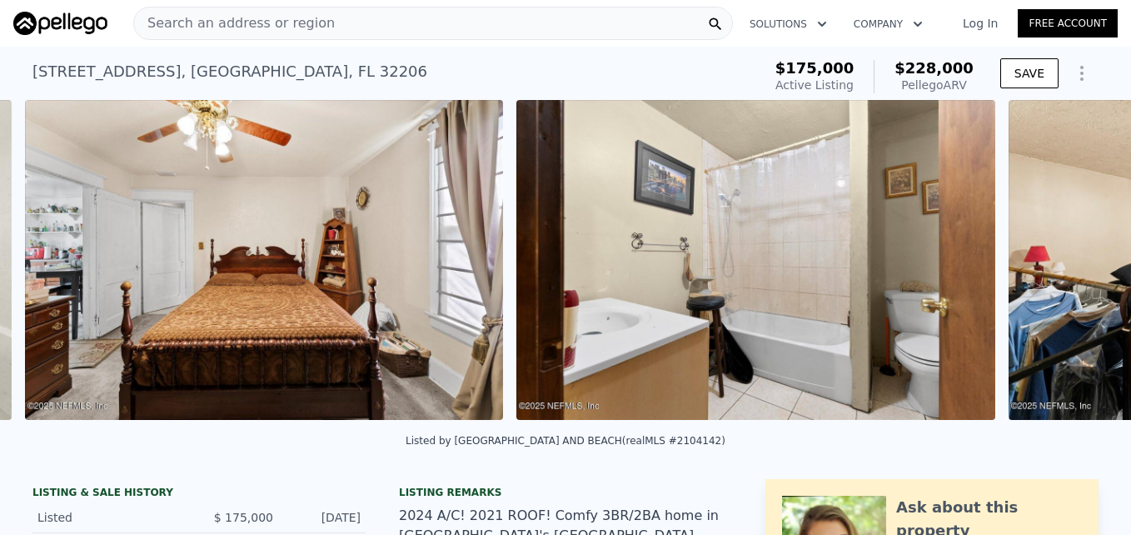
scroll to position [0, 11583]
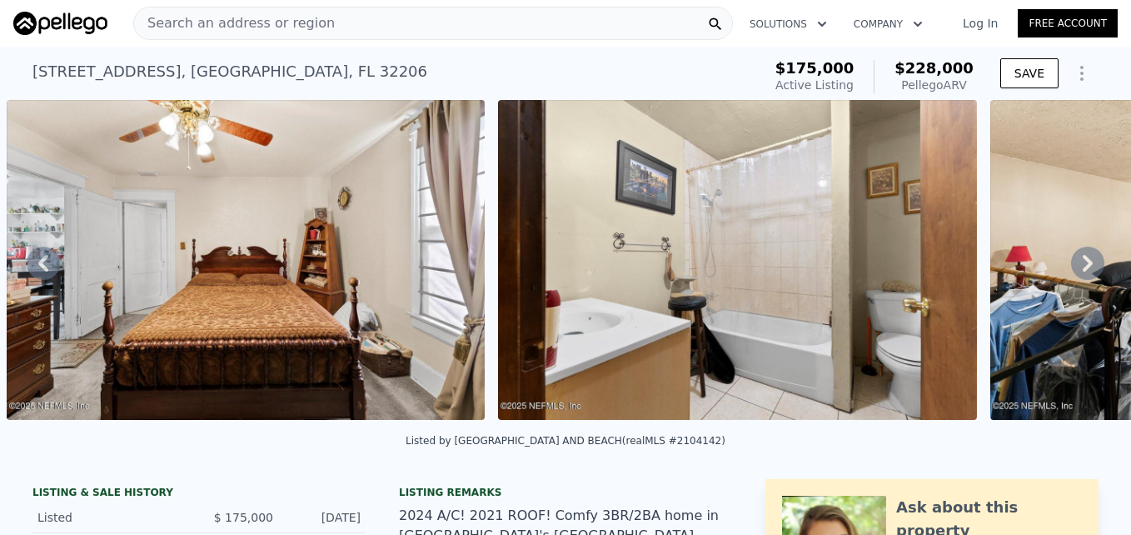
click at [1083, 267] on icon at bounding box center [1088, 263] width 10 height 17
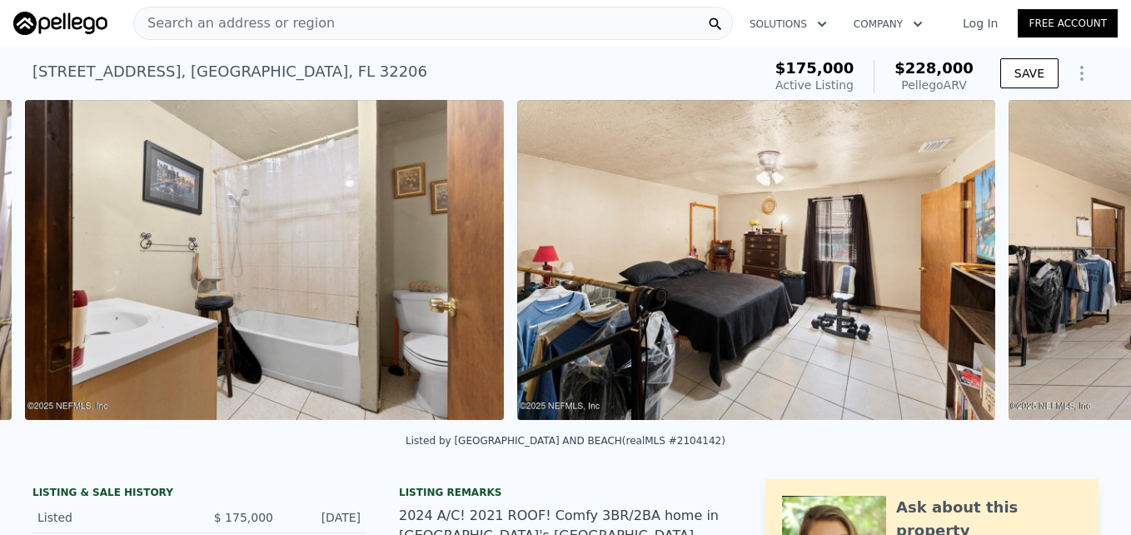
scroll to position [0, 12074]
